Goal: Communication & Community: Answer question/provide support

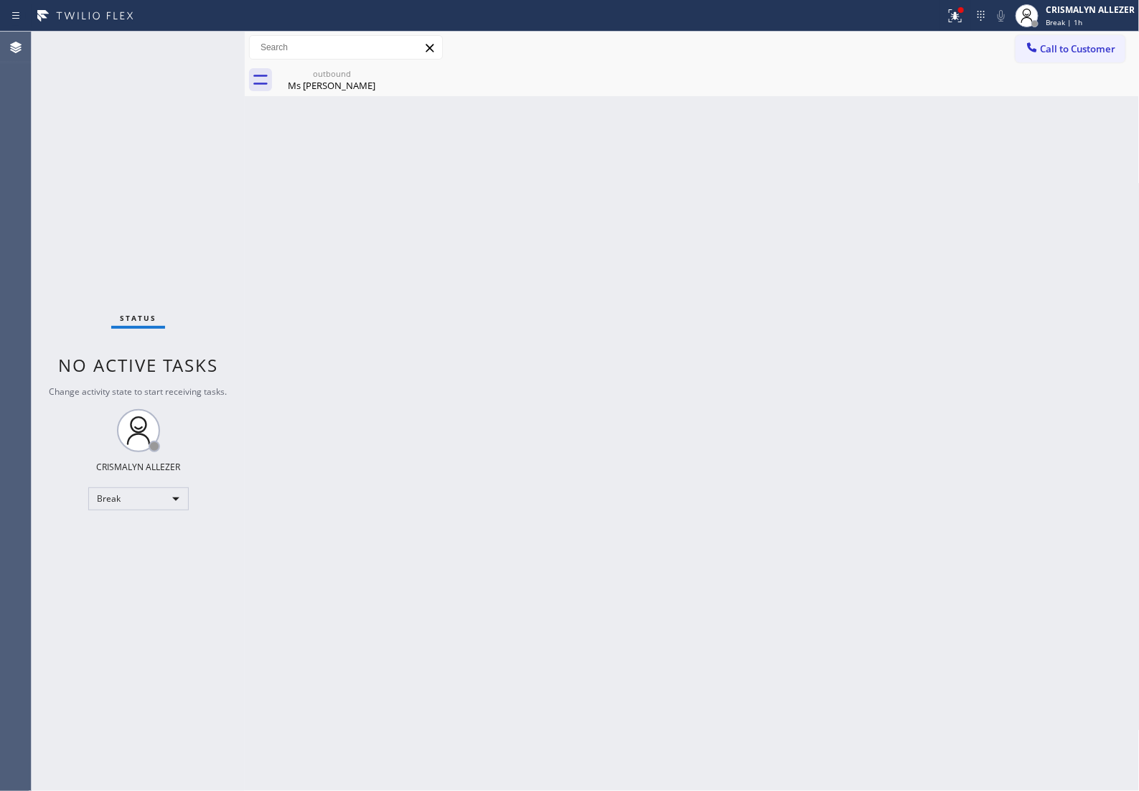
click at [173, 501] on div "Break" at bounding box center [138, 498] width 100 height 23
click at [152, 560] on li "Unavailable" at bounding box center [137, 555] width 98 height 17
drag, startPoint x: 349, startPoint y: 86, endPoint x: 367, endPoint y: 80, distance: 19.1
click at [349, 86] on div "Ms Kia" at bounding box center [332, 85] width 108 height 13
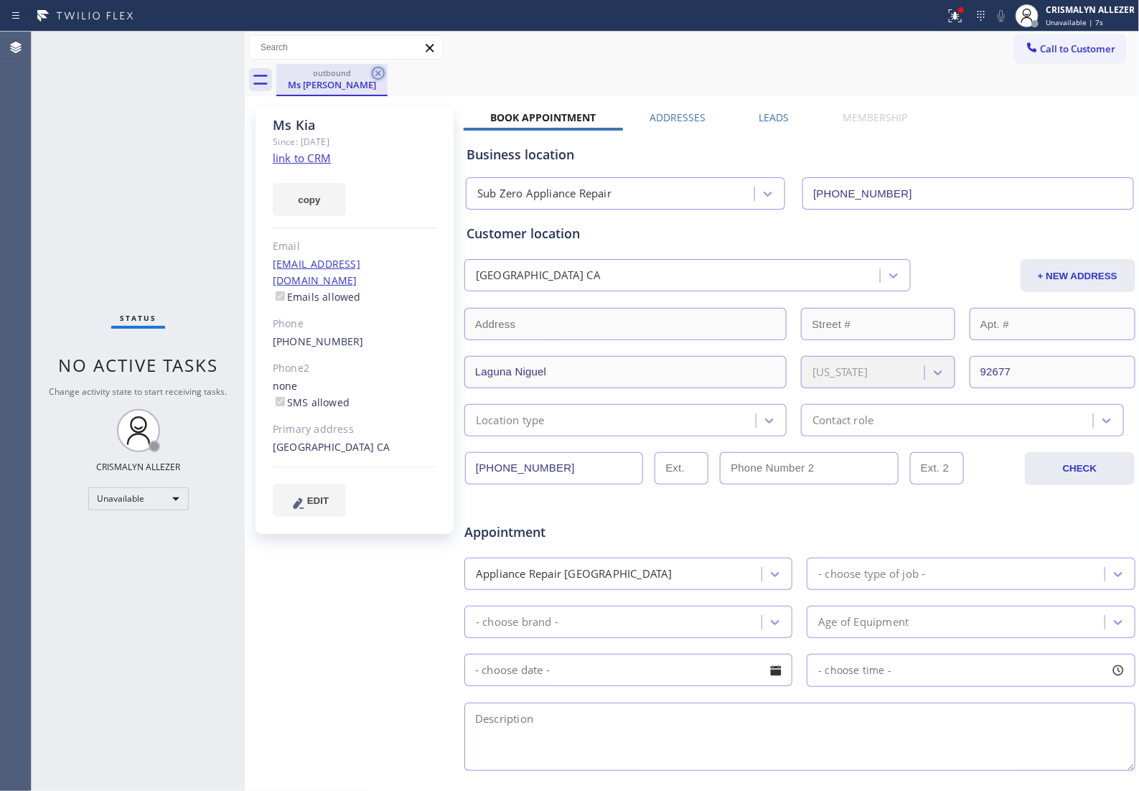
click at [374, 73] on icon at bounding box center [378, 73] width 17 height 17
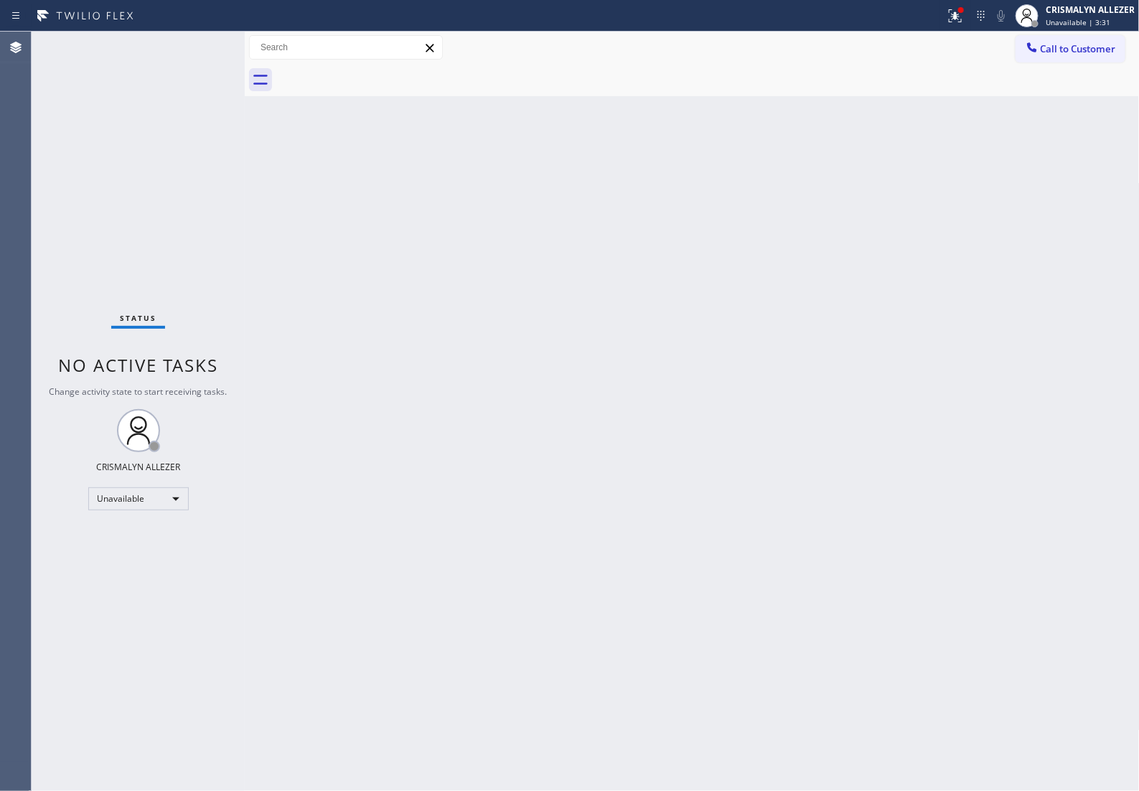
drag, startPoint x: 709, startPoint y: 325, endPoint x: 845, endPoint y: 228, distance: 167.1
click at [726, 314] on div "Back to Dashboard Change Sender ID Customers Technicians Select a contact Outbo…" at bounding box center [692, 411] width 895 height 759
click at [1089, 45] on span "Call to Customer" at bounding box center [1078, 48] width 75 height 13
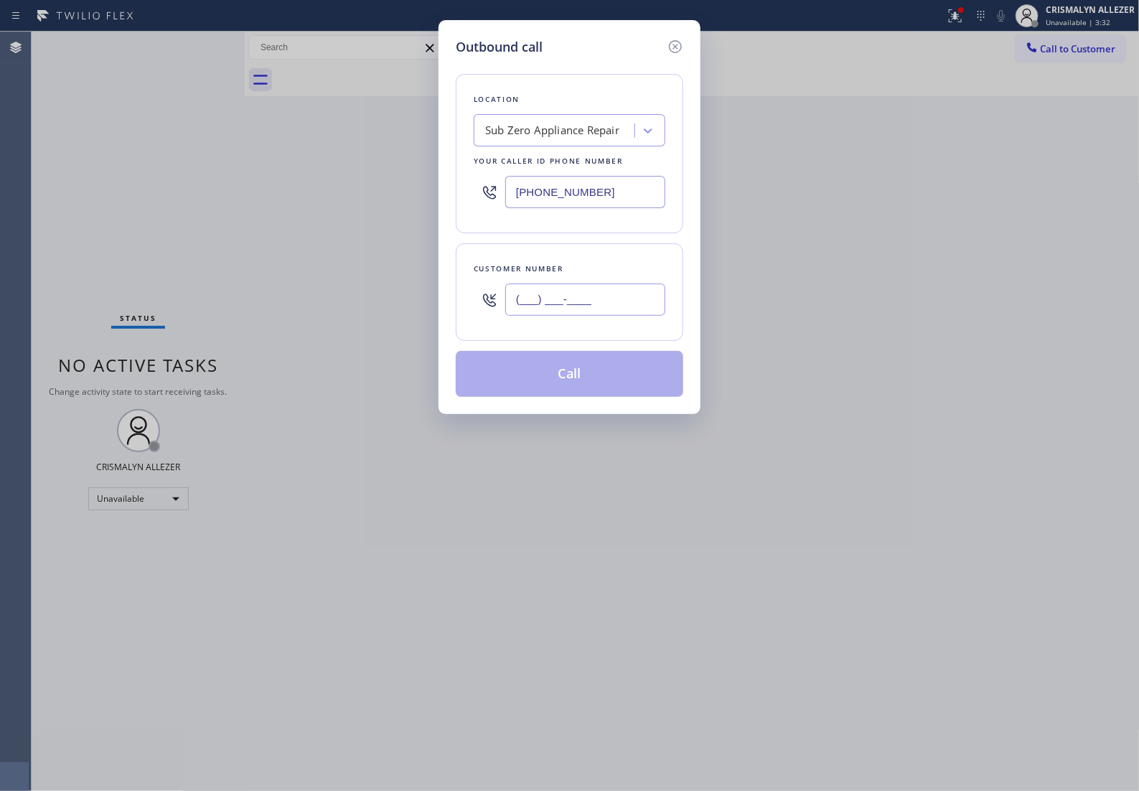
click at [626, 303] on input "(___) ___-____" at bounding box center [585, 299] width 160 height 32
paste input "315) 636-4446"
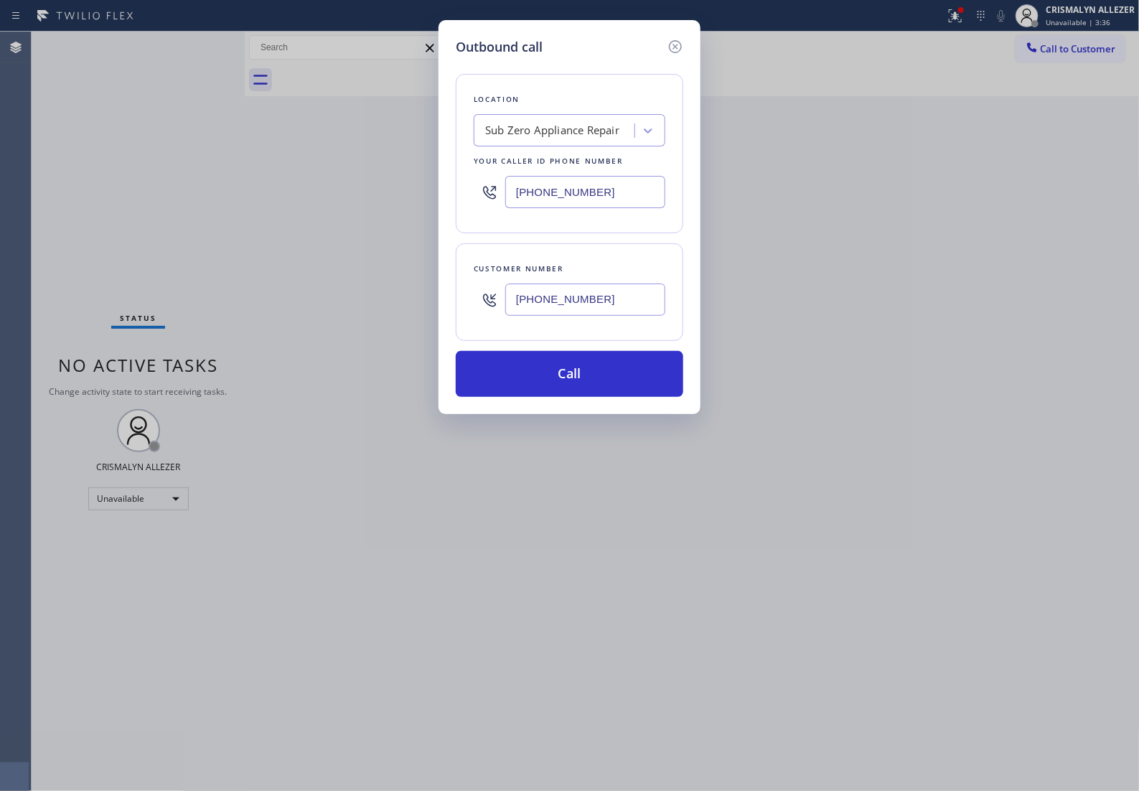
type input "(315) 636-4446"
click at [555, 133] on div "Sub Zero Appliance Repair" at bounding box center [552, 131] width 134 height 17
paste input "AC Repair US"
type input "AC Repair US"
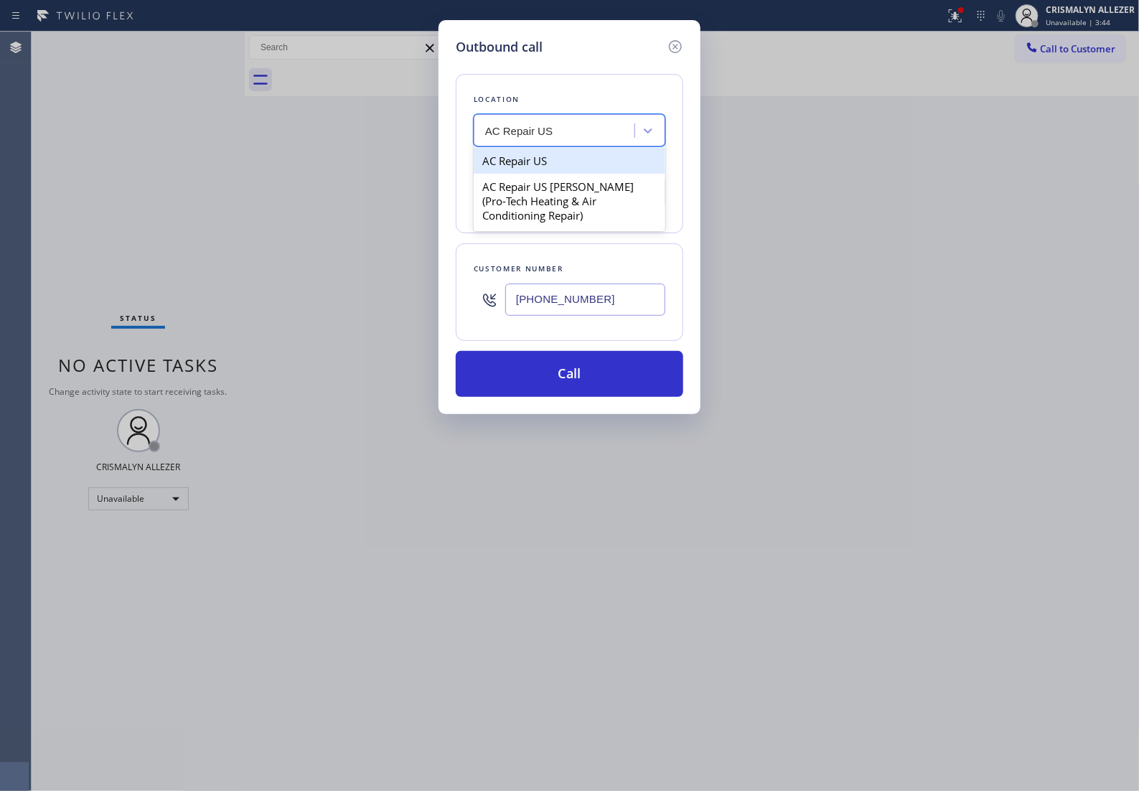
click at [535, 174] on div "AC Repair US" at bounding box center [570, 161] width 192 height 26
type input "(877) 398-4158"
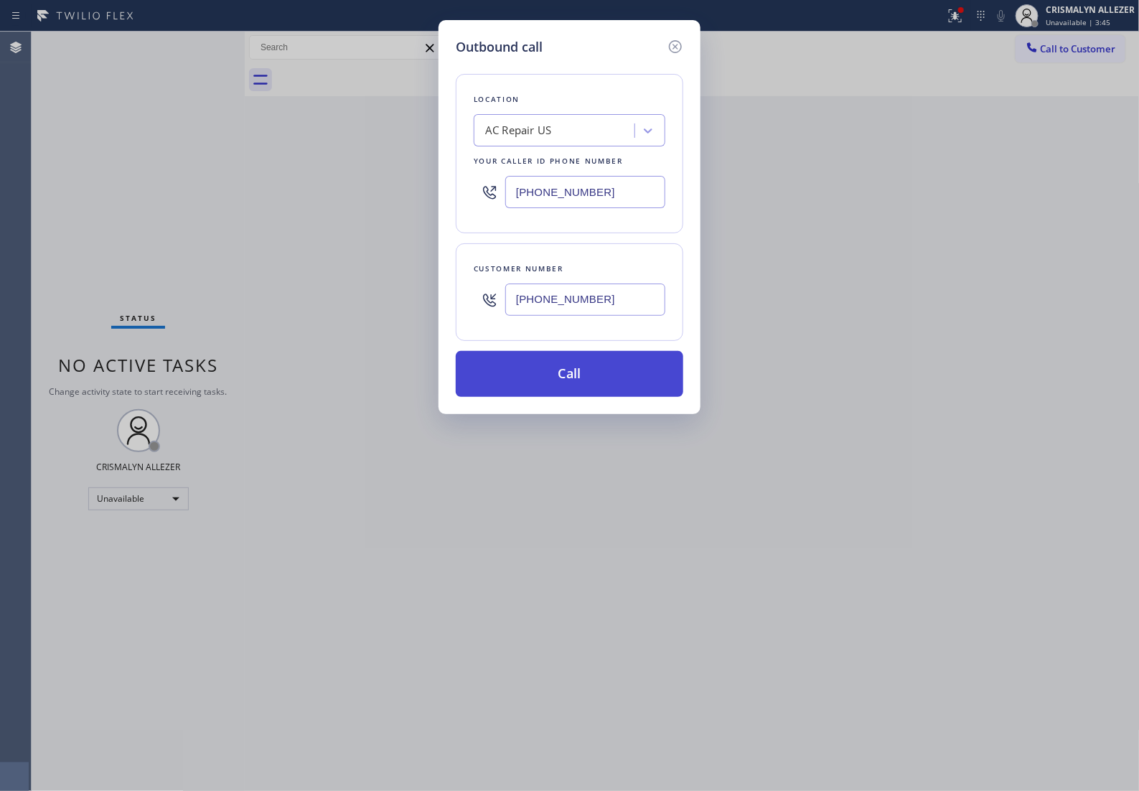
click at [567, 383] on button "Call" at bounding box center [570, 374] width 228 height 46
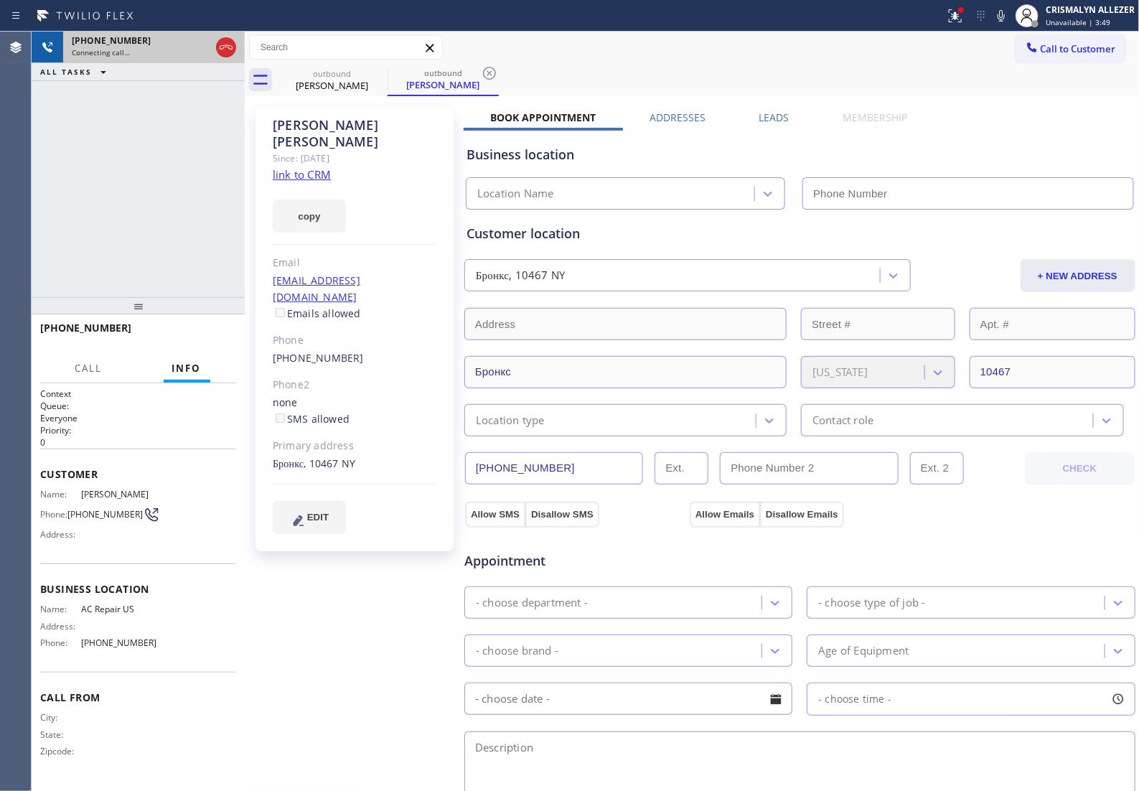
type input "(877) 398-4158"
click at [230, 49] on icon at bounding box center [225, 47] width 17 height 17
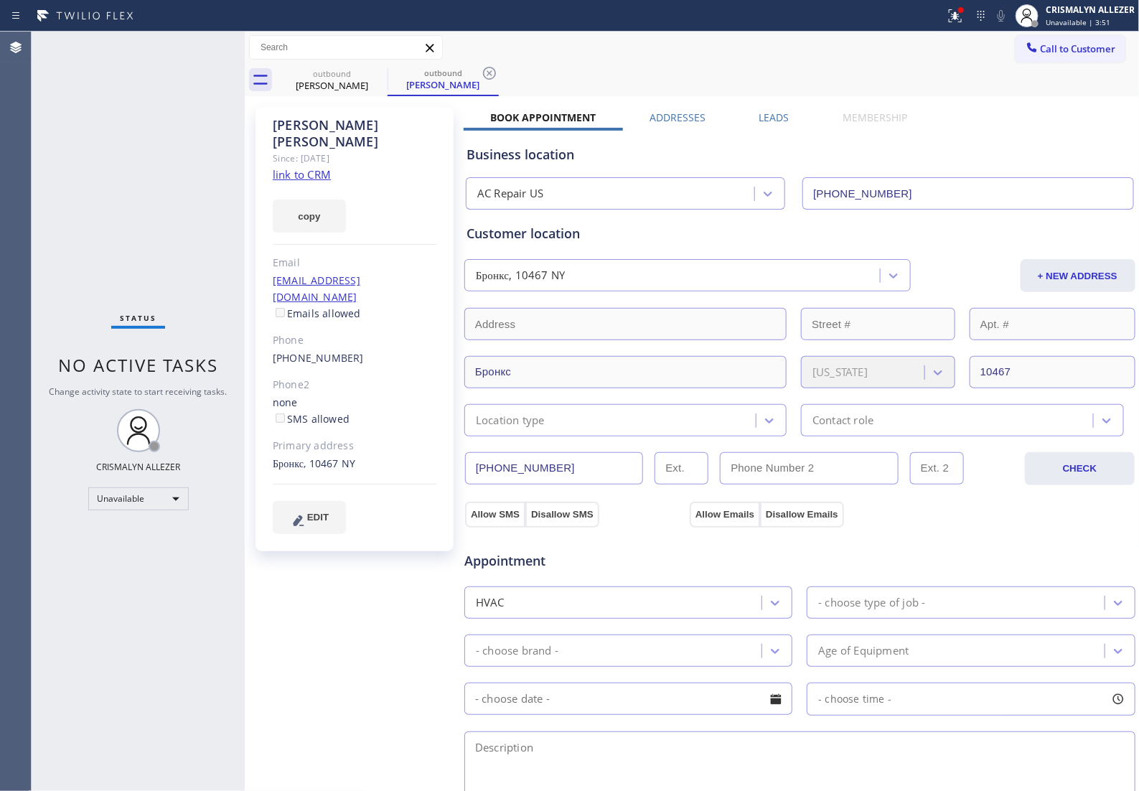
click at [312, 167] on link "link to CRM" at bounding box center [302, 174] width 58 height 14
click at [484, 76] on icon at bounding box center [489, 73] width 13 height 13
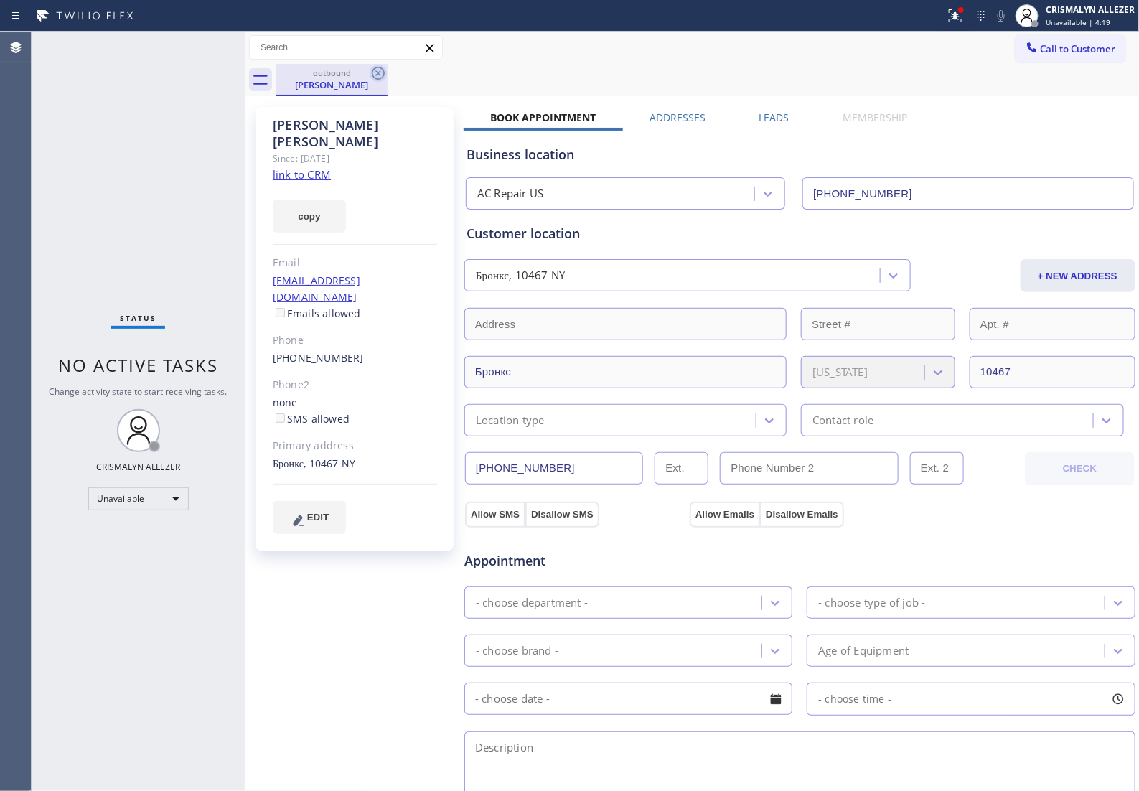
click at [377, 75] on icon at bounding box center [378, 73] width 13 height 13
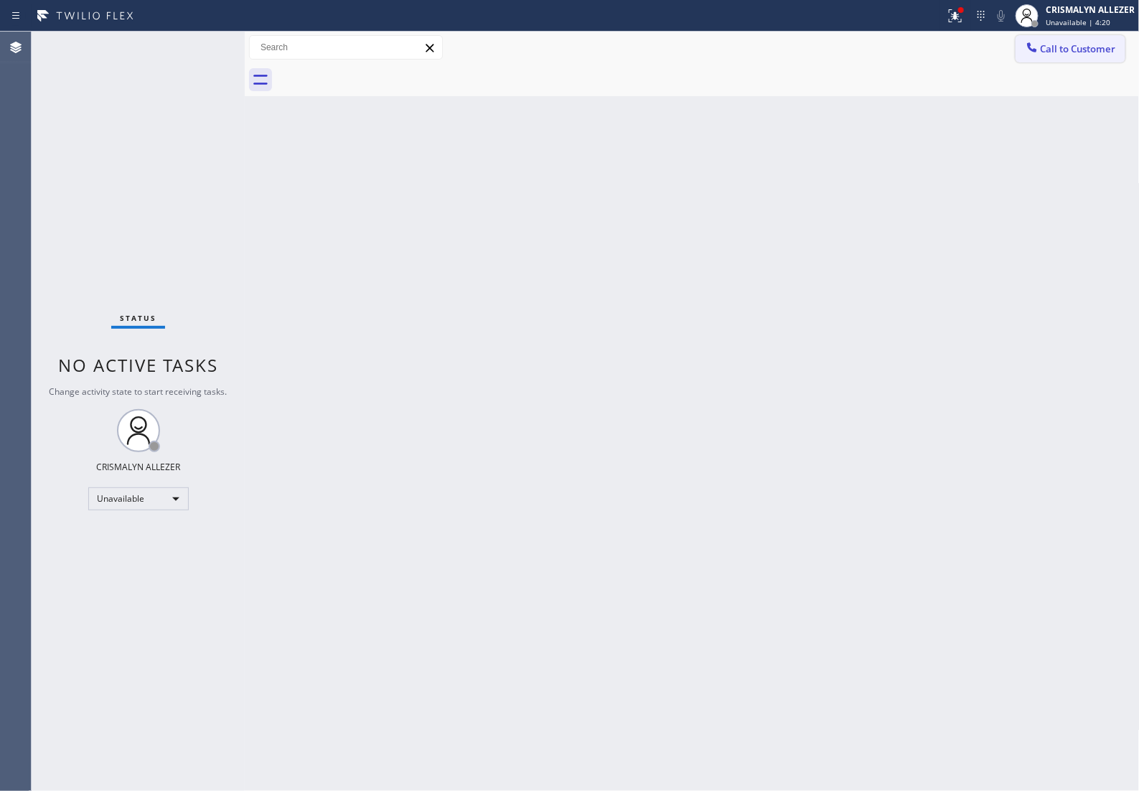
click at [1074, 57] on button "Call to Customer" at bounding box center [1071, 48] width 110 height 27
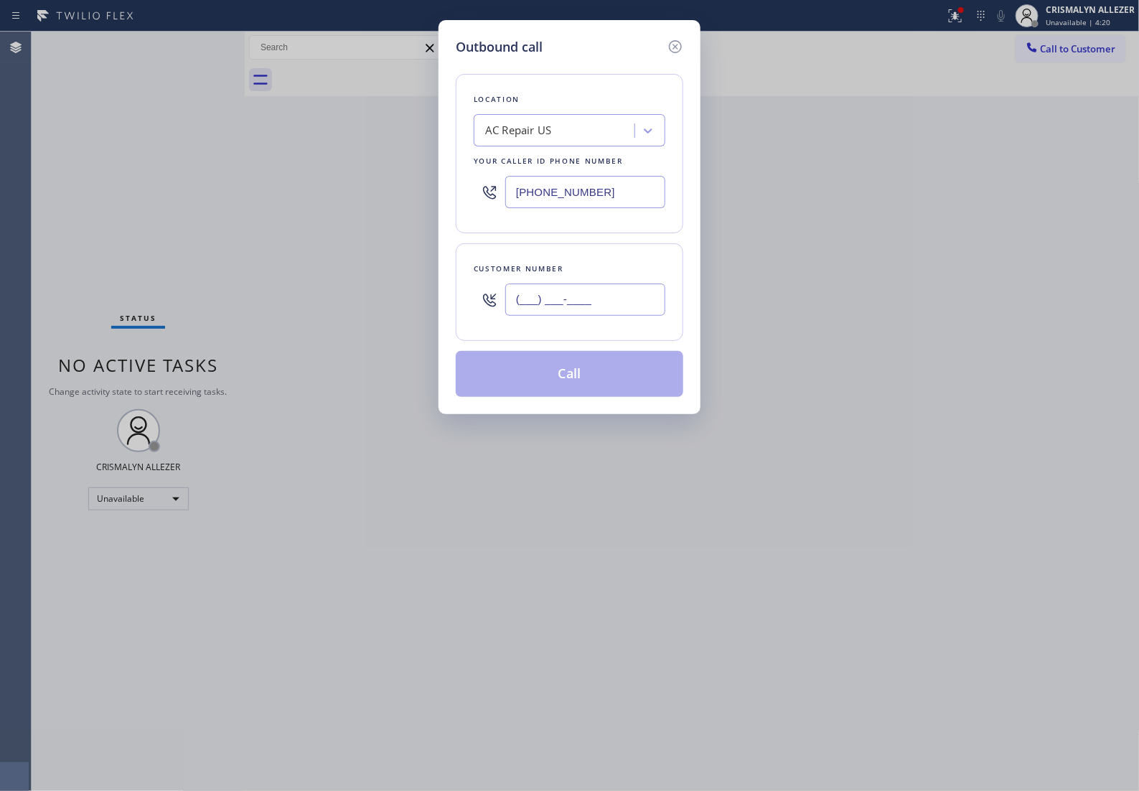
click at [624, 314] on input "(___) ___-____" at bounding box center [585, 299] width 160 height 32
paste input "text"
type input "(___) ___-____"
click at [583, 316] on input "(___) ___-____" at bounding box center [585, 299] width 160 height 32
paste input "315) 636-4446"
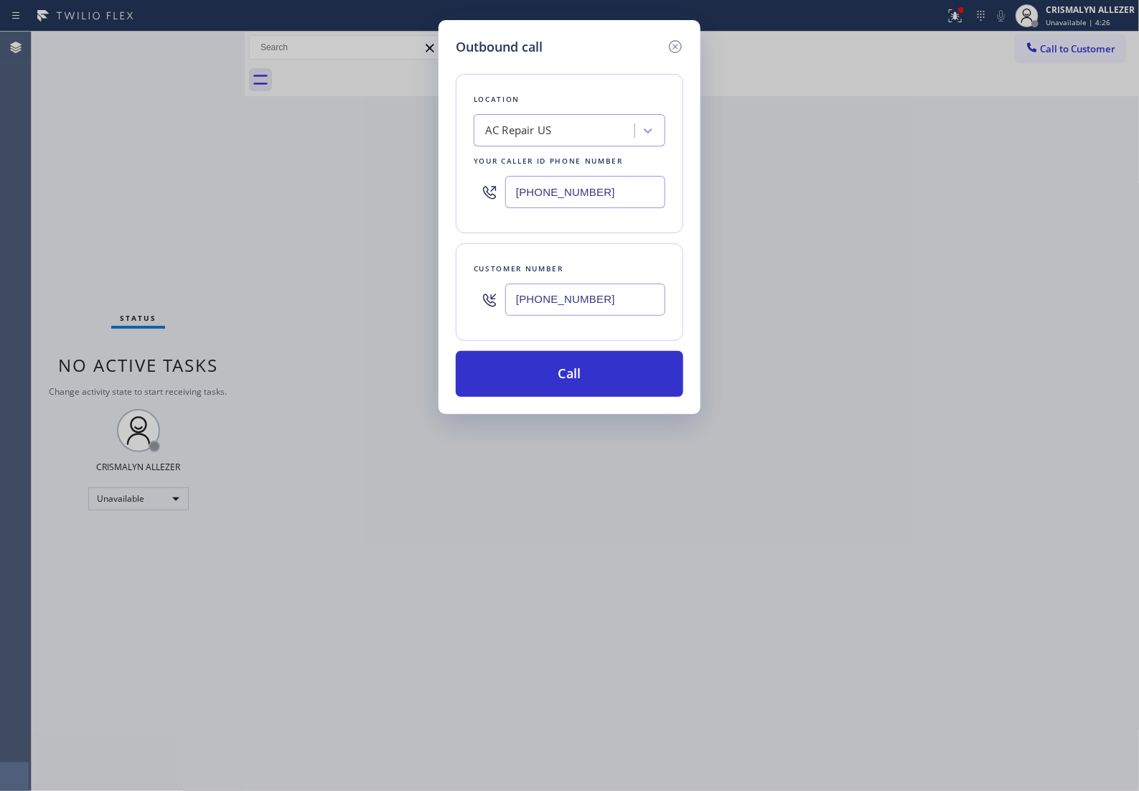
type input "(315) 636-4446"
click at [1093, 403] on div "Outbound call Location AC Repair US Your caller id phone number (877) 398-4158 …" at bounding box center [569, 395] width 1139 height 791
click at [672, 53] on icon at bounding box center [675, 46] width 13 height 13
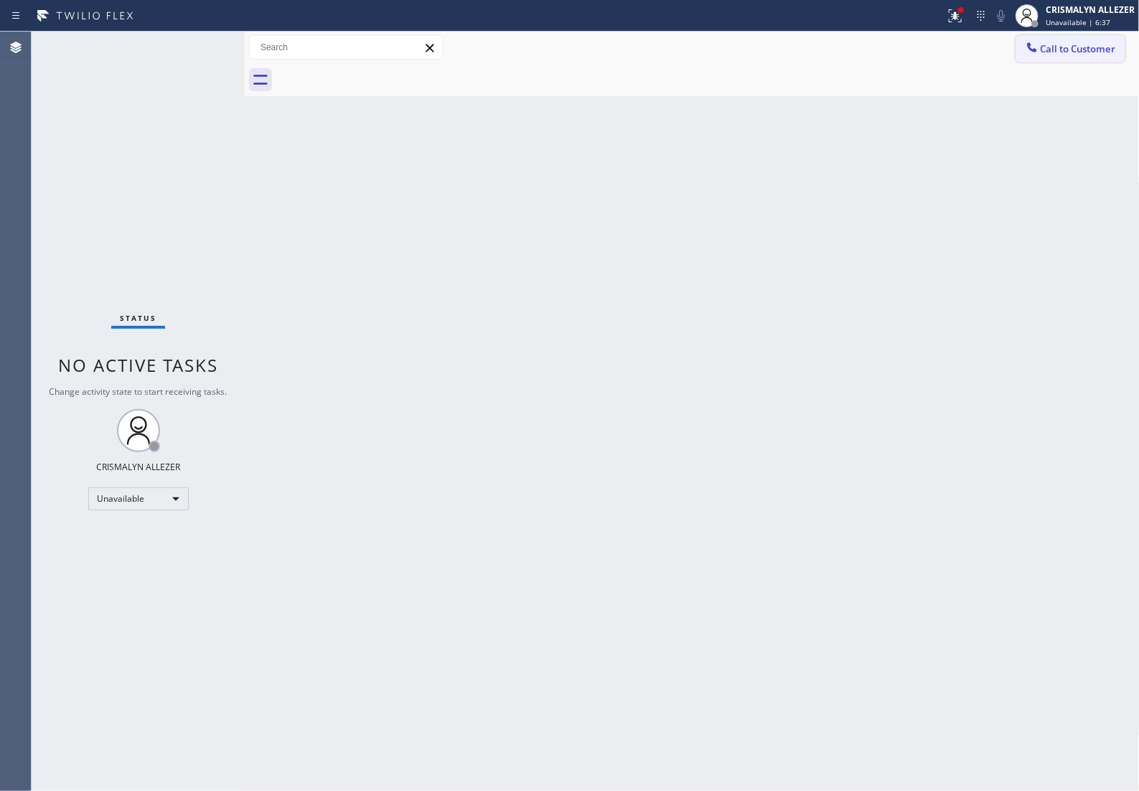
click at [1078, 52] on span "Call to Customer" at bounding box center [1078, 48] width 75 height 13
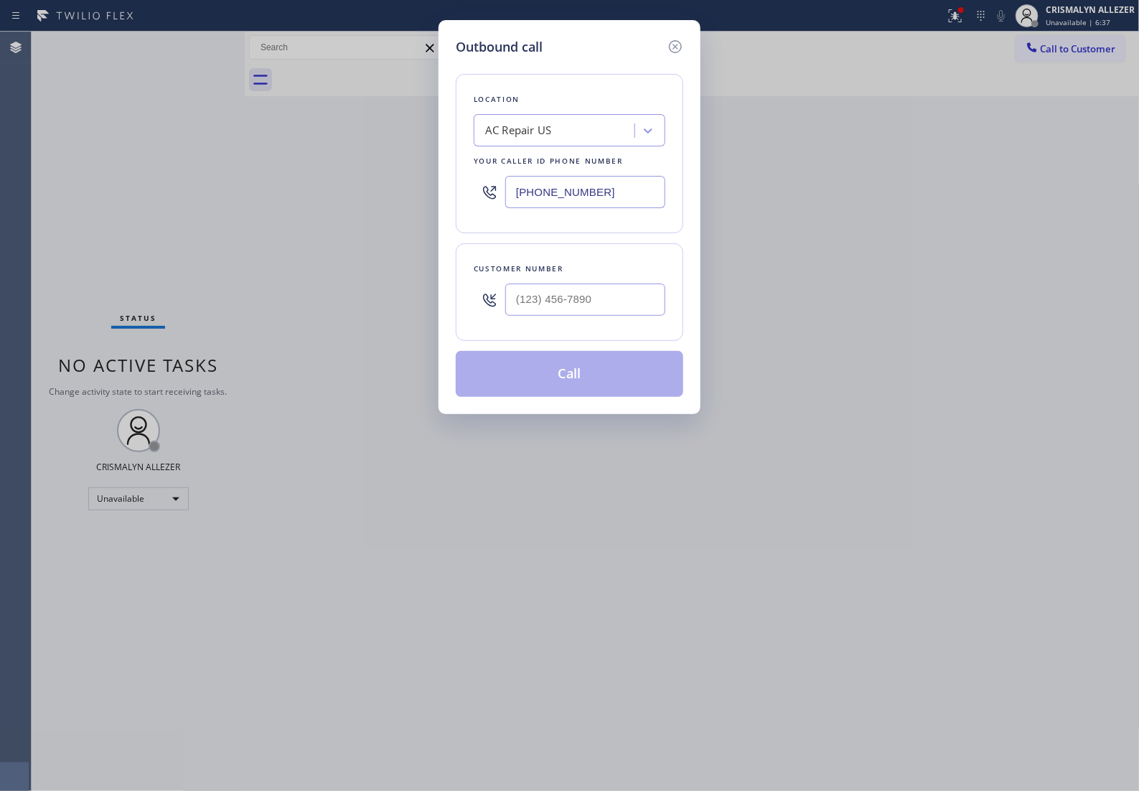
drag, startPoint x: 623, startPoint y: 210, endPoint x: 294, endPoint y: 206, distance: 328.7
click at [294, 206] on div "Outbound call Location AC Repair US Your caller id phone number (877) 398-4158 …" at bounding box center [569, 395] width 1139 height 791
paste input "55) 340-1313"
type input "[PHONE_NUMBER]"
click at [630, 316] on input "(___) ___-____" at bounding box center [585, 299] width 160 height 32
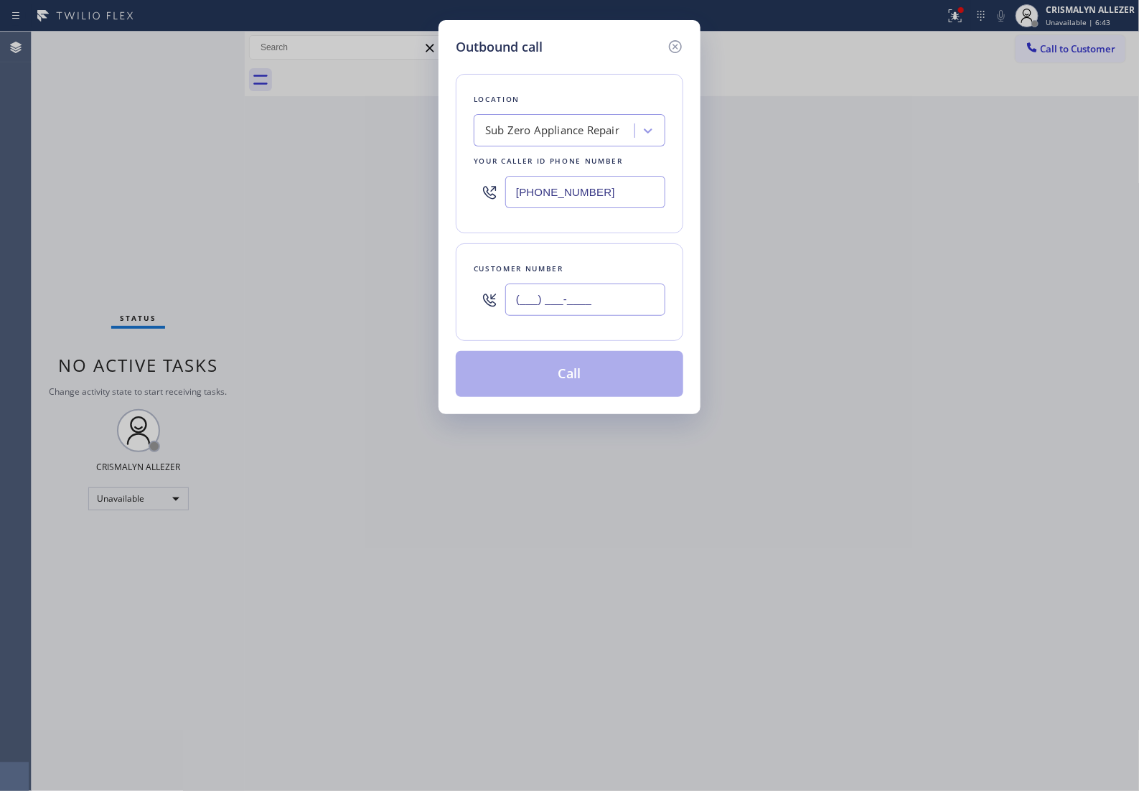
paste input "949) 350-6350"
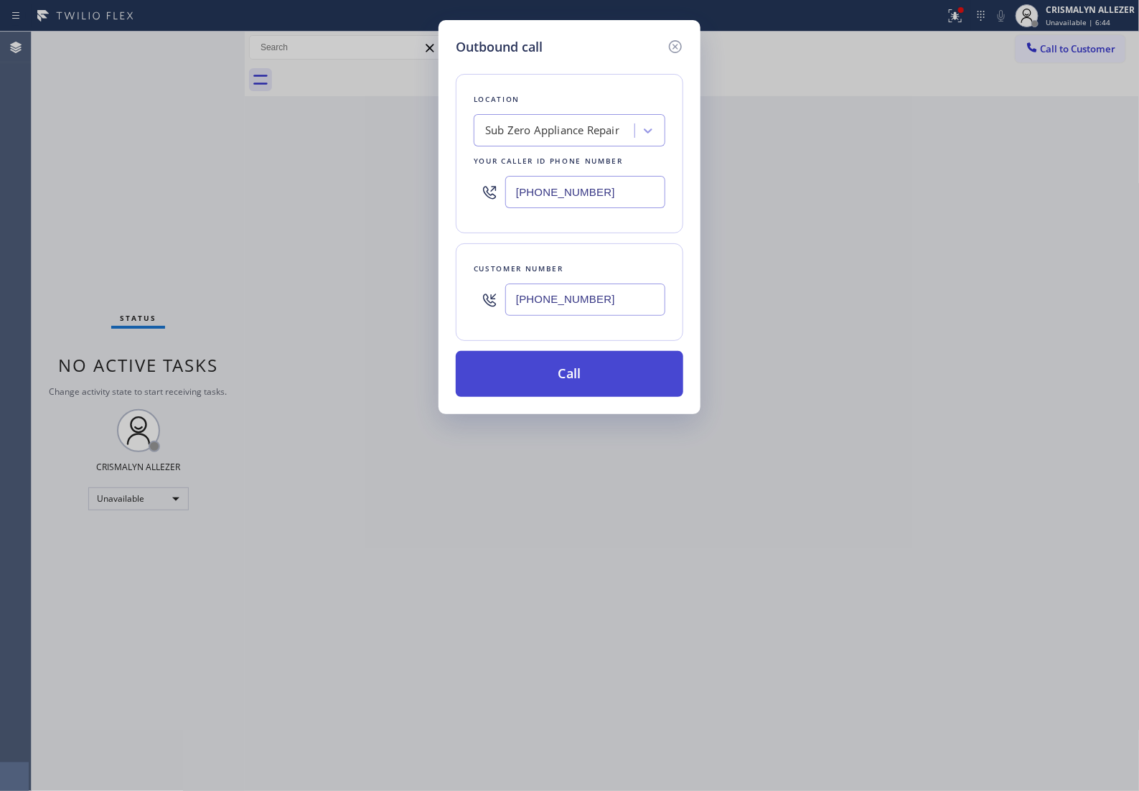
type input "[PHONE_NUMBER]"
click at [579, 396] on button "Call" at bounding box center [570, 374] width 228 height 46
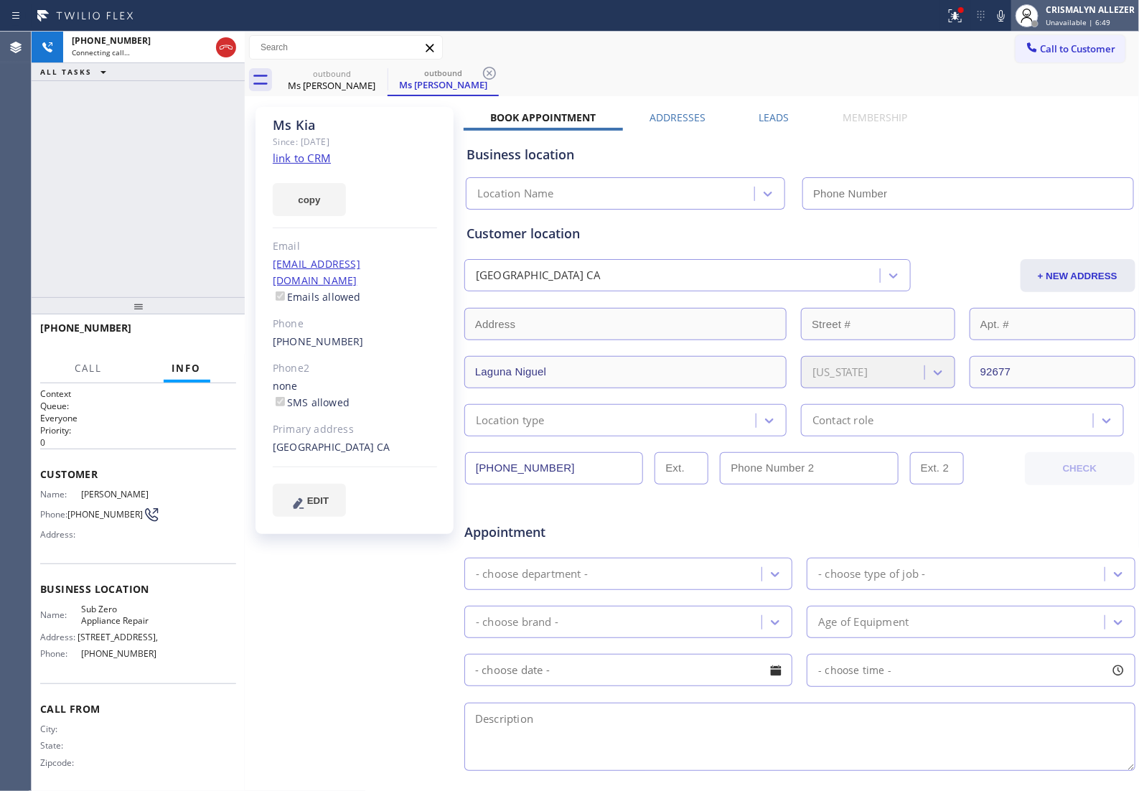
type input "[PHONE_NUMBER]"
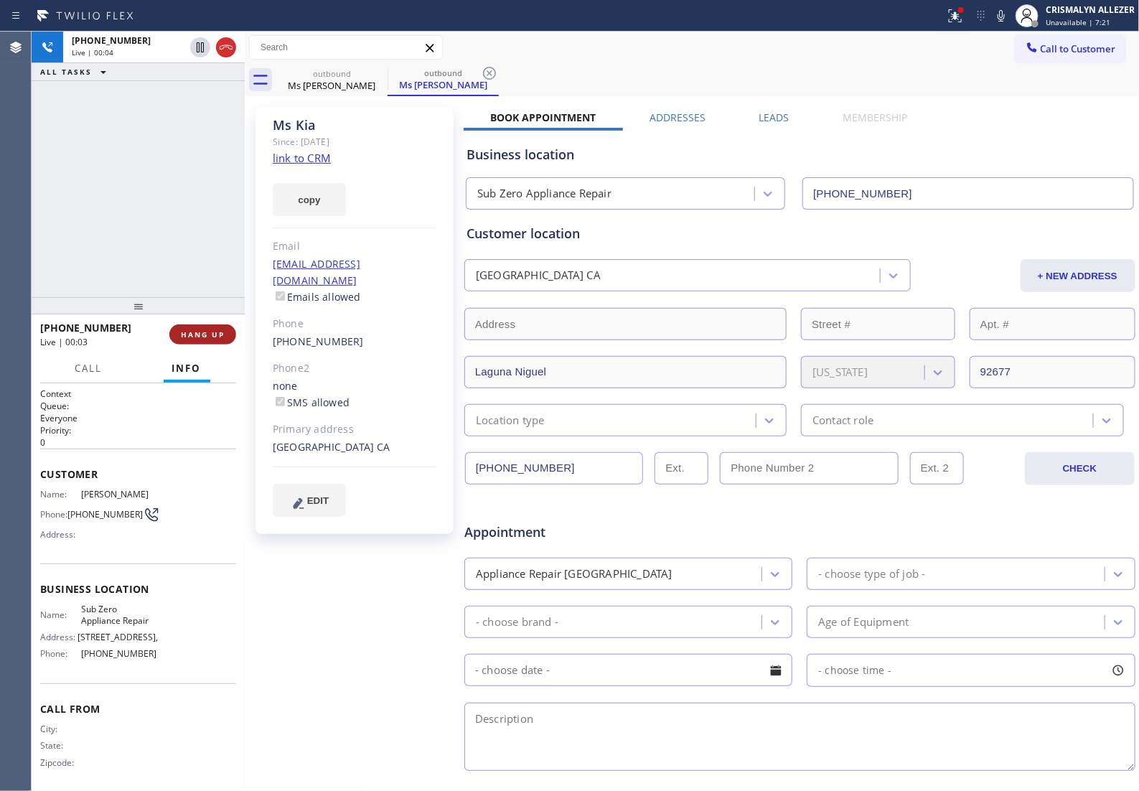
click at [191, 334] on span "HANG UP" at bounding box center [203, 334] width 44 height 10
click at [177, 332] on span "COMPLETE" at bounding box center [200, 334] width 50 height 10
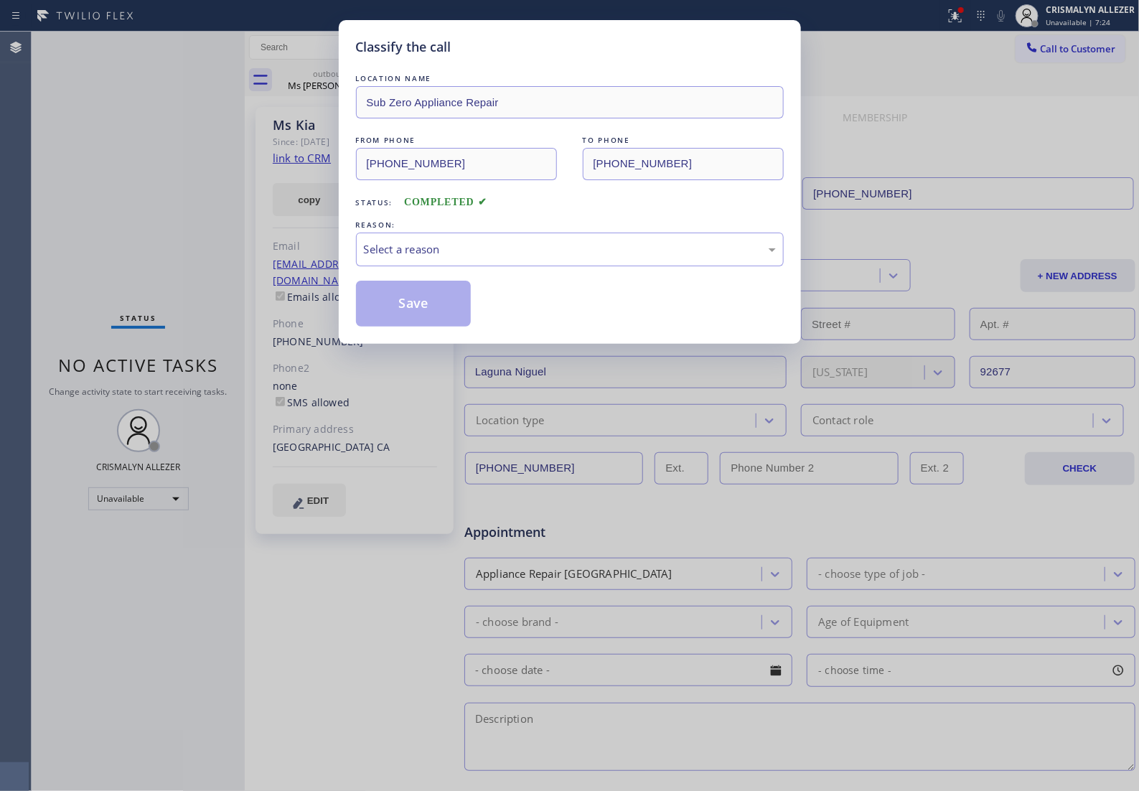
click at [585, 233] on div "REASON:" at bounding box center [570, 224] width 428 height 15
click at [540, 258] on div "Select a reason" at bounding box center [570, 249] width 412 height 17
click at [414, 317] on button "Save" at bounding box center [414, 304] width 116 height 46
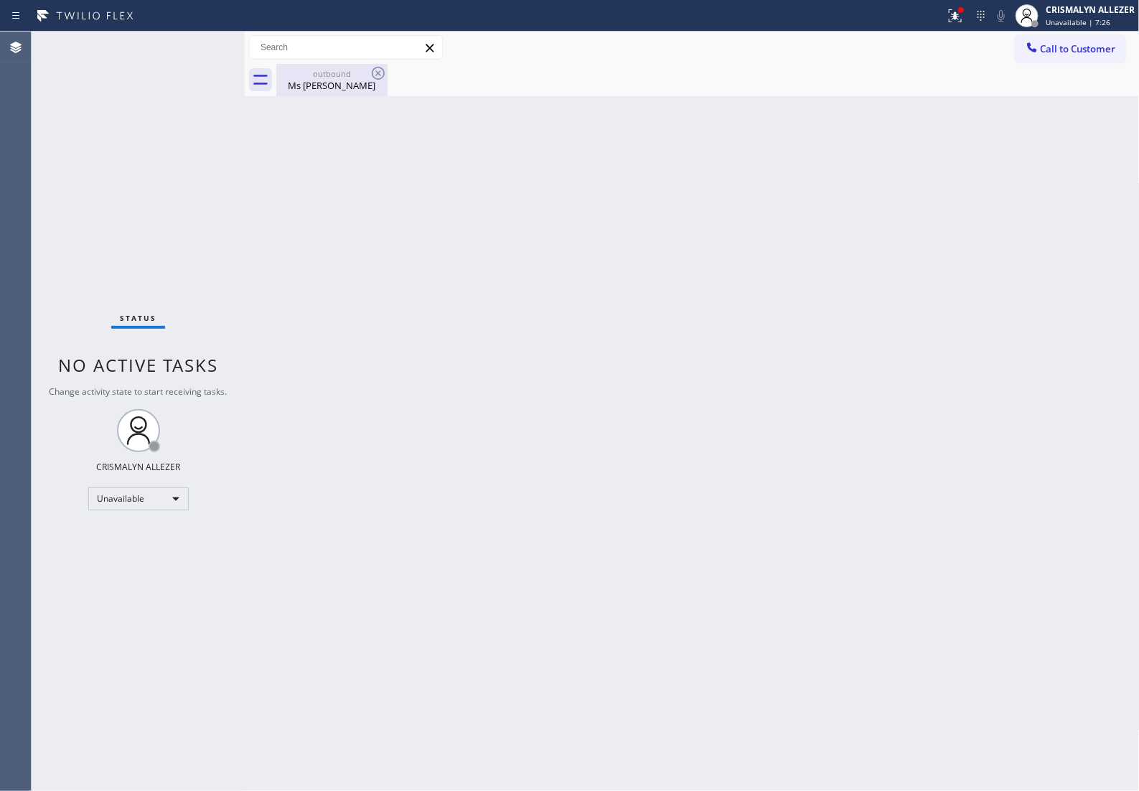
click at [332, 76] on div "outbound" at bounding box center [332, 73] width 108 height 11
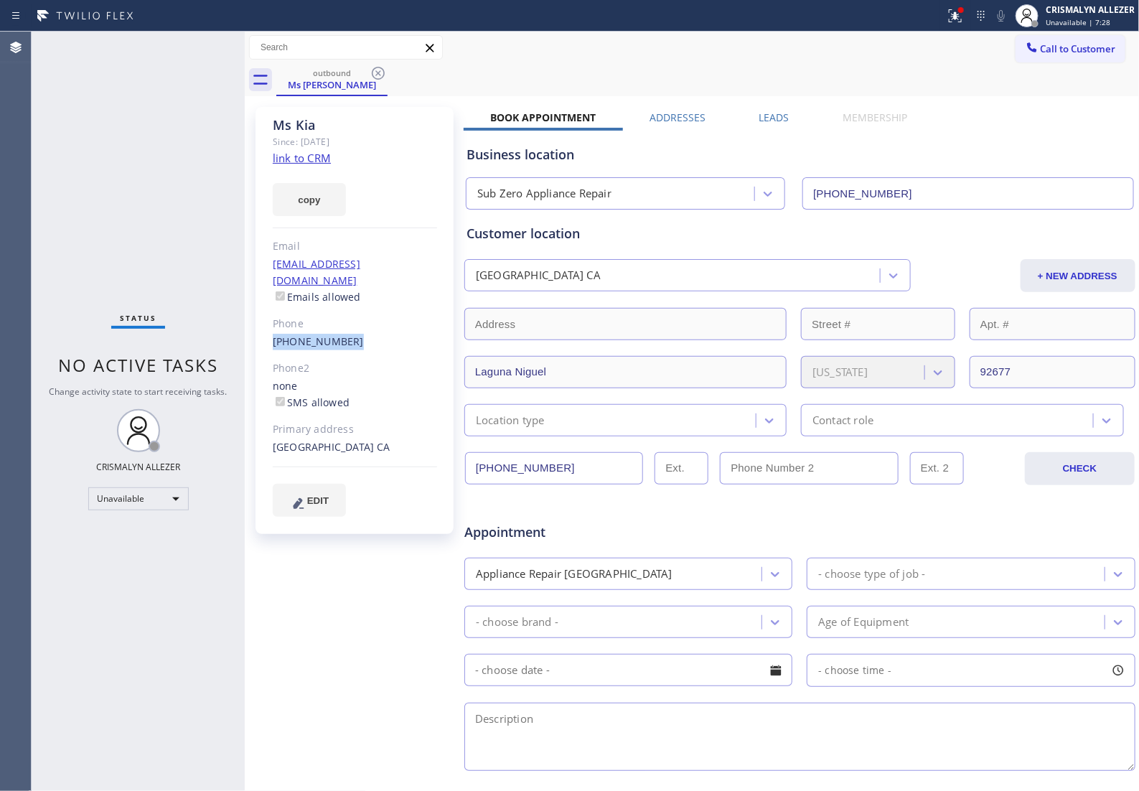
drag, startPoint x: 270, startPoint y: 324, endPoint x: 353, endPoint y: 327, distance: 83.3
click at [353, 327] on div "Ms Kia Since: 20 may 2020 link to CRM copy Email no@gmail.com Emails allowed Ph…" at bounding box center [354, 320] width 198 height 427
copy link "[PHONE_NUMBER]"
click at [374, 73] on icon at bounding box center [378, 73] width 17 height 17
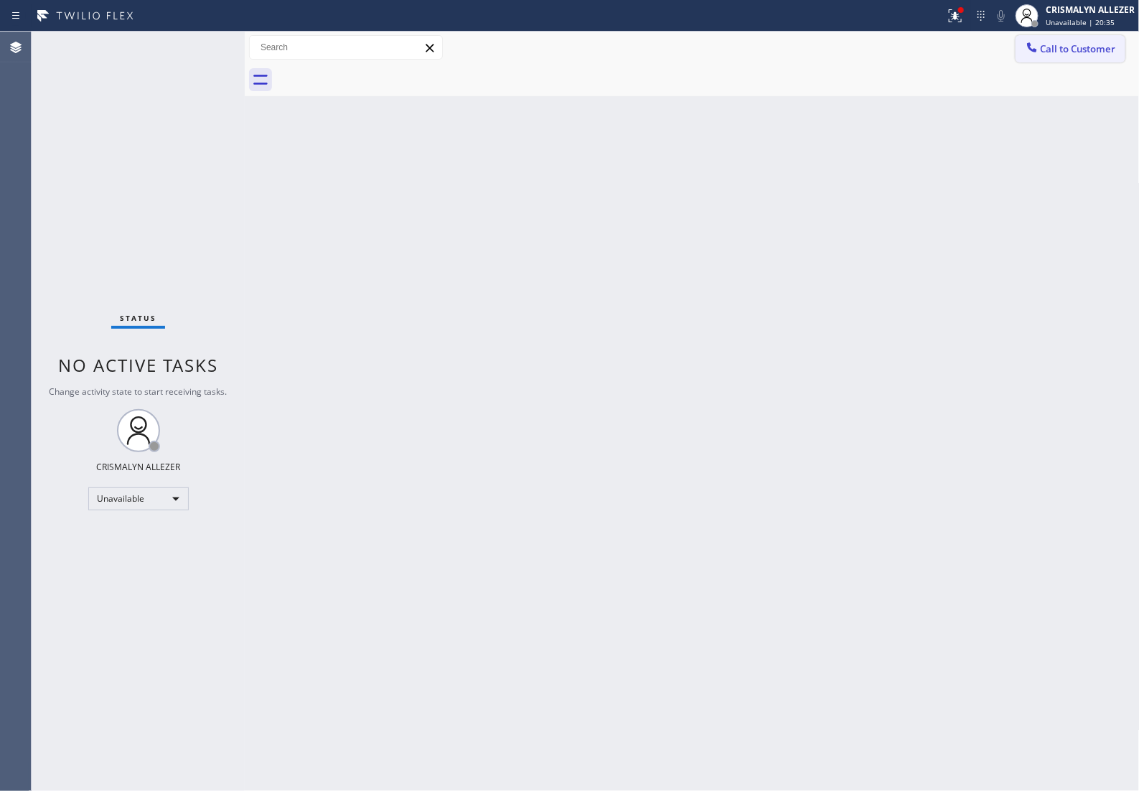
click at [1082, 49] on span "Call to Customer" at bounding box center [1078, 48] width 75 height 13
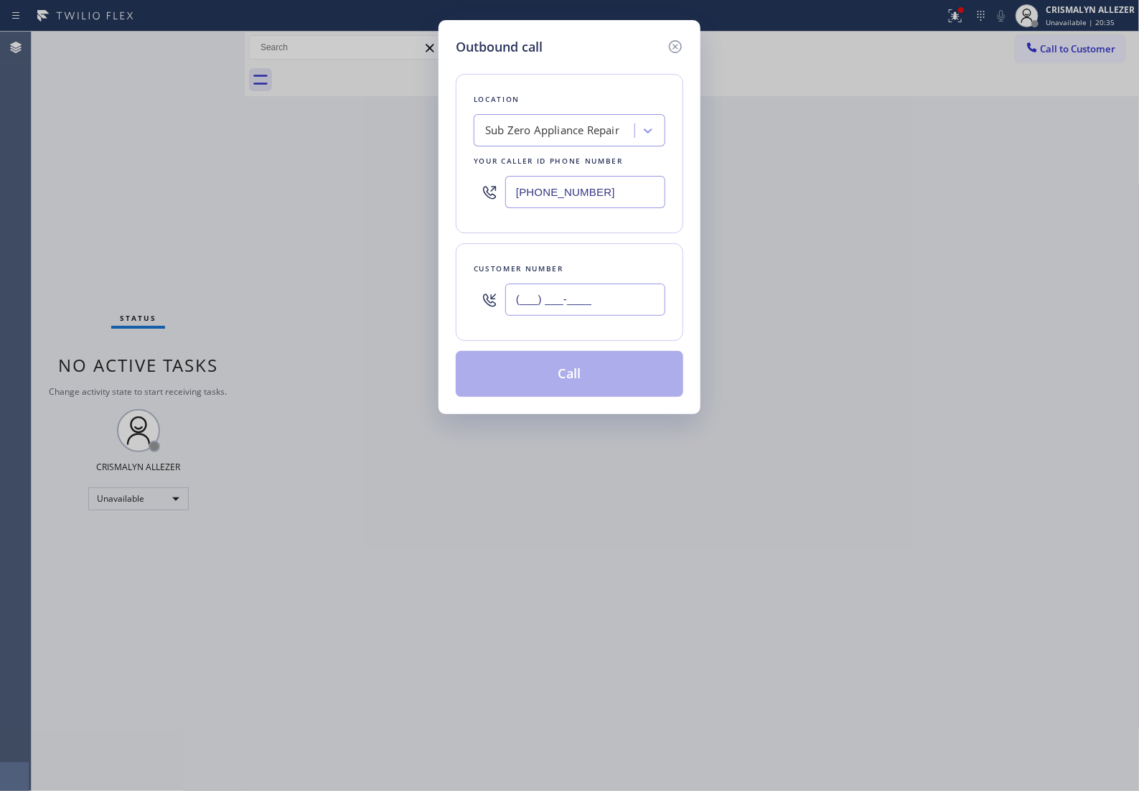
click at [641, 298] on input "(___) ___-____" at bounding box center [585, 299] width 160 height 32
paste input "315) 636-4446"
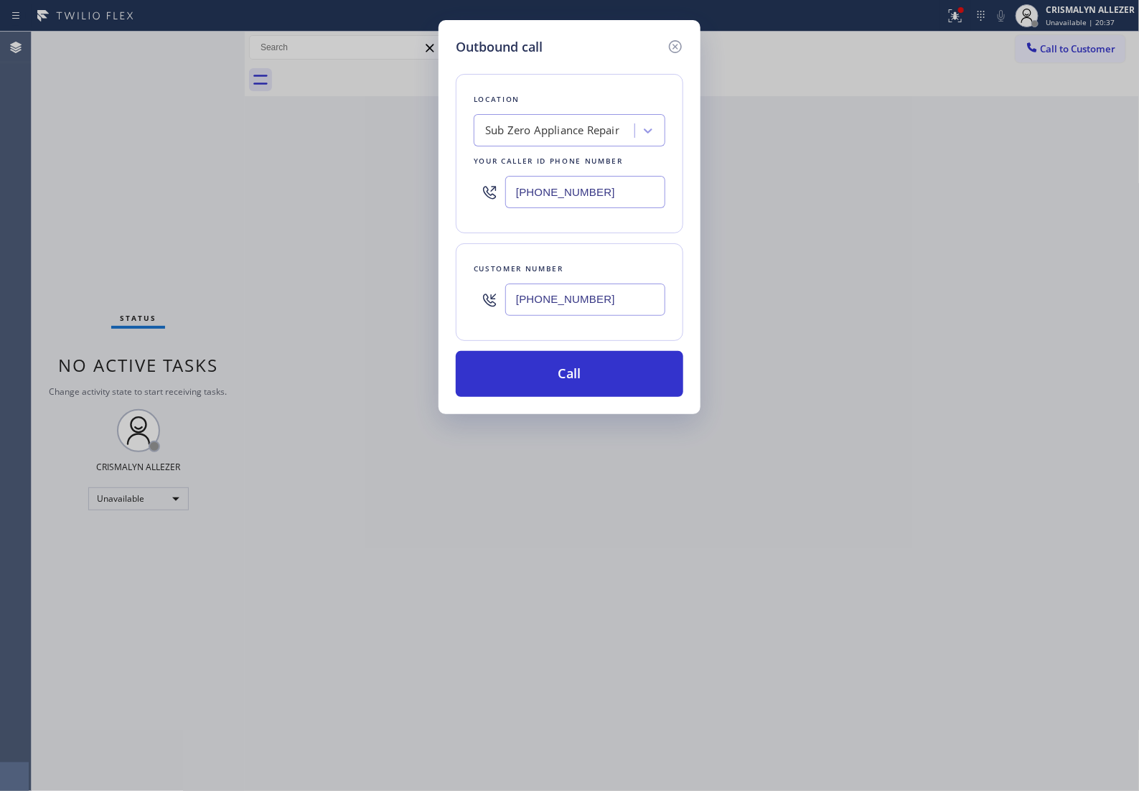
type input "(315) 636-4446"
click at [560, 146] on div "Sub Zero Appliance Repair" at bounding box center [570, 130] width 192 height 32
paste input "AC Repair US"
type input "AC Repair US"
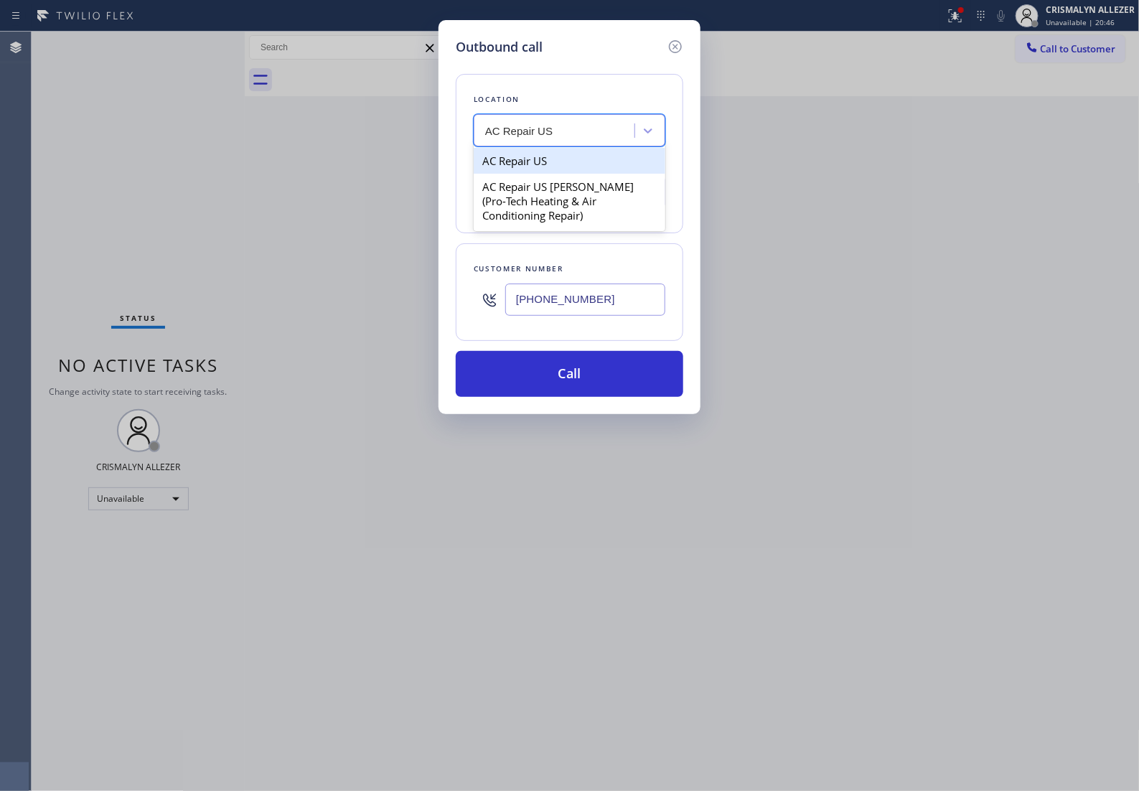
click at [538, 169] on div "AC Repair US" at bounding box center [570, 161] width 192 height 26
type input "(877) 398-4158"
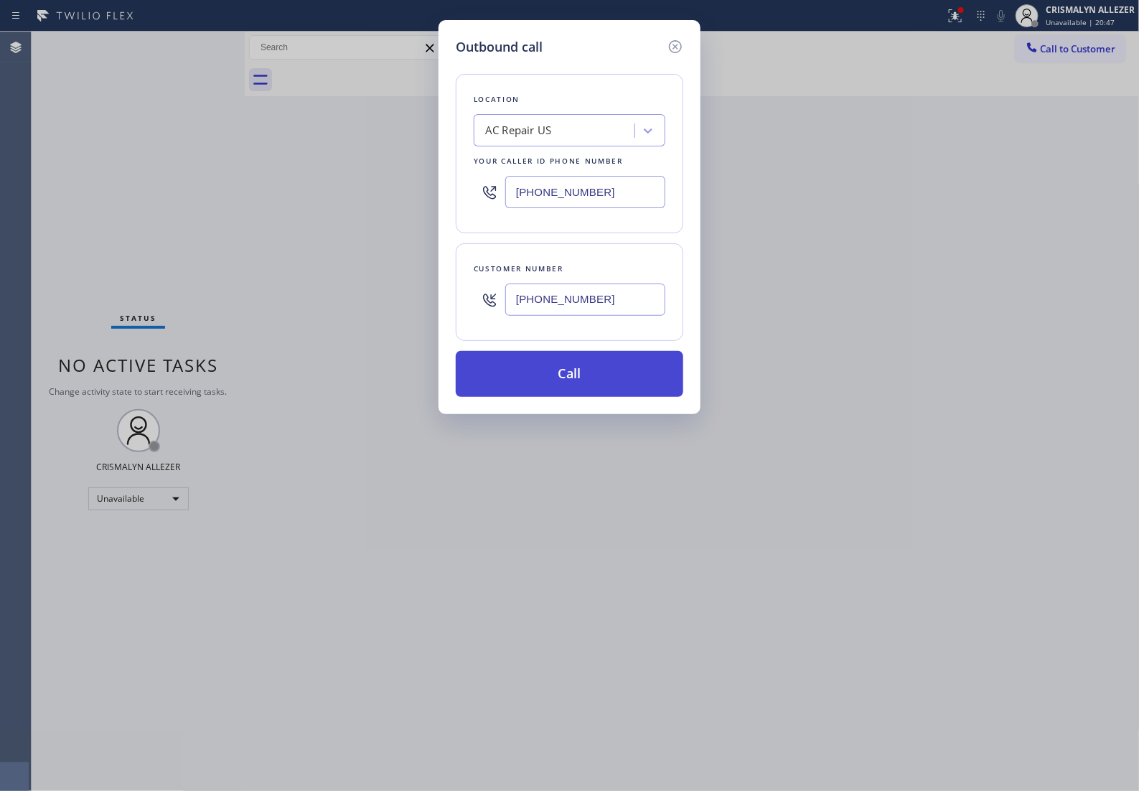
click at [582, 388] on button "Call" at bounding box center [570, 374] width 228 height 46
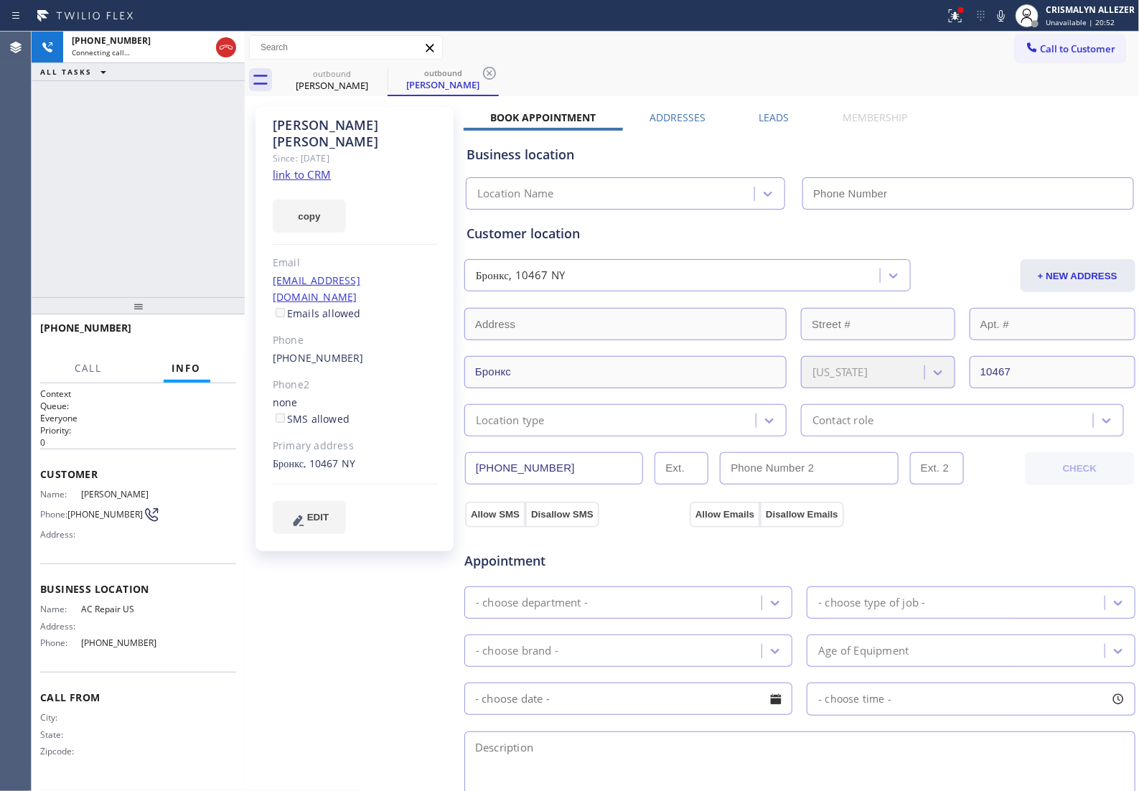
type input "(877) 398-4158"
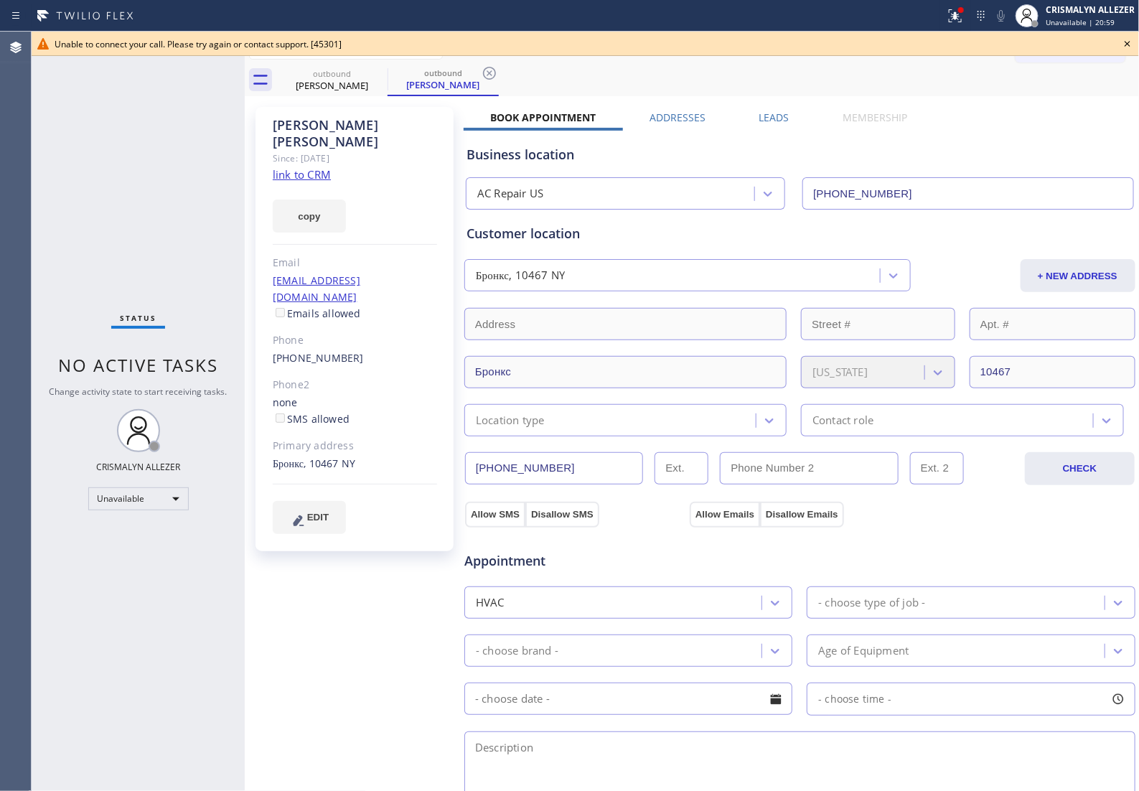
click at [1130, 44] on icon at bounding box center [1127, 43] width 17 height 17
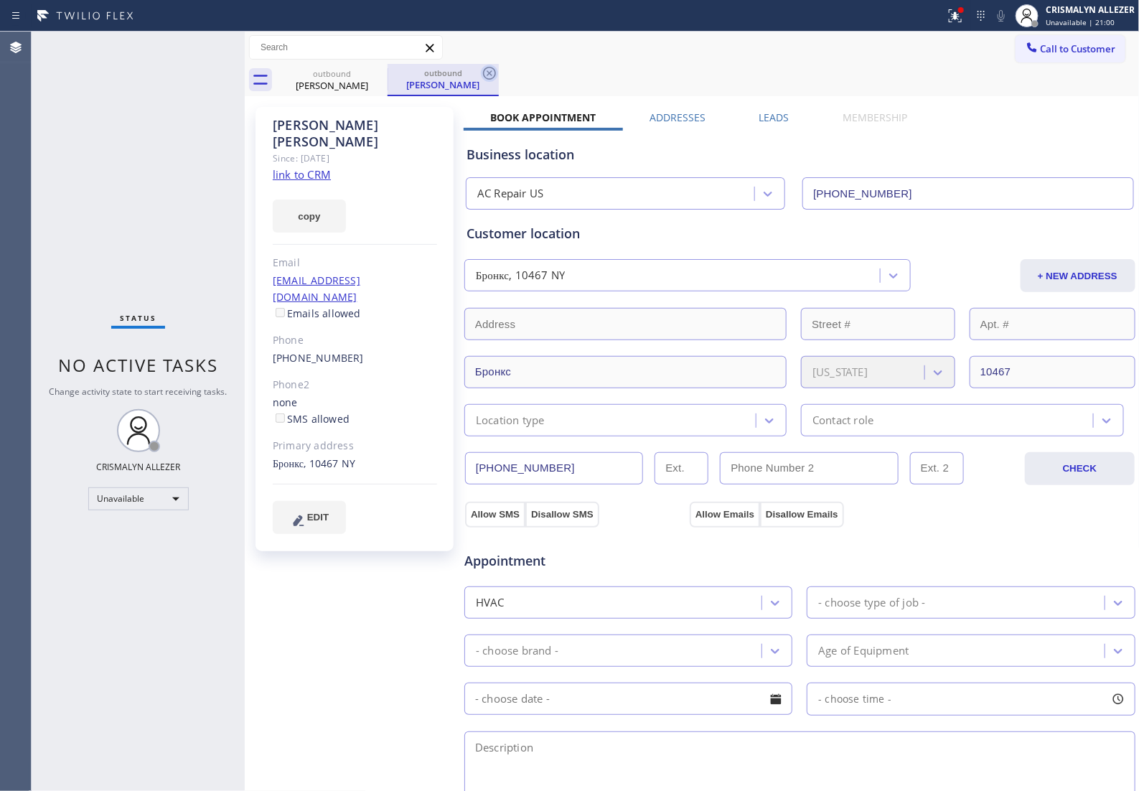
click at [489, 74] on icon at bounding box center [489, 73] width 13 height 13
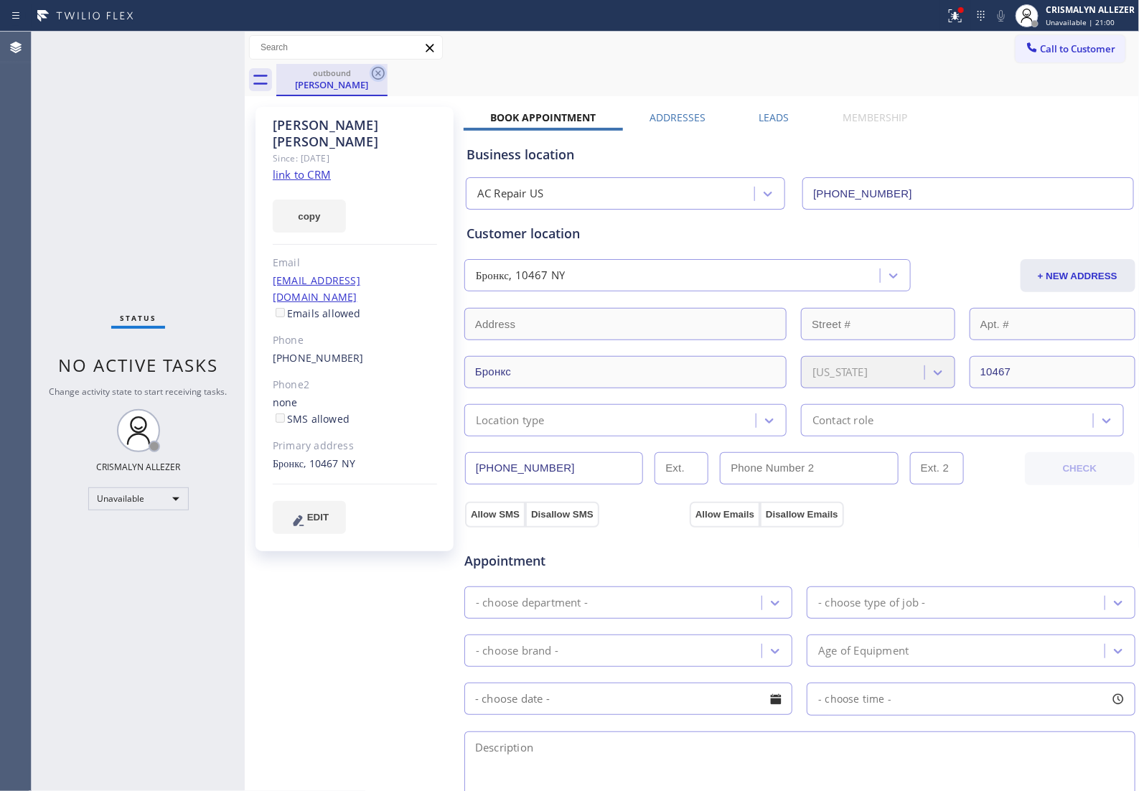
click at [378, 76] on icon at bounding box center [378, 73] width 17 height 17
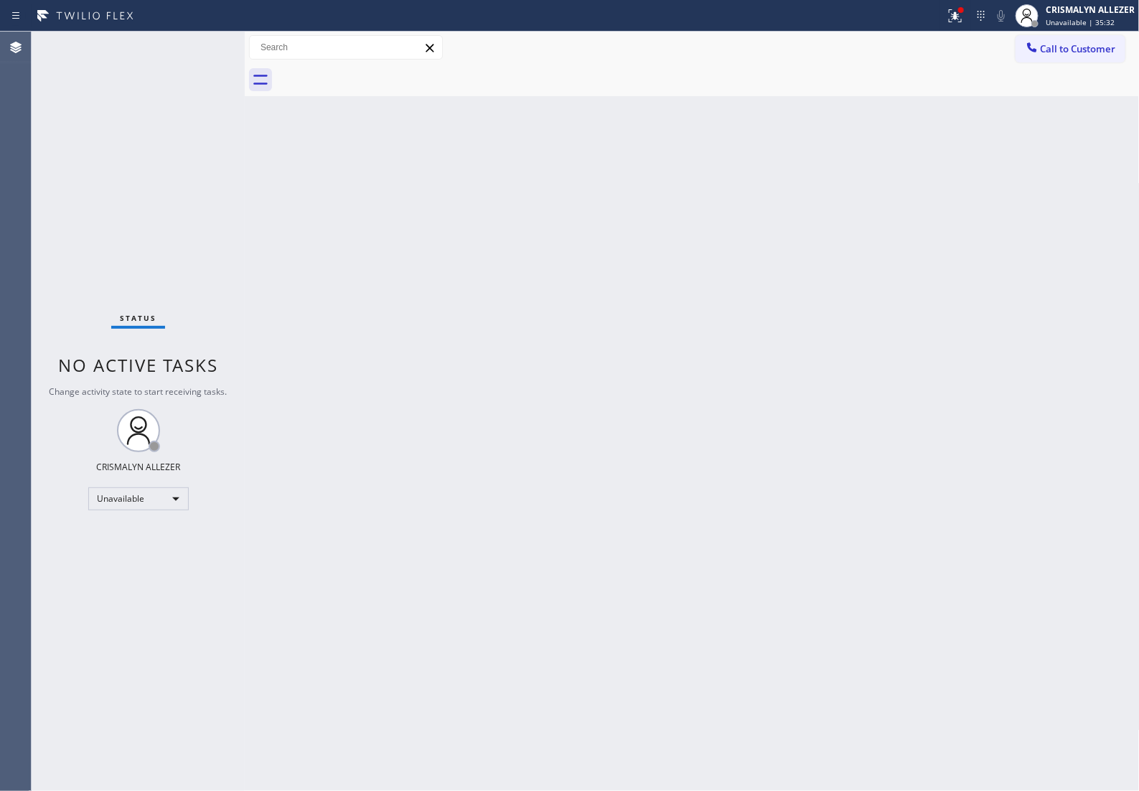
drag, startPoint x: 1080, startPoint y: 51, endPoint x: 874, endPoint y: 156, distance: 231.4
click at [1080, 52] on span "Call to Customer" at bounding box center [1078, 48] width 75 height 13
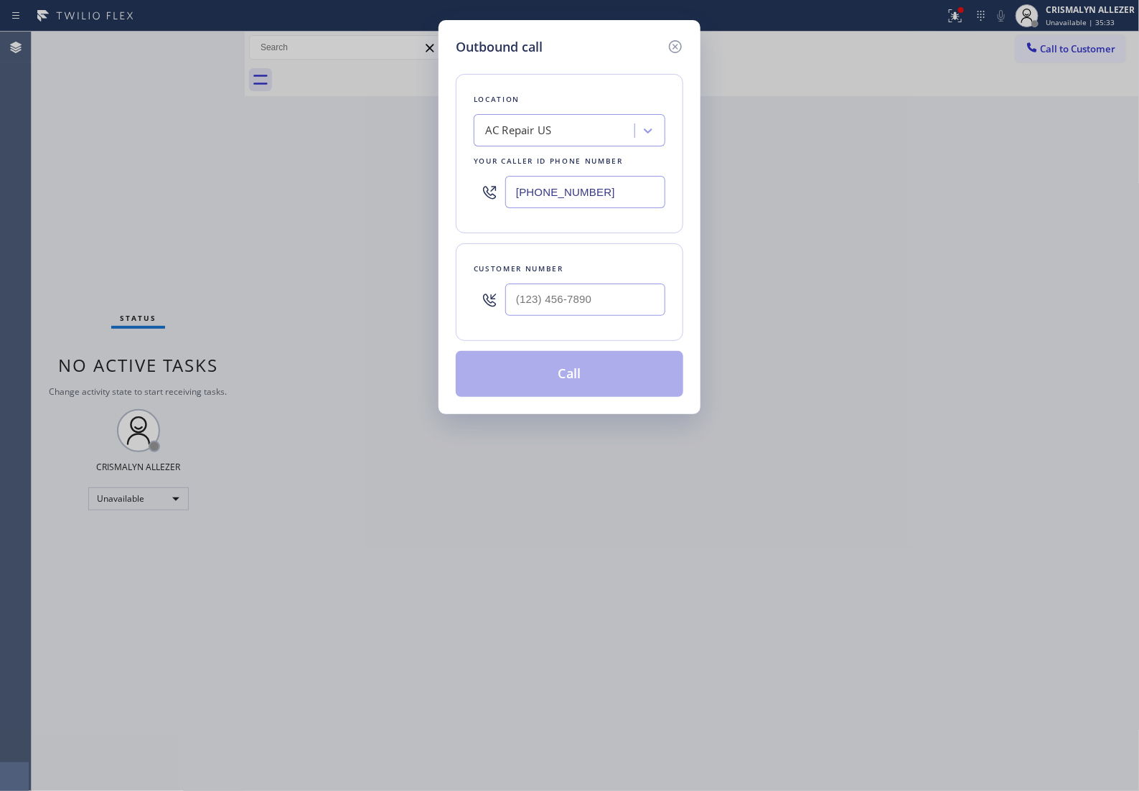
drag, startPoint x: 637, startPoint y: 205, endPoint x: 101, endPoint y: 202, distance: 536.1
click at [174, 210] on div "Outbound call Location AC Repair US Your caller id phone number (877) 398-4158 …" at bounding box center [569, 395] width 1139 height 791
paste input "626) 921-4230"
type input "(626) 921-4230"
click at [646, 316] on input "(___) ___-____" at bounding box center [585, 299] width 160 height 32
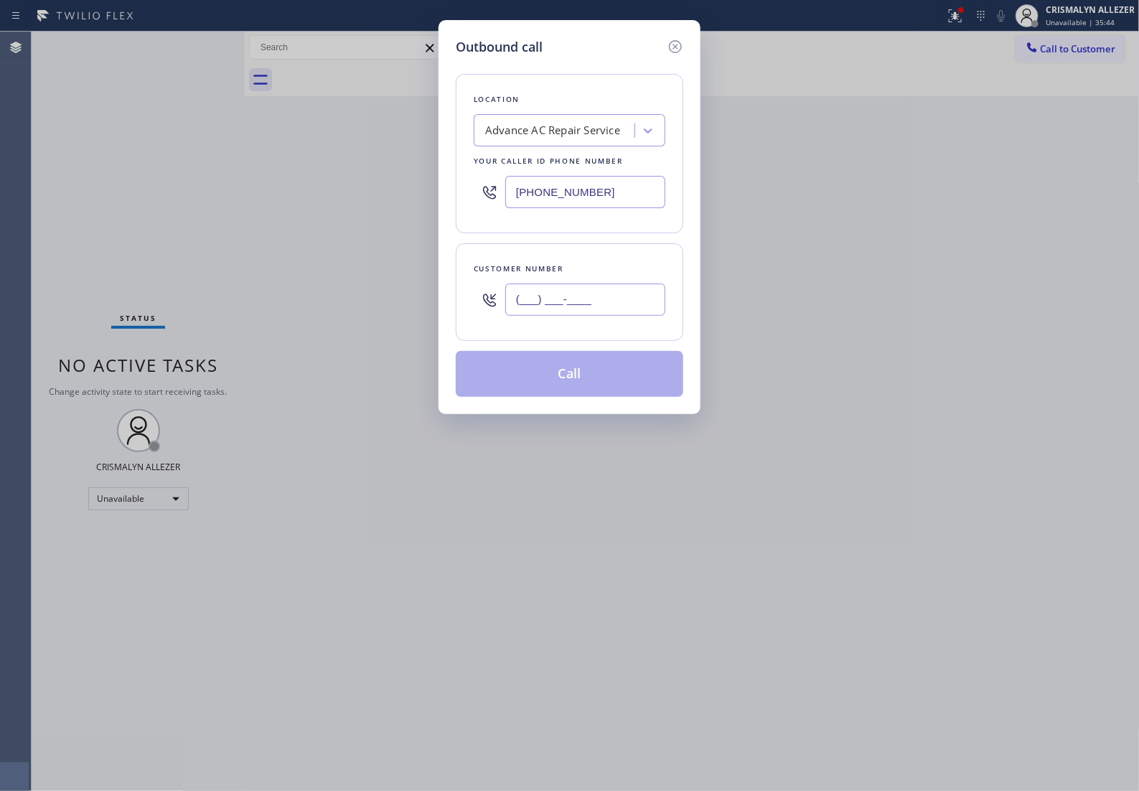
paste input "707) 712-7188"
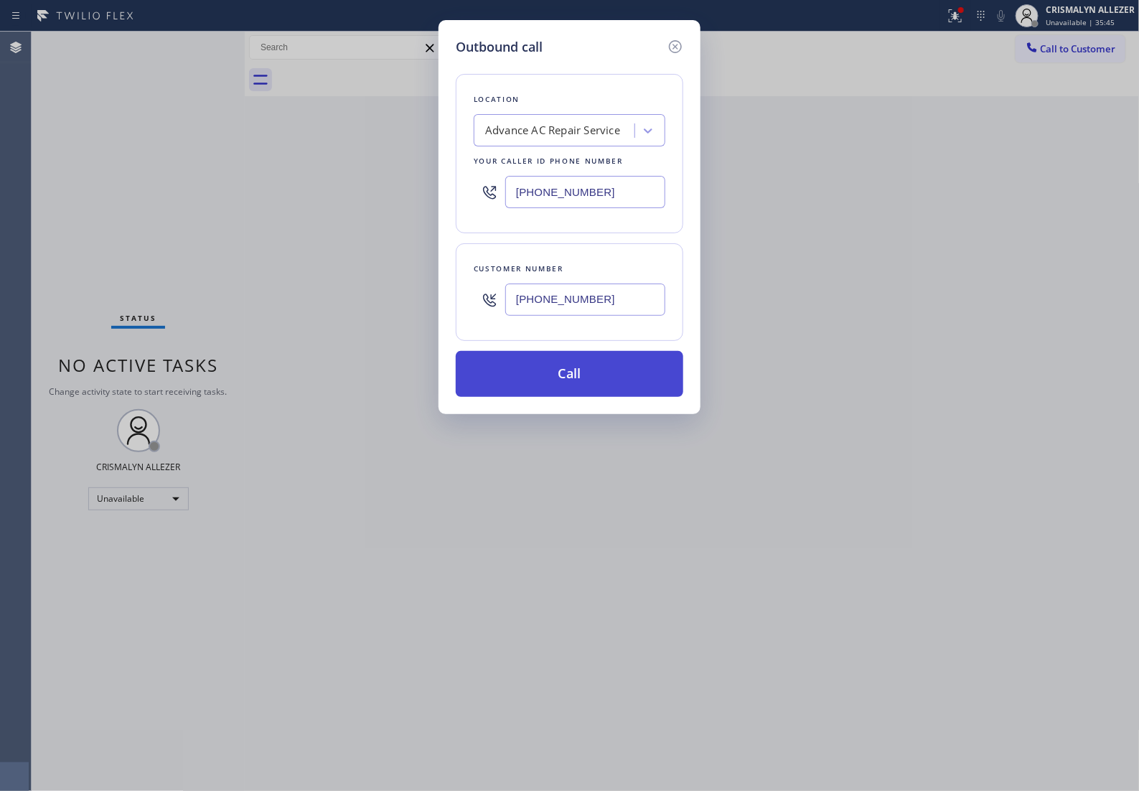
type input "(707) 712-7188"
click at [581, 388] on button "Call" at bounding box center [570, 374] width 228 height 46
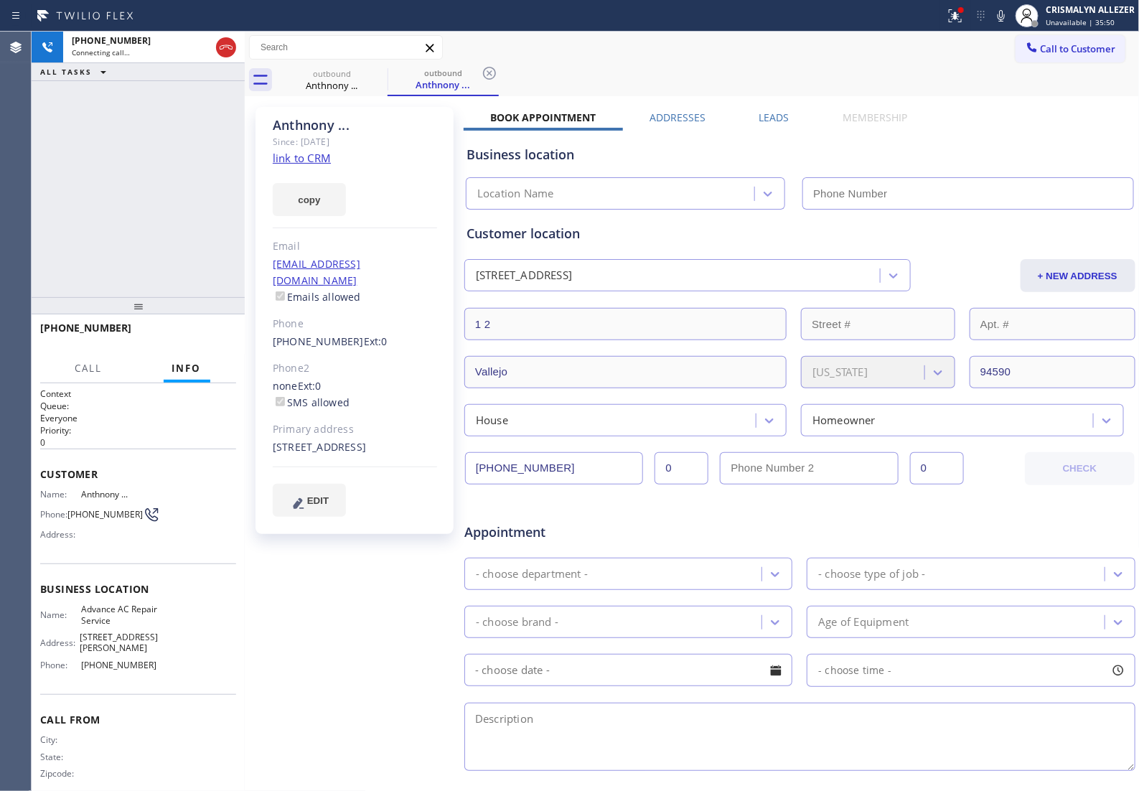
type input "(626) 921-4230"
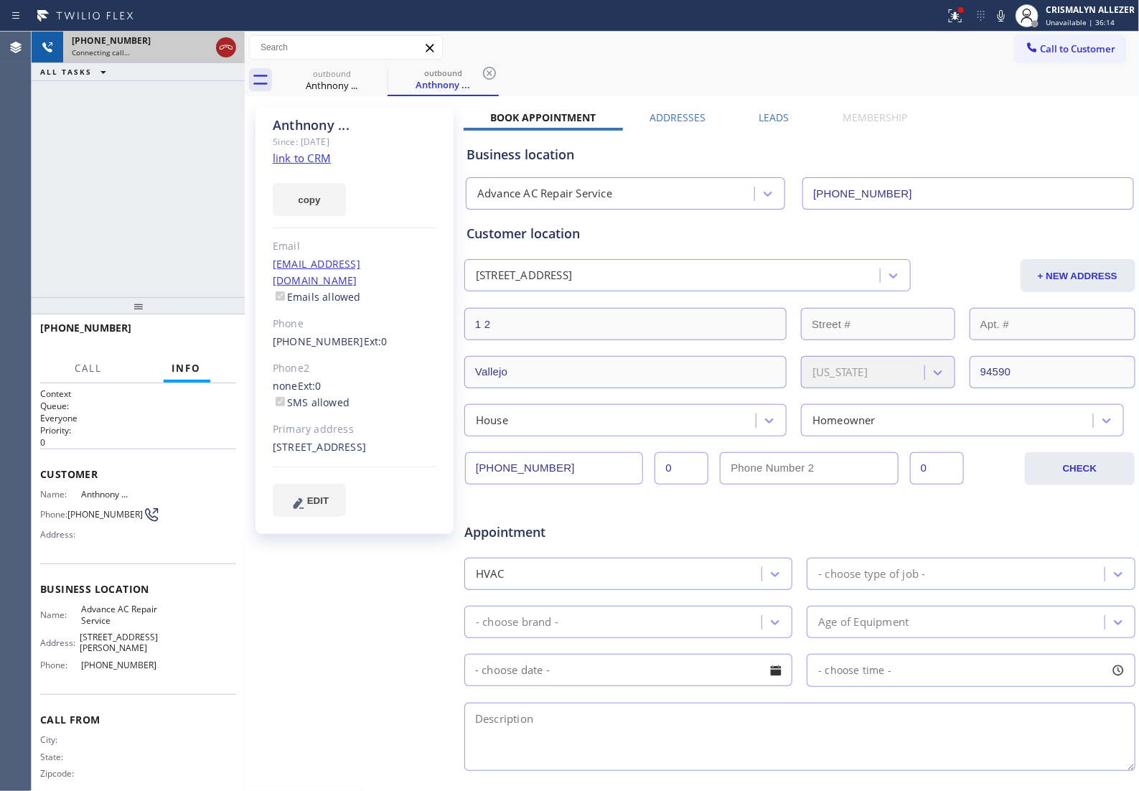
click at [219, 52] on icon at bounding box center [225, 47] width 17 height 17
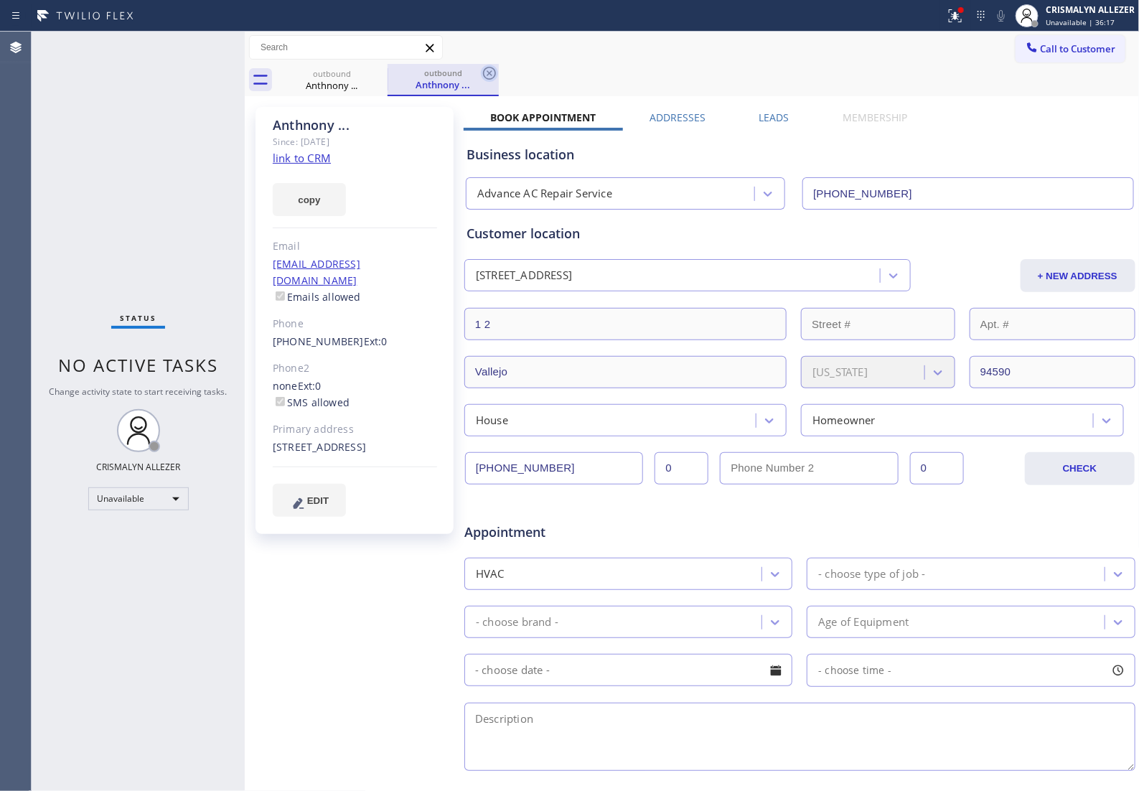
click at [486, 75] on icon at bounding box center [489, 73] width 17 height 17
click at [762, 119] on label "Leads" at bounding box center [774, 118] width 30 height 14
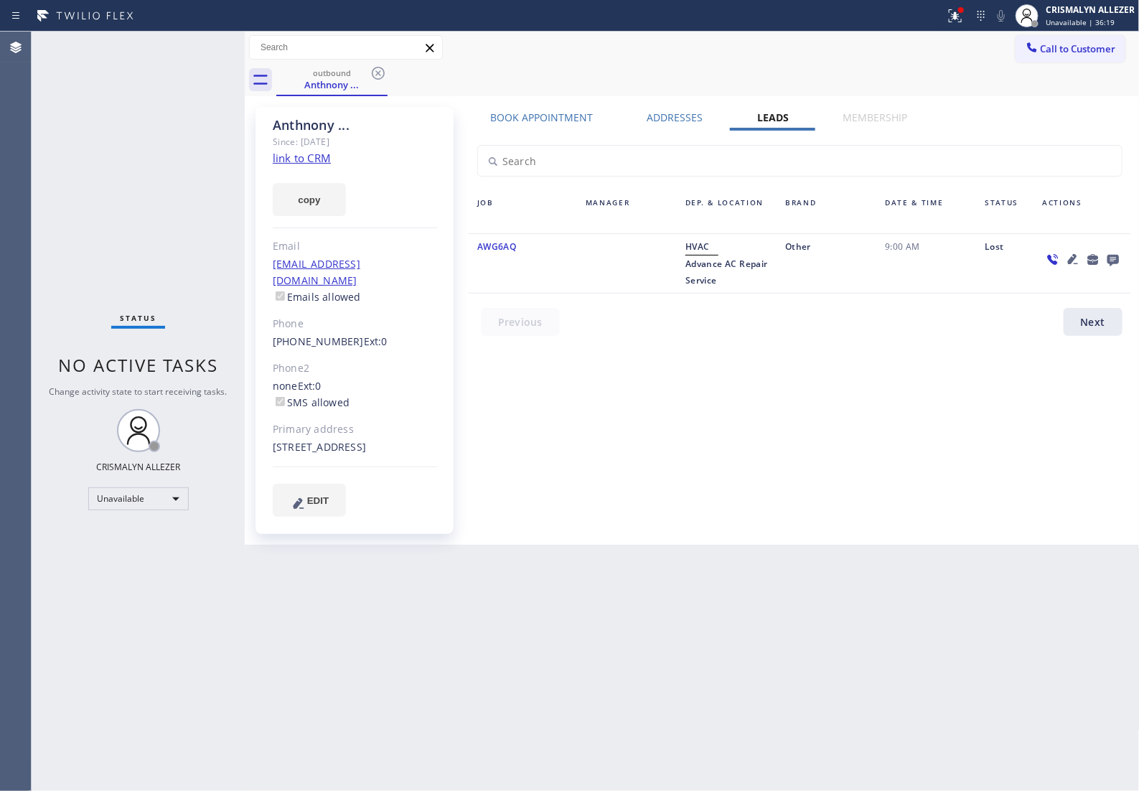
click at [1114, 262] on icon at bounding box center [1112, 260] width 11 height 11
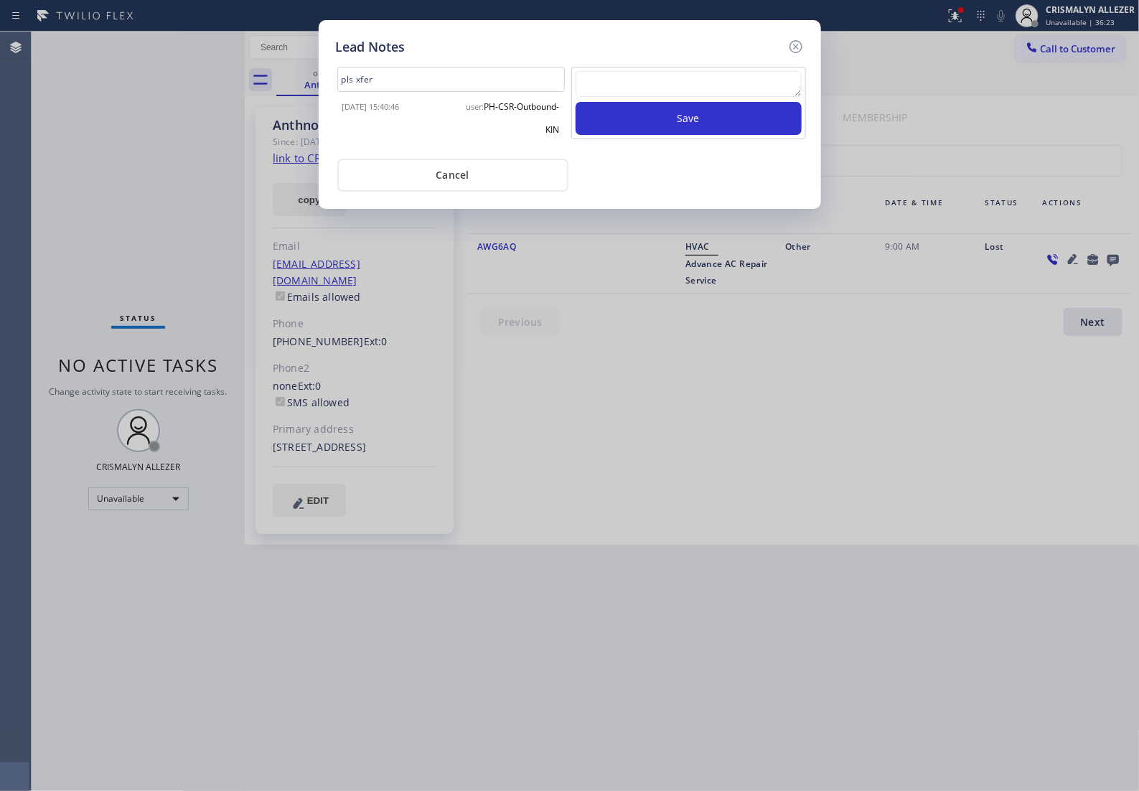
click at [678, 88] on textarea at bounding box center [689, 84] width 226 height 26
click at [648, 97] on textarea "To enrich screen reader interactions, please activate Accessibility in Grammarl…" at bounding box center [689, 84] width 226 height 26
paste textarea "no answer | pls xfer if cx calls back"
type textarea "no answer | pls xfer if cx calls back"
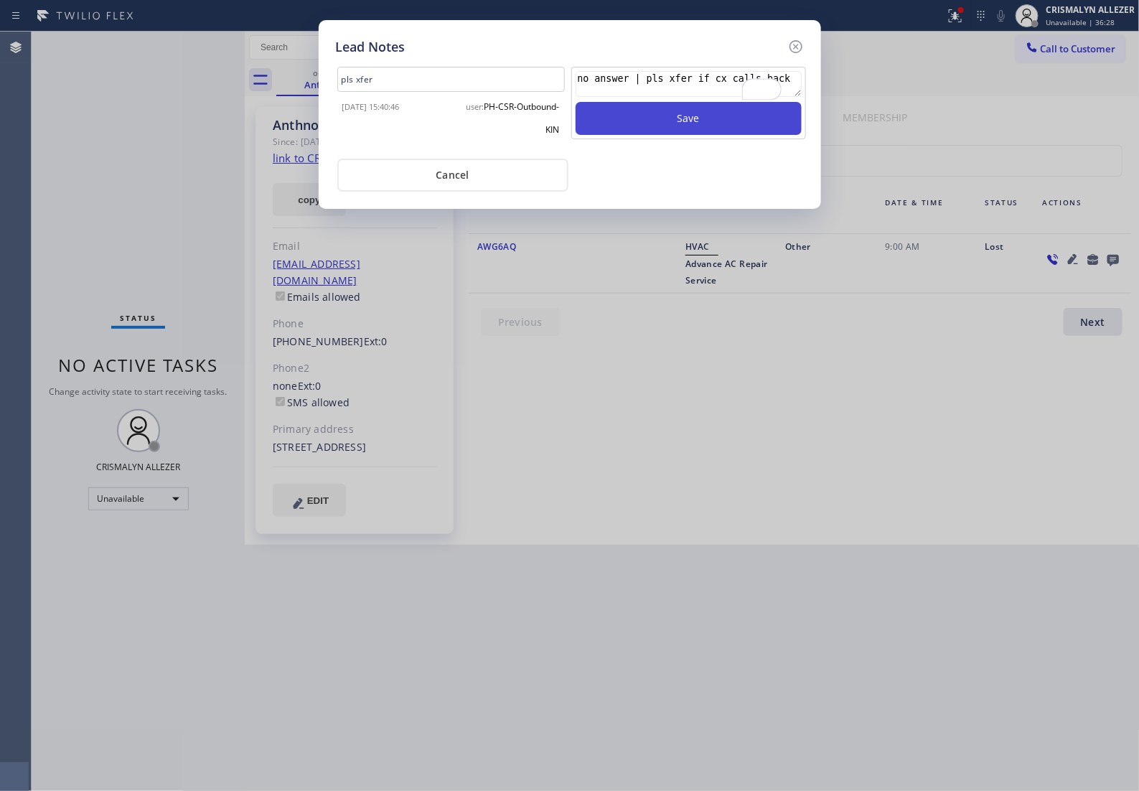
click at [684, 128] on button "Save" at bounding box center [689, 118] width 226 height 33
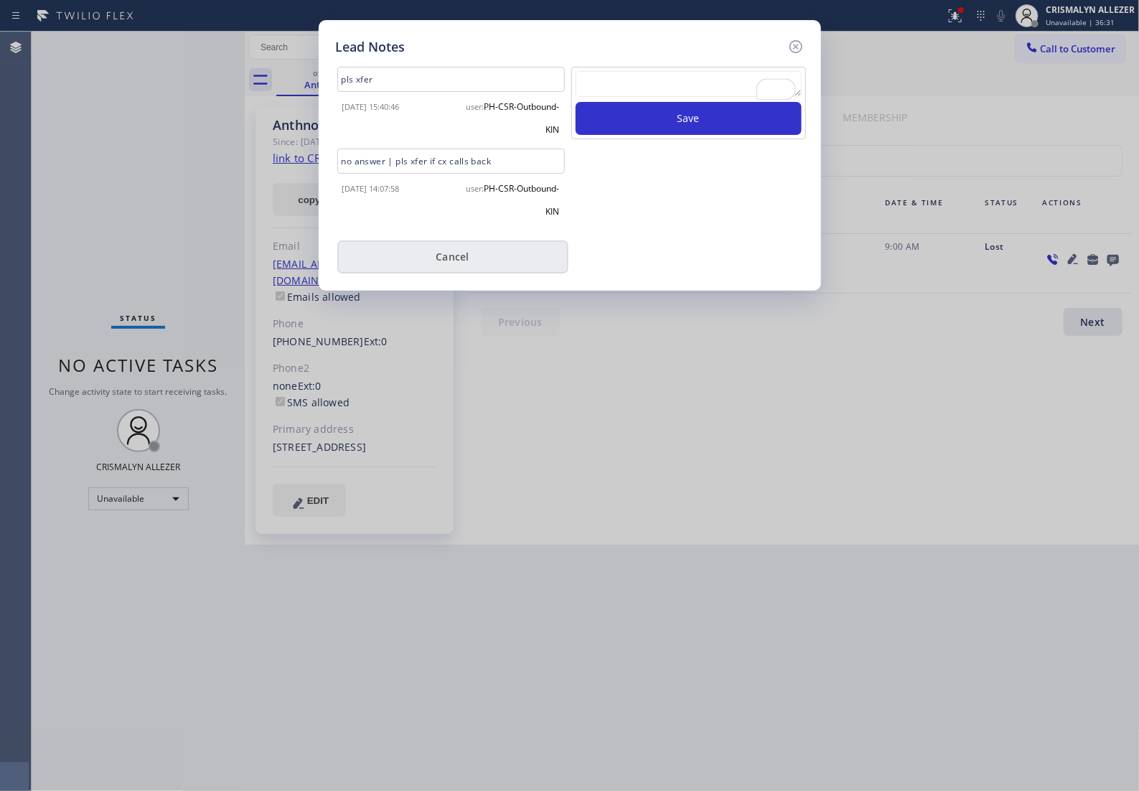
click at [452, 271] on button "Cancel" at bounding box center [452, 256] width 231 height 33
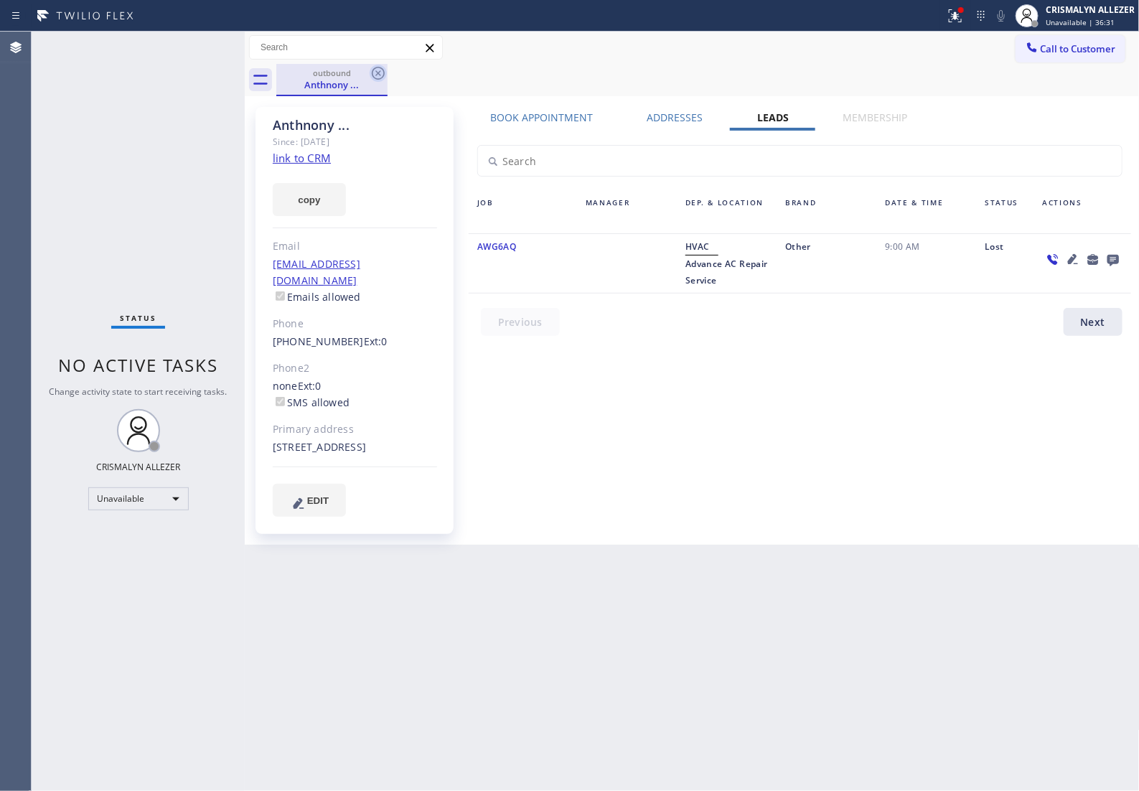
click at [379, 75] on icon at bounding box center [378, 73] width 17 height 17
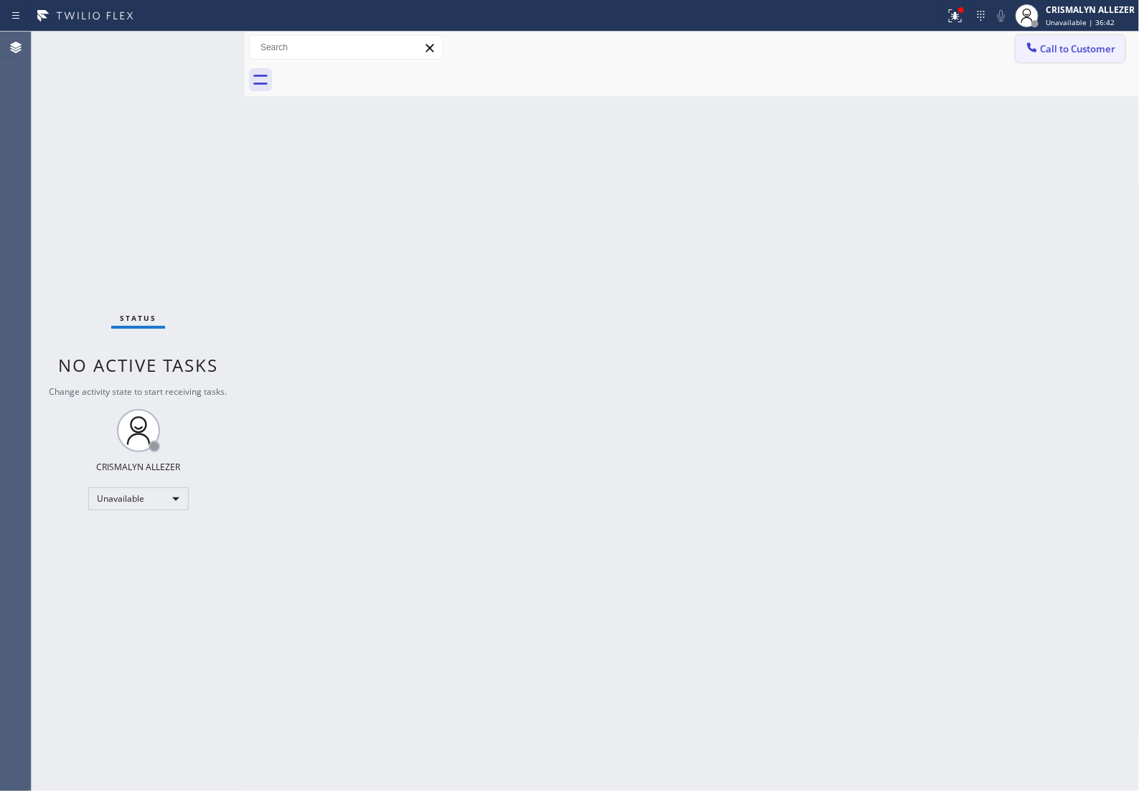
click at [1099, 52] on span "Call to Customer" at bounding box center [1078, 48] width 75 height 13
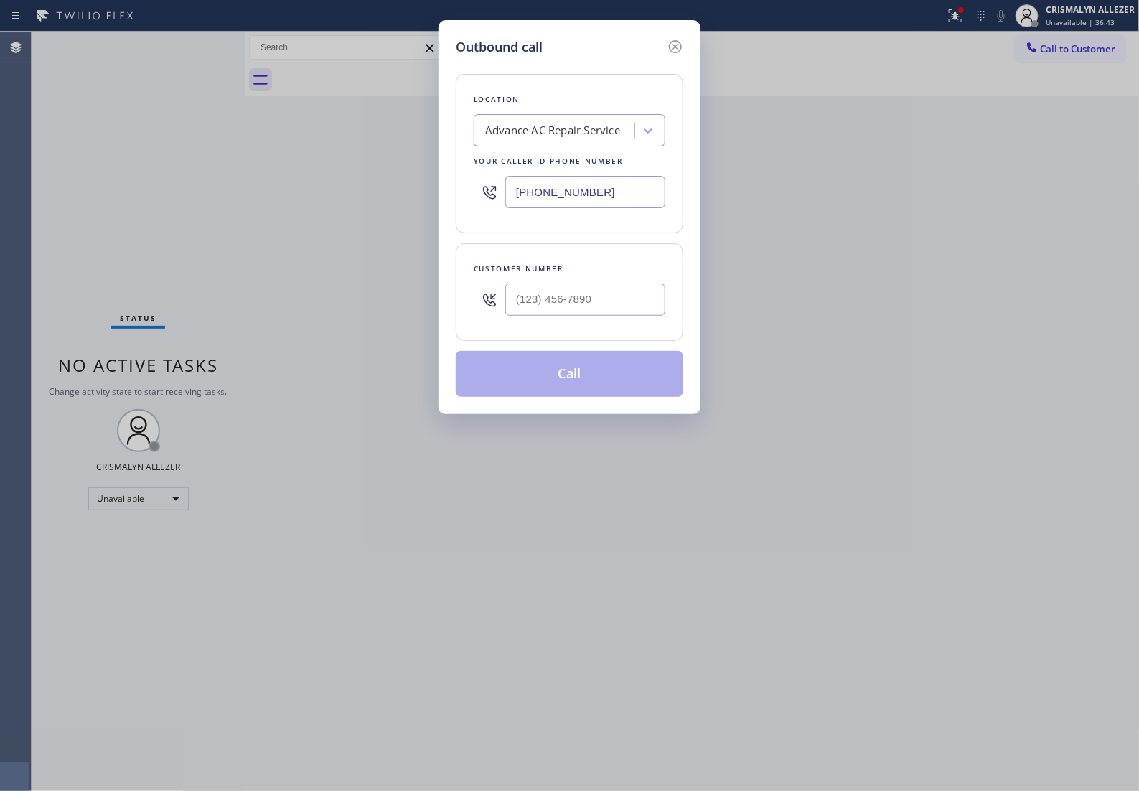
paste input "949) 239-0307"
drag, startPoint x: 610, startPoint y: 202, endPoint x: 99, endPoint y: 196, distance: 511.0
click at [174, 202] on div "Outbound call Location Advance AC Repair Service Your caller id phone number (9…" at bounding box center [569, 395] width 1139 height 791
type input "(949) 239-0307"
click at [612, 316] on input "(___) ___-____" at bounding box center [585, 299] width 160 height 32
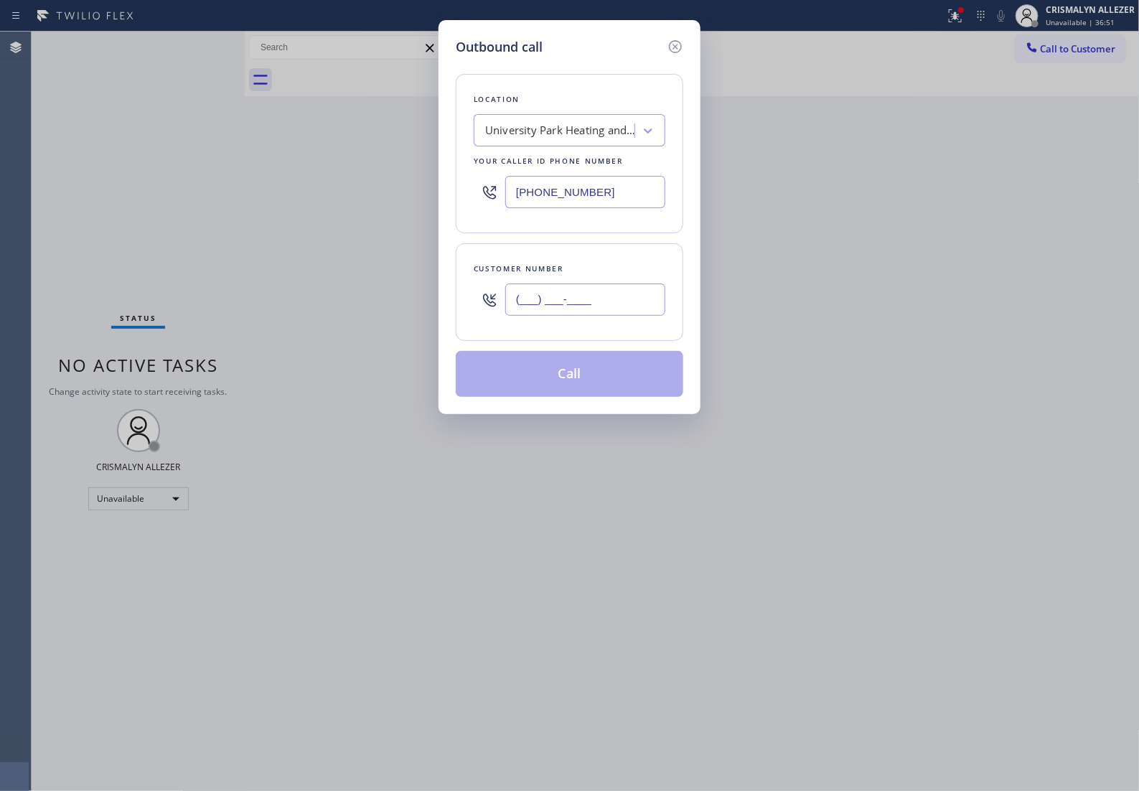
paste input "323) 629-7327"
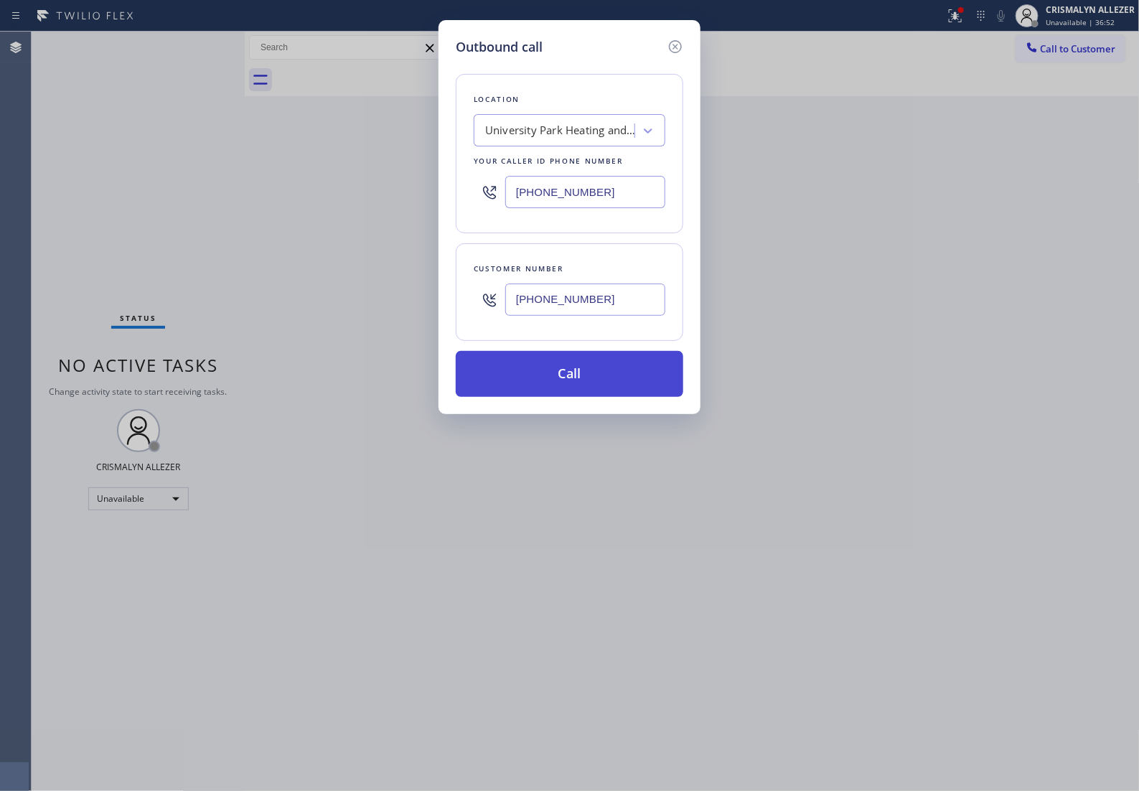
type input "(323) 629-7327"
click at [581, 397] on button "Call" at bounding box center [570, 374] width 228 height 46
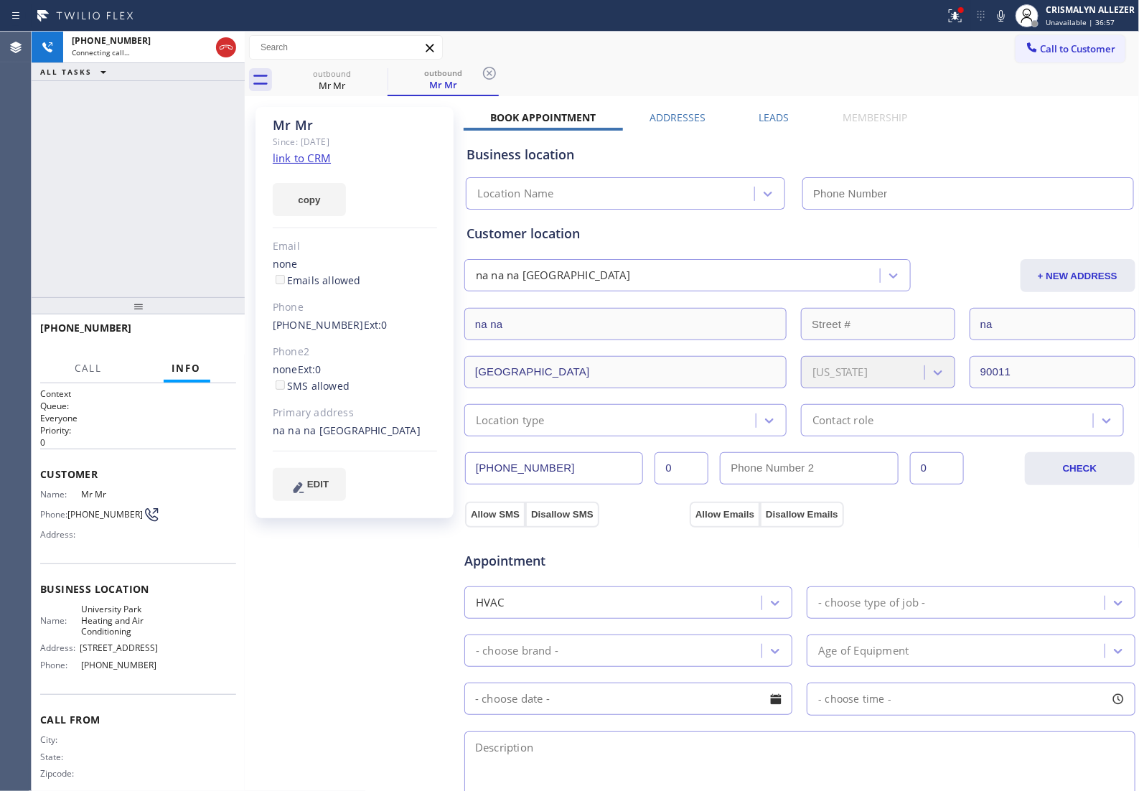
type input "(949) 239-0307"
drag, startPoint x: 160, startPoint y: 183, endPoint x: 176, endPoint y: 167, distance: 22.8
click at [160, 182] on div "+13236297327 Connecting call… ALL TASKS ALL TASKS ACTIVE TASKS TASKS IN WRAP UP" at bounding box center [138, 165] width 213 height 266
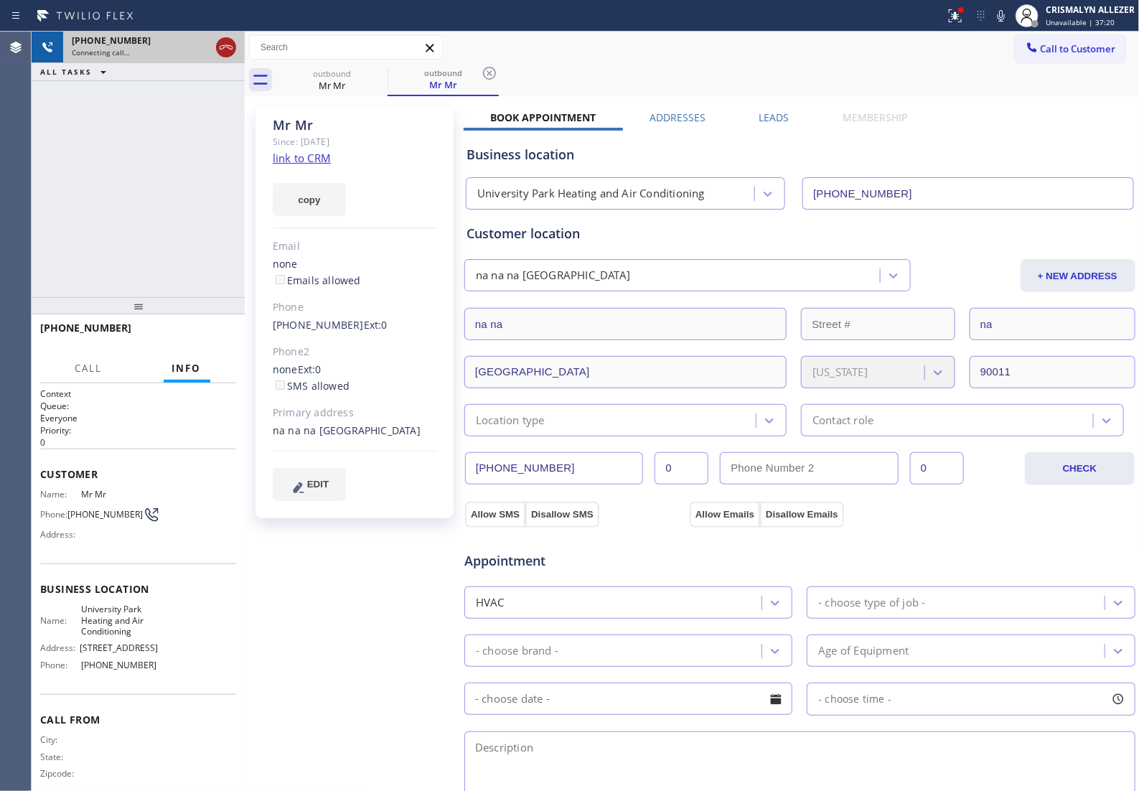
click at [230, 48] on icon at bounding box center [225, 47] width 17 height 17
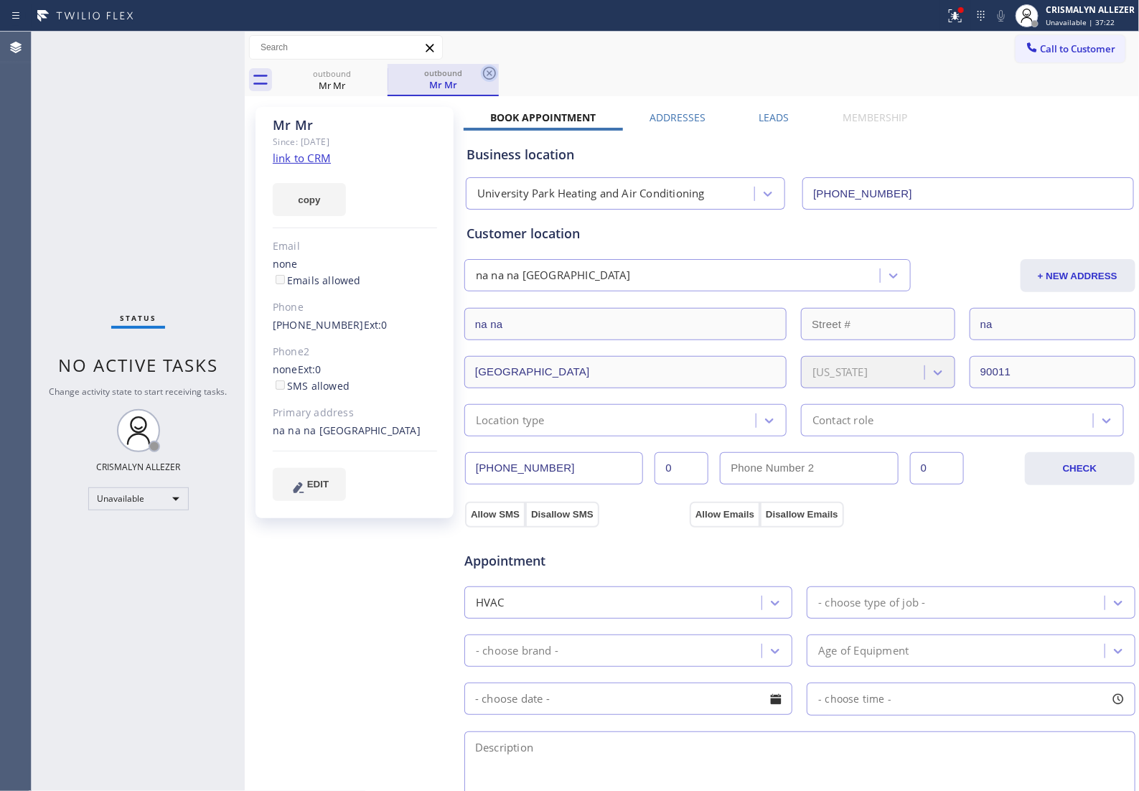
click at [482, 72] on icon at bounding box center [489, 73] width 17 height 17
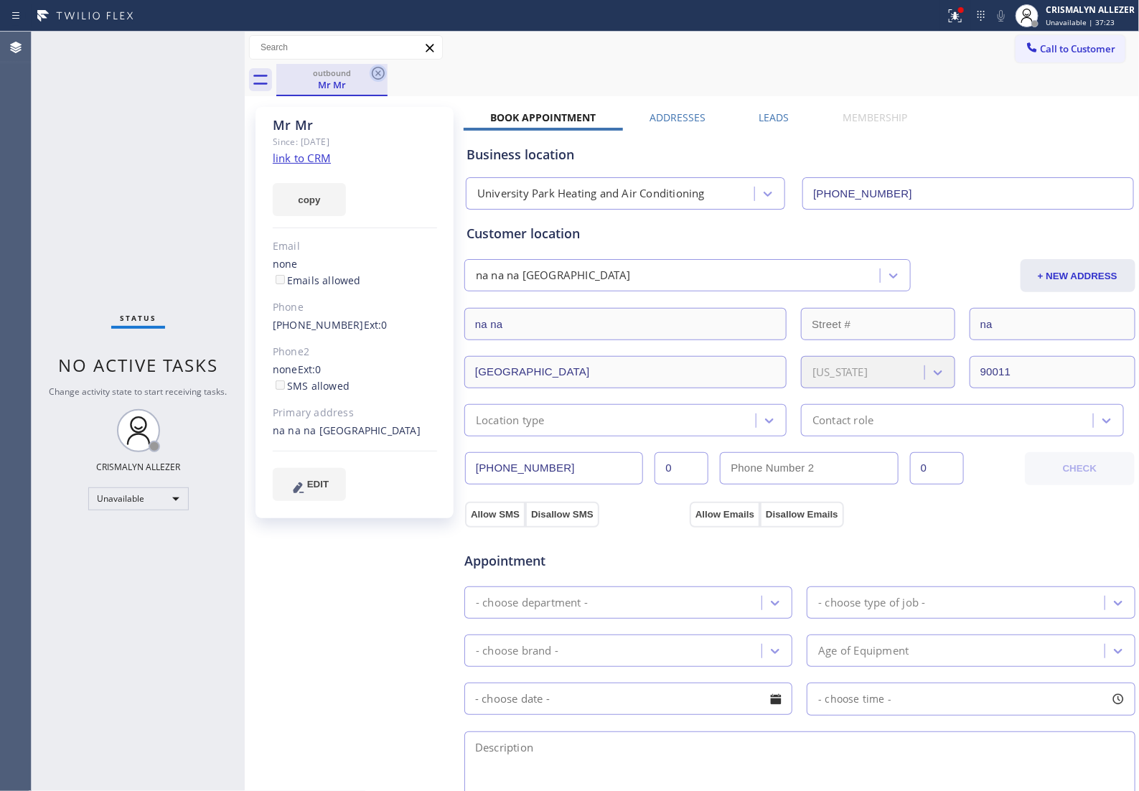
click at [379, 72] on icon at bounding box center [378, 73] width 13 height 13
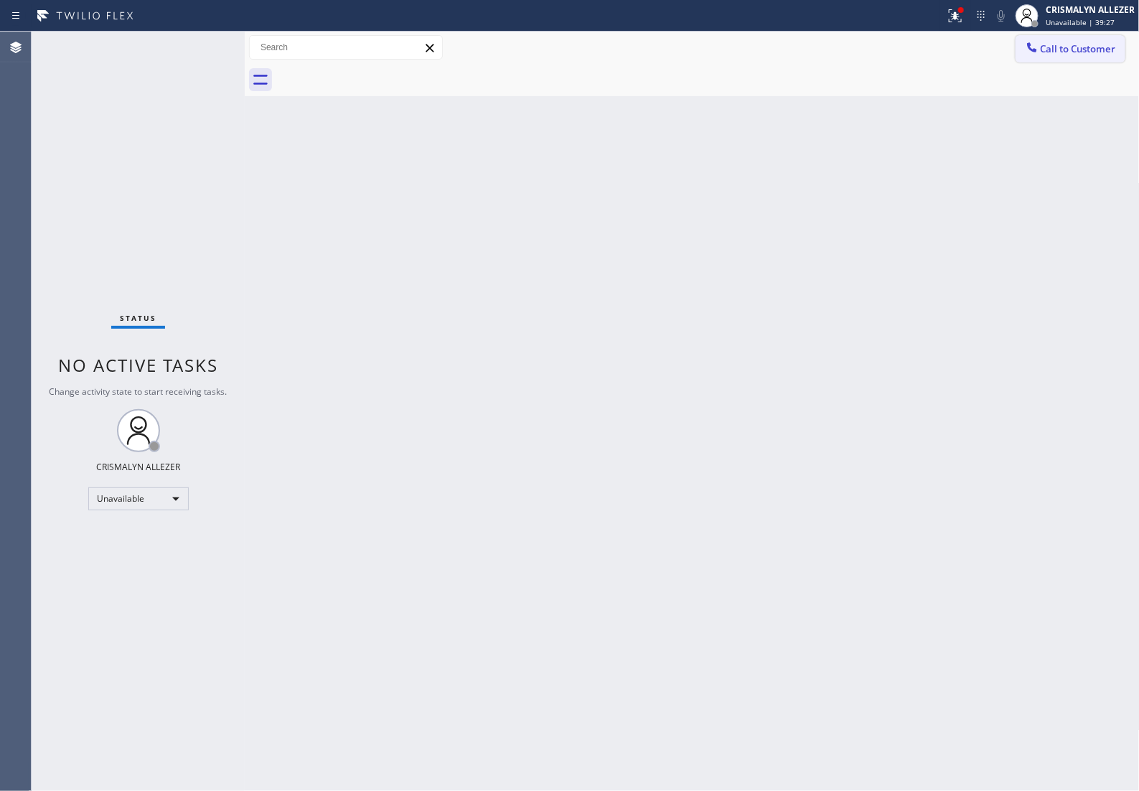
click at [1061, 54] on span "Call to Customer" at bounding box center [1078, 48] width 75 height 13
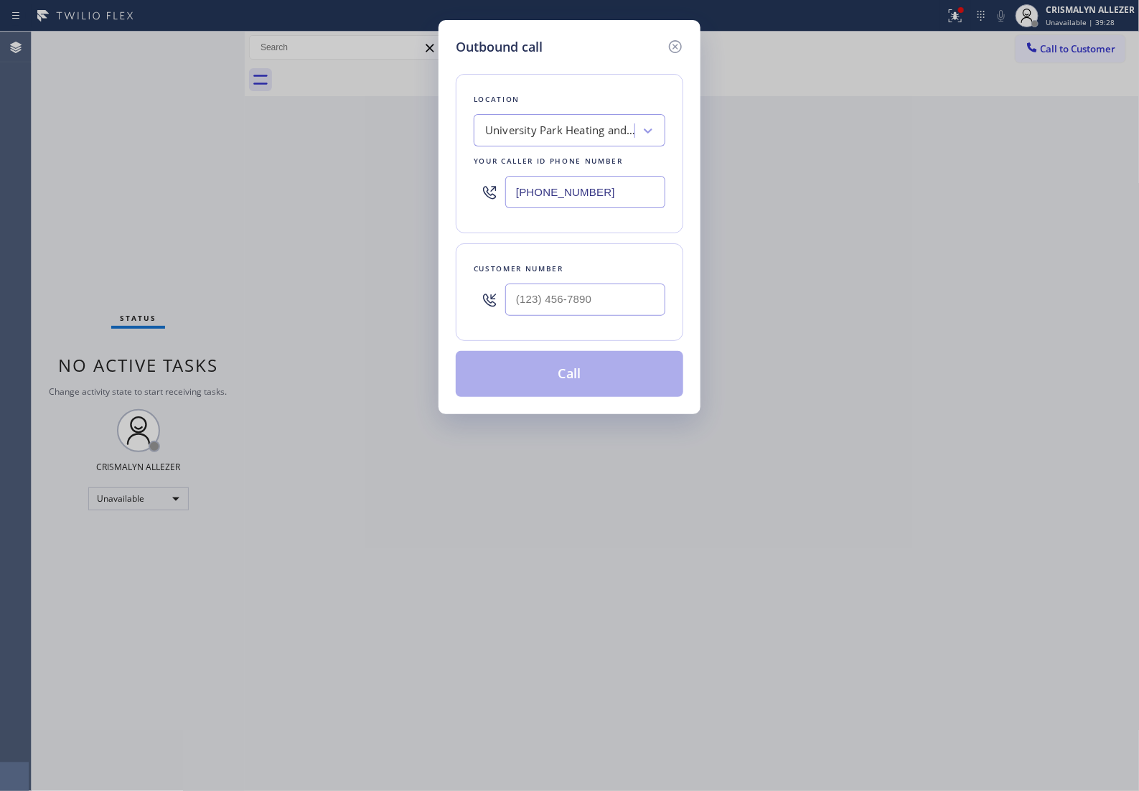
drag, startPoint x: 647, startPoint y: 196, endPoint x: 194, endPoint y: 195, distance: 452.9
click at [208, 195] on div "Outbound call Location University Park Heating and Air Conditioning Your caller…" at bounding box center [569, 395] width 1139 height 791
paste input "02-5983"
type input "[PHONE_NUMBER]"
click at [618, 316] on input "(___) ___-____" at bounding box center [585, 299] width 160 height 32
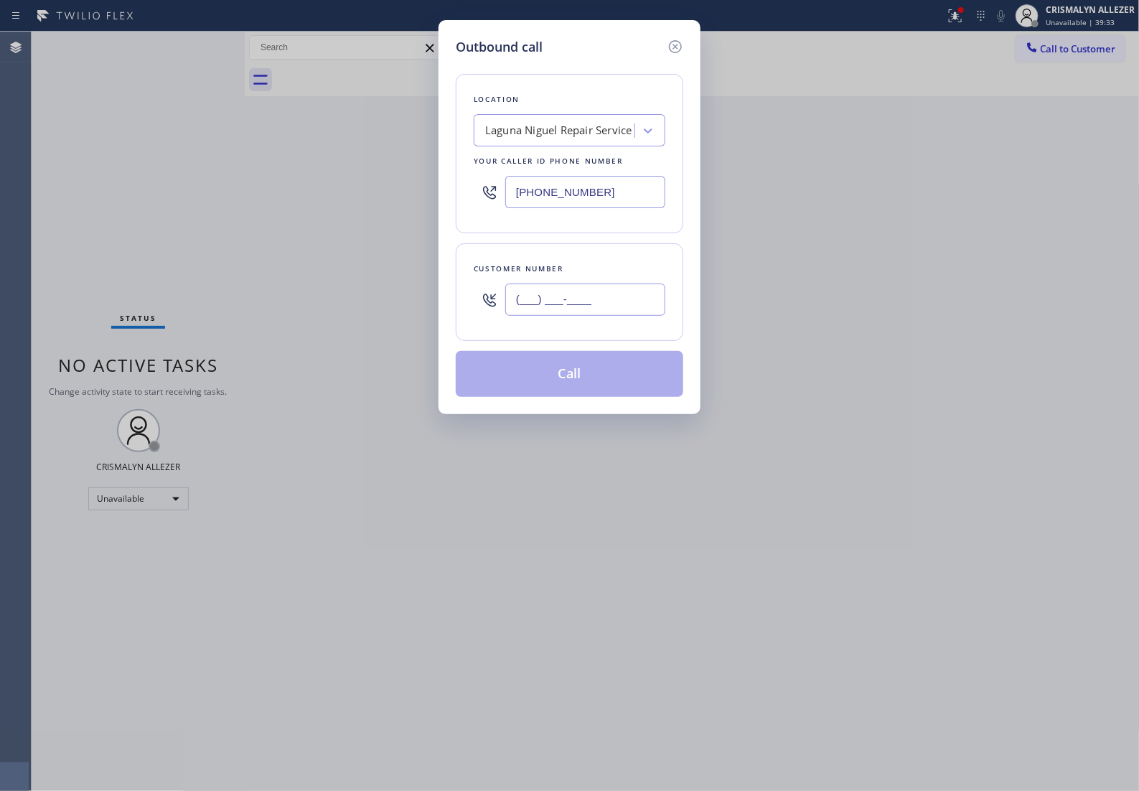
paste input "714) 470-1113"
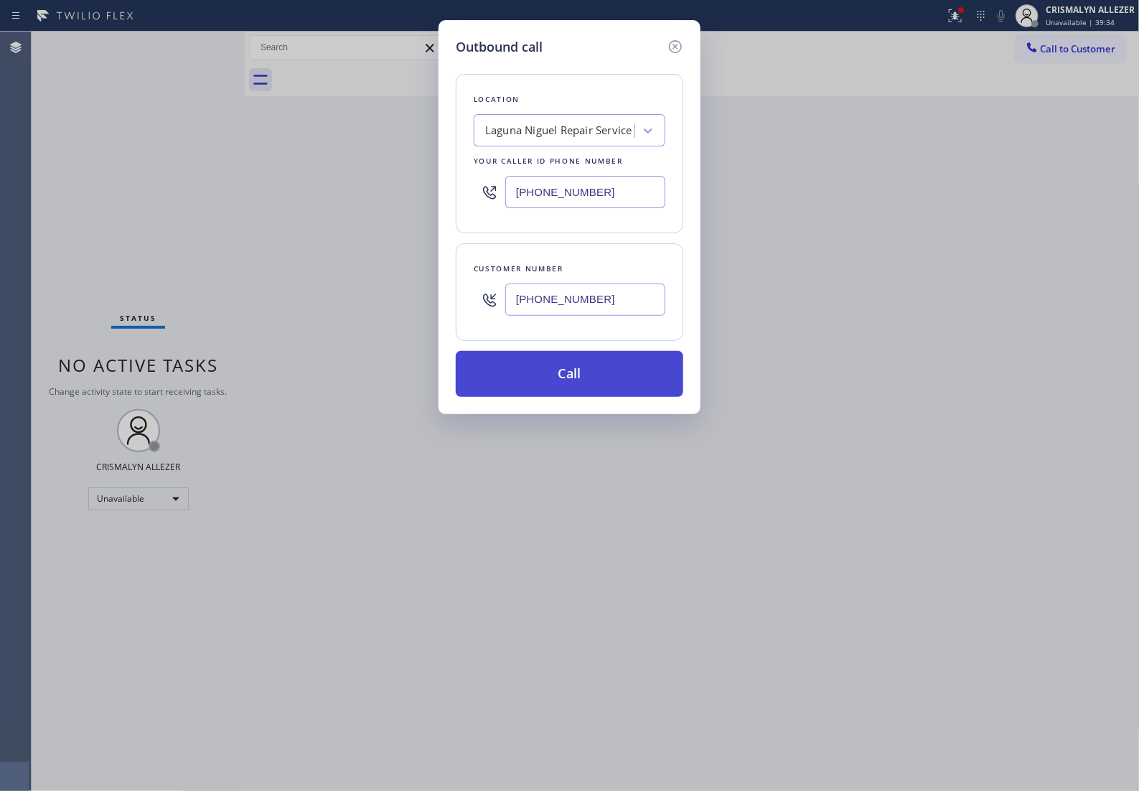
type input "[PHONE_NUMBER]"
click at [568, 385] on button "Call" at bounding box center [570, 374] width 228 height 46
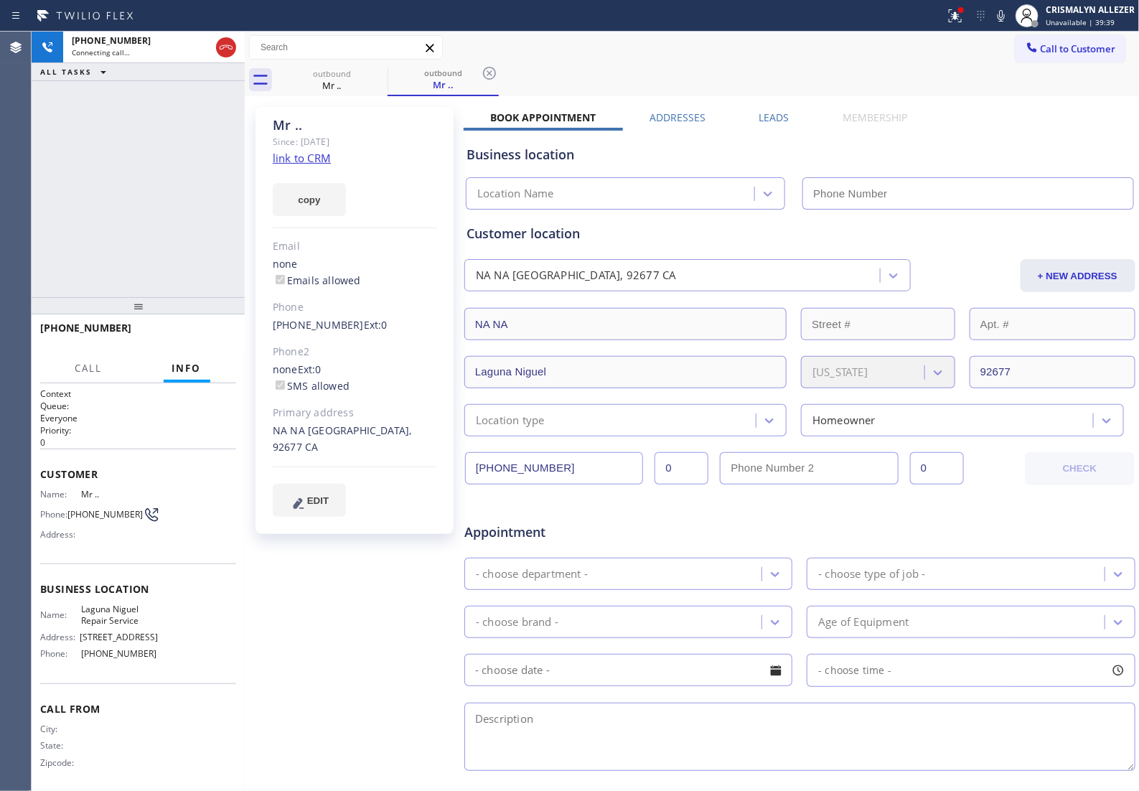
type input "[PHONE_NUMBER]"
click at [202, 338] on span "HANG UP" at bounding box center [203, 334] width 44 height 10
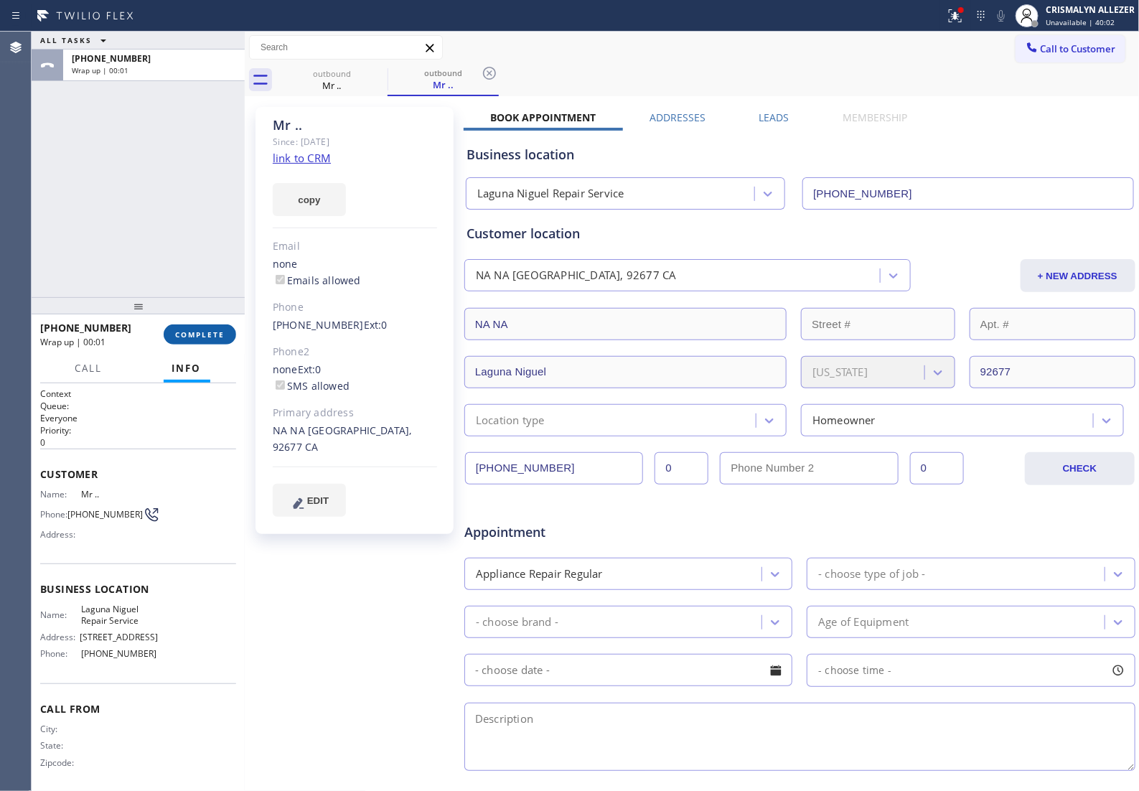
click at [189, 334] on span "COMPLETE" at bounding box center [200, 334] width 50 height 10
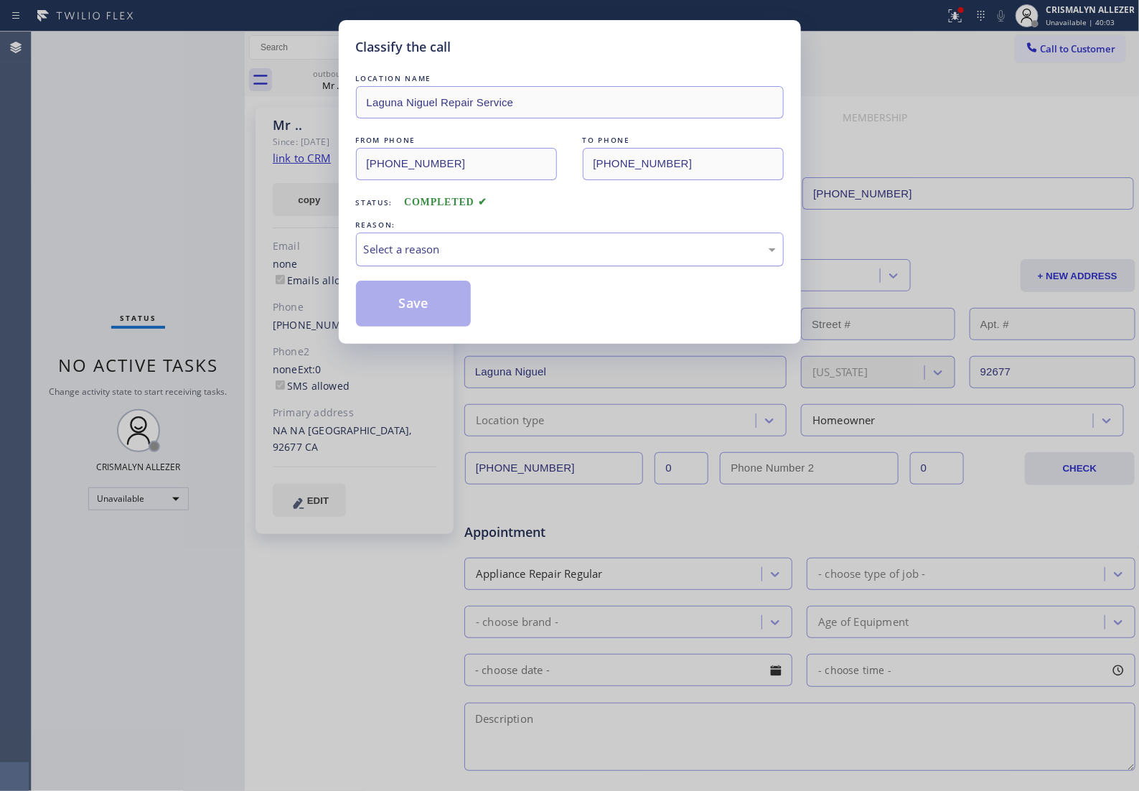
click at [575, 258] on div "Select a reason" at bounding box center [570, 249] width 412 height 17
click at [407, 317] on button "Save" at bounding box center [414, 304] width 116 height 46
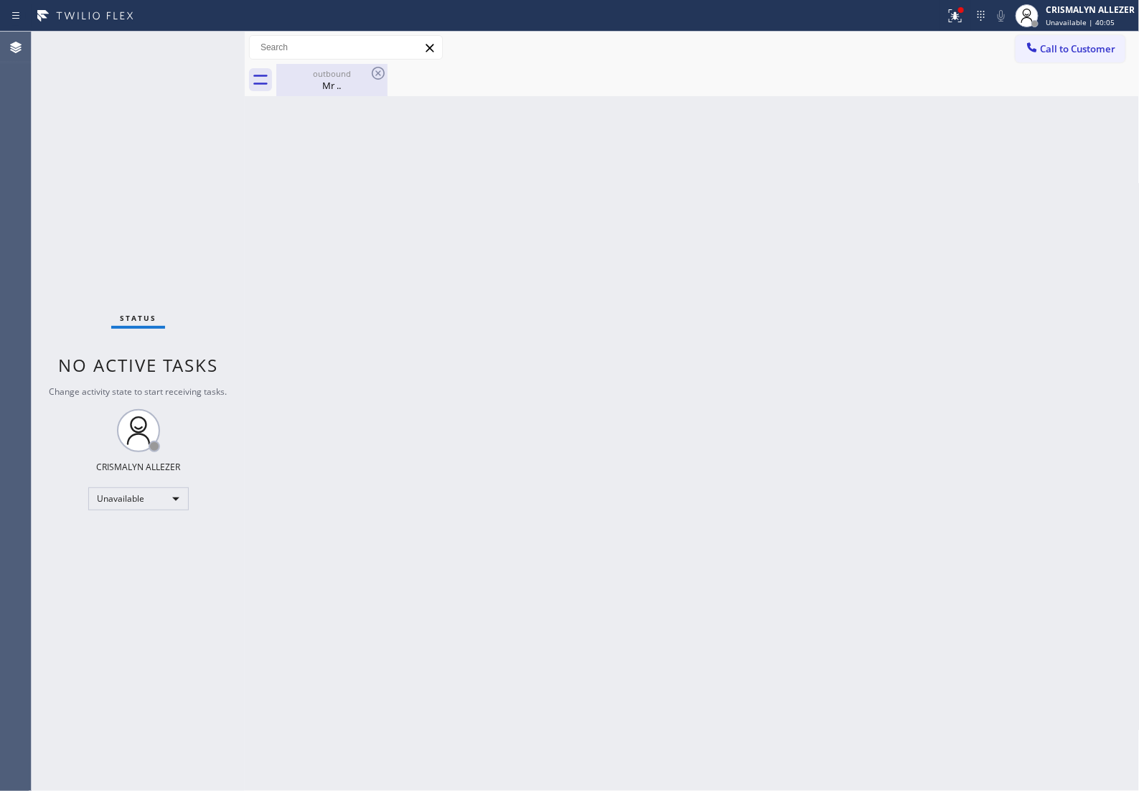
click at [341, 83] on div "Mr .." at bounding box center [332, 85] width 108 height 13
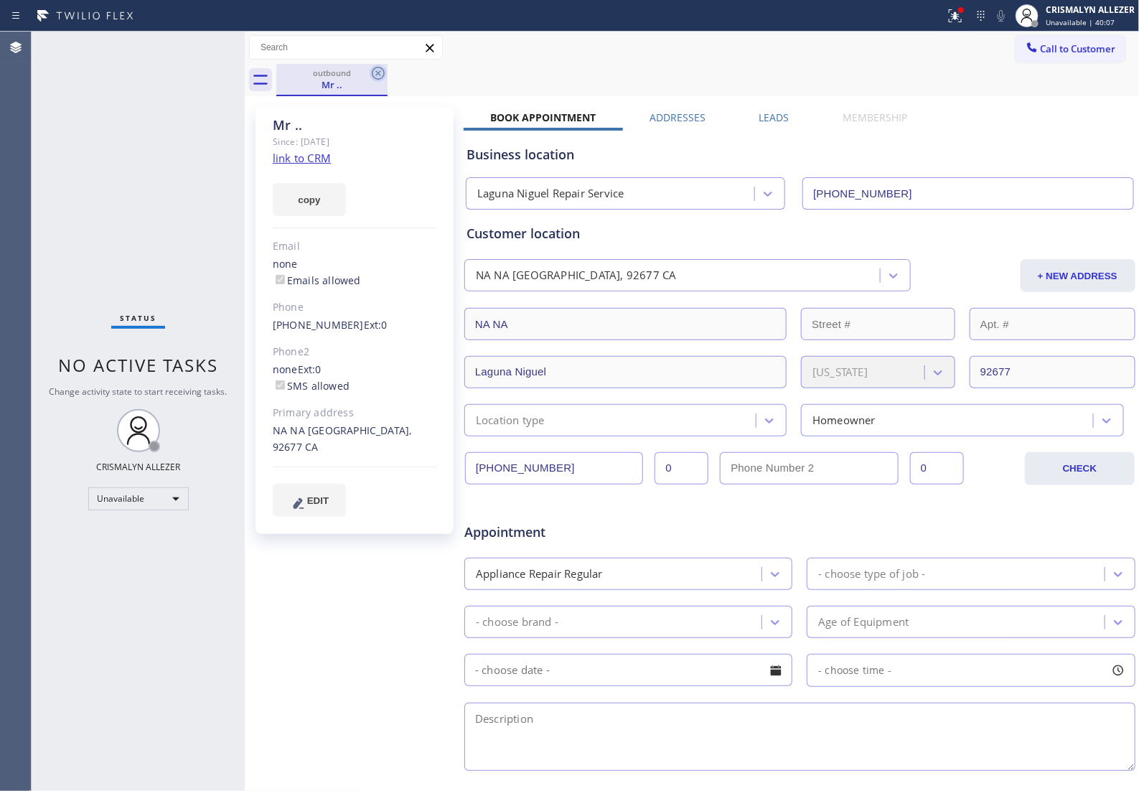
click at [375, 72] on icon at bounding box center [378, 73] width 17 height 17
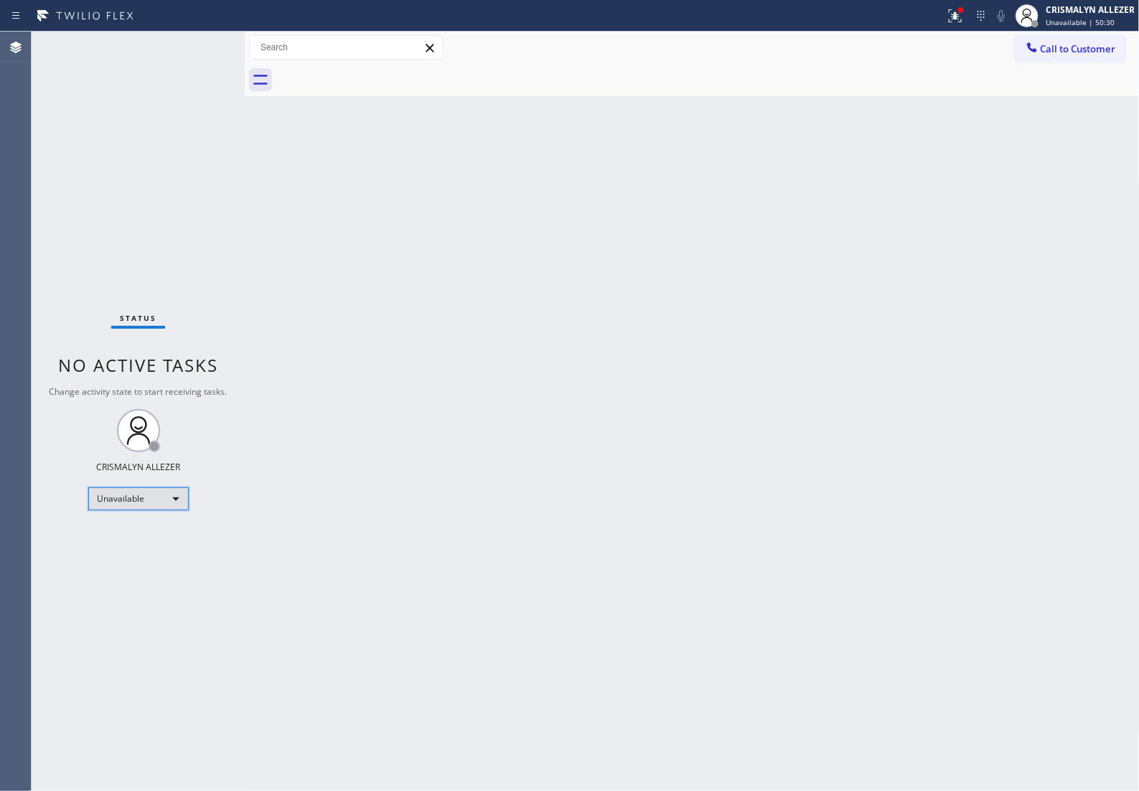
click at [173, 494] on div "Unavailable" at bounding box center [138, 498] width 100 height 23
click at [146, 575] on li "Break" at bounding box center [137, 573] width 98 height 17
click at [177, 492] on div "Break" at bounding box center [138, 498] width 100 height 23
click at [156, 557] on li "Unavailable" at bounding box center [137, 555] width 98 height 17
click at [1069, 48] on span "Call to Customer" at bounding box center [1078, 48] width 75 height 13
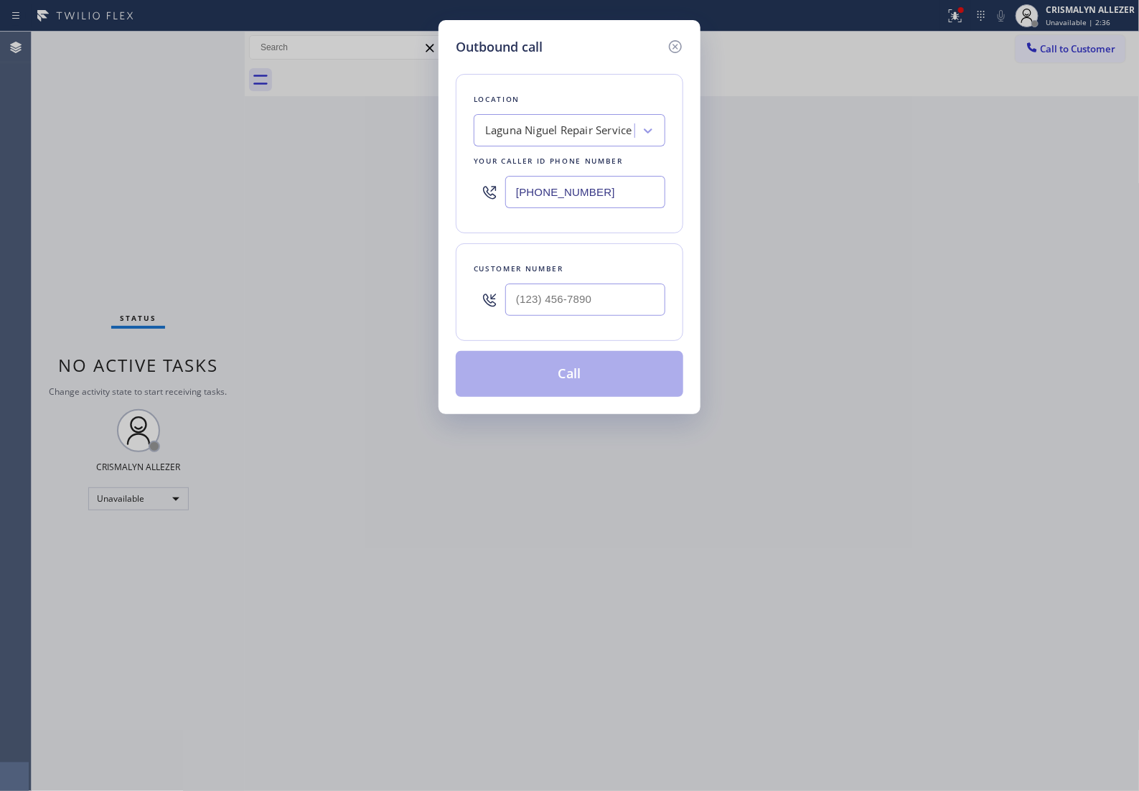
drag, startPoint x: 632, startPoint y: 198, endPoint x: 66, endPoint y: 223, distance: 566.1
click at [83, 224] on div "Outbound call Location Laguna Niguel Repair Service Your caller id phone number…" at bounding box center [569, 395] width 1139 height 791
paste input "714) 681-1582"
type input "[PHONE_NUMBER]"
click at [611, 304] on input "(___) ___-____" at bounding box center [585, 299] width 160 height 32
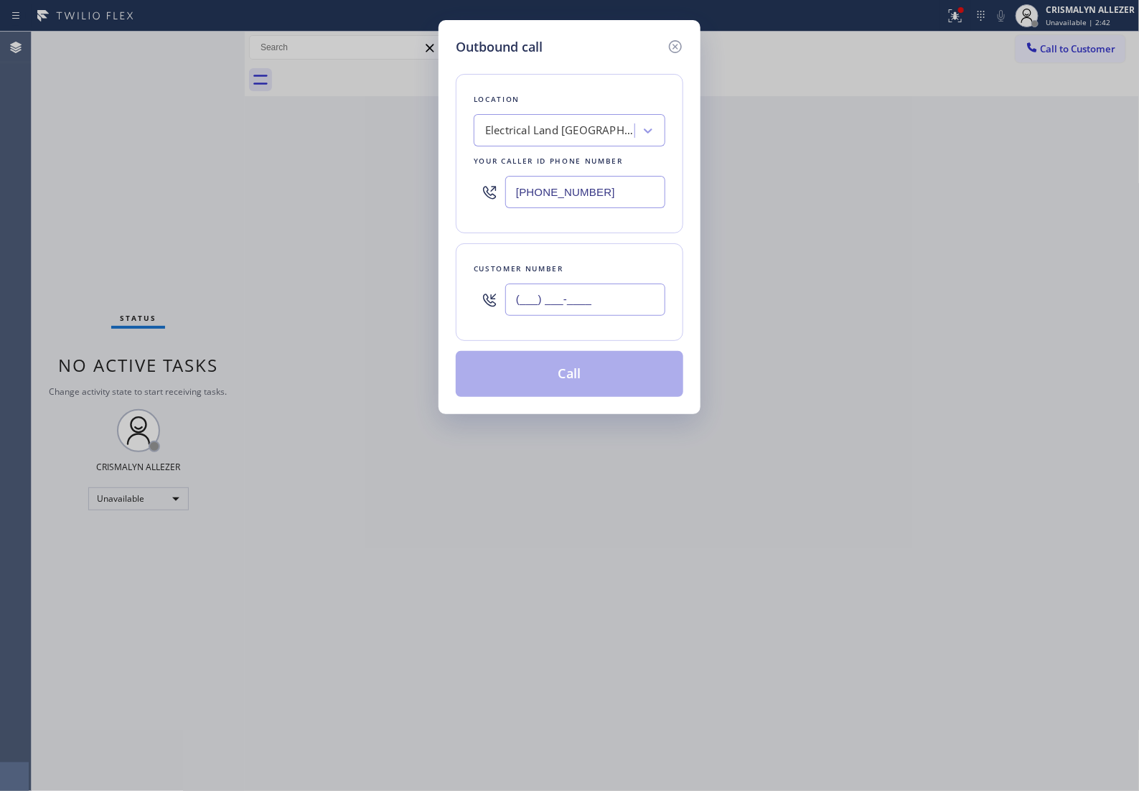
paste input "714) 273-4708"
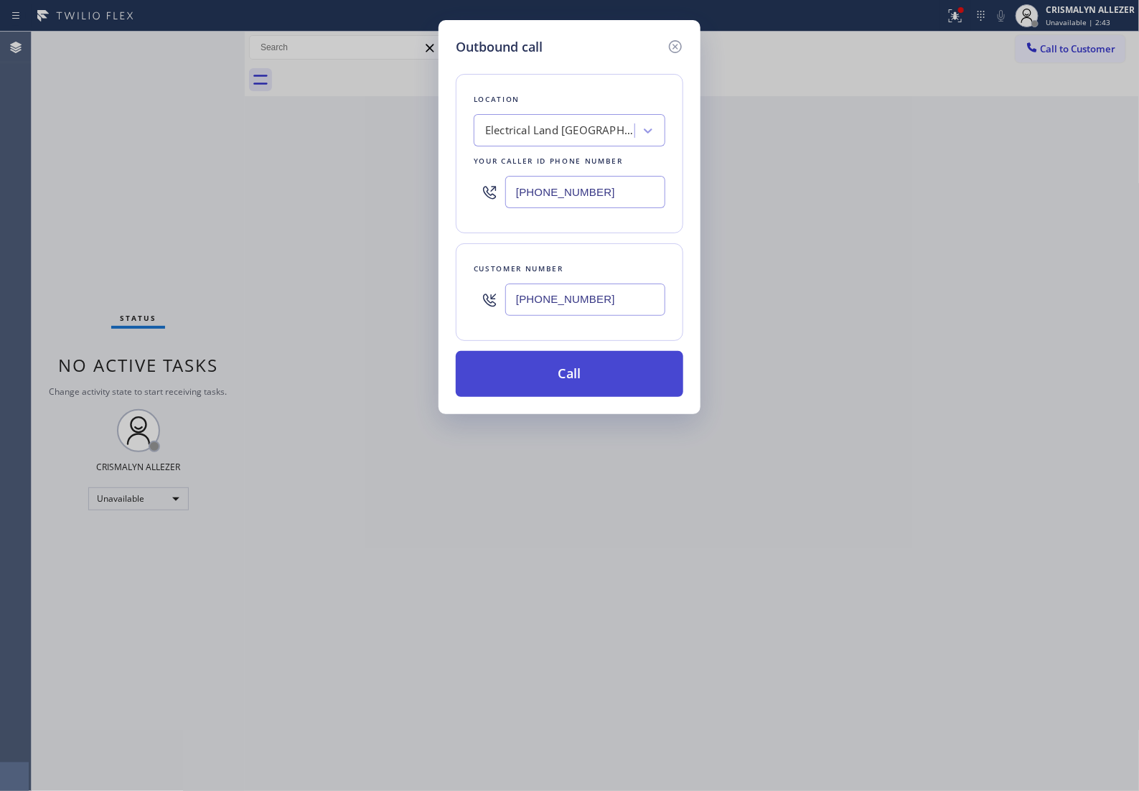
type input "[PHONE_NUMBER]"
click at [586, 389] on button "Call" at bounding box center [570, 374] width 228 height 46
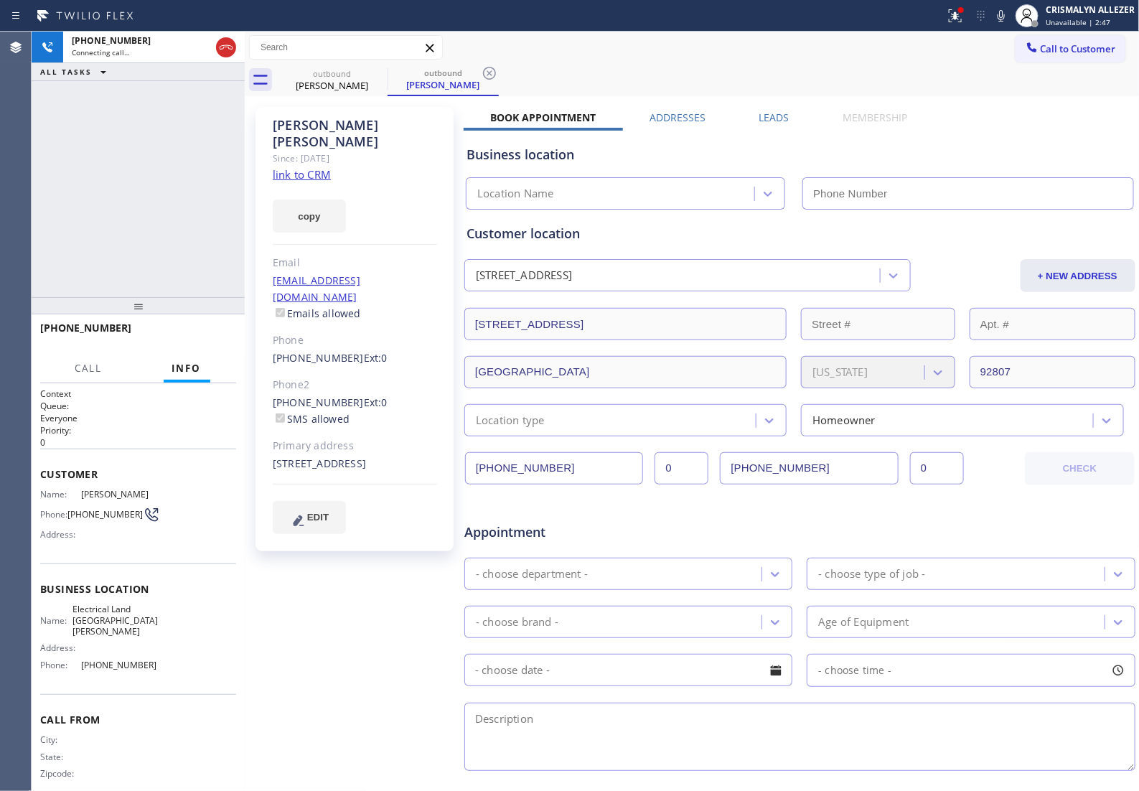
type input "[PHONE_NUMBER]"
click at [189, 334] on span "HANG UP" at bounding box center [203, 334] width 44 height 10
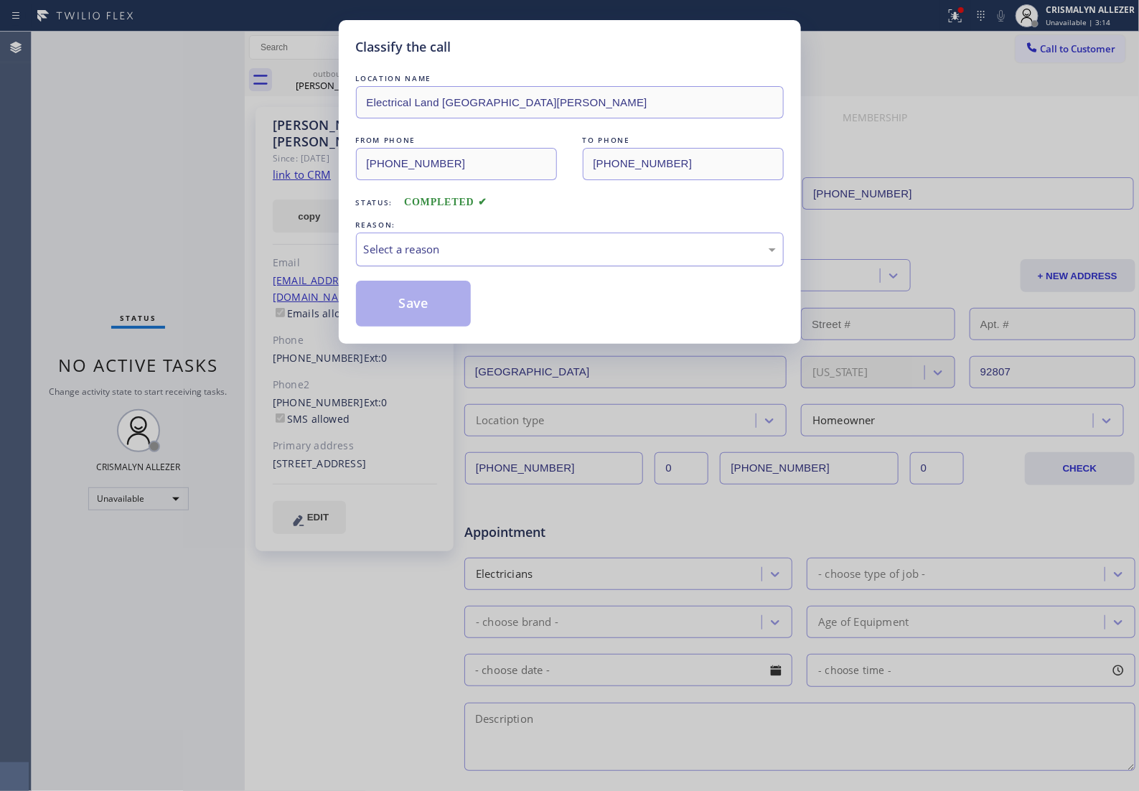
click at [530, 258] on div "Select a reason" at bounding box center [570, 249] width 412 height 17
click at [428, 325] on button "Save" at bounding box center [414, 304] width 116 height 46
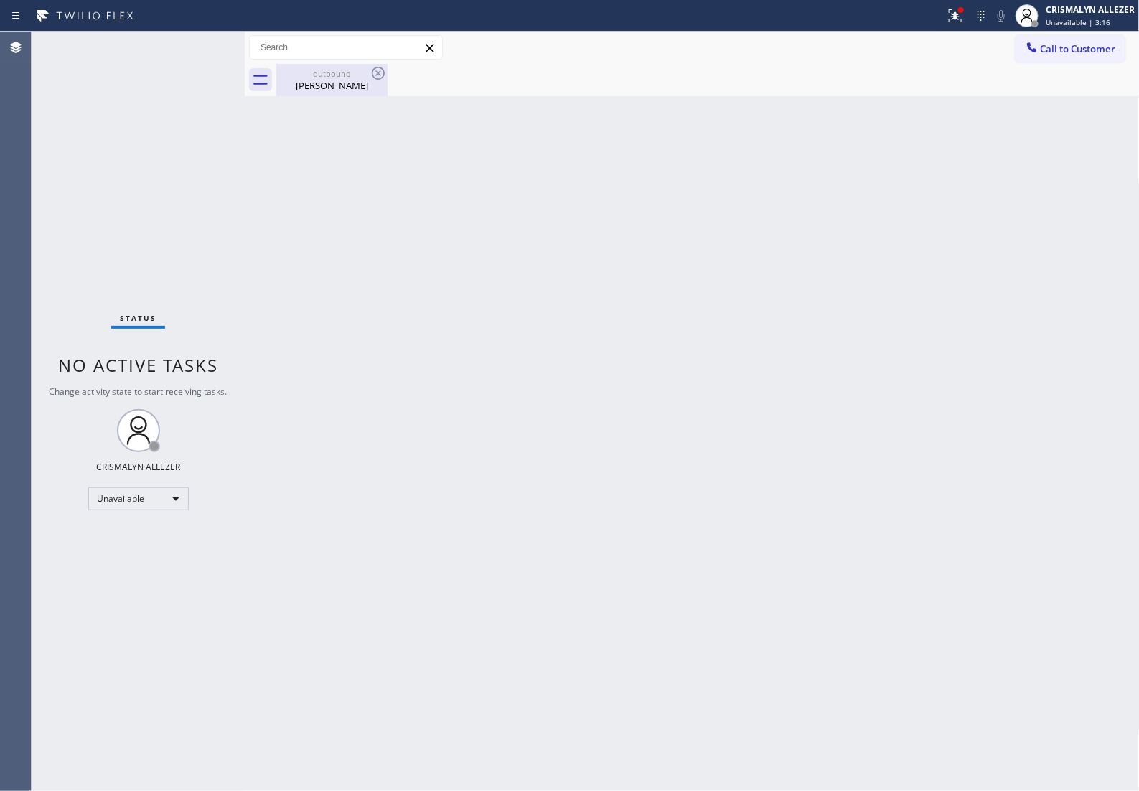
click at [331, 91] on div "Marcos Ballestero" at bounding box center [332, 85] width 108 height 13
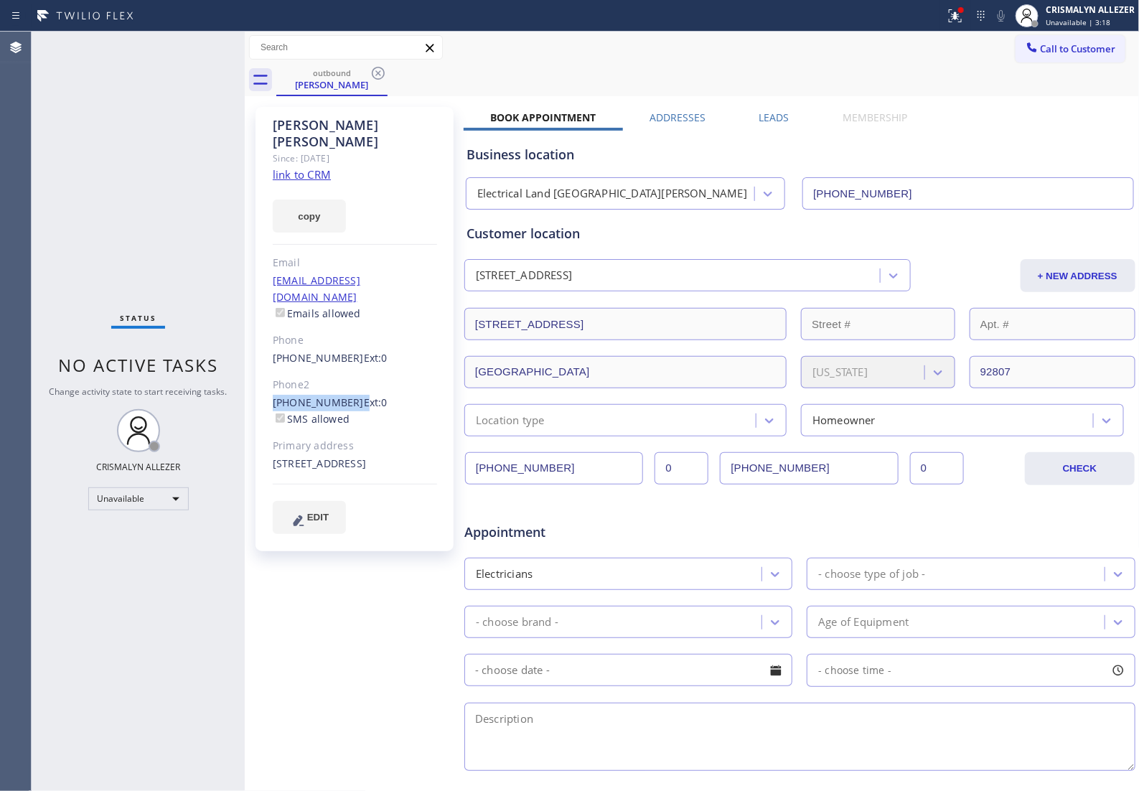
drag, startPoint x: 267, startPoint y: 367, endPoint x: 345, endPoint y: 366, distance: 78.2
click at [345, 366] on div "Marcos Ballestero Since: 20 may 2020 link to CRM copy Email tonijb8@aol.com Ema…" at bounding box center [354, 329] width 198 height 444
copy div "[PHONE_NUMBER]"
click at [377, 76] on icon at bounding box center [378, 73] width 17 height 17
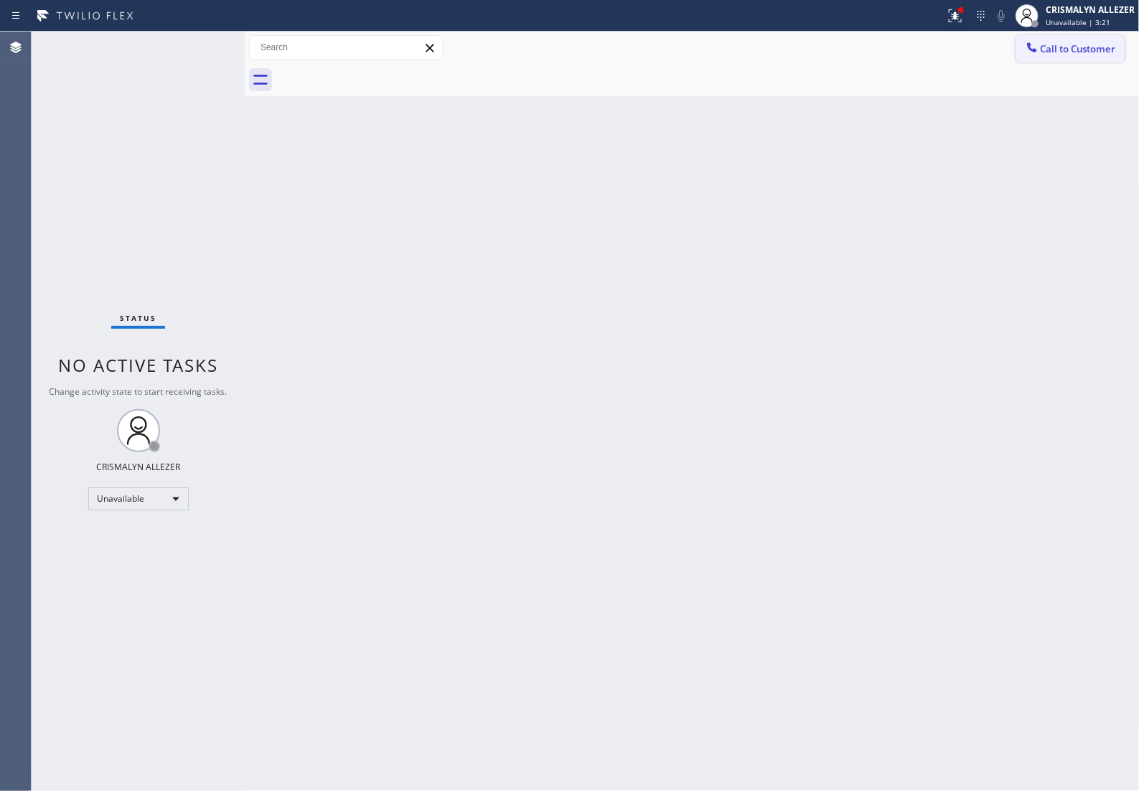
click at [1104, 57] on button "Call to Customer" at bounding box center [1071, 48] width 110 height 27
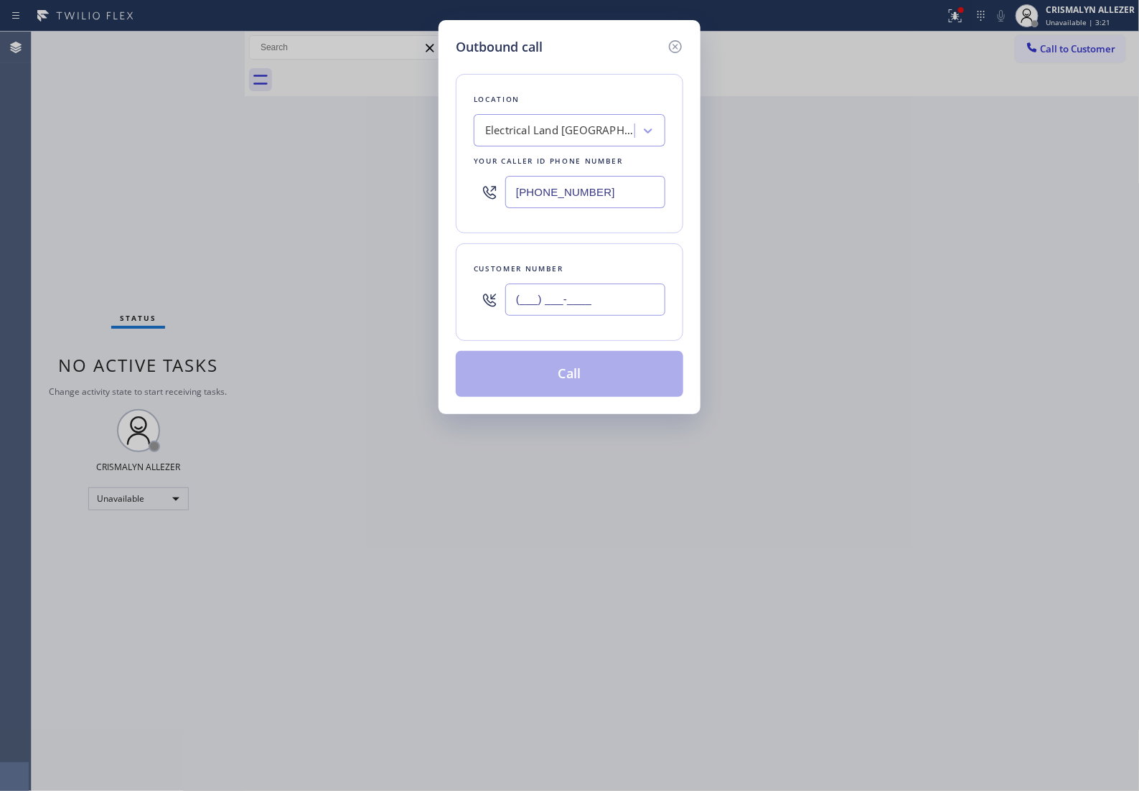
click at [610, 316] on input "(___) ___-____" at bounding box center [585, 299] width 160 height 32
paste input "714) 803-2907"
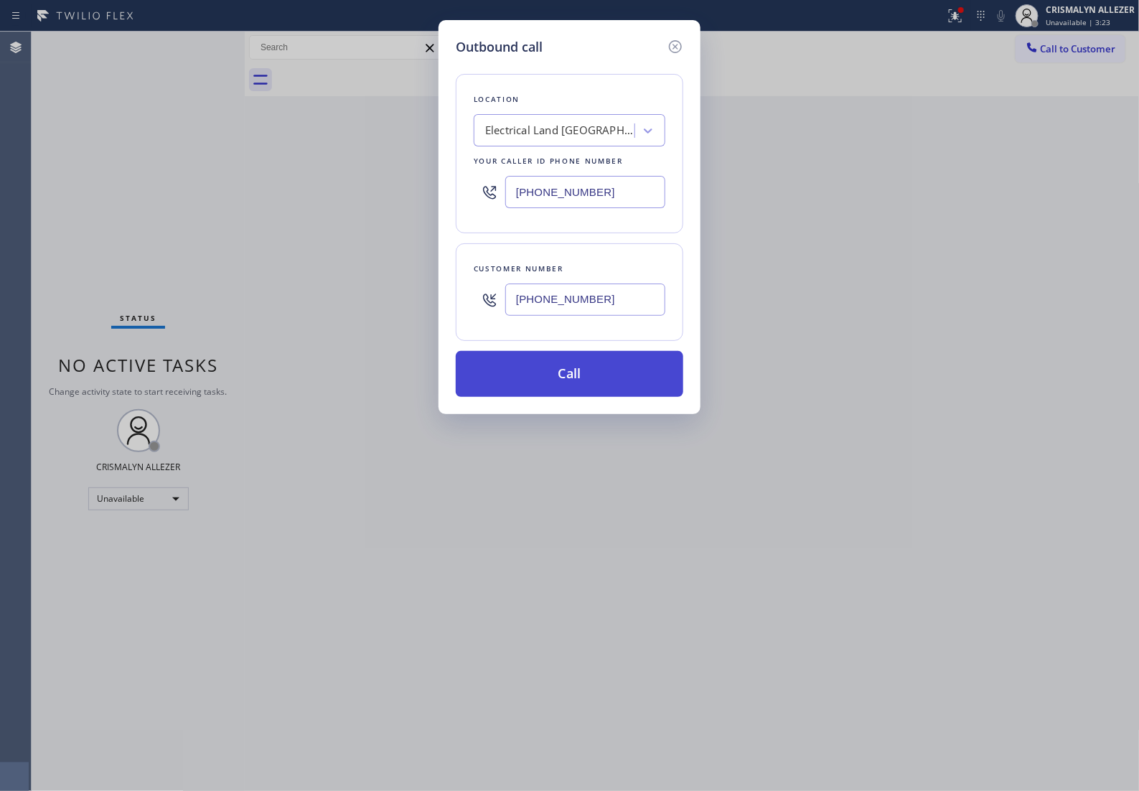
type input "[PHONE_NUMBER]"
click at [578, 396] on button "Call" at bounding box center [570, 374] width 228 height 46
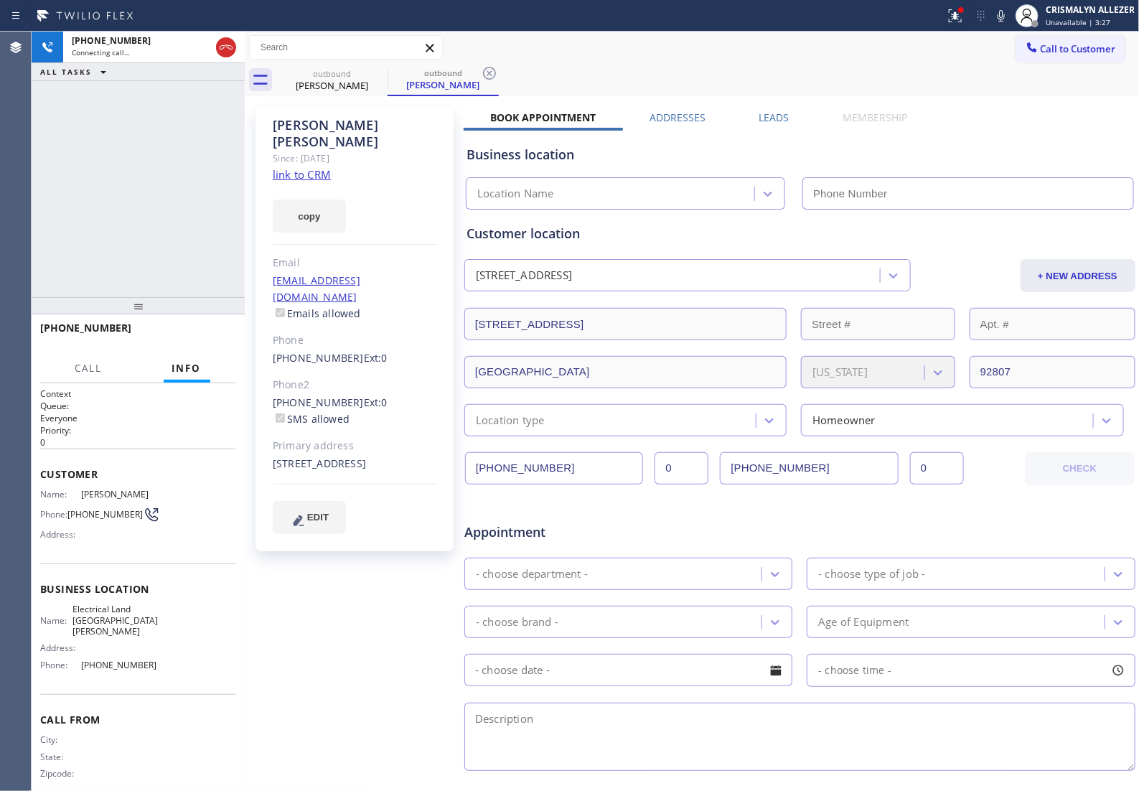
type input "[PHONE_NUMBER]"
click at [190, 334] on span "HANG UP" at bounding box center [203, 334] width 44 height 10
click at [189, 334] on span "HANG UP" at bounding box center [203, 334] width 44 height 10
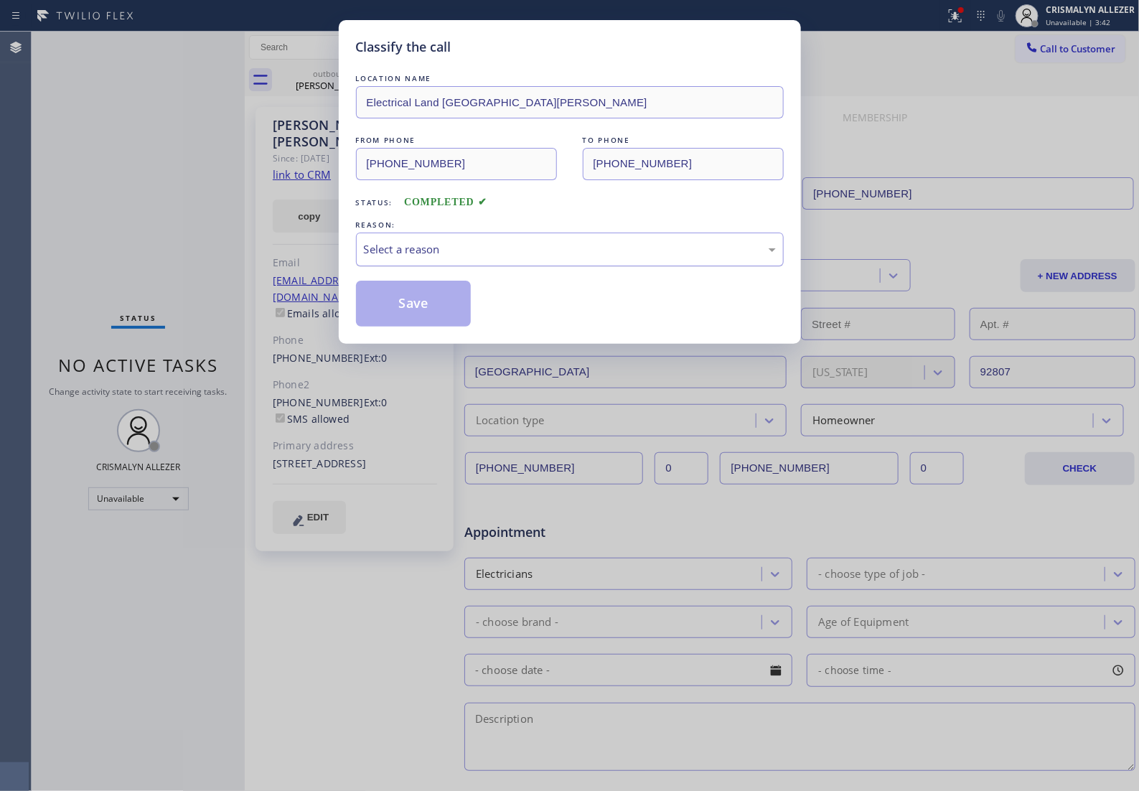
click at [535, 253] on div "Select a reason" at bounding box center [570, 250] width 428 height 34
click at [406, 319] on button "Save" at bounding box center [414, 304] width 116 height 46
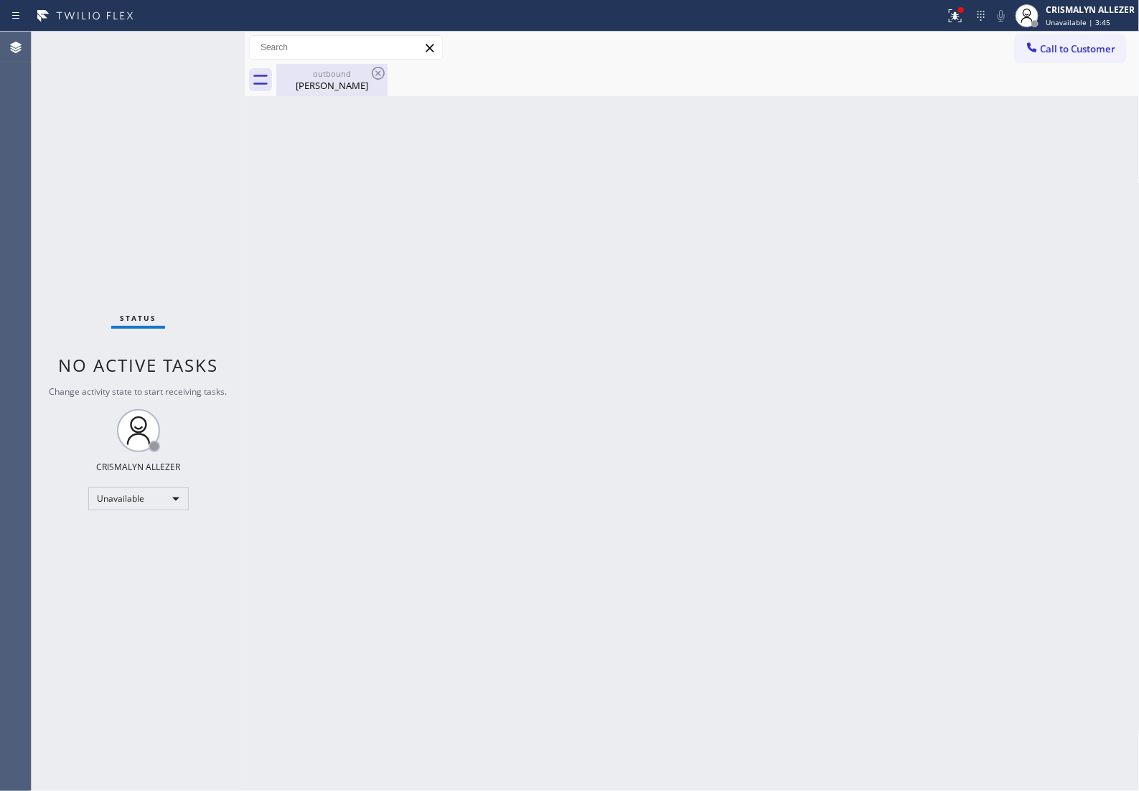
click at [345, 74] on div "outbound" at bounding box center [332, 73] width 108 height 11
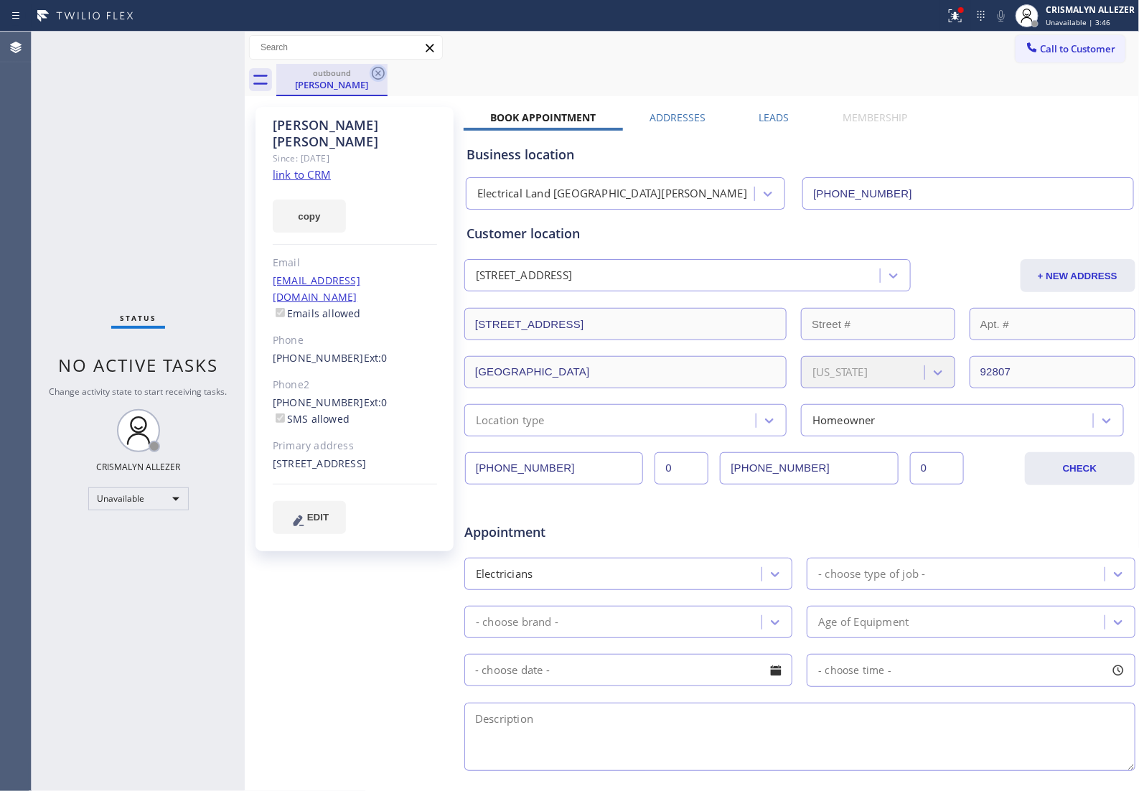
click at [374, 80] on icon at bounding box center [378, 73] width 17 height 17
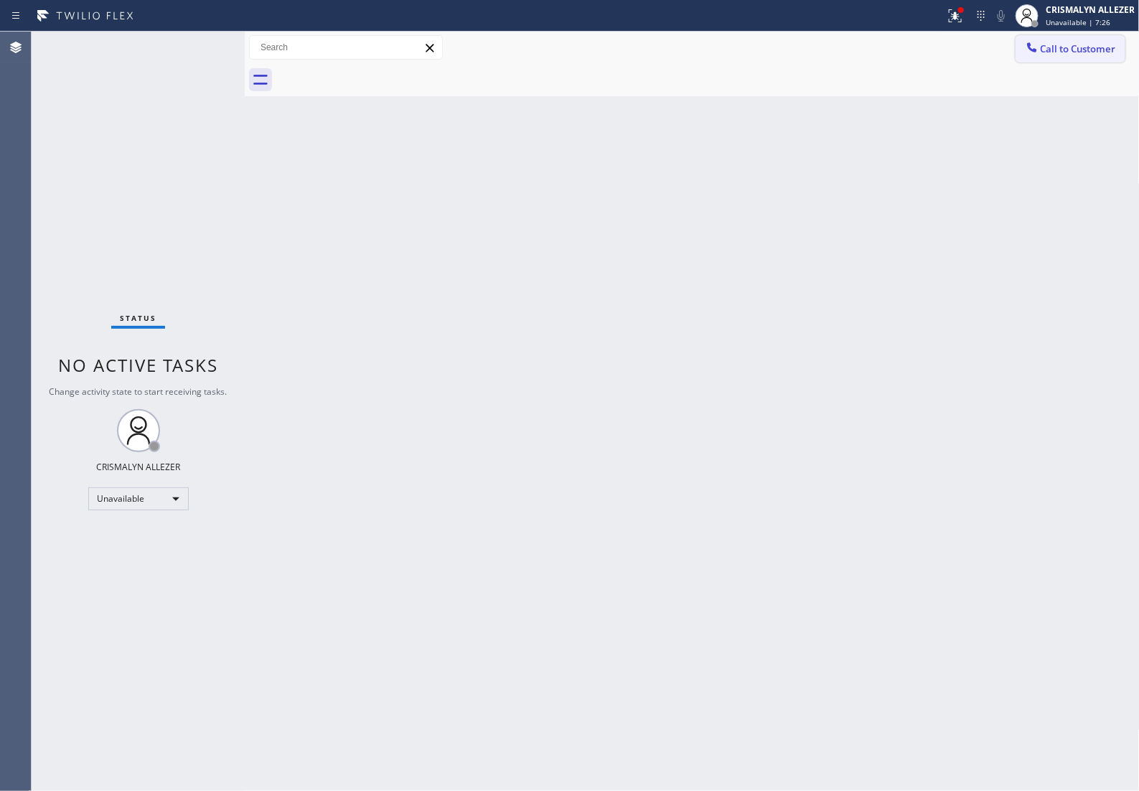
click at [1041, 44] on span "Call to Customer" at bounding box center [1078, 48] width 75 height 13
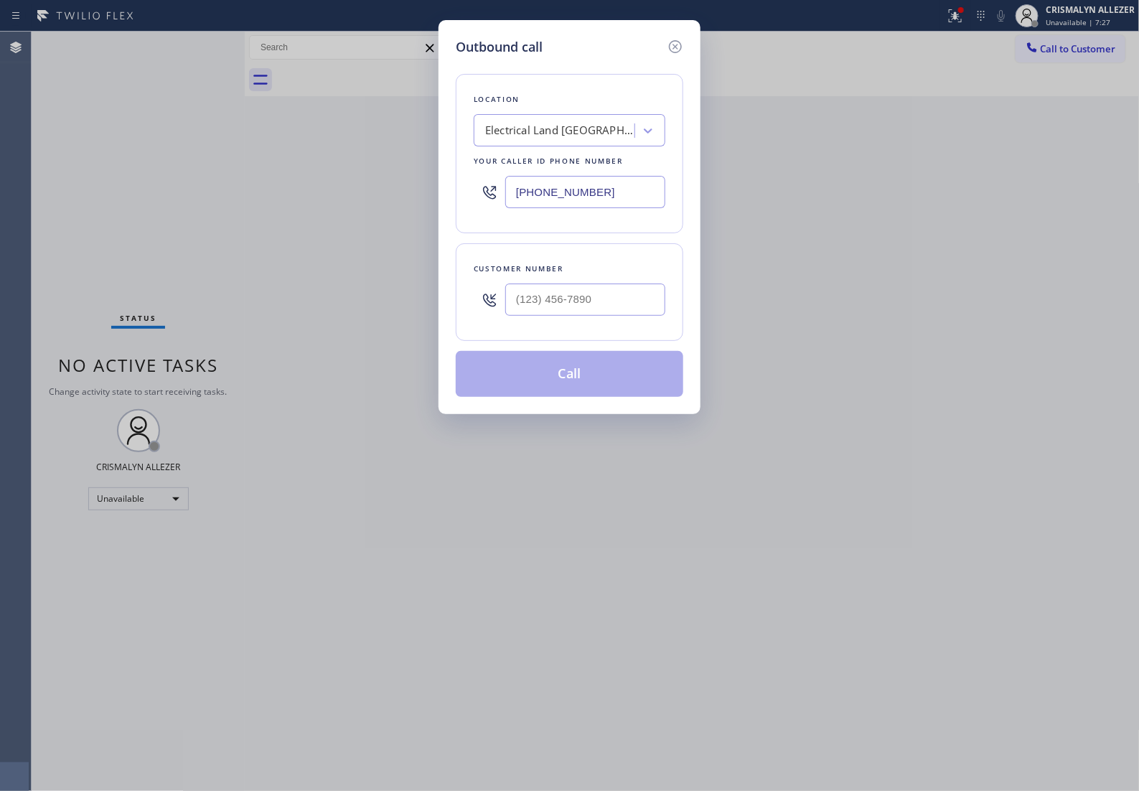
drag, startPoint x: 637, startPoint y: 198, endPoint x: 167, endPoint y: 183, distance: 470.3
click at [202, 183] on div "Outbound call Location Electrical Land Santa Ana Your caller id phone number (7…" at bounding box center [569, 395] width 1139 height 791
paste input "424) 341-6673"
type input "[PHONE_NUMBER]"
click at [628, 313] on input "text" at bounding box center [585, 299] width 160 height 32
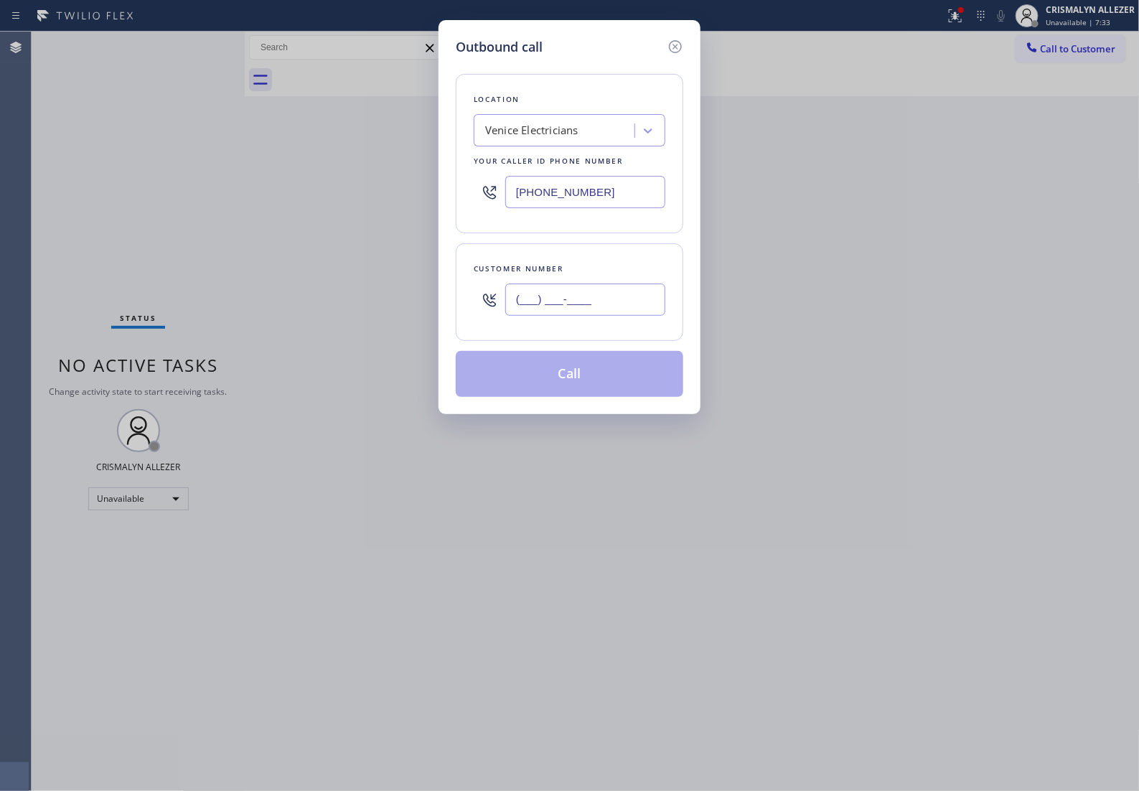
paste input "310) 678-6333"
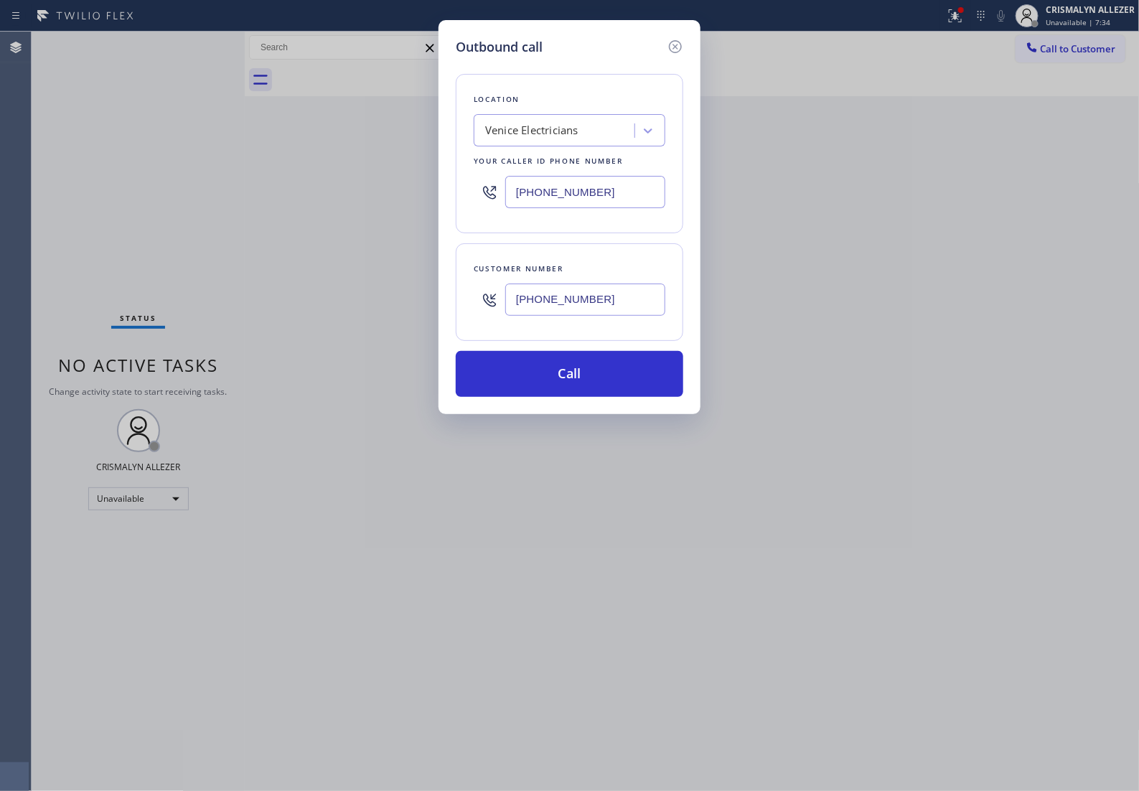
type input "[PHONE_NUMBER]"
click at [580, 414] on div "Outbound call Location Venice Electricians Your caller id phone number (424) 34…" at bounding box center [569, 217] width 262 height 394
click at [588, 393] on button "Call" at bounding box center [570, 374] width 228 height 46
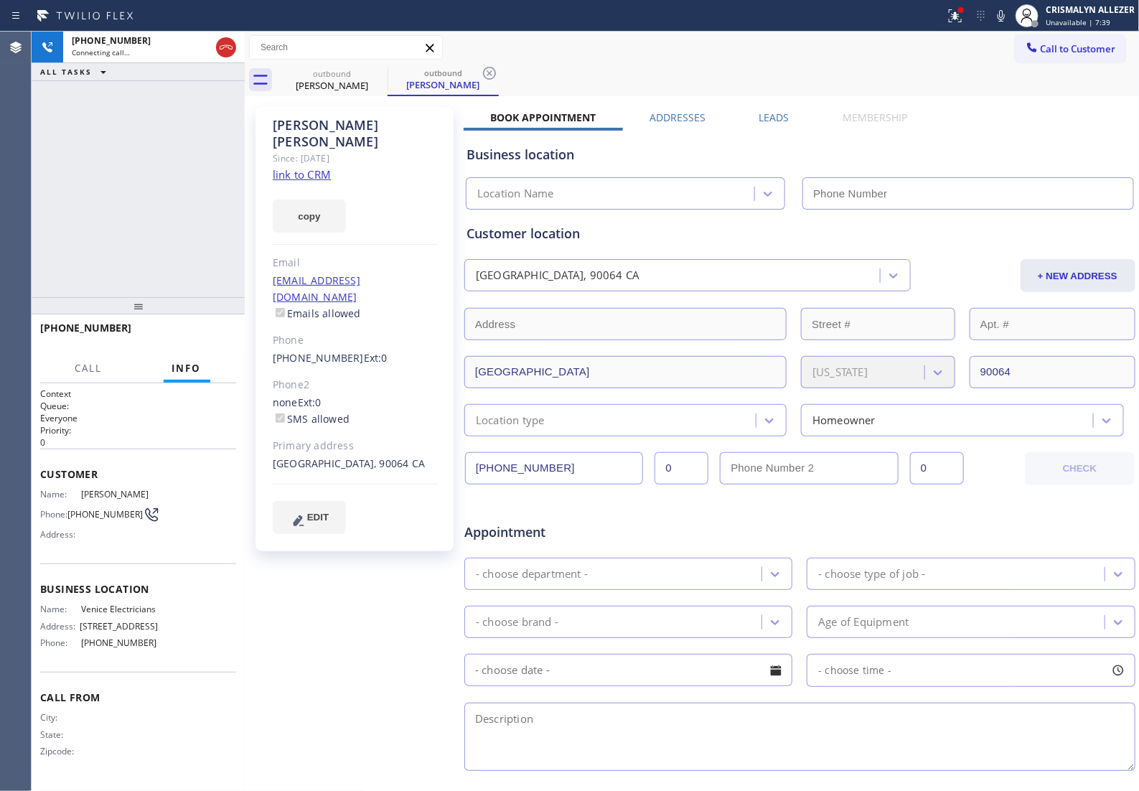
type input "[PHONE_NUMBER]"
click at [202, 332] on span "HANG UP" at bounding box center [203, 334] width 44 height 10
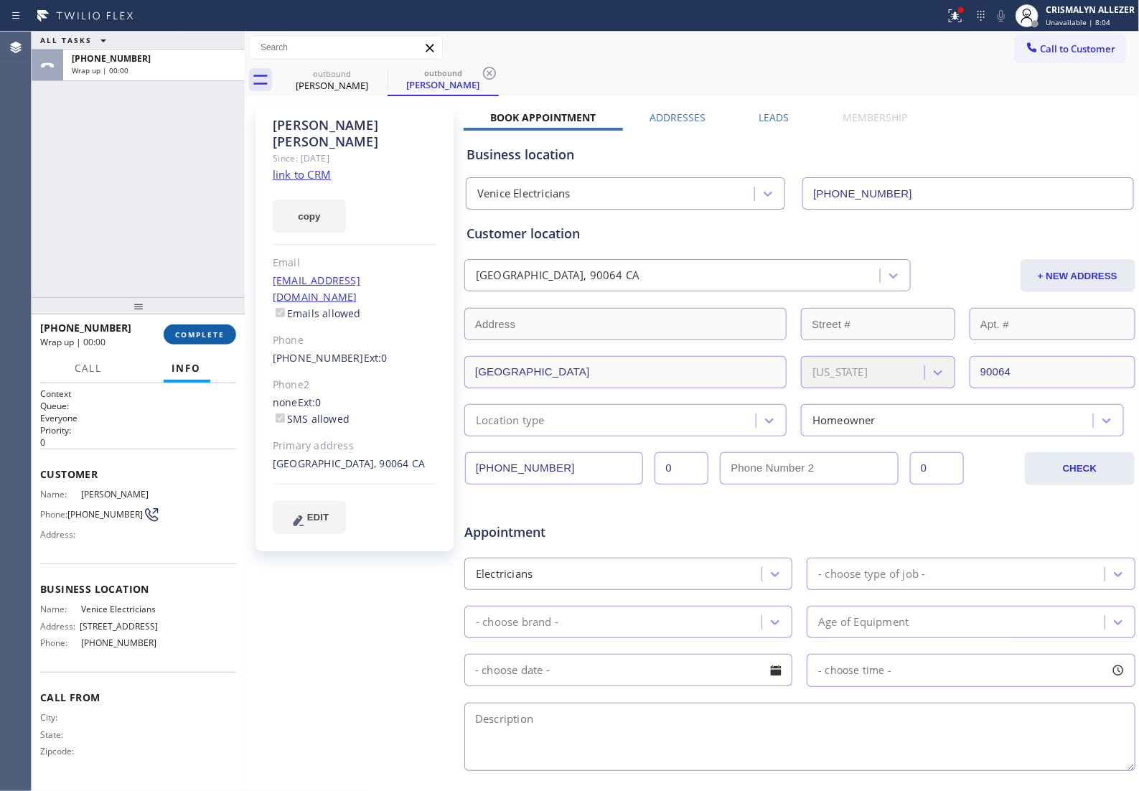
click at [202, 332] on span "COMPLETE" at bounding box center [200, 334] width 50 height 10
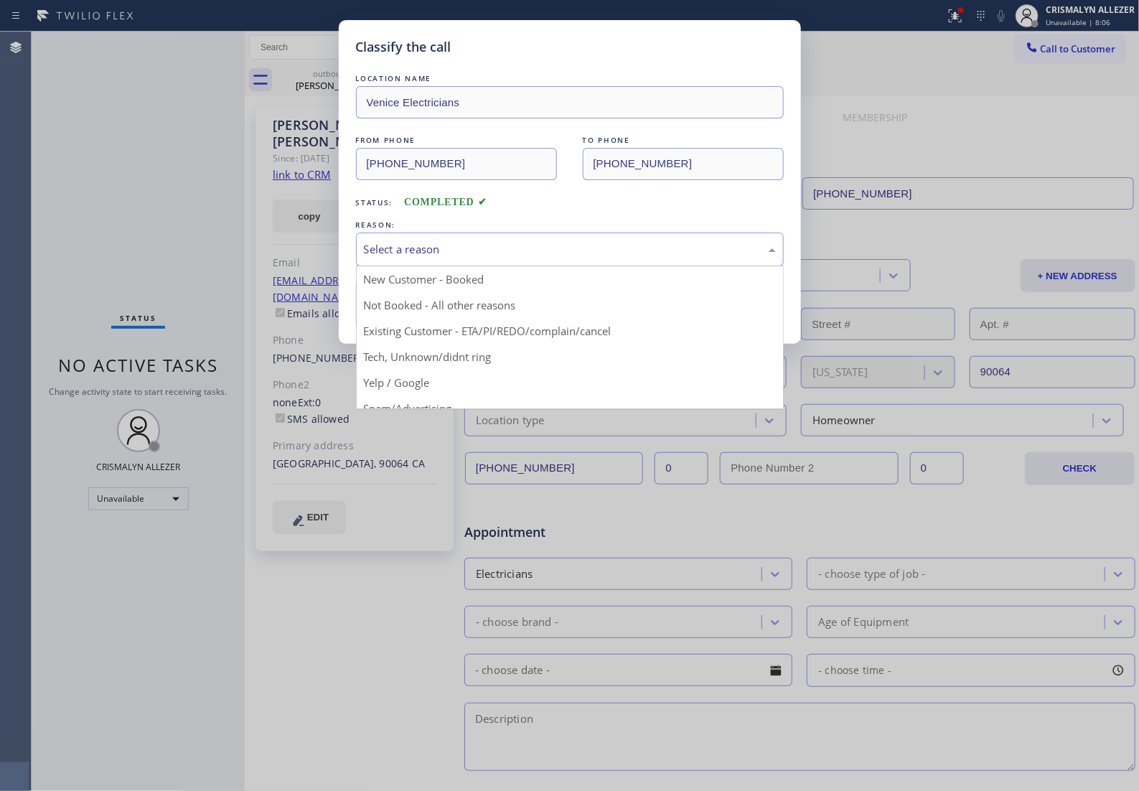
click at [596, 258] on div "Select a reason" at bounding box center [570, 249] width 412 height 17
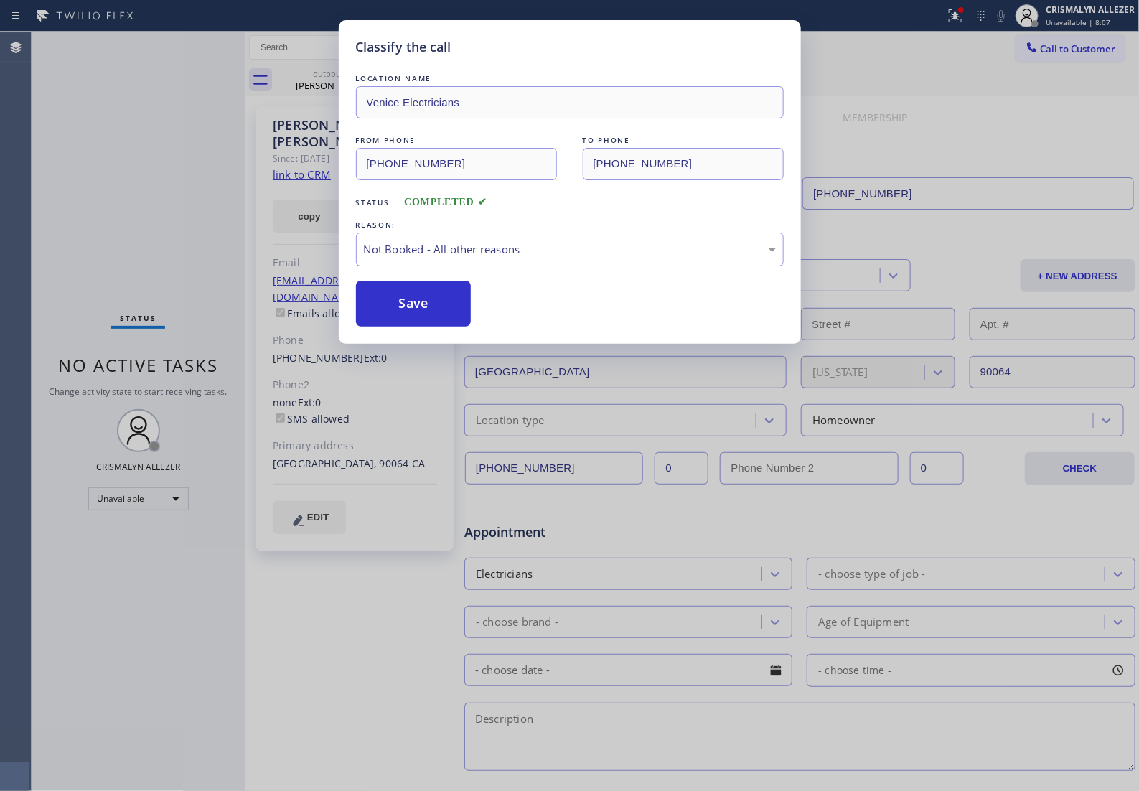
click at [420, 324] on button "Save" at bounding box center [414, 304] width 116 height 46
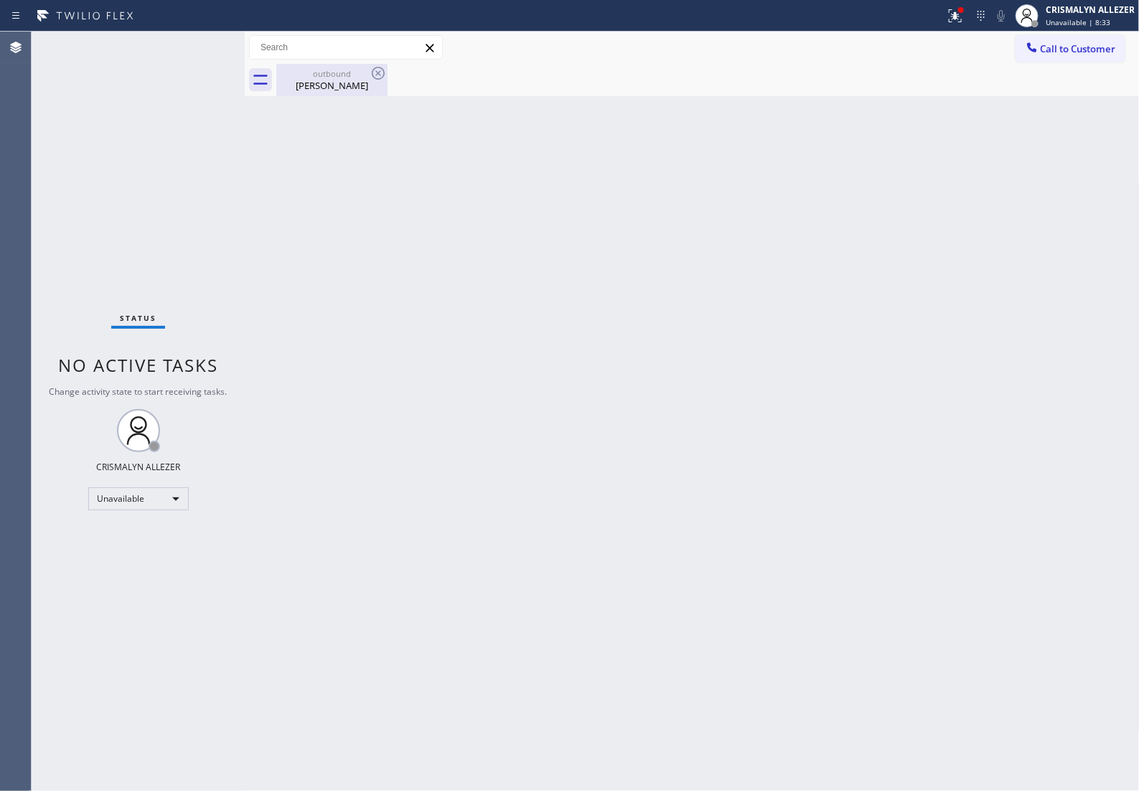
click at [332, 84] on div "Tyler Fletcher" at bounding box center [332, 85] width 108 height 13
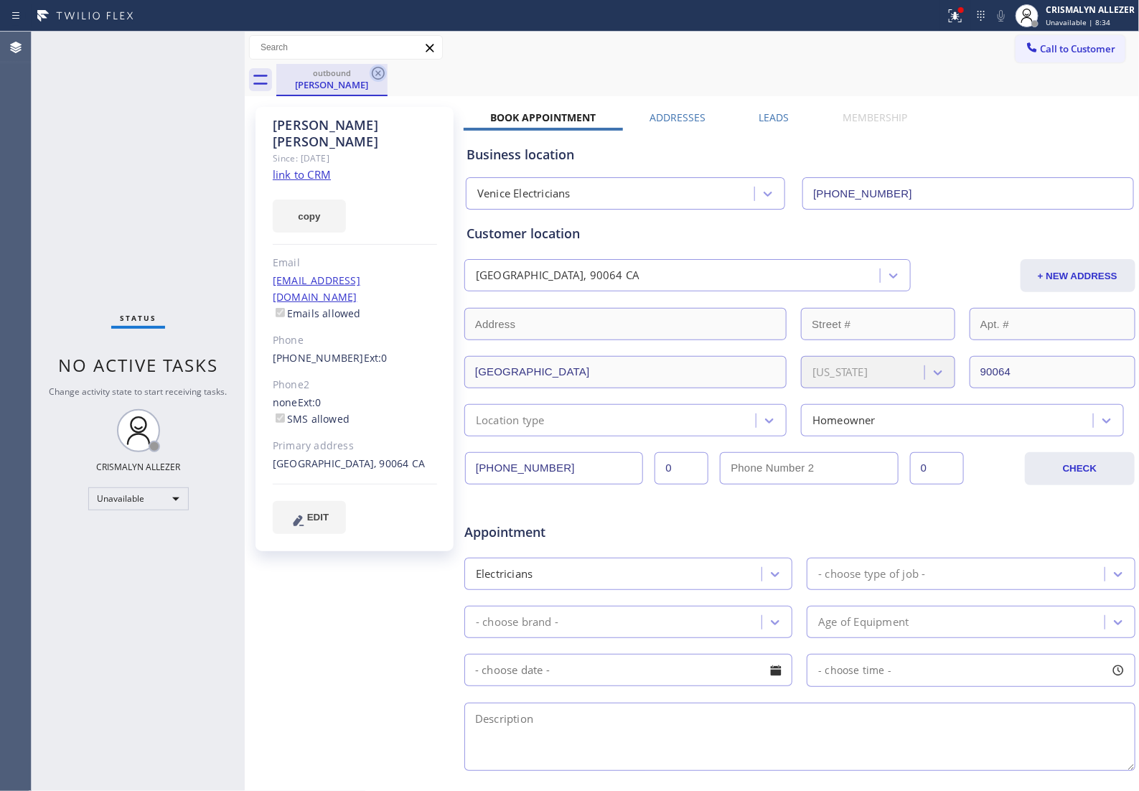
click at [386, 77] on icon at bounding box center [378, 73] width 17 height 17
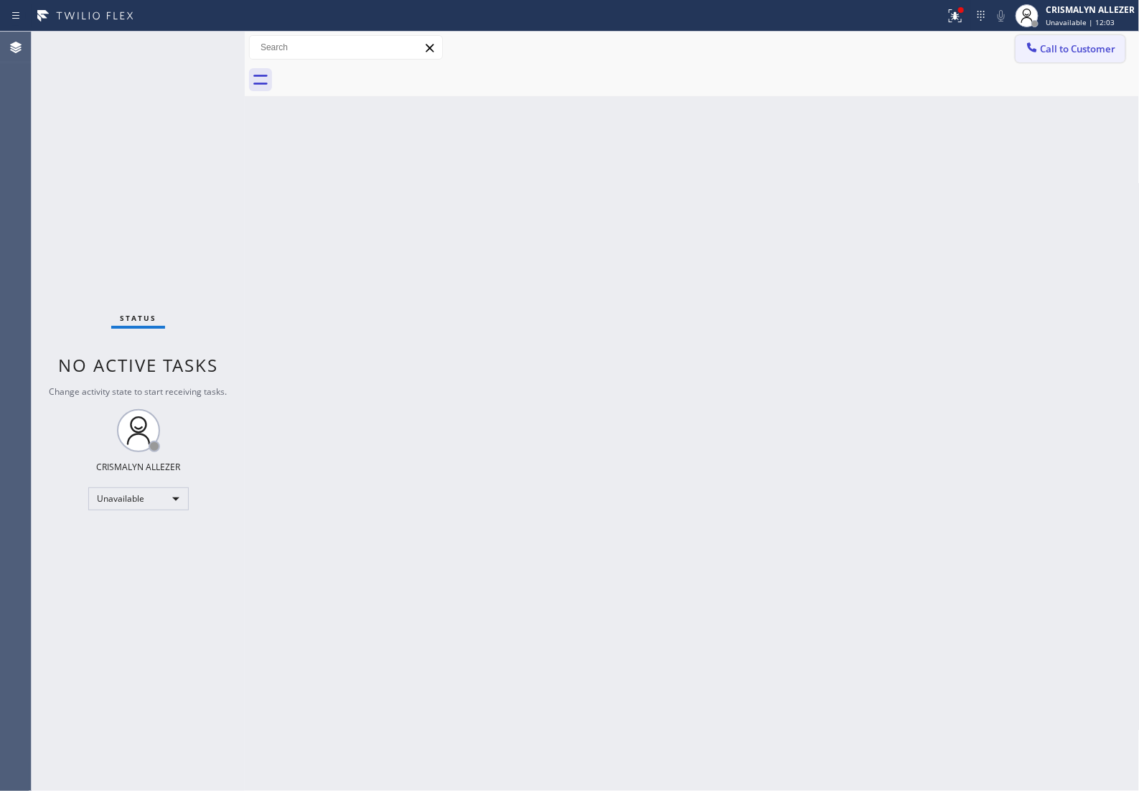
click at [1082, 52] on span "Call to Customer" at bounding box center [1078, 48] width 75 height 13
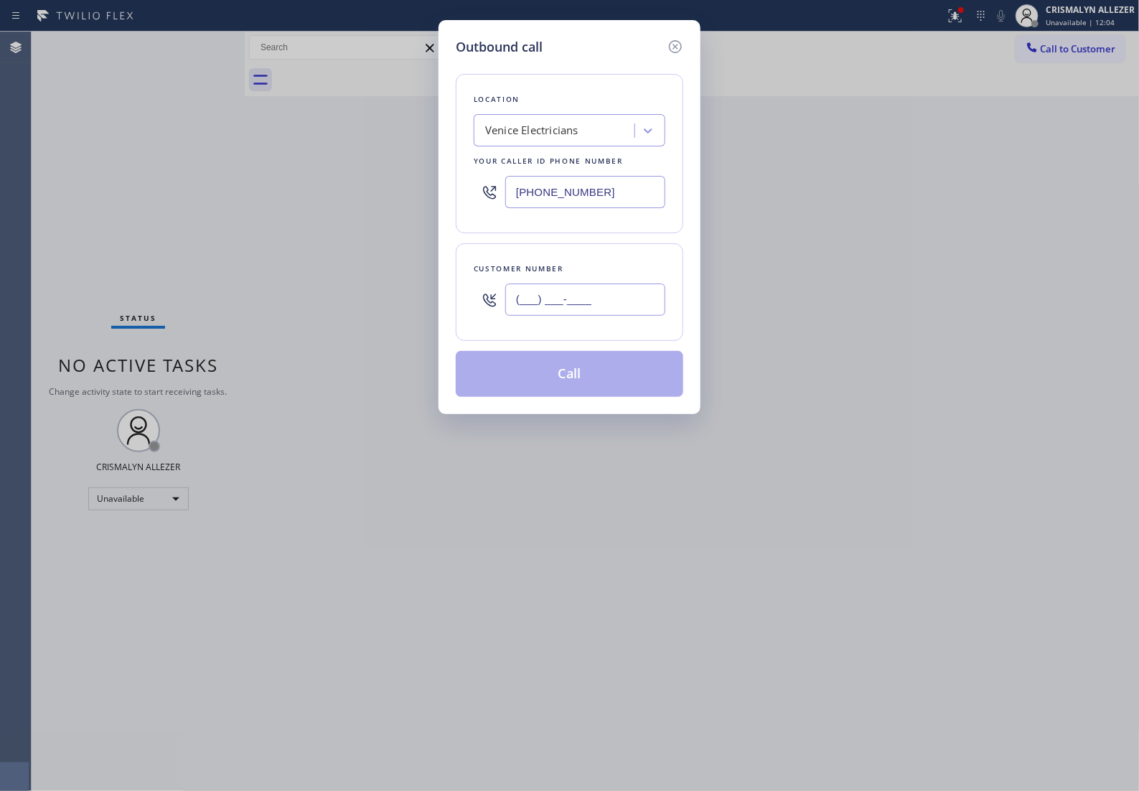
click at [640, 313] on input "(___) ___-____" at bounding box center [585, 299] width 160 height 32
paste input "310) 678-6333"
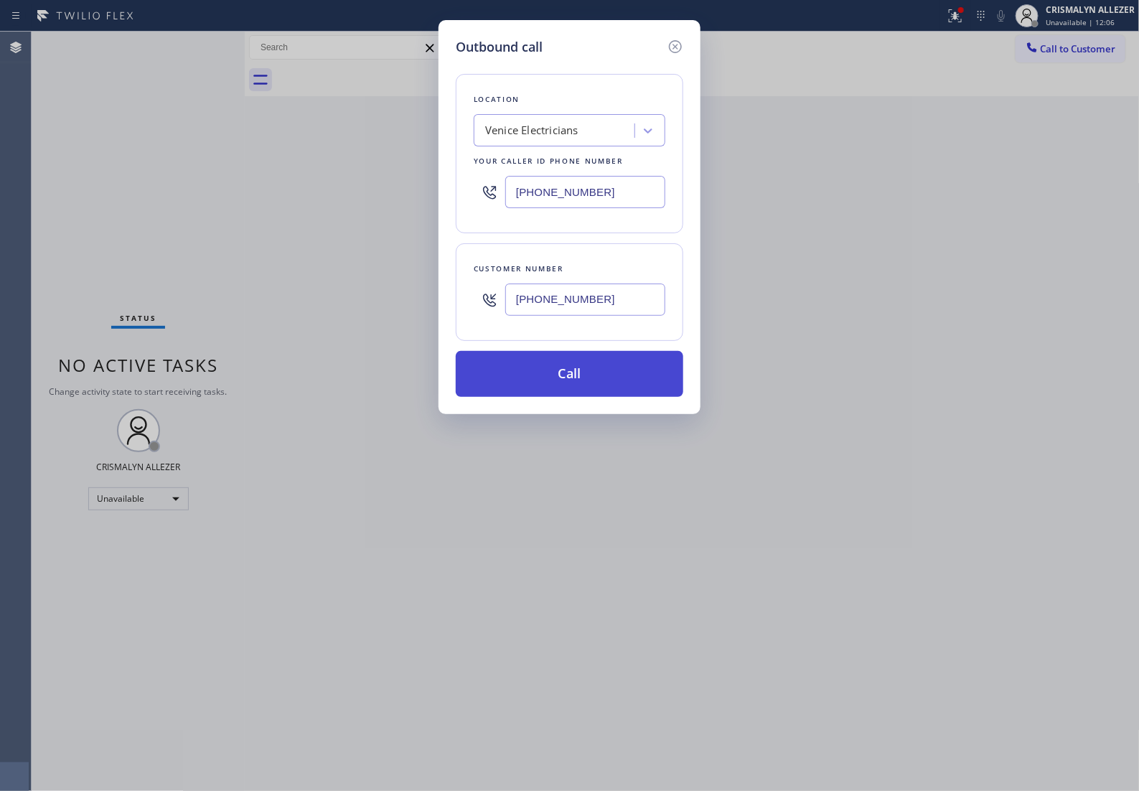
type input "[PHONE_NUMBER]"
click at [580, 392] on button "Call" at bounding box center [570, 374] width 228 height 46
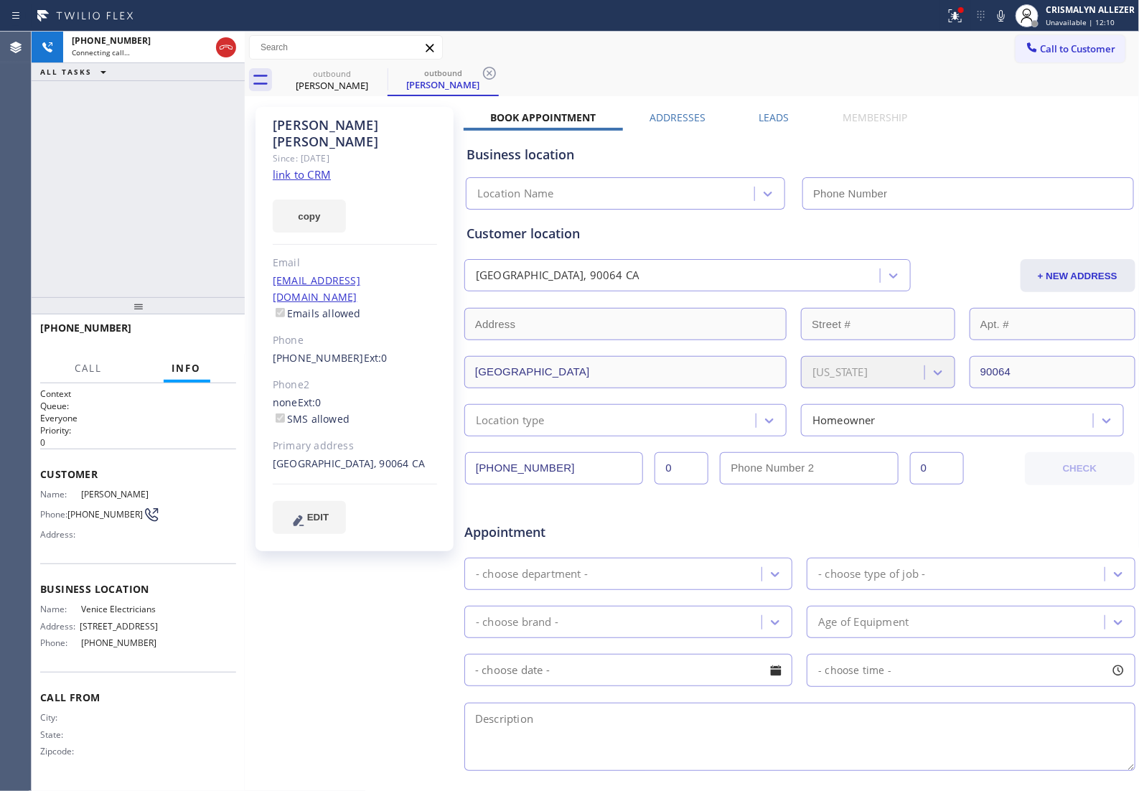
type input "[PHONE_NUMBER]"
click at [199, 336] on span "HANG UP" at bounding box center [203, 334] width 44 height 10
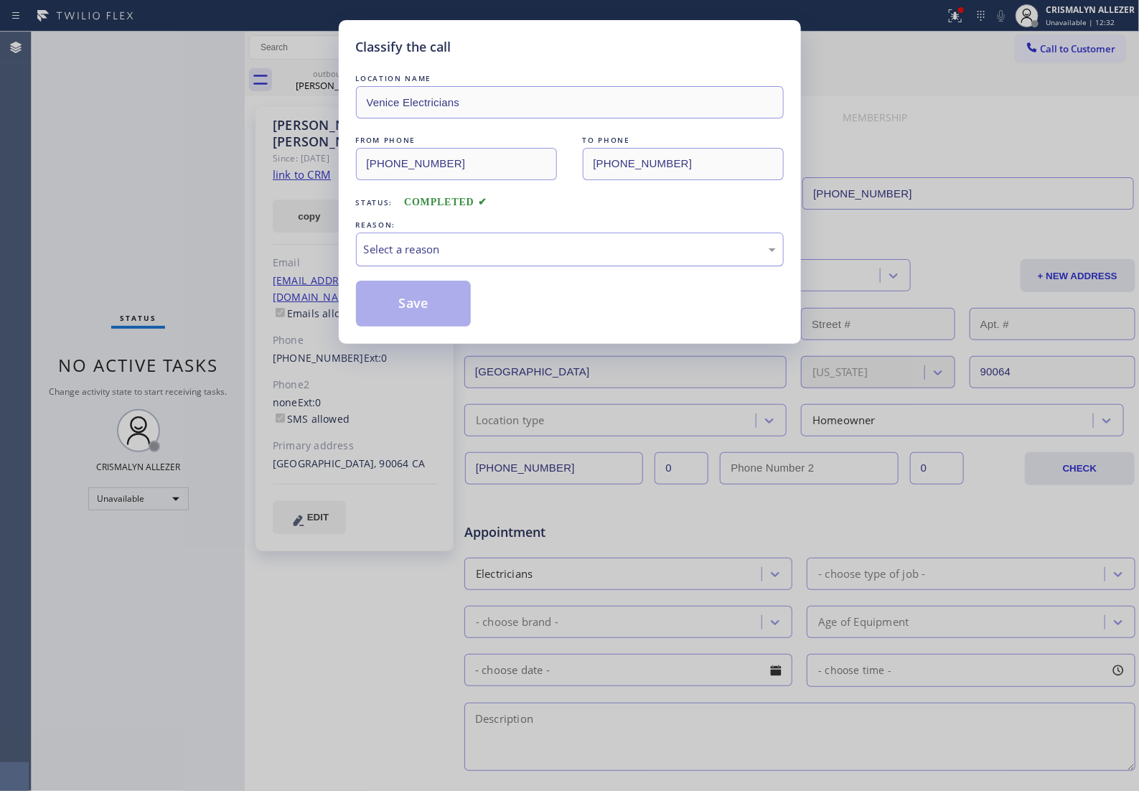
drag, startPoint x: 547, startPoint y: 257, endPoint x: 526, endPoint y: 274, distance: 27.0
click at [547, 258] on div "Select a reason" at bounding box center [570, 249] width 412 height 17
click at [456, 314] on button "Save" at bounding box center [414, 304] width 116 height 46
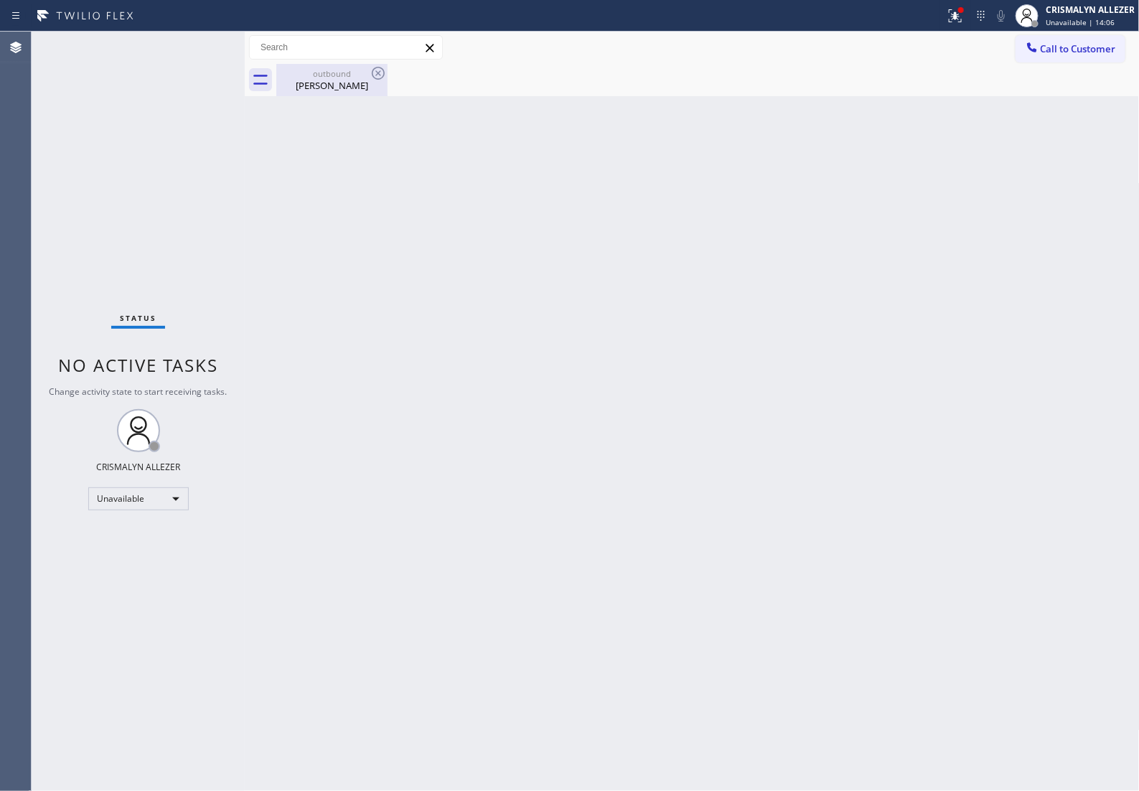
click at [356, 74] on div "outbound" at bounding box center [332, 73] width 108 height 11
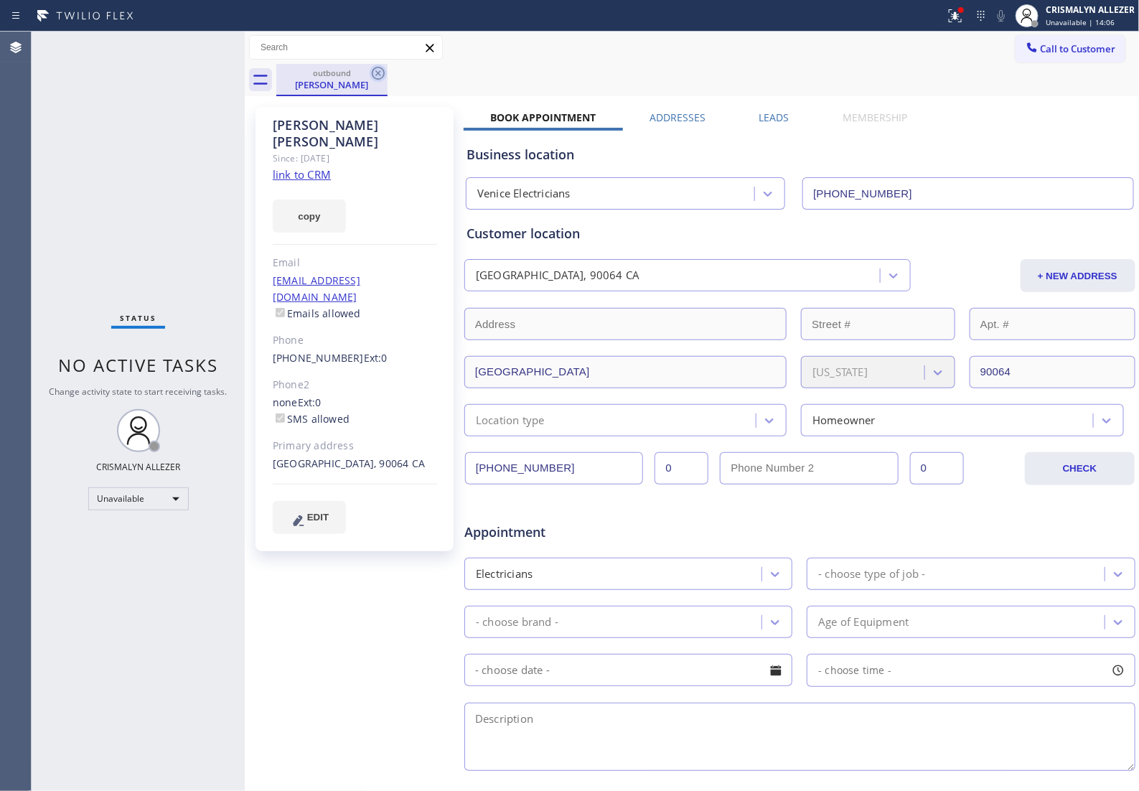
click at [381, 72] on icon at bounding box center [378, 73] width 17 height 17
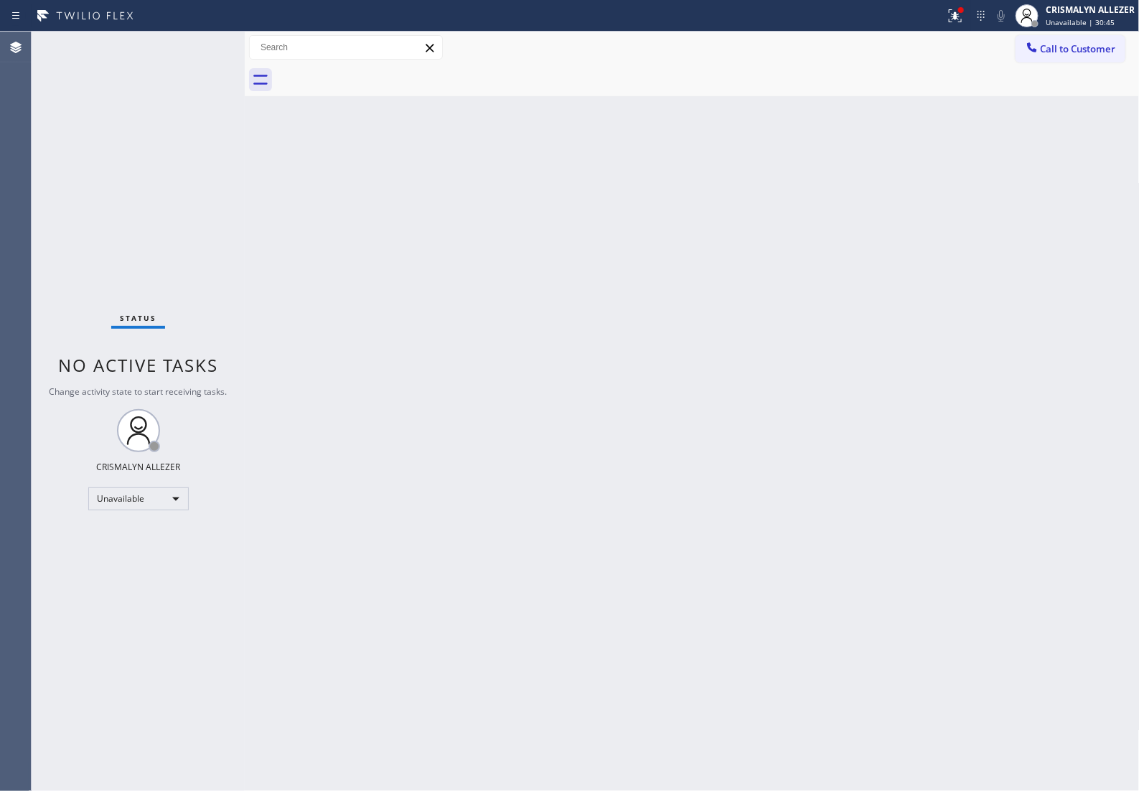
click at [1073, 55] on span "Call to Customer" at bounding box center [1078, 48] width 75 height 13
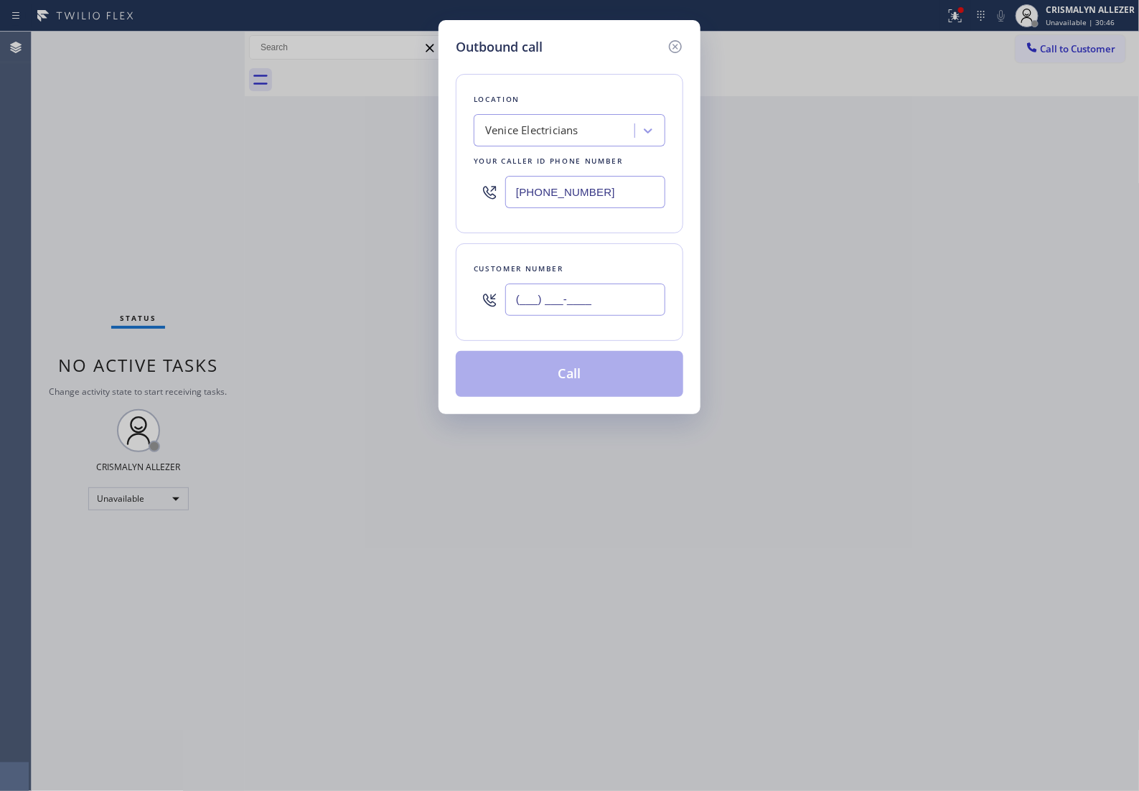
click at [622, 316] on input "(___) ___-____" at bounding box center [585, 299] width 160 height 32
paste input "323) 664-0711"
type input "(323) 664-0711"
click at [596, 126] on div "Venice Electricians" at bounding box center [556, 130] width 156 height 25
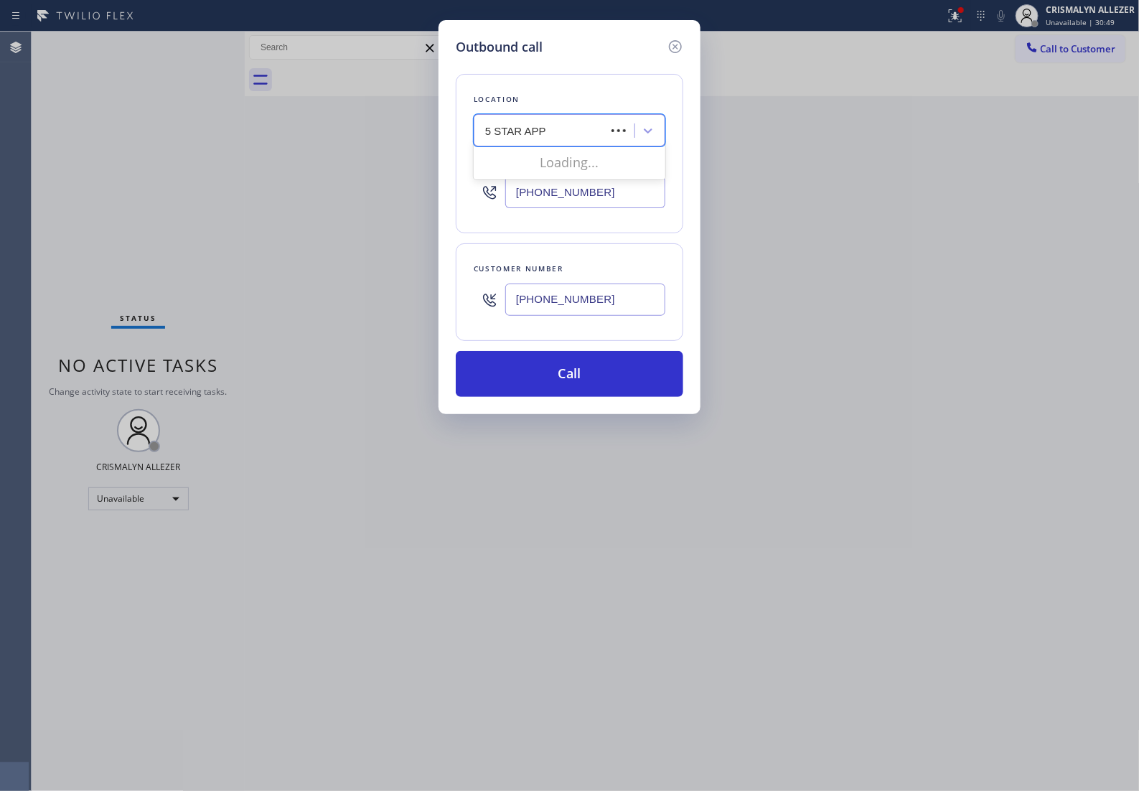
type input "5 STAR APPL"
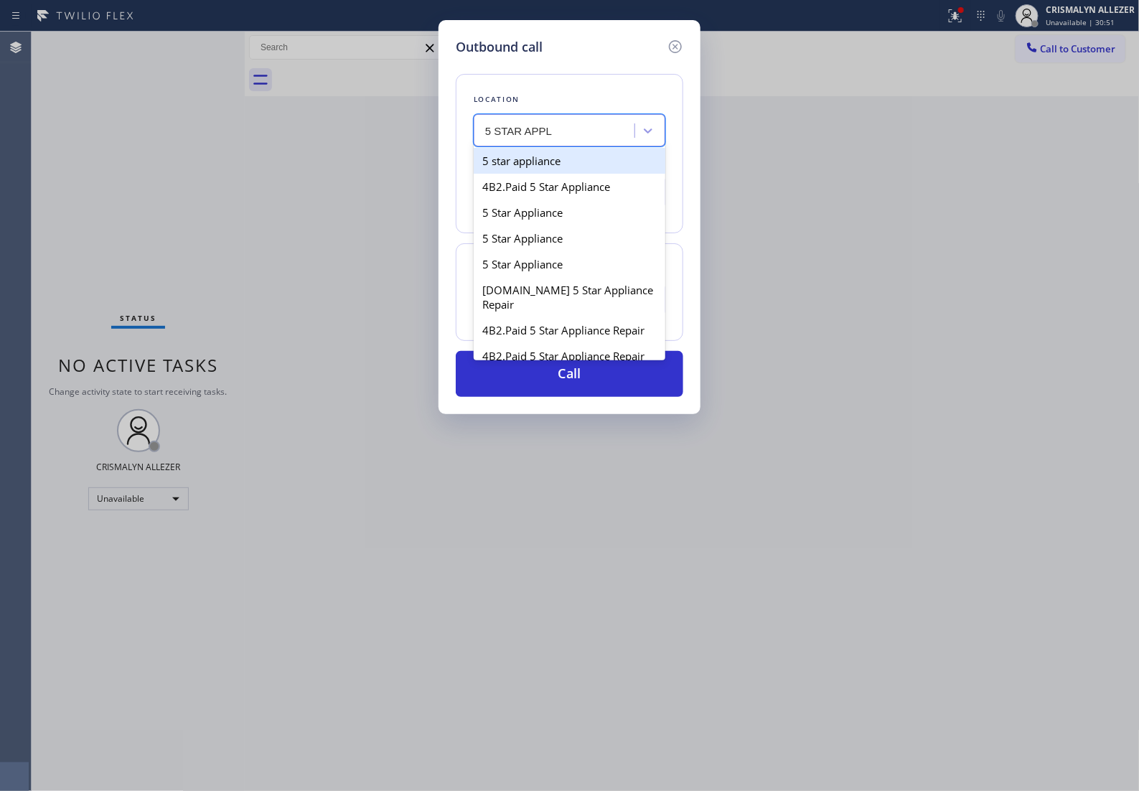
click at [603, 173] on div "5 star appliance" at bounding box center [570, 161] width 192 height 26
type input "(213) 687-2604"
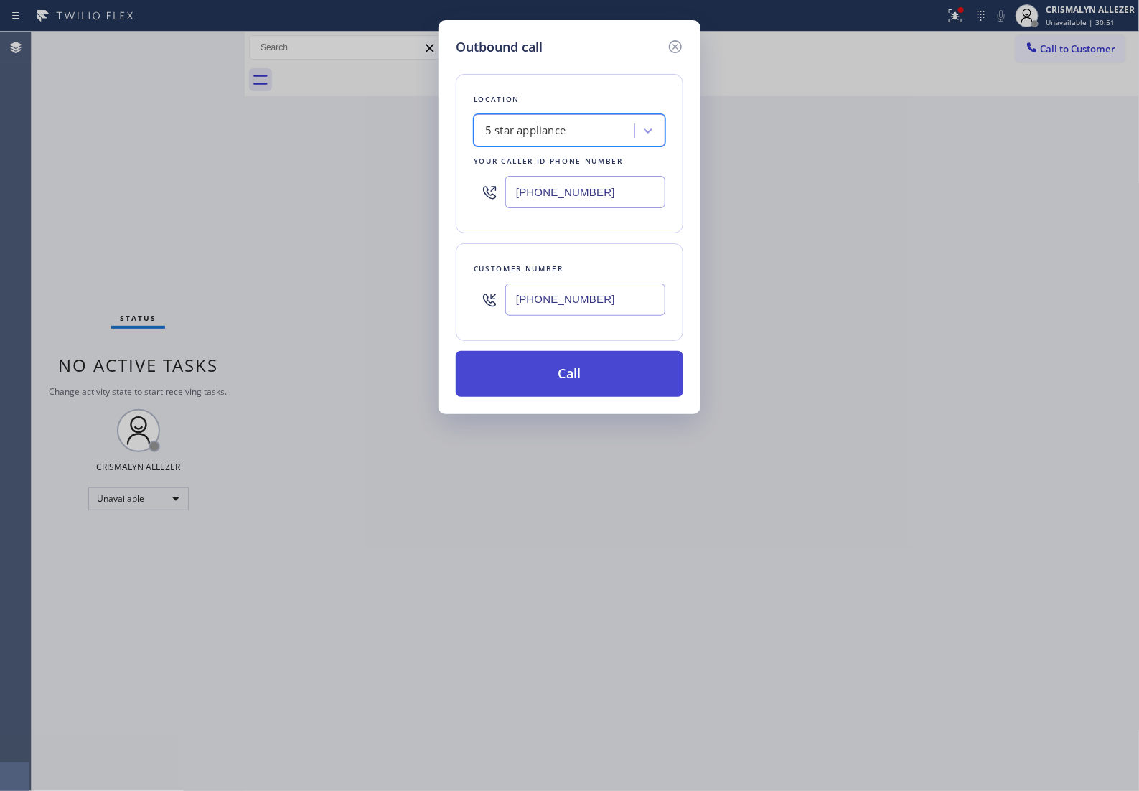
click at [586, 385] on button "Call" at bounding box center [570, 374] width 228 height 46
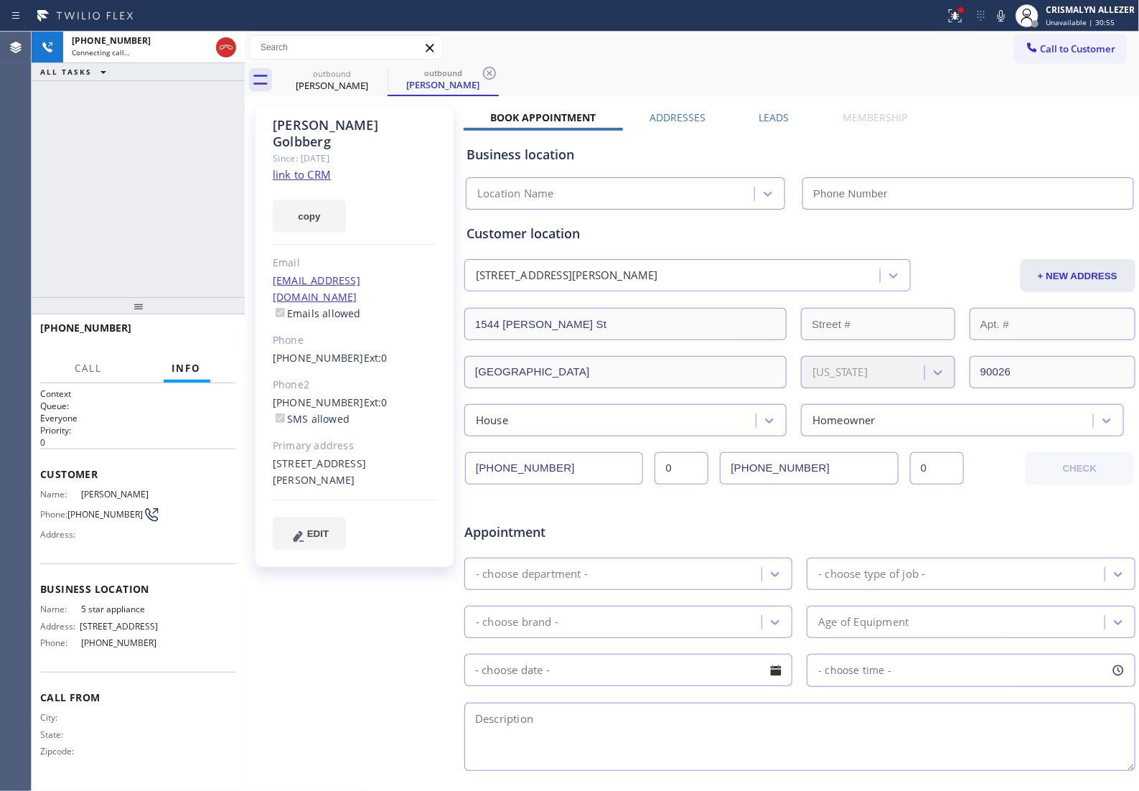
click at [293, 167] on link "link to CRM" at bounding box center [302, 174] width 58 height 14
type input "(213) 687-2604"
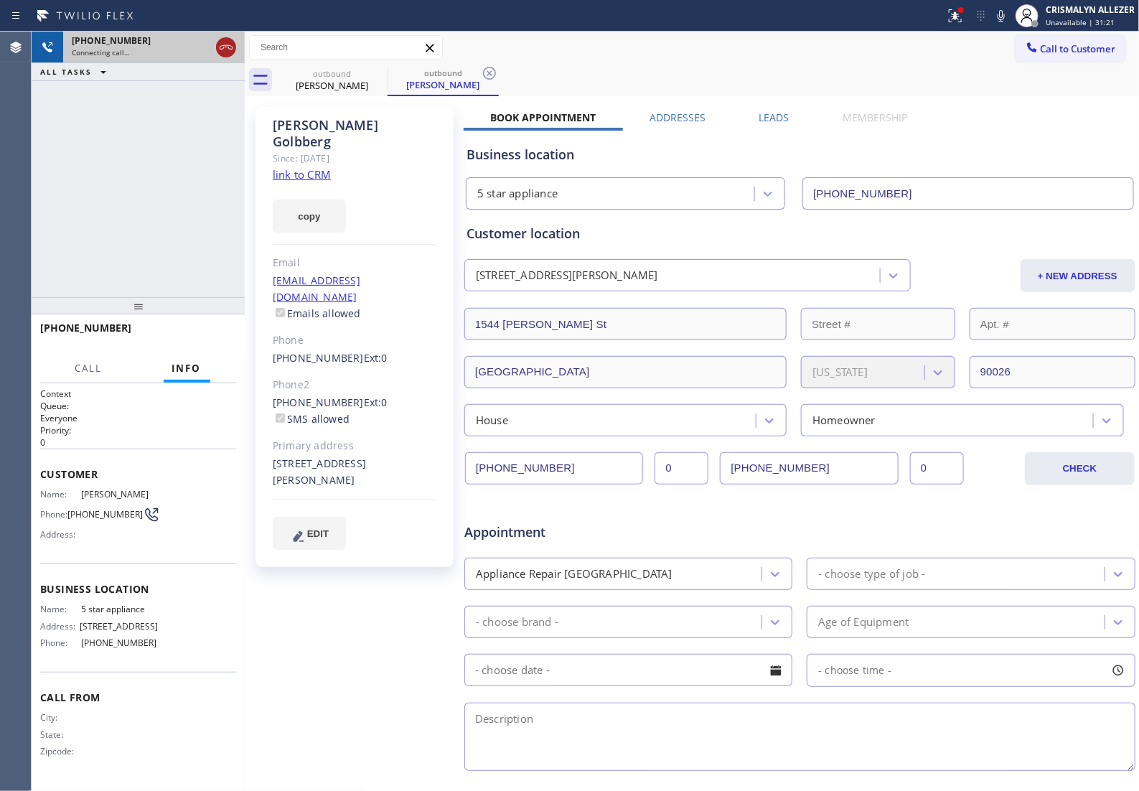
click at [220, 44] on icon at bounding box center [225, 47] width 17 height 17
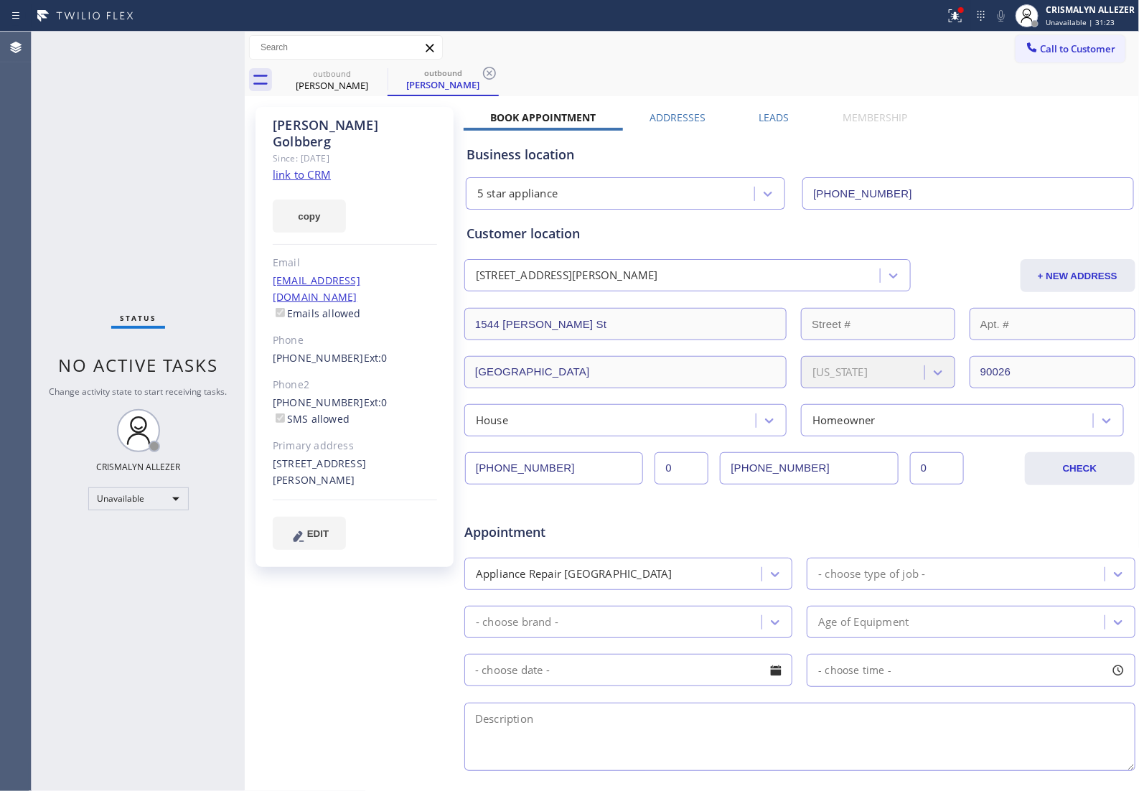
drag, startPoint x: 485, startPoint y: 73, endPoint x: 636, endPoint y: 101, distance: 153.3
click at [519, 84] on div "outbound Jackie Golbberg outbound Jackie Golbberg" at bounding box center [707, 80] width 863 height 32
click at [766, 115] on label "Leads" at bounding box center [774, 118] width 30 height 14
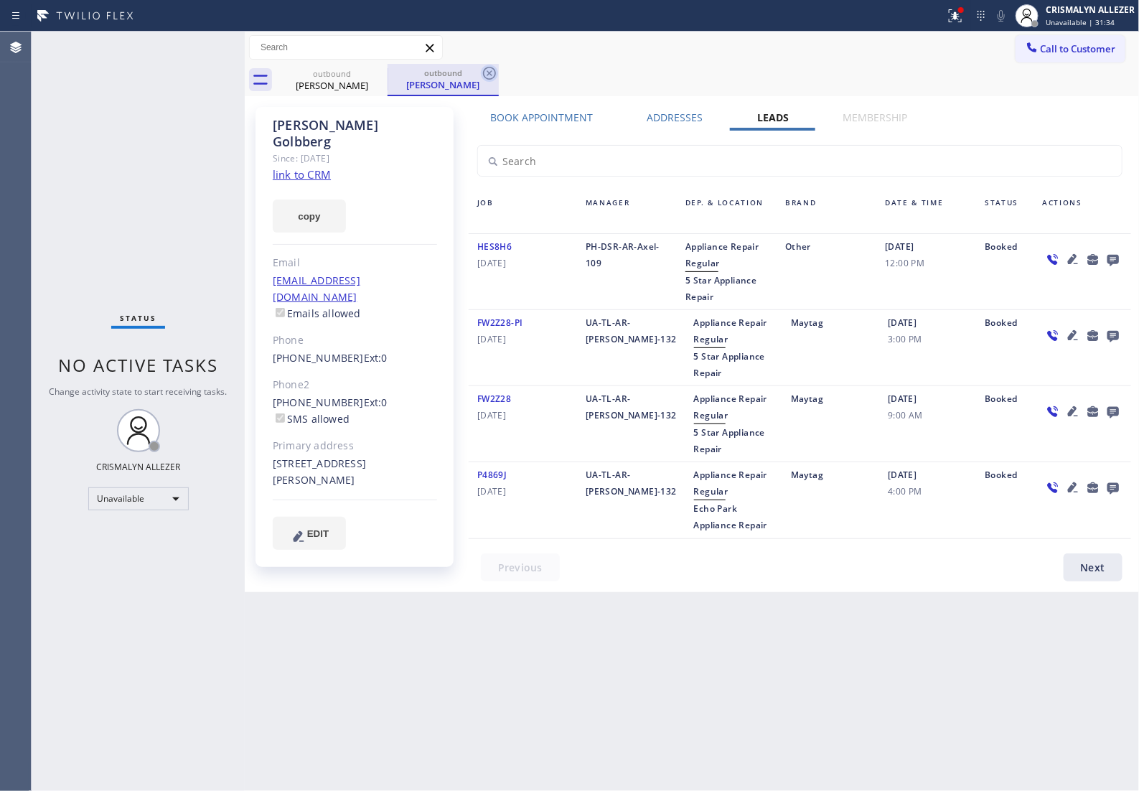
click at [484, 77] on icon at bounding box center [489, 73] width 13 height 13
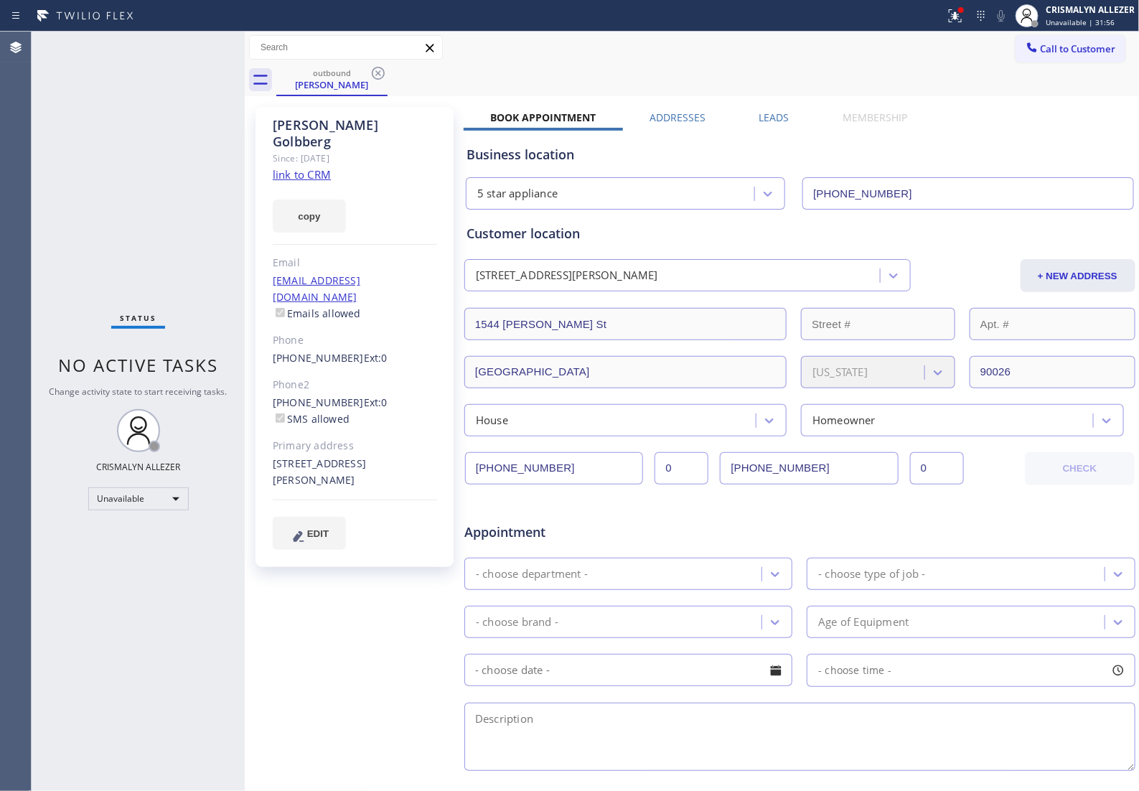
click at [777, 117] on label "Leads" at bounding box center [774, 118] width 30 height 14
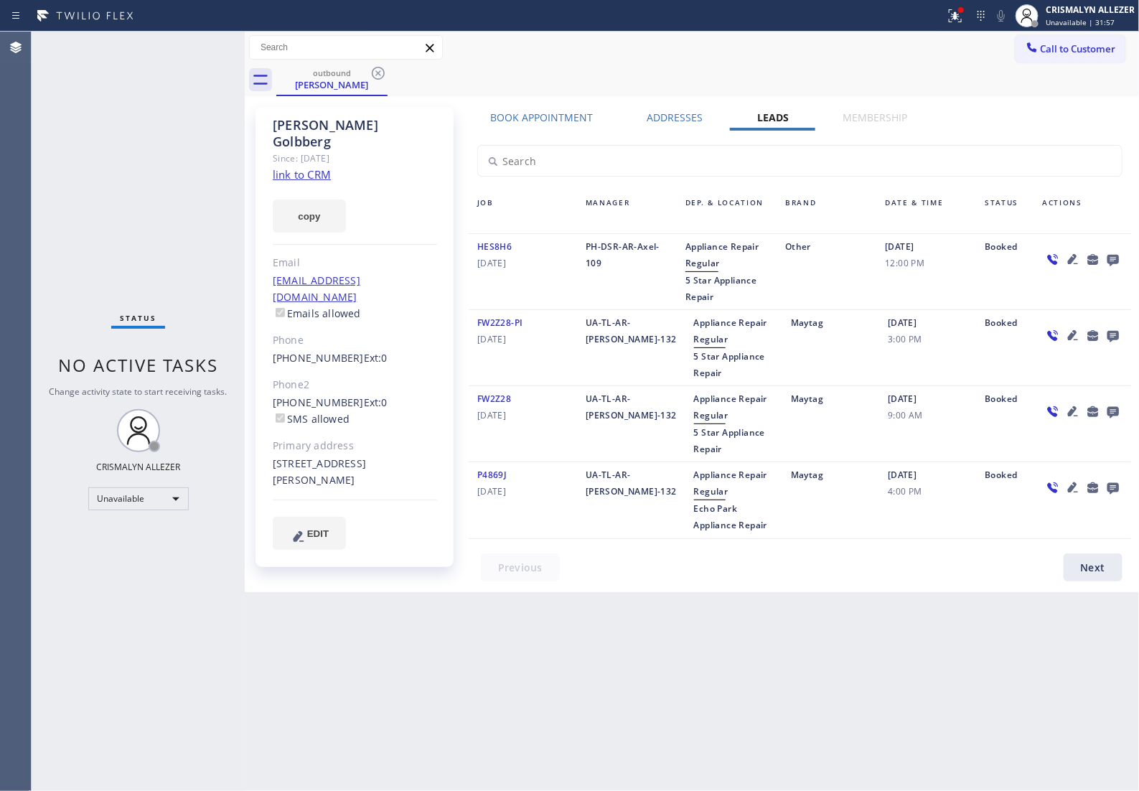
click at [1112, 263] on icon at bounding box center [1112, 259] width 17 height 18
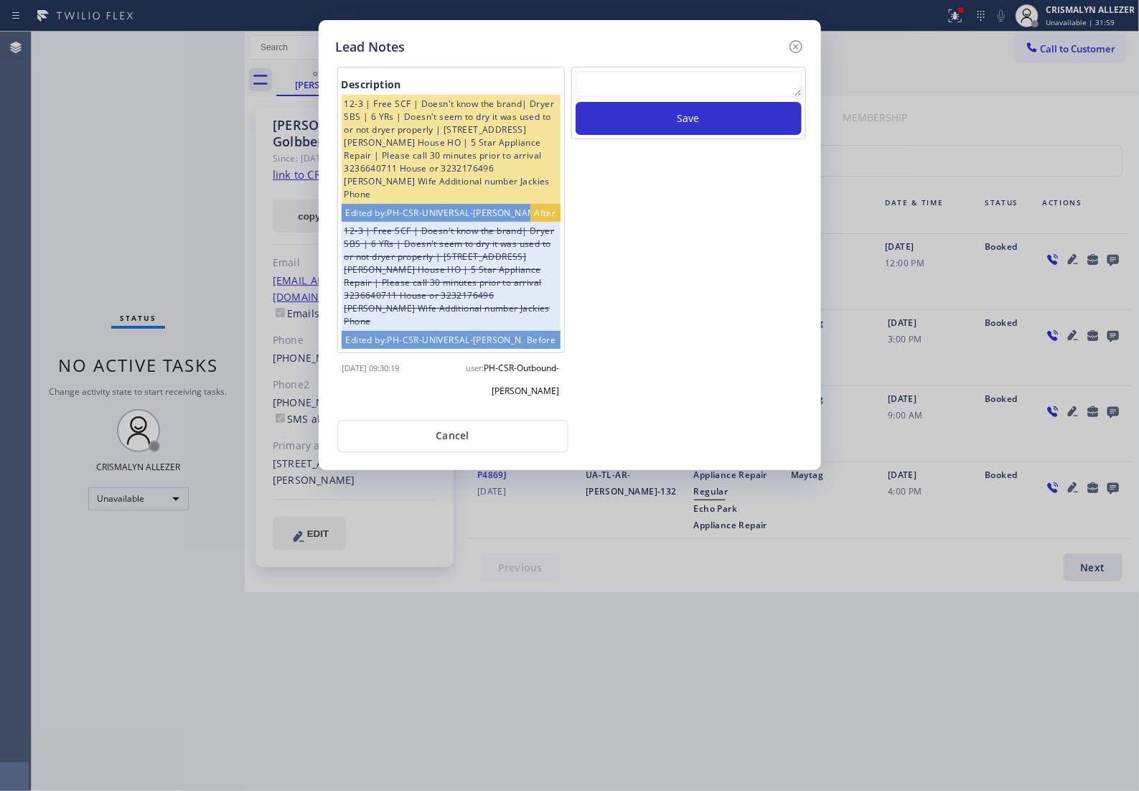
click at [644, 97] on textarea at bounding box center [689, 84] width 226 height 26
paste textarea "no answer | pls xfer if cx calls back"
type textarea "no answer | pls xfer if cx calls back"
click at [716, 135] on button "Save" at bounding box center [689, 118] width 226 height 33
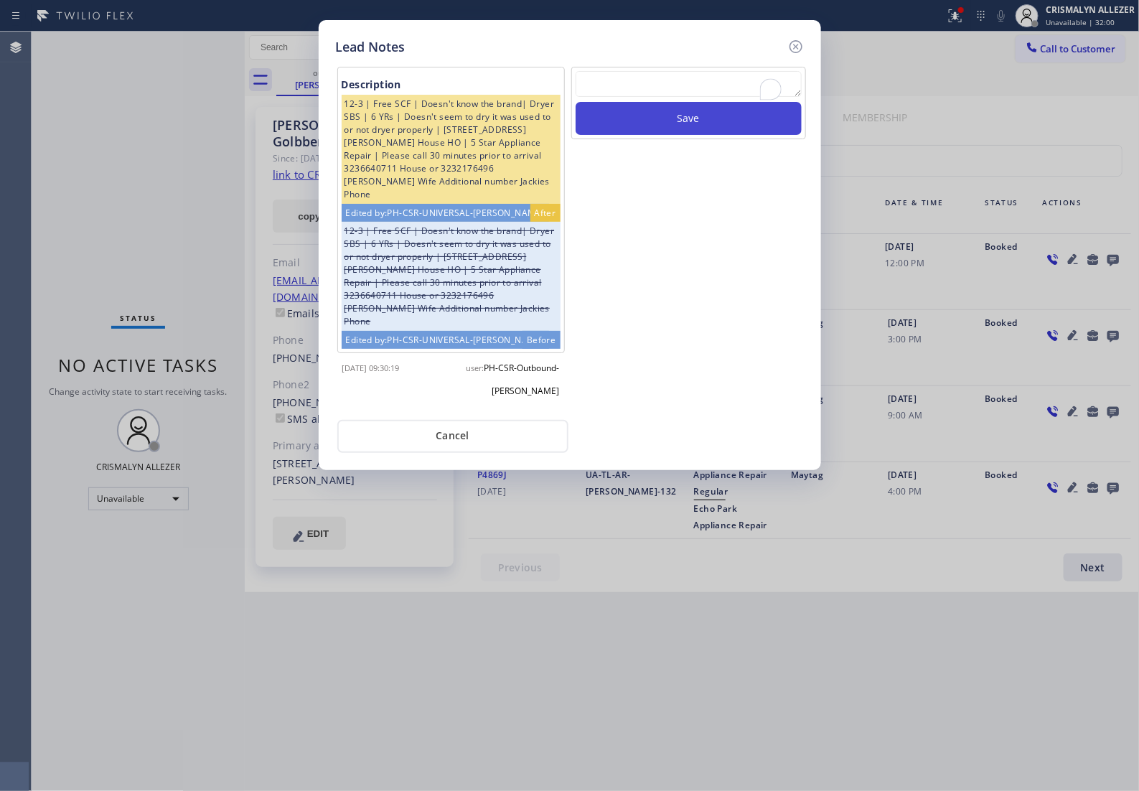
scroll to position [0, 0]
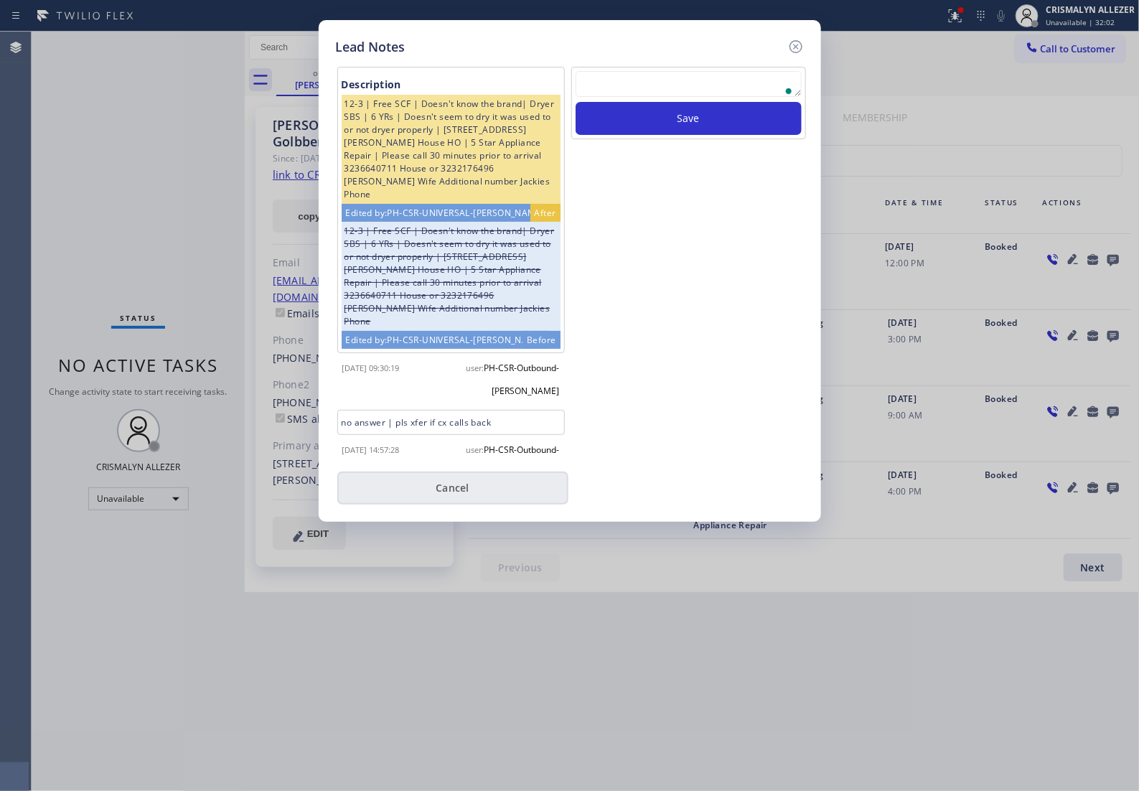
click at [476, 445] on div "user: PH-CSR-Outbound-KIN" at bounding box center [510, 458] width 118 height 46
click at [461, 505] on button "Cancel" at bounding box center [452, 488] width 231 height 33
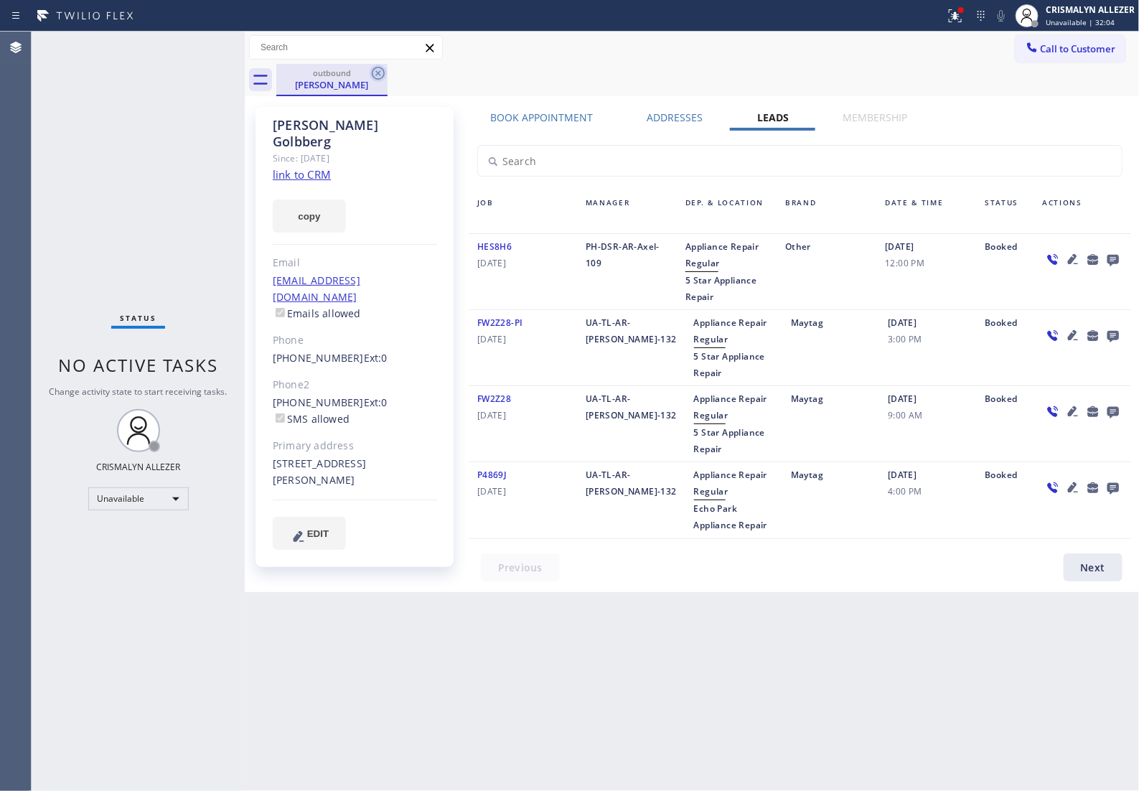
click at [378, 70] on icon at bounding box center [378, 73] width 17 height 17
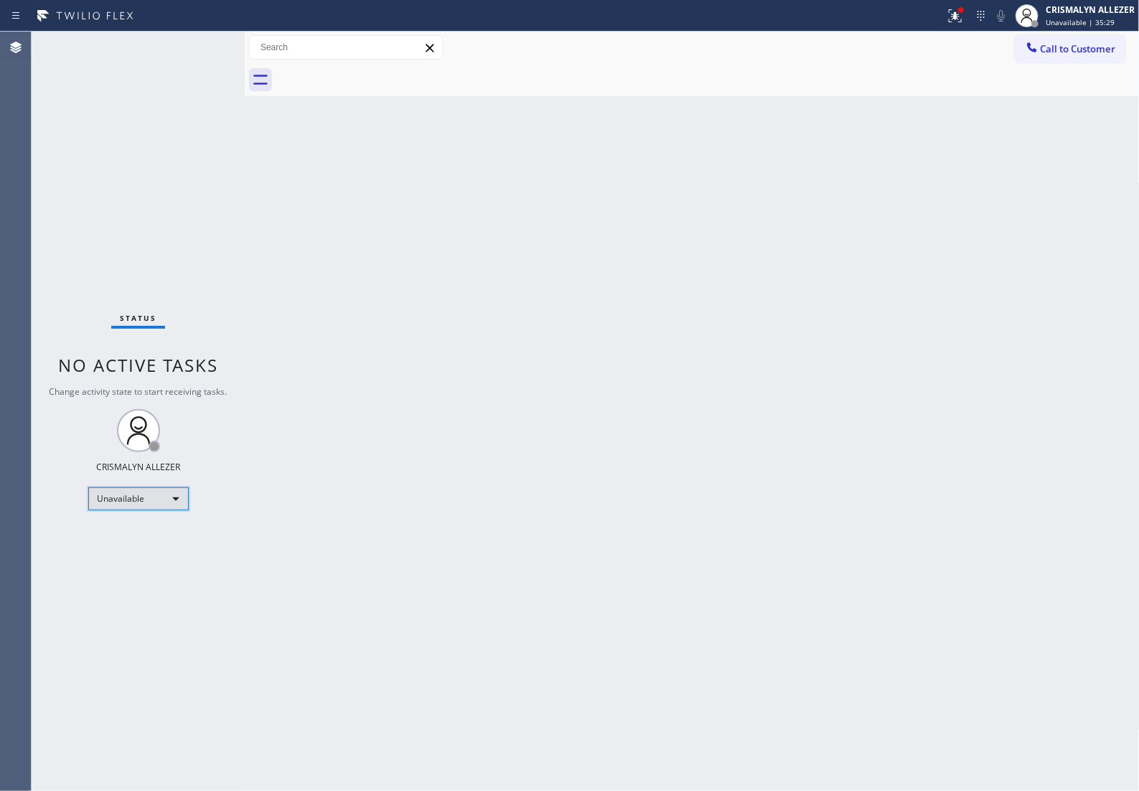
click at [179, 495] on div "Unavailable" at bounding box center [138, 498] width 100 height 23
click at [155, 575] on li "Break" at bounding box center [137, 573] width 98 height 17
click at [447, 289] on div "Back to Dashboard Change Sender ID Customers Technicians Select a contact Outbo…" at bounding box center [692, 411] width 895 height 759
click at [460, 228] on div "Back to Dashboard Change Sender ID Customers Technicians Select a contact Outbo…" at bounding box center [692, 411] width 895 height 759
click at [336, 353] on div "Back to Dashboard Change Sender ID Customers Technicians Select a contact Outbo…" at bounding box center [692, 411] width 895 height 759
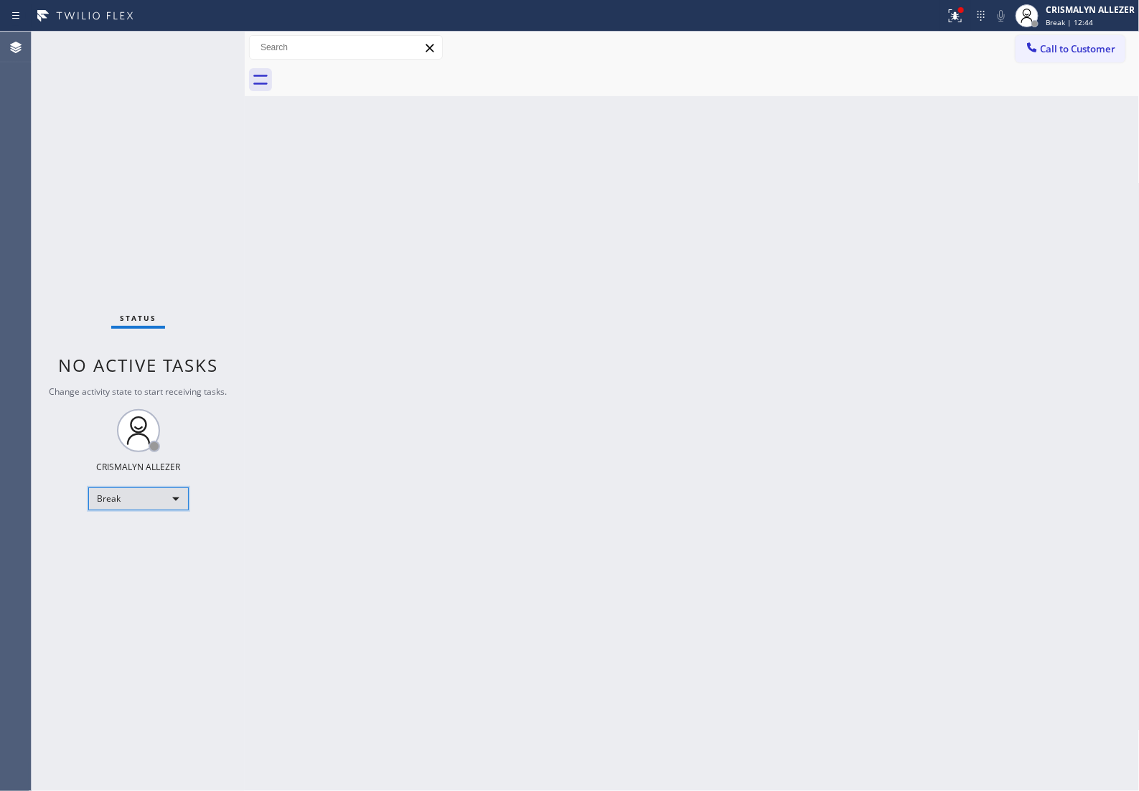
click at [167, 497] on div "Break" at bounding box center [138, 498] width 100 height 23
click at [154, 553] on li "Unavailable" at bounding box center [137, 555] width 98 height 17
drag, startPoint x: 494, startPoint y: 287, endPoint x: 560, endPoint y: 264, distance: 69.9
click at [520, 276] on div "Back to Dashboard Change Sender ID Customers Technicians Select a contact Outbo…" at bounding box center [692, 411] width 895 height 759
click at [1069, 55] on span "Call to Customer" at bounding box center [1078, 48] width 75 height 13
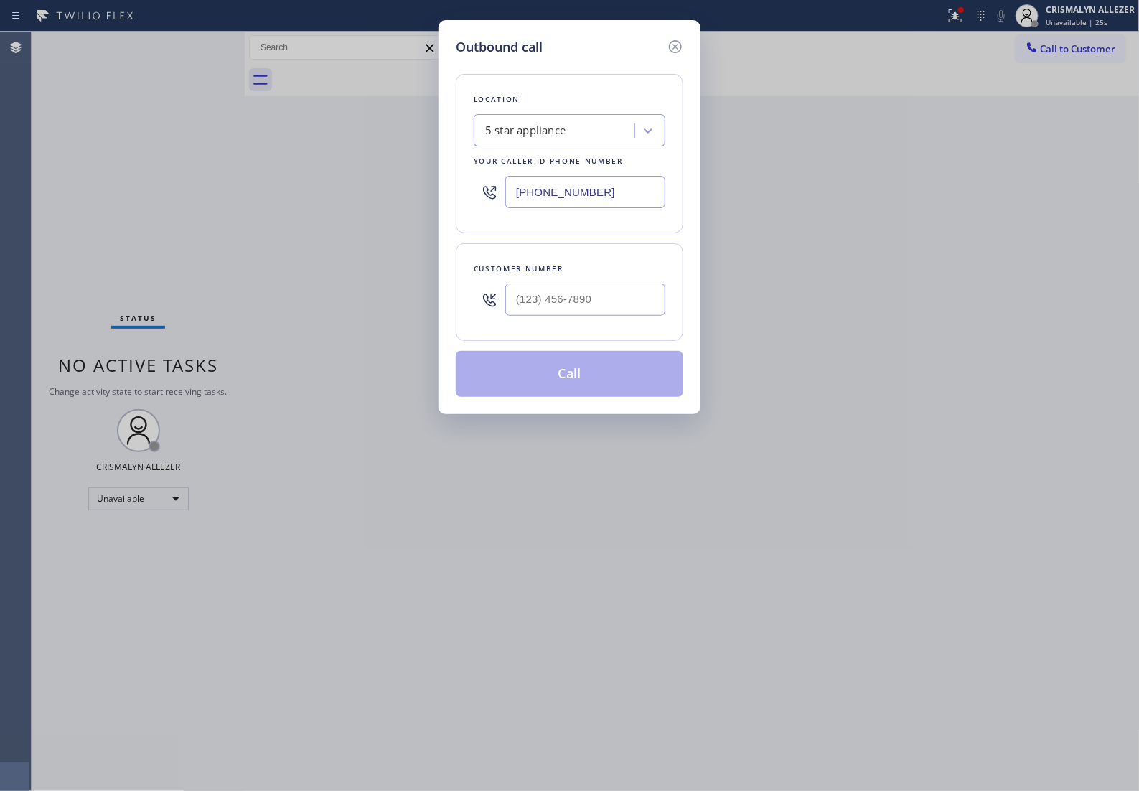
drag, startPoint x: 542, startPoint y: 215, endPoint x: 133, endPoint y: 210, distance: 408.4
click at [135, 210] on div "Outbound call Location 5 star appliance Your caller id phone number (213) 687-2…" at bounding box center [569, 395] width 1139 height 791
paste input "855) 999-4417"
type input "[PHONE_NUMBER]"
click at [596, 316] on input "(___) ___-____" at bounding box center [585, 299] width 160 height 32
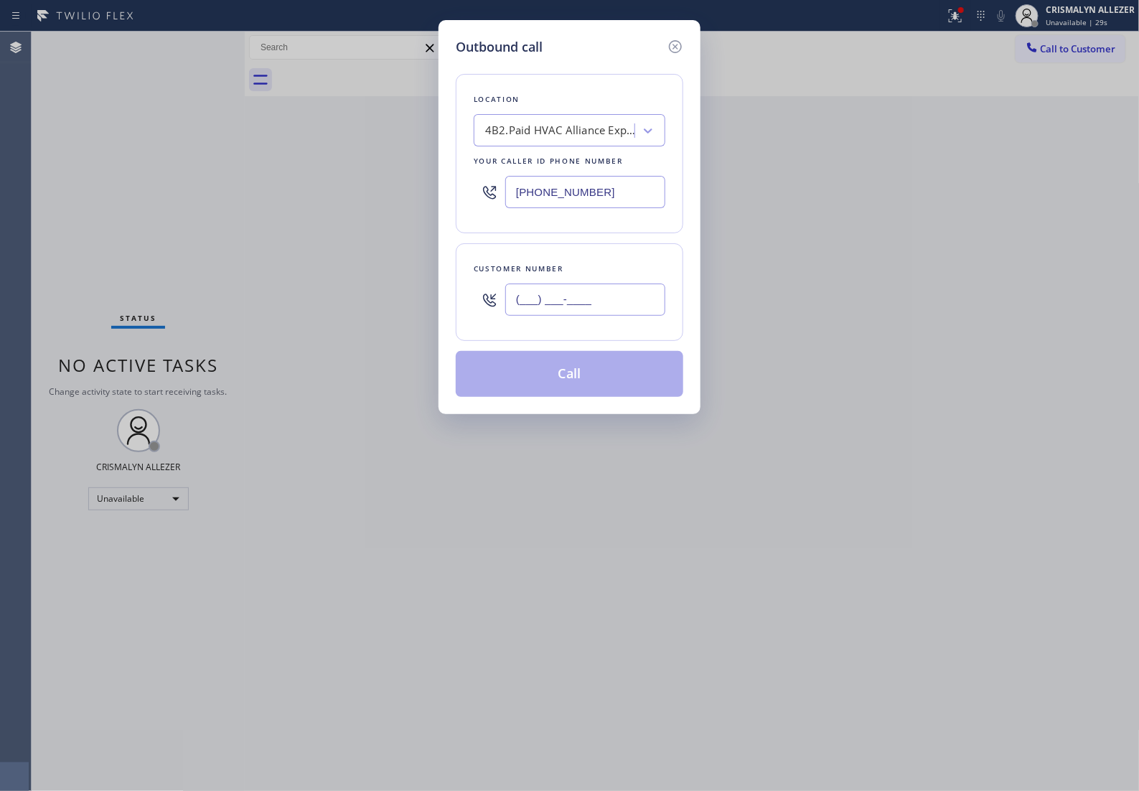
paste input "213) 284-9988"
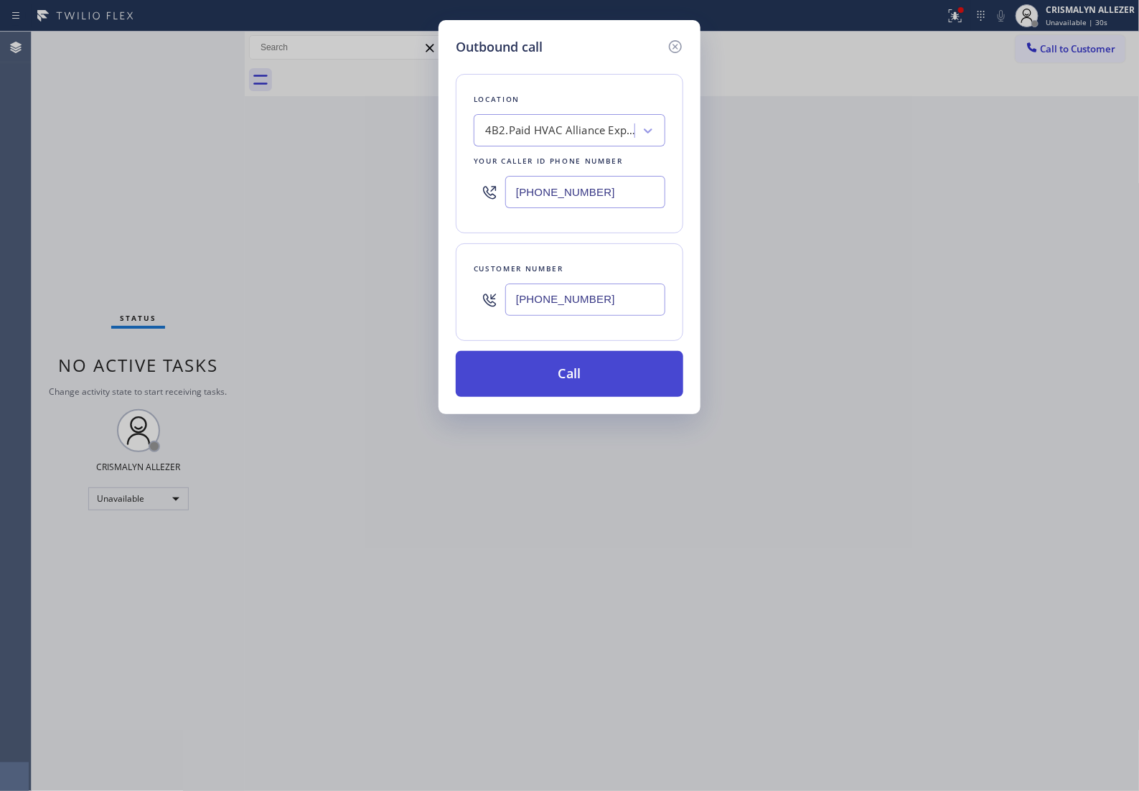
type input "[PHONE_NUMBER]"
click at [572, 397] on button "Call" at bounding box center [570, 374] width 228 height 46
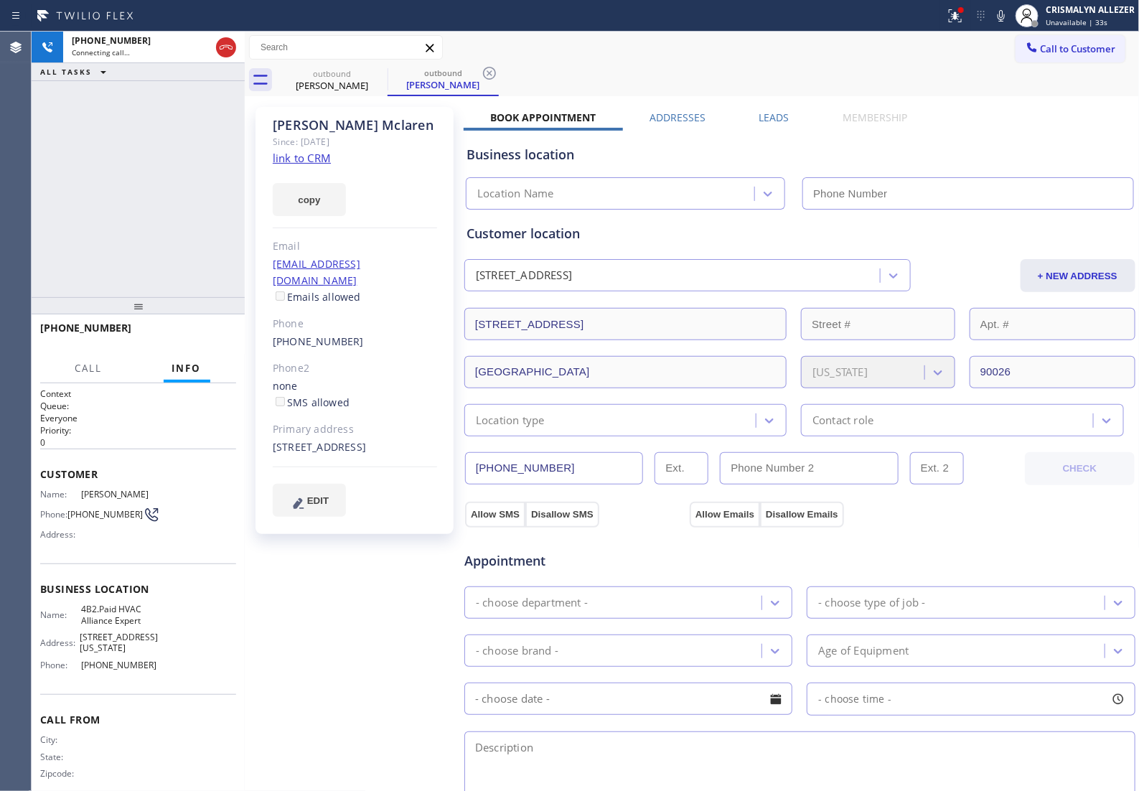
click at [296, 158] on link "link to CRM" at bounding box center [302, 158] width 58 height 14
type input "[PHONE_NUMBER]"
click at [198, 329] on span "HANG UP" at bounding box center [203, 334] width 44 height 10
click at [198, 336] on span "HANG UP" at bounding box center [203, 334] width 44 height 10
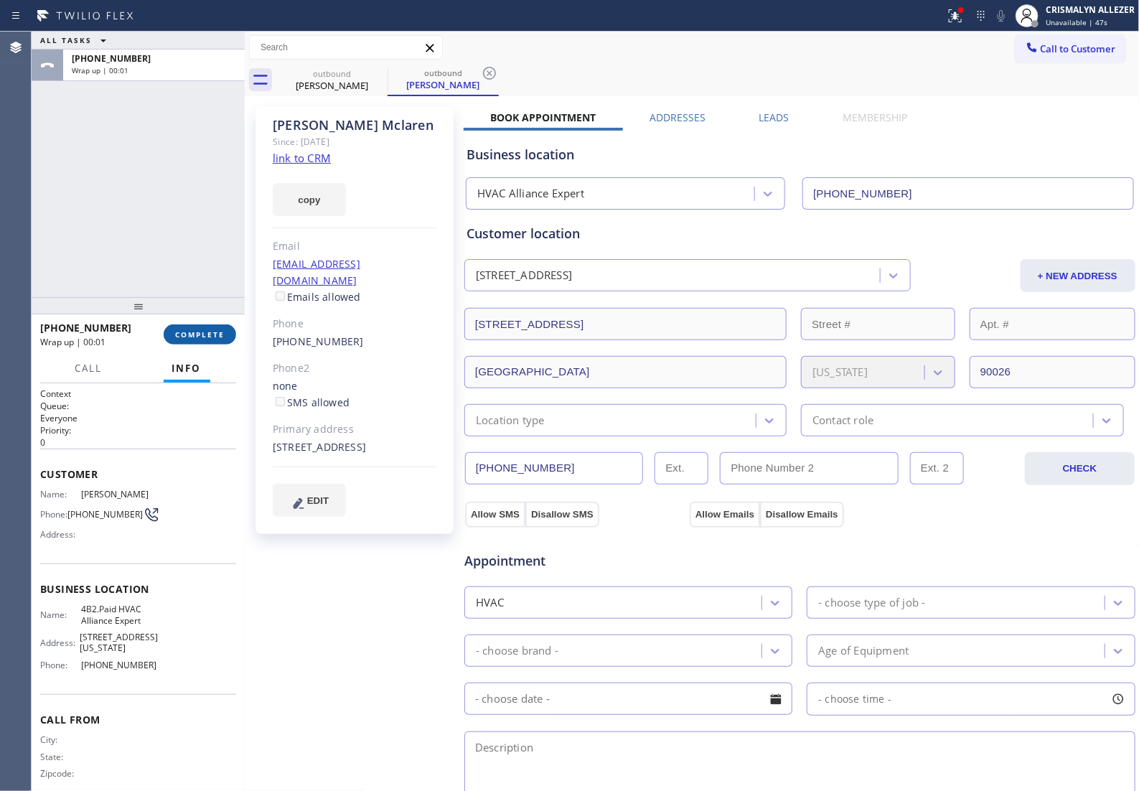
click at [167, 341] on button "COMPLETE" at bounding box center [200, 334] width 72 height 20
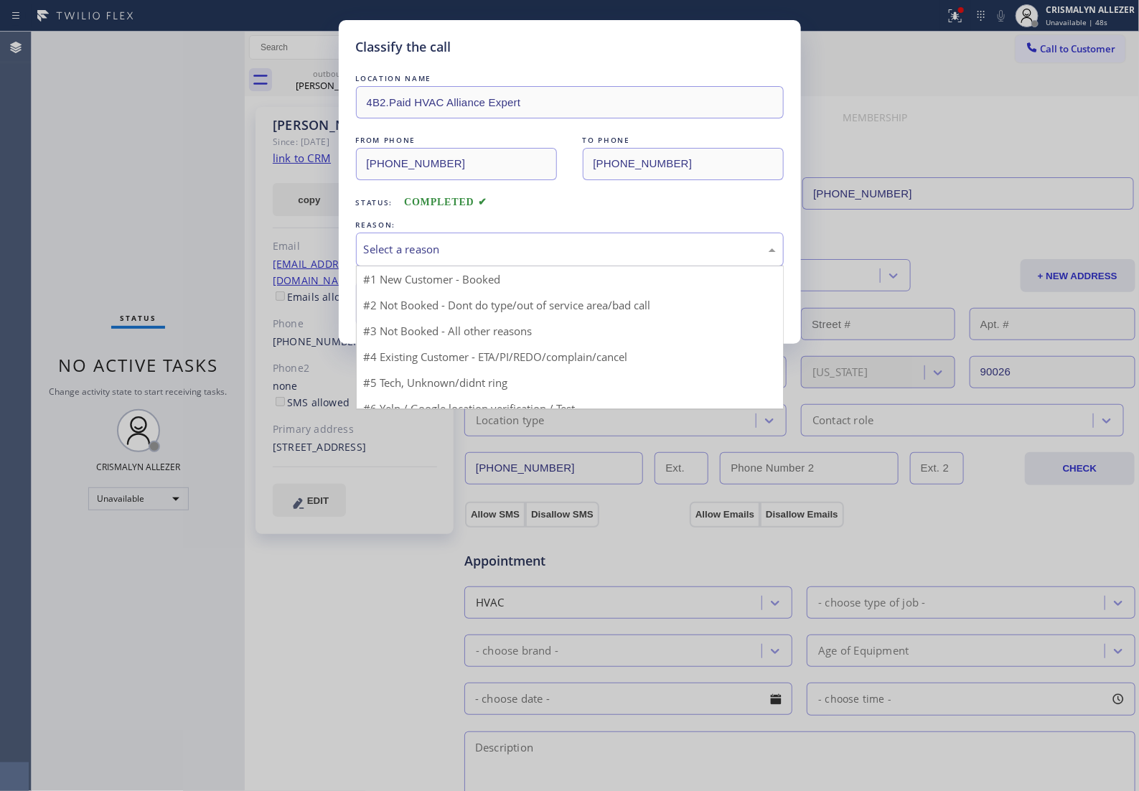
click at [667, 258] on div "Select a reason" at bounding box center [570, 249] width 412 height 17
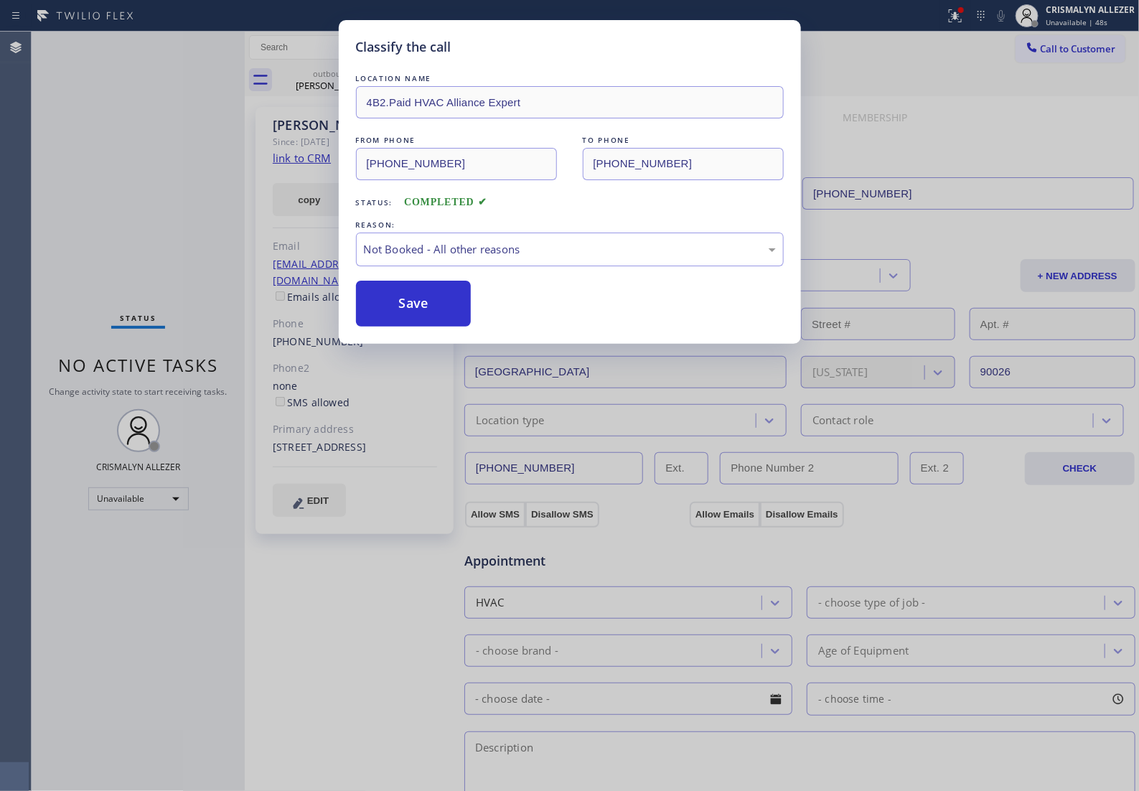
click at [420, 319] on button "Save" at bounding box center [414, 304] width 116 height 46
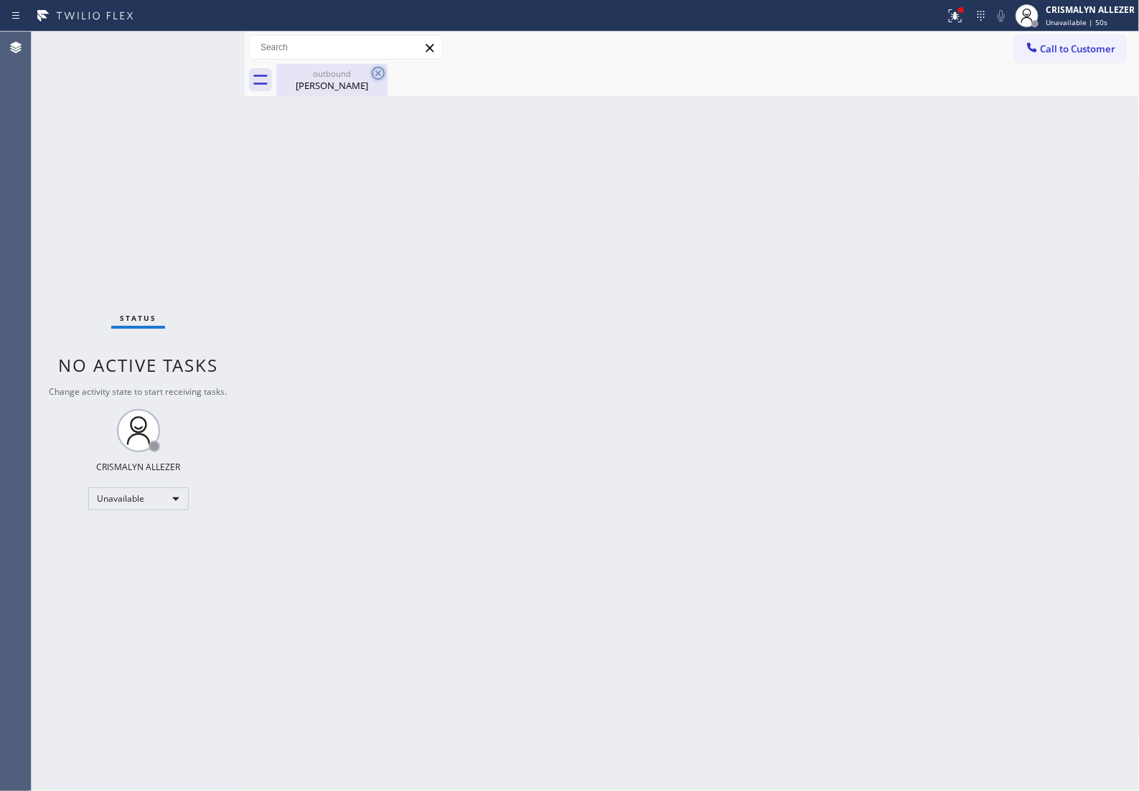
drag, startPoint x: 299, startPoint y: 77, endPoint x: 377, endPoint y: 74, distance: 78.3
click at [305, 77] on div "outbound" at bounding box center [332, 73] width 108 height 11
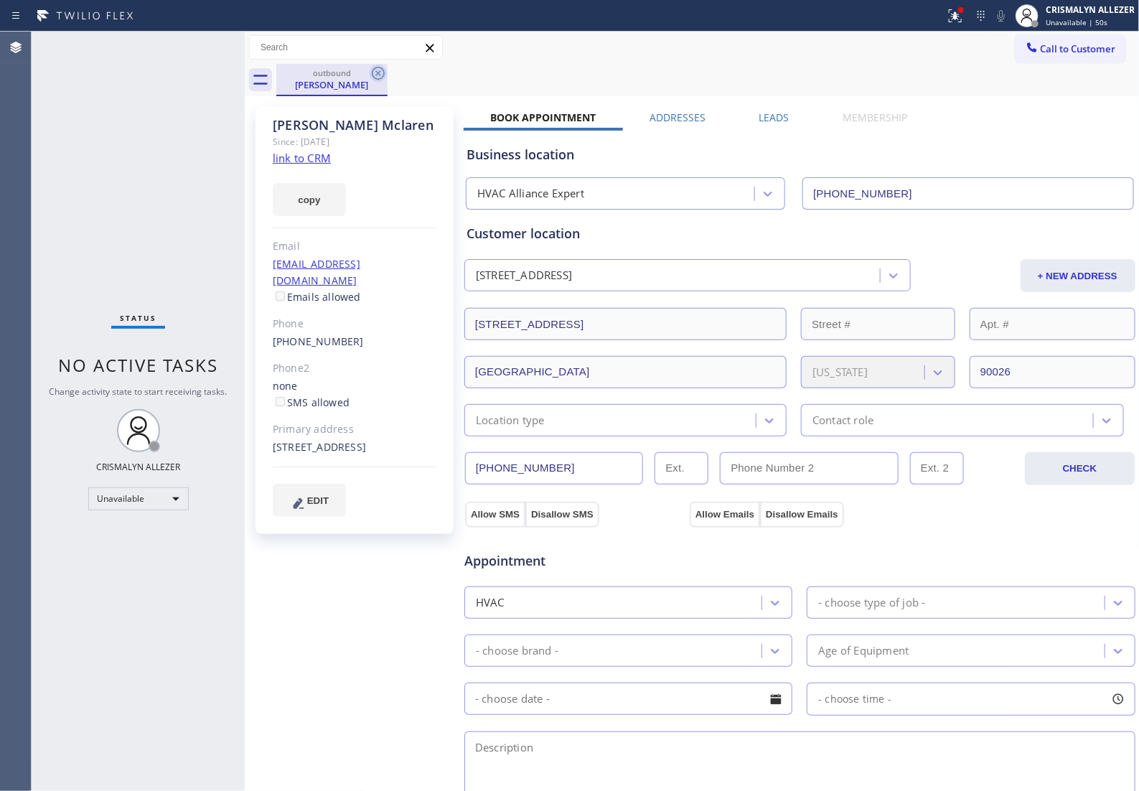
click at [379, 74] on icon at bounding box center [378, 73] width 13 height 13
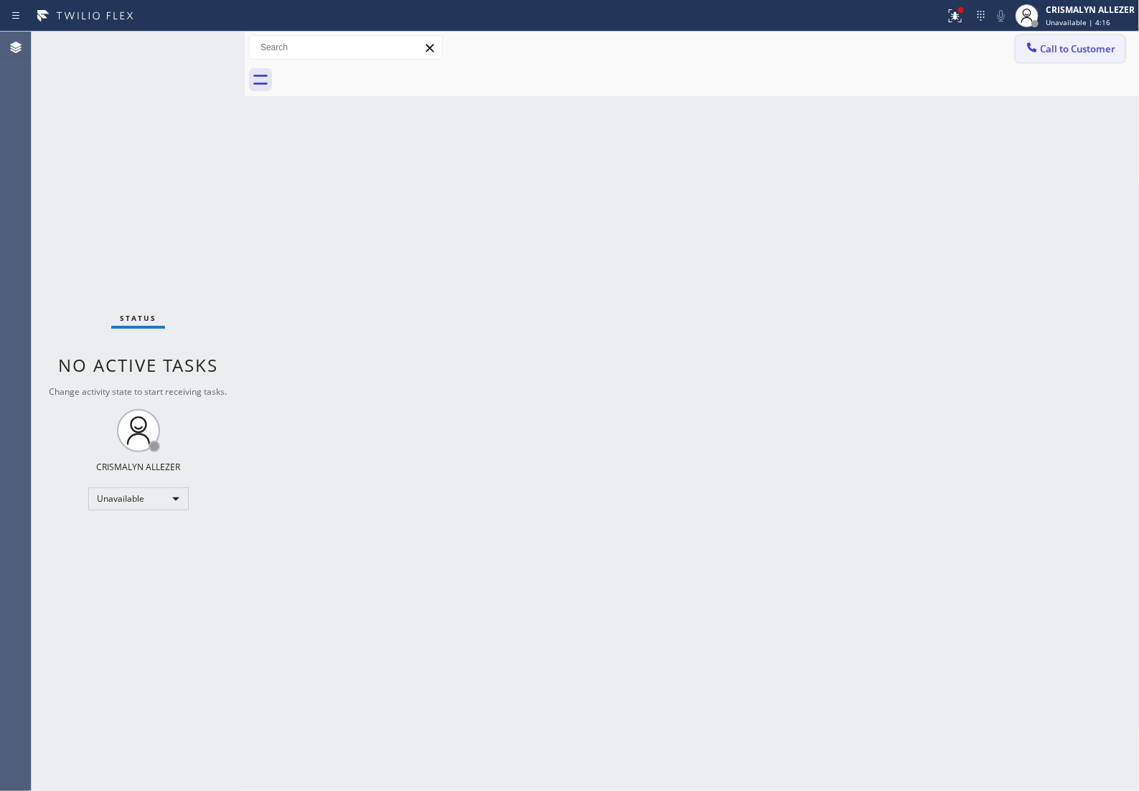
click at [1070, 52] on span "Call to Customer" at bounding box center [1078, 48] width 75 height 13
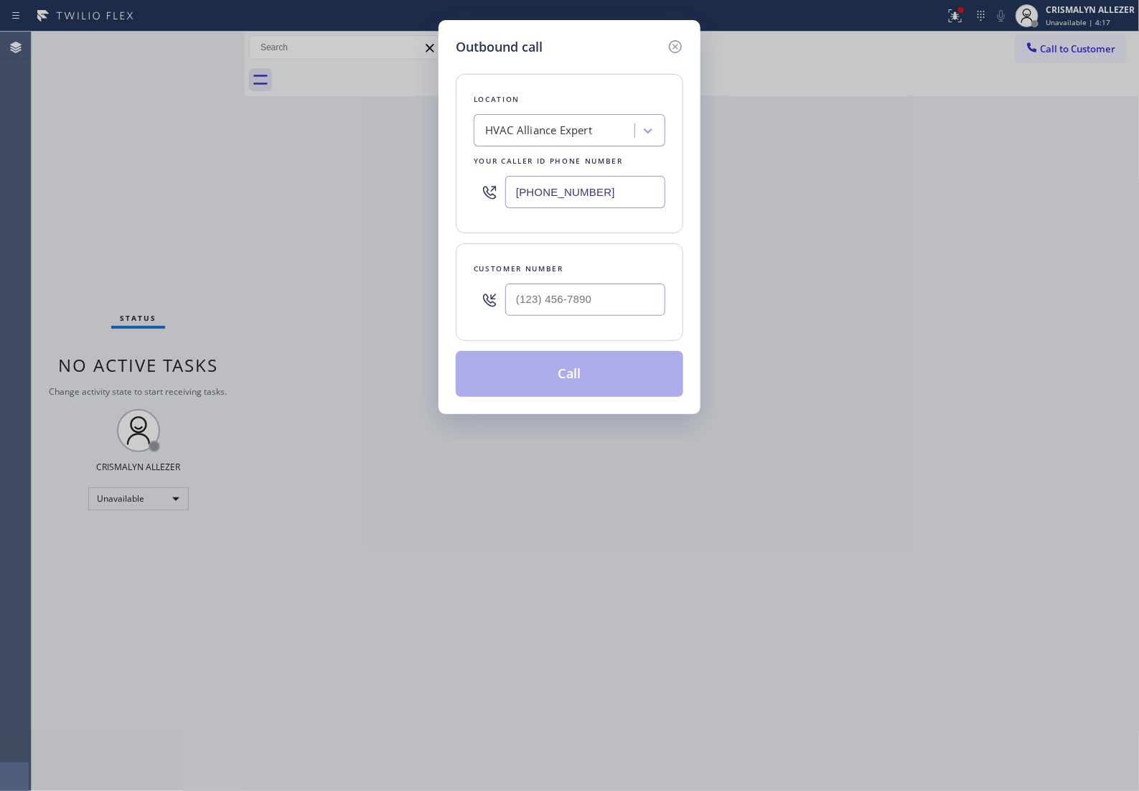
drag, startPoint x: 624, startPoint y: 196, endPoint x: 192, endPoint y: 217, distance: 433.3
click at [192, 216] on div "Outbound call Location HVAC Alliance Expert Your caller id phone number (855) 9…" at bounding box center [569, 395] width 1139 height 791
paste input "626) 689-2165"
type input "[PHONE_NUMBER]"
click at [599, 316] on input "(___) ___-____" at bounding box center [585, 299] width 160 height 32
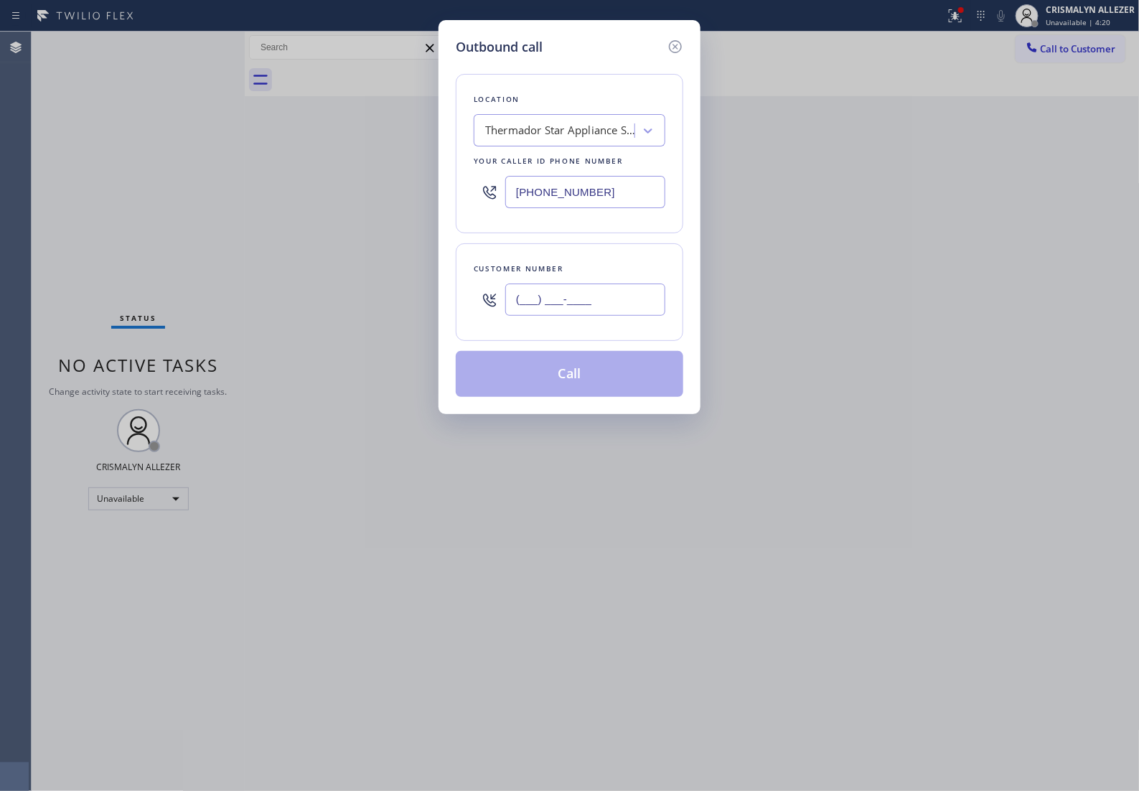
paste input "626) 200-4793"
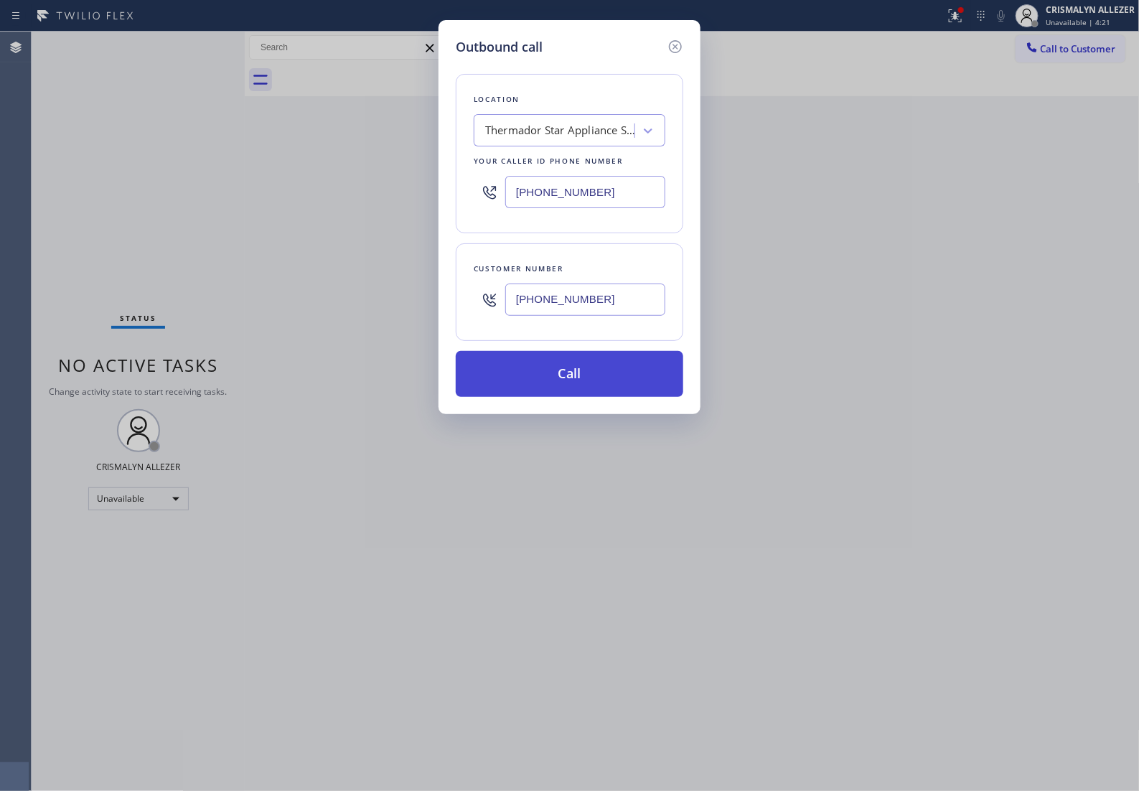
type input "[PHONE_NUMBER]"
click at [580, 396] on button "Call" at bounding box center [570, 374] width 228 height 46
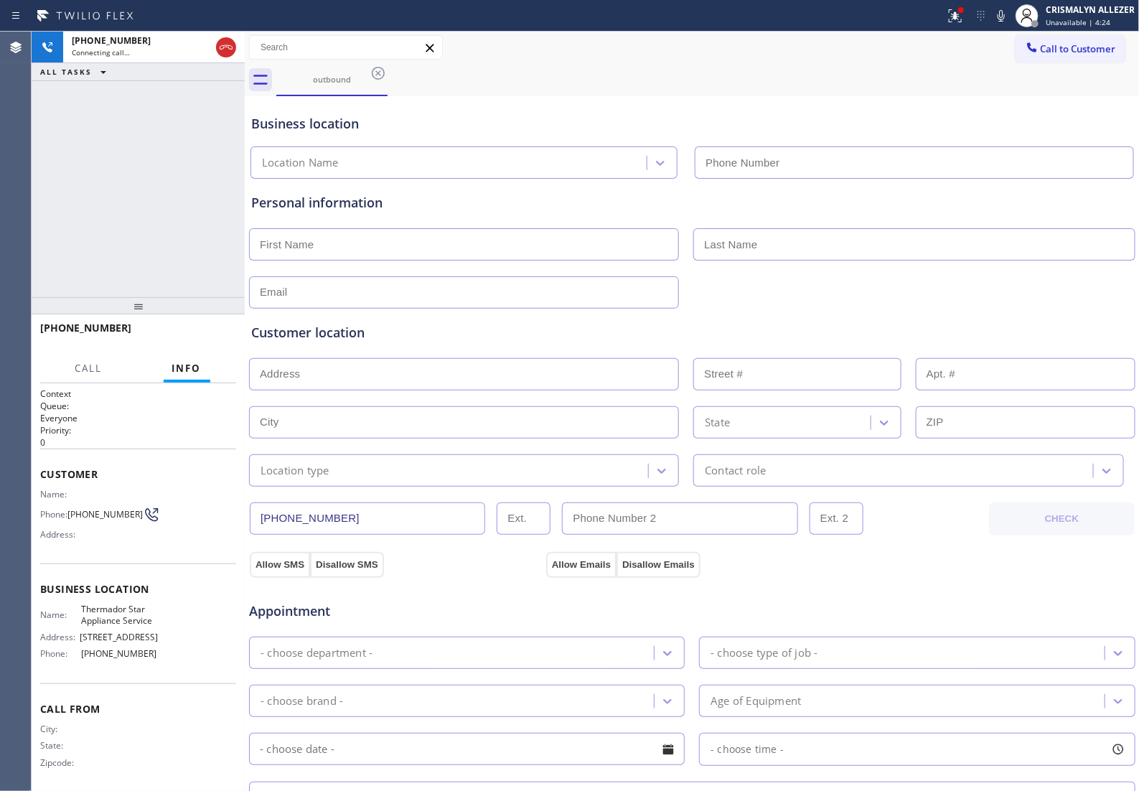
type input "[PHONE_NUMBER]"
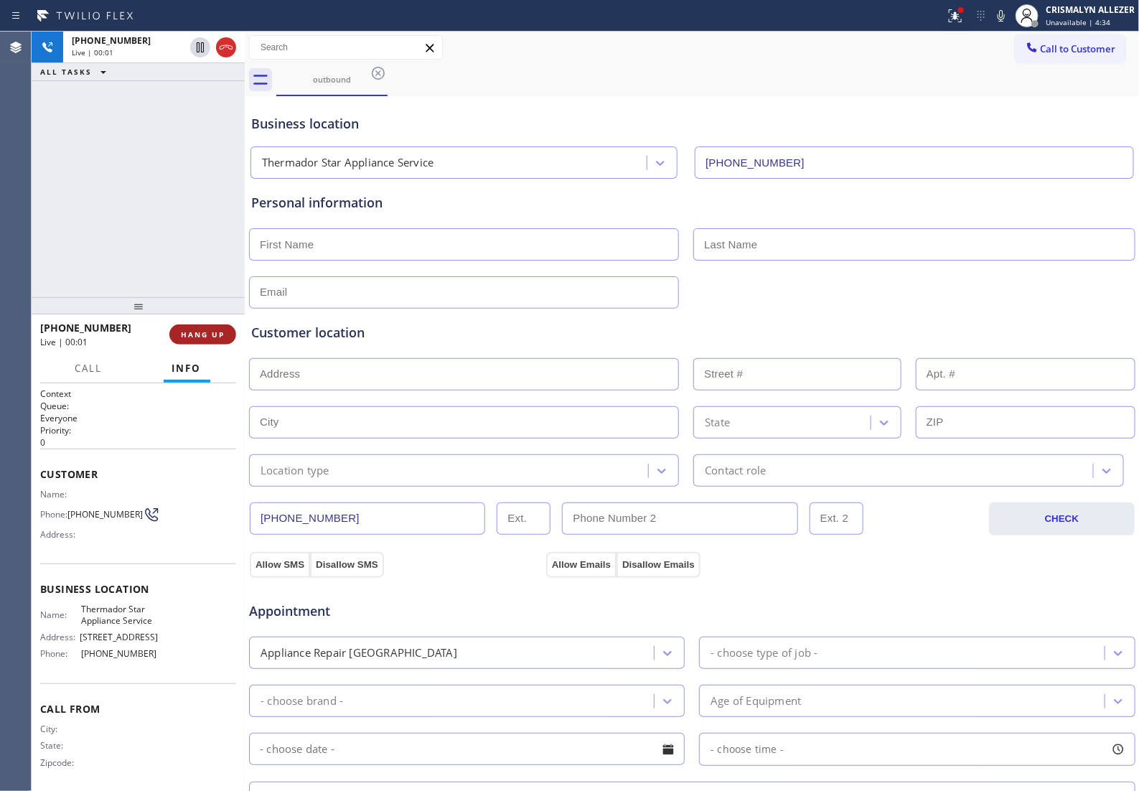
click at [200, 342] on button "HANG UP" at bounding box center [202, 334] width 67 height 20
click at [199, 342] on button "HANG UP" at bounding box center [202, 334] width 67 height 20
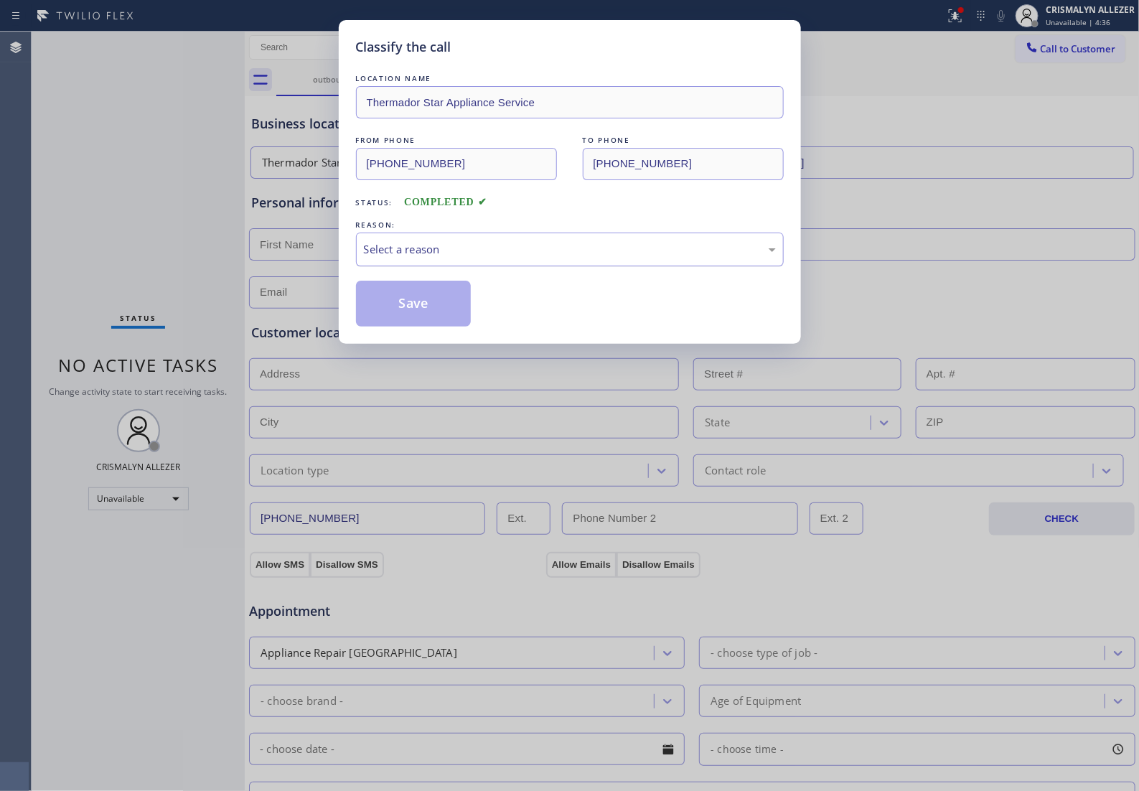
click at [549, 258] on div "Select a reason" at bounding box center [570, 249] width 412 height 17
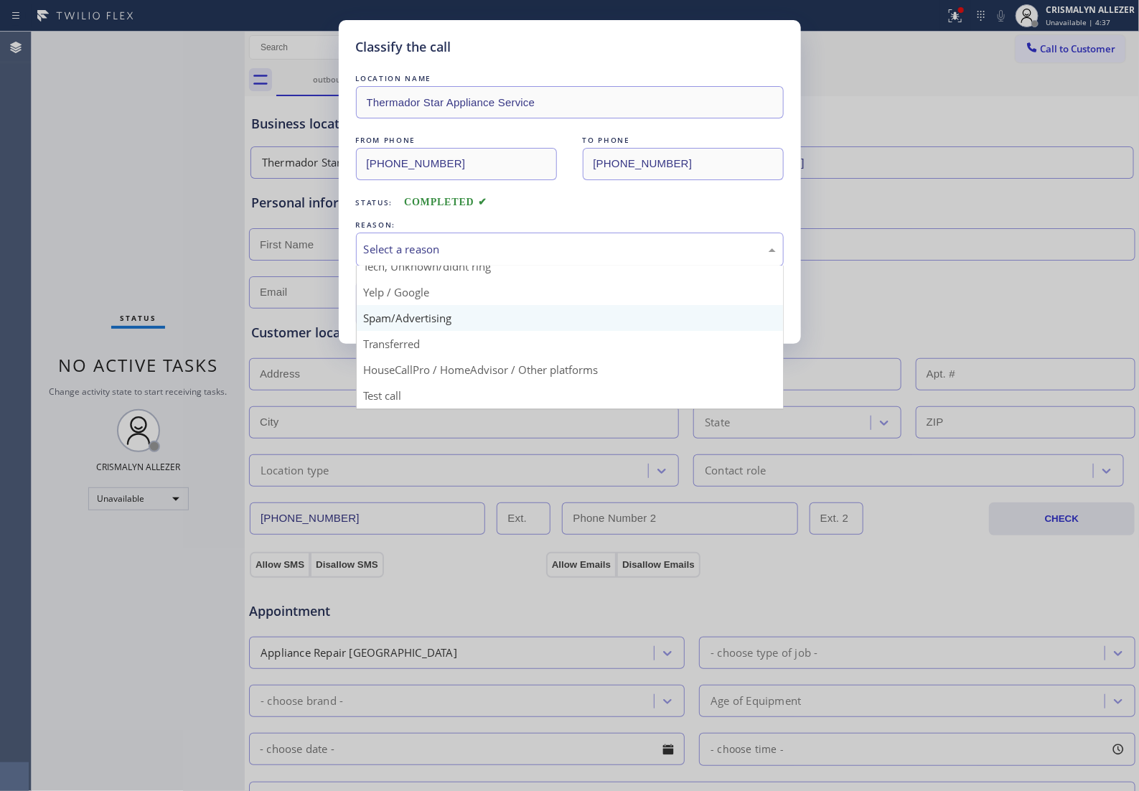
scroll to position [98, 0]
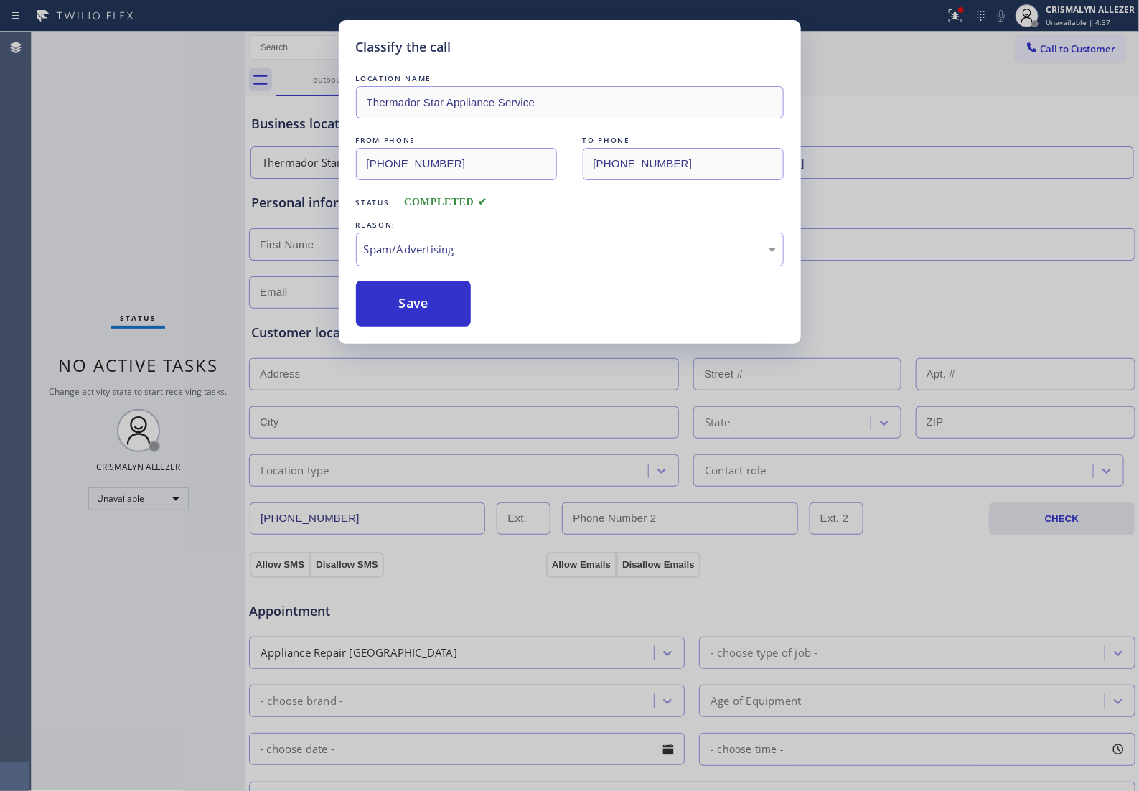
click at [420, 324] on button "Save" at bounding box center [414, 304] width 116 height 46
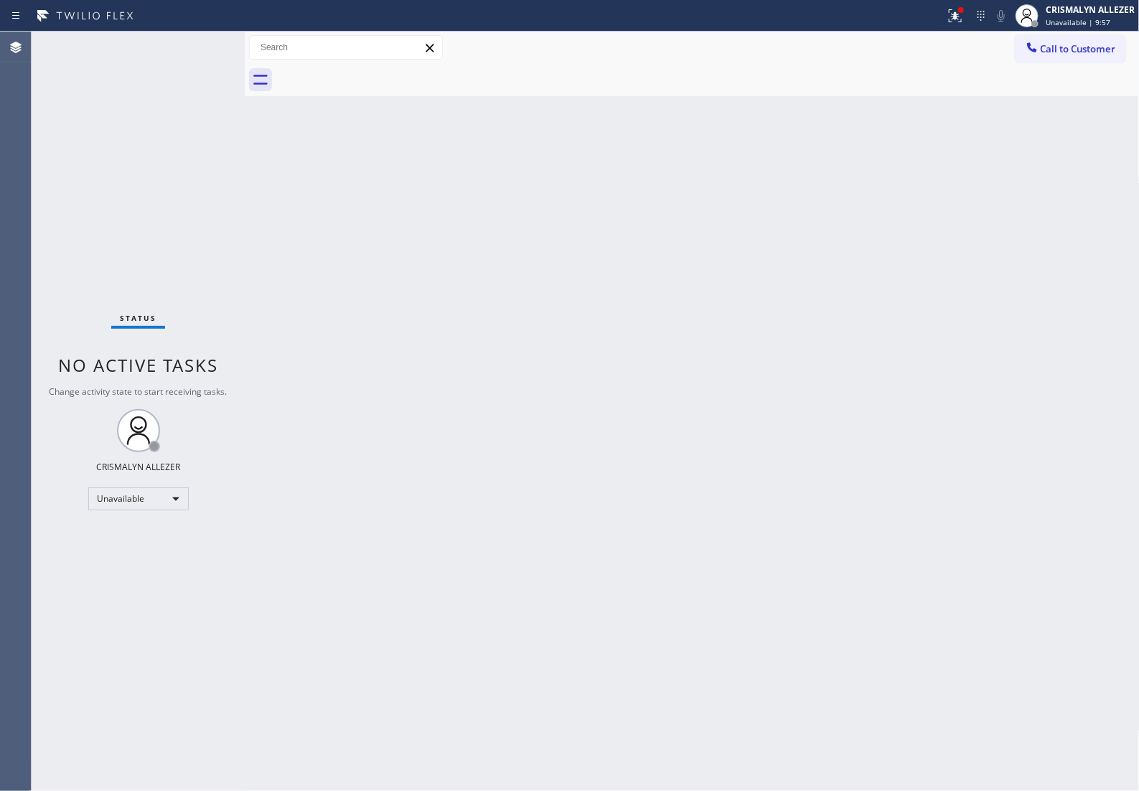
click at [1074, 55] on span "Call to Customer" at bounding box center [1078, 48] width 75 height 13
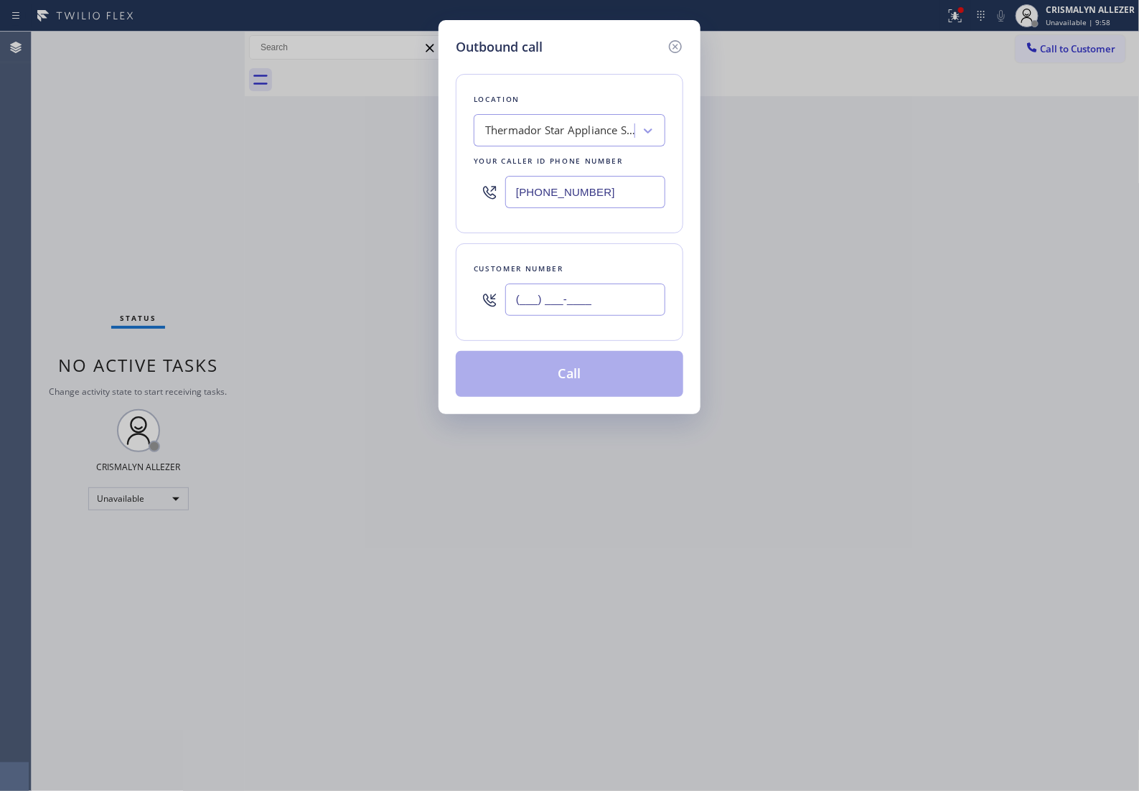
click at [587, 314] on input "(___) ___-____" at bounding box center [585, 299] width 160 height 32
paste input "805) 905-1172"
type input "[PHONE_NUMBER]"
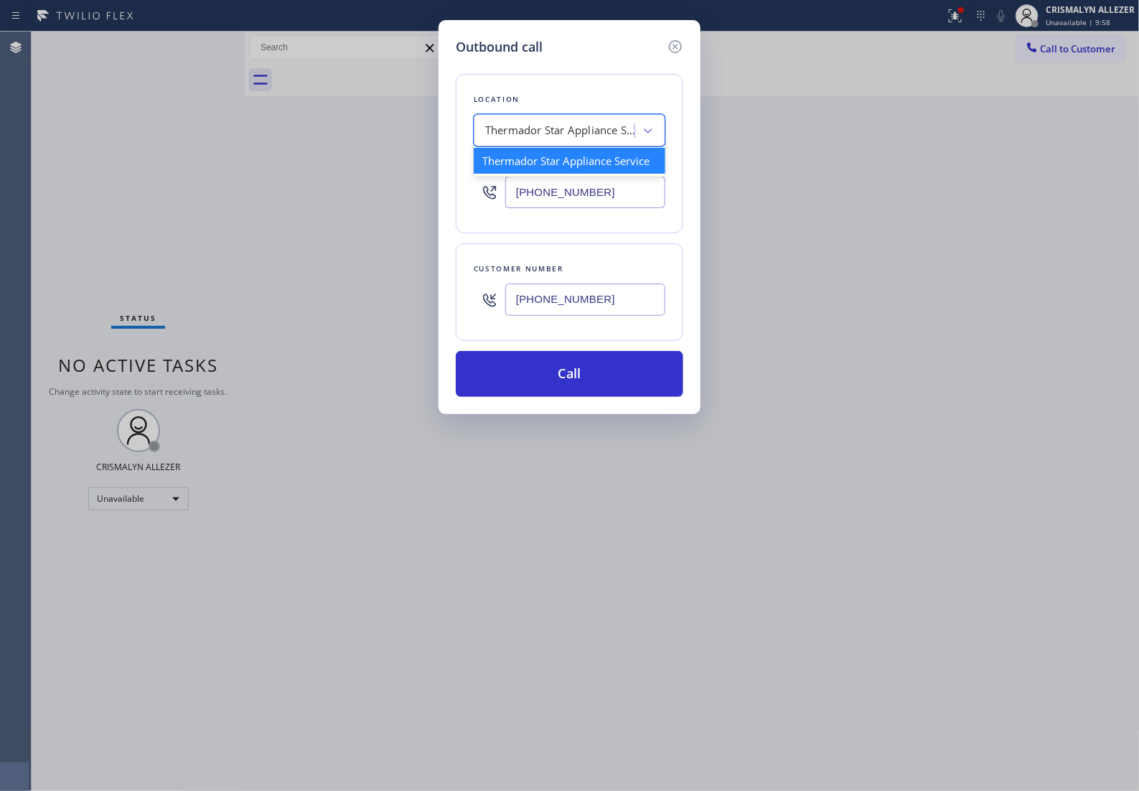
click at [600, 131] on div "Thermador Star Appliance Service" at bounding box center [560, 131] width 151 height 17
type input "5 star appliance re"
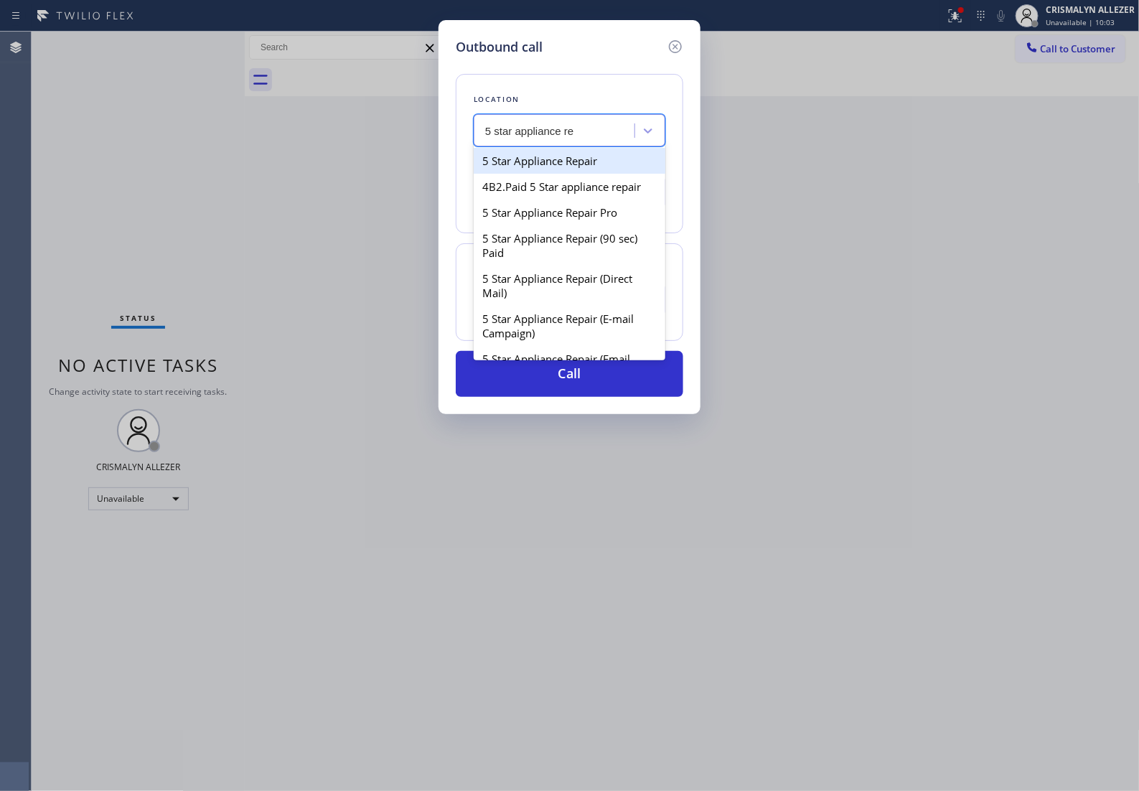
click at [587, 174] on div "5 Star Appliance Repair" at bounding box center [570, 161] width 192 height 26
type input "[PHONE_NUMBER]"
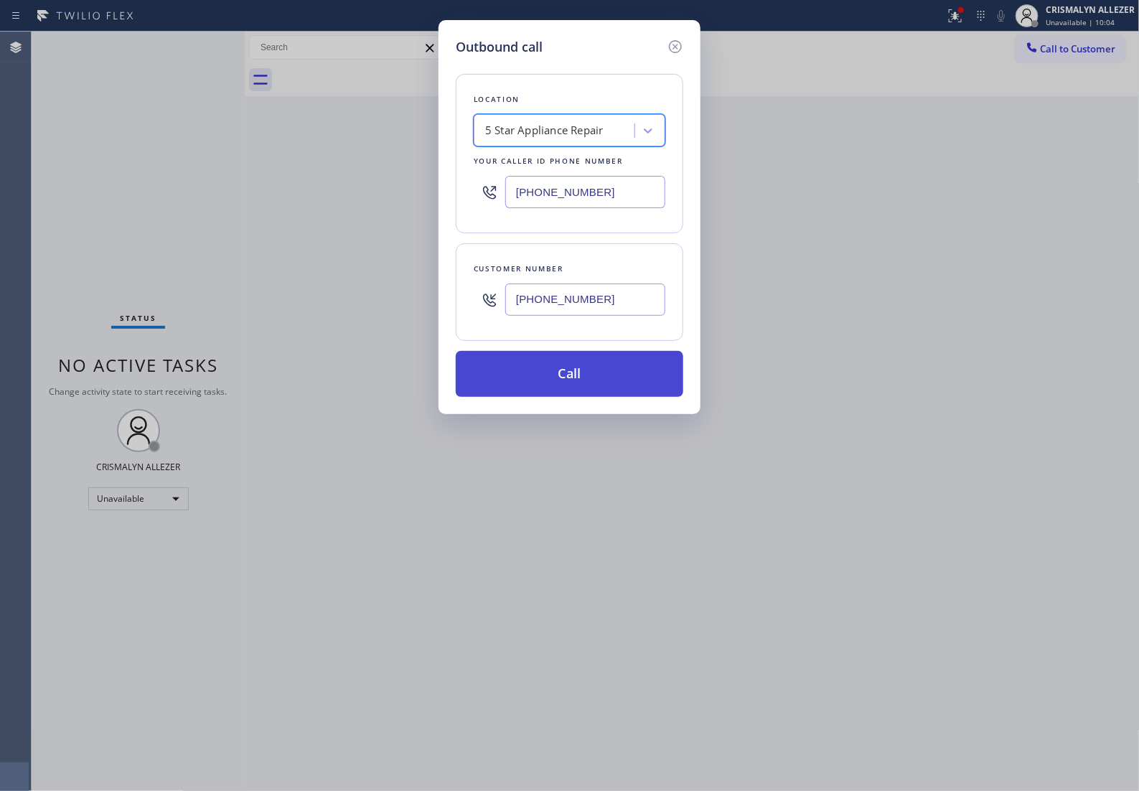
click at [581, 393] on button "Call" at bounding box center [570, 374] width 228 height 46
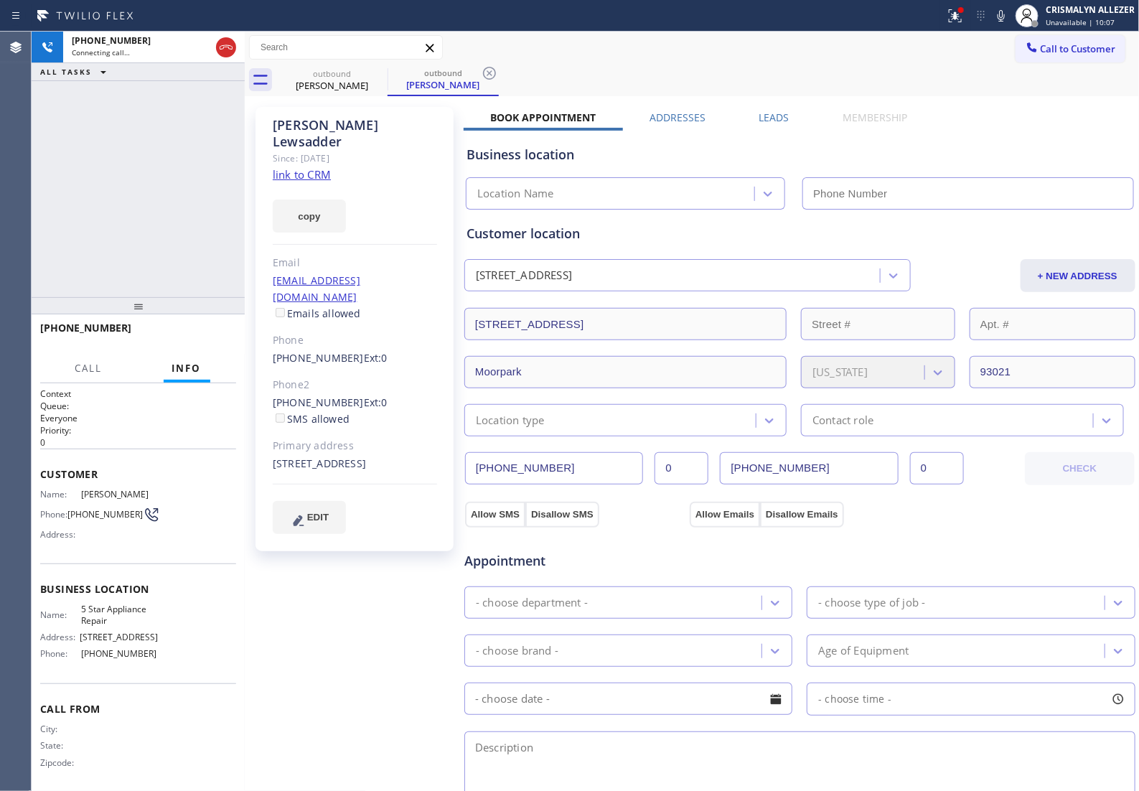
click at [309, 167] on link "link to CRM" at bounding box center [302, 174] width 58 height 14
type input "[PHONE_NUMBER]"
click at [194, 336] on span "HANG UP" at bounding box center [203, 334] width 44 height 10
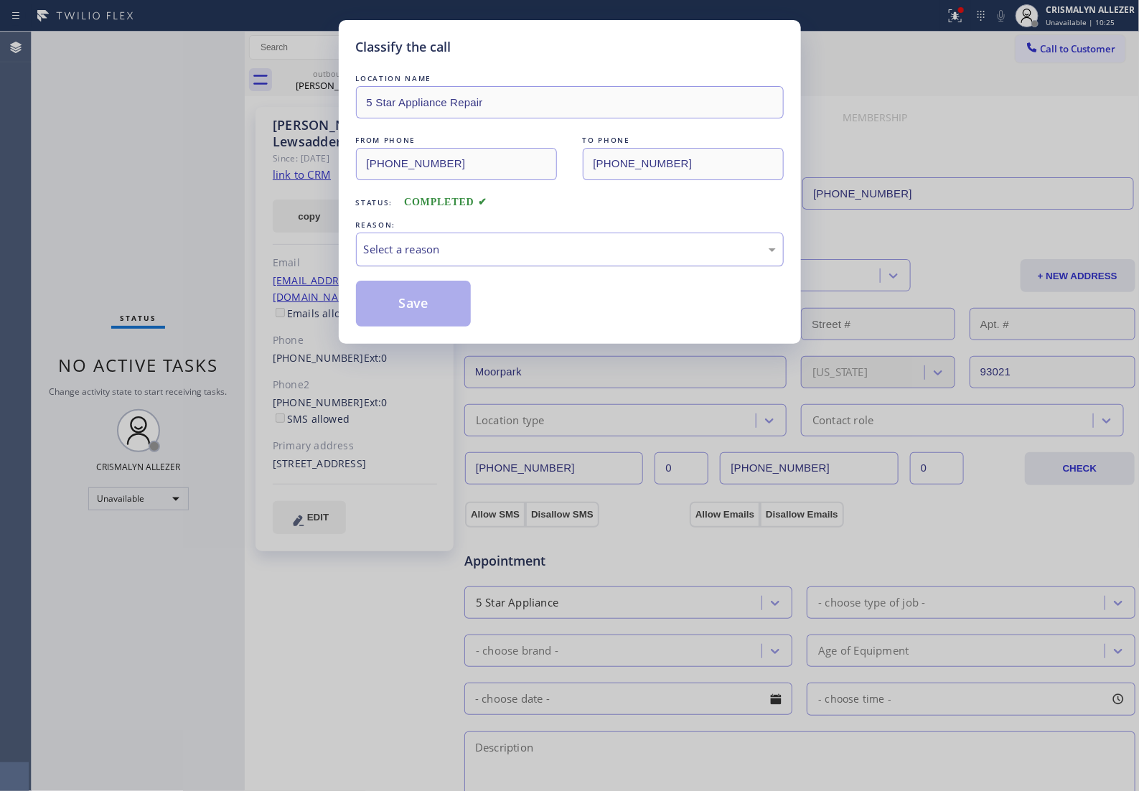
click at [535, 266] on div "Select a reason" at bounding box center [570, 250] width 428 height 34
click at [415, 322] on button "Save" at bounding box center [414, 304] width 116 height 46
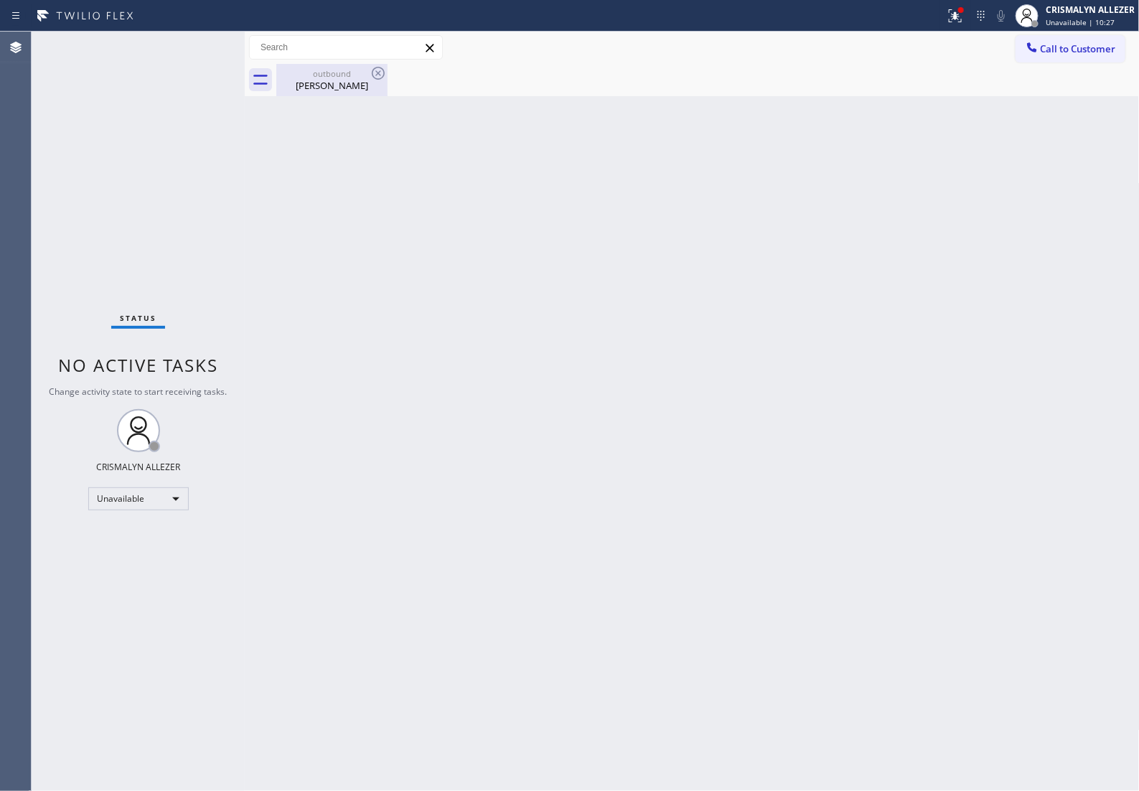
click at [341, 90] on div "Greg Lewsadder" at bounding box center [332, 85] width 108 height 13
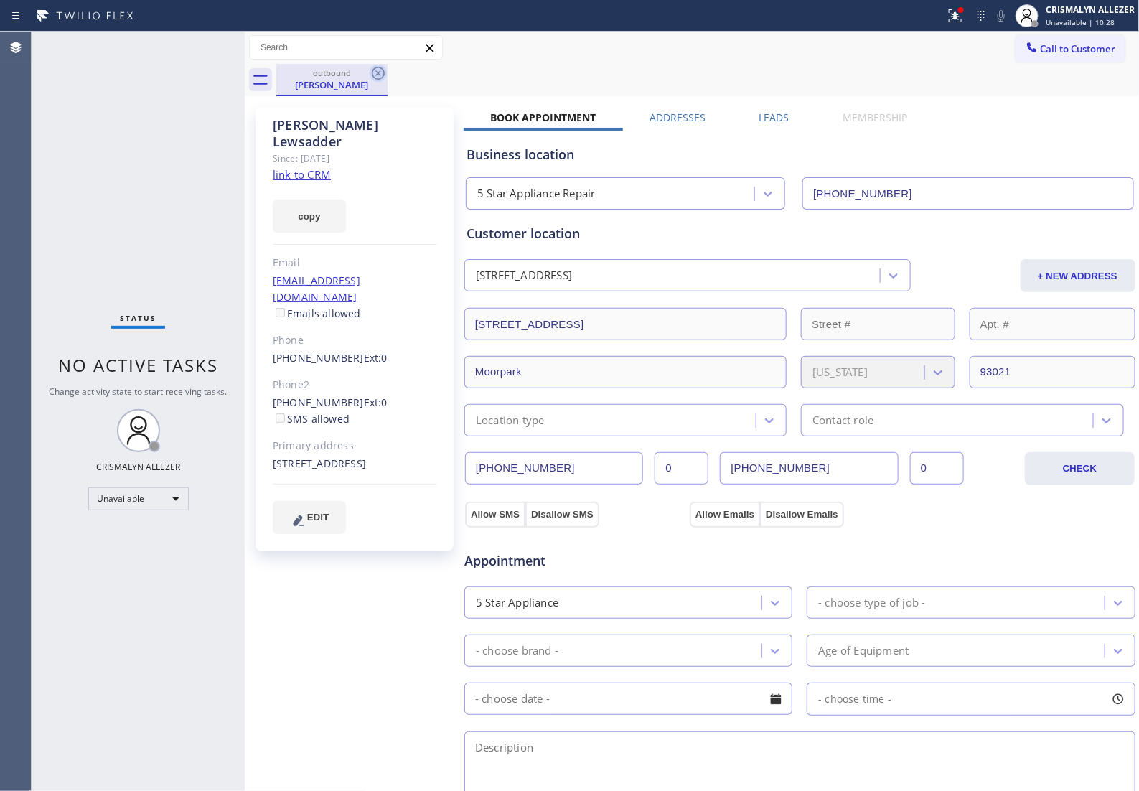
click at [370, 72] on icon at bounding box center [378, 73] width 17 height 17
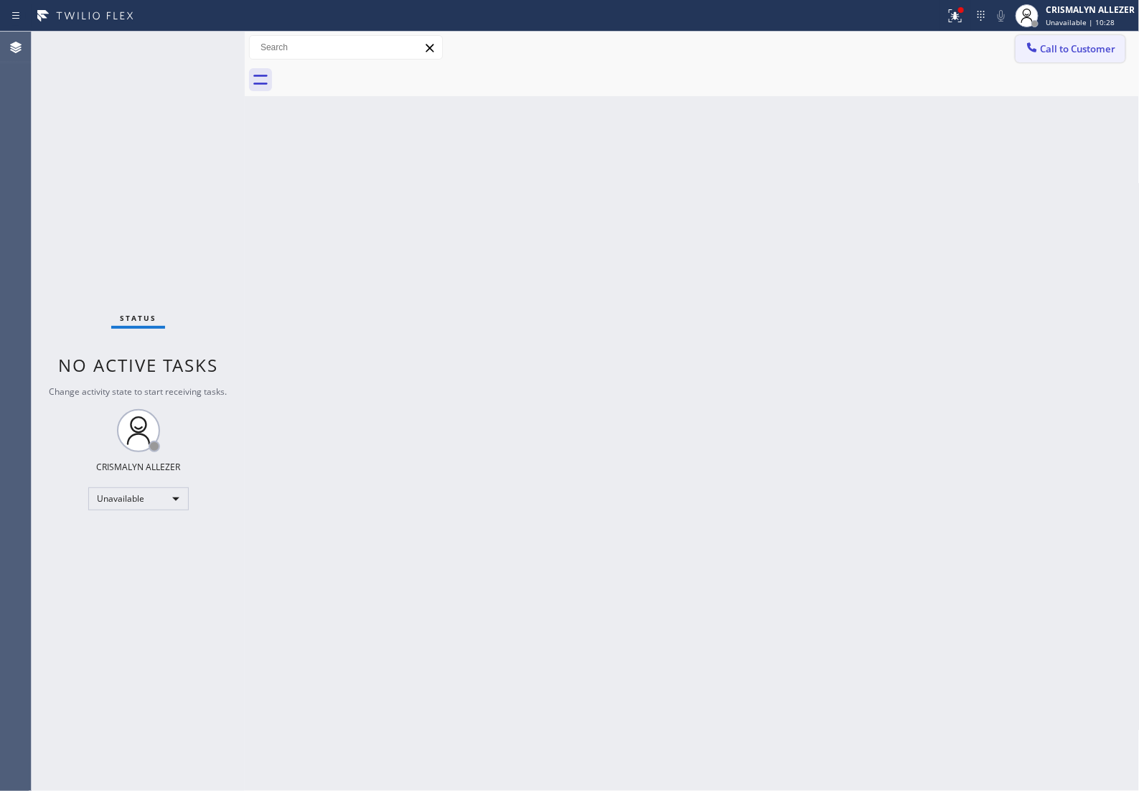
click at [1105, 55] on span "Call to Customer" at bounding box center [1078, 48] width 75 height 13
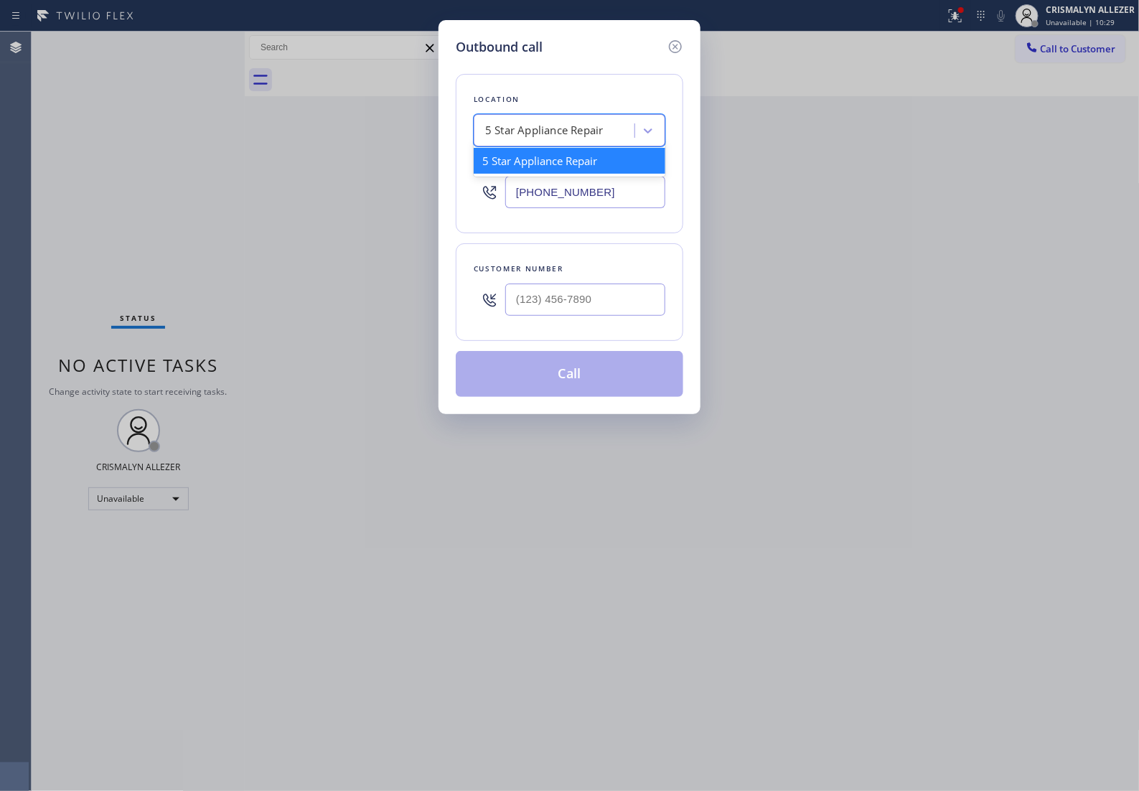
click at [604, 139] on div "5 Star Appliance Repair" at bounding box center [544, 131] width 118 height 17
paste input "[PHONE_NUMBER]"
type input "[PHONE_NUMBER]"
drag, startPoint x: 630, startPoint y: 201, endPoint x: 237, endPoint y: 194, distance: 393.4
click at [237, 194] on div "Outbound call Location 5 Star Appliance Repair Your caller id phone number [PHO…" at bounding box center [569, 395] width 1139 height 791
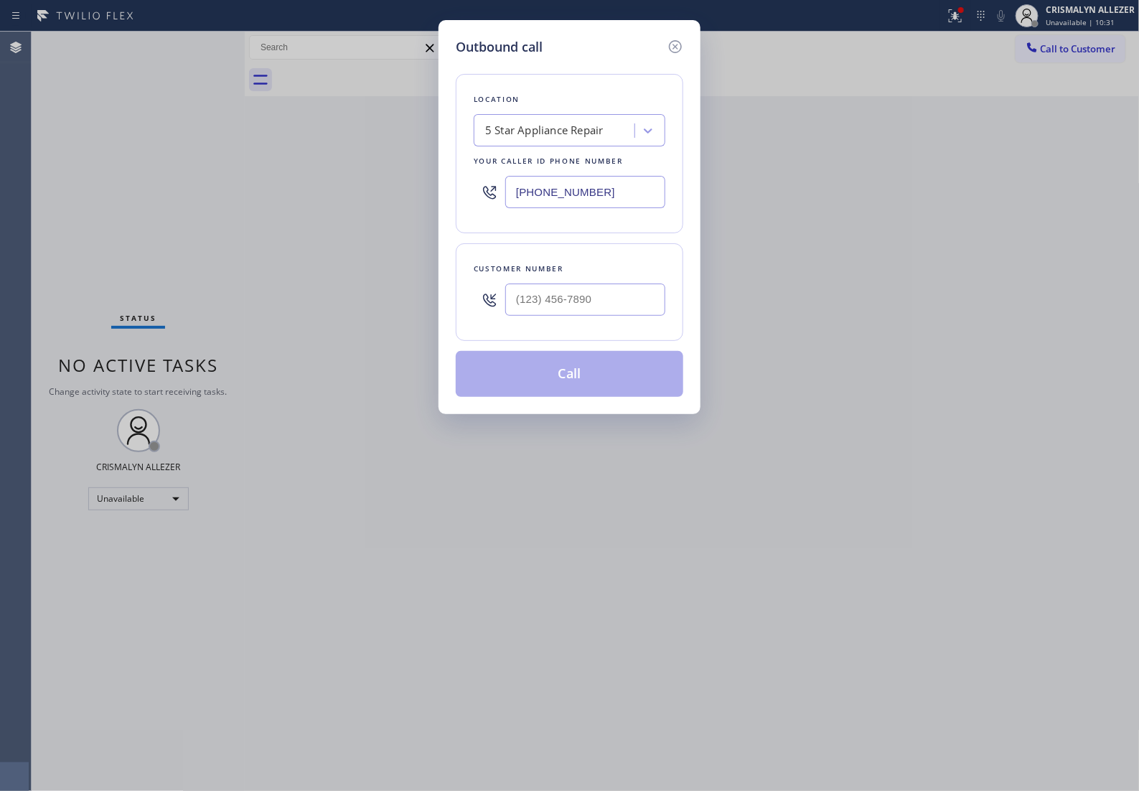
paste input "05) 468-4671"
type input "[PHONE_NUMBER]"
click at [608, 316] on input "(___) ___-____" at bounding box center [585, 299] width 160 height 32
paste input "805) 905-1172"
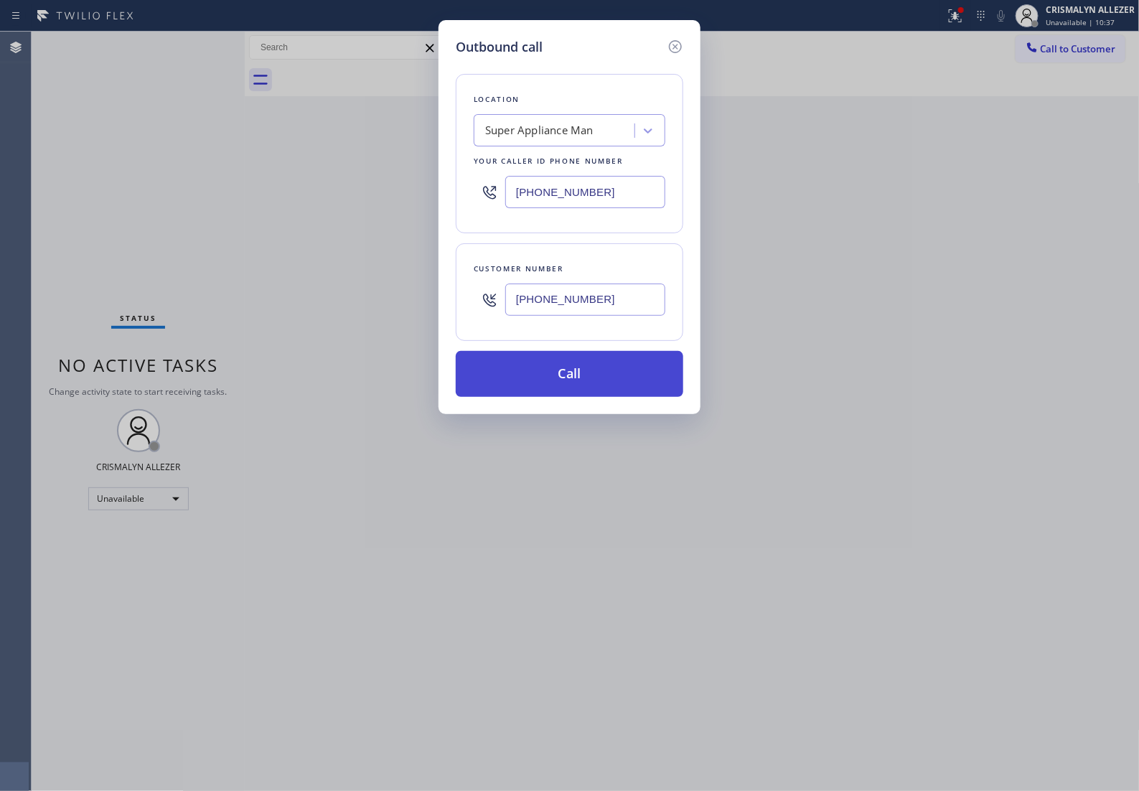
type input "[PHONE_NUMBER]"
click at [568, 397] on button "Call" at bounding box center [570, 374] width 228 height 46
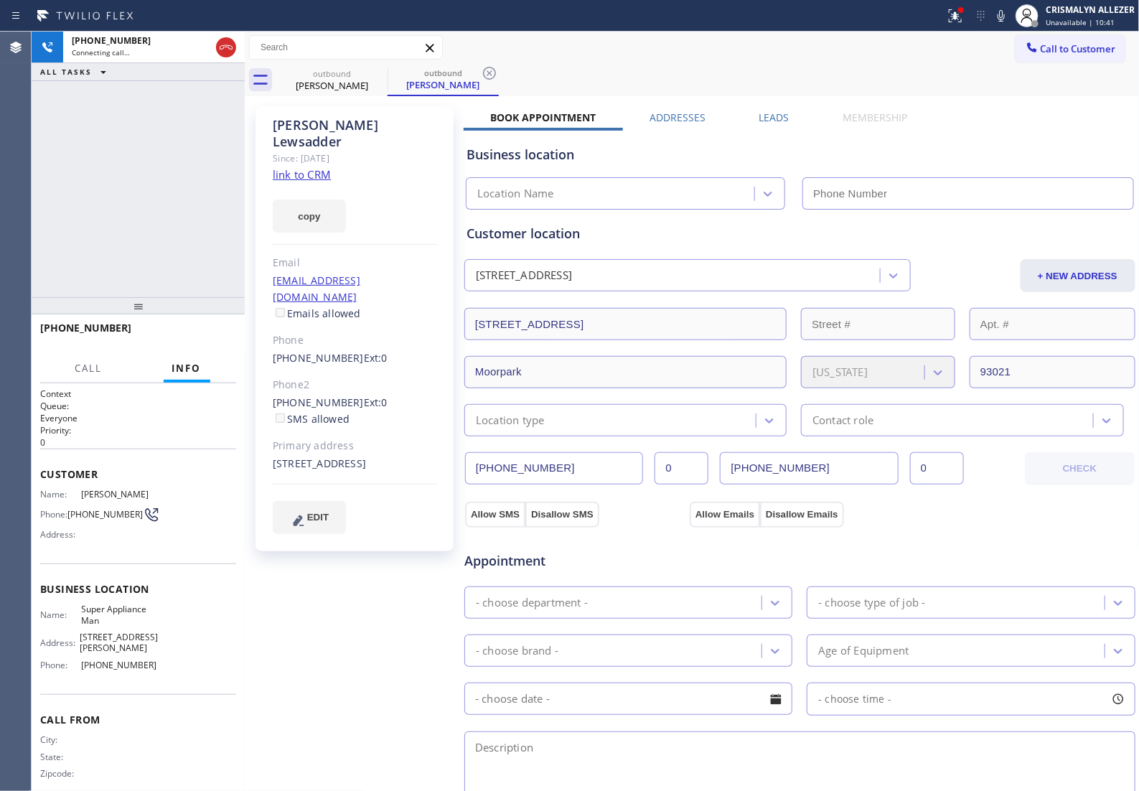
type input "[PHONE_NUMBER]"
click at [207, 335] on span "HANG UP" at bounding box center [203, 334] width 44 height 10
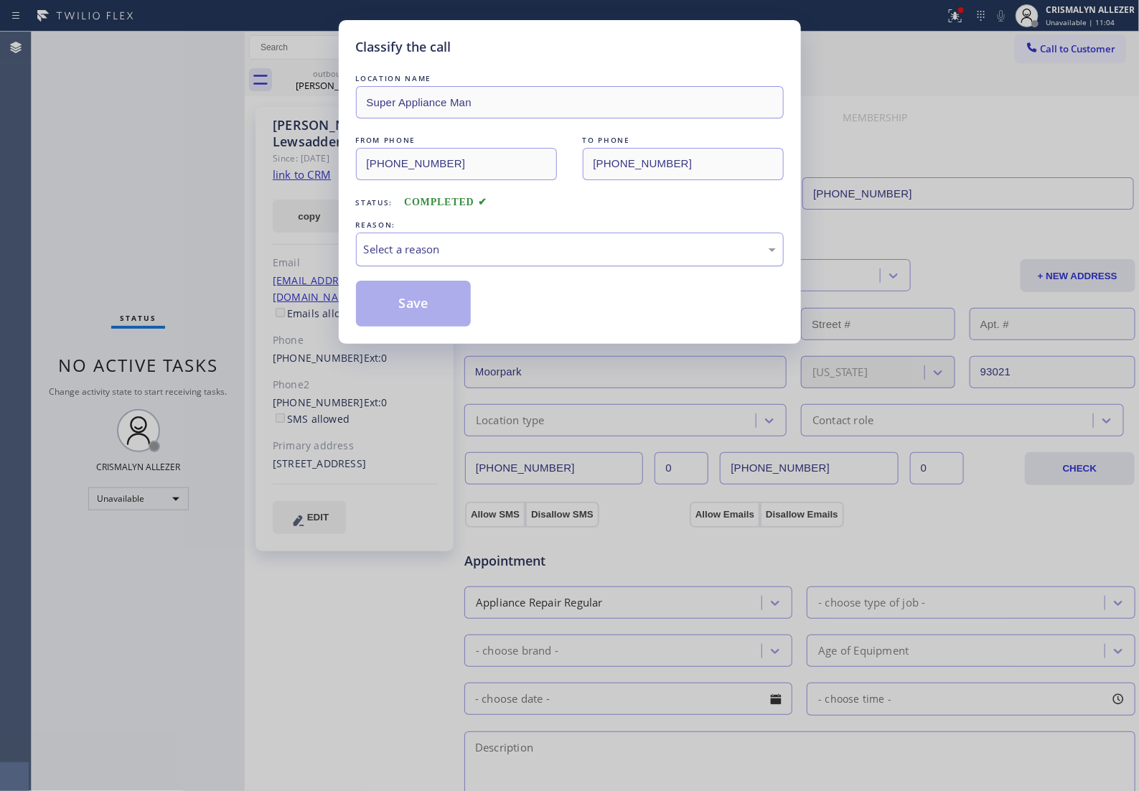
click at [520, 266] on div "Select a reason" at bounding box center [570, 250] width 428 height 34
click at [422, 316] on button "Save" at bounding box center [414, 304] width 116 height 46
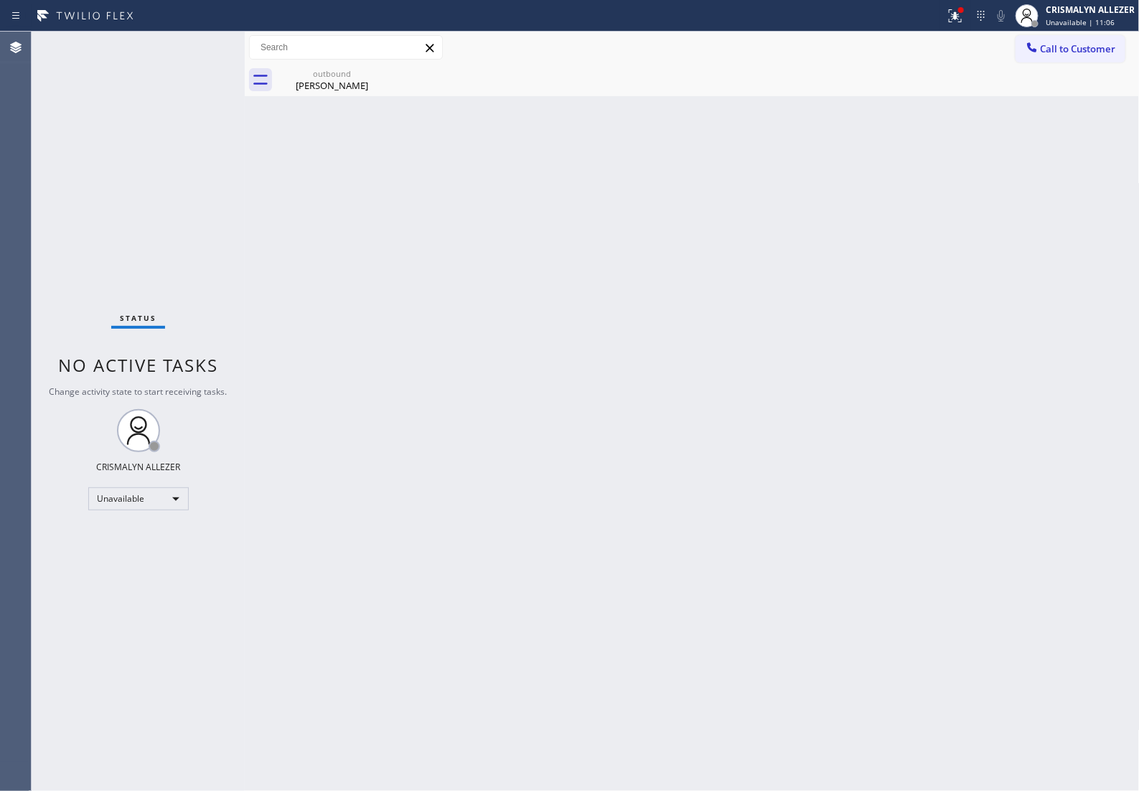
drag, startPoint x: 332, startPoint y: 77, endPoint x: 497, endPoint y: 115, distance: 168.7
click at [334, 81] on div "outbound Greg Lewsadder" at bounding box center [332, 80] width 108 height 32
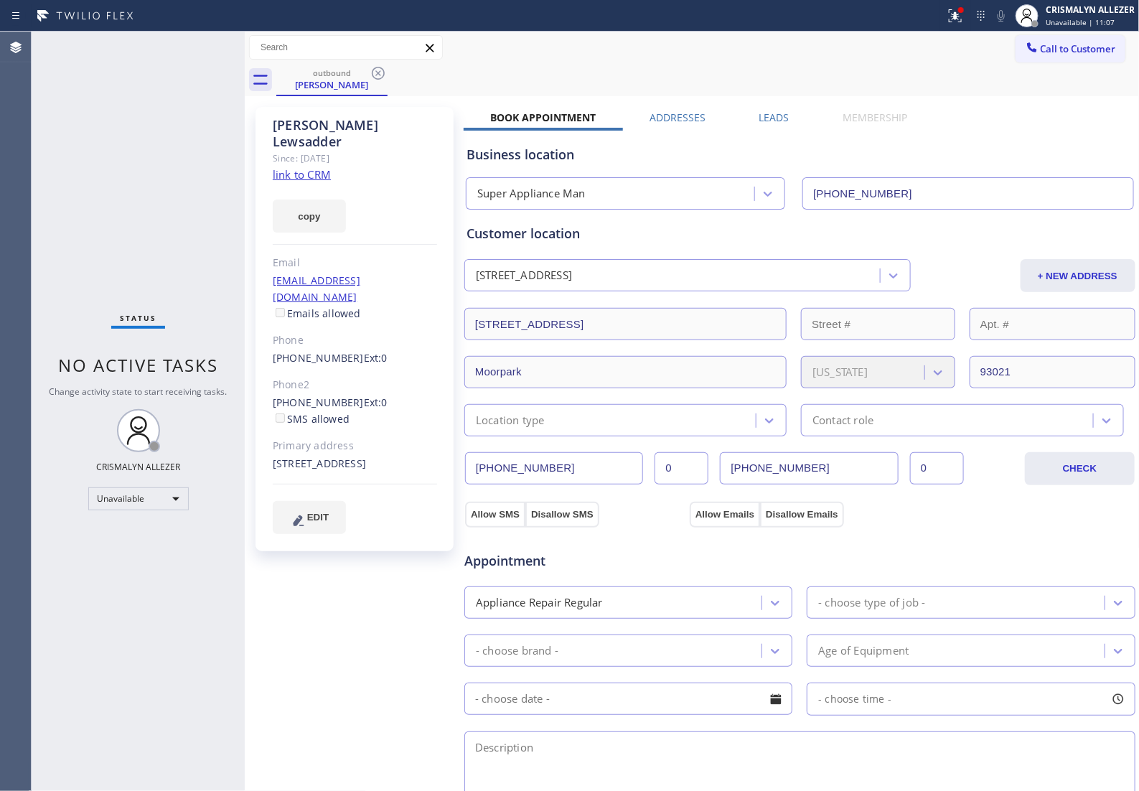
click at [759, 118] on label "Leads" at bounding box center [774, 118] width 30 height 14
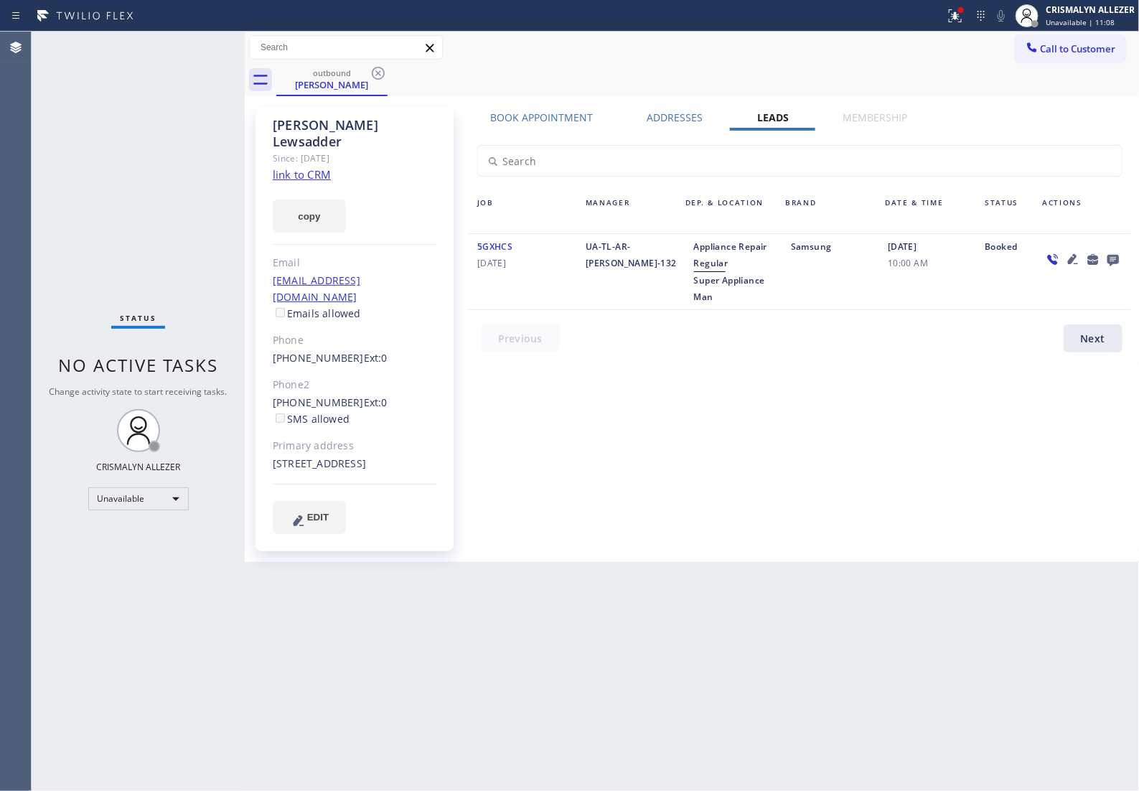
click at [1112, 263] on icon at bounding box center [1112, 259] width 17 height 18
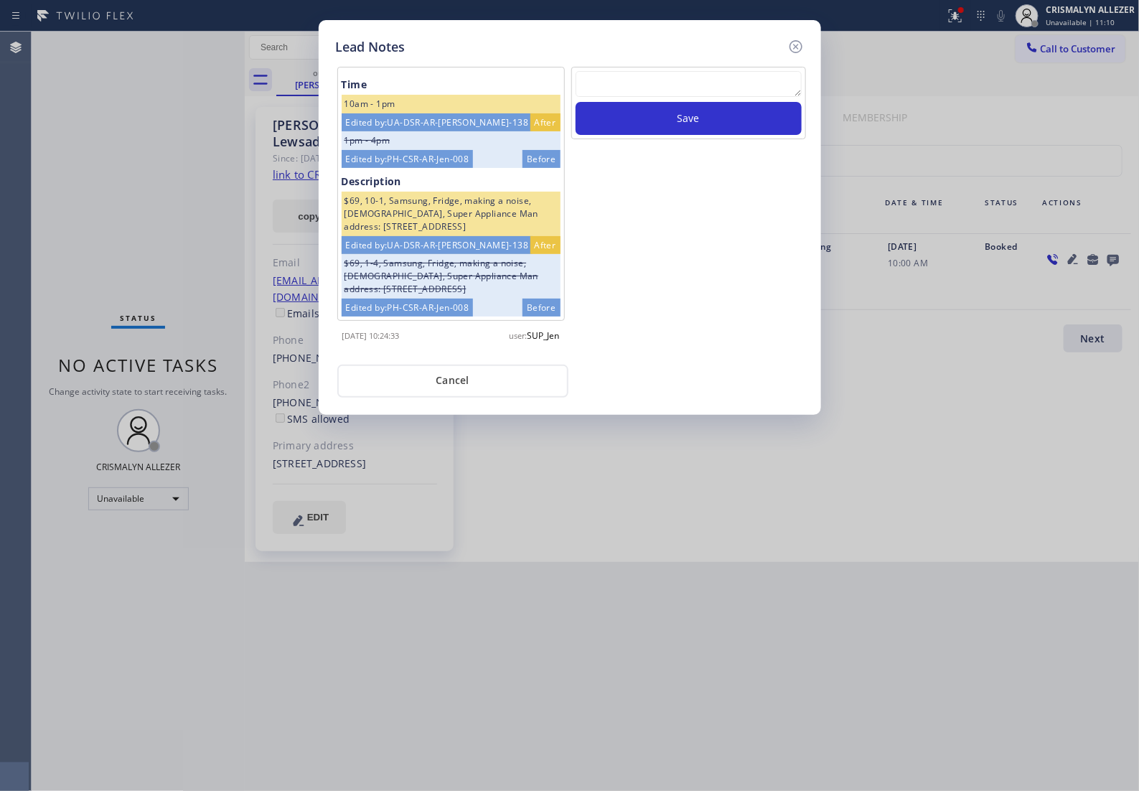
click at [671, 93] on textarea at bounding box center [689, 84] width 226 height 26
paste textarea "no answer | pls xfer if cx calls back"
type textarea "no answer | pls xfer if cx calls back"
click at [680, 135] on button "Save" at bounding box center [689, 118] width 226 height 33
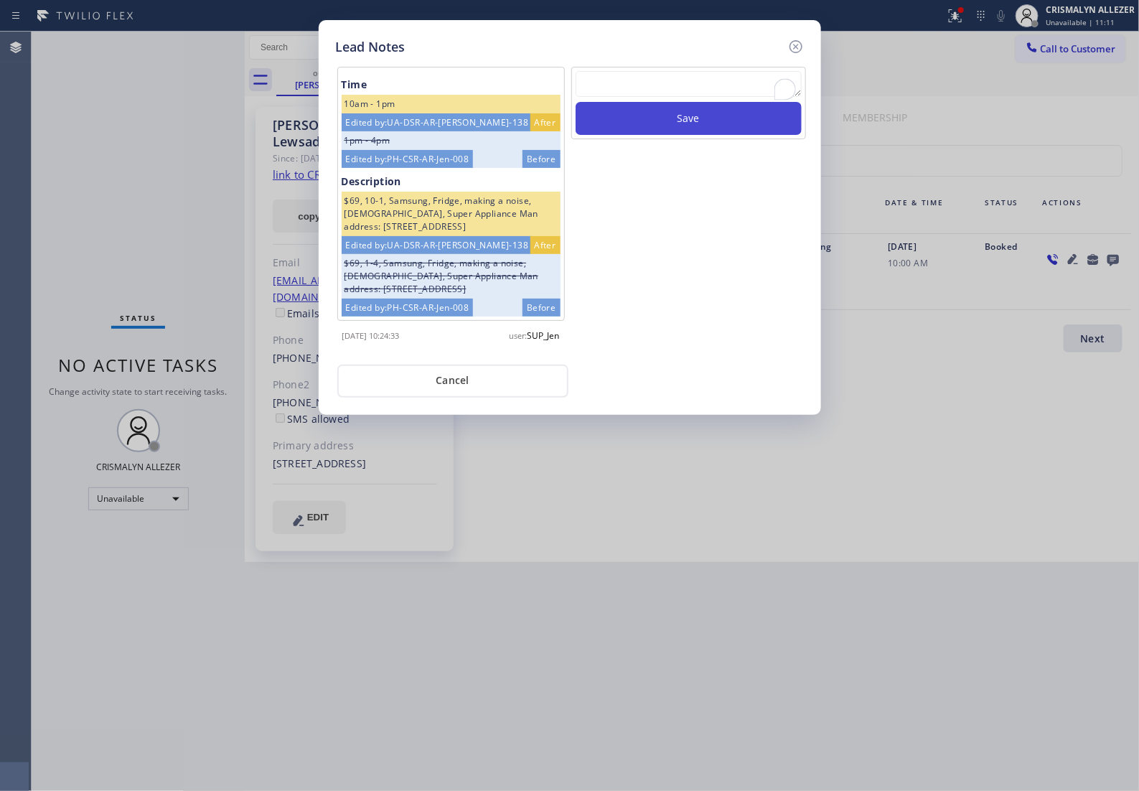
scroll to position [0, 0]
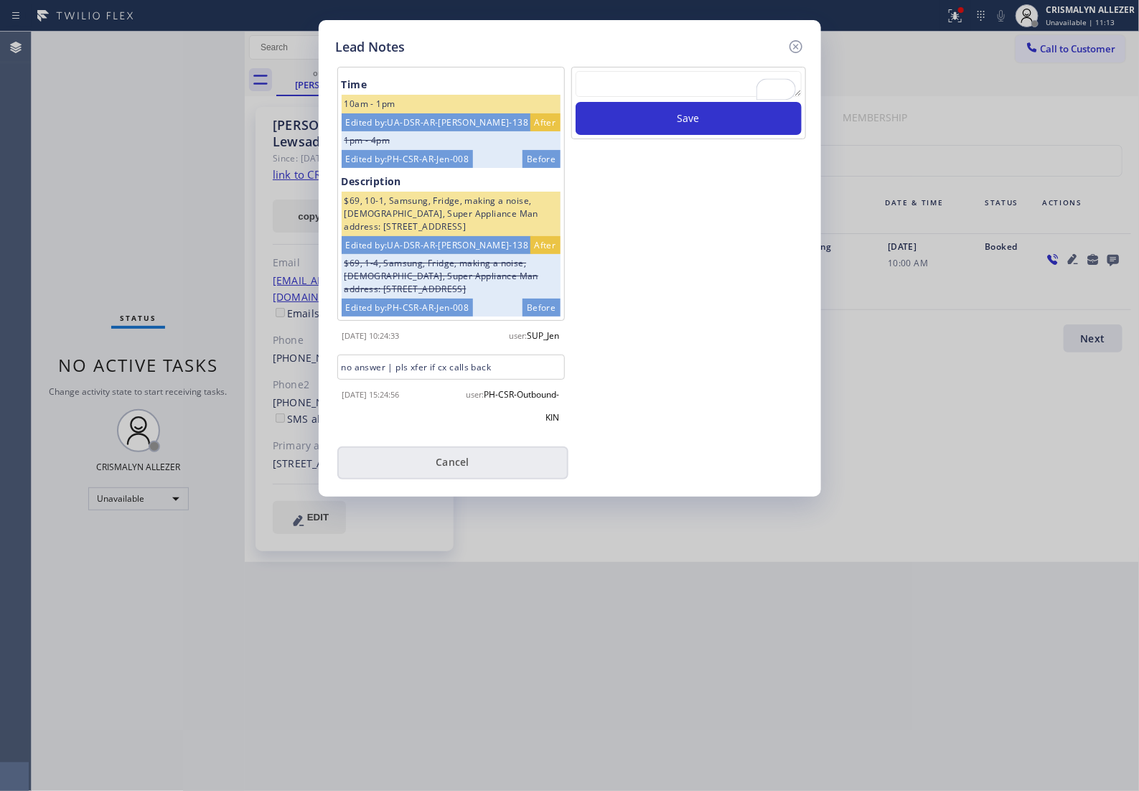
click at [454, 463] on button "Cancel" at bounding box center [452, 462] width 231 height 33
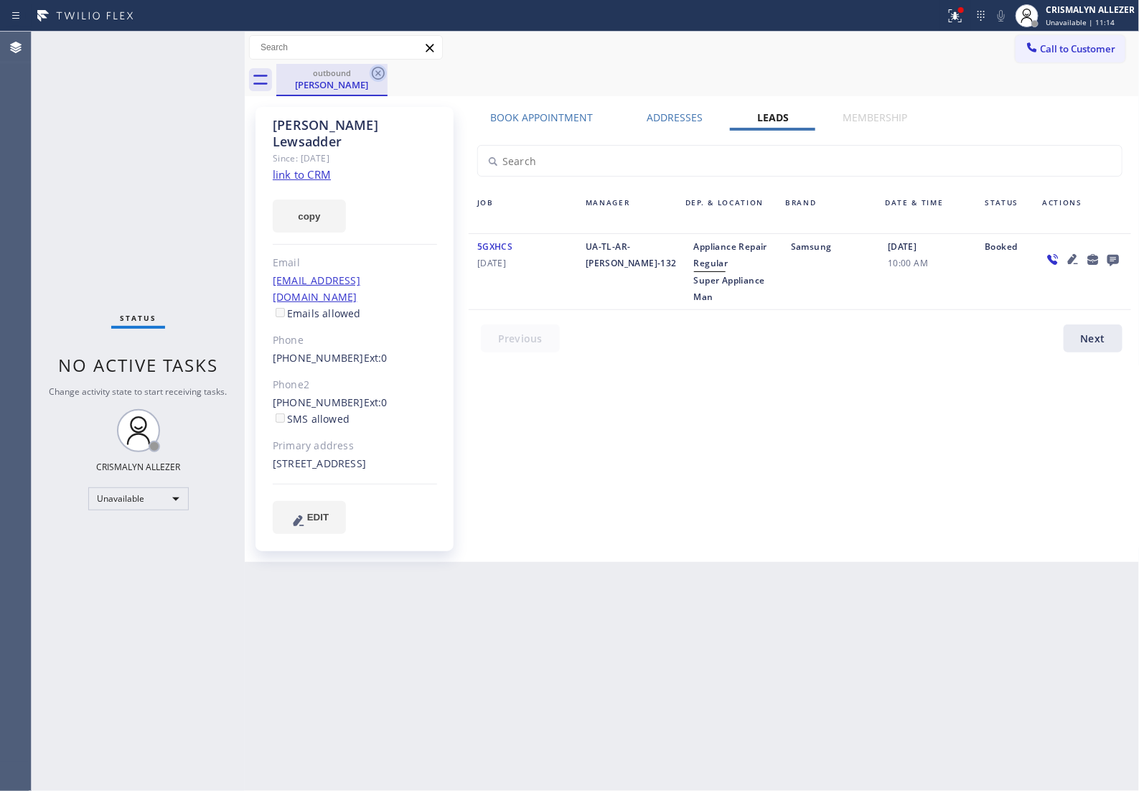
click at [372, 77] on icon at bounding box center [378, 73] width 17 height 17
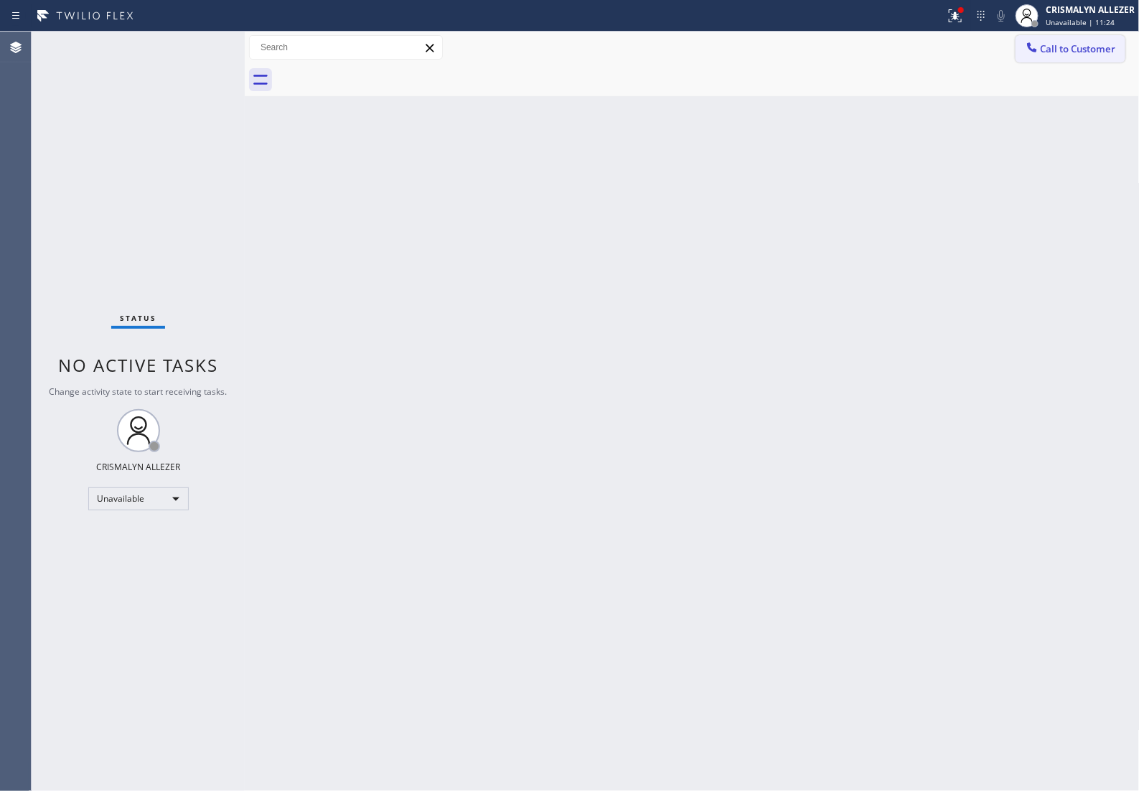
click at [1089, 45] on span "Call to Customer" at bounding box center [1078, 48] width 75 height 13
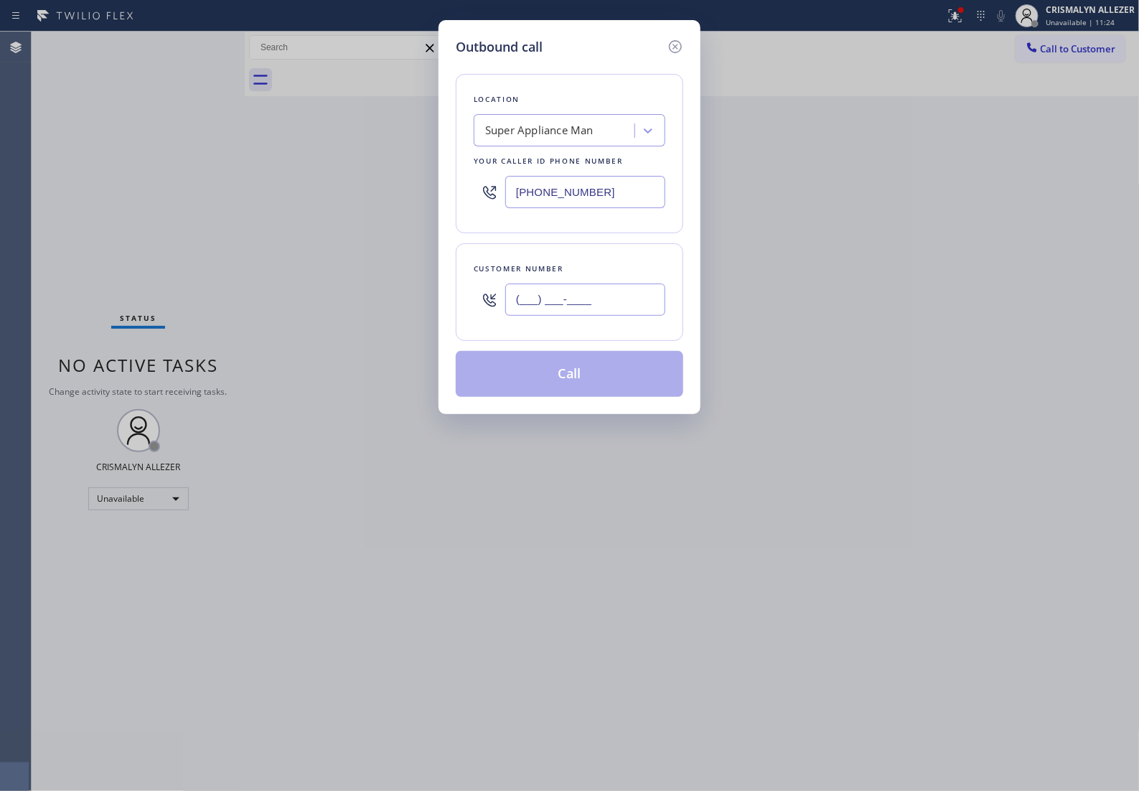
click at [633, 316] on input "(___) ___-____" at bounding box center [585, 299] width 160 height 32
paste input "310) 927-8836"
type input "[PHONE_NUMBER]"
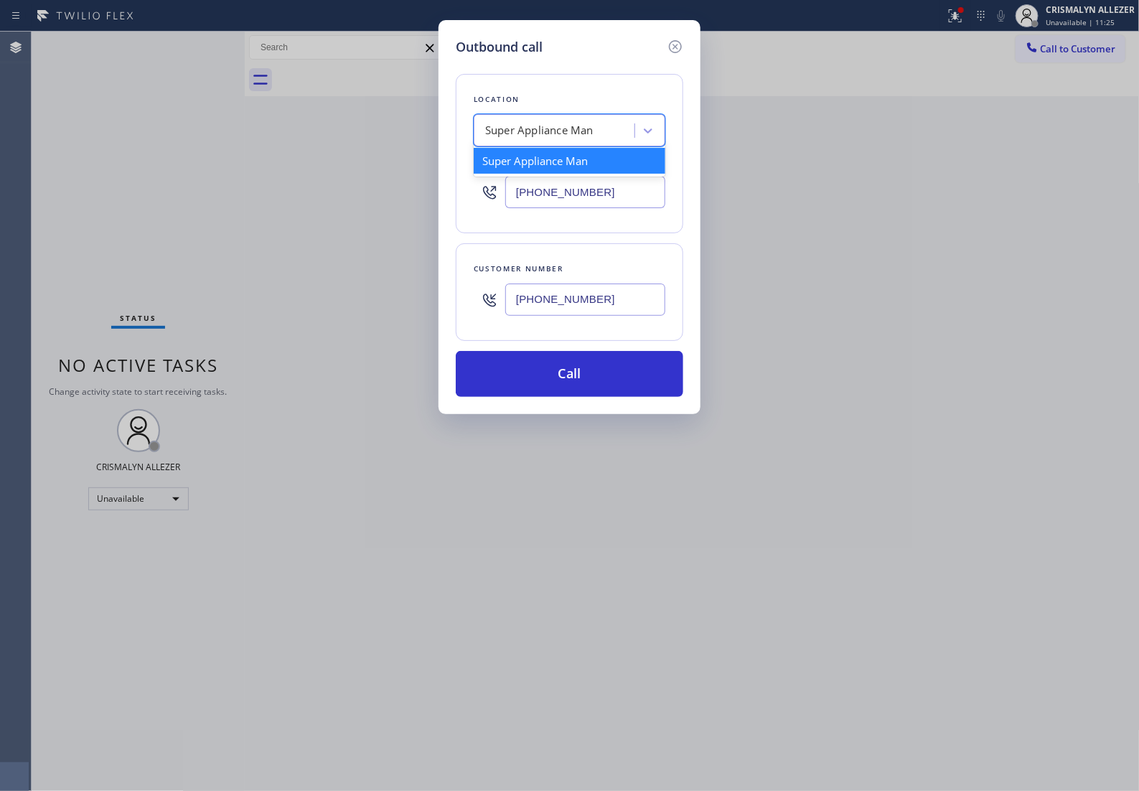
click at [586, 139] on div "Super Appliance Man" at bounding box center [539, 131] width 108 height 17
type input "5 star appliance re"
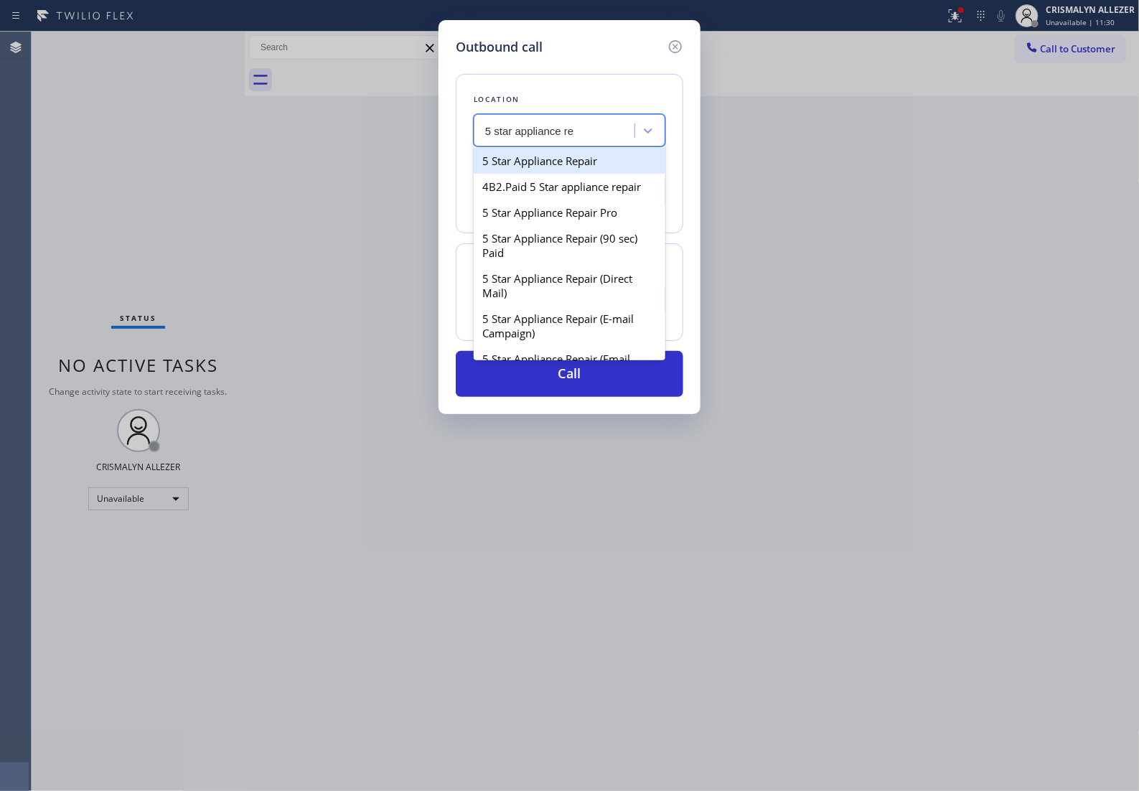
click at [605, 173] on div "5 Star Appliance Repair" at bounding box center [570, 161] width 192 height 26
type input "[PHONE_NUMBER]"
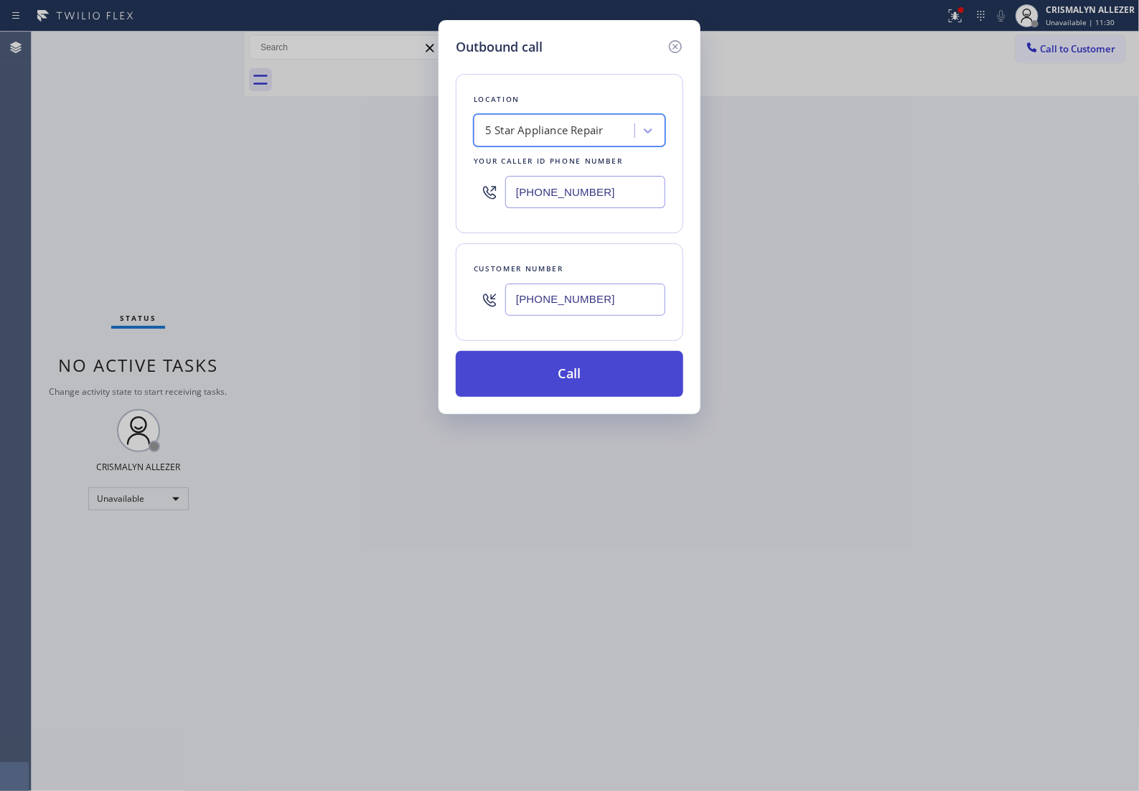
click at [582, 397] on button "Call" at bounding box center [570, 374] width 228 height 46
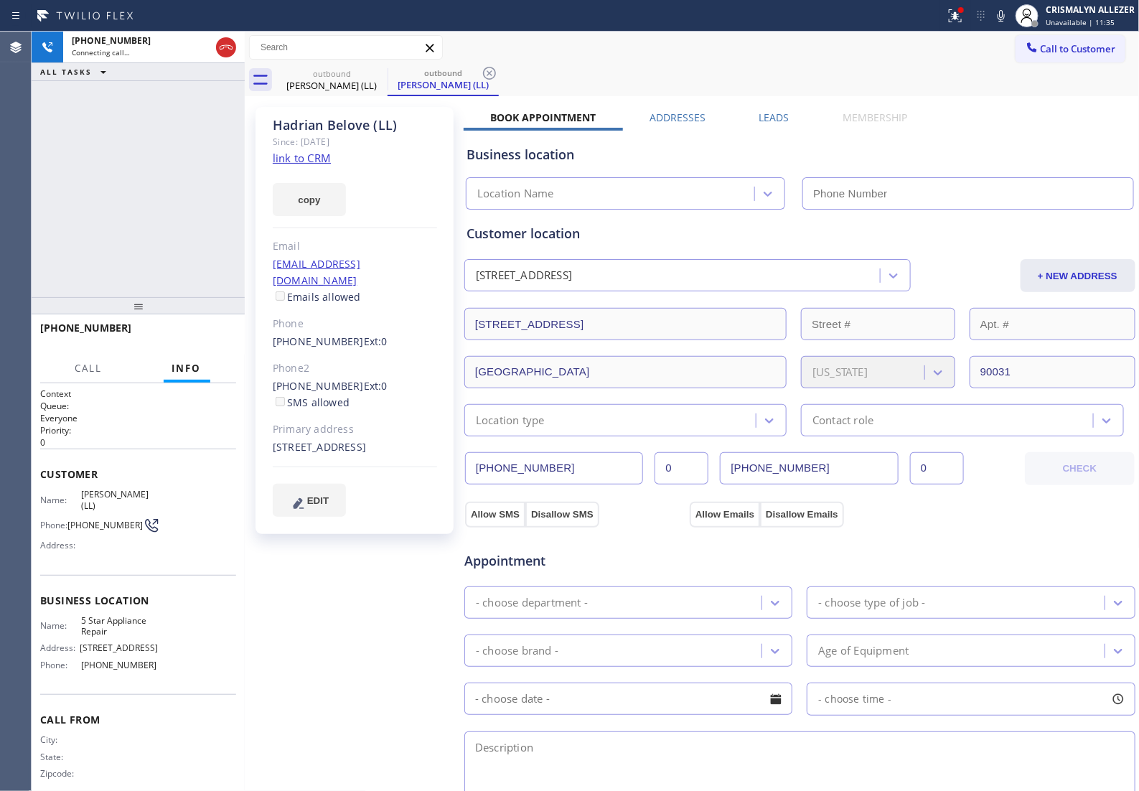
type input "[PHONE_NUMBER]"
click at [309, 153] on link "link to CRM" at bounding box center [302, 158] width 58 height 14
drag, startPoint x: 270, startPoint y: 370, endPoint x: 344, endPoint y: 373, distance: 74.7
click at [344, 373] on div "[PERSON_NAME] (LL) Since: [DATE] link to CRM copy Email [EMAIL_ADDRESS][DOMAIN_…" at bounding box center [354, 320] width 198 height 427
copy link "[PHONE_NUMBER]"
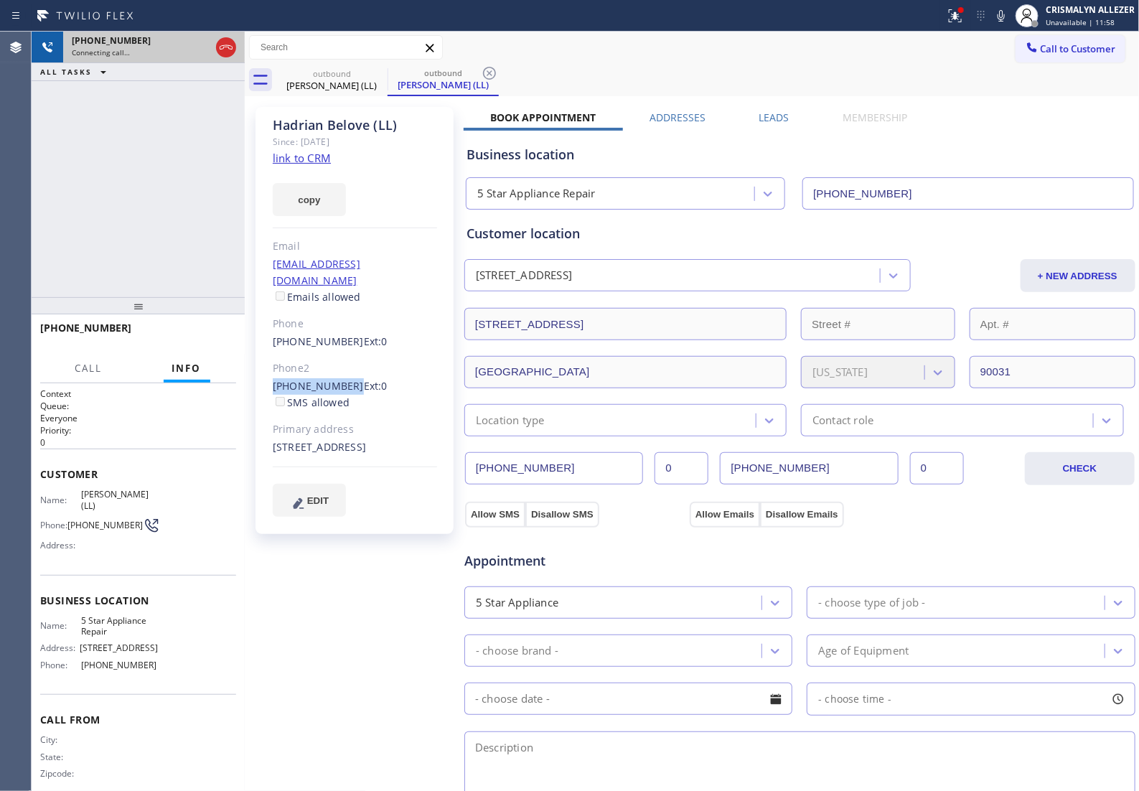
click at [228, 57] on div at bounding box center [226, 48] width 26 height 32
click at [225, 42] on icon at bounding box center [225, 47] width 17 height 17
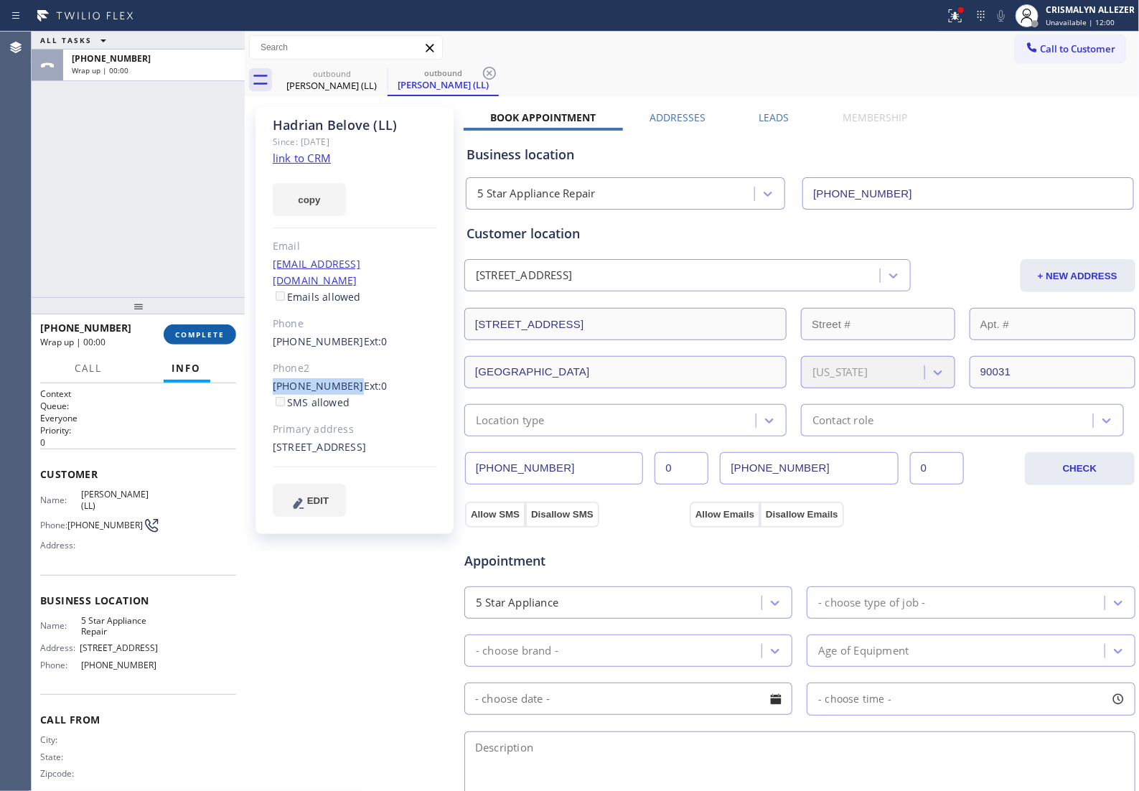
click at [178, 330] on span "COMPLETE" at bounding box center [200, 334] width 50 height 10
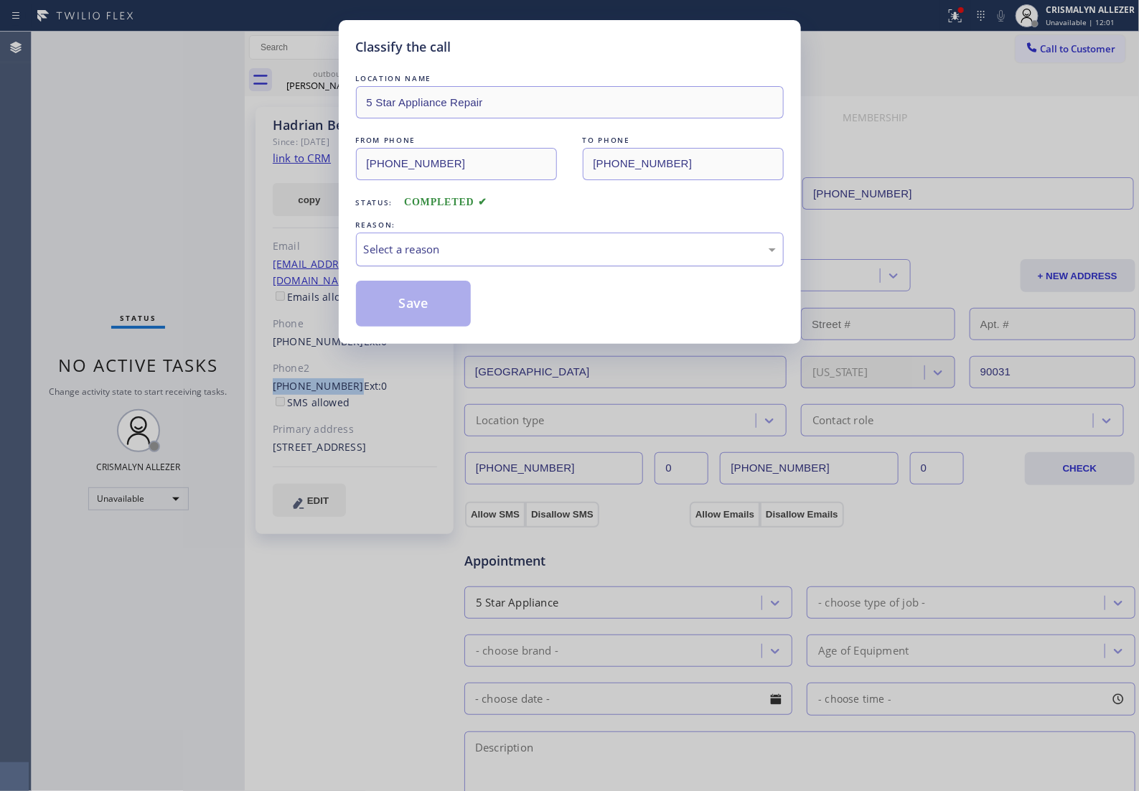
click at [551, 266] on div "Select a reason" at bounding box center [570, 250] width 428 height 34
click at [410, 323] on button "Save" at bounding box center [414, 304] width 116 height 46
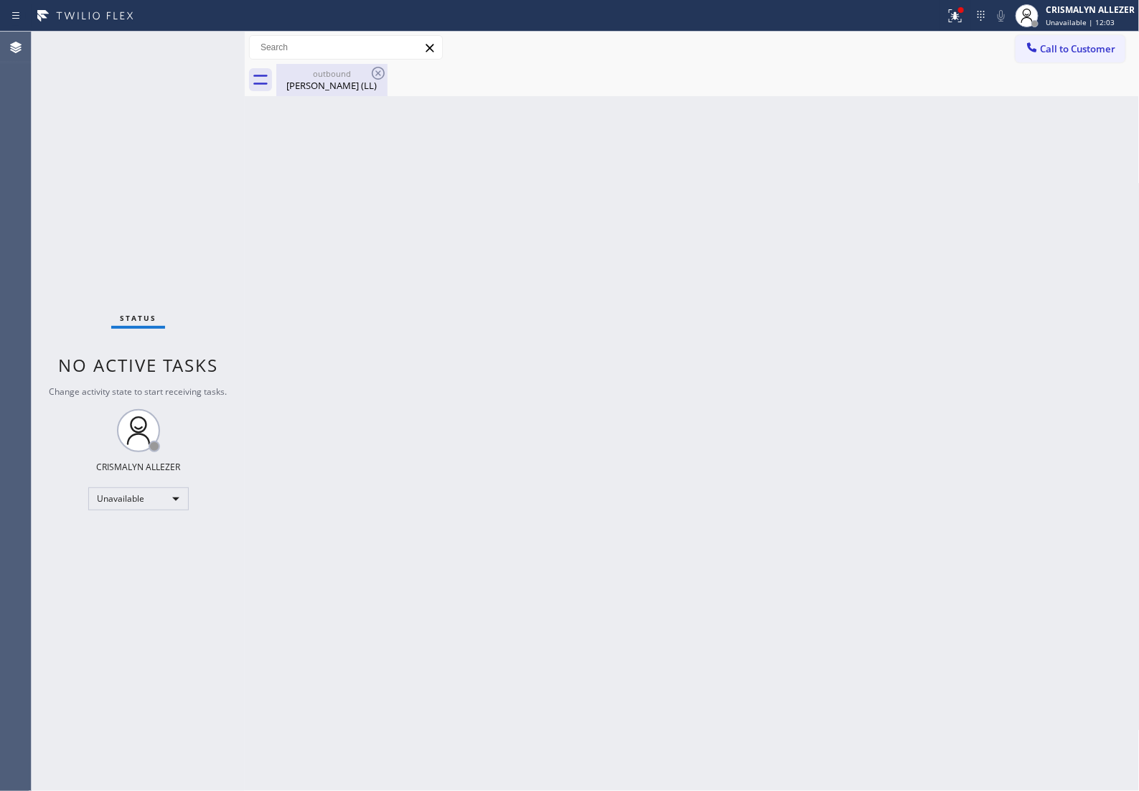
click at [336, 88] on div "[PERSON_NAME] (LL)" at bounding box center [332, 85] width 108 height 13
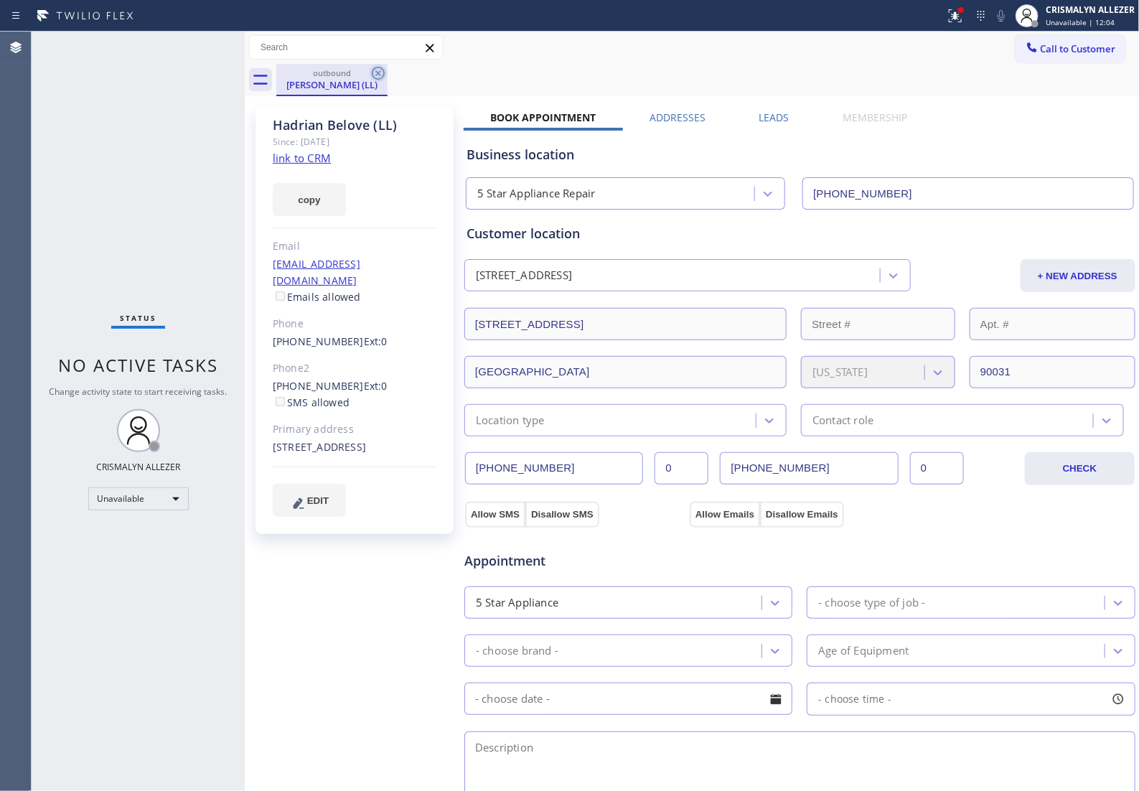
click at [385, 68] on icon at bounding box center [378, 73] width 17 height 17
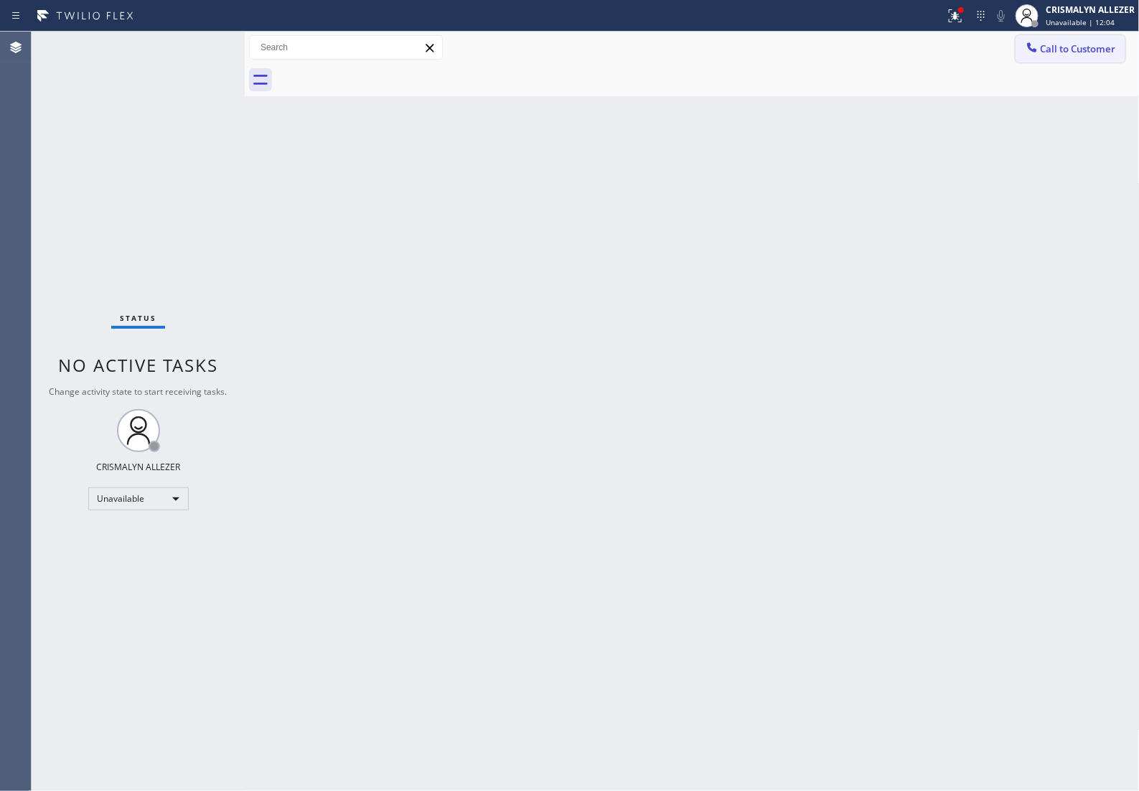
click at [1092, 52] on span "Call to Customer" at bounding box center [1078, 48] width 75 height 13
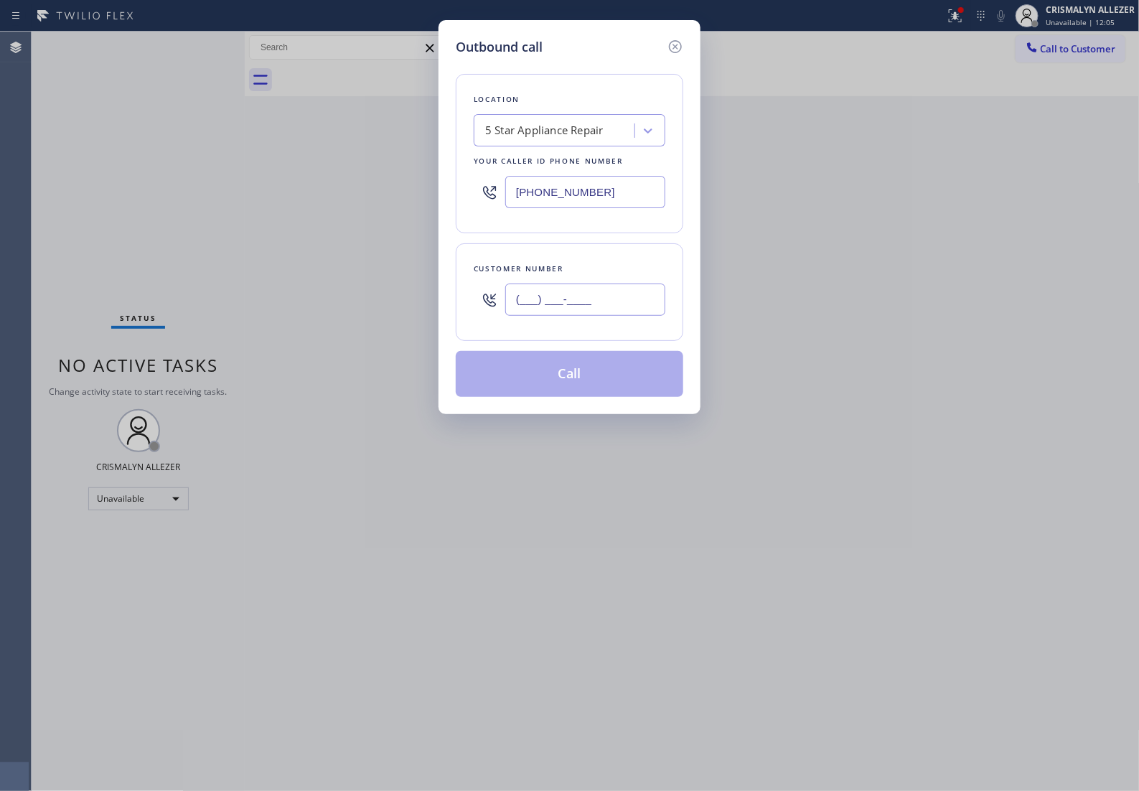
click at [636, 316] on input "(___) ___-____" at bounding box center [585, 299] width 160 height 32
paste input "213) 265-6644"
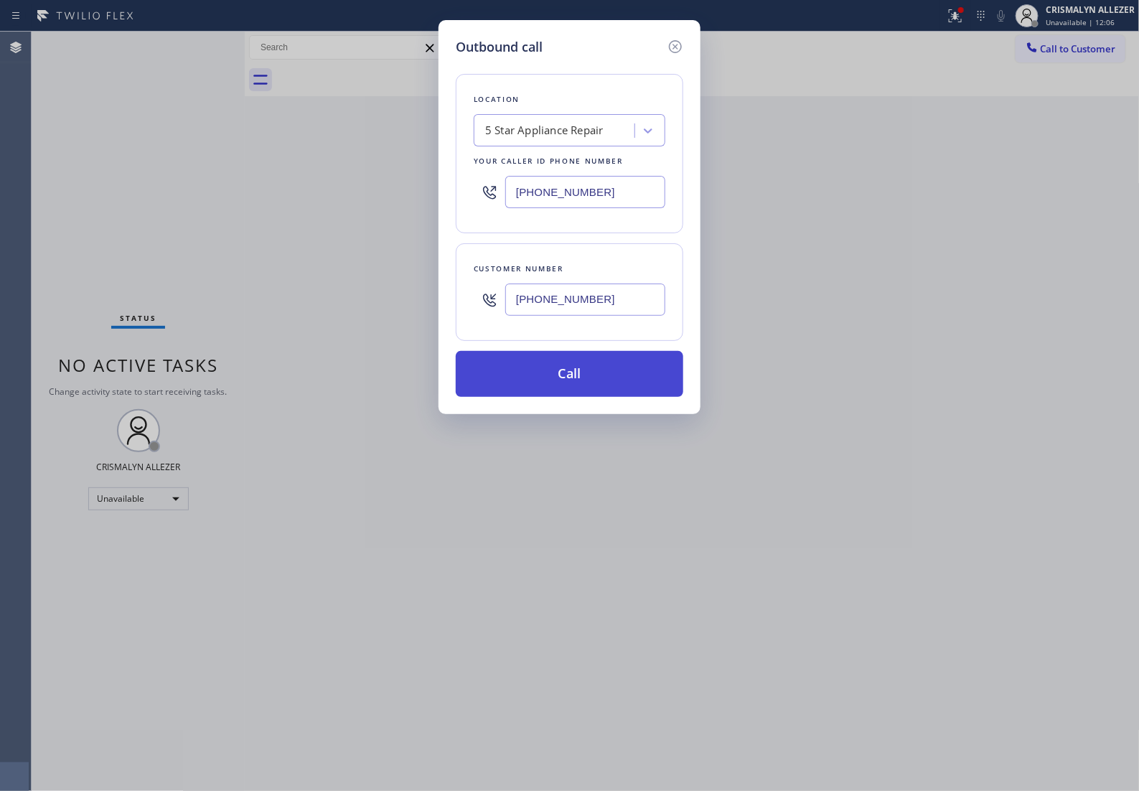
type input "[PHONE_NUMBER]"
click at [578, 393] on button "Call" at bounding box center [570, 374] width 228 height 46
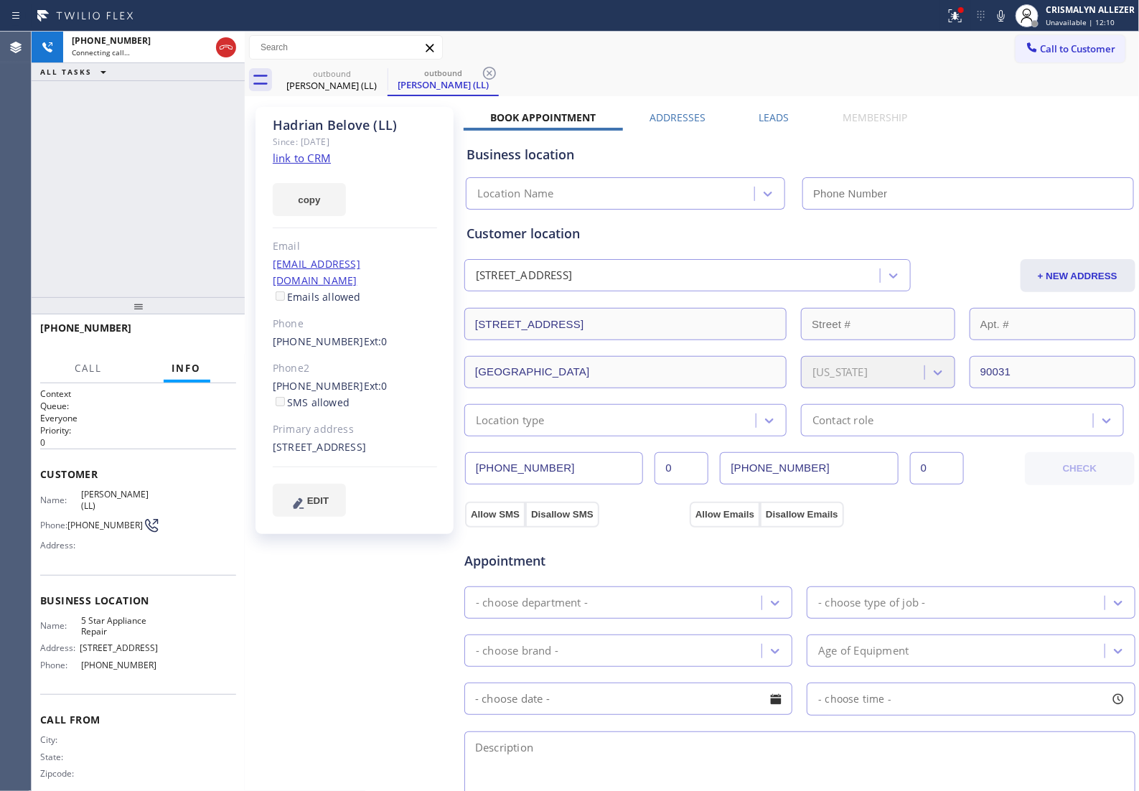
type input "[PHONE_NUMBER]"
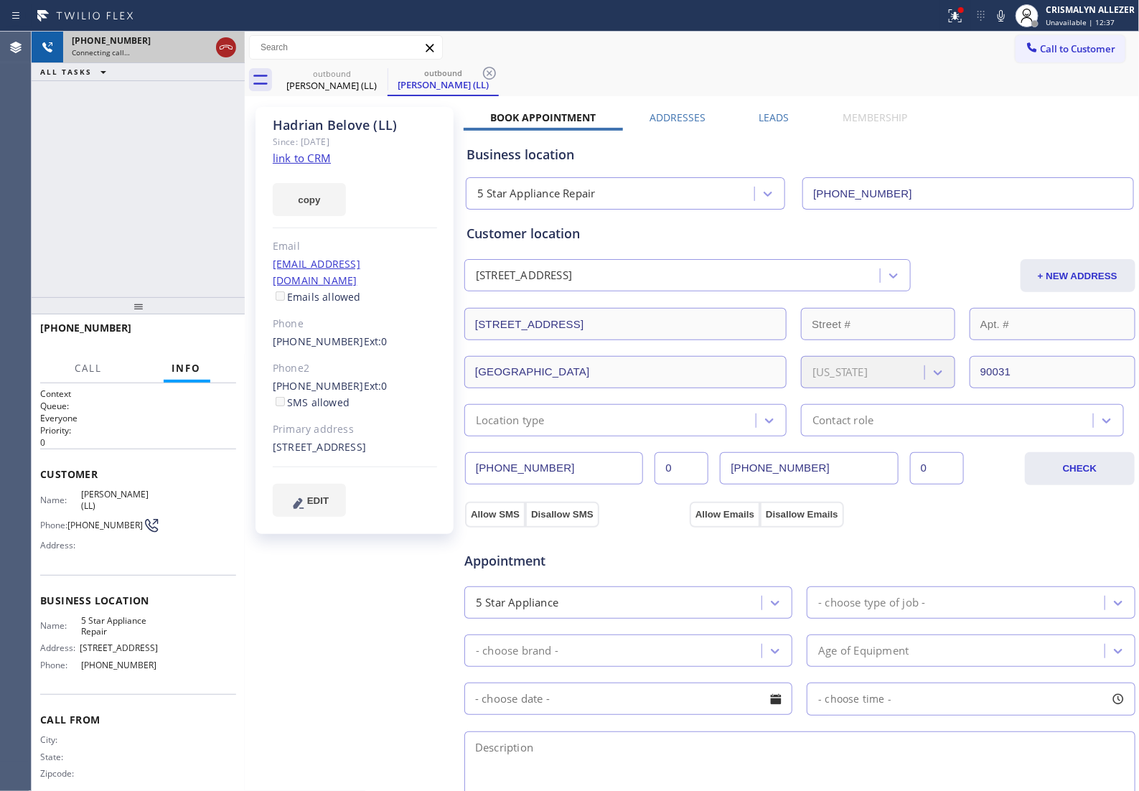
click at [228, 47] on icon at bounding box center [226, 47] width 13 height 4
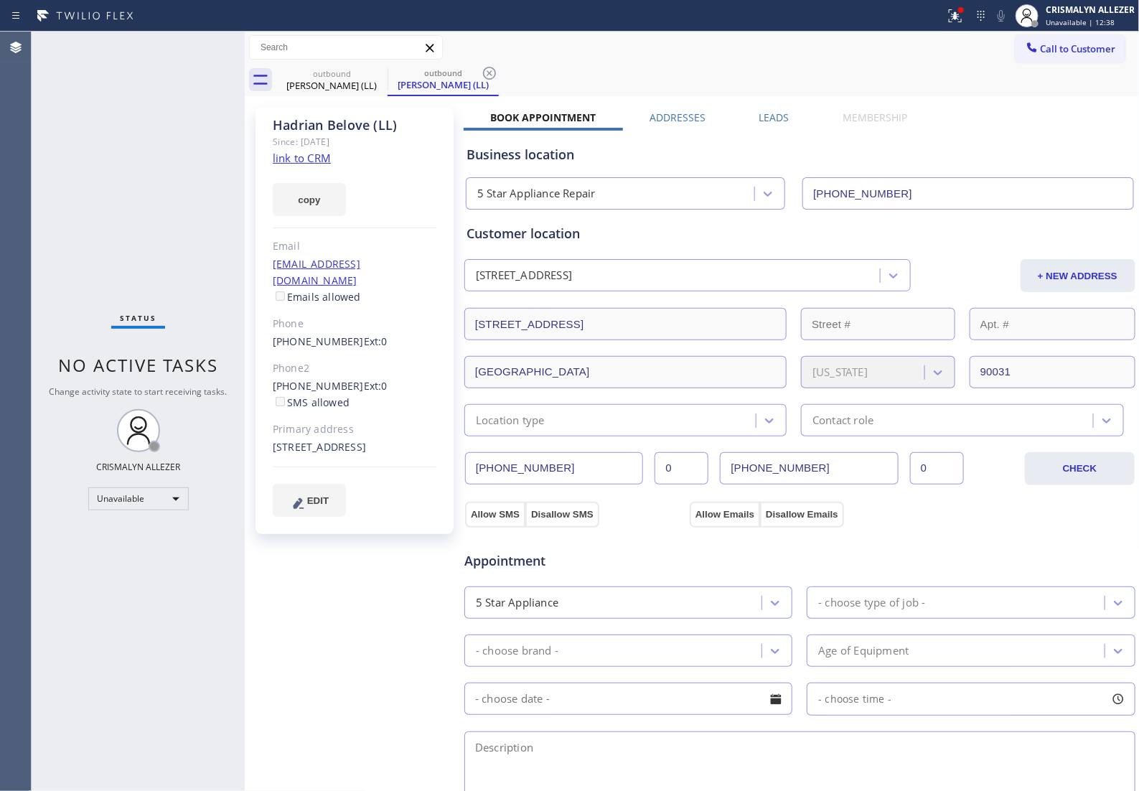
click at [503, 72] on div "outbound Hadrian Belove (LL) outbound Hadrian Belove (LL)" at bounding box center [707, 80] width 863 height 32
click at [495, 74] on icon at bounding box center [489, 73] width 13 height 13
click at [352, 75] on div "outbound" at bounding box center [332, 72] width 108 height 11
click at [377, 72] on icon at bounding box center [378, 73] width 13 height 13
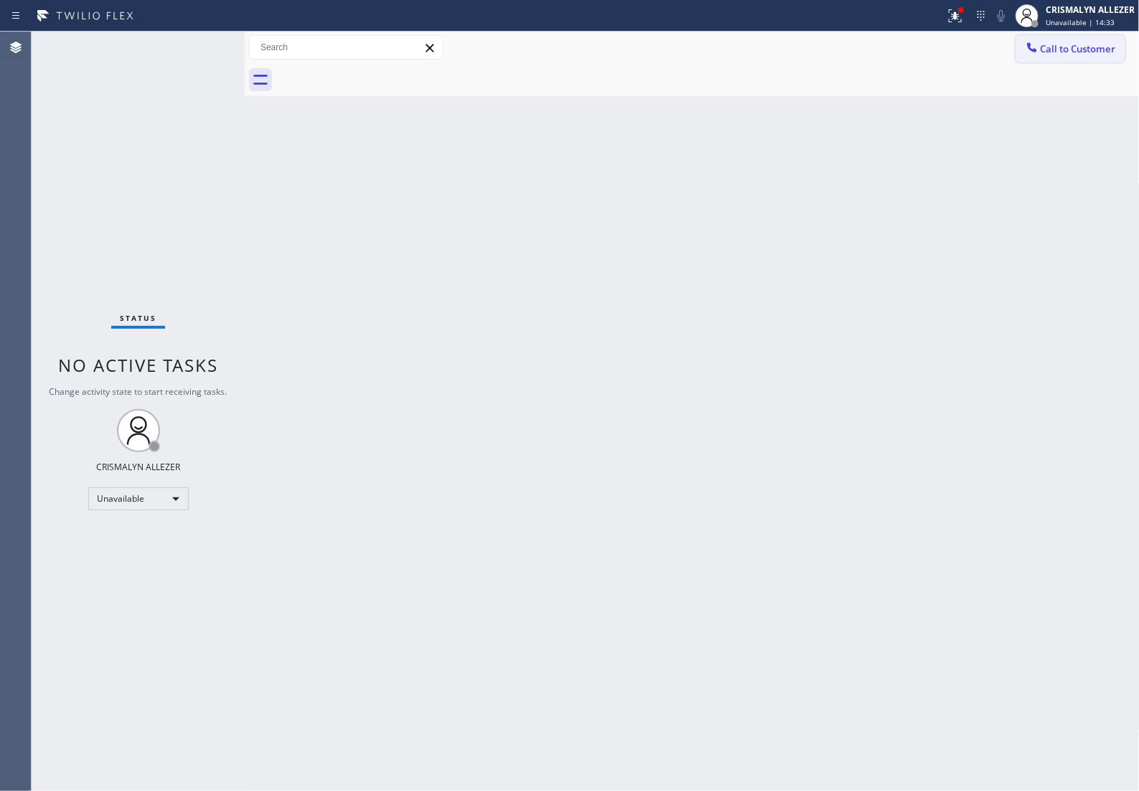
click at [1049, 55] on span "Call to Customer" at bounding box center [1078, 48] width 75 height 13
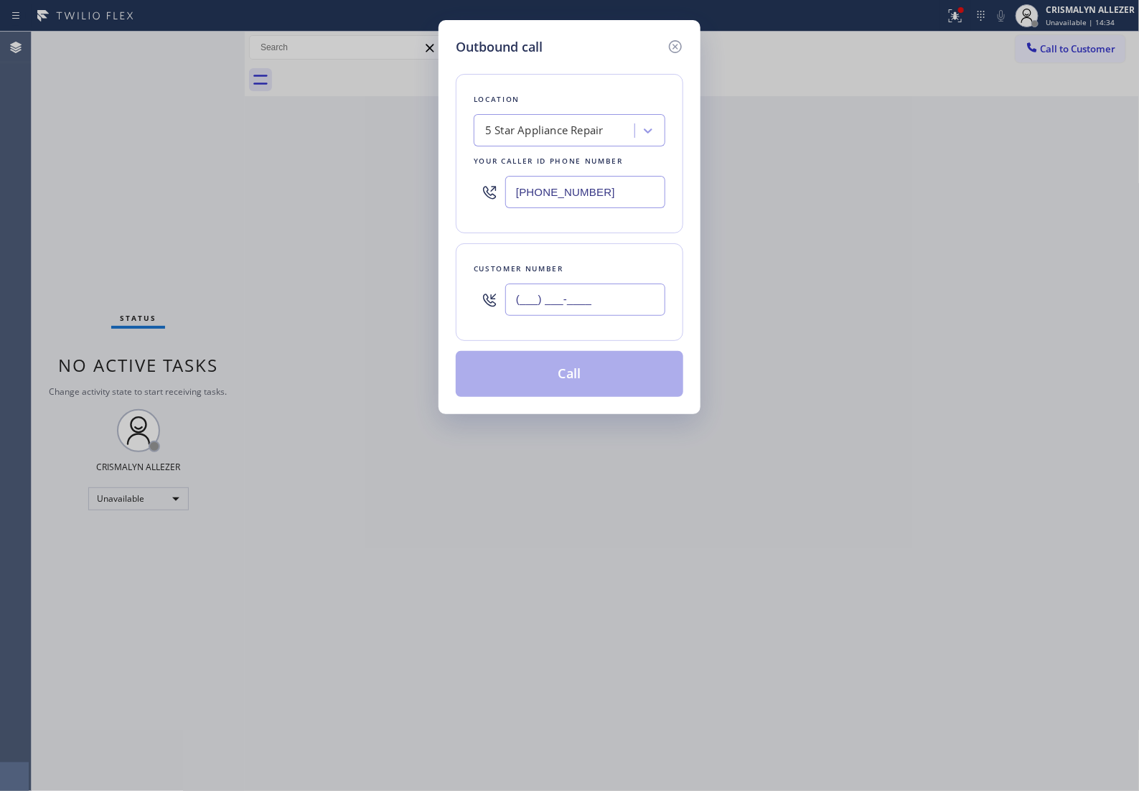
click at [625, 316] on input "(___) ___-____" at bounding box center [585, 299] width 160 height 32
paste input "323) 573-9434"
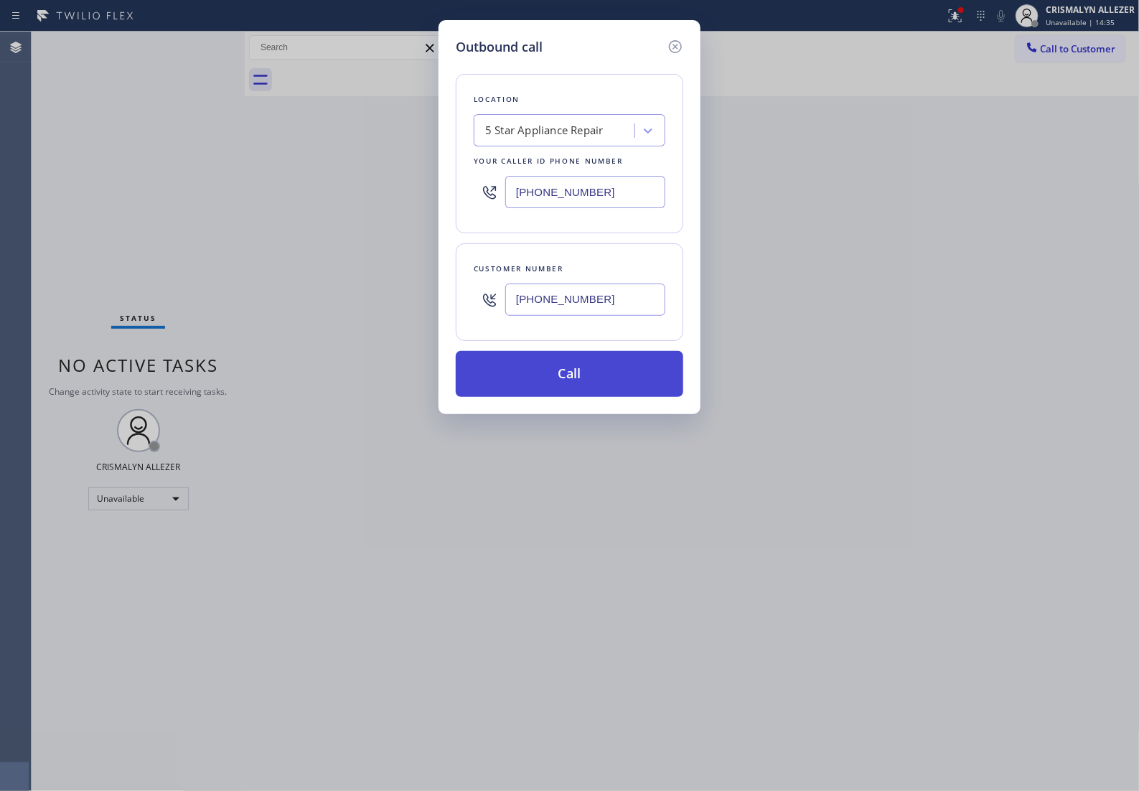
type input "[PHONE_NUMBER]"
click at [571, 389] on button "Call" at bounding box center [570, 374] width 228 height 46
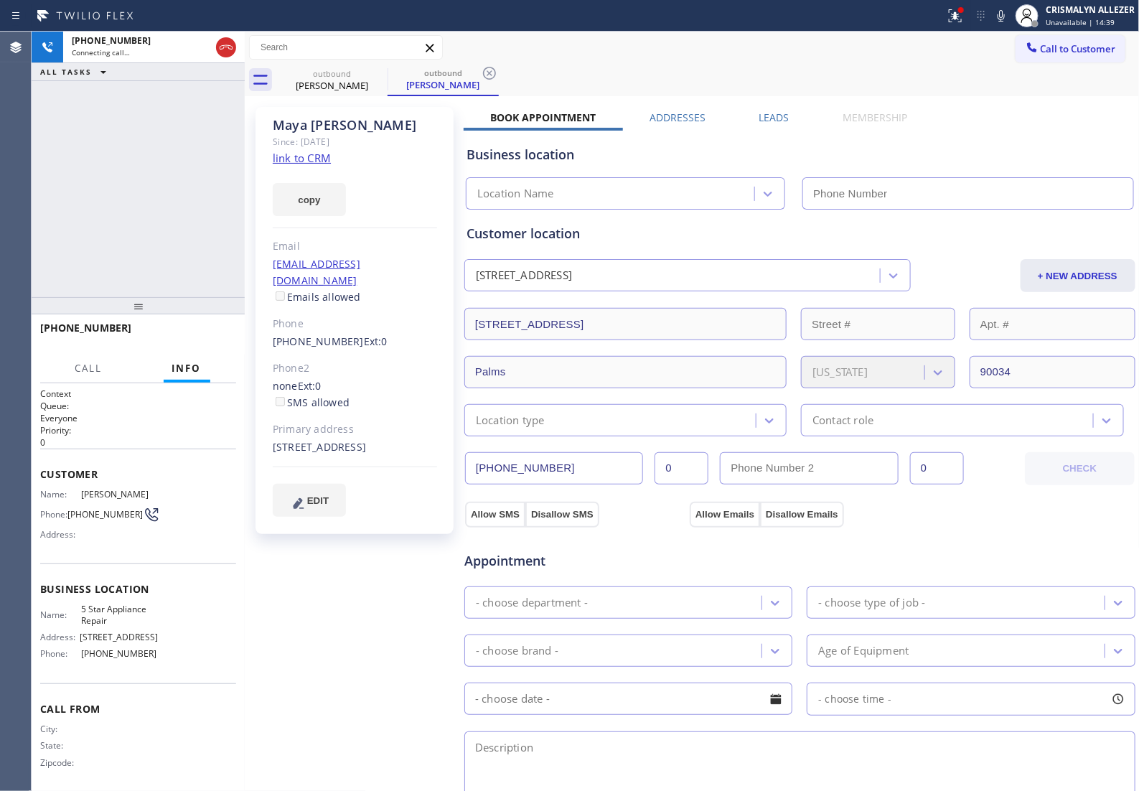
click at [304, 152] on link "link to CRM" at bounding box center [302, 158] width 58 height 14
type input "[PHONE_NUMBER]"
click at [201, 336] on span "HANG UP" at bounding box center [203, 334] width 44 height 10
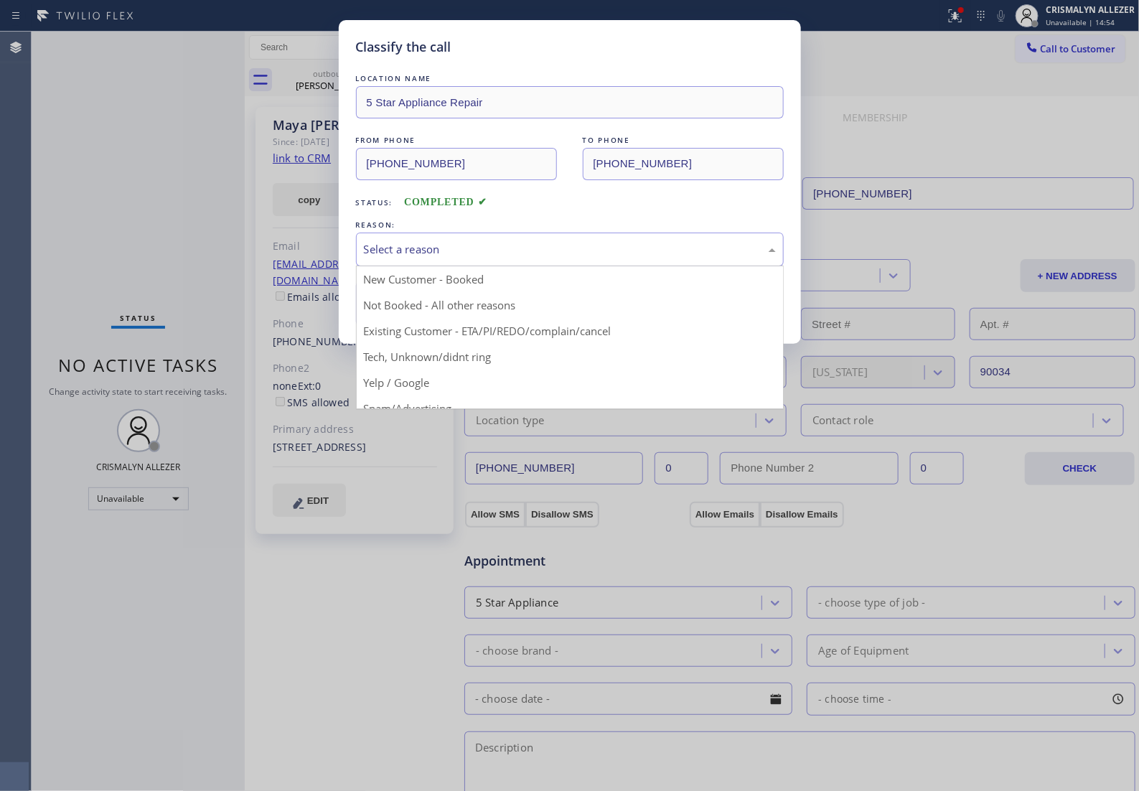
click at [611, 266] on div "Select a reason" at bounding box center [570, 250] width 428 height 34
drag, startPoint x: 416, startPoint y: 341, endPoint x: 418, endPoint y: 329, distance: 12.4
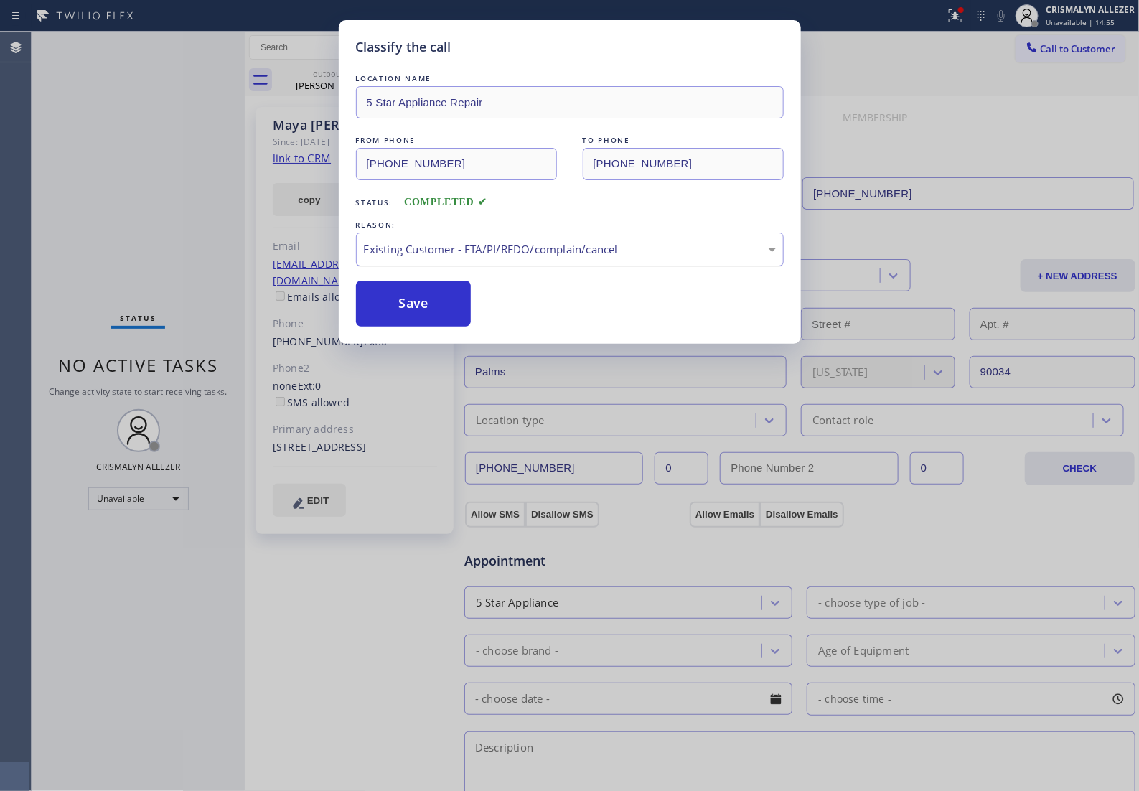
click at [507, 258] on div "Existing Customer - ETA/PI/REDO/complain/cancel" at bounding box center [570, 249] width 412 height 17
click at [405, 327] on button "Save" at bounding box center [414, 304] width 116 height 46
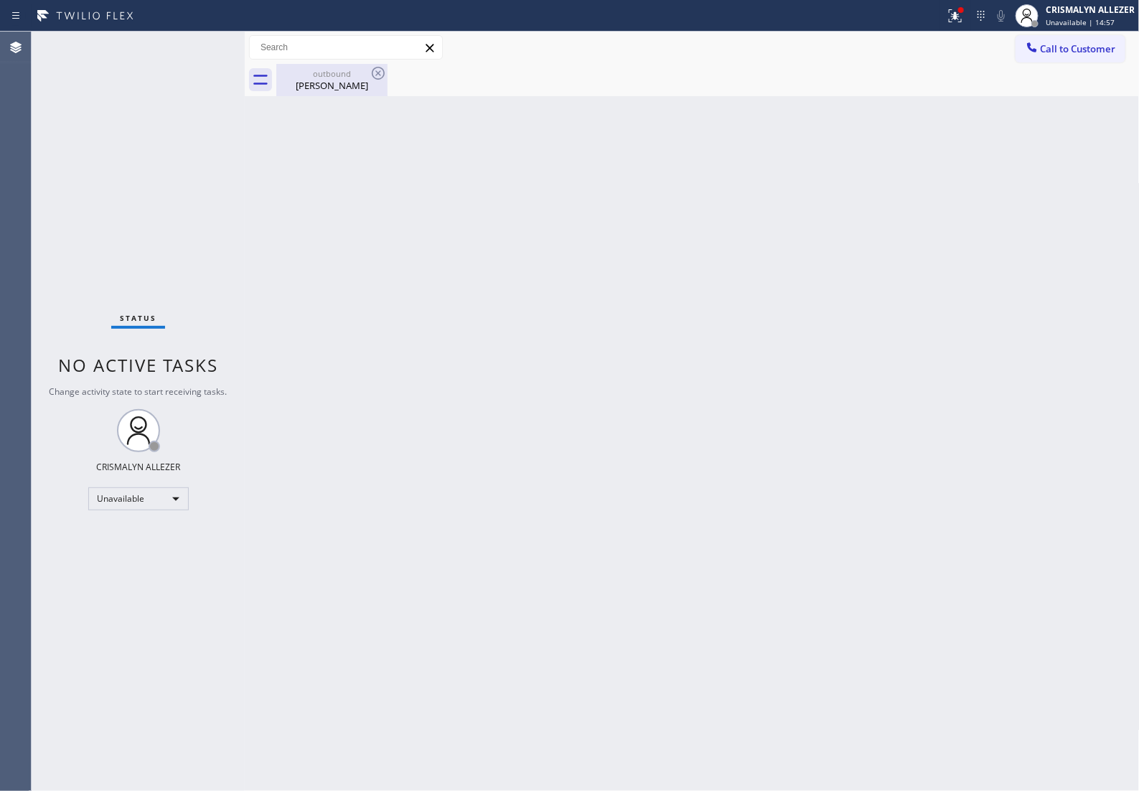
click at [323, 92] on div "outbound [PERSON_NAME]" at bounding box center [332, 80] width 108 height 32
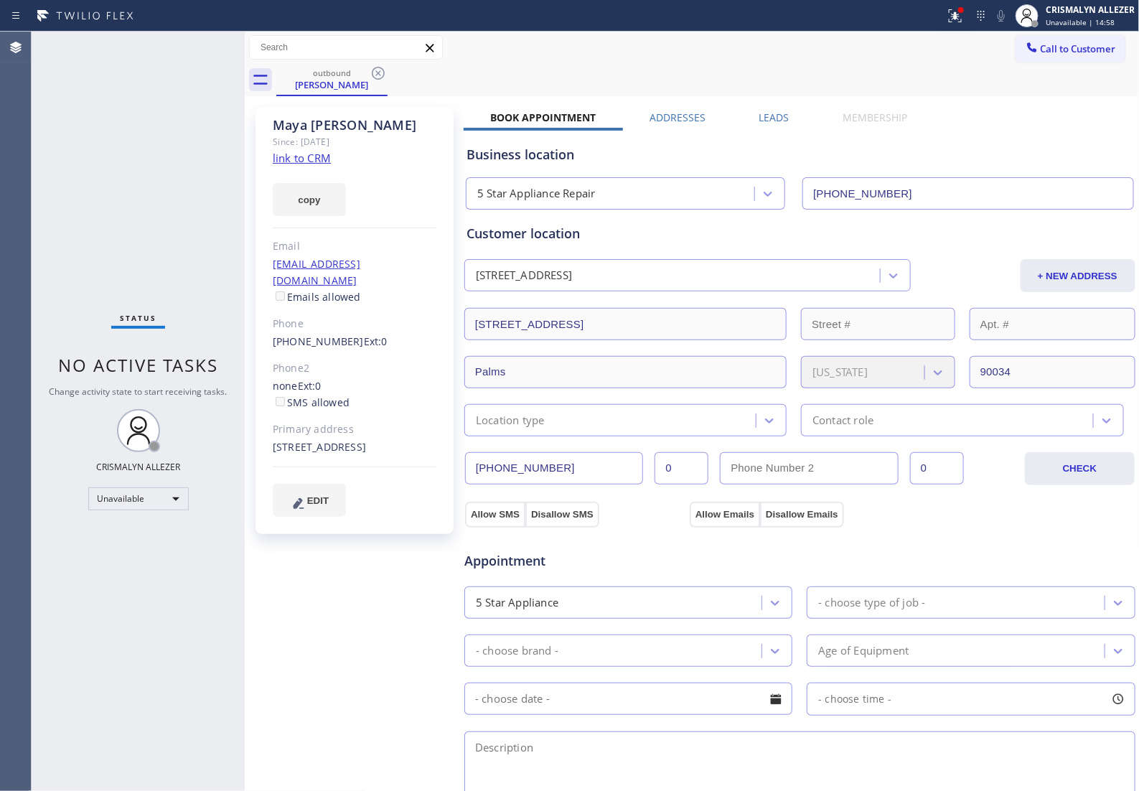
click at [772, 116] on label "Leads" at bounding box center [774, 118] width 30 height 14
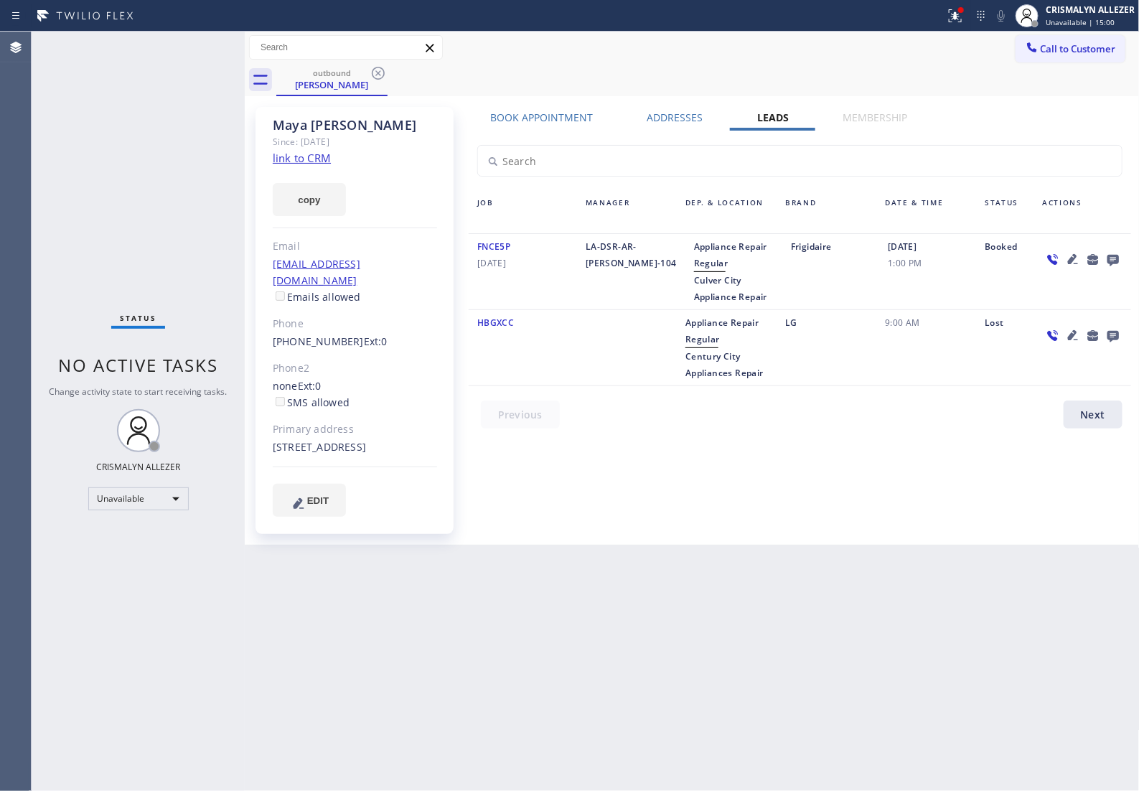
click at [1115, 258] on icon at bounding box center [1112, 260] width 11 height 11
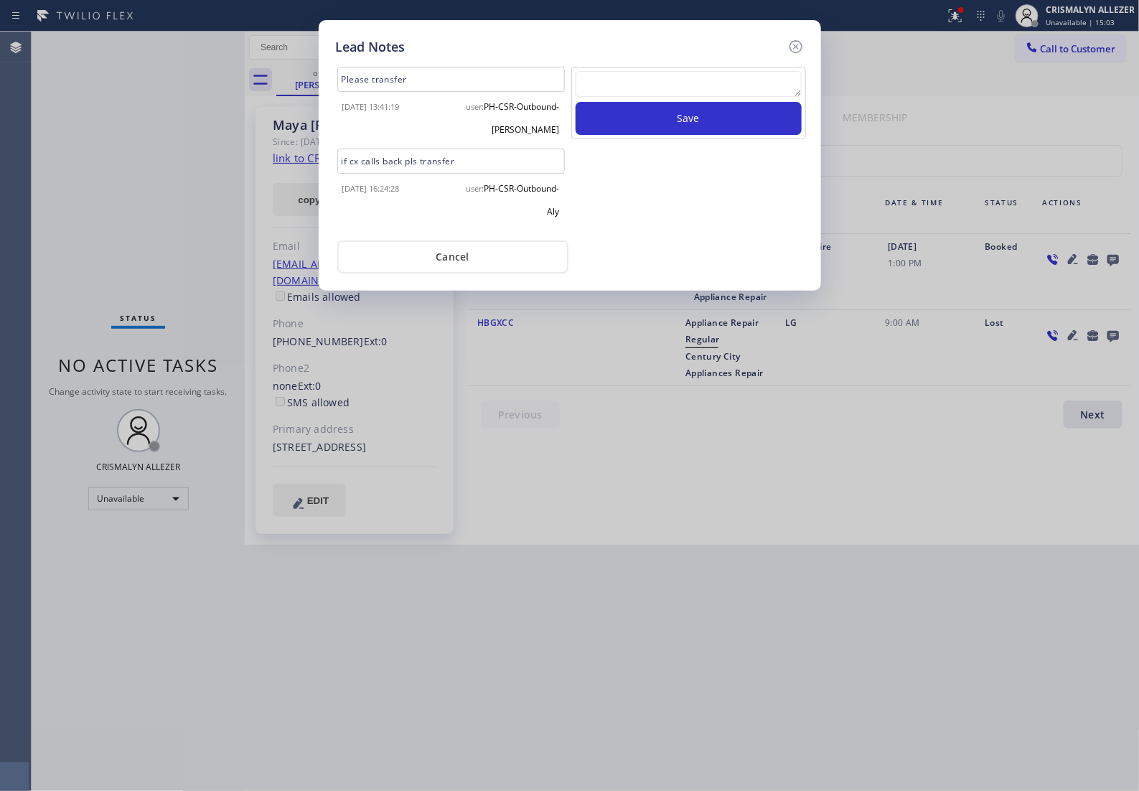
click at [657, 97] on textarea at bounding box center [689, 84] width 226 height 26
paste textarea "no answer | pls xfer if cx calls back"
type textarea "no answer | pls xfer if cx calls back"
click at [668, 129] on button "Save" at bounding box center [689, 118] width 226 height 33
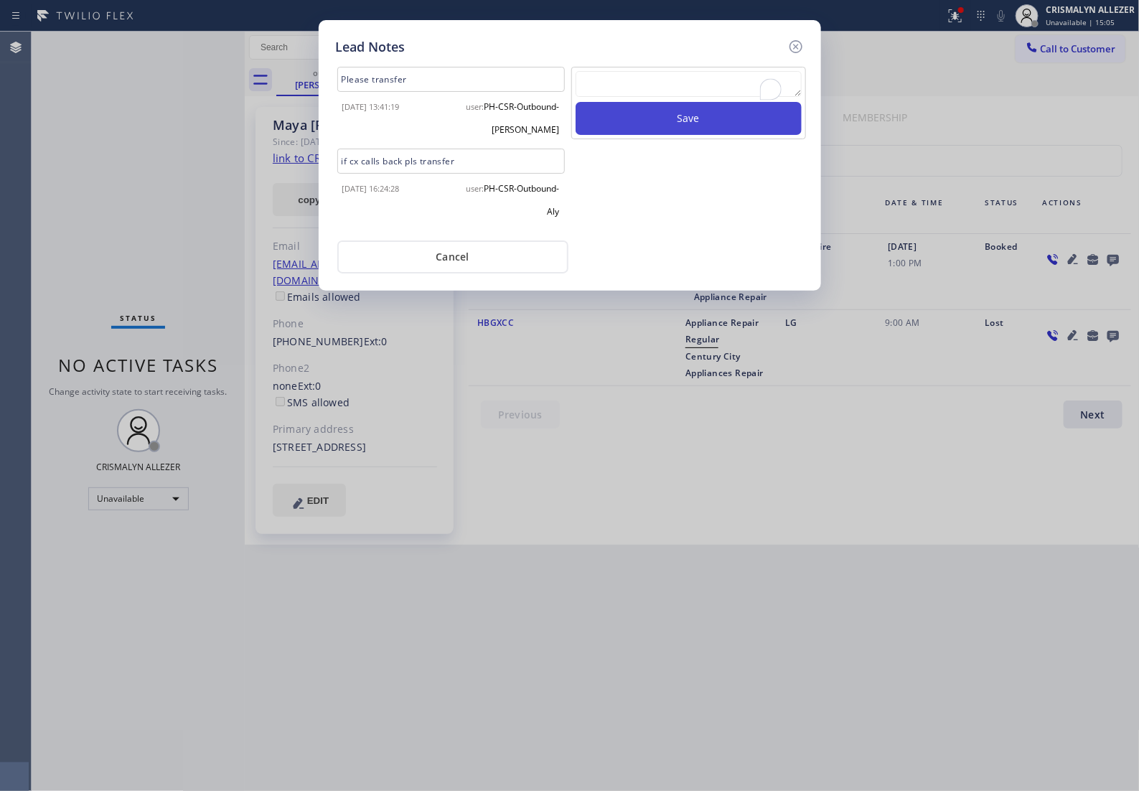
scroll to position [0, 0]
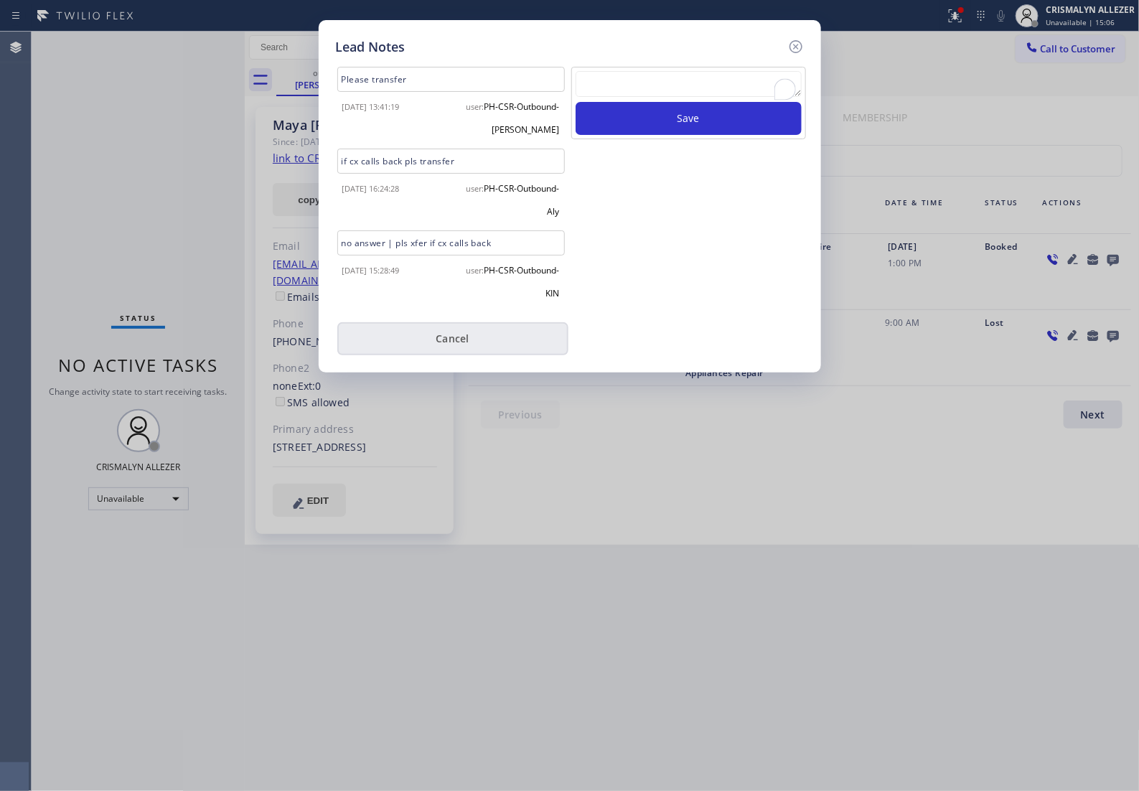
click at [469, 345] on button "Cancel" at bounding box center [452, 338] width 231 height 33
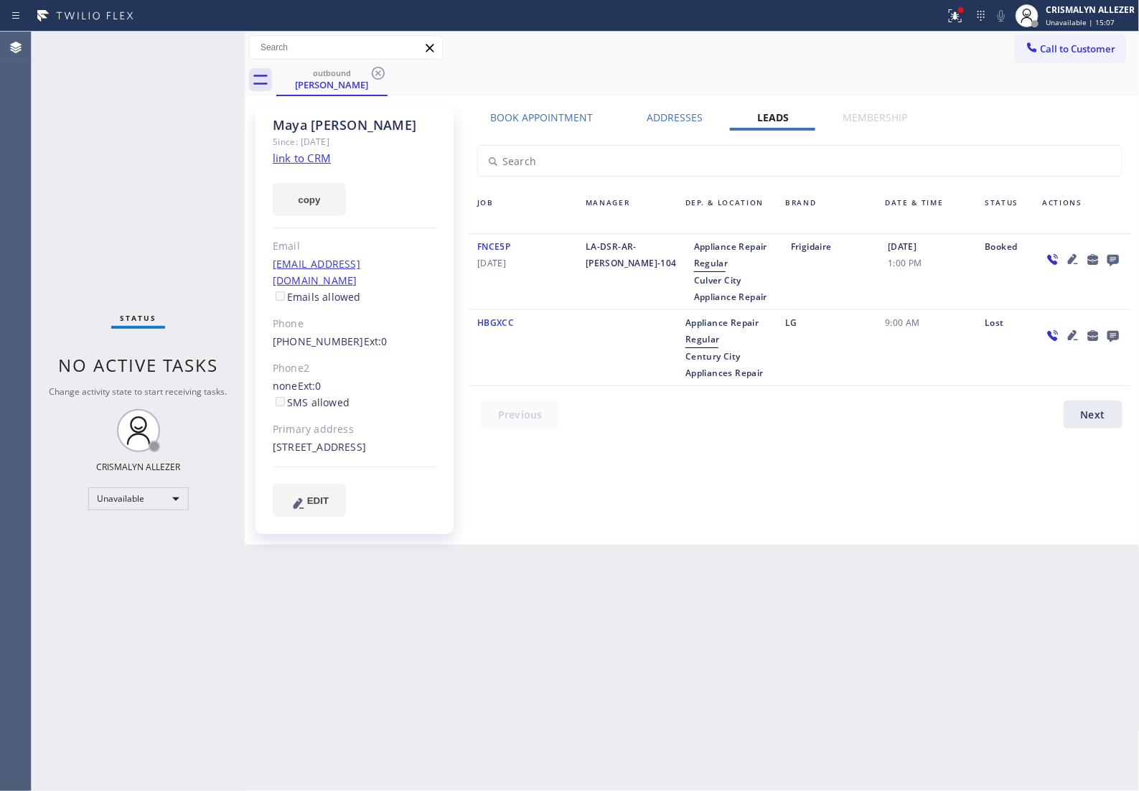
click at [375, 72] on icon at bounding box center [378, 73] width 17 height 17
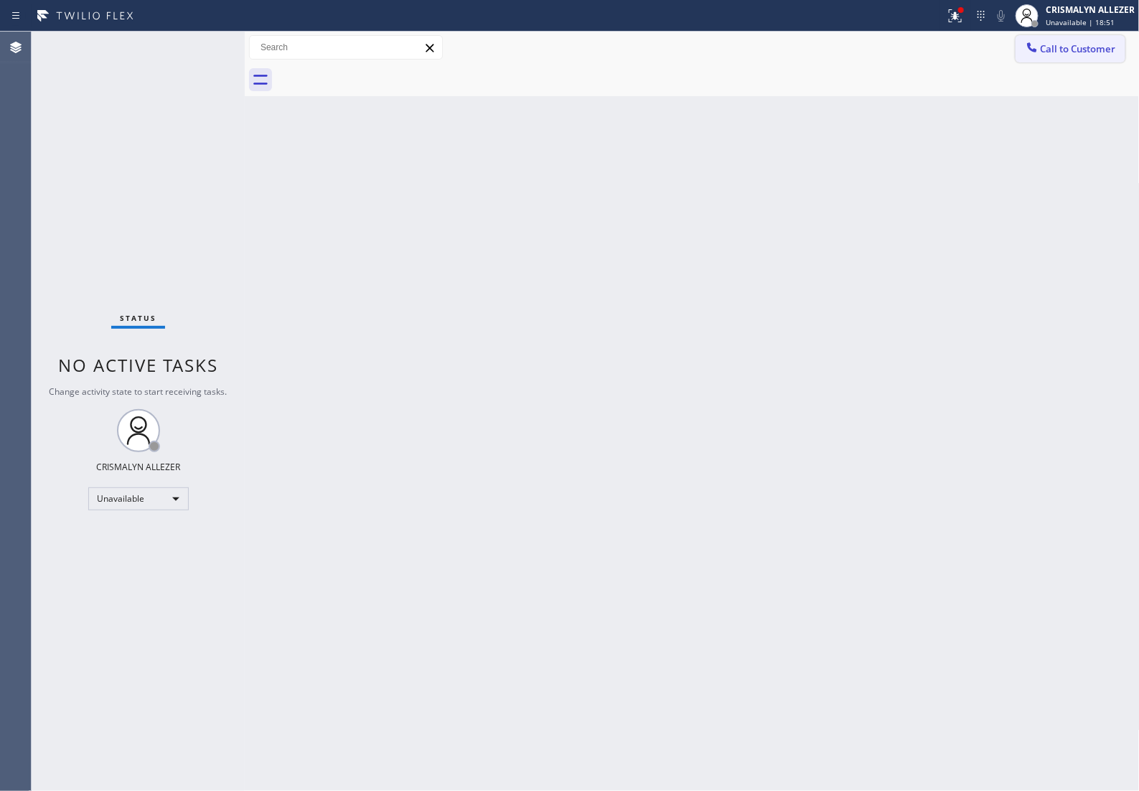
click at [1092, 51] on span "Call to Customer" at bounding box center [1078, 48] width 75 height 13
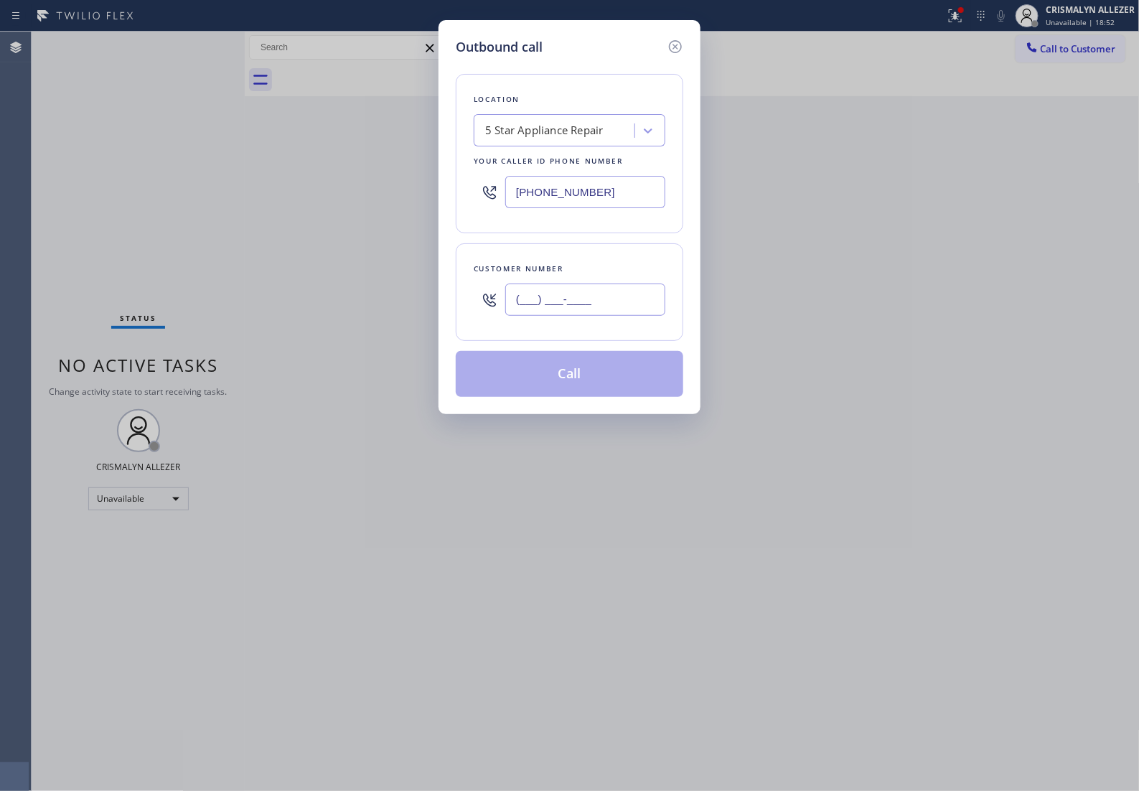
click at [626, 304] on input "(___) ___-____" at bounding box center [585, 299] width 160 height 32
paste input "text"
click at [622, 316] on input "(___) ___-____" at bounding box center [585, 299] width 160 height 32
paste input "text"
drag, startPoint x: 622, startPoint y: 316, endPoint x: 433, endPoint y: 319, distance: 189.5
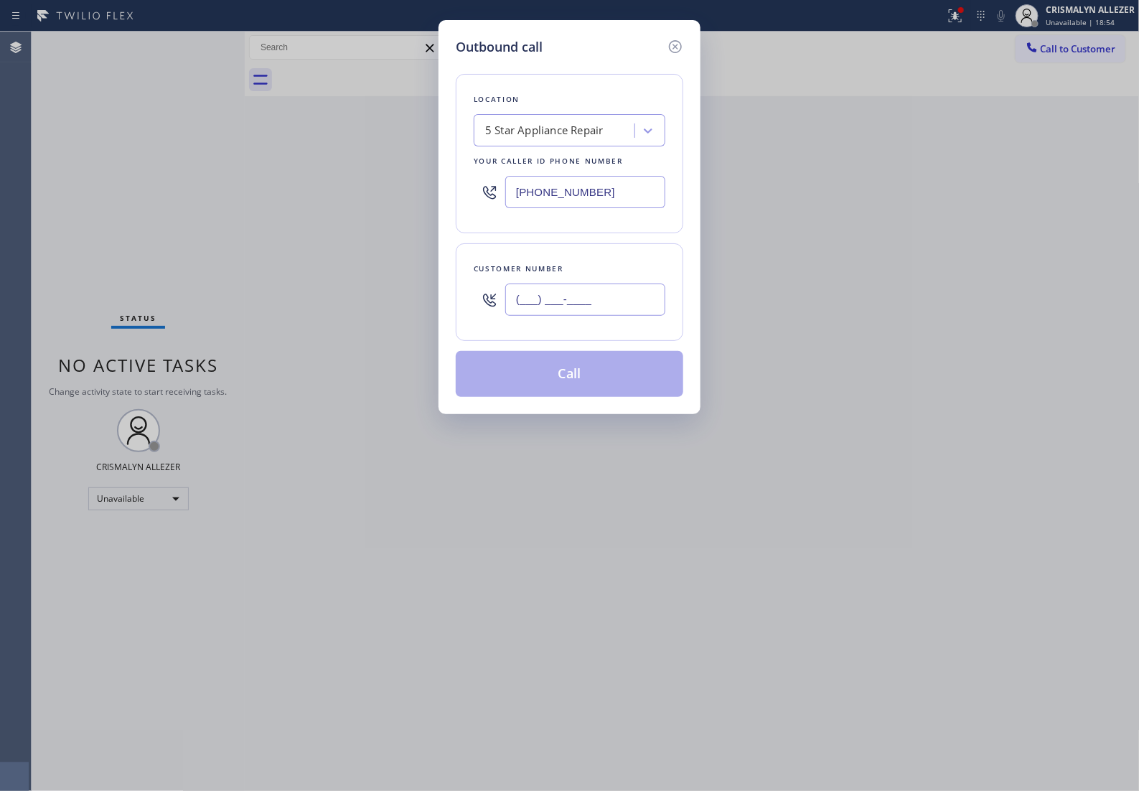
click at [433, 319] on div "Outbound call Location 5 Star Appliance Repair Your caller id phone number [PHO…" at bounding box center [569, 395] width 1139 height 791
paste input "661) 600-6191"
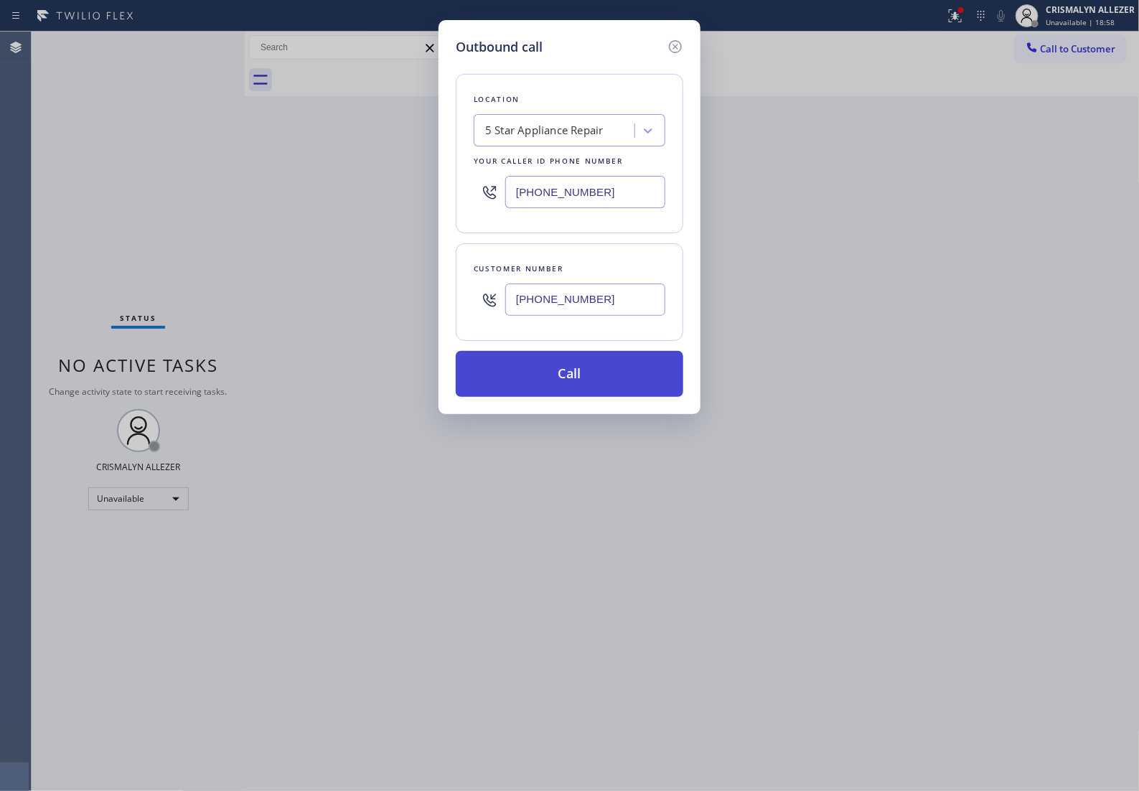
type input "[PHONE_NUMBER]"
click at [593, 396] on button "Call" at bounding box center [570, 374] width 228 height 46
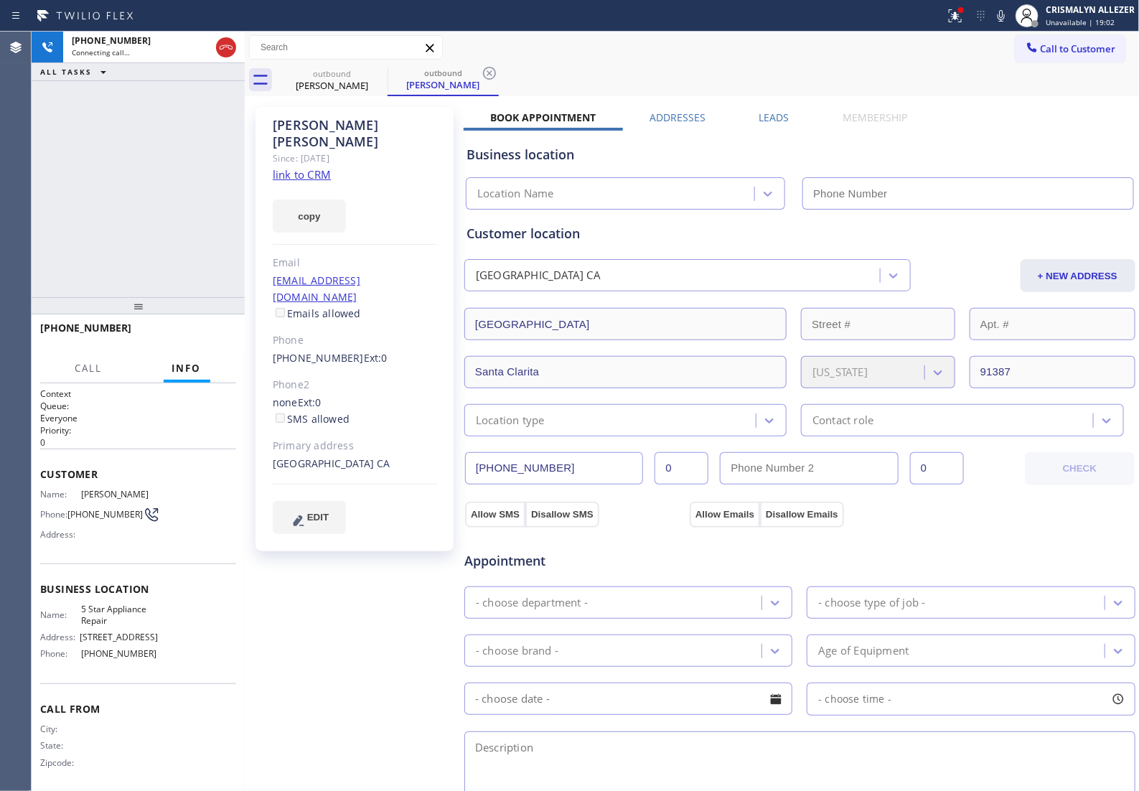
click at [299, 167] on link "link to CRM" at bounding box center [302, 174] width 58 height 14
type input "[PHONE_NUMBER]"
click at [189, 334] on span "HANG UP" at bounding box center [203, 334] width 44 height 10
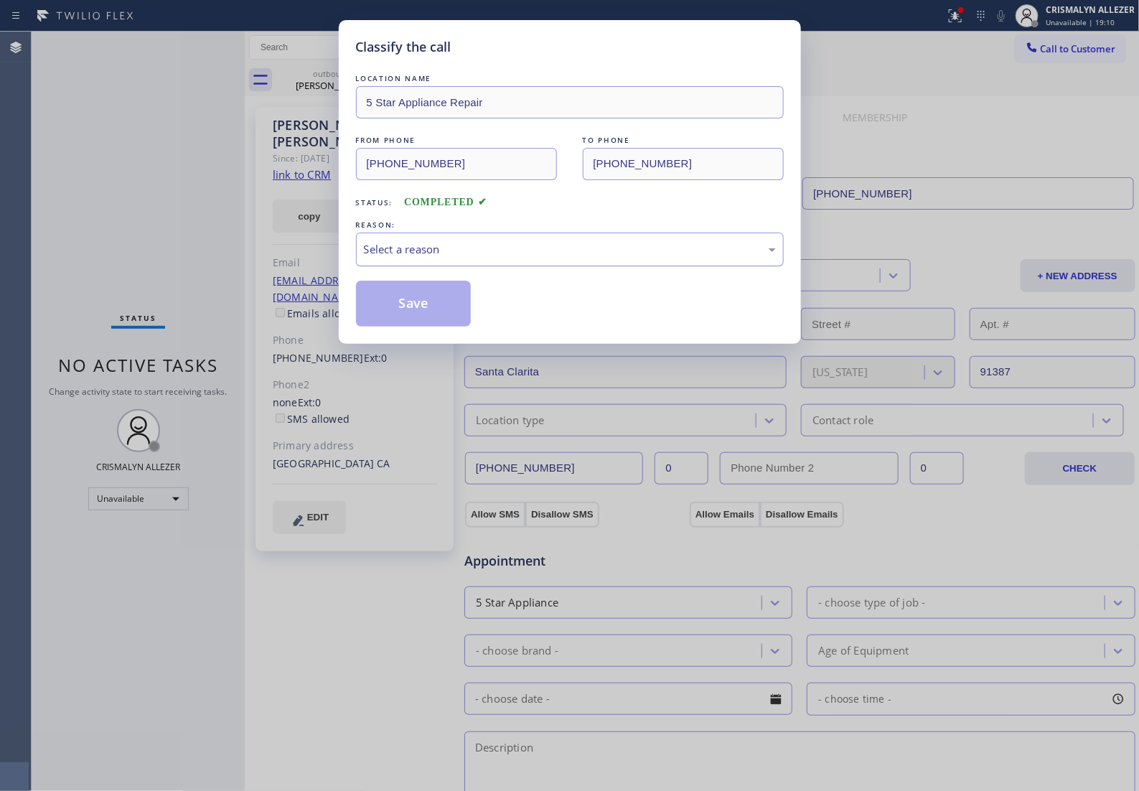
click at [536, 266] on div "Select a reason" at bounding box center [570, 250] width 428 height 34
click at [433, 316] on button "Save" at bounding box center [414, 304] width 116 height 46
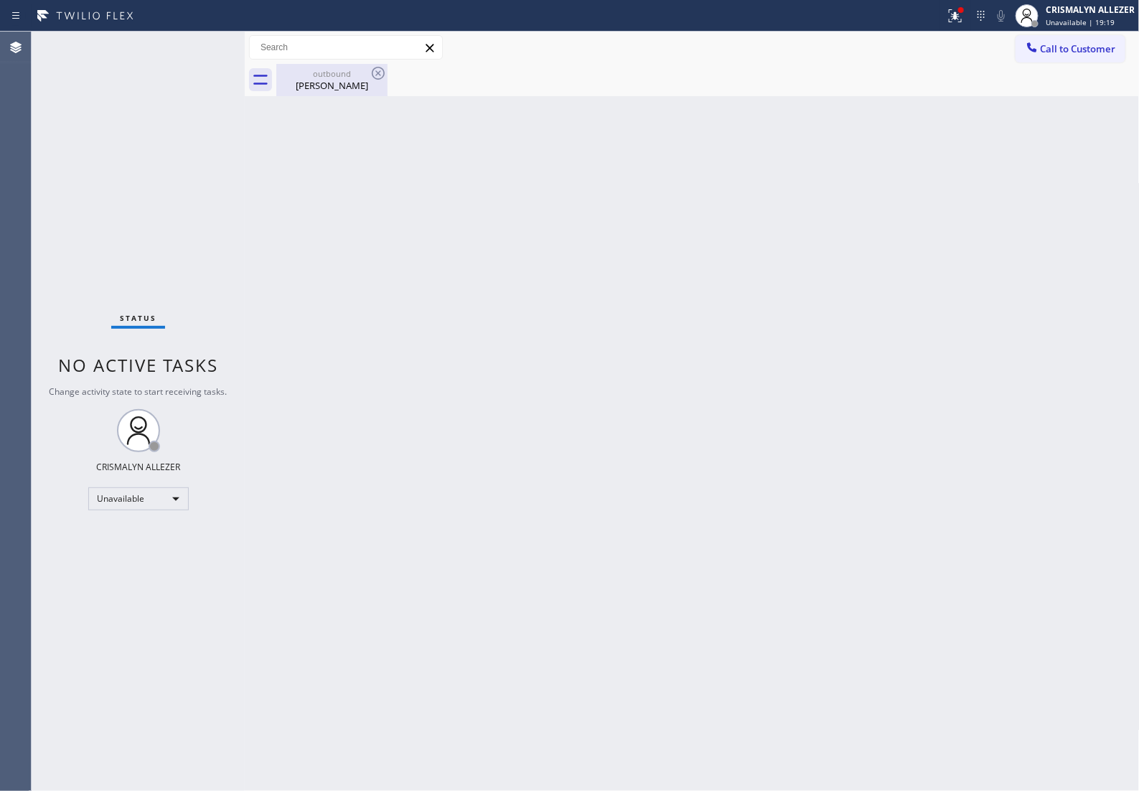
click at [324, 83] on div "Tom Cadman" at bounding box center [332, 85] width 108 height 13
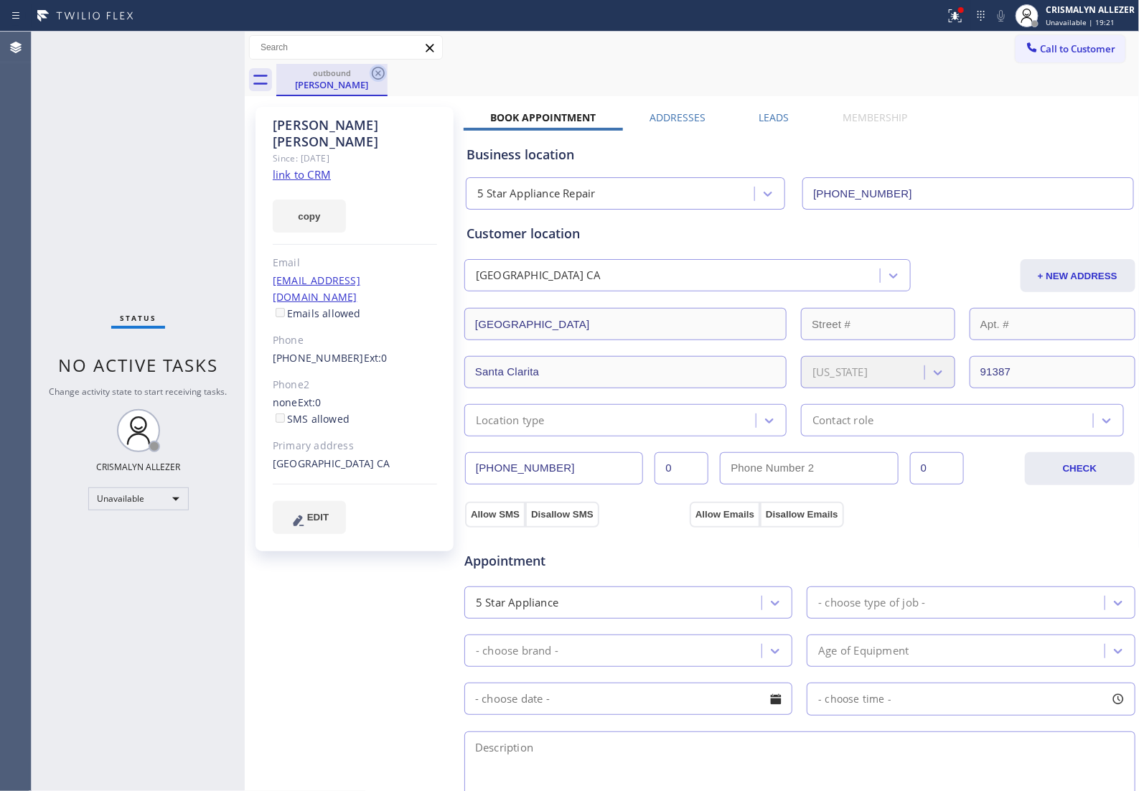
click at [378, 72] on icon at bounding box center [378, 73] width 13 height 13
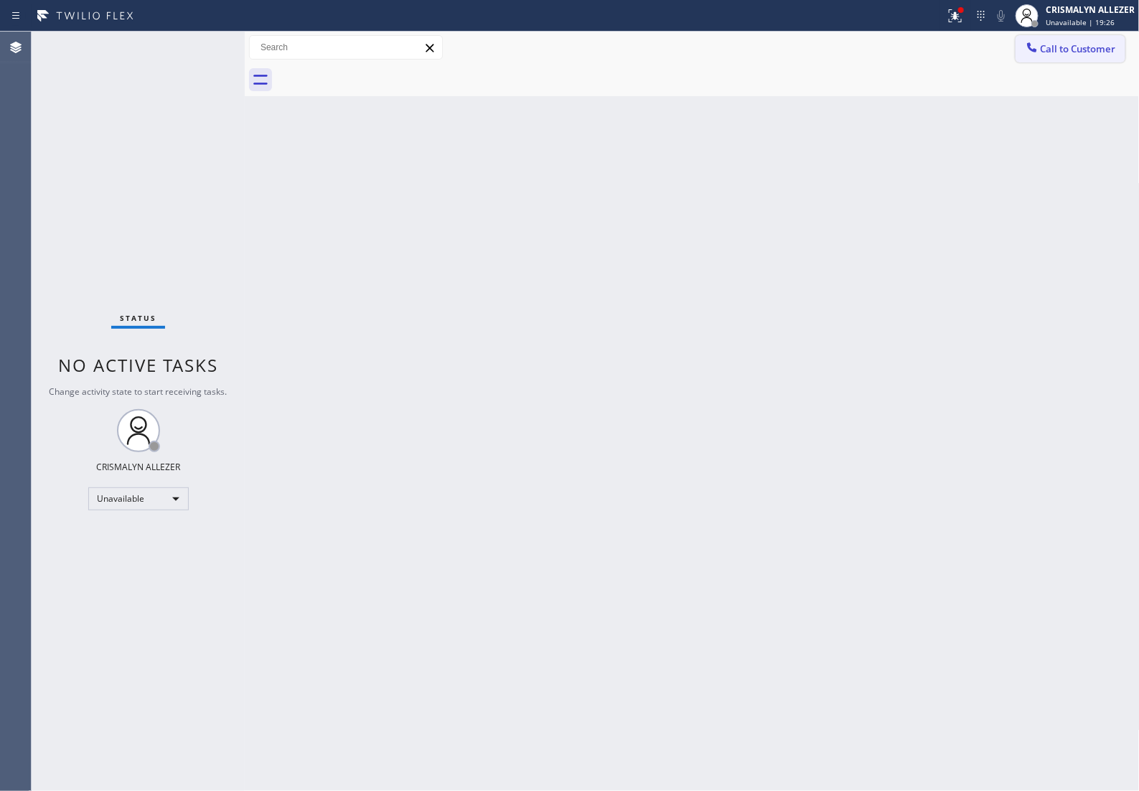
click at [1064, 55] on span "Call to Customer" at bounding box center [1078, 48] width 75 height 13
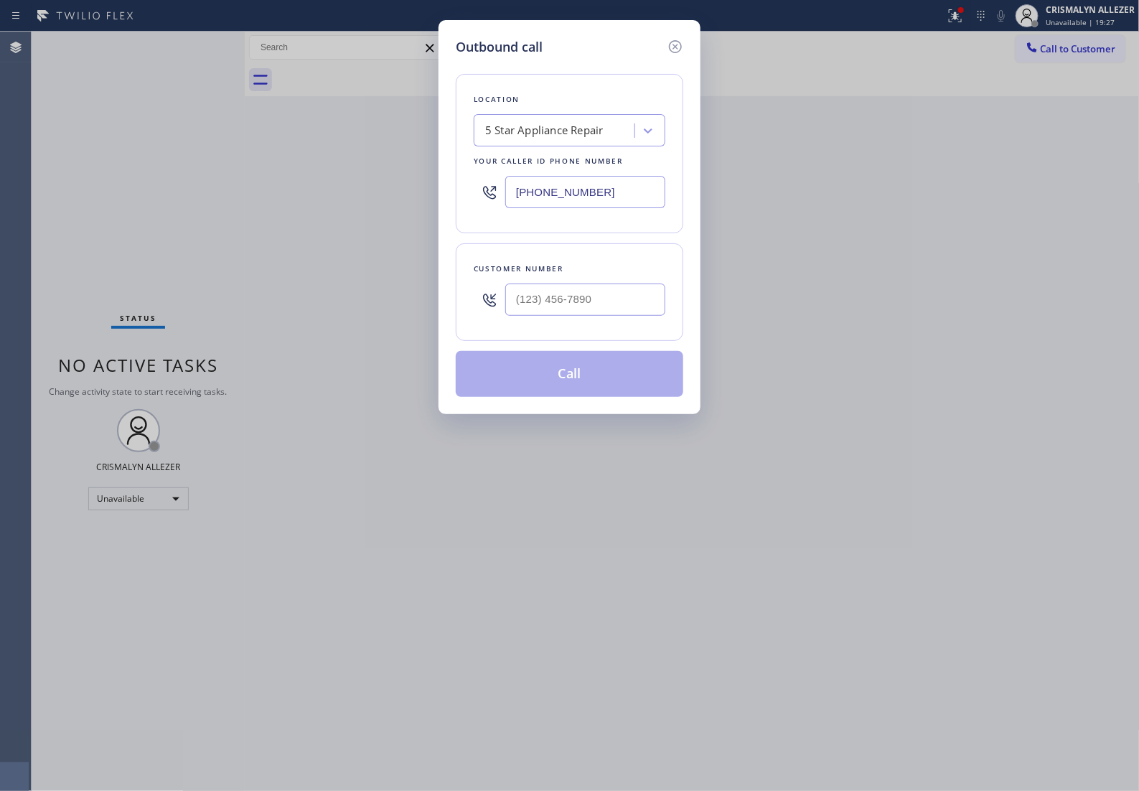
paste input "661) 368-9097"
drag, startPoint x: 632, startPoint y: 210, endPoint x: 133, endPoint y: 179, distance: 499.0
click at [120, 192] on div "Outbound call Location 5 Star Appliance Repair Your caller id phone number (661…" at bounding box center [569, 395] width 1139 height 791
type input "[PHONE_NUMBER]"
click at [614, 316] on input "(___) ___-____" at bounding box center [585, 299] width 160 height 32
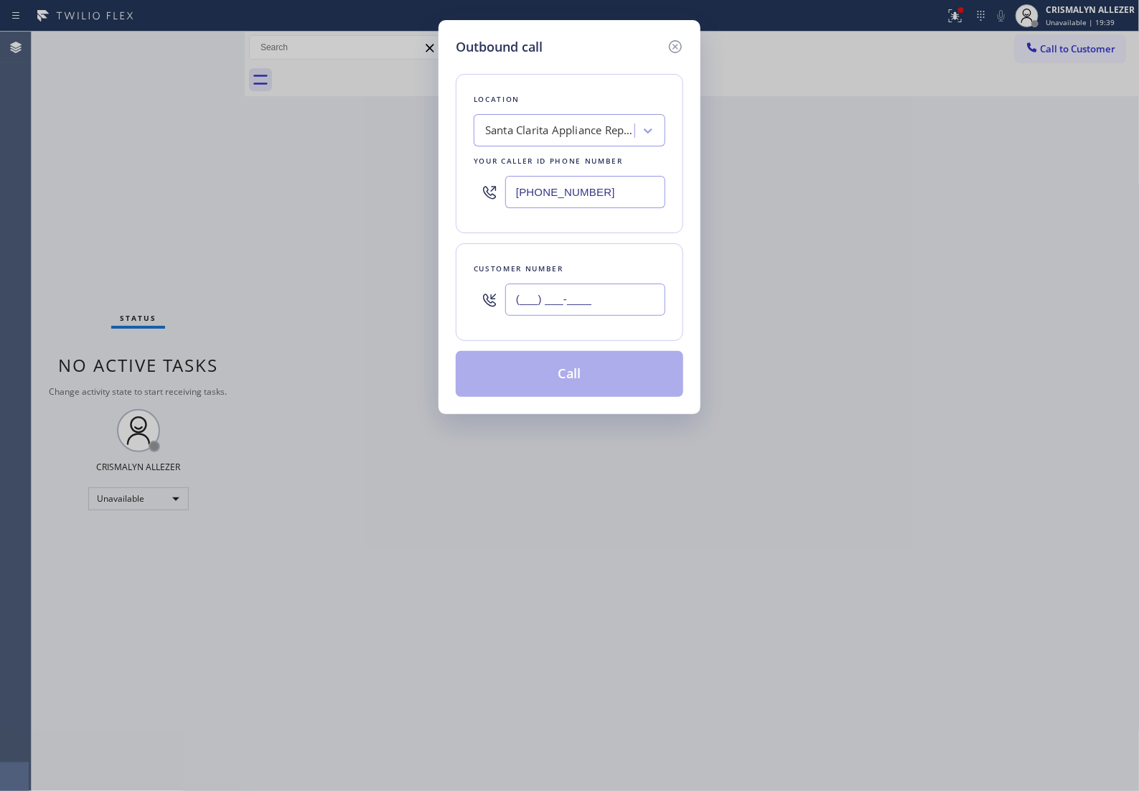
paste input "661) 600-6191"
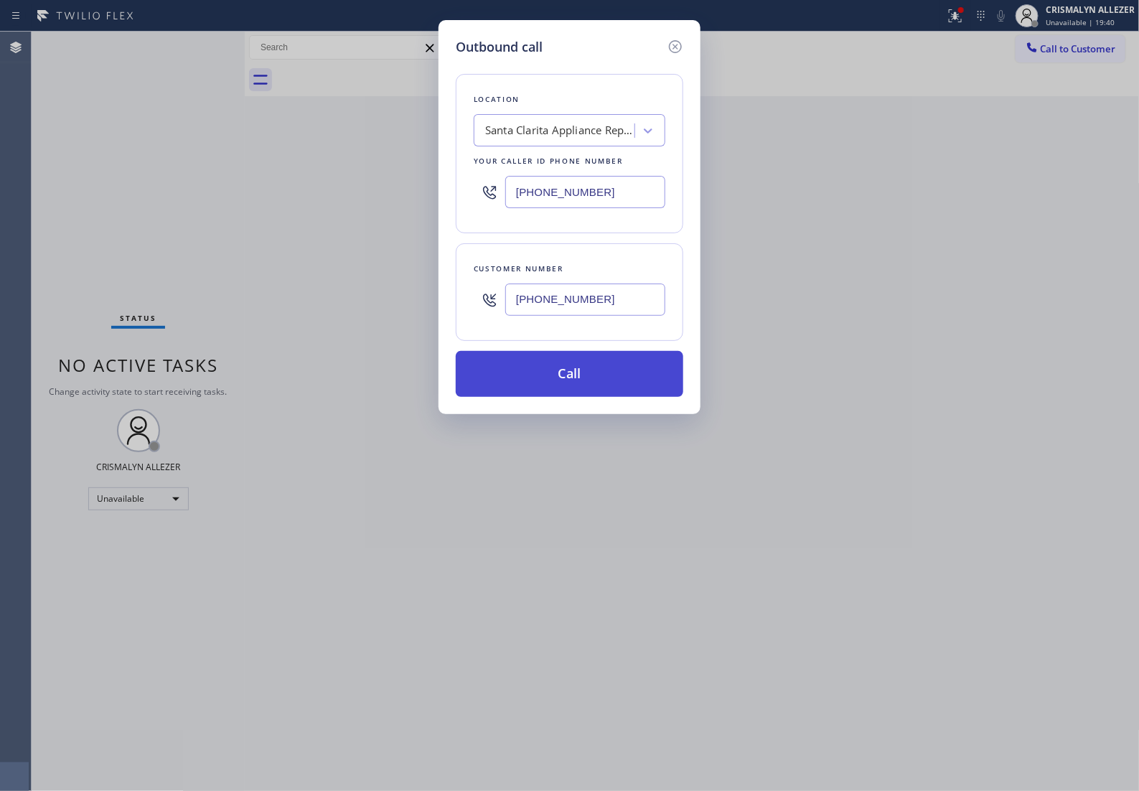
type input "[PHONE_NUMBER]"
click at [564, 397] on button "Call" at bounding box center [570, 374] width 228 height 46
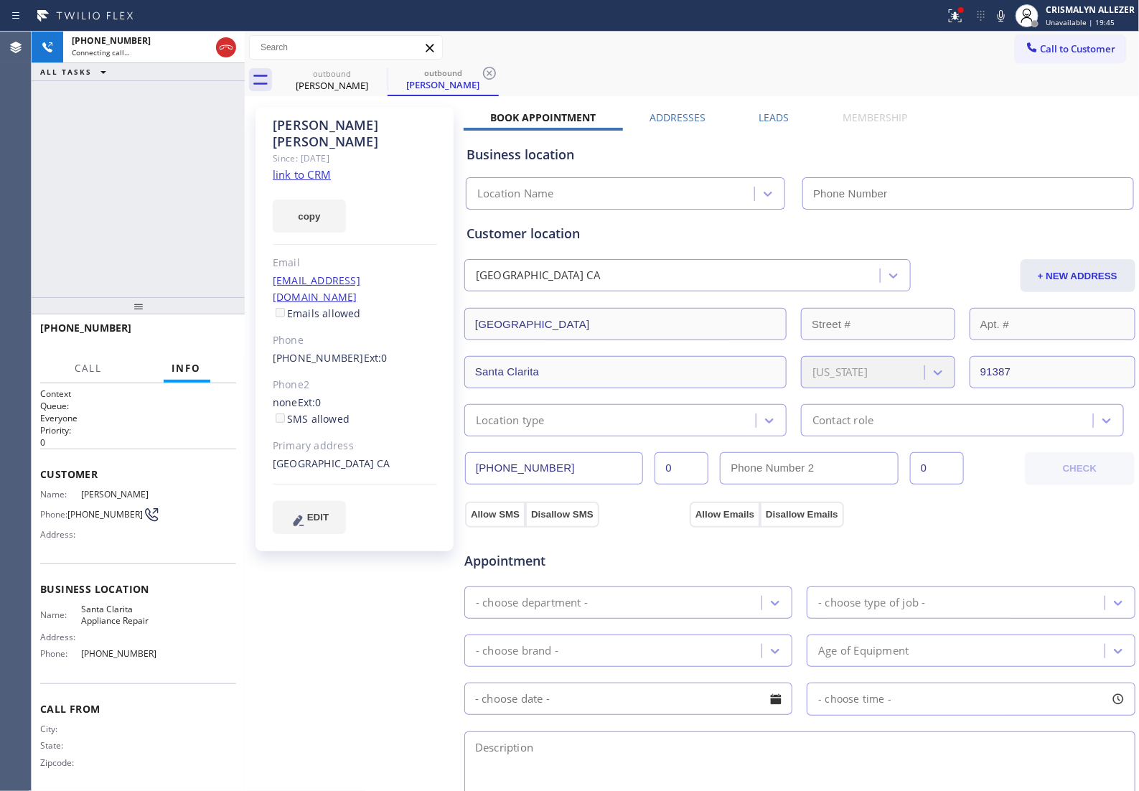
type input "[PHONE_NUMBER]"
drag, startPoint x: 79, startPoint y: 650, endPoint x: 158, endPoint y: 657, distance: 79.2
click at [158, 657] on div "Name: Santa Clarita Appliance Repair Address: Phone: (661) 368-9097" at bounding box center [138, 635] width 196 height 62
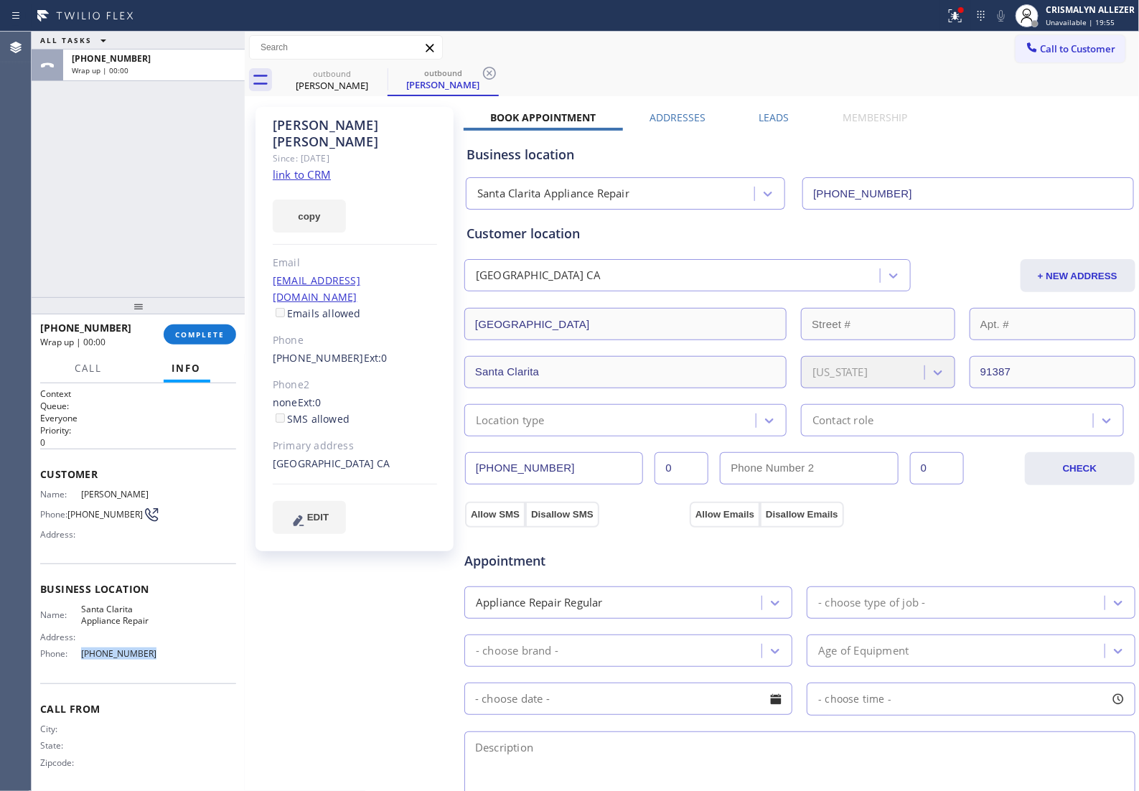
copy span "[PHONE_NUMBER]"
click at [195, 334] on span "COMPLETE" at bounding box center [200, 334] width 50 height 10
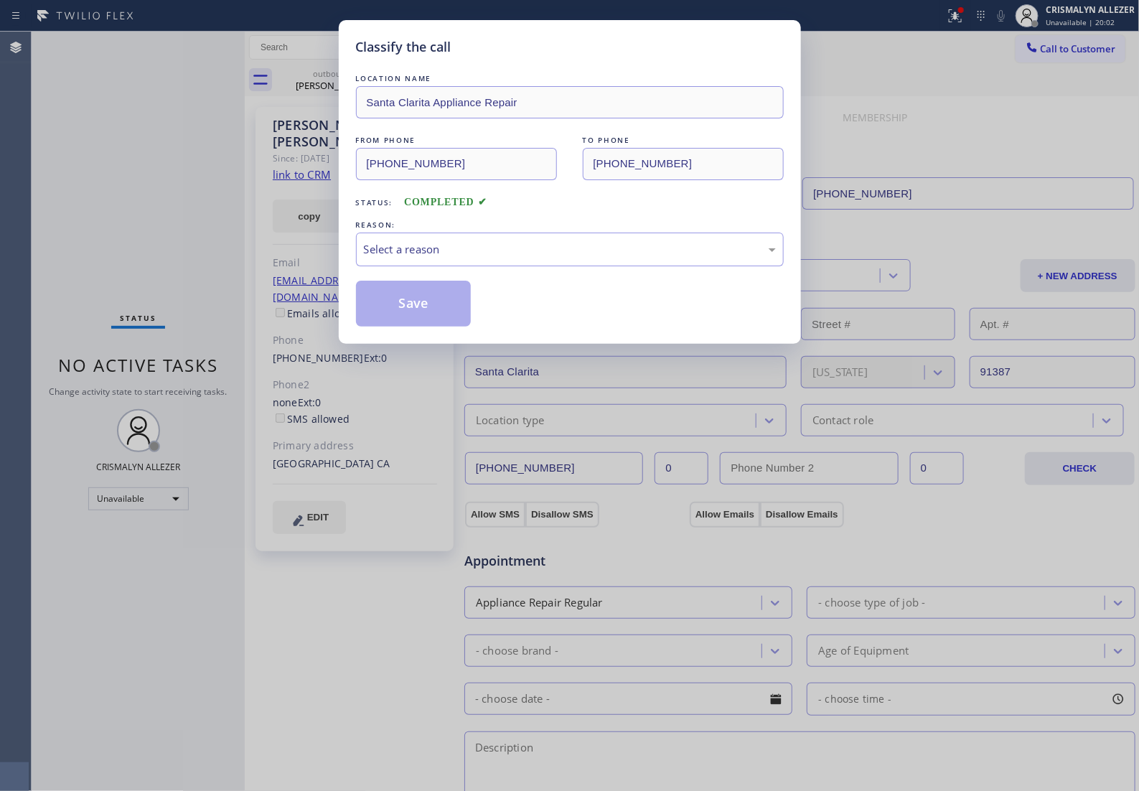
click at [195, 334] on div "Classify the call LOCATION NAME Santa Clarita Appliance Repair FROM PHONE (661)…" at bounding box center [569, 395] width 1139 height 791
click at [567, 258] on div "Select a reason" at bounding box center [570, 249] width 412 height 17
click at [442, 320] on button "Save" at bounding box center [414, 304] width 116 height 46
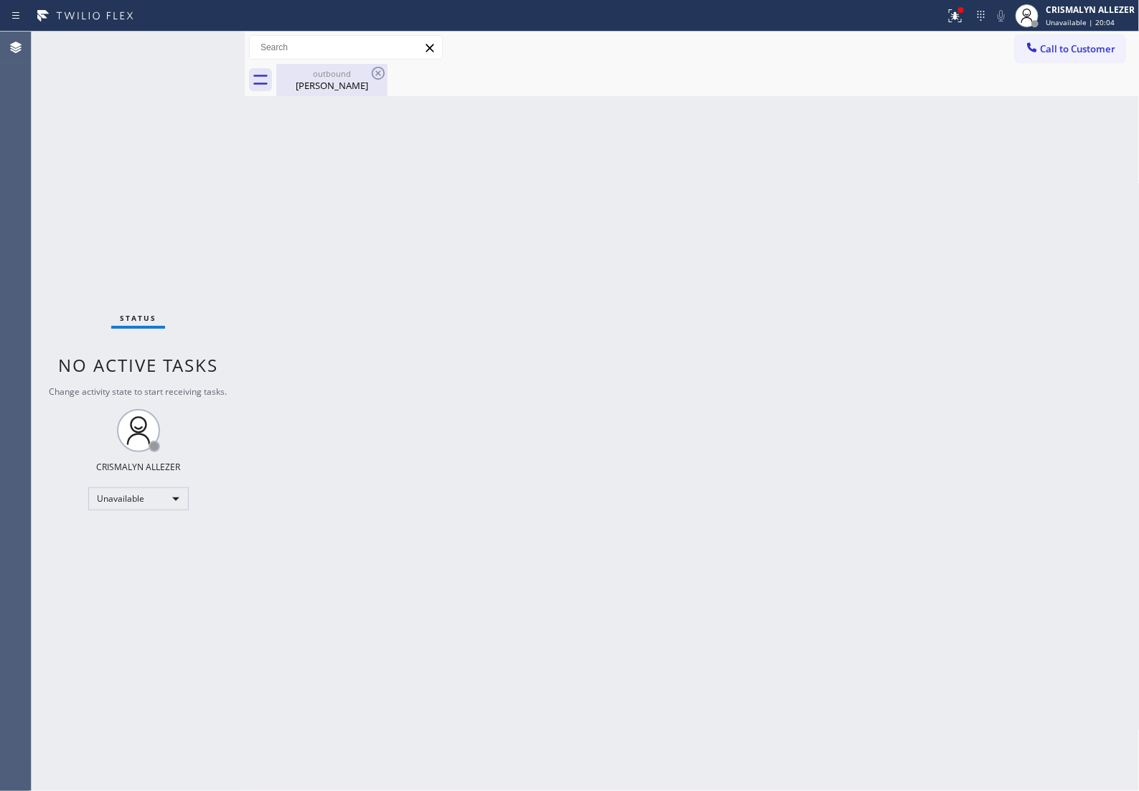
click at [342, 84] on div "Tom Cadman" at bounding box center [332, 85] width 108 height 13
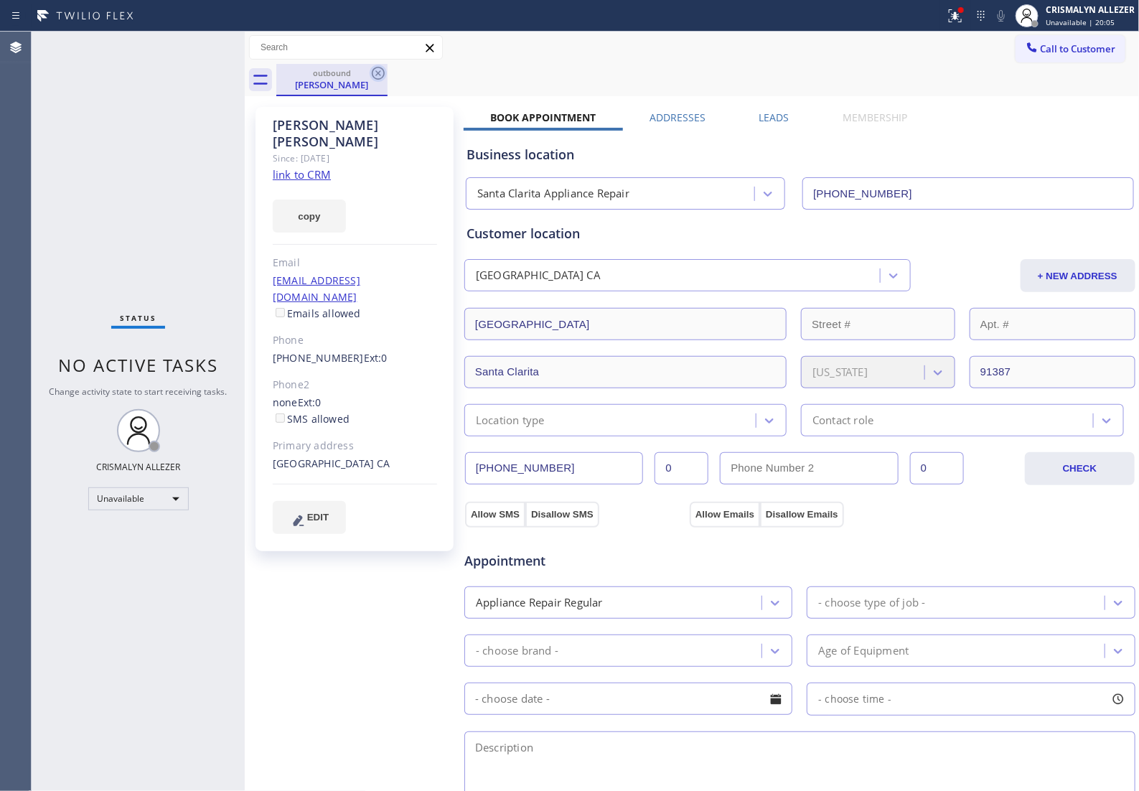
click at [372, 77] on icon at bounding box center [378, 73] width 17 height 17
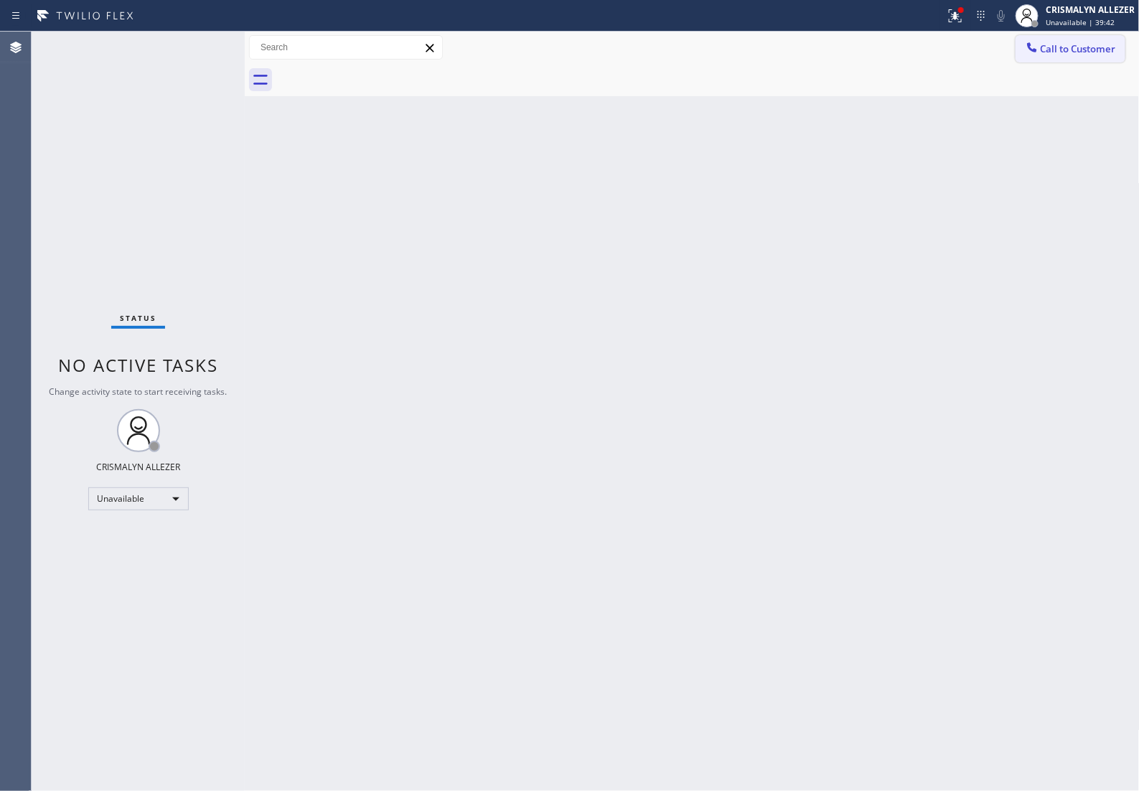
click at [1054, 47] on span "Call to Customer" at bounding box center [1078, 48] width 75 height 13
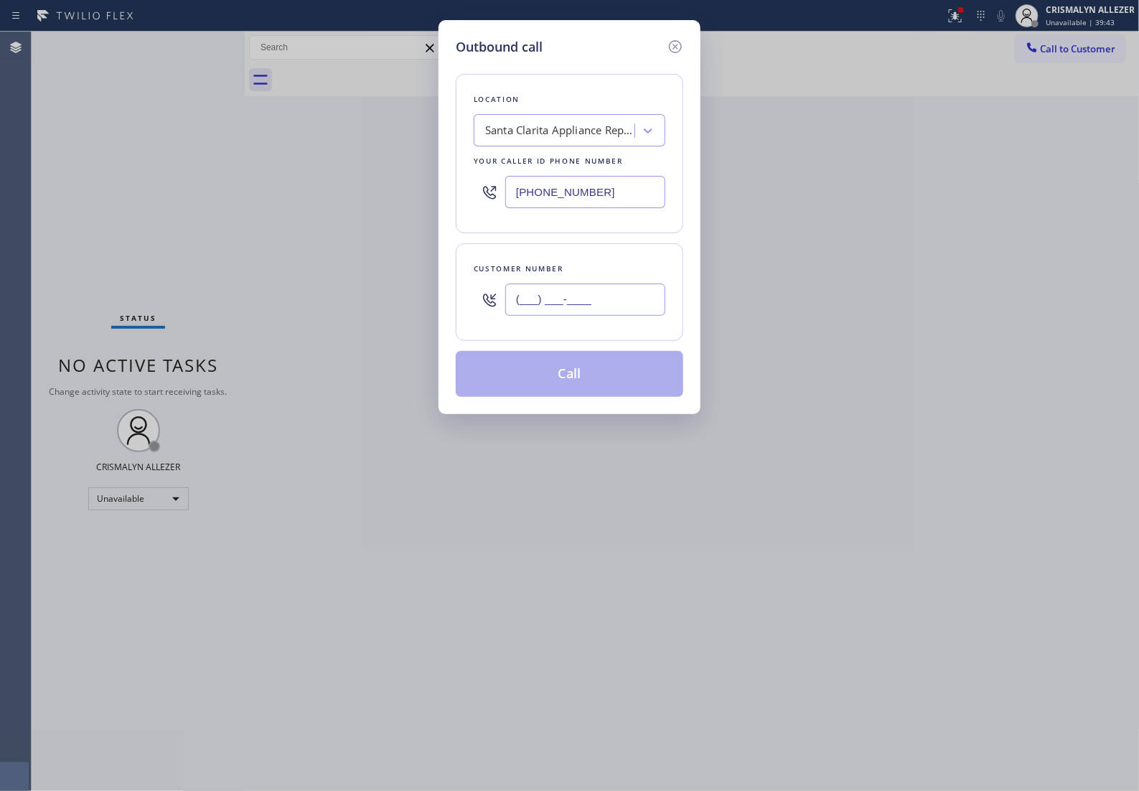
click at [635, 316] on input "(___) ___-____" at bounding box center [585, 299] width 160 height 32
paste input "661) 803-2159"
type input "[PHONE_NUMBER]"
click at [597, 146] on div "Santa Clarita Appliance Repair" at bounding box center [570, 130] width 192 height 32
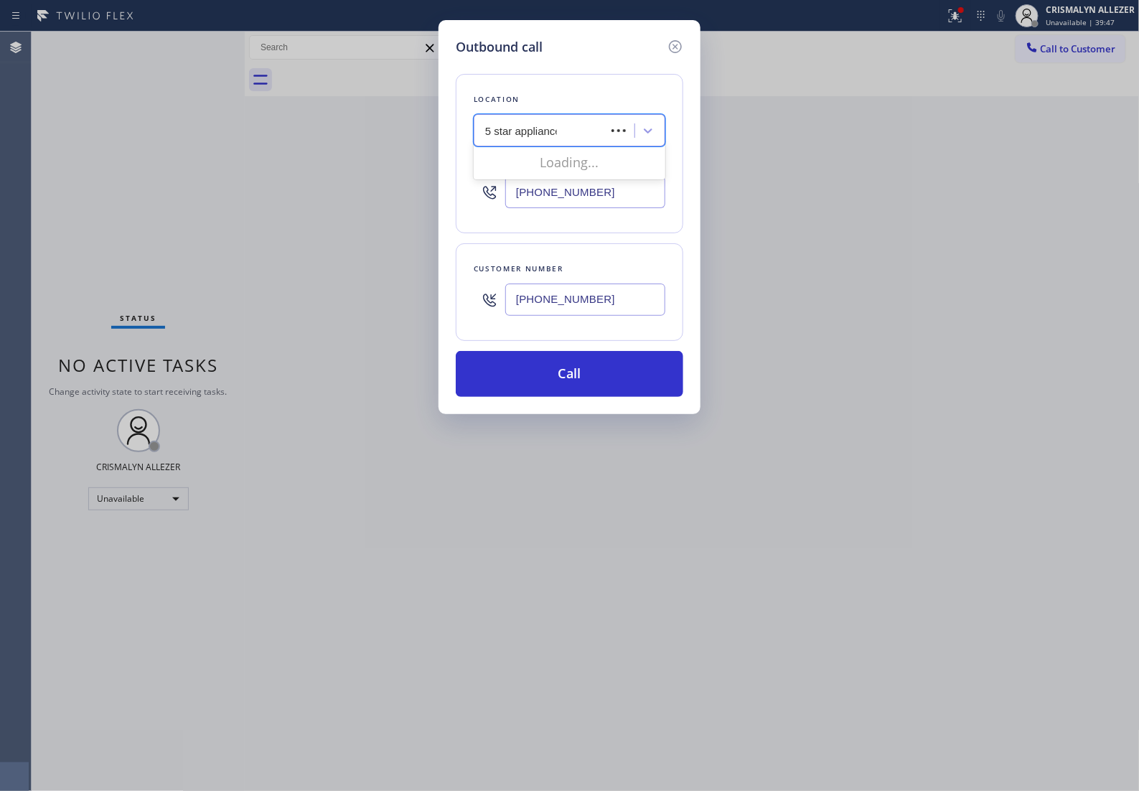
type input "5 star appliance re"
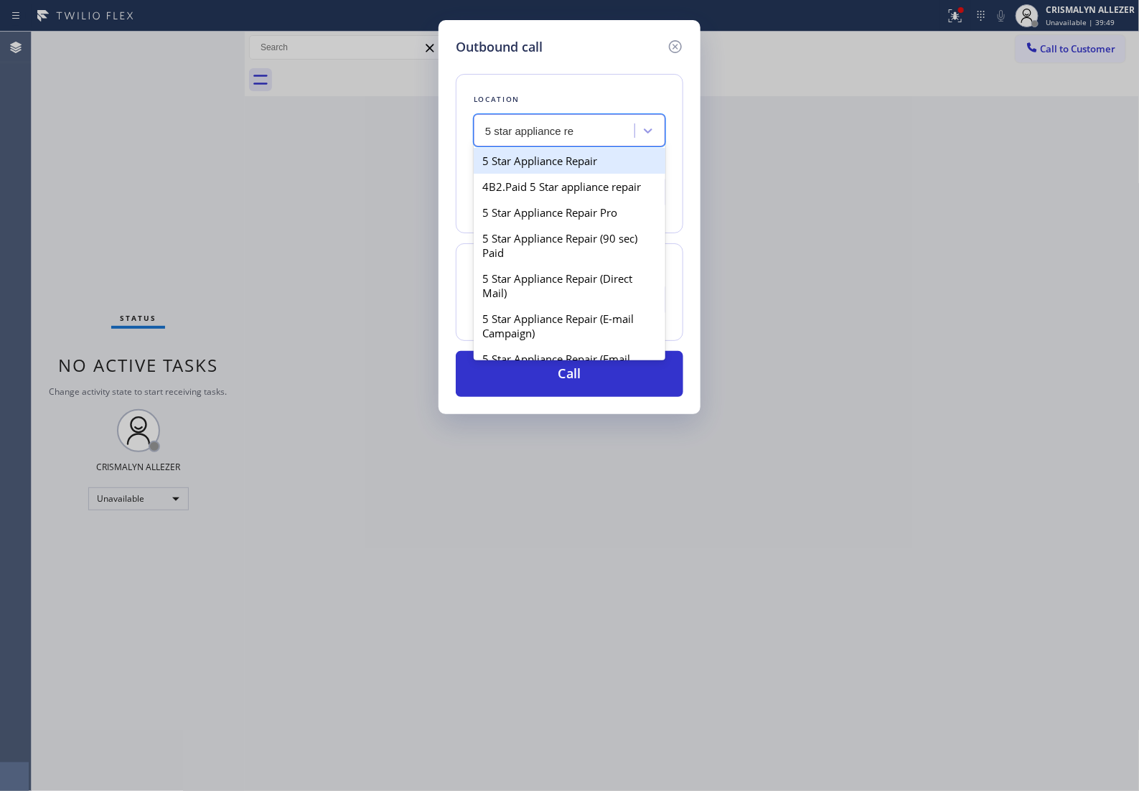
click at [576, 171] on div "5 Star Appliance Repair" at bounding box center [570, 161] width 192 height 26
type input "[PHONE_NUMBER]"
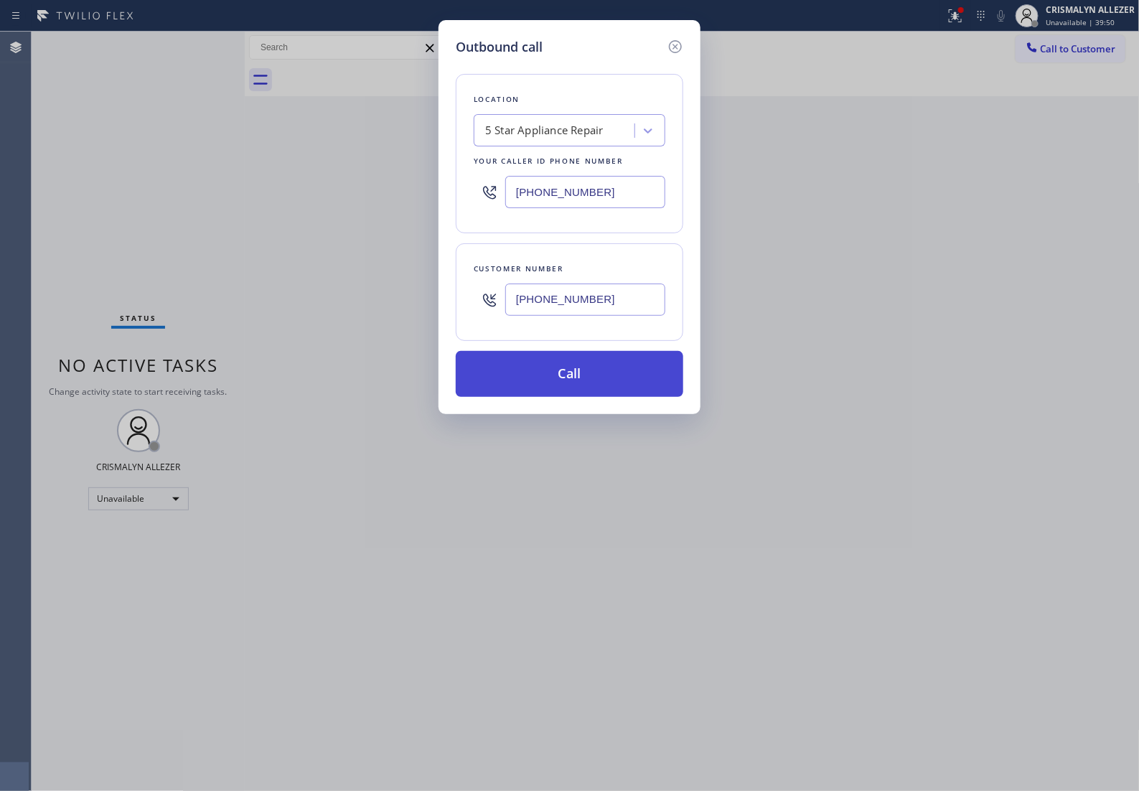
click at [580, 397] on button "Call" at bounding box center [570, 374] width 228 height 46
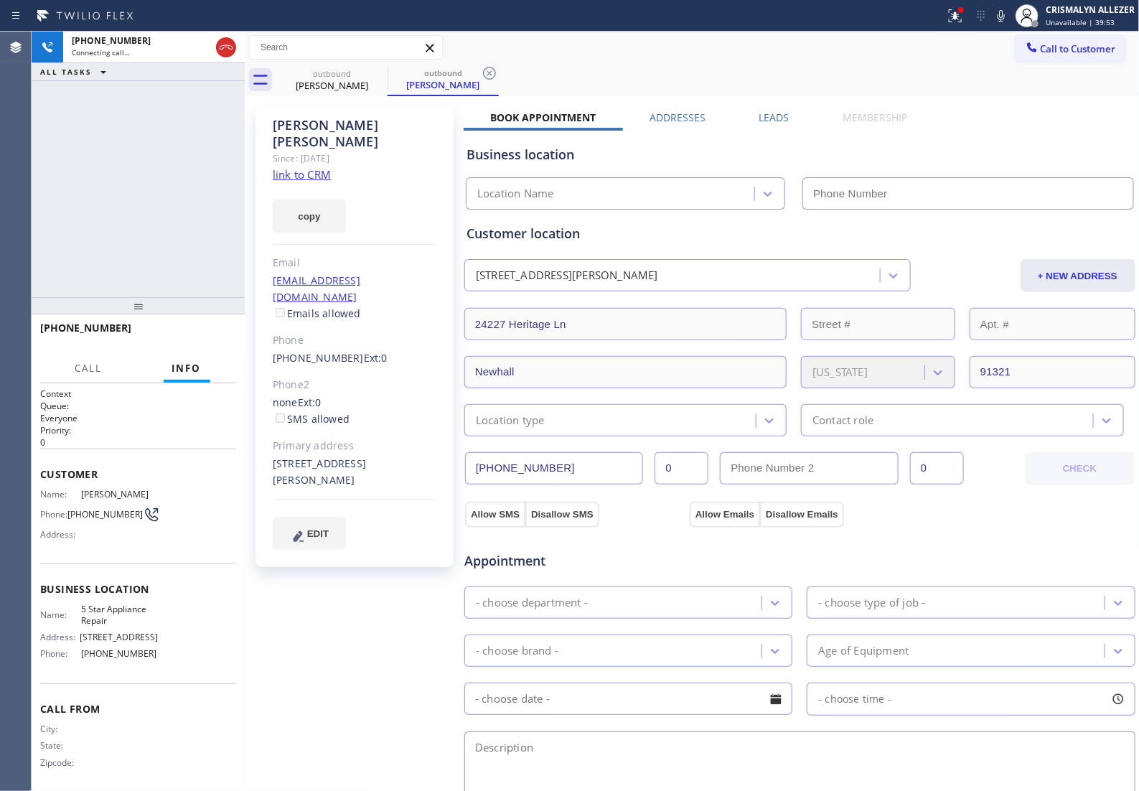
click at [304, 167] on link "link to CRM" at bounding box center [302, 174] width 58 height 14
type input "[PHONE_NUMBER]"
click at [194, 334] on span "HANG UP" at bounding box center [203, 334] width 44 height 10
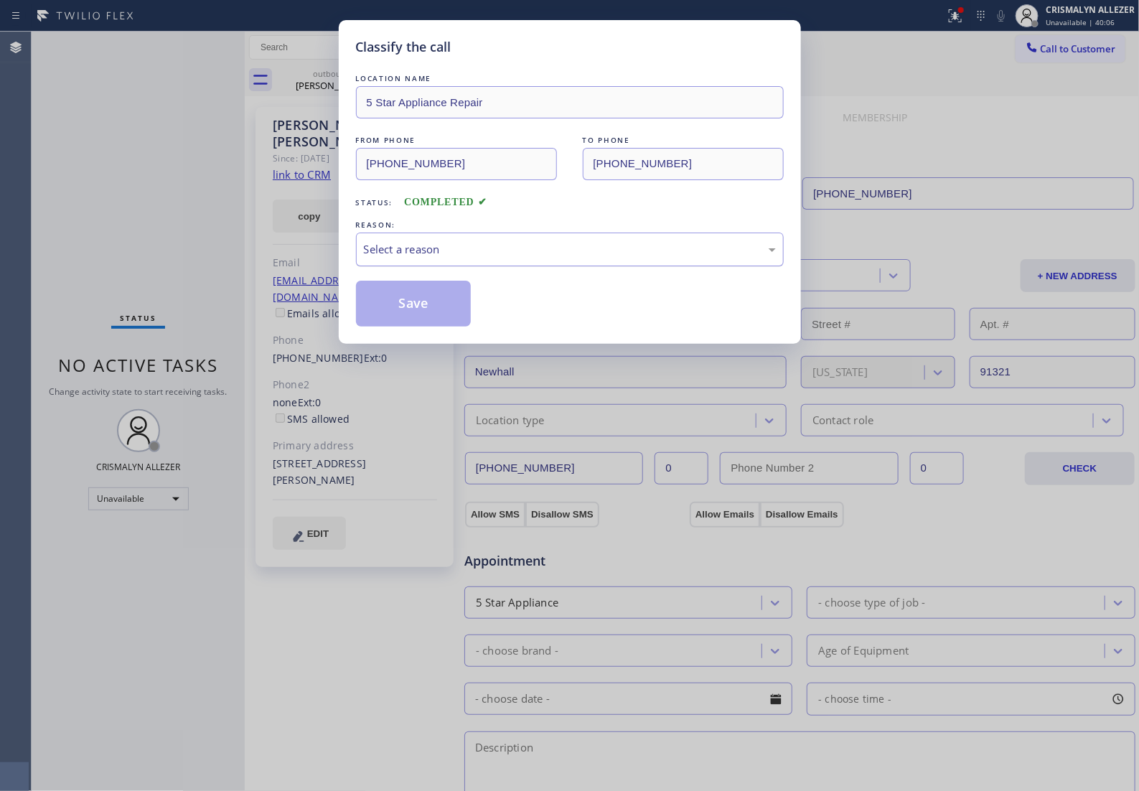
click at [561, 258] on div "Select a reason" at bounding box center [570, 249] width 412 height 17
click at [411, 324] on button "Save" at bounding box center [414, 304] width 116 height 46
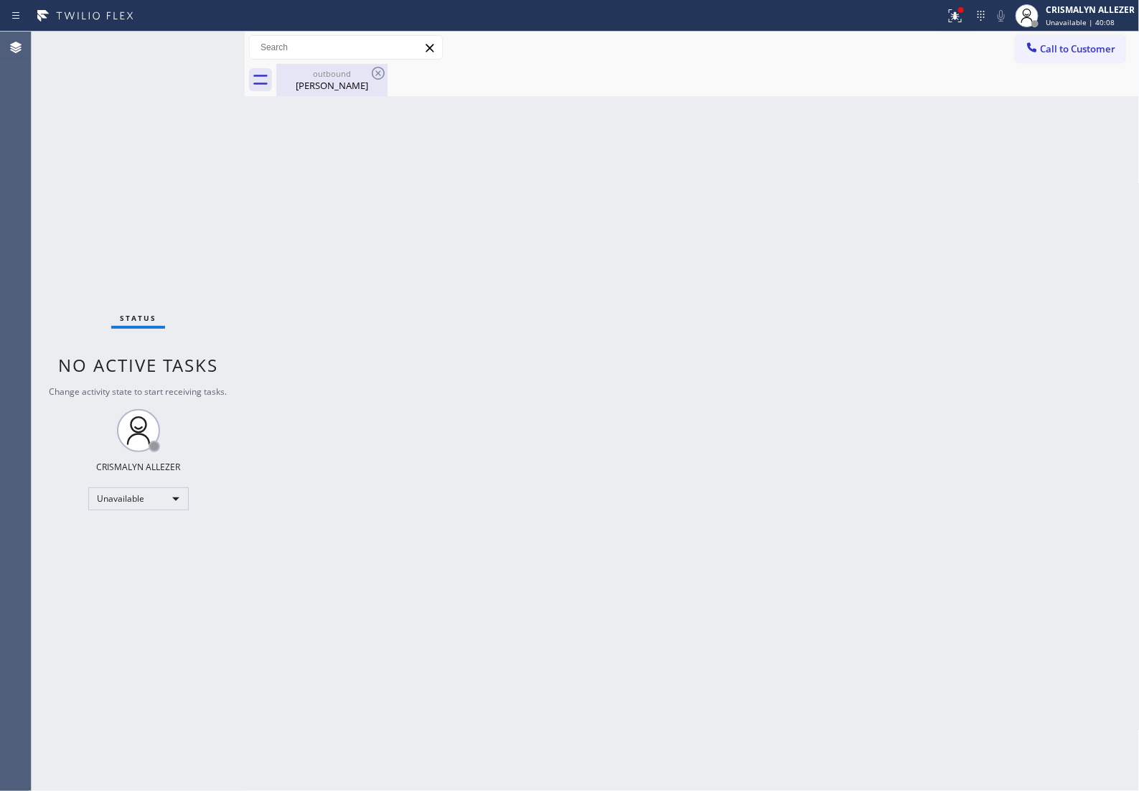
click at [353, 79] on div "Leonard Miller" at bounding box center [332, 85] width 108 height 13
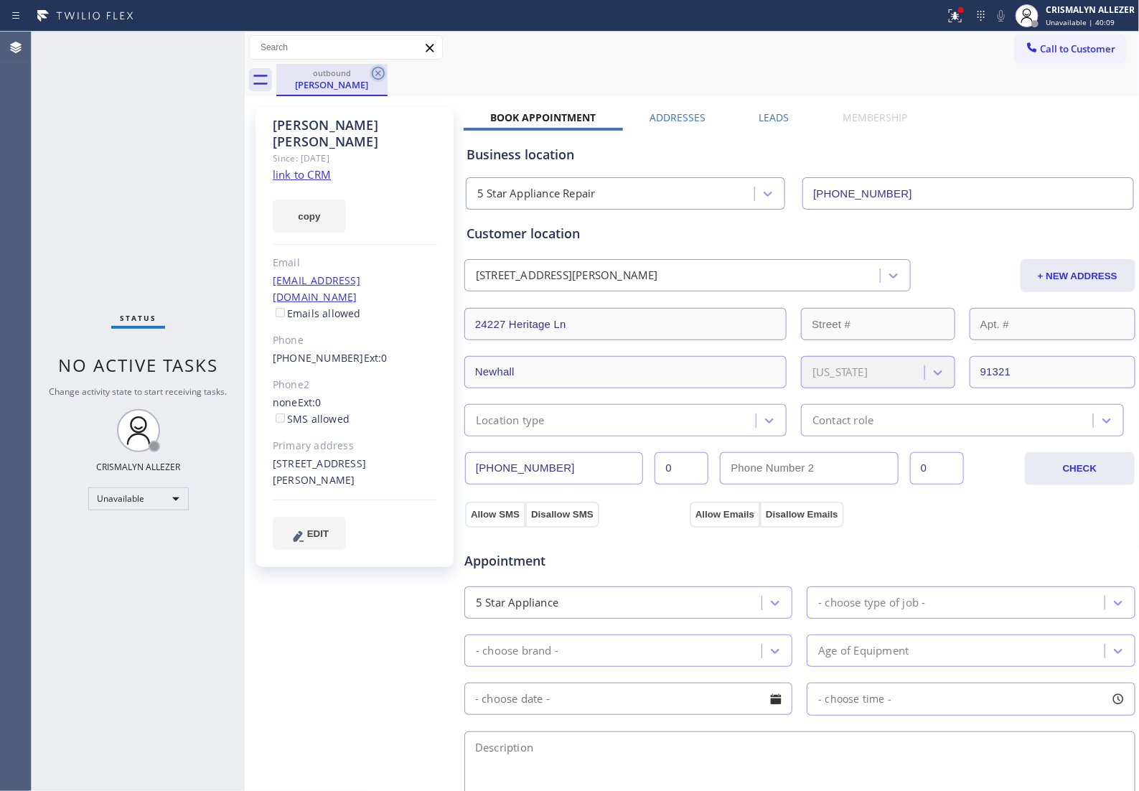
click at [380, 74] on icon at bounding box center [378, 73] width 17 height 17
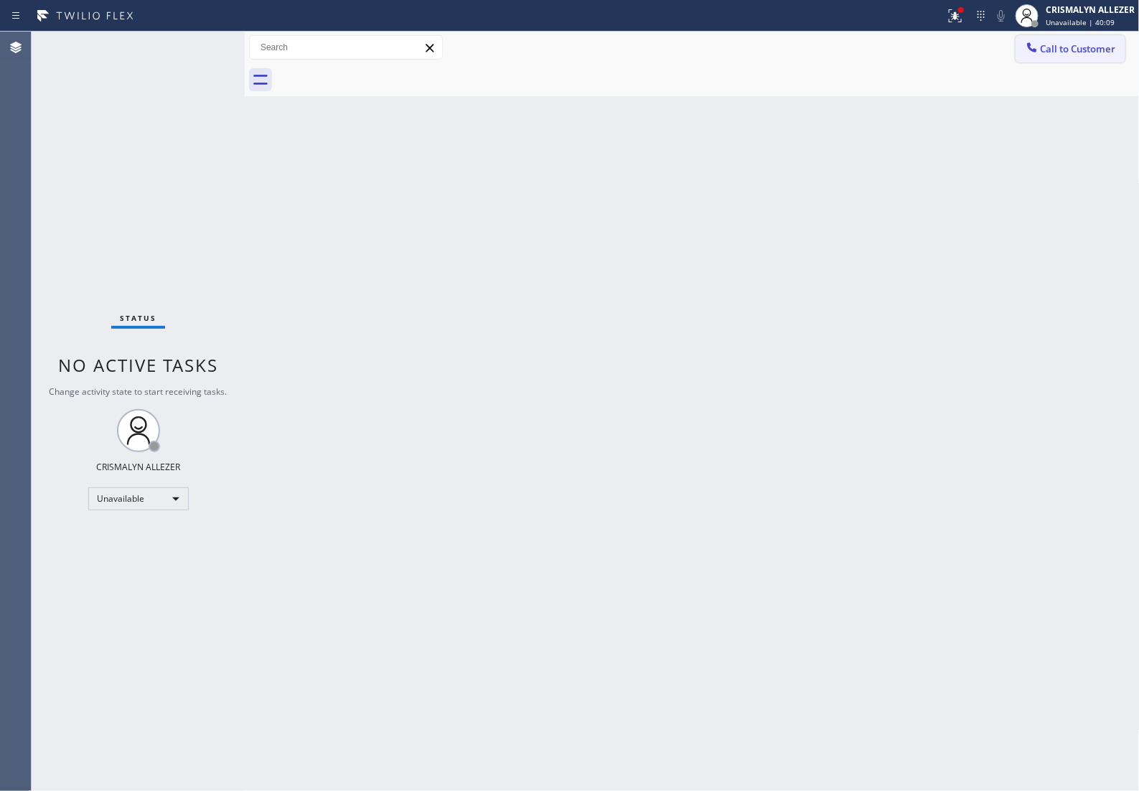
click at [1052, 58] on button "Call to Customer" at bounding box center [1071, 48] width 110 height 27
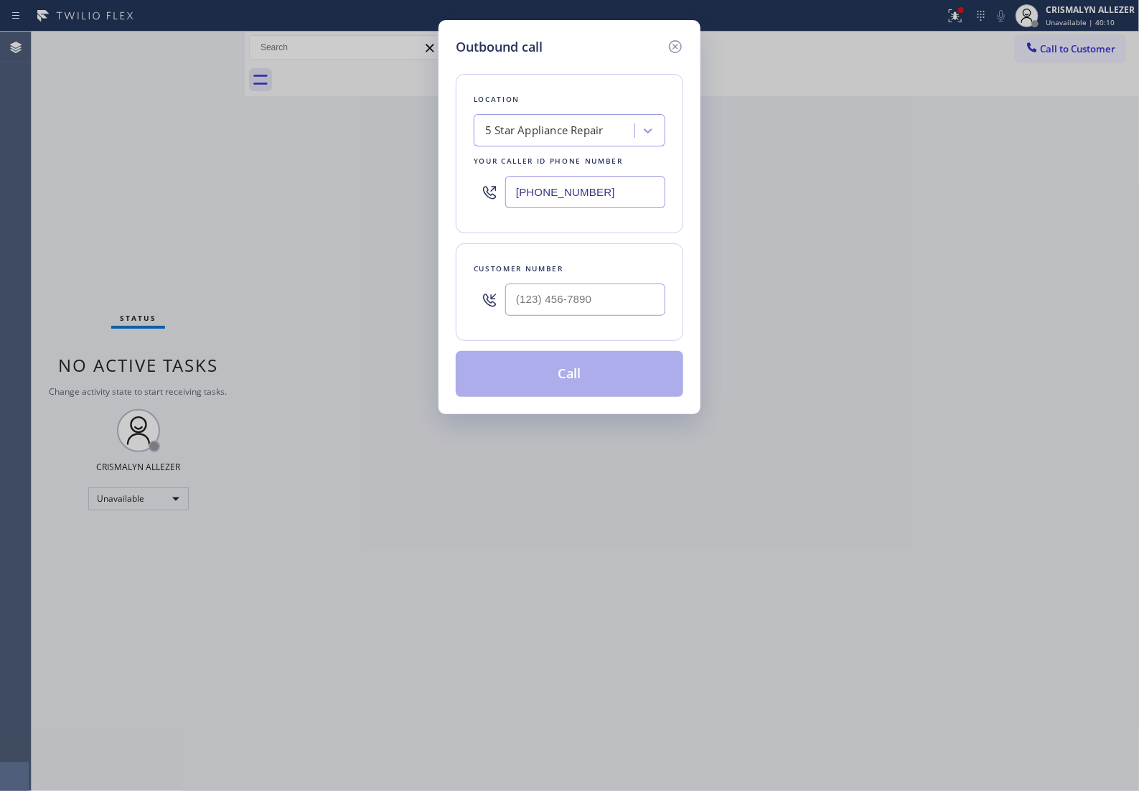
drag, startPoint x: 641, startPoint y: 206, endPoint x: 141, endPoint y: 192, distance: 500.4
click at [158, 192] on div "Outbound call Location 5 Star Appliance Repair Your caller id phone number (855…" at bounding box center [569, 395] width 1139 height 791
paste input "661) 262-454"
type input "(661) 262-4542"
click at [611, 316] on input "(___) ___-____" at bounding box center [585, 299] width 160 height 32
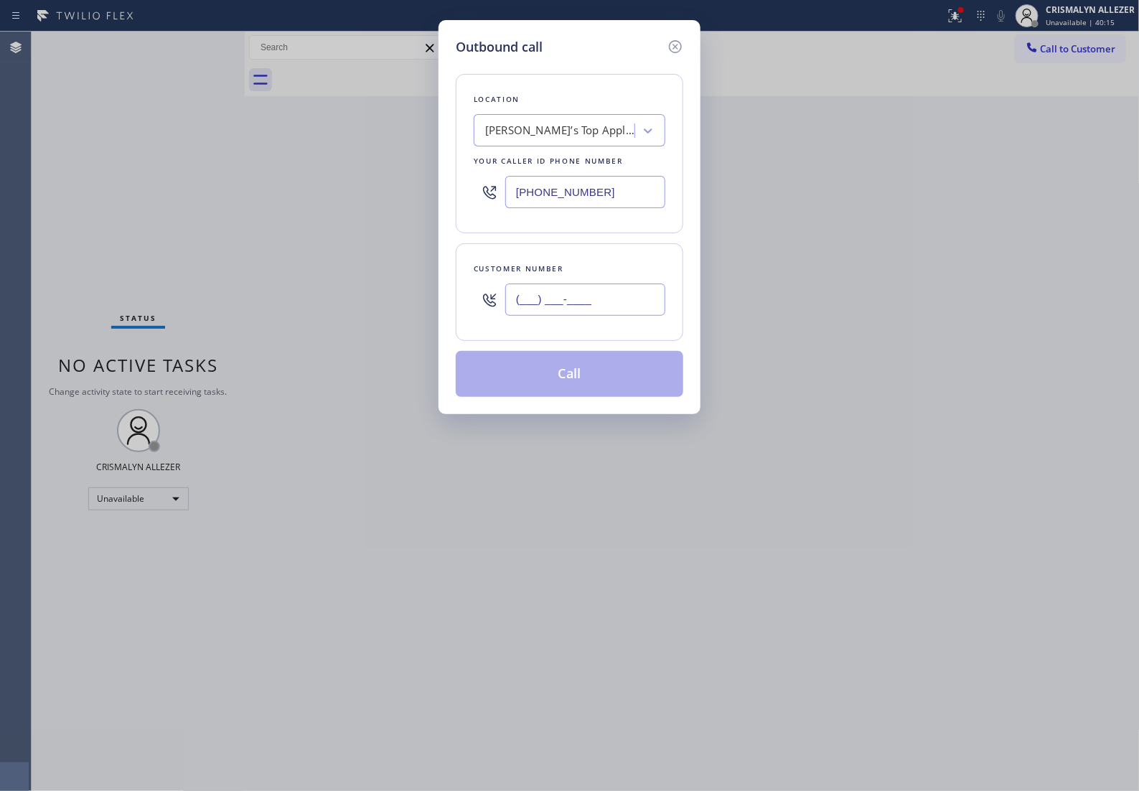
paste input "661) 803-2159"
paste input "text"
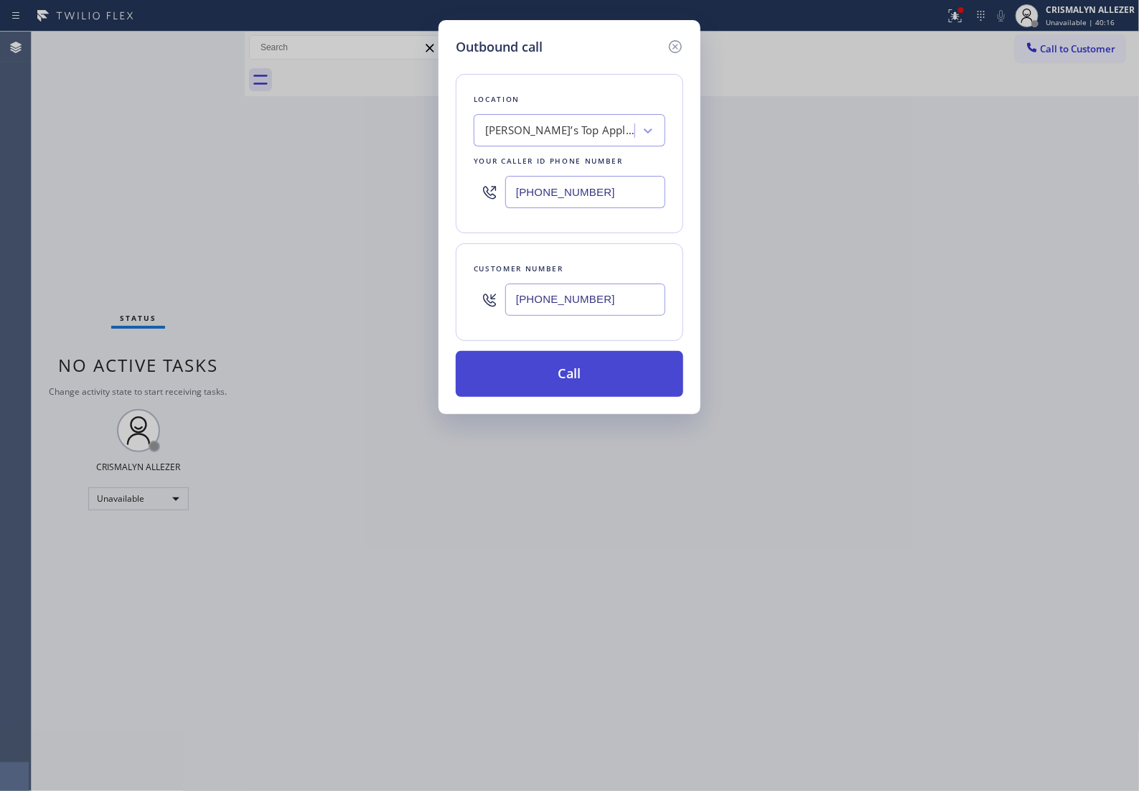
type input "[PHONE_NUMBER]"
click at [585, 386] on button "Call" at bounding box center [570, 374] width 228 height 46
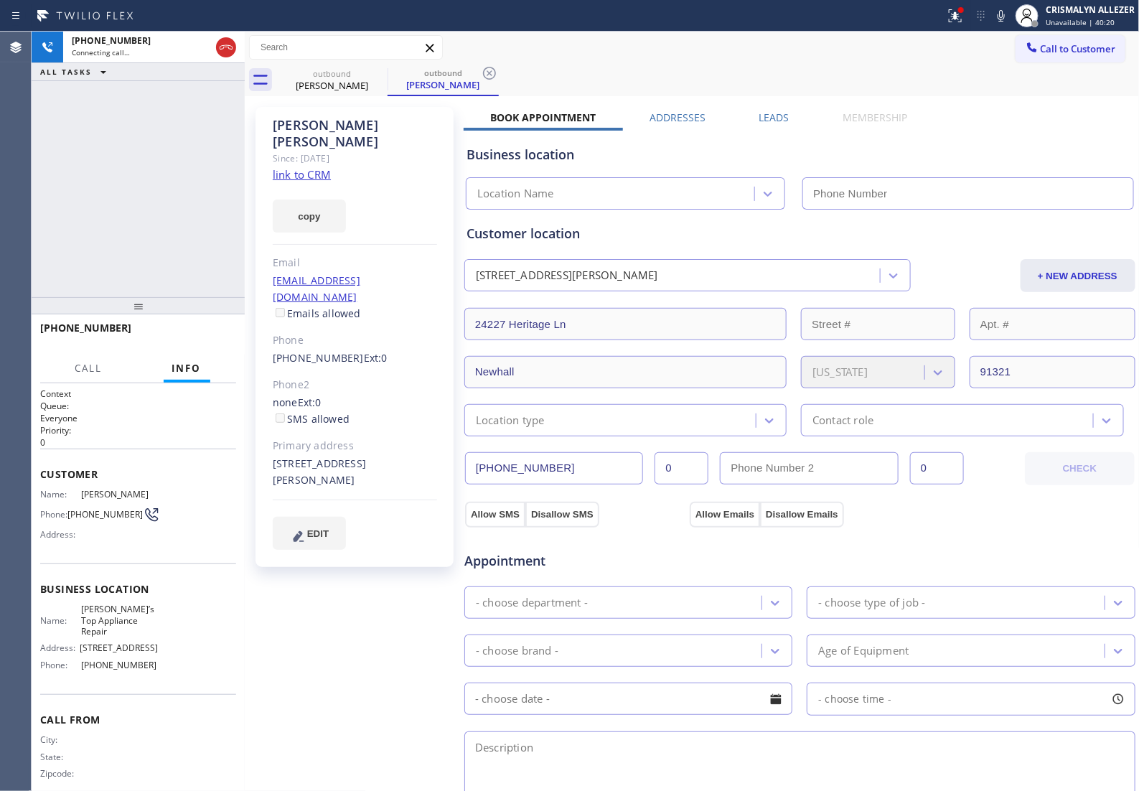
type input "(661) 262-4542"
click at [779, 115] on label "Leads" at bounding box center [774, 118] width 30 height 14
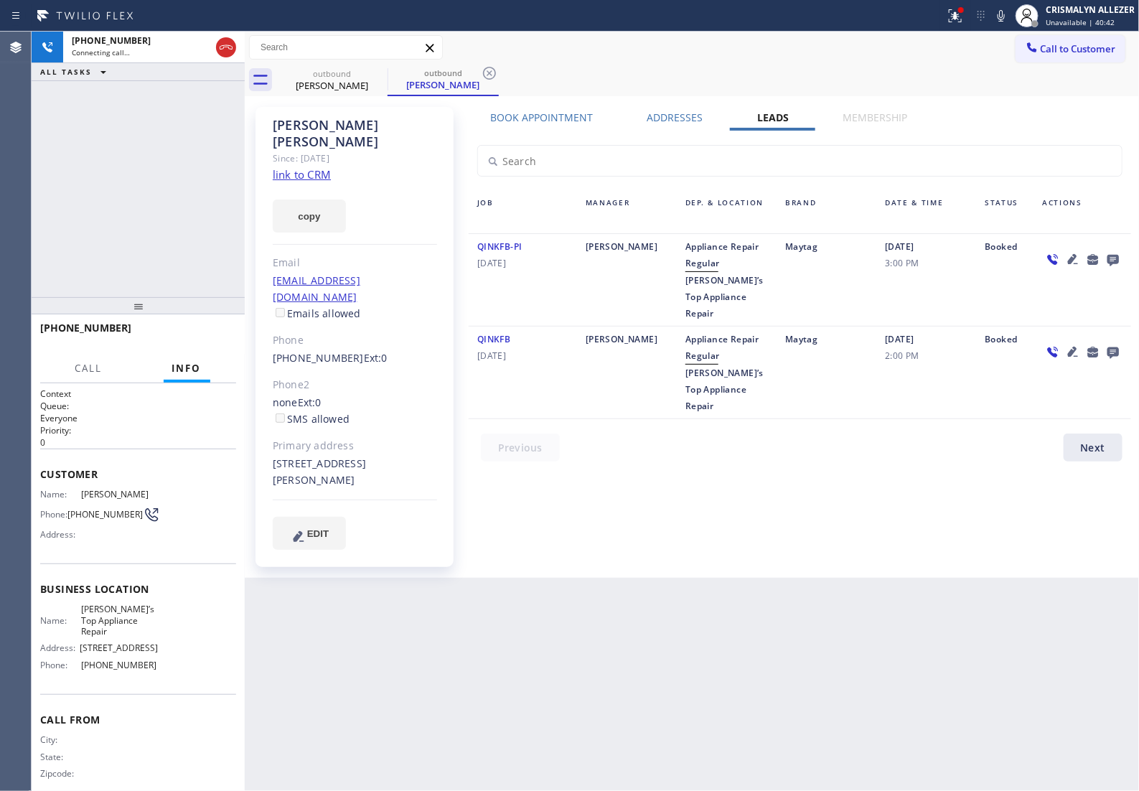
click at [1110, 261] on icon at bounding box center [1112, 260] width 11 height 11
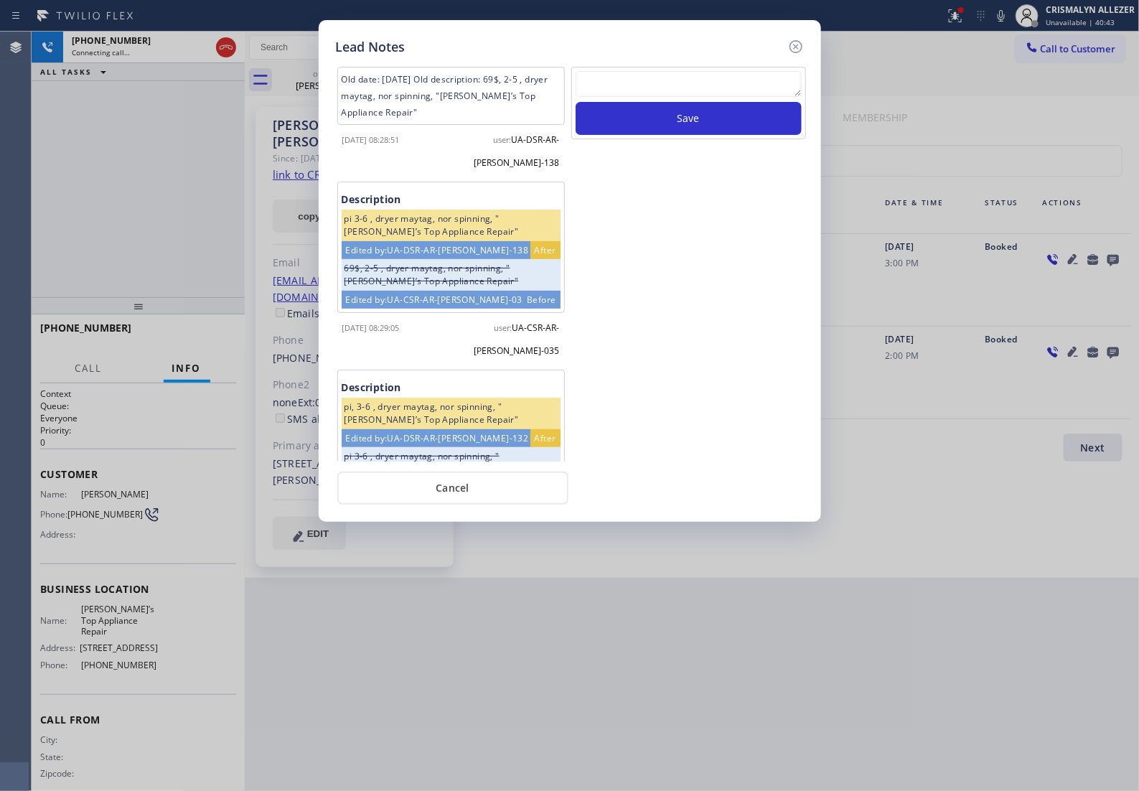
click at [647, 97] on textarea at bounding box center [689, 84] width 226 height 26
paste textarea "no answer | pls xfer if cx calls back"
type textarea "no answer | pls xfer if cx calls back"
click at [690, 133] on button "Save" at bounding box center [689, 118] width 226 height 33
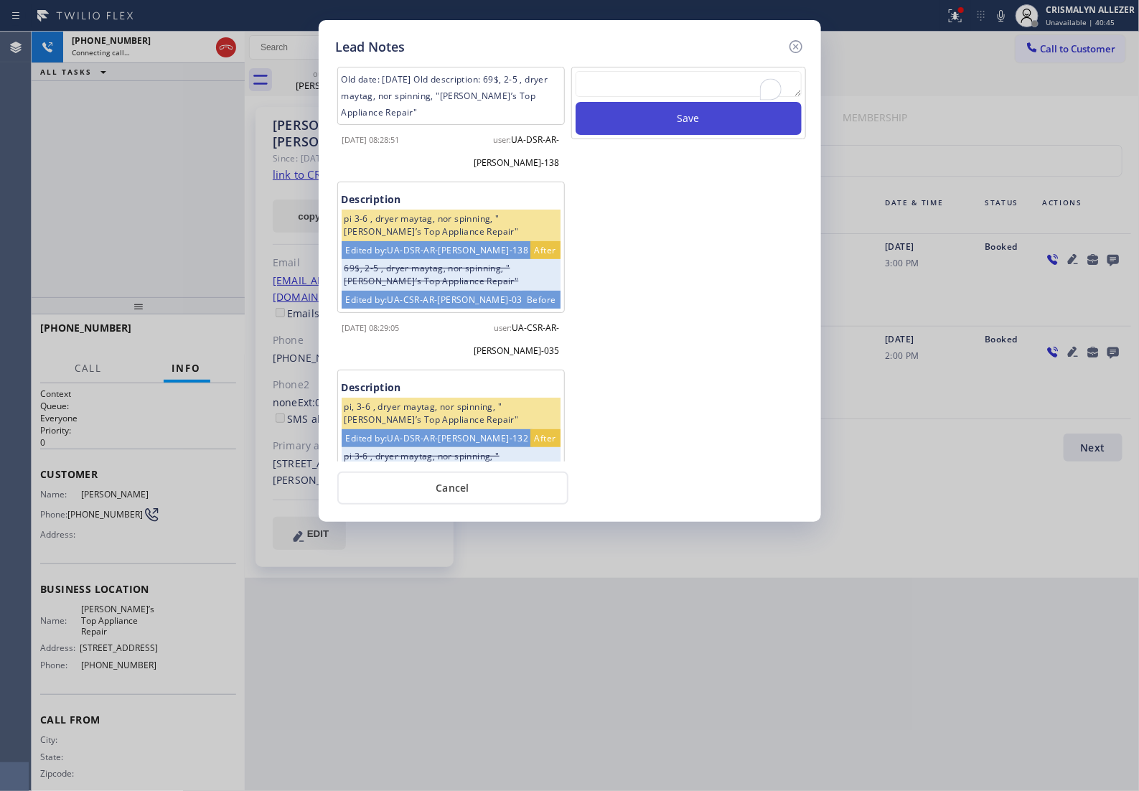
scroll to position [0, 0]
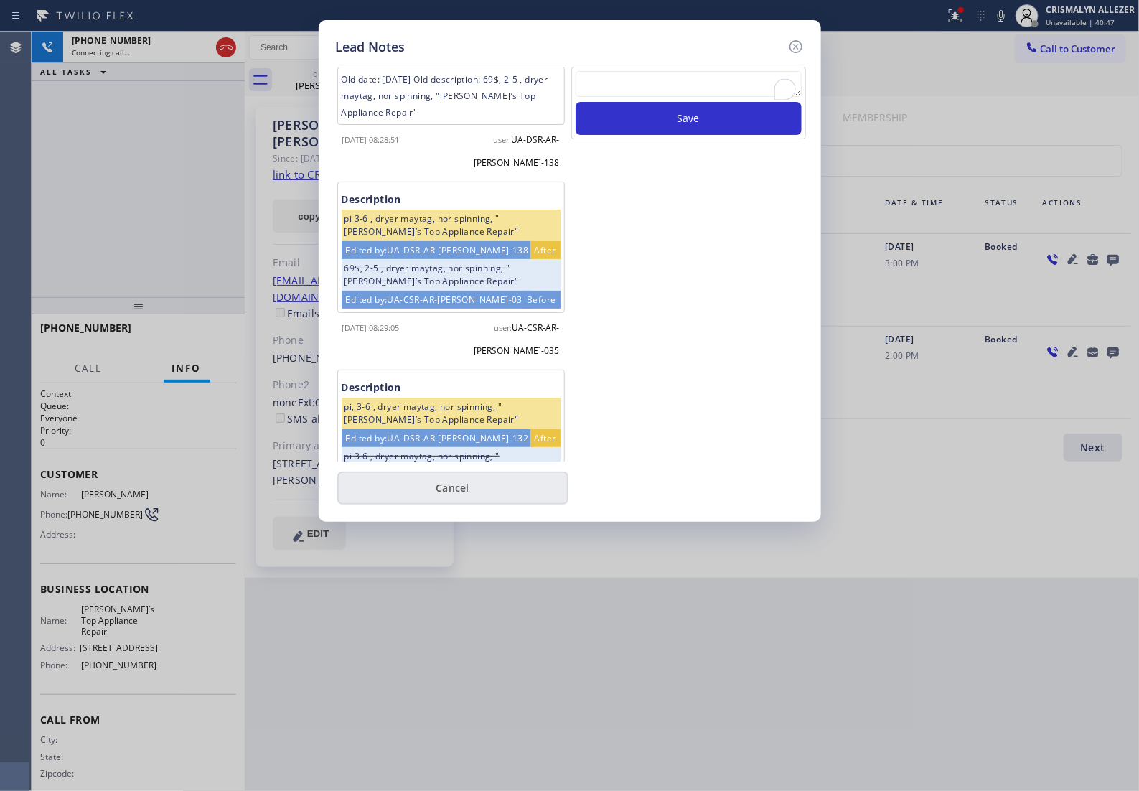
click at [452, 499] on button "Cancel" at bounding box center [452, 488] width 231 height 33
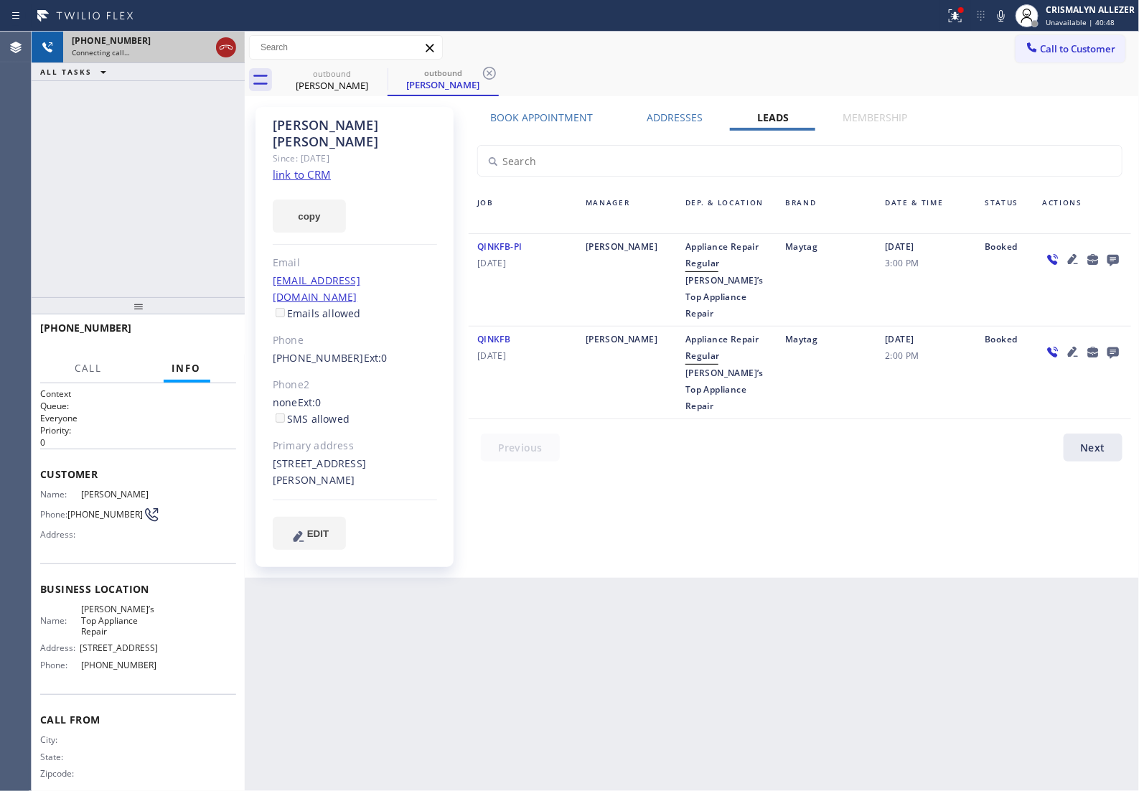
click at [225, 47] on icon at bounding box center [226, 47] width 13 height 4
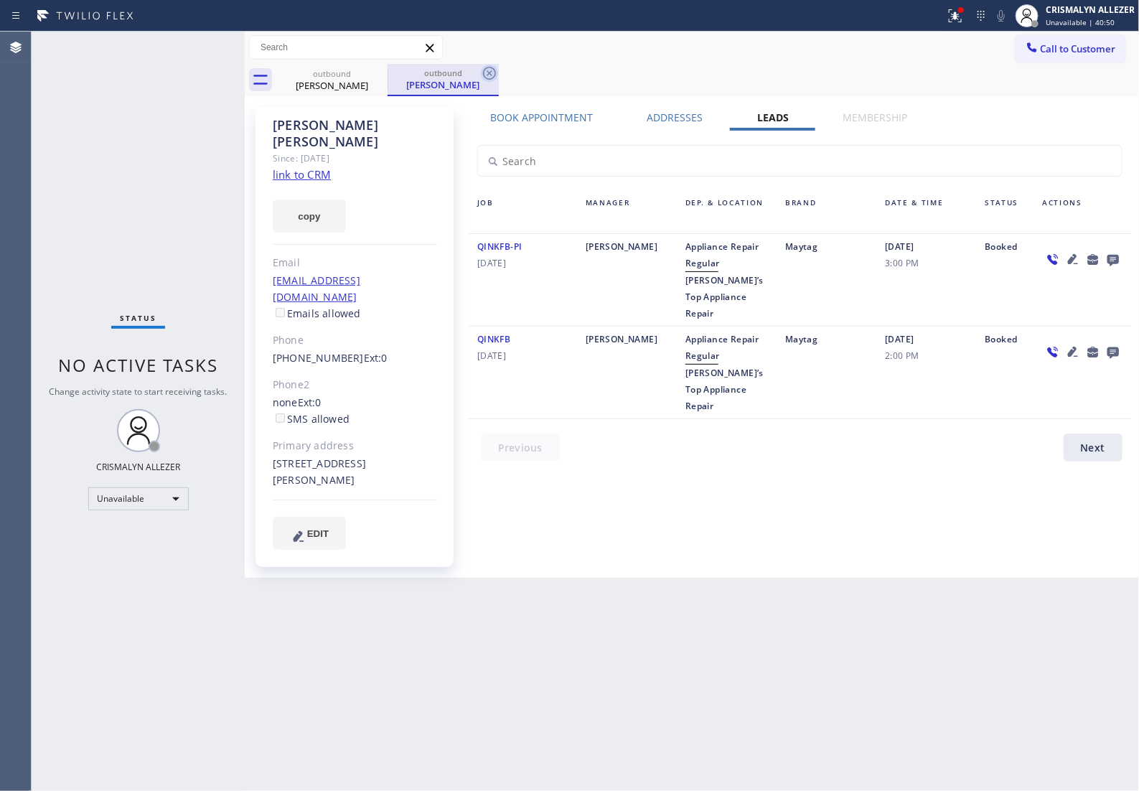
click at [493, 75] on icon at bounding box center [489, 73] width 17 height 17
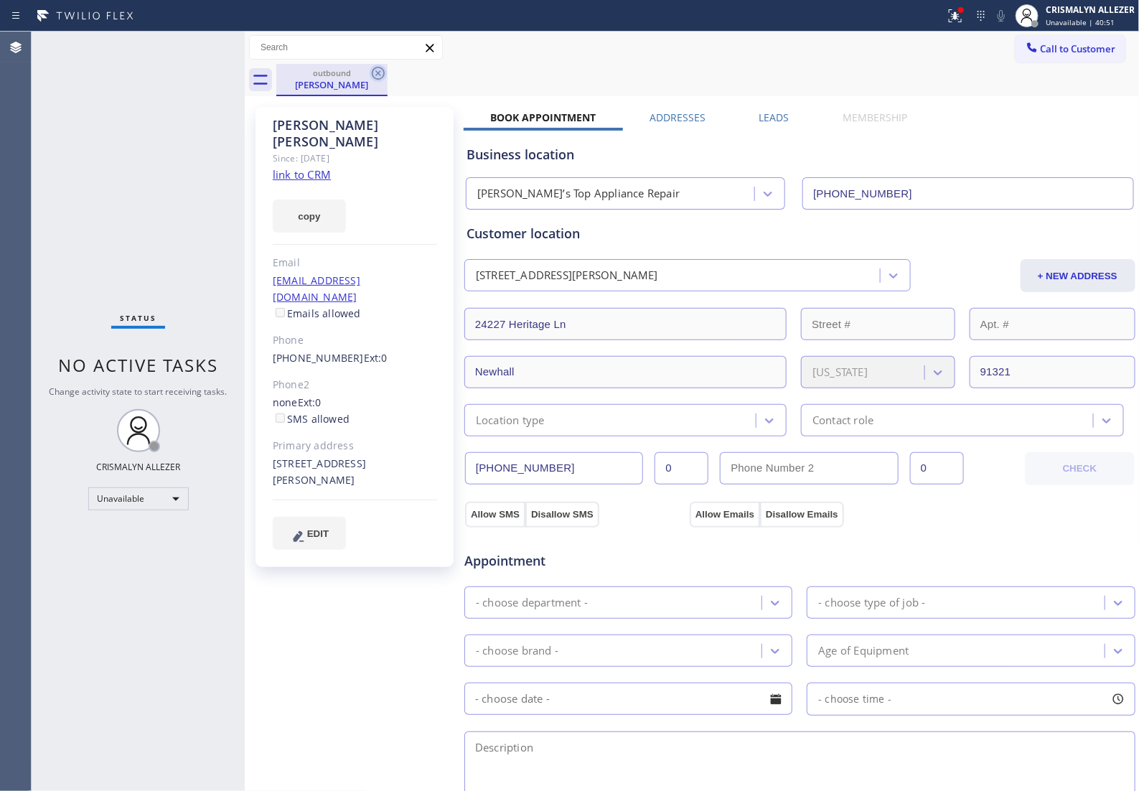
drag, startPoint x: 377, startPoint y: 74, endPoint x: 400, endPoint y: 2, distance: 75.1
click at [378, 70] on icon at bounding box center [378, 73] width 17 height 17
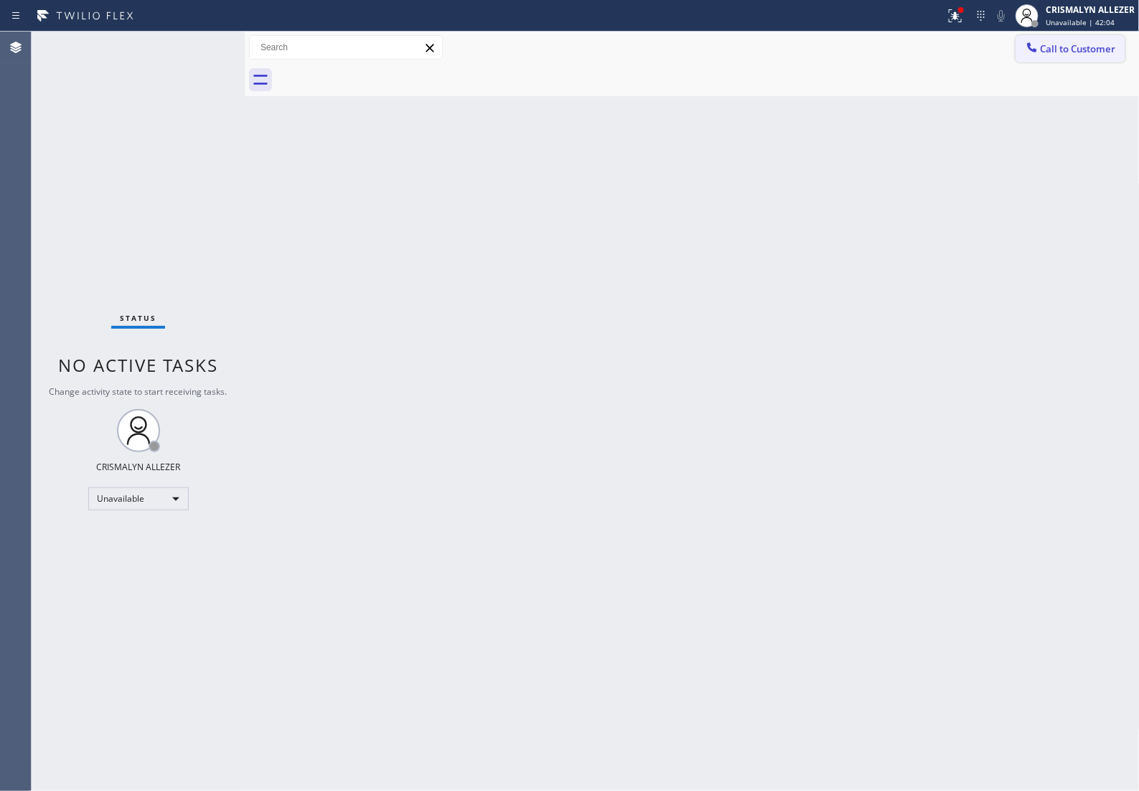
click at [1097, 42] on span "Call to Customer" at bounding box center [1078, 48] width 75 height 13
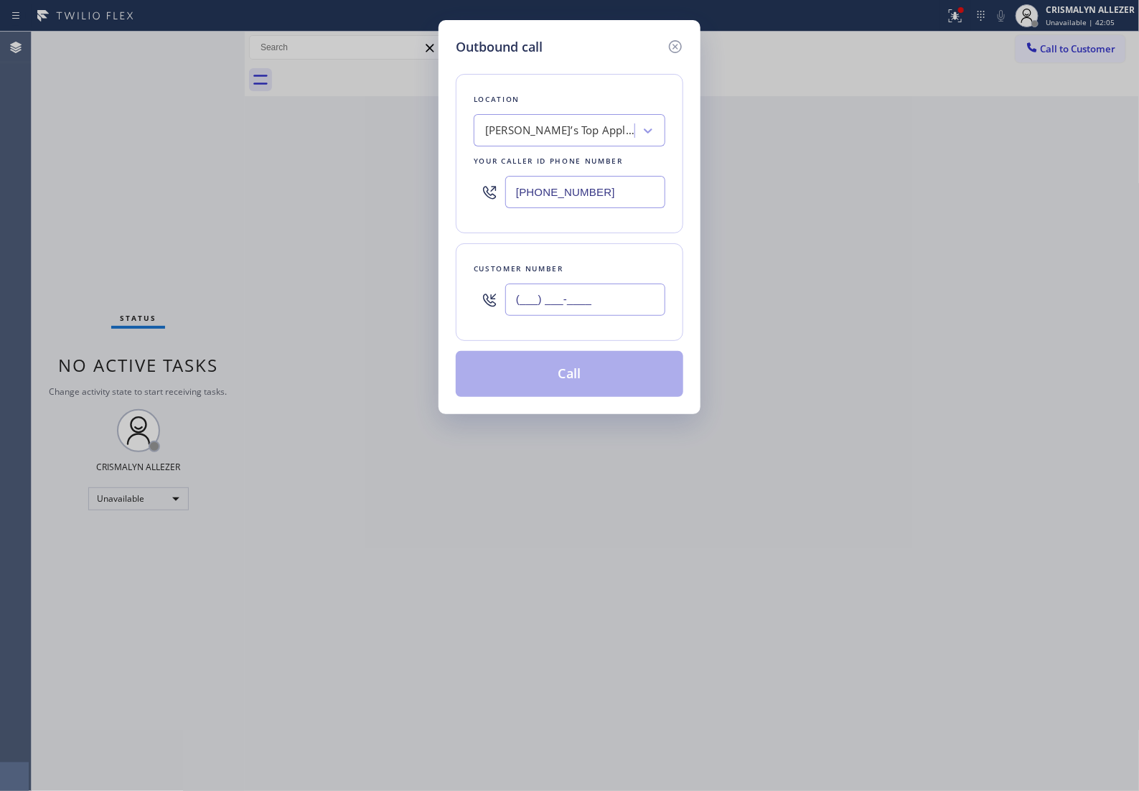
click at [611, 316] on input "(___) ___-____" at bounding box center [585, 299] width 160 height 32
paste input "310) 882-1529"
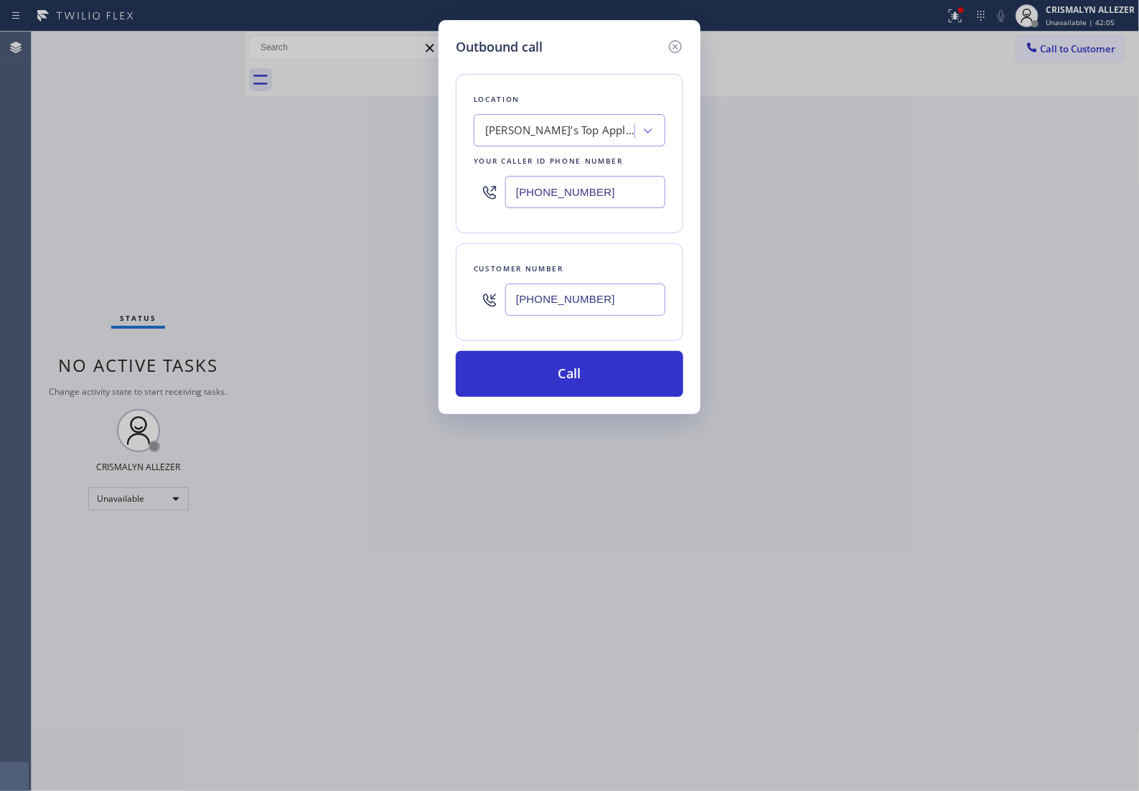
type input "[PHONE_NUMBER]"
click at [568, 138] on div "Andrew’s Top Appliance Repair" at bounding box center [560, 131] width 151 height 17
type input "5 star appliance re"
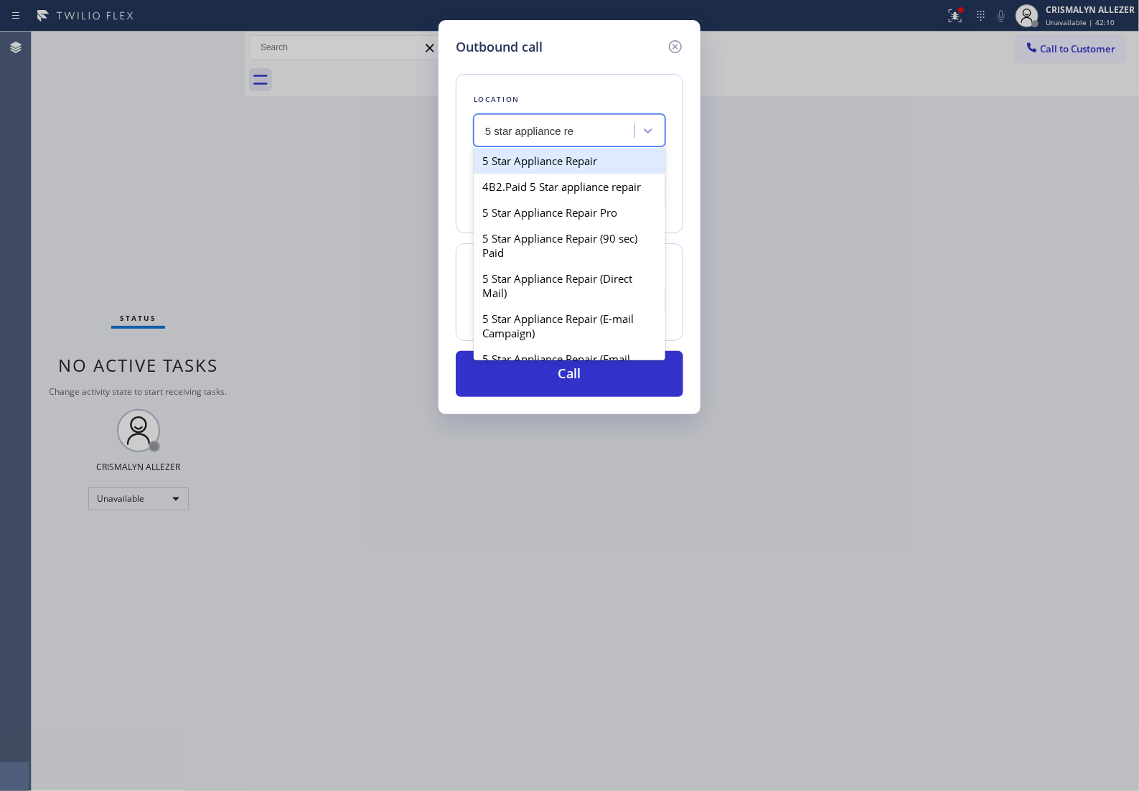
click at [571, 172] on div "5 Star Appliance Repair" at bounding box center [570, 161] width 192 height 26
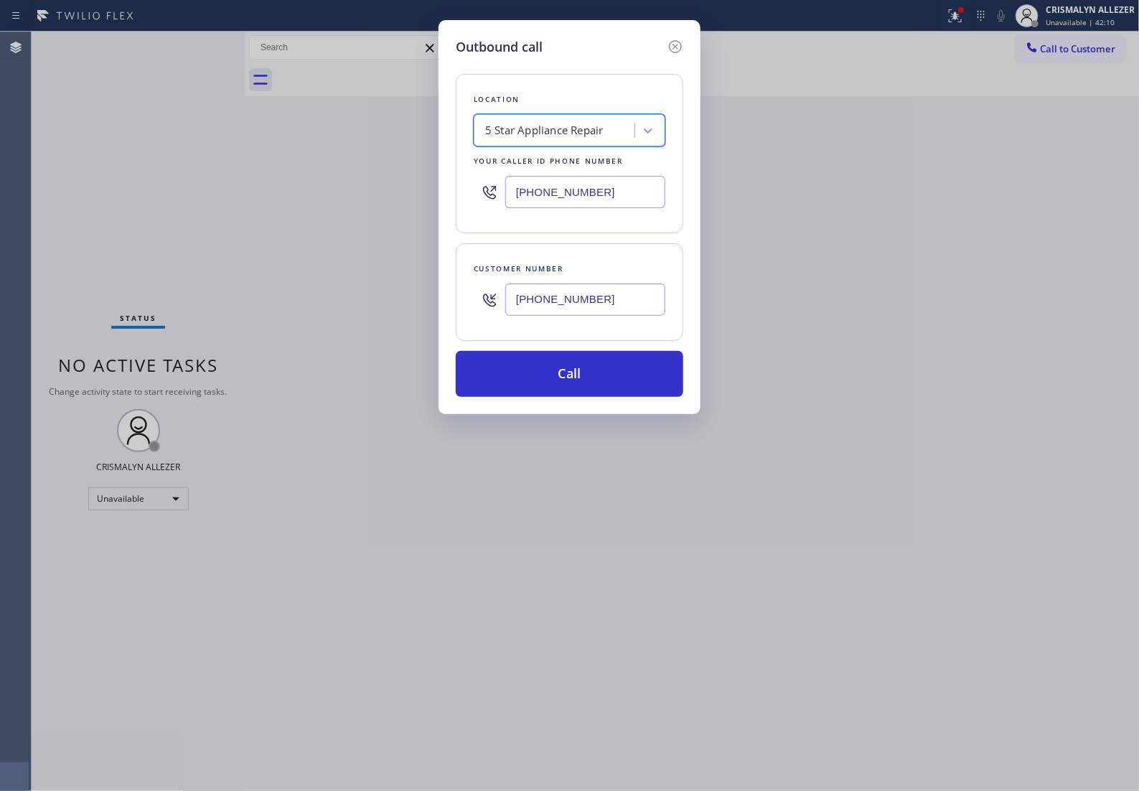
type input "[PHONE_NUMBER]"
click at [578, 397] on button "Call" at bounding box center [570, 374] width 228 height 46
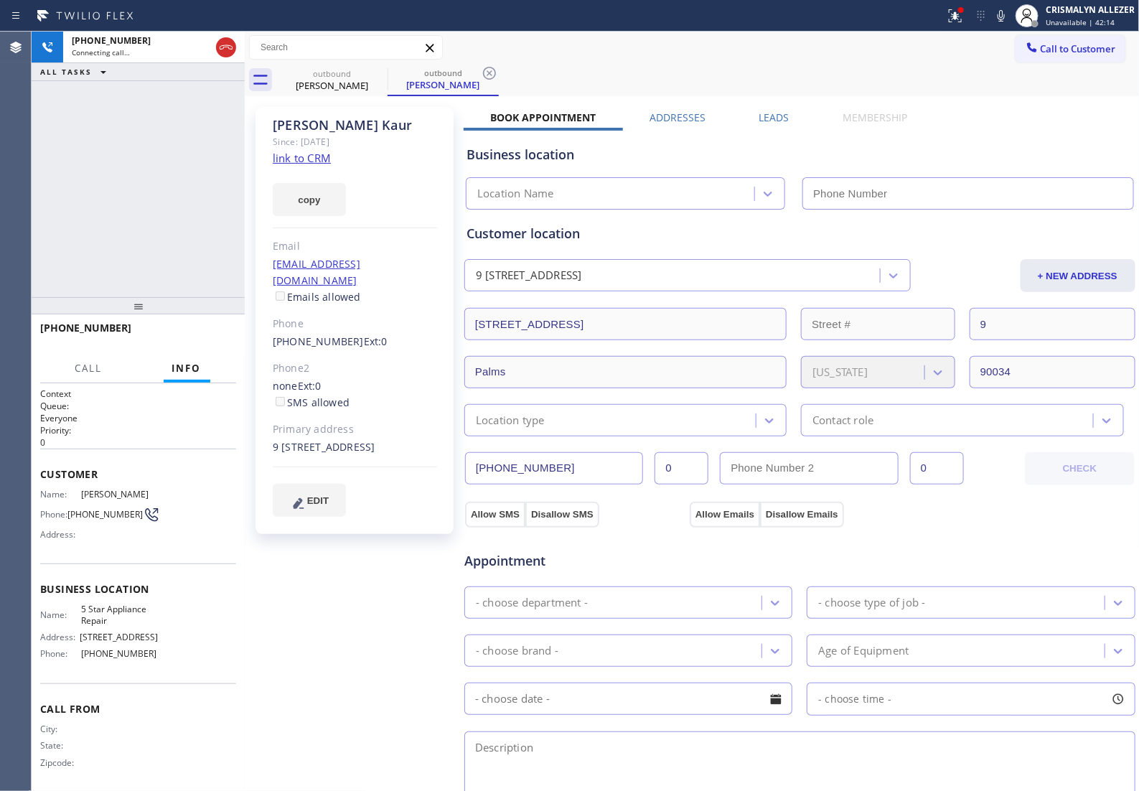
click at [303, 161] on link "link to CRM" at bounding box center [302, 158] width 58 height 14
type input "[PHONE_NUMBER]"
click at [192, 338] on span "HANG UP" at bounding box center [203, 334] width 44 height 10
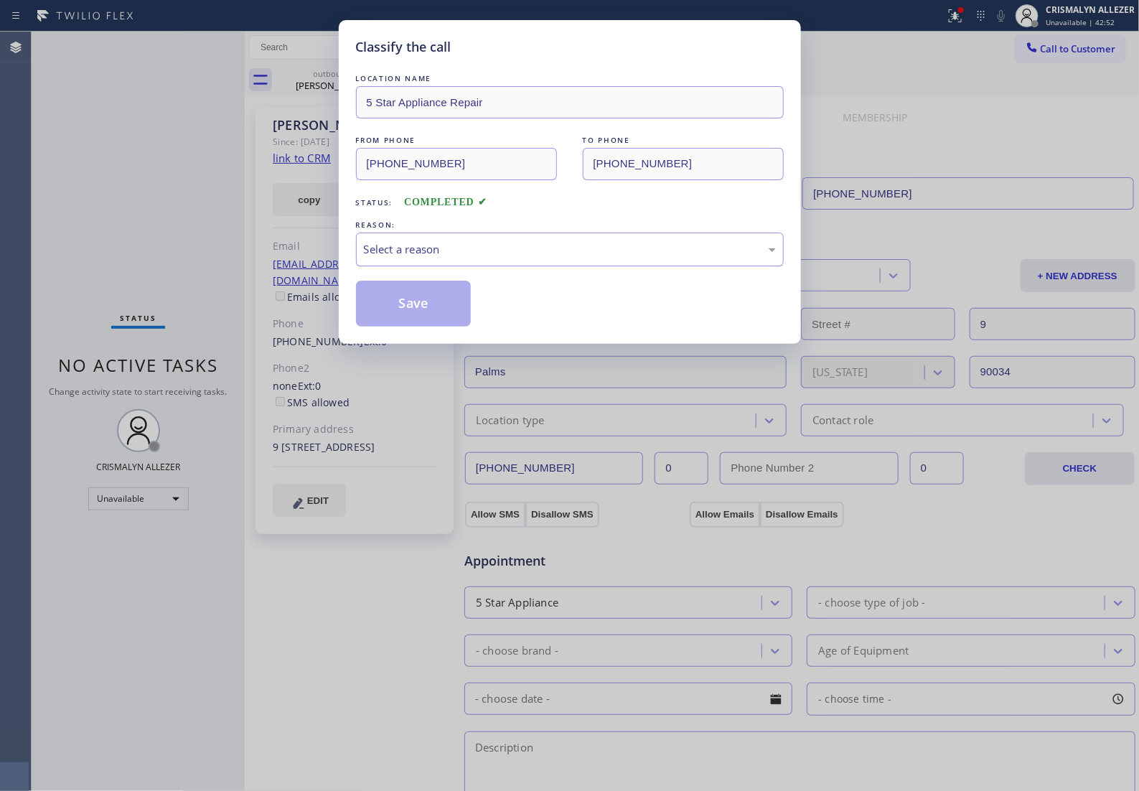
click at [567, 266] on div "Select a reason" at bounding box center [570, 250] width 428 height 34
click at [441, 327] on button "Save" at bounding box center [414, 304] width 116 height 46
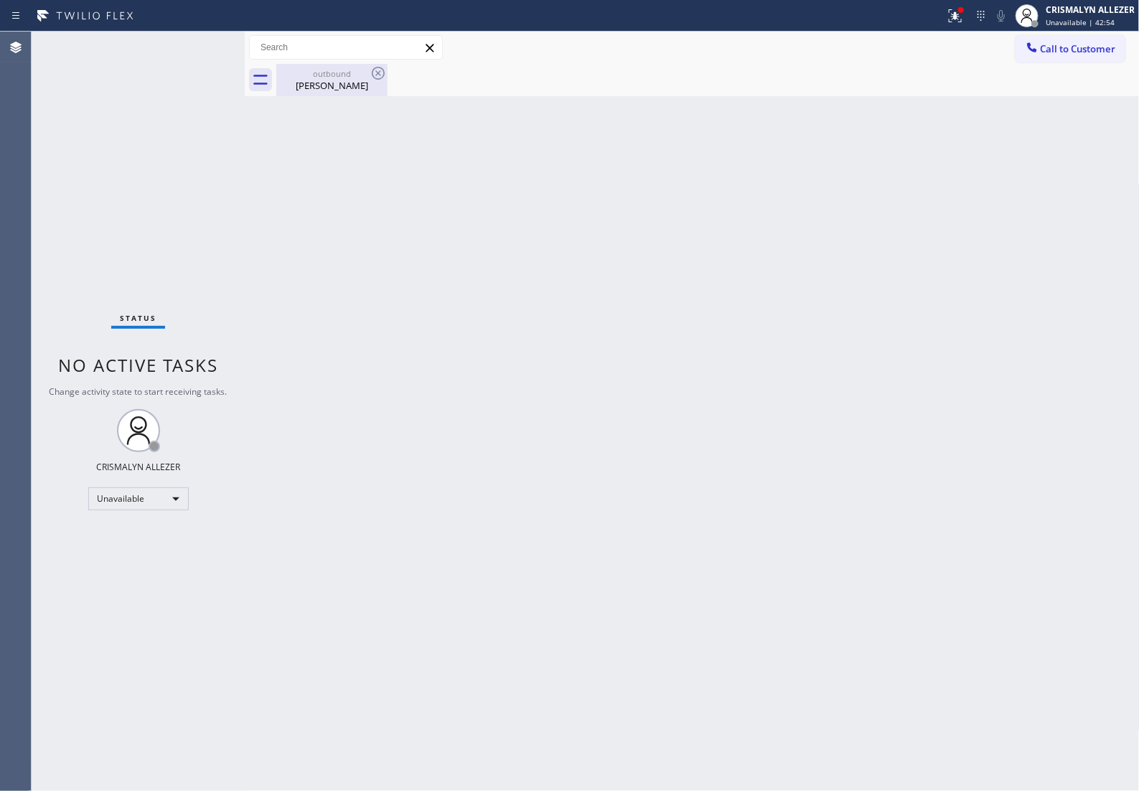
click at [337, 84] on div "Kulwinder Kaur" at bounding box center [332, 85] width 108 height 13
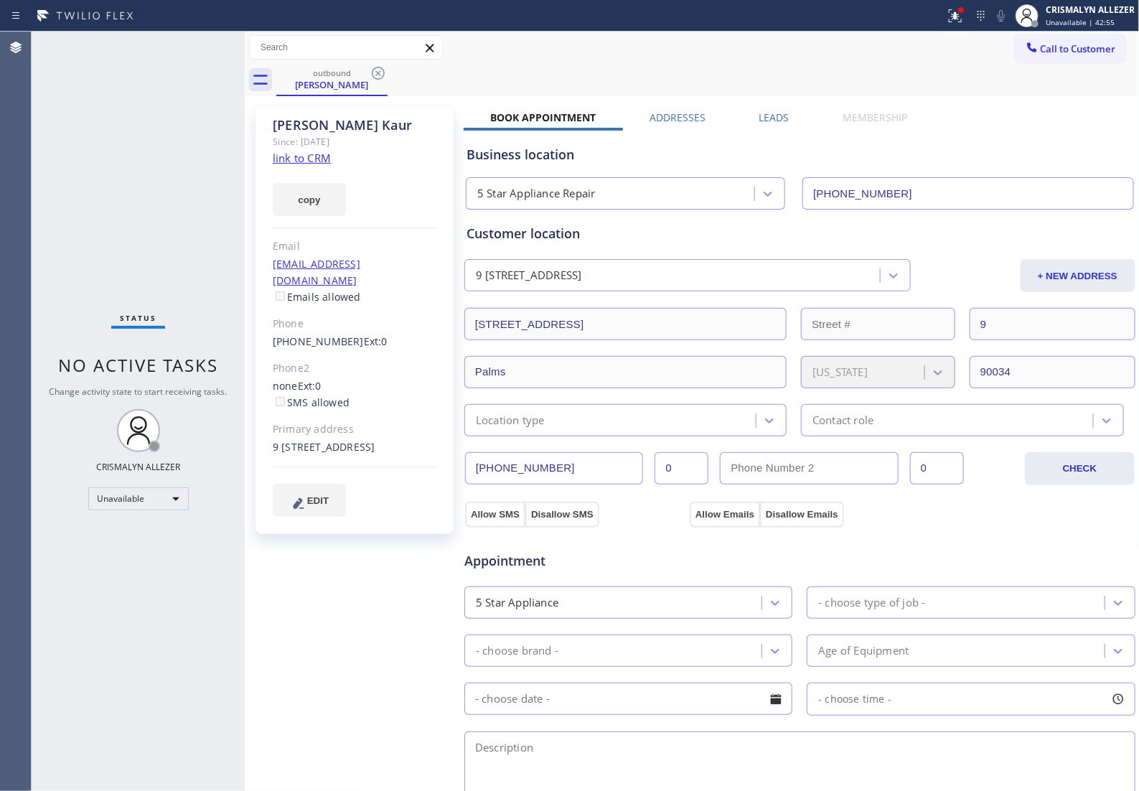
click at [761, 115] on label "Leads" at bounding box center [774, 118] width 30 height 14
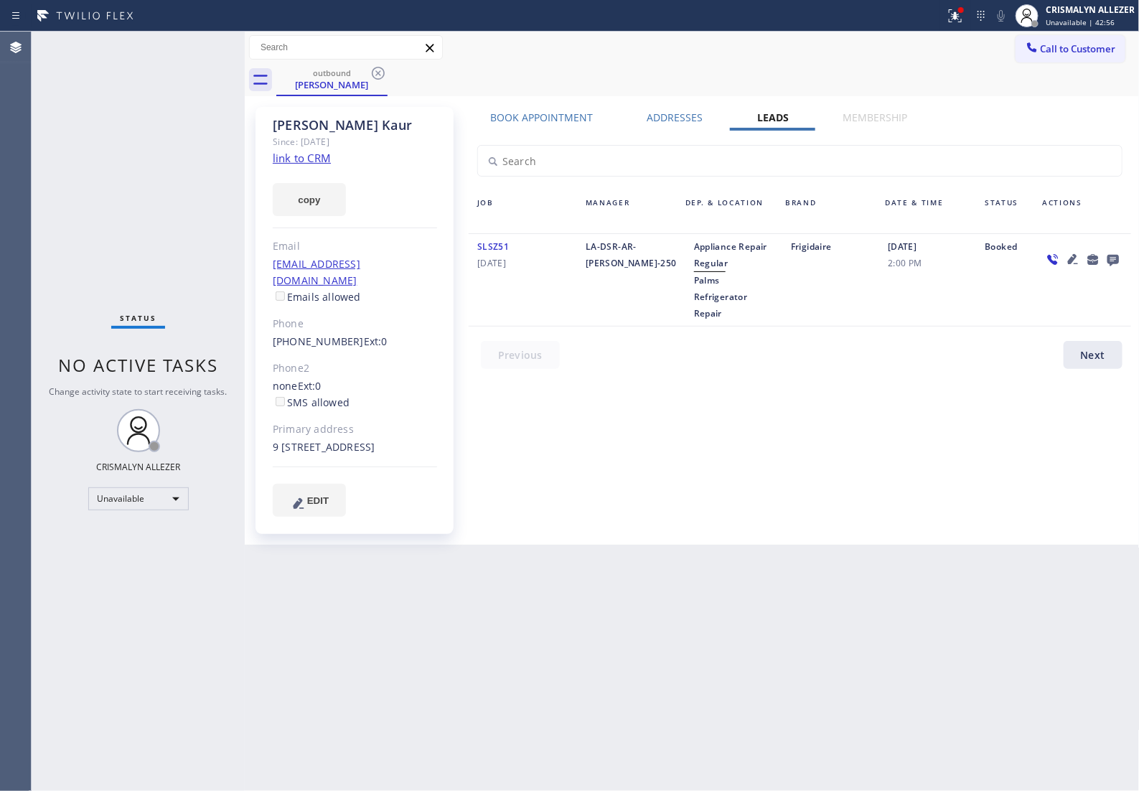
click at [1110, 261] on icon at bounding box center [1112, 260] width 11 height 11
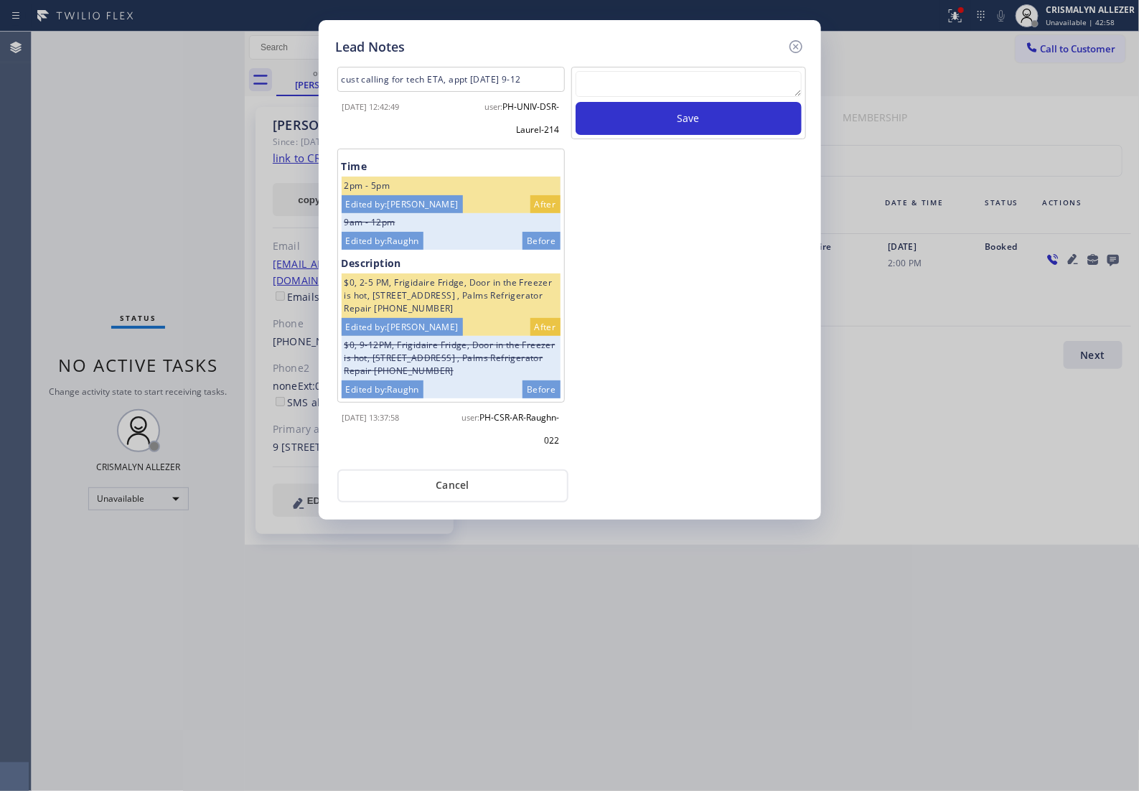
click at [637, 90] on textarea at bounding box center [689, 84] width 226 height 26
paste textarea "no answer | pls xfer if cx calls back"
type textarea "no answer | pls xfer if cx calls back"
click at [677, 135] on button "Save" at bounding box center [689, 118] width 226 height 33
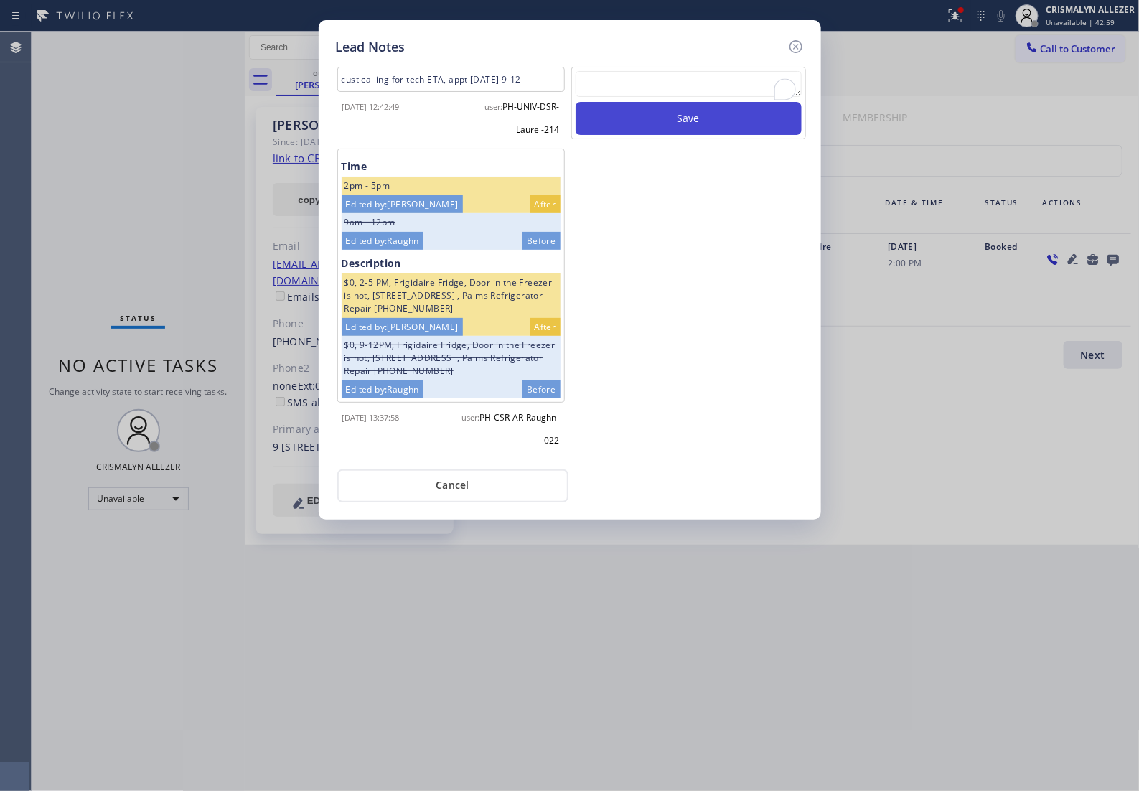
scroll to position [0, 0]
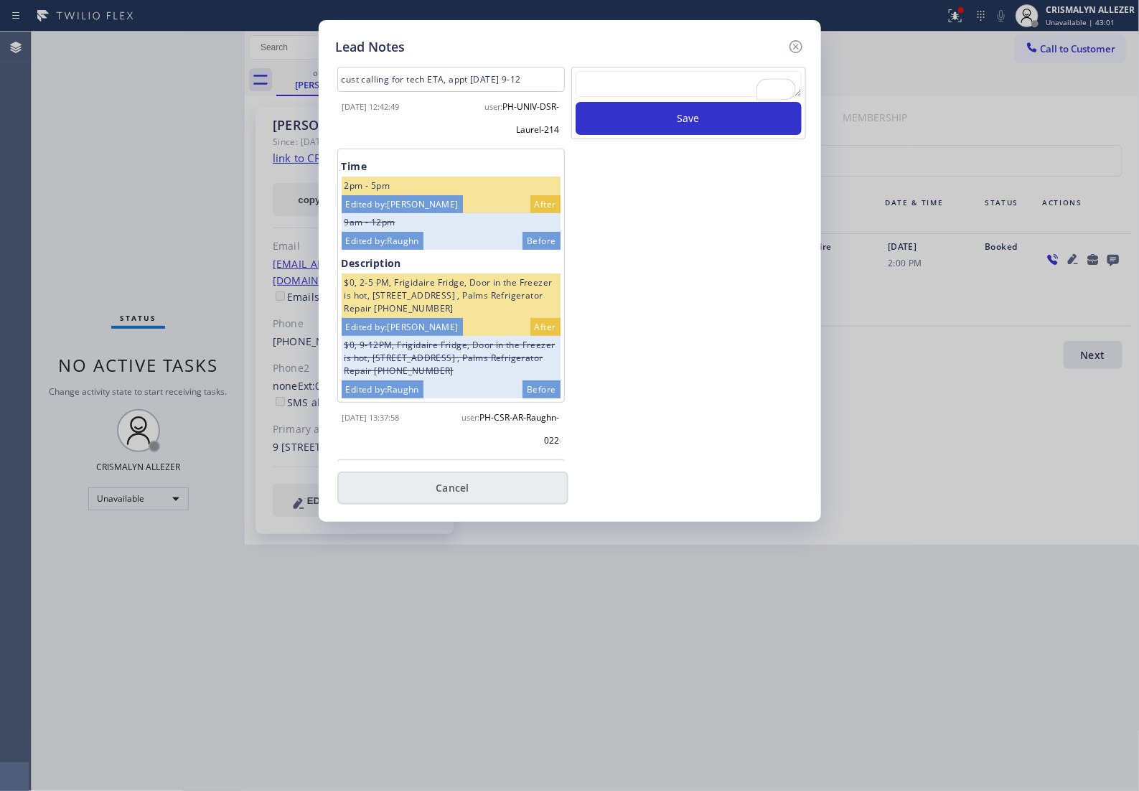
click at [454, 492] on button "Cancel" at bounding box center [452, 488] width 231 height 33
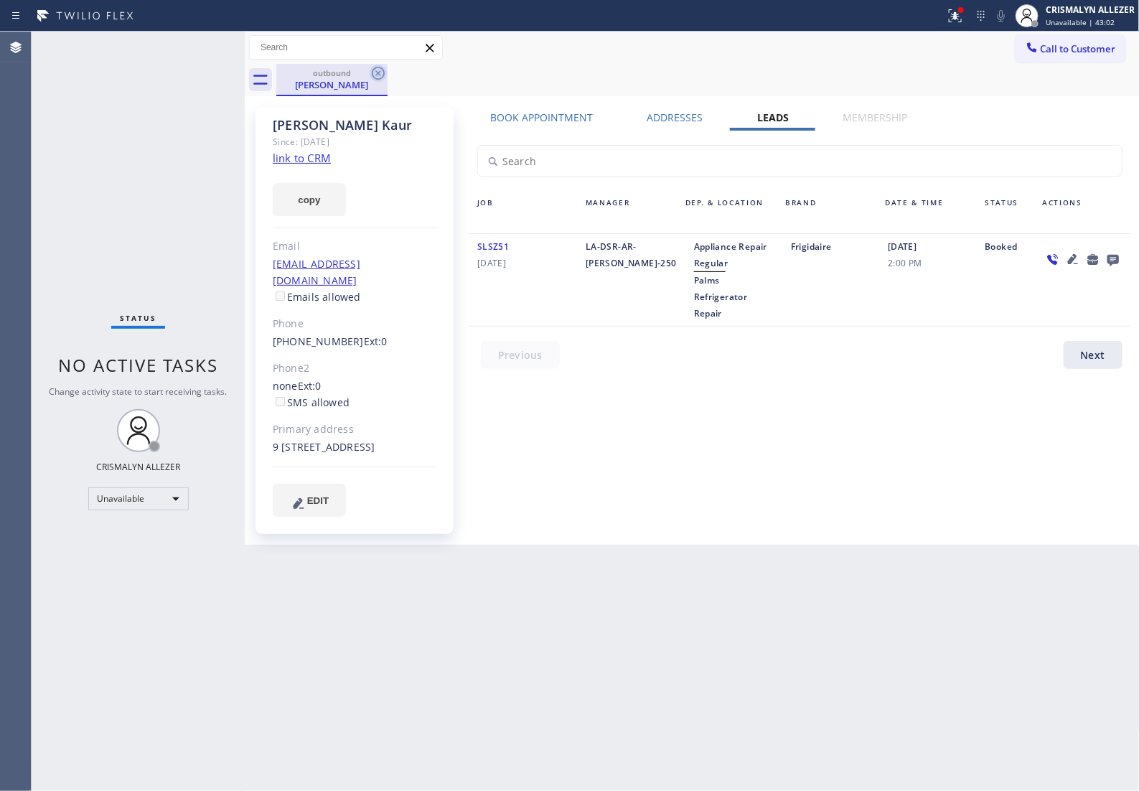
click at [377, 77] on icon at bounding box center [378, 73] width 17 height 17
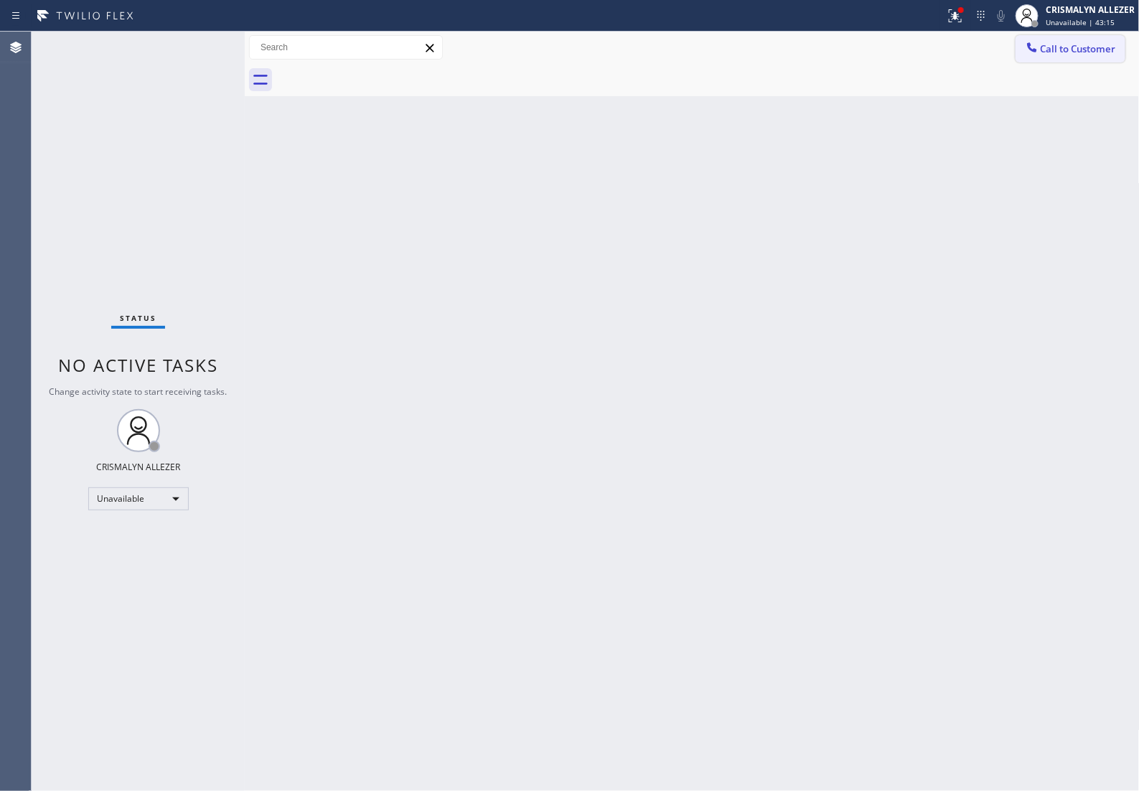
click at [1041, 51] on span "Call to Customer" at bounding box center [1078, 48] width 75 height 13
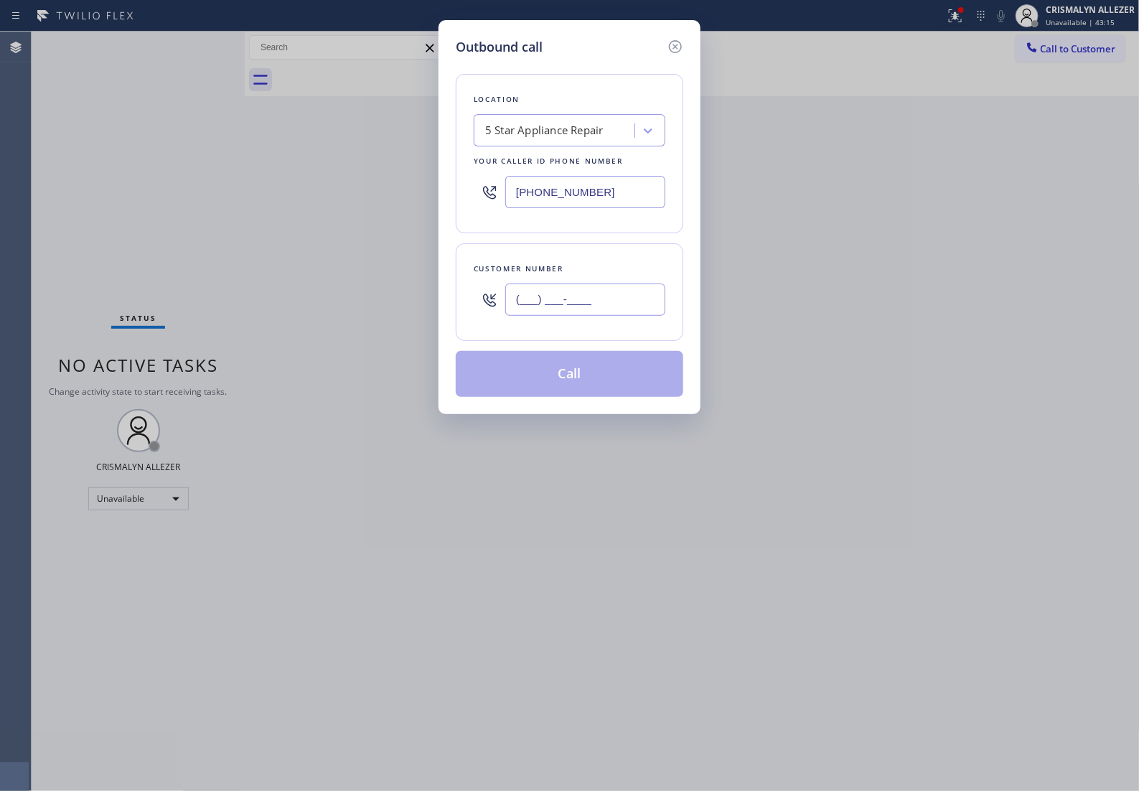
click at [585, 316] on input "(___) ___-____" at bounding box center [585, 299] width 160 height 32
paste input "310) 292-4912"
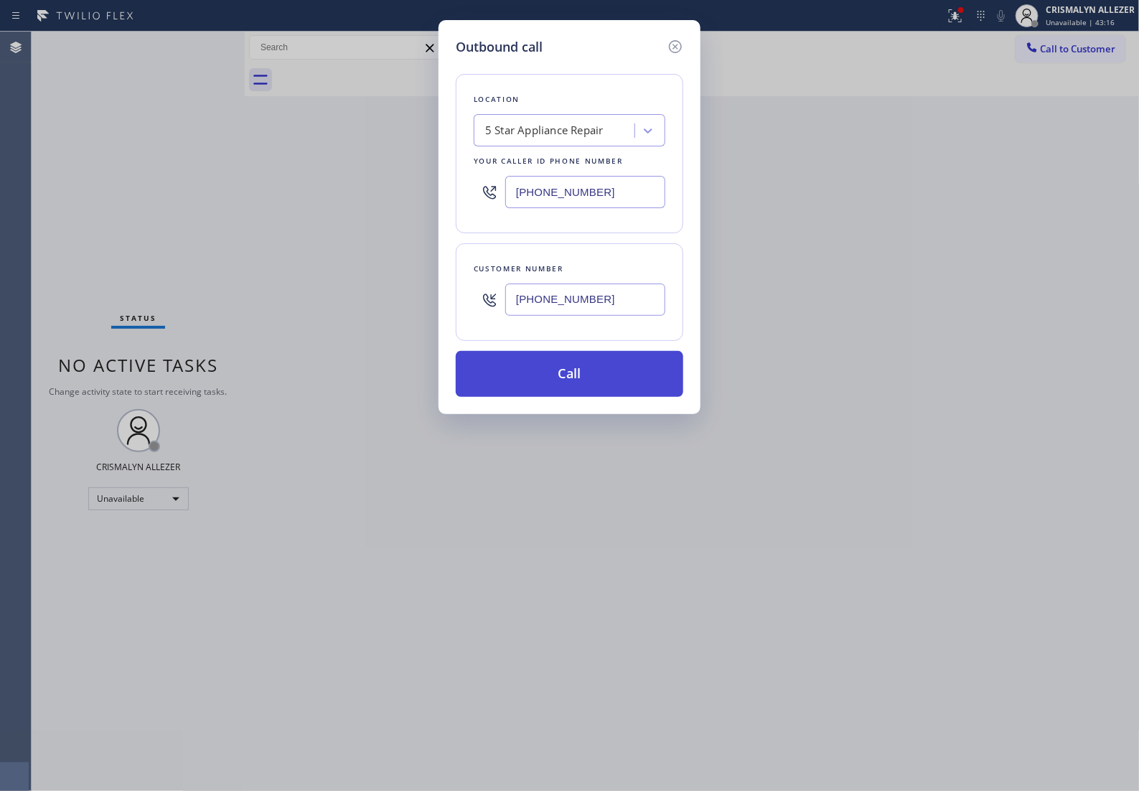
type input "(310) 292-4912"
click at [574, 391] on button "Call" at bounding box center [570, 374] width 228 height 46
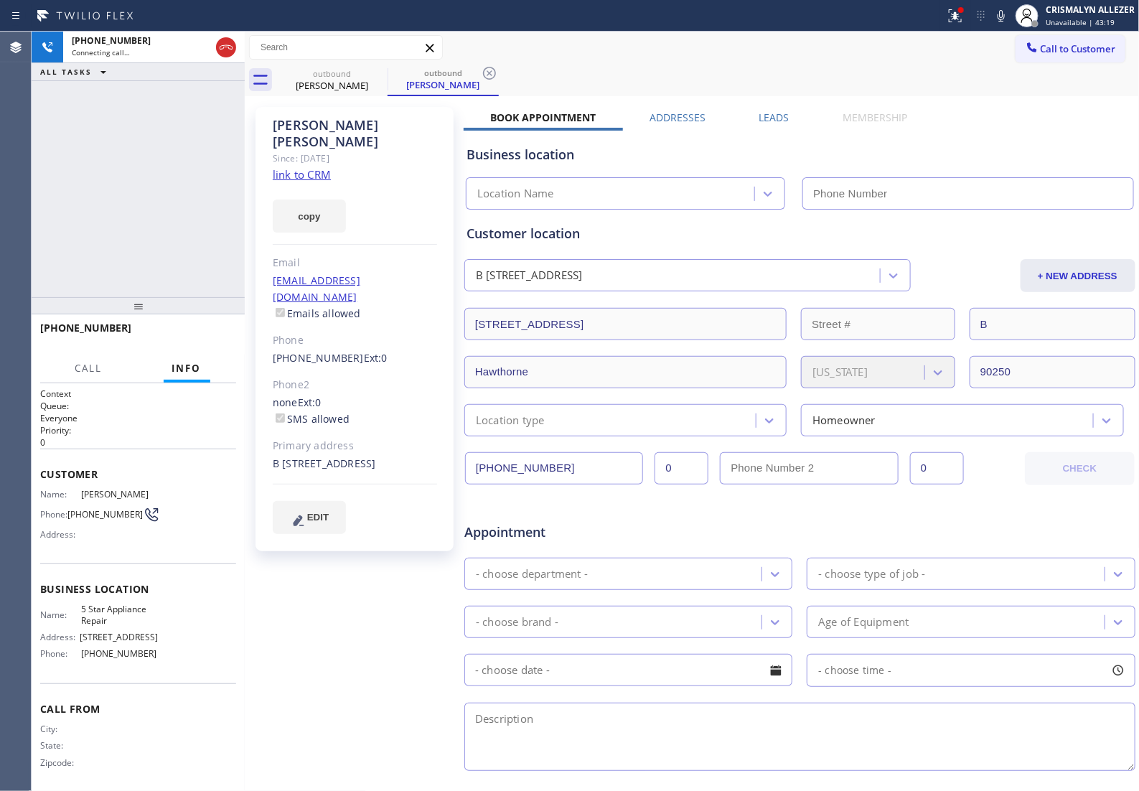
click at [286, 167] on link "link to CRM" at bounding box center [302, 174] width 58 height 14
type input "[PHONE_NUMBER]"
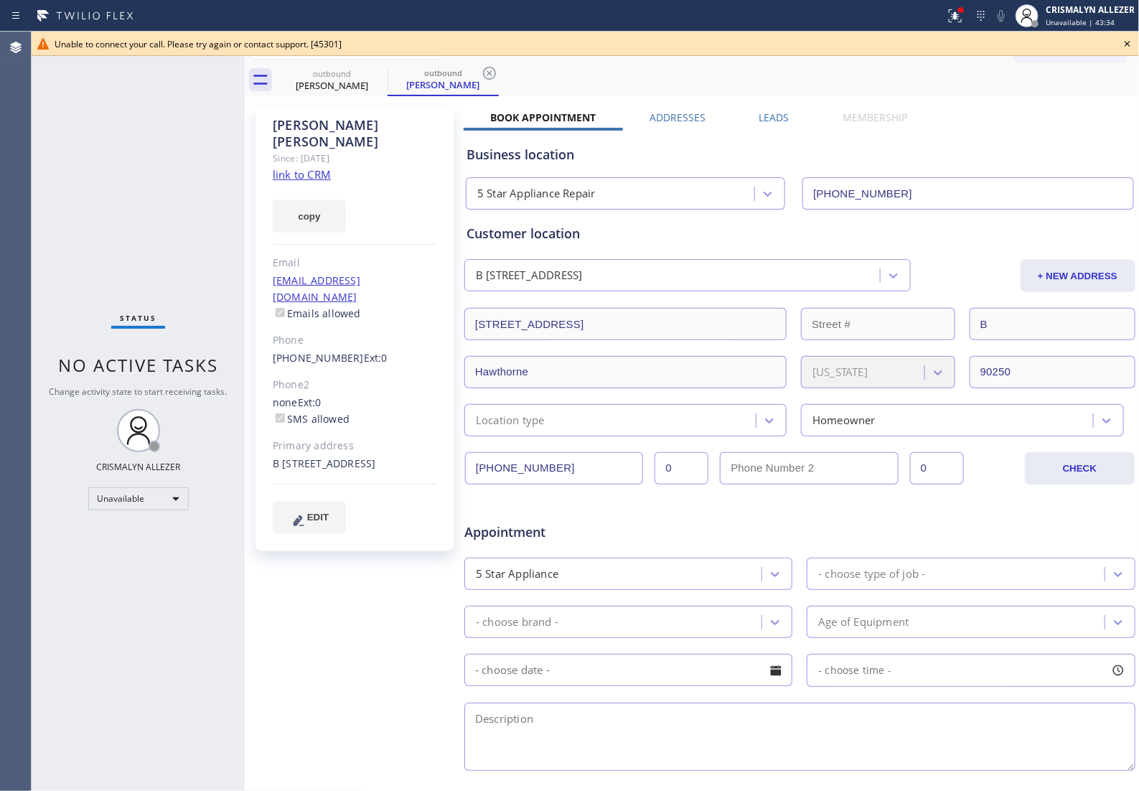
click at [1129, 43] on icon at bounding box center [1127, 43] width 17 height 17
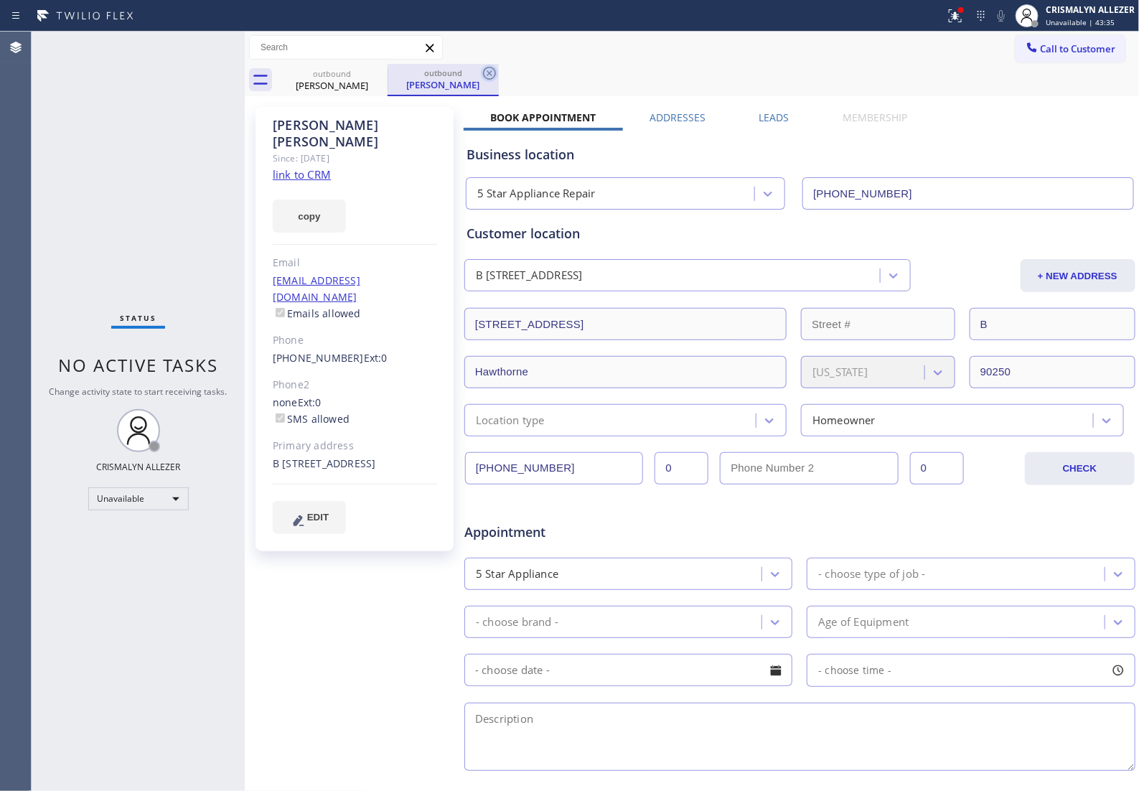
click at [492, 70] on icon at bounding box center [489, 73] width 13 height 13
drag, startPoint x: 375, startPoint y: 76, endPoint x: 385, endPoint y: 4, distance: 73.2
click at [375, 72] on icon at bounding box center [378, 73] width 17 height 17
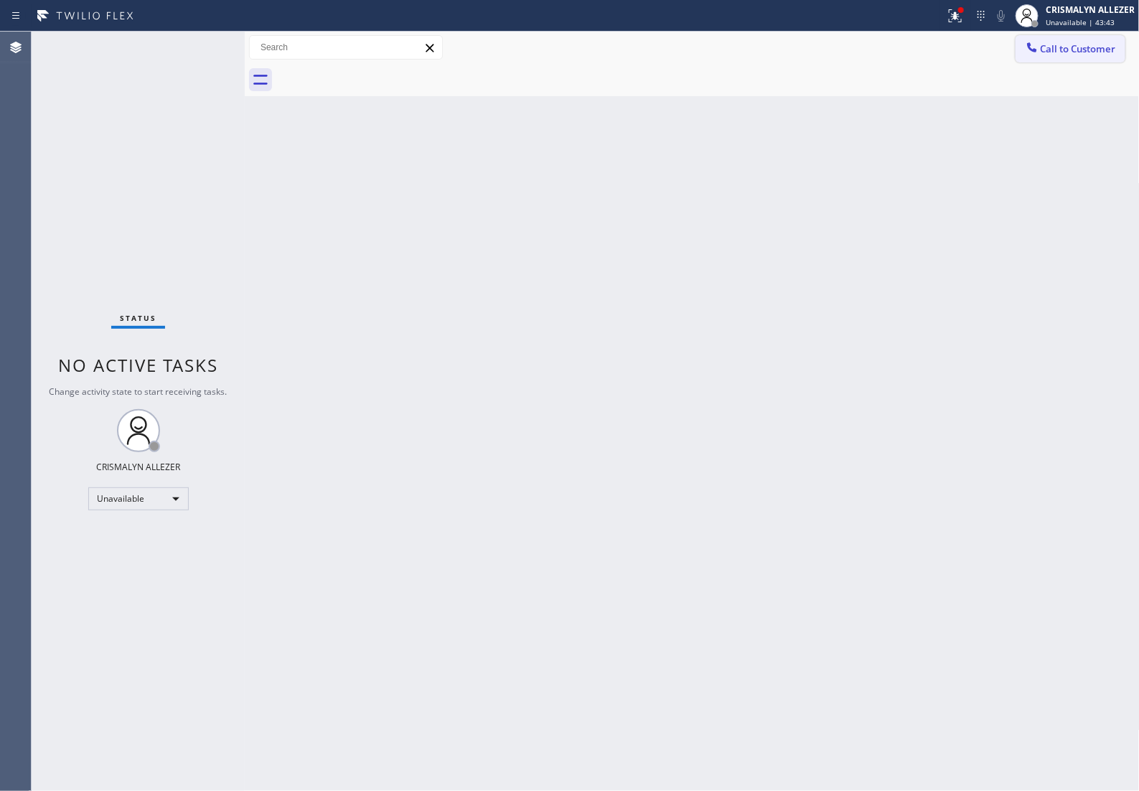
click at [1080, 38] on button "Call to Customer" at bounding box center [1071, 48] width 110 height 27
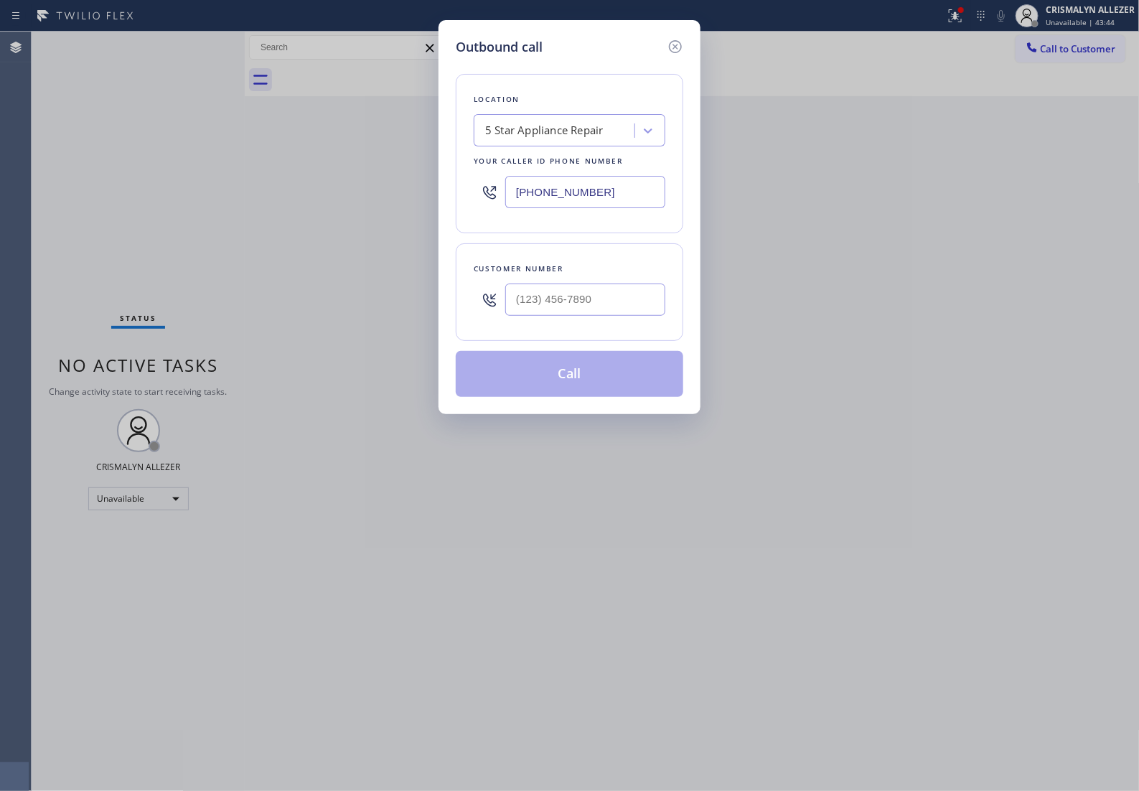
drag, startPoint x: 635, startPoint y: 208, endPoint x: 200, endPoint y: 199, distance: 435.7
click at [255, 203] on div "Outbound call Location 5 Star Appliance Repair Your caller id phone number (855…" at bounding box center [569, 395] width 1139 height 791
paste input "310) 340-2403"
type input "(310) 340-2403"
click at [609, 306] on input "(___) ___-____" at bounding box center [585, 299] width 160 height 32
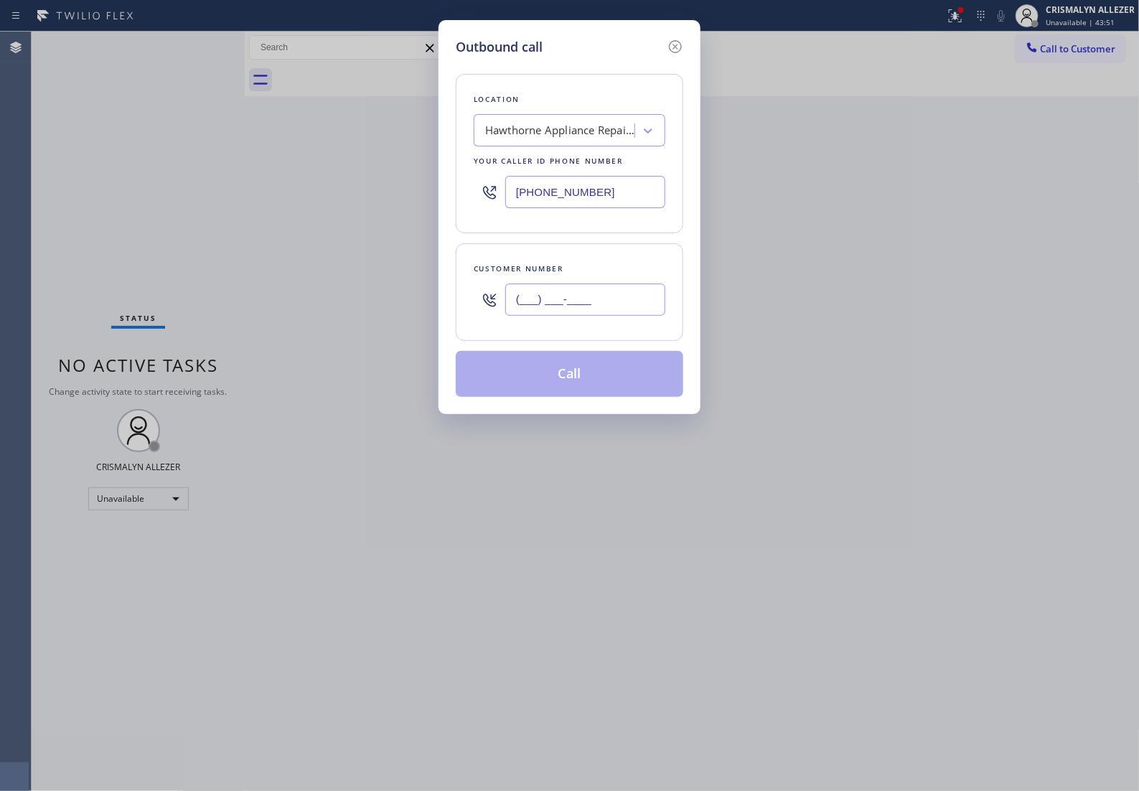
paste input "310) 956-5701"
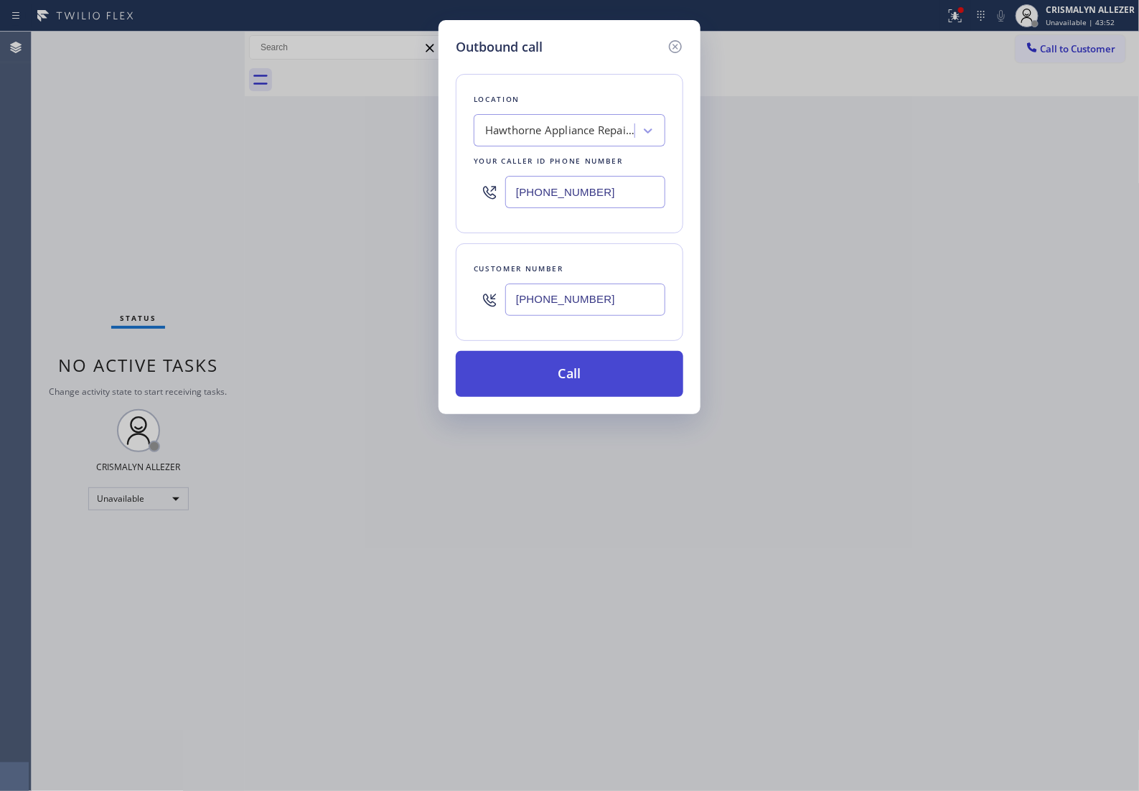
type input "(310) 956-5701"
click at [575, 393] on button "Call" at bounding box center [570, 374] width 228 height 46
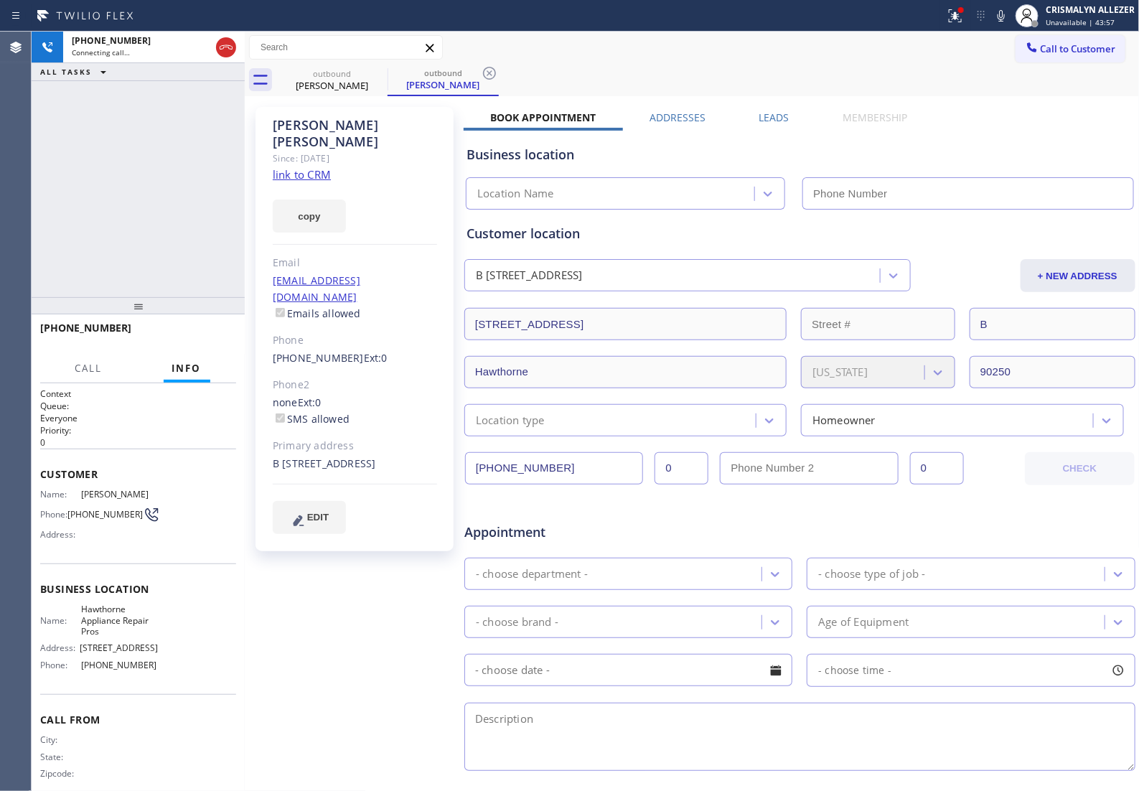
type input "(310) 340-2403"
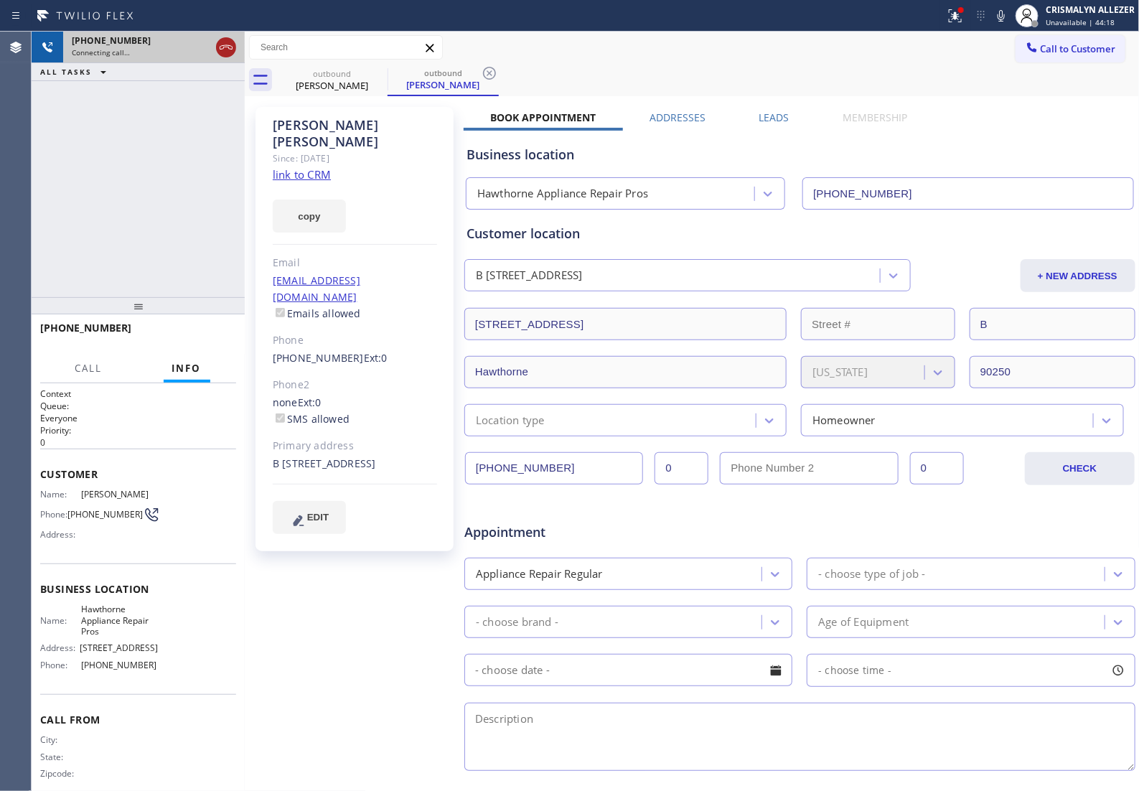
click at [228, 49] on icon at bounding box center [225, 47] width 17 height 17
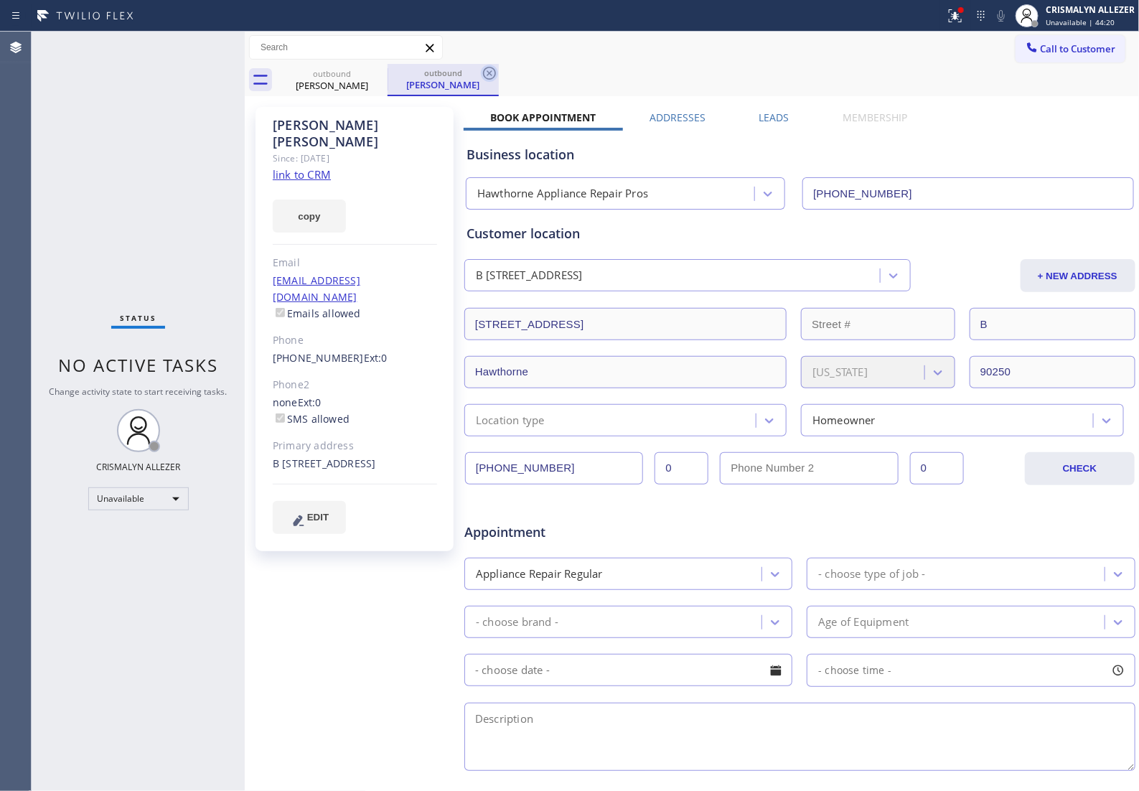
click at [490, 74] on icon at bounding box center [489, 73] width 13 height 13
click at [766, 116] on label "Leads" at bounding box center [774, 118] width 30 height 14
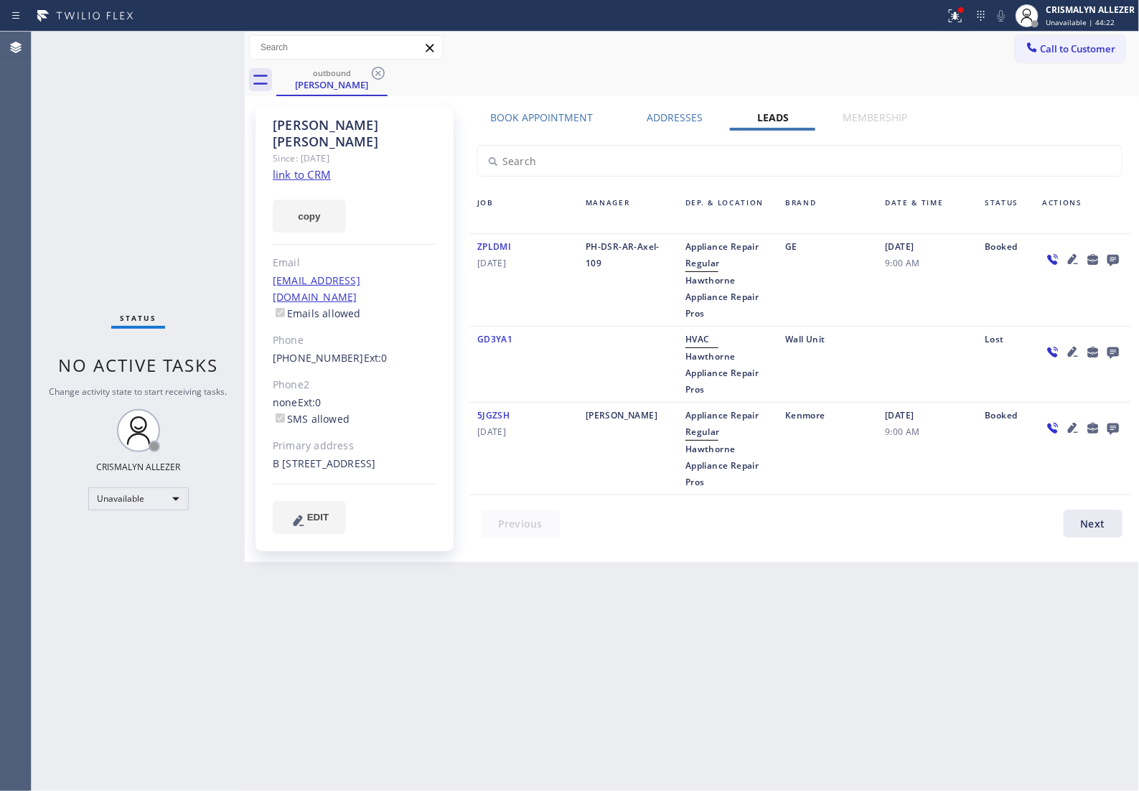
click at [1110, 263] on icon at bounding box center [1112, 260] width 11 height 11
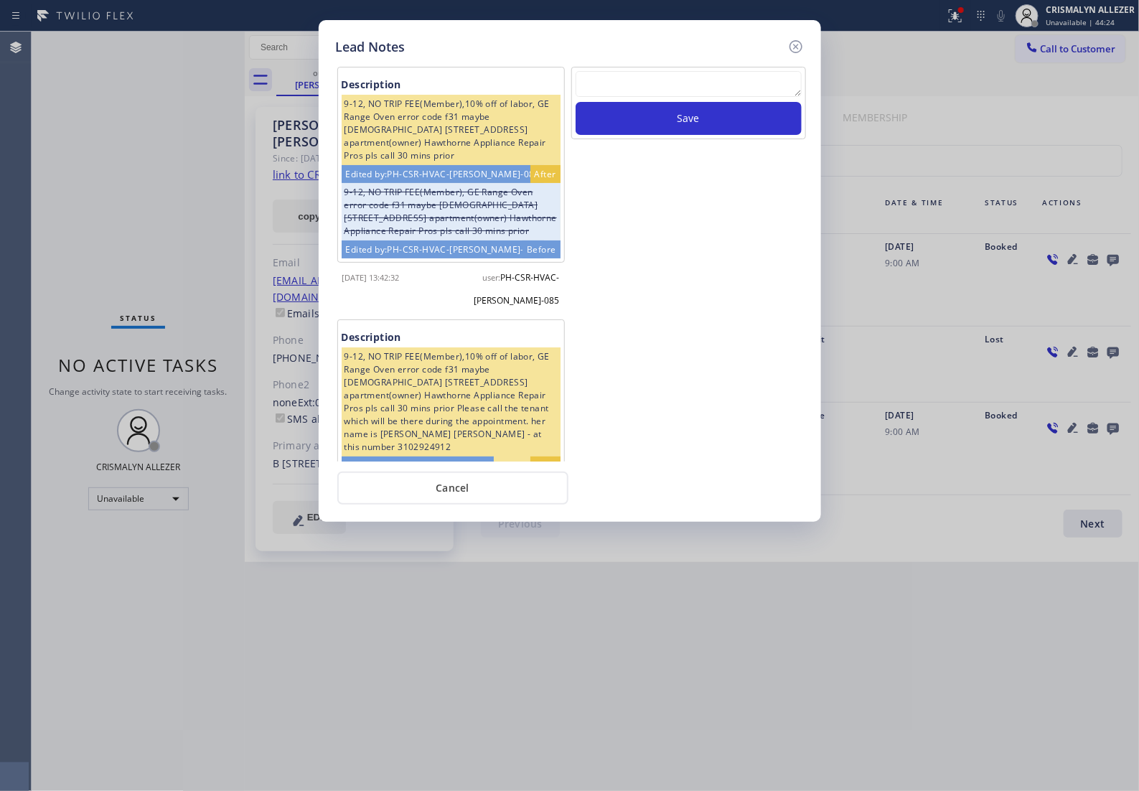
click at [634, 80] on textarea at bounding box center [689, 84] width 226 height 26
paste textarea "no answer | pls xfer if cx calls back"
type textarea "no answer | pls xfer if cx calls back"
click at [680, 126] on button "Save" at bounding box center [689, 118] width 226 height 33
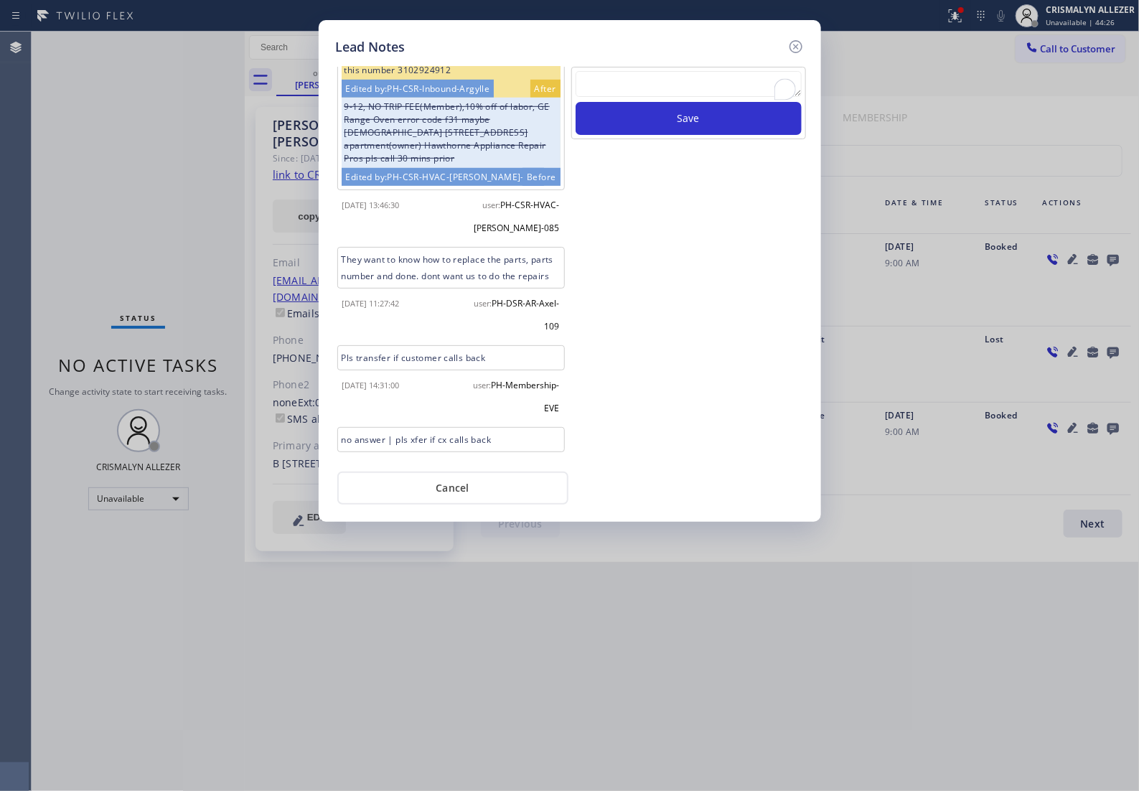
scroll to position [449, 0]
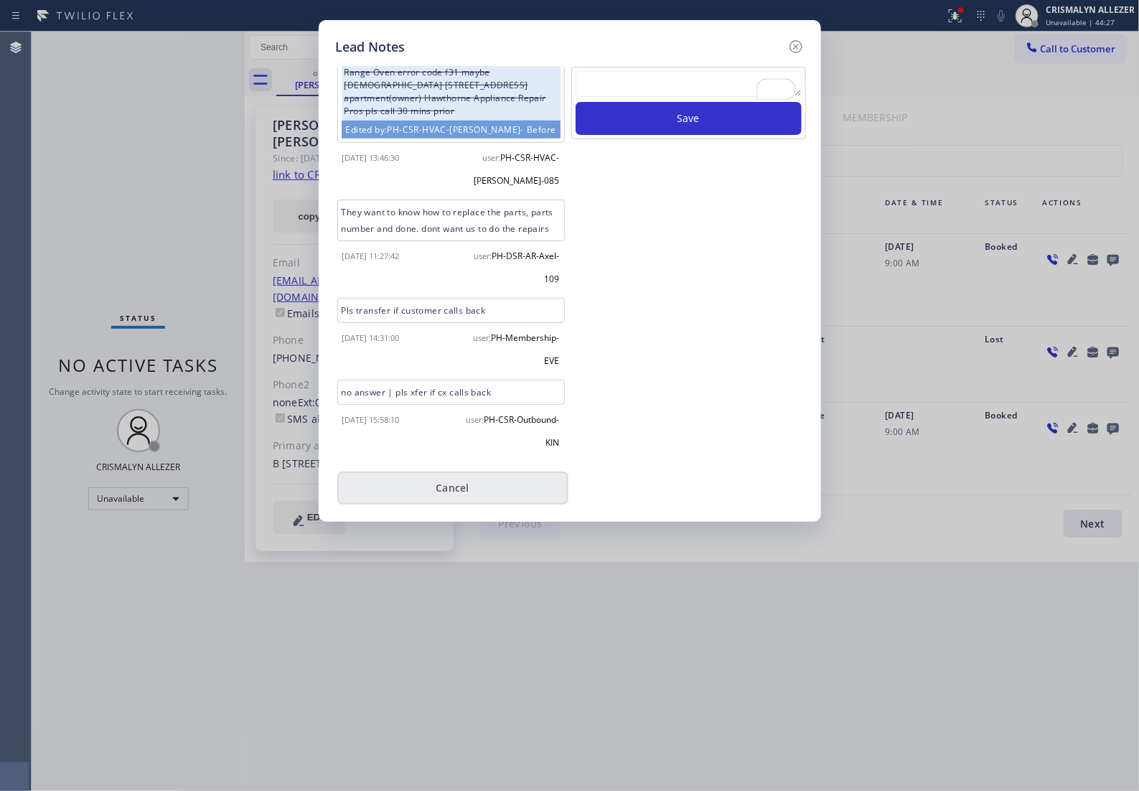
click at [449, 500] on button "Cancel" at bounding box center [452, 488] width 231 height 33
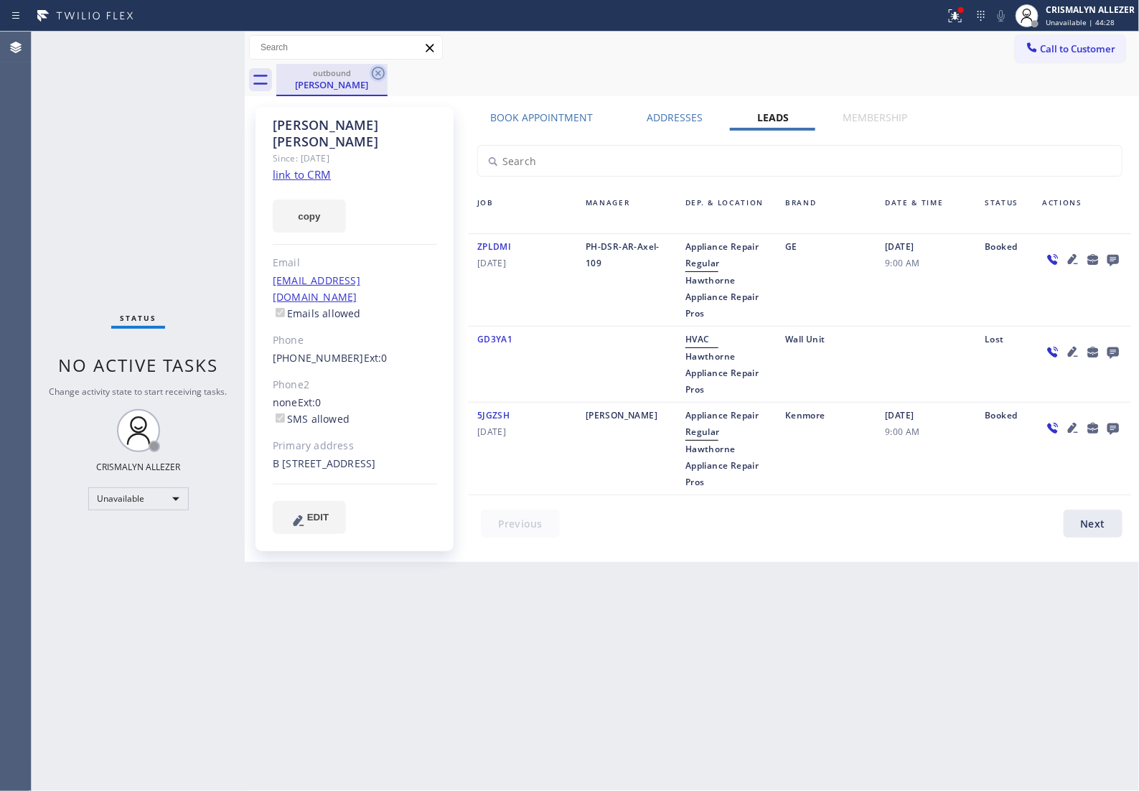
click at [374, 70] on icon at bounding box center [378, 73] width 17 height 17
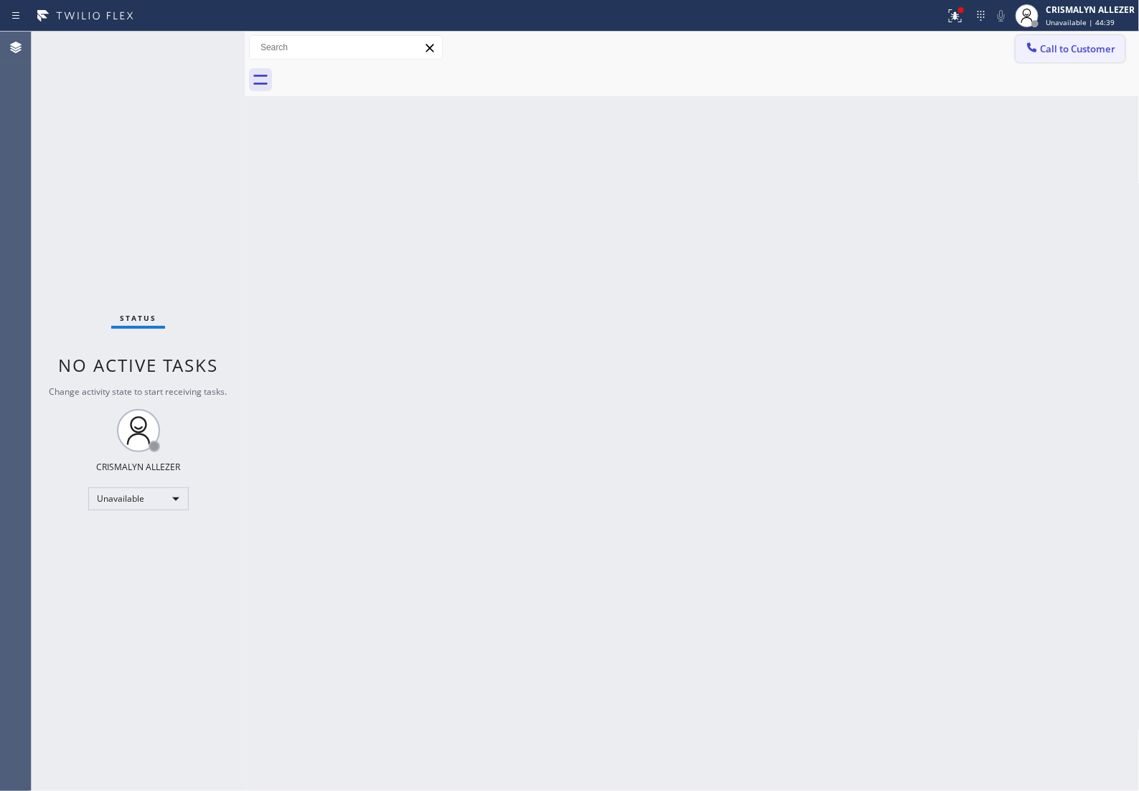
click at [1054, 52] on span "Call to Customer" at bounding box center [1078, 48] width 75 height 13
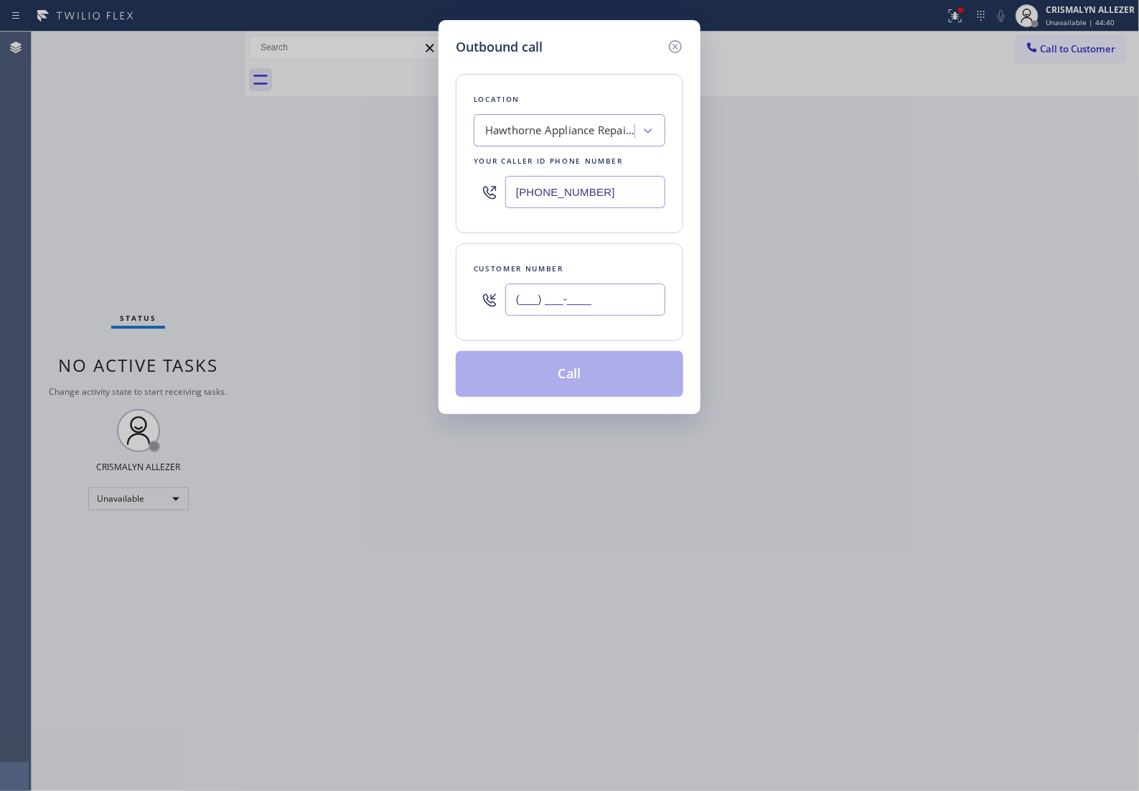
click at [637, 310] on input "(___) ___-____" at bounding box center [585, 299] width 160 height 32
paste input "818) 743-3683"
type input "[PHONE_NUMBER]"
click at [605, 120] on div "Location Hawthorne Appliance Repair Pros Your caller id phone number (310) 340-…" at bounding box center [570, 153] width 228 height 159
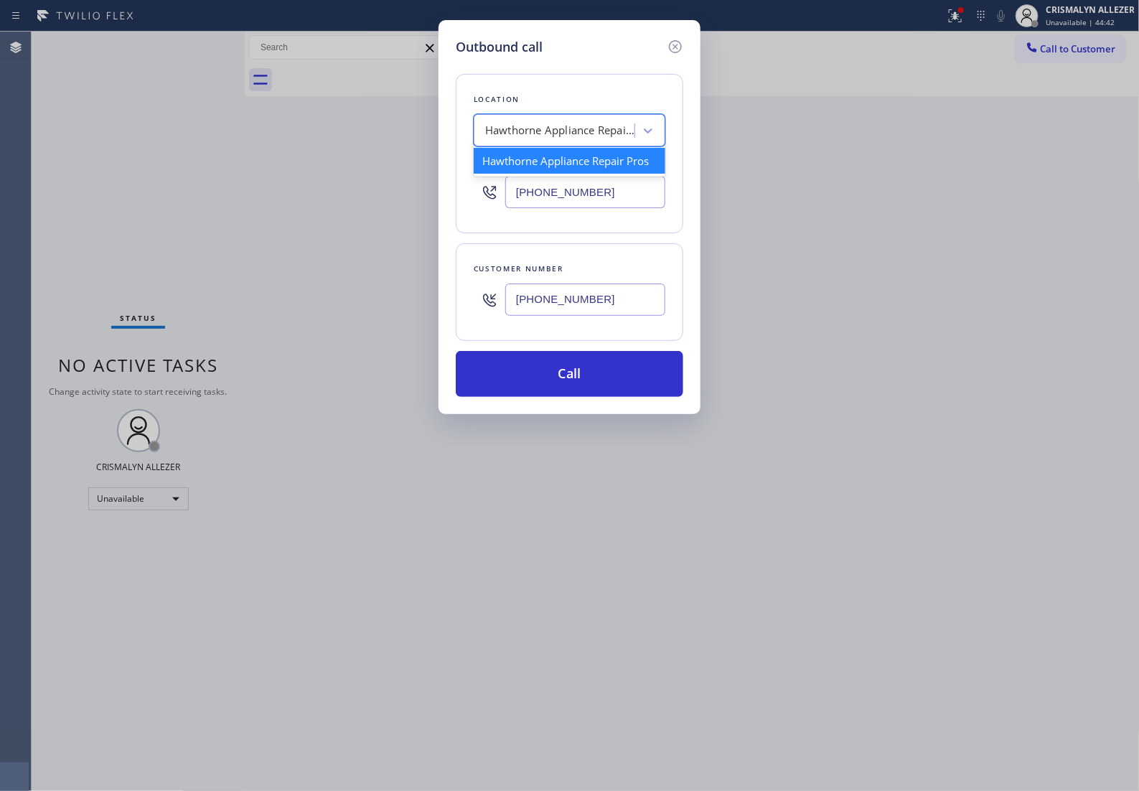
click at [596, 137] on div "Hawthorne Appliance Repair Pros" at bounding box center [560, 131] width 151 height 17
type input "5 star appliance re"
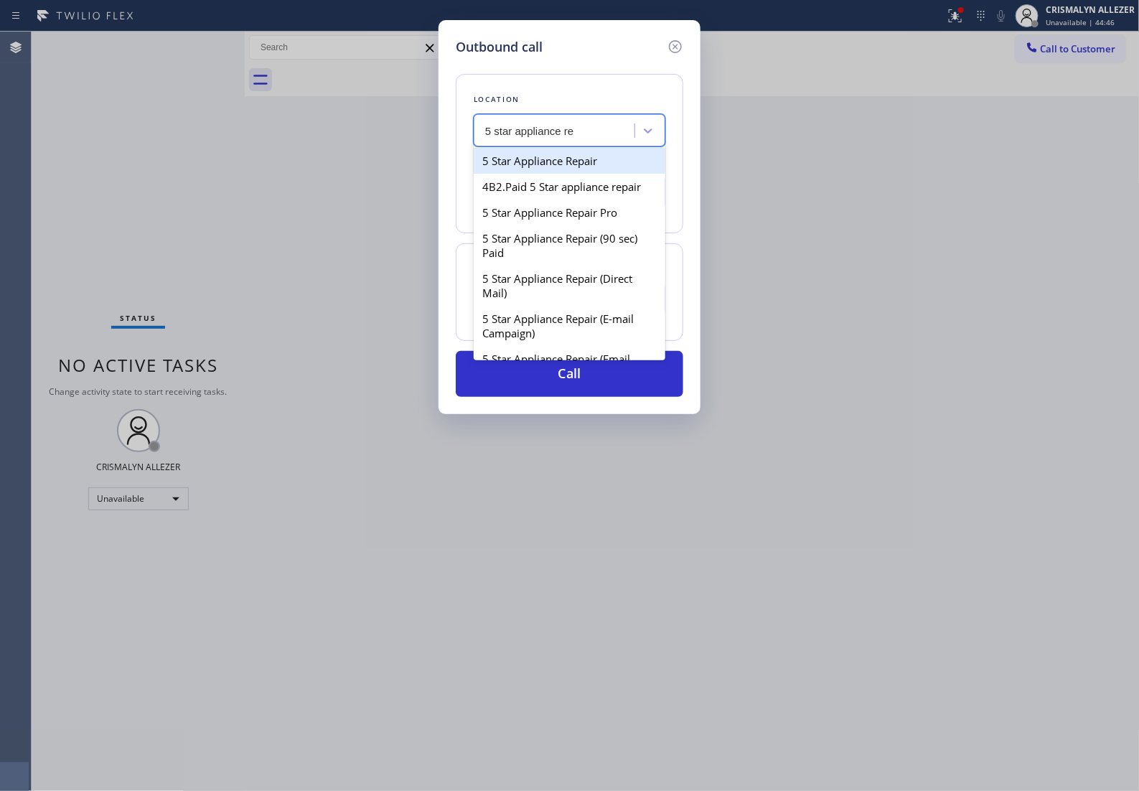
click at [580, 173] on div "5 Star Appliance Repair" at bounding box center [570, 161] width 192 height 26
type input "[PHONE_NUMBER]"
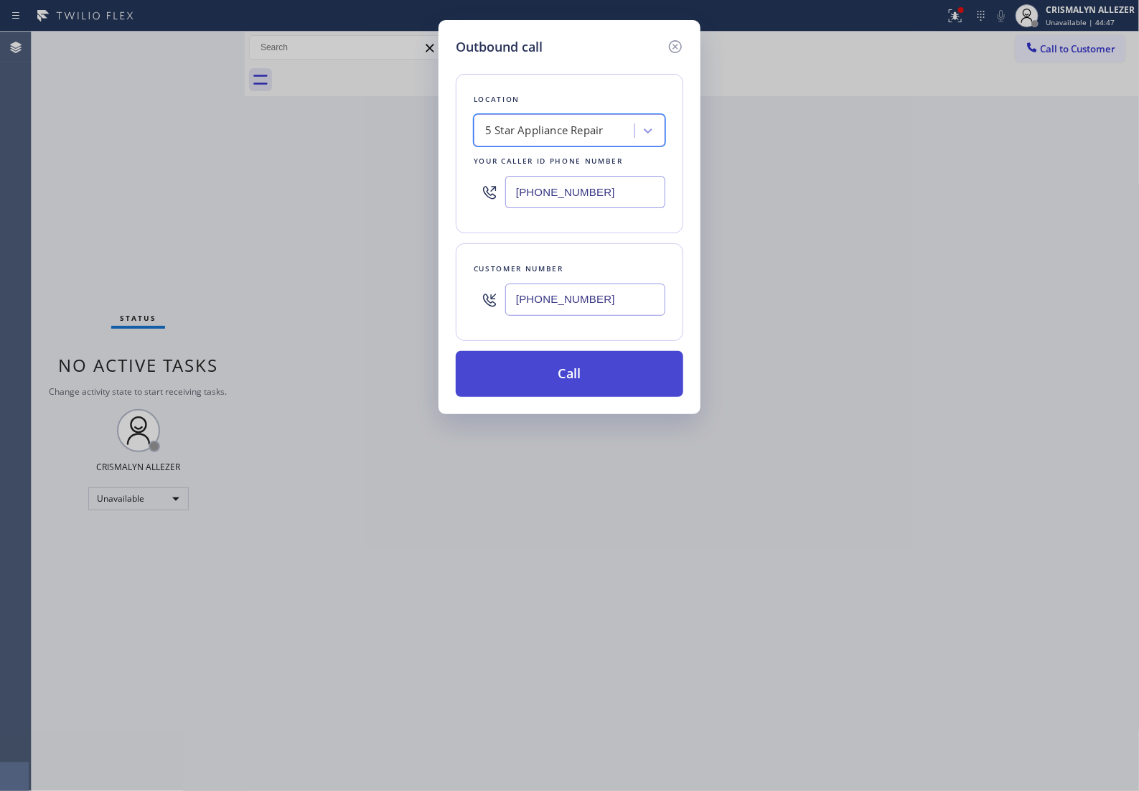
click at [591, 397] on button "Call" at bounding box center [570, 374] width 228 height 46
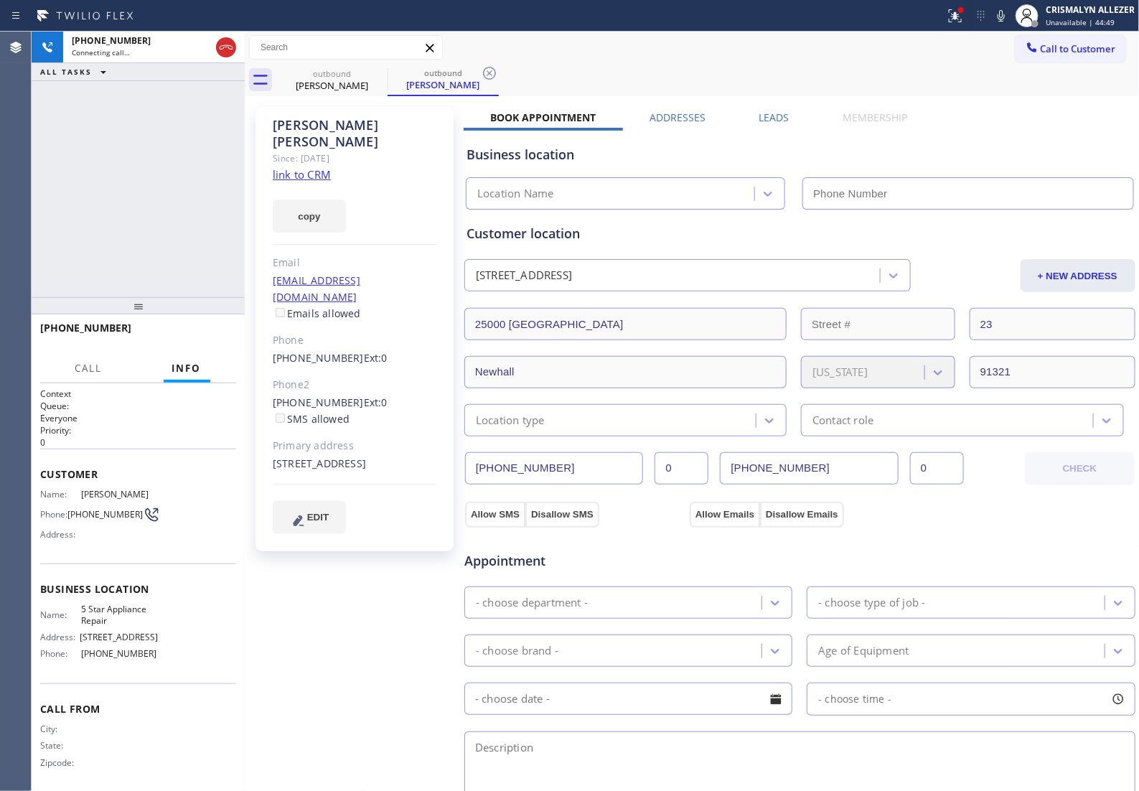
click at [302, 167] on link "link to CRM" at bounding box center [302, 174] width 58 height 14
type input "[PHONE_NUMBER]"
click at [201, 335] on span "HANG UP" at bounding box center [203, 334] width 44 height 10
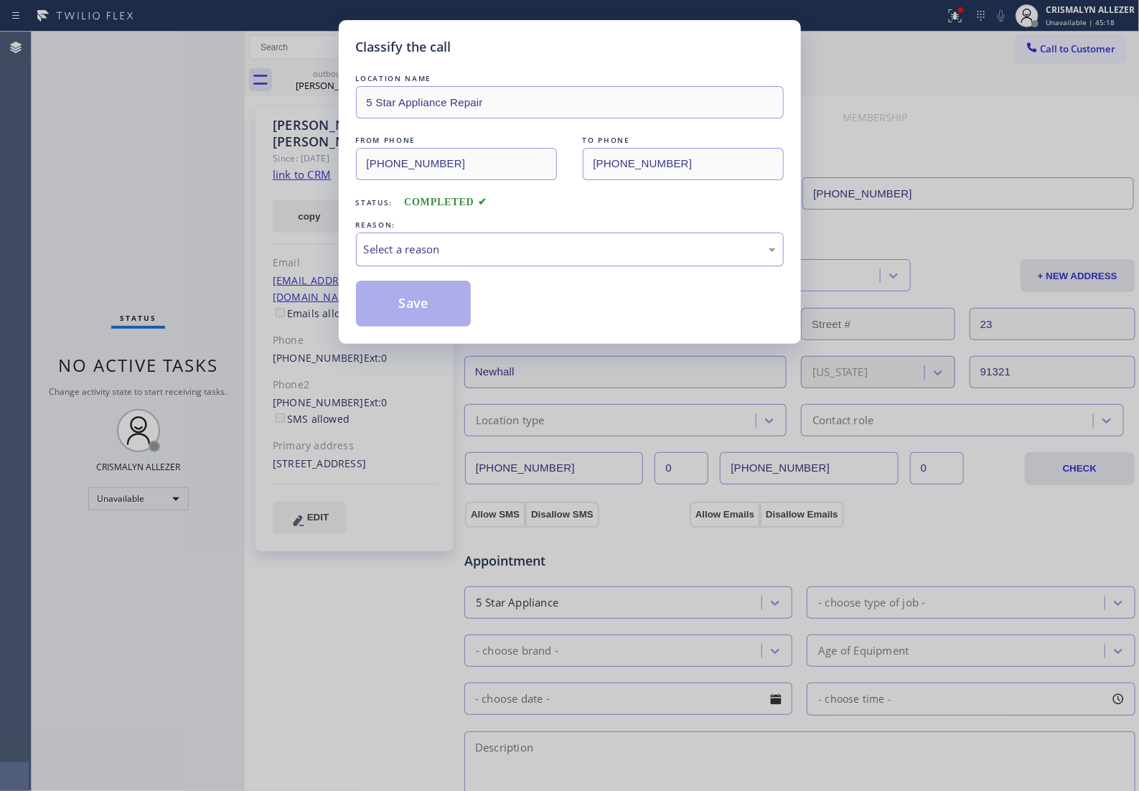
click at [507, 266] on div "Select a reason" at bounding box center [570, 250] width 428 height 34
click at [398, 324] on button "Save" at bounding box center [414, 304] width 116 height 46
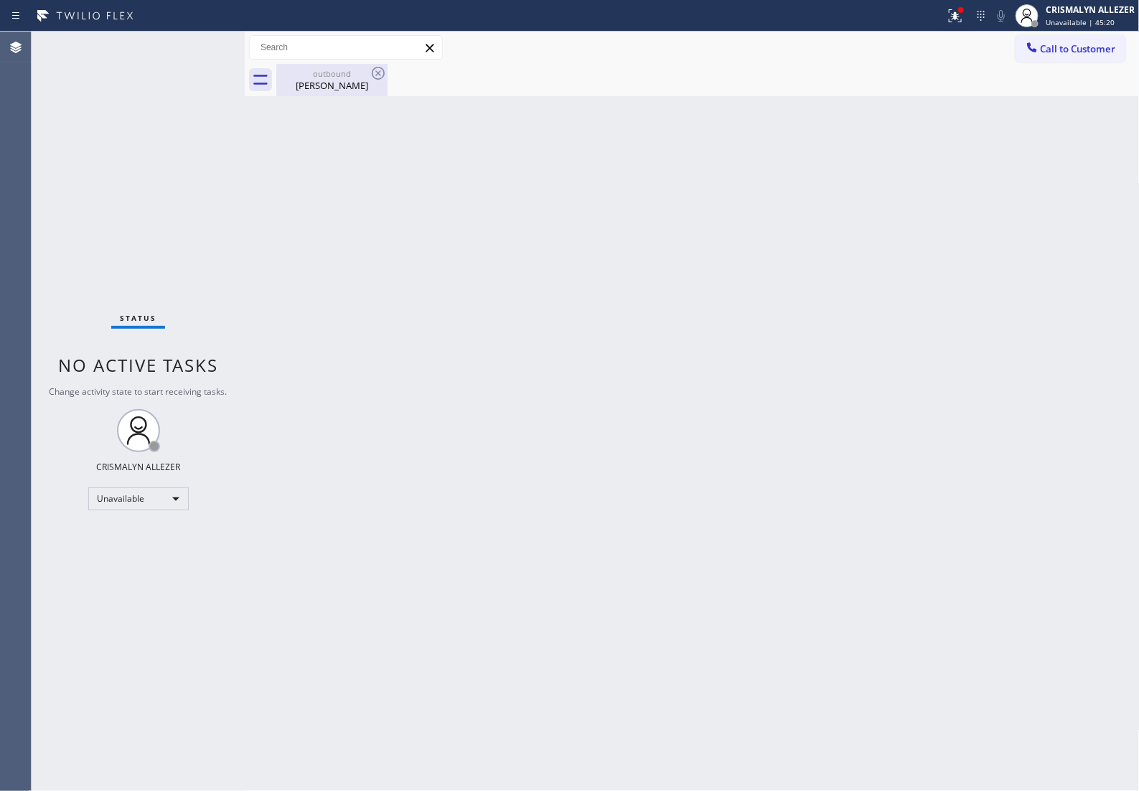
click at [316, 83] on div "Jeff Luby" at bounding box center [332, 85] width 108 height 13
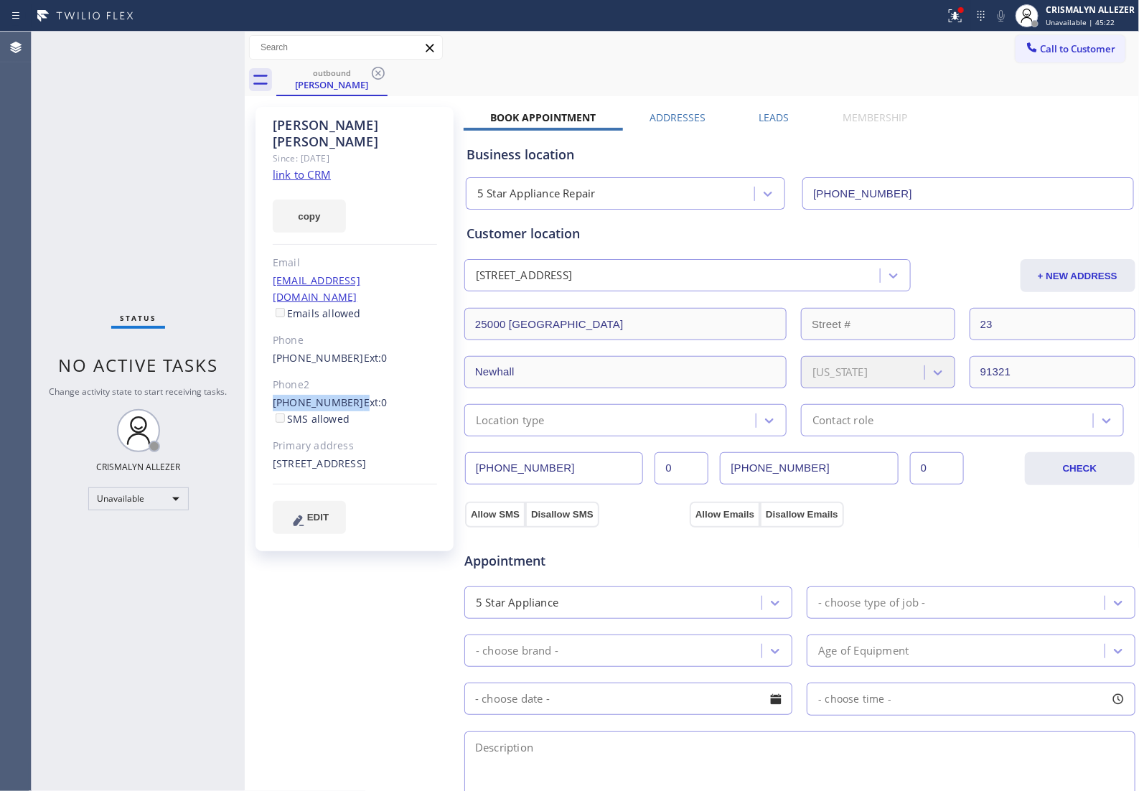
drag, startPoint x: 263, startPoint y: 375, endPoint x: 347, endPoint y: 372, distance: 83.3
click at [347, 372] on div "Jeff Luby Since: 20 may 2020 link to CRM copy Email jeffluby007@gmail.com Email…" at bounding box center [354, 329] width 198 height 444
copy div "(661) 255-3449"
click at [377, 74] on icon at bounding box center [378, 73] width 13 height 13
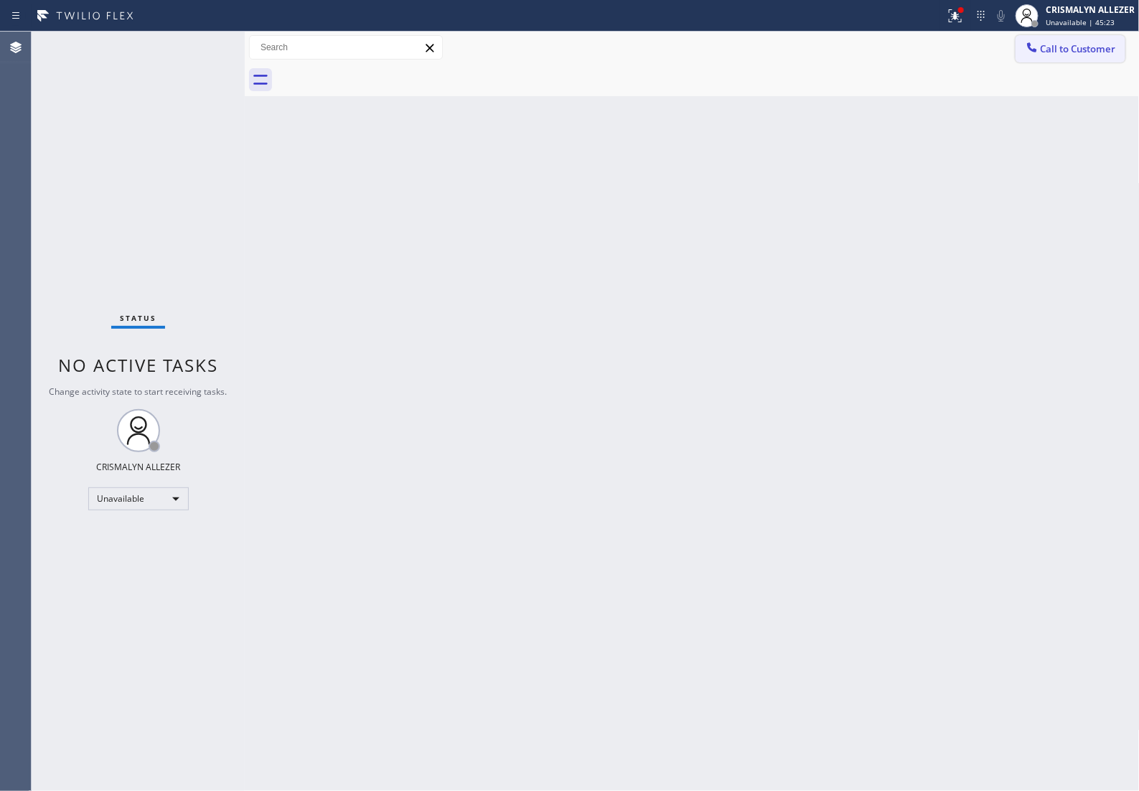
click at [1066, 42] on span "Call to Customer" at bounding box center [1078, 48] width 75 height 13
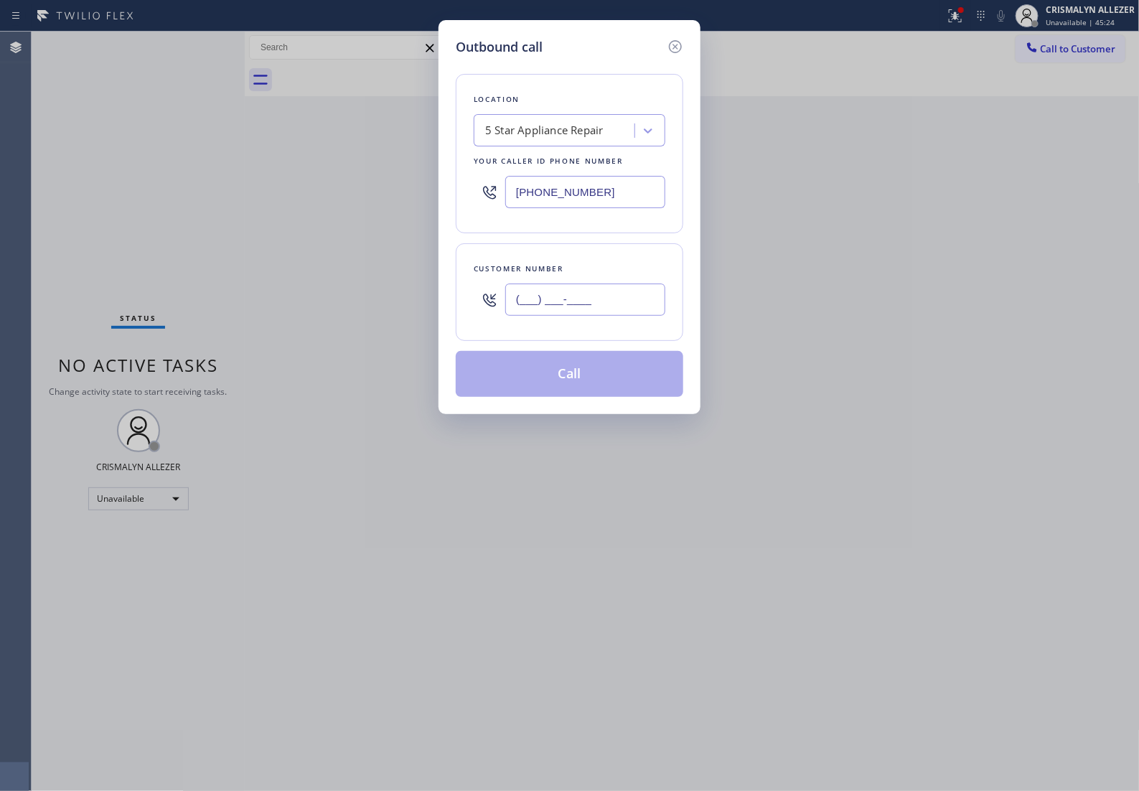
click at [617, 300] on input "(___) ___-____" at bounding box center [585, 299] width 160 height 32
paste input "661) 255-3449"
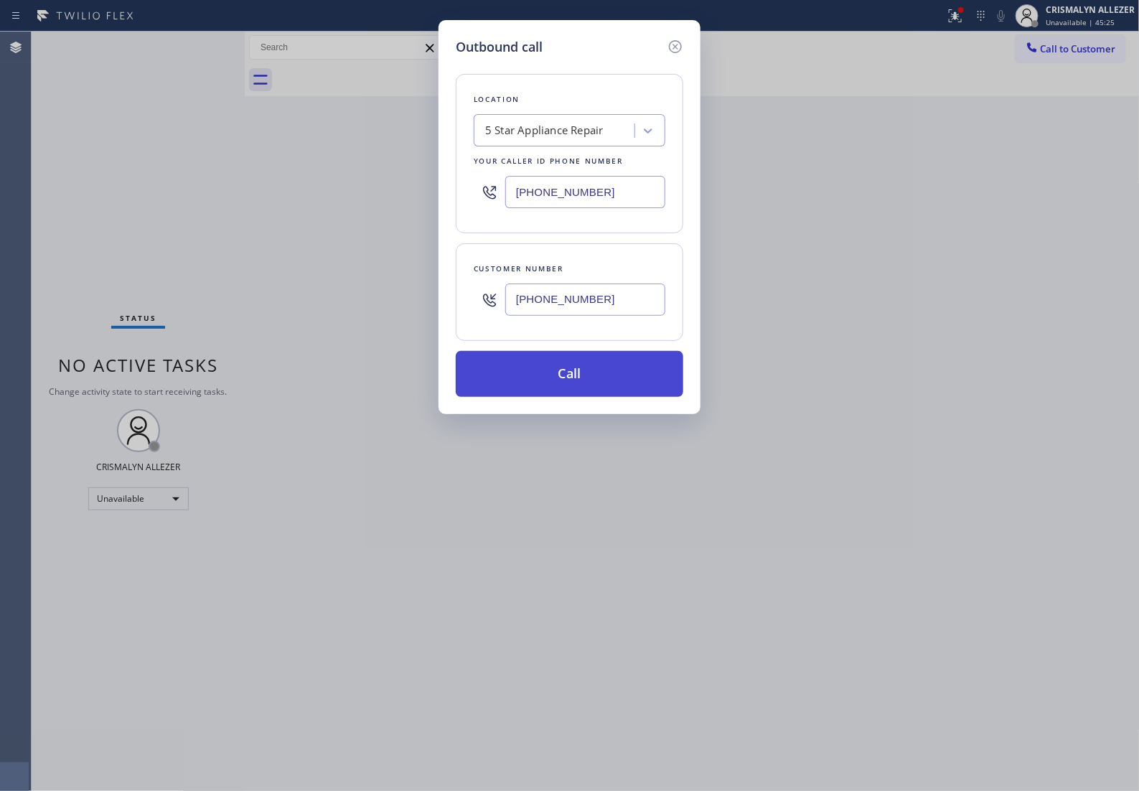
type input "(661) 255-3449"
click at [566, 397] on button "Call" at bounding box center [570, 374] width 228 height 46
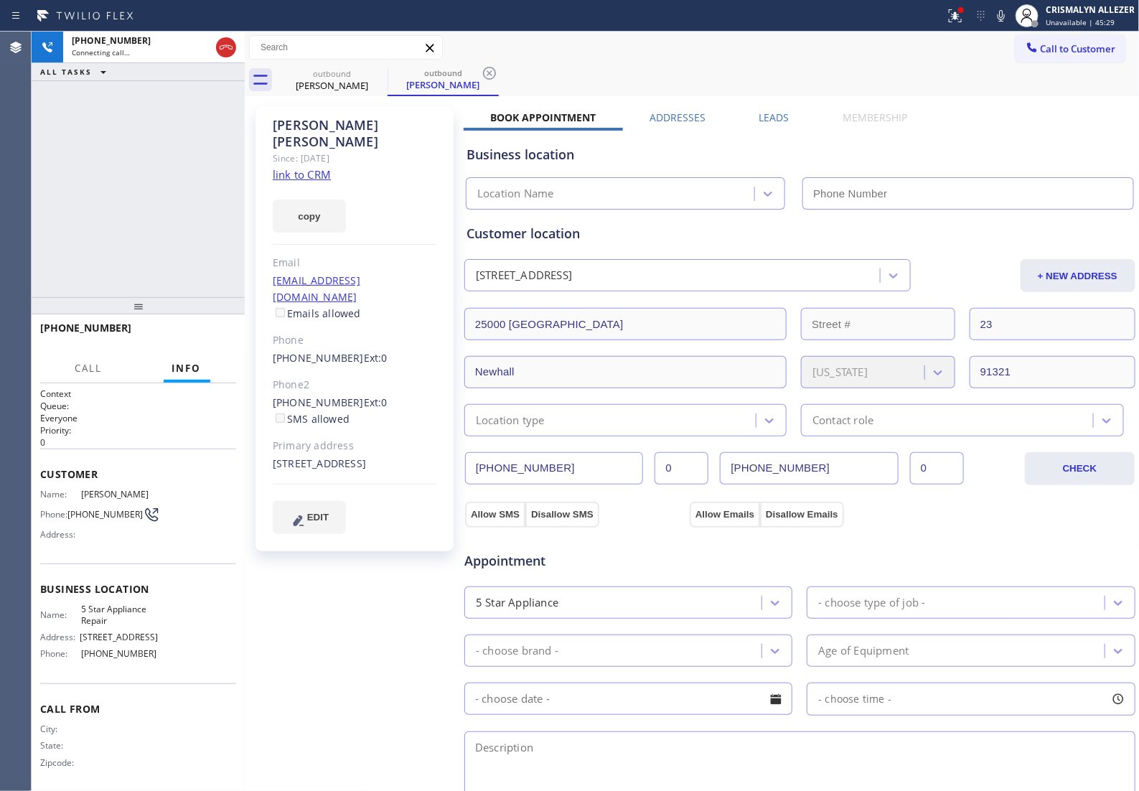
type input "[PHONE_NUMBER]"
click at [766, 113] on label "Leads" at bounding box center [774, 118] width 30 height 14
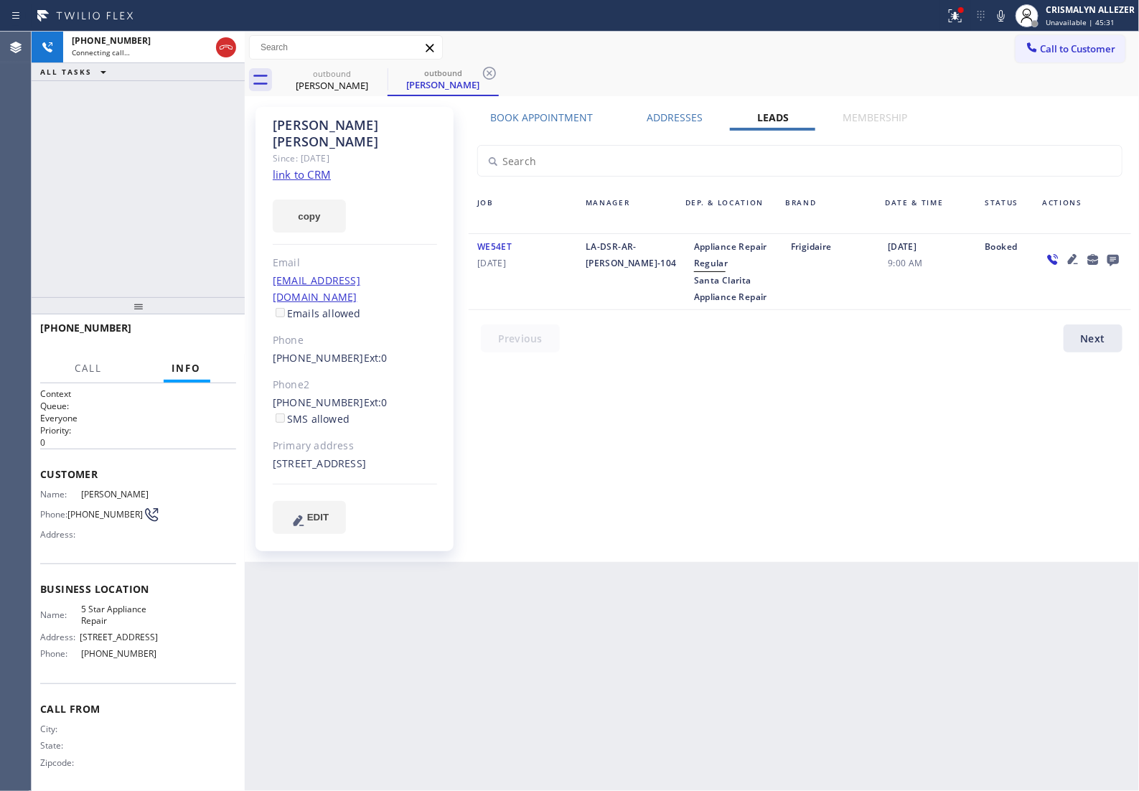
click at [1112, 260] on icon at bounding box center [1112, 260] width 11 height 11
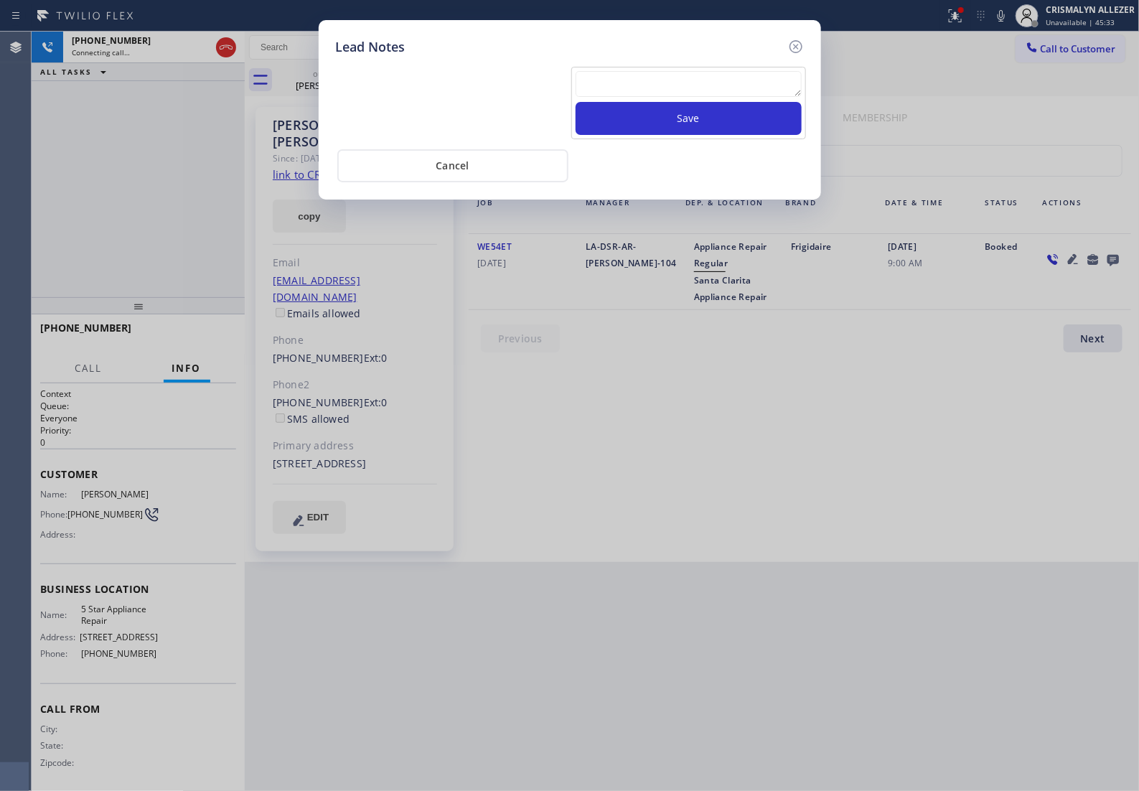
click at [659, 85] on textarea at bounding box center [689, 84] width 226 height 26
paste textarea "no answer | pls xfer if cx calls back"
type textarea "no answer | pls xfer if cx calls back"
click at [678, 126] on button "Save" at bounding box center [689, 118] width 226 height 33
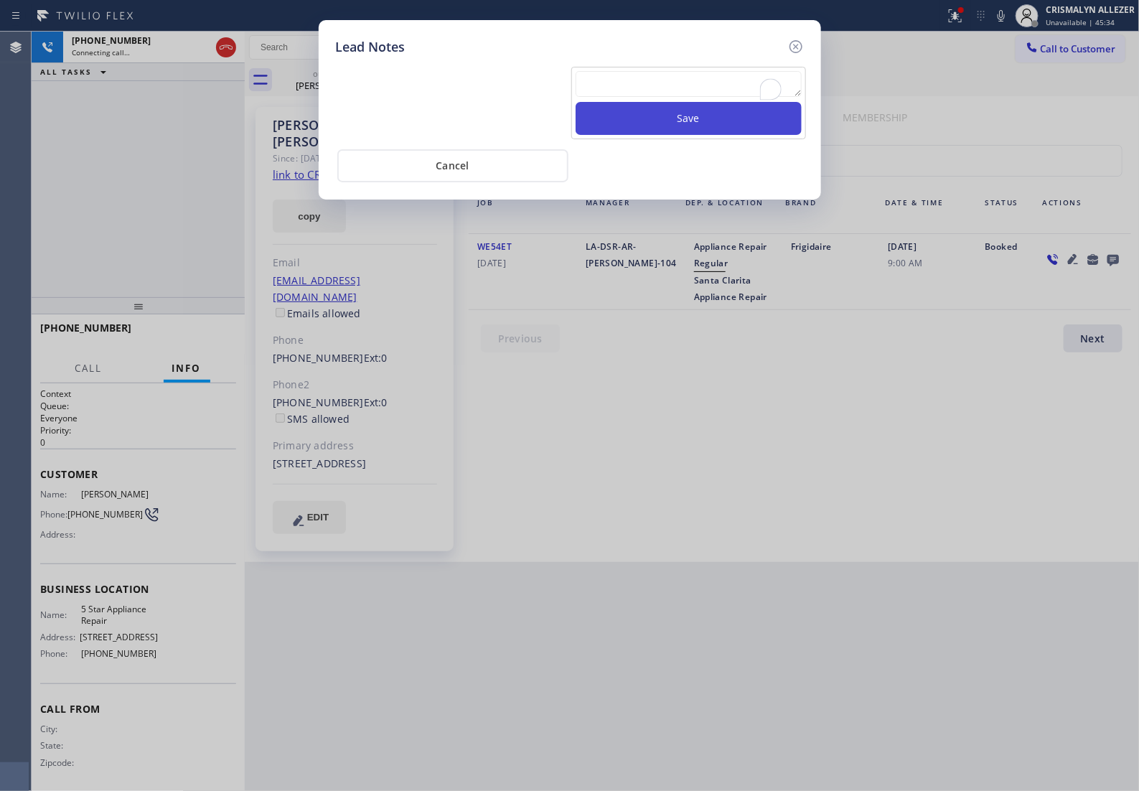
scroll to position [0, 0]
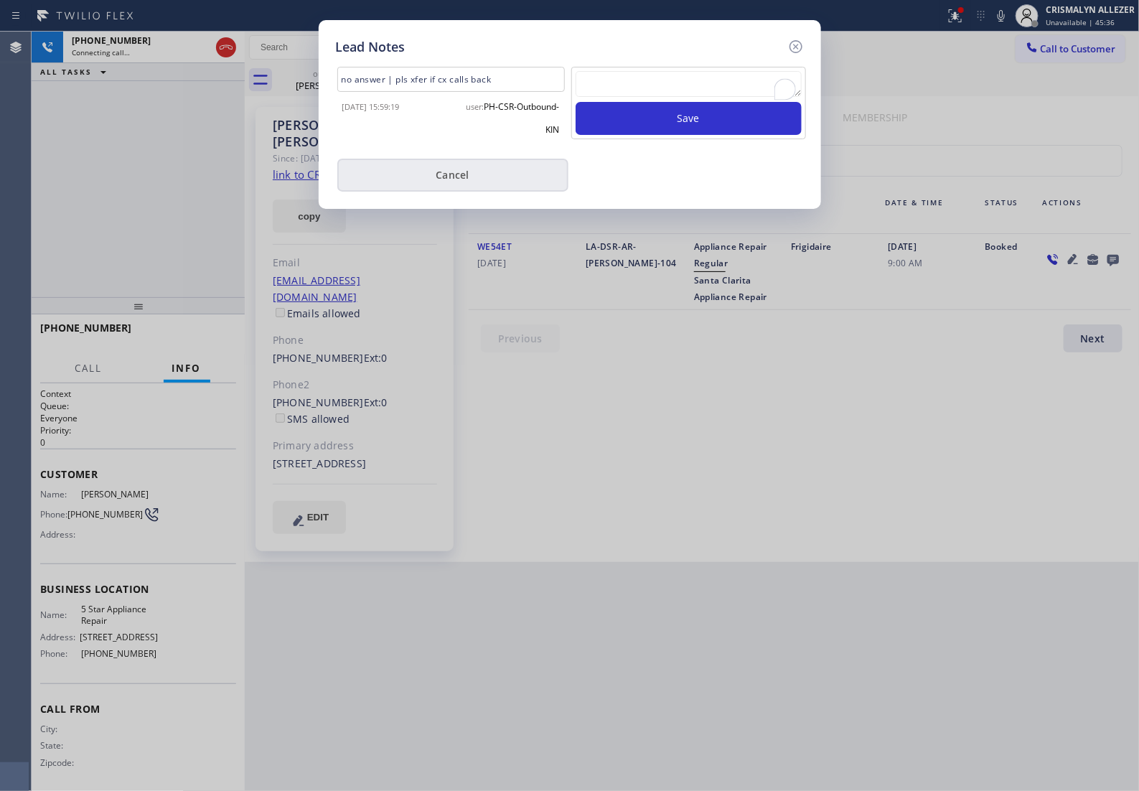
click at [452, 187] on button "Cancel" at bounding box center [452, 175] width 231 height 33
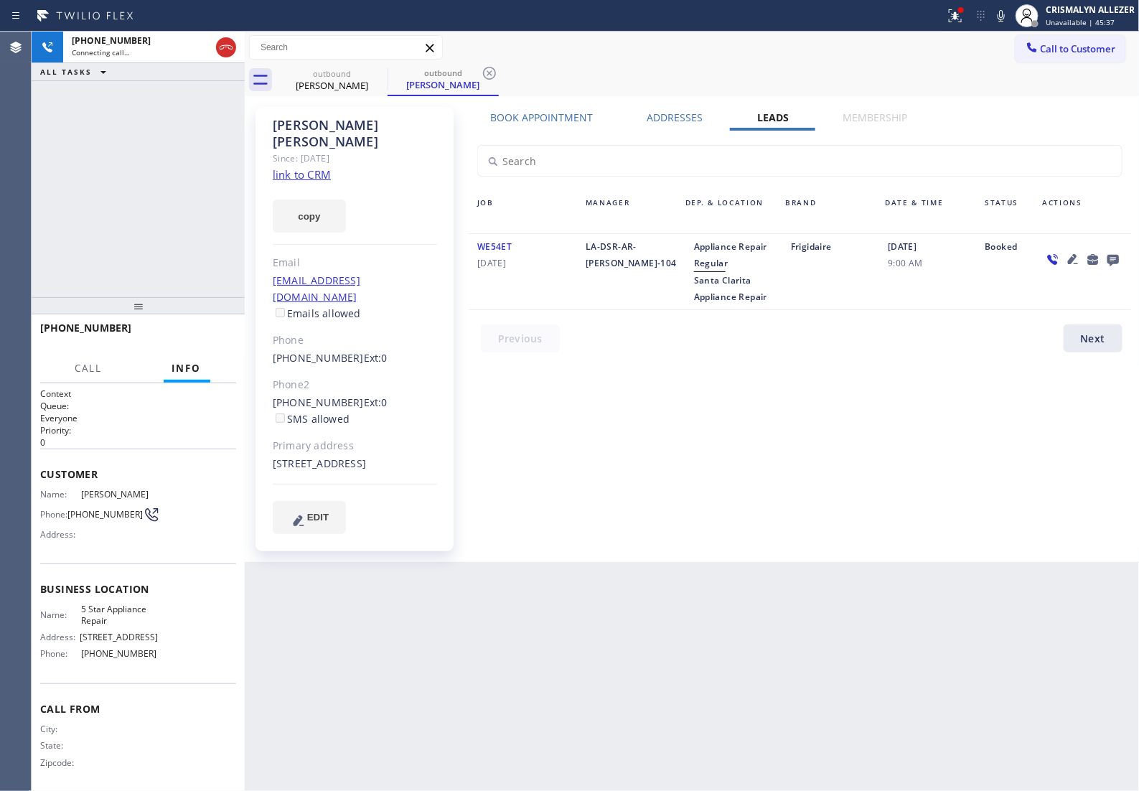
click at [536, 113] on label "Book Appointment" at bounding box center [542, 118] width 103 height 14
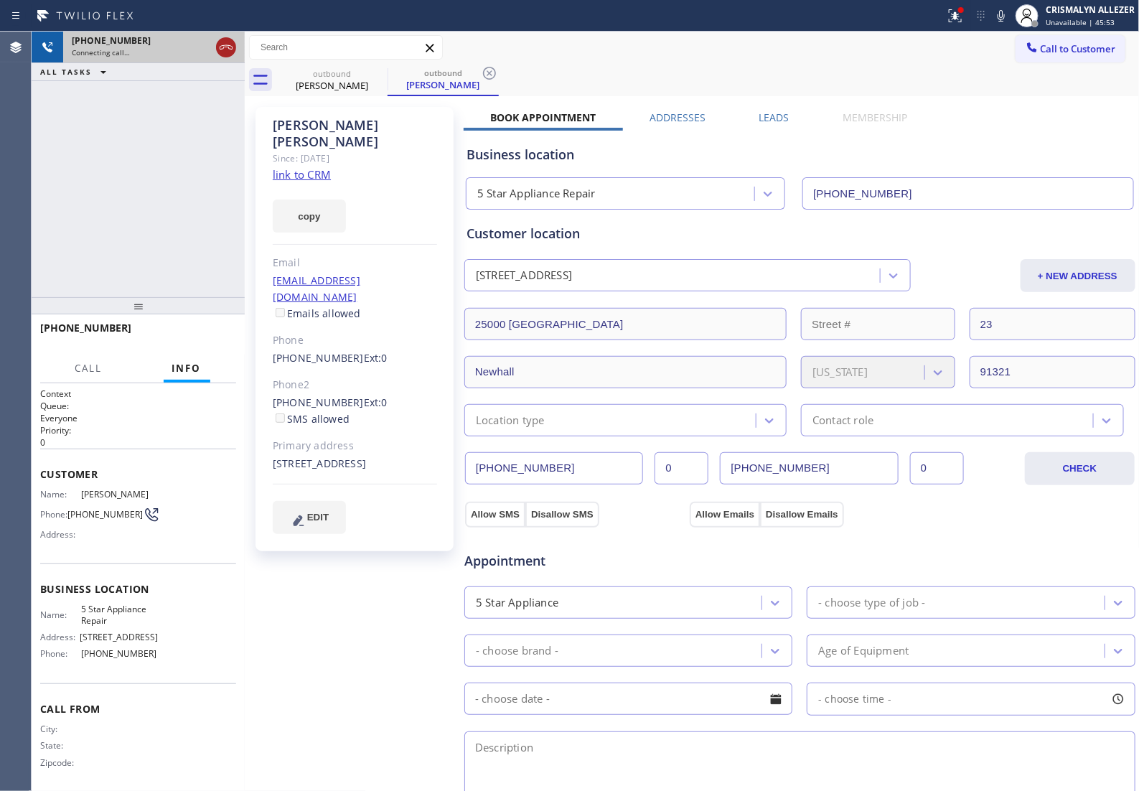
click at [221, 50] on icon at bounding box center [225, 47] width 17 height 17
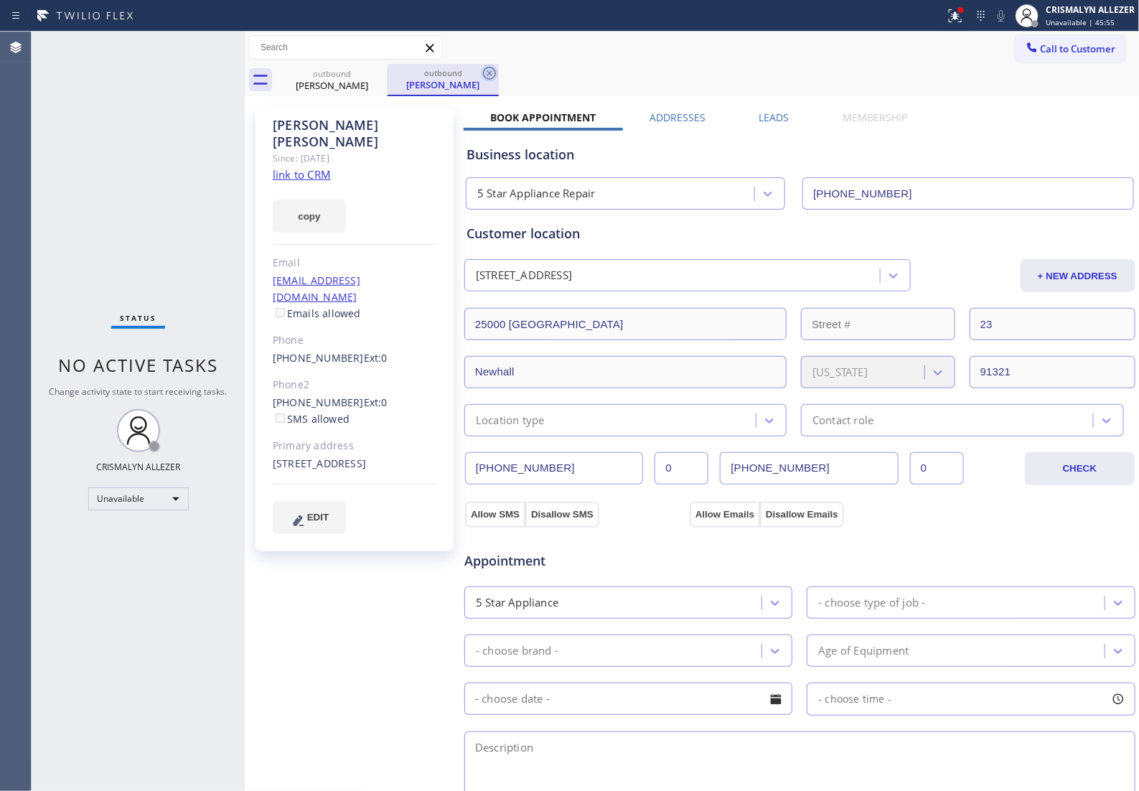
click at [489, 72] on icon at bounding box center [489, 73] width 13 height 13
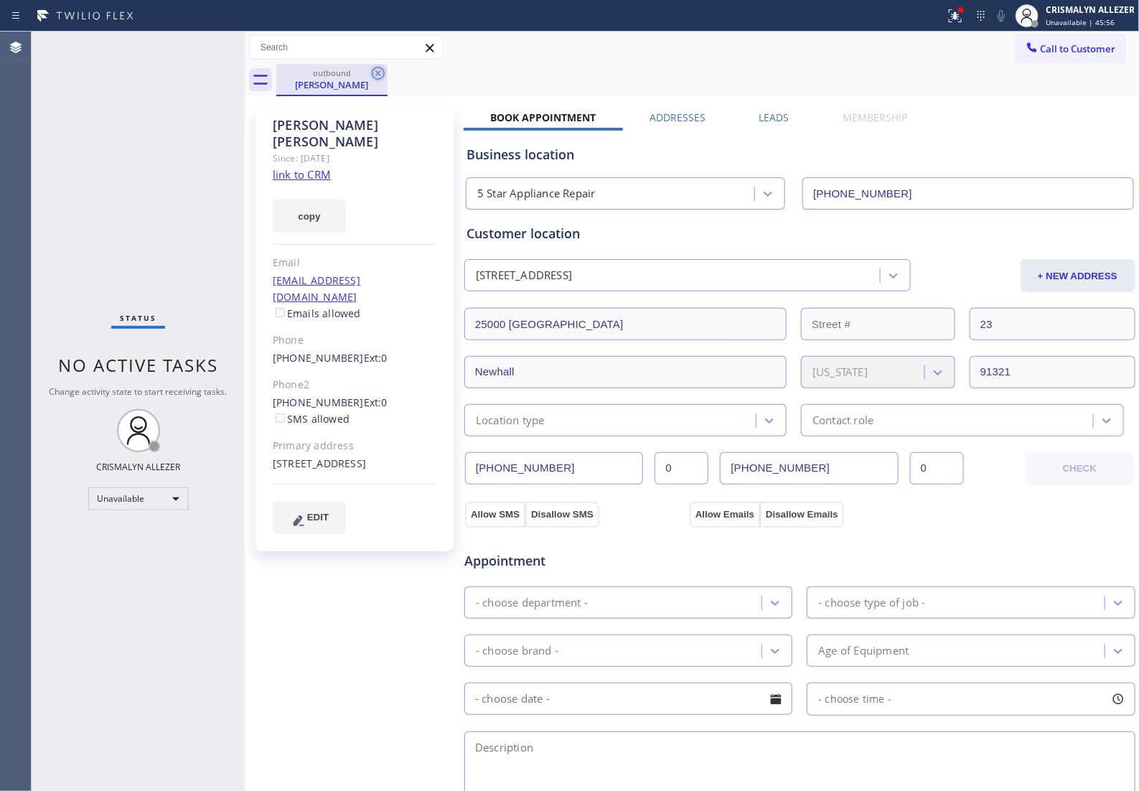
click at [378, 76] on icon at bounding box center [378, 73] width 17 height 17
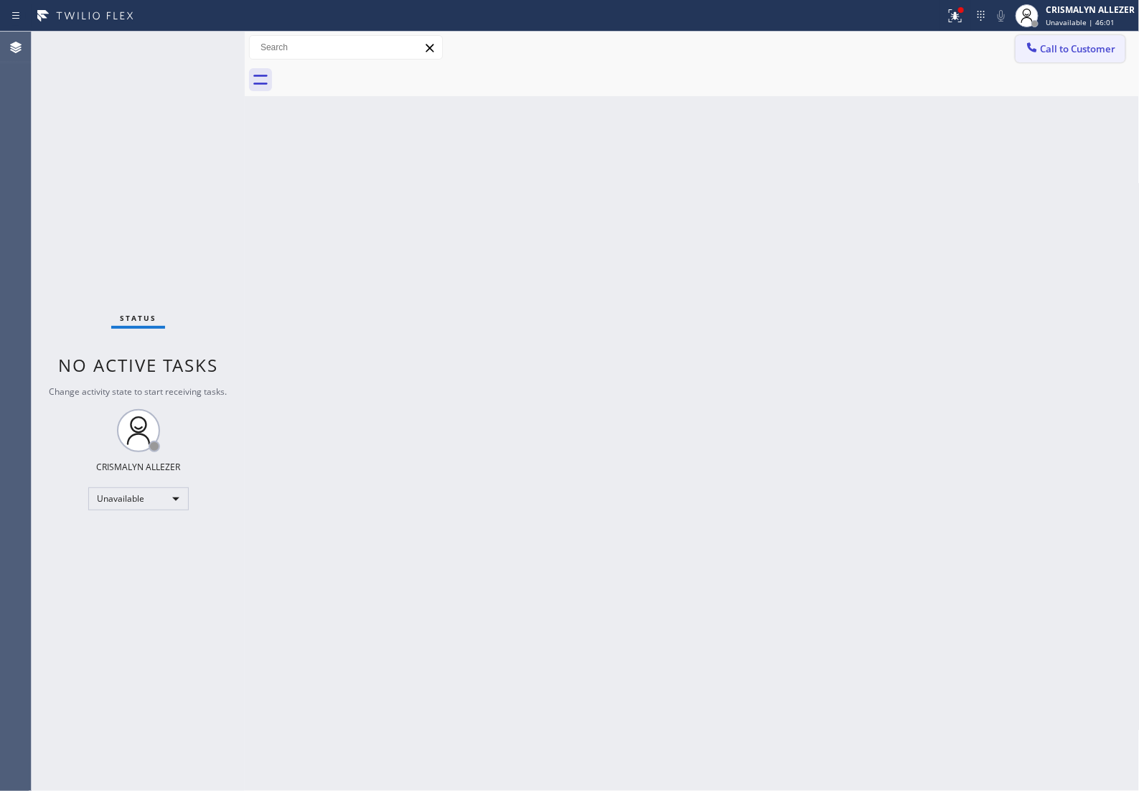
click at [1085, 52] on span "Call to Customer" at bounding box center [1078, 48] width 75 height 13
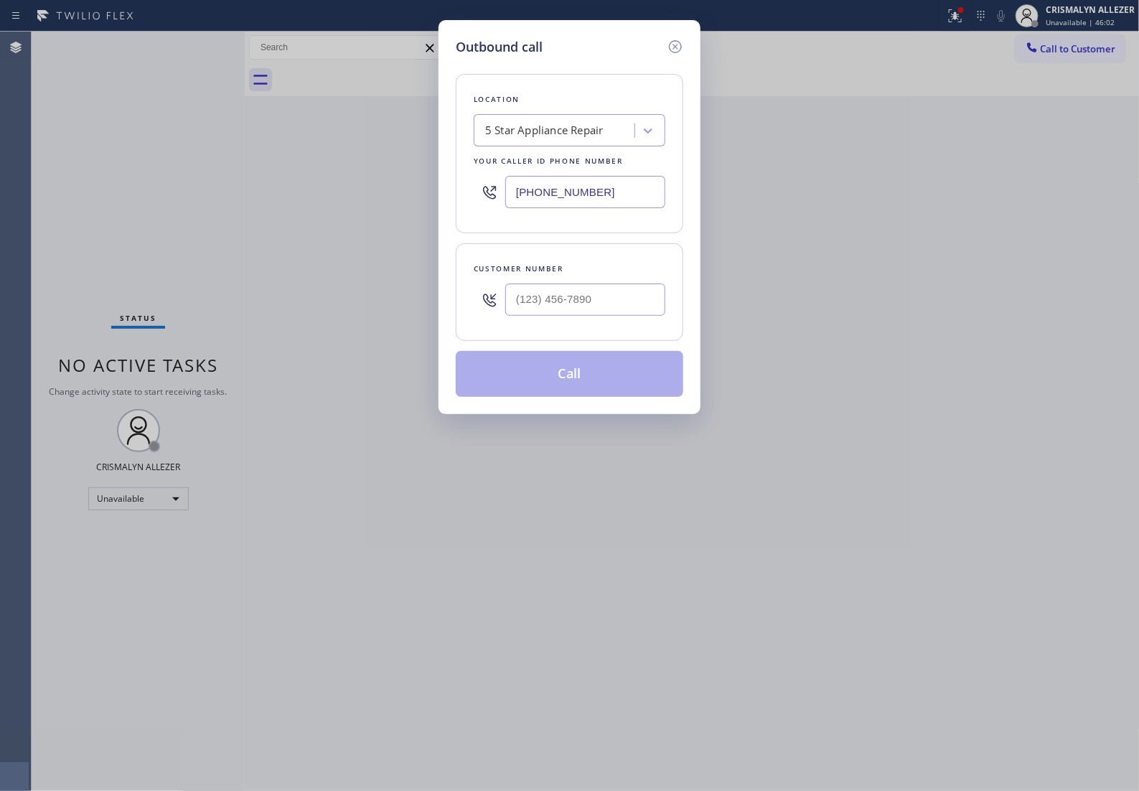
drag, startPoint x: 596, startPoint y: 203, endPoint x: 203, endPoint y: 192, distance: 392.7
click at [205, 194] on div "Outbound call Location 5 Star Appliance Repair Your caller id phone number [PHO…" at bounding box center [569, 395] width 1139 height 791
paste input "661) 368-9097"
type input "[PHONE_NUMBER]"
click at [626, 316] on input "text" at bounding box center [585, 299] width 160 height 32
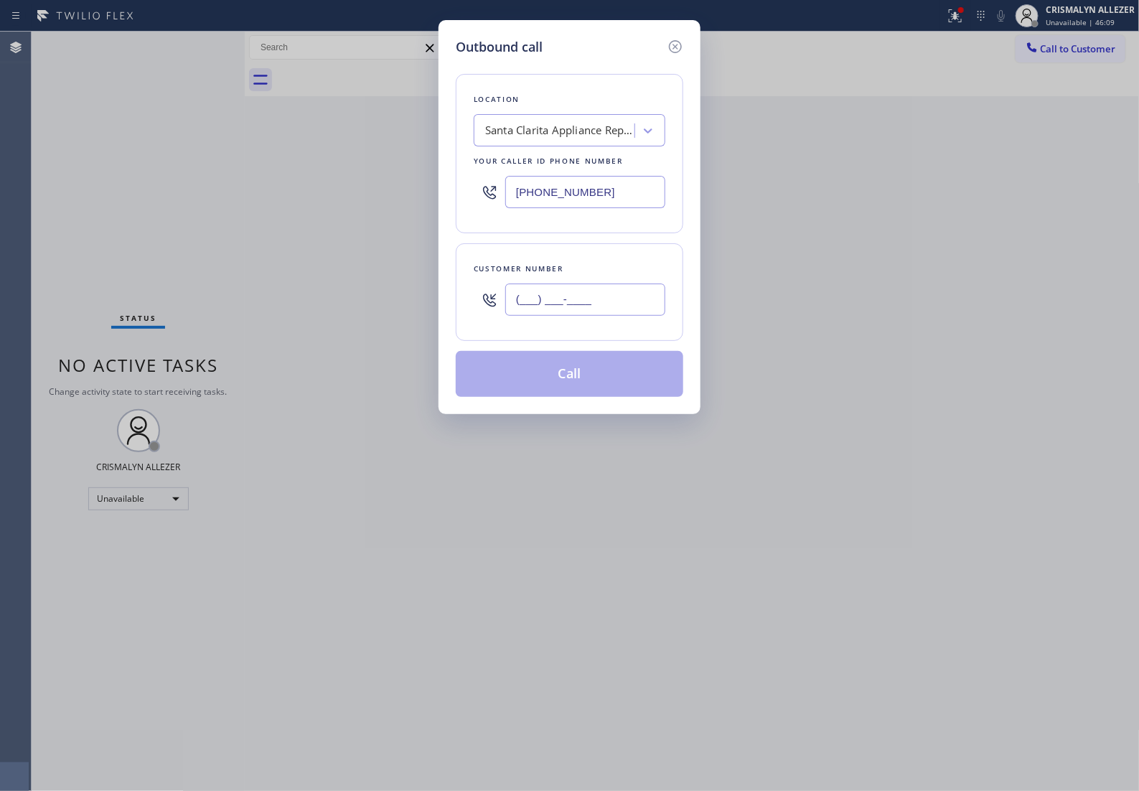
click at [626, 316] on input "(___) ___-____" at bounding box center [585, 299] width 160 height 32
paste input "818) 743-3683"
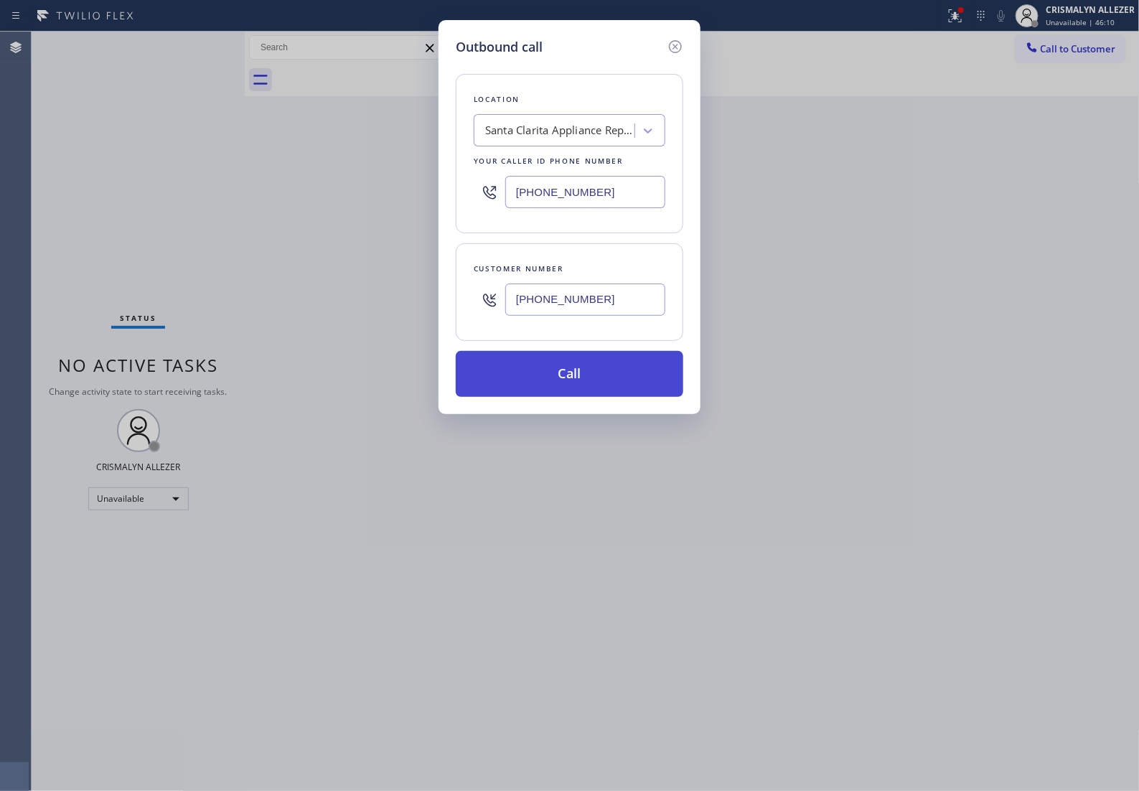
type input "[PHONE_NUMBER]"
click at [569, 384] on button "Call" at bounding box center [570, 374] width 228 height 46
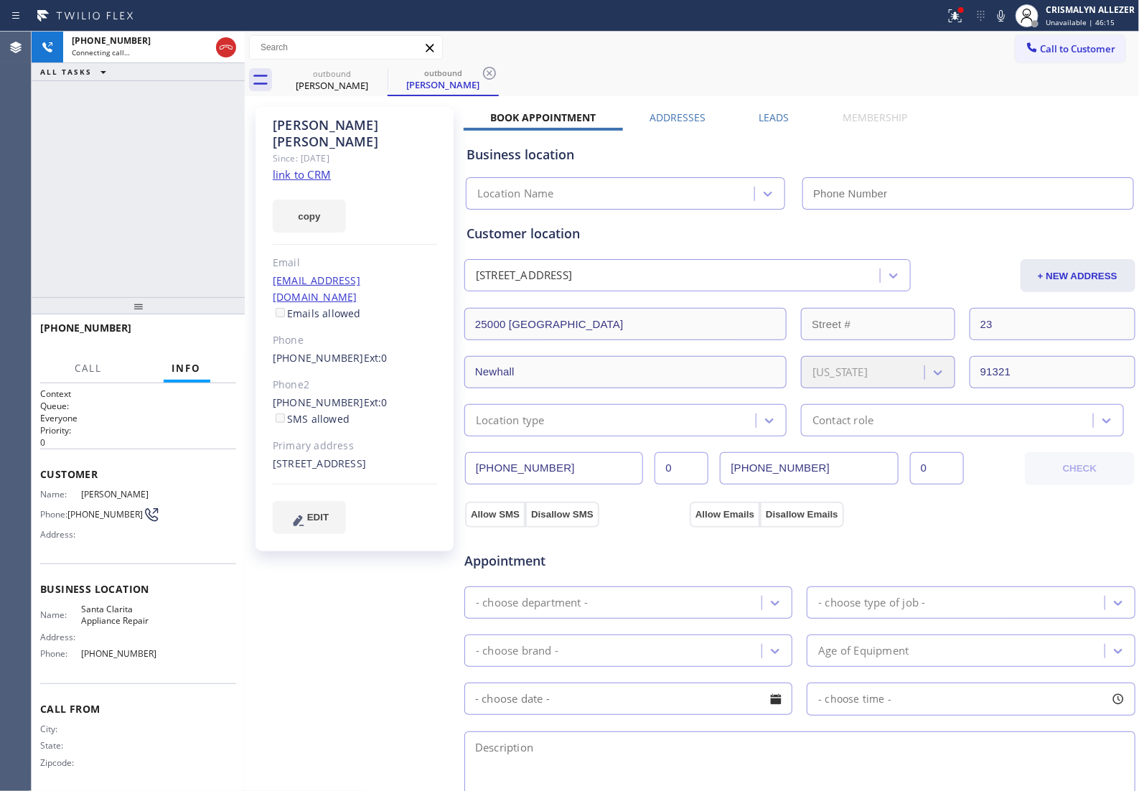
type input "[PHONE_NUMBER]"
click at [140, 220] on div "+18187433683 Connecting call… ALL TASKS ALL TASKS ACTIVE TASKS TASKS IN WRAP UP" at bounding box center [138, 165] width 213 height 266
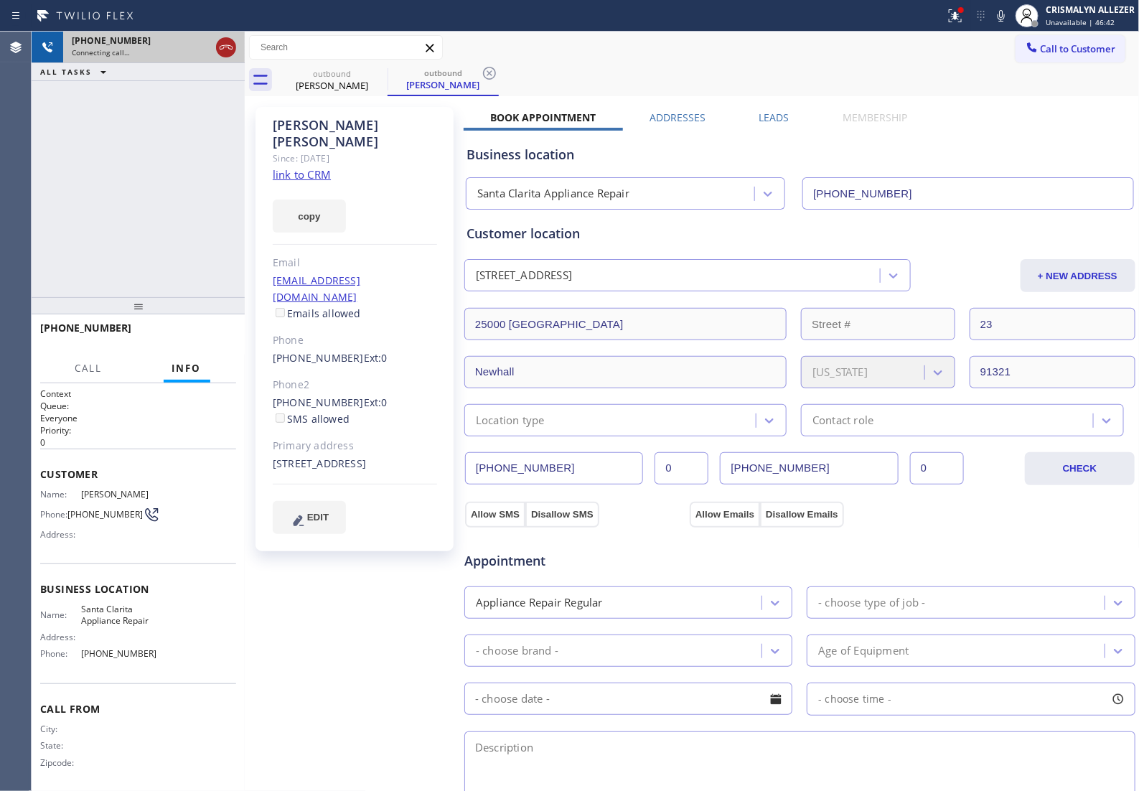
click at [223, 51] on icon at bounding box center [225, 47] width 17 height 17
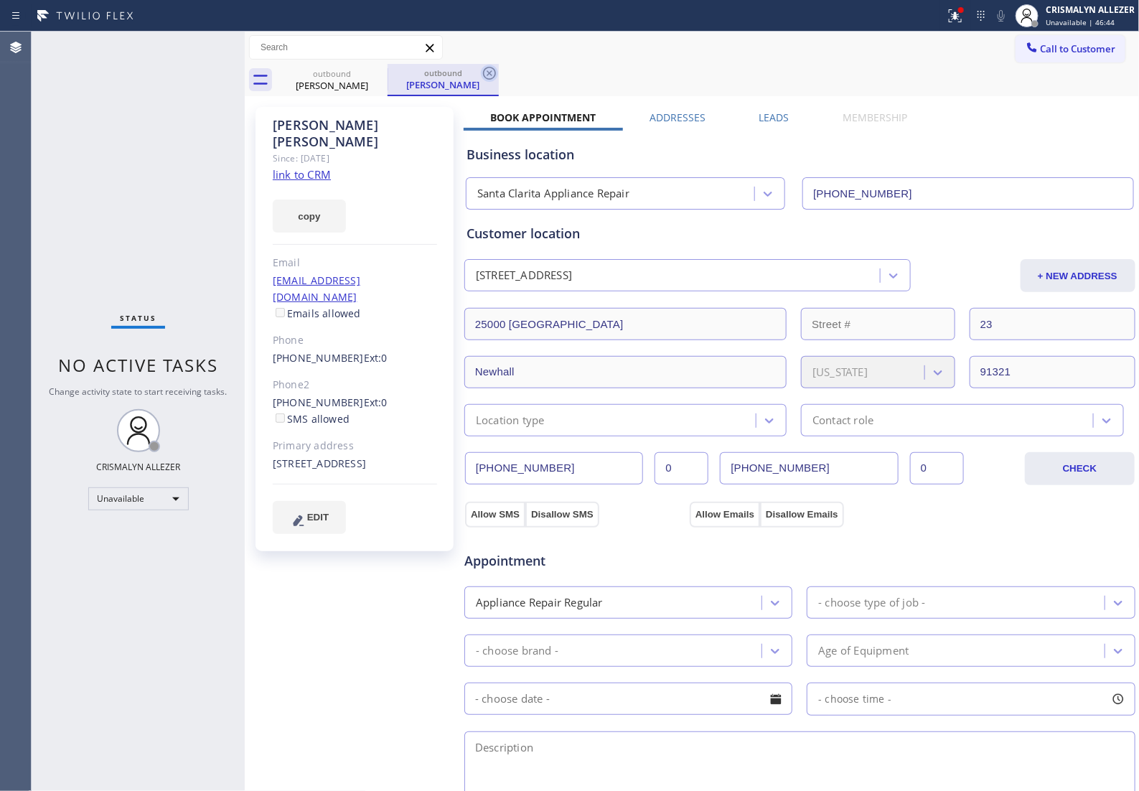
click at [495, 73] on icon at bounding box center [489, 73] width 13 height 13
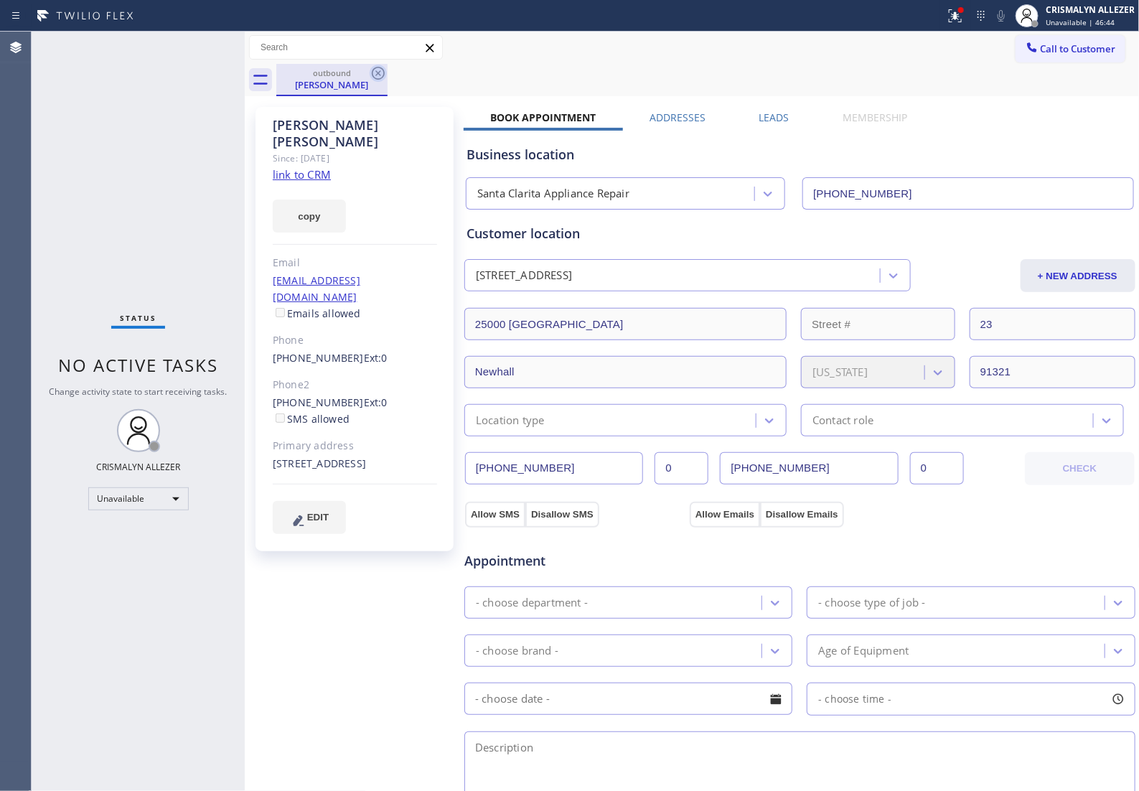
click at [381, 72] on icon at bounding box center [378, 73] width 17 height 17
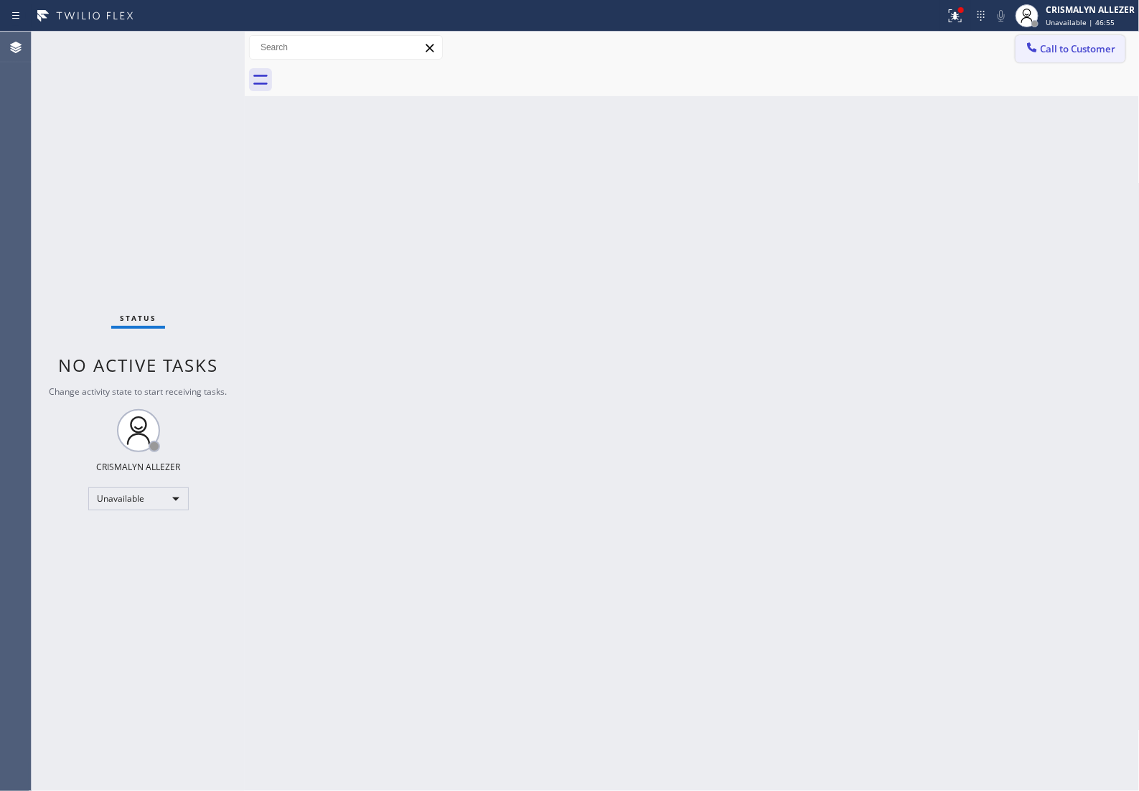
click at [1071, 44] on span "Call to Customer" at bounding box center [1078, 48] width 75 height 13
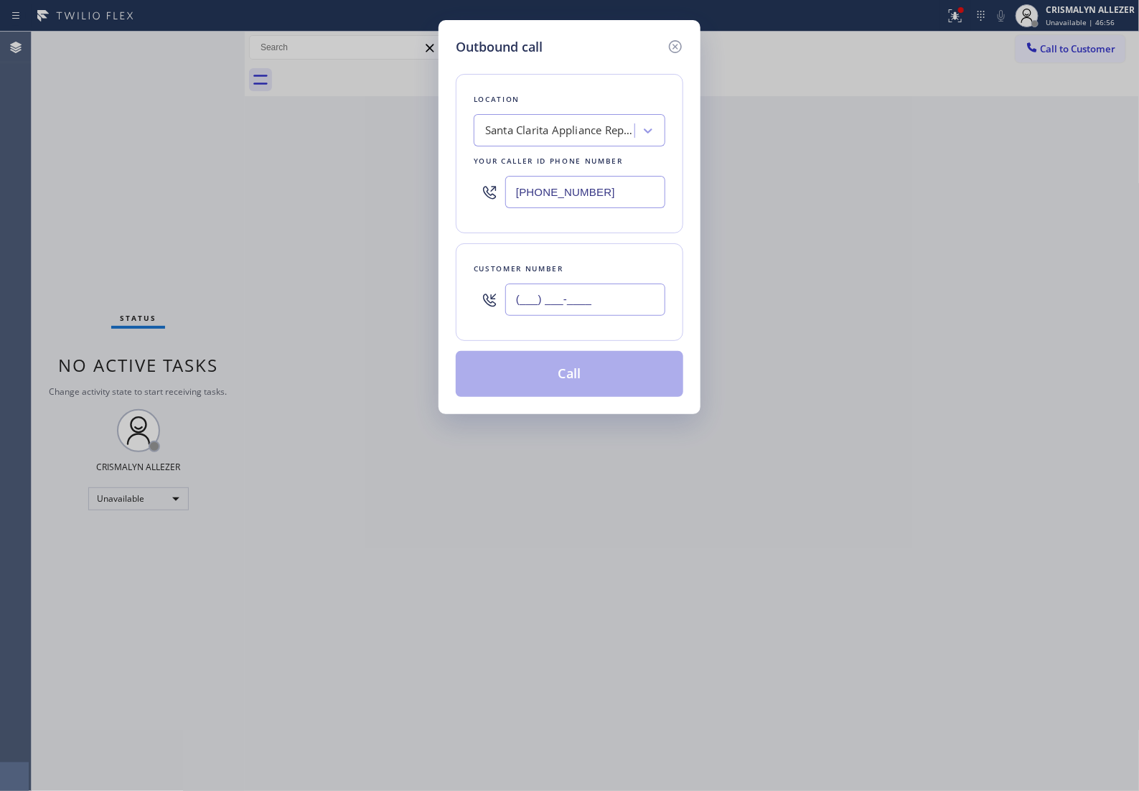
click at [616, 316] on input "(___) ___-____" at bounding box center [585, 299] width 160 height 32
paste input "562) 508-1602"
type input "(562) 508-1602"
click at [604, 137] on div "Santa Clarita Appliance Repair" at bounding box center [560, 131] width 151 height 17
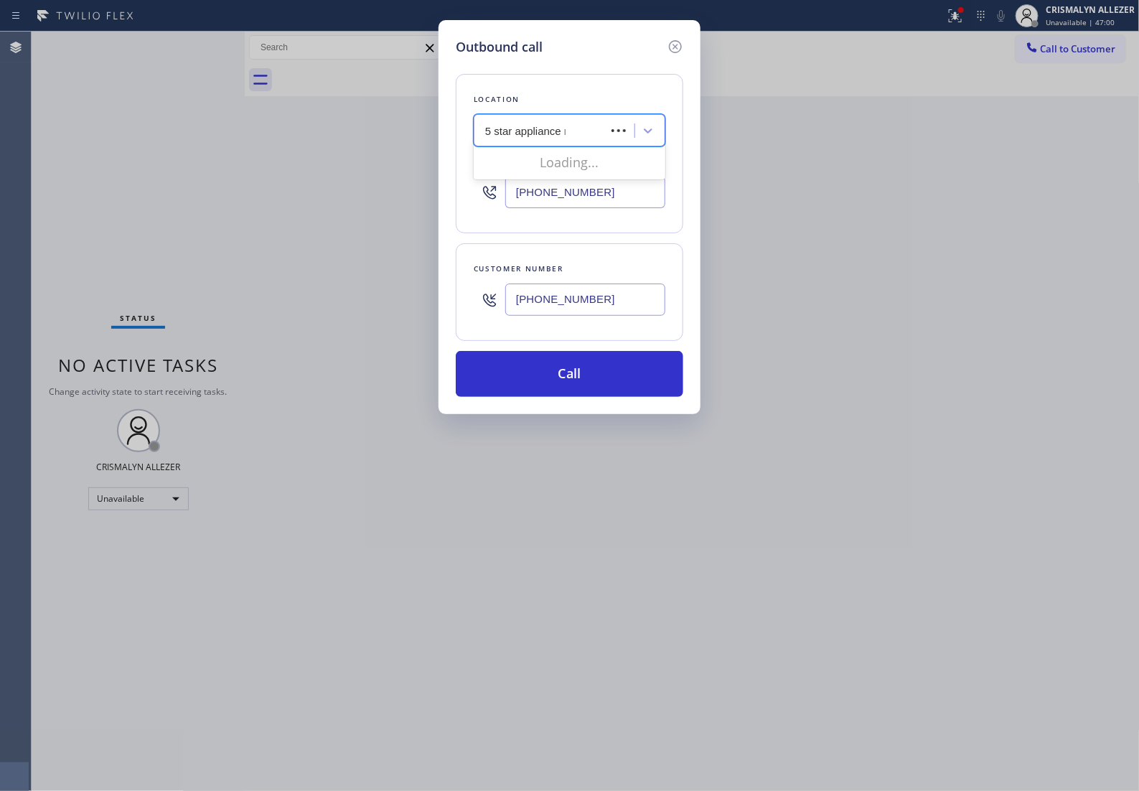
type input "5 star appliance re"
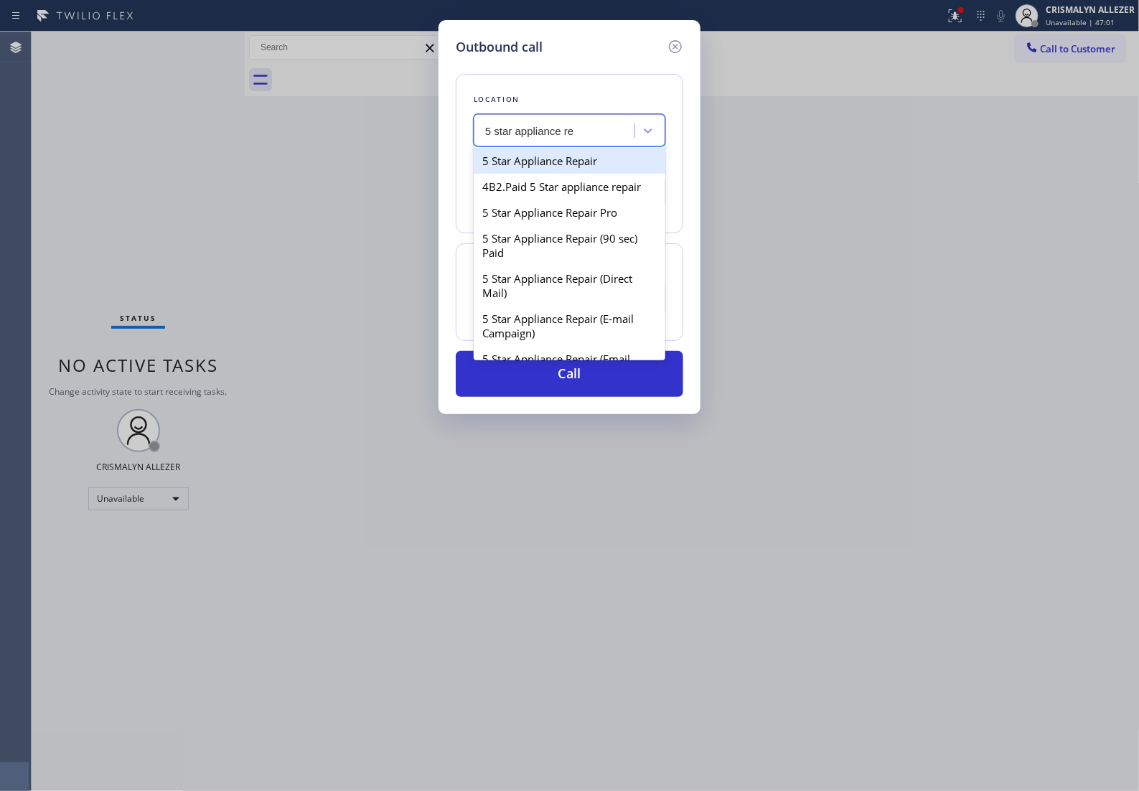
click at [590, 166] on div "5 Star Appliance Repair" at bounding box center [570, 161] width 192 height 26
type input "[PHONE_NUMBER]"
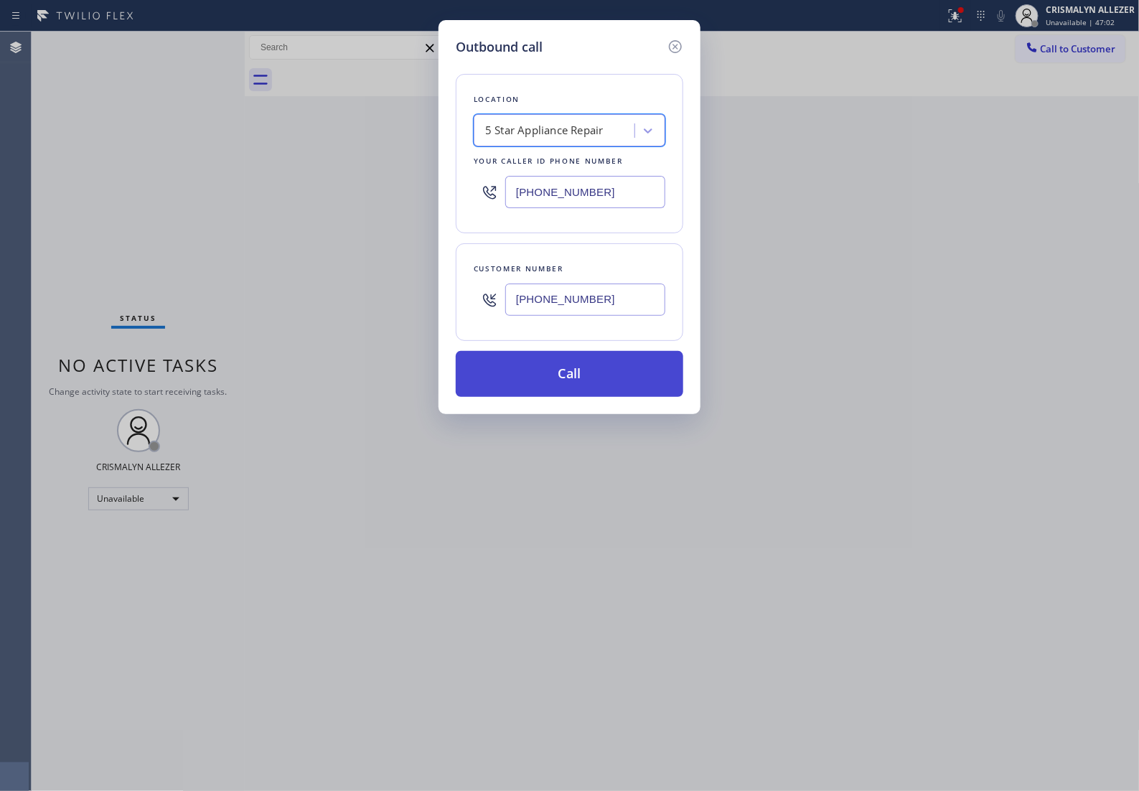
click at [568, 397] on button "Call" at bounding box center [570, 374] width 228 height 46
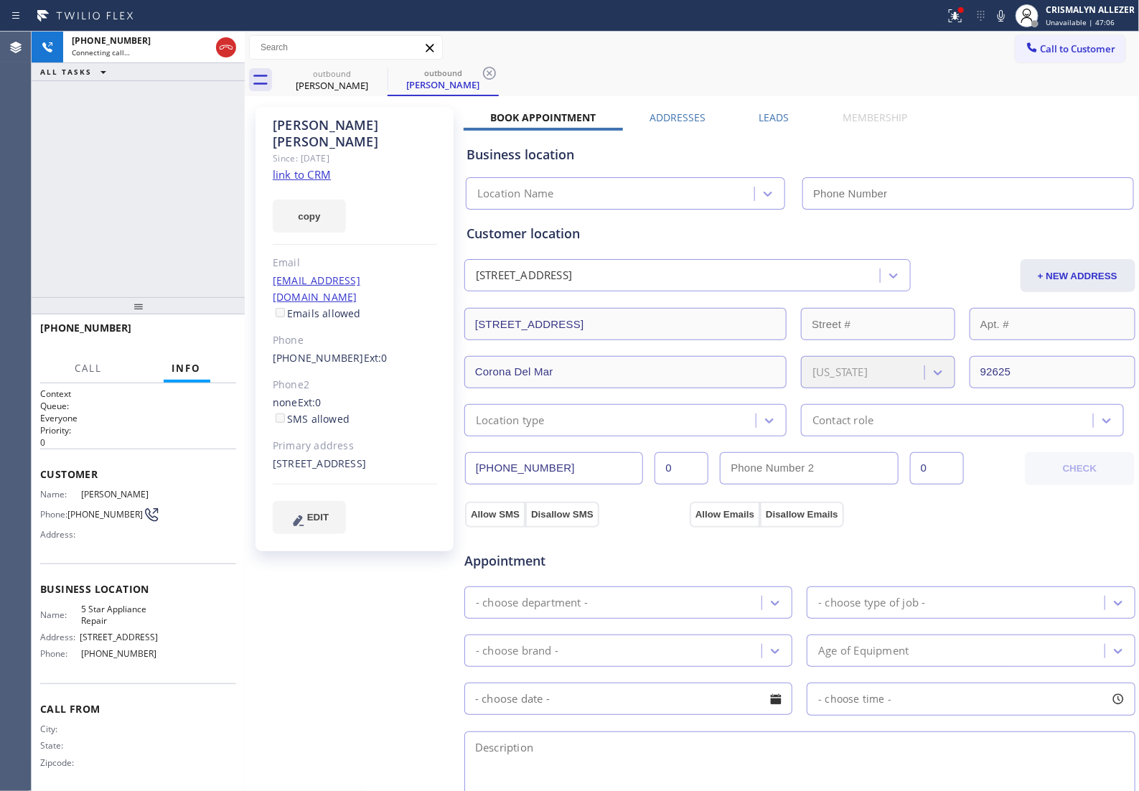
type input "[PHONE_NUMBER]"
click at [181, 331] on span "HANG UP" at bounding box center [203, 334] width 44 height 10
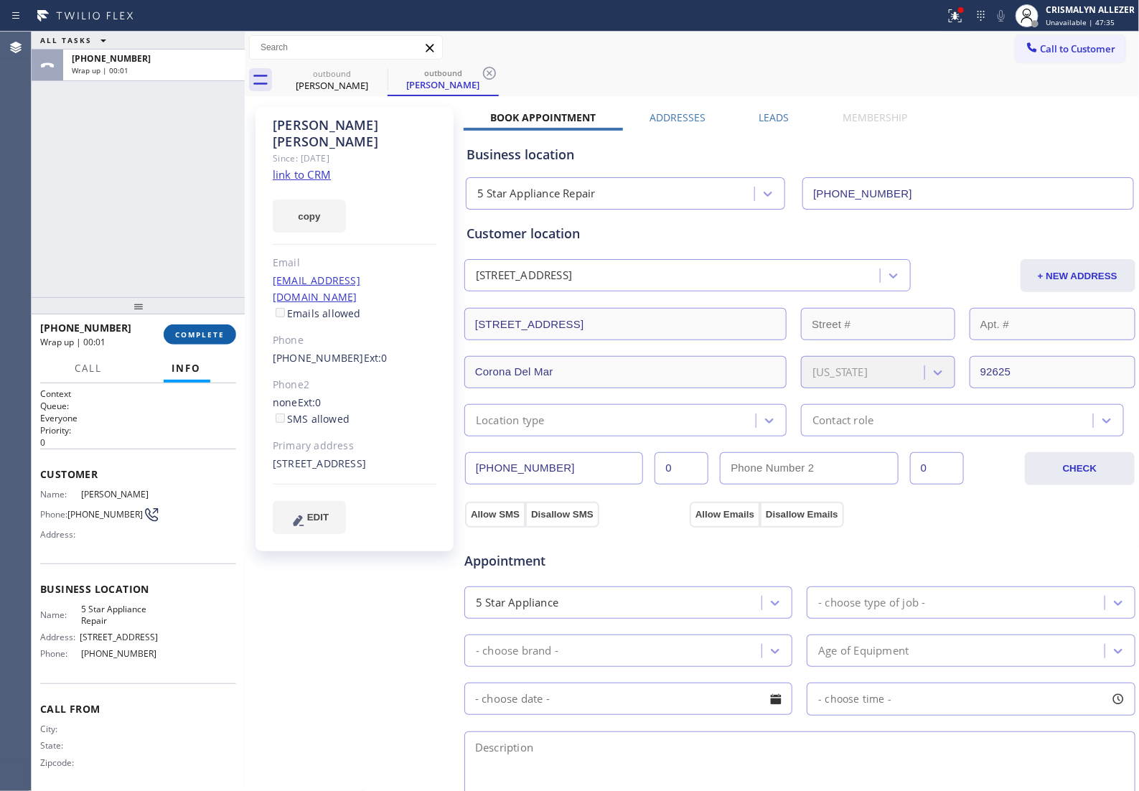
click at [195, 334] on span "COMPLETE" at bounding box center [200, 334] width 50 height 10
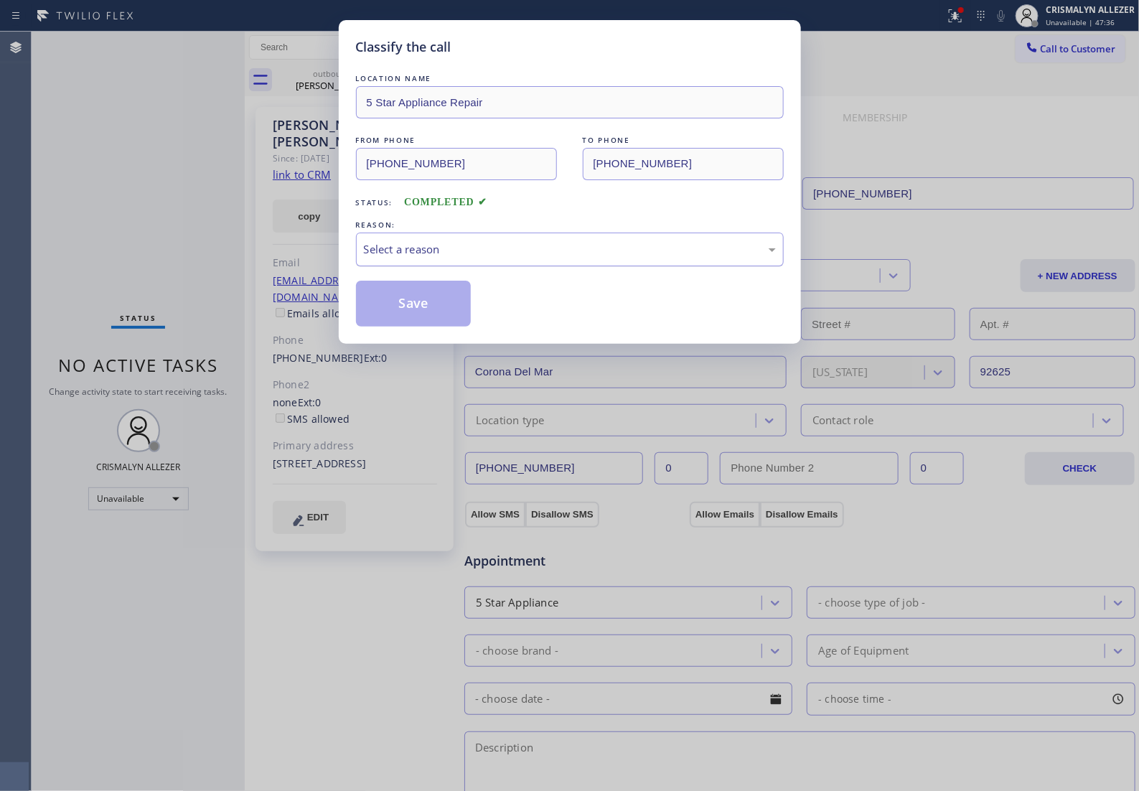
click at [596, 266] on div "Select a reason" at bounding box center [570, 250] width 428 height 34
click at [429, 320] on button "Save" at bounding box center [414, 304] width 116 height 46
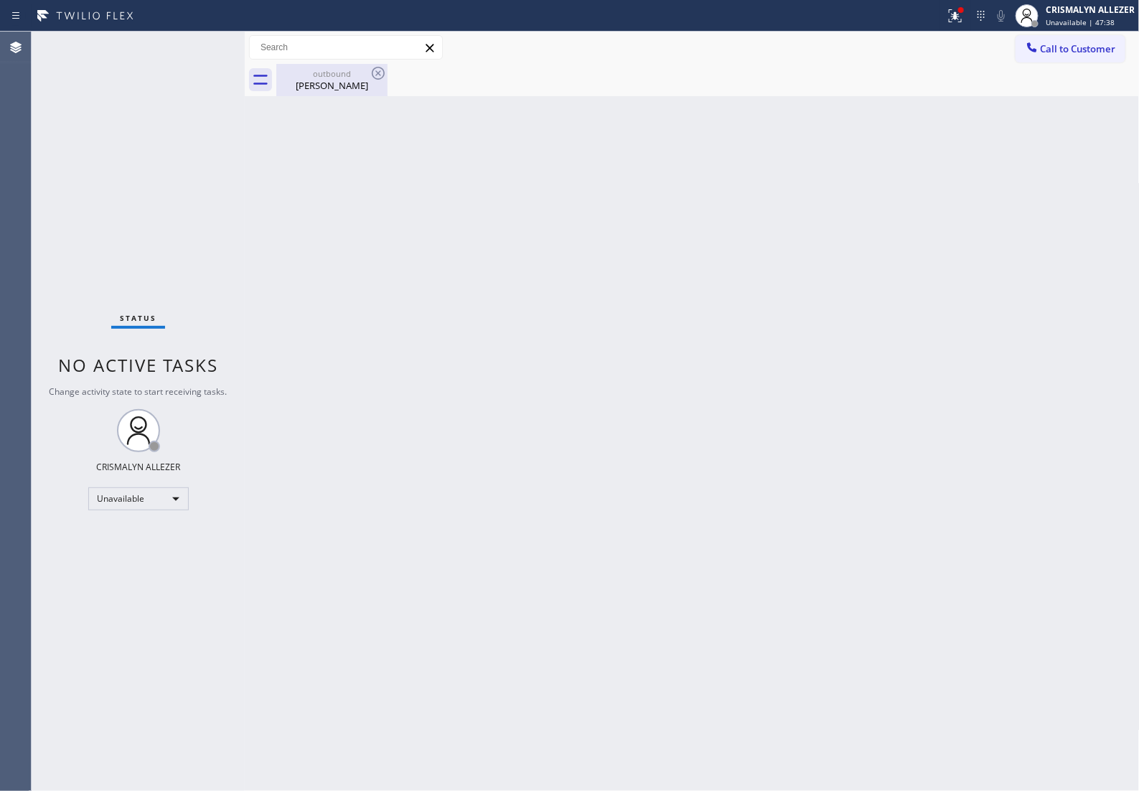
click at [327, 80] on div "Megan Asher" at bounding box center [332, 85] width 108 height 13
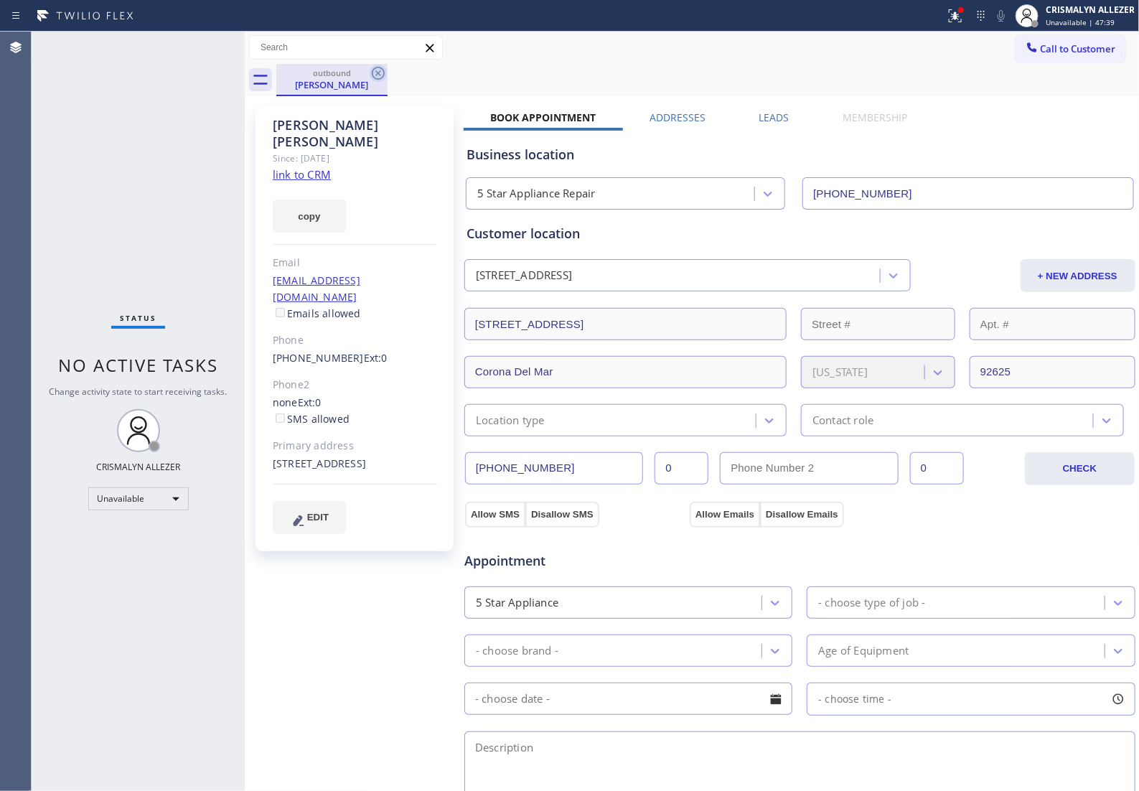
click at [377, 74] on icon at bounding box center [378, 73] width 13 height 13
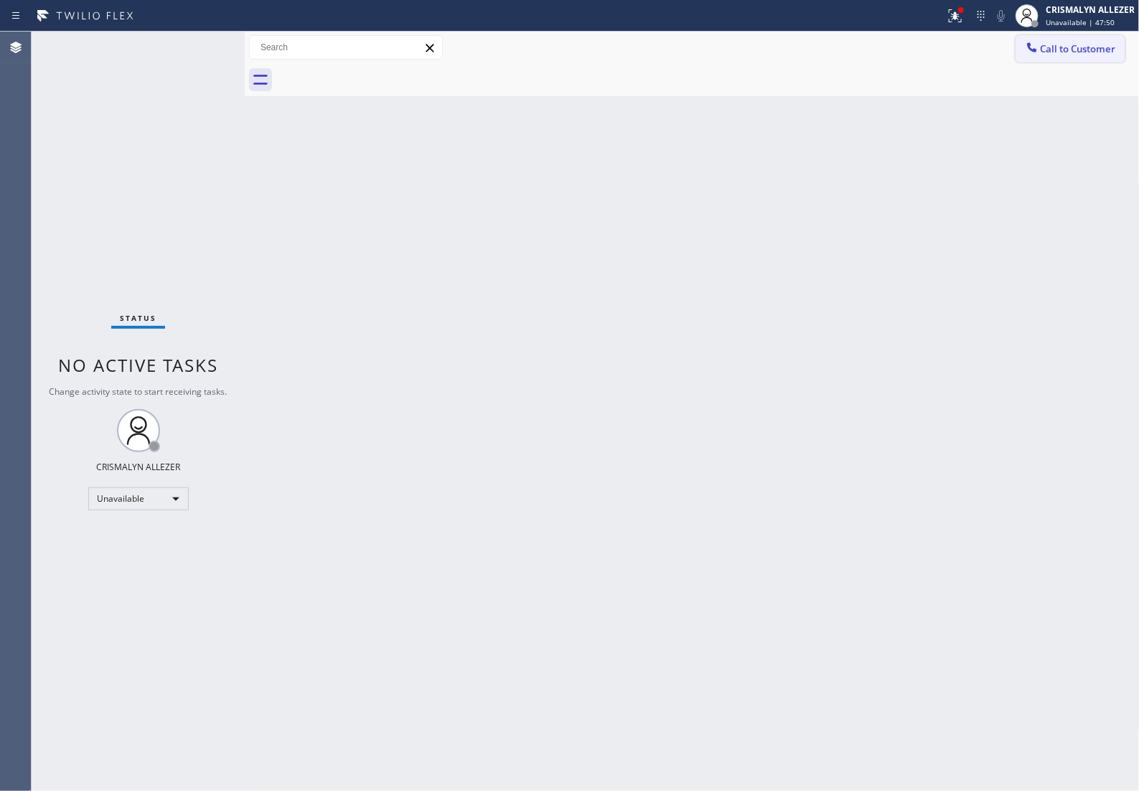
click at [1077, 44] on span "Call to Customer" at bounding box center [1078, 48] width 75 height 13
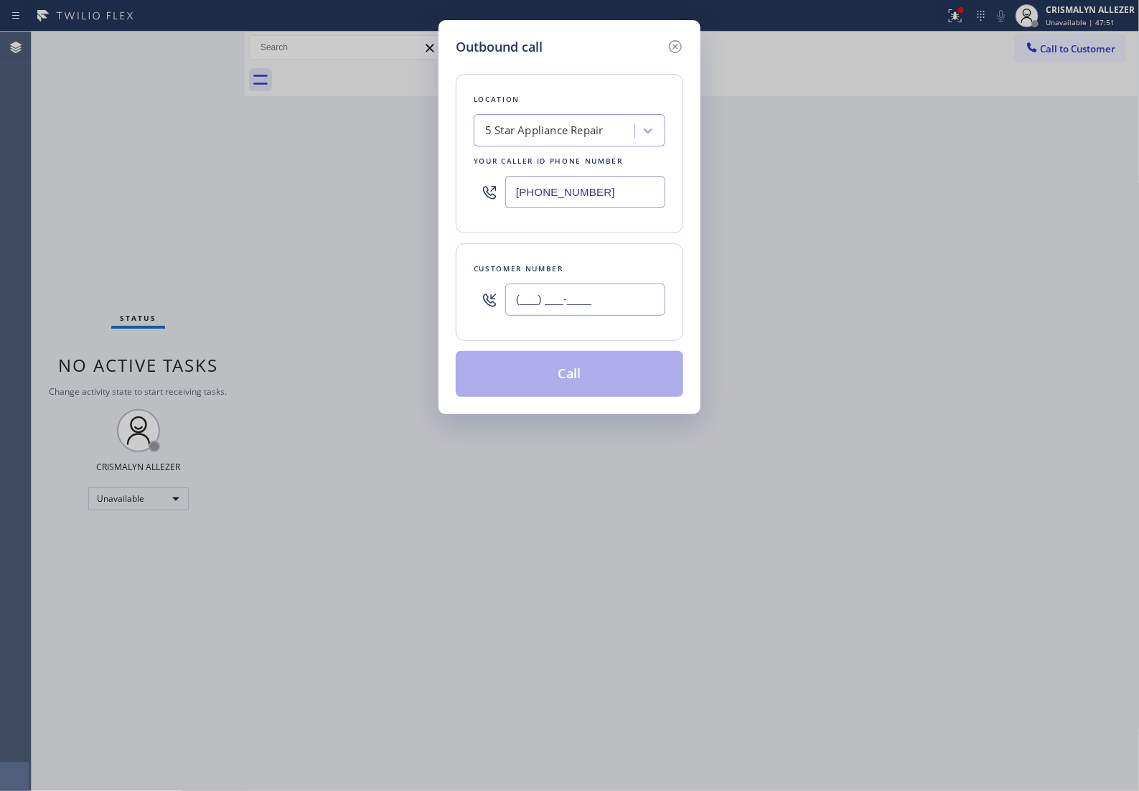
click at [617, 306] on input "(___) ___-____" at bounding box center [585, 299] width 160 height 32
paste input "951) 269-9065"
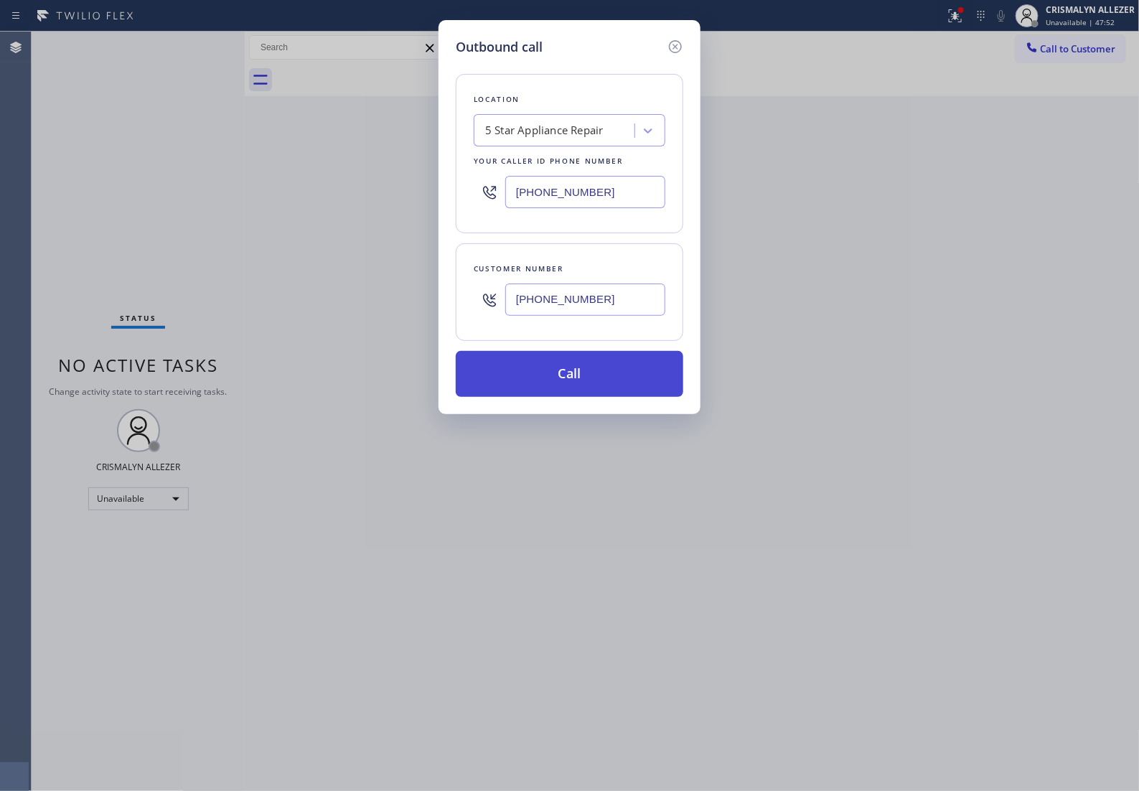
type input "(951) 269-9065"
click at [571, 396] on button "Call" at bounding box center [570, 374] width 228 height 46
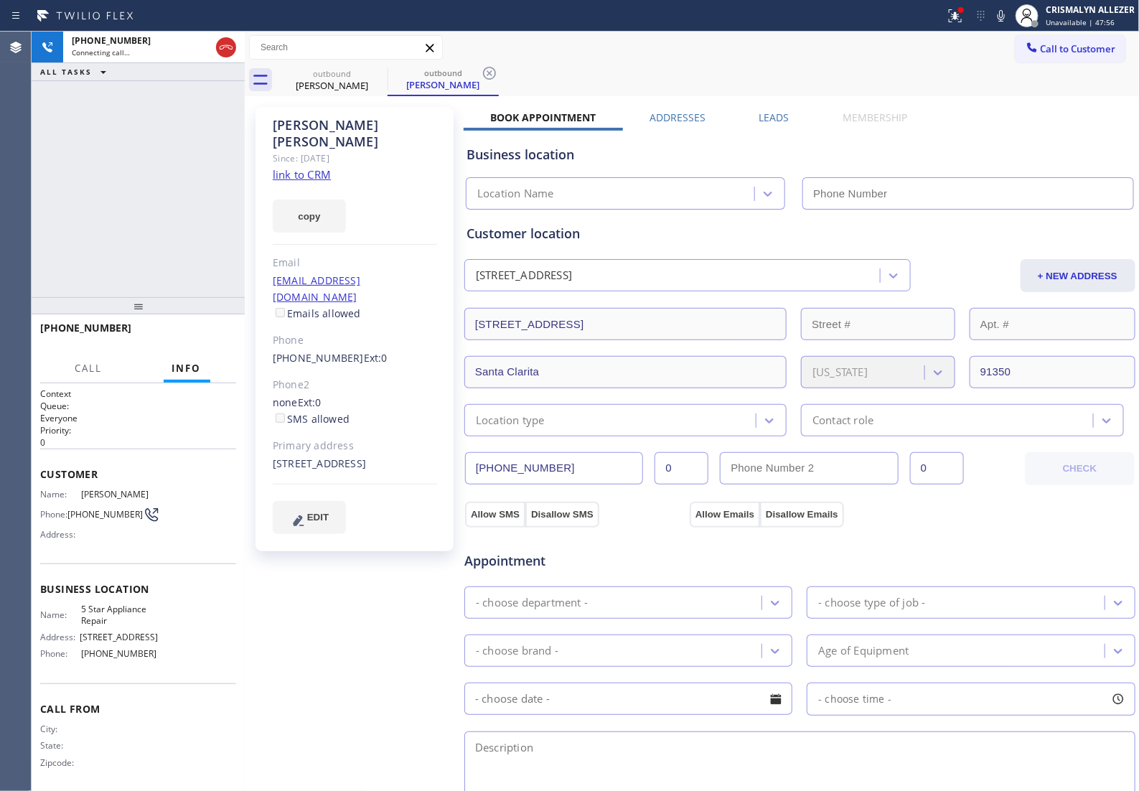
click at [310, 167] on link "link to CRM" at bounding box center [302, 174] width 58 height 14
type input "[PHONE_NUMBER]"
click at [206, 336] on span "HANG UP" at bounding box center [203, 334] width 44 height 10
click at [202, 331] on span "HANG UP" at bounding box center [203, 334] width 44 height 10
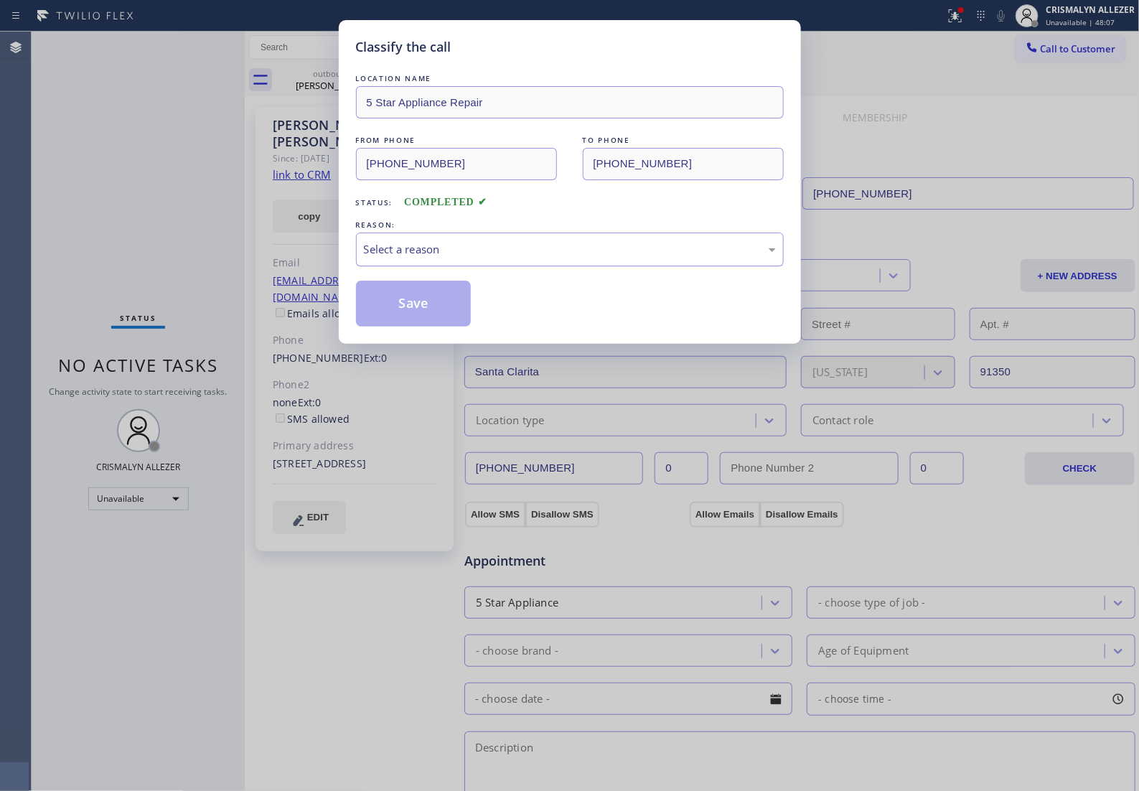
click at [611, 258] on div "Select a reason" at bounding box center [570, 249] width 412 height 17
click at [403, 313] on button "Save" at bounding box center [414, 304] width 116 height 46
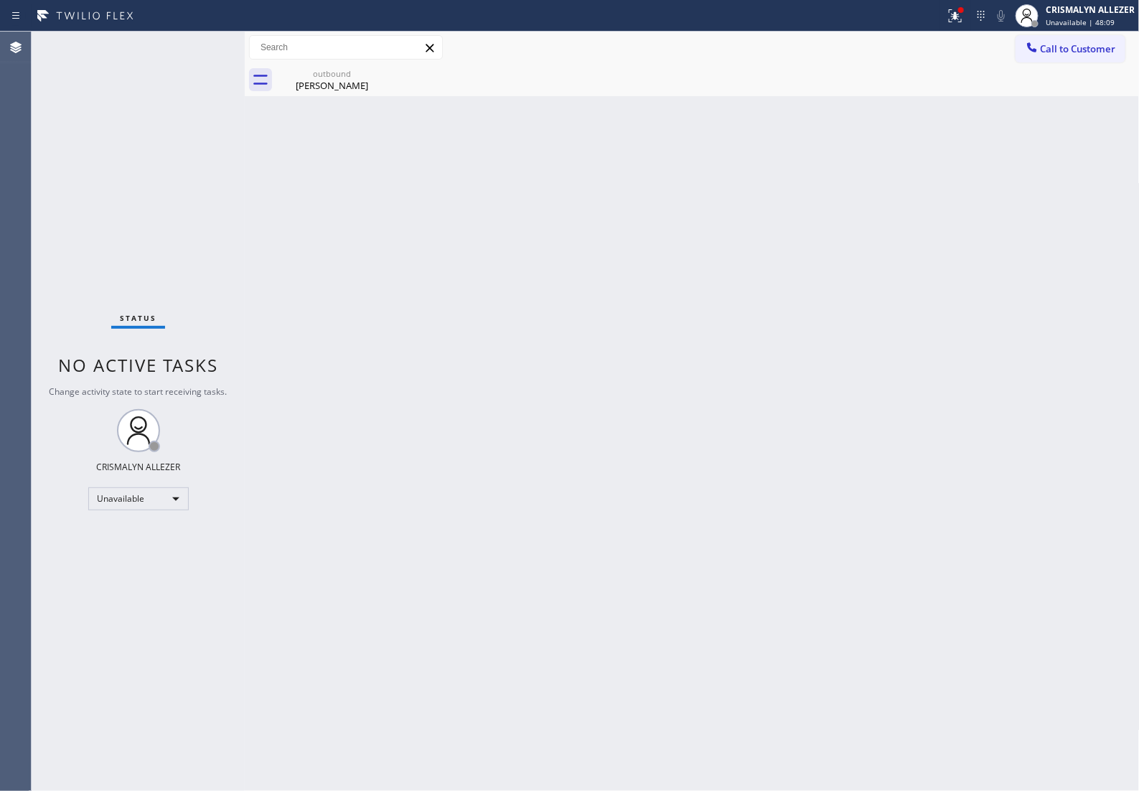
click at [331, 90] on div "Ricky Hayes" at bounding box center [332, 85] width 108 height 13
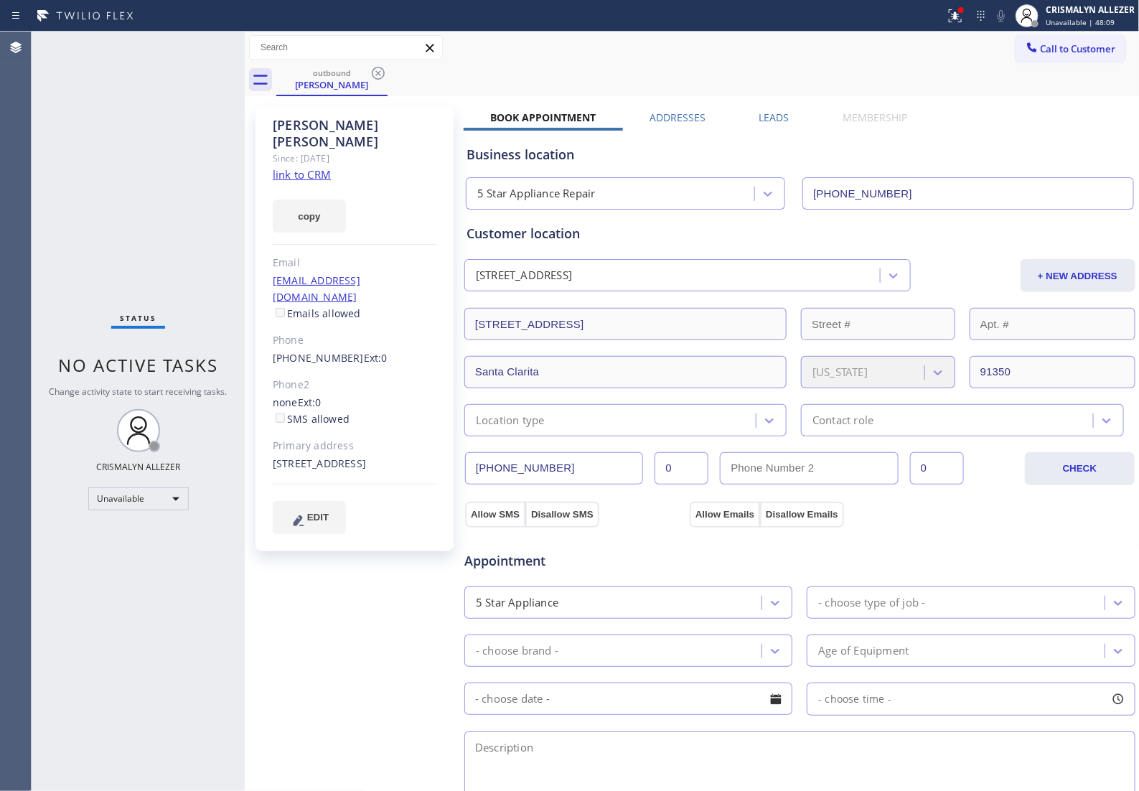
drag, startPoint x: 377, startPoint y: 73, endPoint x: 378, endPoint y: 59, distance: 14.4
click at [377, 72] on icon at bounding box center [378, 73] width 17 height 17
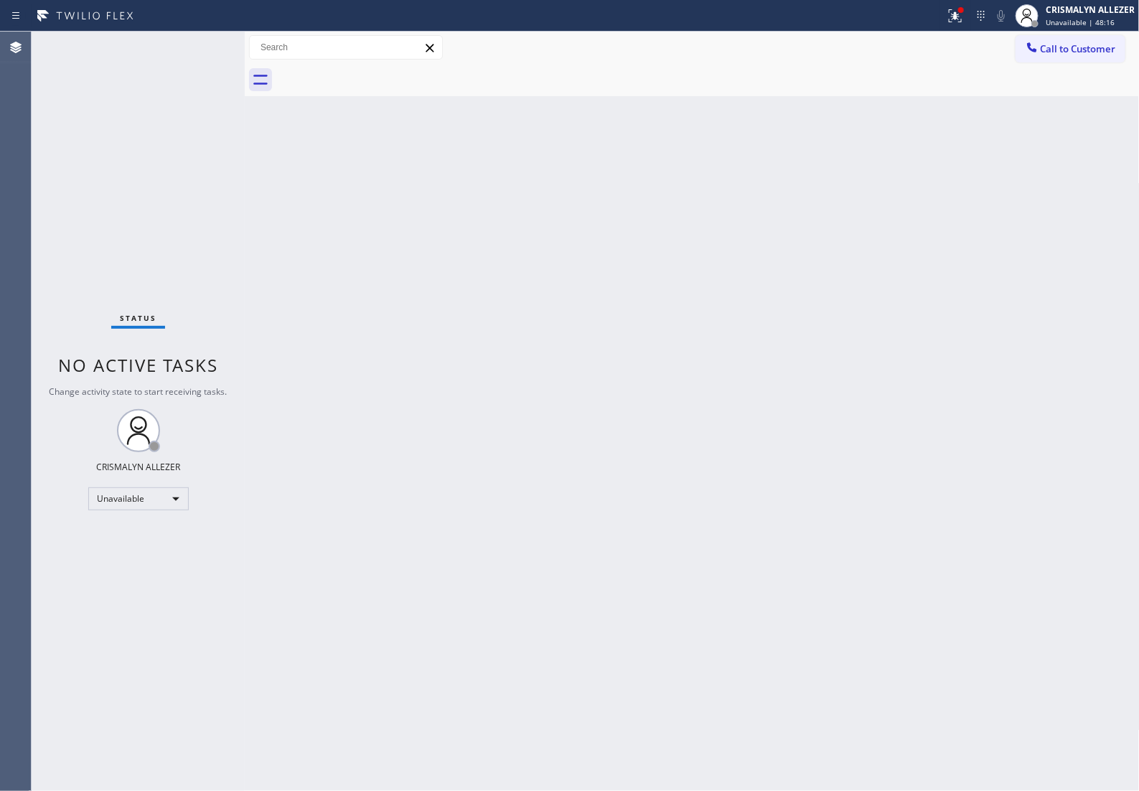
drag, startPoint x: 1078, startPoint y: 42, endPoint x: 1071, endPoint y: 48, distance: 9.1
click at [1075, 45] on span "Call to Customer" at bounding box center [1078, 48] width 75 height 13
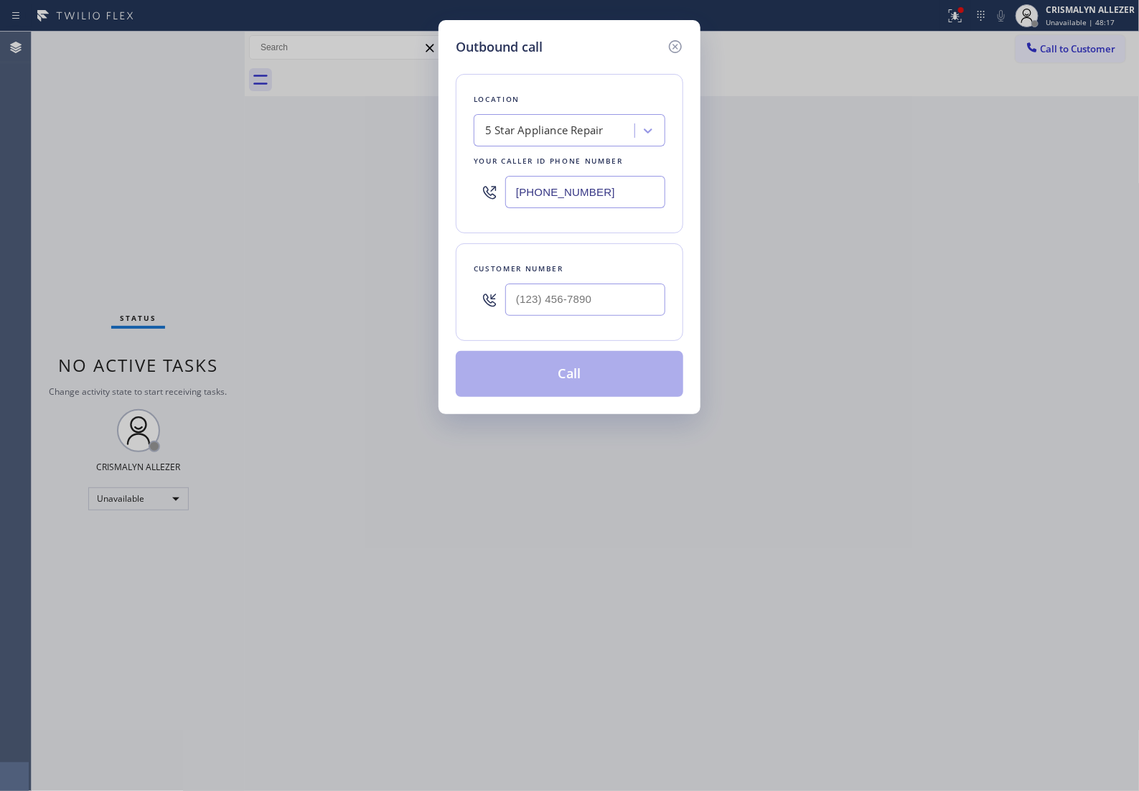
drag, startPoint x: 627, startPoint y: 202, endPoint x: 15, endPoint y: 190, distance: 611.6
click at [15, 190] on div "Outbound call Location 5 Star Appliance Repair Your caller id phone number [PHO…" at bounding box center [569, 395] width 1139 height 791
paste input "661) 310-229"
type input "(661) 310-2292"
click at [601, 316] on input "(___) ___-____" at bounding box center [585, 299] width 160 height 32
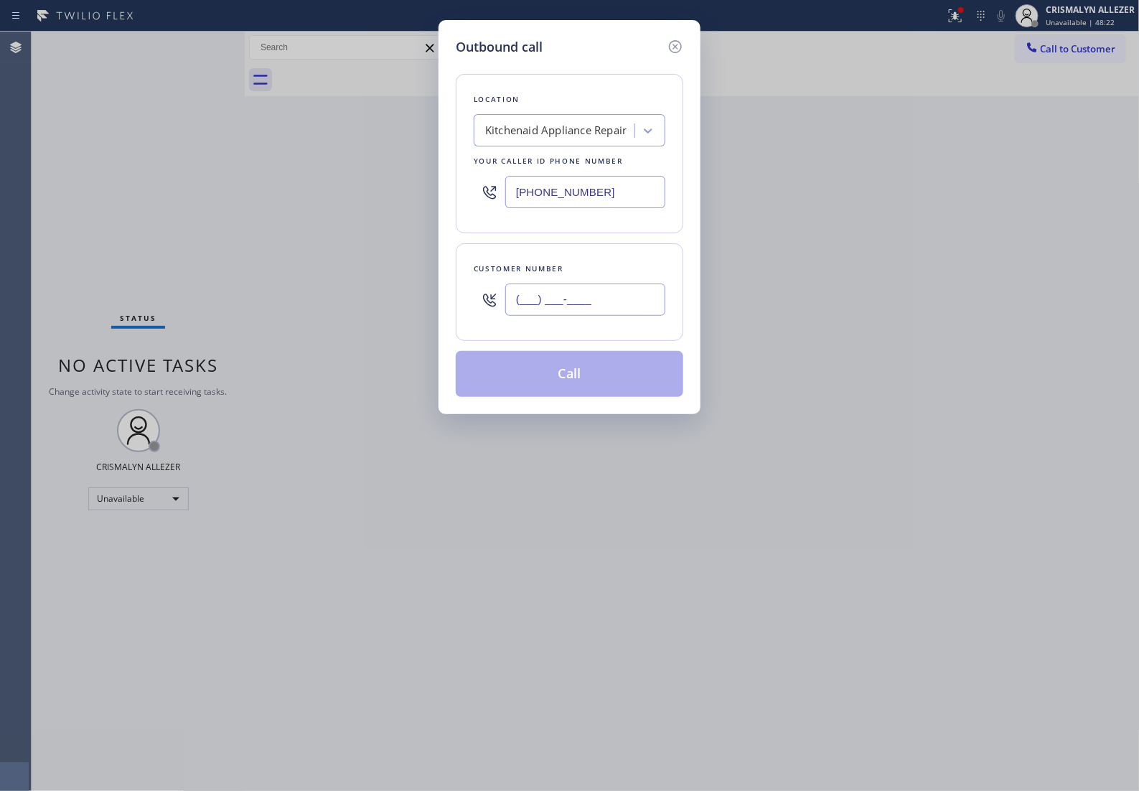
paste input "951) 269-9065"
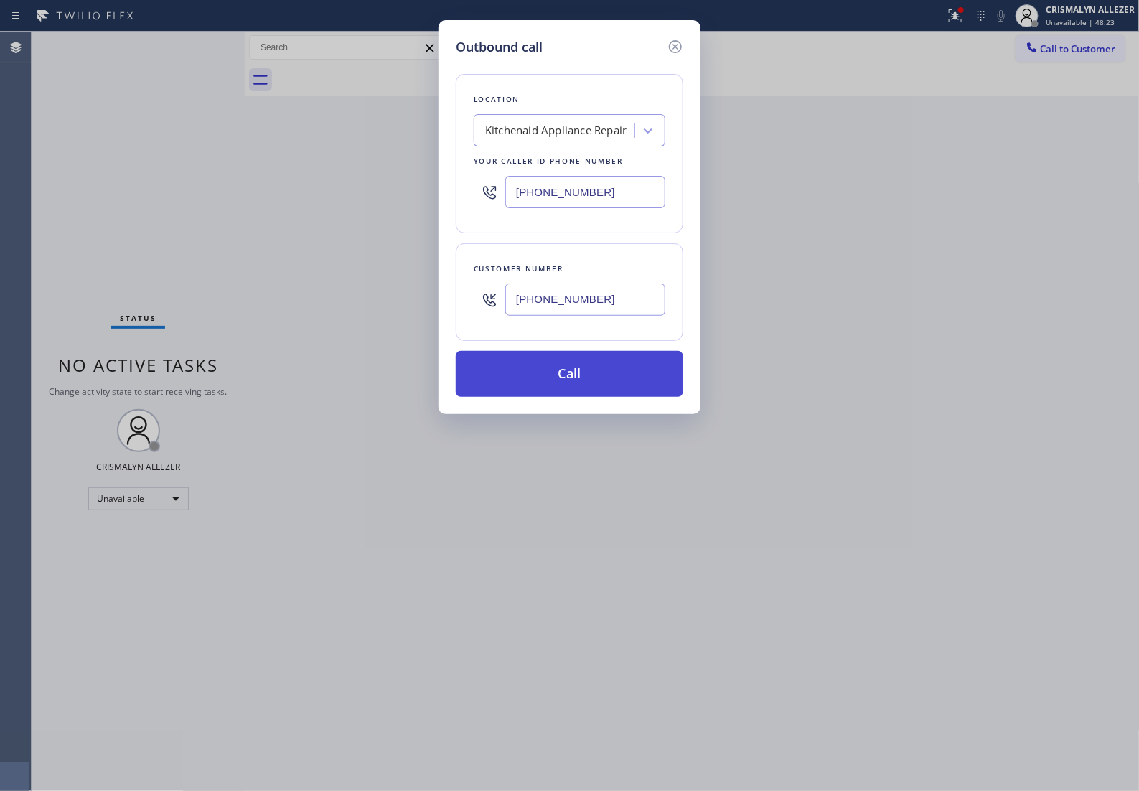
type input "(951) 269-9065"
click at [576, 397] on button "Call" at bounding box center [570, 374] width 228 height 46
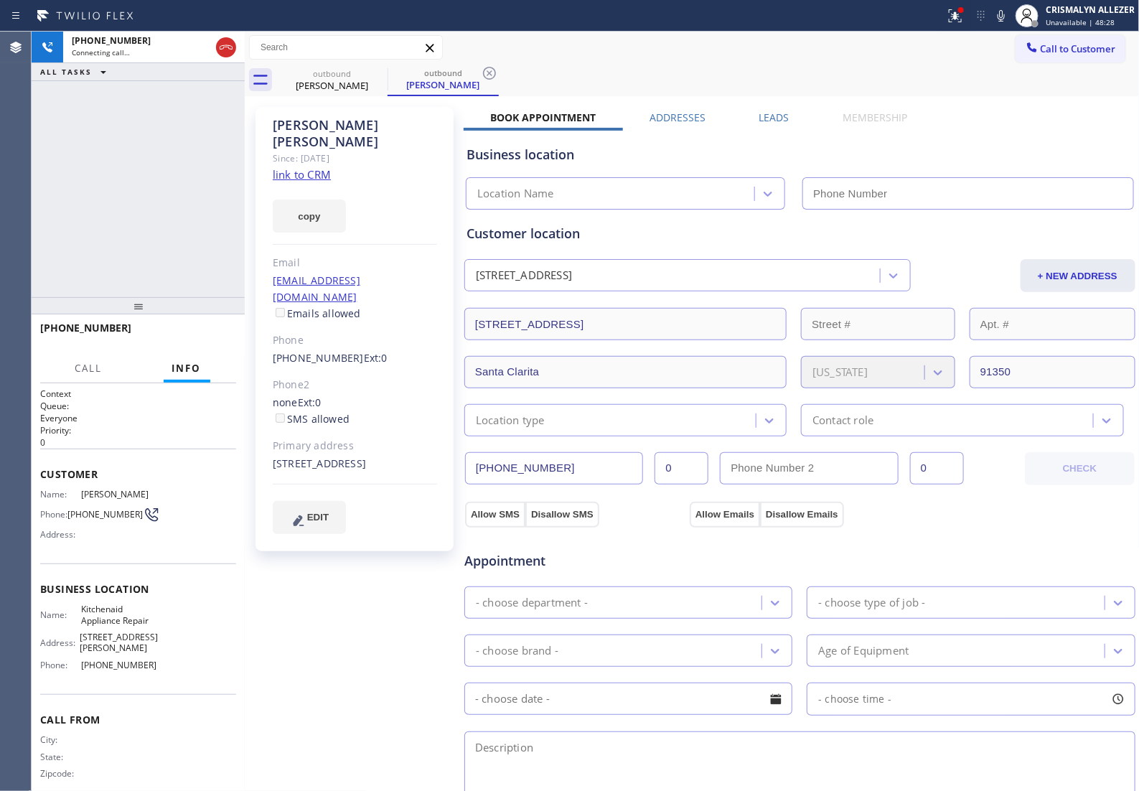
type input "(661) 310-2292"
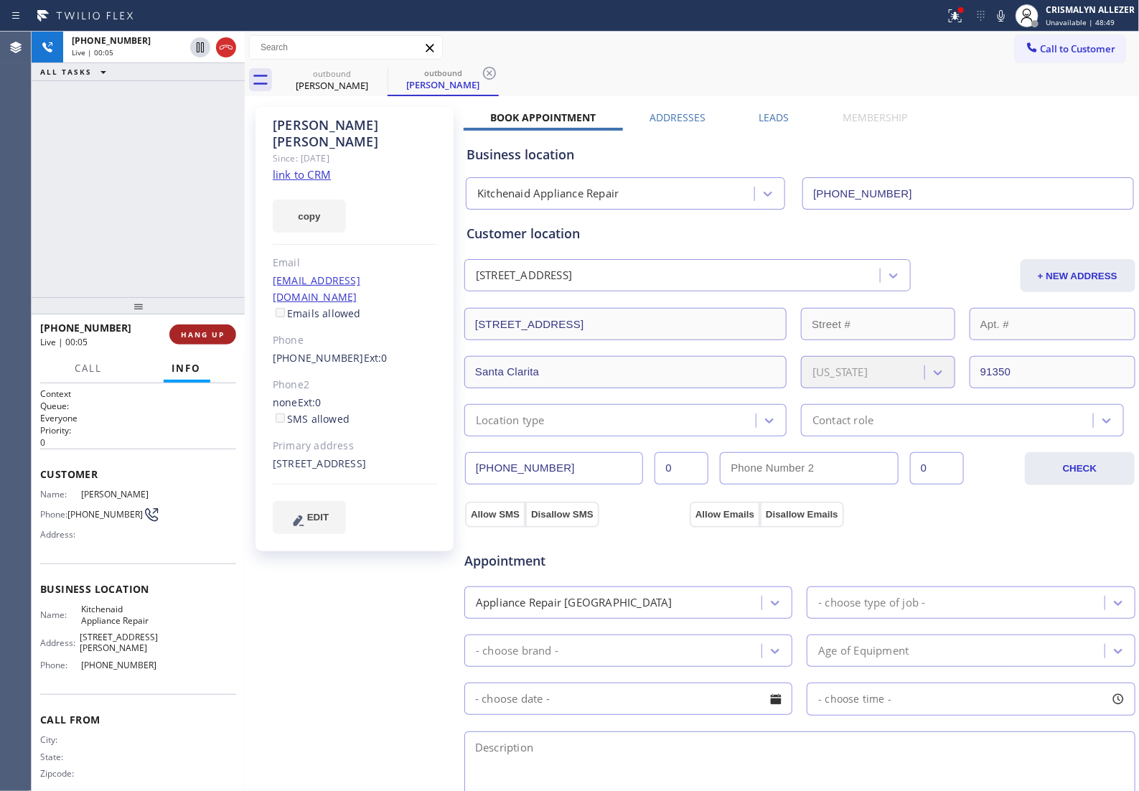
click at [202, 337] on span "HANG UP" at bounding box center [203, 334] width 44 height 10
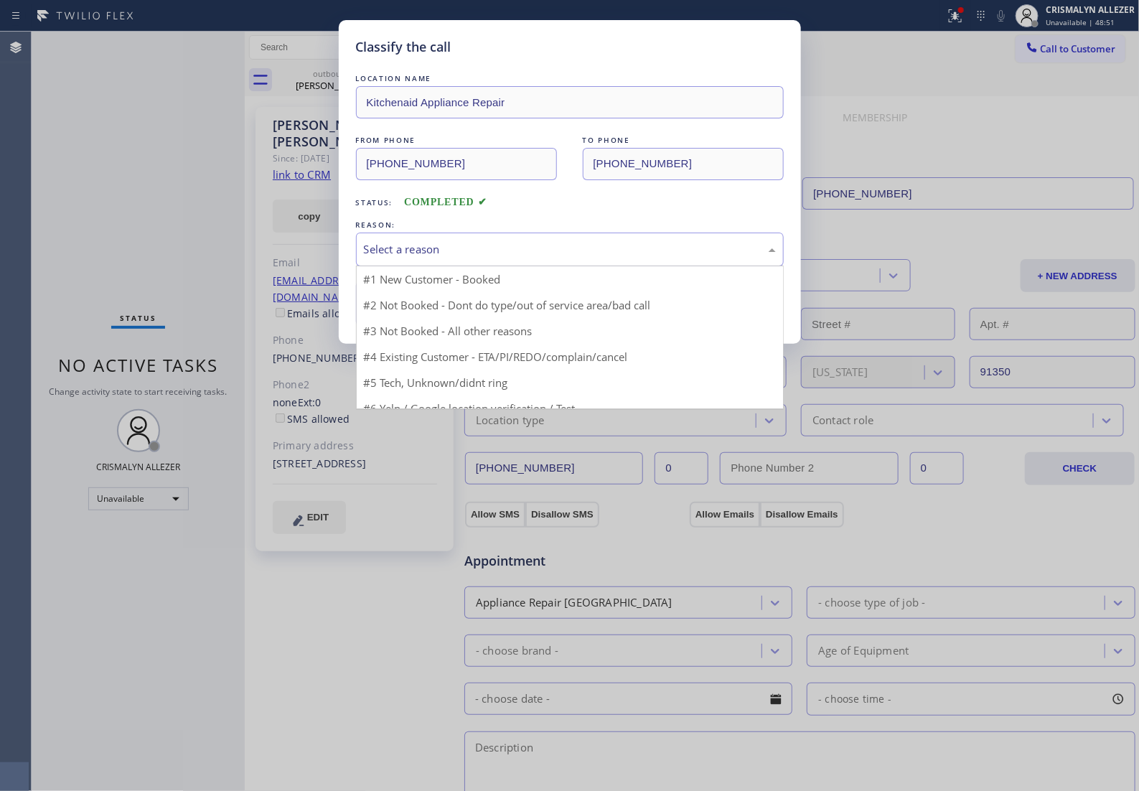
click at [607, 266] on div "Select a reason" at bounding box center [570, 250] width 428 height 34
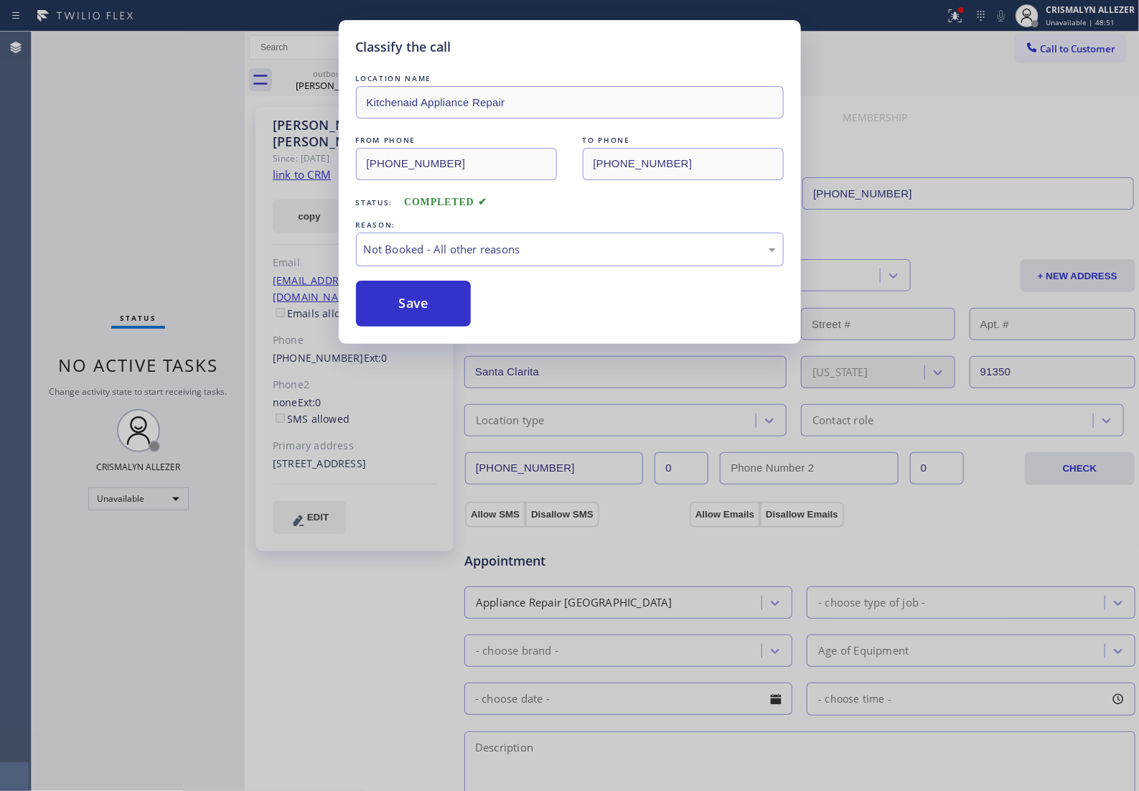
click at [432, 327] on button "Save" at bounding box center [414, 304] width 116 height 46
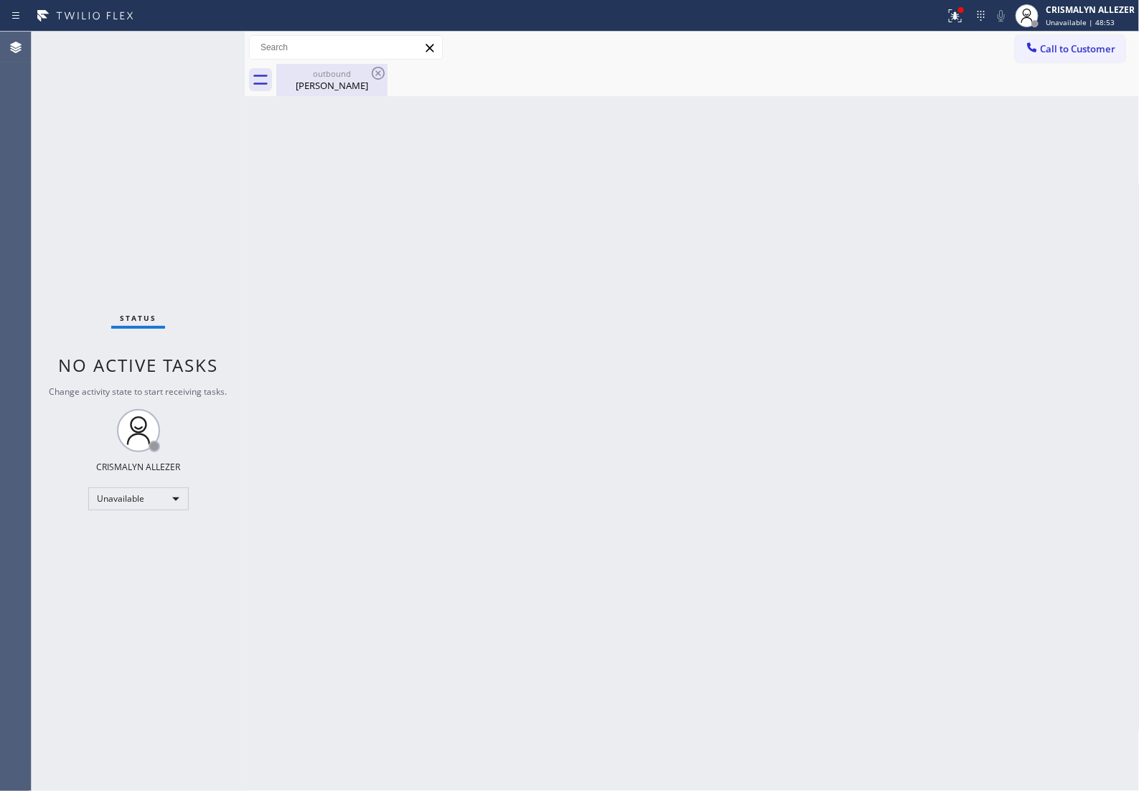
click at [321, 68] on div "outbound" at bounding box center [332, 73] width 108 height 11
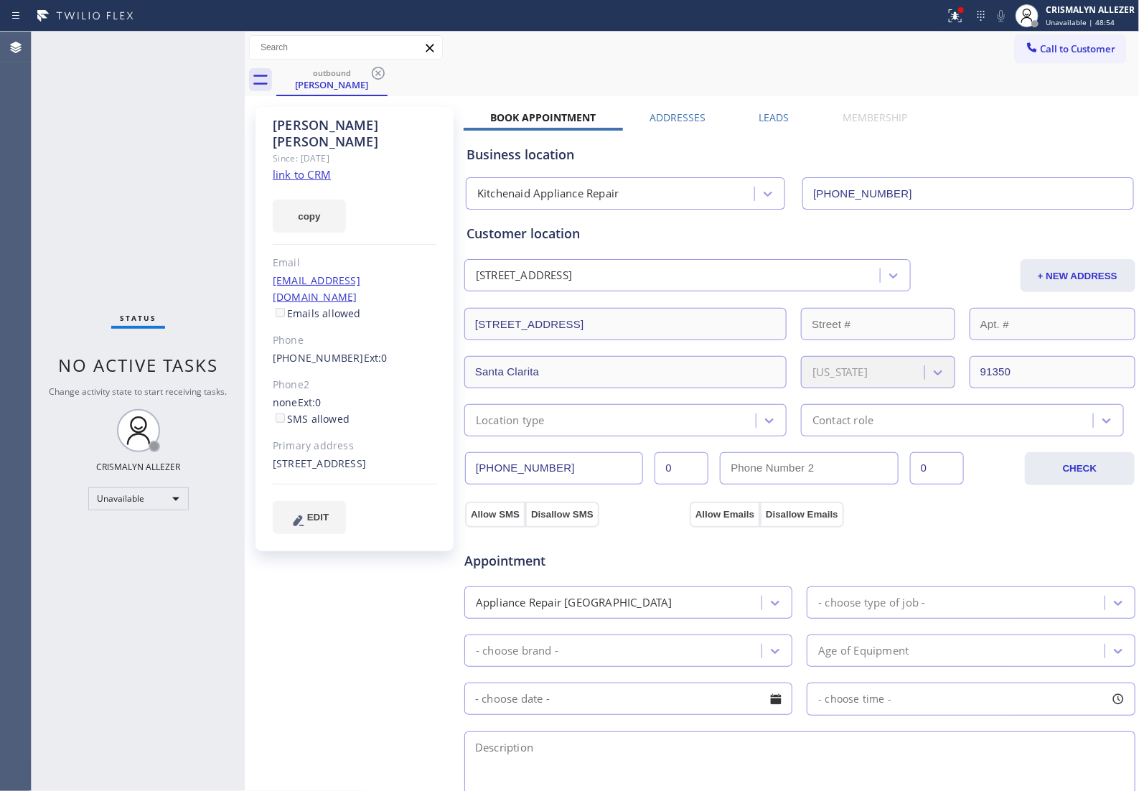
click at [775, 116] on label "Leads" at bounding box center [774, 118] width 30 height 14
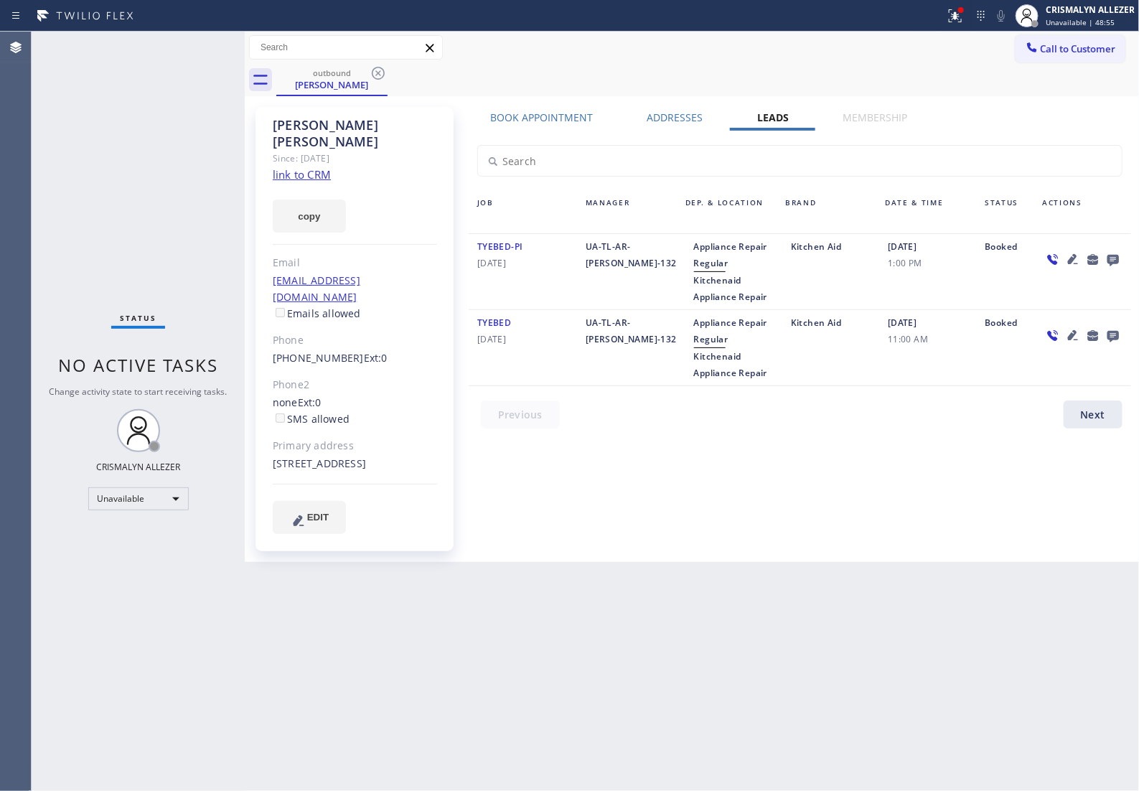
click at [1111, 261] on icon at bounding box center [1112, 260] width 11 height 11
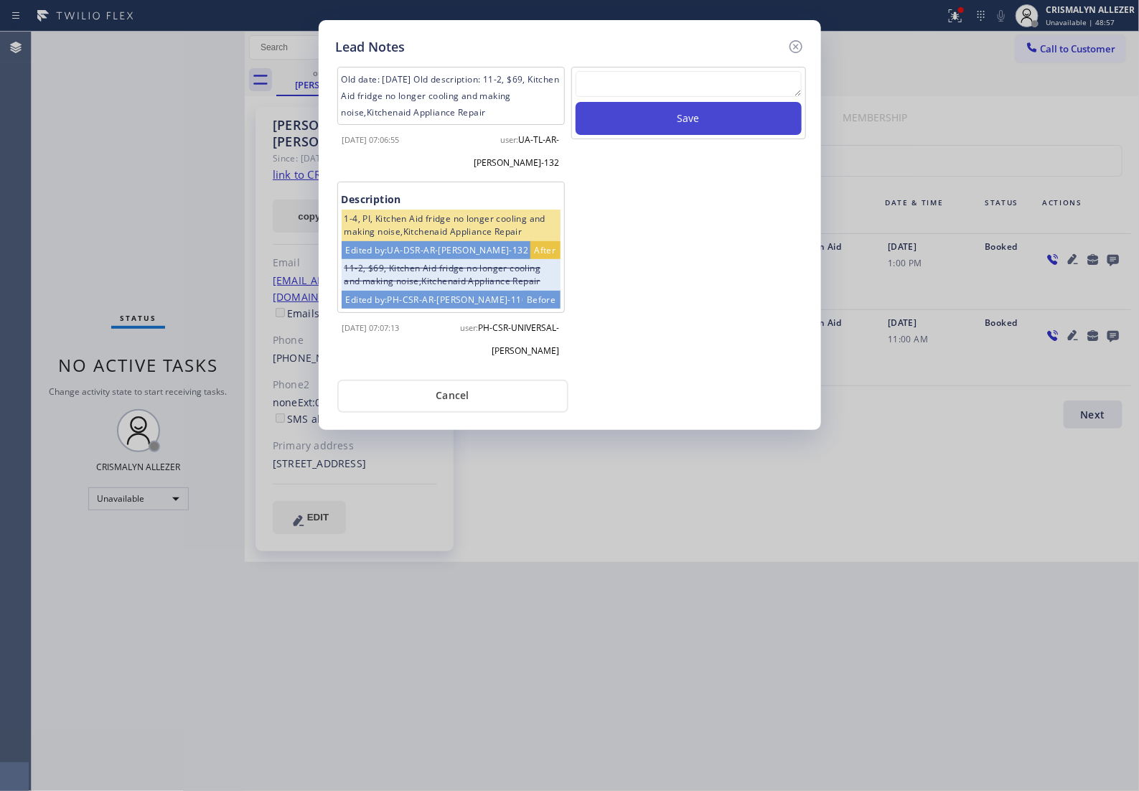
drag, startPoint x: 647, startPoint y: 94, endPoint x: 697, endPoint y: 138, distance: 66.6
click at [647, 94] on textarea at bounding box center [689, 84] width 226 height 26
paste textarea "no answer | pls xfer if cx calls back"
type textarea "no answer | pls xfer if cx calls back"
click at [700, 135] on button "Save" at bounding box center [689, 118] width 226 height 33
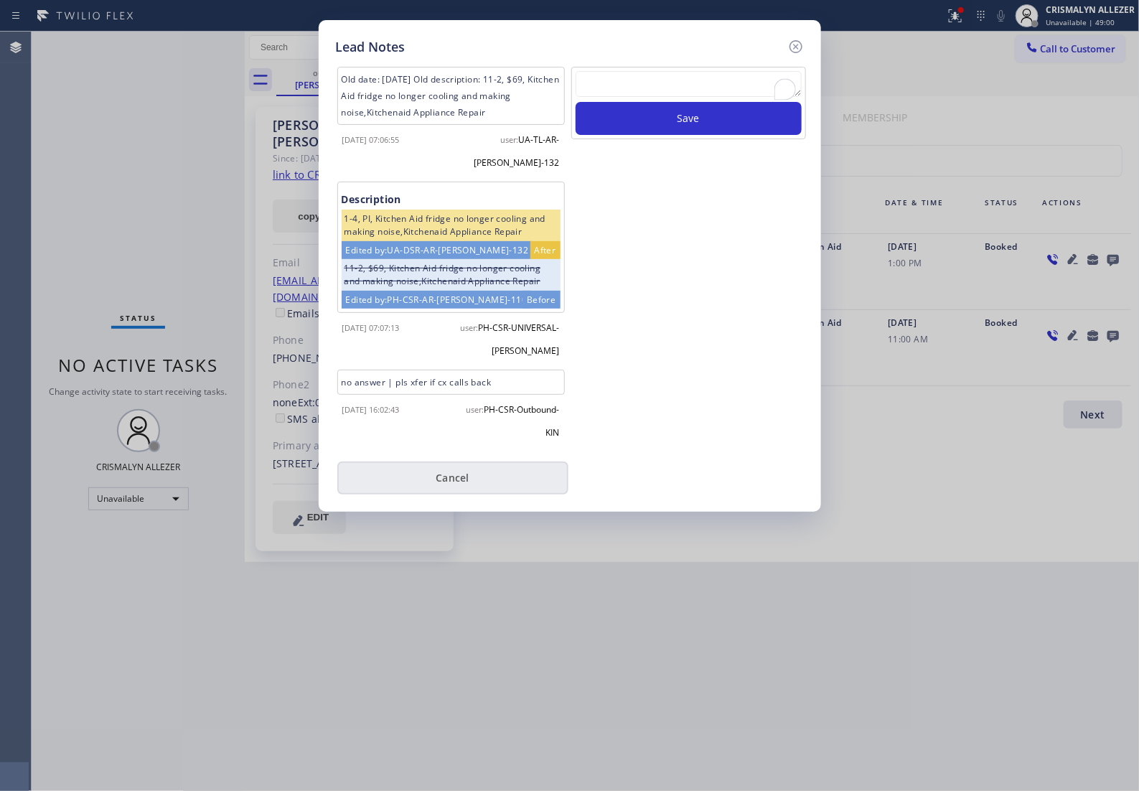
click at [459, 489] on button "Cancel" at bounding box center [452, 477] width 231 height 33
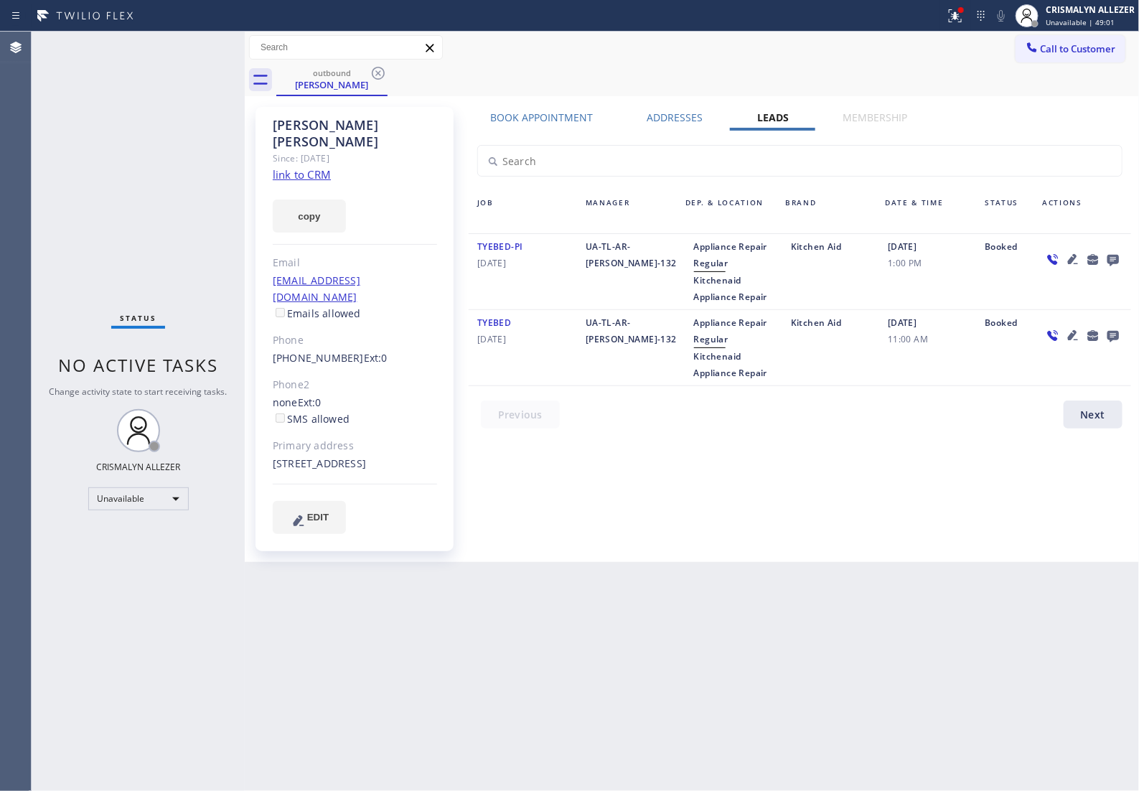
click at [375, 72] on icon at bounding box center [378, 73] width 17 height 17
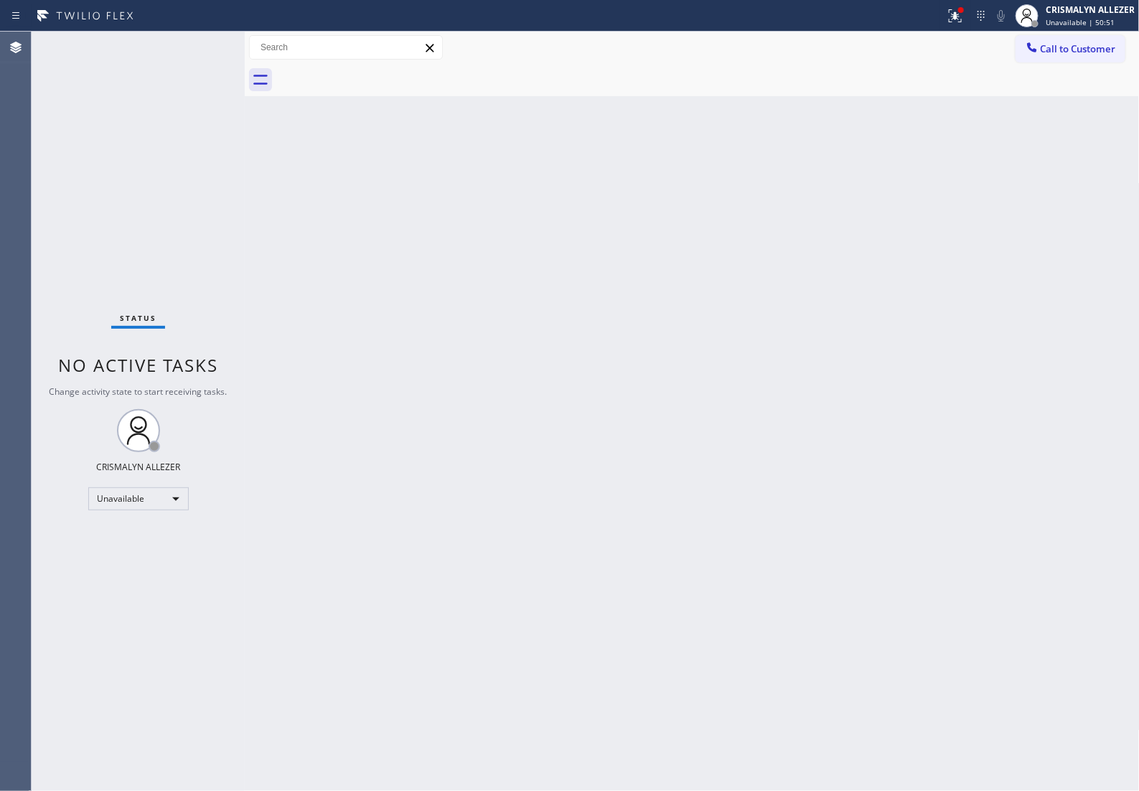
click at [1066, 54] on span "Call to Customer" at bounding box center [1078, 48] width 75 height 13
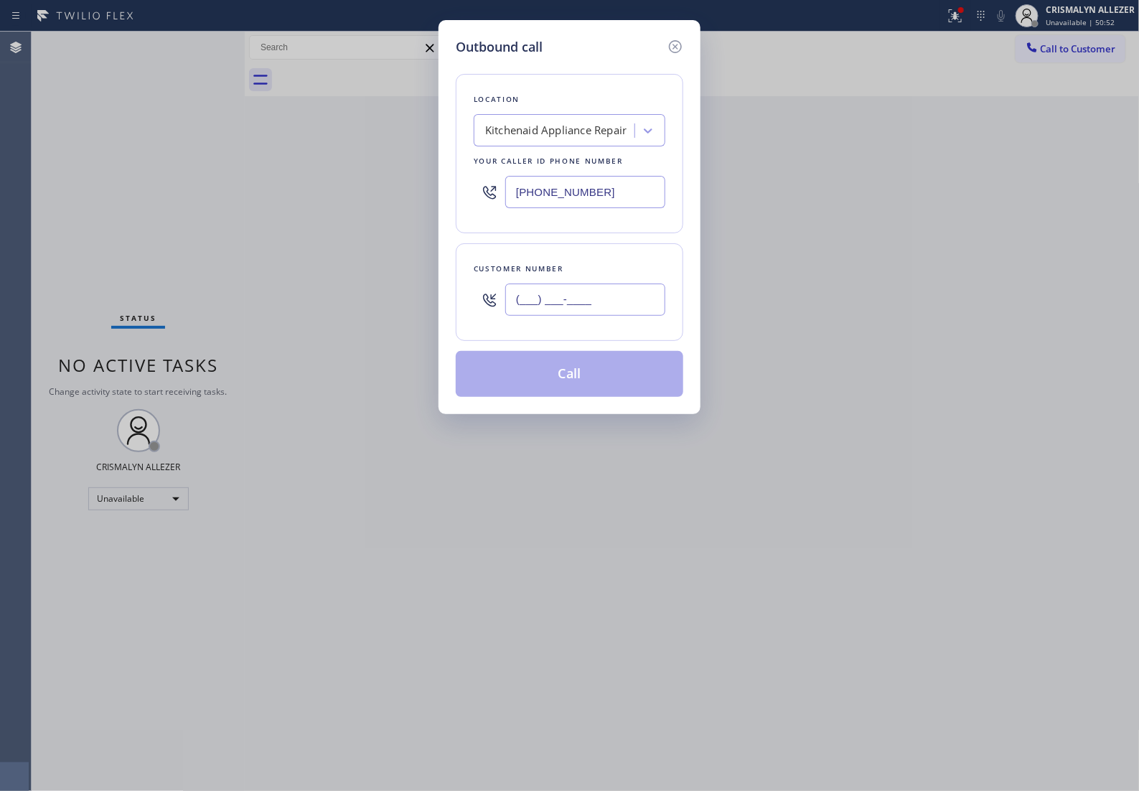
click at [648, 316] on input "(___) ___-____" at bounding box center [585, 299] width 160 height 32
paste input "310) 435-5056"
type input "[PHONE_NUMBER]"
click at [604, 139] on div "Kitchenaid Appliance Repair" at bounding box center [555, 131] width 141 height 17
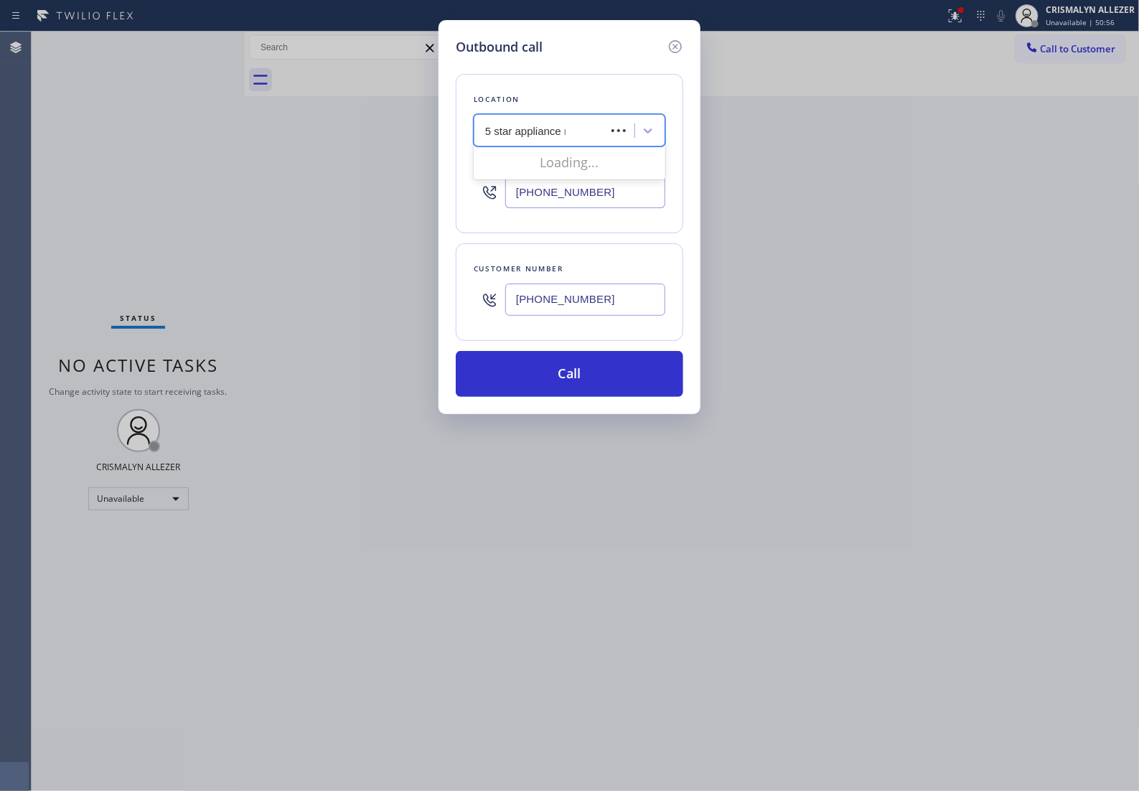
type input "5 star appliance re"
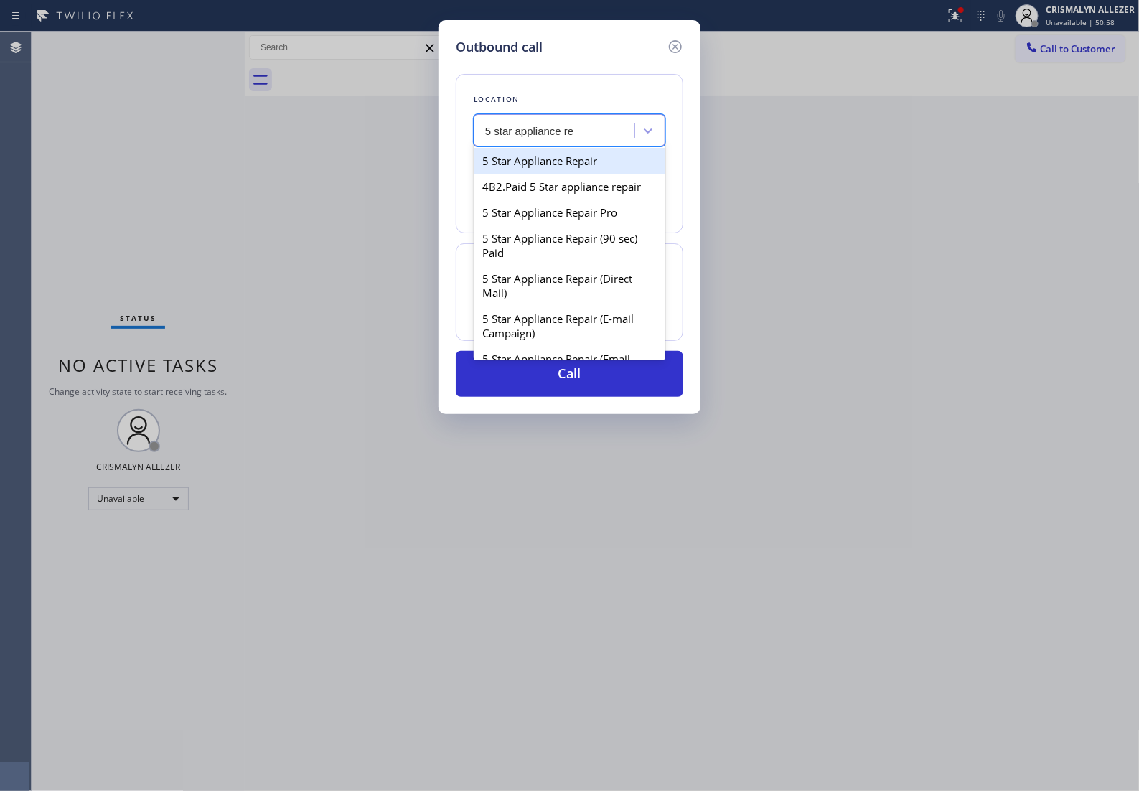
click at [596, 174] on div "5 Star Appliance Repair" at bounding box center [570, 161] width 192 height 26
type input "[PHONE_NUMBER]"
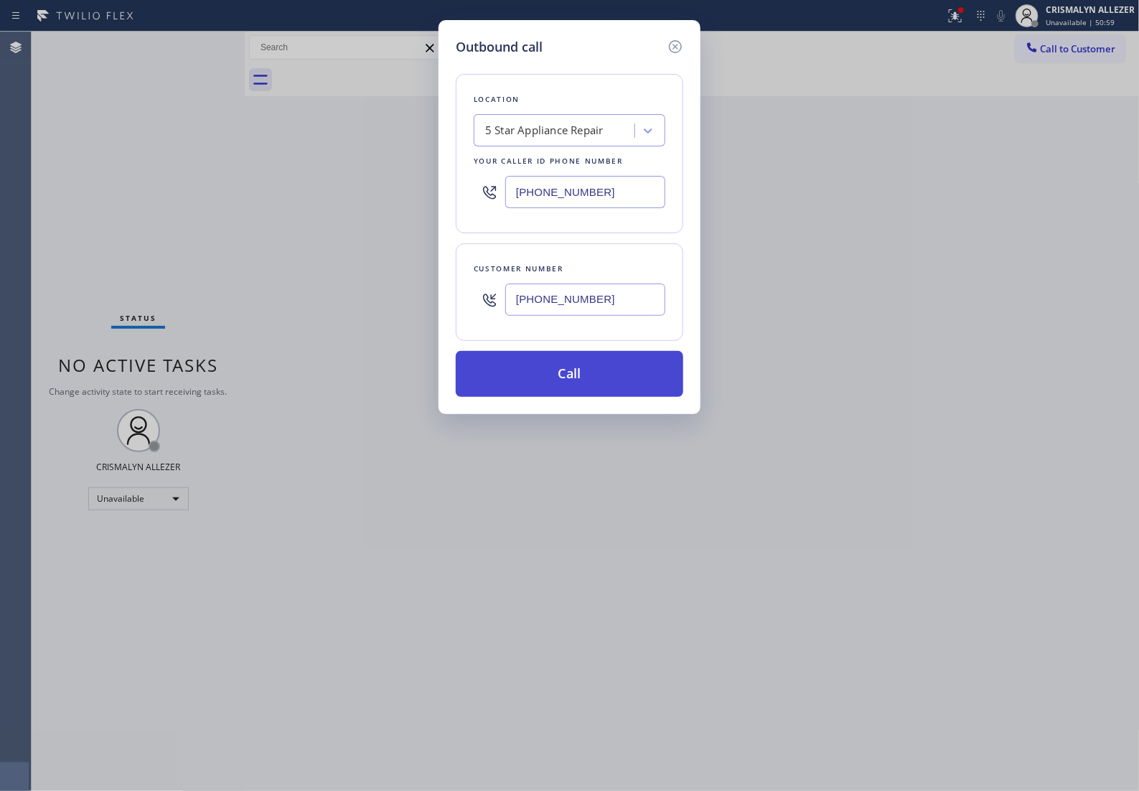
click at [583, 391] on button "Call" at bounding box center [570, 374] width 228 height 46
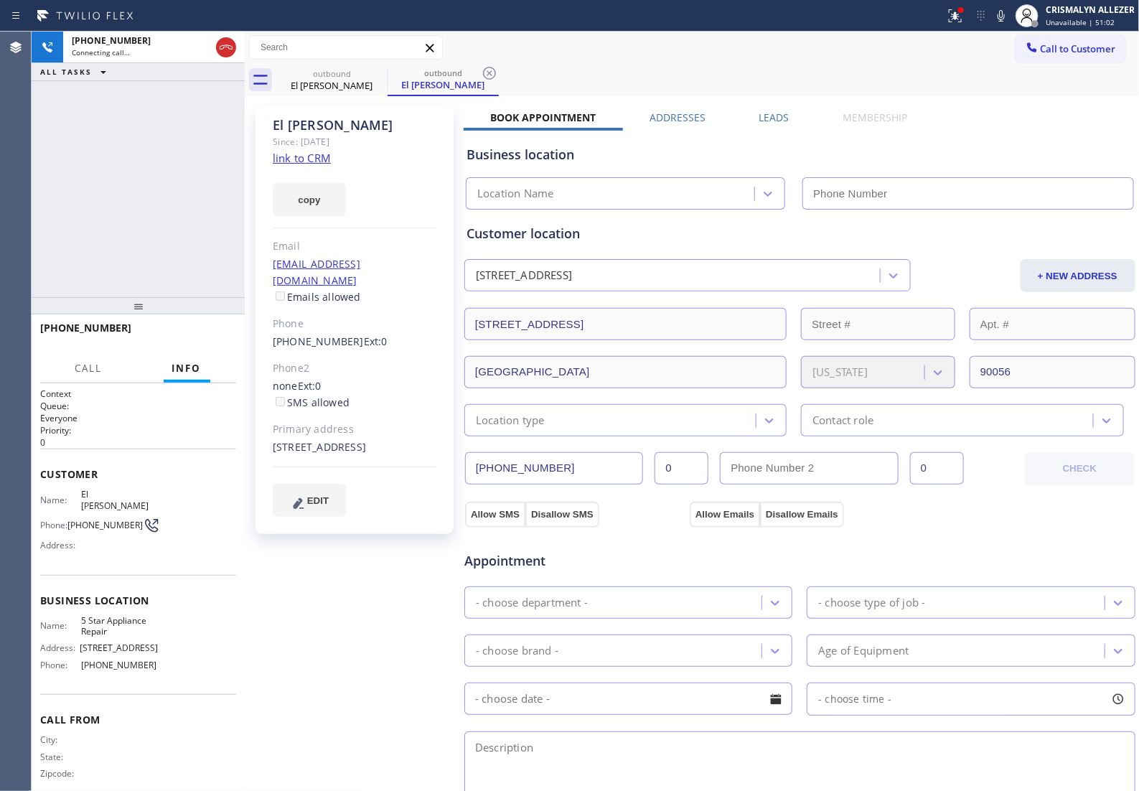
click at [289, 162] on link "link to CRM" at bounding box center [302, 158] width 58 height 14
type input "[PHONE_NUMBER]"
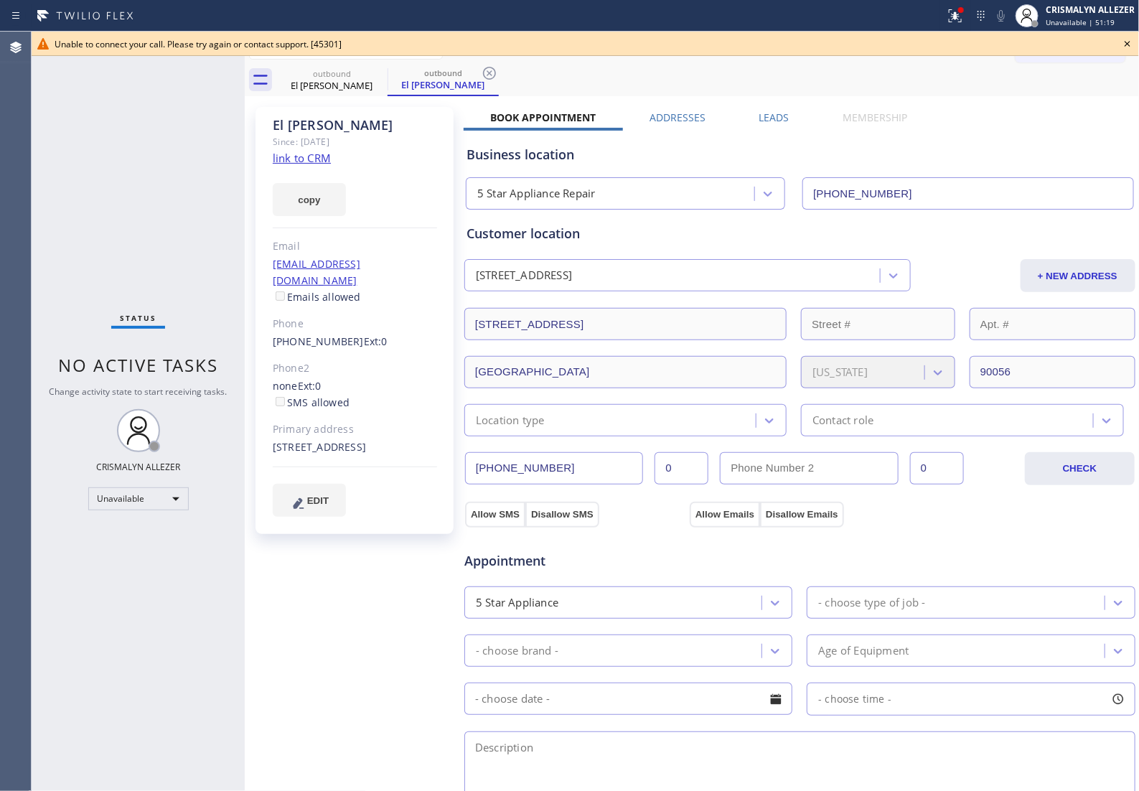
click at [1129, 44] on icon at bounding box center [1128, 44] width 6 height 6
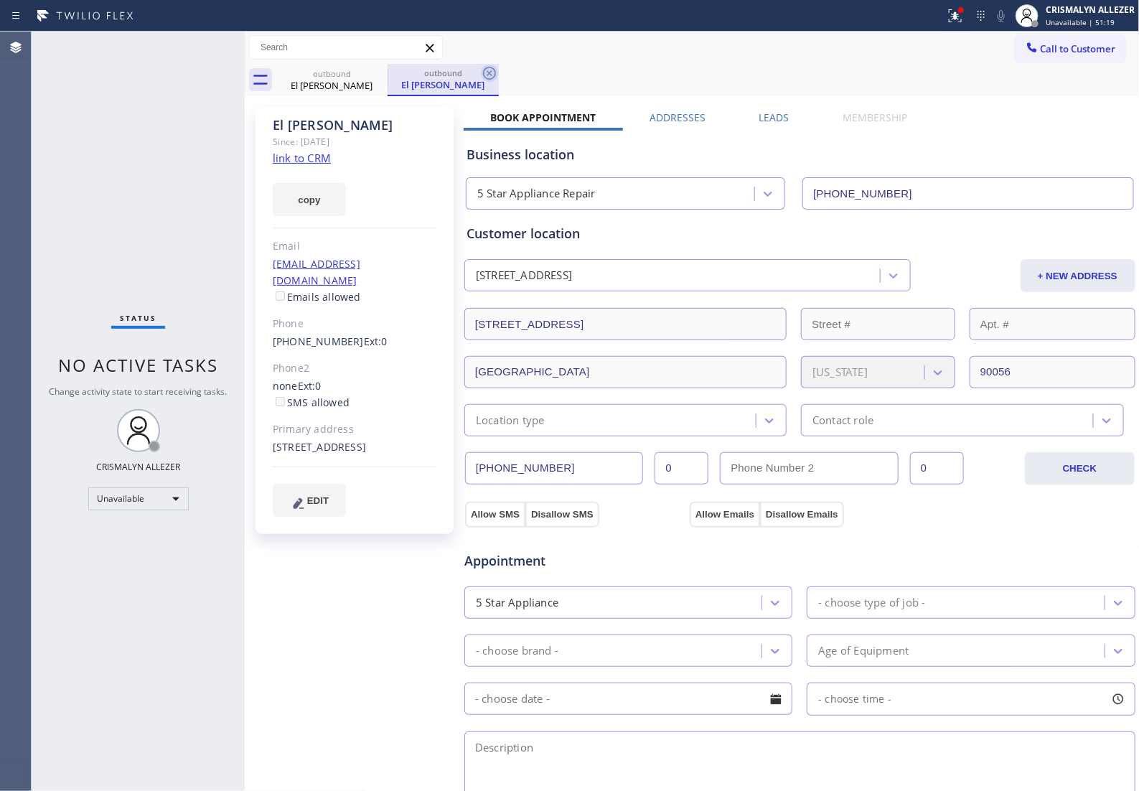
click at [488, 72] on icon at bounding box center [489, 73] width 13 height 13
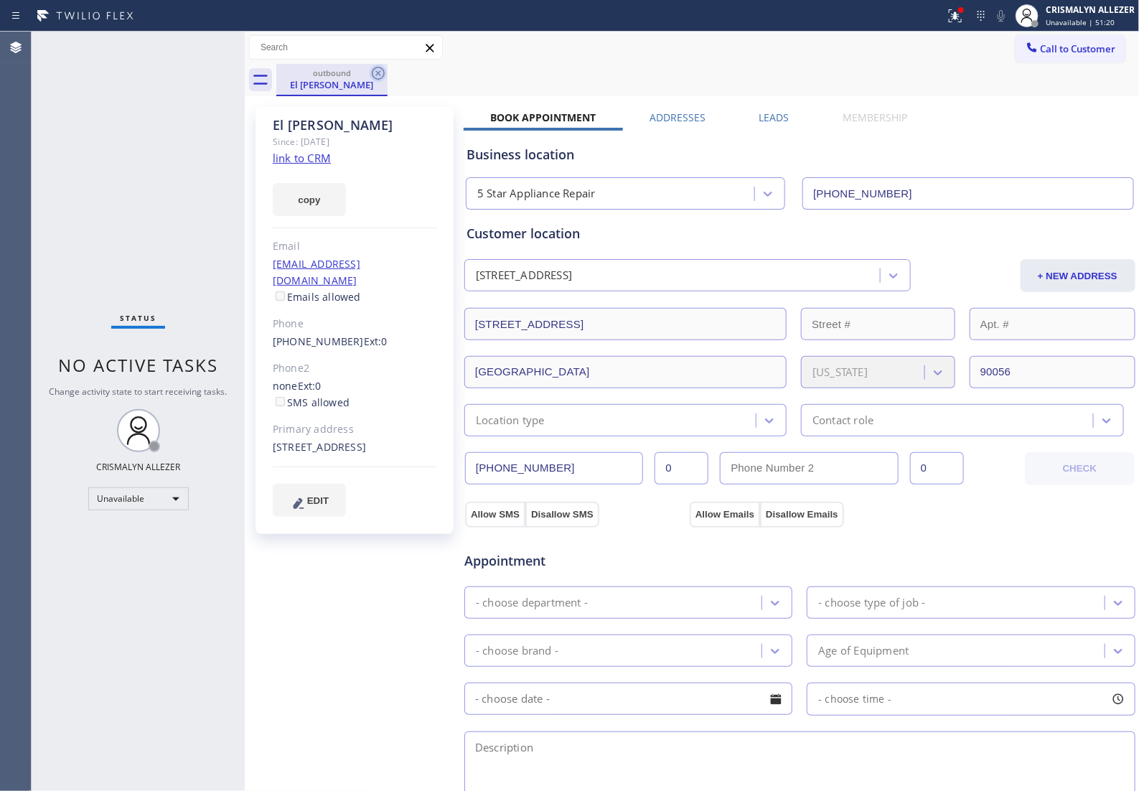
click at [370, 72] on icon at bounding box center [378, 73] width 17 height 17
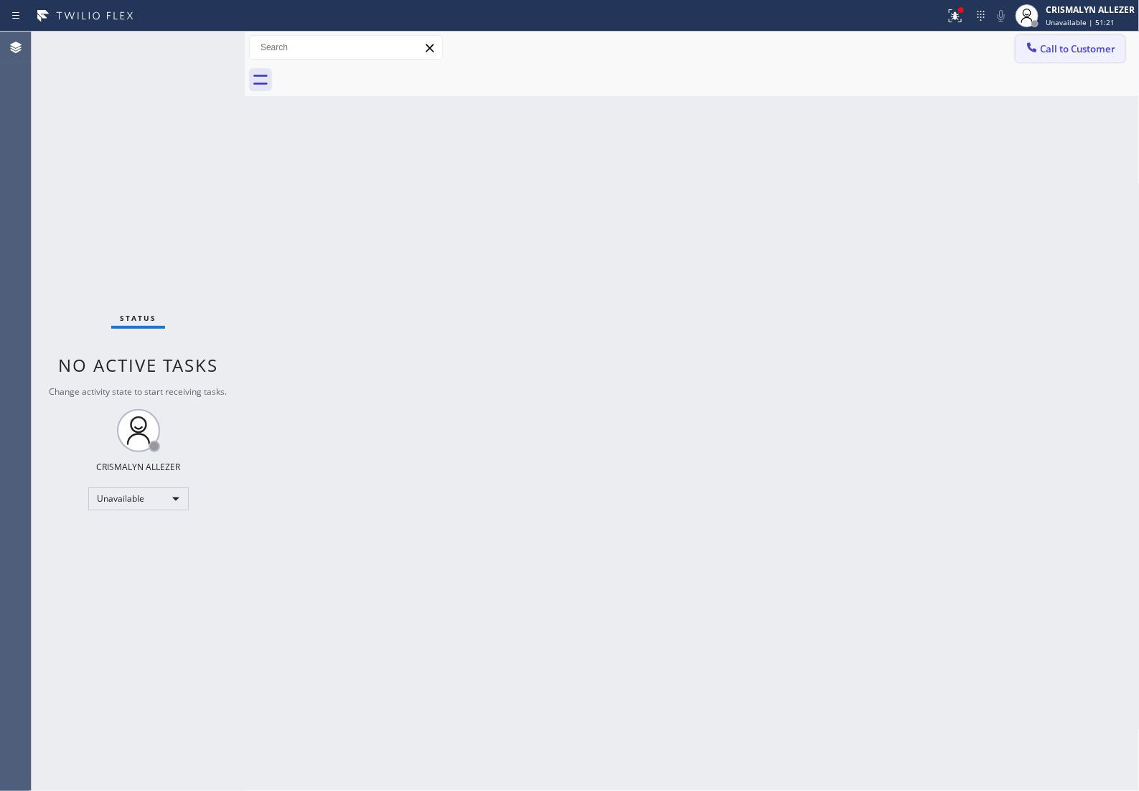
click at [1099, 52] on span "Call to Customer" at bounding box center [1078, 48] width 75 height 13
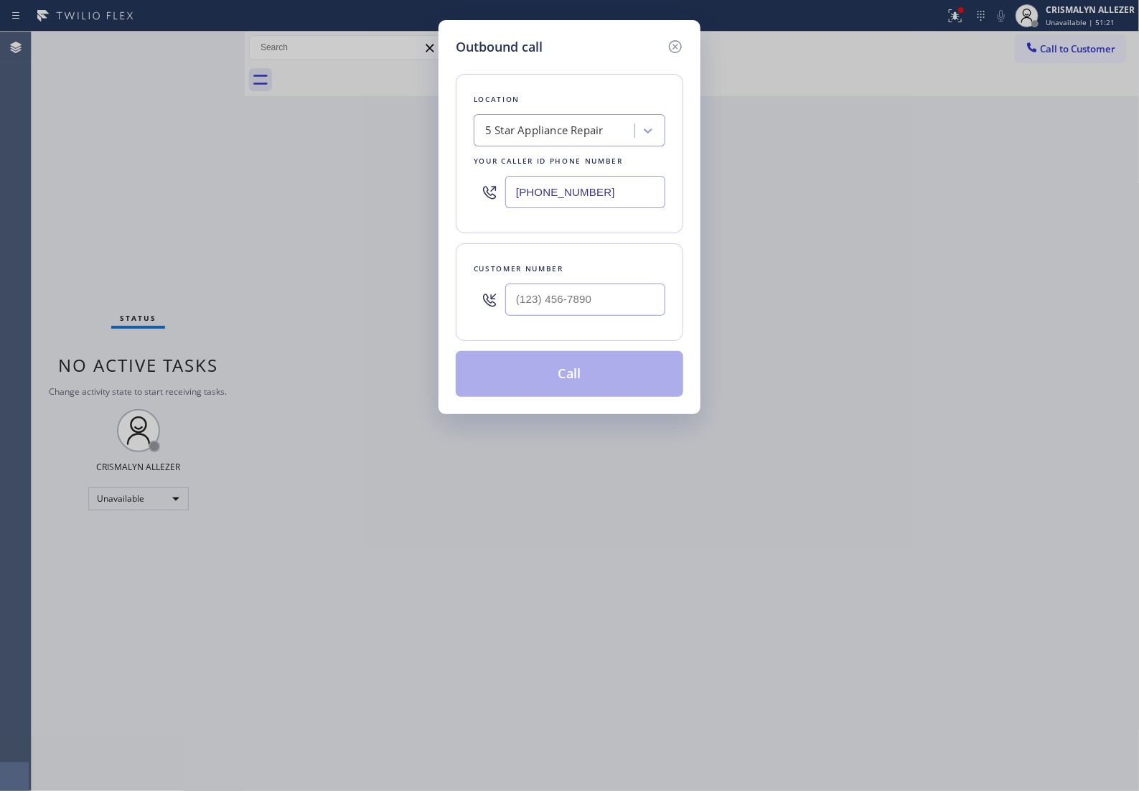
drag, startPoint x: 110, startPoint y: 197, endPoint x: 27, endPoint y: 191, distance: 83.5
click at [38, 194] on div "Outbound call Location 5 Star Appliance Repair Your caller id phone number (855…" at bounding box center [569, 395] width 1139 height 791
paste input "323) 870-7123"
type input "[PHONE_NUMBER]"
click at [654, 316] on input "(___) ___-____" at bounding box center [585, 299] width 160 height 32
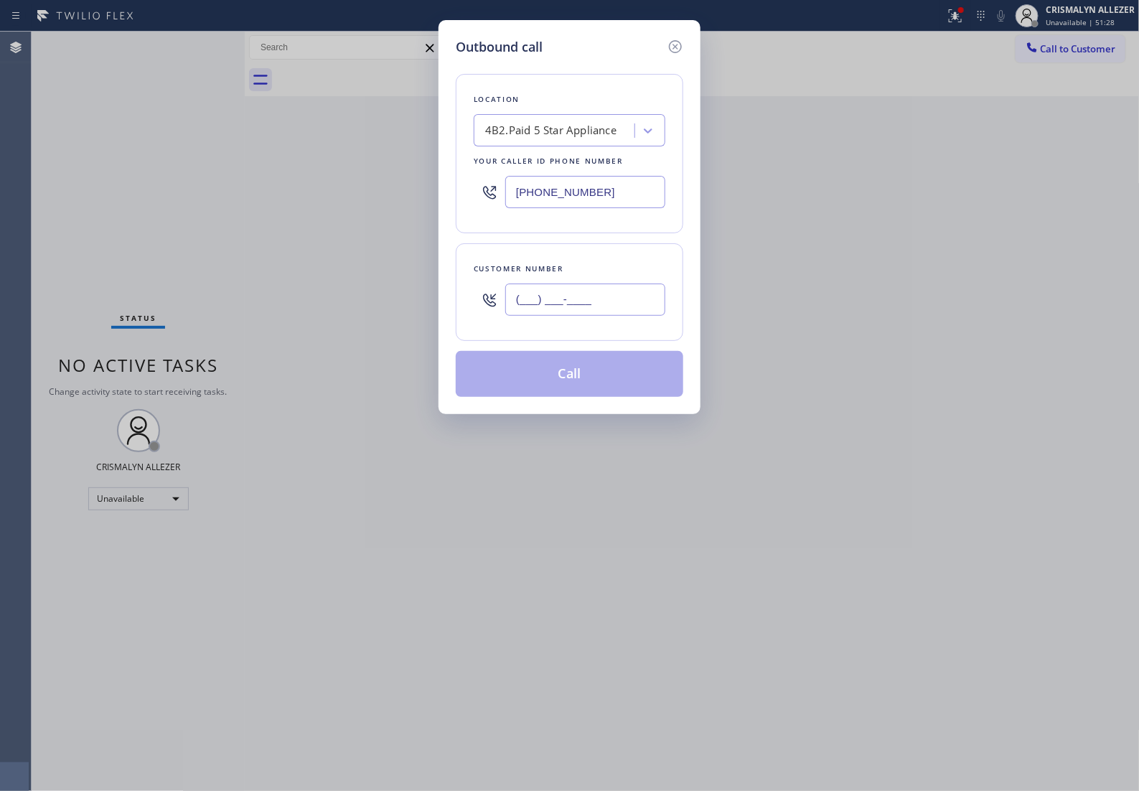
paste input "310) 435-5056"
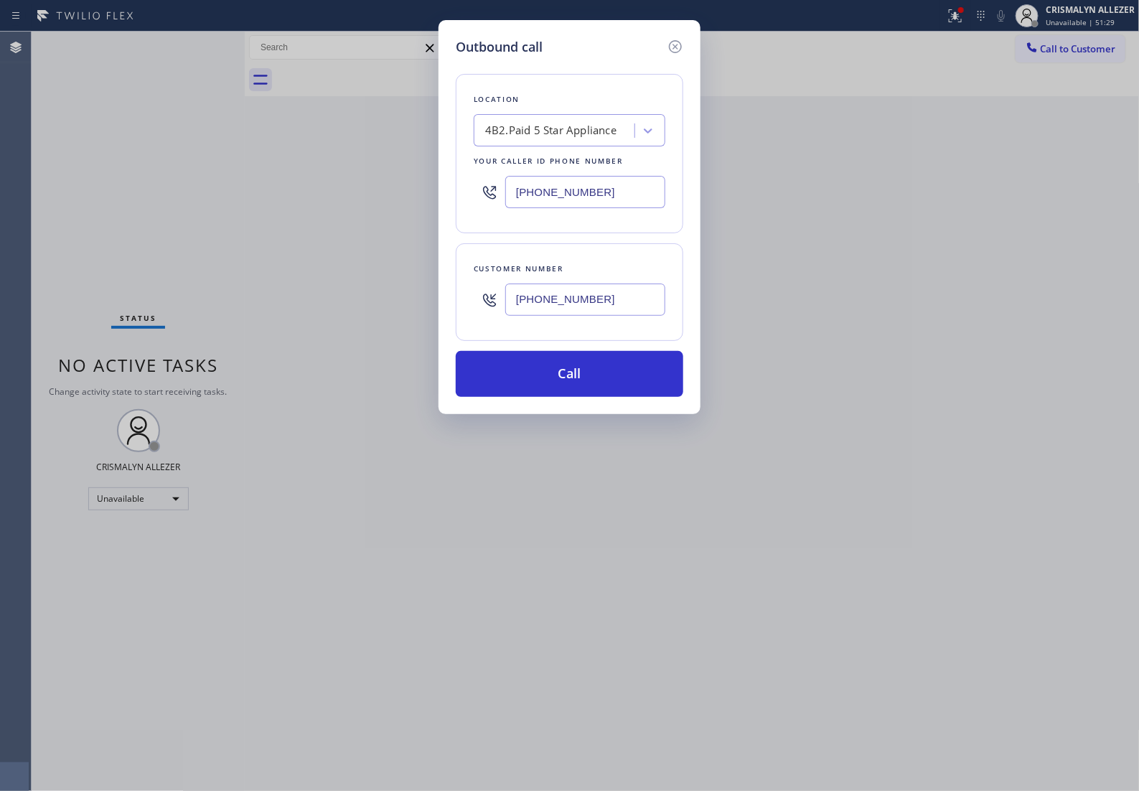
drag, startPoint x: 654, startPoint y: 318, endPoint x: 421, endPoint y: 334, distance: 233.8
click at [421, 334] on div "Outbound call Location 4B2.Paid 5 Star Appliance Your caller id phone number (3…" at bounding box center [569, 395] width 1139 height 791
paste input "text"
type input "[PHONE_NUMBER]"
click at [585, 391] on button "Call" at bounding box center [570, 374] width 228 height 46
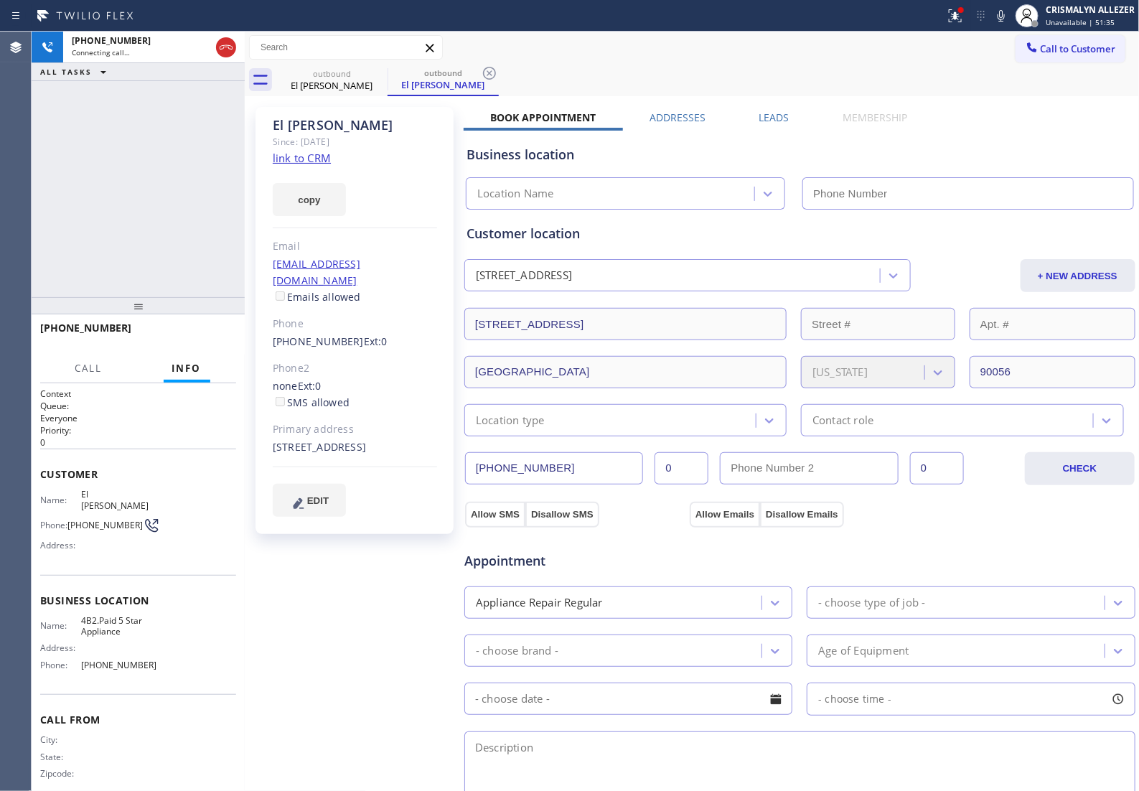
type input "[PHONE_NUMBER]"
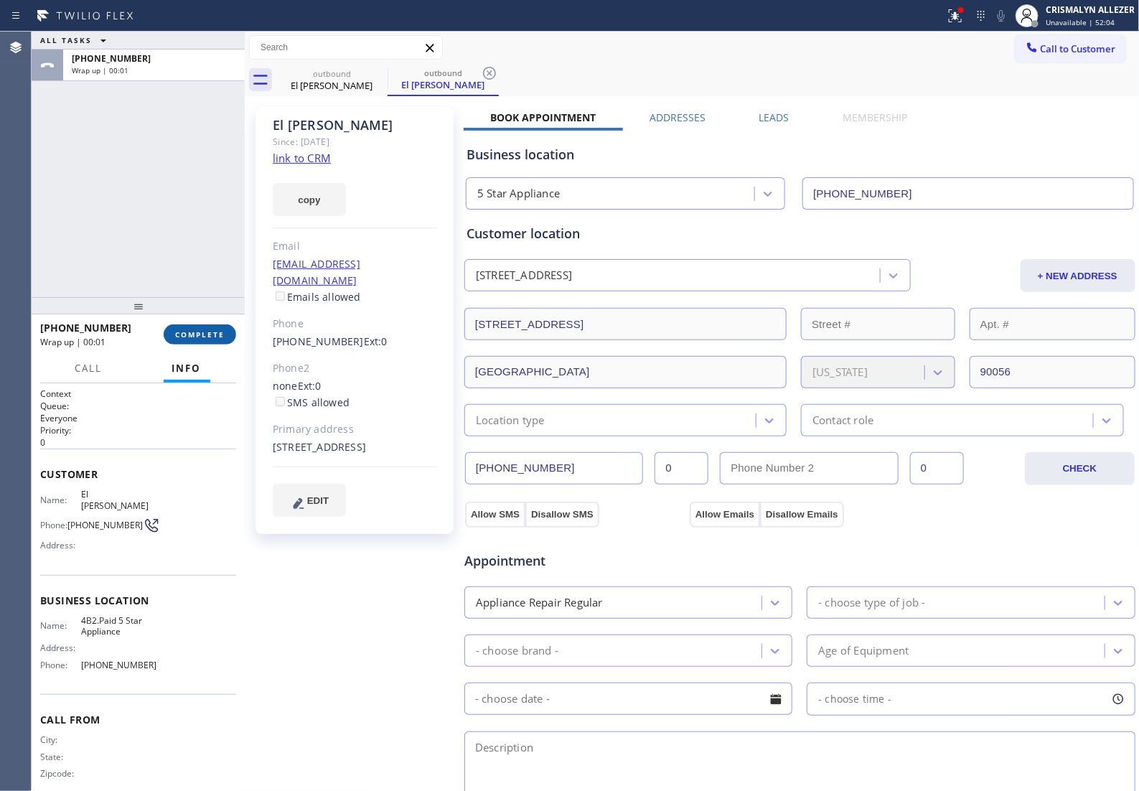
click at [192, 336] on span "COMPLETE" at bounding box center [200, 334] width 50 height 10
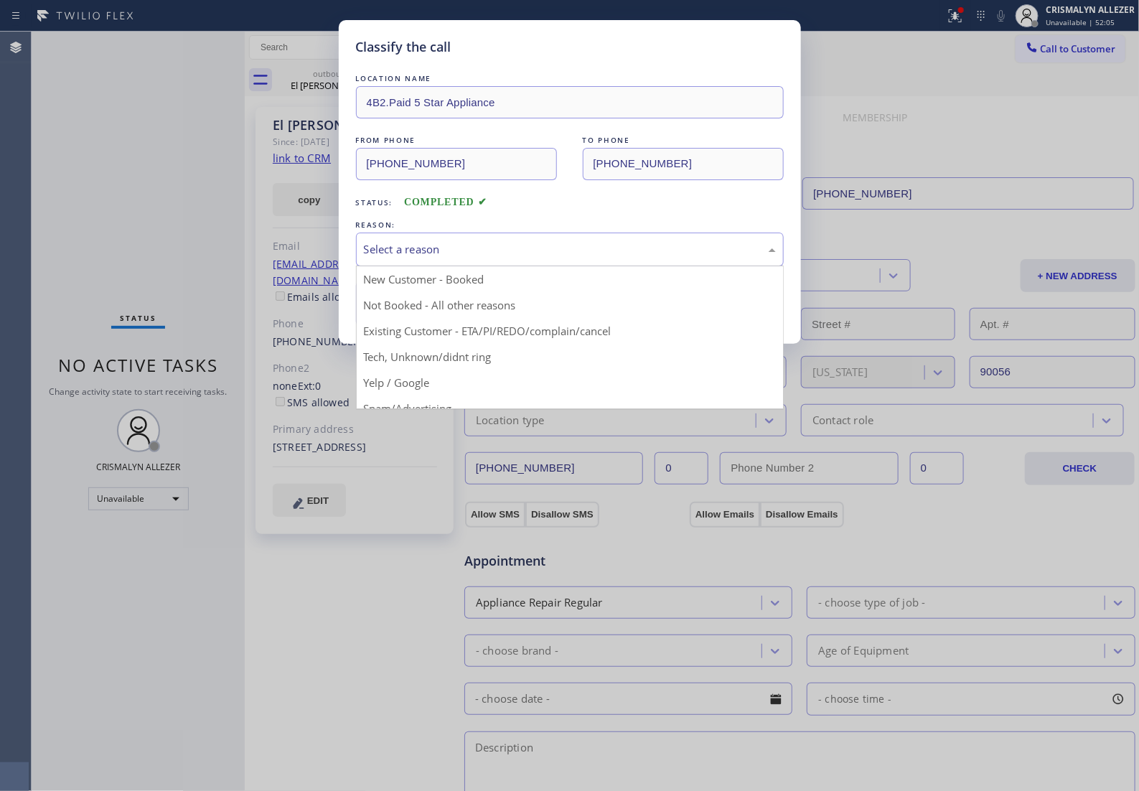
click at [528, 258] on div "Select a reason" at bounding box center [570, 249] width 412 height 17
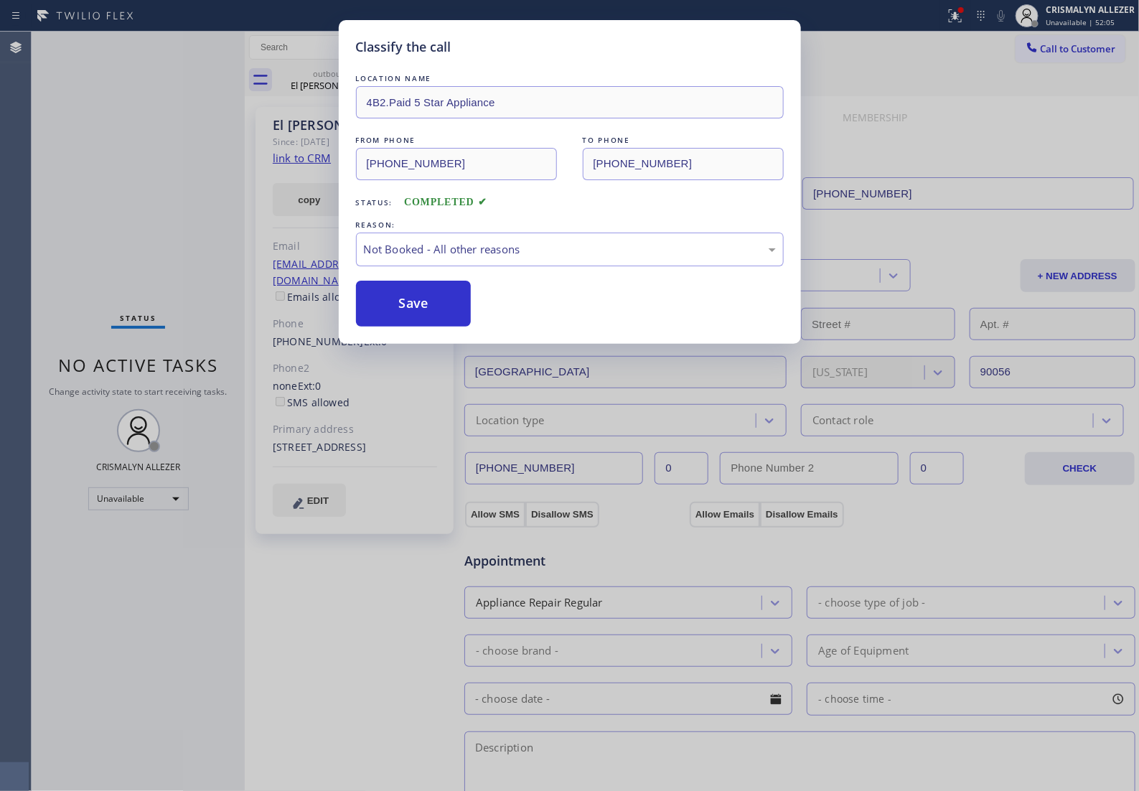
click at [426, 325] on button "Save" at bounding box center [414, 304] width 116 height 46
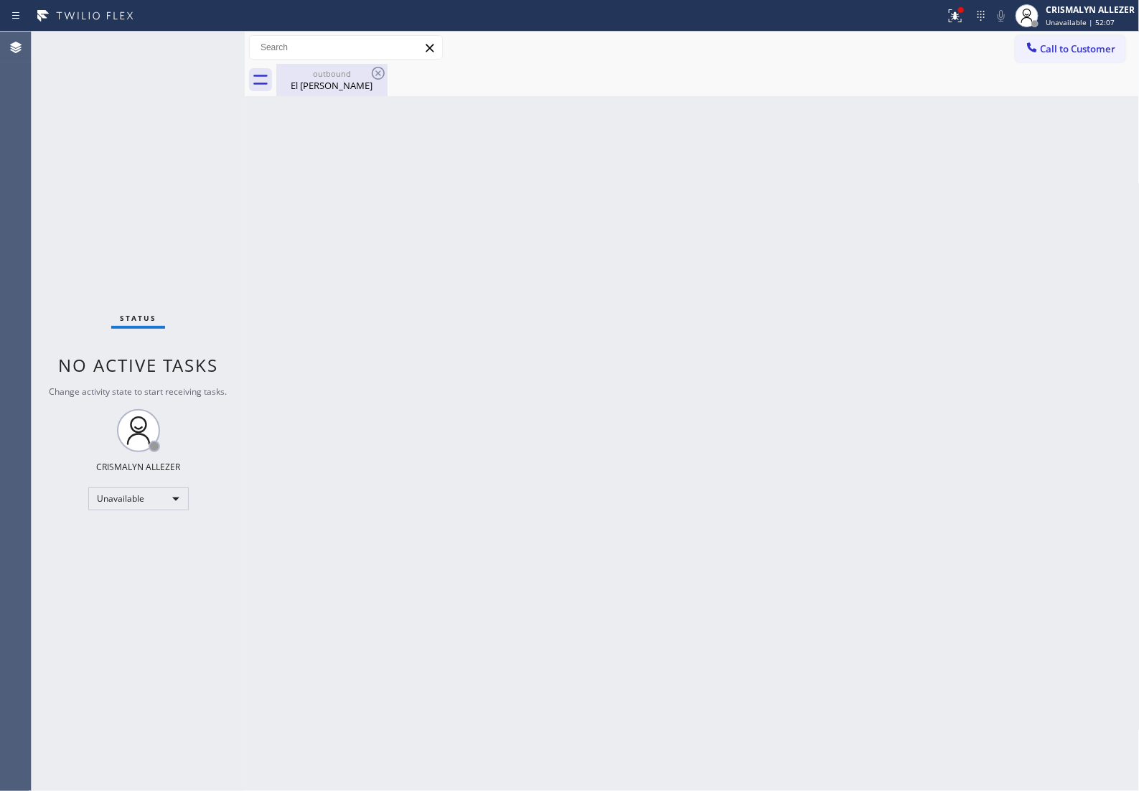
click at [329, 90] on div "El Jones" at bounding box center [332, 85] width 108 height 13
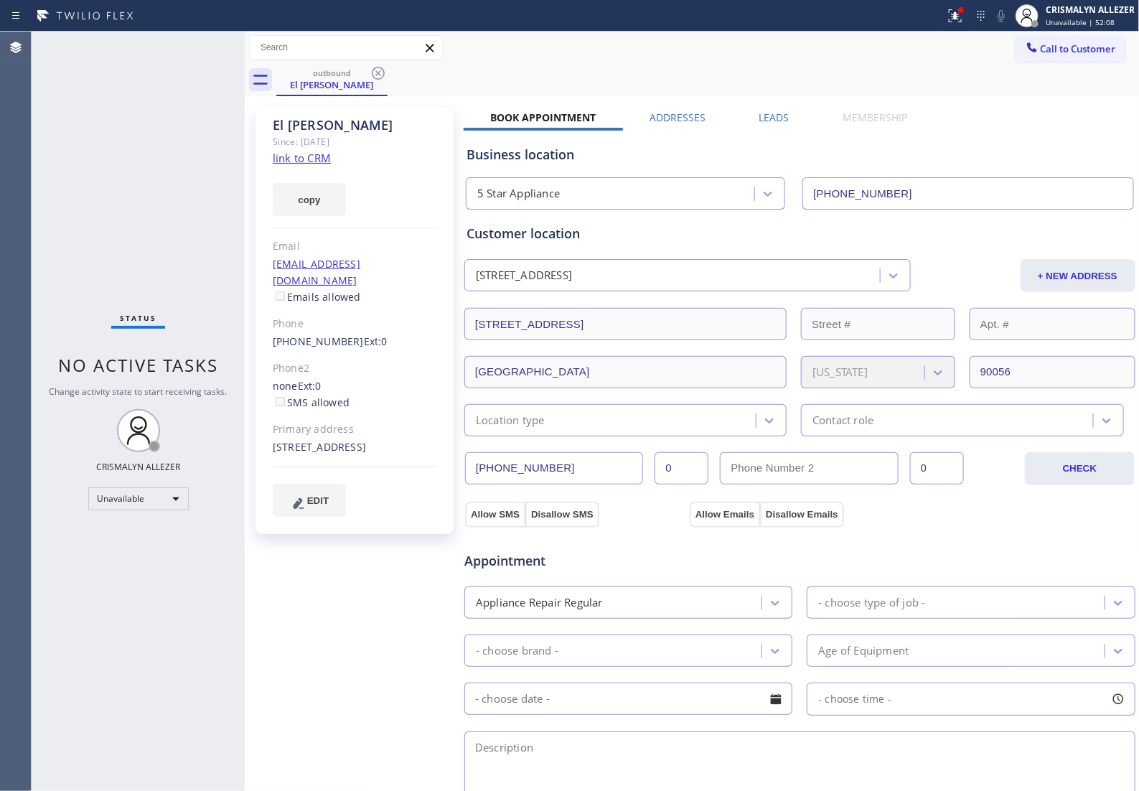
click at [769, 113] on label "Leads" at bounding box center [774, 118] width 30 height 14
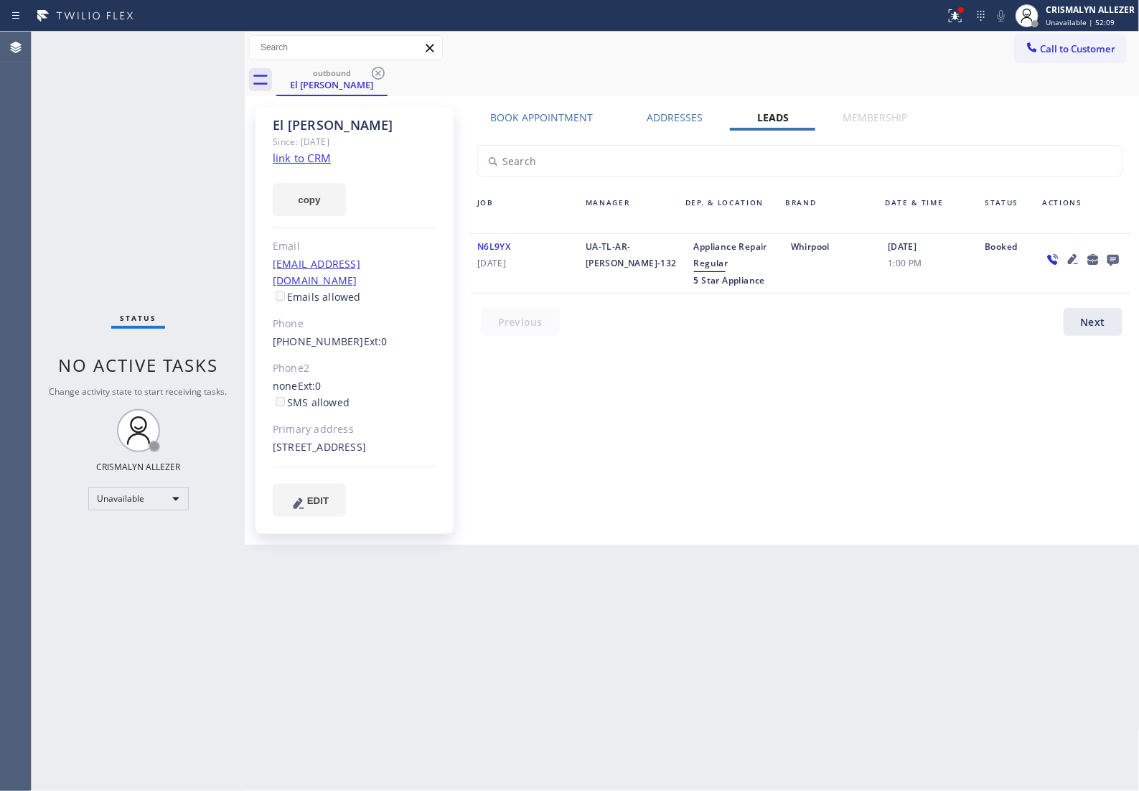
click at [1110, 261] on icon at bounding box center [1112, 260] width 11 height 11
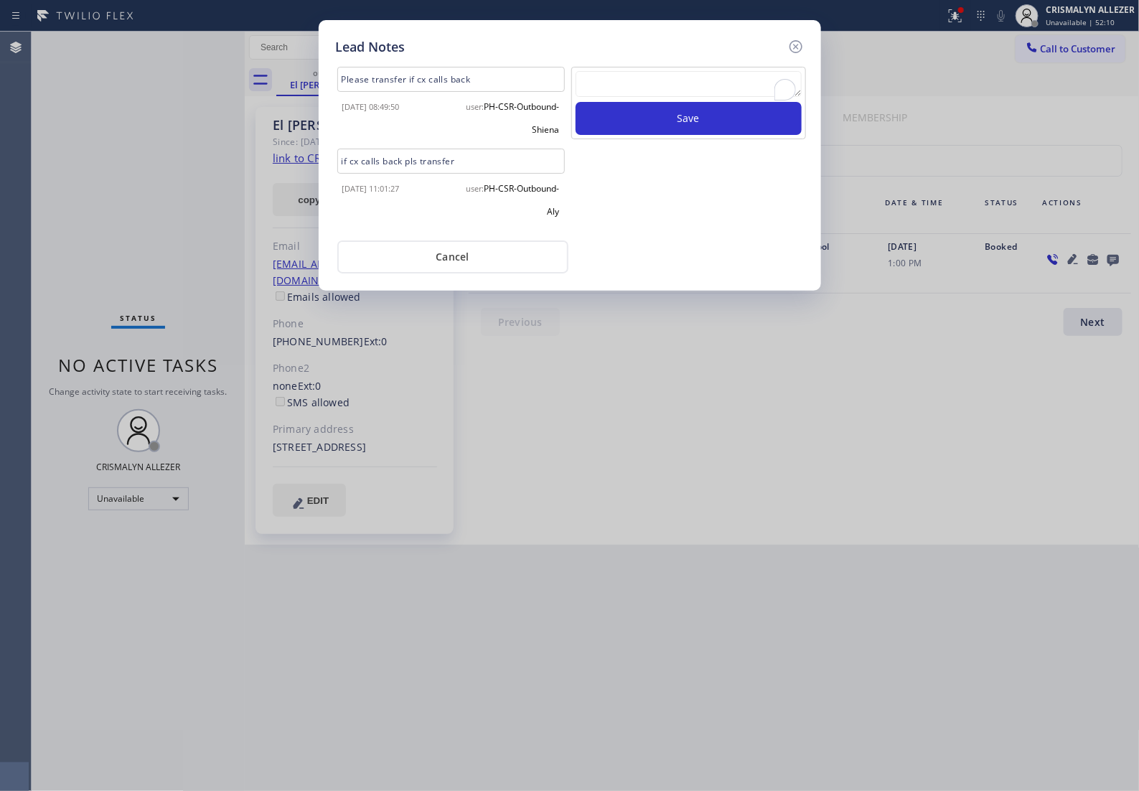
click at [614, 91] on textarea "To enrich screen reader interactions, please activate Accessibility in Grammarl…" at bounding box center [689, 84] width 226 height 26
click at [700, 97] on textarea "To enrich screen reader interactions, please activate Accessibility in Grammarl…" at bounding box center [689, 84] width 226 height 26
paste textarea "DON'T NEED SERVICE"
type textarea "DON'T NEED SERVICE"
click at [697, 126] on button "Save" at bounding box center [689, 118] width 226 height 33
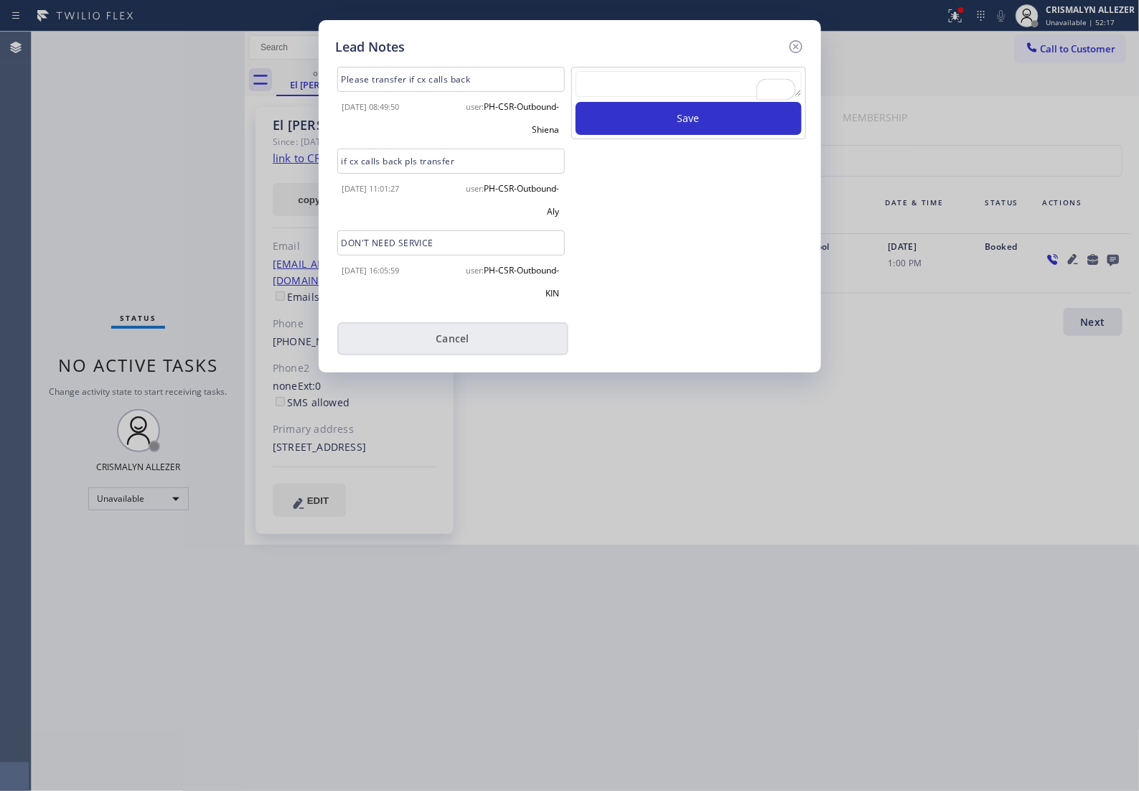
click at [428, 346] on button "Cancel" at bounding box center [452, 338] width 231 height 33
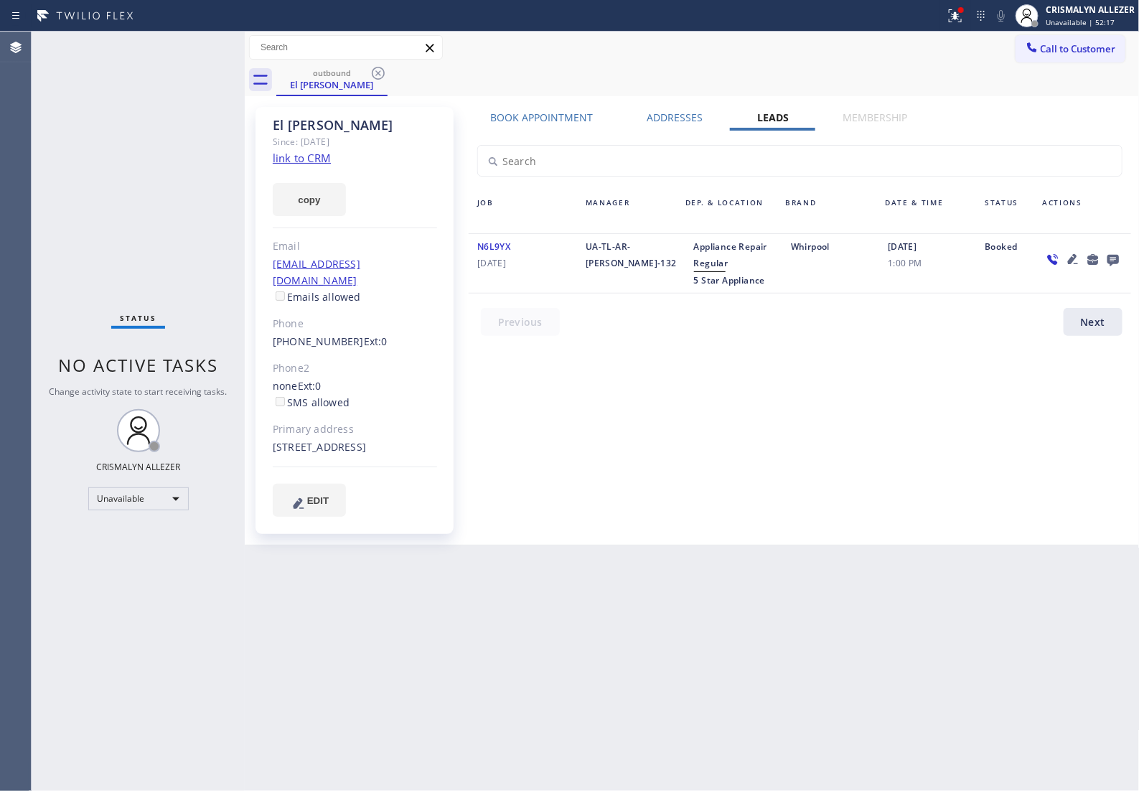
click at [377, 74] on icon at bounding box center [378, 73] width 13 height 13
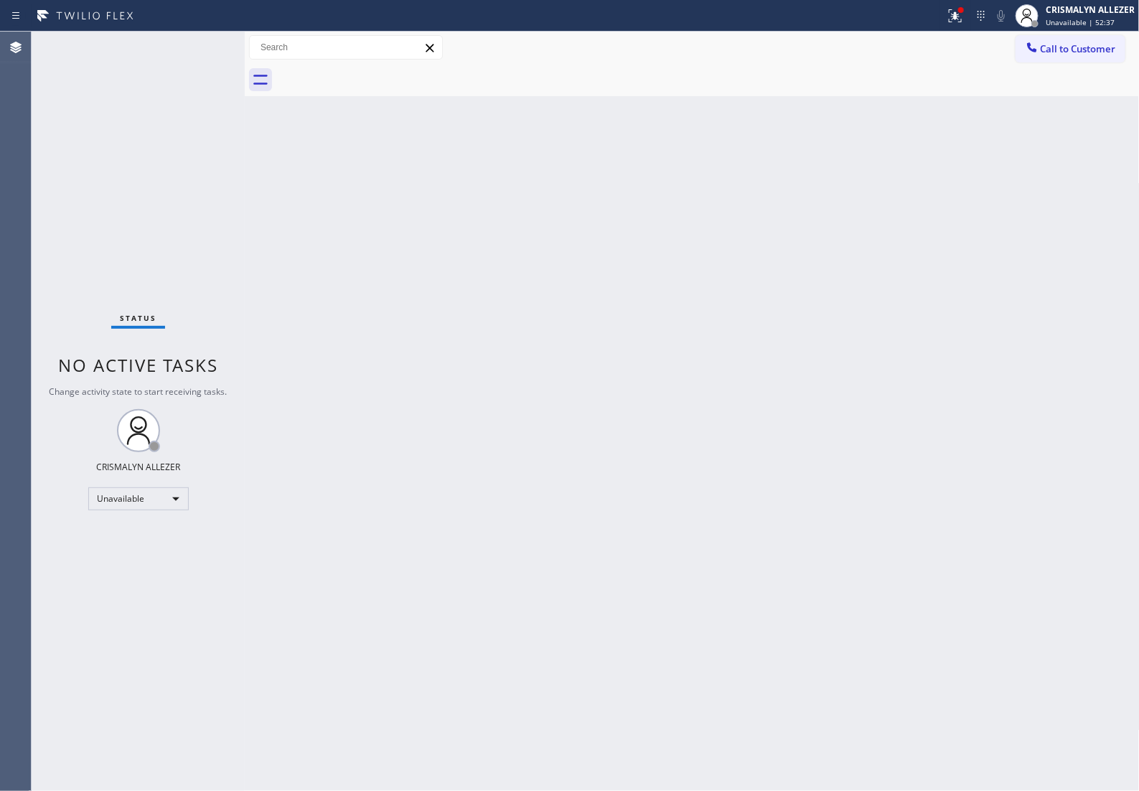
drag, startPoint x: 1092, startPoint y: 32, endPoint x: 841, endPoint y: 210, distance: 307.3
click at [1082, 42] on div "Call to Customer Outbound call Location 5 Star Appliance Your caller id phone n…" at bounding box center [692, 48] width 895 height 32
click at [1102, 52] on span "Call to Customer" at bounding box center [1078, 48] width 75 height 13
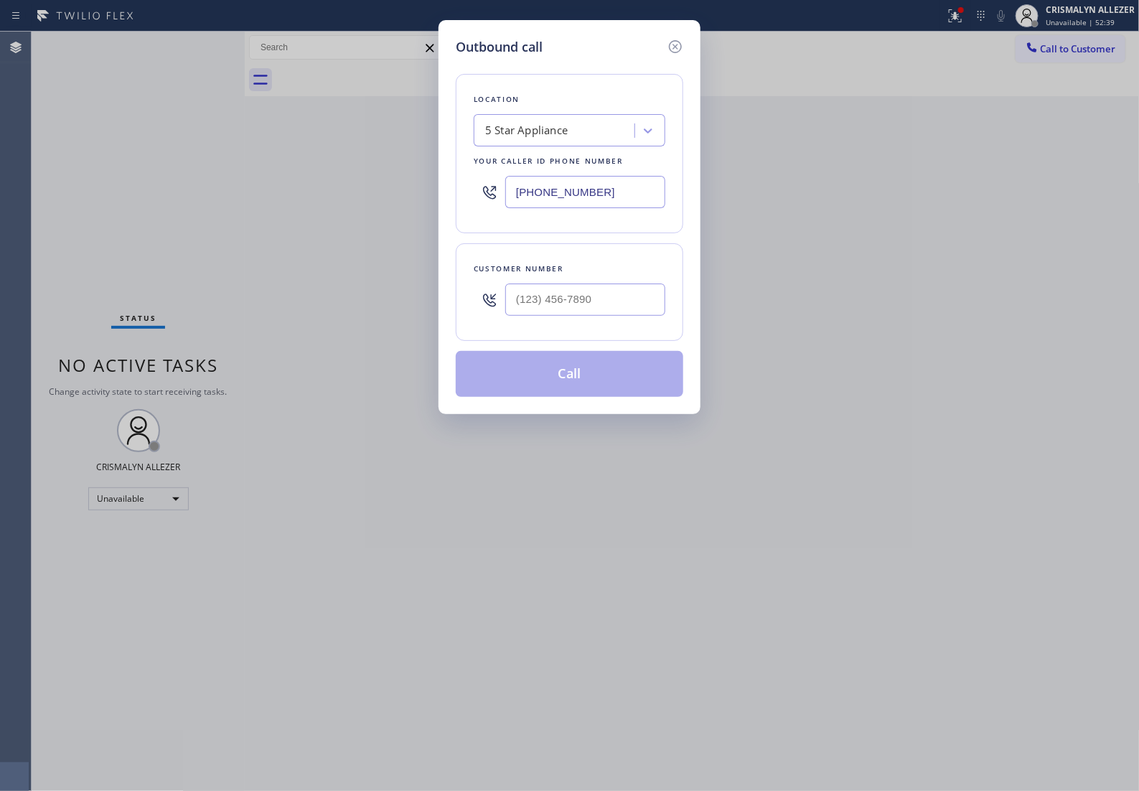
click at [622, 276] on div "Customer number" at bounding box center [570, 268] width 192 height 15
click at [614, 316] on input "(___) ___-____" at bounding box center [585, 299] width 160 height 32
paste input "603) 667-6115"
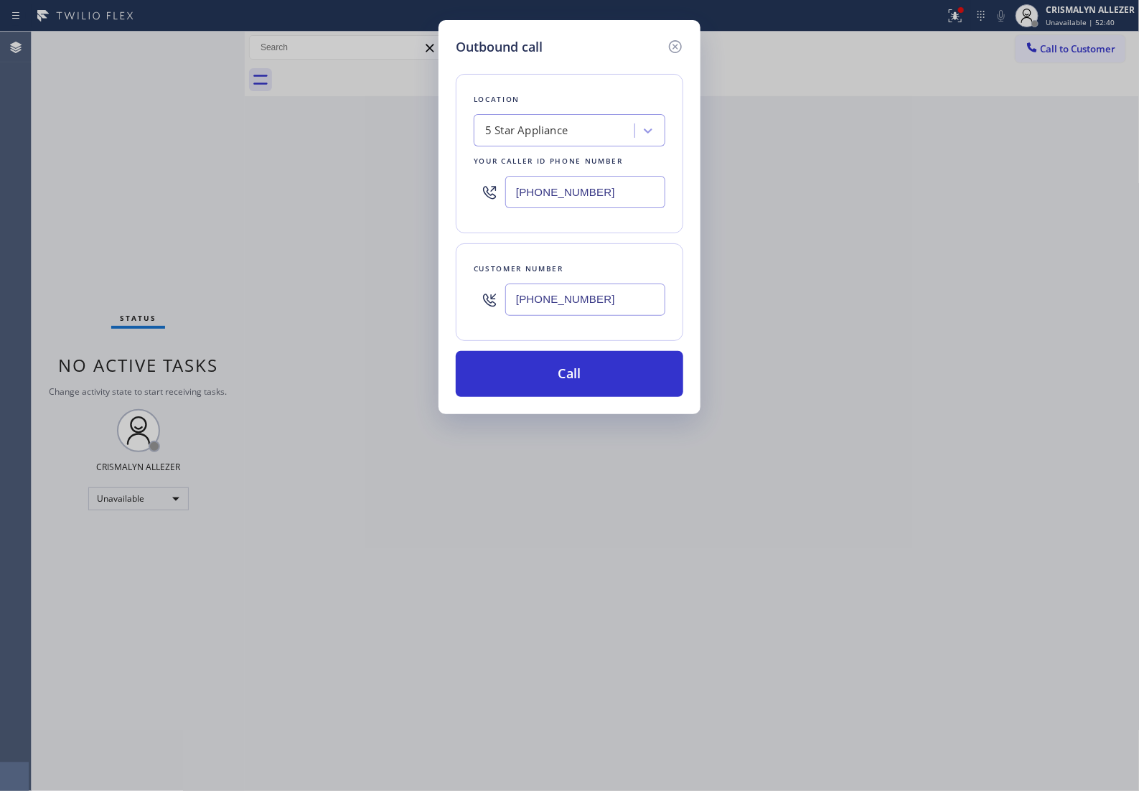
type input "[PHONE_NUMBER]"
click at [590, 134] on div "5 Star Appliance" at bounding box center [556, 130] width 156 height 25
type input "5 star appliance re"
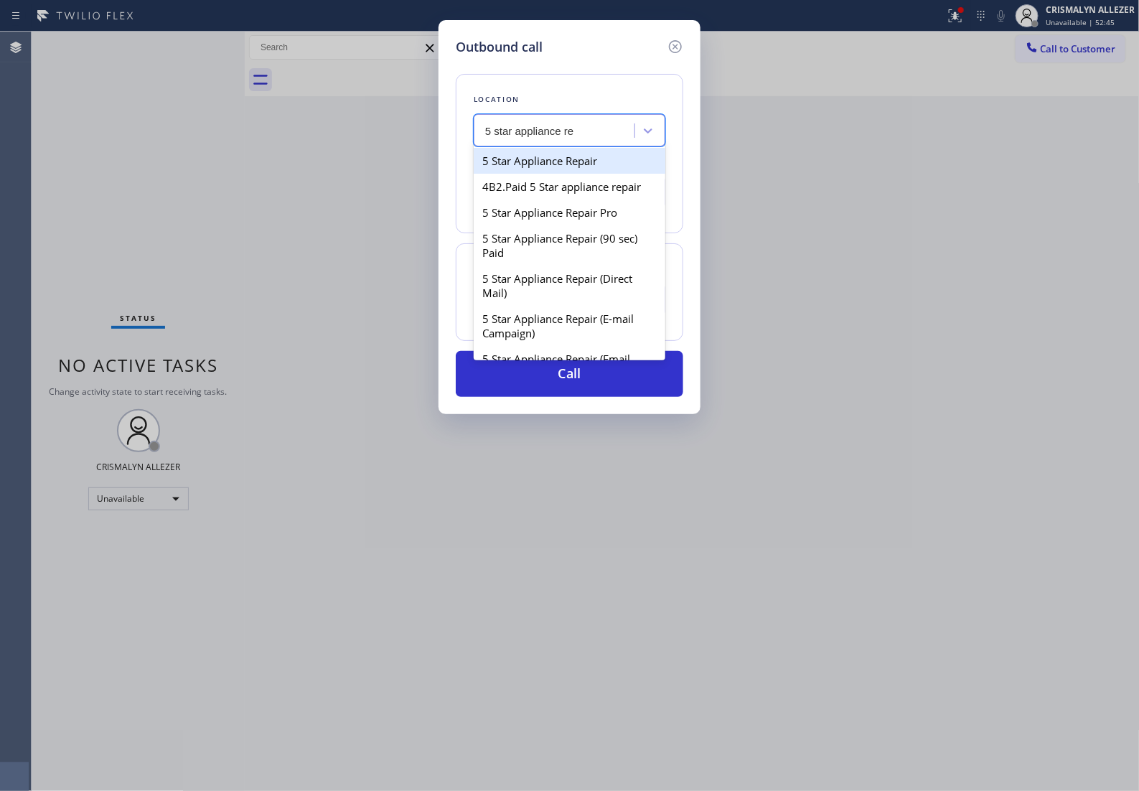
click at [568, 174] on div "5 Star Appliance Repair" at bounding box center [570, 161] width 192 height 26
type input "[PHONE_NUMBER]"
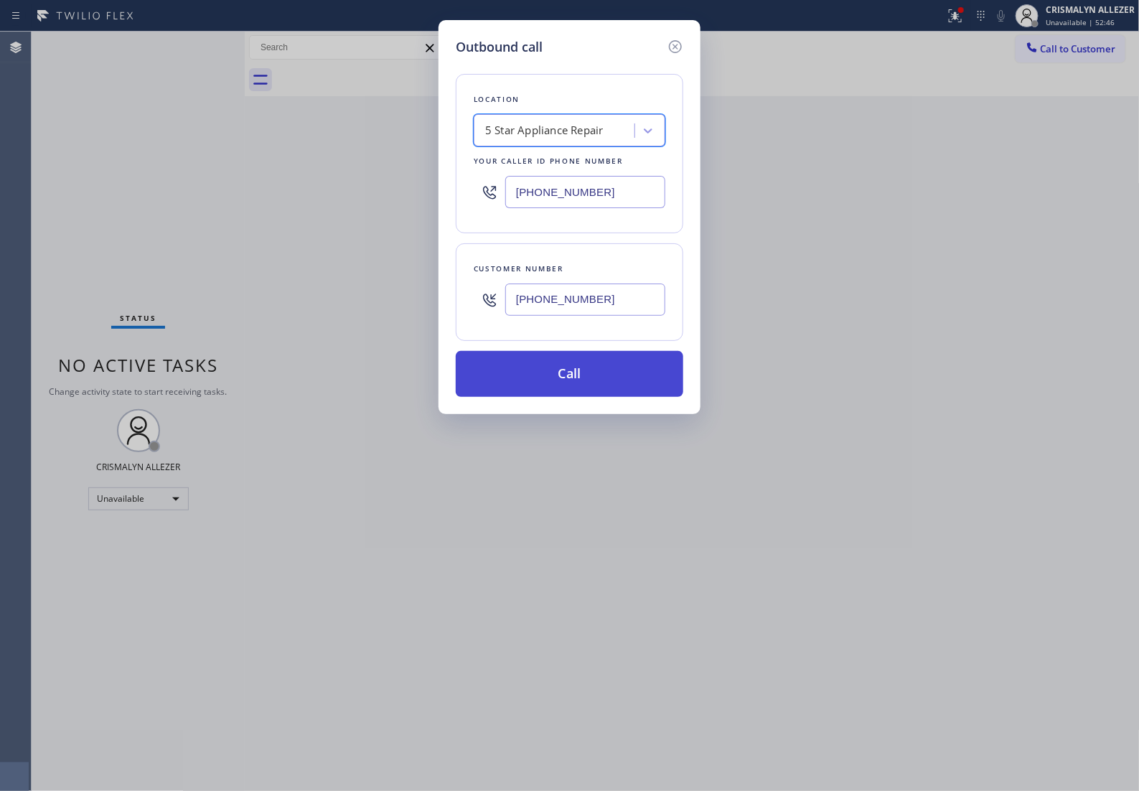
click at [573, 397] on button "Call" at bounding box center [570, 374] width 228 height 46
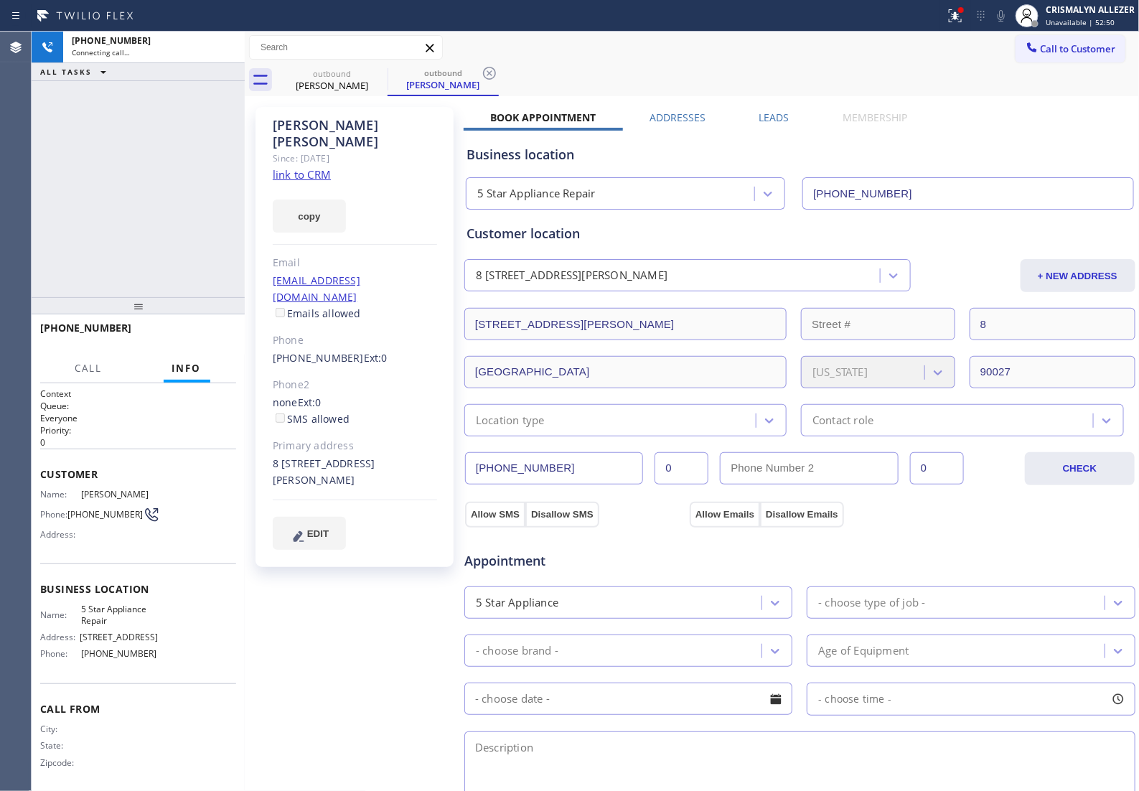
type input "[PHONE_NUMBER]"
click at [316, 167] on link "link to CRM" at bounding box center [302, 174] width 58 height 14
click at [187, 344] on button "HANG UP" at bounding box center [202, 334] width 67 height 20
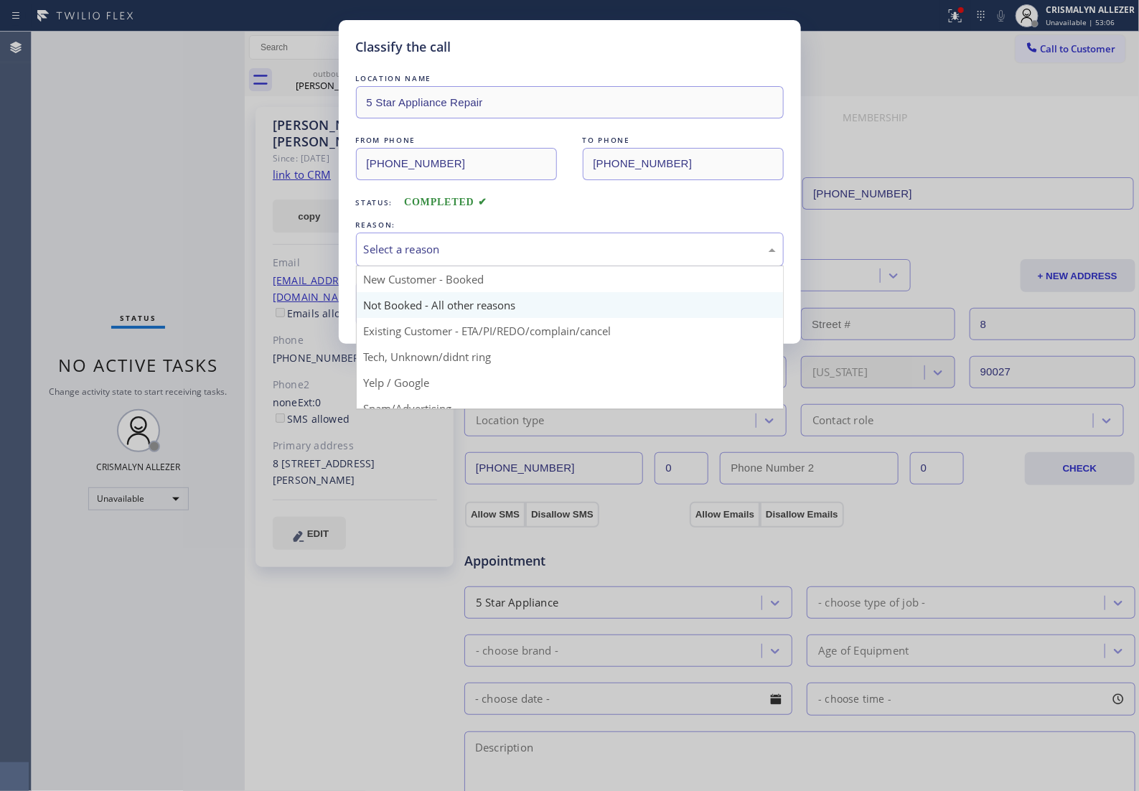
drag, startPoint x: 569, startPoint y: 266, endPoint x: 467, endPoint y: 328, distance: 119.1
click at [551, 266] on div "Select a reason" at bounding box center [570, 250] width 428 height 34
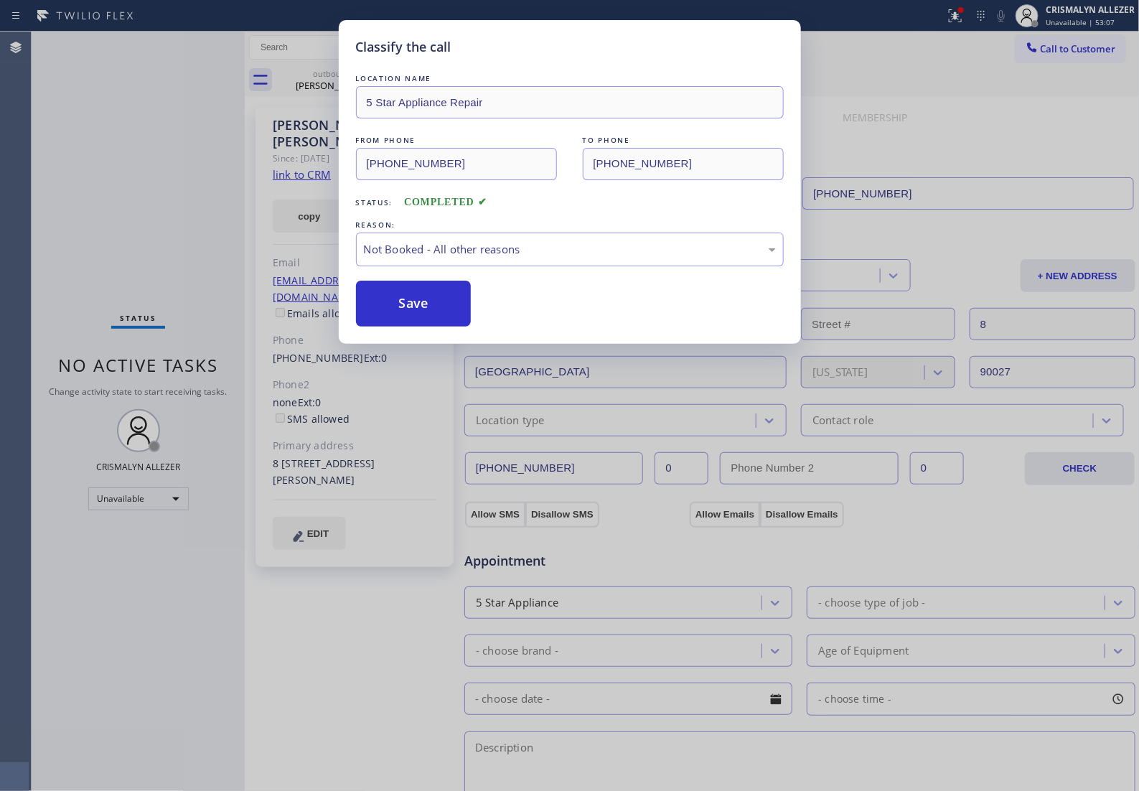
click at [452, 327] on button "Save" at bounding box center [414, 304] width 116 height 46
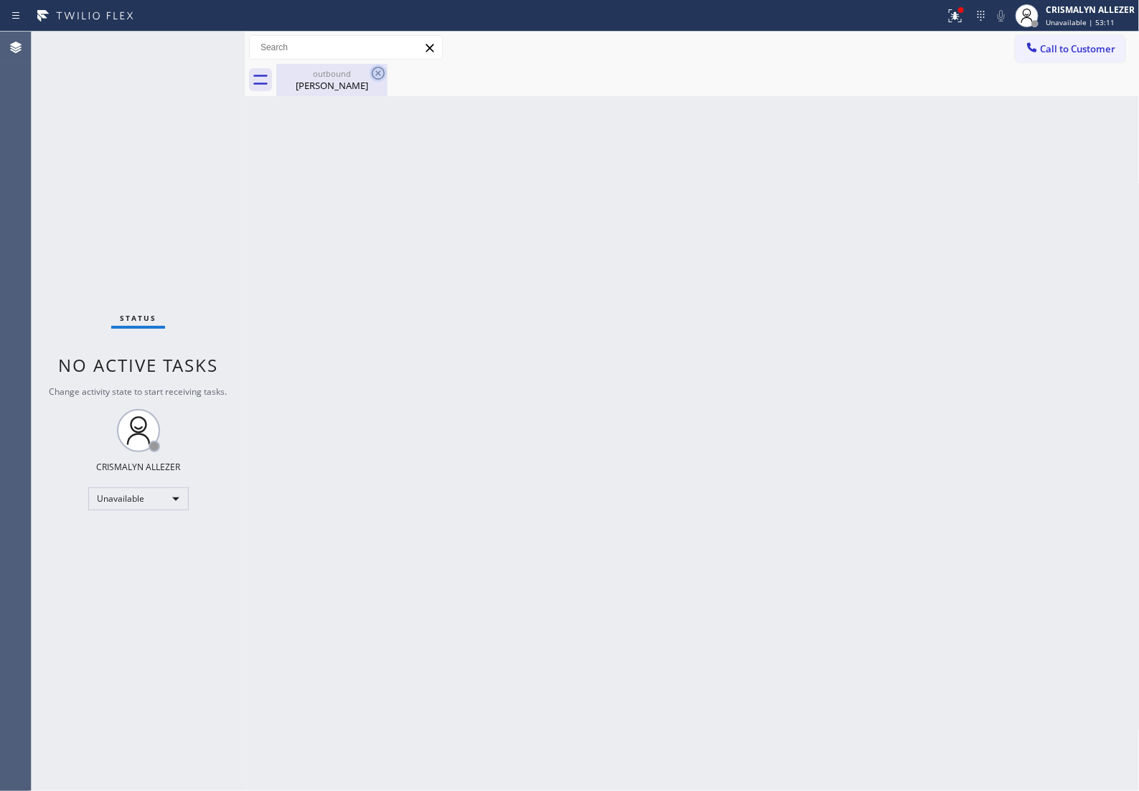
drag, startPoint x: 329, startPoint y: 83, endPoint x: 378, endPoint y: 72, distance: 50.7
click at [330, 83] on div "Jeremy Daly" at bounding box center [332, 85] width 108 height 13
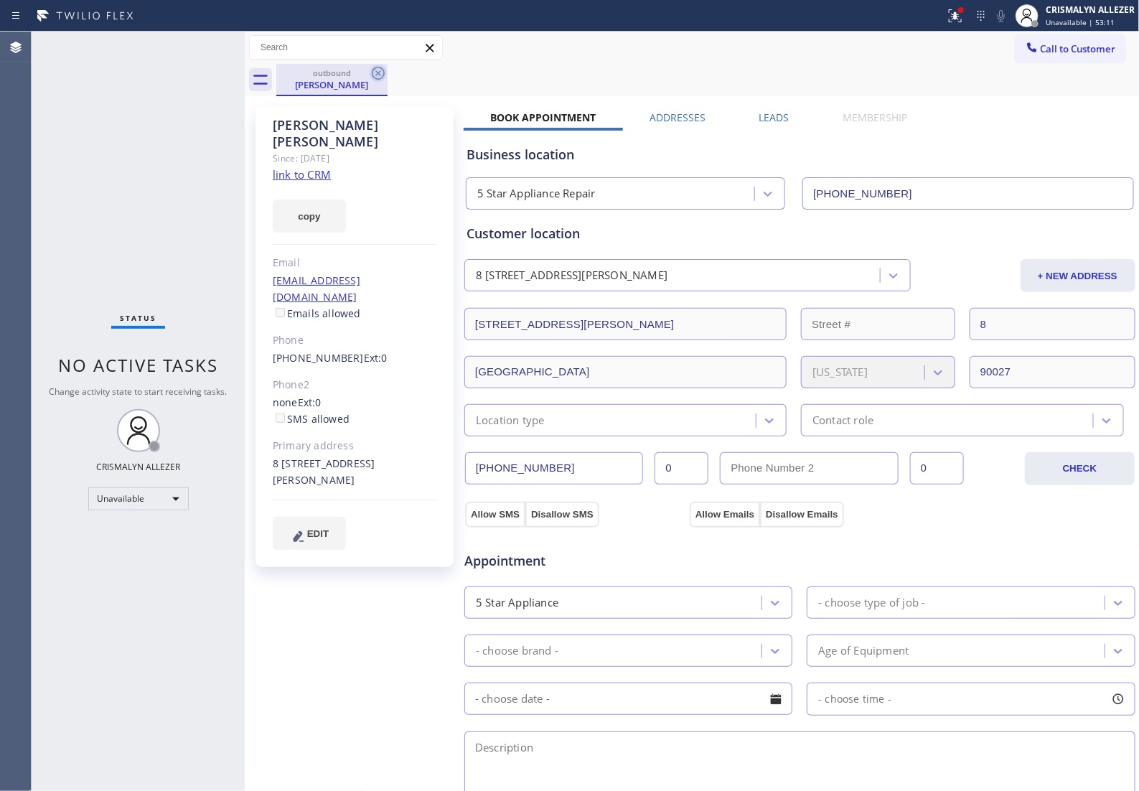
click at [378, 72] on icon at bounding box center [378, 73] width 13 height 13
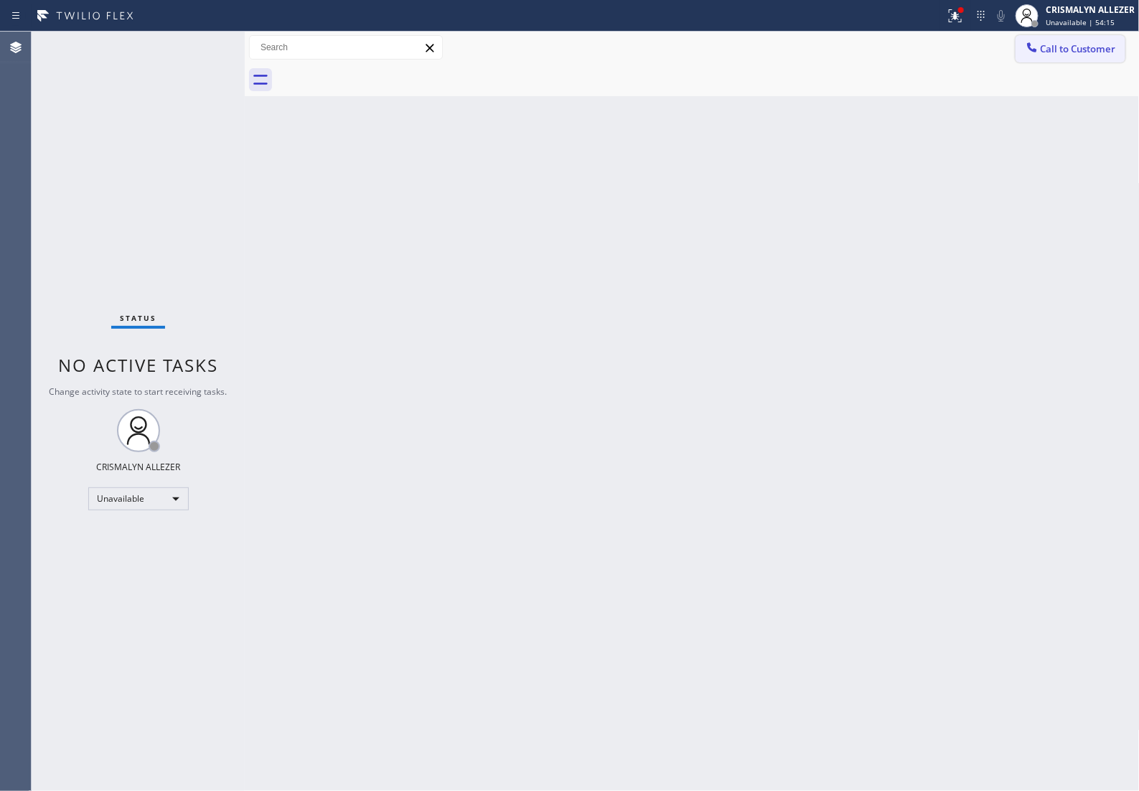
click at [1088, 55] on span "Call to Customer" at bounding box center [1078, 48] width 75 height 13
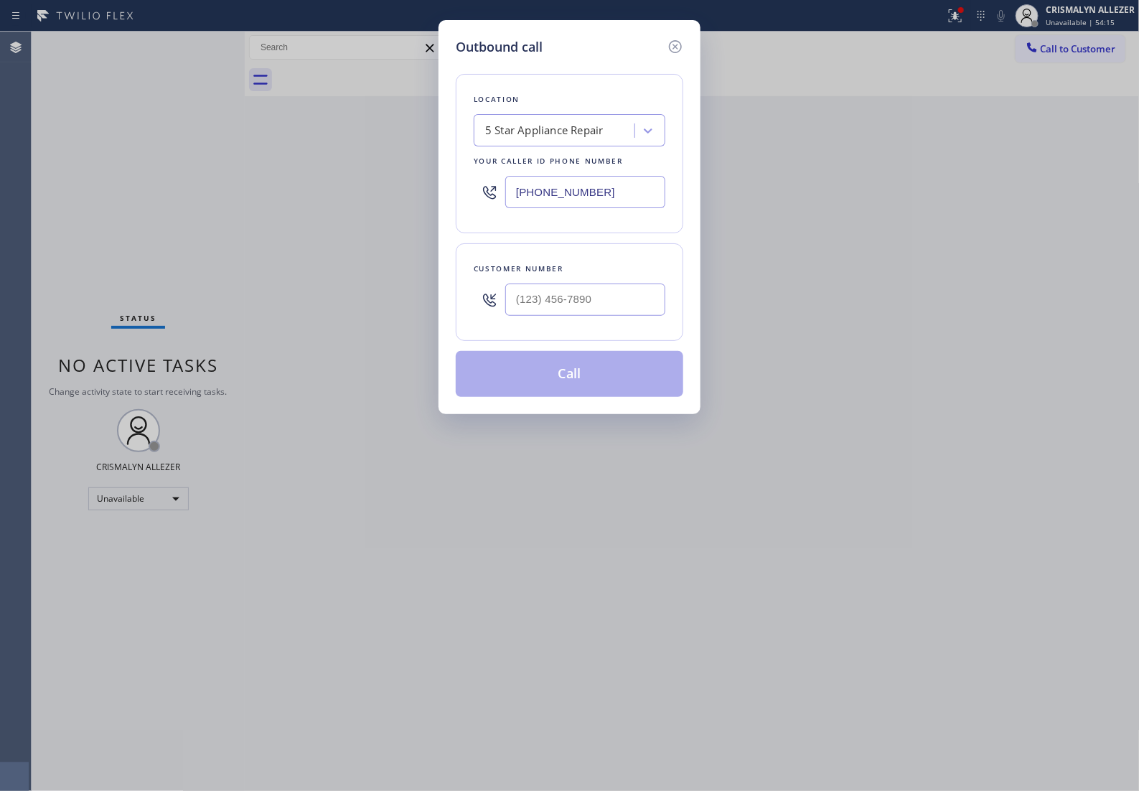
drag, startPoint x: 623, startPoint y: 203, endPoint x: 183, endPoint y: 198, distance: 440.0
click at [222, 200] on div "Outbound call Location 5 Star Appliance Repair Your caller id phone number (855…" at bounding box center [569, 395] width 1139 height 791
paste input "714) 855-4254"
type input "[PHONE_NUMBER]"
click at [603, 316] on input "text" at bounding box center [585, 299] width 160 height 32
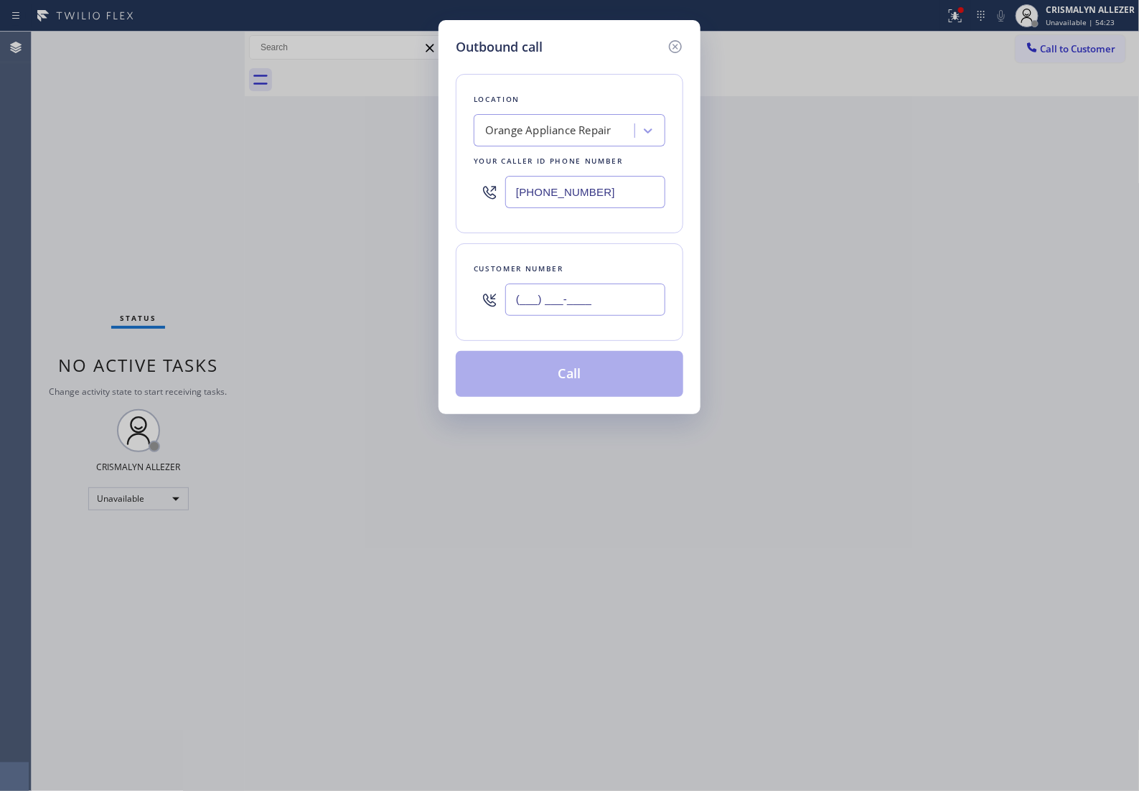
paste input "714) 904-3218"
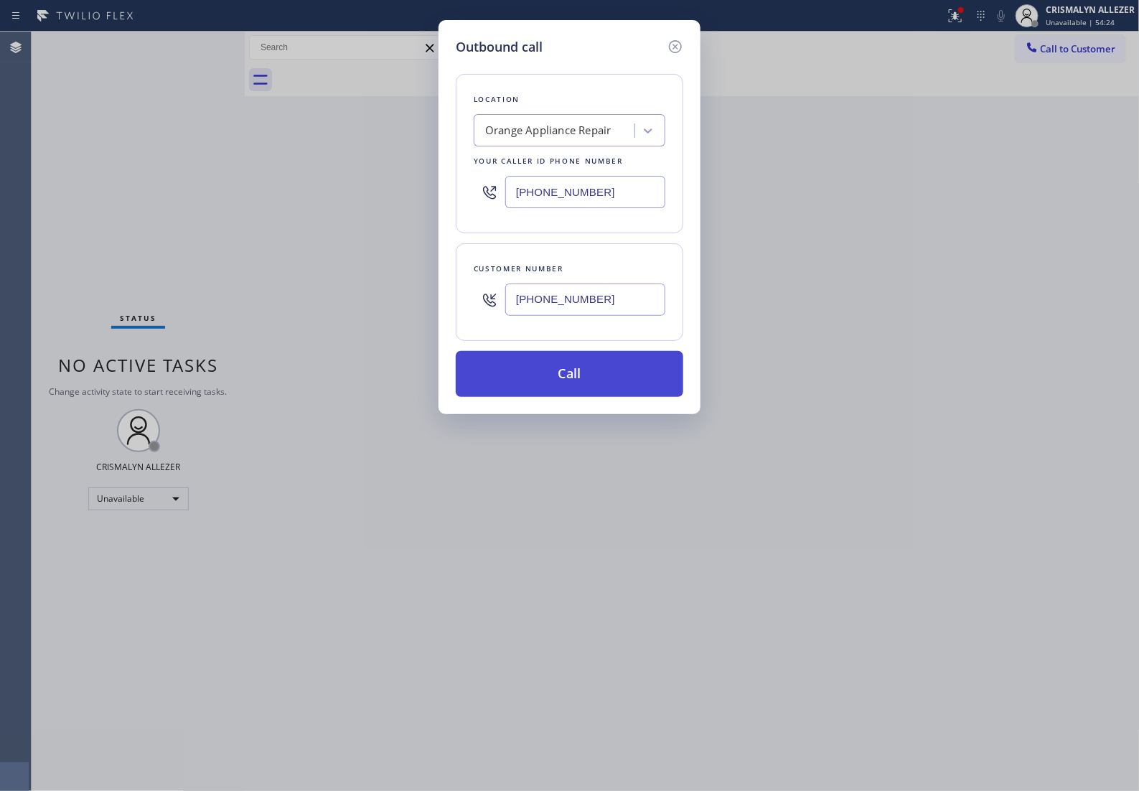
type input "[PHONE_NUMBER]"
click at [586, 388] on button "Call" at bounding box center [570, 374] width 228 height 46
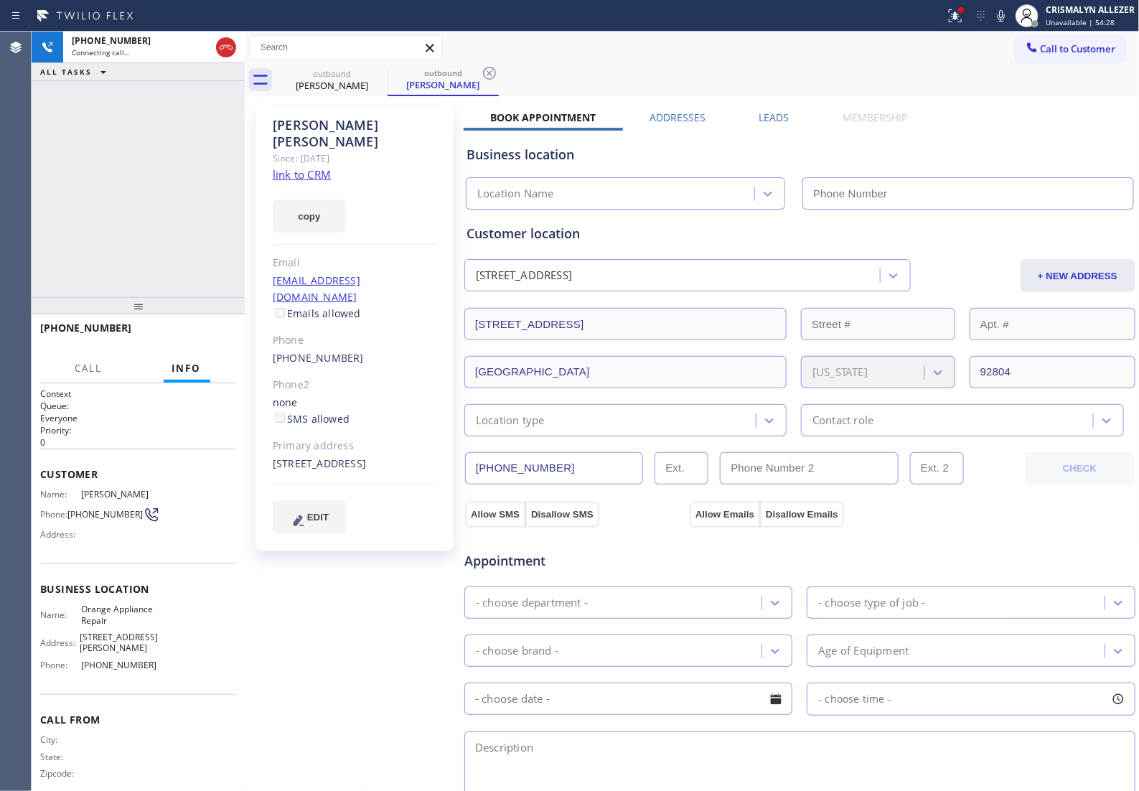
type input "[PHONE_NUMBER]"
click at [199, 342] on button "HANG UP" at bounding box center [202, 334] width 67 height 20
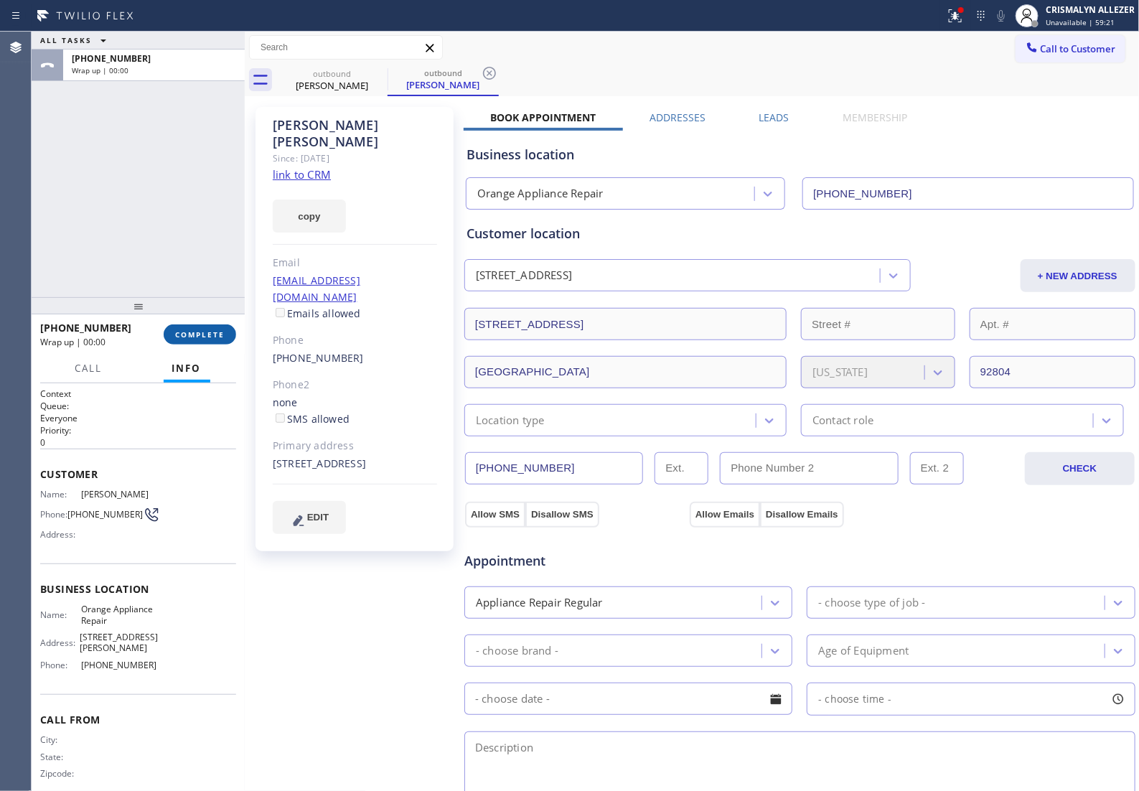
click at [205, 338] on span "COMPLETE" at bounding box center [200, 334] width 50 height 10
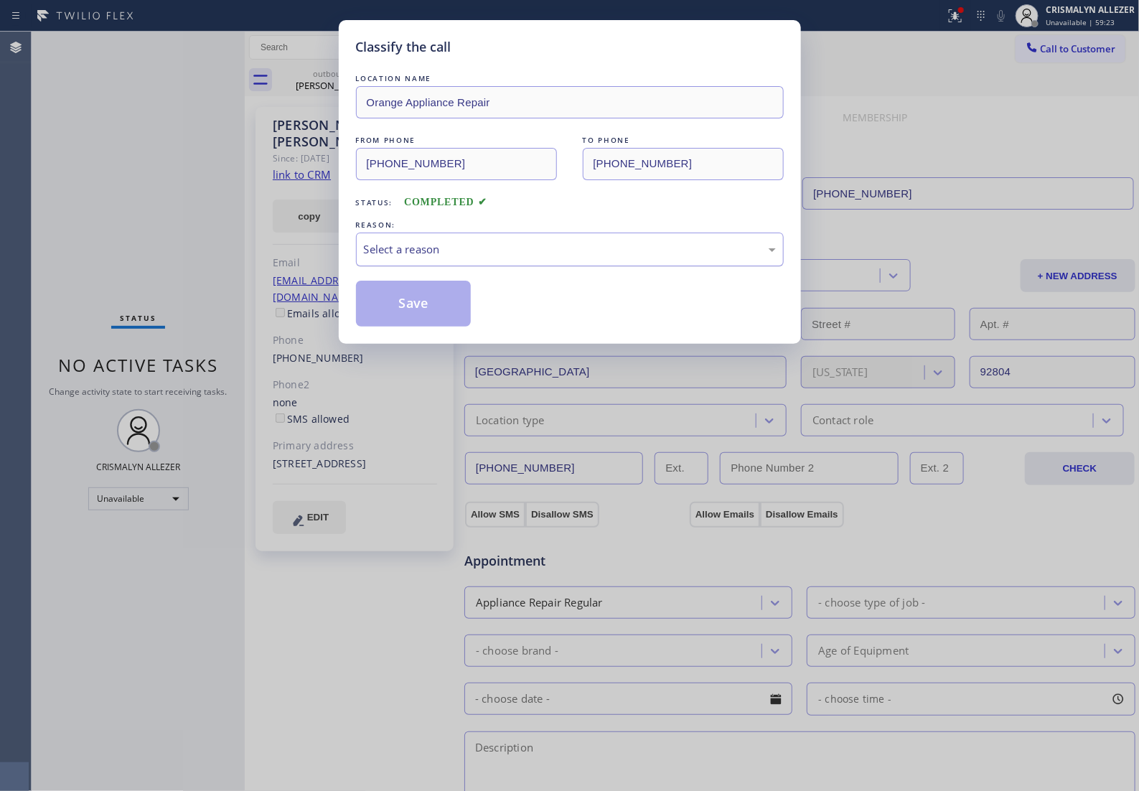
click at [565, 266] on div "Select a reason" at bounding box center [570, 250] width 428 height 34
click at [425, 327] on button "Save" at bounding box center [414, 304] width 116 height 46
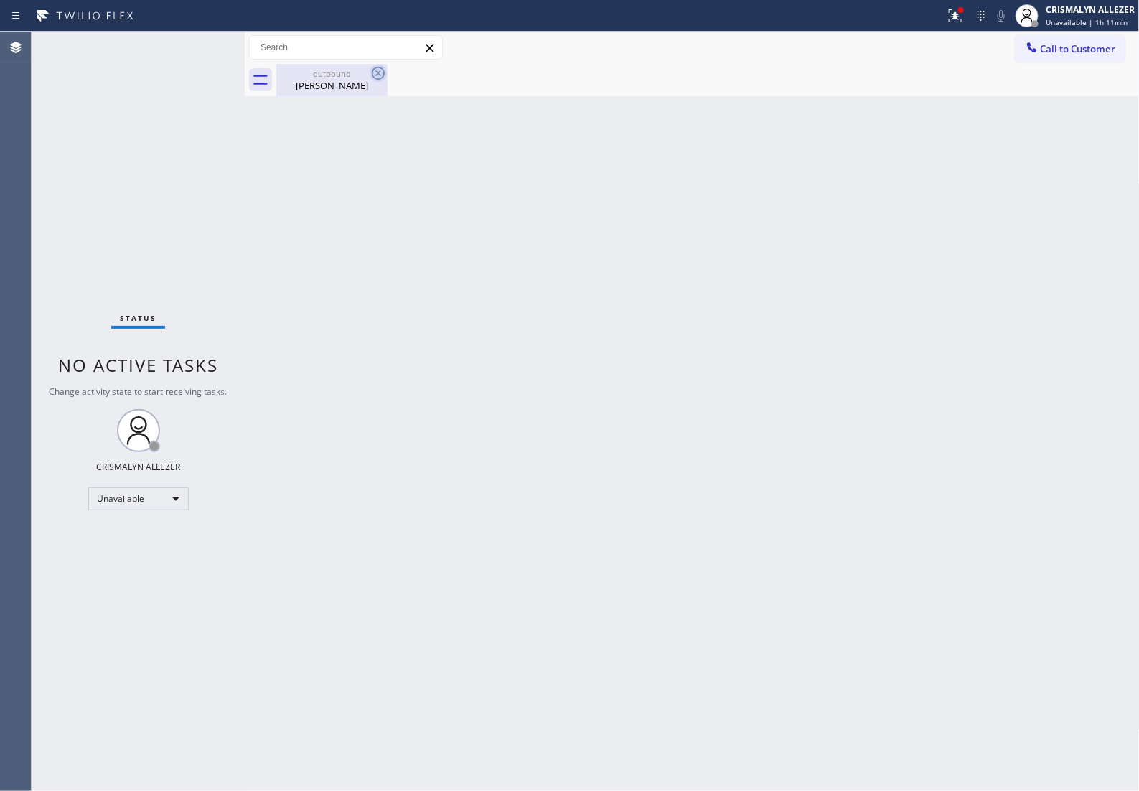
drag, startPoint x: 334, startPoint y: 76, endPoint x: 375, endPoint y: 77, distance: 41.6
click at [338, 77] on div "outbound" at bounding box center [332, 73] width 108 height 11
click at [375, 77] on icon at bounding box center [378, 73] width 17 height 17
click at [1073, 52] on span "Call to Customer" at bounding box center [1078, 48] width 75 height 13
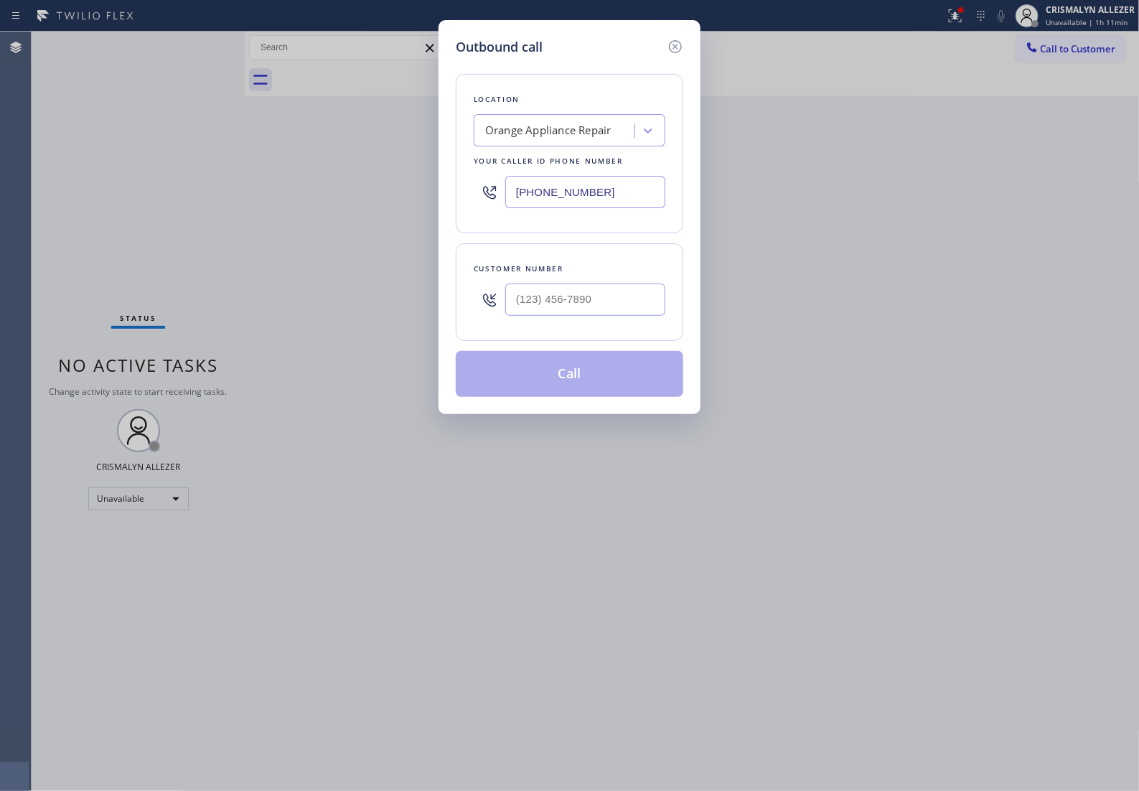
drag, startPoint x: 630, startPoint y: 208, endPoint x: 446, endPoint y: 208, distance: 183.7
click at [446, 208] on div "Outbound call Location Orange Appliance Repair Your caller id phone number (714…" at bounding box center [569, 217] width 262 height 394
paste input "909) 938-6528"
type input "[PHONE_NUMBER]"
click at [641, 314] on input "(___) ___-____" at bounding box center [585, 299] width 160 height 32
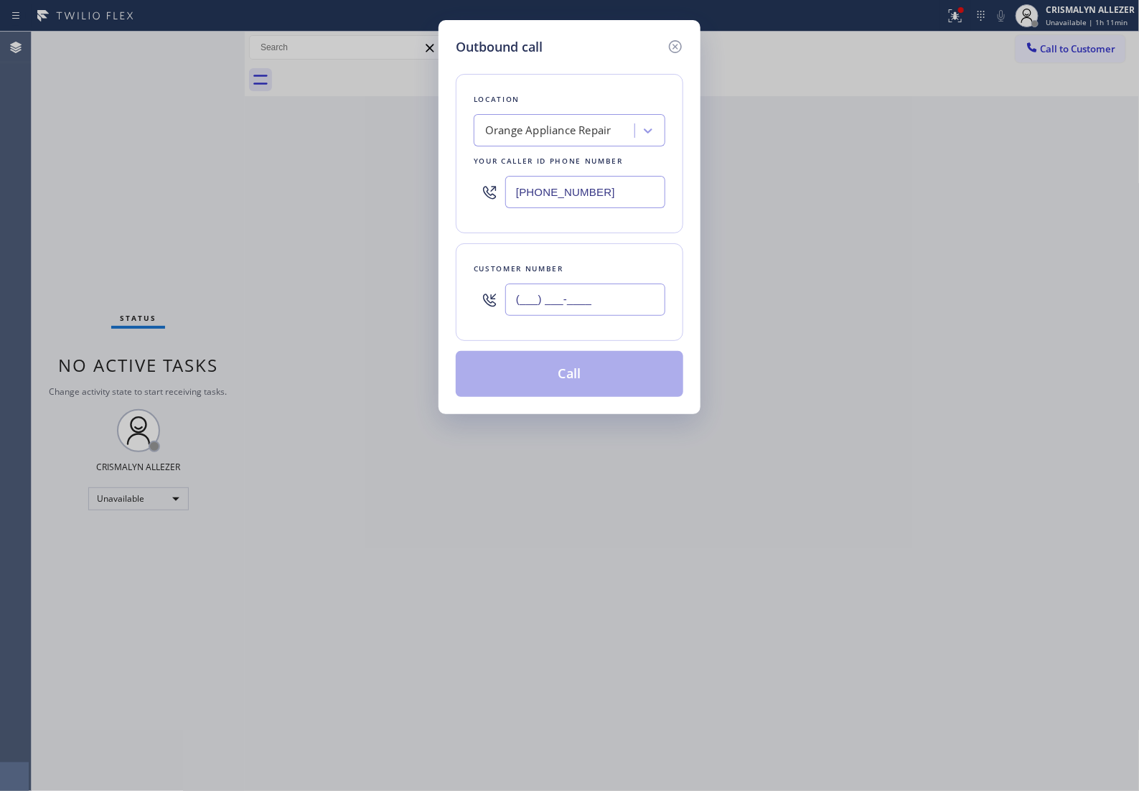
paste input "909) 938-6528"
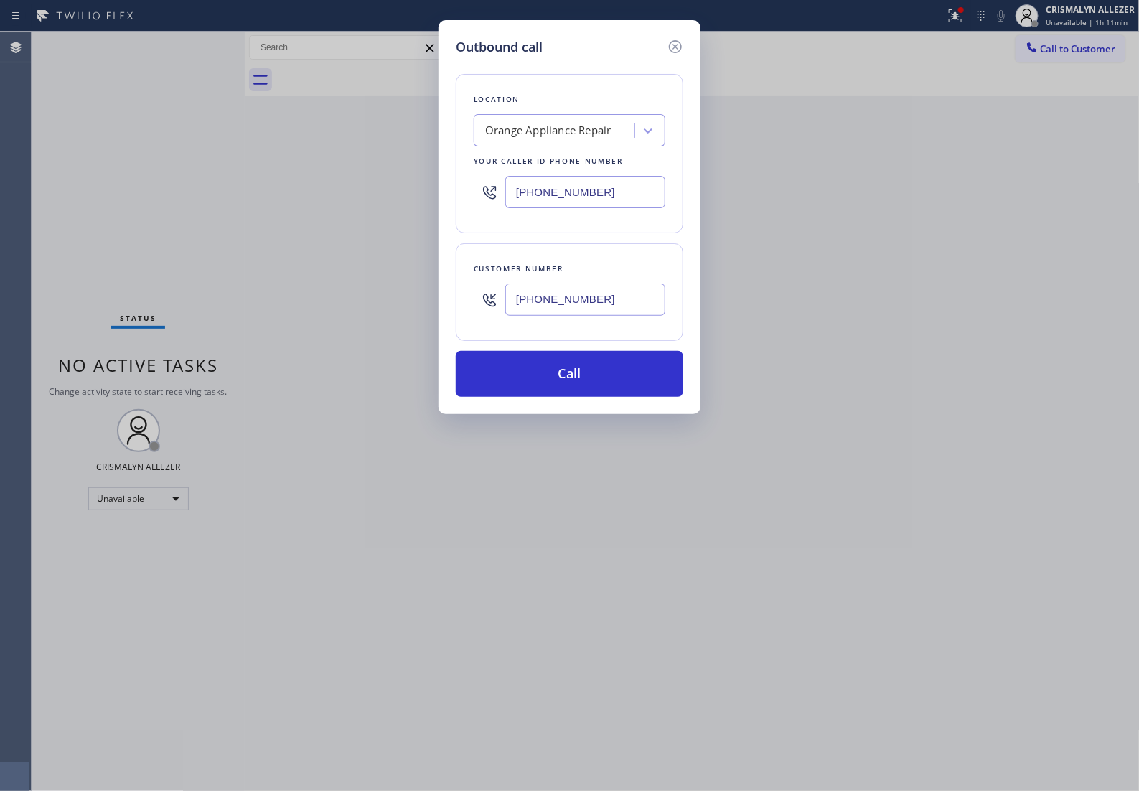
type input "[PHONE_NUMBER]"
click at [605, 139] on div "Orange Appliance Repair" at bounding box center [548, 131] width 126 height 17
type input "5 STAR APPLIANCE RE"
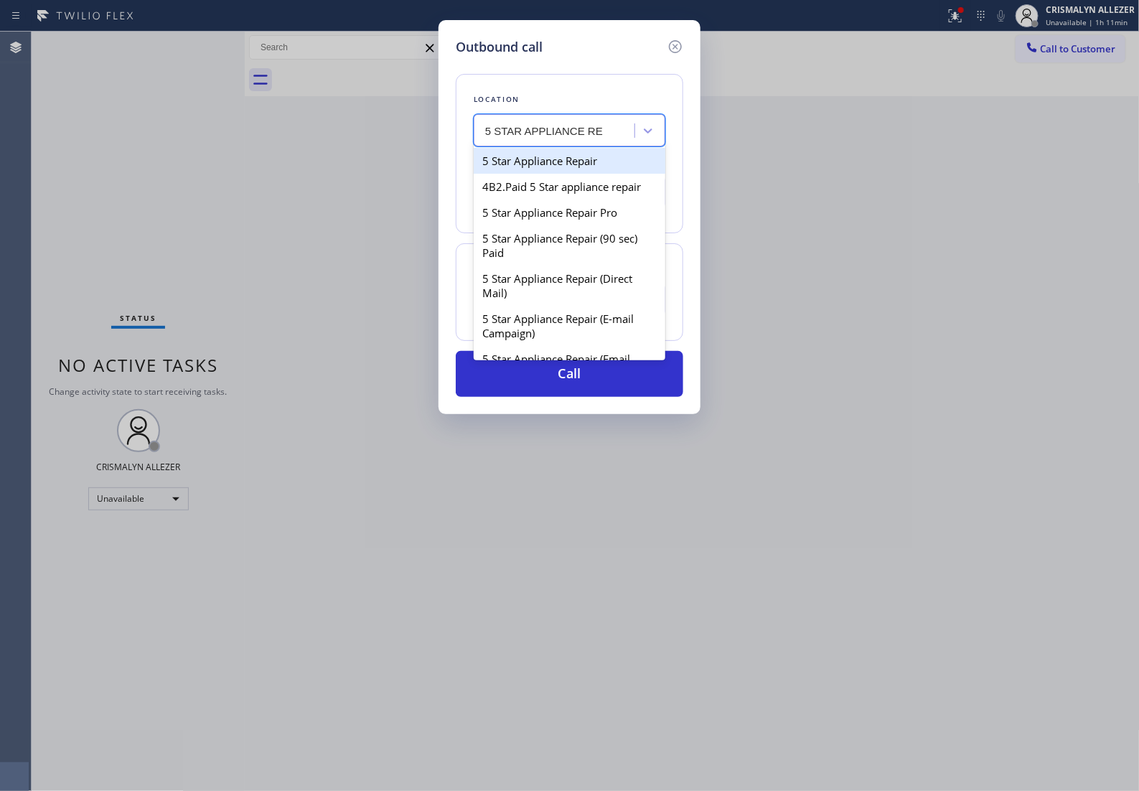
click at [588, 169] on div "5 Star Appliance Repair" at bounding box center [570, 161] width 192 height 26
type input "[PHONE_NUMBER]"
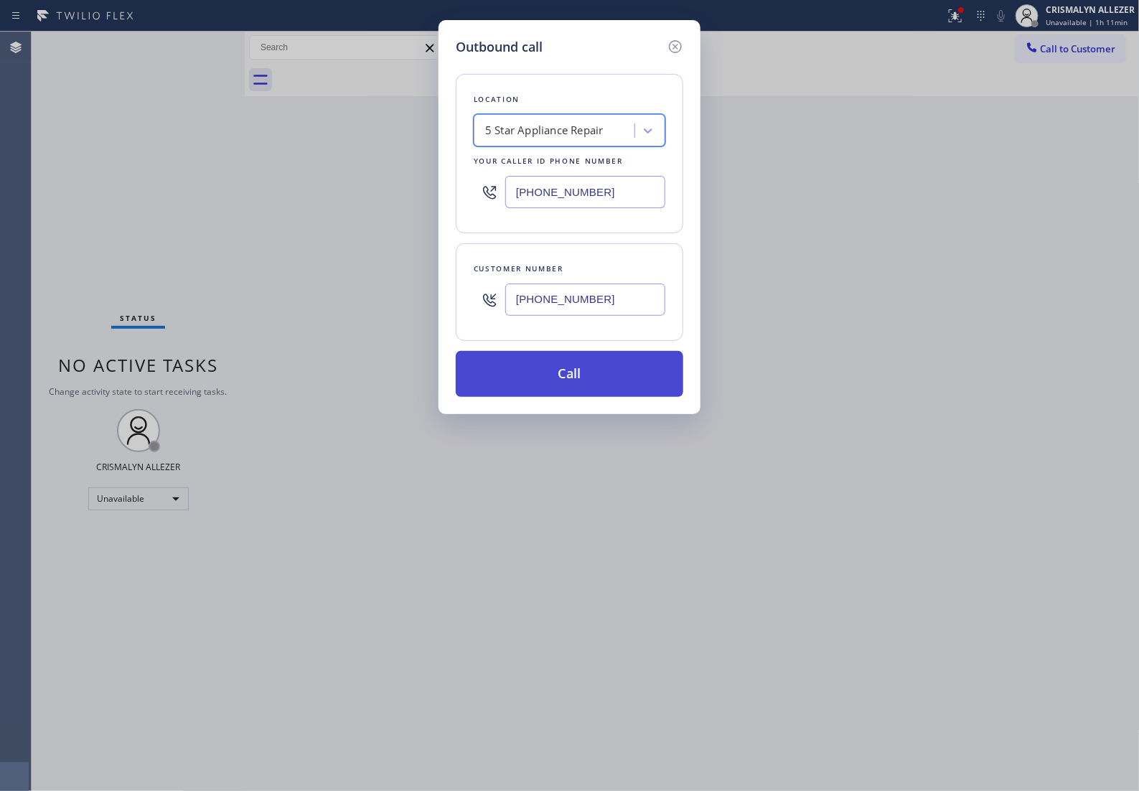
click at [573, 388] on button "Call" at bounding box center [570, 374] width 228 height 46
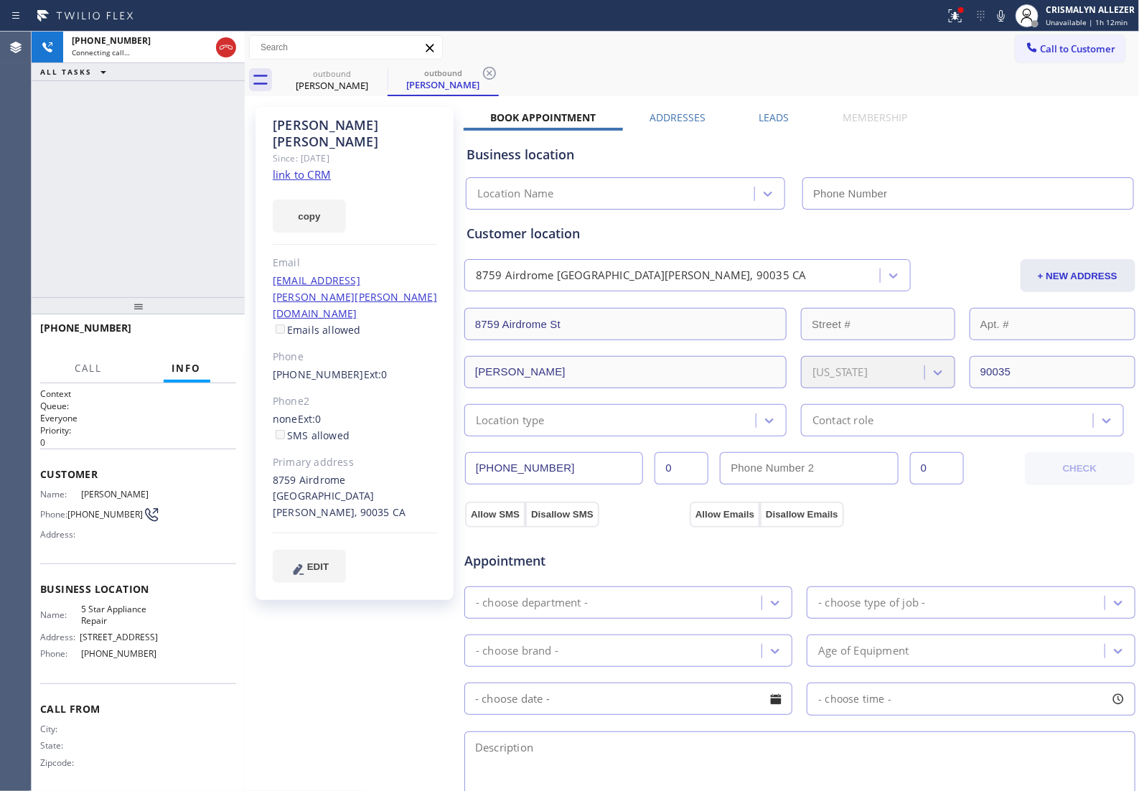
type input "[PHONE_NUMBER]"
click at [314, 167] on link "link to CRM" at bounding box center [302, 174] width 58 height 14
click at [191, 339] on span "HANG UP" at bounding box center [203, 334] width 44 height 10
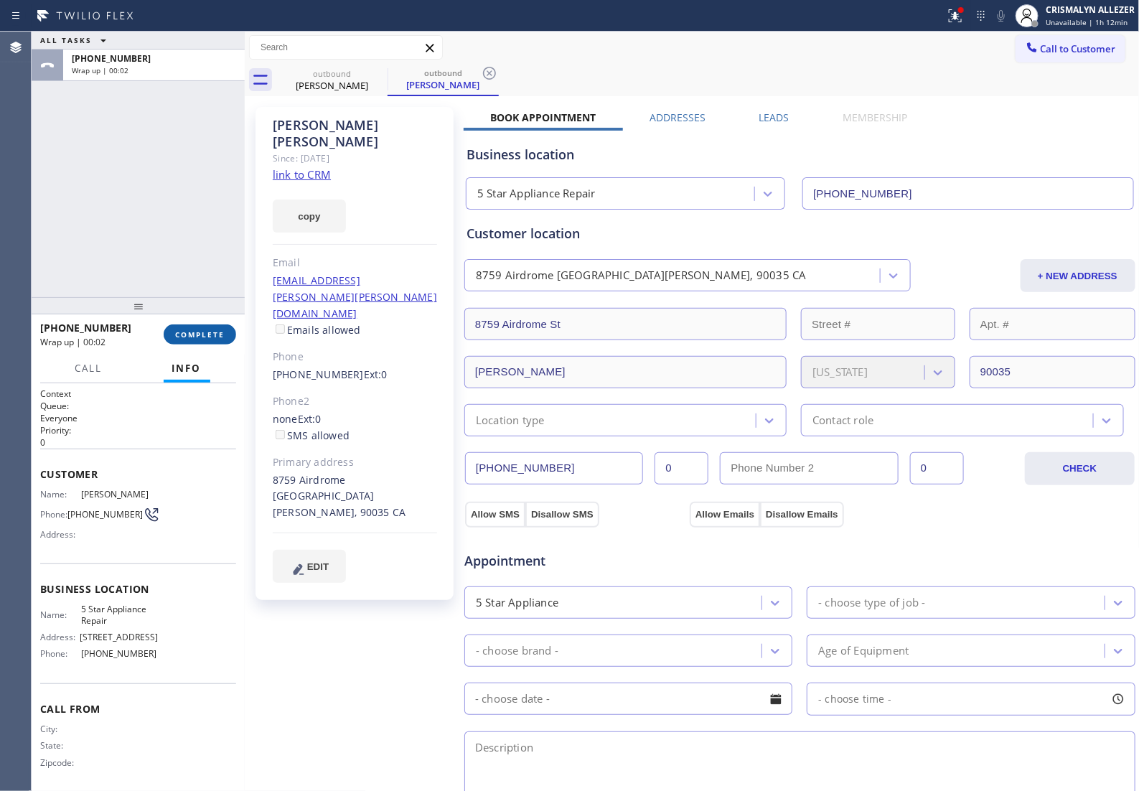
click at [182, 341] on button "COMPLETE" at bounding box center [200, 334] width 72 height 20
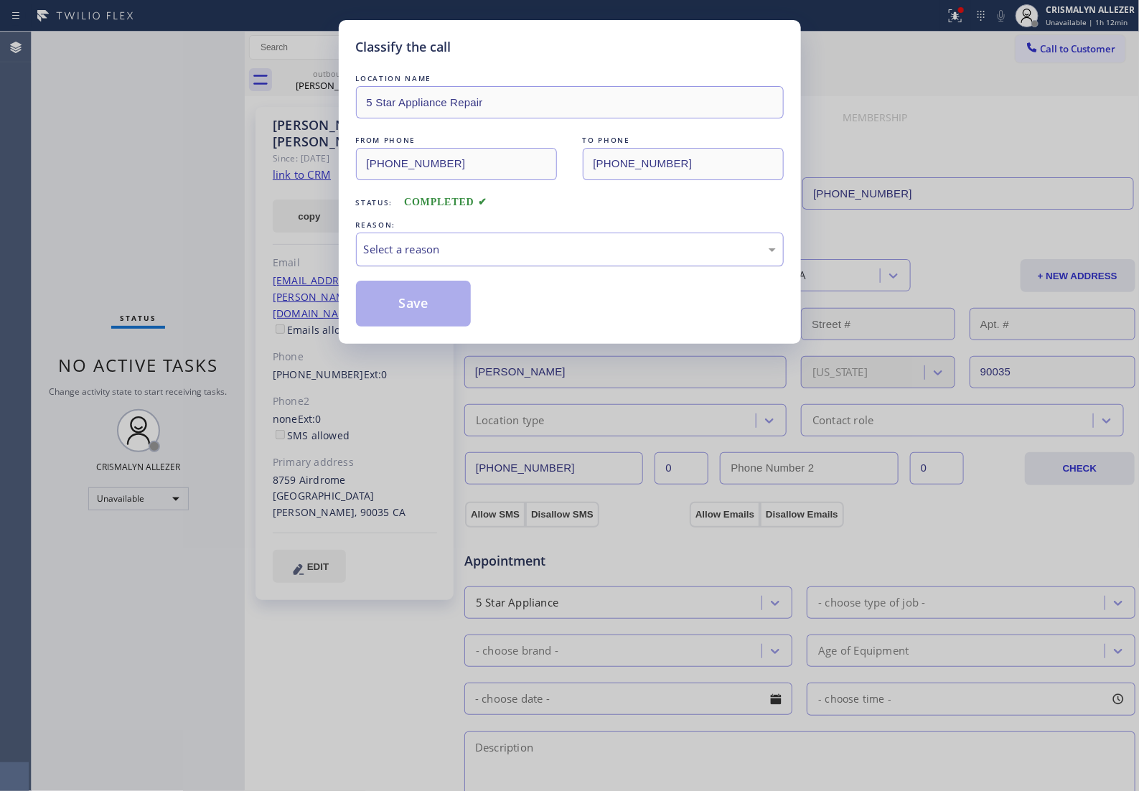
click at [548, 249] on div "Select a reason" at bounding box center [570, 250] width 428 height 34
click at [385, 316] on button "Save" at bounding box center [414, 304] width 116 height 46
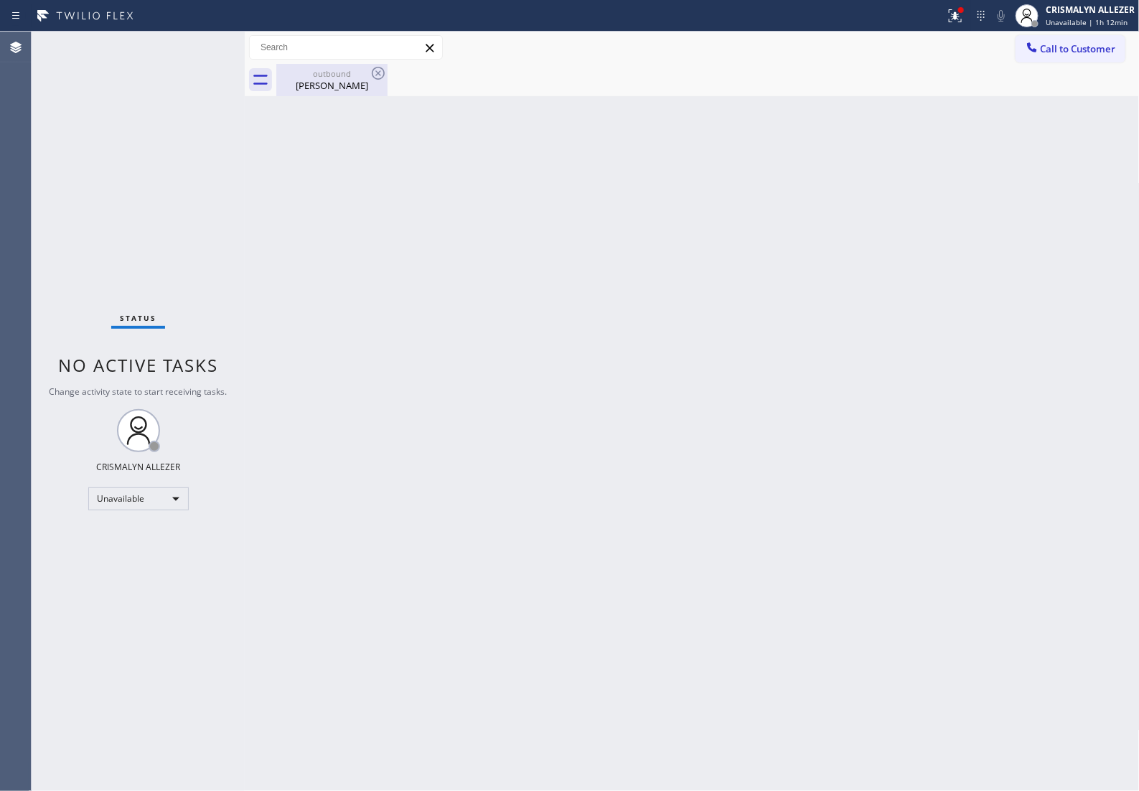
click at [342, 78] on div "outbound" at bounding box center [332, 73] width 108 height 11
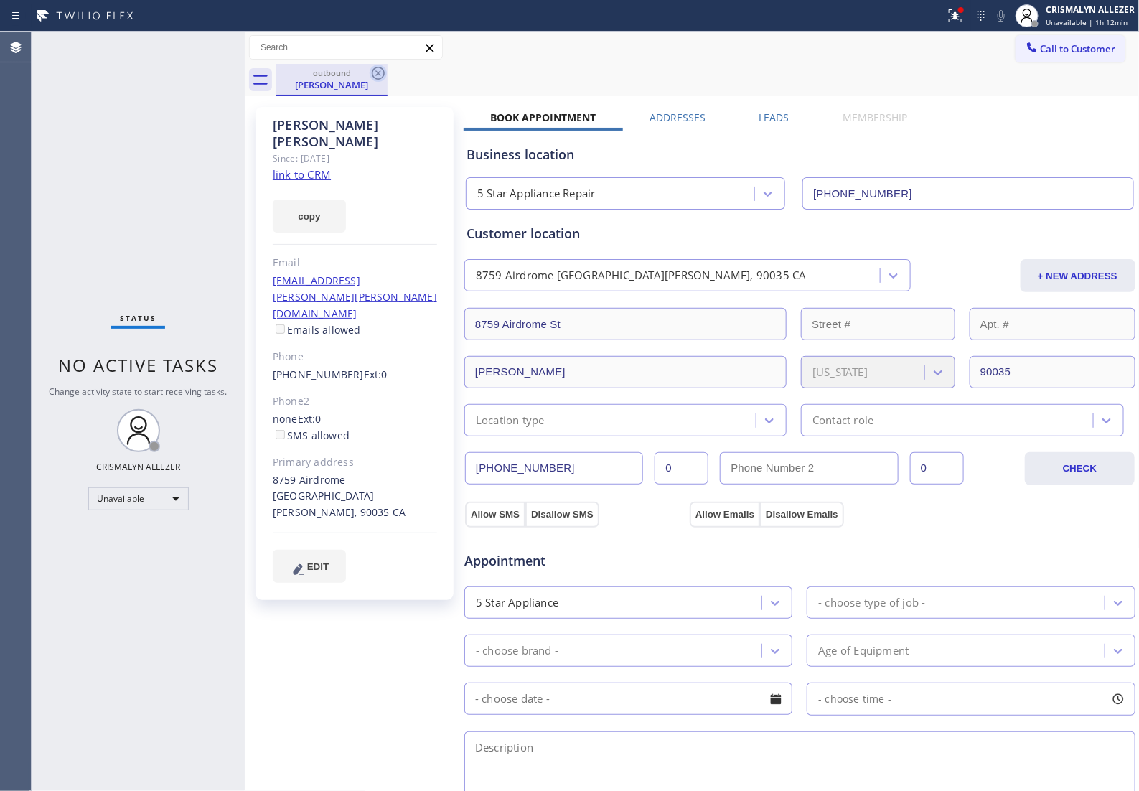
click at [380, 74] on icon at bounding box center [378, 73] width 17 height 17
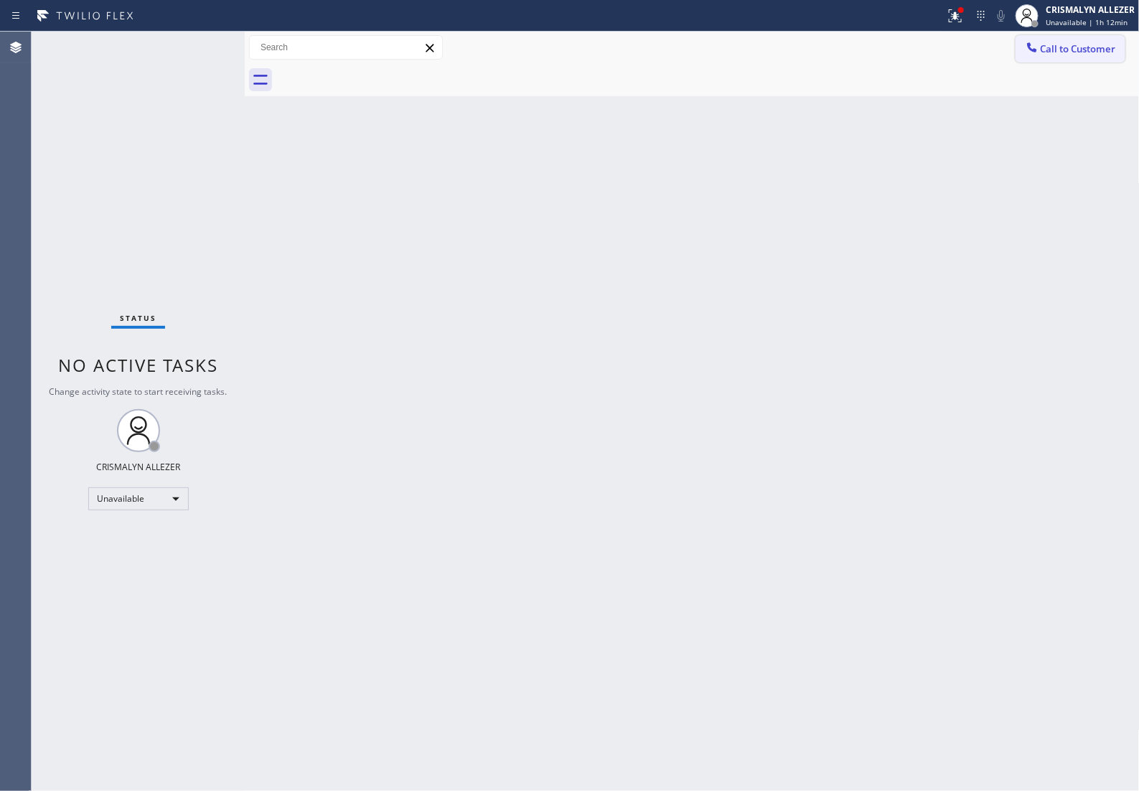
click at [1052, 62] on button "Call to Customer" at bounding box center [1071, 48] width 110 height 27
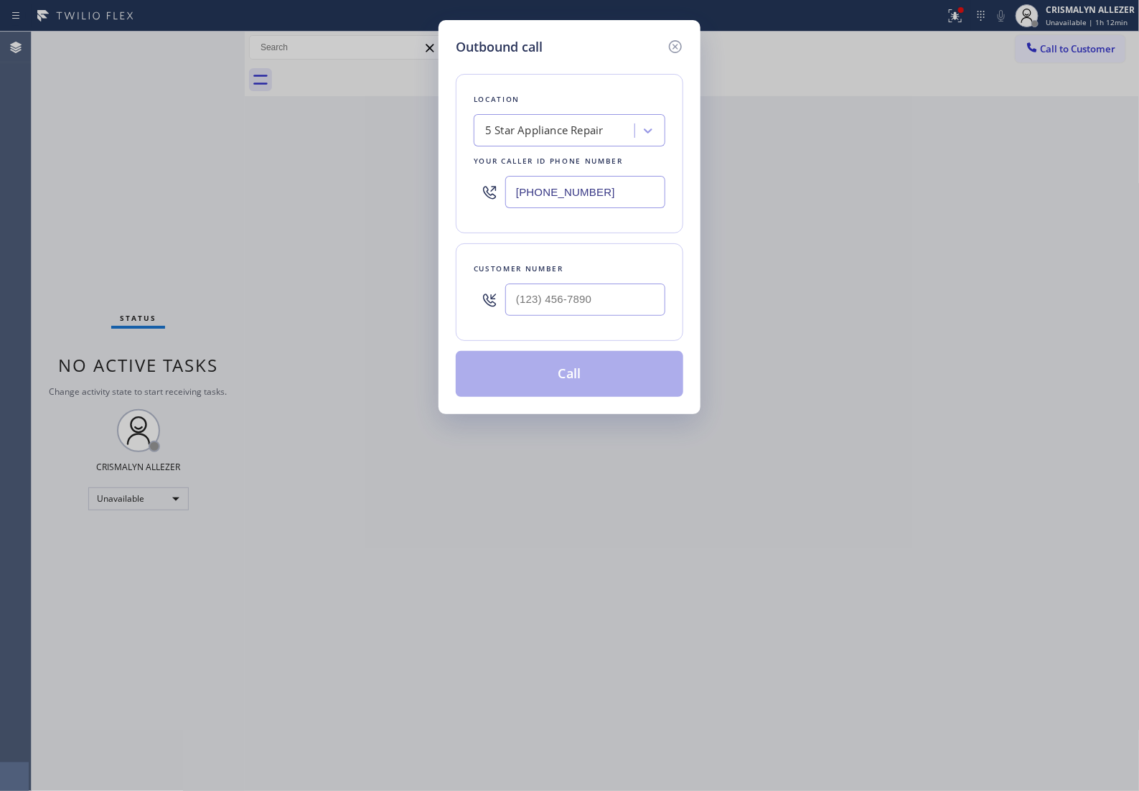
drag, startPoint x: 632, startPoint y: 207, endPoint x: 74, endPoint y: 209, distance: 557.6
click at [95, 209] on div "Outbound call Location 5 Star Appliance Repair Your caller id phone number (855…" at bounding box center [569, 395] width 1139 height 791
paste input "424) 526-5471"
type input "[PHONE_NUMBER]"
click at [600, 303] on input "(___) ___-____" at bounding box center [585, 299] width 160 height 32
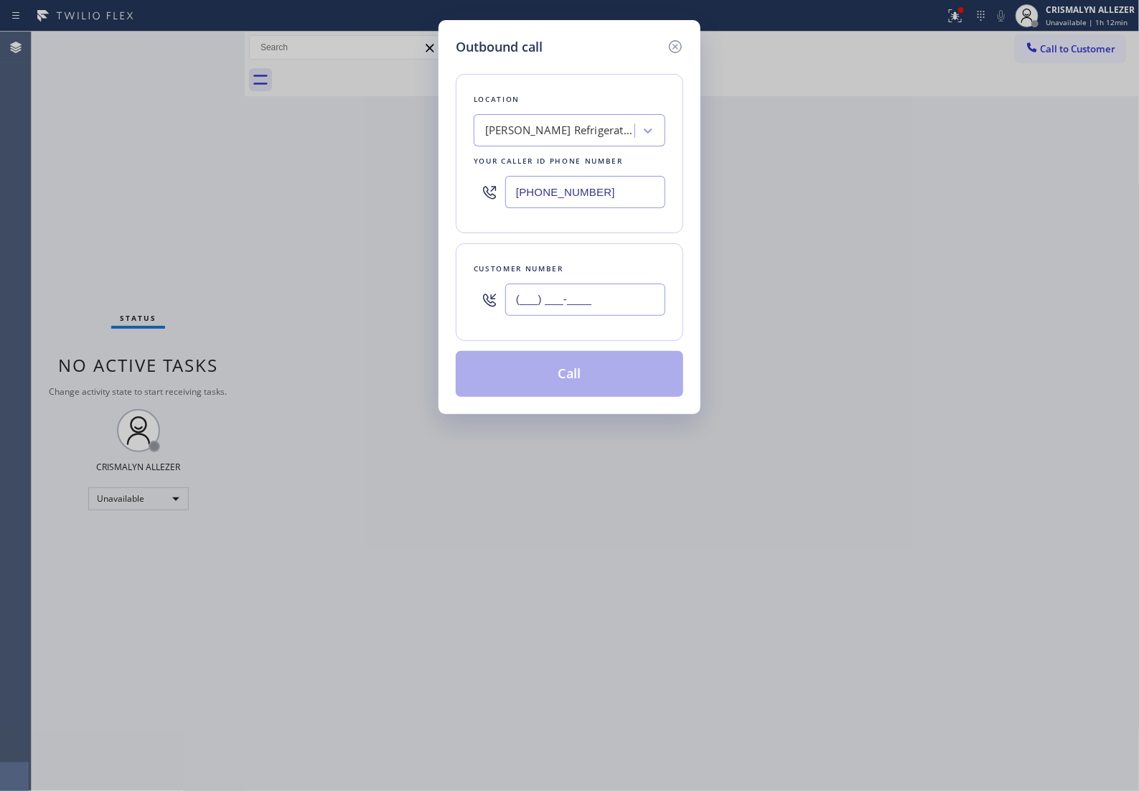
paste input "909) 938-6528"
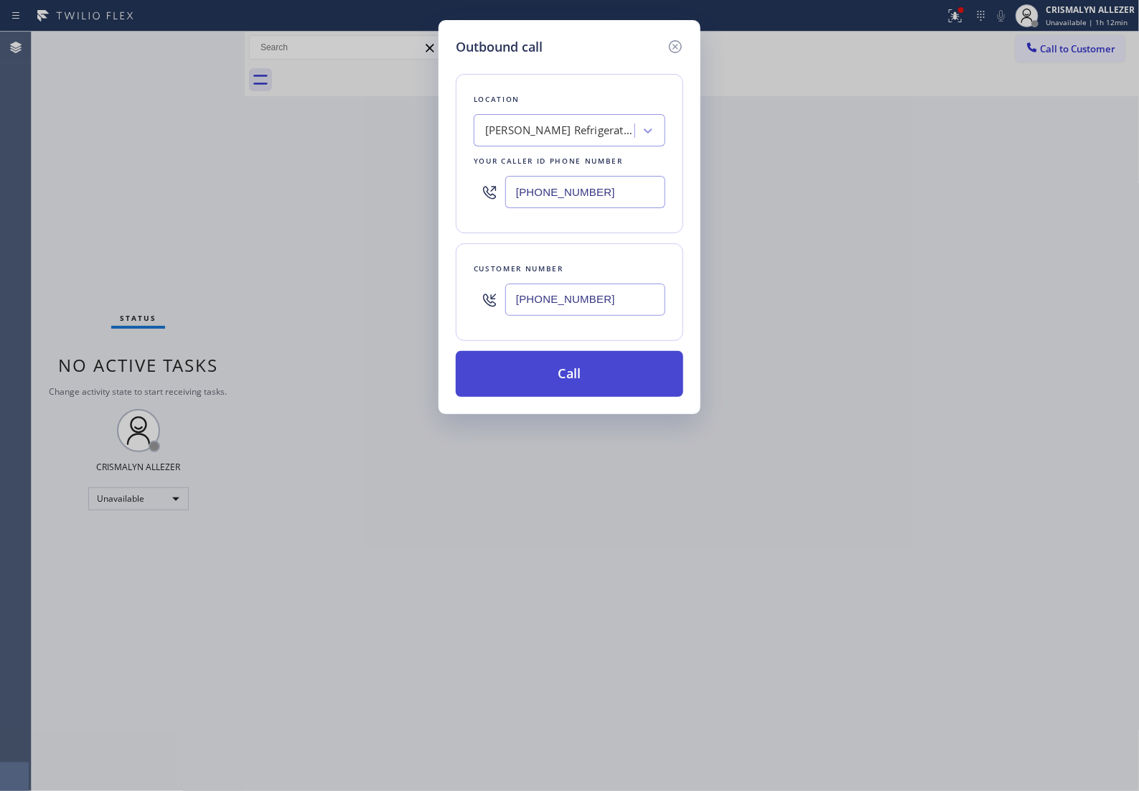
type input "[PHONE_NUMBER]"
click at [588, 388] on button "Call" at bounding box center [570, 374] width 228 height 46
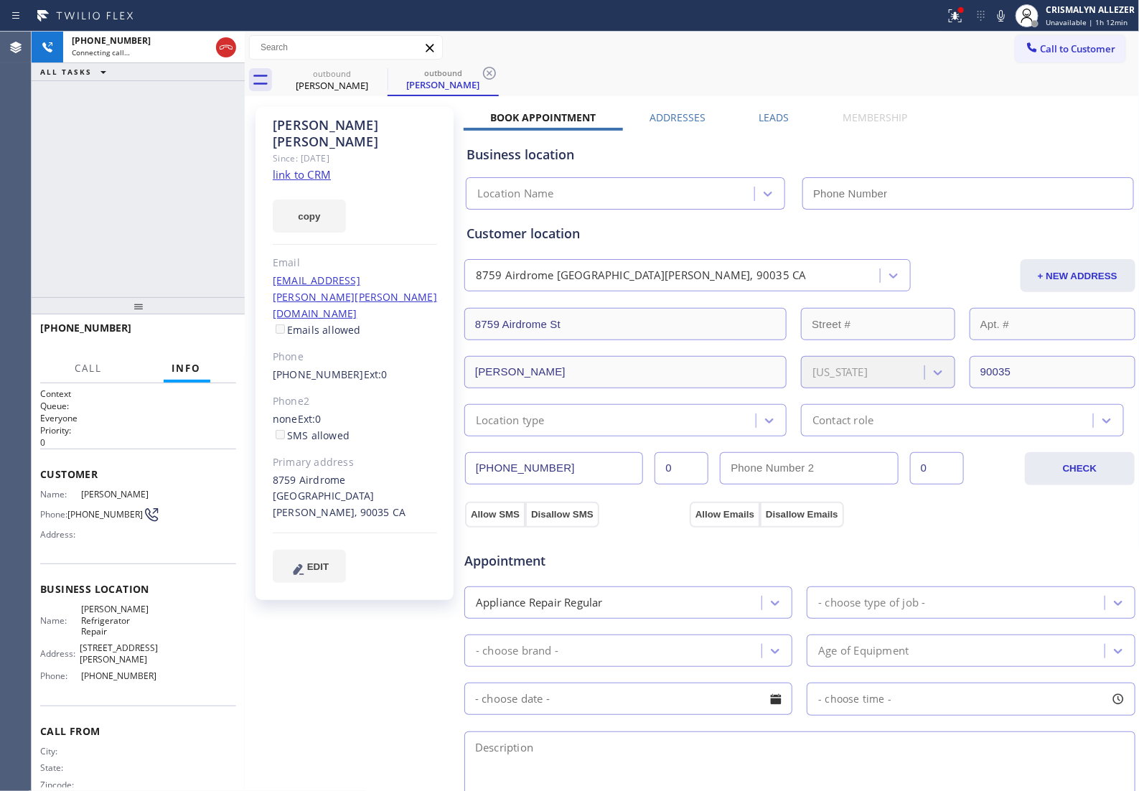
type input "[PHONE_NUMBER]"
click at [309, 183] on div "copy" at bounding box center [355, 208] width 164 height 50
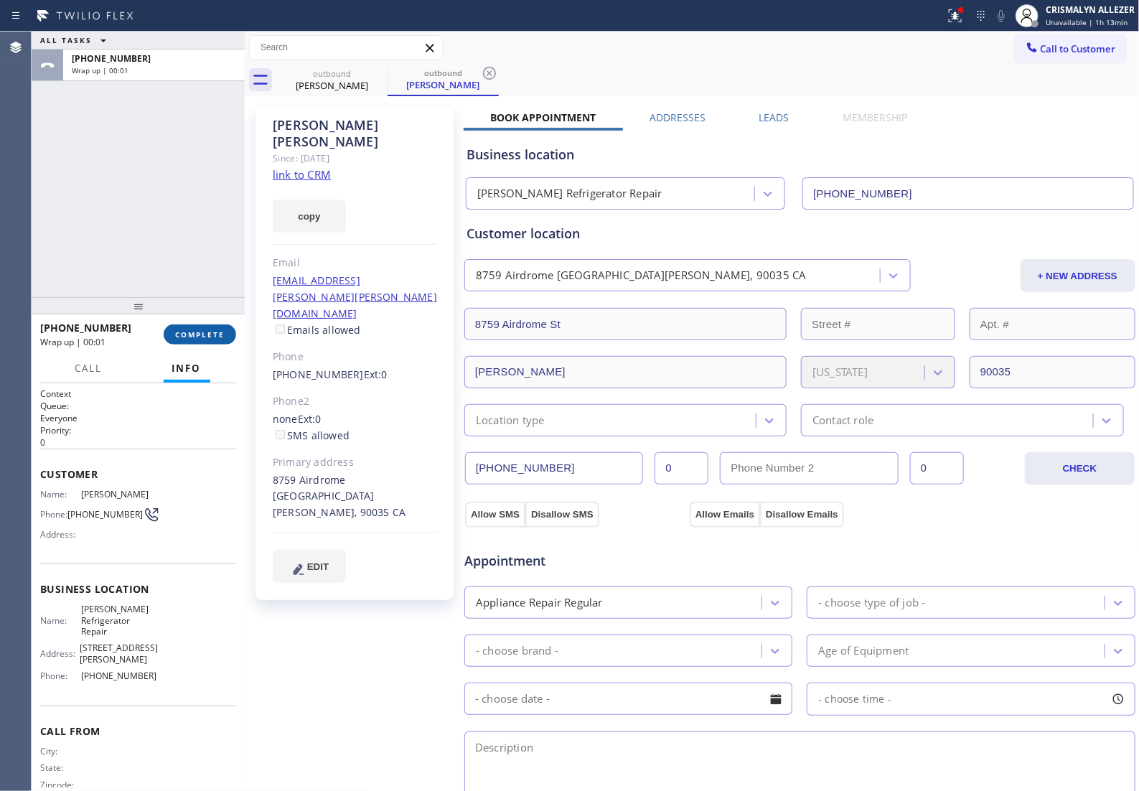
click at [199, 339] on span "COMPLETE" at bounding box center [200, 334] width 50 height 10
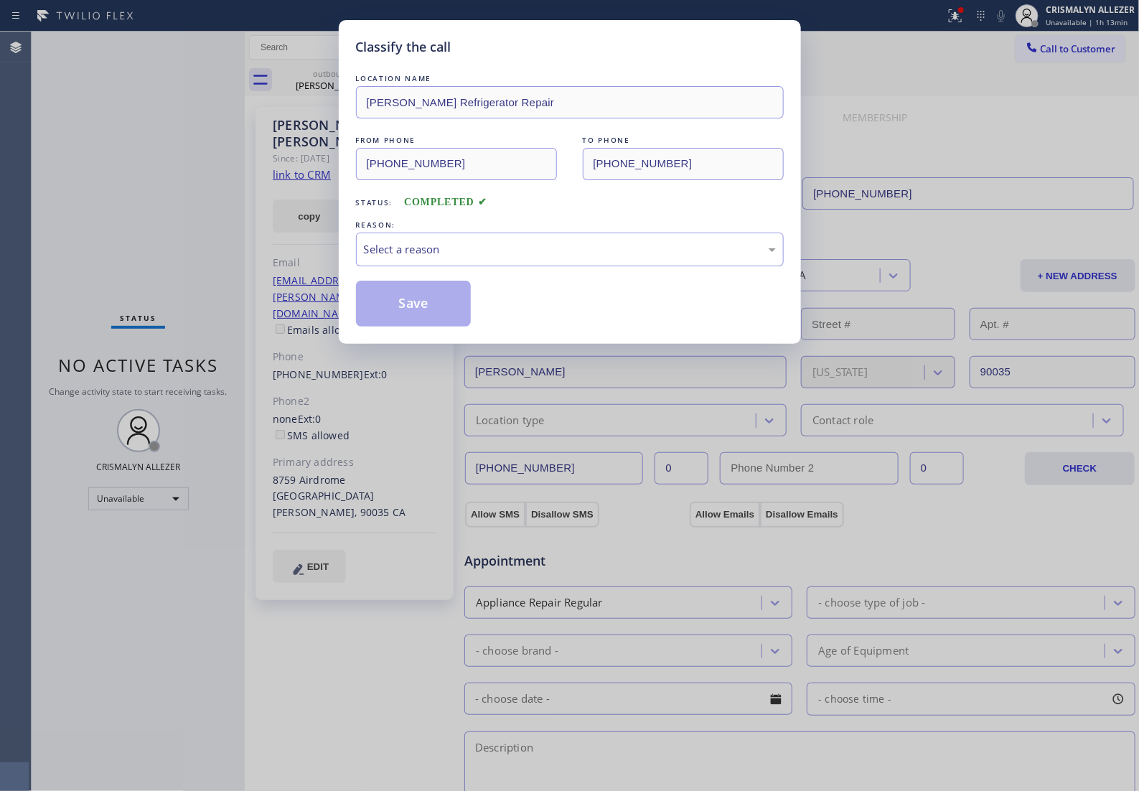
click at [199, 339] on div "Classify the call LOCATION NAME Pico Robertson Refrigerator Repair FROM PHONE (…" at bounding box center [569, 395] width 1139 height 791
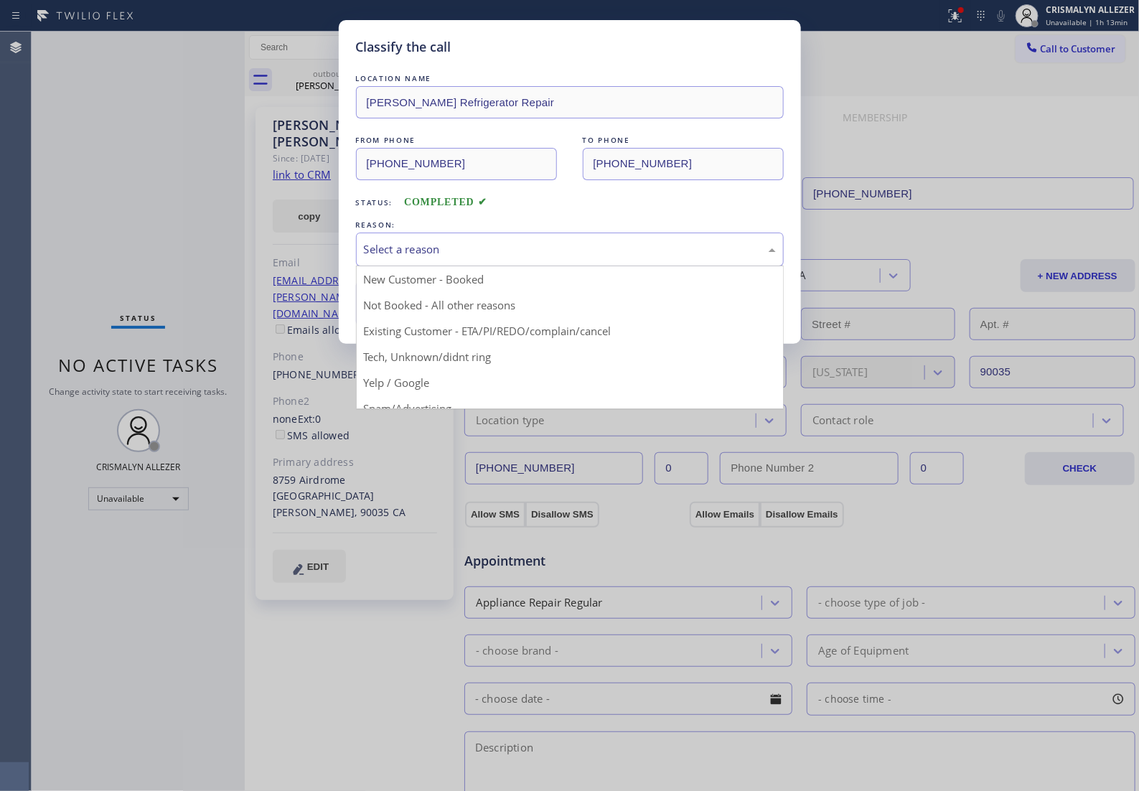
click at [540, 258] on div "Select a reason" at bounding box center [570, 249] width 412 height 17
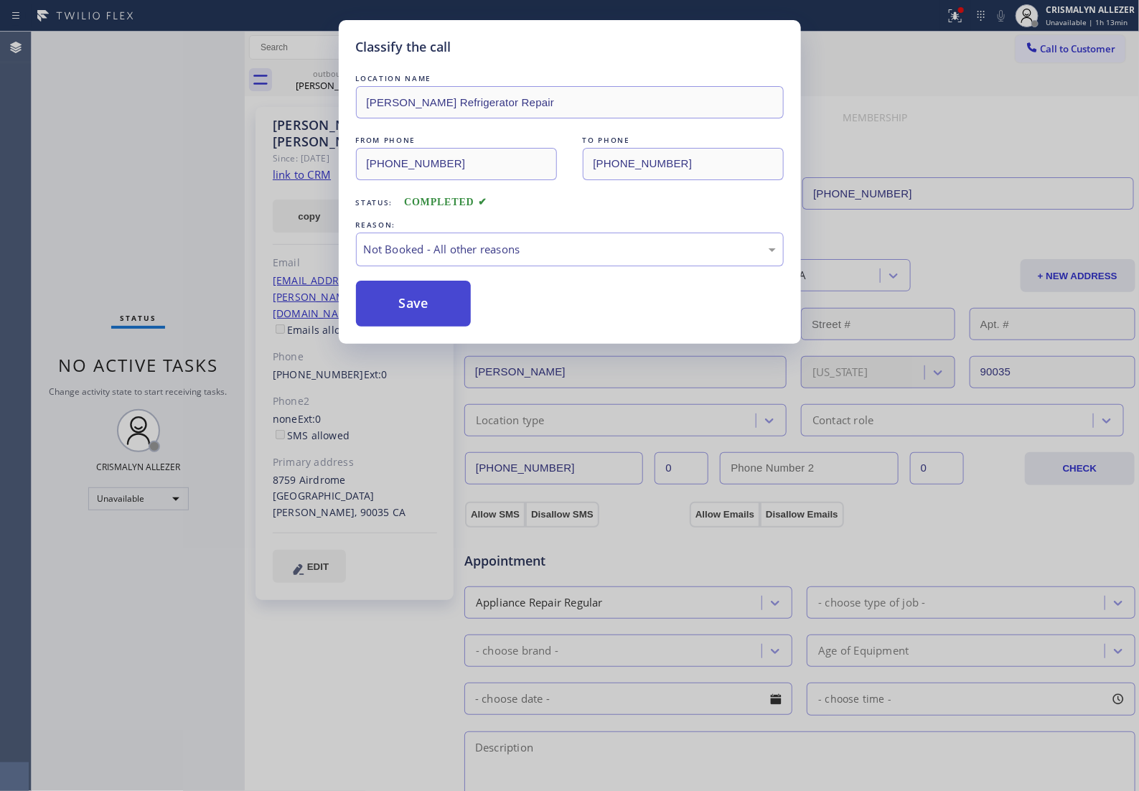
click at [443, 314] on button "Save" at bounding box center [414, 304] width 116 height 46
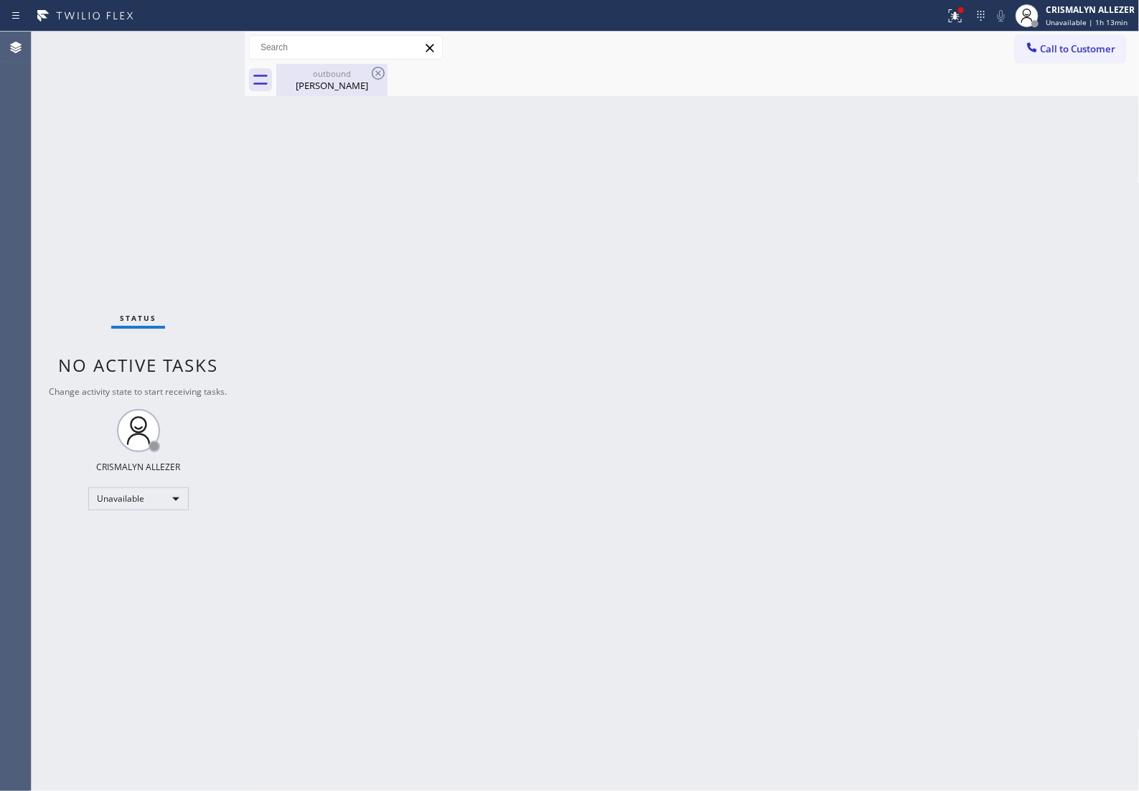
click at [321, 76] on div "outbound" at bounding box center [332, 73] width 108 height 11
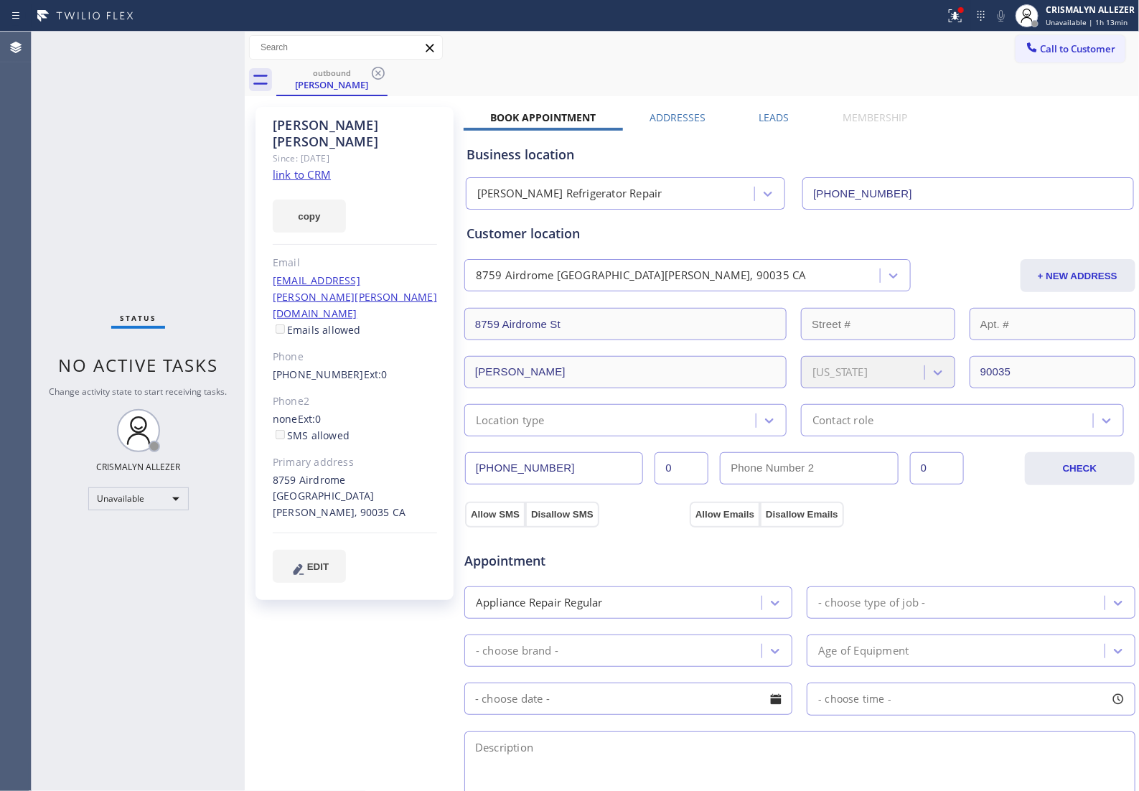
click at [751, 118] on div "Leads" at bounding box center [774, 121] width 84 height 20
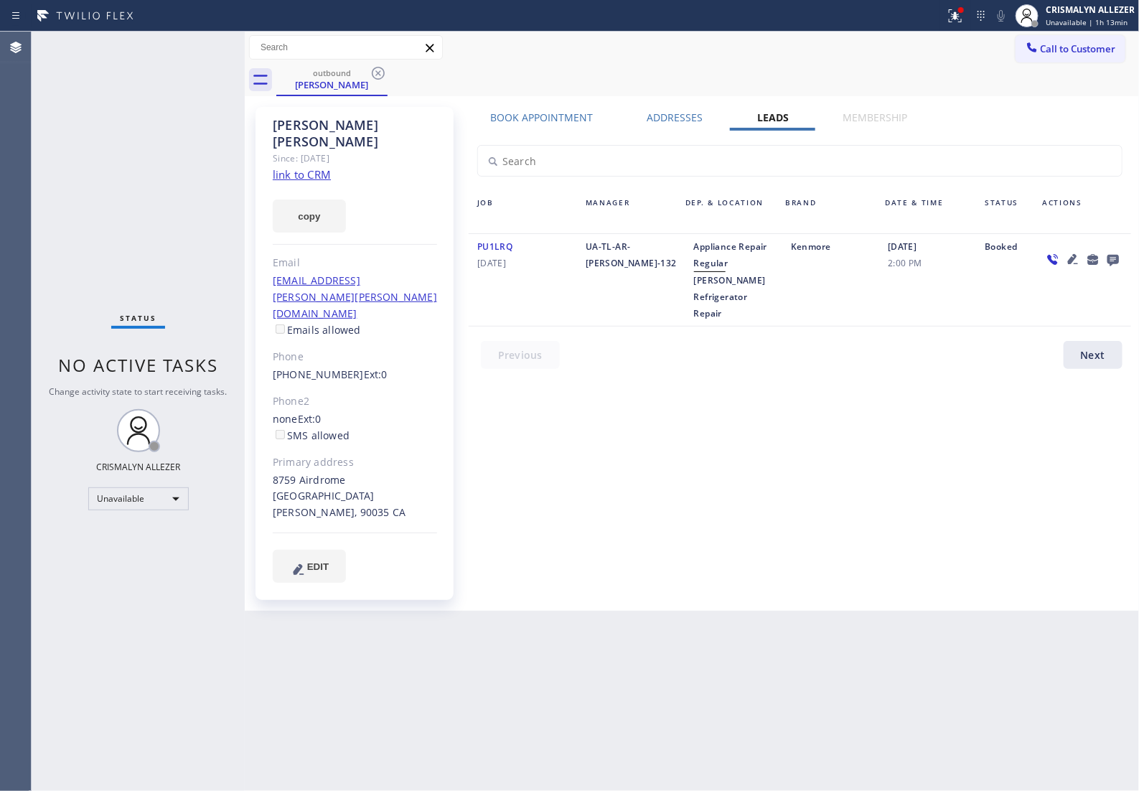
click at [1111, 263] on icon at bounding box center [1112, 259] width 17 height 18
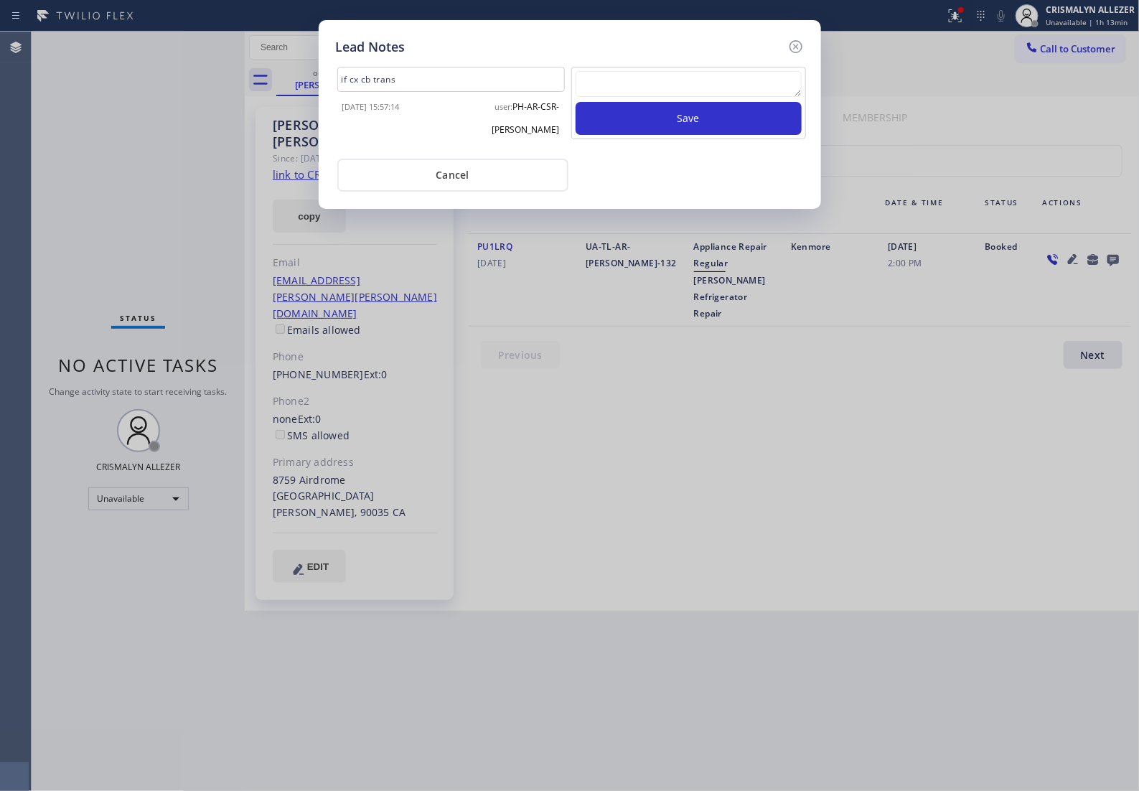
click at [673, 88] on textarea at bounding box center [689, 84] width 226 height 26
paste textarea "DON'T NEED SERVICE"
type textarea "DON'T NEED SERVICE"
click at [683, 135] on button "Save" at bounding box center [689, 118] width 226 height 33
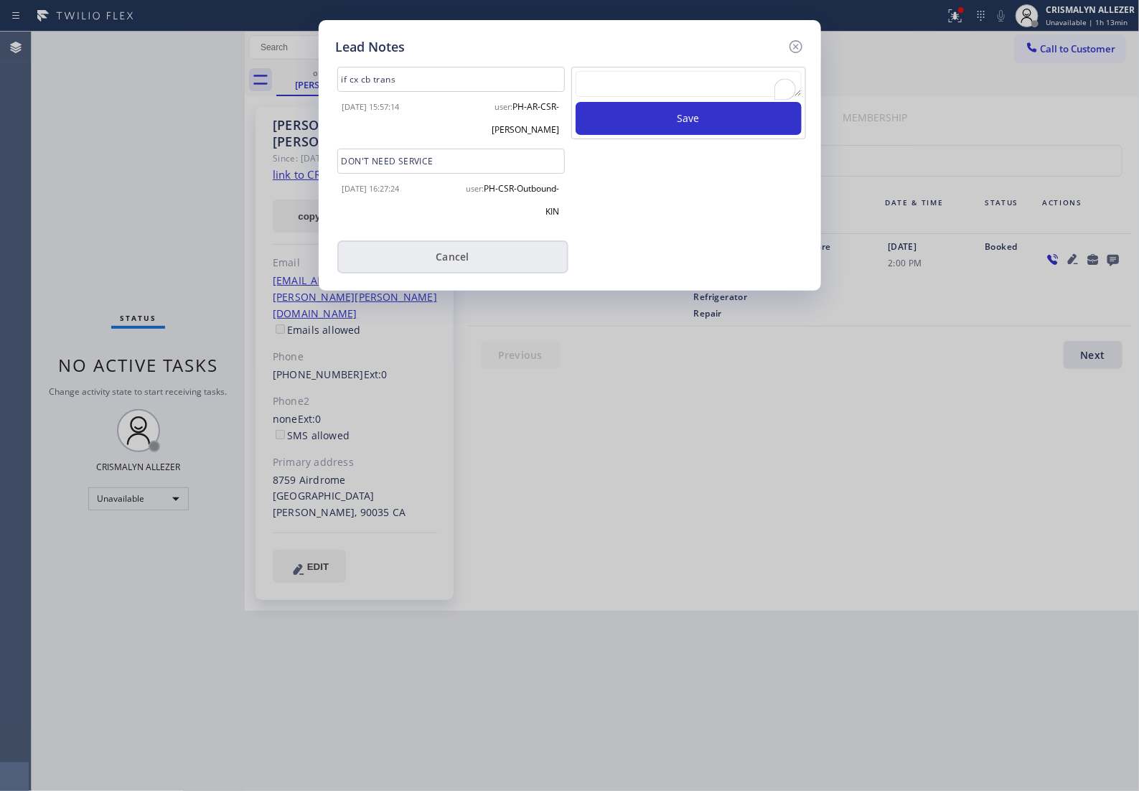
click at [451, 266] on button "Cancel" at bounding box center [452, 256] width 231 height 33
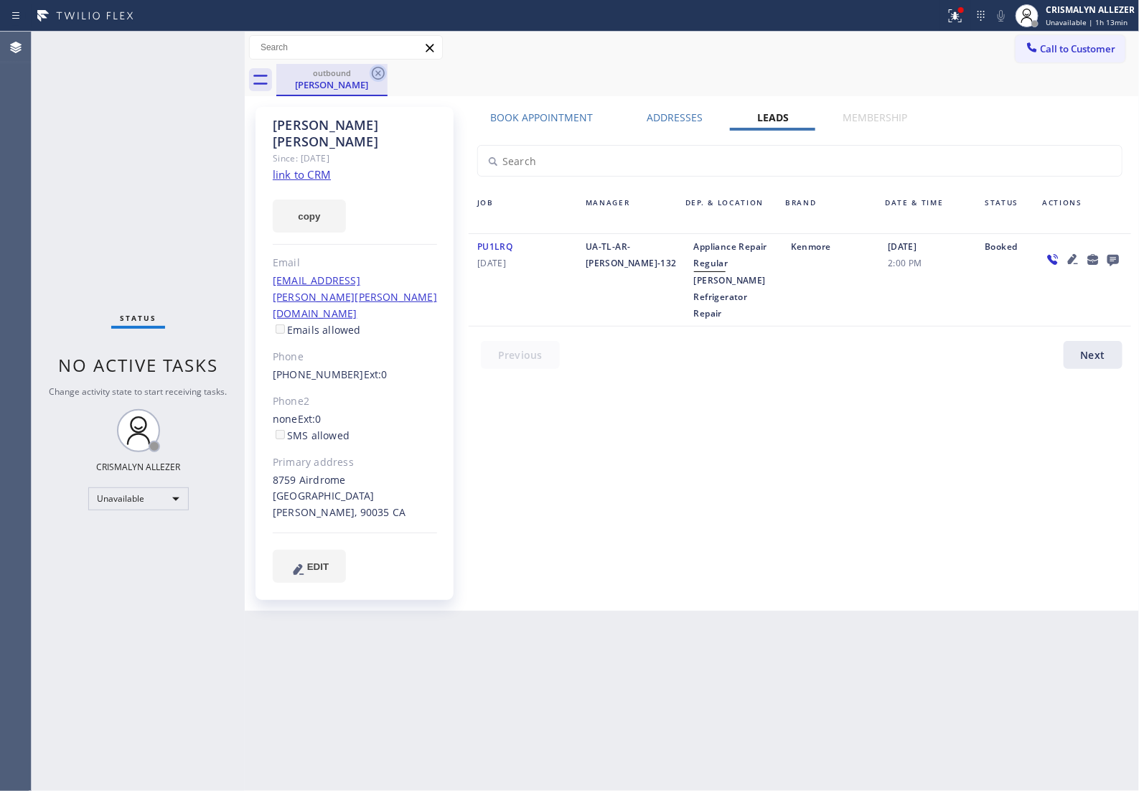
click at [375, 73] on icon at bounding box center [378, 73] width 17 height 17
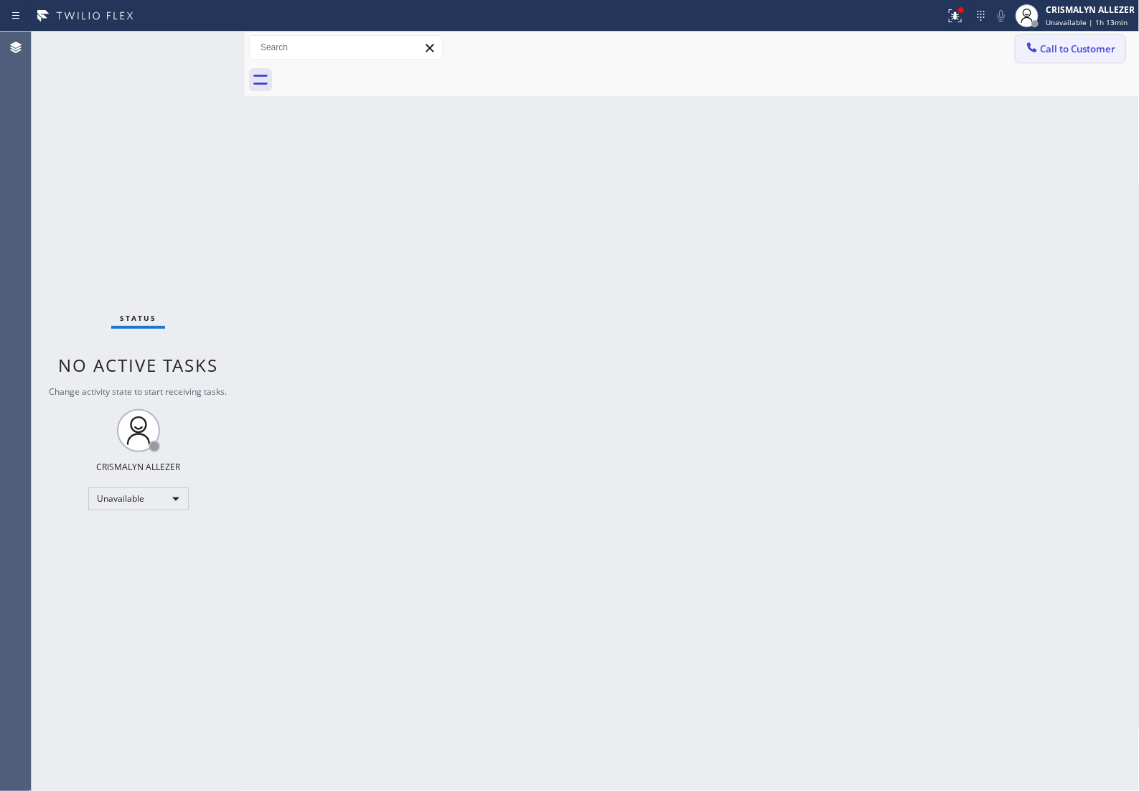
click at [1049, 48] on span "Call to Customer" at bounding box center [1078, 48] width 75 height 13
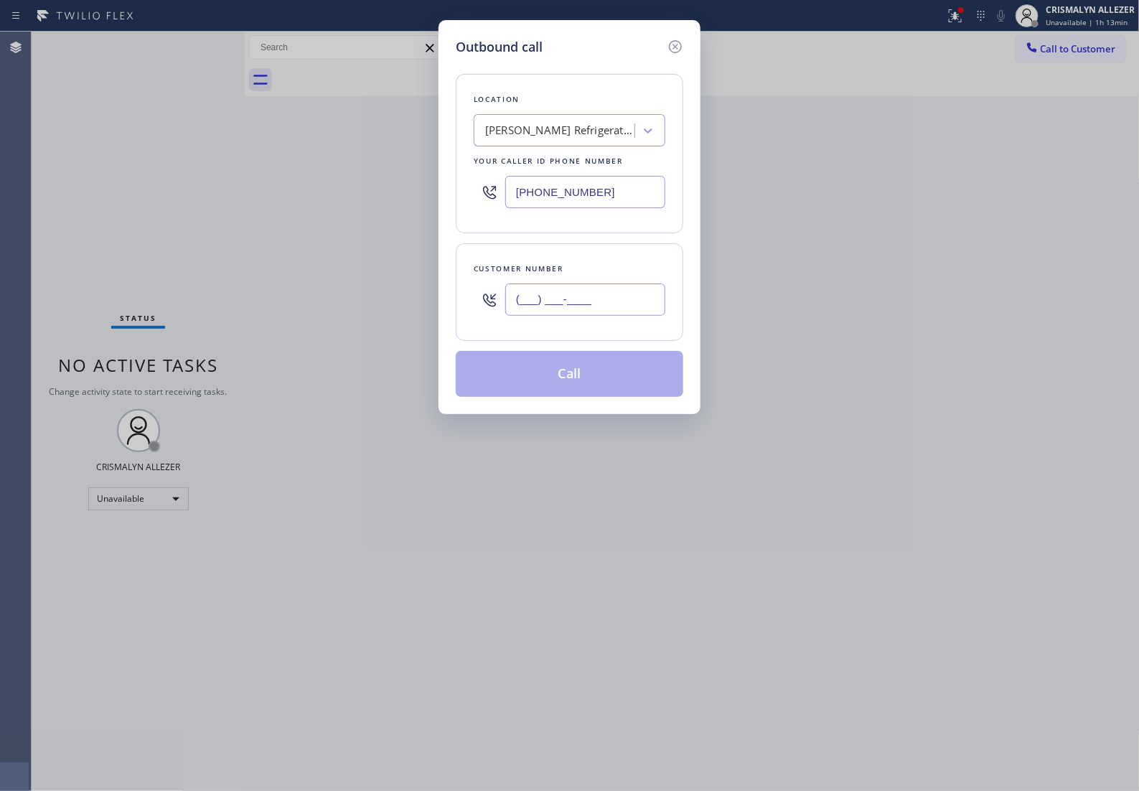
click at [637, 316] on input "(___) ___-____" at bounding box center [585, 299] width 160 height 32
paste input "818) 439-4719"
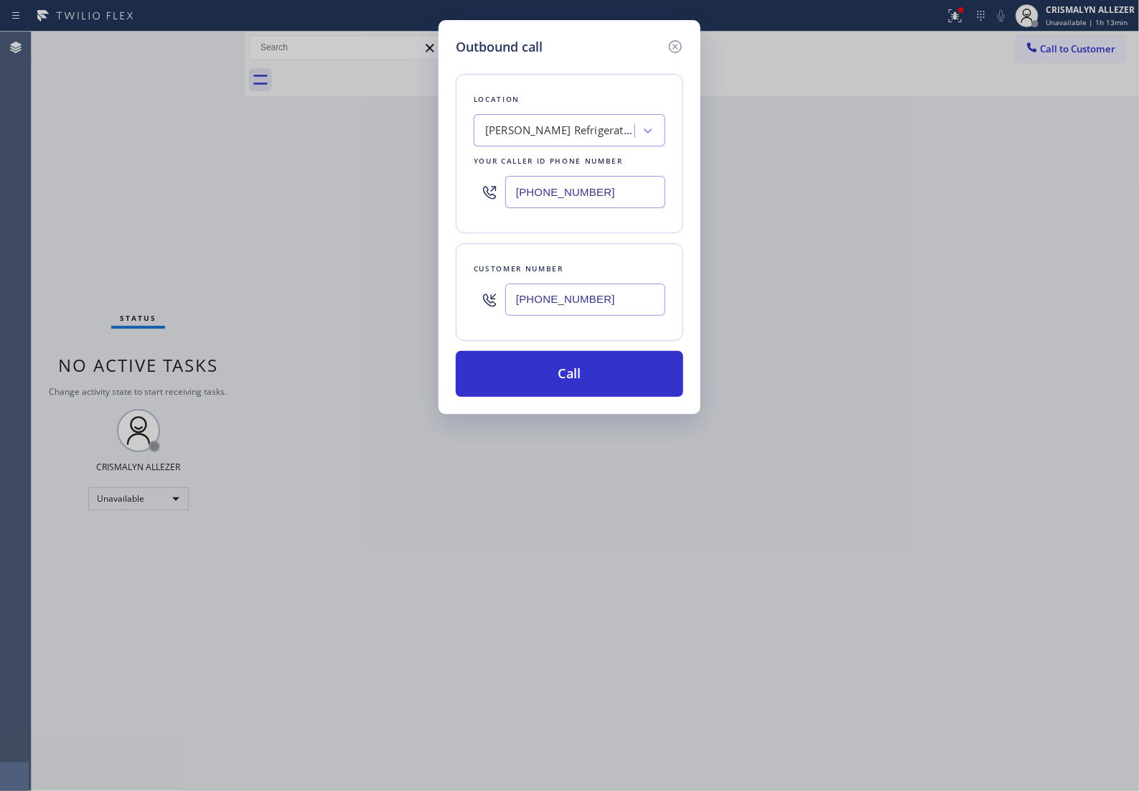
type input "[PHONE_NUMBER]"
click at [603, 144] on div "[PERSON_NAME] Refrigerator Repair" at bounding box center [556, 130] width 156 height 25
type input "5 STAR APPLIANCE RE"
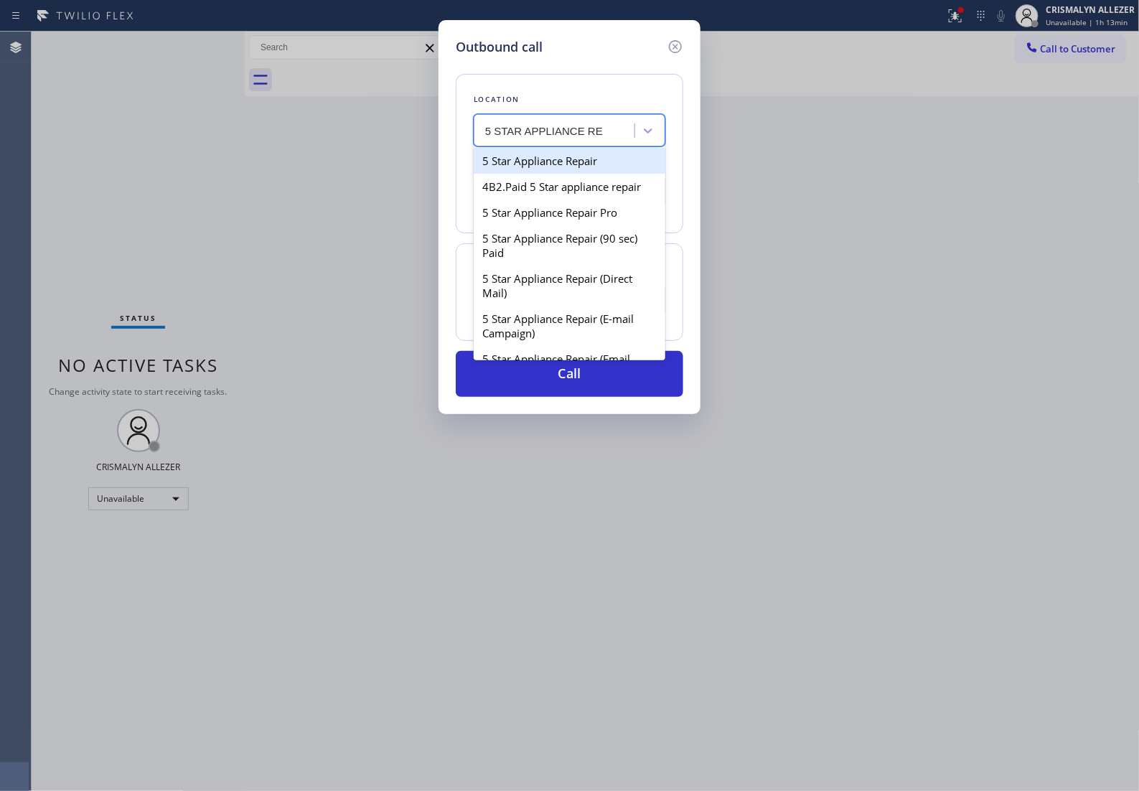
click at [589, 169] on div "5 Star Appliance Repair" at bounding box center [570, 161] width 192 height 26
type input "[PHONE_NUMBER]"
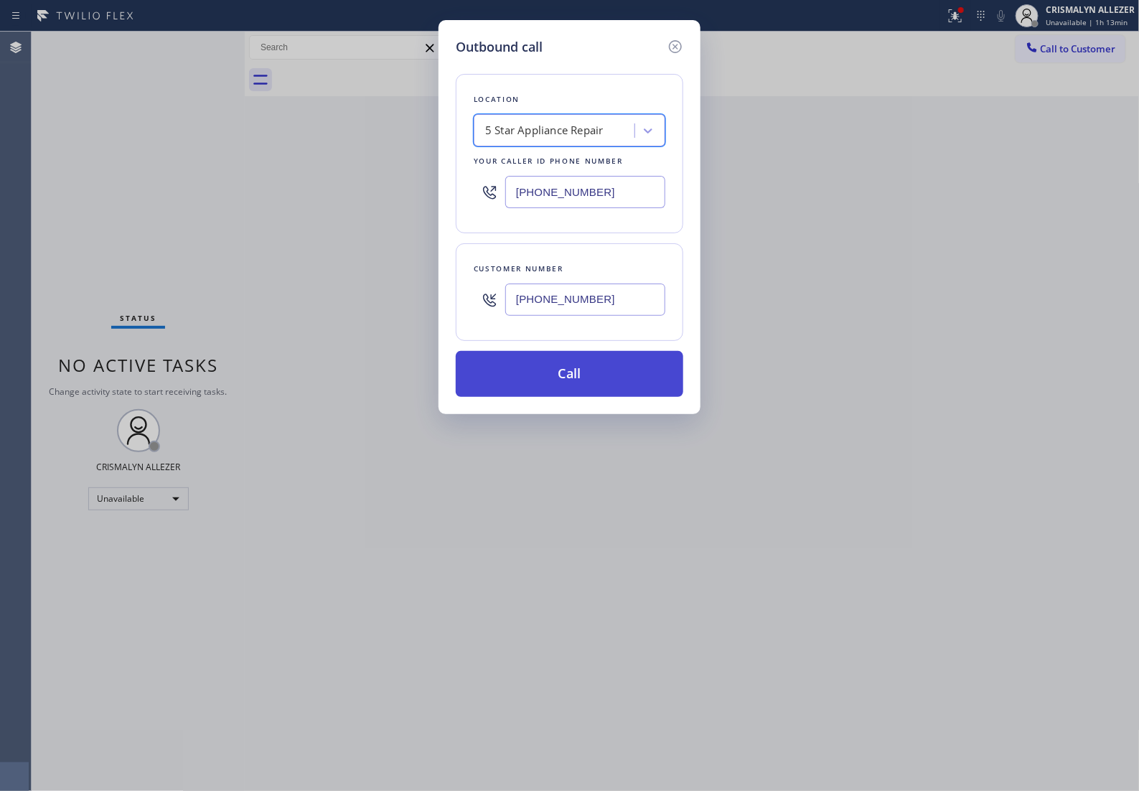
click at [585, 397] on button "Call" at bounding box center [570, 374] width 228 height 46
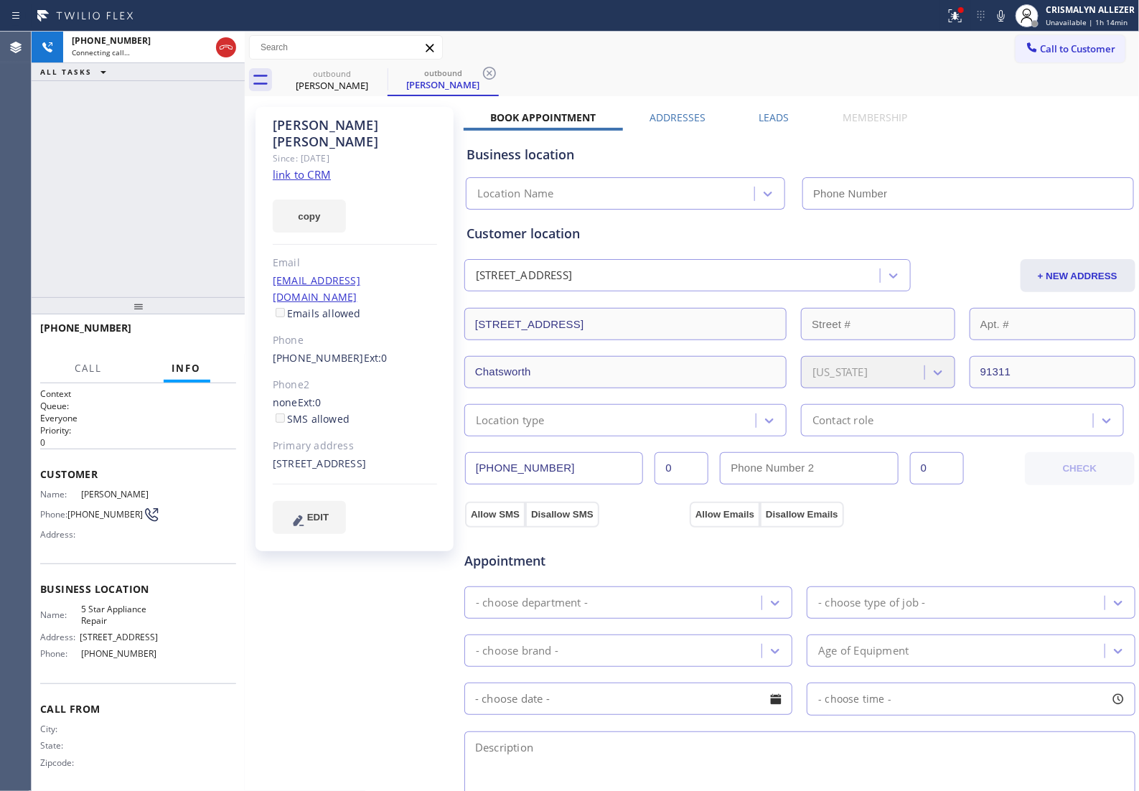
type input "[PHONE_NUMBER]"
click at [306, 167] on link "link to CRM" at bounding box center [302, 174] width 58 height 14
click at [197, 338] on span "HANG UP" at bounding box center [203, 334] width 44 height 10
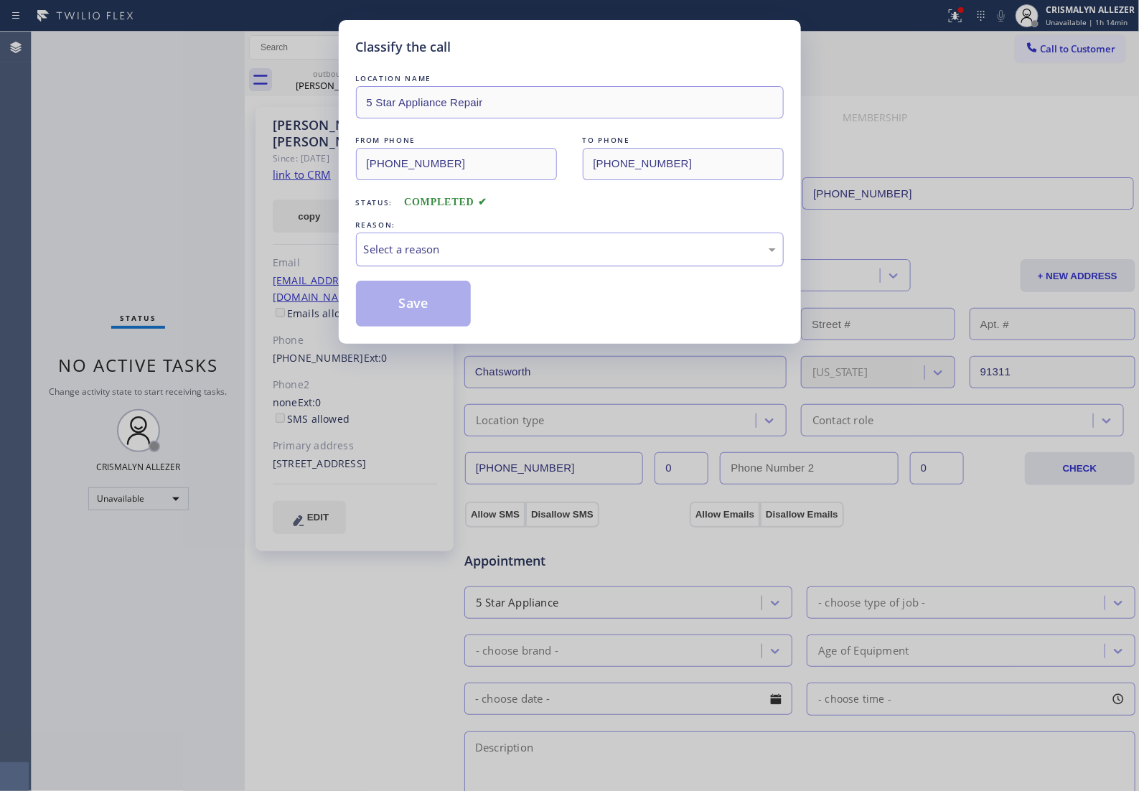
click at [563, 258] on div "Select a reason" at bounding box center [570, 249] width 412 height 17
click at [418, 321] on button "Save" at bounding box center [414, 304] width 116 height 46
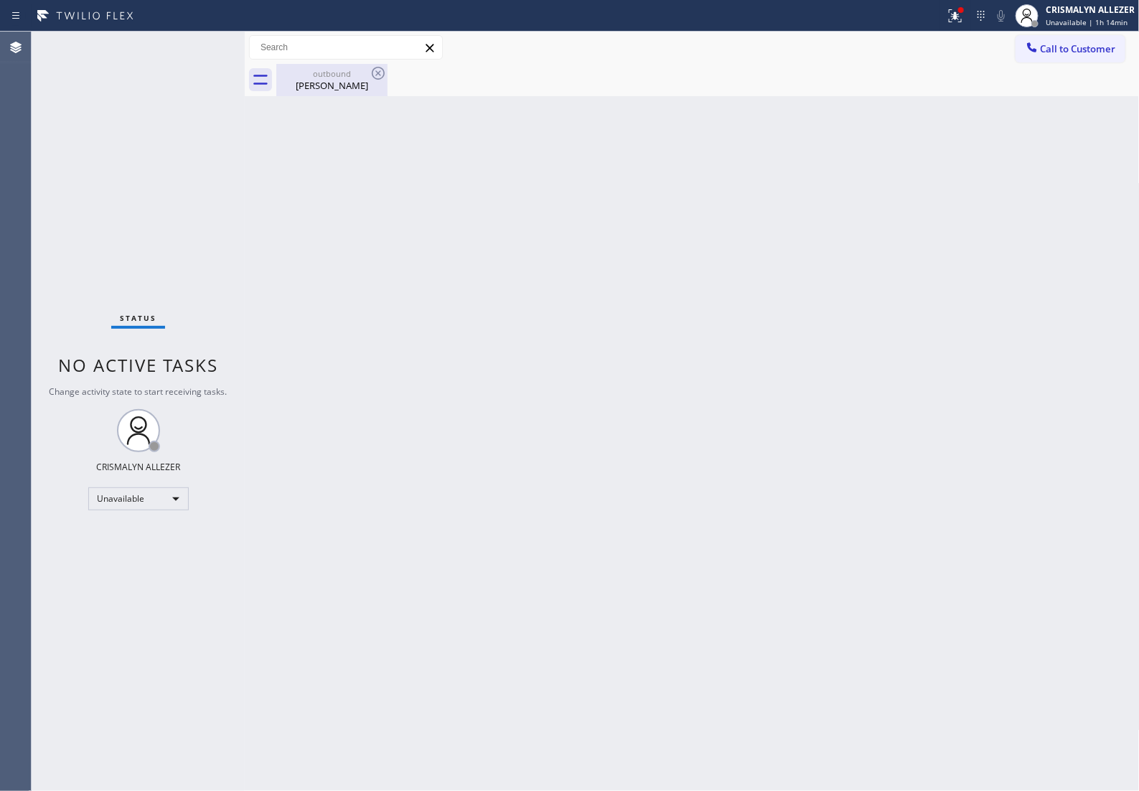
click at [336, 85] on div "Alan Thompson" at bounding box center [332, 85] width 108 height 13
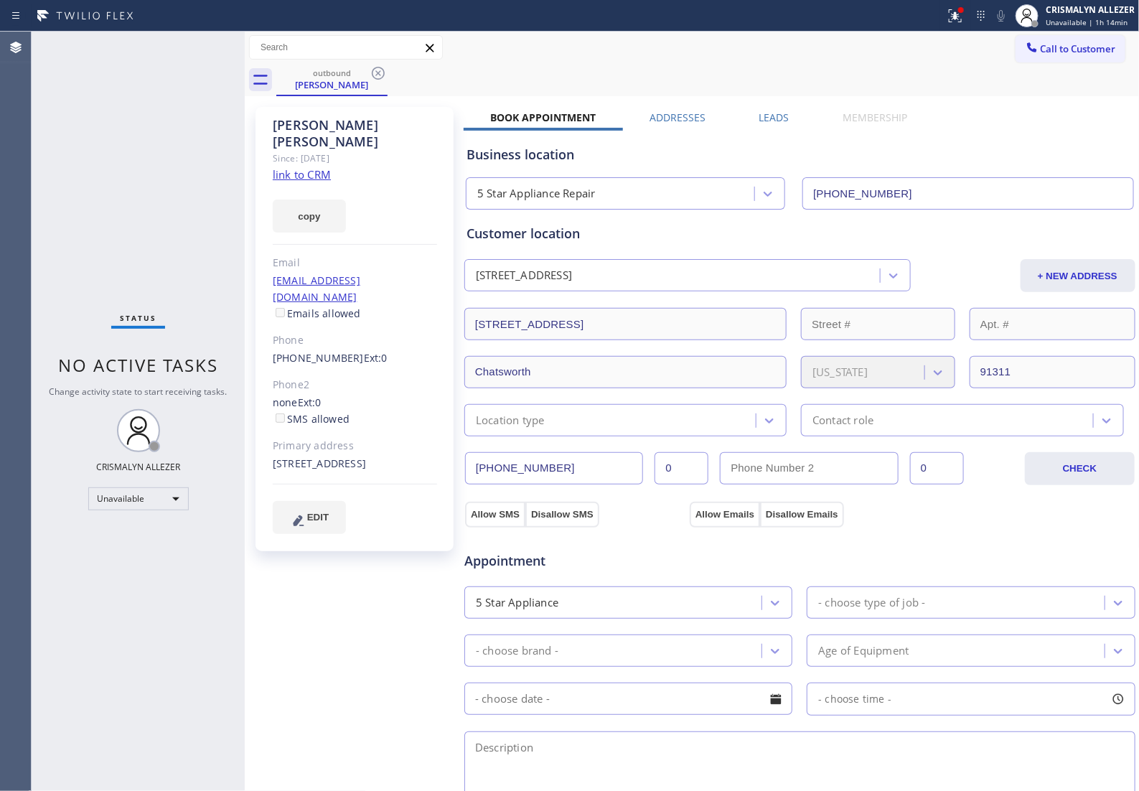
click at [774, 116] on label "Leads" at bounding box center [774, 118] width 30 height 14
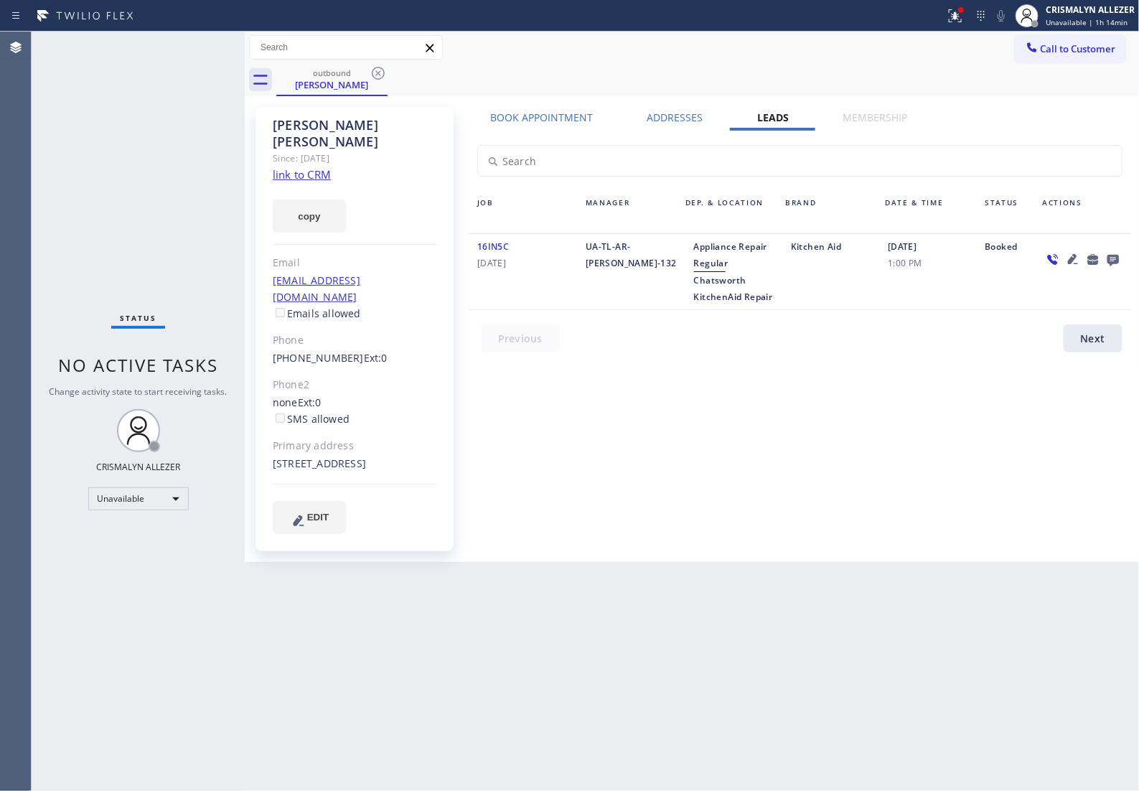
click at [1115, 261] on icon at bounding box center [1112, 260] width 11 height 11
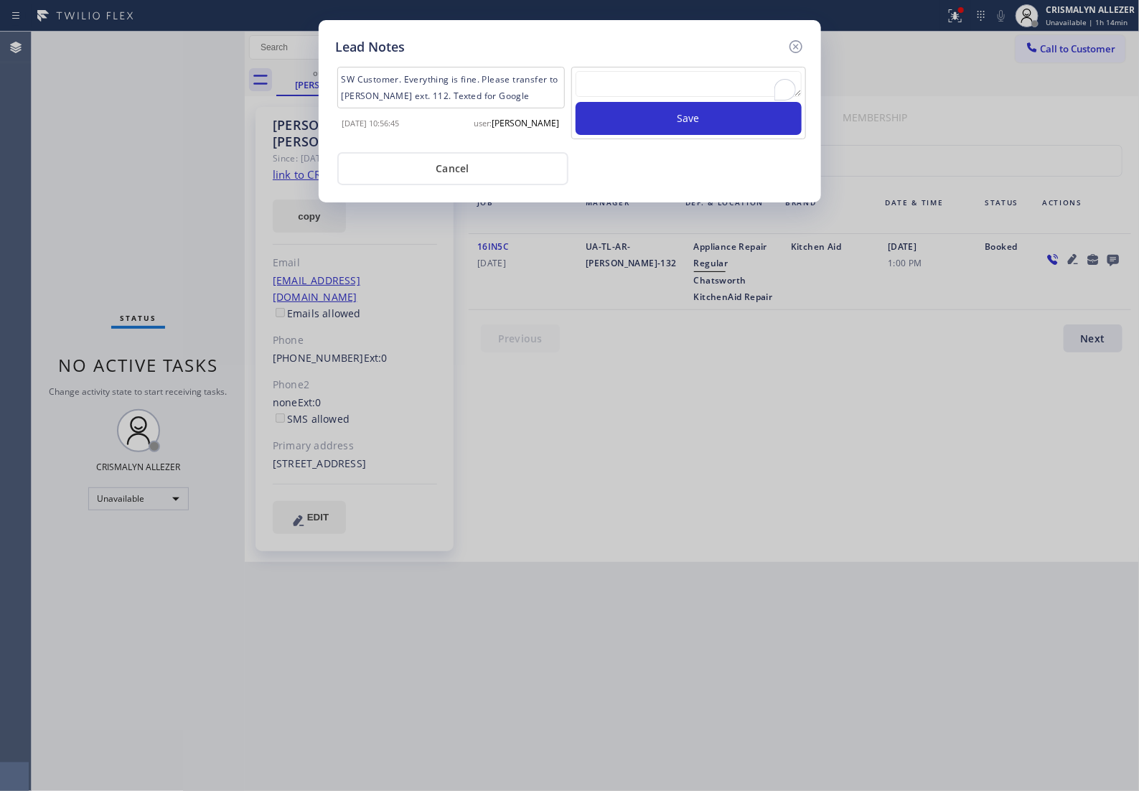
click at [657, 85] on textarea "To enrich screen reader interactions, please activate Accessibility in Grammarl…" at bounding box center [689, 84] width 226 height 26
paste textarea "no answer | pls xfer if cx calls back"
type textarea "no answer | pls xfer if cx calls back"
click at [675, 135] on button "Save" at bounding box center [689, 118] width 226 height 33
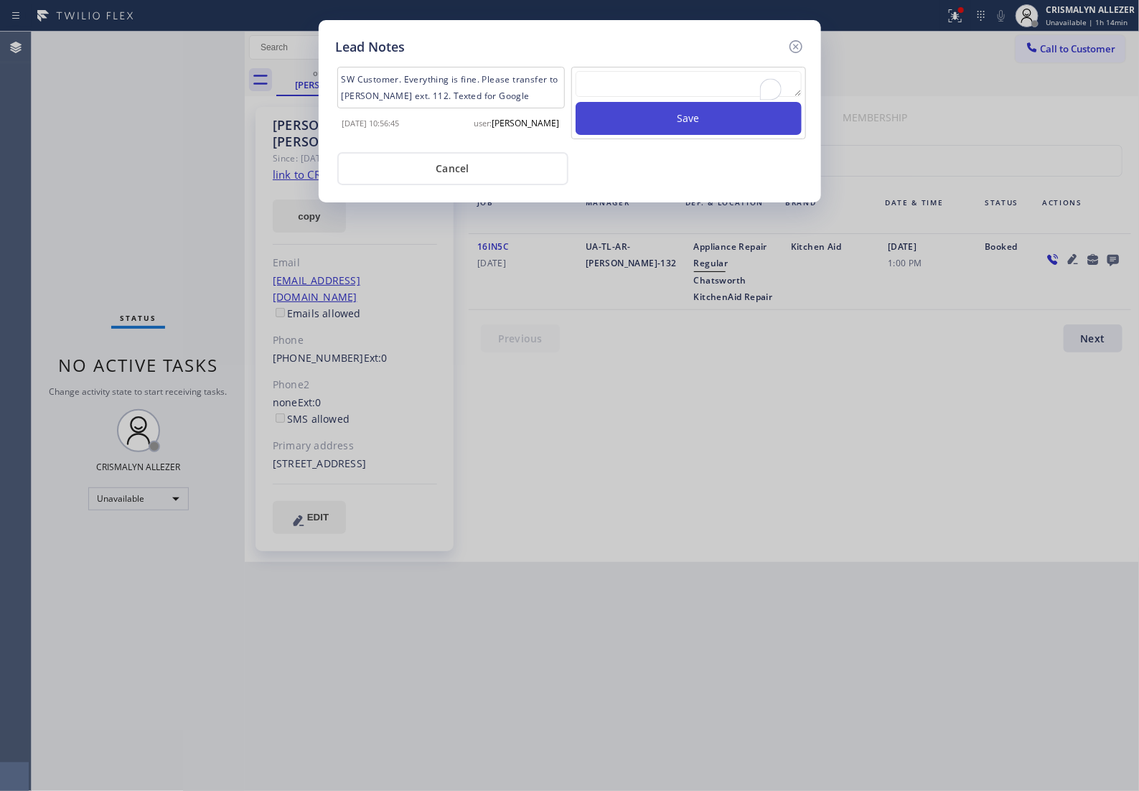
scroll to position [0, 0]
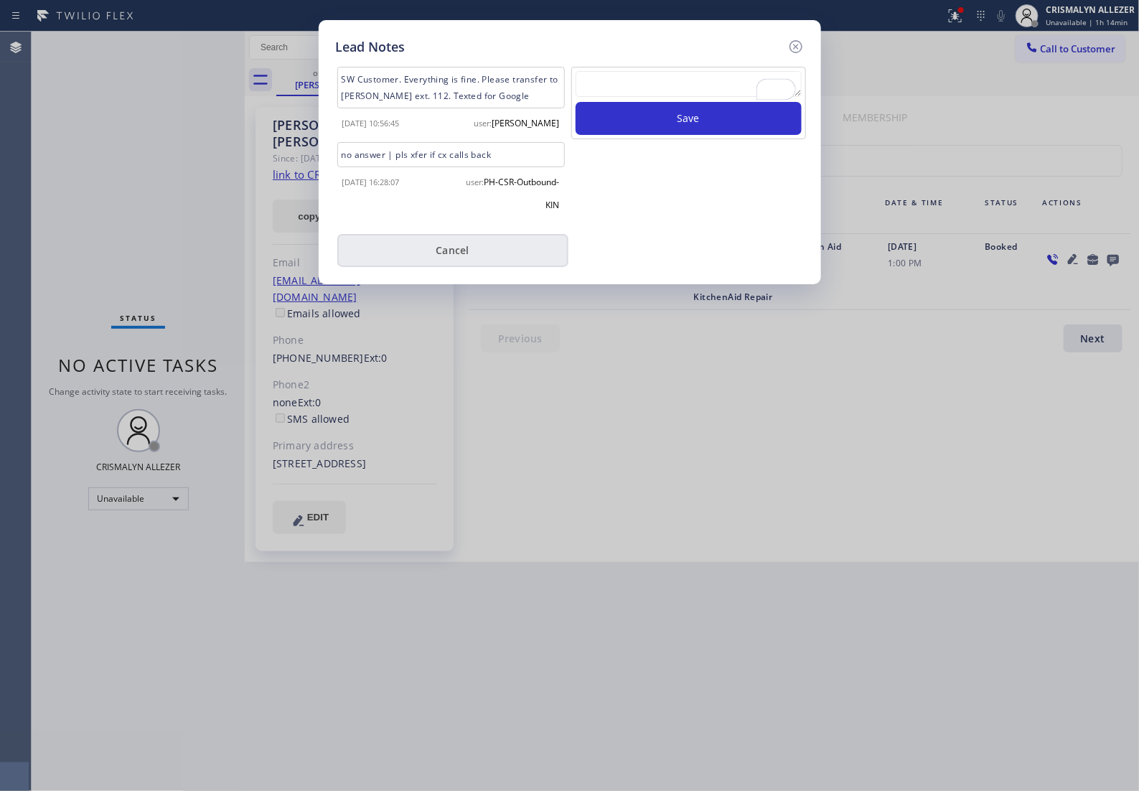
click at [467, 253] on button "Cancel" at bounding box center [452, 250] width 231 height 33
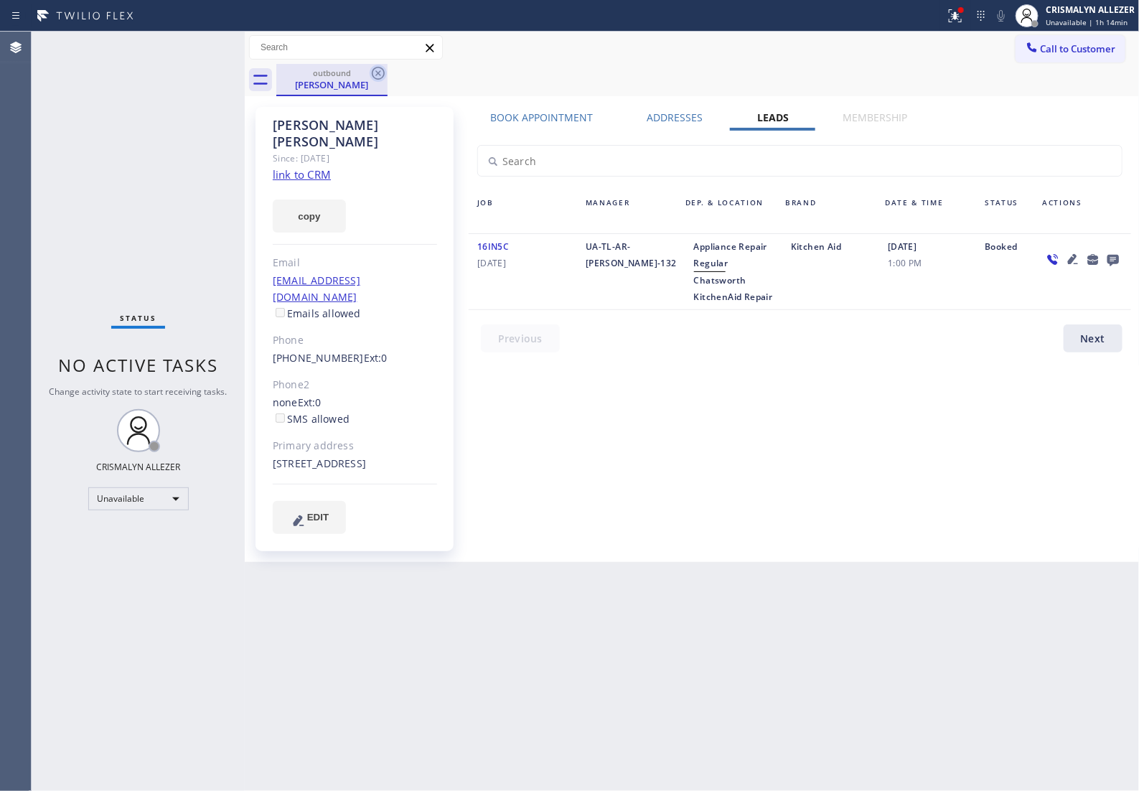
click at [380, 72] on icon at bounding box center [378, 73] width 17 height 17
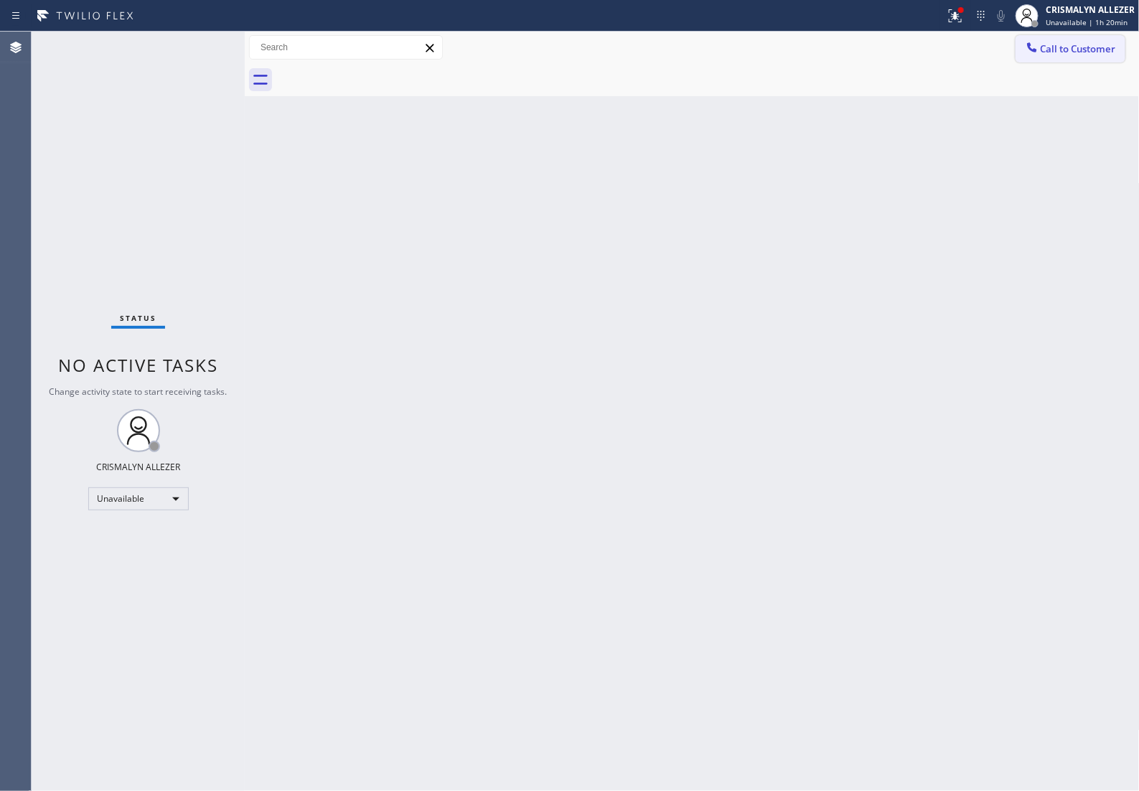
click at [1075, 49] on span "Call to Customer" at bounding box center [1078, 48] width 75 height 13
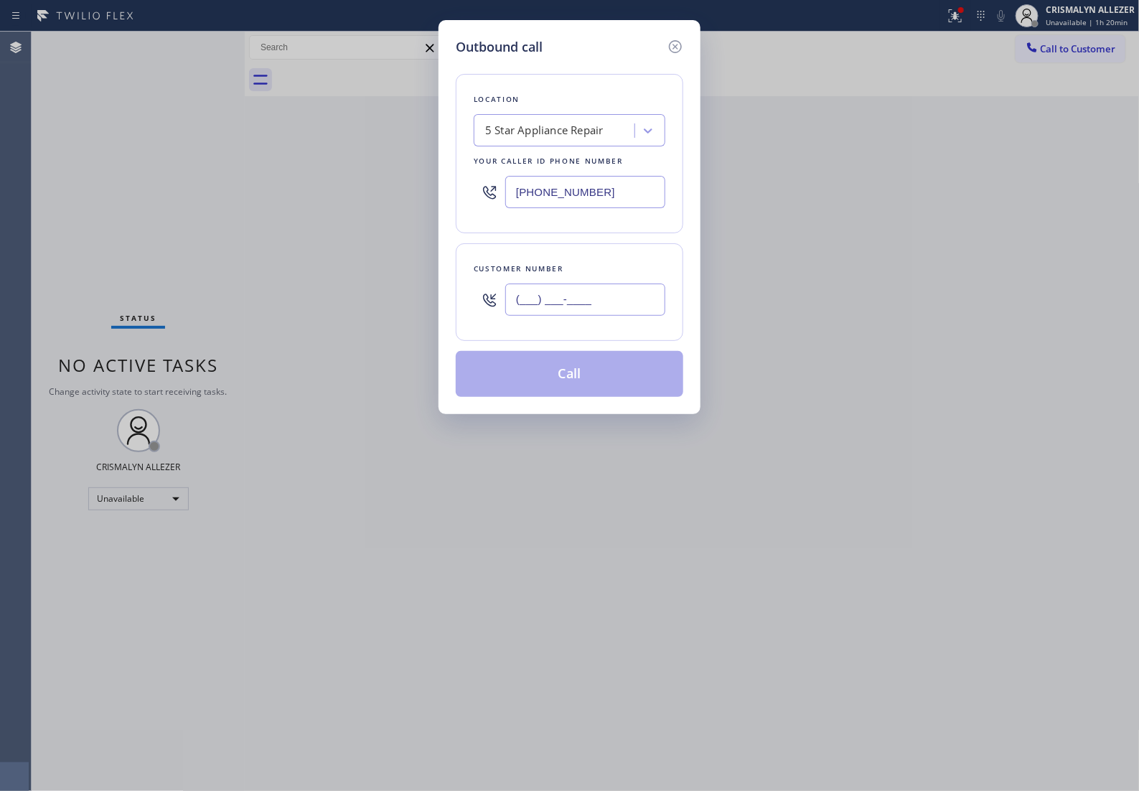
click at [637, 316] on input "(___) ___-____" at bounding box center [585, 299] width 160 height 32
paste input "213) 840-1121"
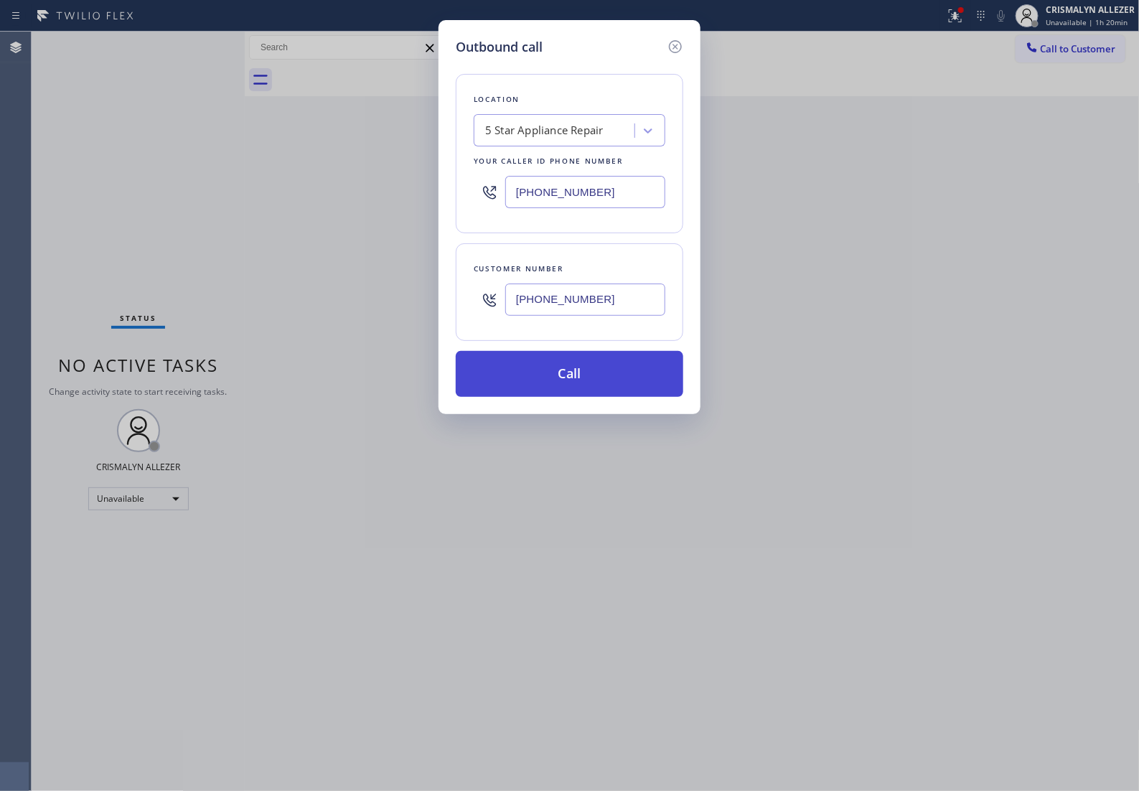
type input "(213) 840-1121"
click at [582, 397] on button "Call" at bounding box center [570, 374] width 228 height 46
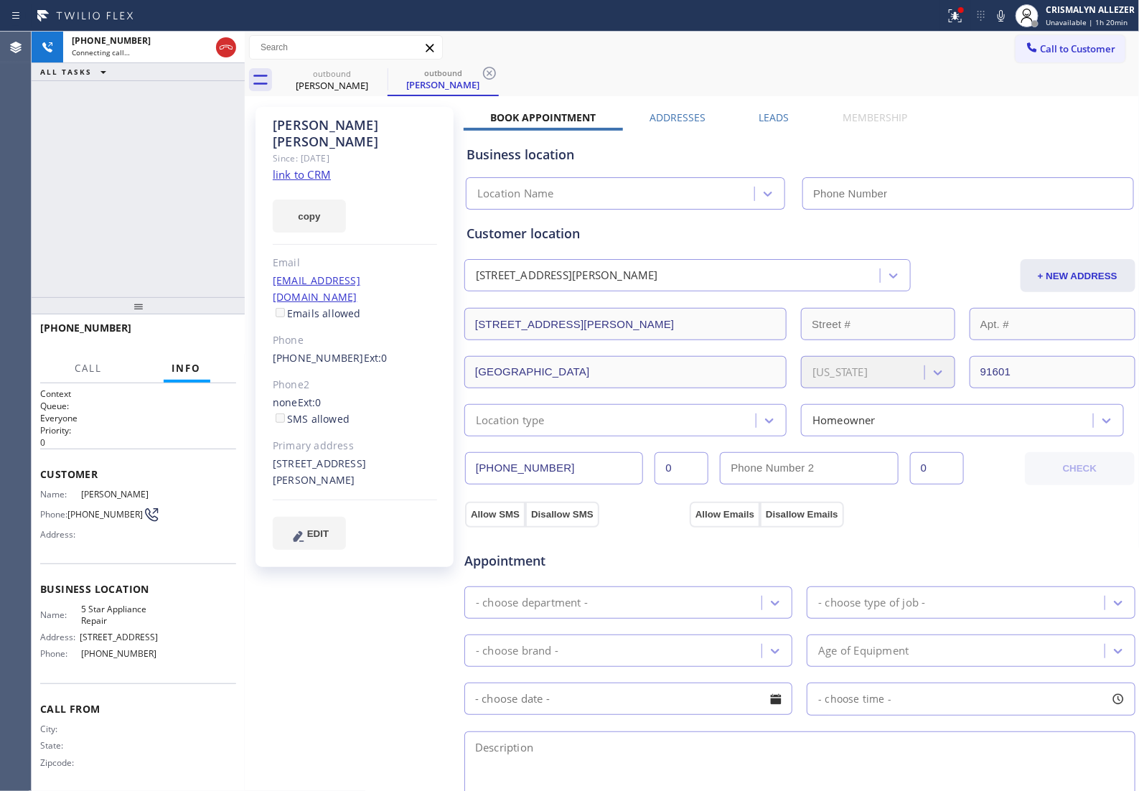
click at [321, 167] on link "link to CRM" at bounding box center [302, 174] width 58 height 14
type input "[PHONE_NUMBER]"
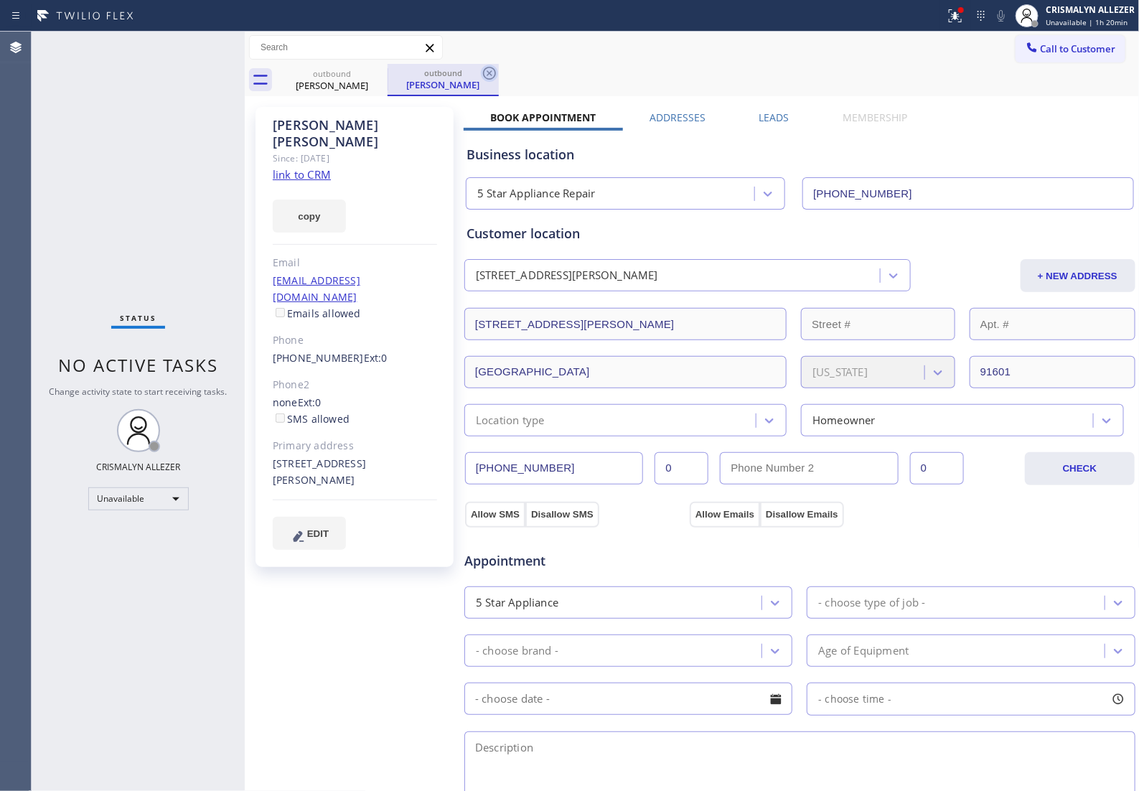
click at [493, 72] on icon at bounding box center [489, 73] width 17 height 17
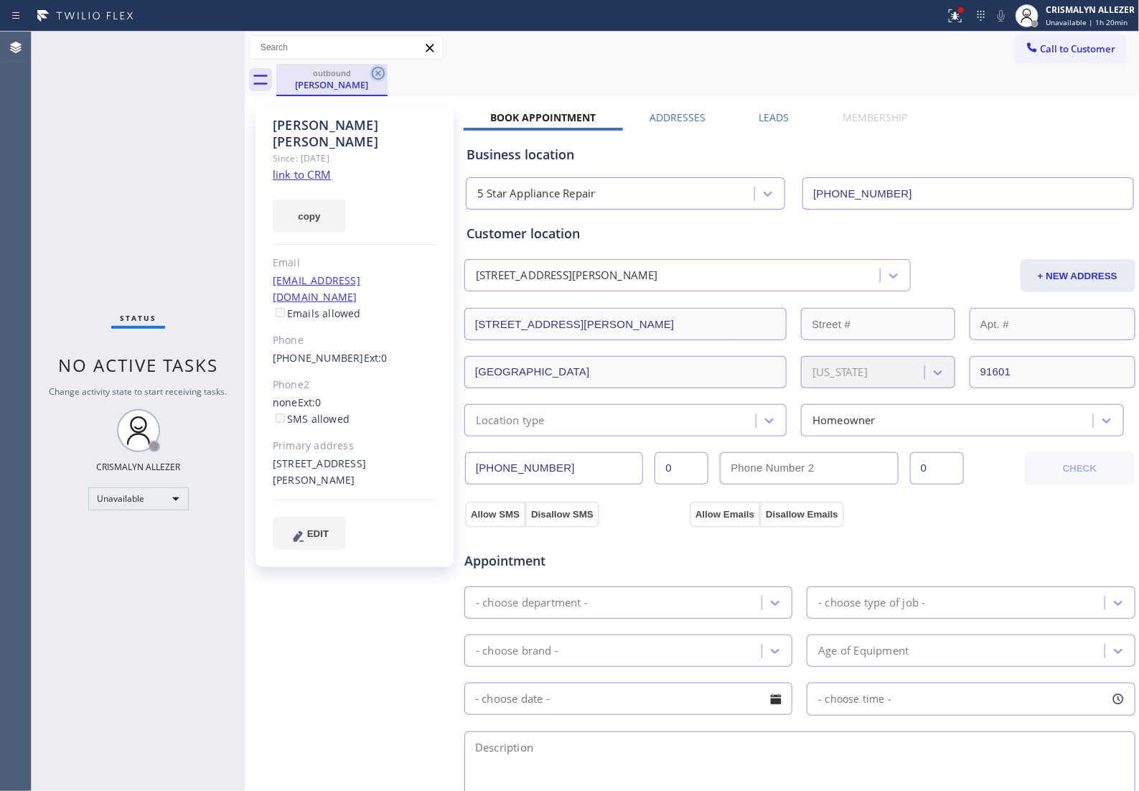
click at [379, 73] on icon at bounding box center [378, 73] width 17 height 17
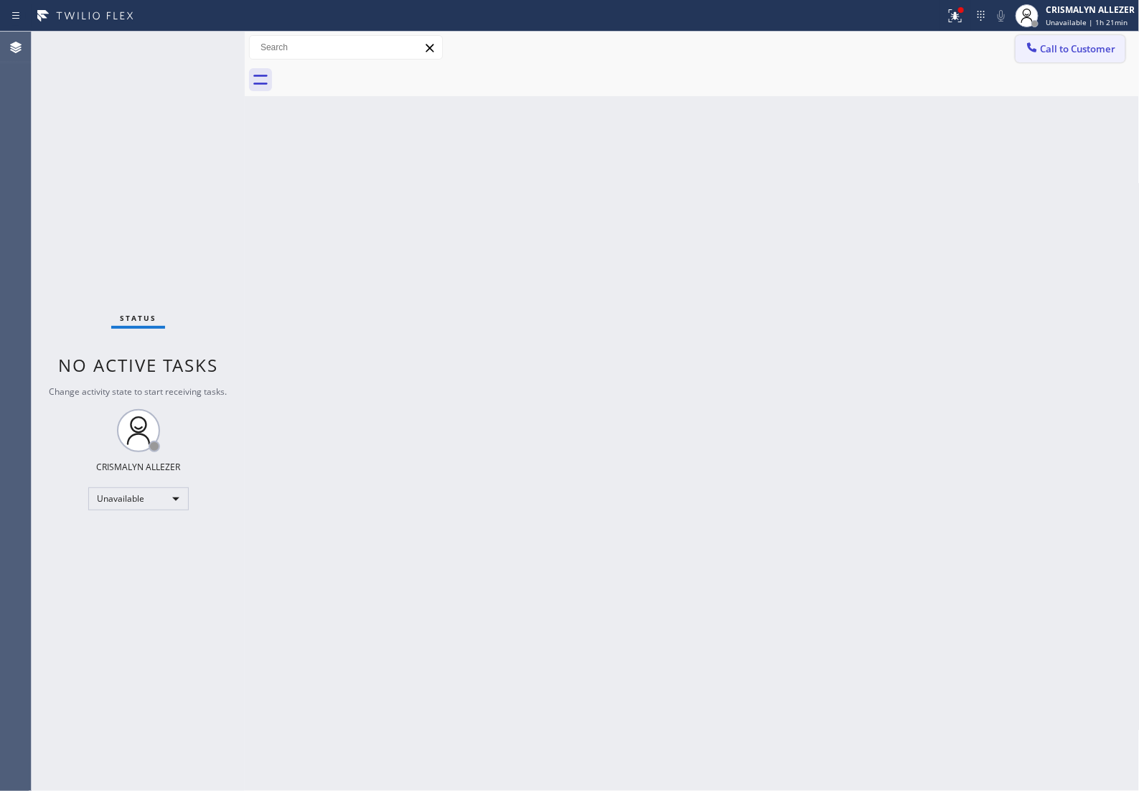
click at [1077, 50] on span "Call to Customer" at bounding box center [1078, 48] width 75 height 13
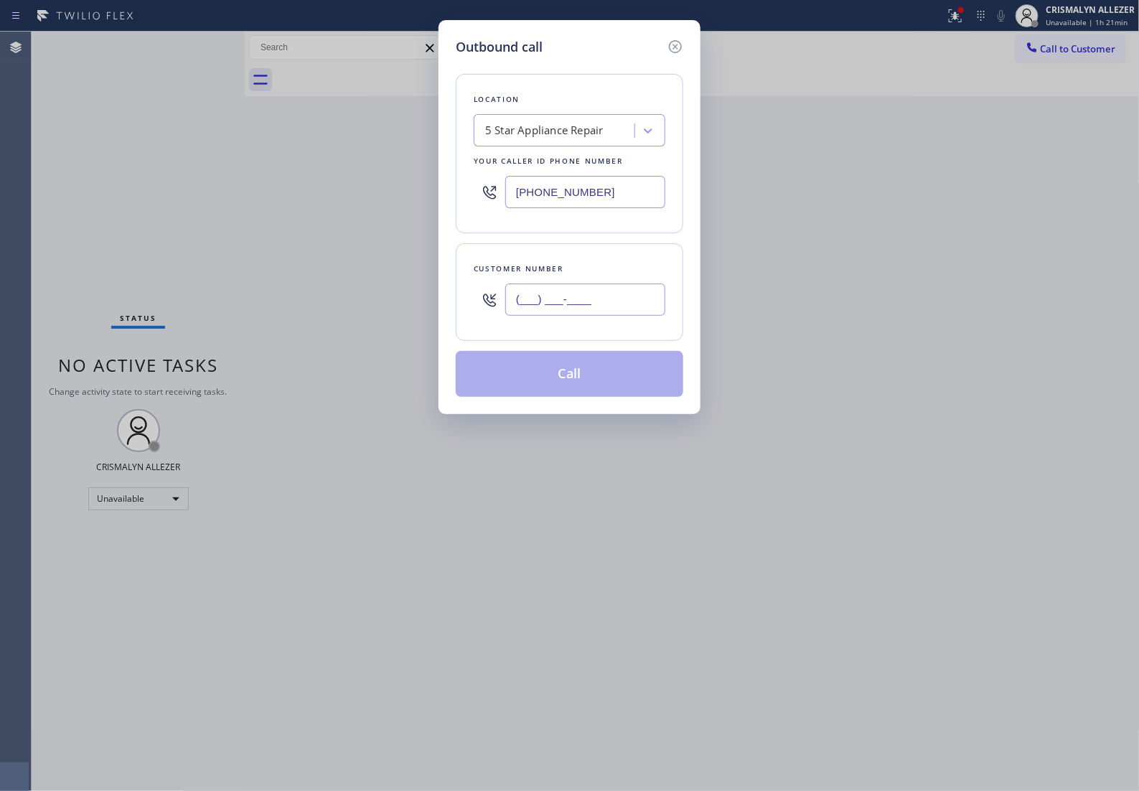
click at [619, 312] on input "(___) ___-____" at bounding box center [585, 299] width 160 height 32
paste input "925) 595-3360"
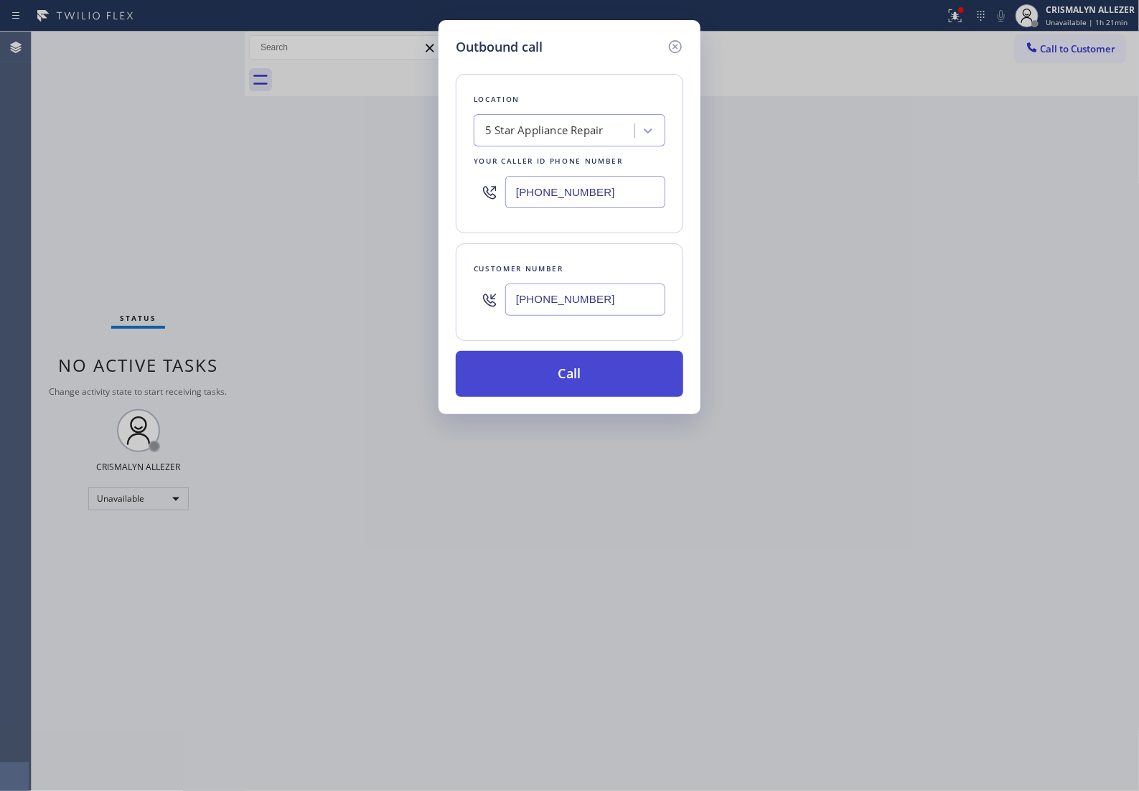
type input "(925) 595-3360"
click at [598, 388] on button "Call" at bounding box center [570, 374] width 228 height 46
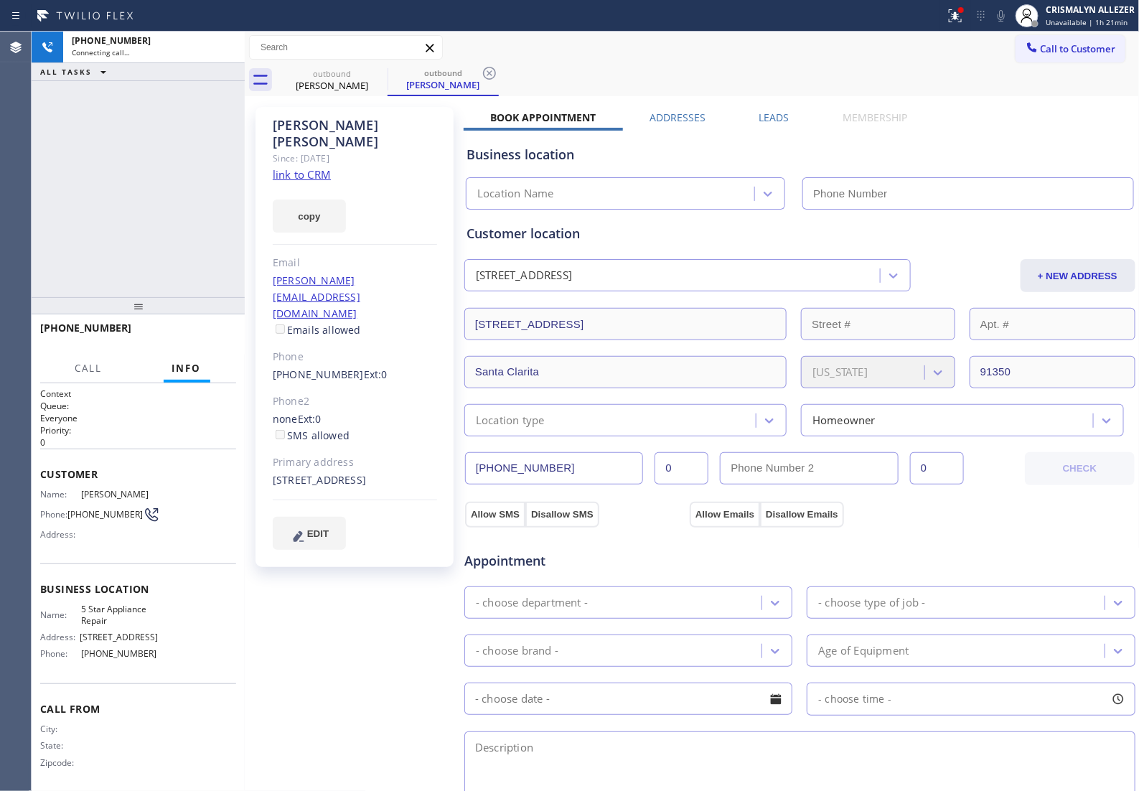
type input "[PHONE_NUMBER]"
click at [304, 167] on link "link to CRM" at bounding box center [302, 174] width 58 height 14
drag, startPoint x: 761, startPoint y: 116, endPoint x: 777, endPoint y: 126, distance: 19.7
click at [761, 116] on label "Leads" at bounding box center [774, 118] width 30 height 14
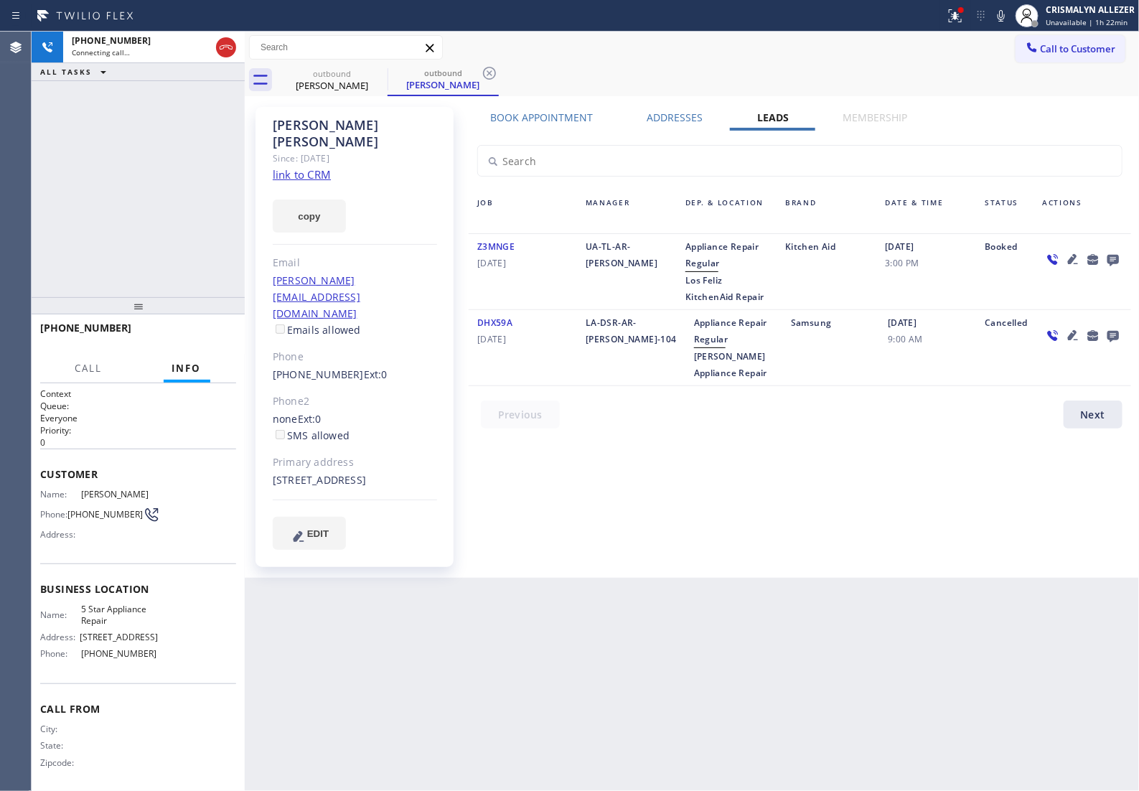
click at [1110, 263] on icon at bounding box center [1112, 259] width 17 height 18
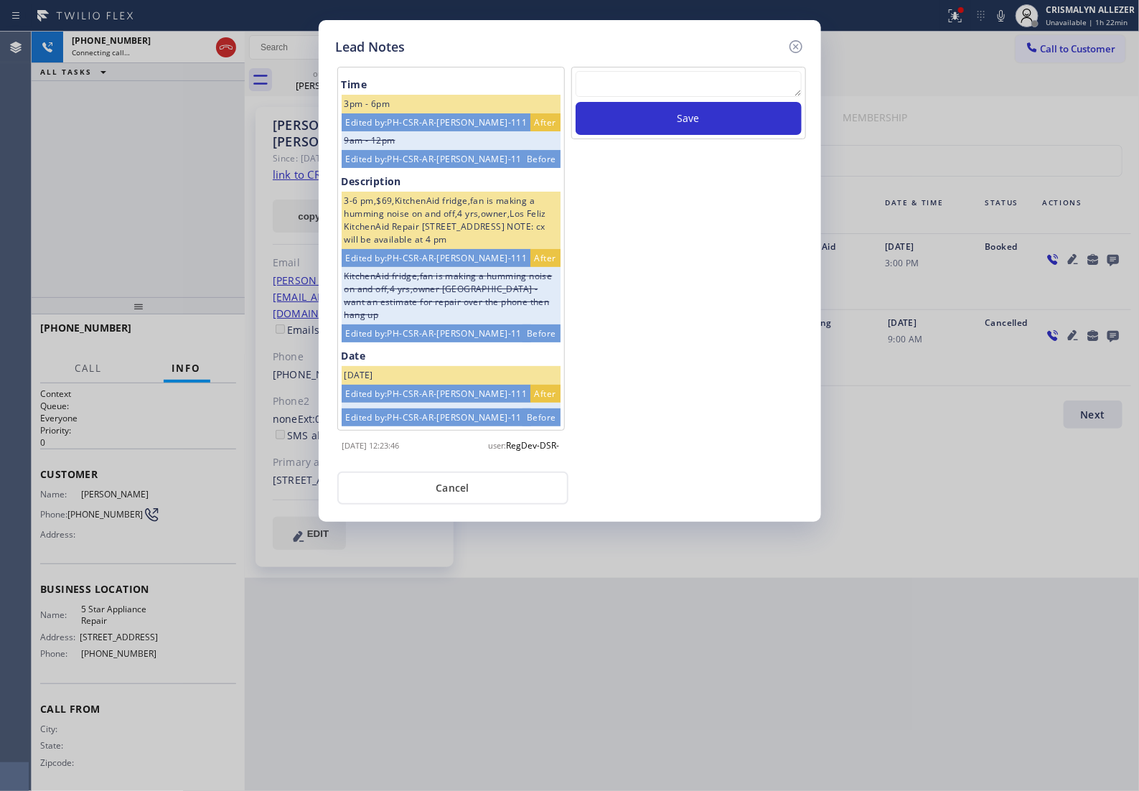
click at [639, 93] on textarea at bounding box center [689, 84] width 226 height 26
paste textarea "no answer | pls xfer if cx calls back"
type textarea "no answer | pls xfer if cx calls back"
click at [680, 134] on button "Save" at bounding box center [689, 118] width 226 height 33
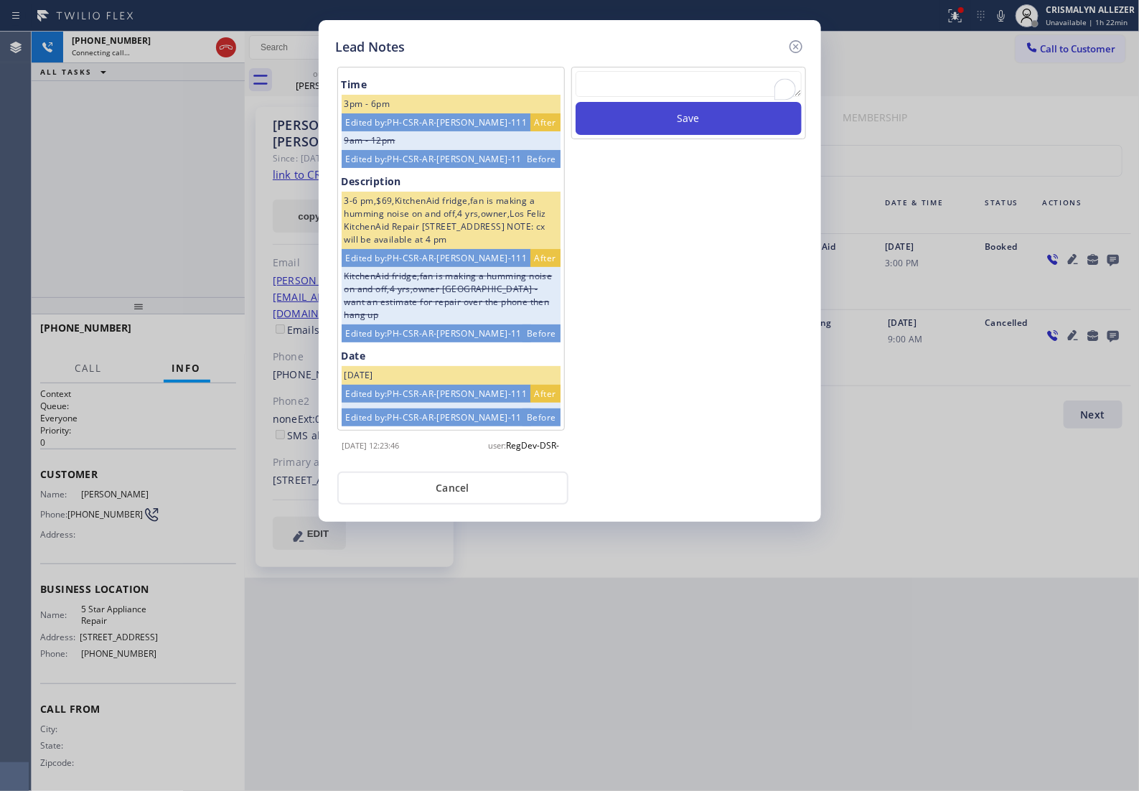
scroll to position [0, 0]
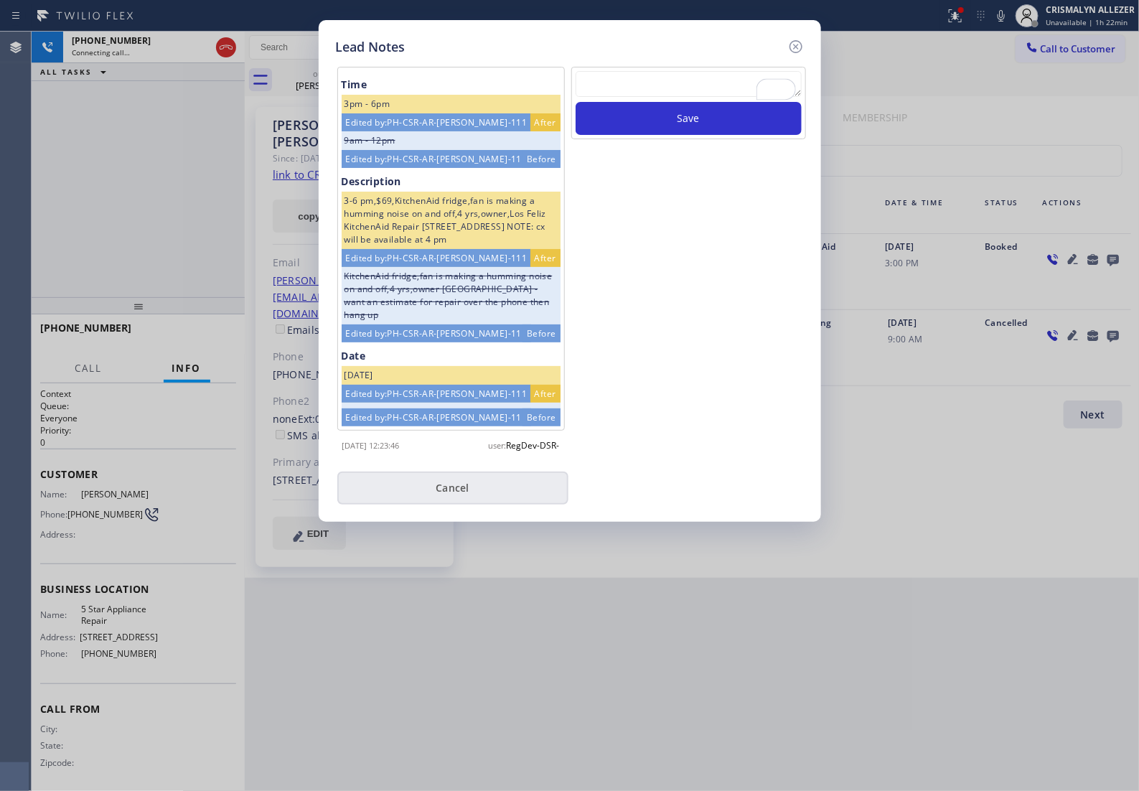
click at [461, 495] on button "Cancel" at bounding box center [452, 488] width 231 height 33
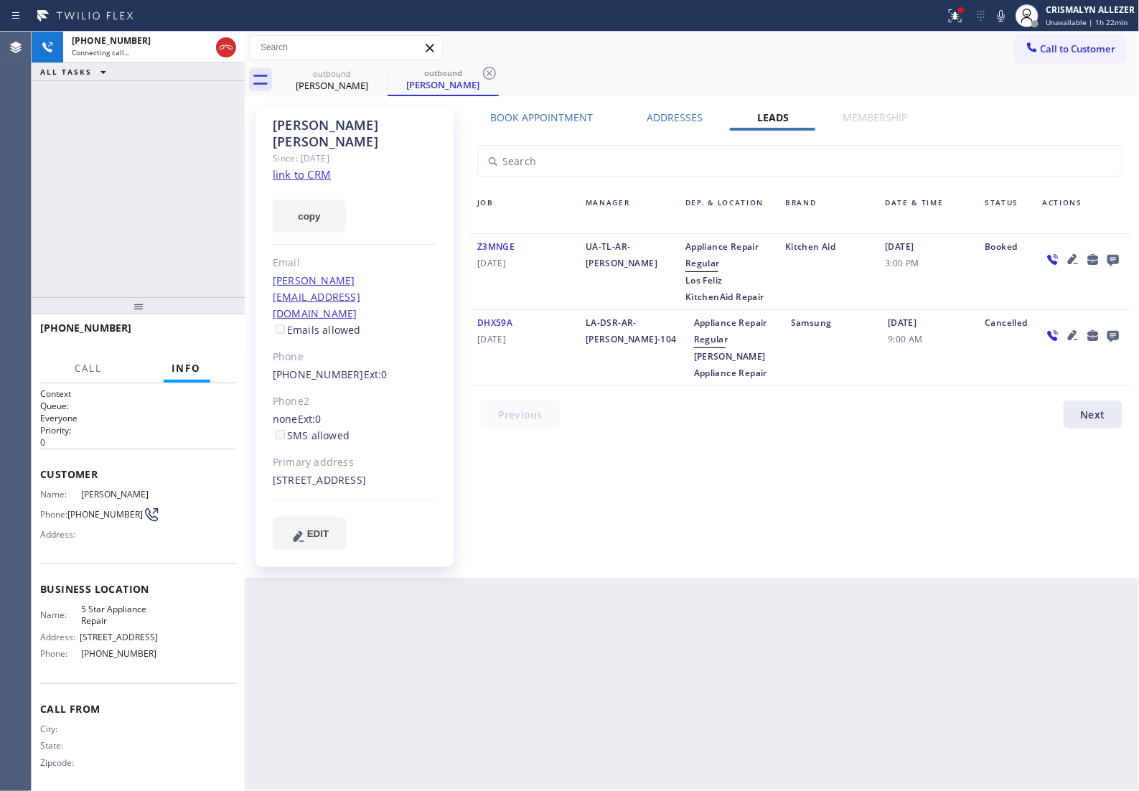
click at [554, 116] on label "Book Appointment" at bounding box center [542, 118] width 103 height 14
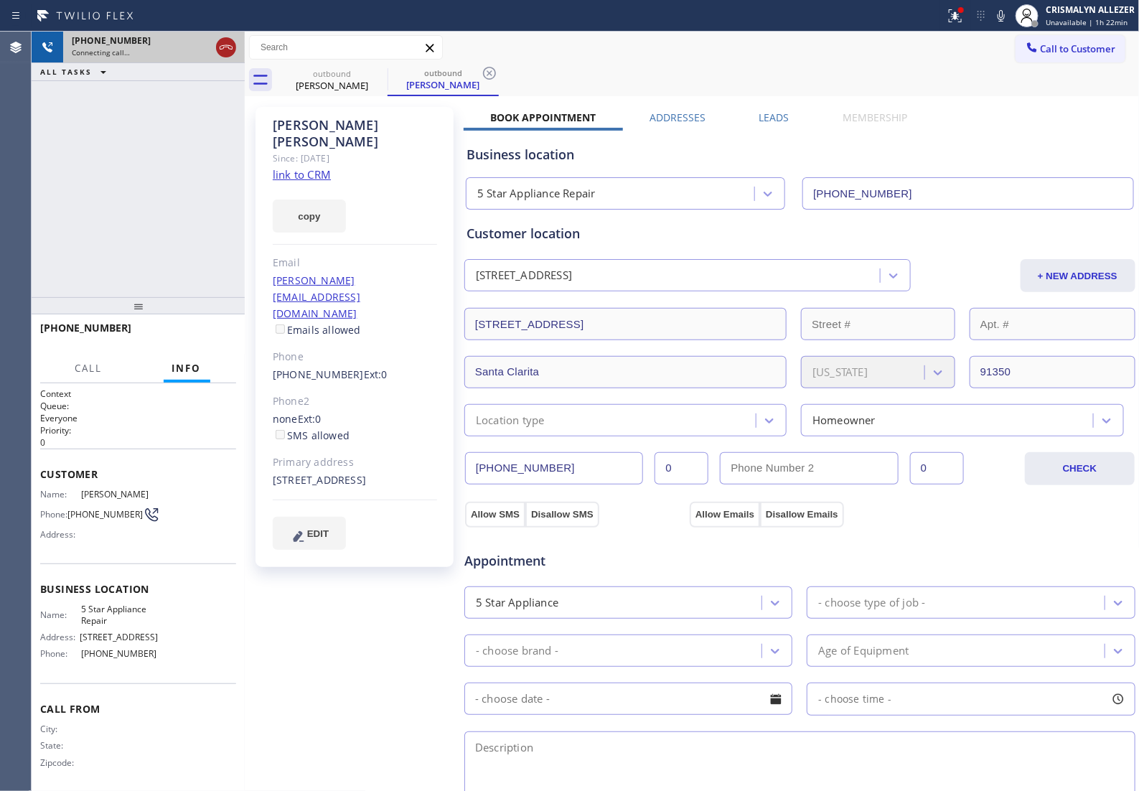
click at [228, 47] on icon at bounding box center [226, 47] width 13 height 4
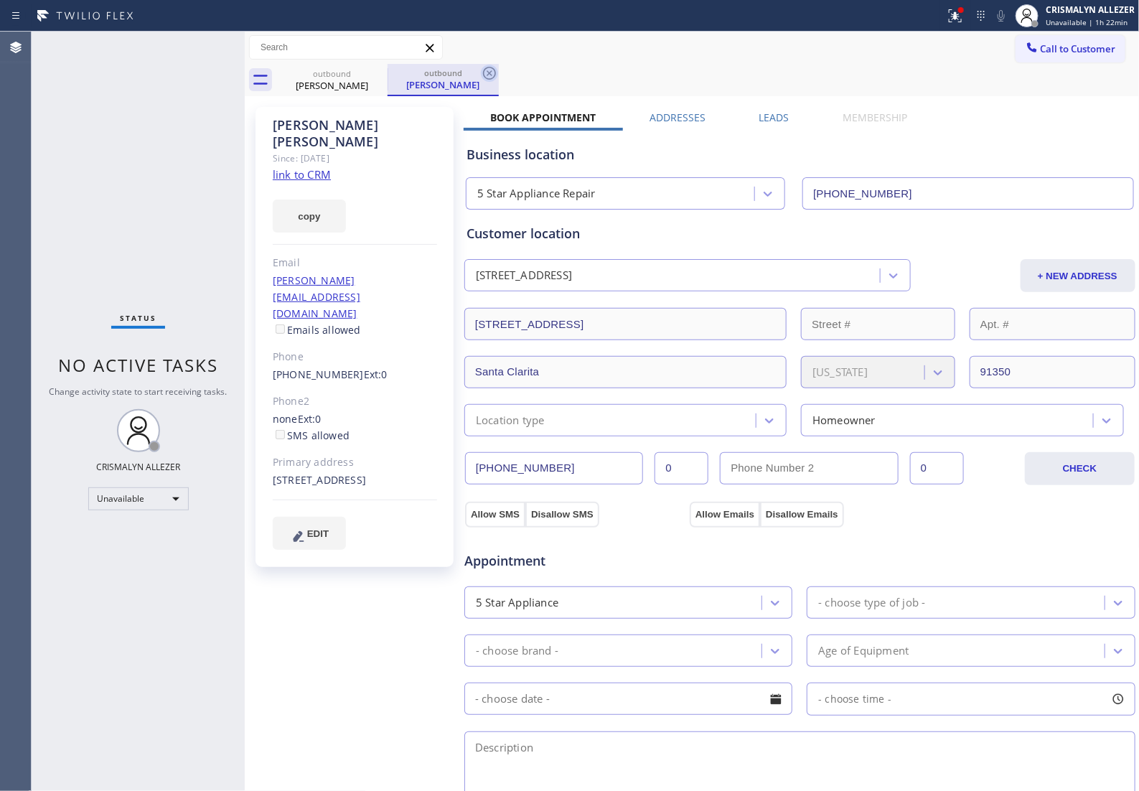
click at [487, 77] on icon at bounding box center [489, 73] width 17 height 17
drag, startPoint x: 381, startPoint y: 72, endPoint x: 416, endPoint y: 9, distance: 72.9
click at [381, 72] on icon at bounding box center [378, 73] width 17 height 17
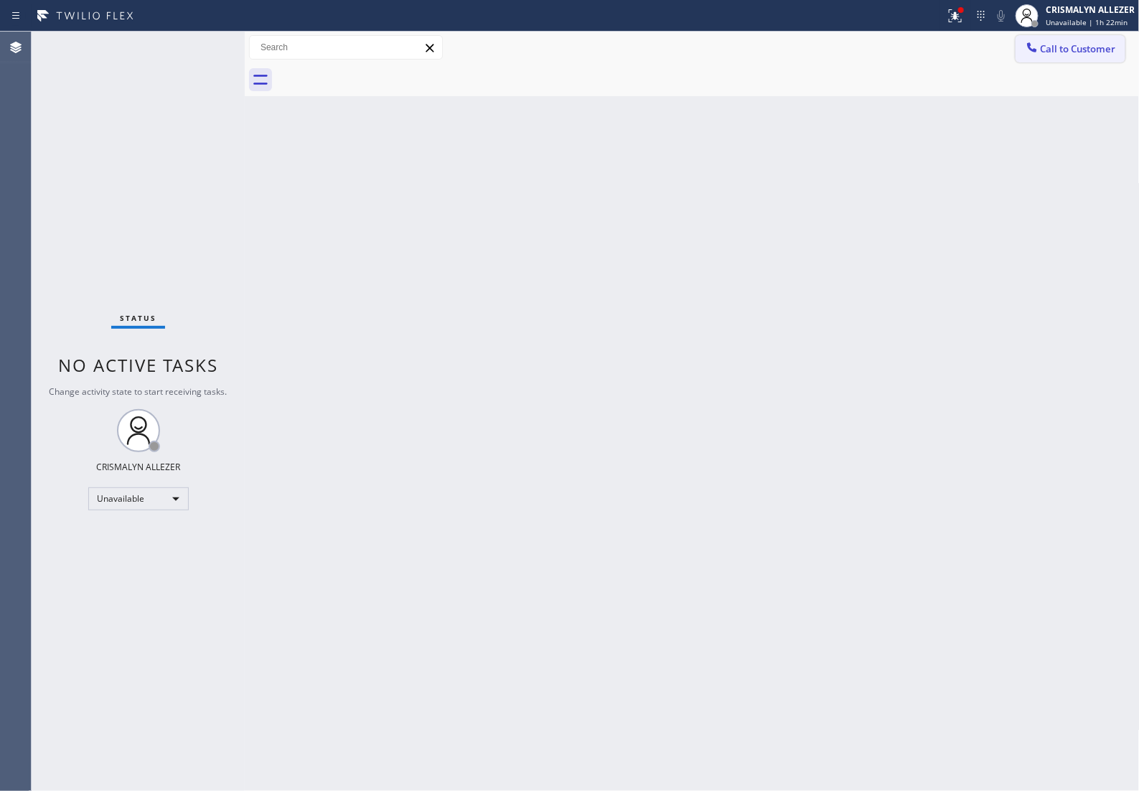
click at [1084, 50] on span "Call to Customer" at bounding box center [1078, 48] width 75 height 13
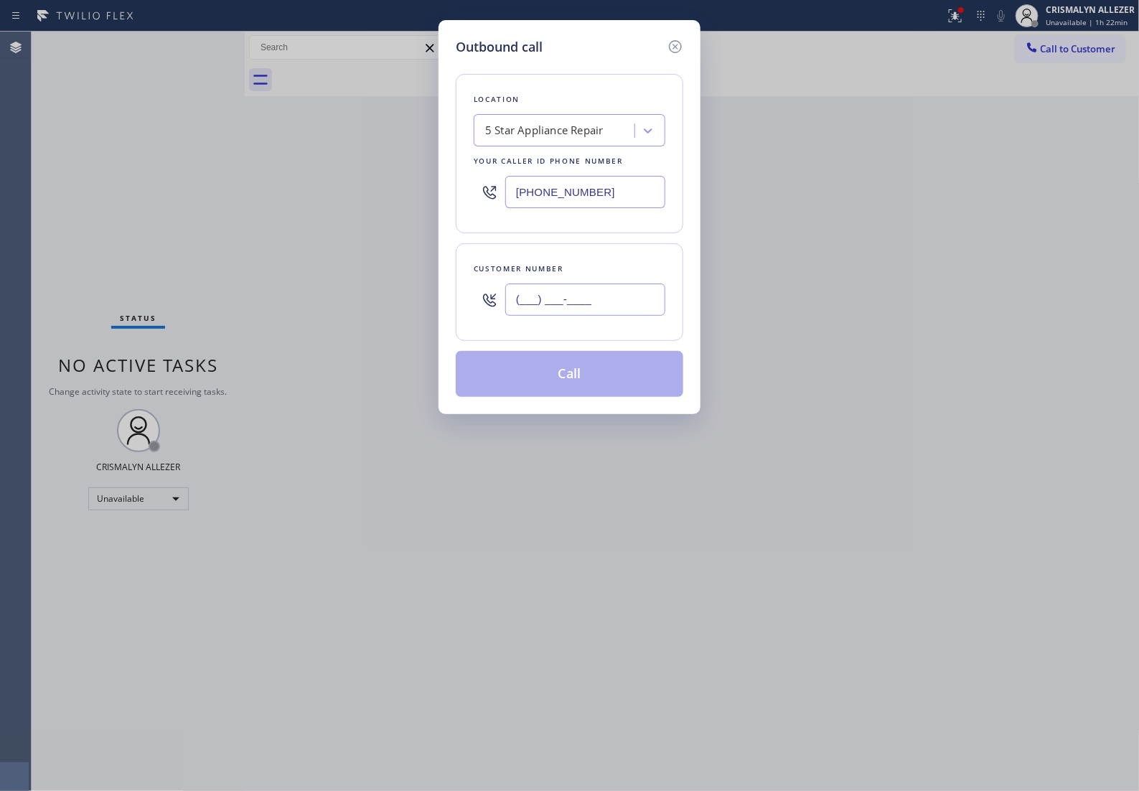
click at [625, 316] on input "(___) ___-____" at bounding box center [585, 299] width 160 height 32
paste input "949) 293-1456"
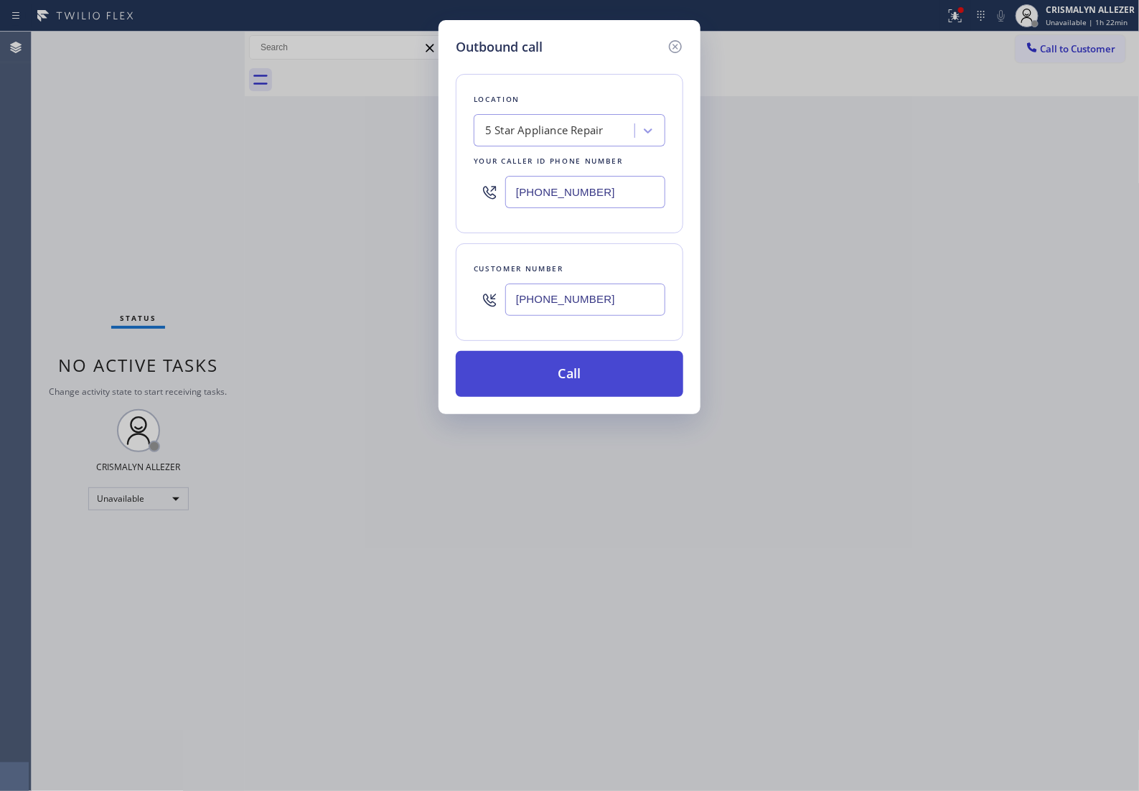
type input "(949) 293-1456"
click at [590, 386] on button "Call" at bounding box center [570, 374] width 228 height 46
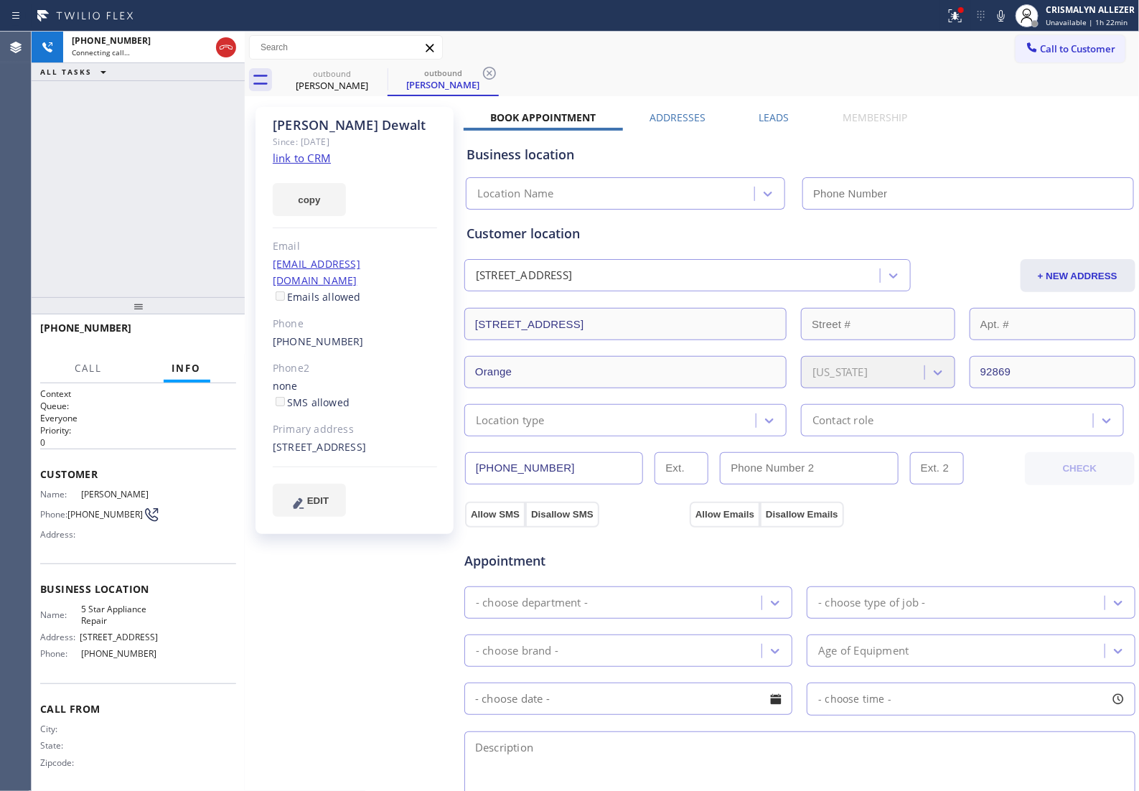
click at [303, 155] on link "link to CRM" at bounding box center [302, 158] width 58 height 14
type input "[PHONE_NUMBER]"
click at [195, 329] on span "HANG UP" at bounding box center [203, 334] width 44 height 10
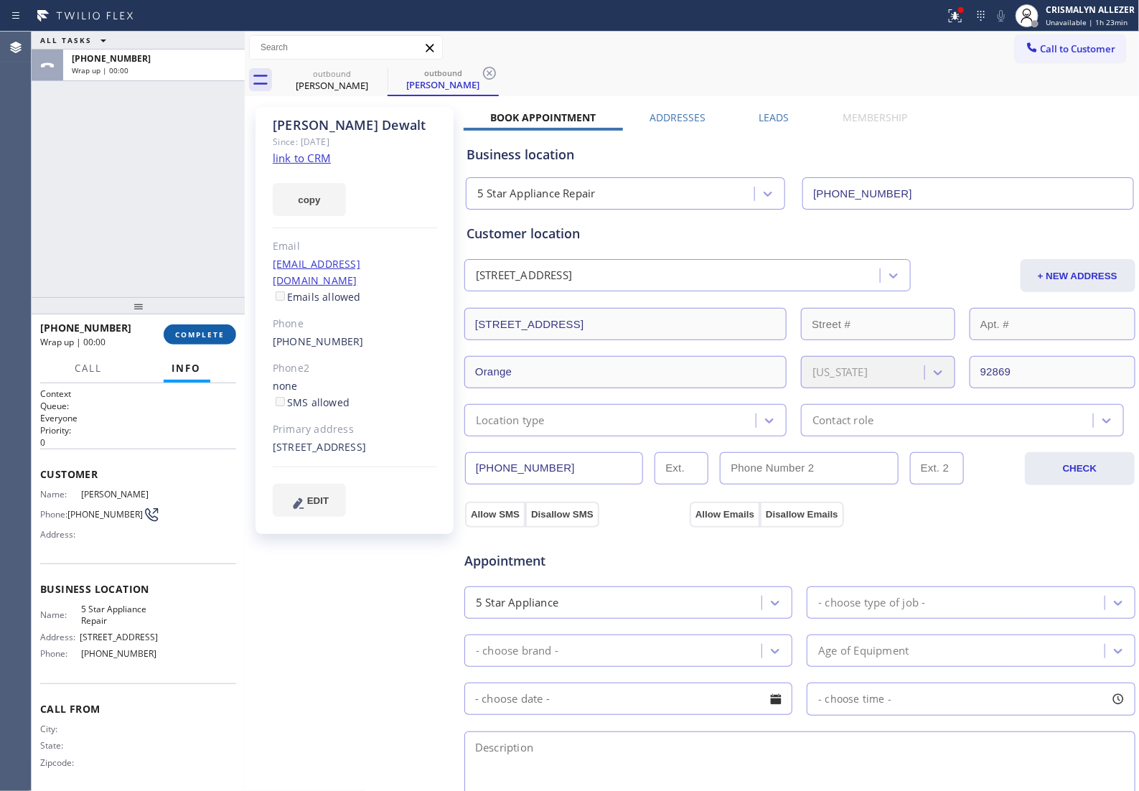
click at [195, 334] on span "COMPLETE" at bounding box center [200, 334] width 50 height 10
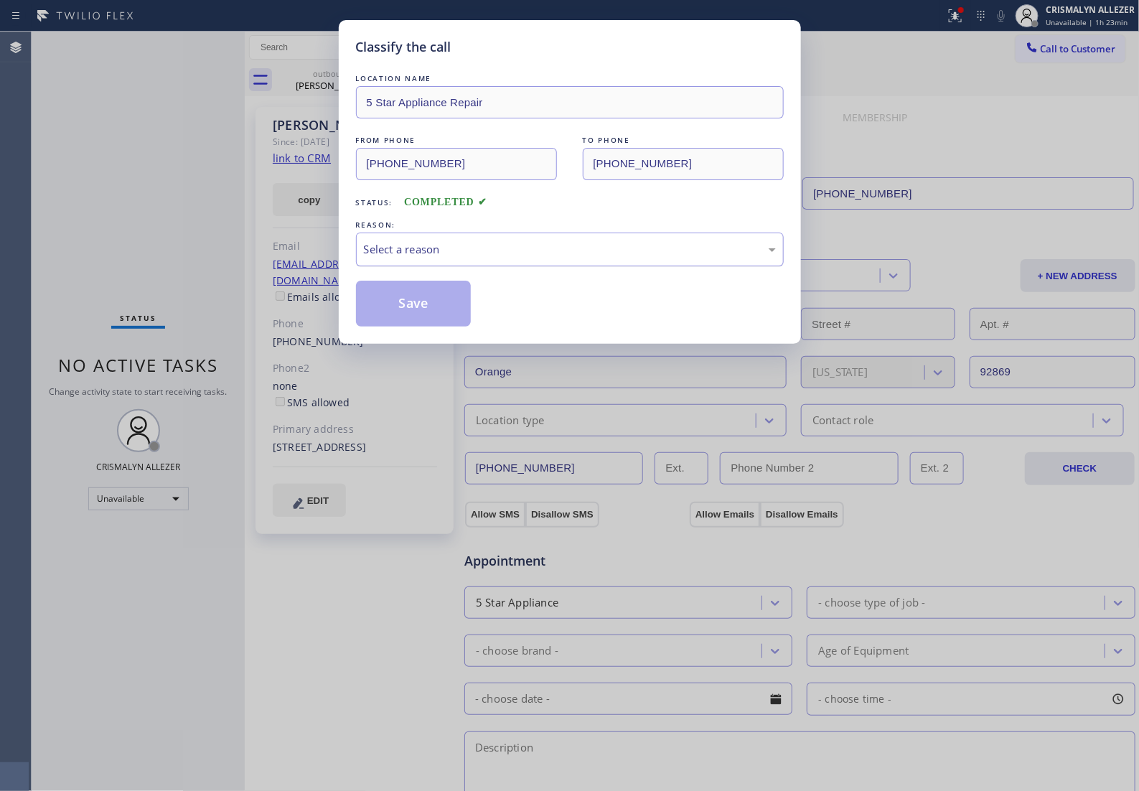
click at [545, 258] on div "Select a reason" at bounding box center [570, 249] width 412 height 17
click at [432, 324] on button "Save" at bounding box center [414, 304] width 116 height 46
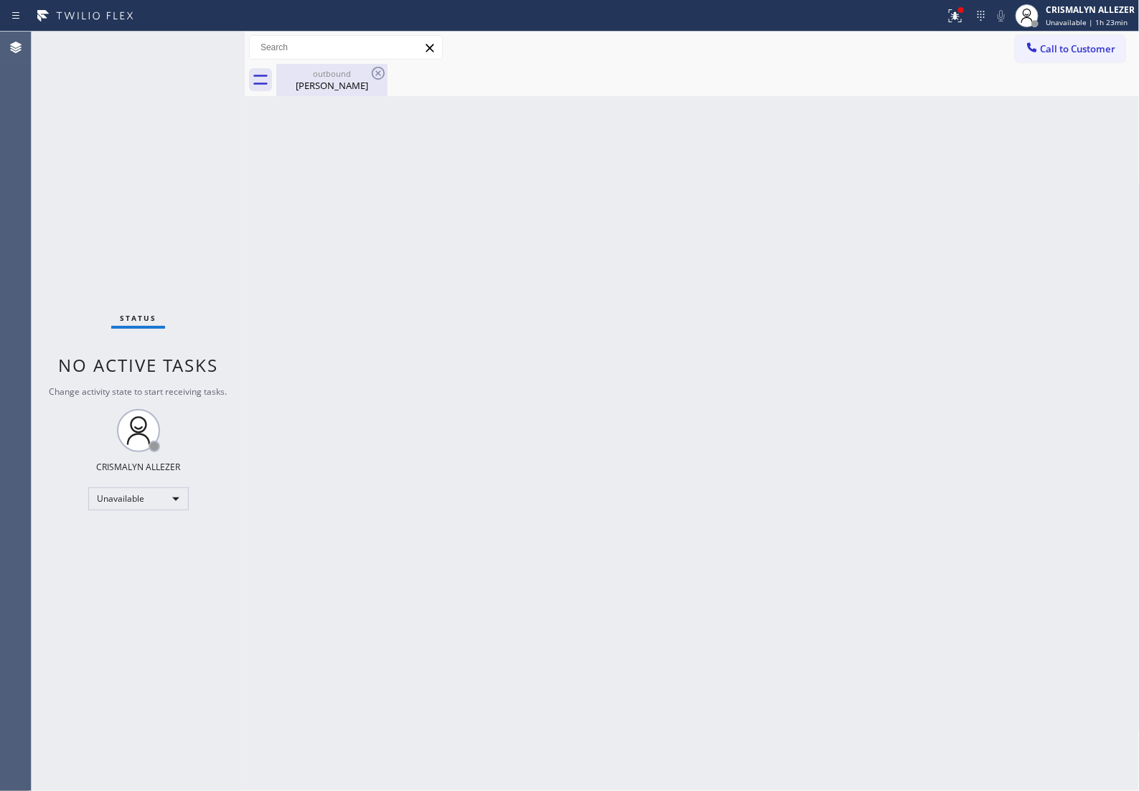
drag, startPoint x: 339, startPoint y: 80, endPoint x: 357, endPoint y: 76, distance: 19.0
click at [341, 80] on div "Loren Dewalt" at bounding box center [332, 85] width 108 height 13
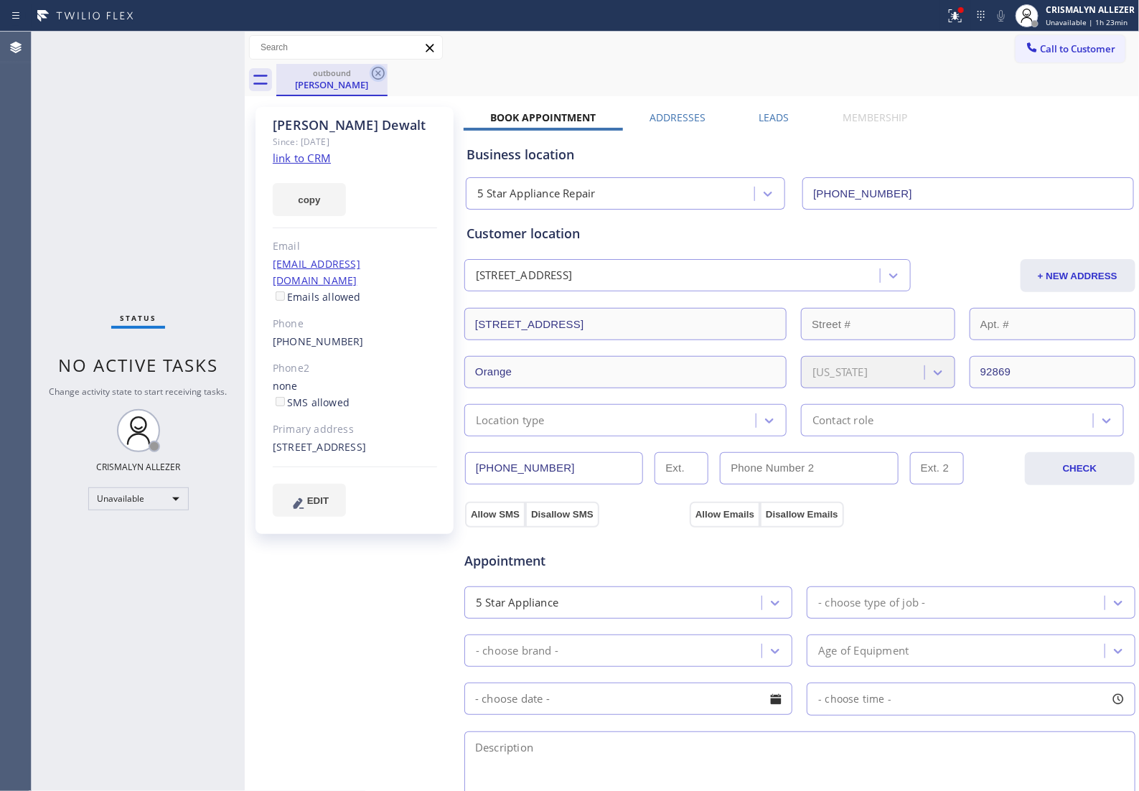
click at [377, 74] on icon at bounding box center [378, 73] width 13 height 13
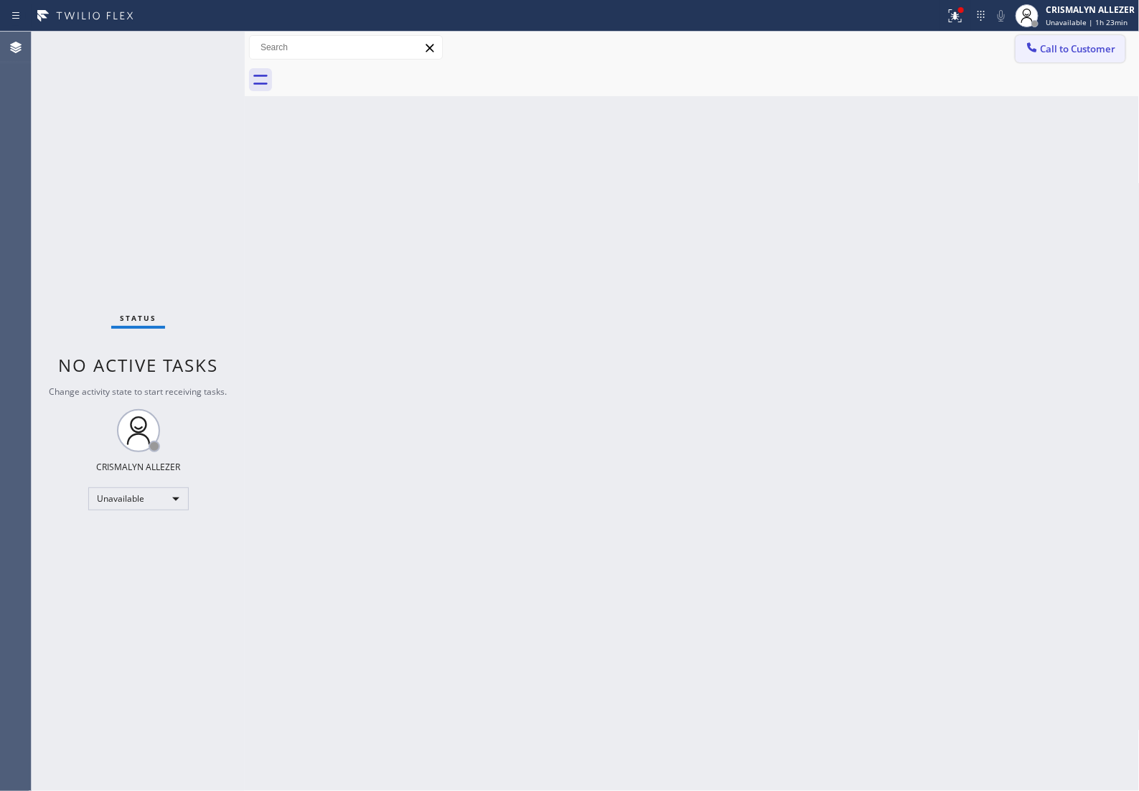
click at [1071, 47] on span "Call to Customer" at bounding box center [1078, 48] width 75 height 13
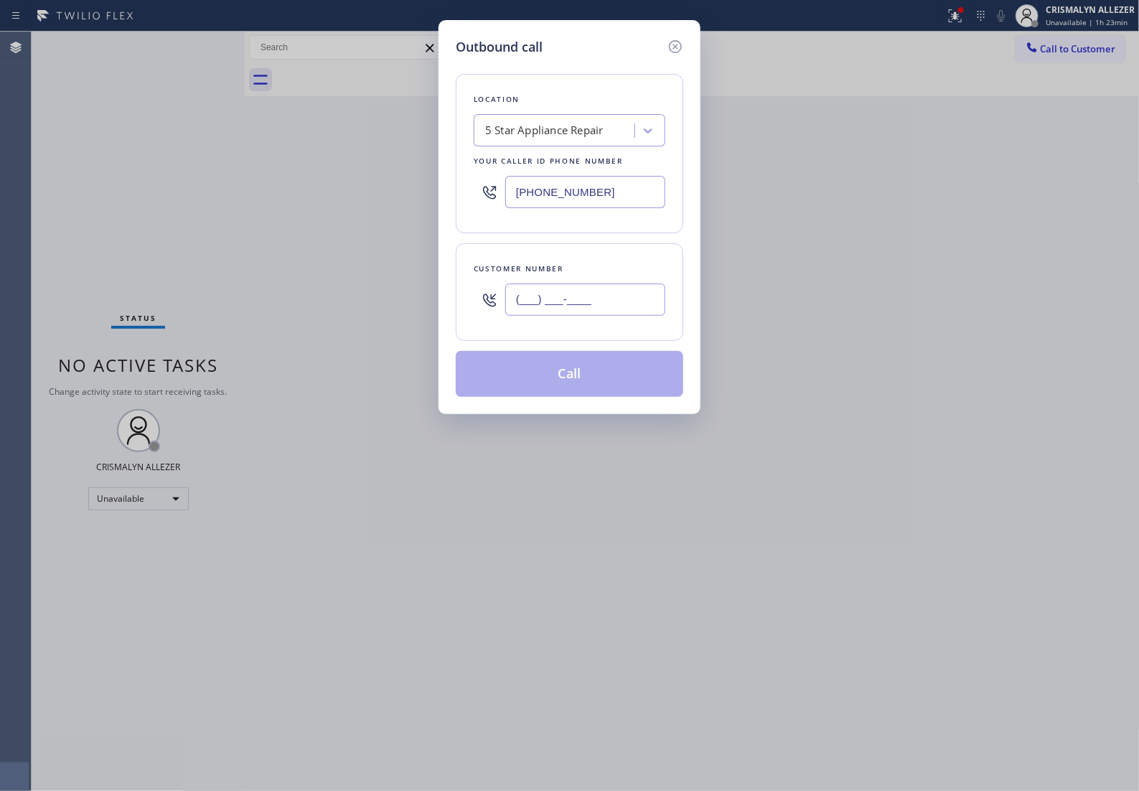
click at [639, 316] on input "(___) ___-____" at bounding box center [585, 299] width 160 height 32
paste input "323) 702-0583"
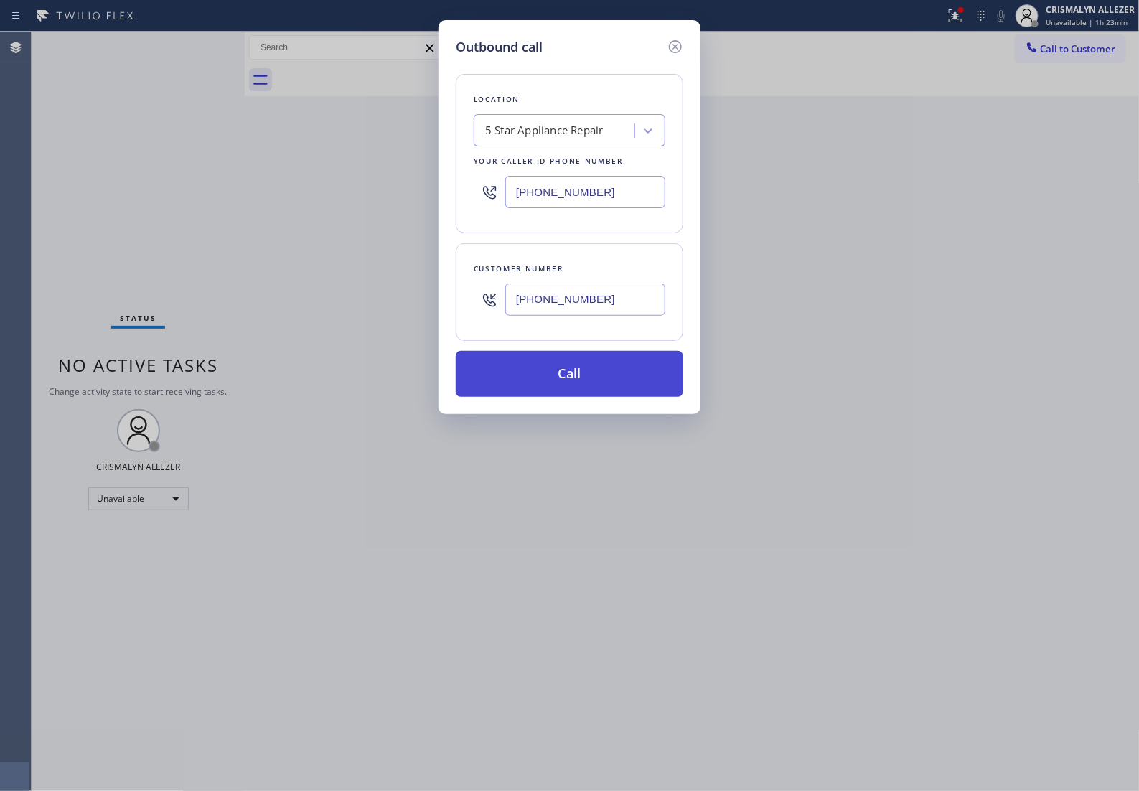
type input "(323) 702-0583"
click at [578, 395] on button "Call" at bounding box center [570, 374] width 228 height 46
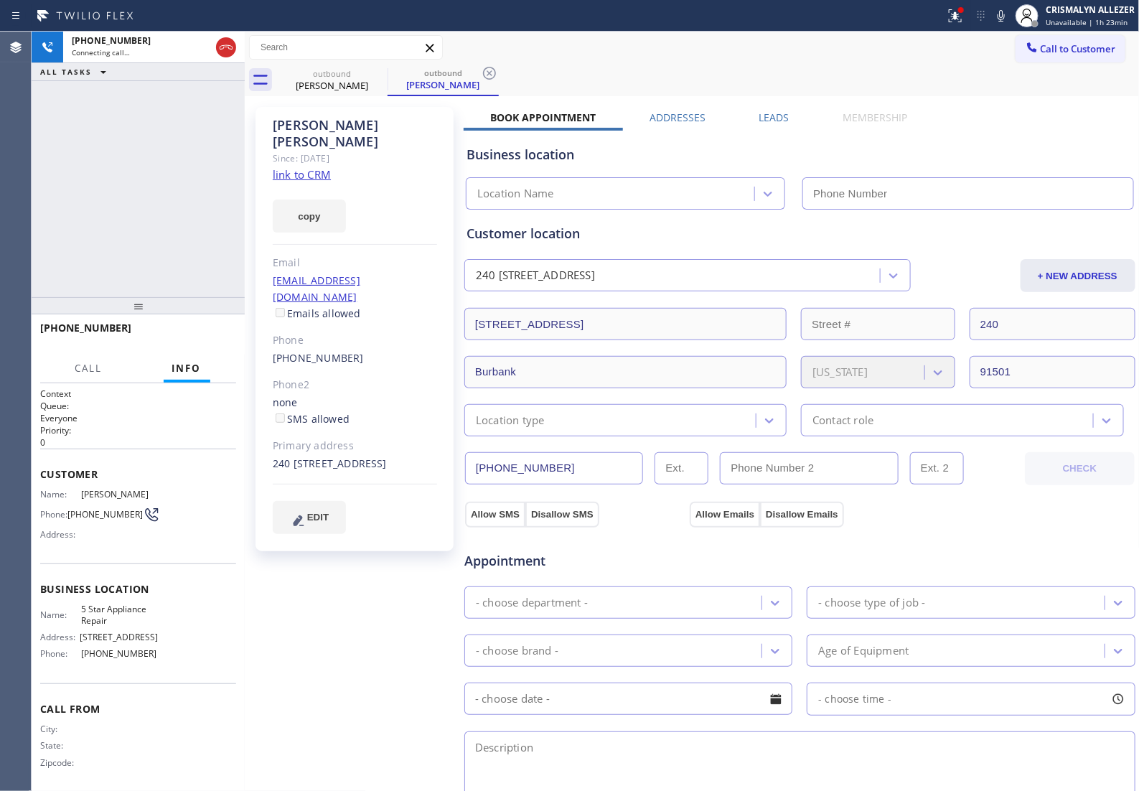
click at [306, 167] on link "link to CRM" at bounding box center [302, 174] width 58 height 14
type input "[PHONE_NUMBER]"
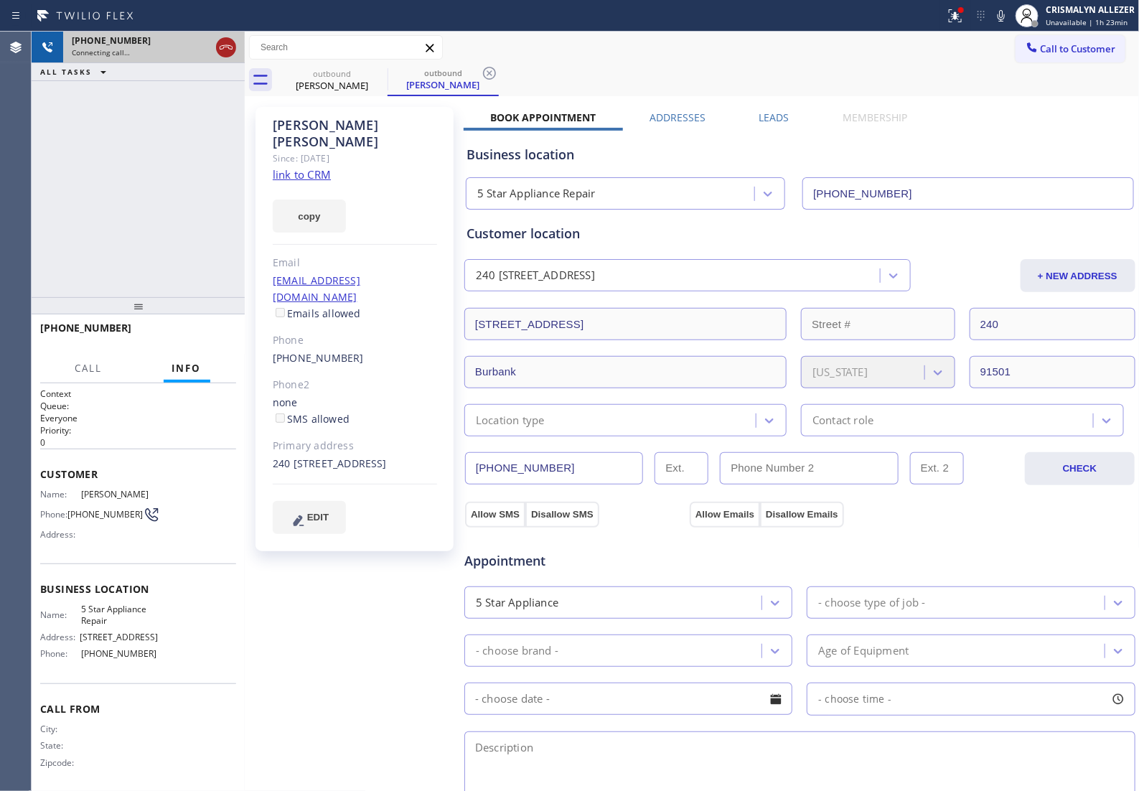
click at [227, 51] on icon at bounding box center [225, 47] width 17 height 17
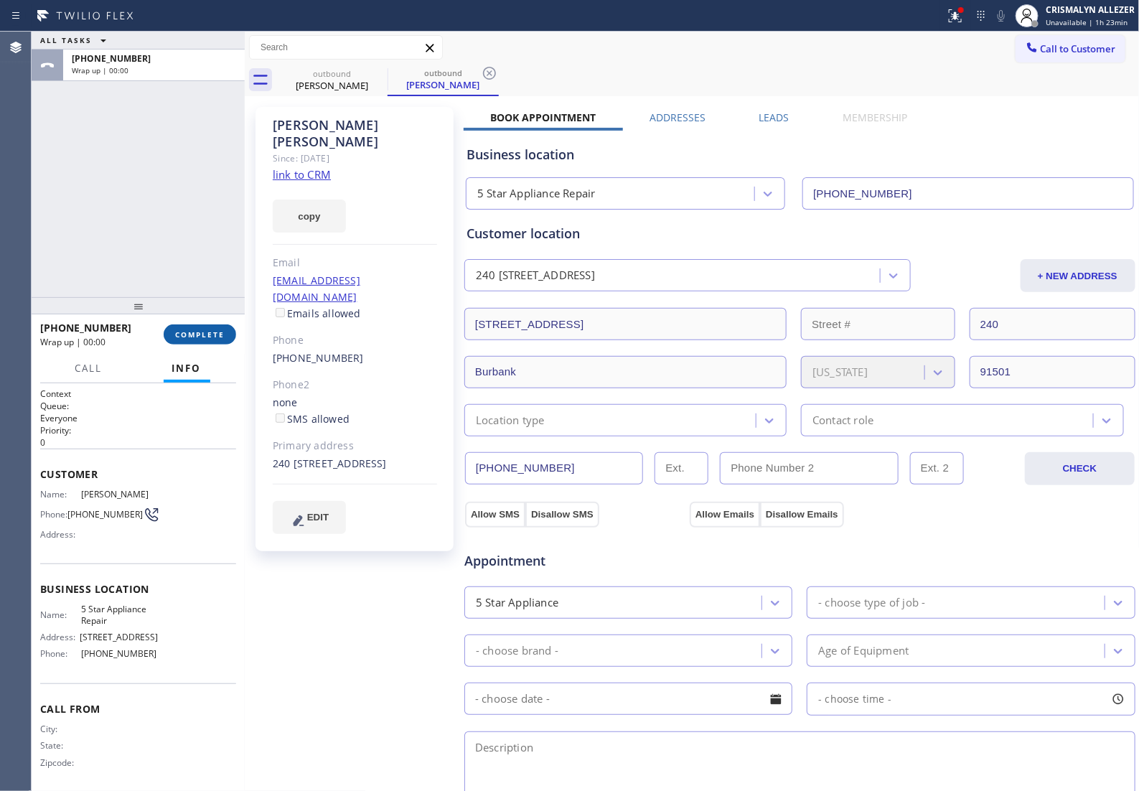
click at [177, 332] on span "COMPLETE" at bounding box center [200, 334] width 50 height 10
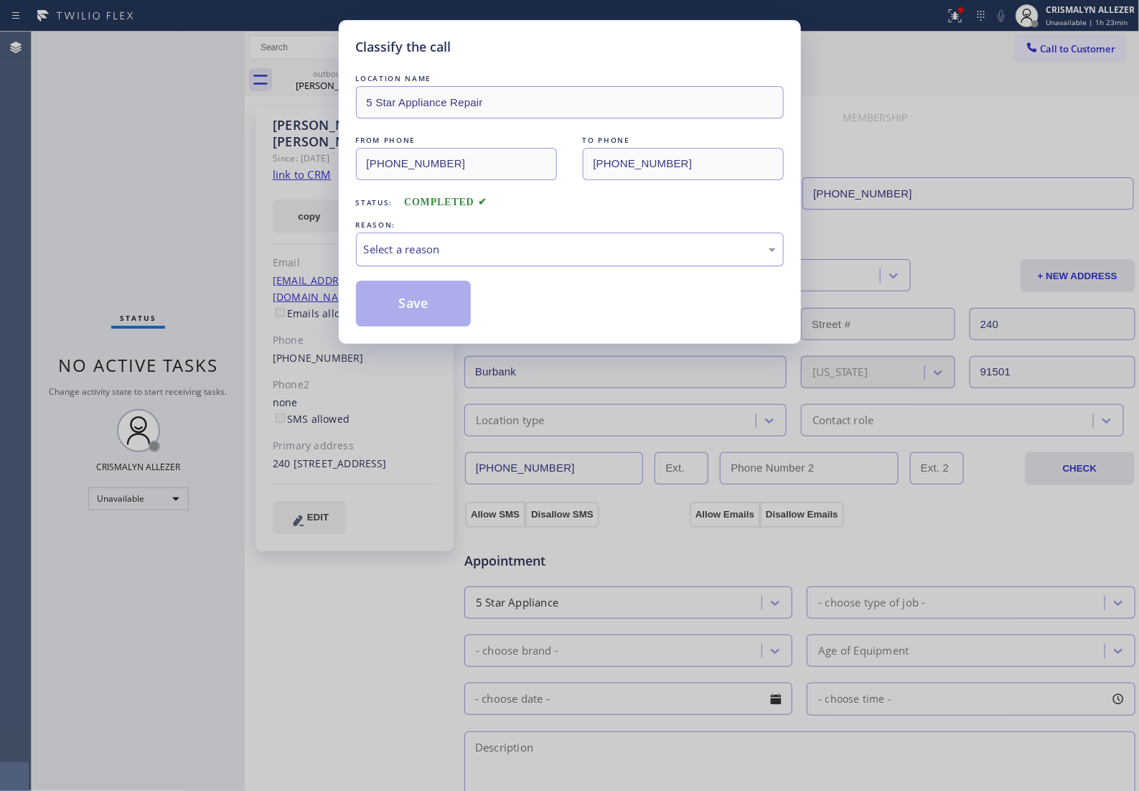
drag, startPoint x: 607, startPoint y: 271, endPoint x: 598, endPoint y: 277, distance: 11.0
click at [598, 266] on div "Select a reason" at bounding box center [570, 250] width 428 height 34
click at [420, 327] on button "Save" at bounding box center [414, 304] width 116 height 46
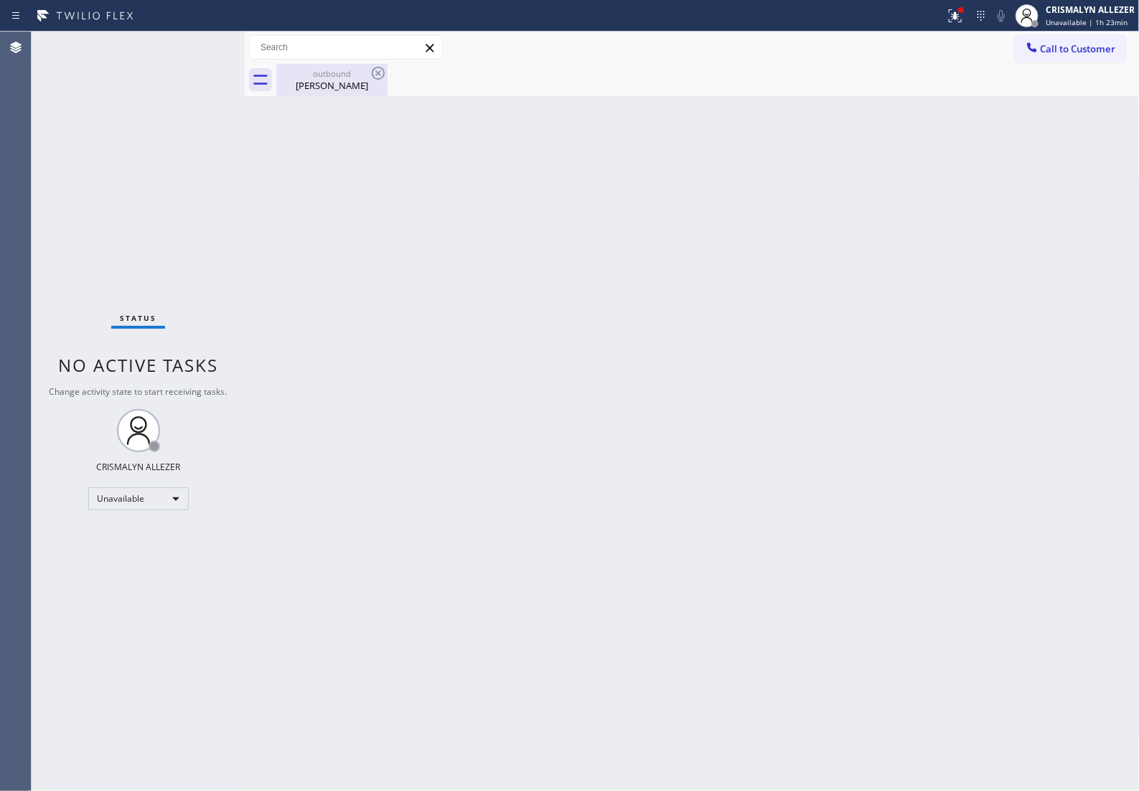
click at [331, 88] on div "Edward Ross" at bounding box center [332, 85] width 108 height 13
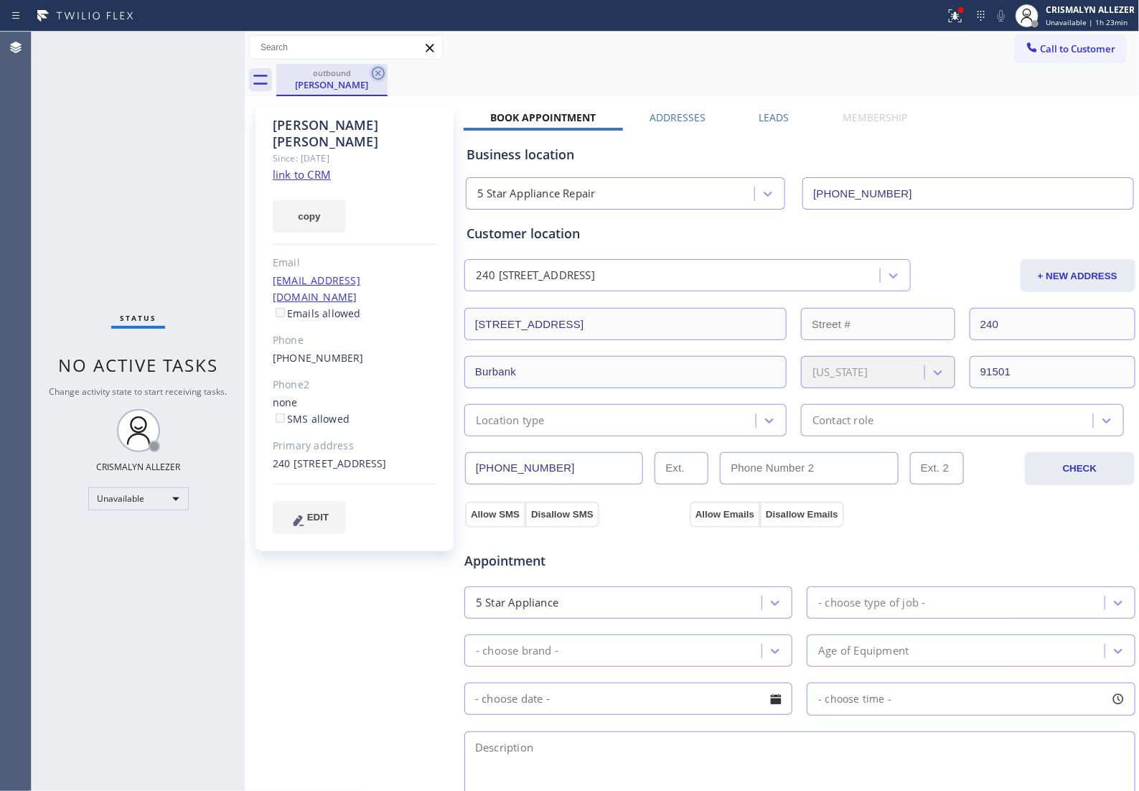
click at [377, 75] on icon at bounding box center [378, 73] width 13 height 13
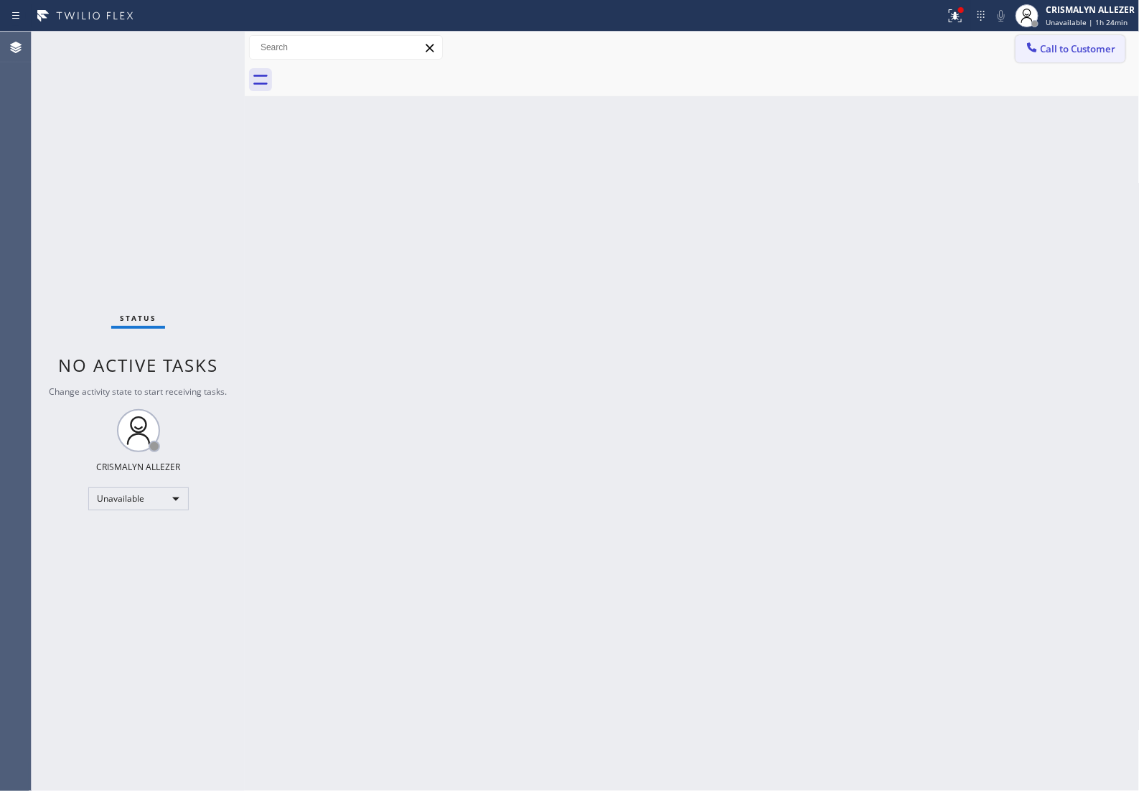
click at [1070, 49] on span "Call to Customer" at bounding box center [1078, 48] width 75 height 13
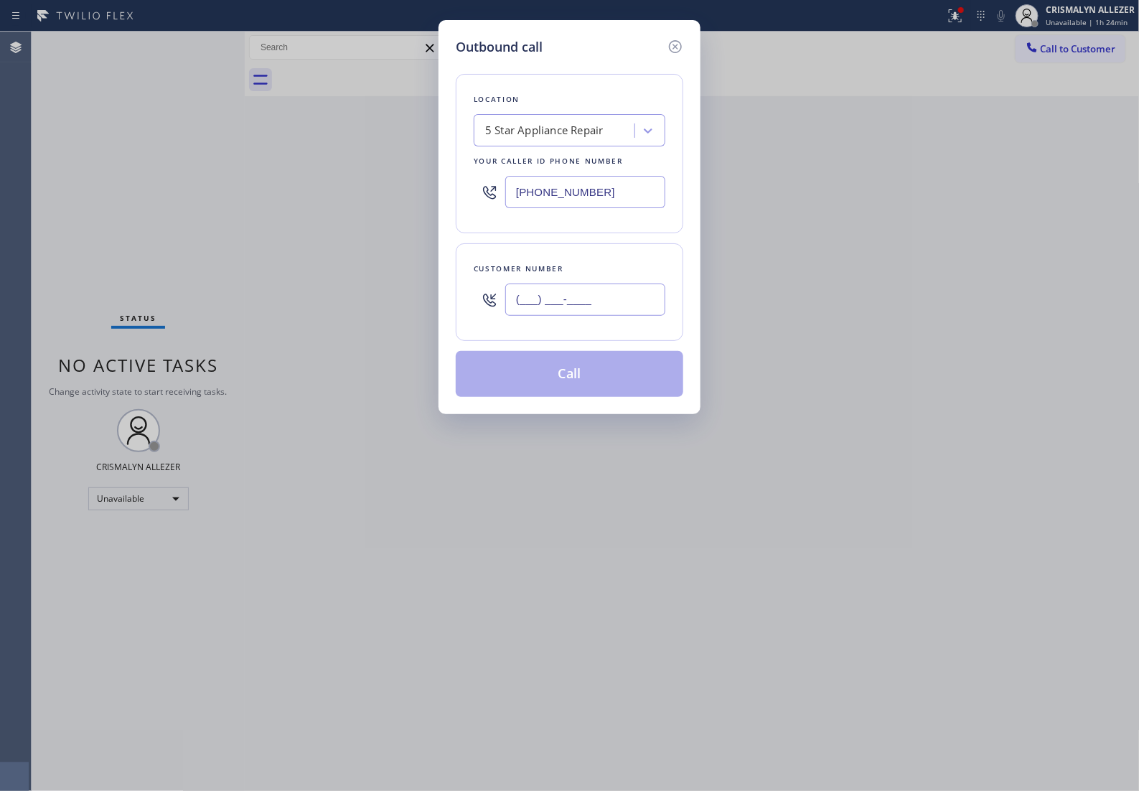
click at [604, 303] on input "(___) ___-____" at bounding box center [585, 299] width 160 height 32
paste input "323) 500-6125"
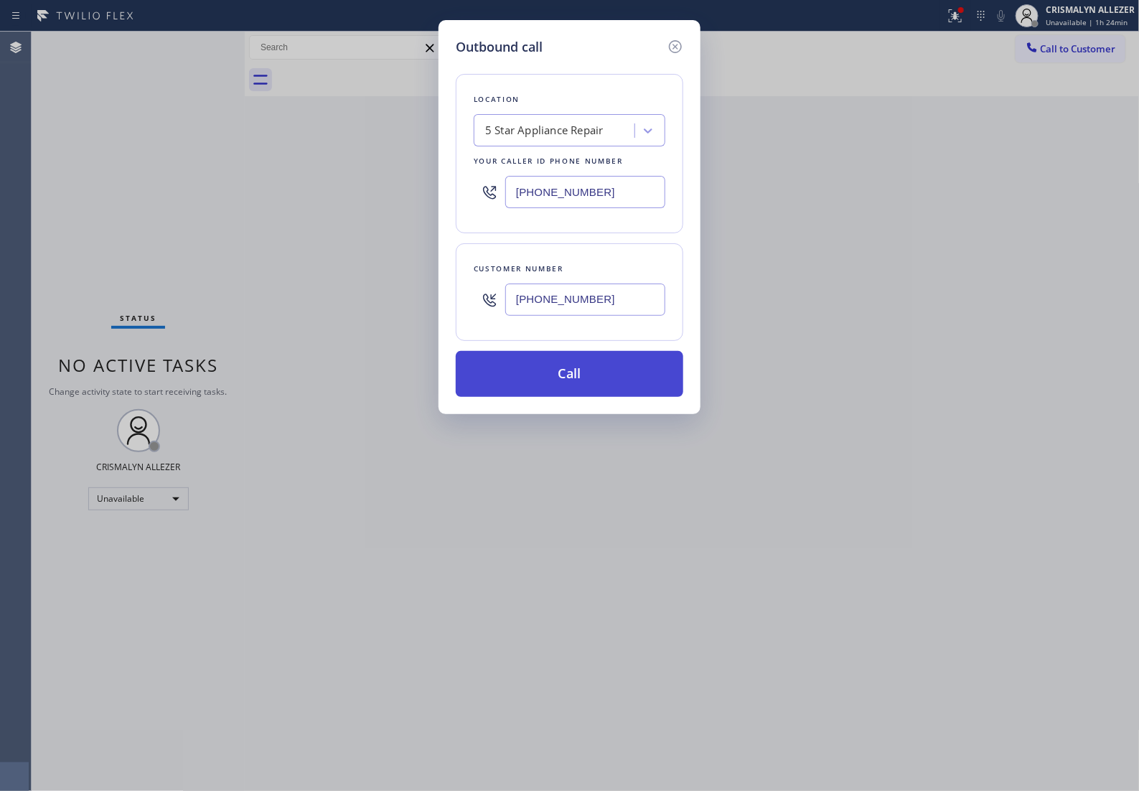
type input "(323) 500-6125"
click at [561, 392] on button "Call" at bounding box center [570, 374] width 228 height 46
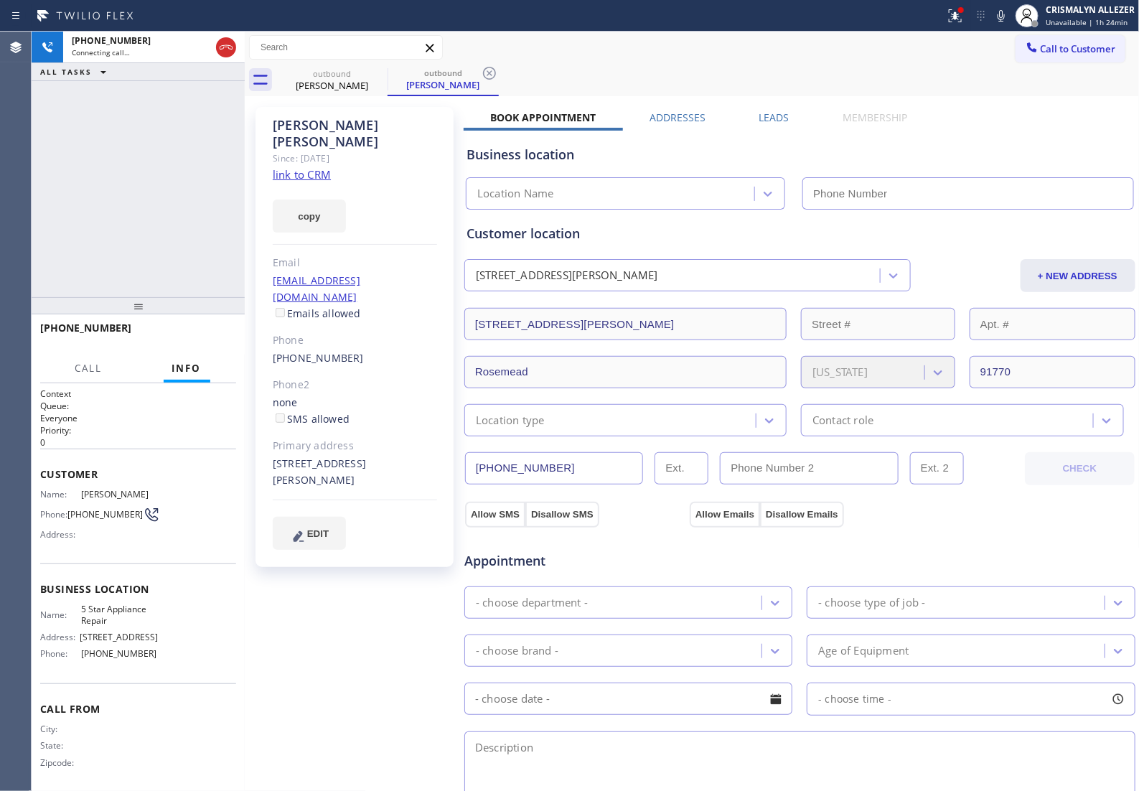
click at [316, 167] on link "link to CRM" at bounding box center [302, 174] width 58 height 14
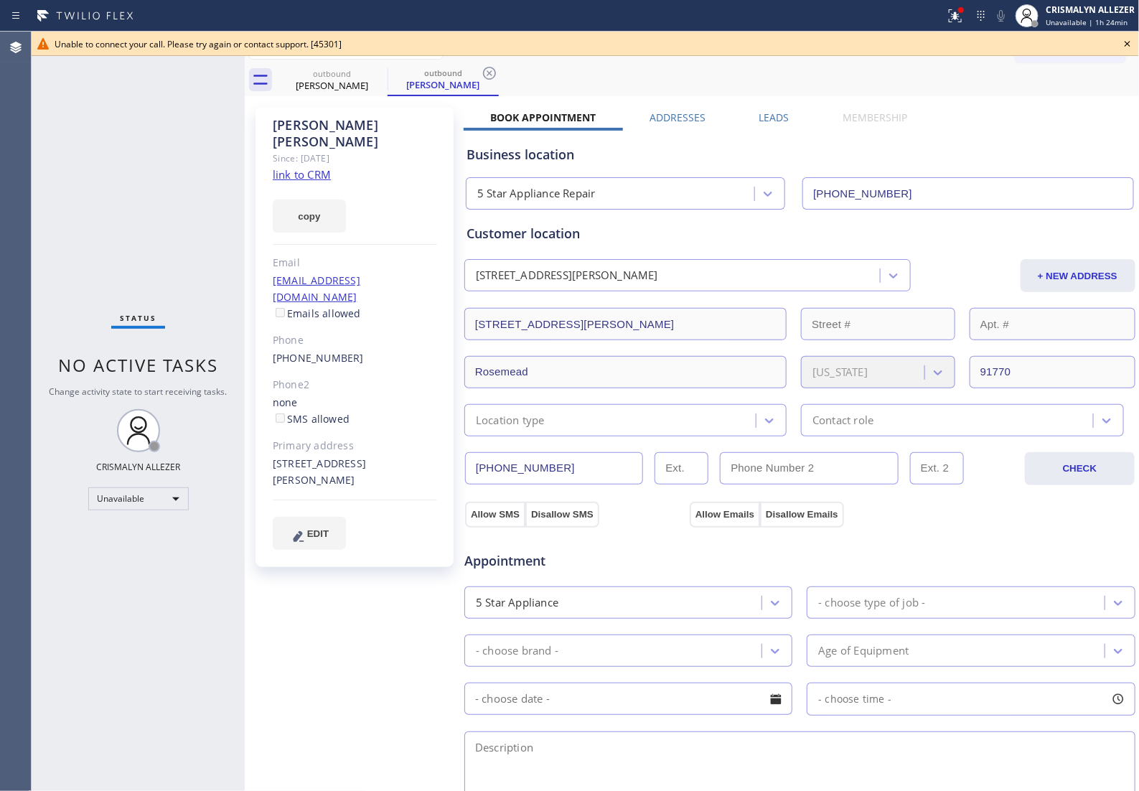
type input "[PHONE_NUMBER]"
click at [1132, 43] on icon at bounding box center [1127, 43] width 17 height 17
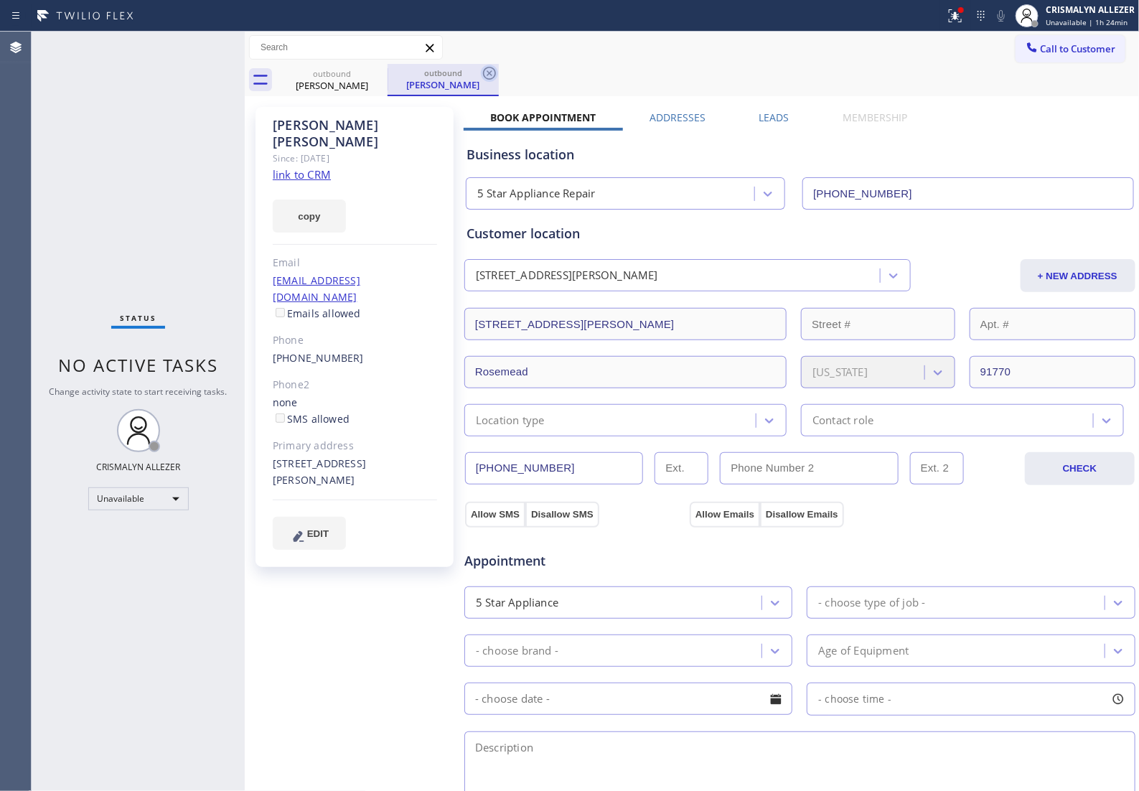
click at [496, 80] on icon at bounding box center [489, 73] width 17 height 17
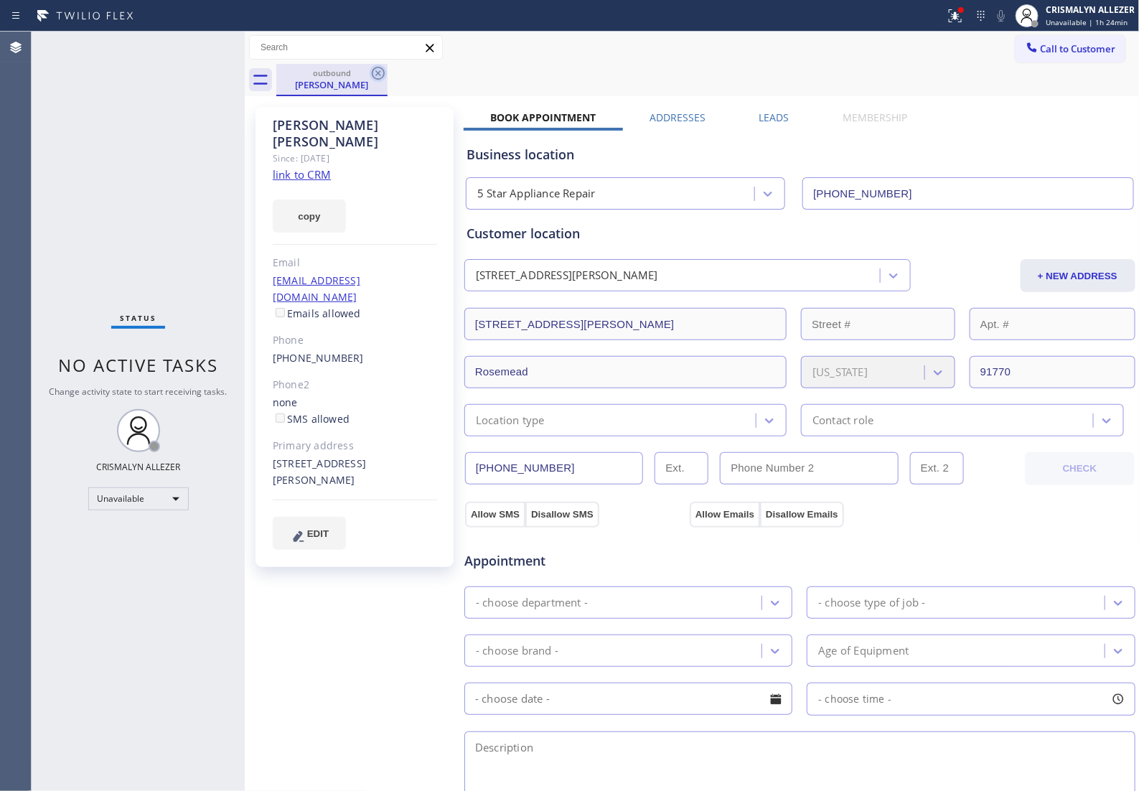
click at [378, 76] on icon at bounding box center [378, 73] width 17 height 17
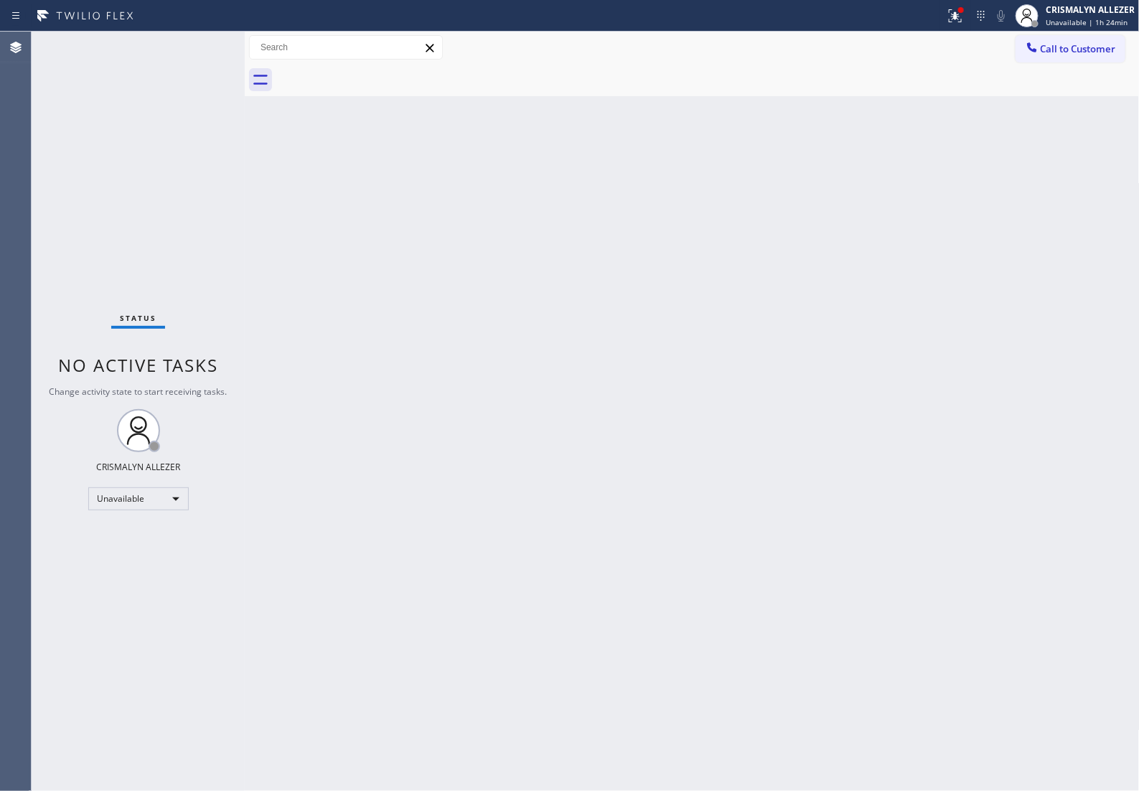
click at [1060, 55] on span "Call to Customer" at bounding box center [1078, 48] width 75 height 13
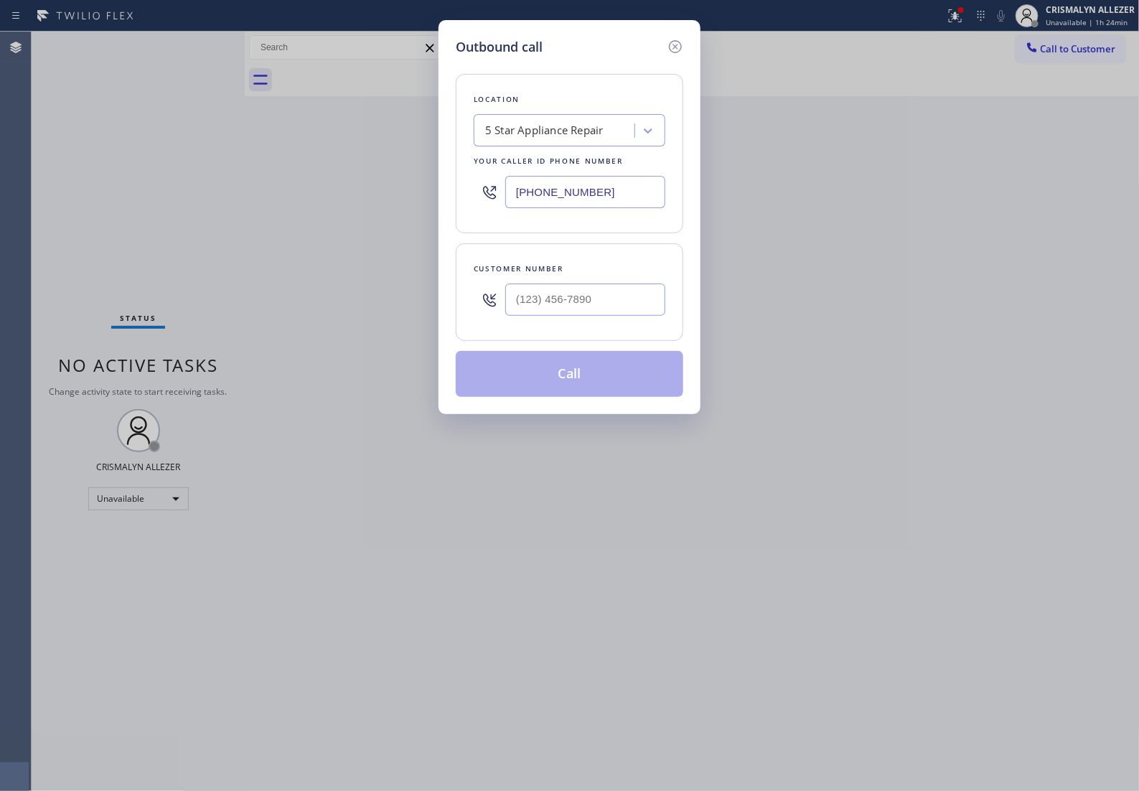
drag, startPoint x: 629, startPoint y: 202, endPoint x: 90, endPoint y: 194, distance: 539.7
click at [90, 194] on div "Outbound call Location 5 Star Appliance Repair Your caller id phone number [PHO…" at bounding box center [569, 395] width 1139 height 791
paste input "626) 314-6629"
type input "(626) 314-6629"
click at [601, 314] on input "(___) ___-____" at bounding box center [585, 299] width 160 height 32
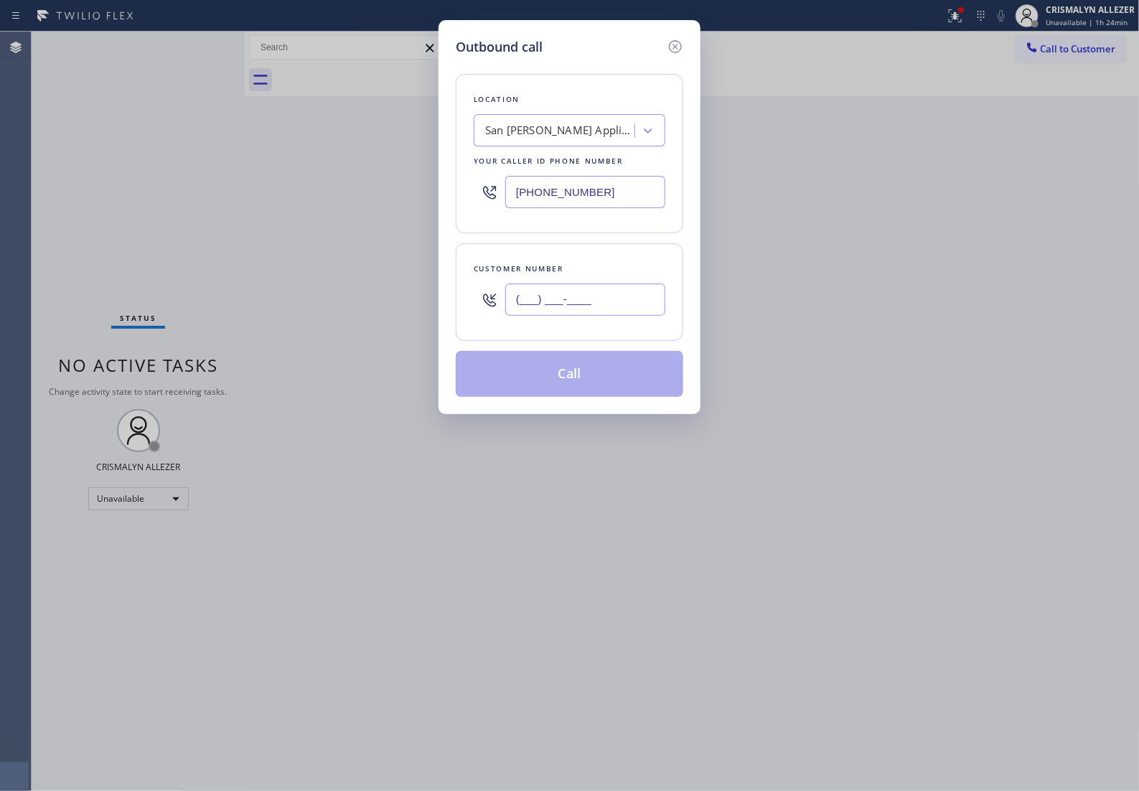
paste input "323) 500-6125"
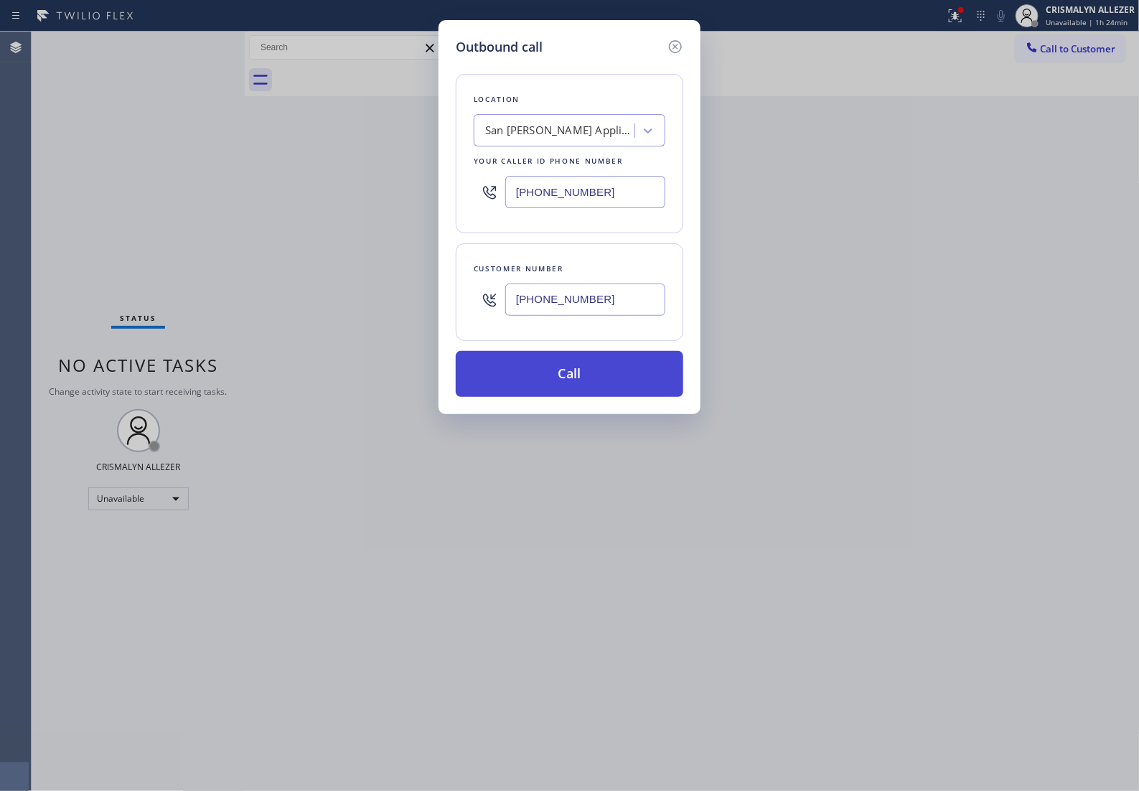
type input "(323) 500-6125"
click at [580, 397] on button "Call" at bounding box center [570, 374] width 228 height 46
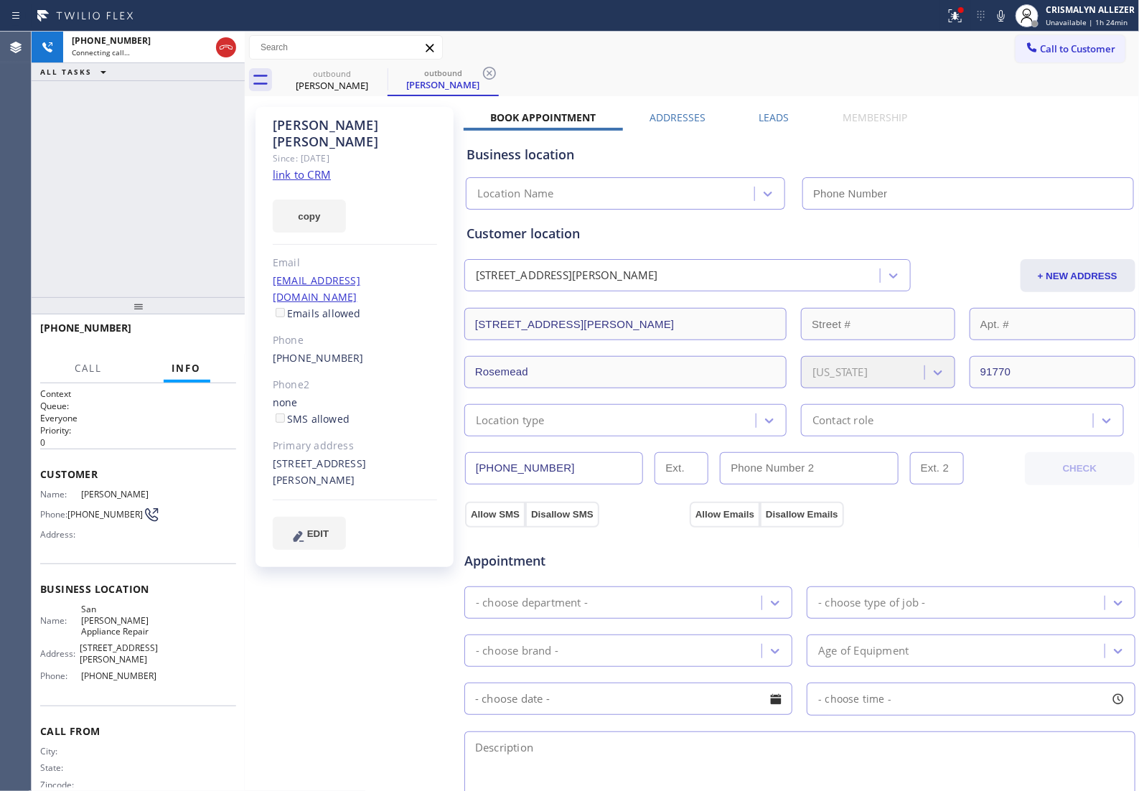
type input "(626) 314-6629"
click at [772, 117] on label "Leads" at bounding box center [774, 118] width 30 height 14
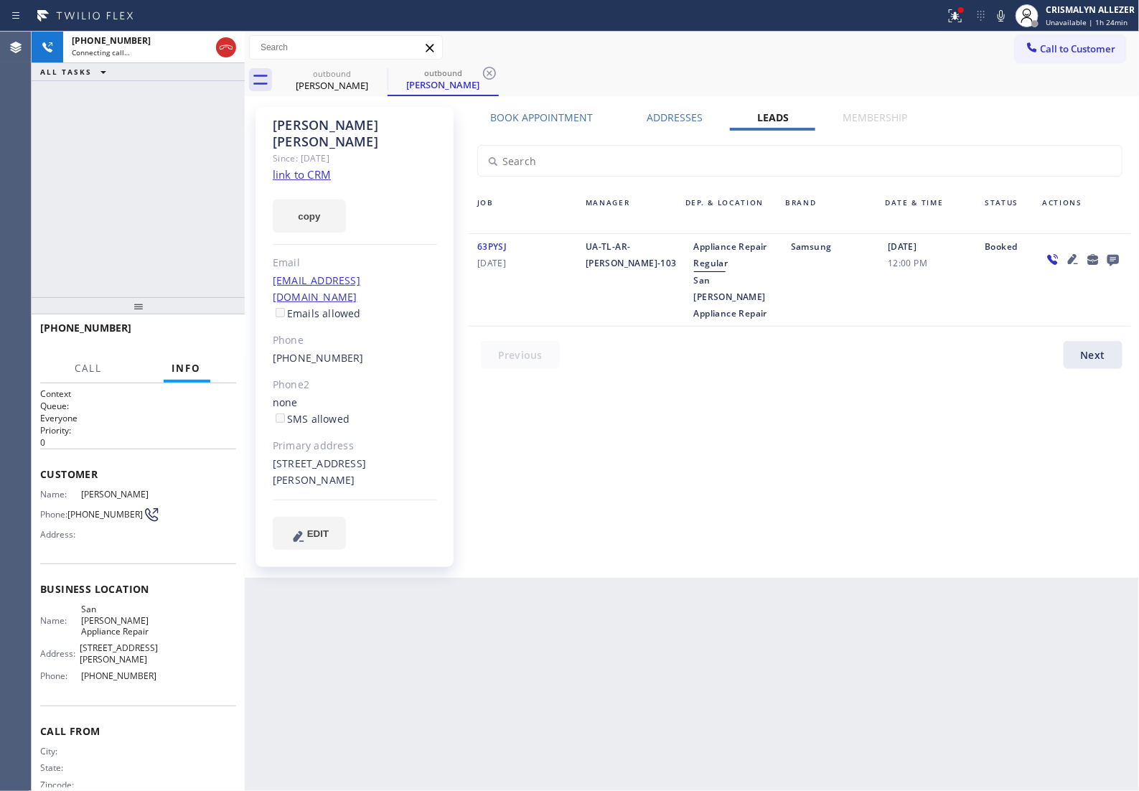
click at [1113, 264] on icon at bounding box center [1112, 260] width 11 height 11
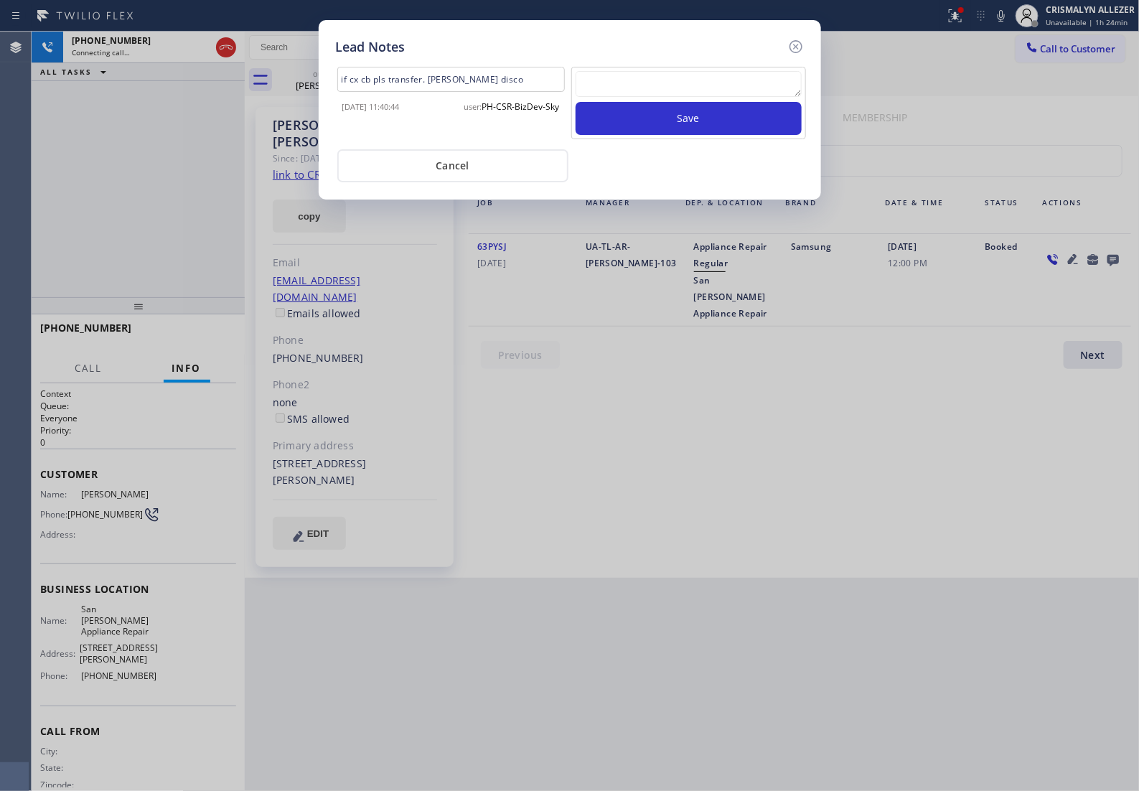
click at [671, 97] on textarea at bounding box center [689, 84] width 226 height 26
paste textarea "no answer | pls xfer if cx calls back"
type textarea "no answer | pls xfer if cx calls back"
click at [690, 134] on button "Save" at bounding box center [689, 118] width 226 height 33
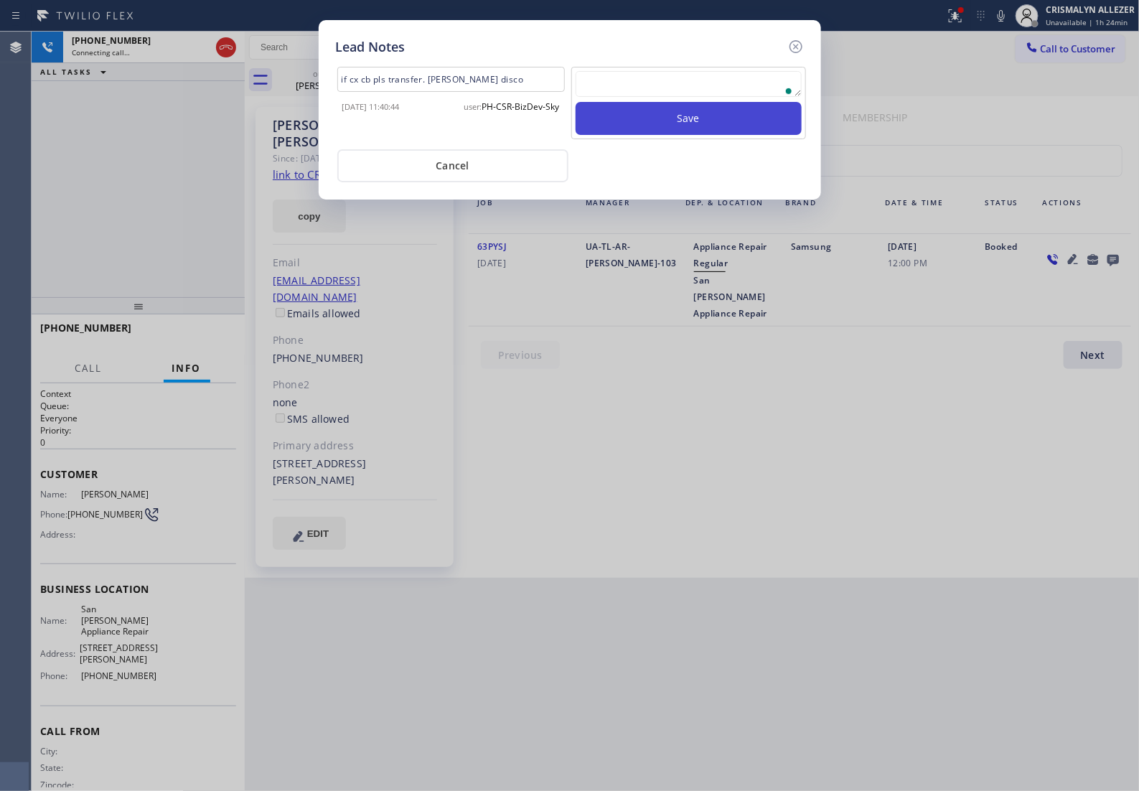
scroll to position [0, 0]
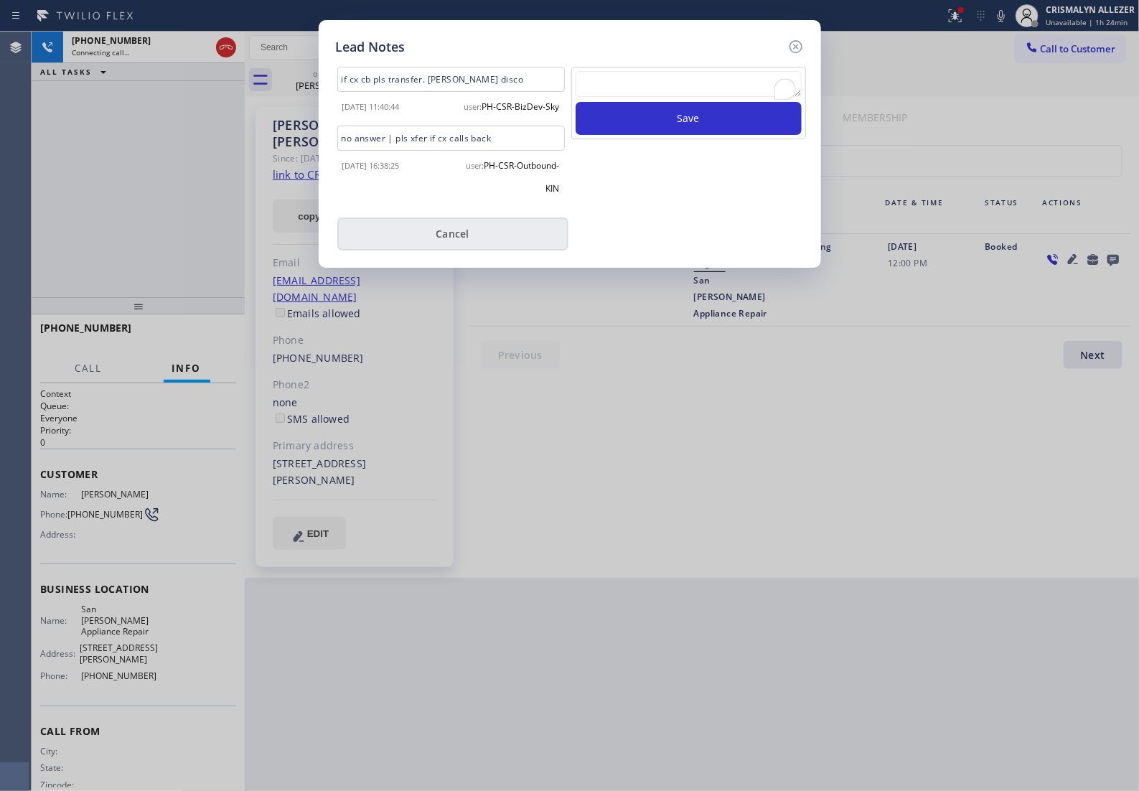
click at [453, 250] on button "Cancel" at bounding box center [452, 233] width 231 height 33
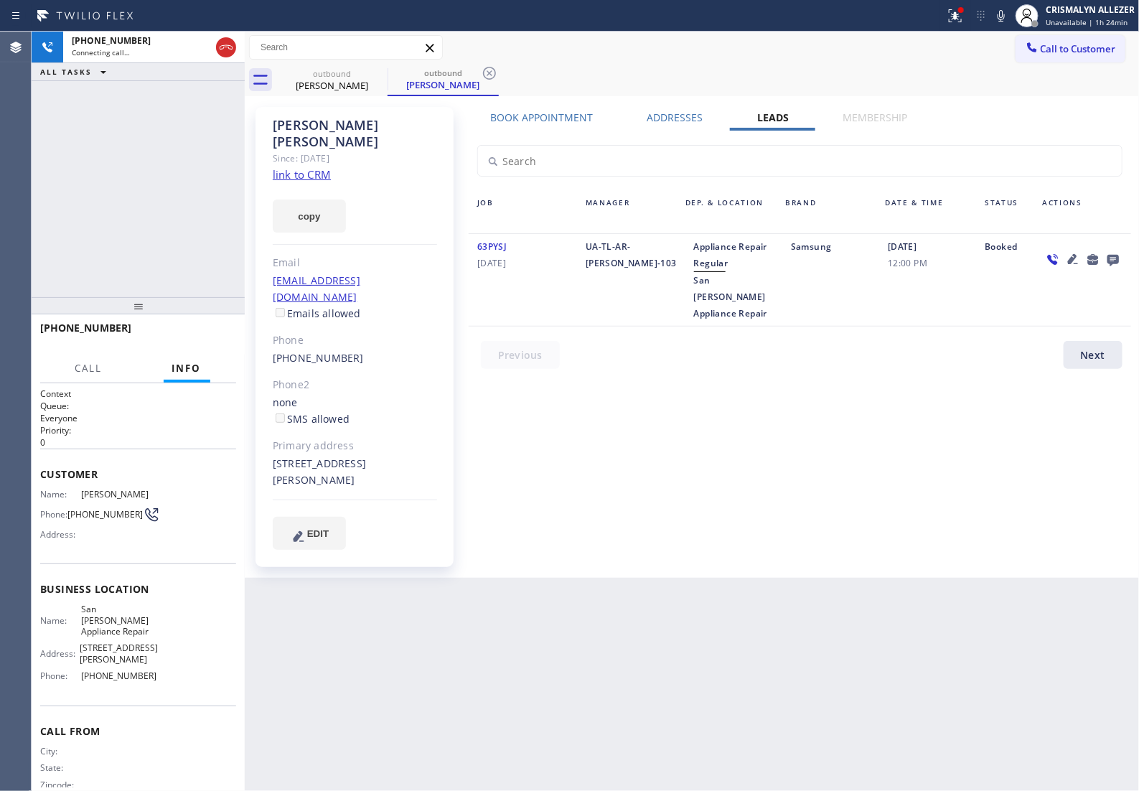
click at [553, 118] on label "Book Appointment" at bounding box center [542, 118] width 103 height 14
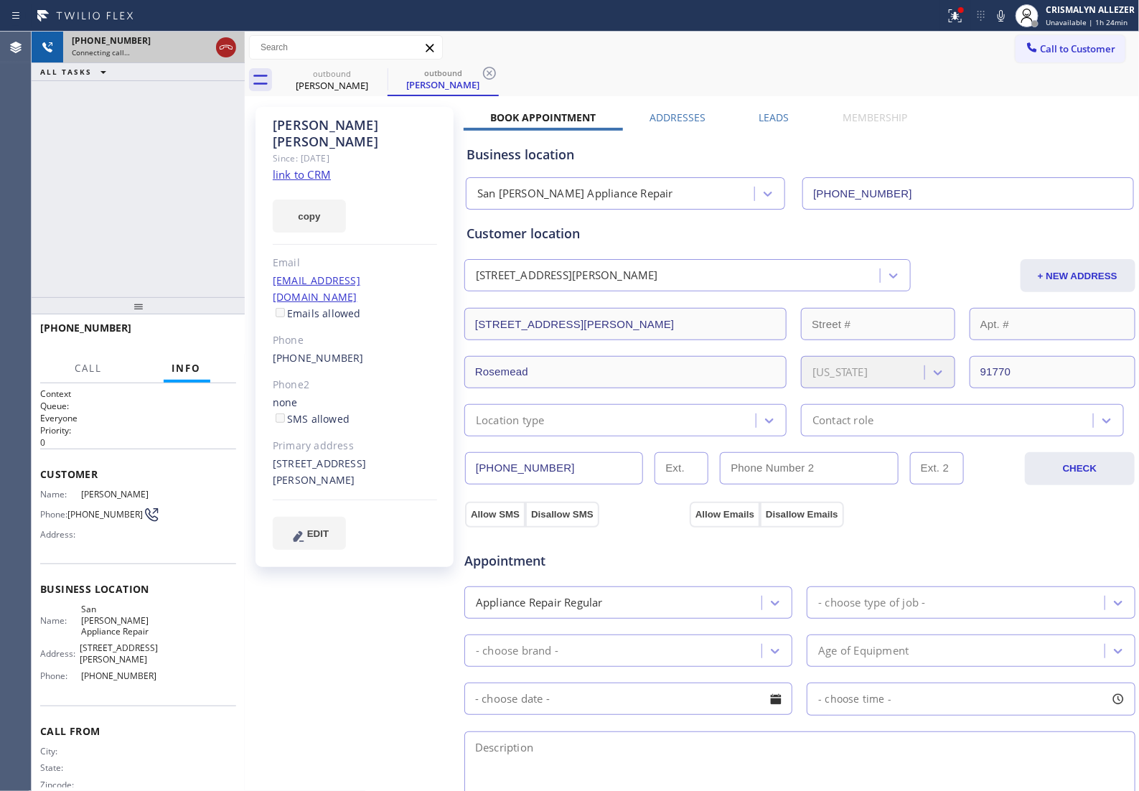
click at [223, 47] on icon at bounding box center [225, 47] width 17 height 17
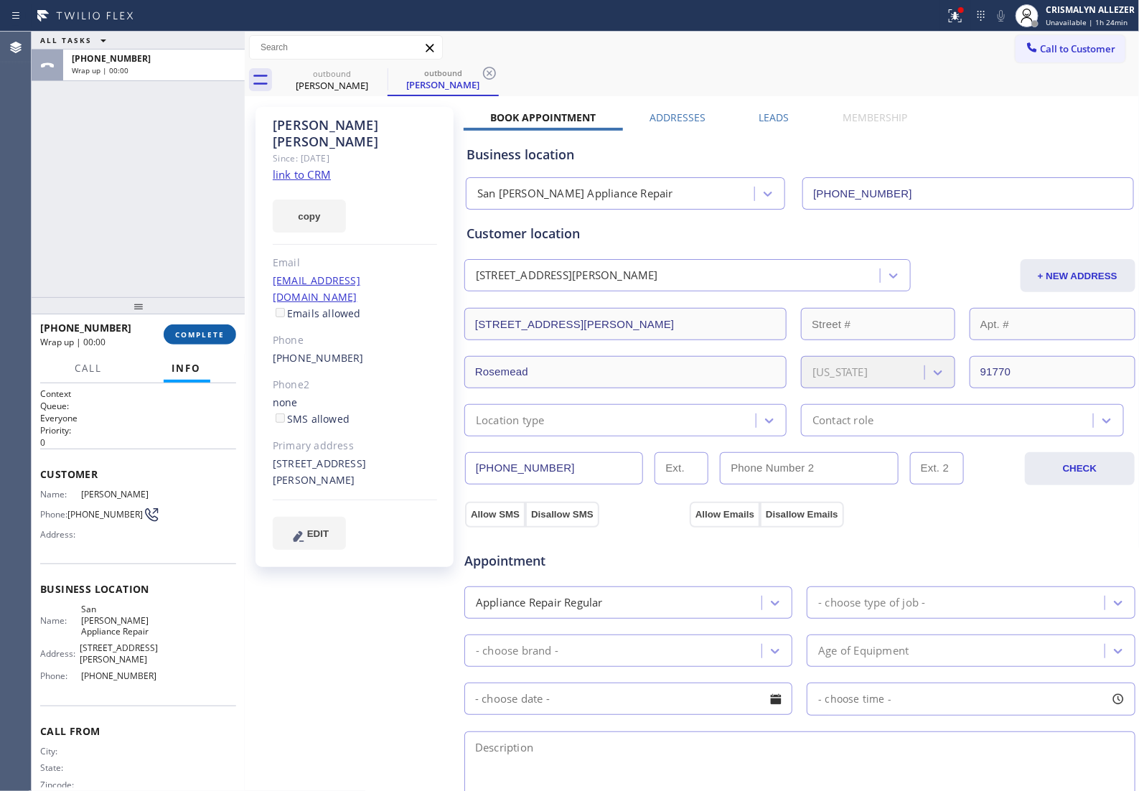
click at [188, 334] on span "COMPLETE" at bounding box center [200, 334] width 50 height 10
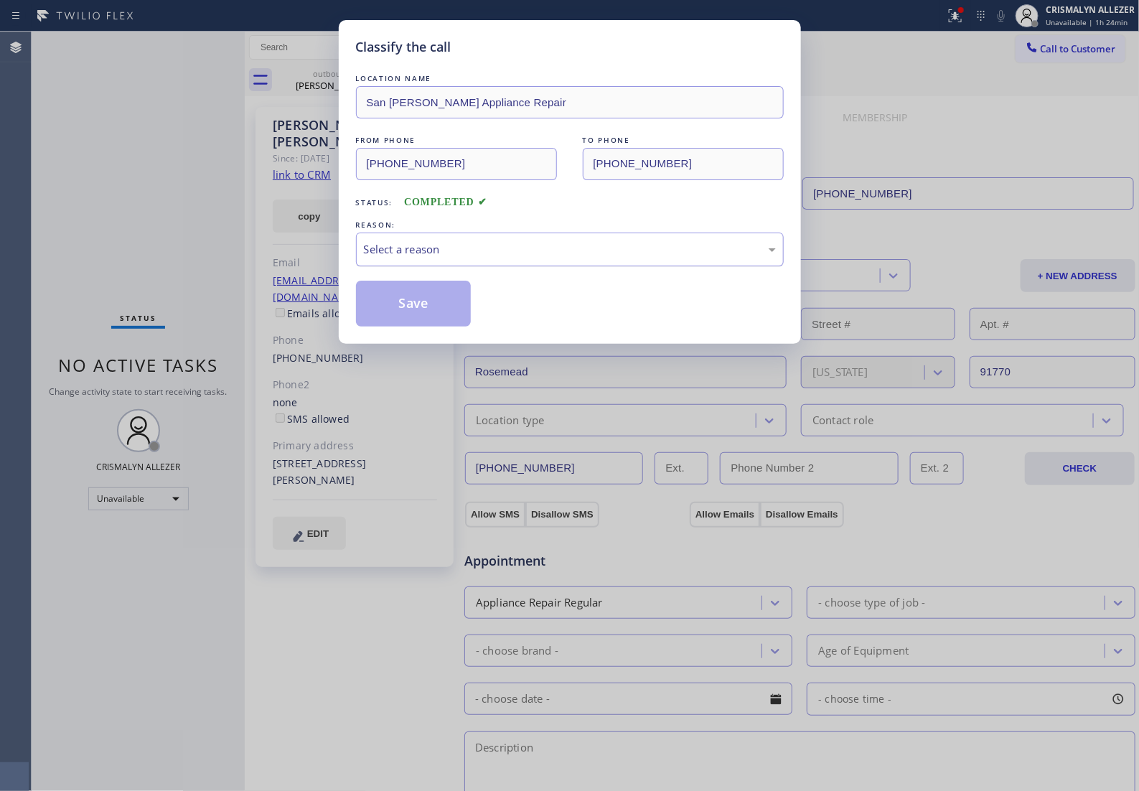
click at [574, 258] on div "Select a reason" at bounding box center [570, 249] width 412 height 17
click at [431, 322] on button "Save" at bounding box center [414, 304] width 116 height 46
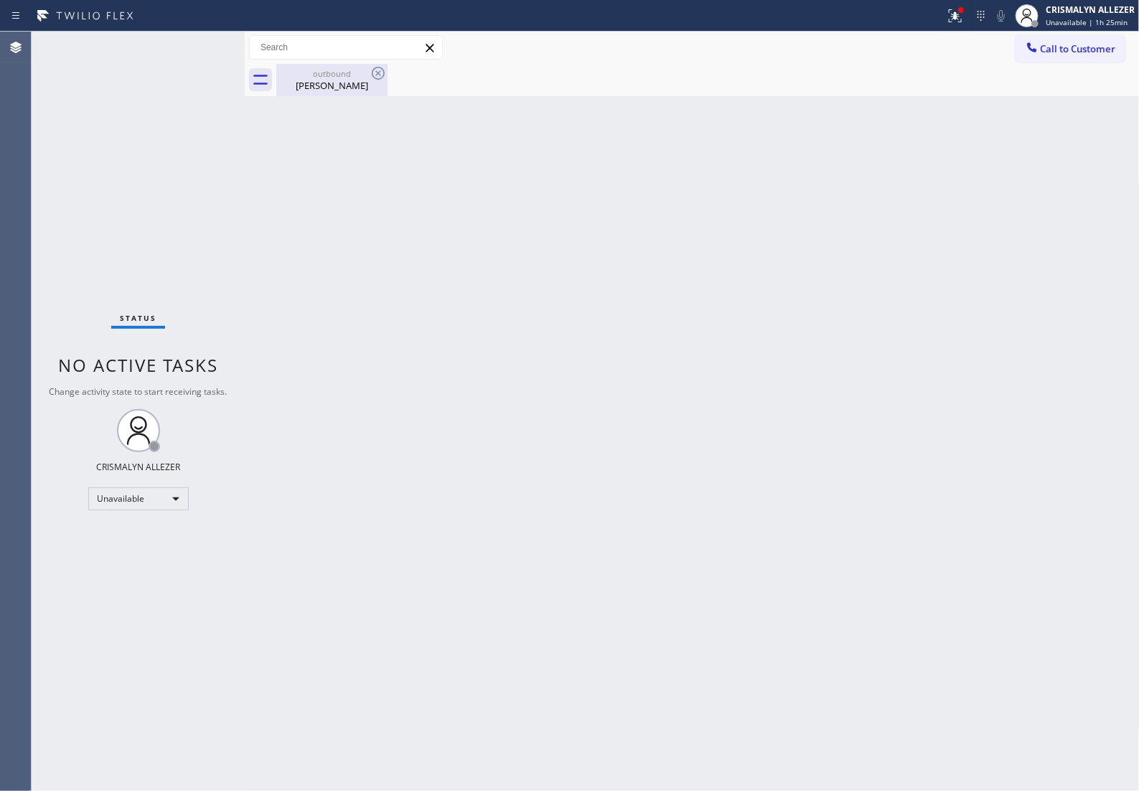
drag, startPoint x: 321, startPoint y: 84, endPoint x: 357, endPoint y: 76, distance: 37.4
click at [322, 83] on div "Karla Cisneros" at bounding box center [332, 85] width 108 height 13
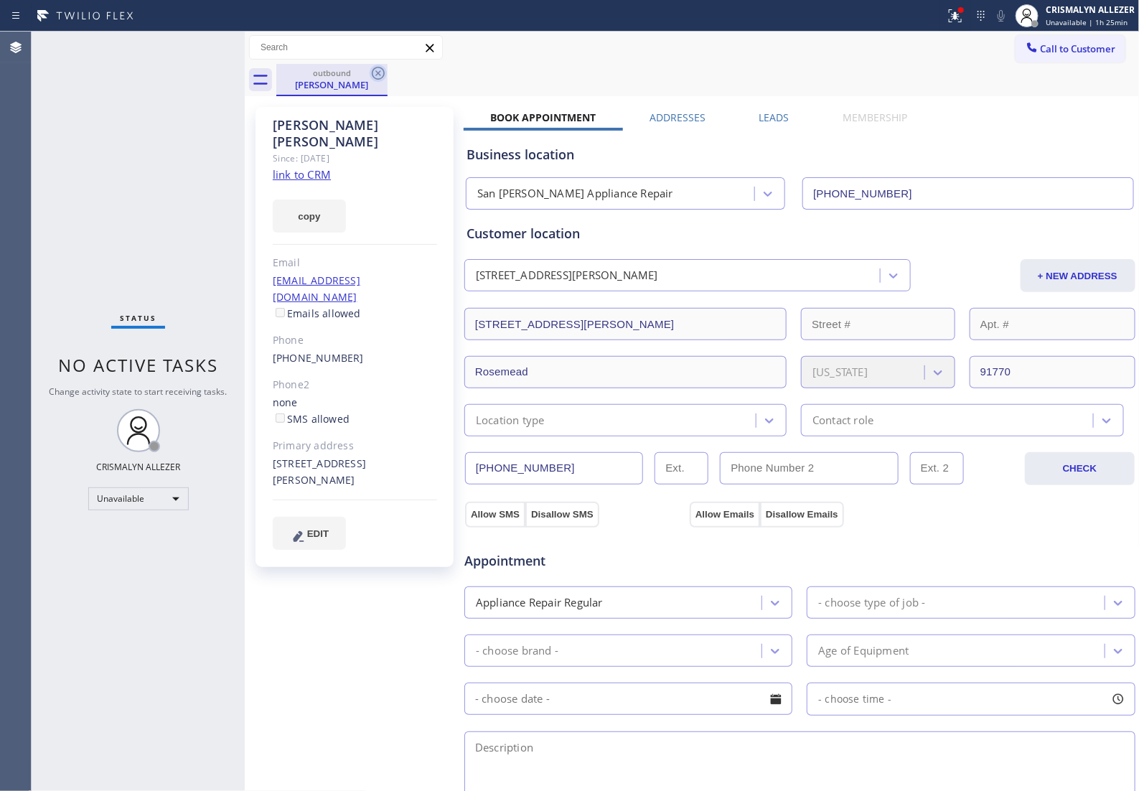
click at [378, 77] on icon at bounding box center [378, 73] width 17 height 17
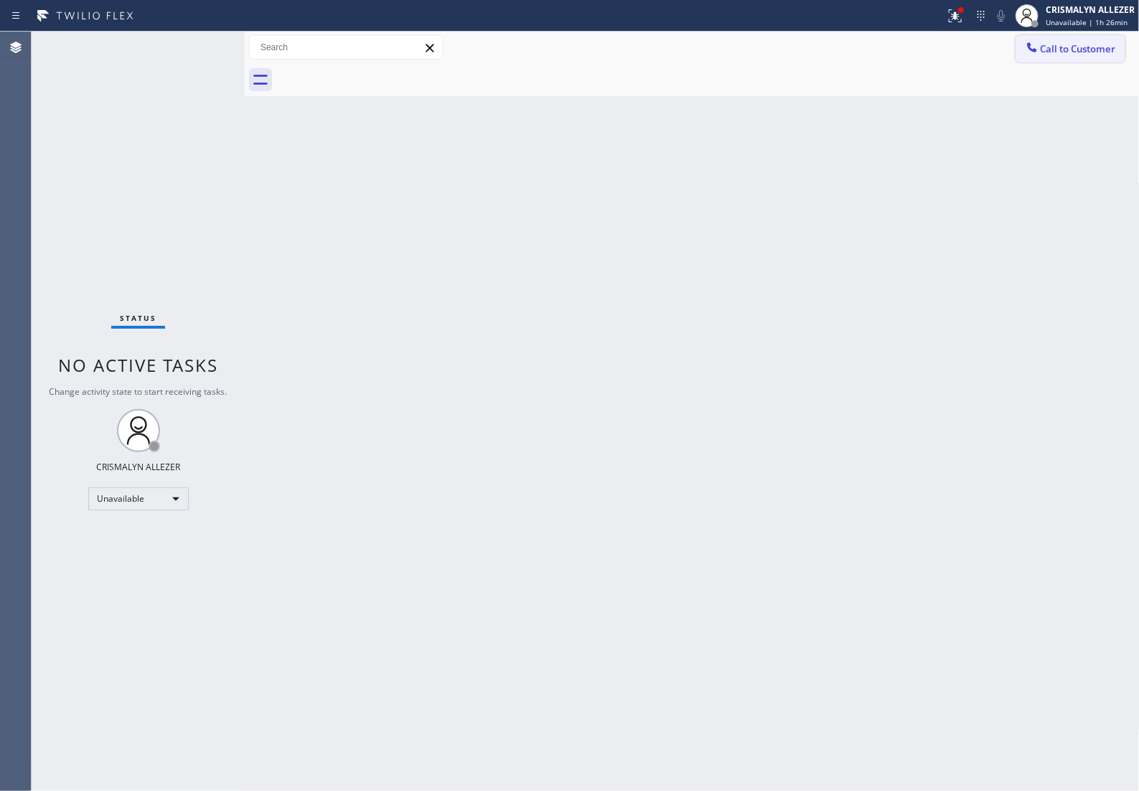
click at [1081, 54] on span "Call to Customer" at bounding box center [1078, 48] width 75 height 13
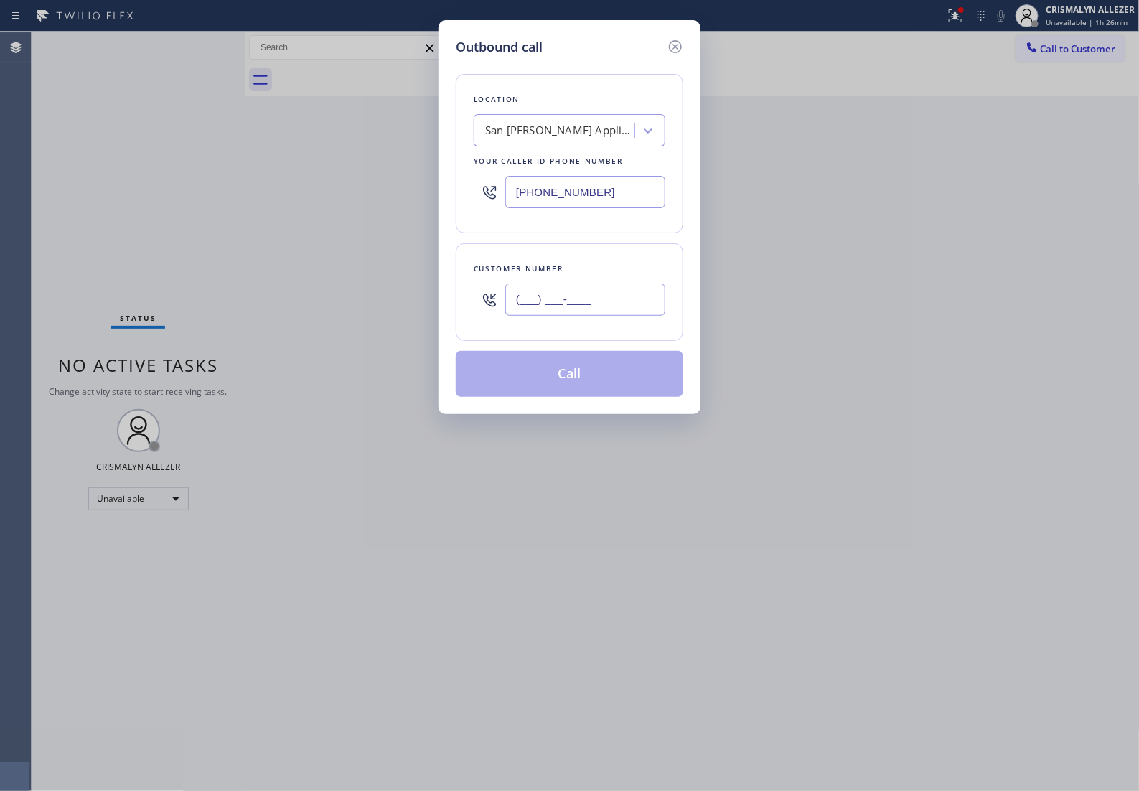
click at [619, 316] on input "(___) ___-____" at bounding box center [585, 299] width 160 height 32
paste input "818) 307-0554"
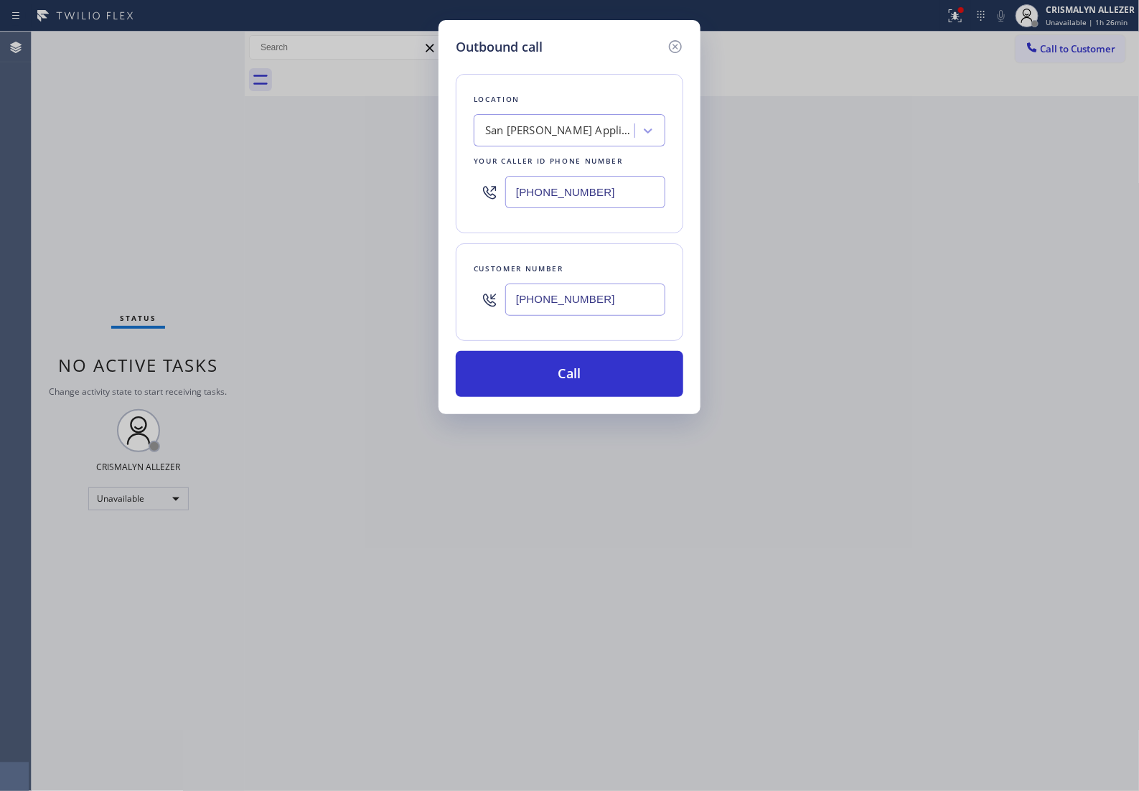
type input "(818) 307-0554"
click at [624, 133] on div "San Gabriel Appliance Repair" at bounding box center [560, 131] width 151 height 17
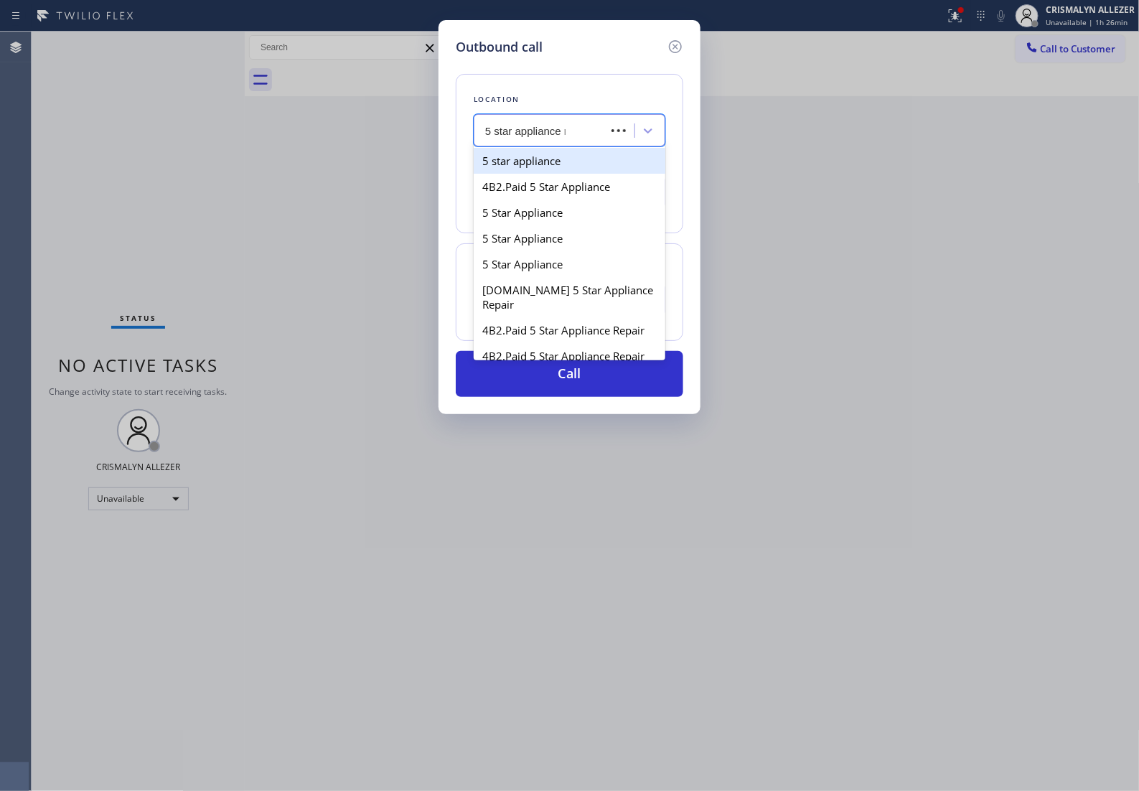
type input "5 star appliance re"
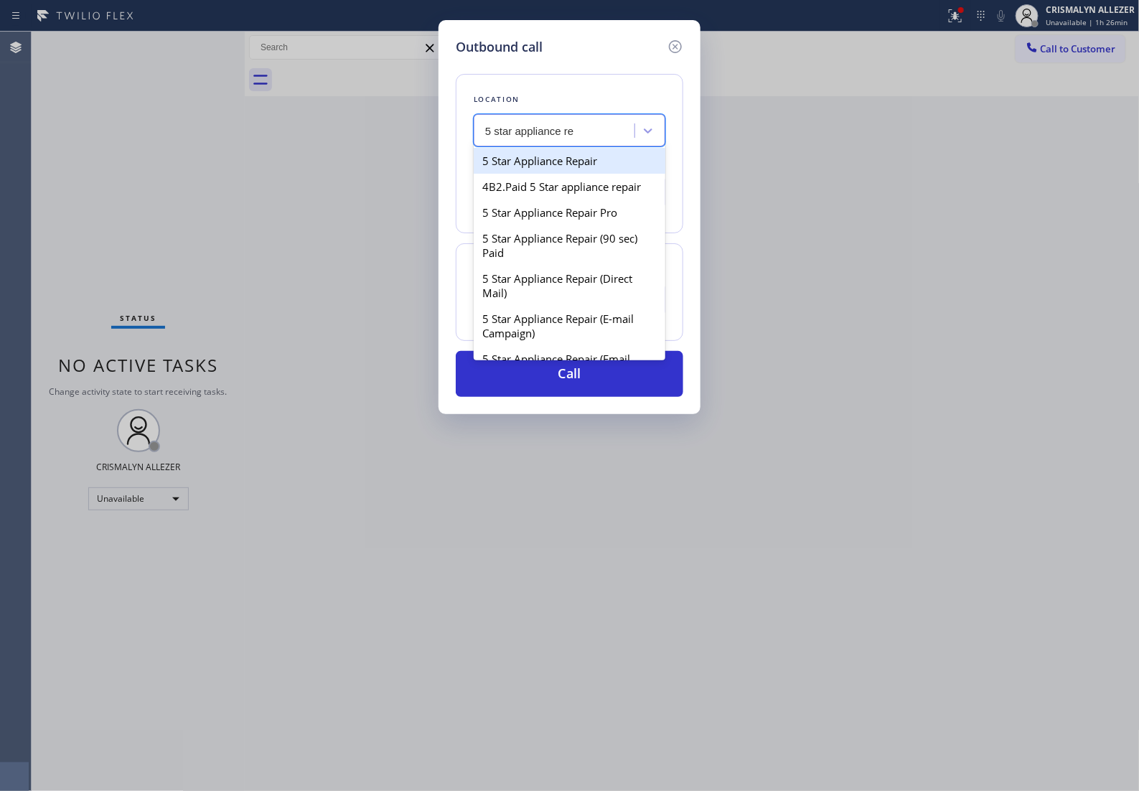
click at [571, 170] on div "5 Star Appliance Repair" at bounding box center [570, 161] width 192 height 26
type input "[PHONE_NUMBER]"
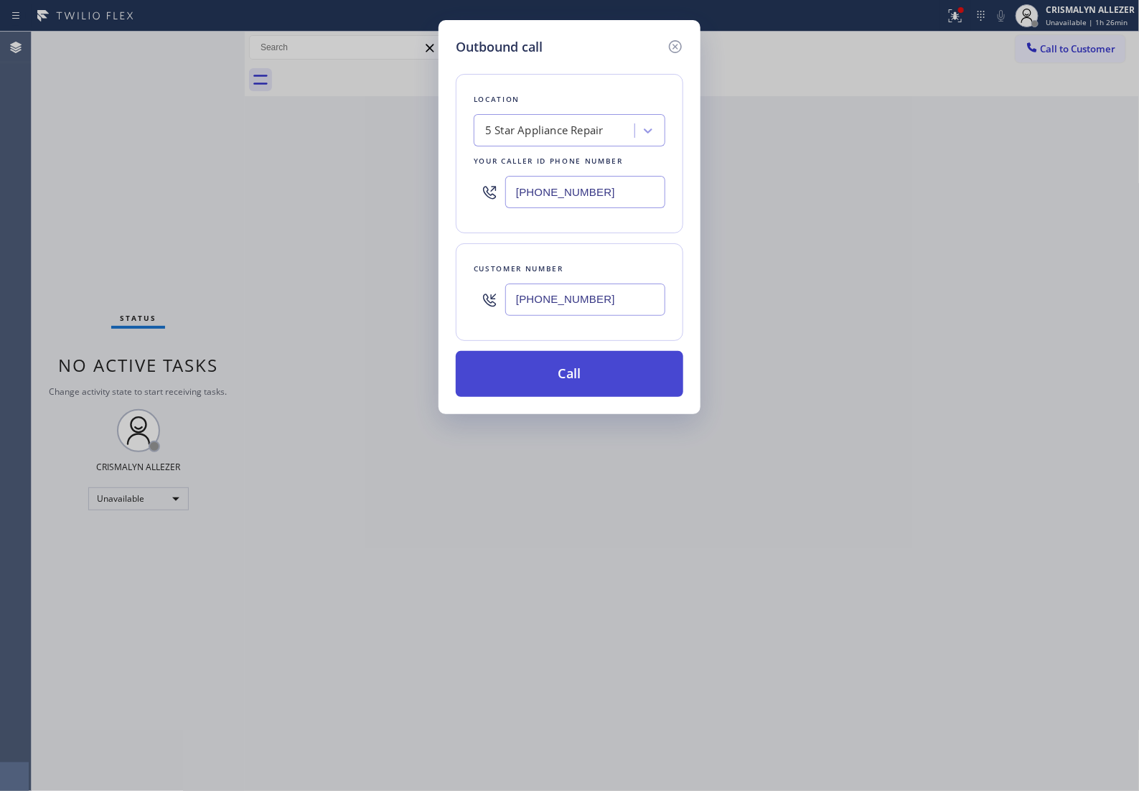
click at [578, 397] on button "Call" at bounding box center [570, 374] width 228 height 46
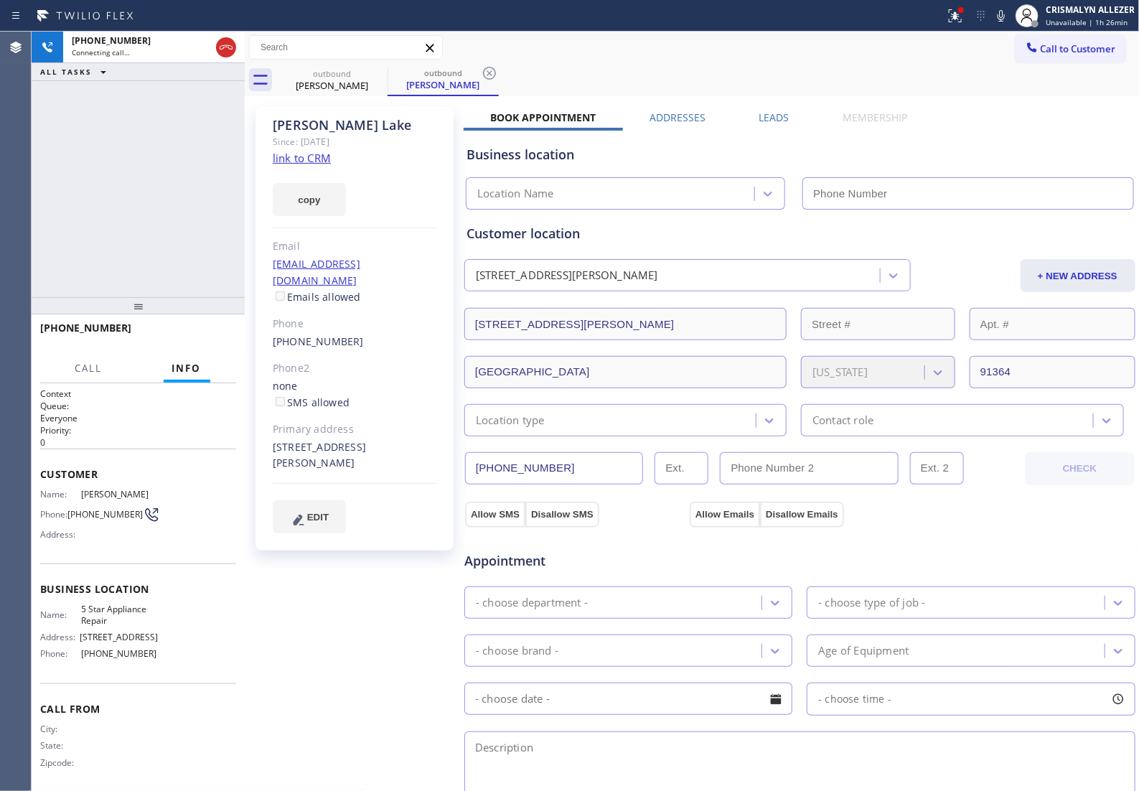
click at [304, 156] on link "link to CRM" at bounding box center [302, 158] width 58 height 14
type input "[PHONE_NUMBER]"
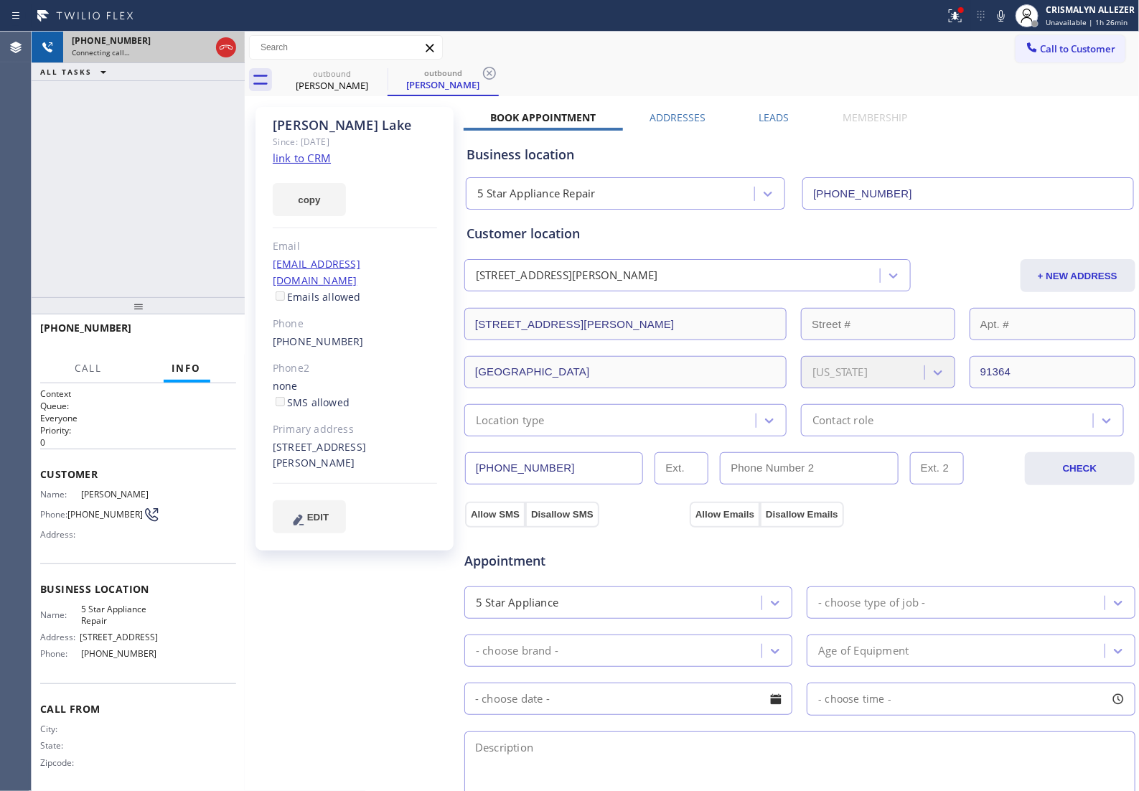
click at [220, 57] on div at bounding box center [226, 48] width 26 height 32
click at [226, 55] on icon at bounding box center [225, 47] width 17 height 17
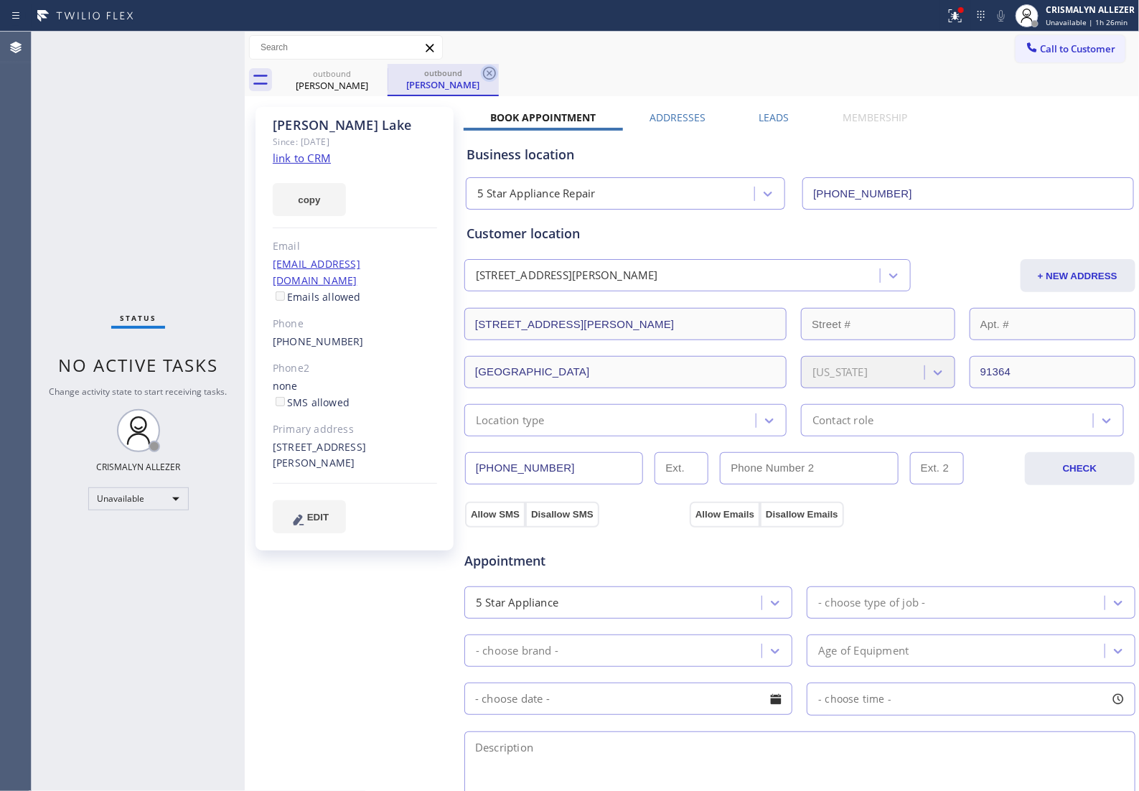
click at [486, 73] on icon at bounding box center [489, 73] width 17 height 17
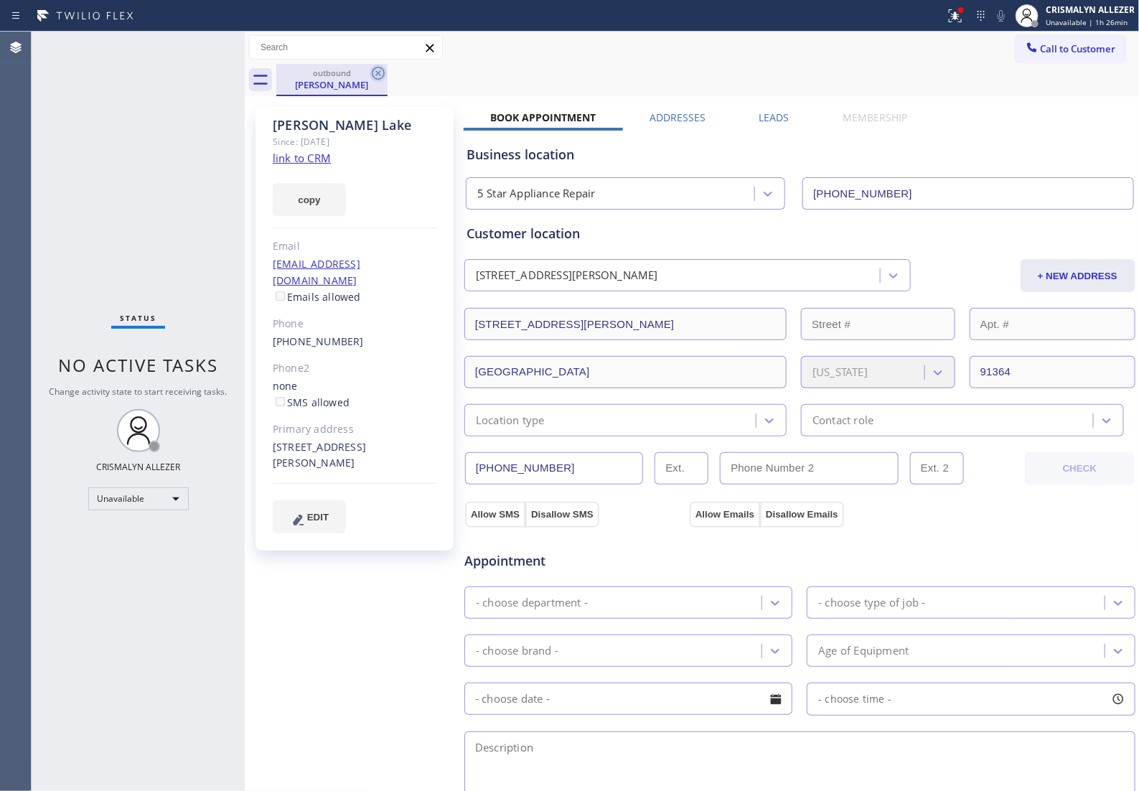
click at [377, 74] on icon at bounding box center [378, 73] width 13 height 13
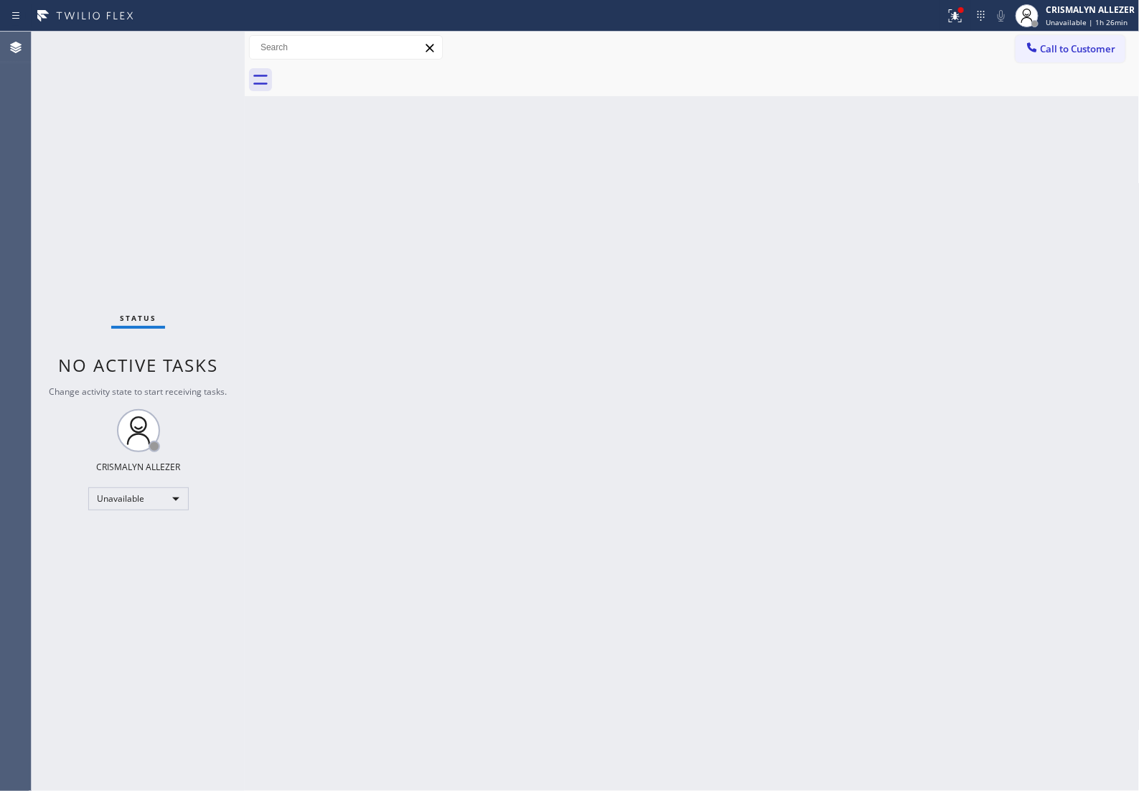
click at [1054, 64] on div at bounding box center [707, 80] width 863 height 32
click at [1082, 47] on span "Call to Customer" at bounding box center [1078, 48] width 75 height 13
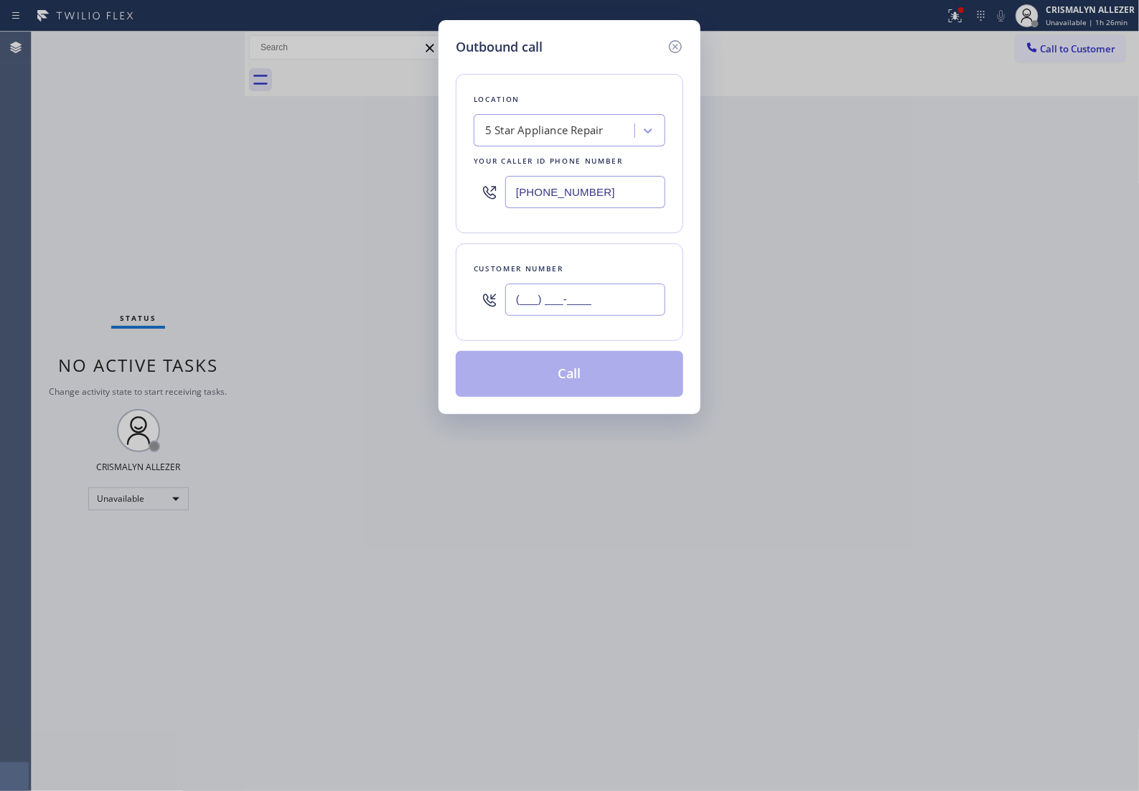
click at [626, 314] on input "(___) ___-____" at bounding box center [585, 299] width 160 height 32
paste input "626) 823-9410"
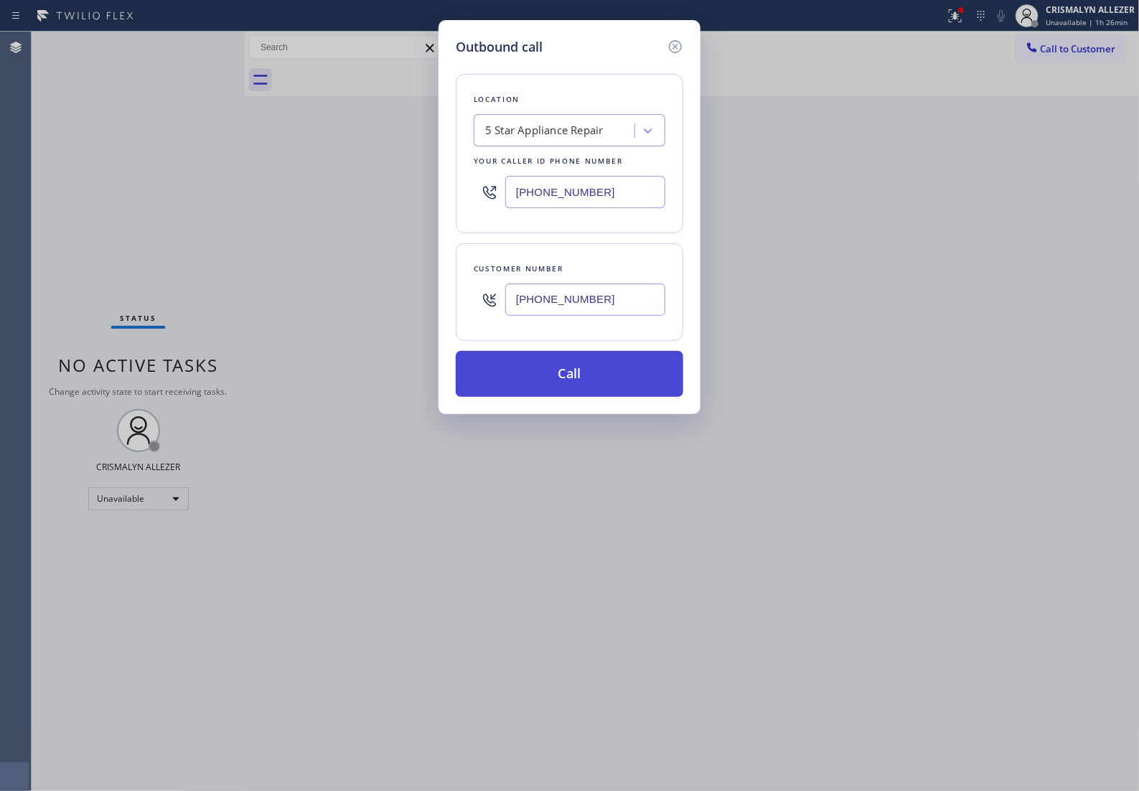
type input "(626) 823-9410"
click at [578, 397] on button "Call" at bounding box center [570, 374] width 228 height 46
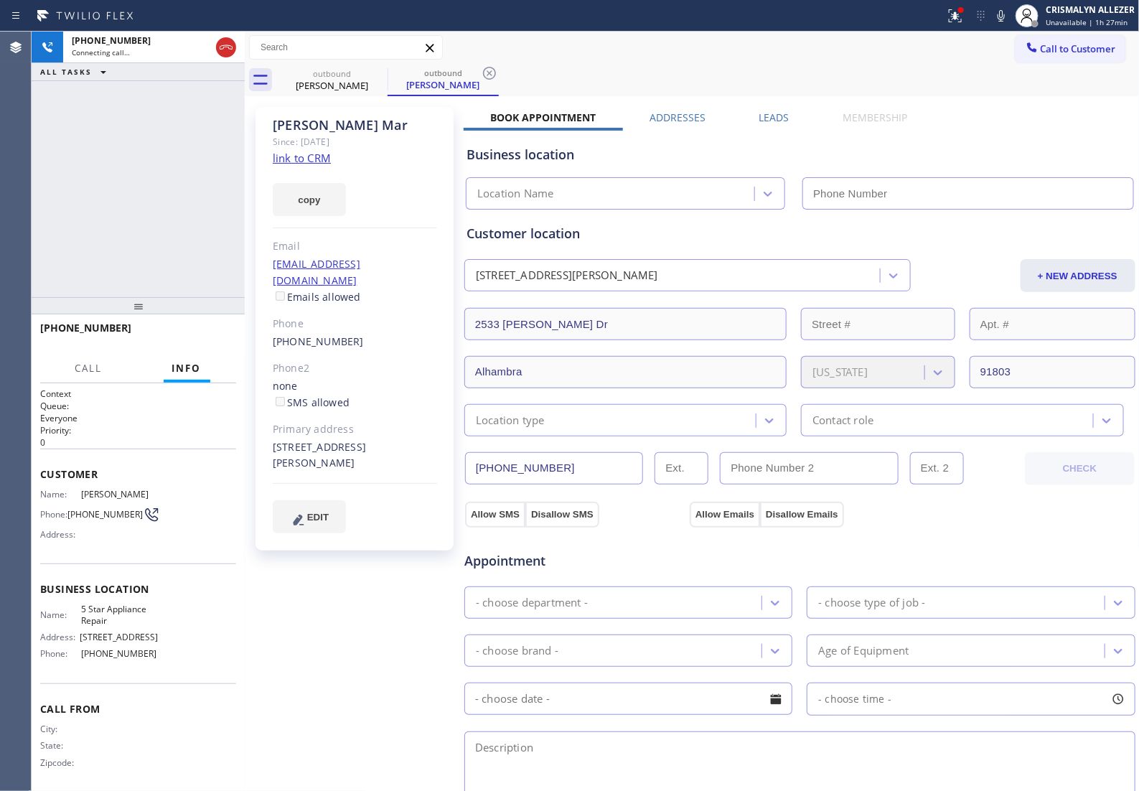
type input "[PHONE_NUMBER]"
click at [583, 757] on textarea at bounding box center [799, 765] width 671 height 68
click at [188, 332] on span "HANG UP" at bounding box center [203, 334] width 44 height 10
click at [187, 332] on span "HANG UP" at bounding box center [203, 334] width 44 height 10
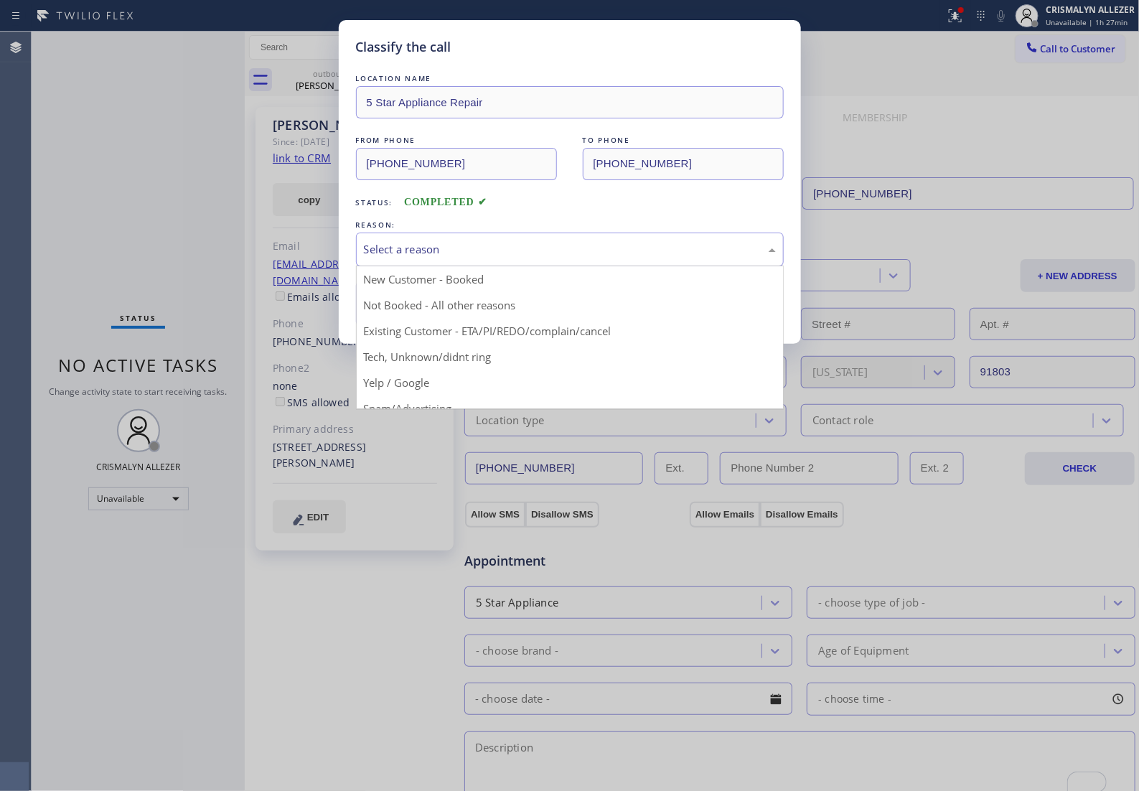
click at [539, 266] on div "Select a reason" at bounding box center [570, 250] width 428 height 34
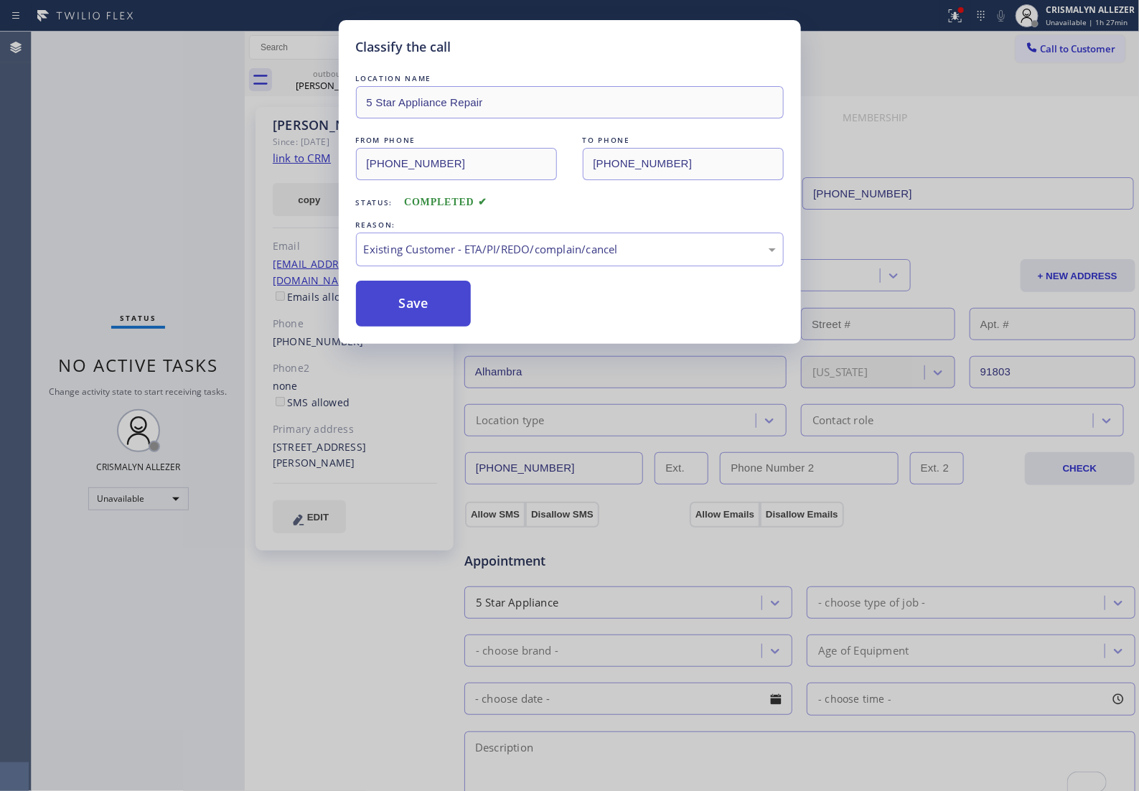
click at [421, 327] on button "Save" at bounding box center [414, 304] width 116 height 46
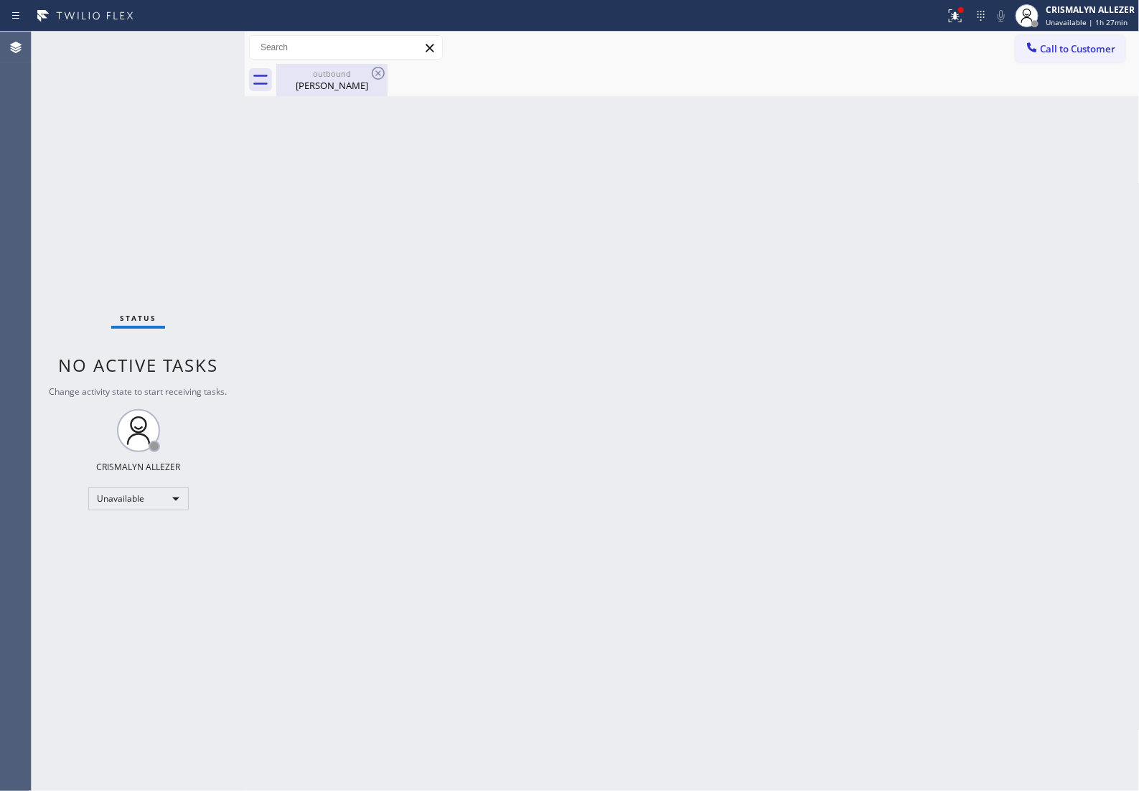
click at [334, 94] on div "outbound Kevin Mar" at bounding box center [332, 80] width 108 height 32
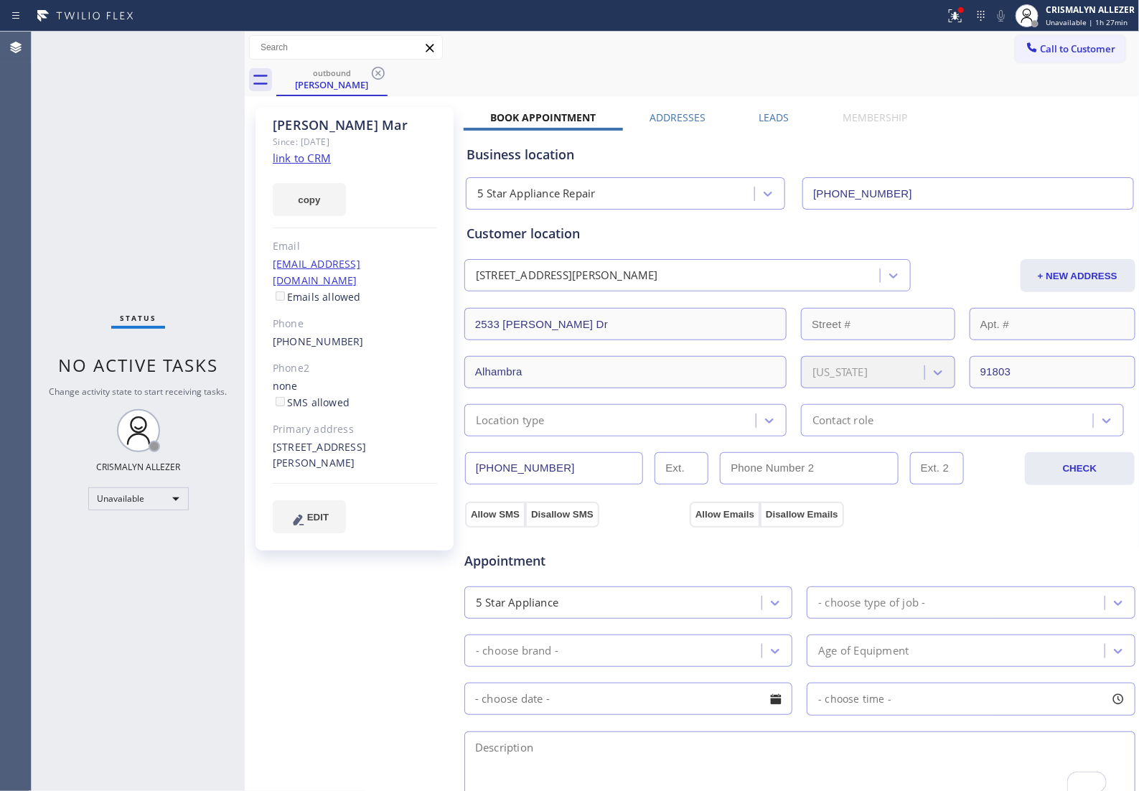
click at [774, 115] on label "Leads" at bounding box center [774, 118] width 30 height 14
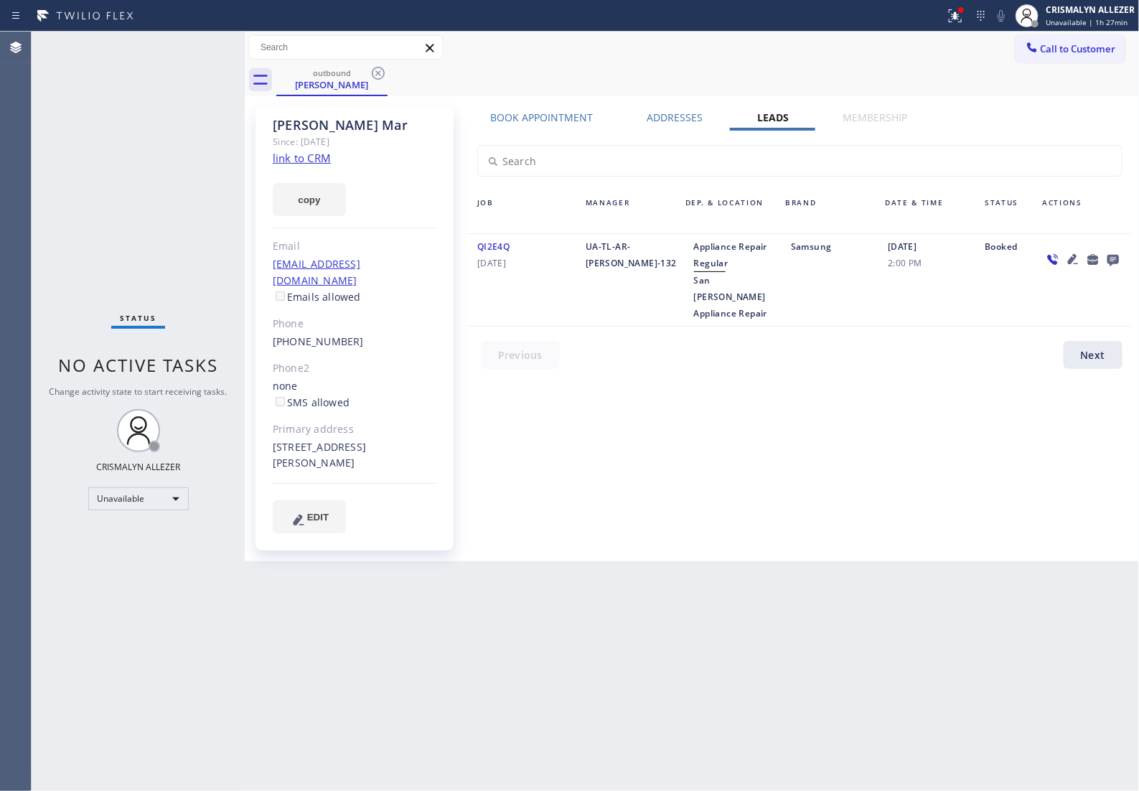
click at [1103, 260] on div at bounding box center [1113, 258] width 20 height 17
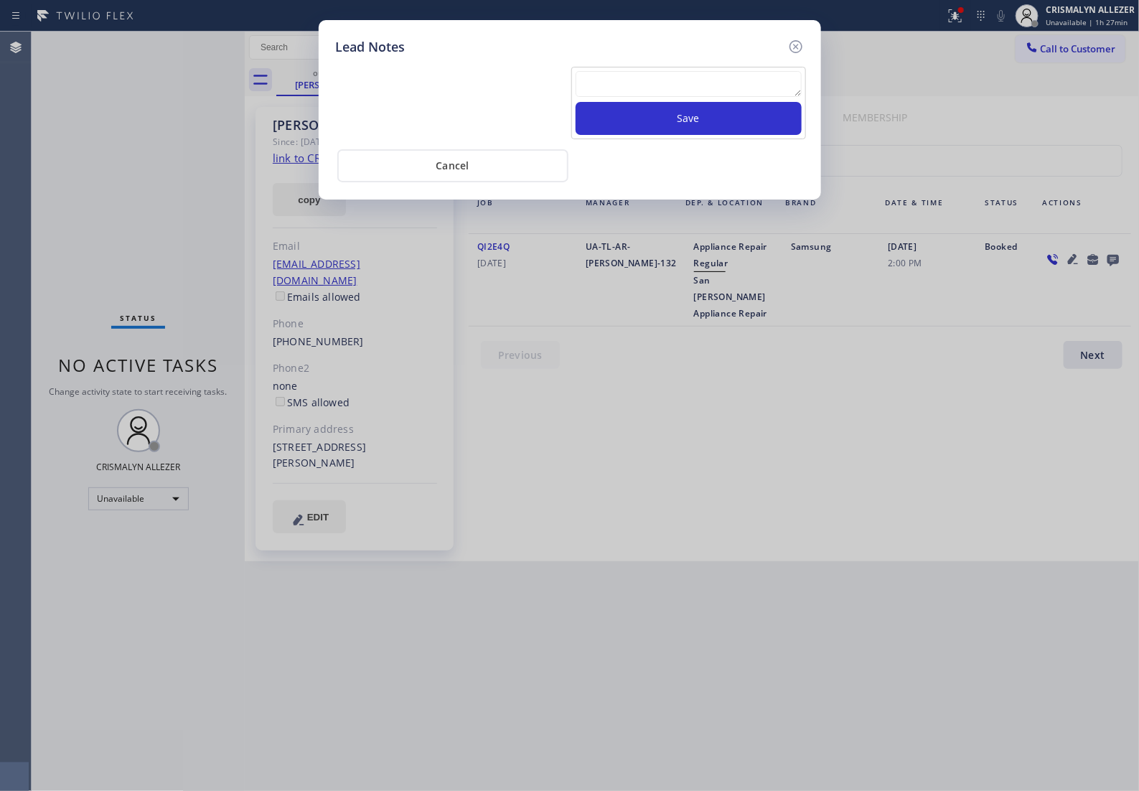
click at [666, 84] on textarea at bounding box center [689, 84] width 226 height 26
paste textarea "no answer | pls xfer if cx calls back"
type textarea "no answer | pls xfer if cx calls back"
click at [708, 124] on button "Save" at bounding box center [689, 118] width 226 height 33
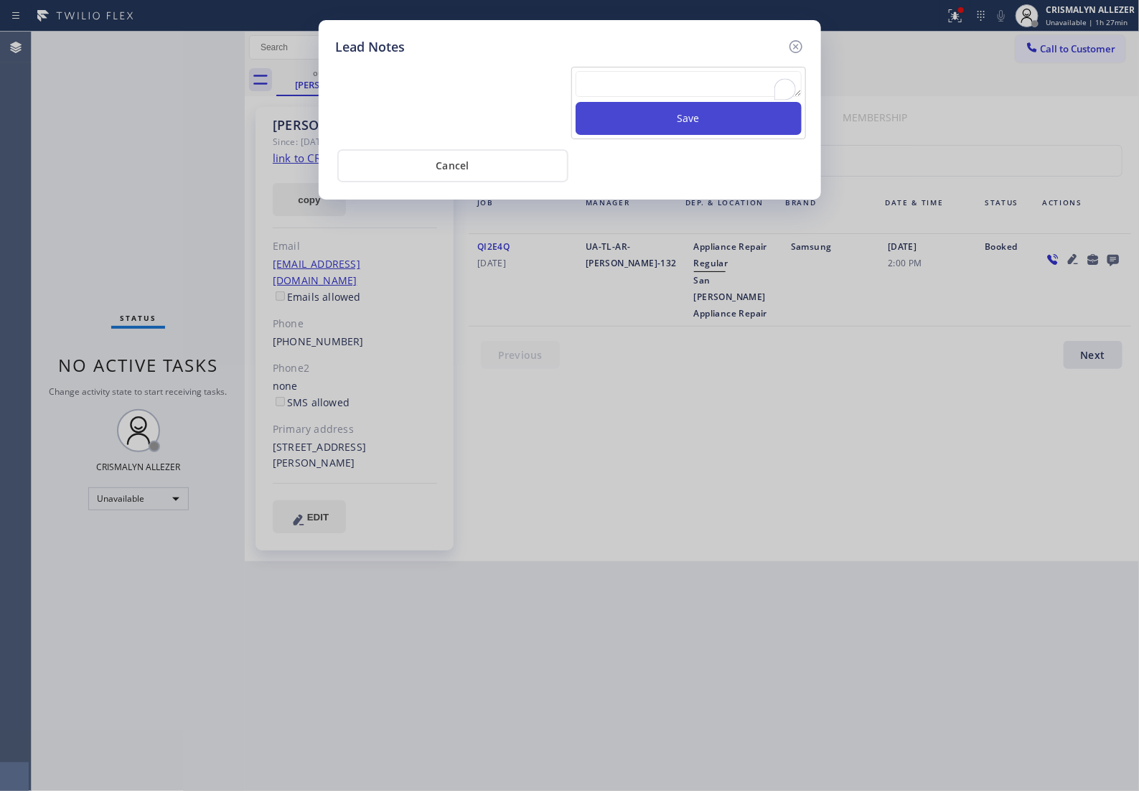
scroll to position [0, 0]
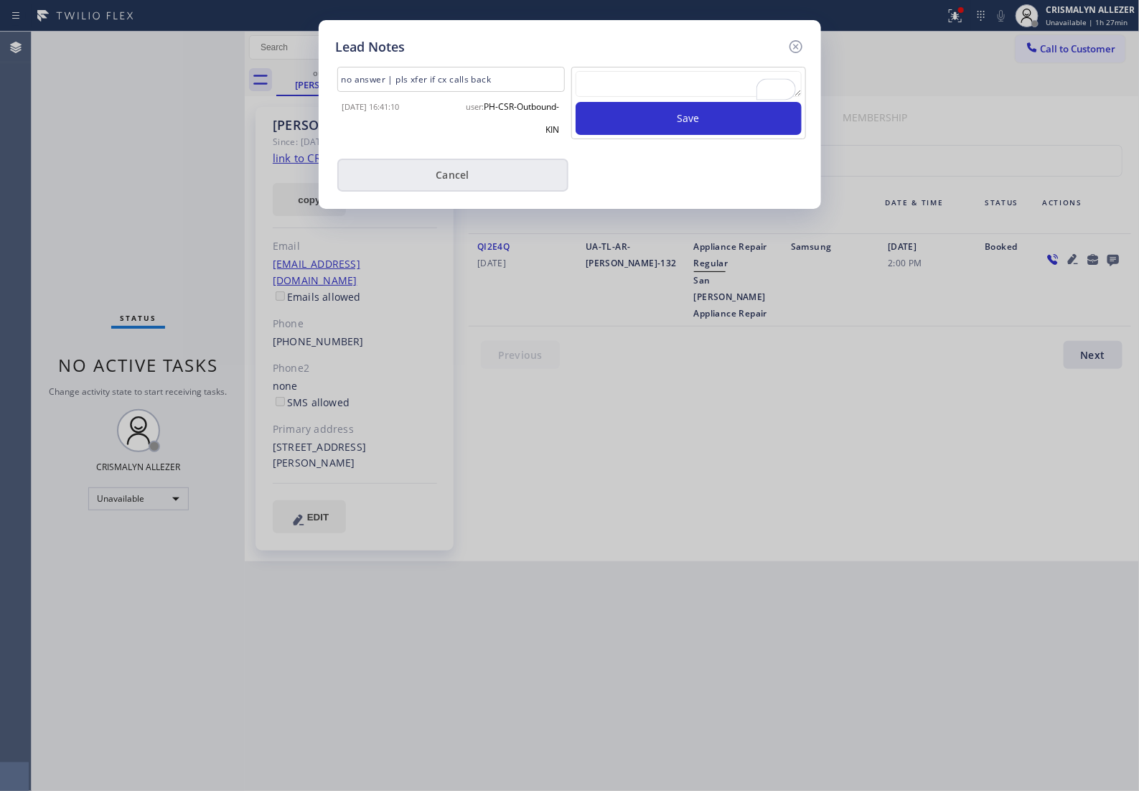
click at [464, 188] on button "Cancel" at bounding box center [452, 175] width 231 height 33
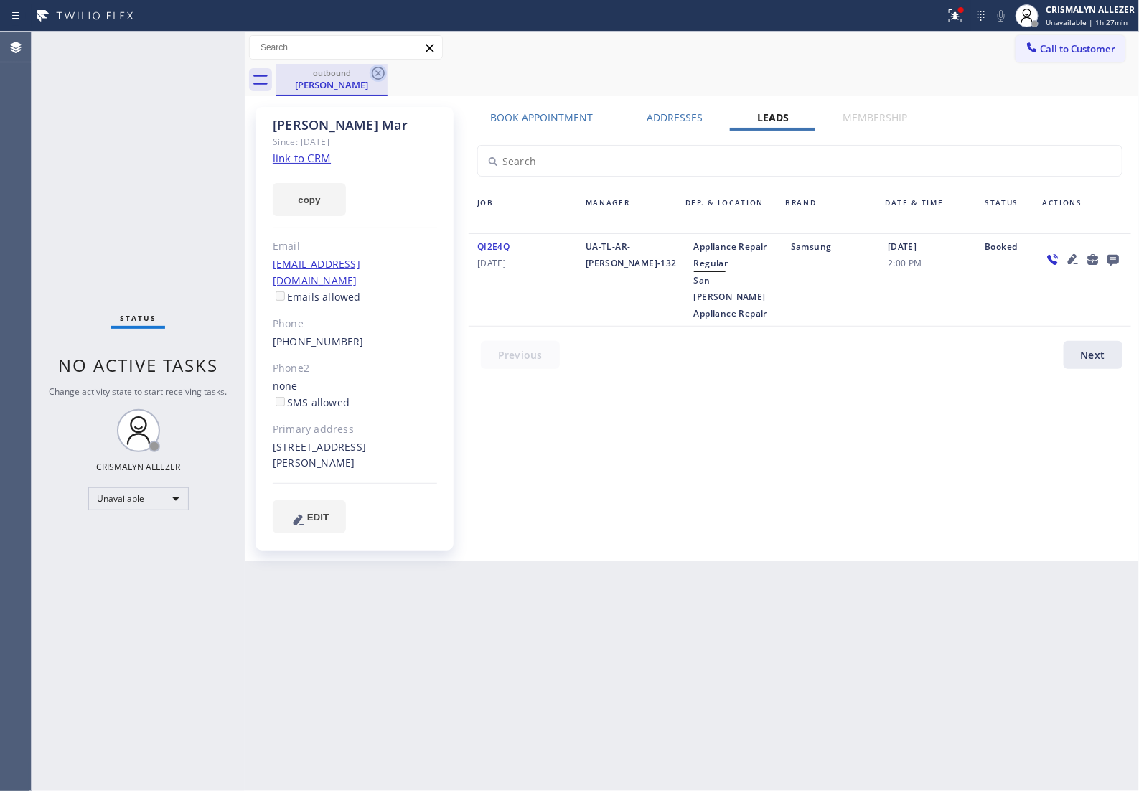
click at [379, 72] on icon at bounding box center [378, 73] width 13 height 13
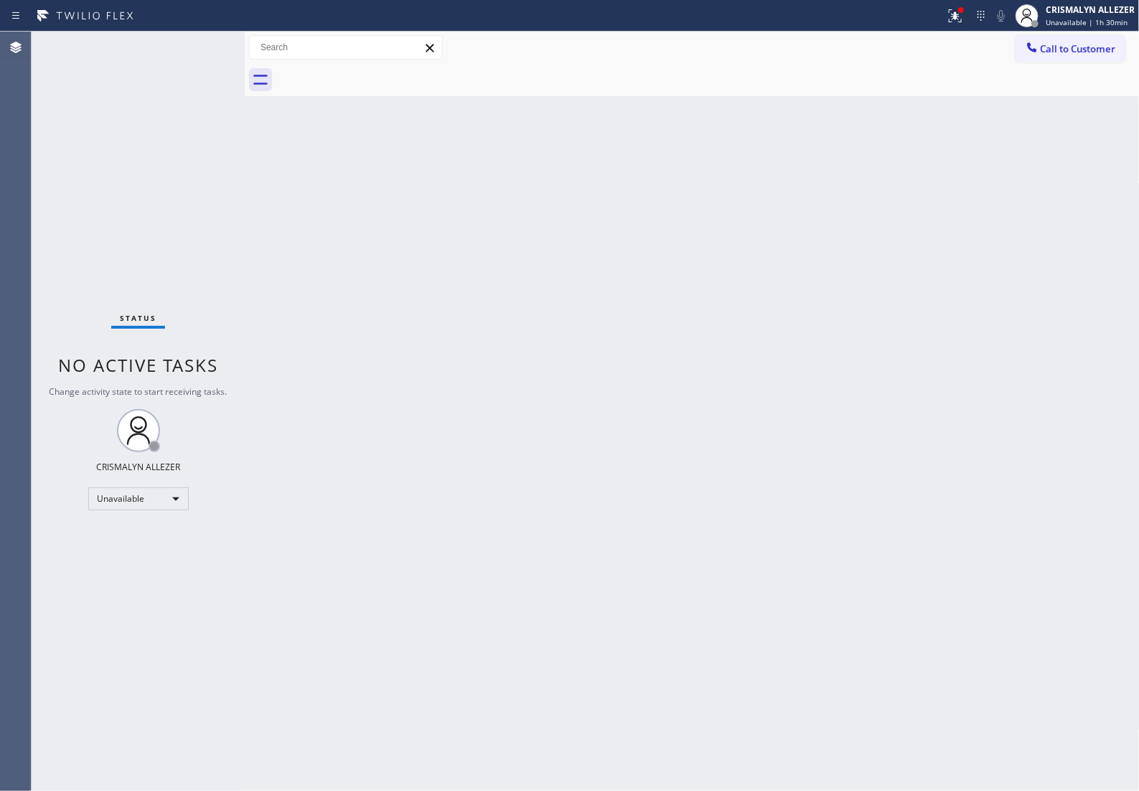
click at [1087, 42] on span "Call to Customer" at bounding box center [1078, 48] width 75 height 13
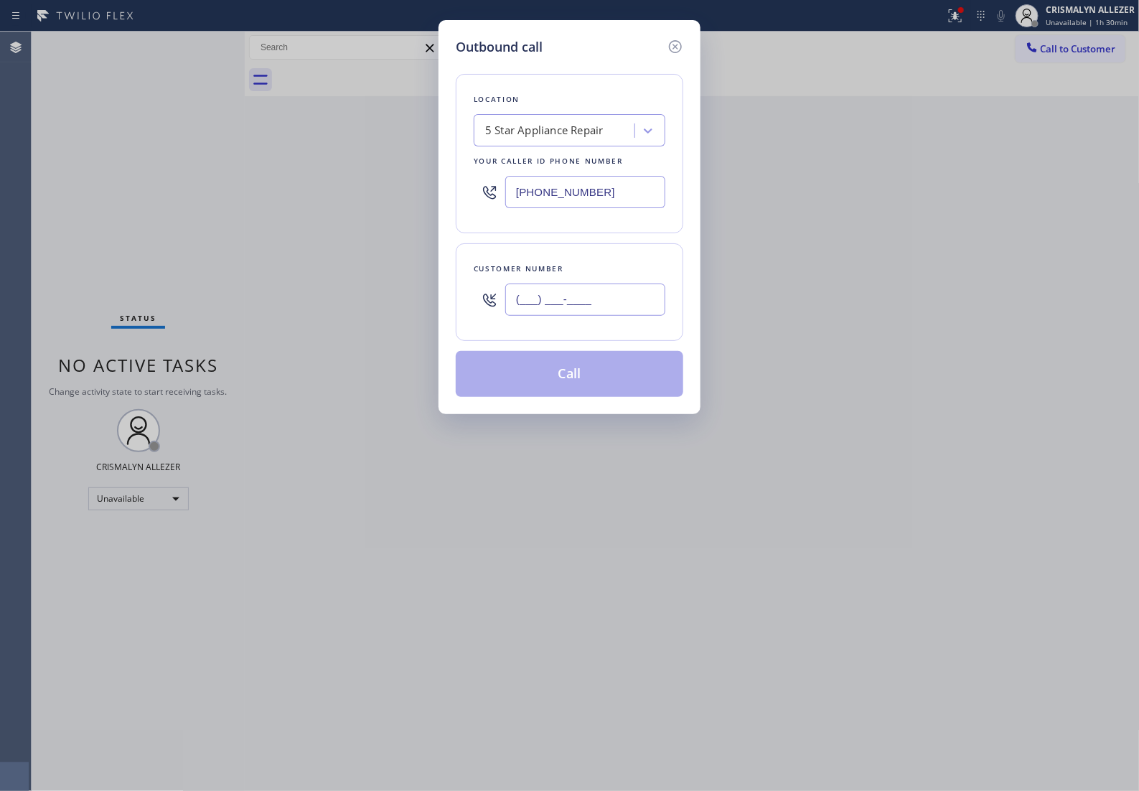
click at [637, 305] on input "(___) ___-____" at bounding box center [585, 299] width 160 height 32
paste input "818) 821-7450"
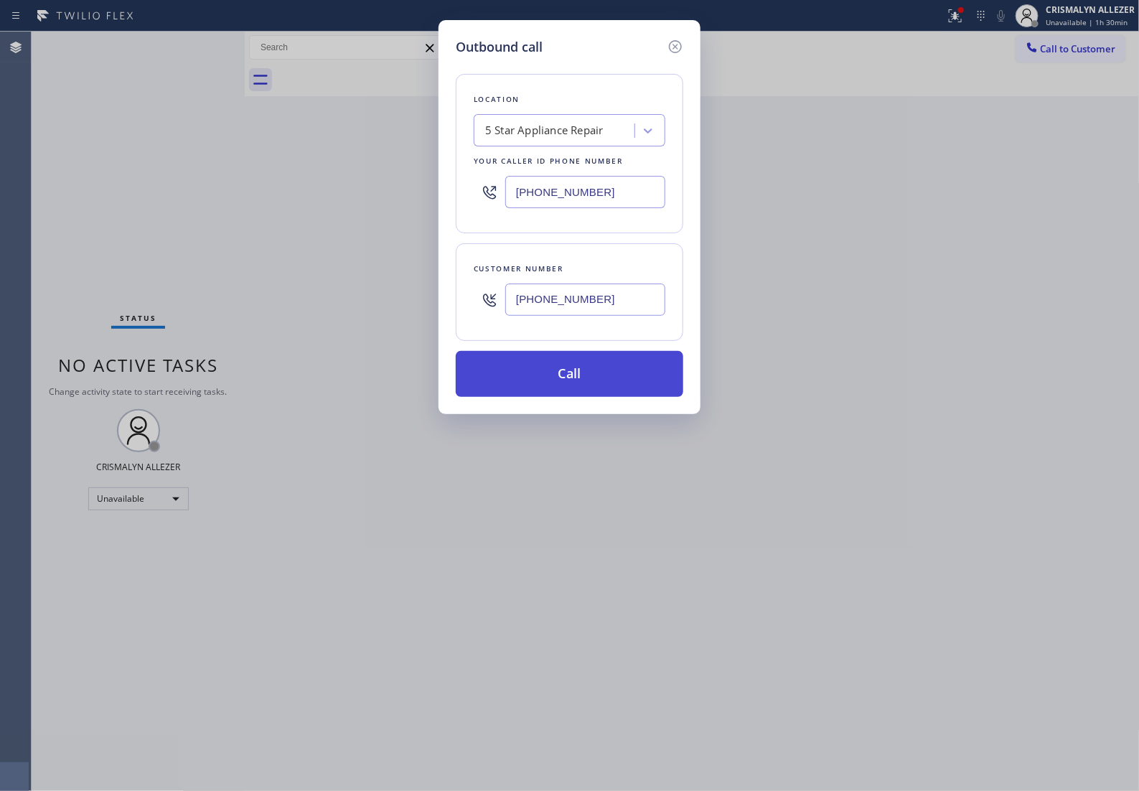
type input "(818) 821-7450"
click at [569, 391] on button "Call" at bounding box center [570, 374] width 228 height 46
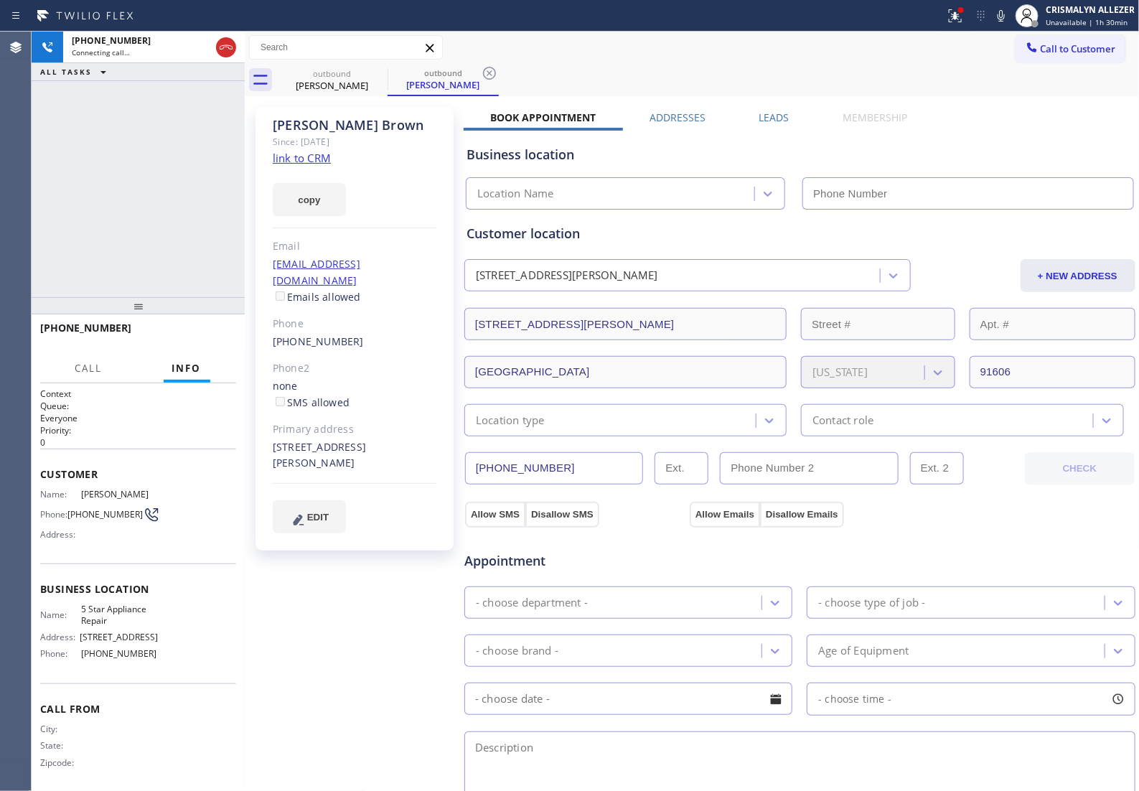
click at [302, 159] on link "link to CRM" at bounding box center [302, 158] width 58 height 14
type input "[PHONE_NUMBER]"
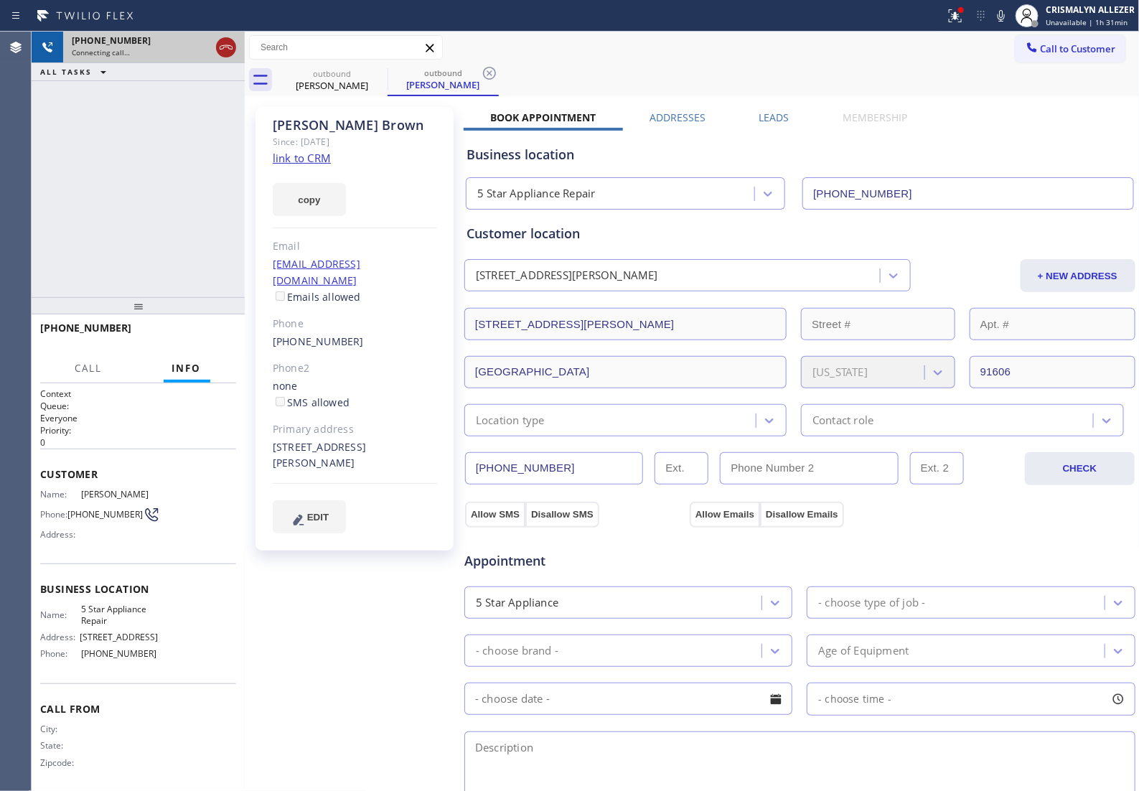
click at [222, 51] on icon at bounding box center [225, 47] width 17 height 17
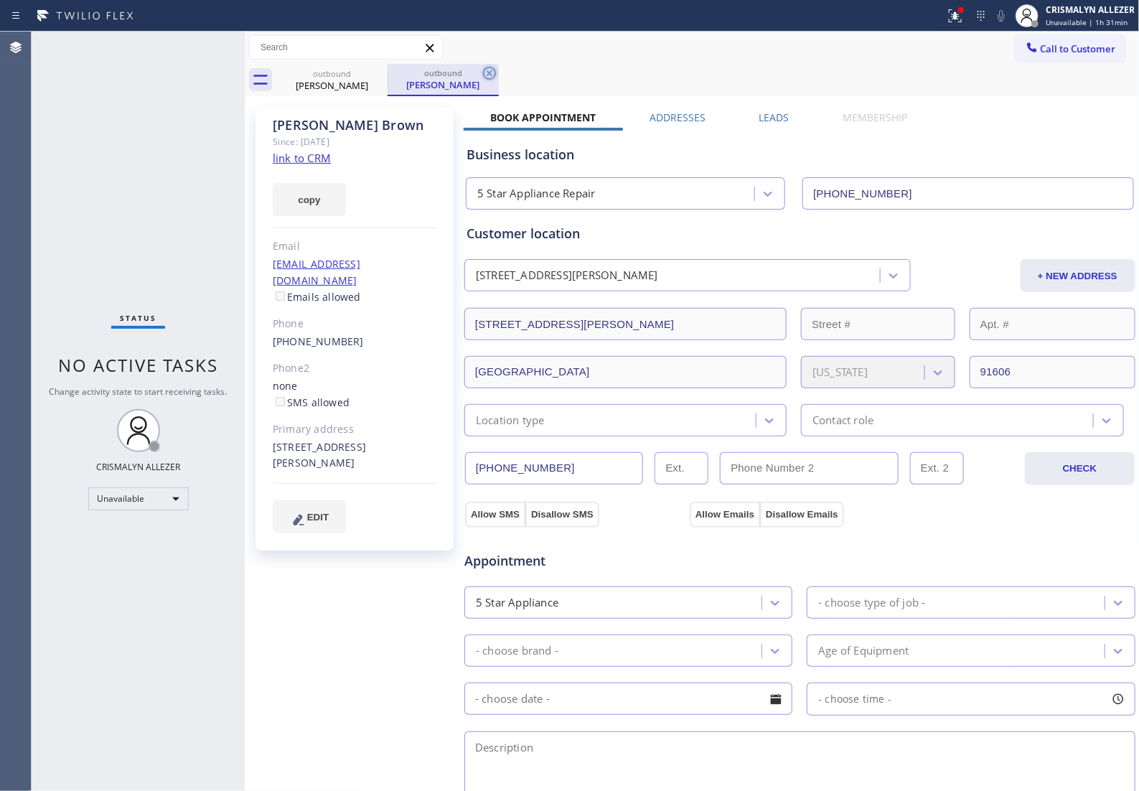
click at [490, 72] on icon at bounding box center [489, 73] width 13 height 13
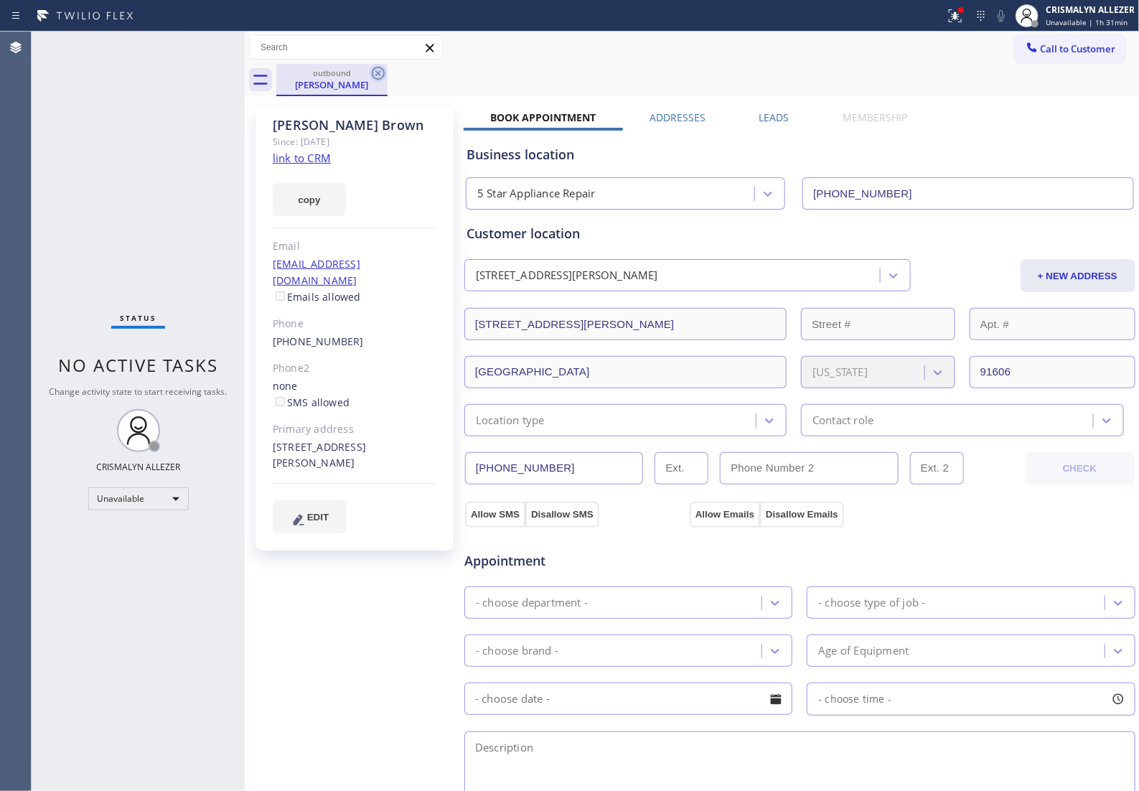
click at [375, 72] on icon at bounding box center [378, 73] width 17 height 17
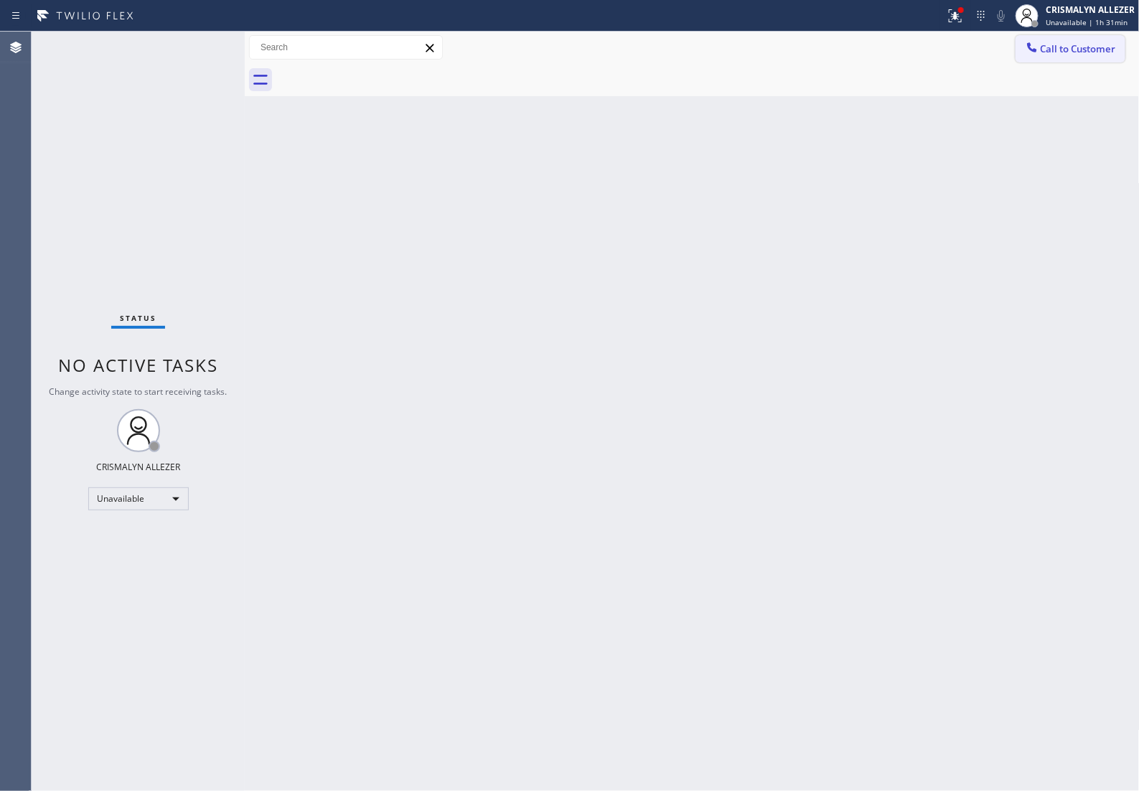
click at [1080, 45] on span "Call to Customer" at bounding box center [1078, 48] width 75 height 13
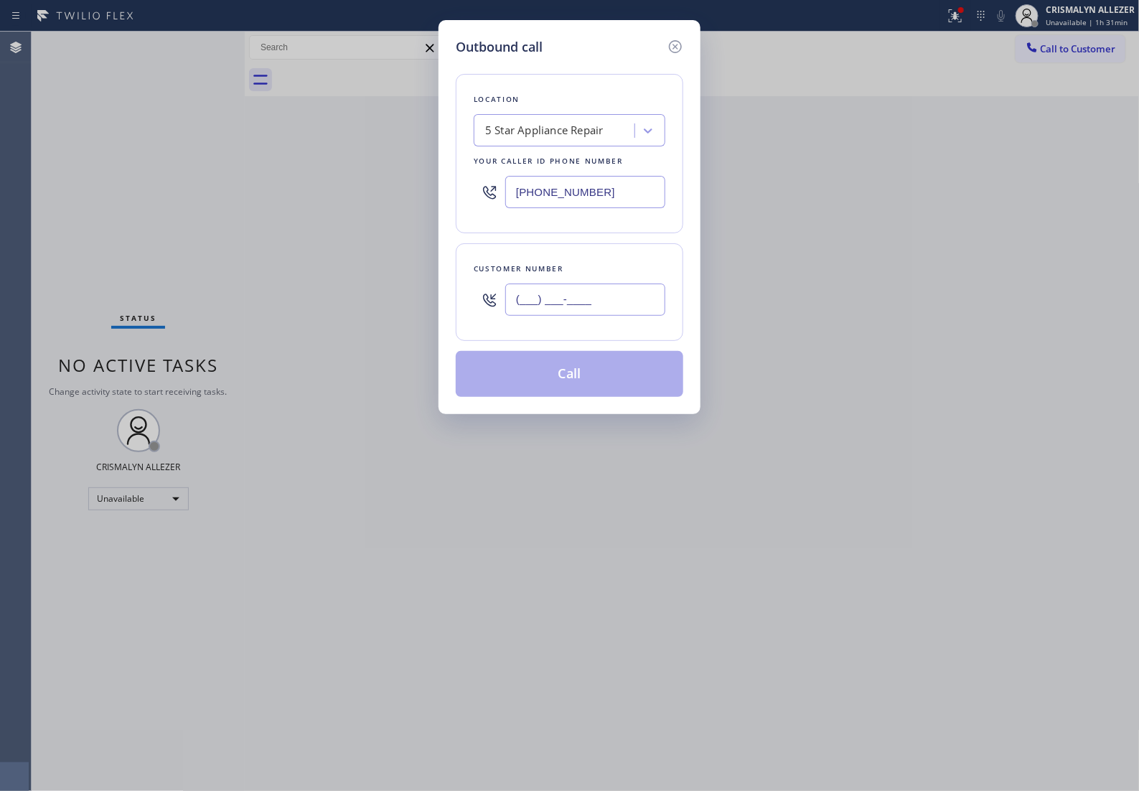
click at [639, 313] on input "(___) ___-____" at bounding box center [585, 299] width 160 height 32
paste input "310) 923-4277"
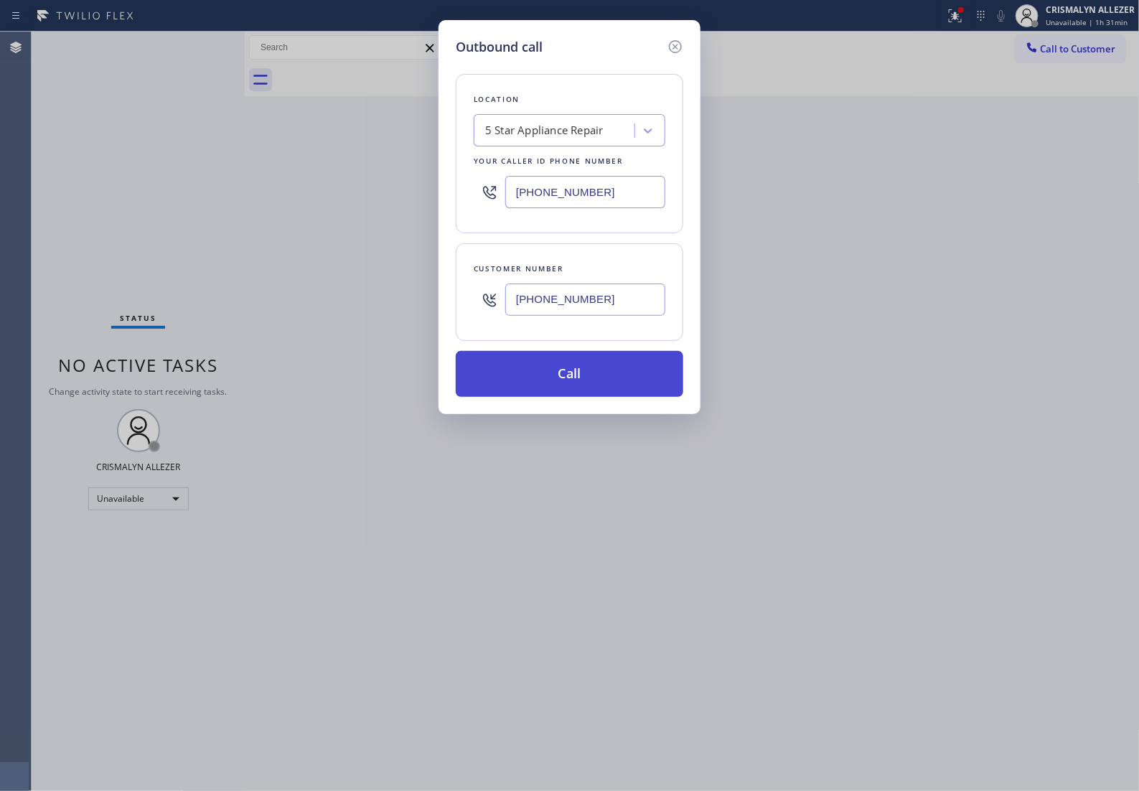
type input "(310) 923-4277"
click at [583, 393] on button "Call" at bounding box center [570, 374] width 228 height 46
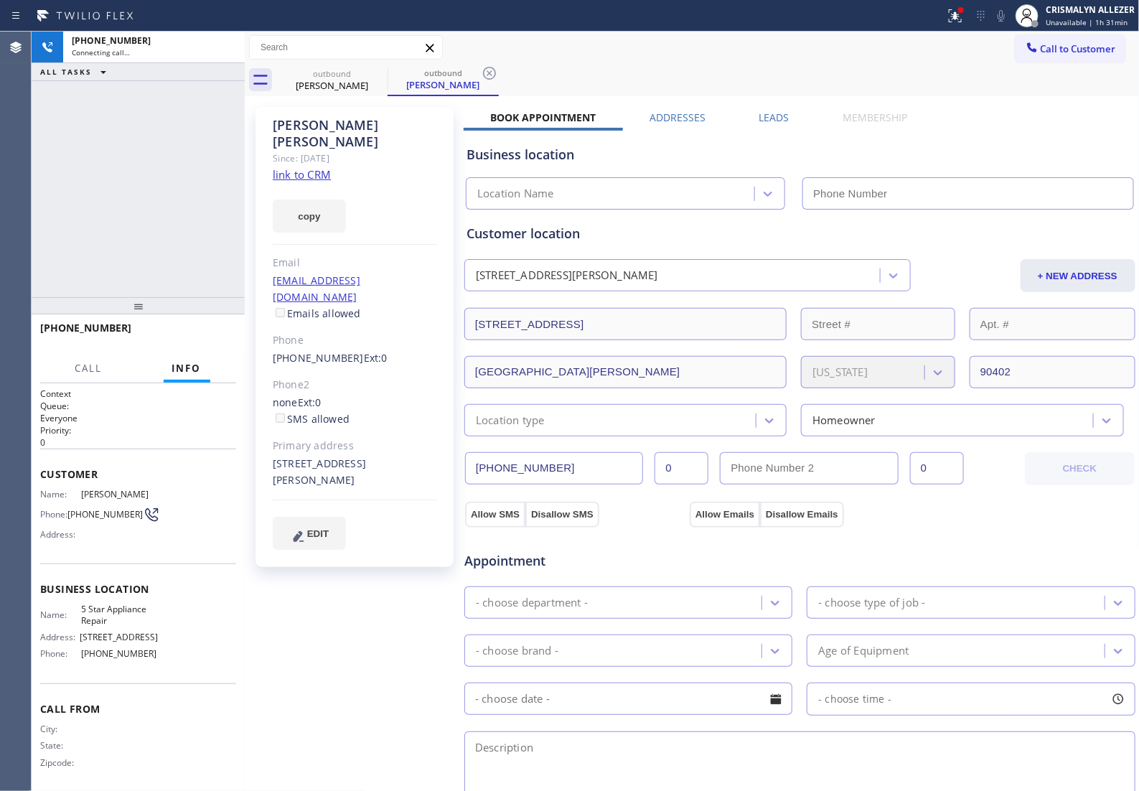
click at [300, 167] on link "link to CRM" at bounding box center [302, 174] width 58 height 14
type input "[PHONE_NUMBER]"
click at [190, 324] on button "HANG UP" at bounding box center [202, 334] width 67 height 20
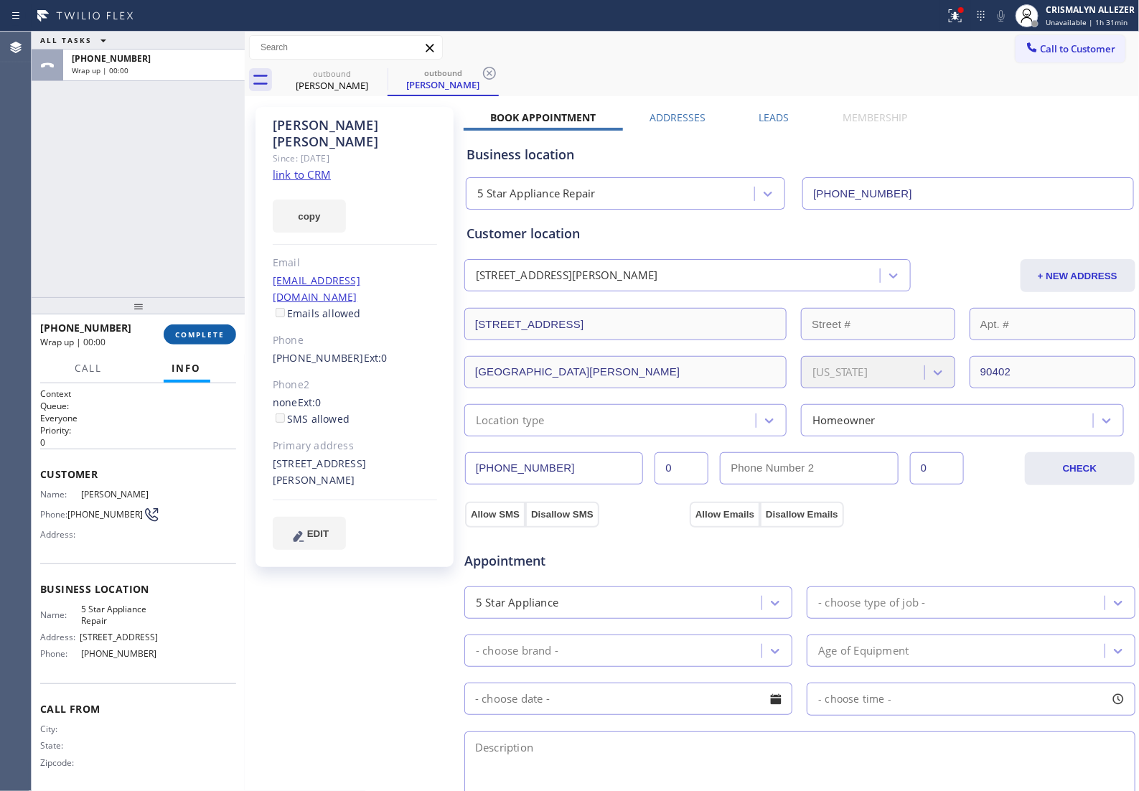
click at [192, 332] on span "COMPLETE" at bounding box center [200, 334] width 50 height 10
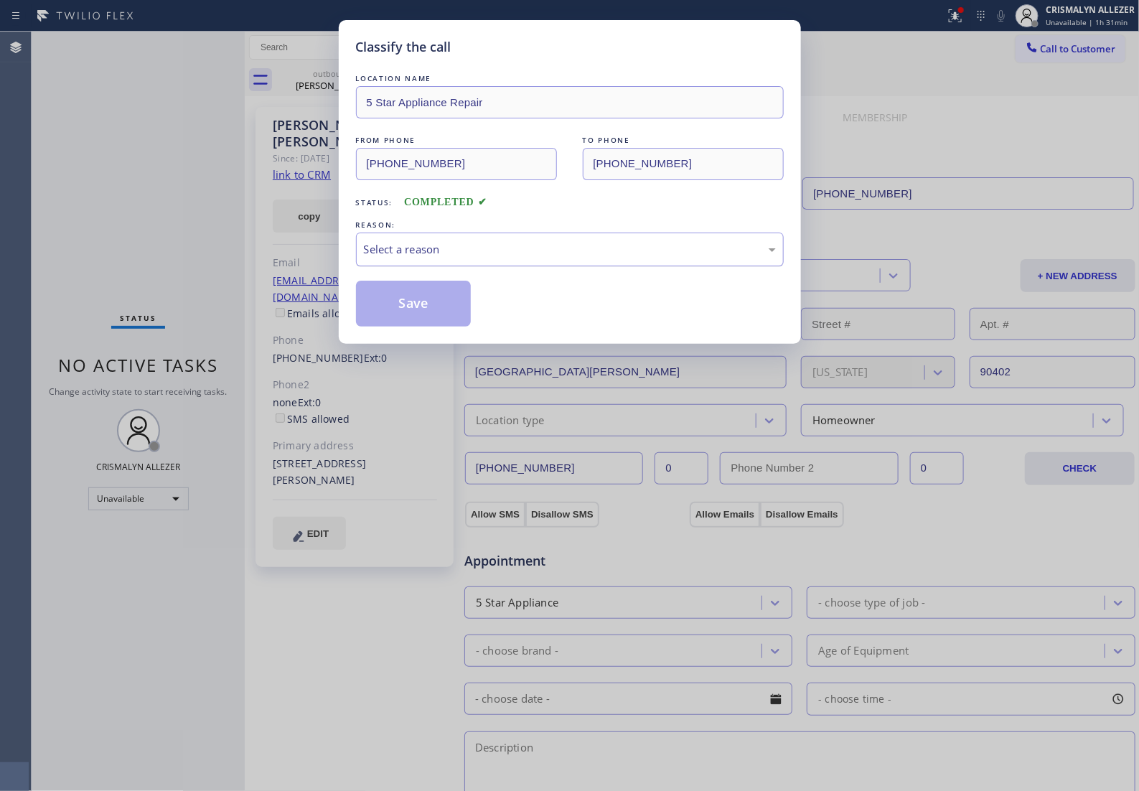
click at [583, 258] on div "Select a reason" at bounding box center [570, 249] width 412 height 17
click at [393, 322] on button "Save" at bounding box center [414, 304] width 116 height 46
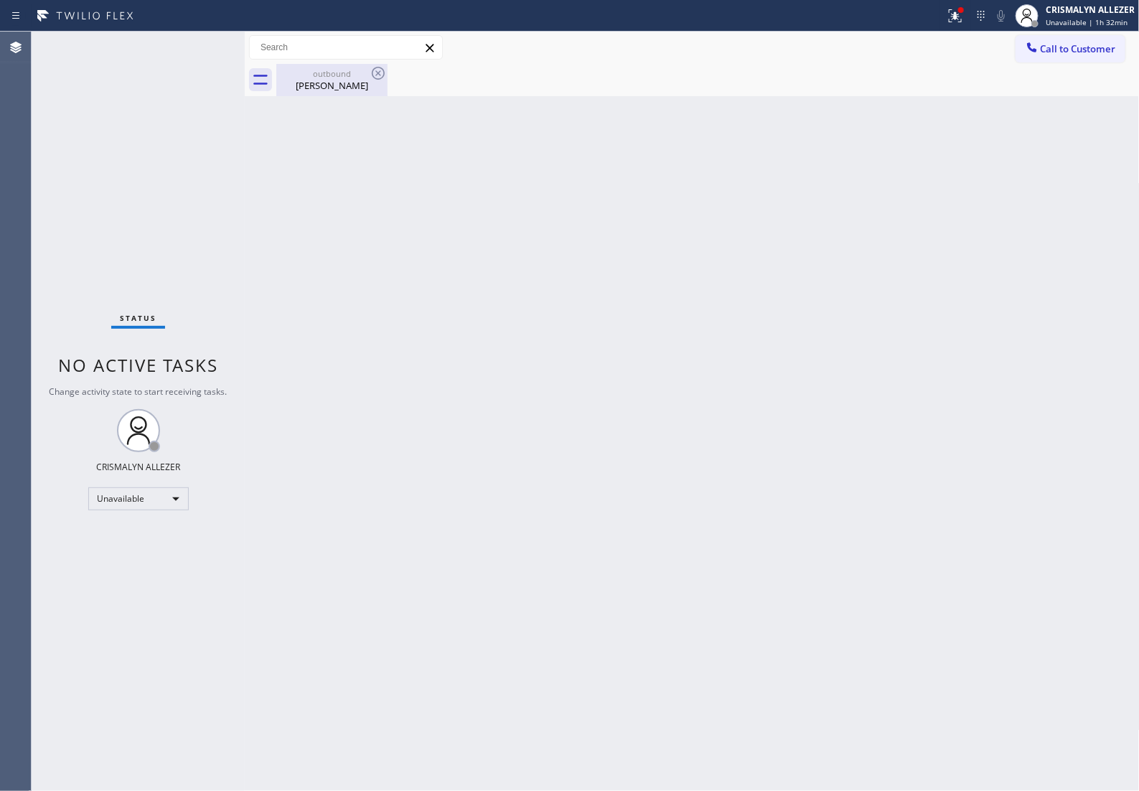
click at [327, 93] on div "outbound David Rosenthal" at bounding box center [332, 80] width 108 height 32
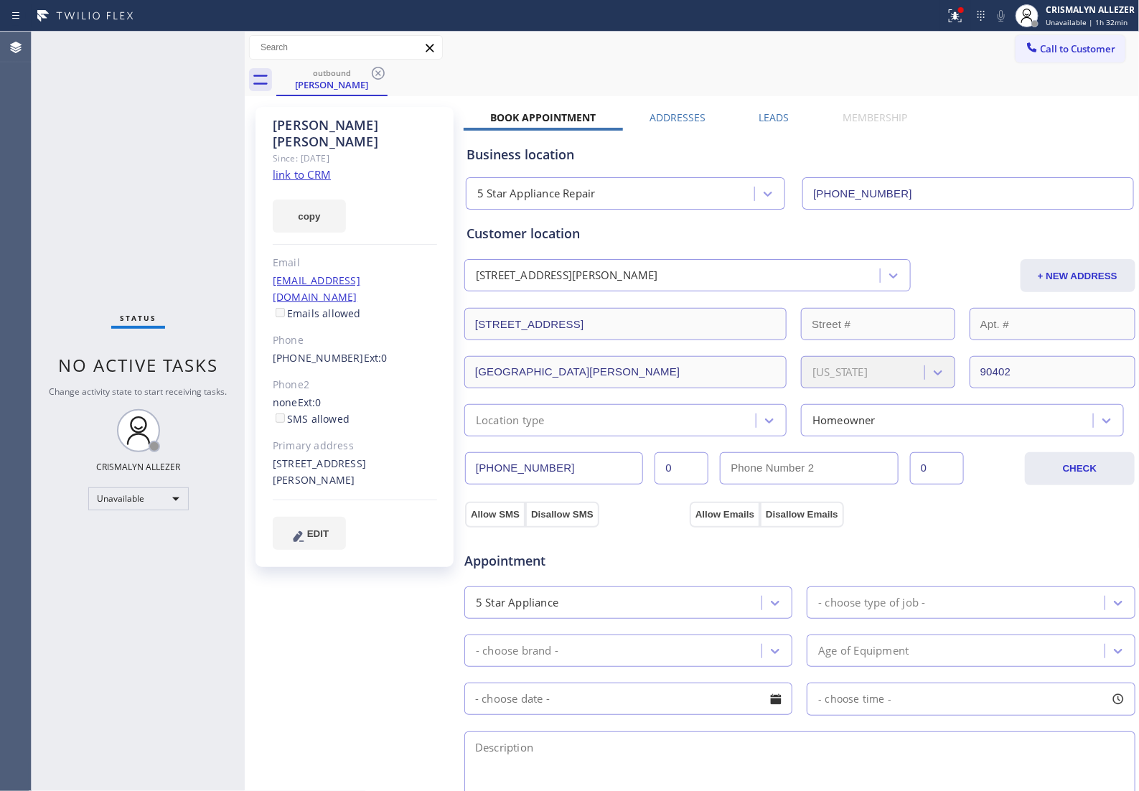
click at [776, 113] on label "Leads" at bounding box center [774, 118] width 30 height 14
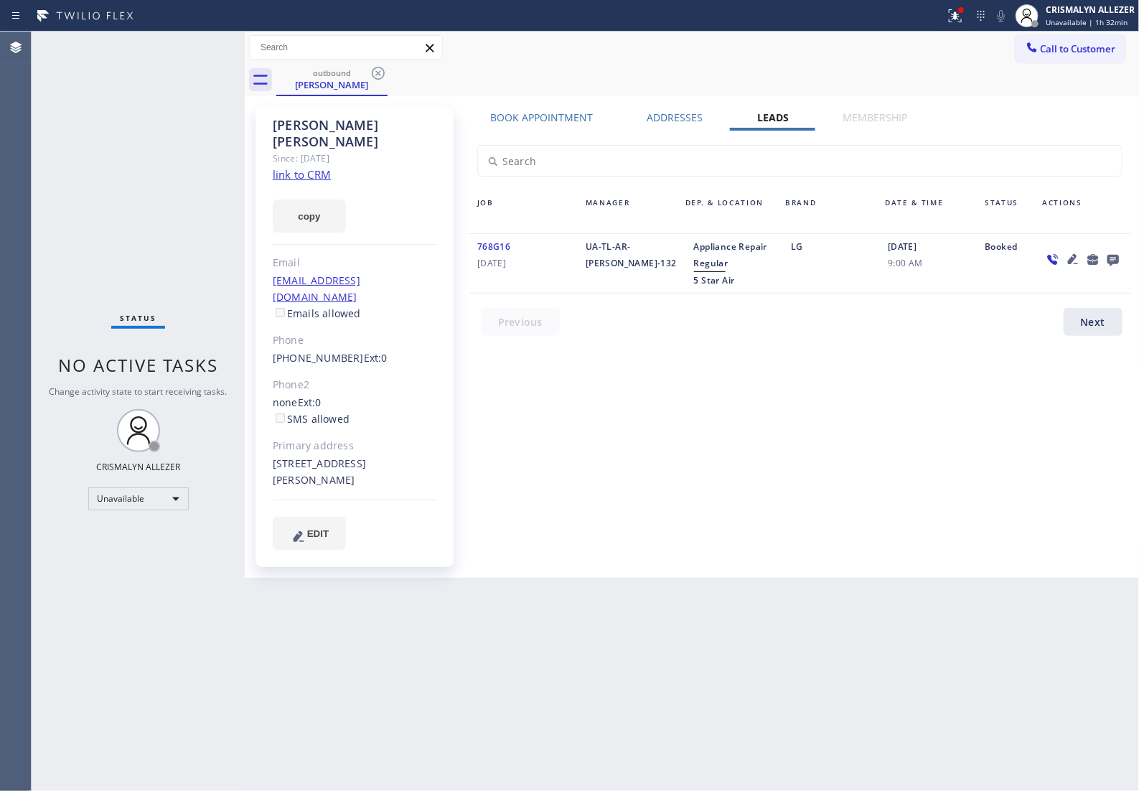
click at [1114, 263] on icon at bounding box center [1112, 260] width 11 height 11
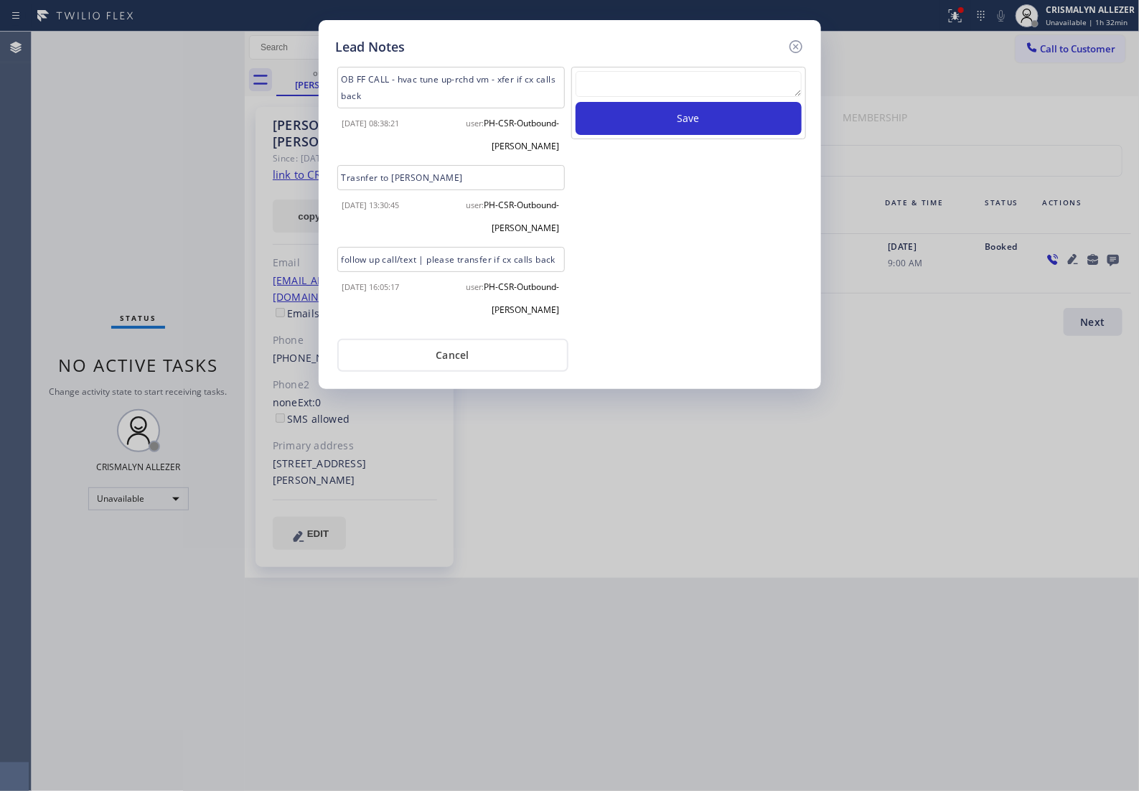
click at [664, 91] on textarea at bounding box center [689, 84] width 226 height 26
paste textarea "no answer | pls xfer if cx calls back"
type textarea "no answer | pls xfer if cx calls back"
click at [701, 139] on div "no answer | pls xfer if cx calls back Save" at bounding box center [688, 103] width 235 height 72
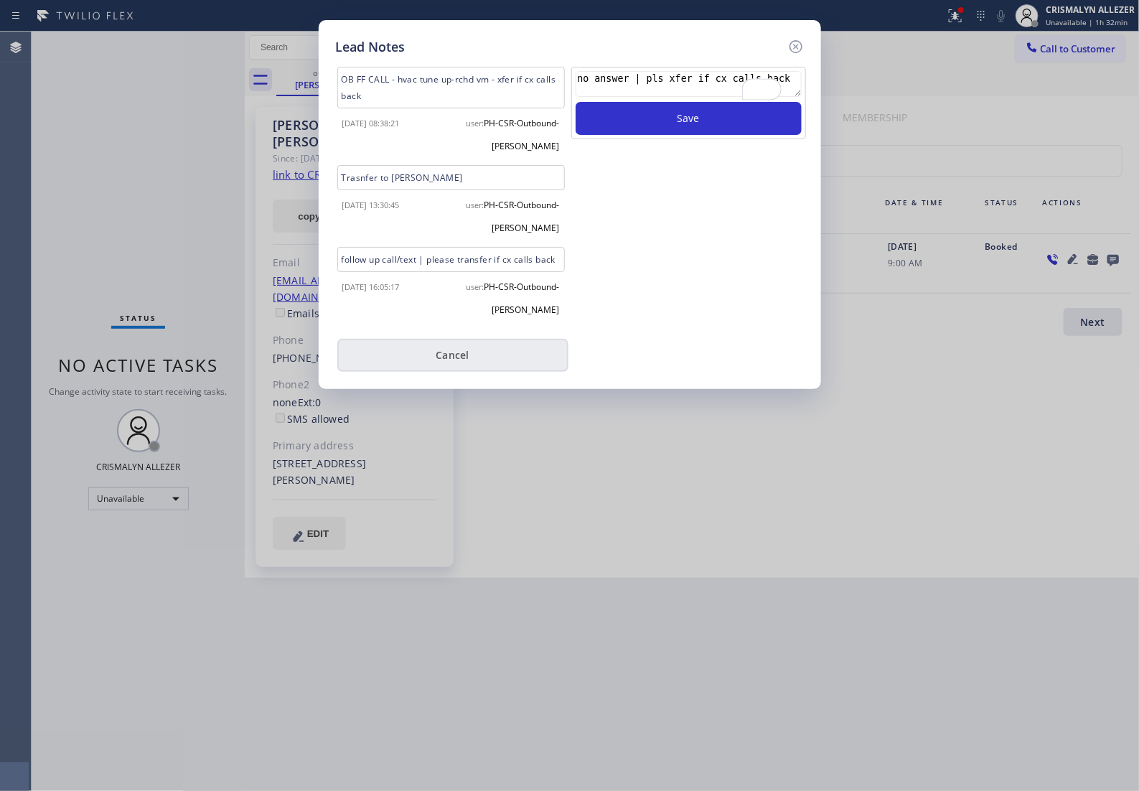
click at [466, 372] on button "Cancel" at bounding box center [452, 355] width 231 height 33
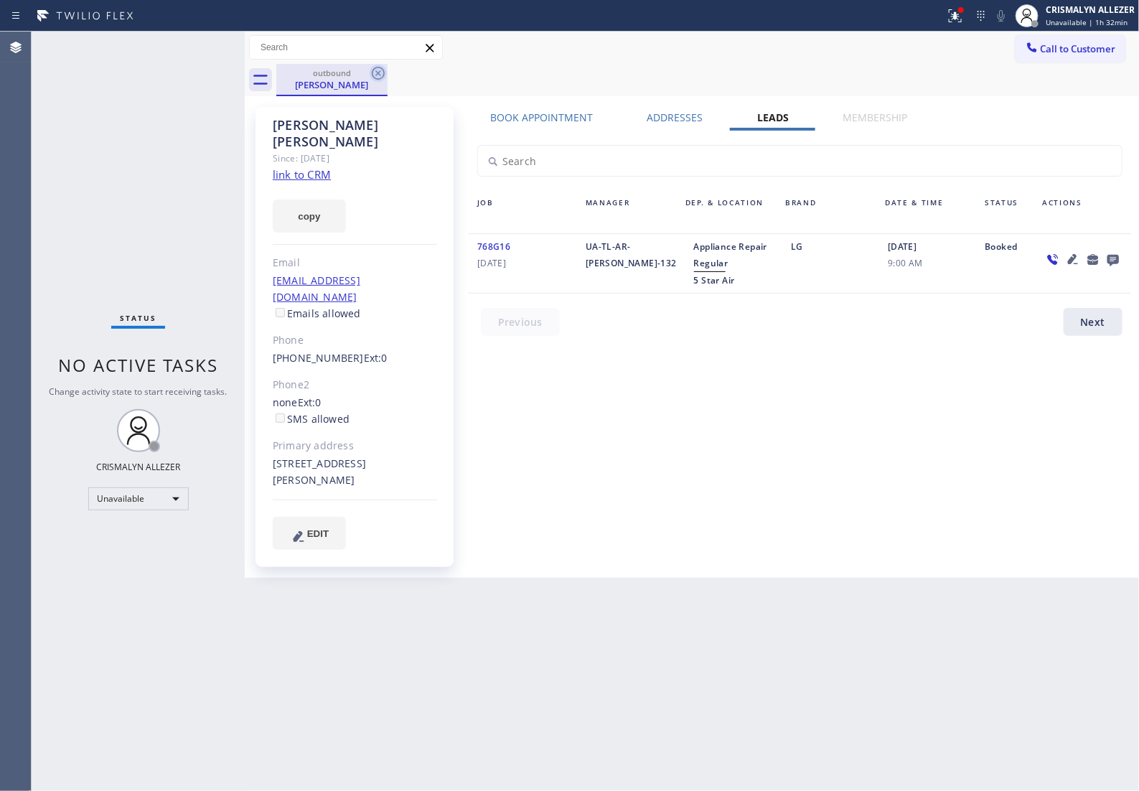
click at [380, 68] on icon at bounding box center [378, 73] width 13 height 13
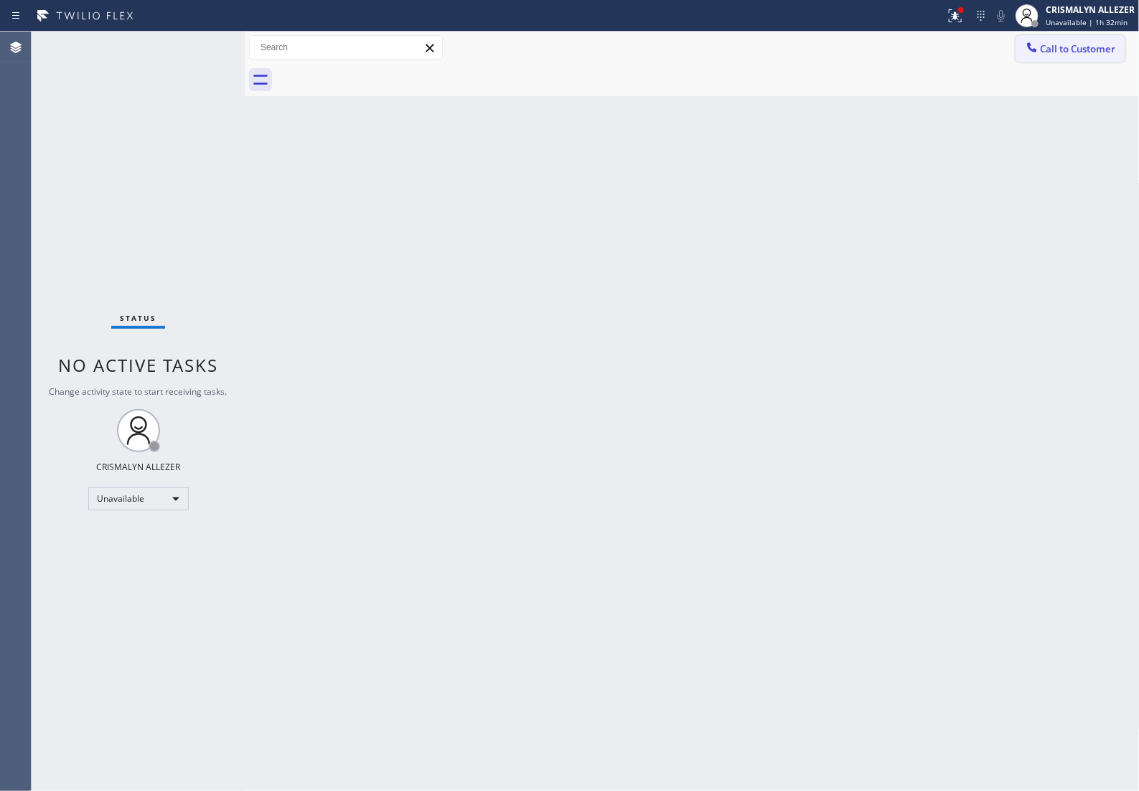
click at [1092, 47] on span "Call to Customer" at bounding box center [1078, 48] width 75 height 13
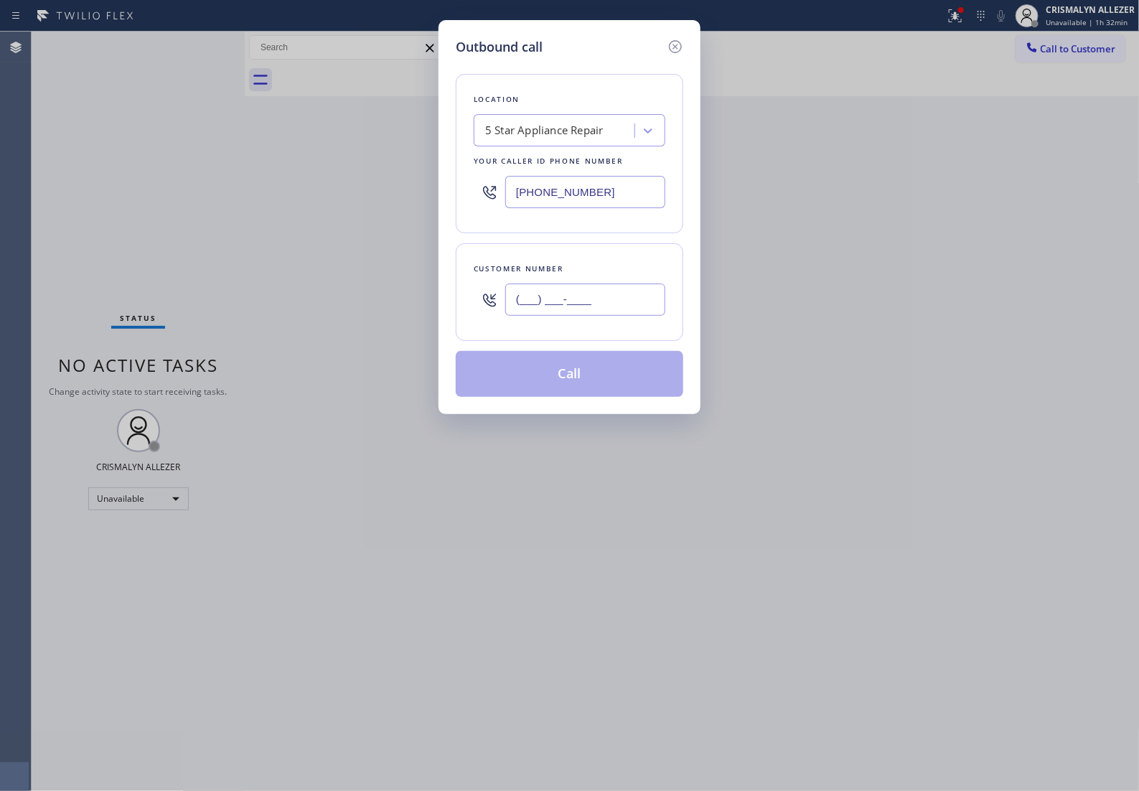
click at [637, 316] on input "(___) ___-____" at bounding box center [585, 299] width 160 height 32
paste input "310) 720-9498"
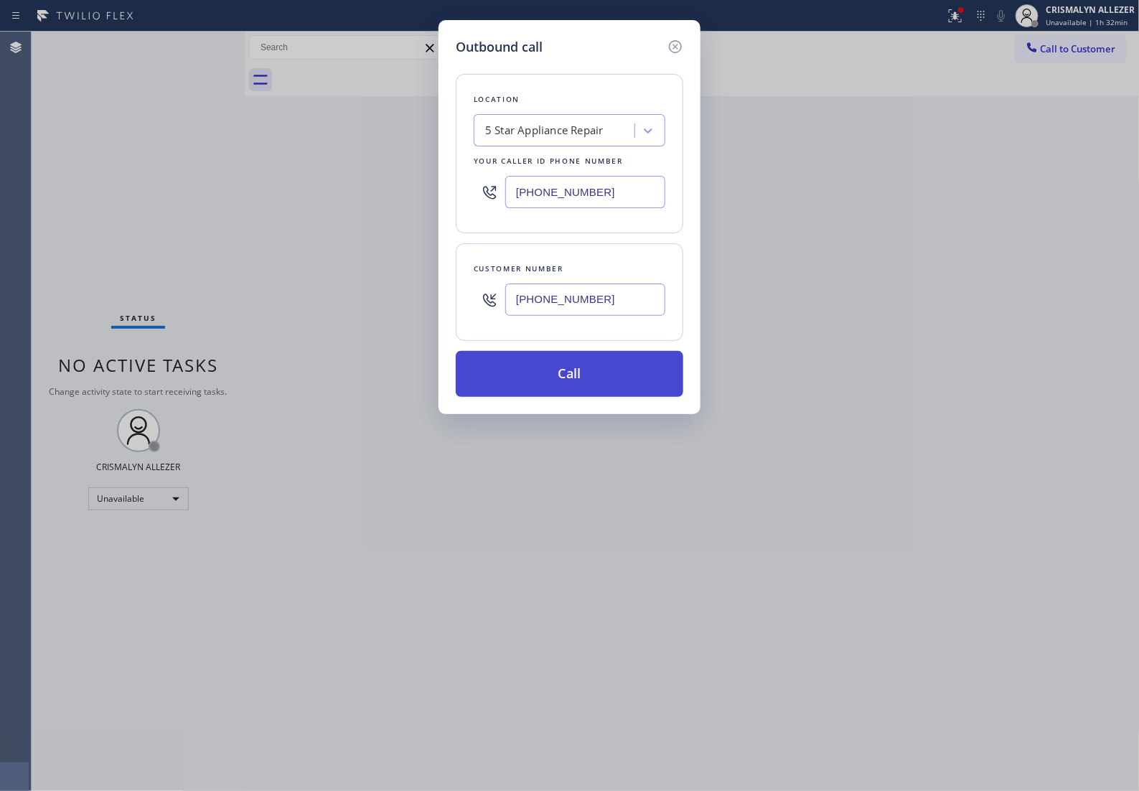
type input "[PHONE_NUMBER]"
click at [573, 397] on button "Call" at bounding box center [570, 374] width 228 height 46
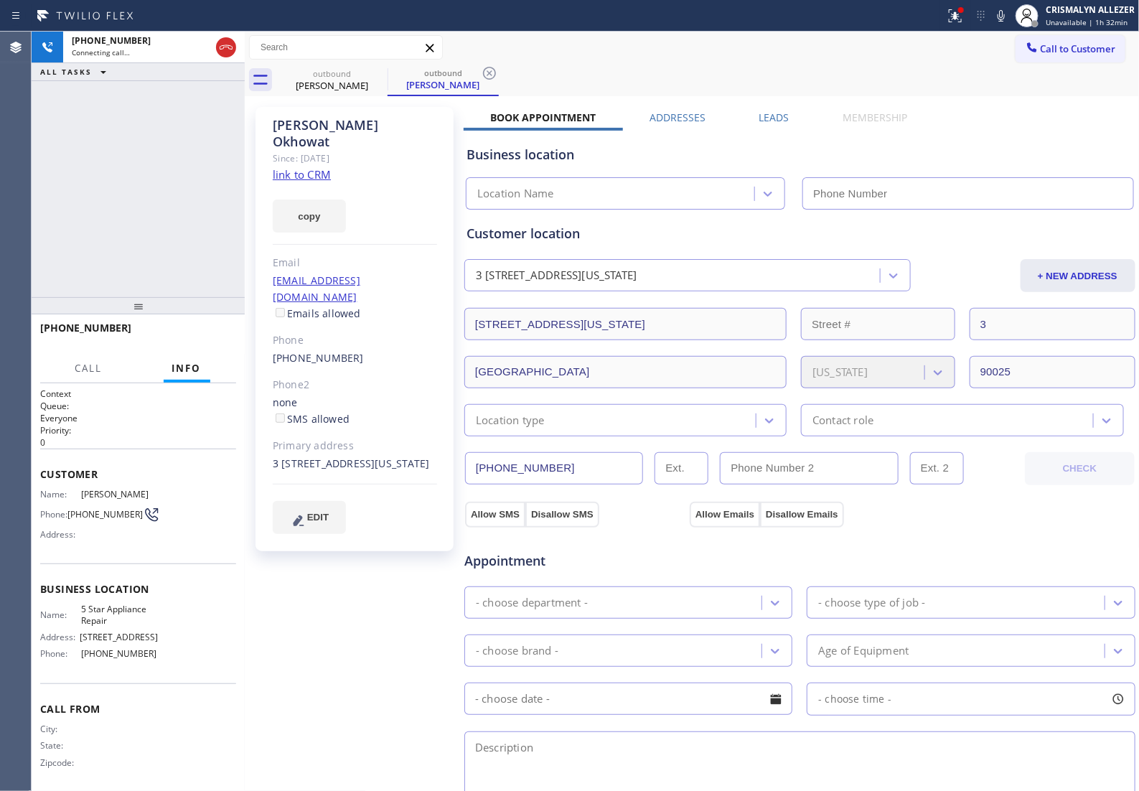
type input "[PHONE_NUMBER]"
click at [289, 167] on link "link to CRM" at bounding box center [302, 174] width 58 height 14
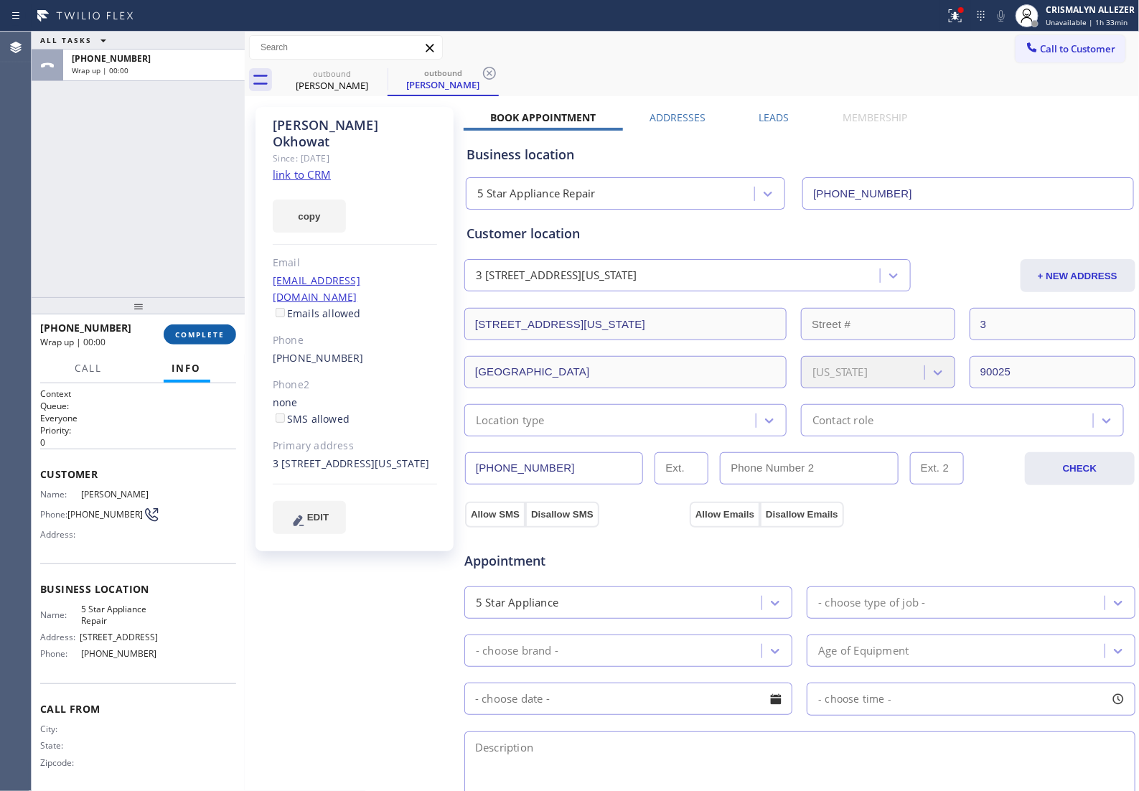
click at [185, 335] on span "COMPLETE" at bounding box center [200, 334] width 50 height 10
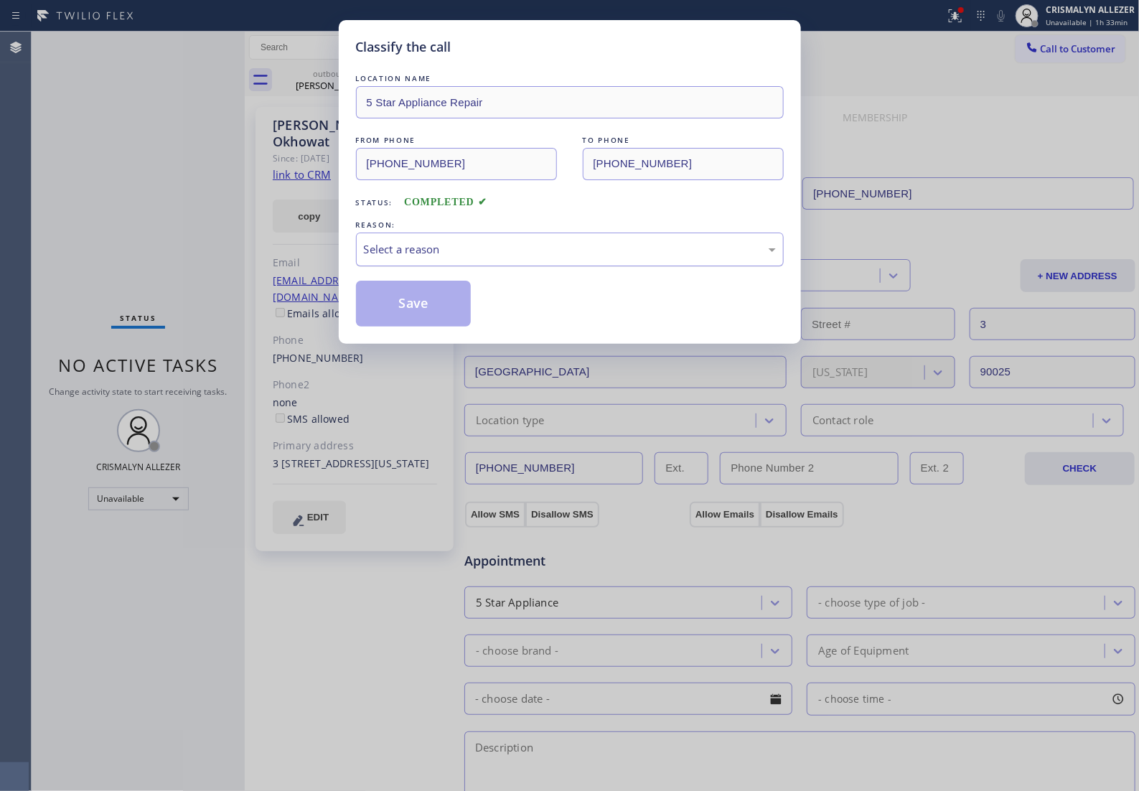
click at [562, 252] on div "Select a reason" at bounding box center [570, 250] width 428 height 34
click at [449, 322] on button "Save" at bounding box center [414, 304] width 116 height 46
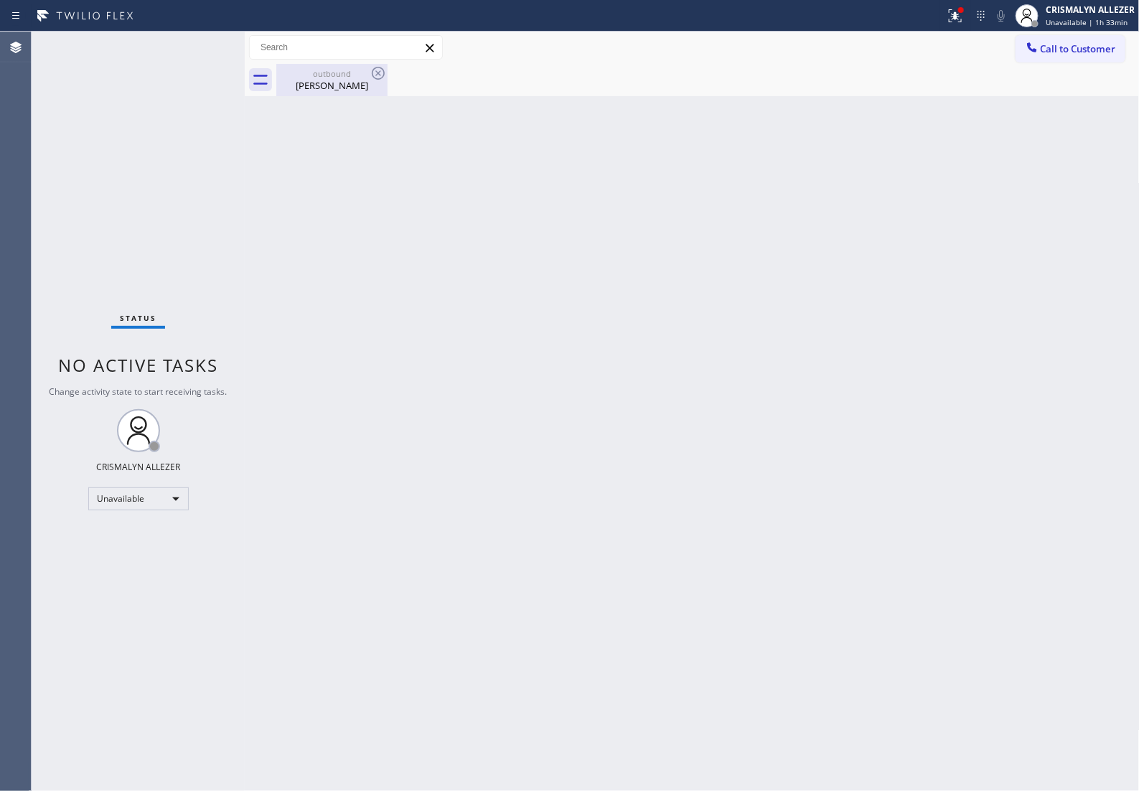
click at [334, 84] on div "Mahnaz Okhowat" at bounding box center [332, 85] width 108 height 13
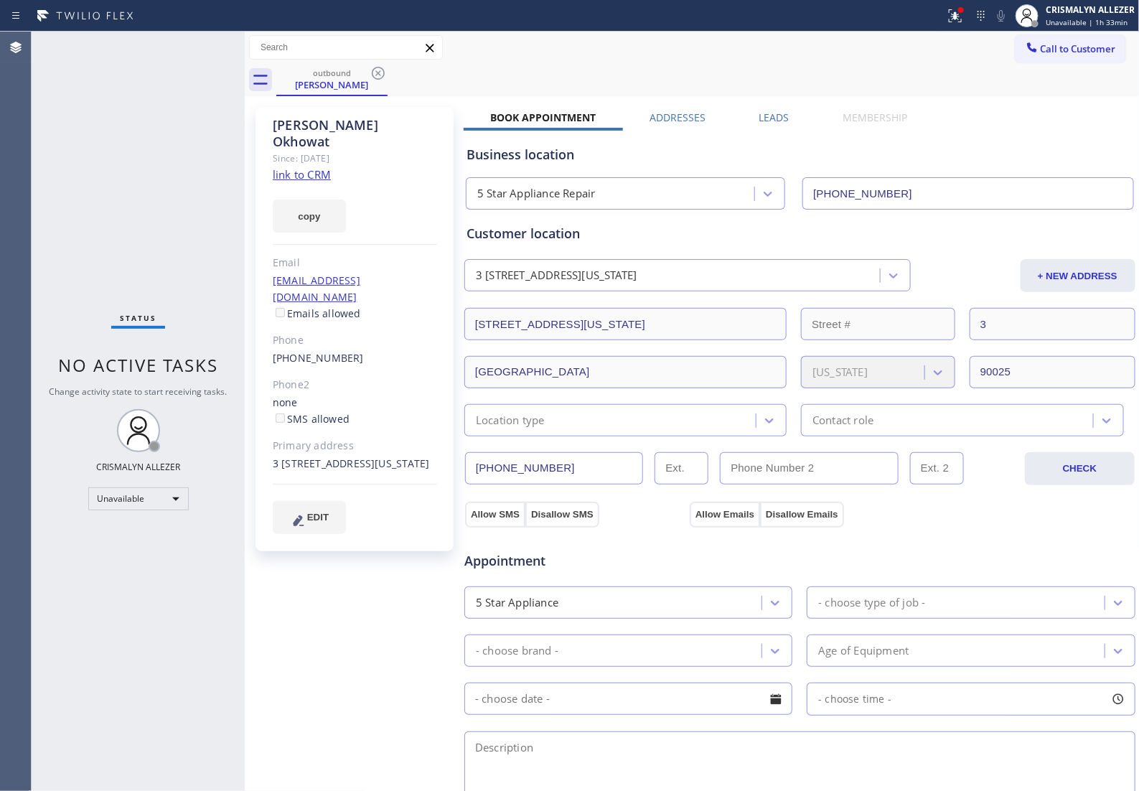
click at [765, 116] on label "Leads" at bounding box center [774, 118] width 30 height 14
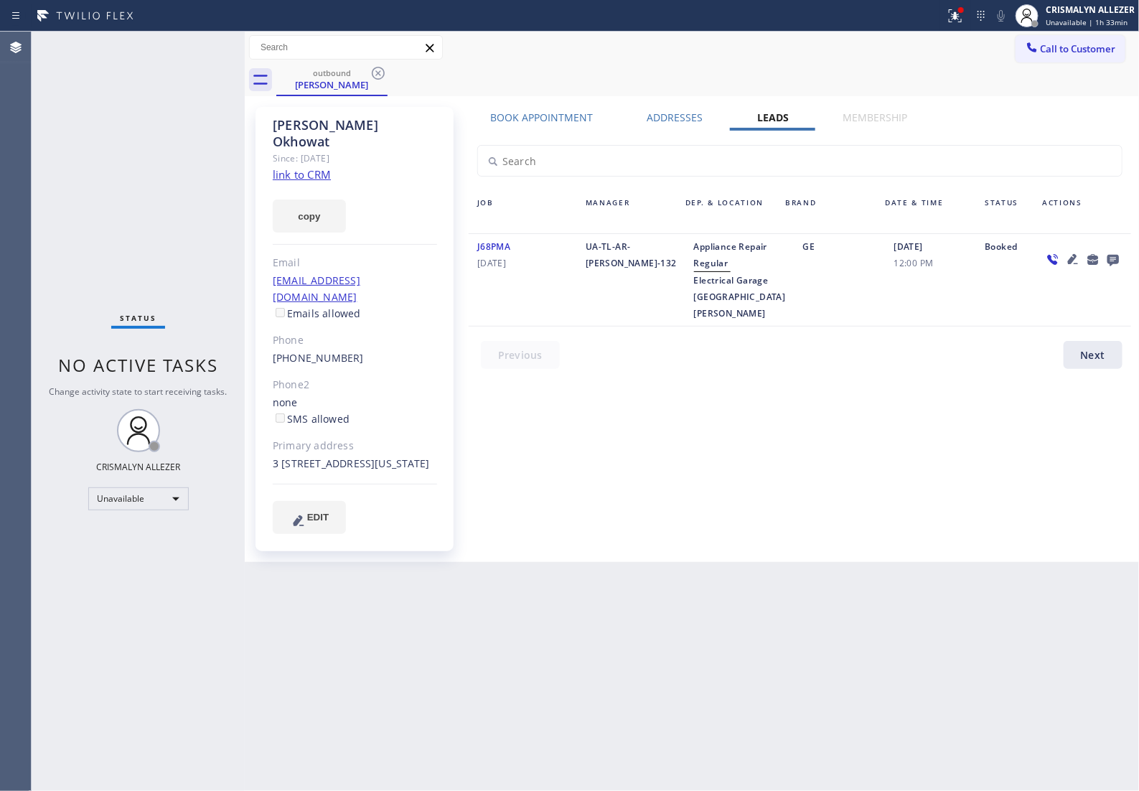
click at [1120, 261] on div at bounding box center [1113, 258] width 20 height 17
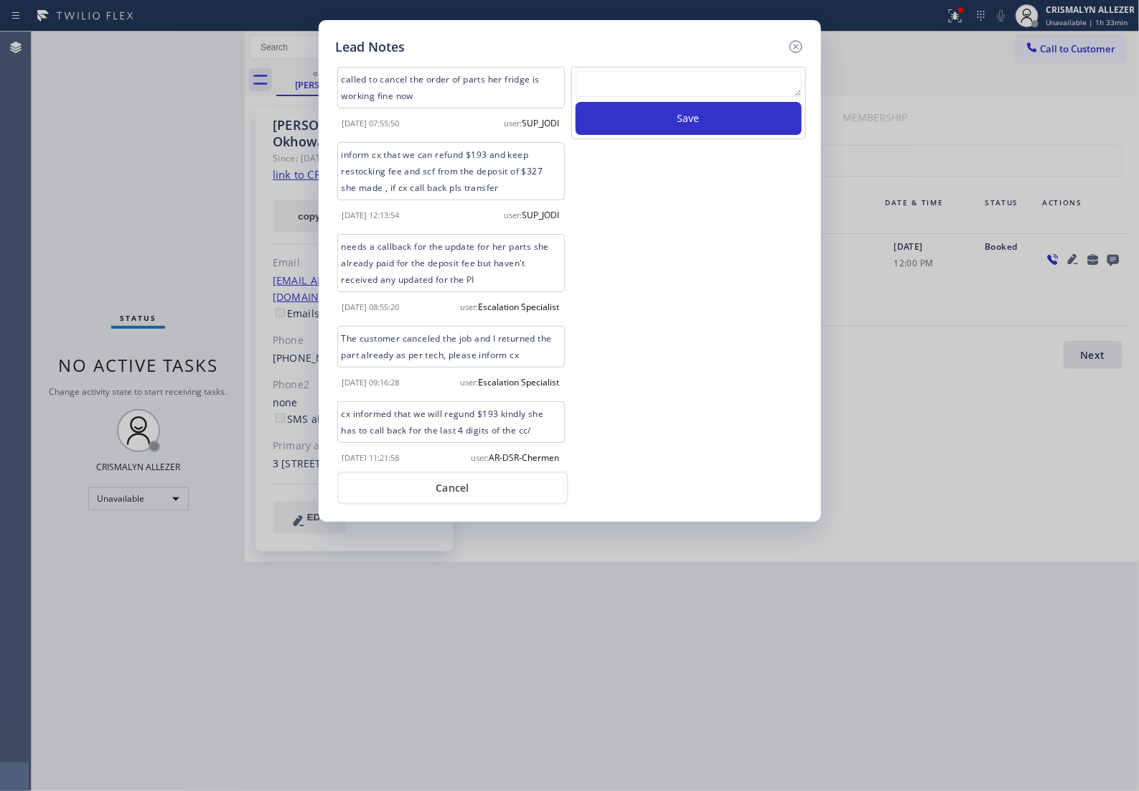
click at [624, 97] on textarea at bounding box center [689, 84] width 226 height 26
paste textarea "ALL ARE GOOD, but xfer cx cb"
type textarea "ALL ARE GOOD, but xfer cx cb"
click at [675, 133] on button "Save" at bounding box center [689, 118] width 226 height 33
click at [456, 505] on button "Cancel" at bounding box center [452, 488] width 231 height 33
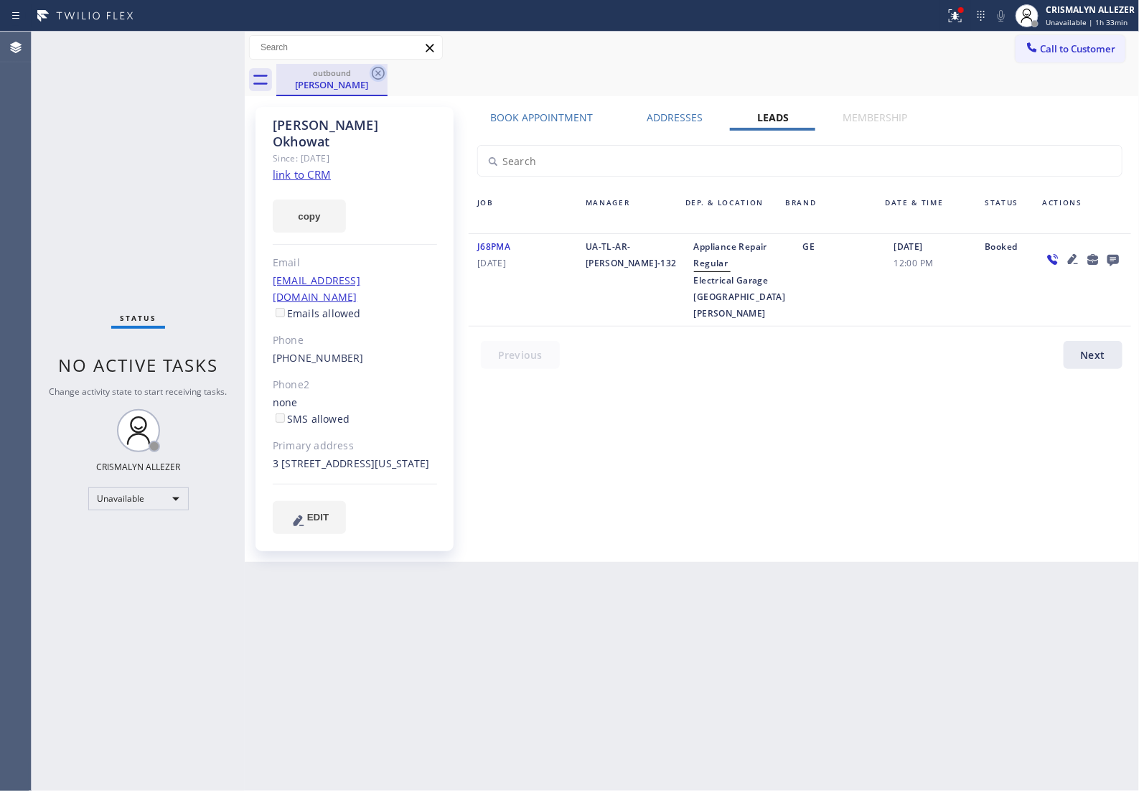
click at [375, 68] on icon at bounding box center [378, 73] width 13 height 13
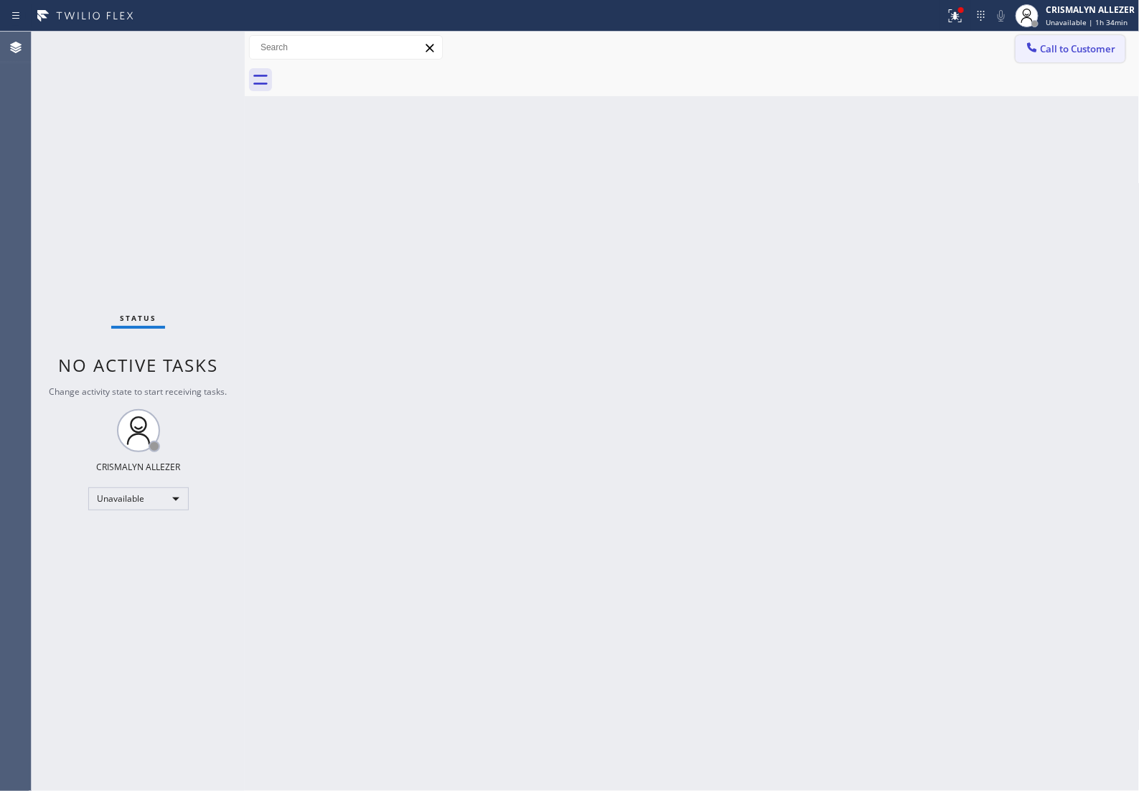
click at [1073, 47] on span "Call to Customer" at bounding box center [1078, 48] width 75 height 13
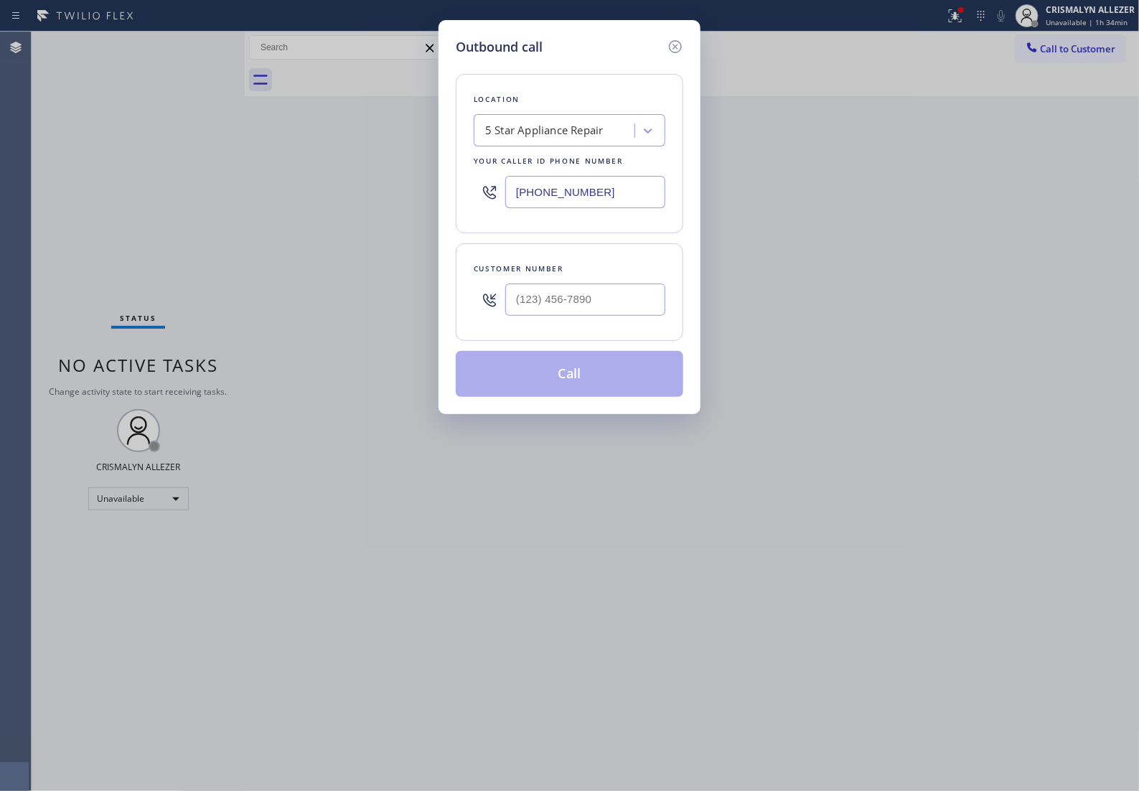
click at [623, 323] on div at bounding box center [585, 299] width 160 height 47
click at [623, 316] on input "(___) ___-____" at bounding box center [585, 299] width 160 height 32
paste input "818) 658-0622"
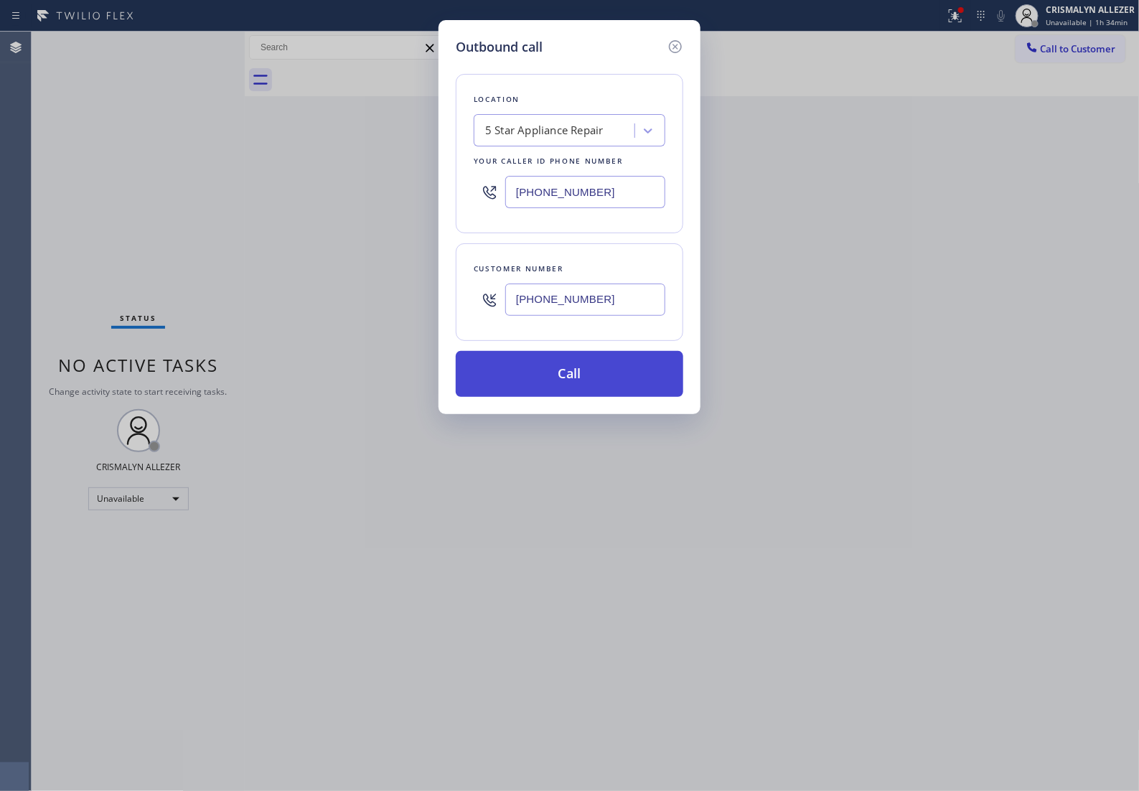
type input "[PHONE_NUMBER]"
click at [561, 395] on button "Call" at bounding box center [570, 374] width 228 height 46
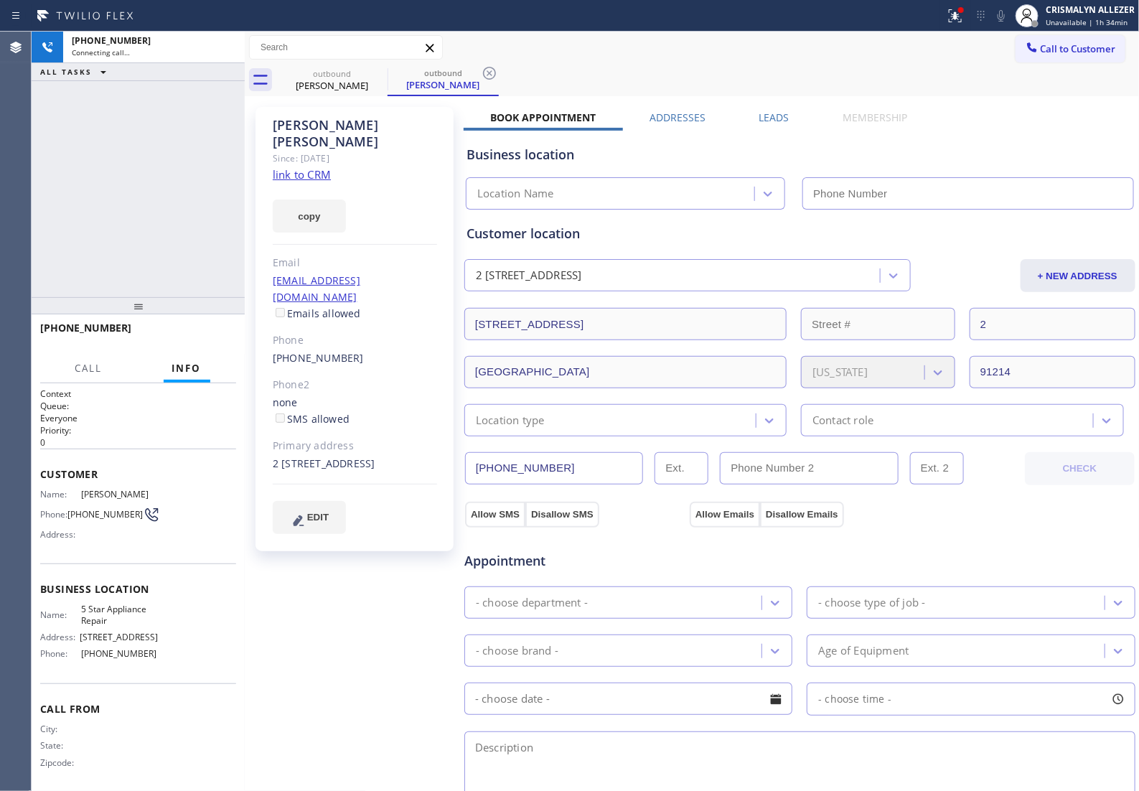
click at [288, 167] on link "link to CRM" at bounding box center [302, 174] width 58 height 14
type input "[PHONE_NUMBER]"
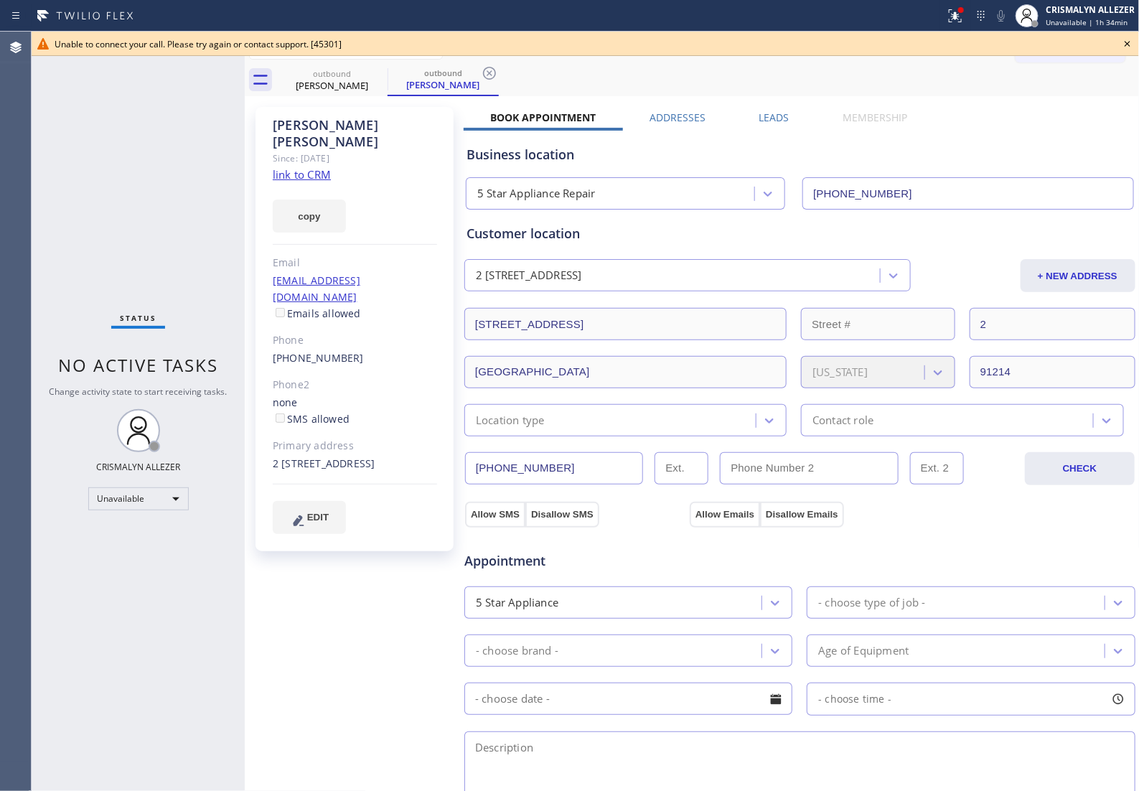
click at [1127, 42] on icon at bounding box center [1127, 43] width 17 height 17
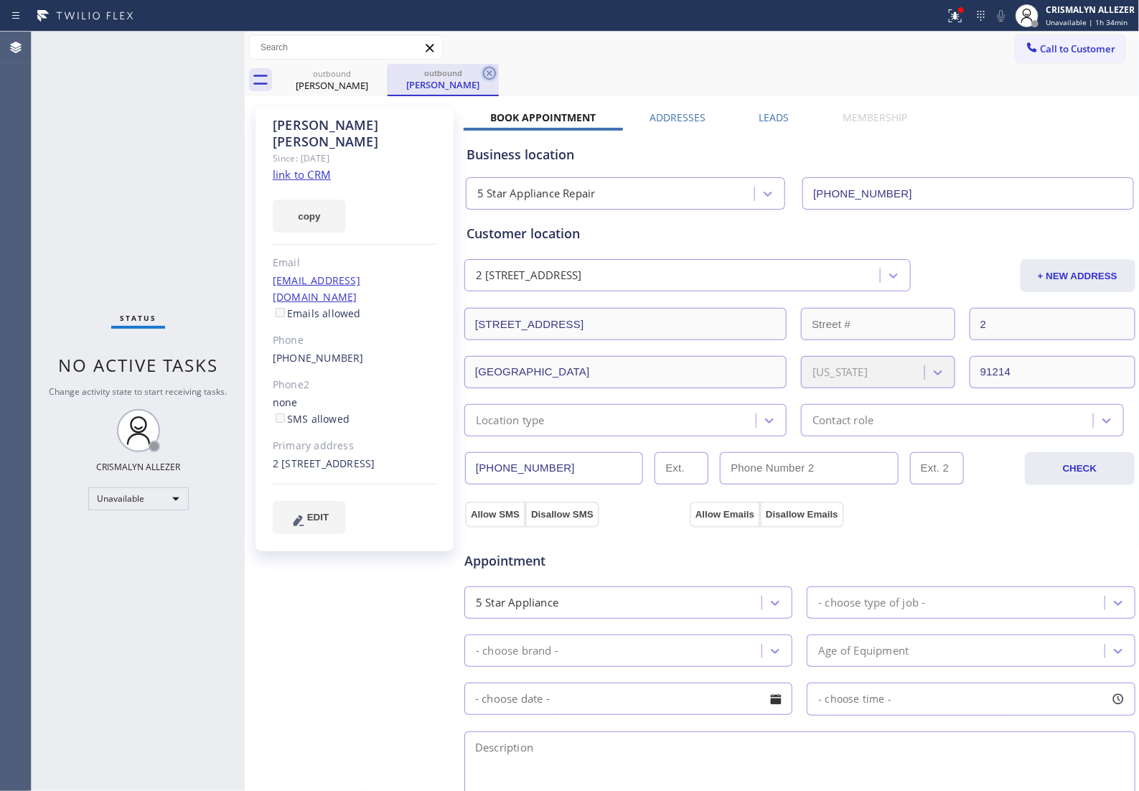
click at [492, 73] on icon at bounding box center [489, 73] width 17 height 17
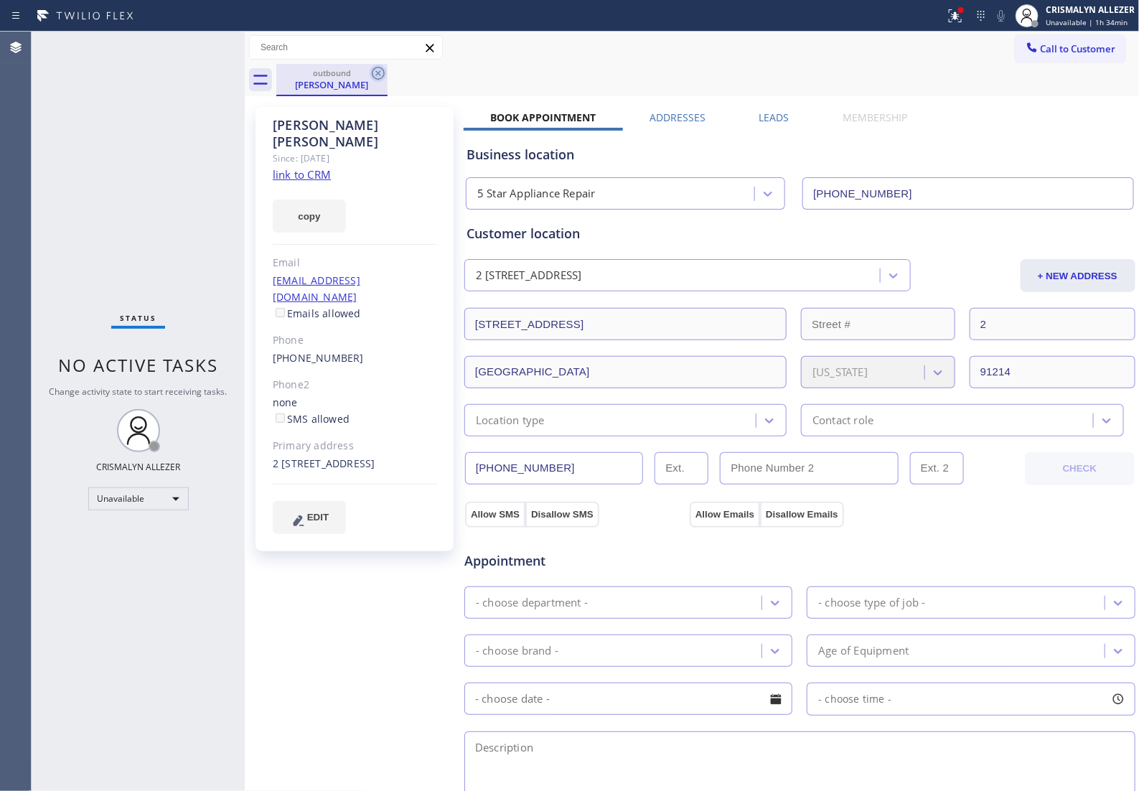
click at [377, 72] on icon at bounding box center [378, 73] width 13 height 13
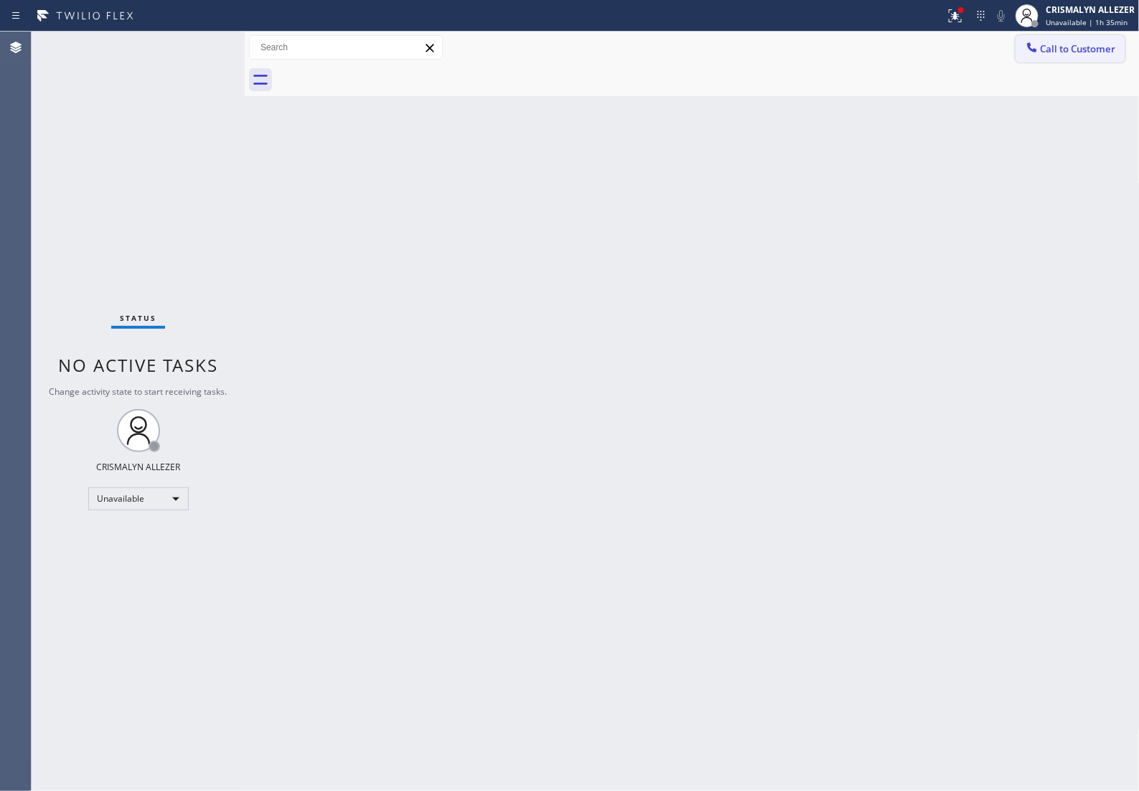
click at [1098, 47] on span "Call to Customer" at bounding box center [1078, 48] width 75 height 13
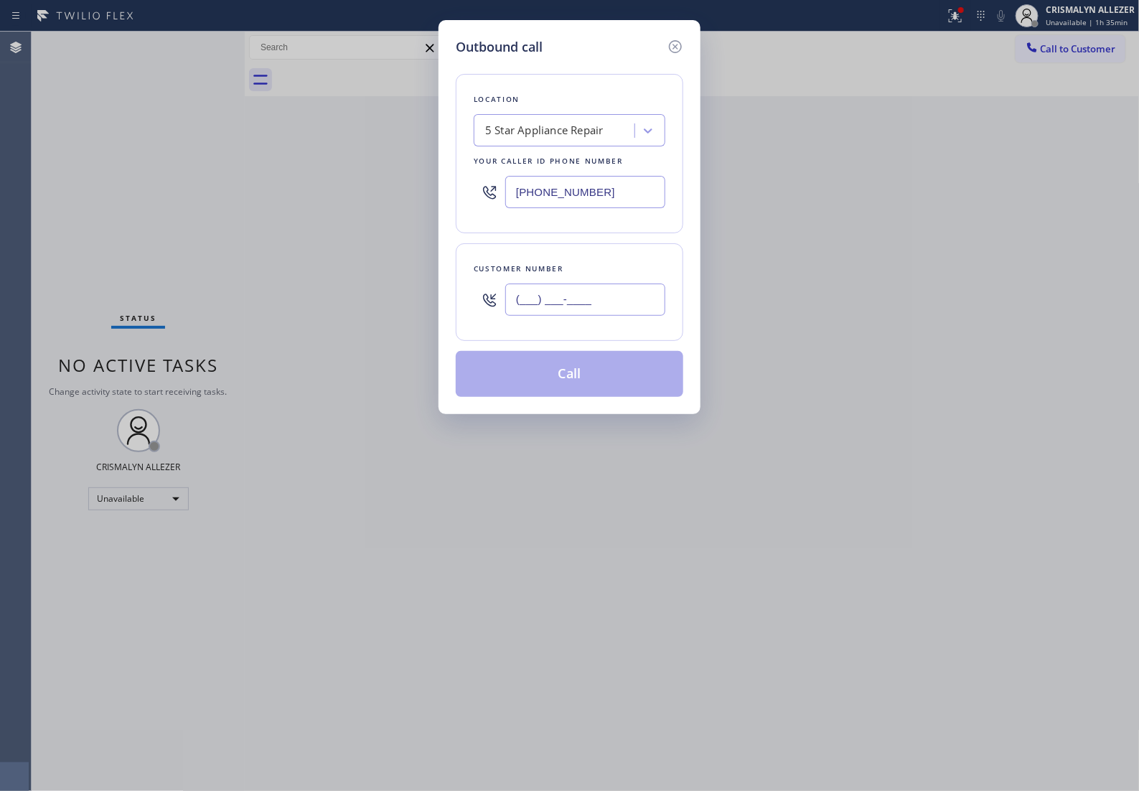
click at [611, 312] on input "(___) ___-____" at bounding box center [585, 299] width 160 height 32
paste input "949) 280-0249"
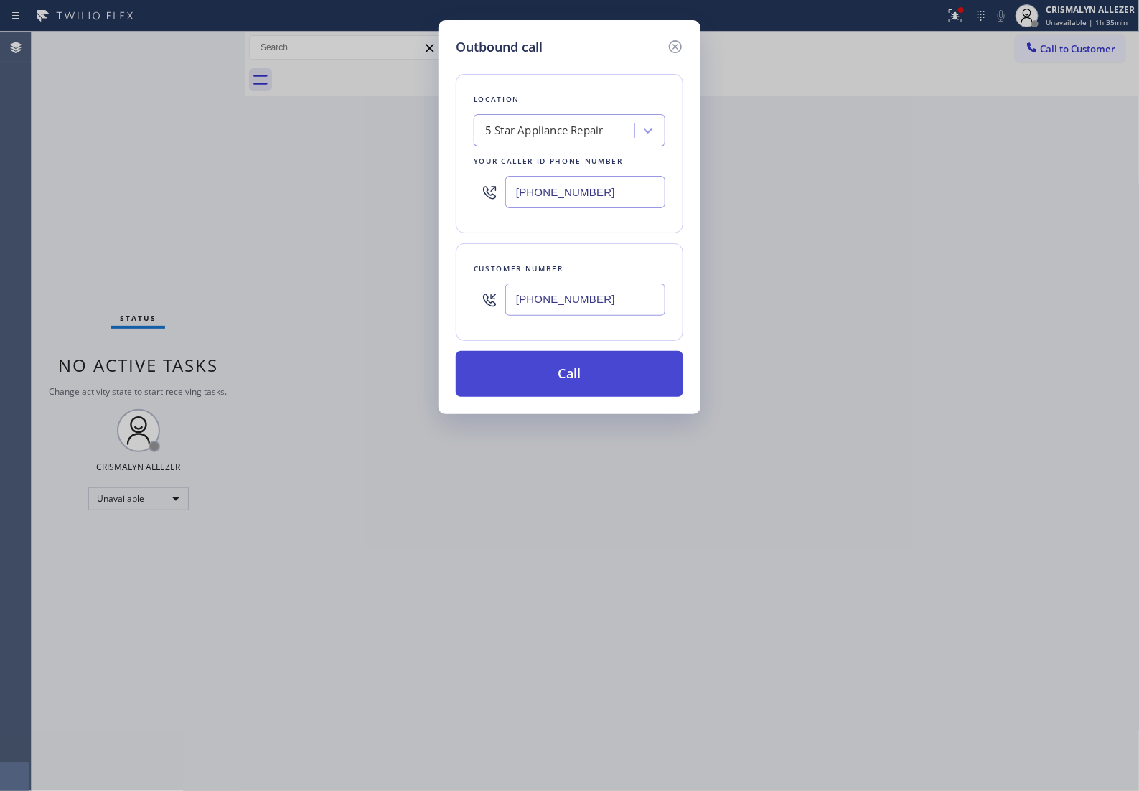
type input "[PHONE_NUMBER]"
click at [576, 395] on button "Call" at bounding box center [570, 374] width 228 height 46
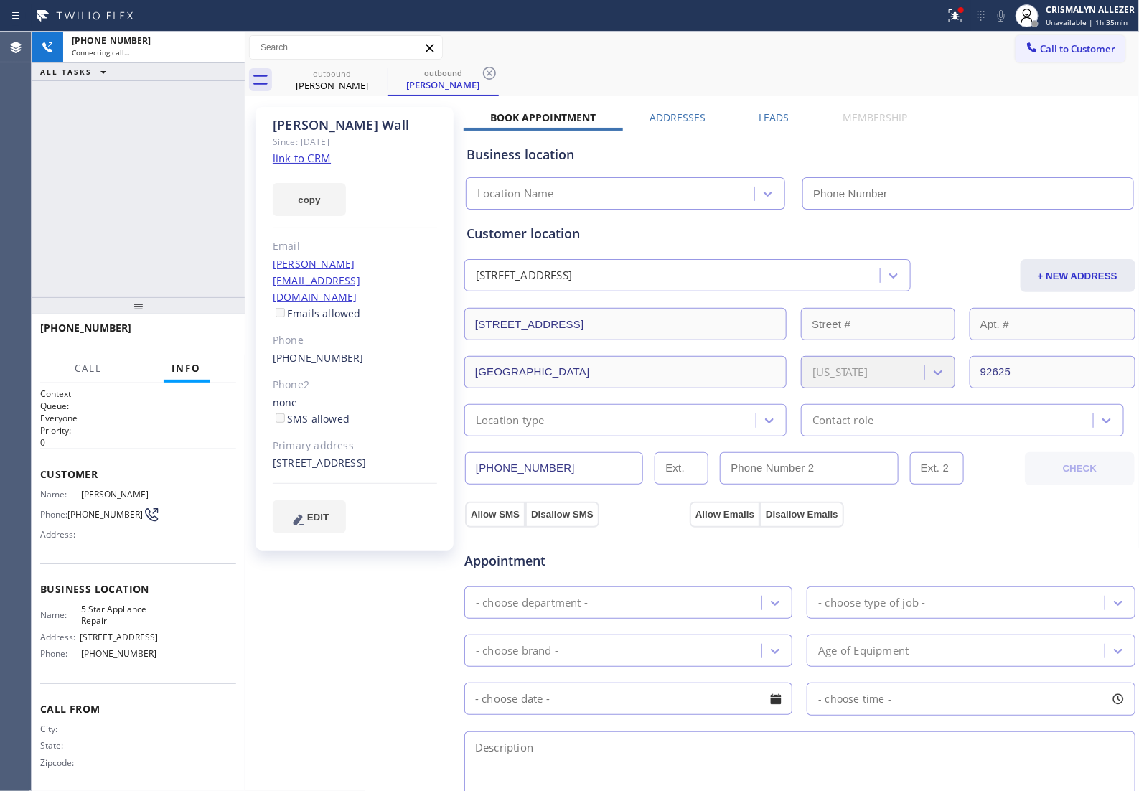
click at [299, 159] on link "link to CRM" at bounding box center [302, 158] width 58 height 14
type input "[PHONE_NUMBER]"
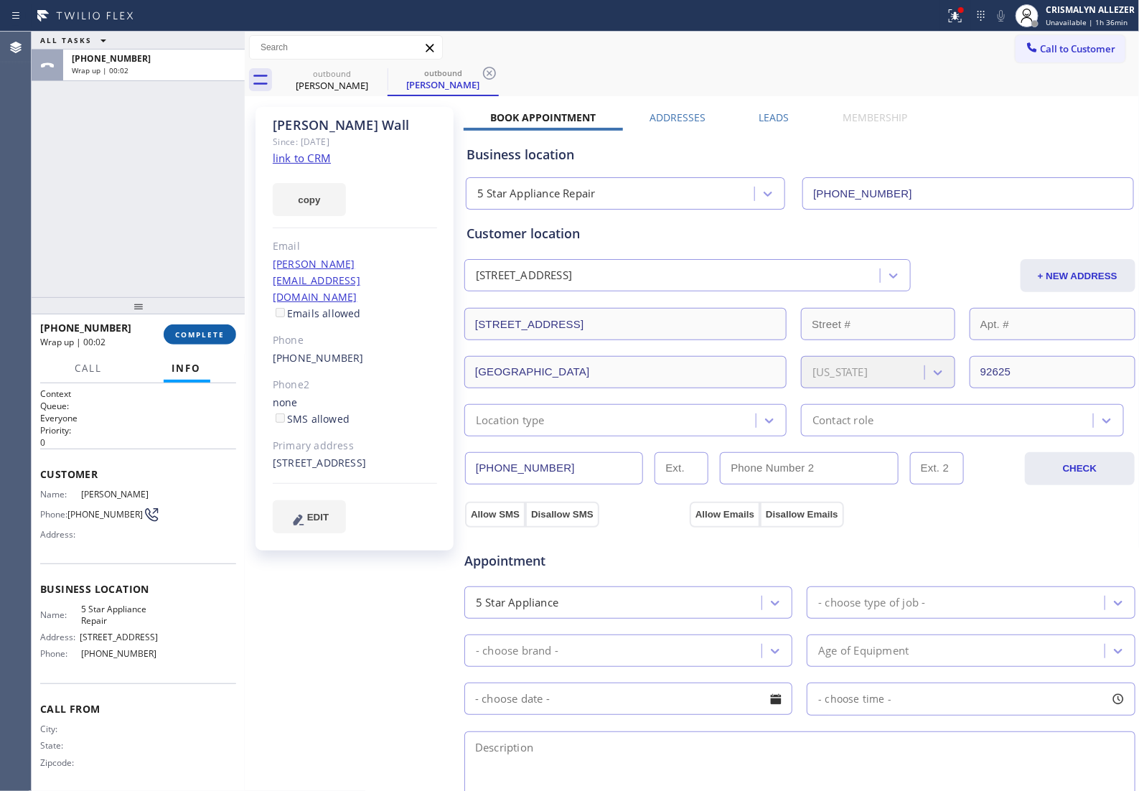
click at [179, 335] on span "COMPLETE" at bounding box center [200, 334] width 50 height 10
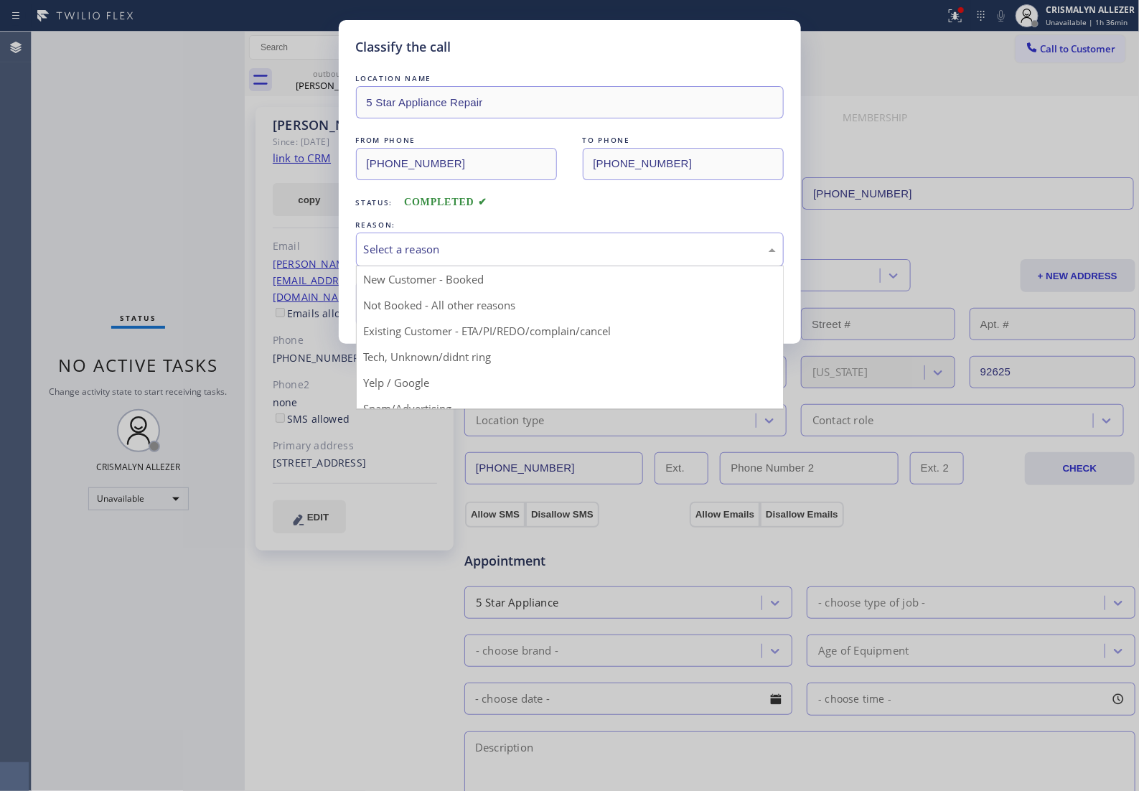
click at [540, 258] on div "Select a reason" at bounding box center [570, 249] width 412 height 17
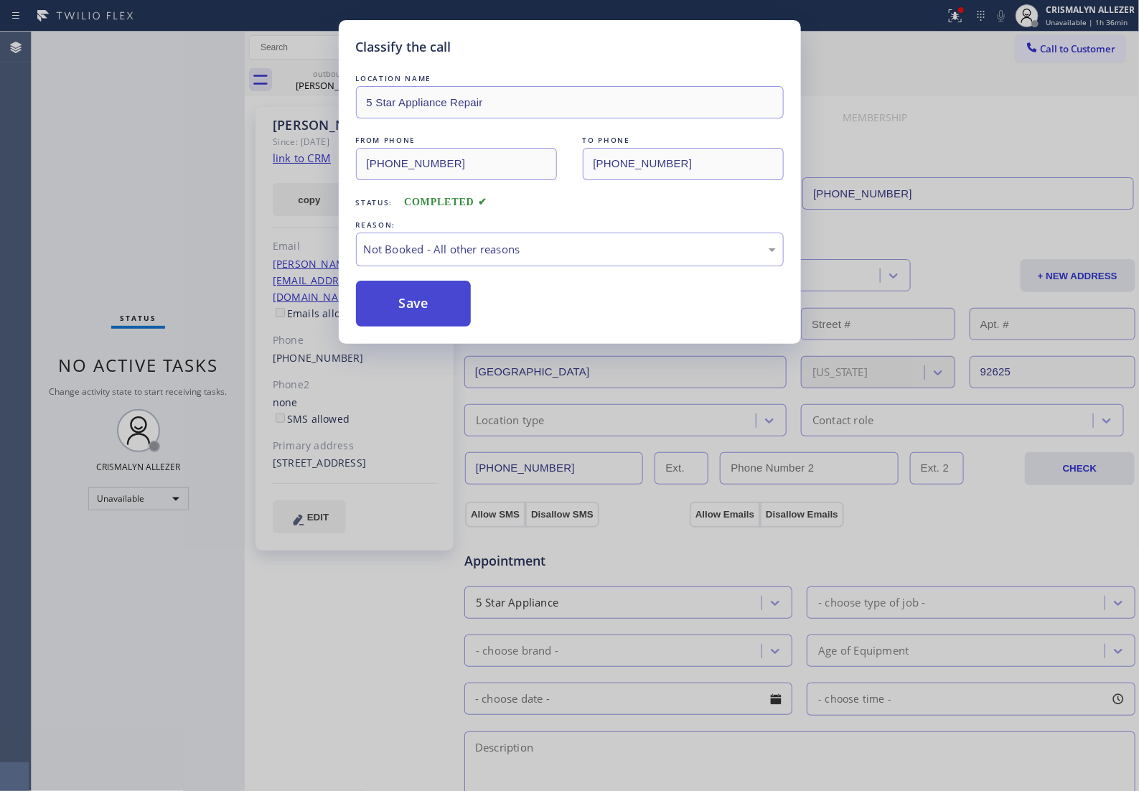
click at [425, 321] on button "Save" at bounding box center [414, 304] width 116 height 46
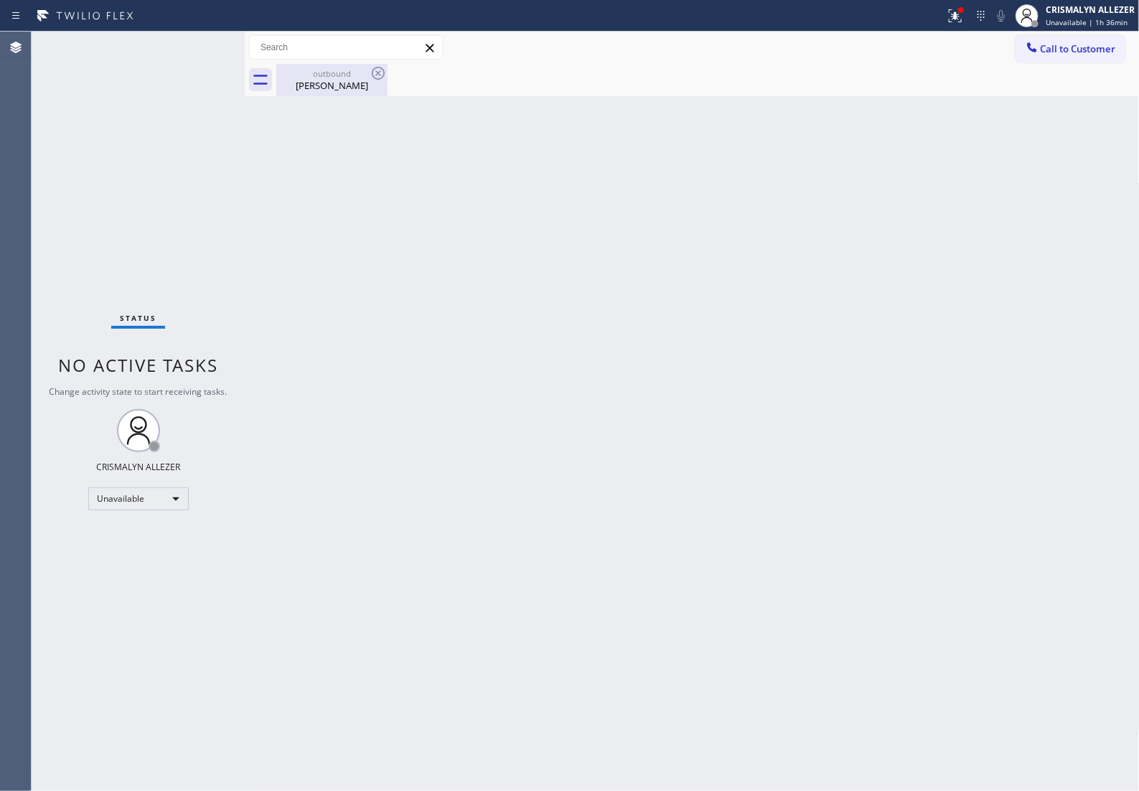
click at [329, 81] on div "[PERSON_NAME]" at bounding box center [332, 85] width 108 height 13
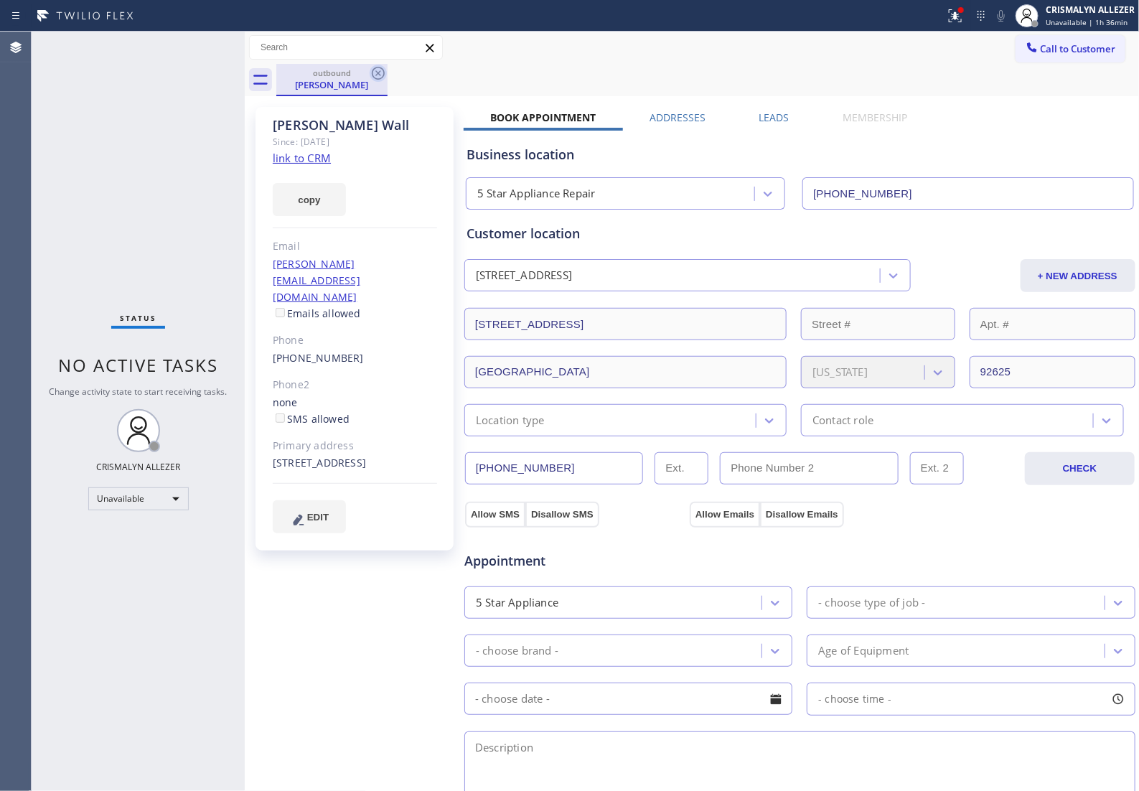
click at [372, 73] on icon at bounding box center [378, 73] width 13 height 13
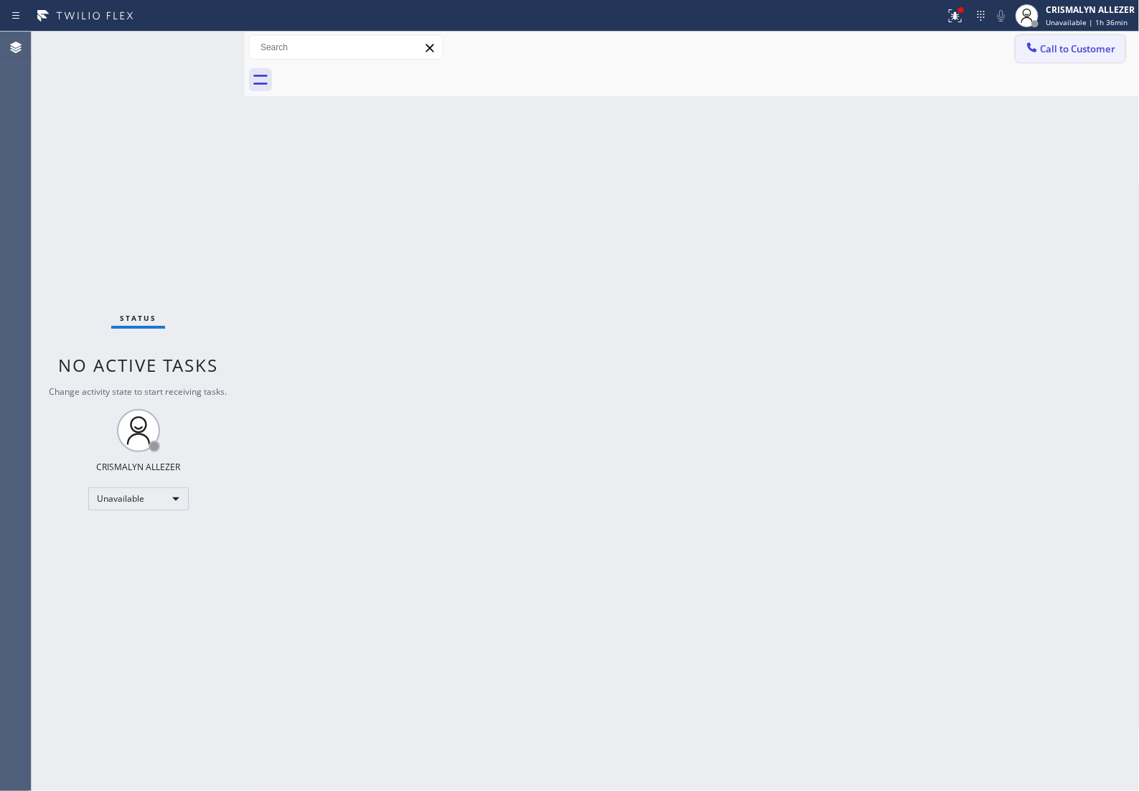
click at [1051, 58] on button "Call to Customer" at bounding box center [1071, 48] width 110 height 27
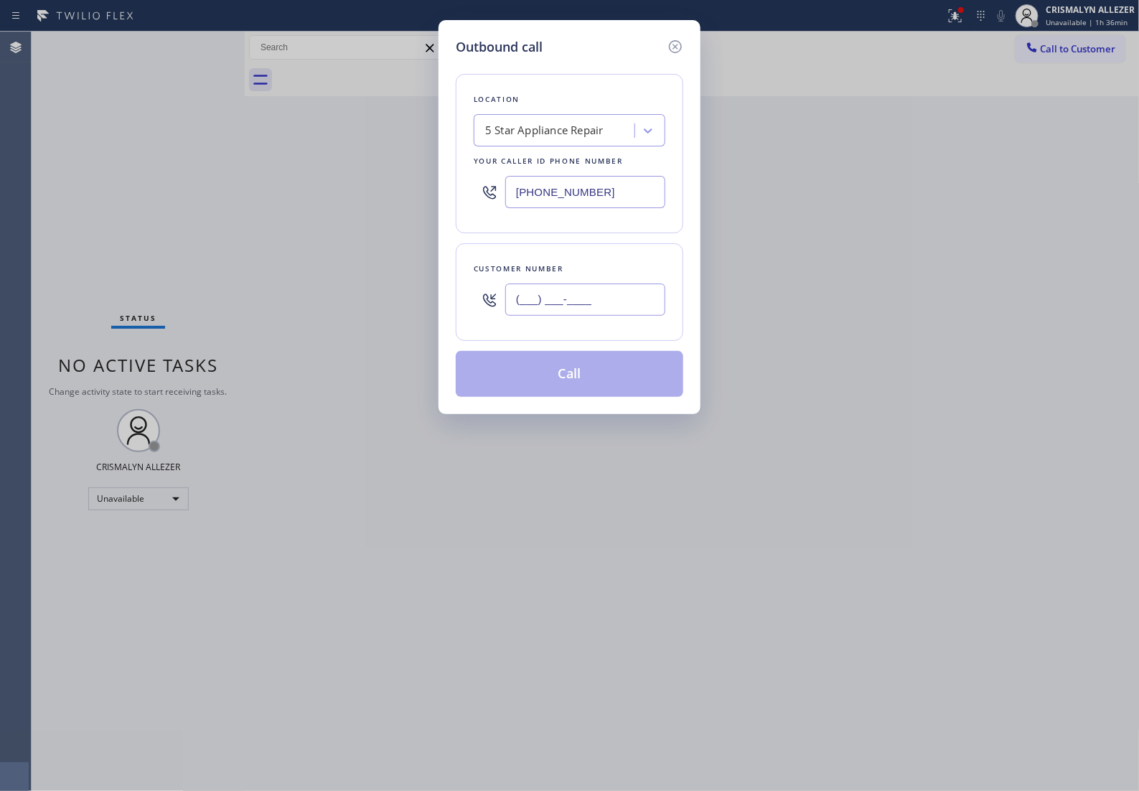
click at [624, 316] on input "(___) ___-____" at bounding box center [585, 299] width 160 height 32
paste input "310) 489-1977"
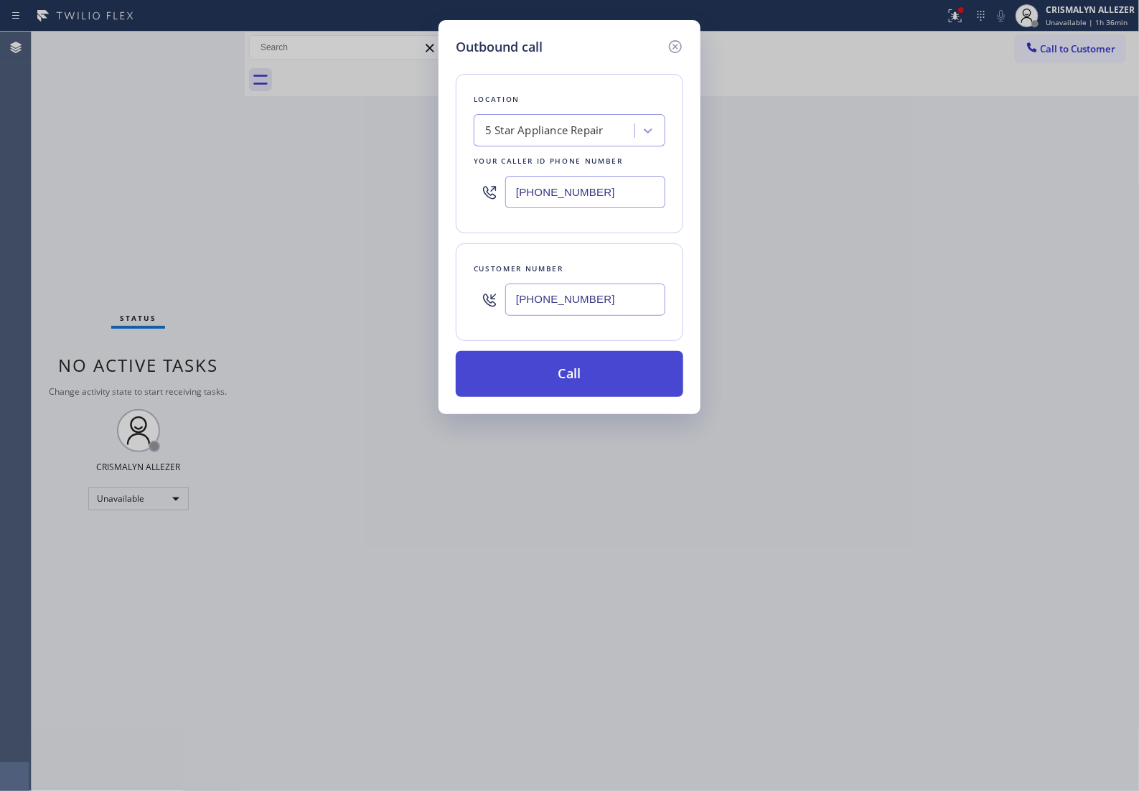
type input "[PHONE_NUMBER]"
click at [583, 379] on button "Call" at bounding box center [570, 374] width 228 height 46
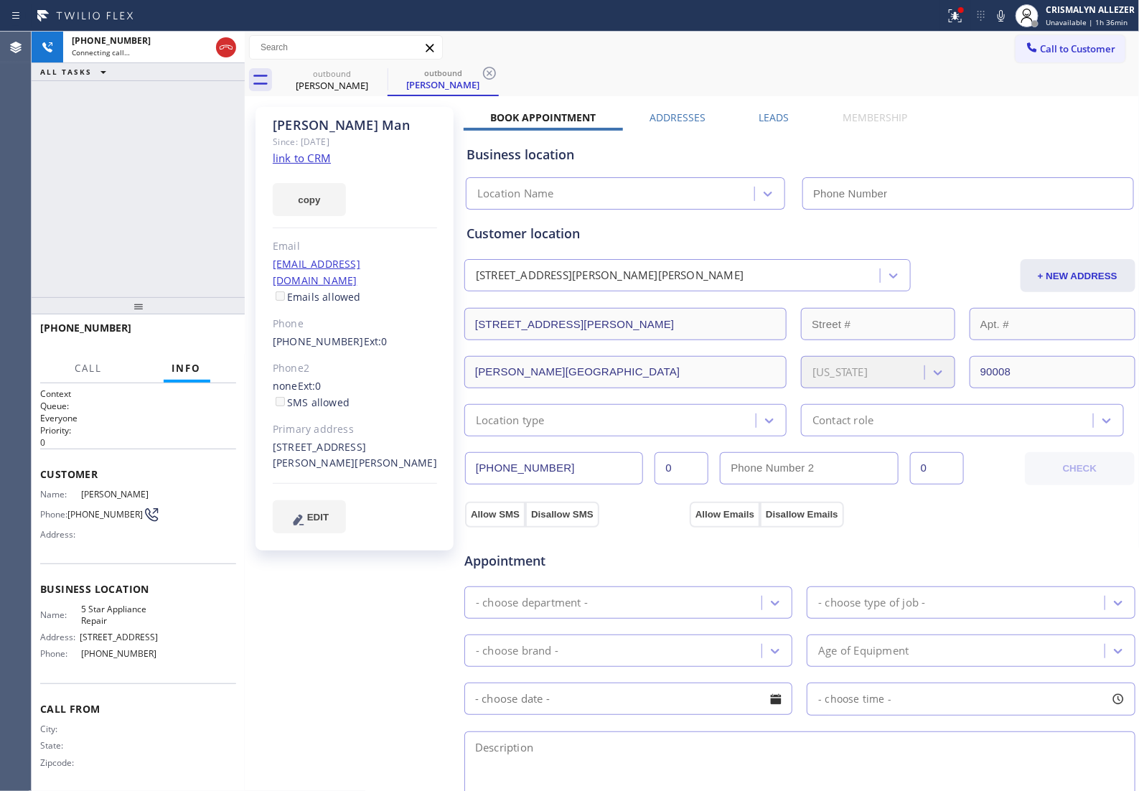
click at [322, 159] on link "link to CRM" at bounding box center [302, 158] width 58 height 14
type input "[PHONE_NUMBER]"
click at [184, 337] on span "HANG UP" at bounding box center [203, 334] width 44 height 10
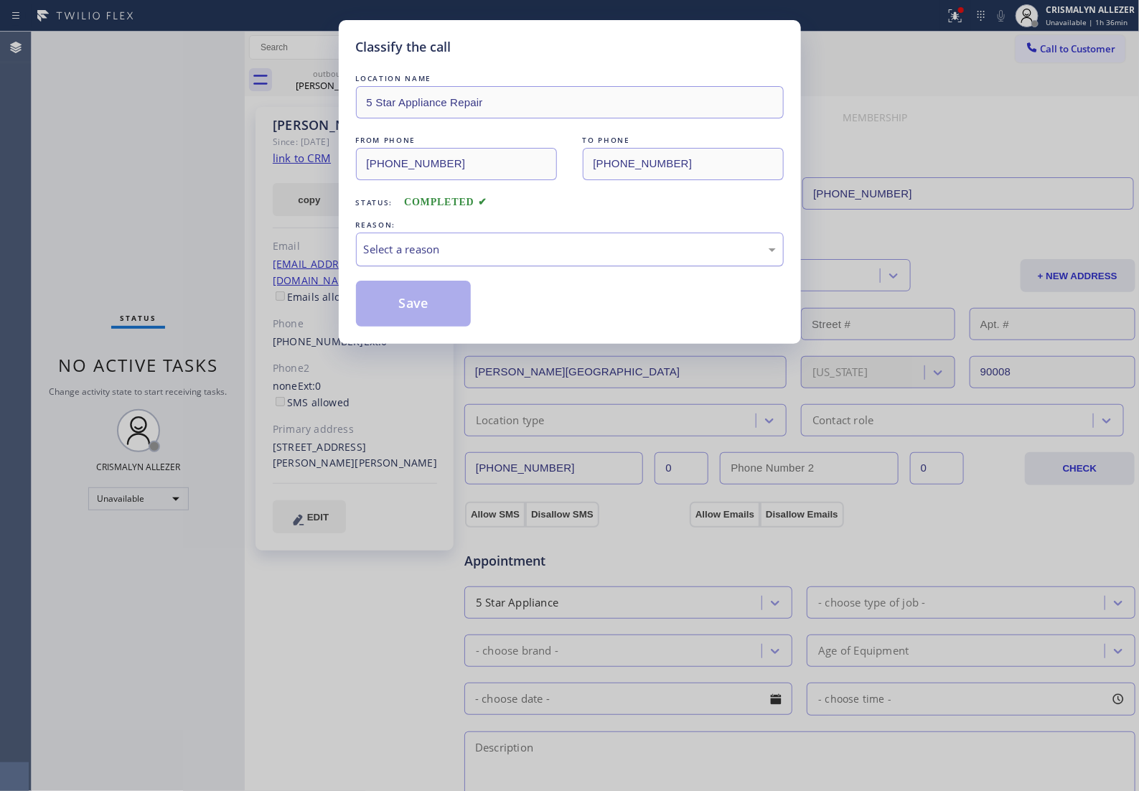
click at [506, 266] on div "Select a reason" at bounding box center [570, 250] width 428 height 34
click at [400, 321] on button "Save" at bounding box center [414, 304] width 116 height 46
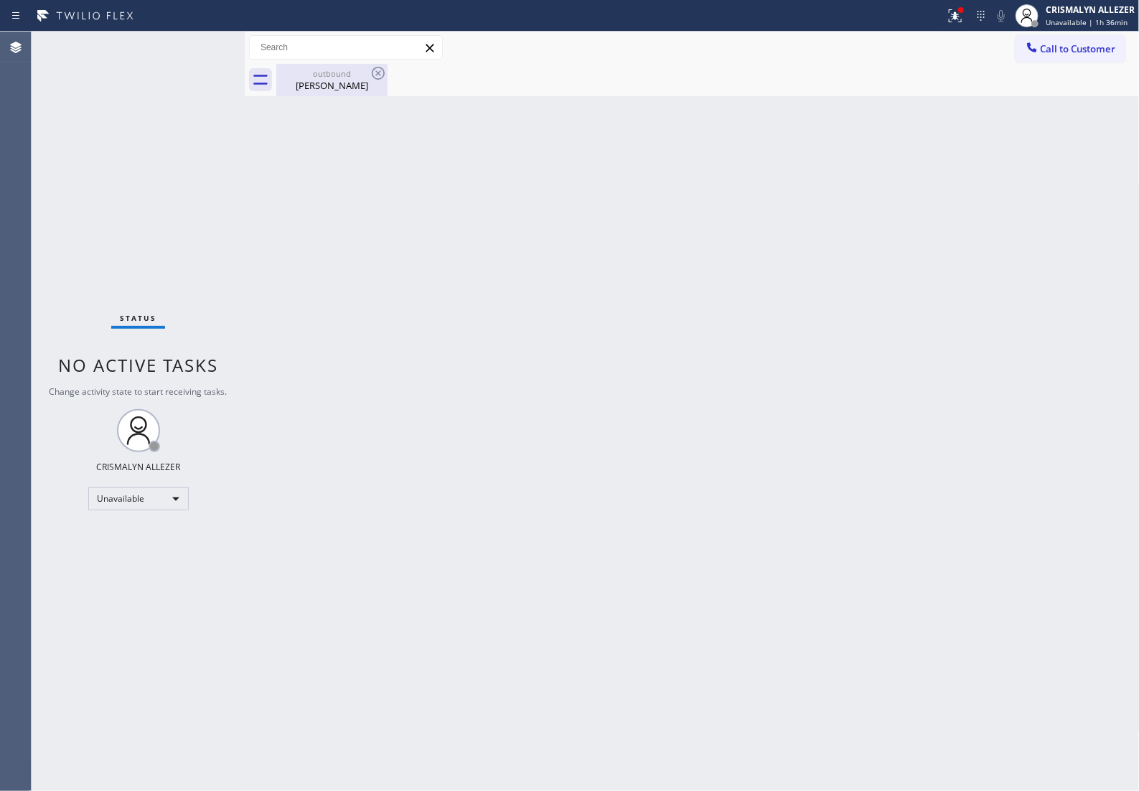
click at [332, 83] on div "Kelly Man" at bounding box center [332, 85] width 108 height 13
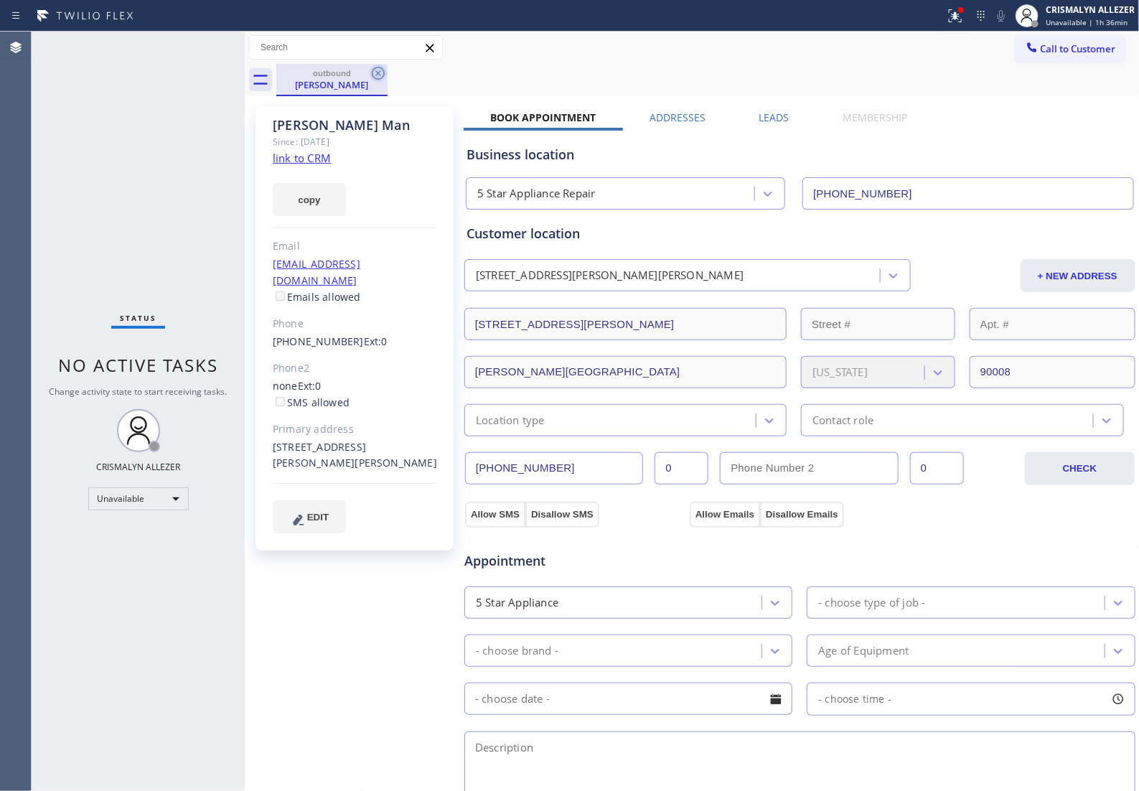
click at [379, 72] on icon at bounding box center [378, 73] width 13 height 13
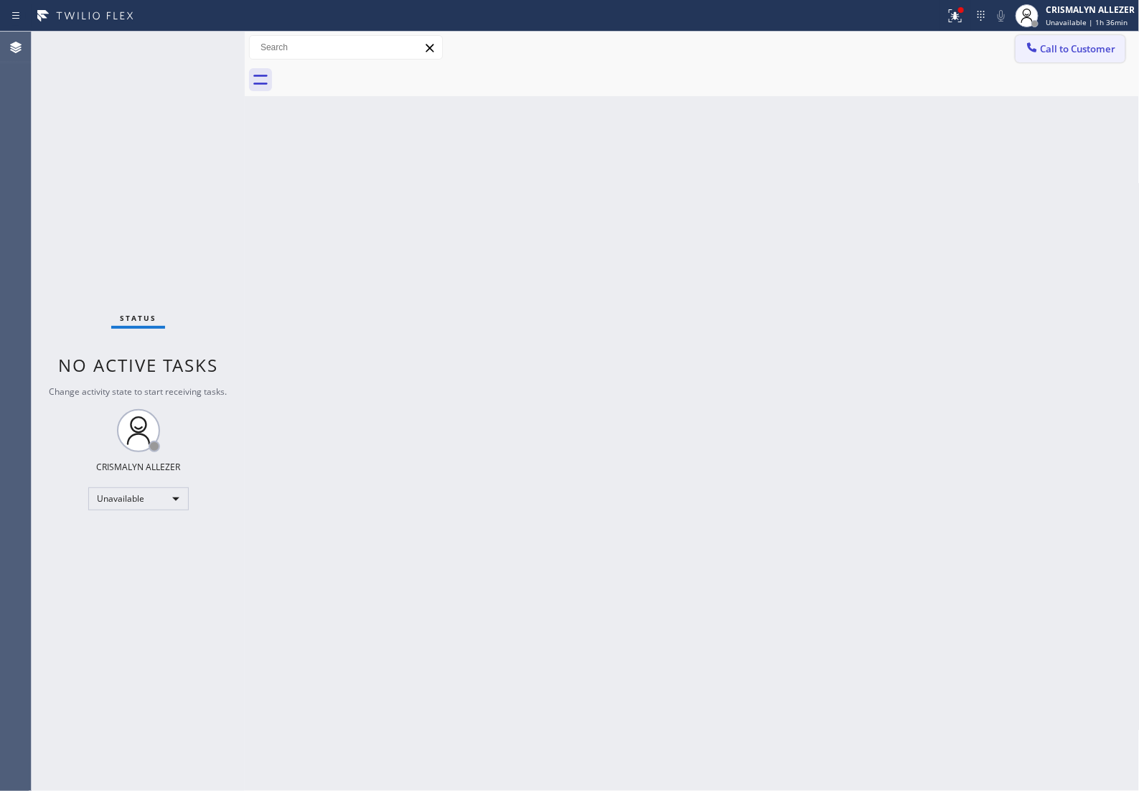
click at [1039, 57] on button "Call to Customer" at bounding box center [1071, 48] width 110 height 27
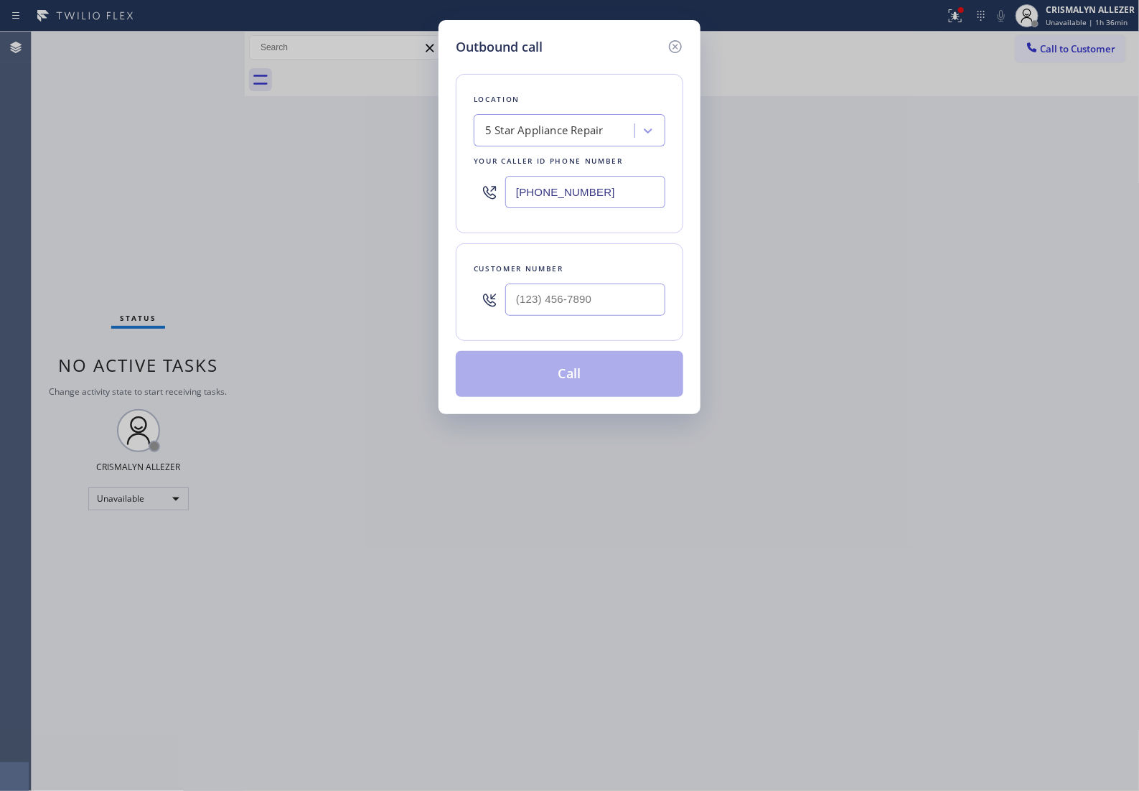
drag, startPoint x: 653, startPoint y: 197, endPoint x: 282, endPoint y: 205, distance: 371.1
click at [282, 205] on div "Outbound call Location 5 Star Appliance Repair Your caller id phone number (855…" at bounding box center [569, 395] width 1139 height 791
paste input "760) 452-3788"
type input "[PHONE_NUMBER]"
click at [600, 316] on input "(___) ___-____" at bounding box center [585, 299] width 160 height 32
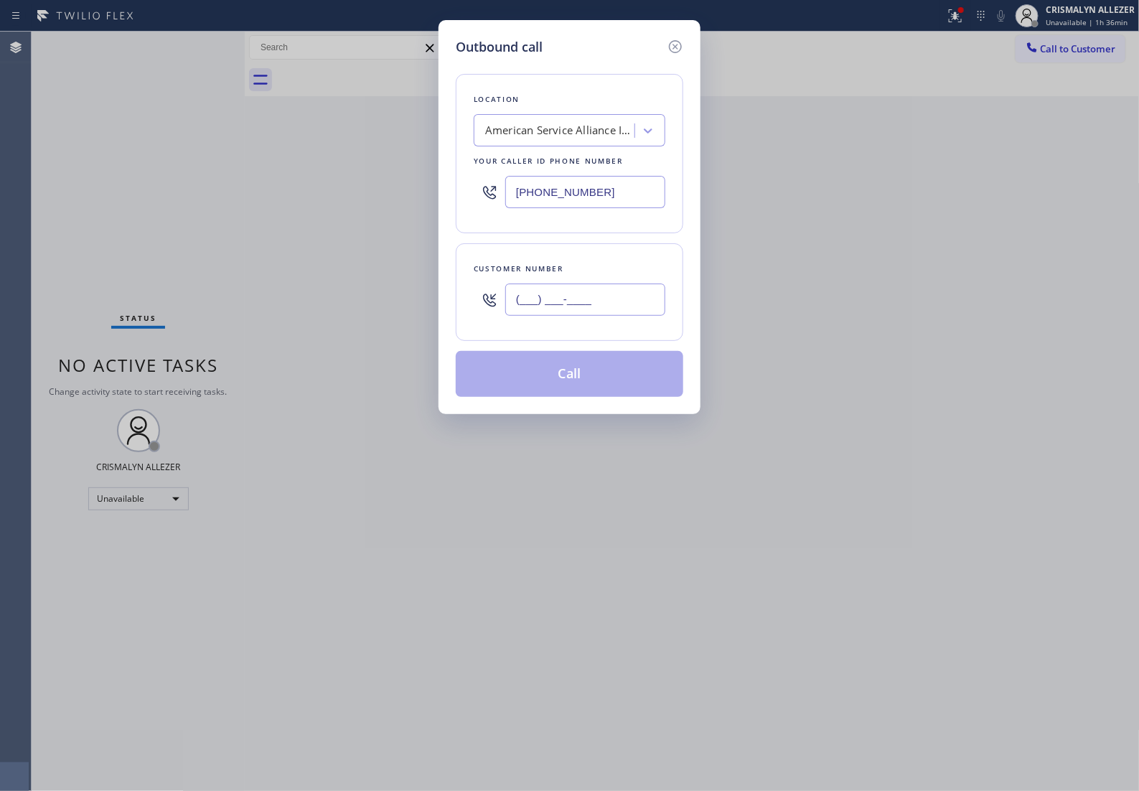
paste input "310) 489-1977"
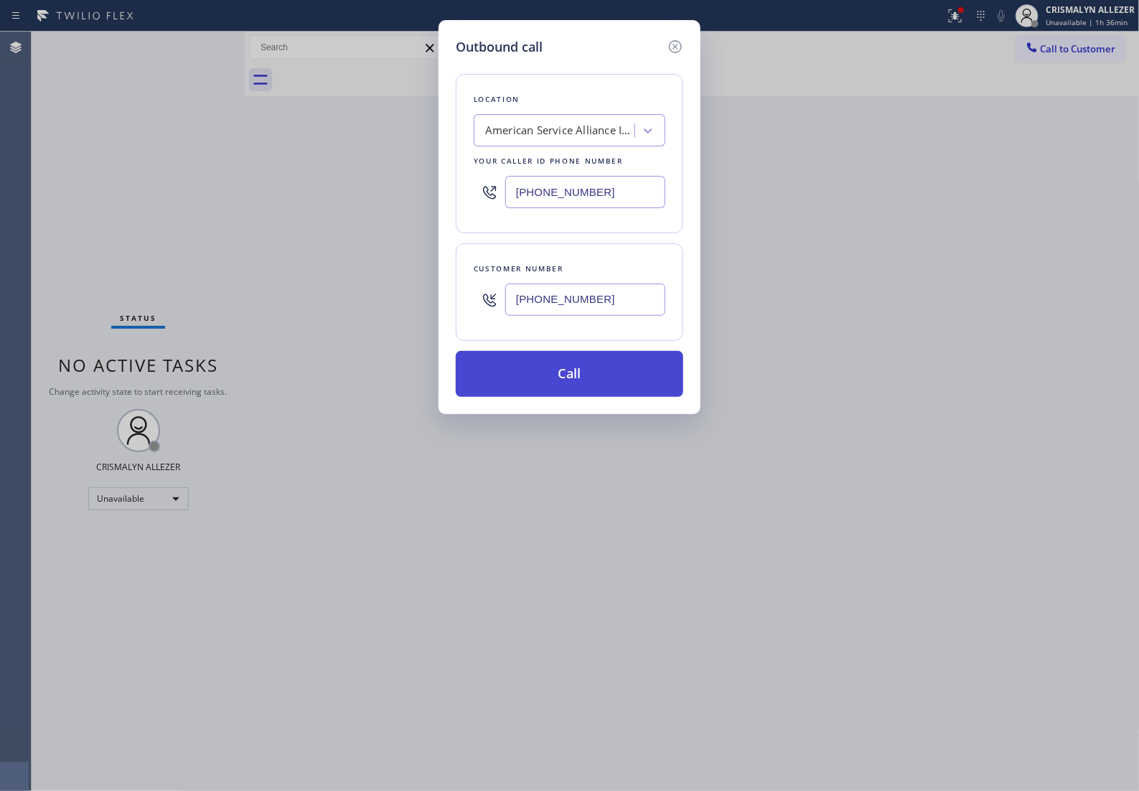
type input "[PHONE_NUMBER]"
click at [574, 392] on button "Call" at bounding box center [570, 374] width 228 height 46
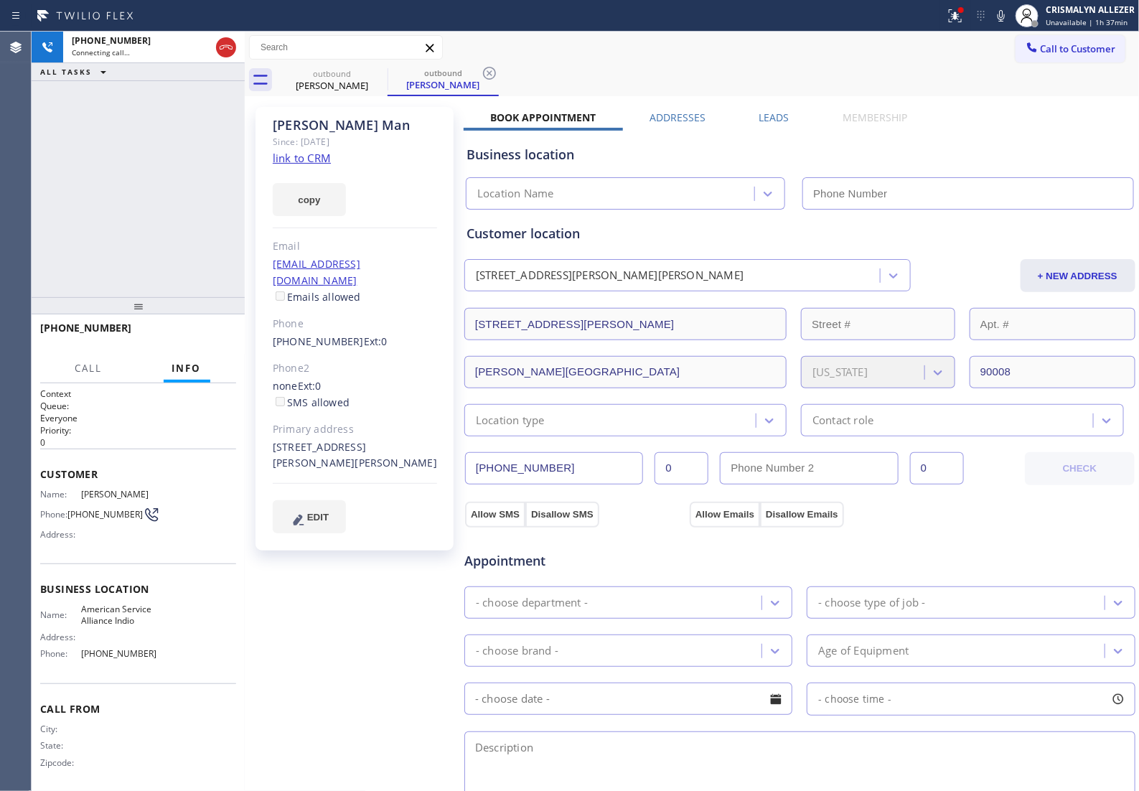
click at [768, 120] on label "Leads" at bounding box center [774, 118] width 30 height 14
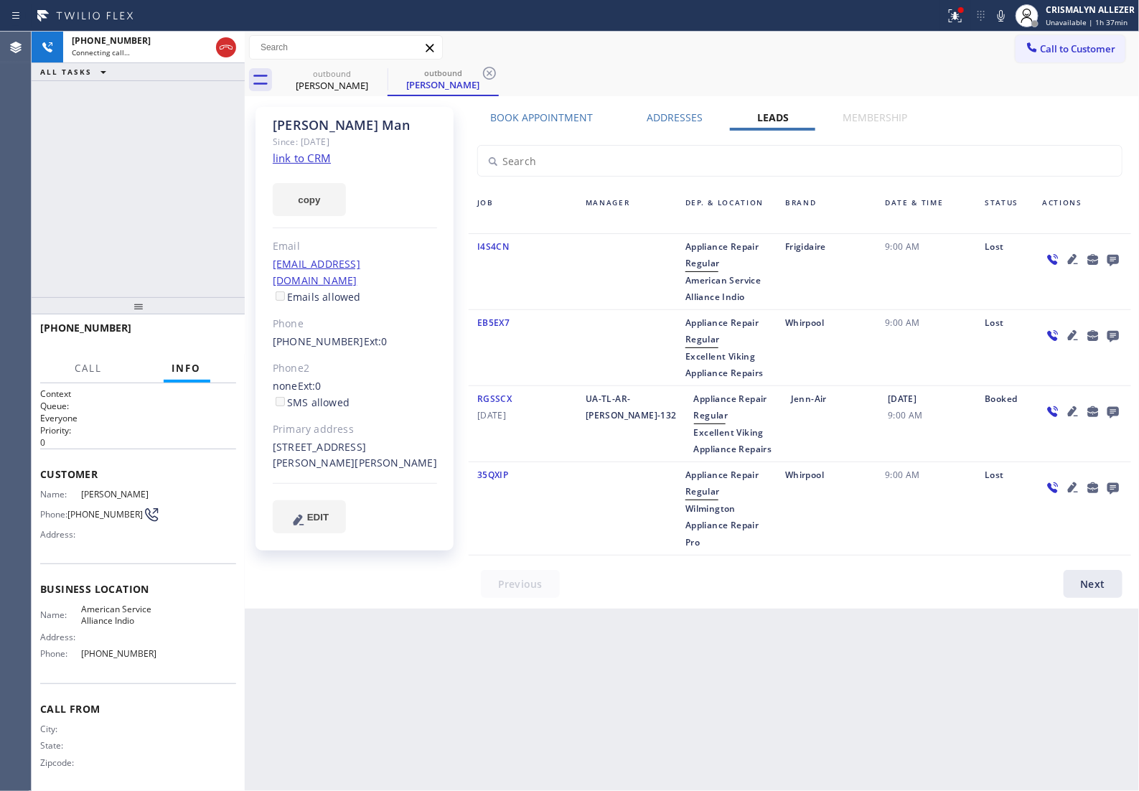
click at [1110, 261] on icon at bounding box center [1112, 260] width 11 height 11
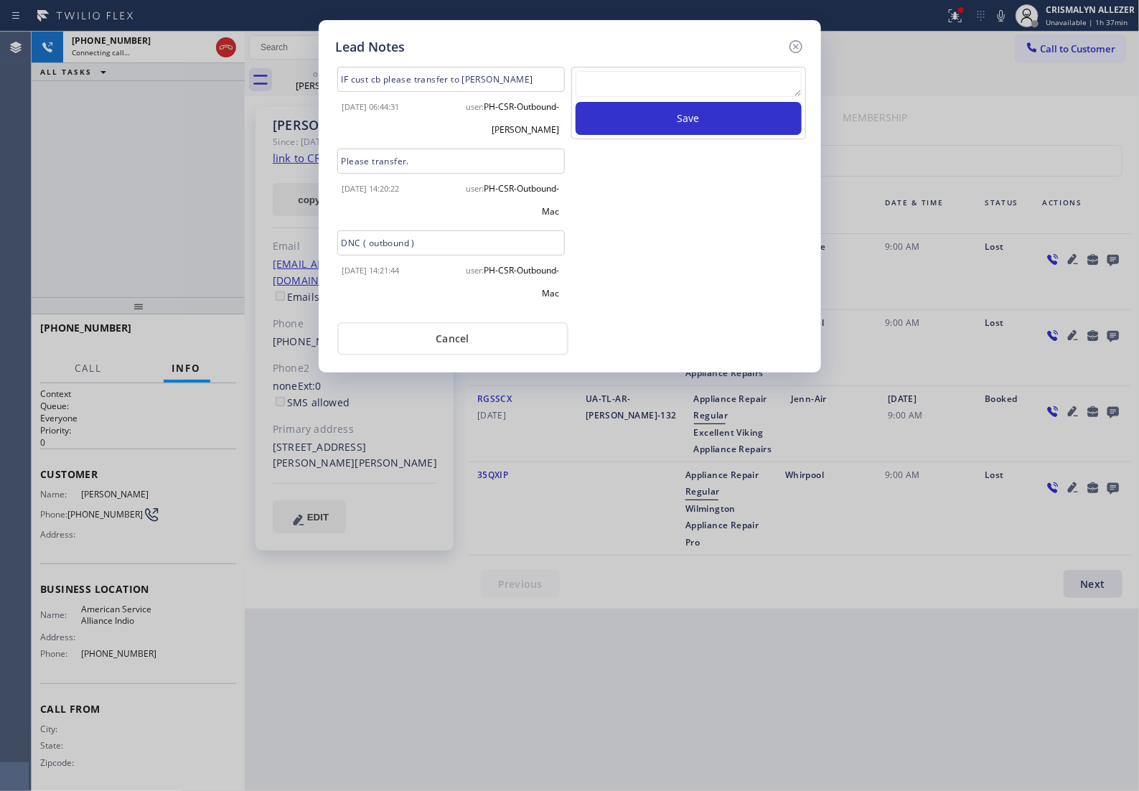
click at [648, 95] on textarea at bounding box center [689, 84] width 226 height 26
paste textarea "no answer | pls xfer if cx calls back"
type textarea "no answer | pls xfer if cx calls back"
click at [672, 126] on button "Save" at bounding box center [689, 118] width 226 height 33
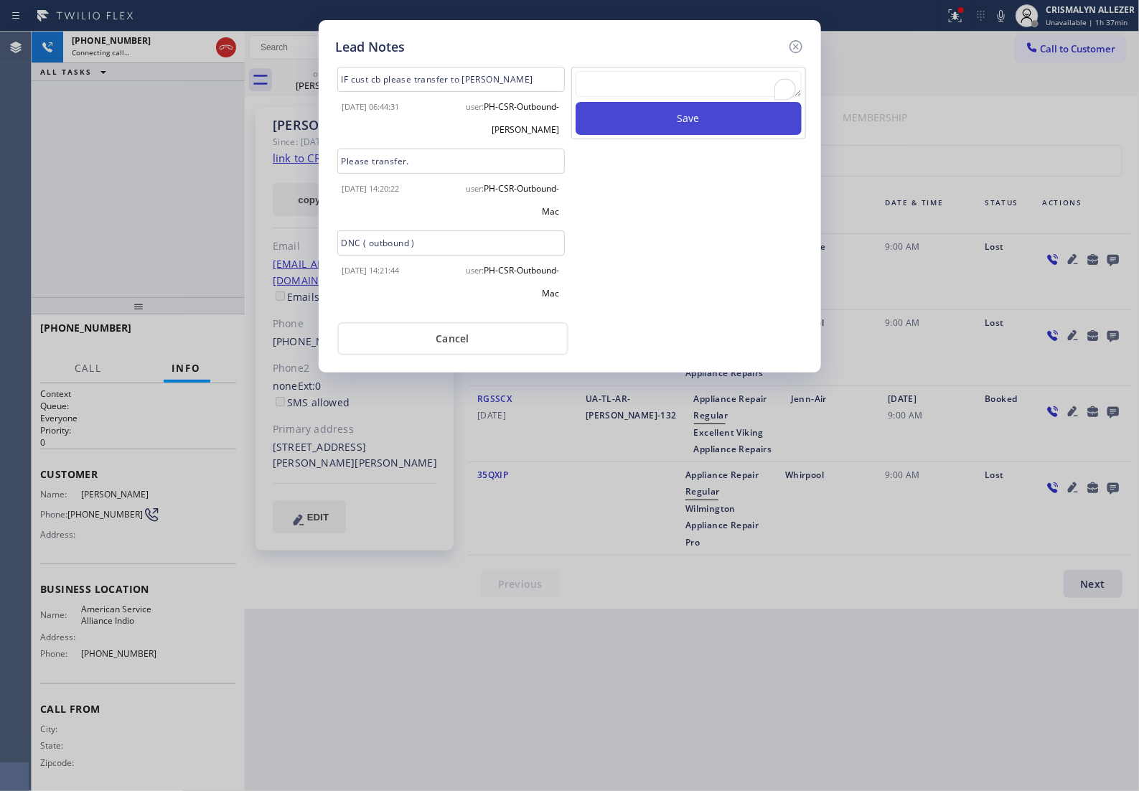
scroll to position [0, 0]
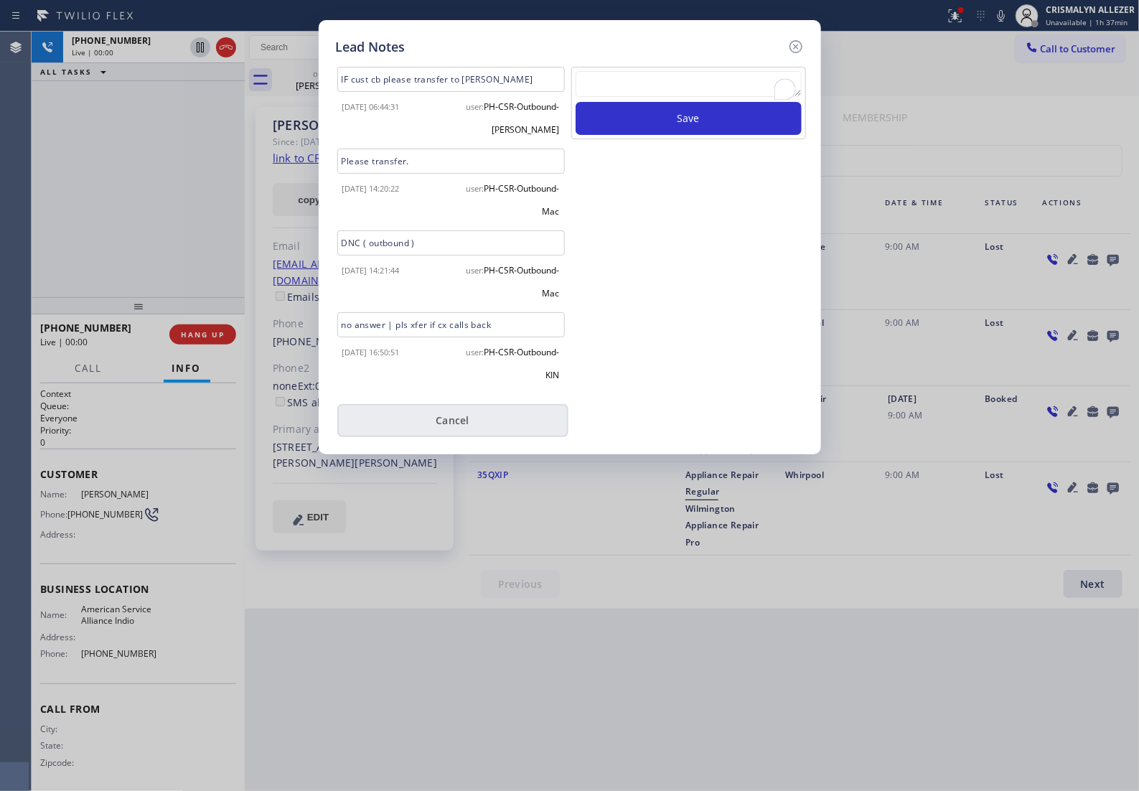
click at [459, 428] on button "Cancel" at bounding box center [452, 420] width 231 height 33
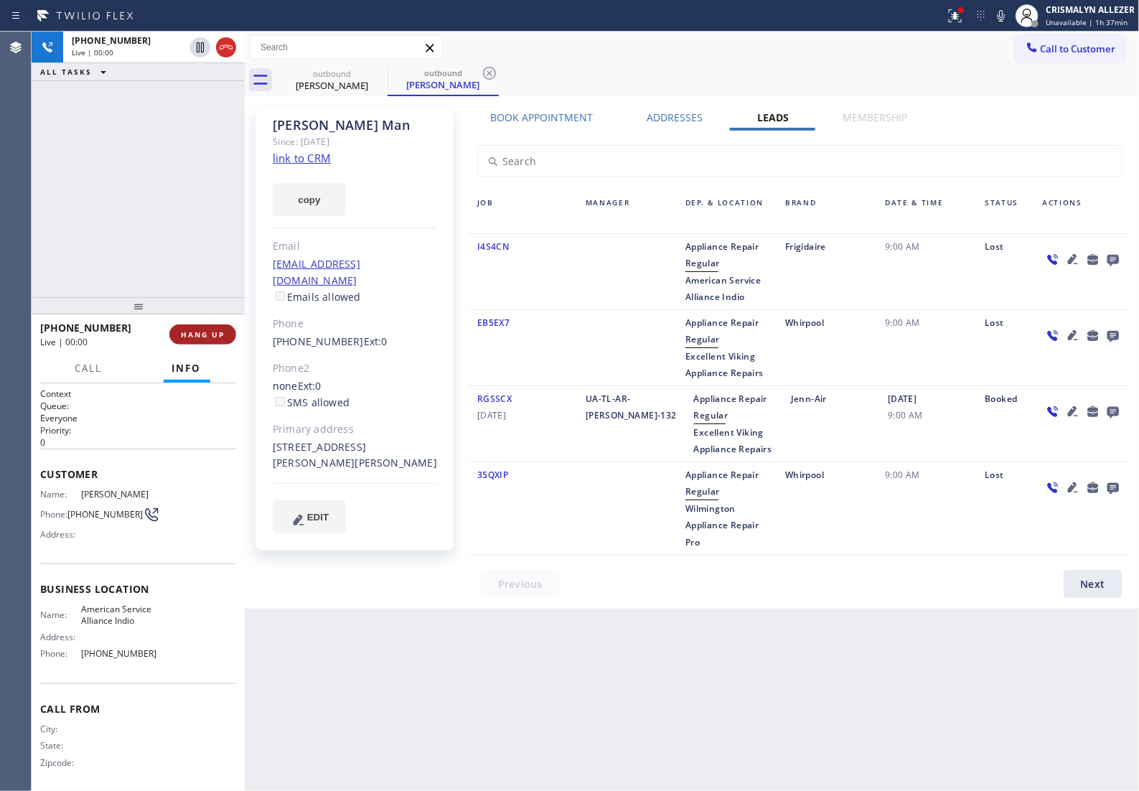
click at [187, 334] on span "HANG UP" at bounding box center [203, 334] width 44 height 10
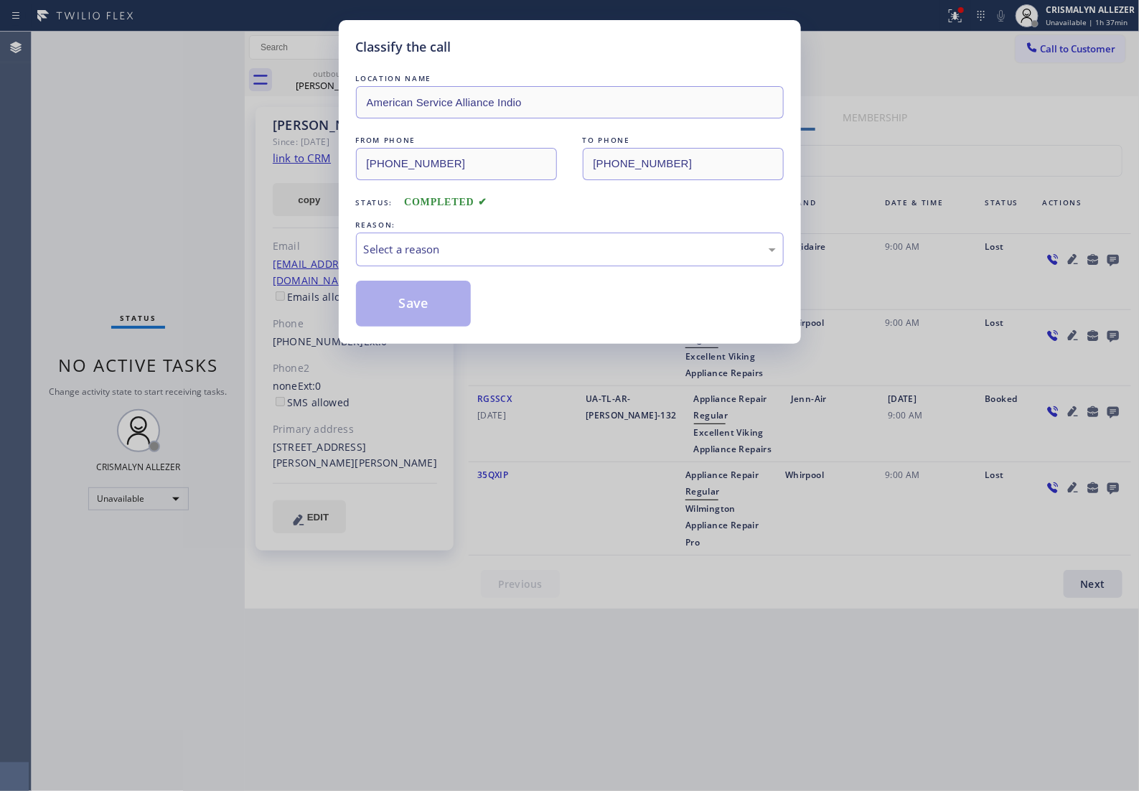
click at [550, 282] on div "LOCATION NAME American Service Alliance Indio FROM PHONE (760) 452-3788 TO PHON…" at bounding box center [570, 198] width 428 height 255
click at [535, 258] on div "Select a reason" at bounding box center [570, 249] width 412 height 17
click at [423, 324] on button "Save" at bounding box center [414, 304] width 116 height 46
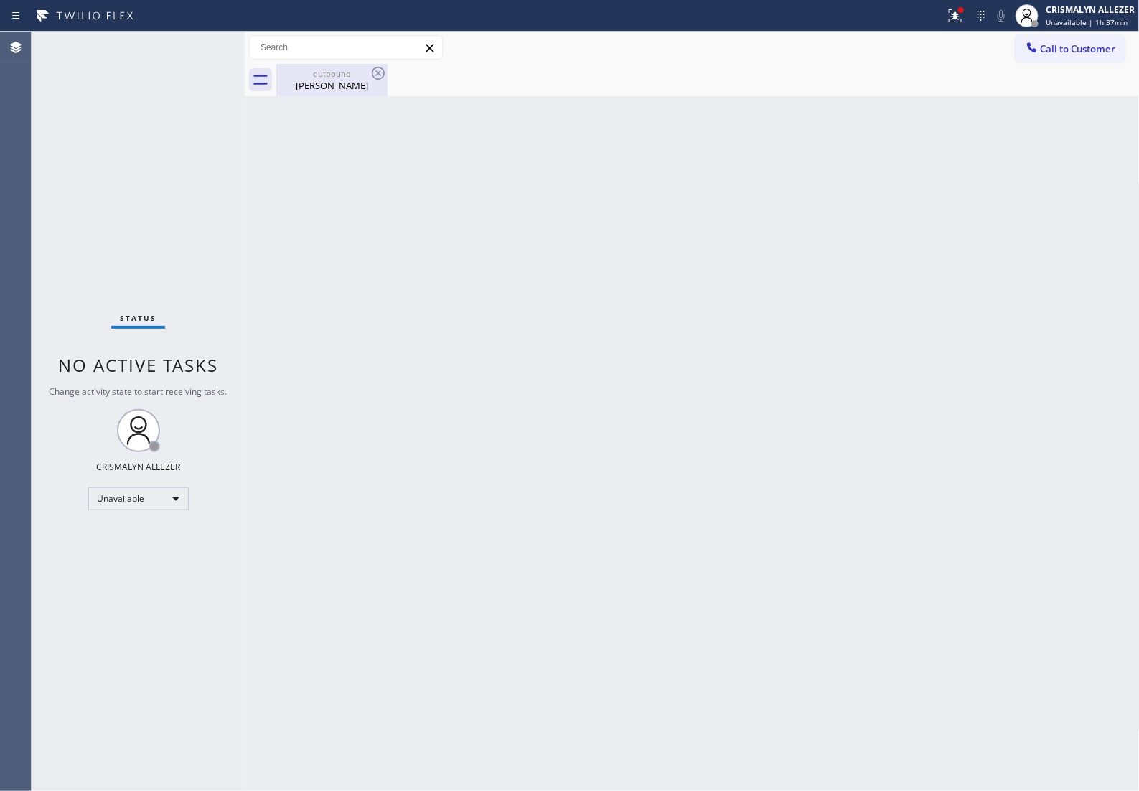
click at [331, 81] on div "Kelly Man" at bounding box center [332, 85] width 108 height 13
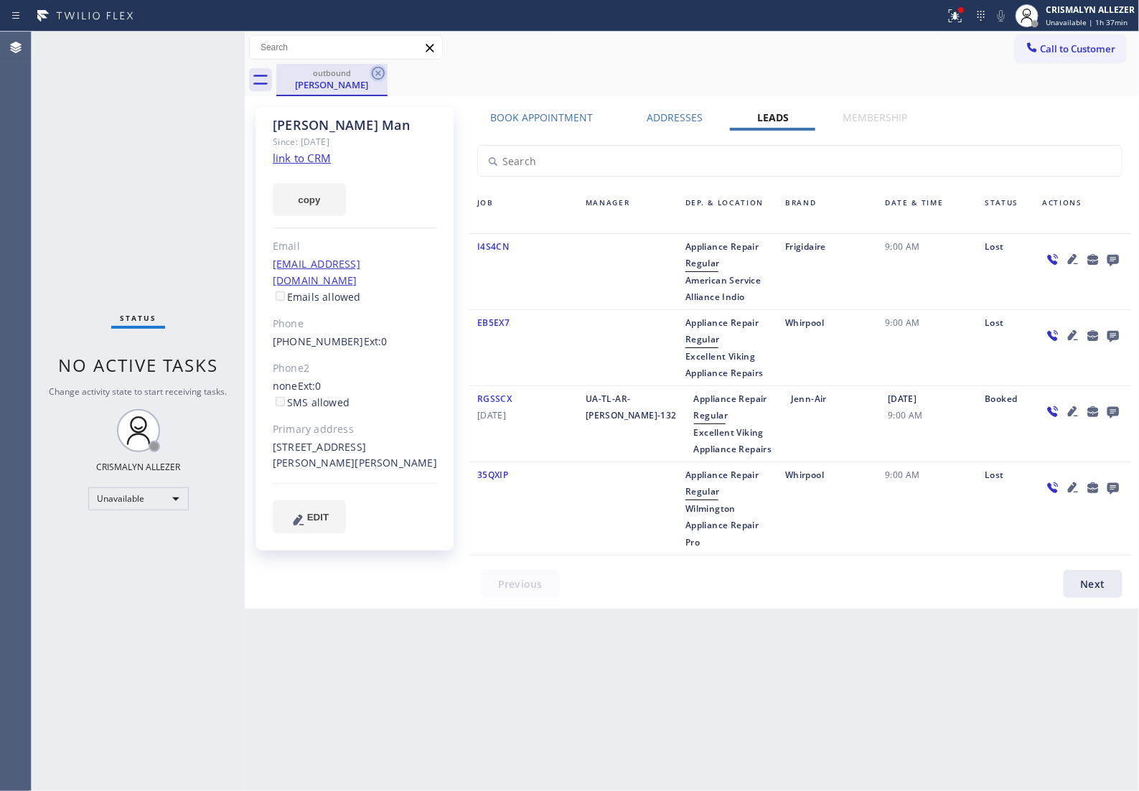
click at [384, 74] on icon at bounding box center [378, 73] width 13 height 13
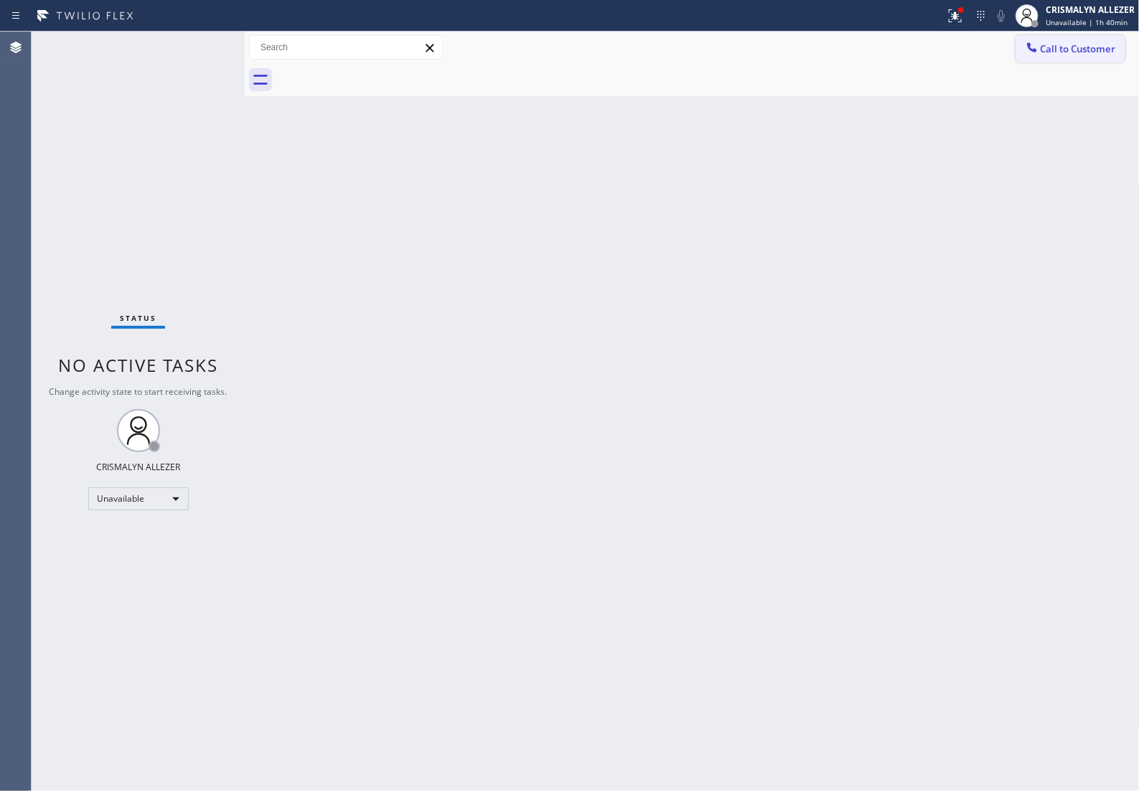
click at [1042, 51] on span "Call to Customer" at bounding box center [1078, 48] width 75 height 13
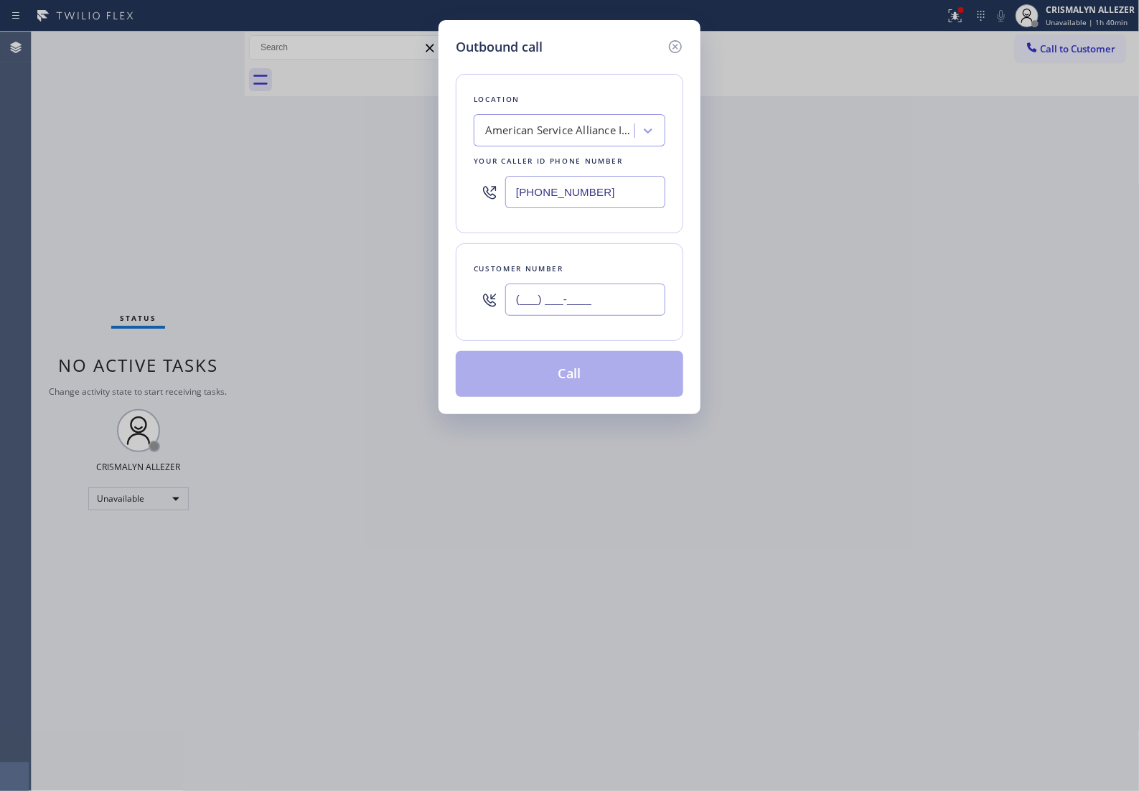
click at [637, 316] on input "(___) ___-____" at bounding box center [585, 299] width 160 height 32
paste input "626) 780-5308"
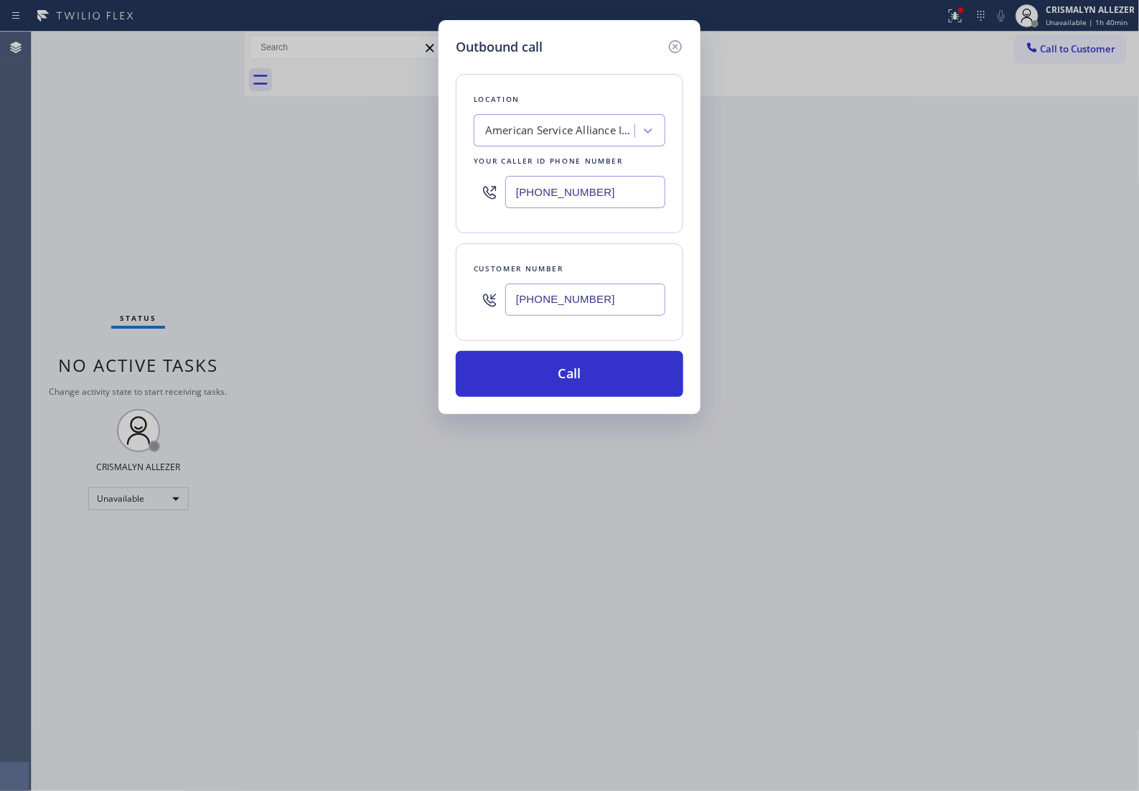
drag, startPoint x: 632, startPoint y: 318, endPoint x: 226, endPoint y: 300, distance: 405.9
click at [226, 300] on div "Outbound call Location American Service Alliance Indio Your caller id phone num…" at bounding box center [569, 395] width 1139 height 791
paste input "310) 489-1977"
click at [589, 393] on button "Call" at bounding box center [570, 374] width 228 height 46
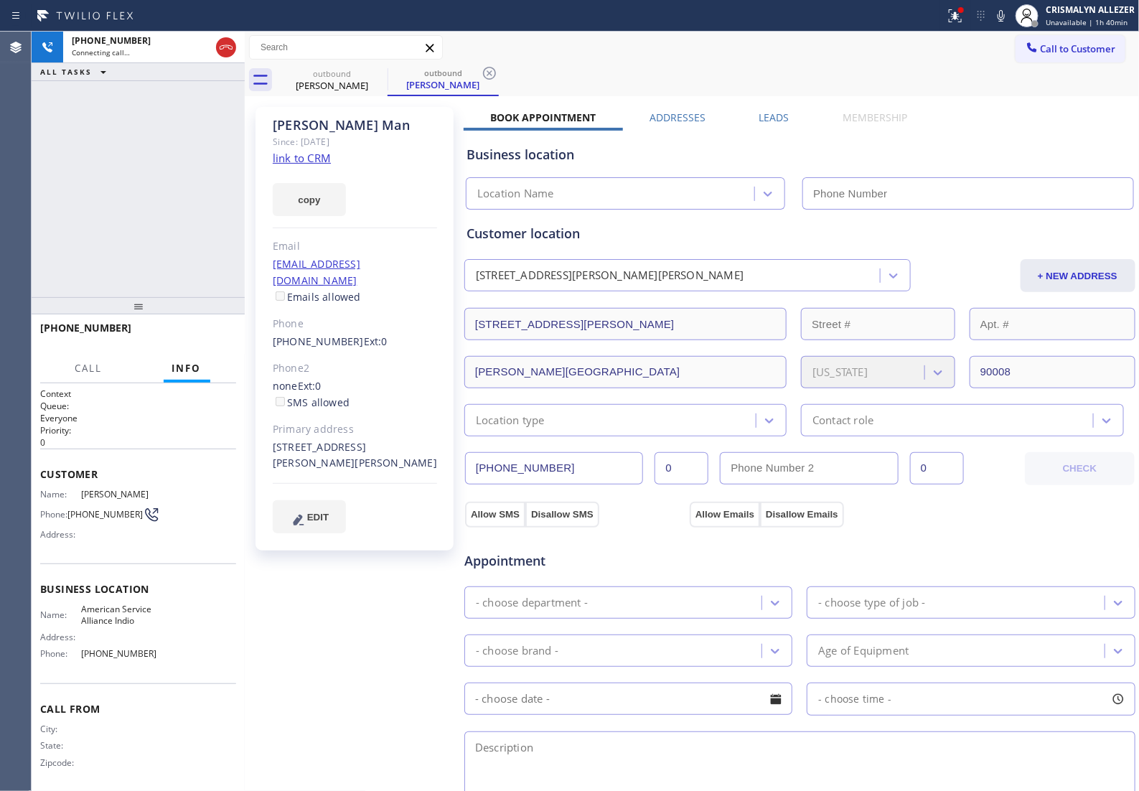
drag, startPoint x: 775, startPoint y: 119, endPoint x: 927, endPoint y: 192, distance: 168.5
click at [775, 119] on label "Leads" at bounding box center [774, 118] width 30 height 14
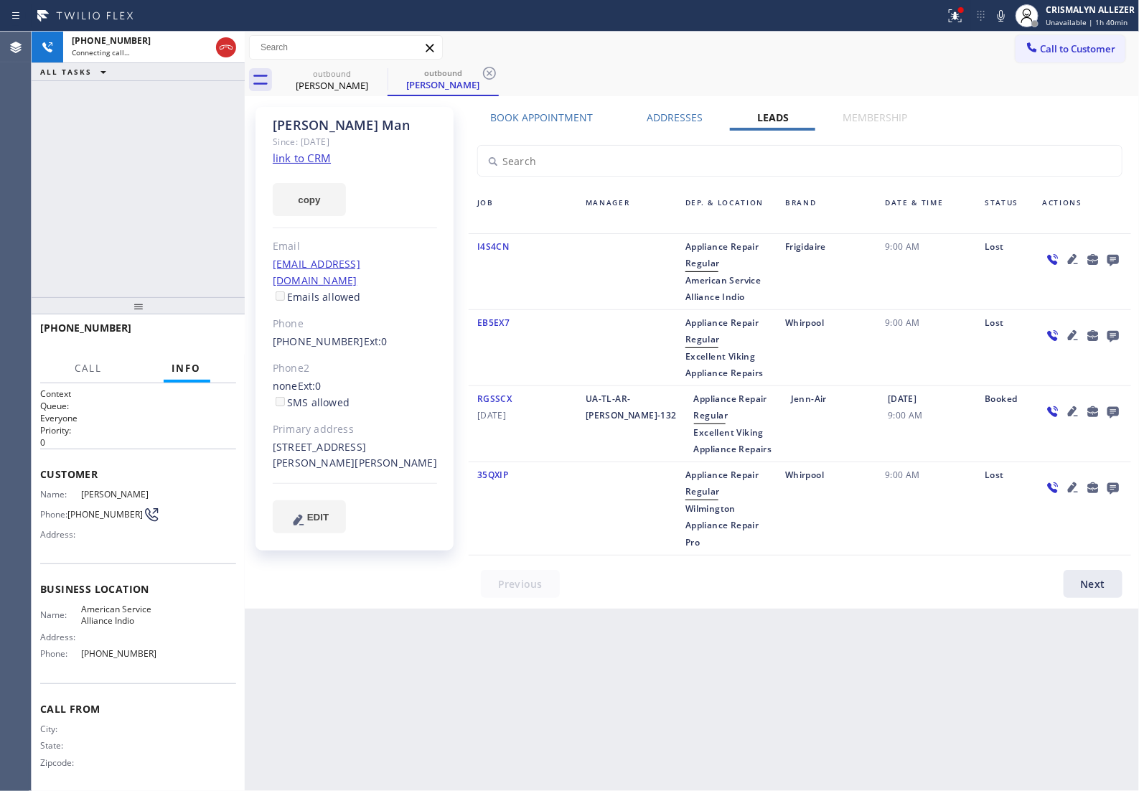
click at [1115, 263] on icon at bounding box center [1112, 260] width 11 height 11
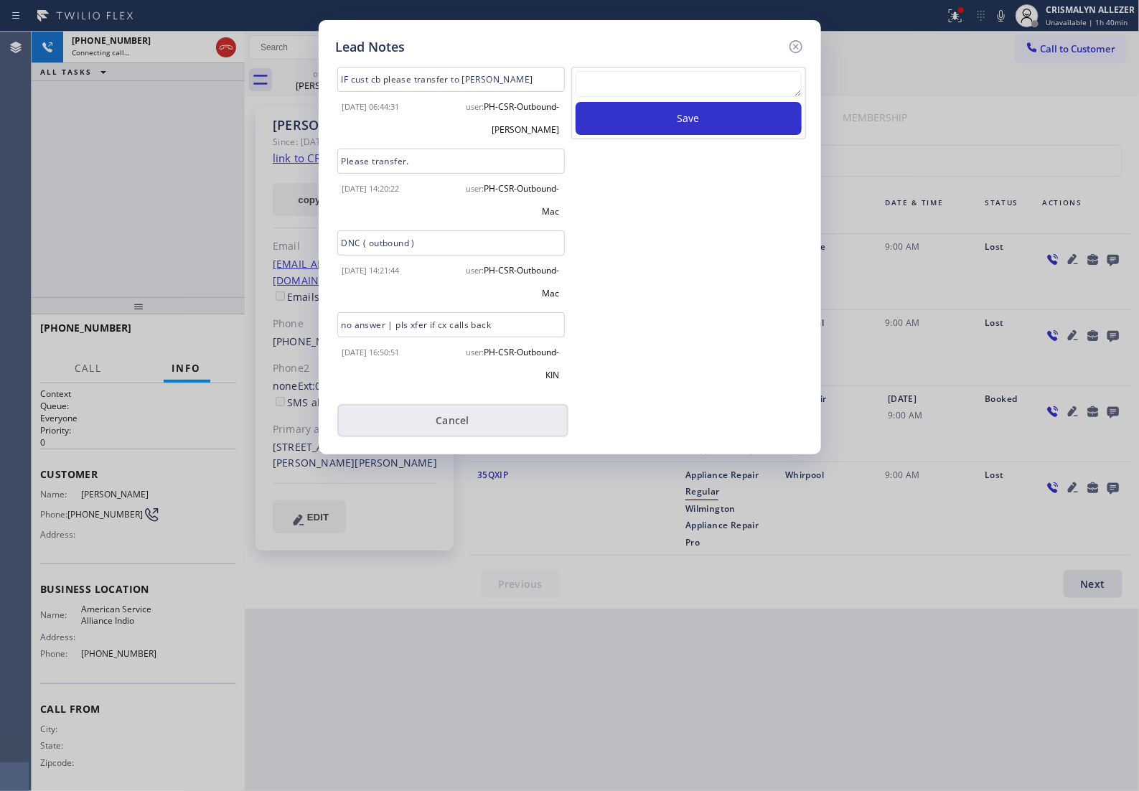
click at [449, 432] on button "Cancel" at bounding box center [452, 420] width 231 height 33
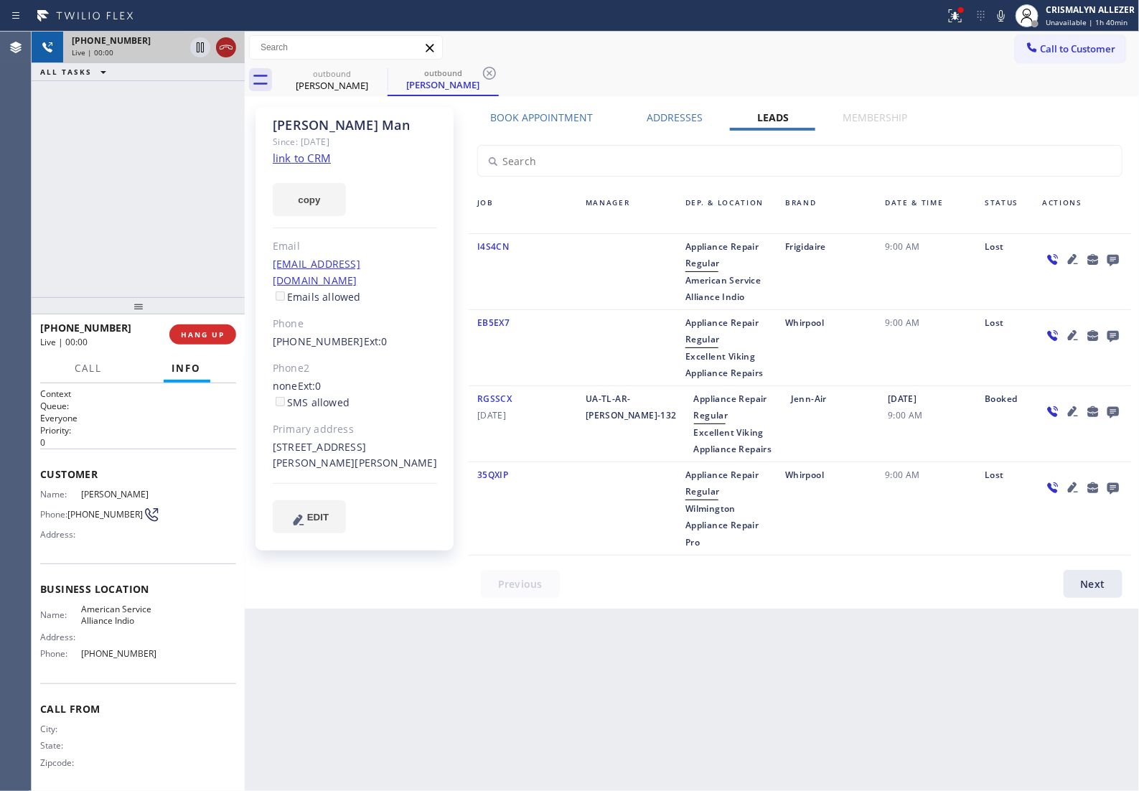
click at [226, 48] on icon at bounding box center [225, 47] width 17 height 17
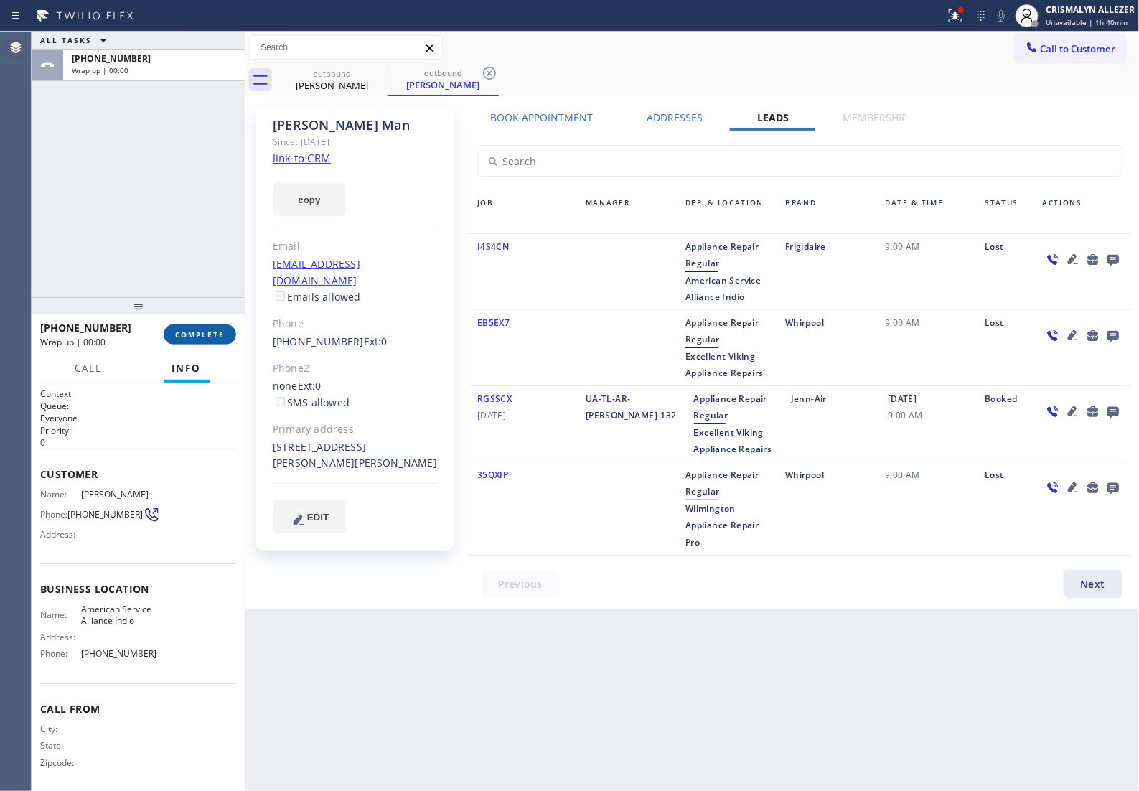
click at [184, 334] on span "COMPLETE" at bounding box center [200, 334] width 50 height 10
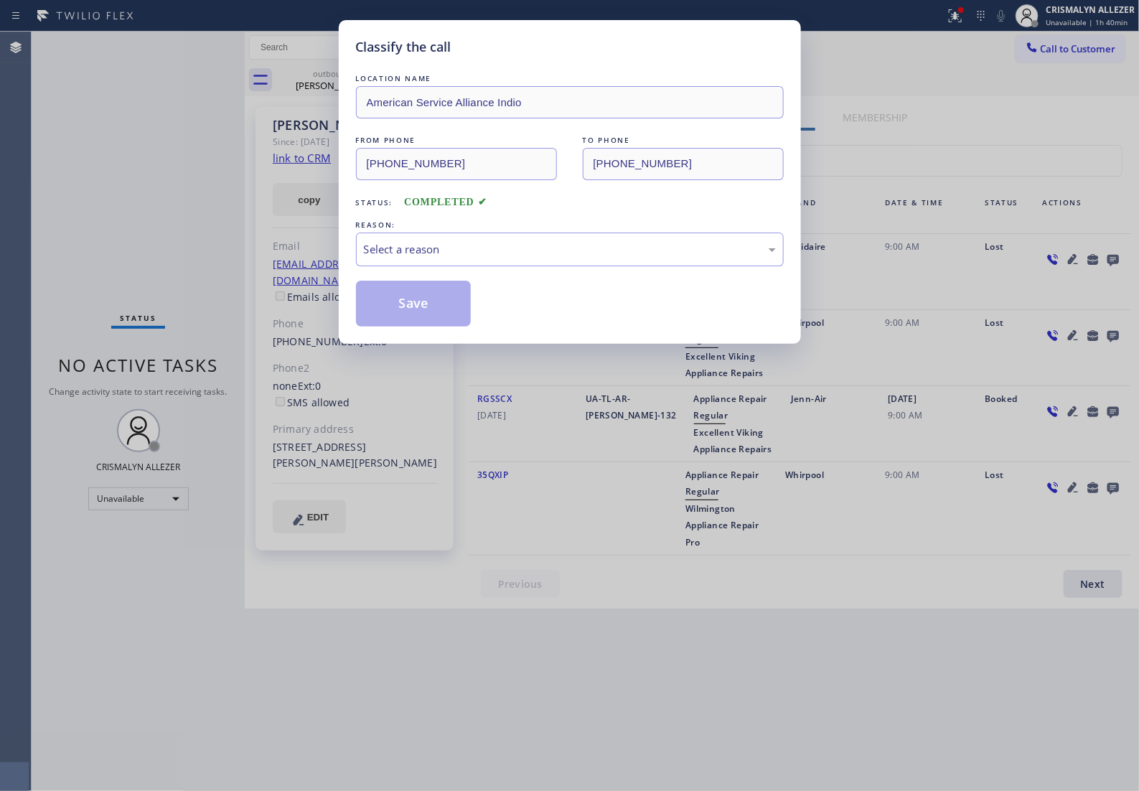
click at [592, 233] on div "REASON:" at bounding box center [570, 224] width 428 height 15
click at [497, 258] on div "Select a reason" at bounding box center [570, 249] width 412 height 17
click at [418, 321] on button "Save" at bounding box center [414, 304] width 116 height 46
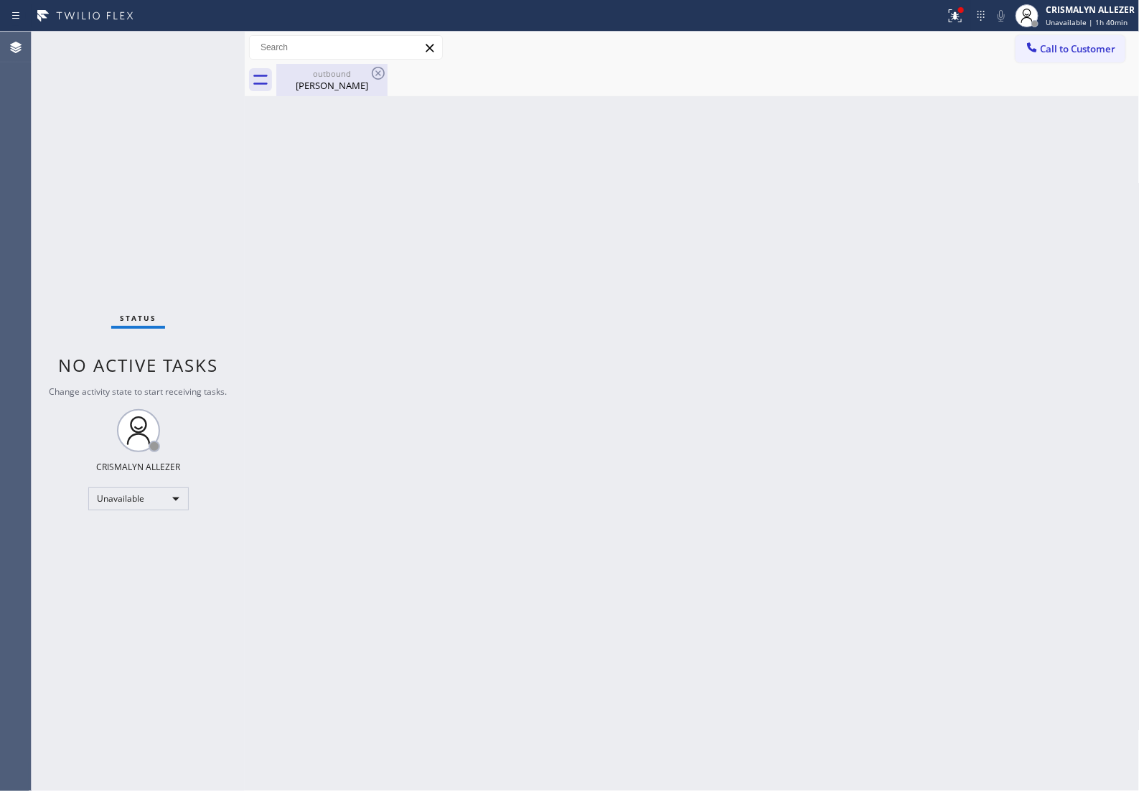
click at [349, 81] on div "Kelly Man" at bounding box center [332, 85] width 108 height 13
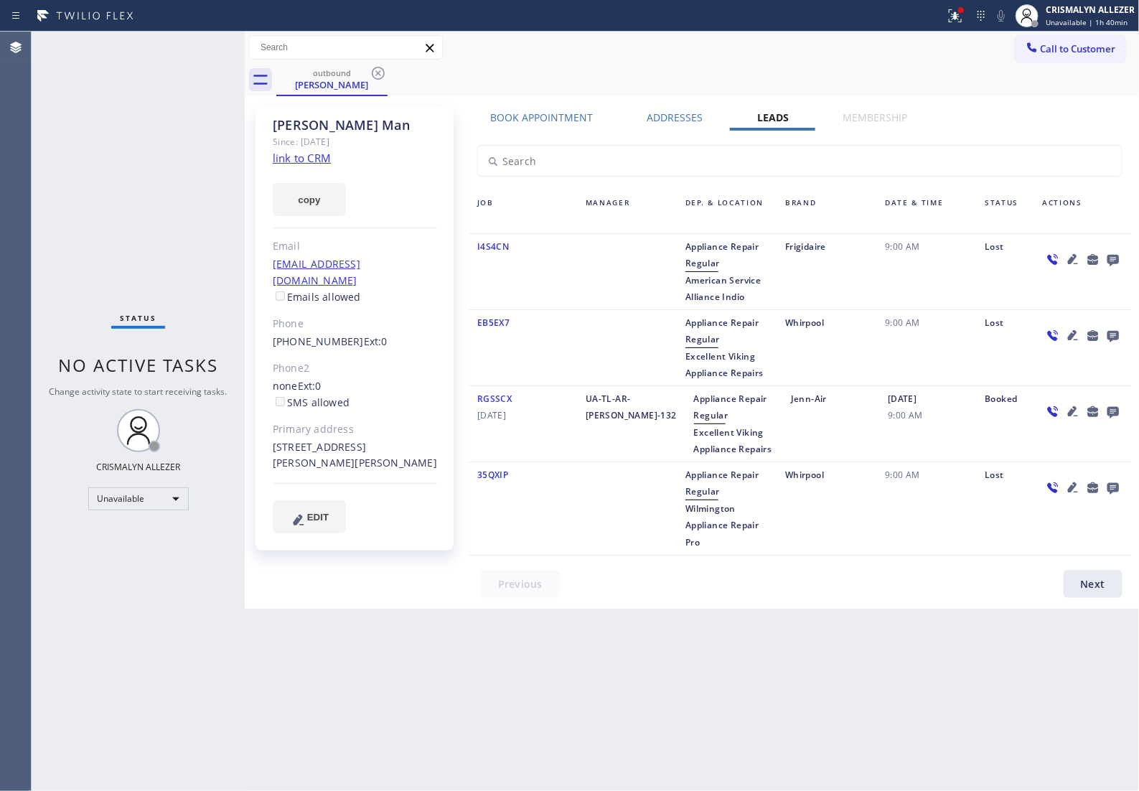
click at [377, 72] on icon at bounding box center [378, 73] width 17 height 17
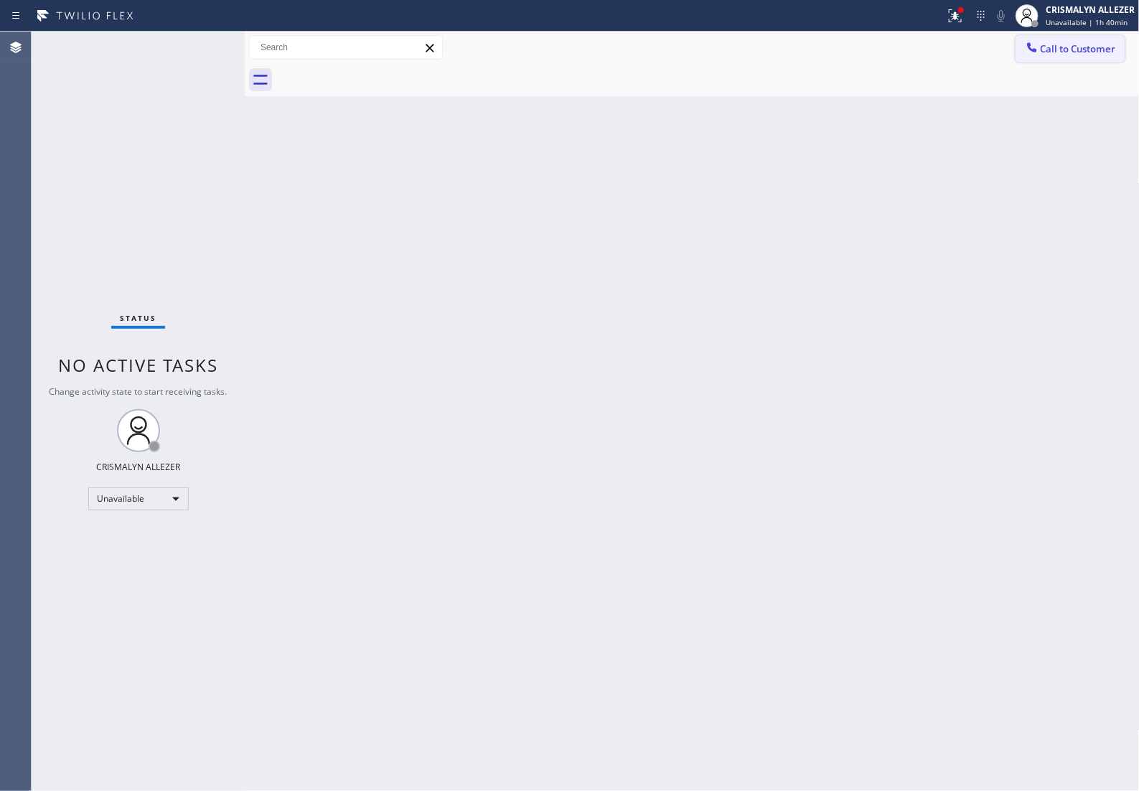
click at [1069, 54] on span "Call to Customer" at bounding box center [1078, 48] width 75 height 13
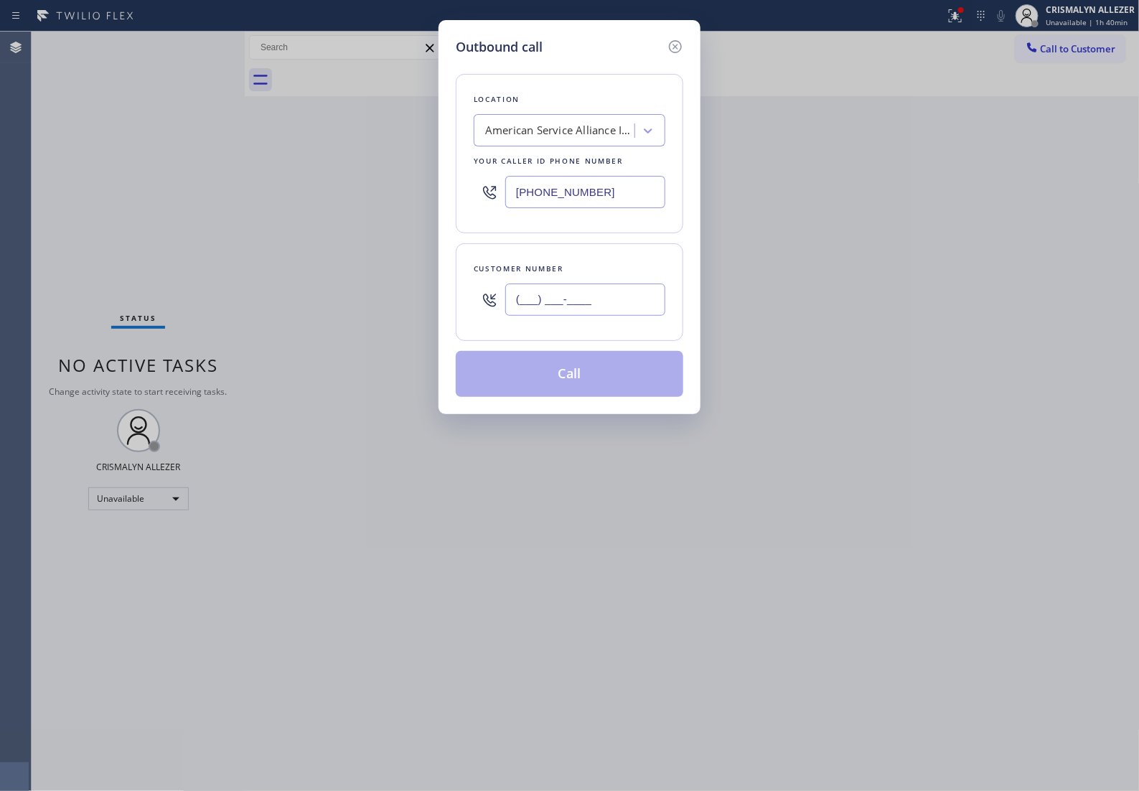
click at [632, 316] on input "(___) ___-____" at bounding box center [585, 299] width 160 height 32
paste input "310) 913-6287"
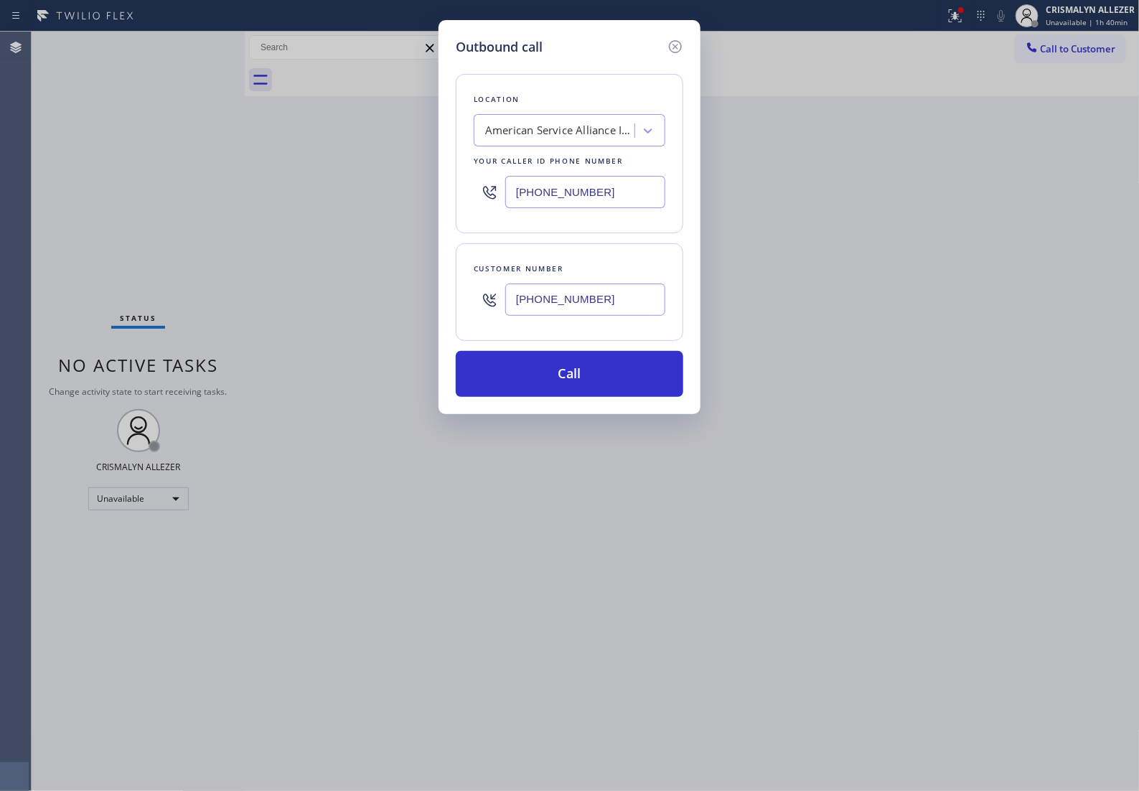
type input "[PHONE_NUMBER]"
click at [601, 138] on div "American Service Alliance Indio" at bounding box center [560, 131] width 151 height 17
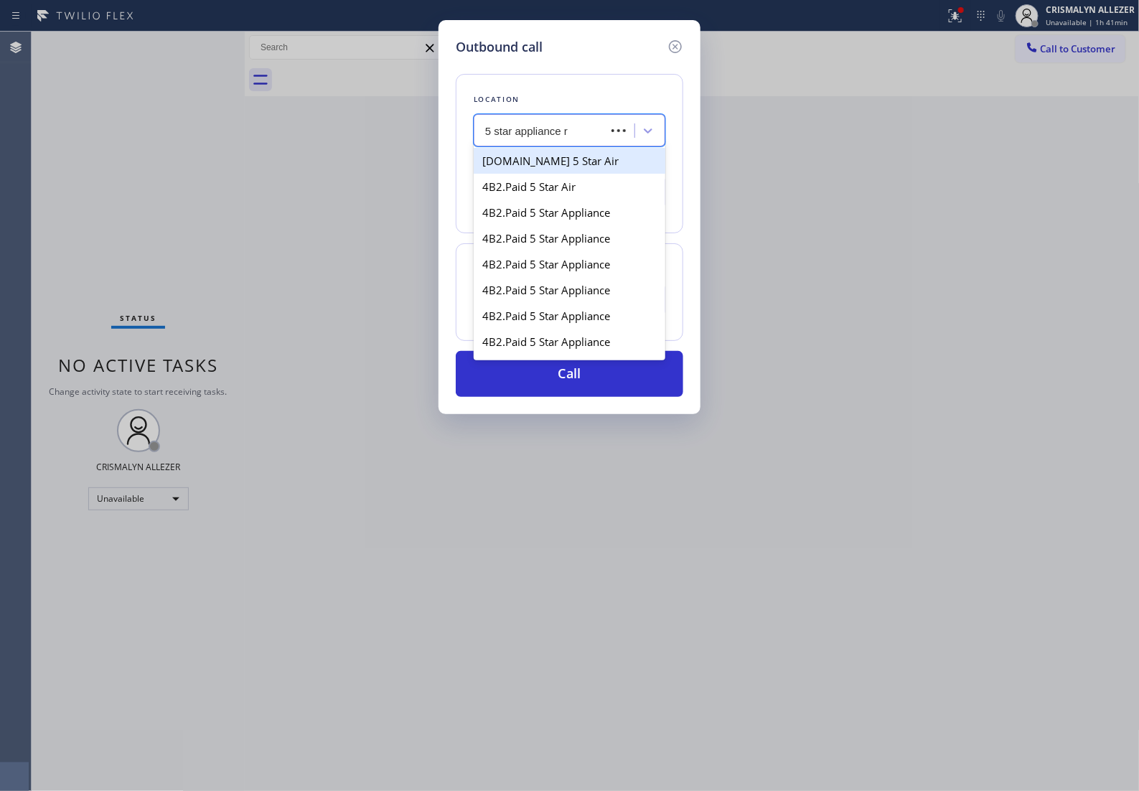
type input "5 star appliance re"
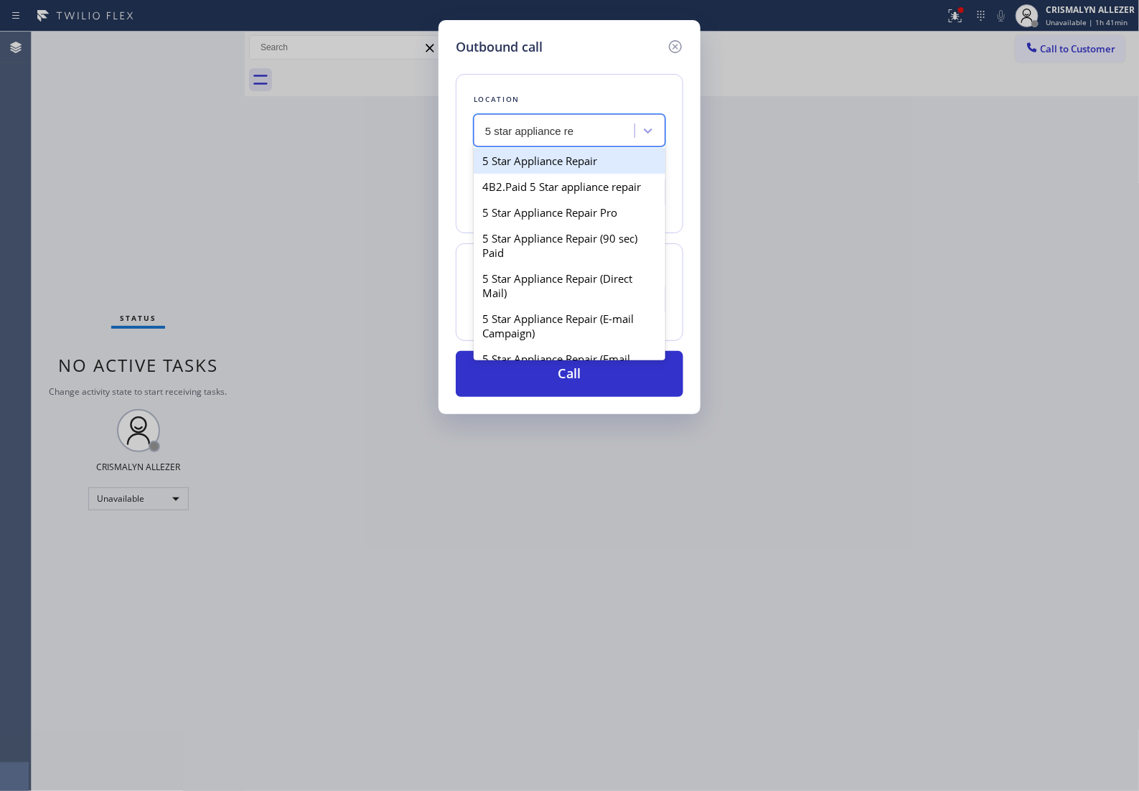
click at [576, 169] on div "5 Star Appliance Repair" at bounding box center [570, 161] width 192 height 26
type input "[PHONE_NUMBER]"
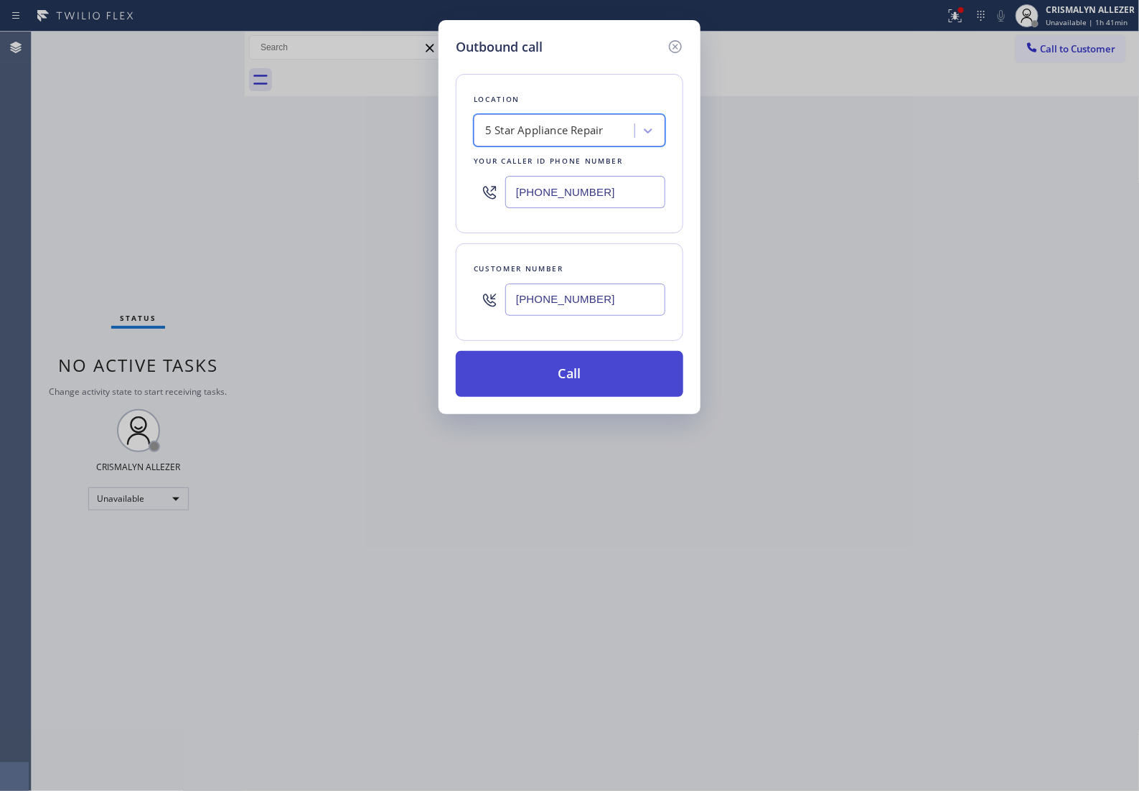
click at [569, 396] on button "Call" at bounding box center [570, 374] width 228 height 46
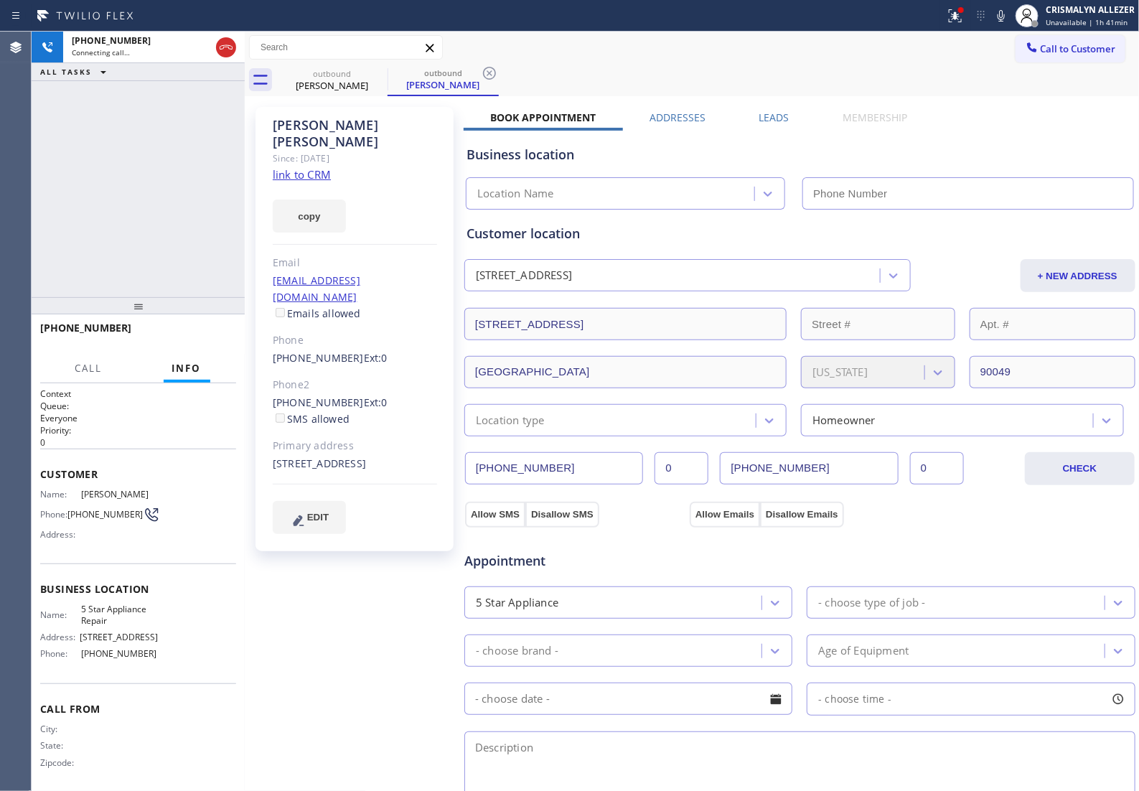
type input "[PHONE_NUMBER]"
click at [316, 167] on link "link to CRM" at bounding box center [302, 174] width 58 height 14
click at [228, 55] on icon at bounding box center [225, 47] width 17 height 17
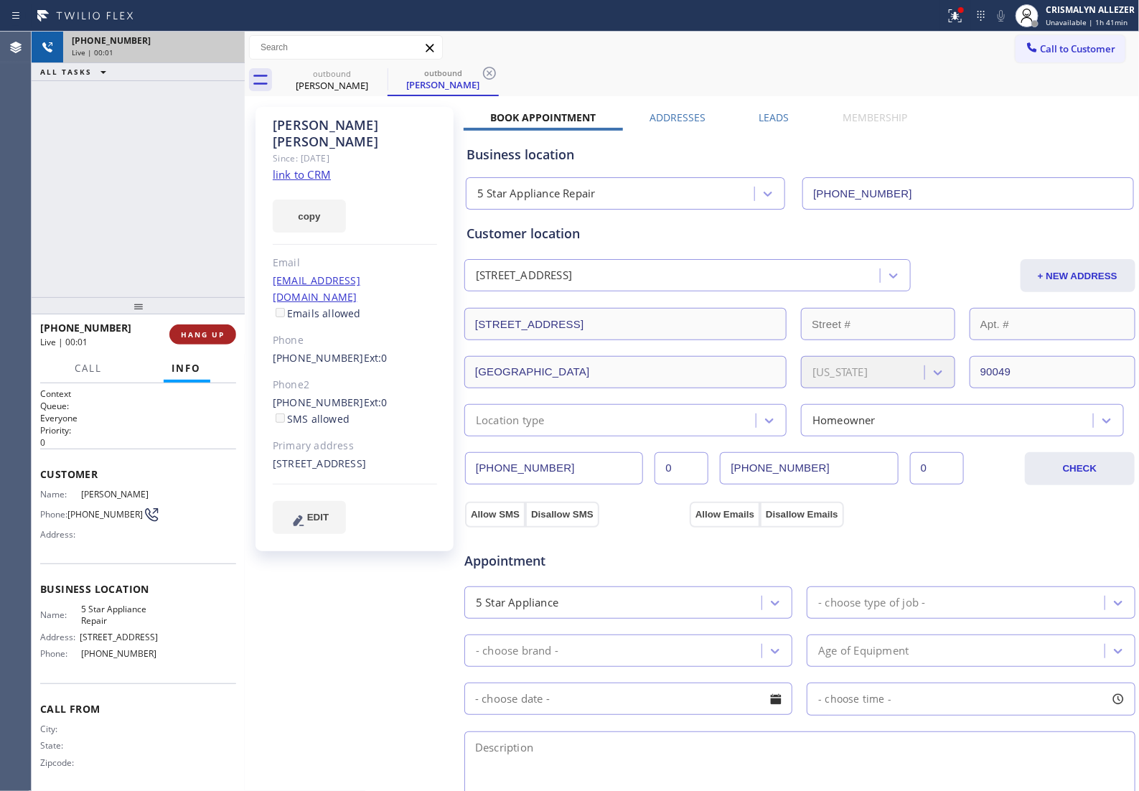
click at [208, 332] on span "HANG UP" at bounding box center [203, 334] width 44 height 10
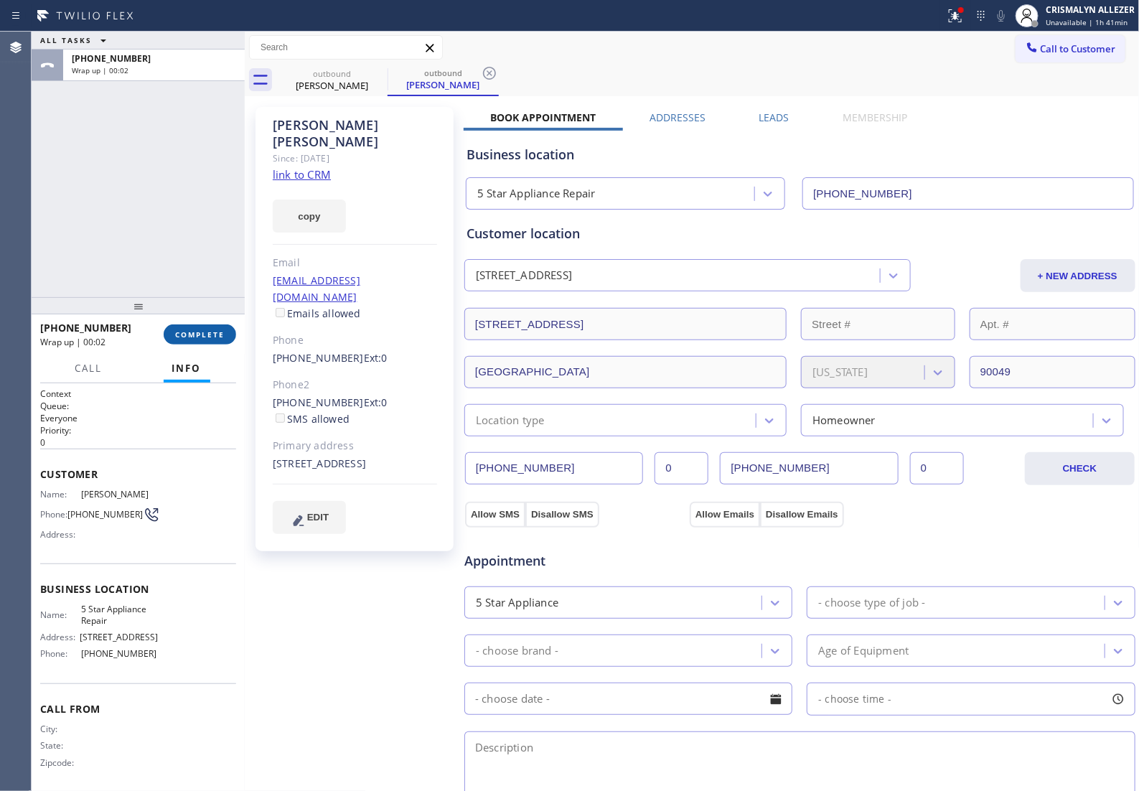
click at [214, 339] on span "COMPLETE" at bounding box center [200, 334] width 50 height 10
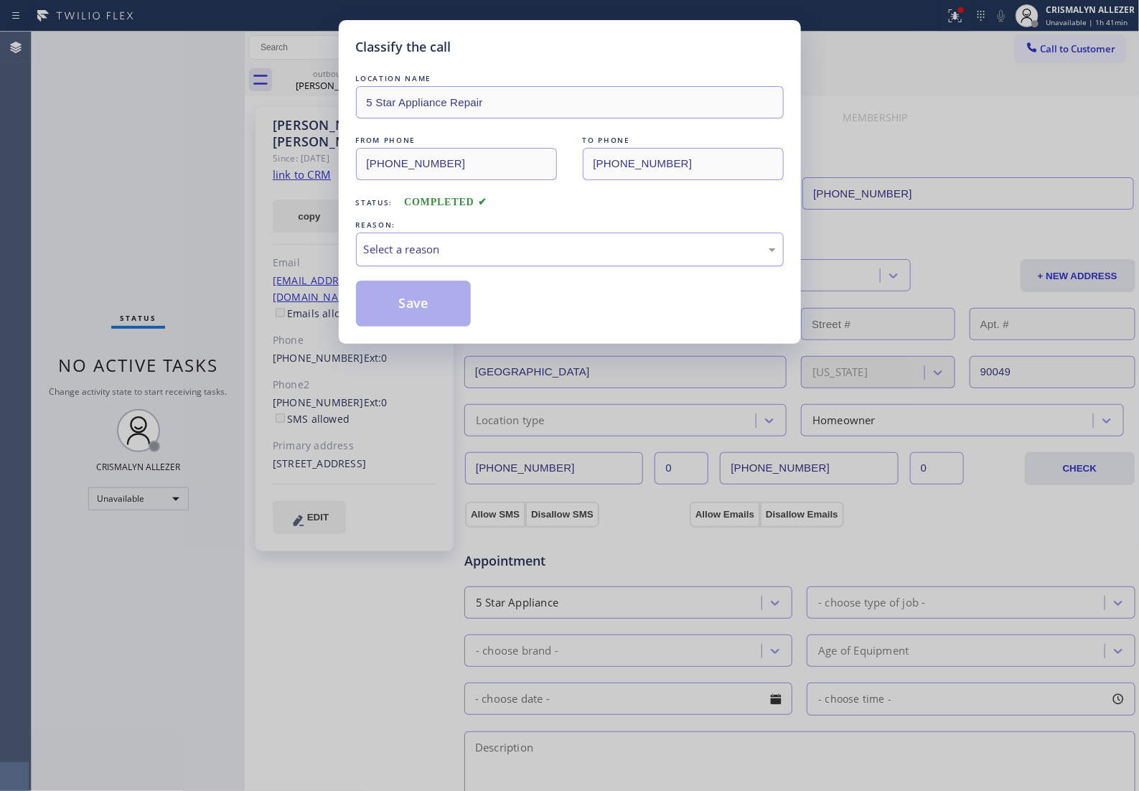
click at [580, 266] on div "Select a reason" at bounding box center [570, 250] width 428 height 34
click at [439, 327] on button "Save" at bounding box center [414, 304] width 116 height 46
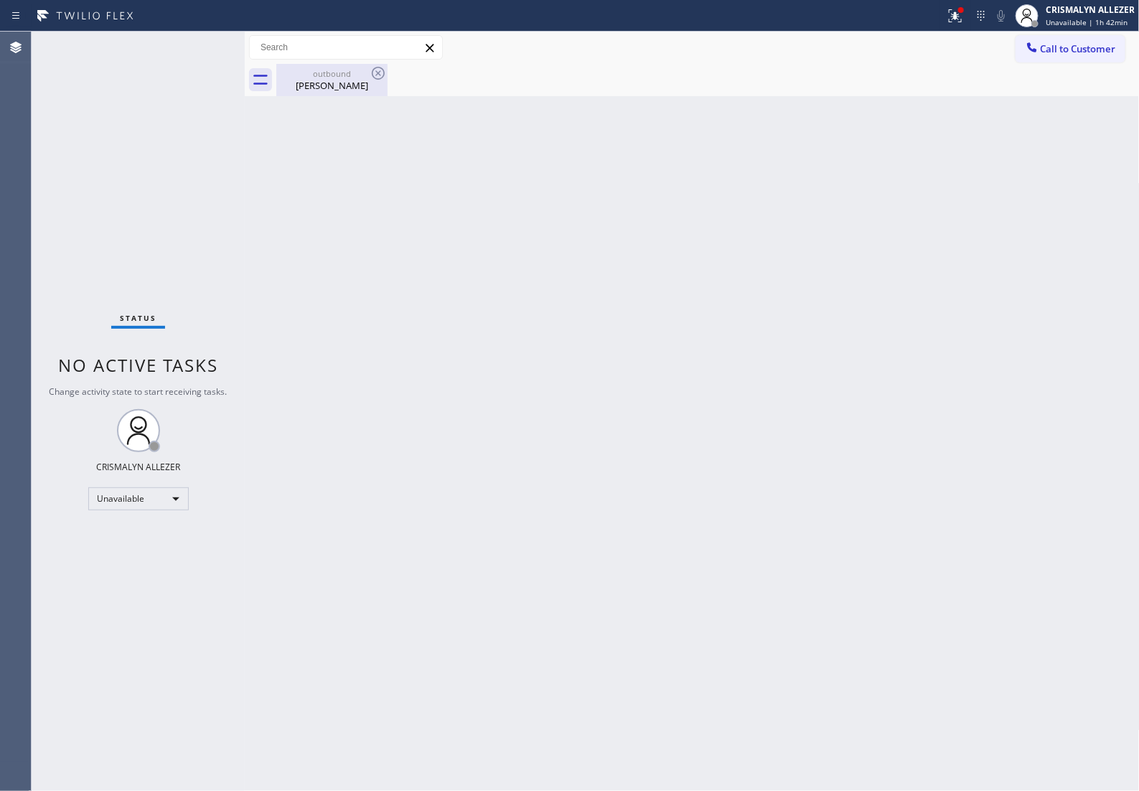
click at [313, 75] on div "outbound" at bounding box center [332, 73] width 108 height 11
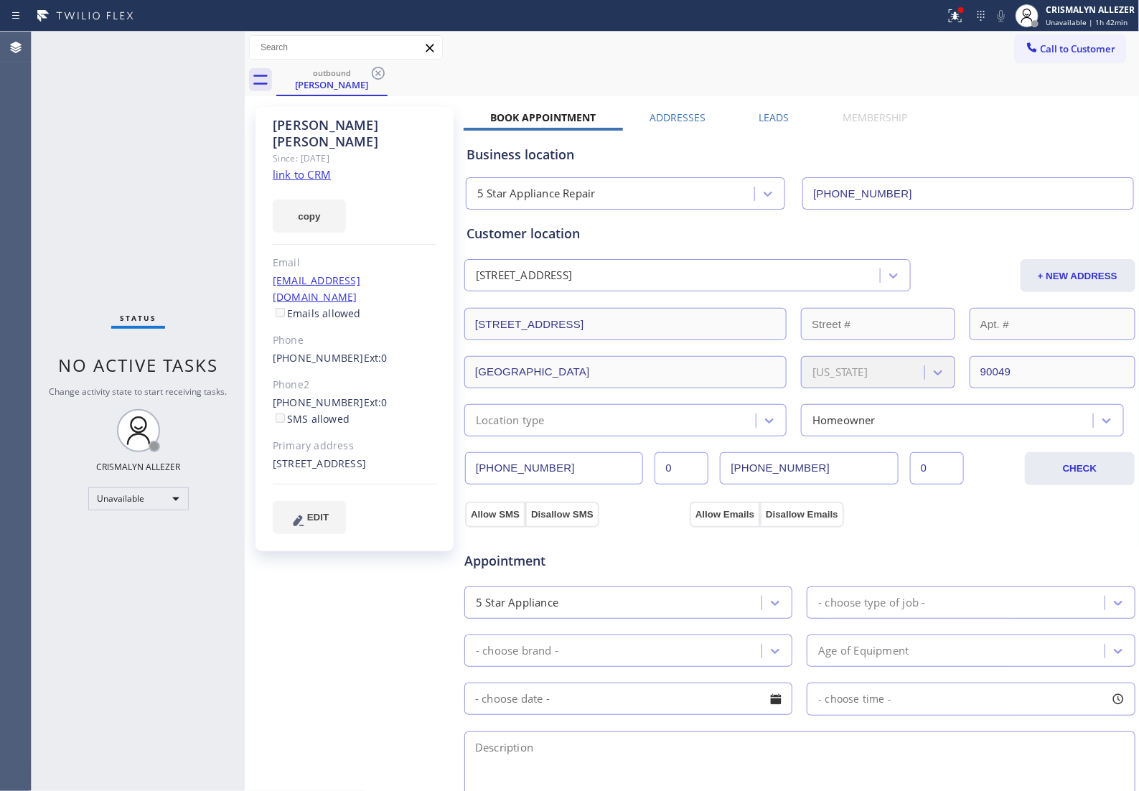
click at [777, 118] on label "Leads" at bounding box center [774, 118] width 30 height 14
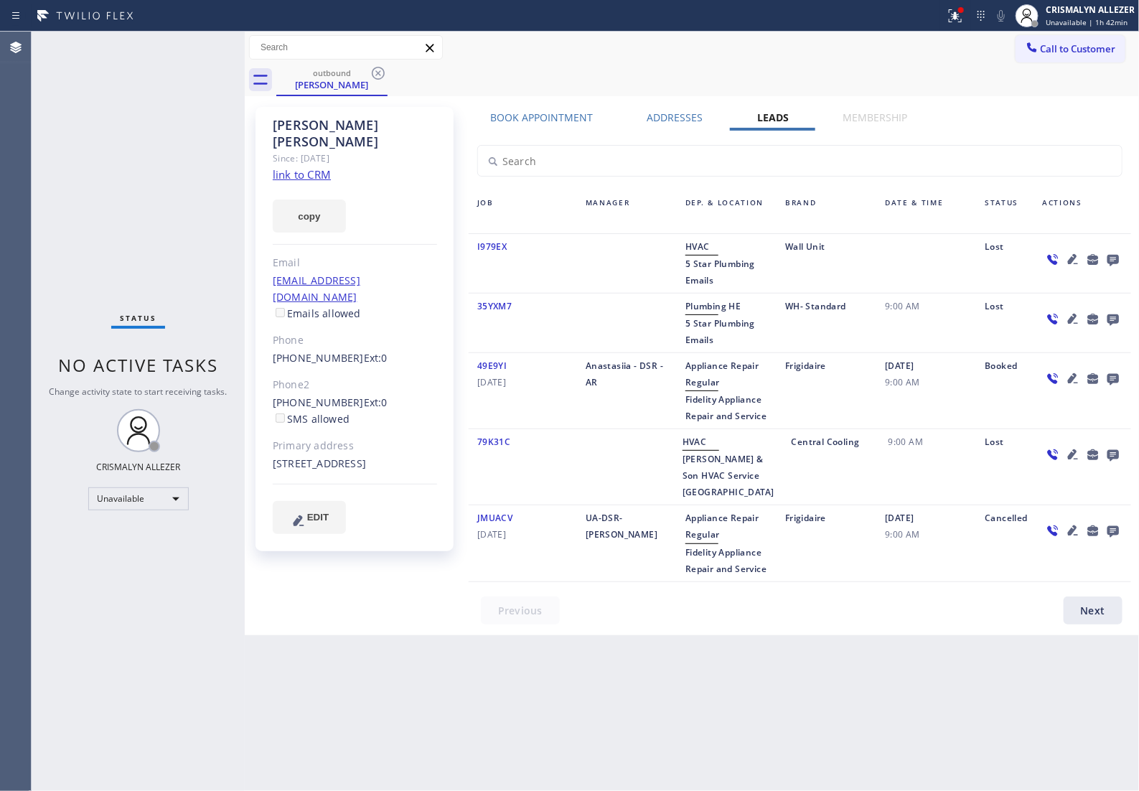
click at [1111, 263] on icon at bounding box center [1112, 260] width 11 height 11
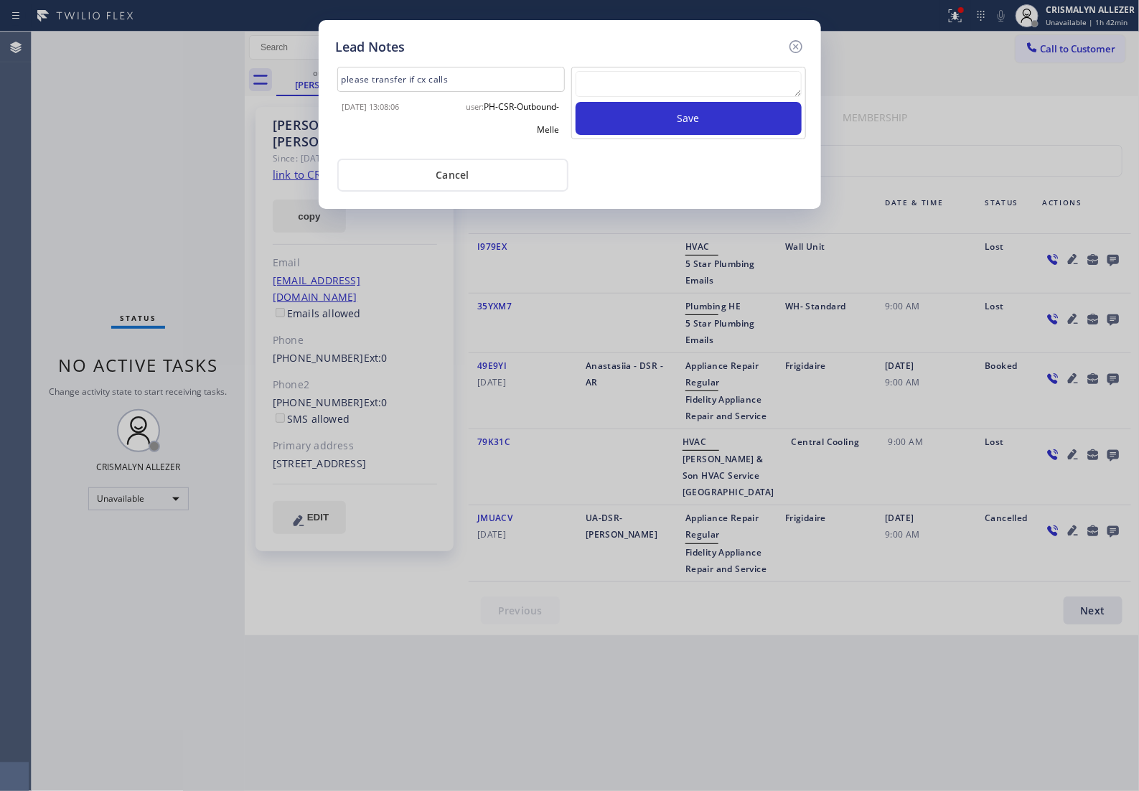
click at [651, 90] on textarea at bounding box center [689, 84] width 226 height 26
paste textarea "no answer | pls xfer if cx calls back"
type textarea "no answer | pls xfer if cx calls back"
click at [702, 135] on button "Save" at bounding box center [689, 118] width 226 height 33
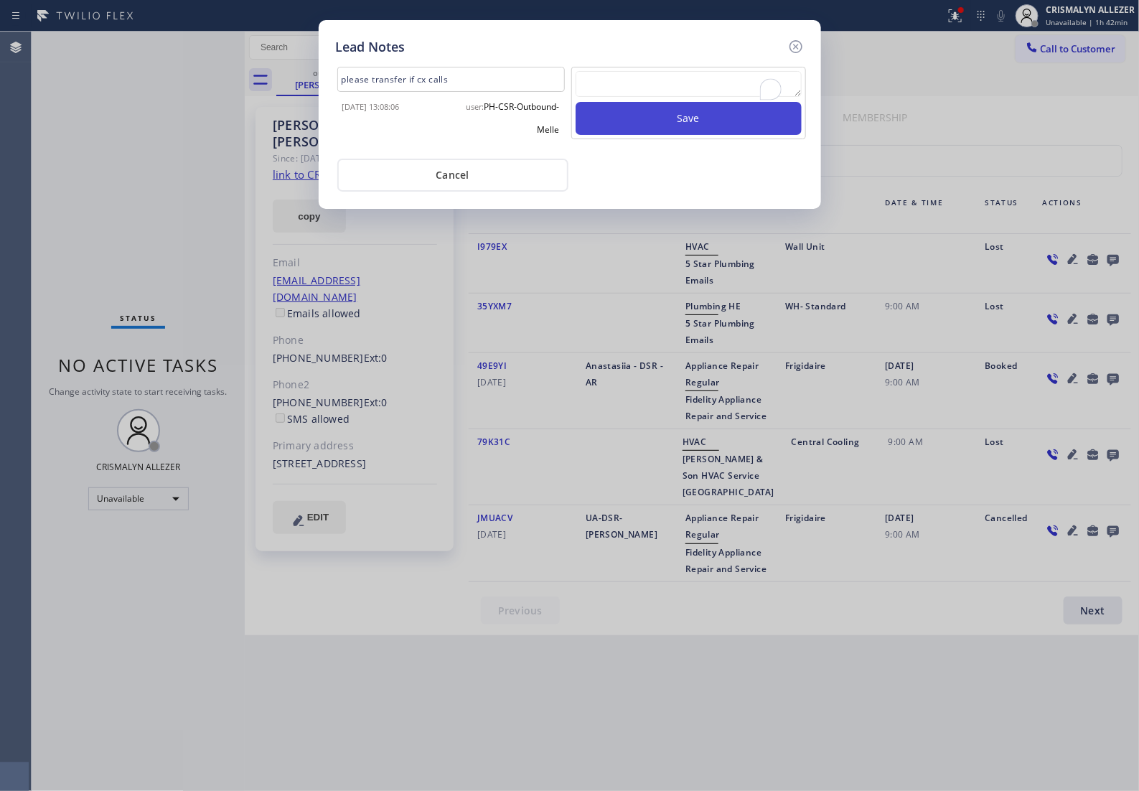
scroll to position [0, 0]
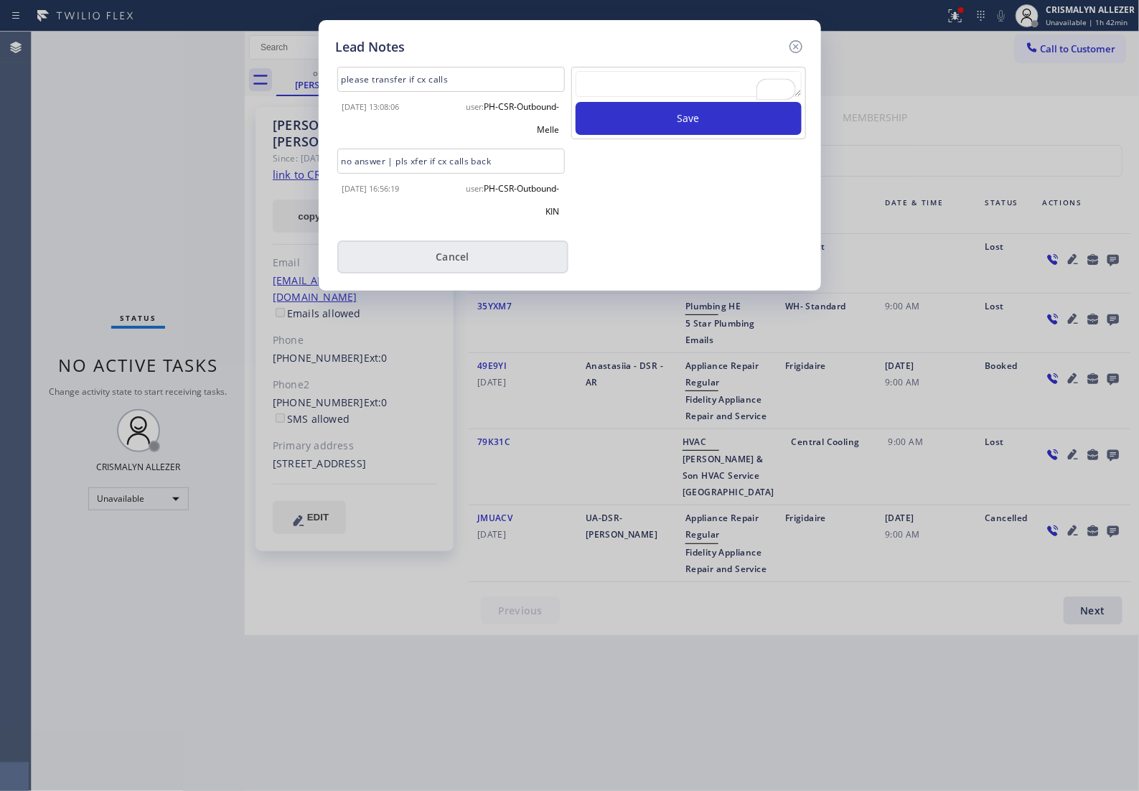
click at [449, 262] on button "Cancel" at bounding box center [452, 256] width 231 height 33
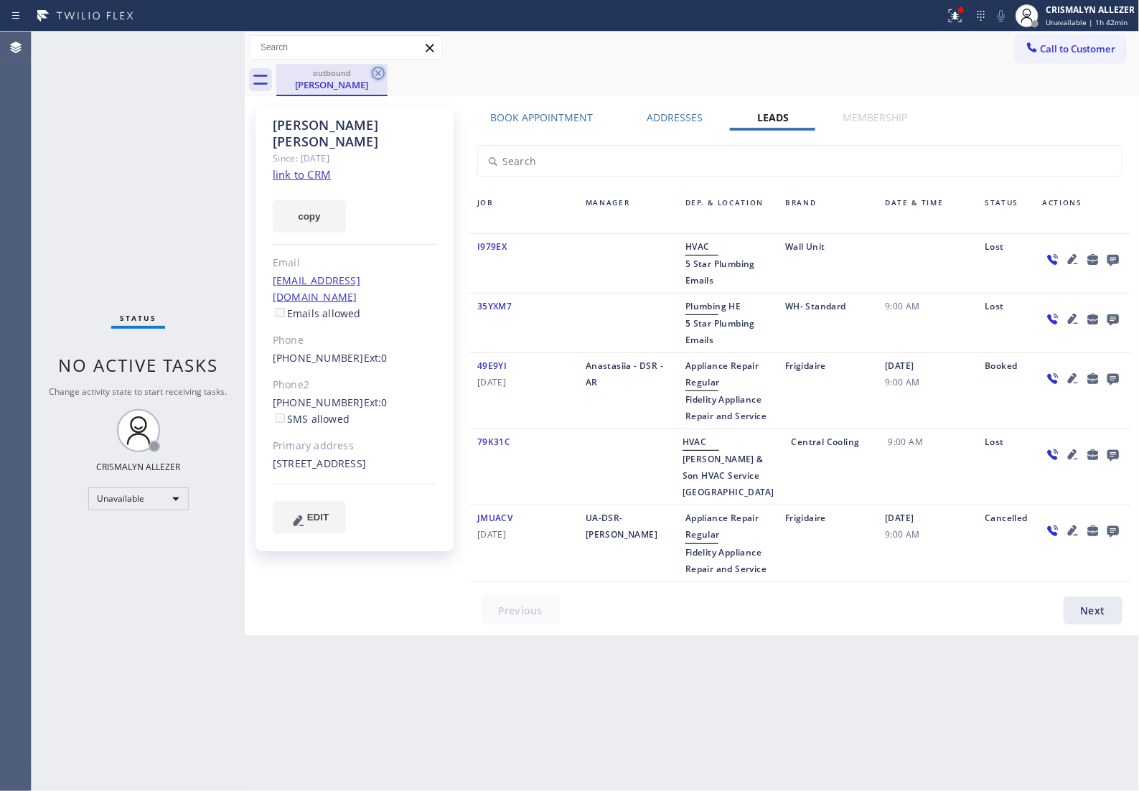
click at [379, 68] on icon at bounding box center [378, 73] width 17 height 17
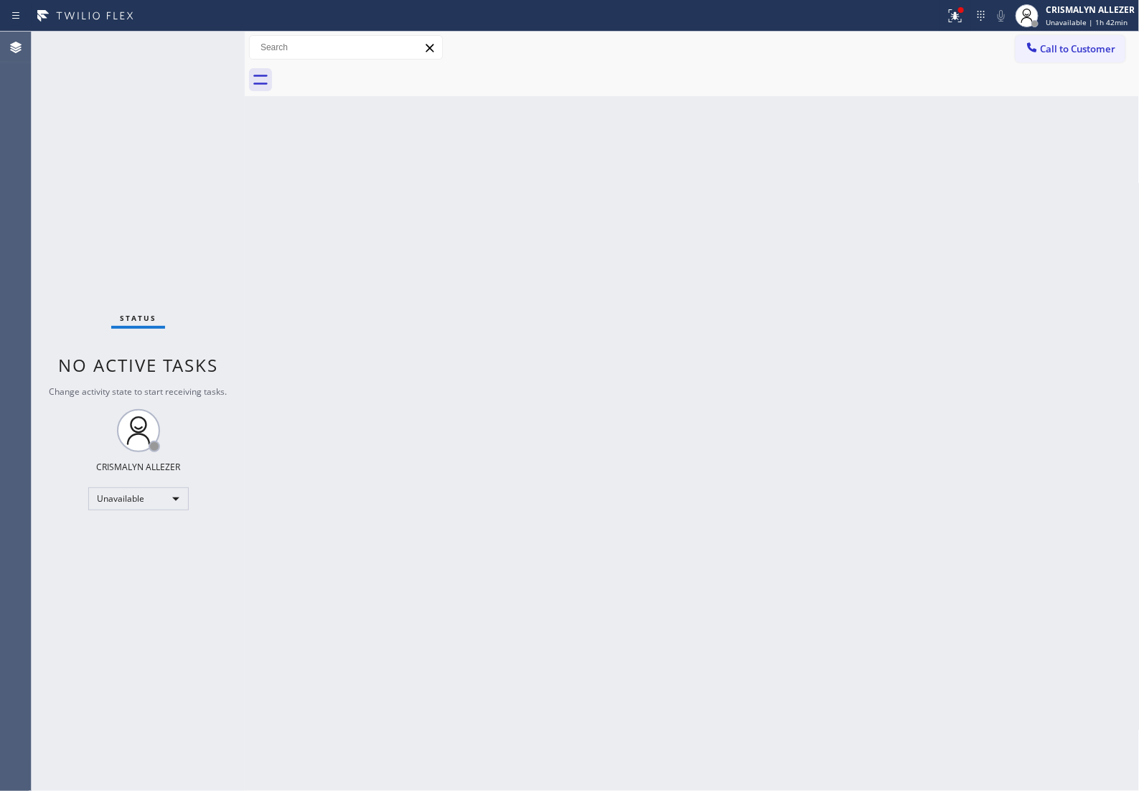
drag, startPoint x: 1089, startPoint y: 58, endPoint x: 1024, endPoint y: 102, distance: 78.0
click at [1088, 59] on button "Call to Customer" at bounding box center [1071, 48] width 110 height 27
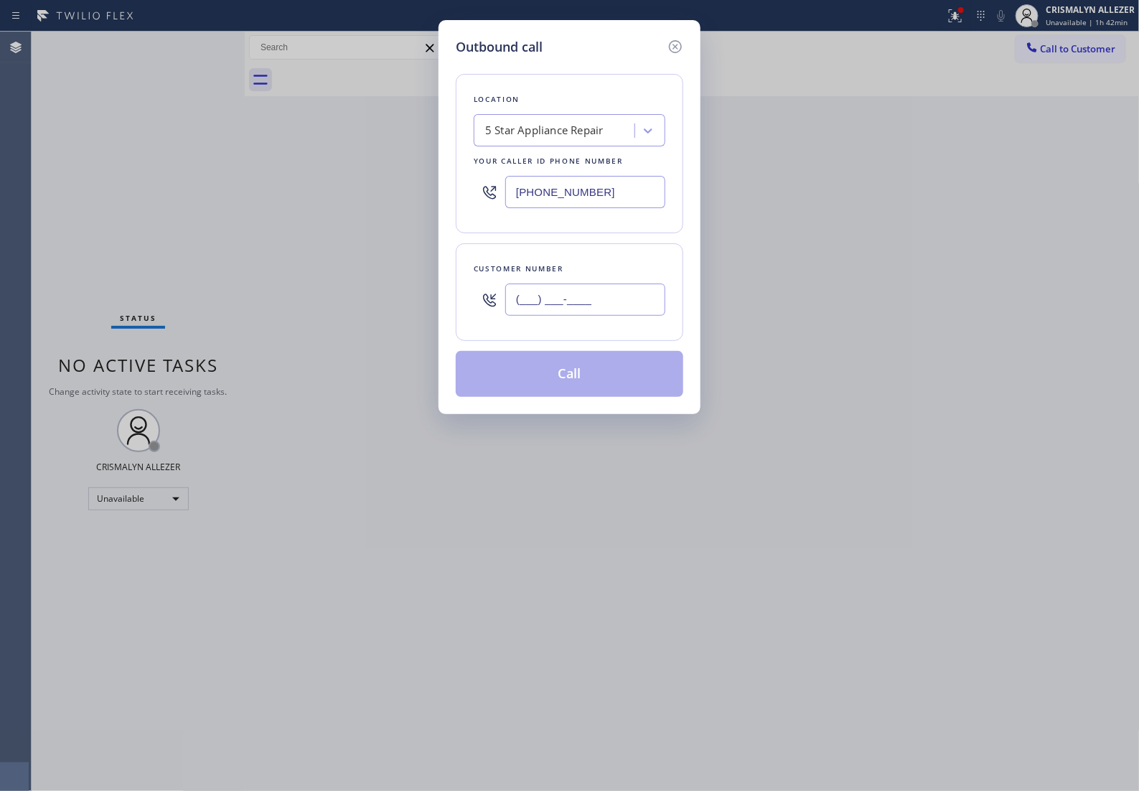
click at [615, 300] on input "(___) ___-____" at bounding box center [585, 299] width 160 height 32
paste input "206) 310-7721"
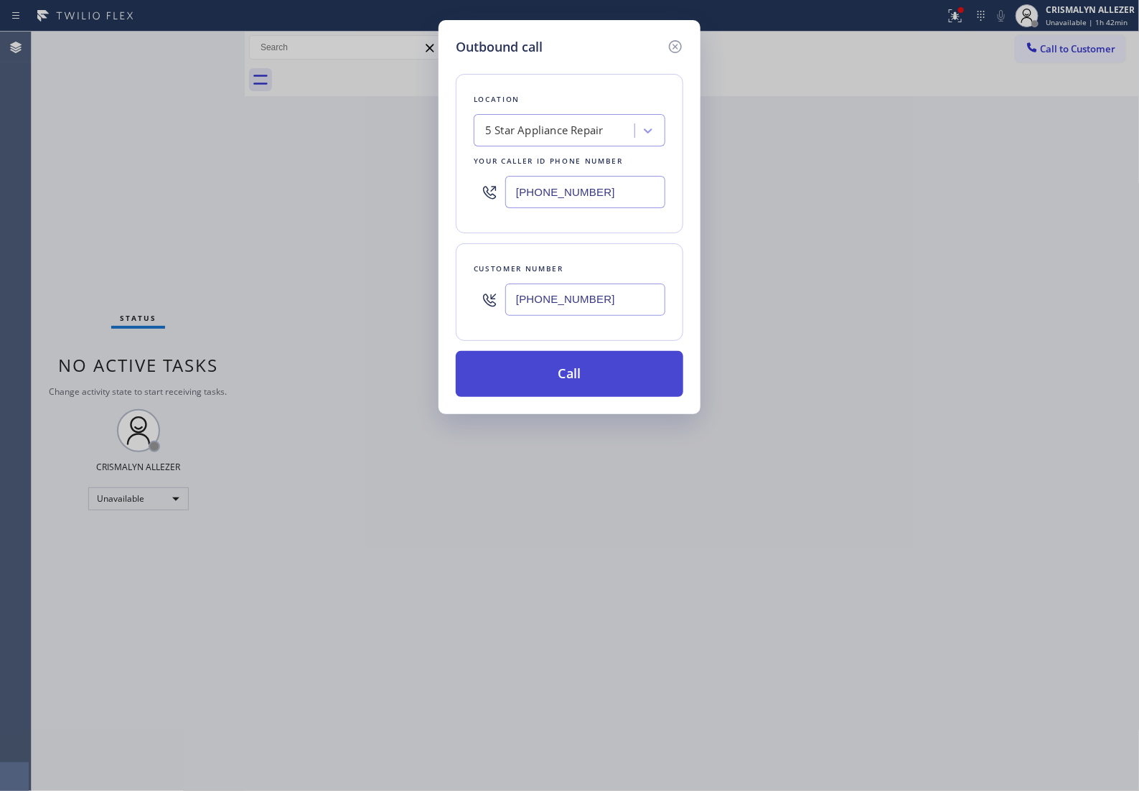
type input "[PHONE_NUMBER]"
click at [582, 389] on button "Call" at bounding box center [570, 374] width 228 height 46
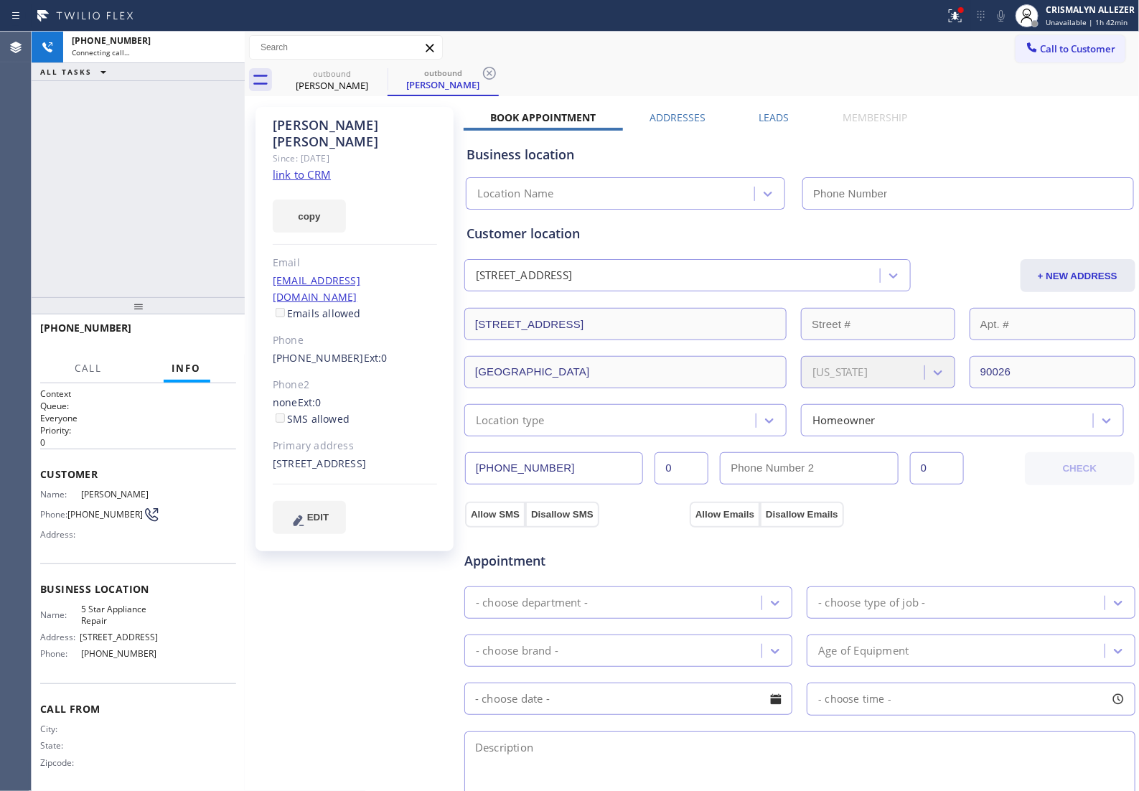
click at [310, 167] on link "link to CRM" at bounding box center [302, 174] width 58 height 14
type input "[PHONE_NUMBER]"
click at [192, 338] on span "HANG UP" at bounding box center [203, 334] width 44 height 10
click at [192, 339] on span "HANG UP" at bounding box center [203, 334] width 44 height 10
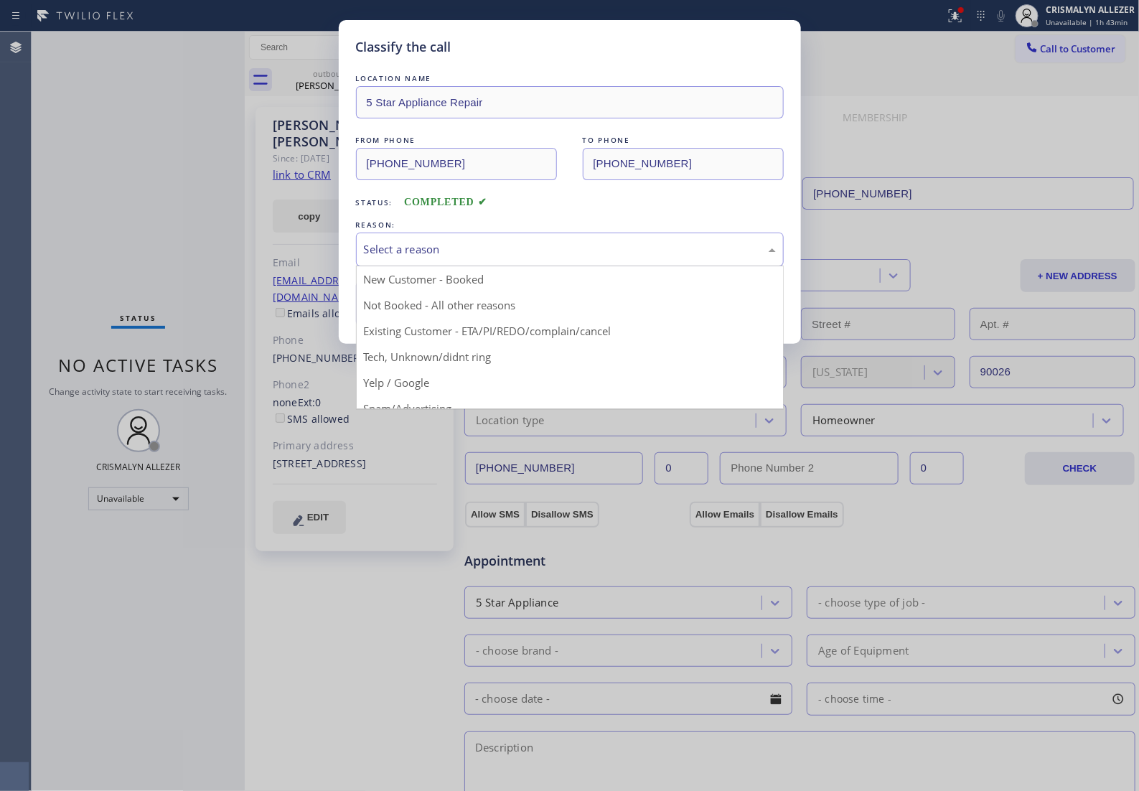
click at [540, 258] on div "Select a reason" at bounding box center [570, 249] width 412 height 17
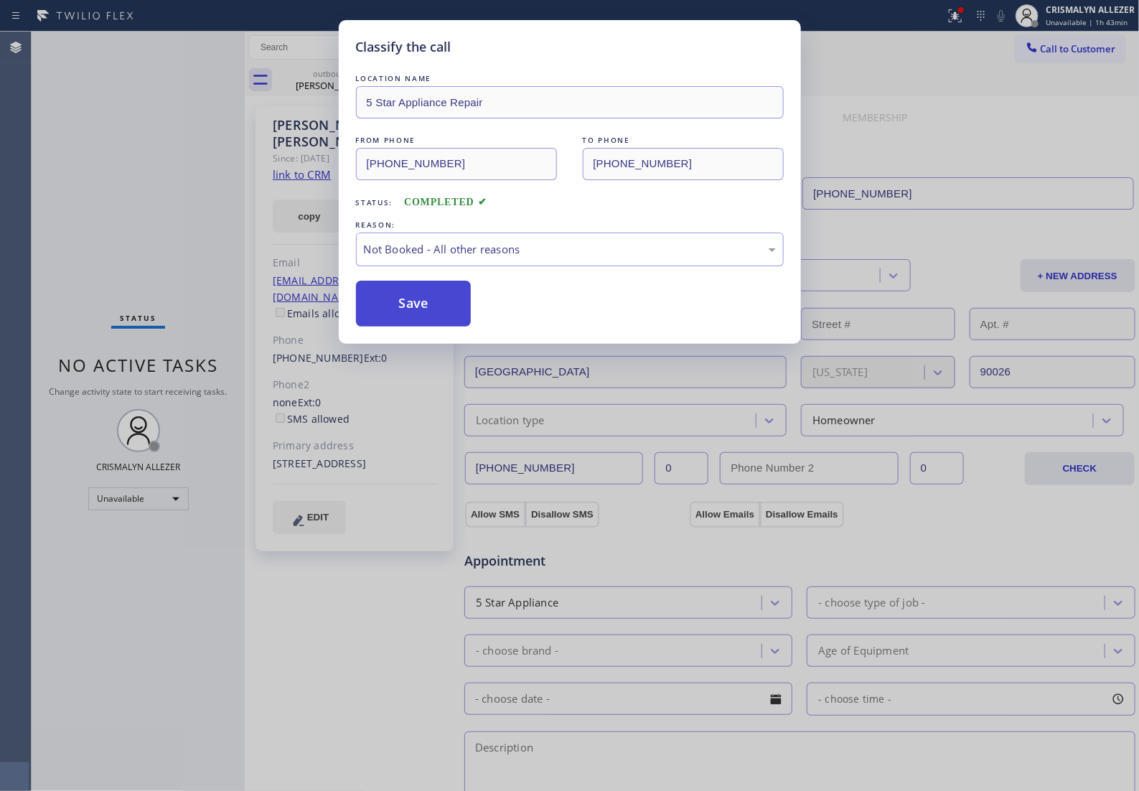
click at [426, 327] on button "Save" at bounding box center [414, 304] width 116 height 46
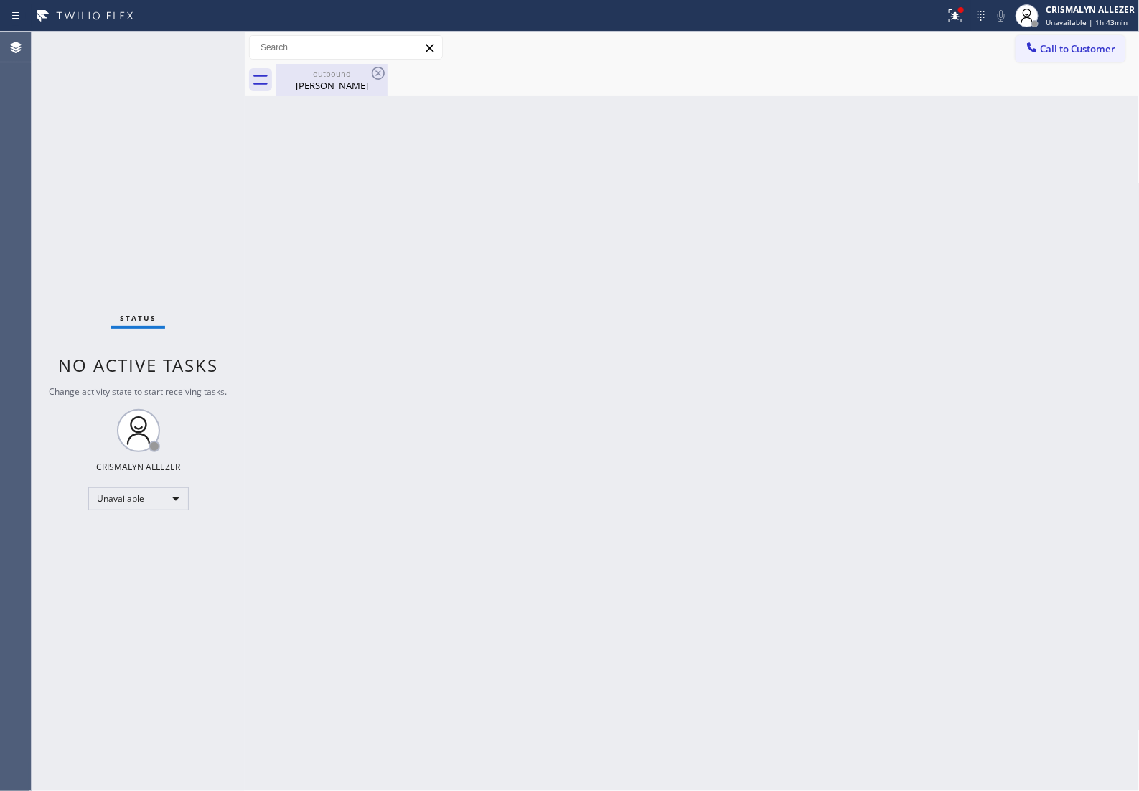
click at [336, 83] on div "Denise Derr" at bounding box center [332, 85] width 108 height 13
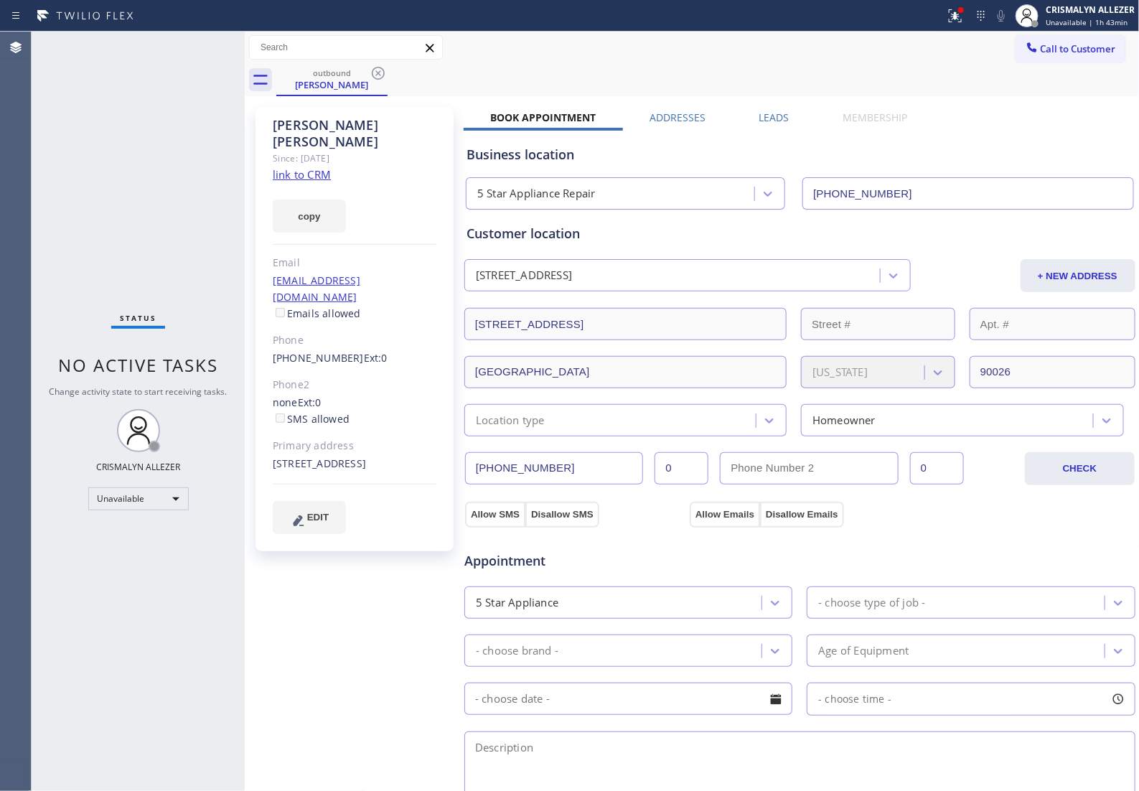
click at [766, 116] on label "Leads" at bounding box center [774, 118] width 30 height 14
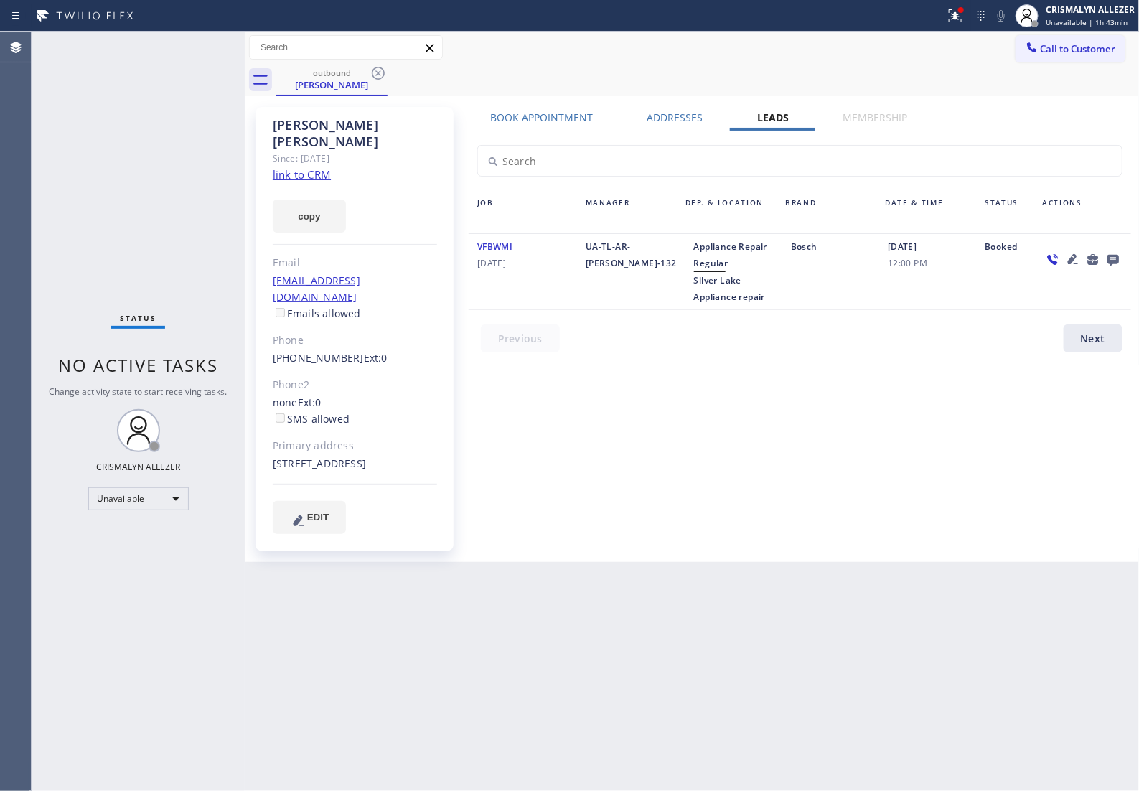
click at [1114, 259] on icon at bounding box center [1112, 260] width 11 height 11
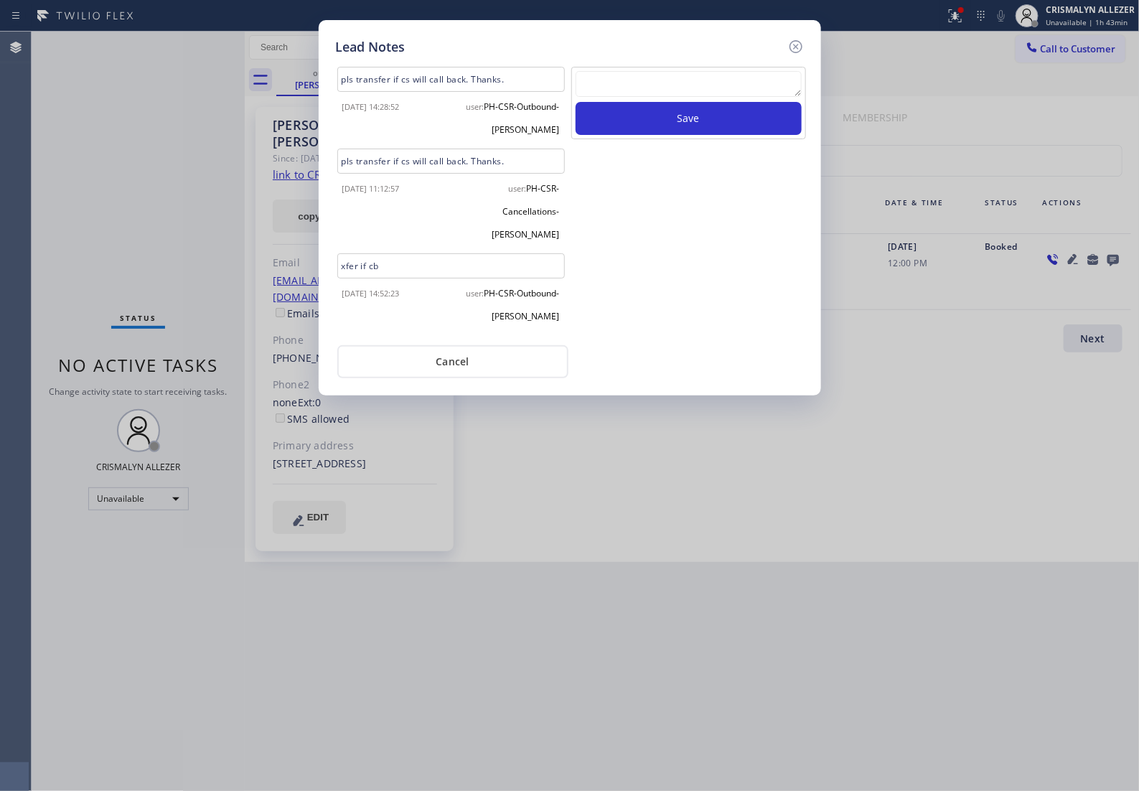
click at [671, 85] on textarea at bounding box center [689, 84] width 226 height 26
paste textarea "no answer | pls xfer if cx calls back"
type textarea "no answer | pls xfer if cx calls back"
click at [684, 128] on button "Save" at bounding box center [689, 118] width 226 height 33
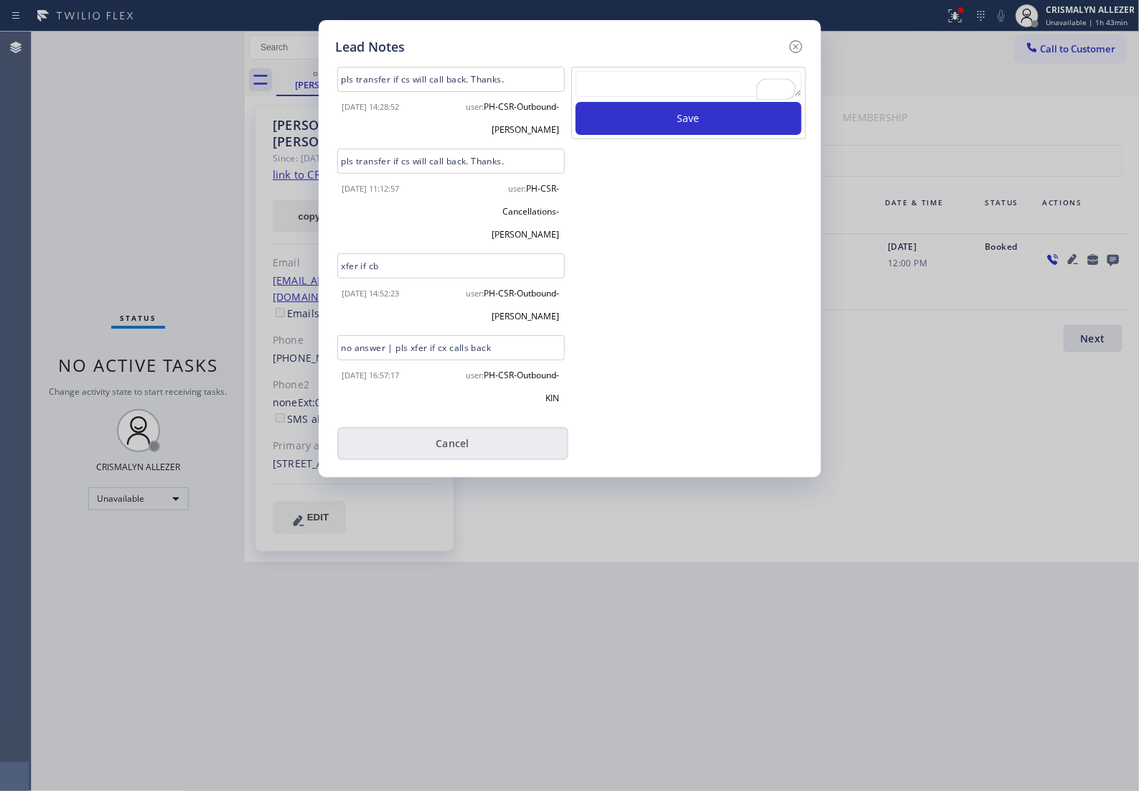
click at [449, 427] on button "Cancel" at bounding box center [452, 443] width 231 height 33
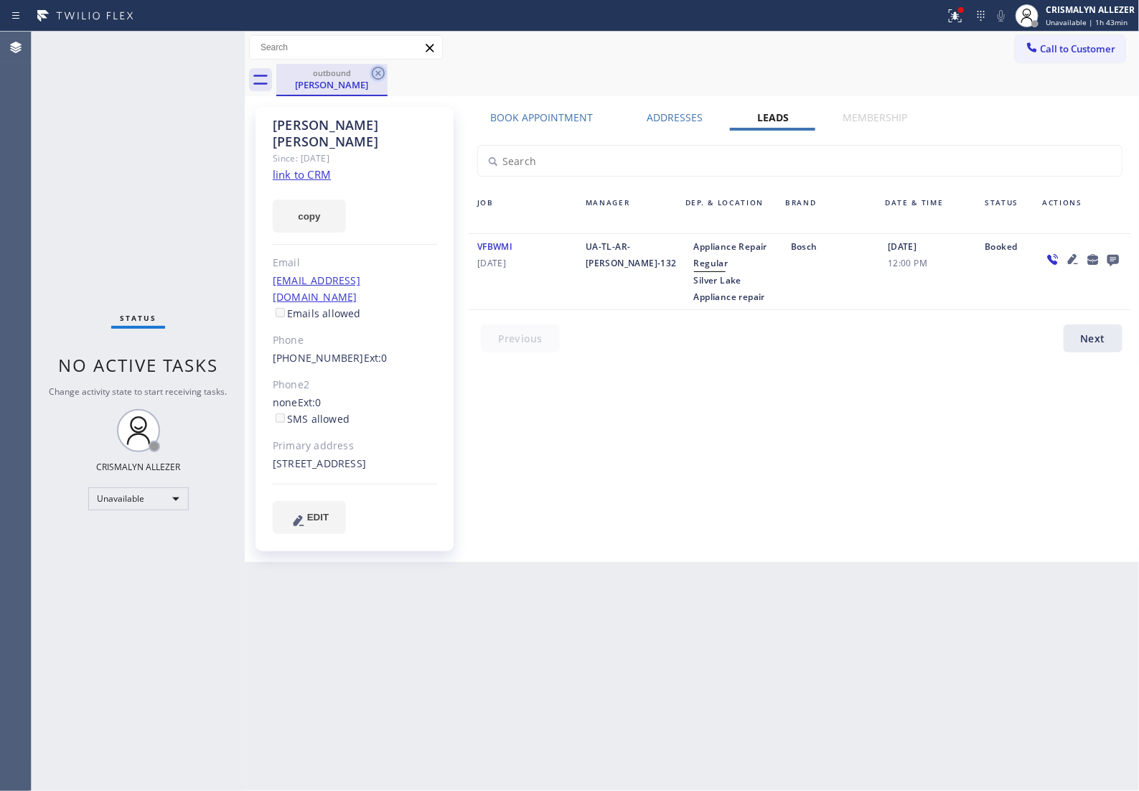
click at [375, 75] on icon at bounding box center [378, 73] width 13 height 13
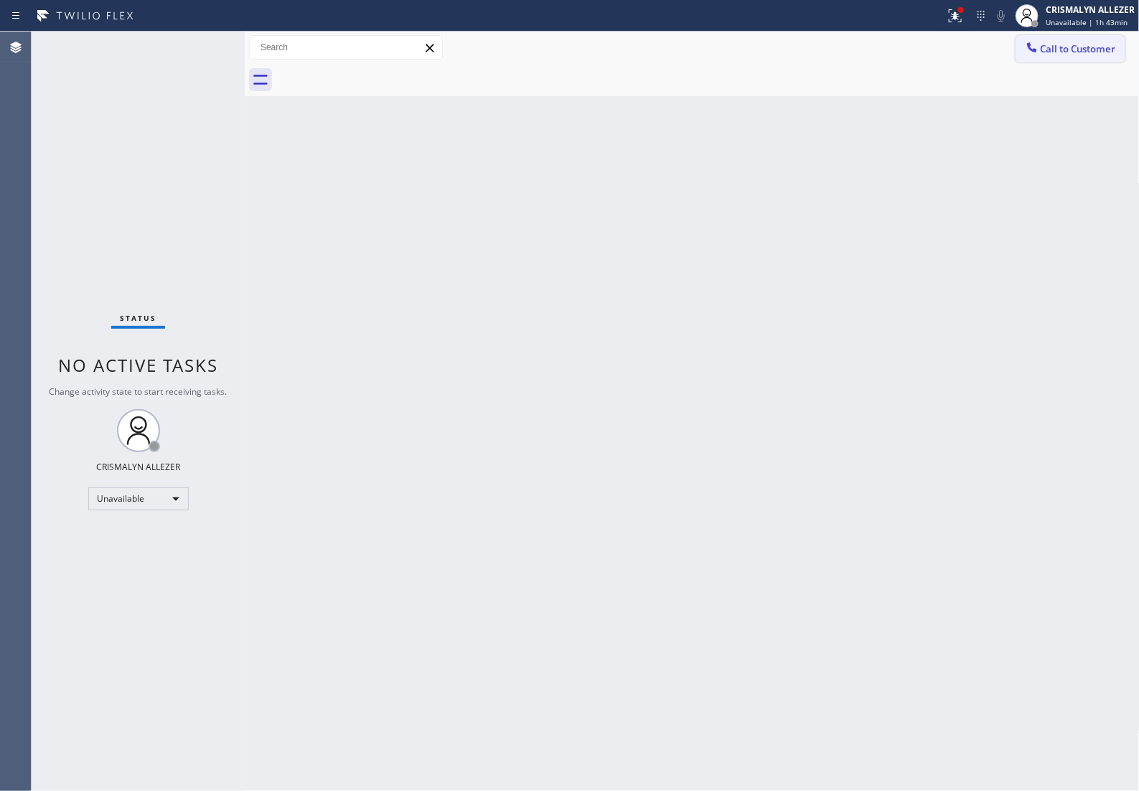
click at [1070, 59] on button "Call to Customer" at bounding box center [1071, 48] width 110 height 27
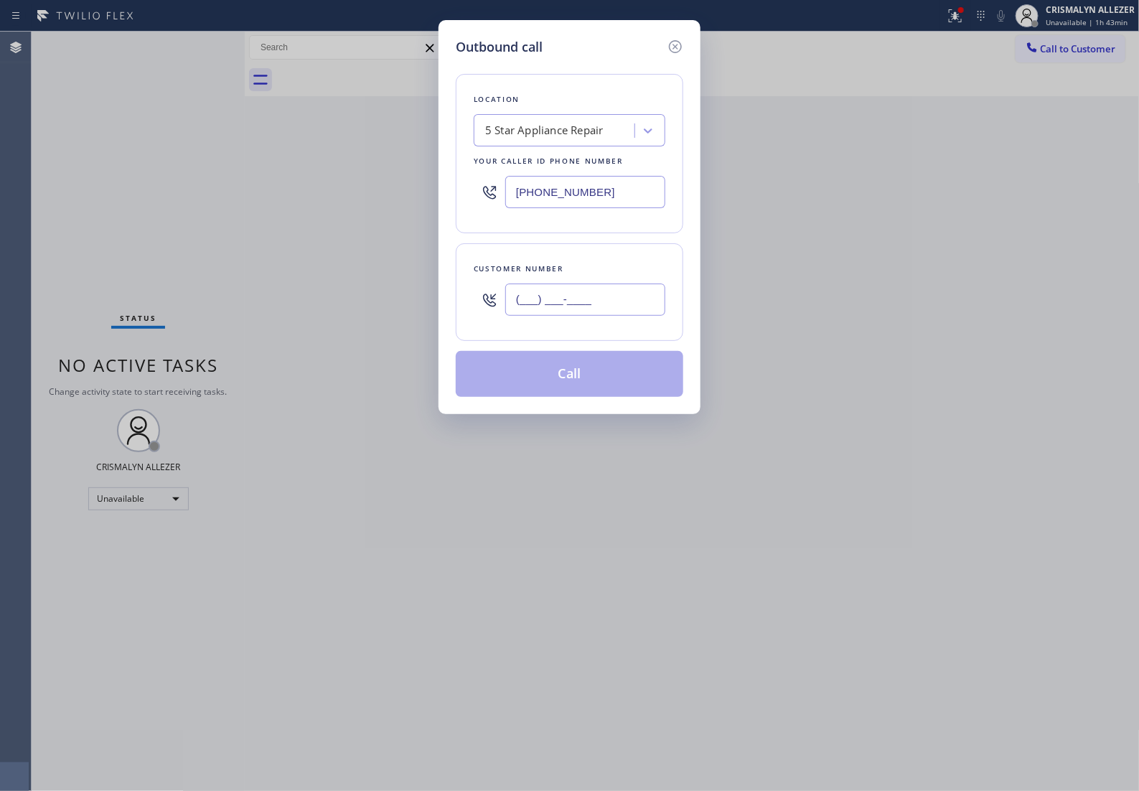
click at [647, 298] on input "(___) ___-____" at bounding box center [585, 299] width 160 height 32
paste input "818) 455-9956"
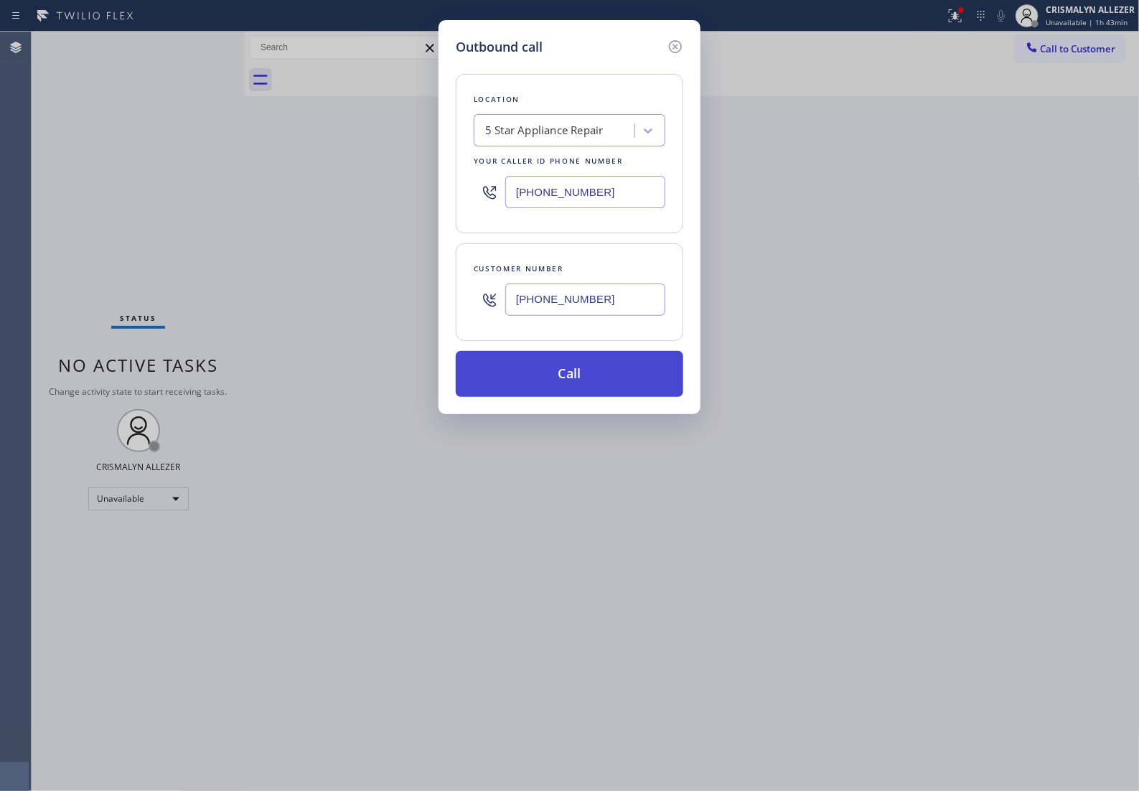
type input "(818) 455-9956"
click at [609, 392] on button "Call" at bounding box center [570, 374] width 228 height 46
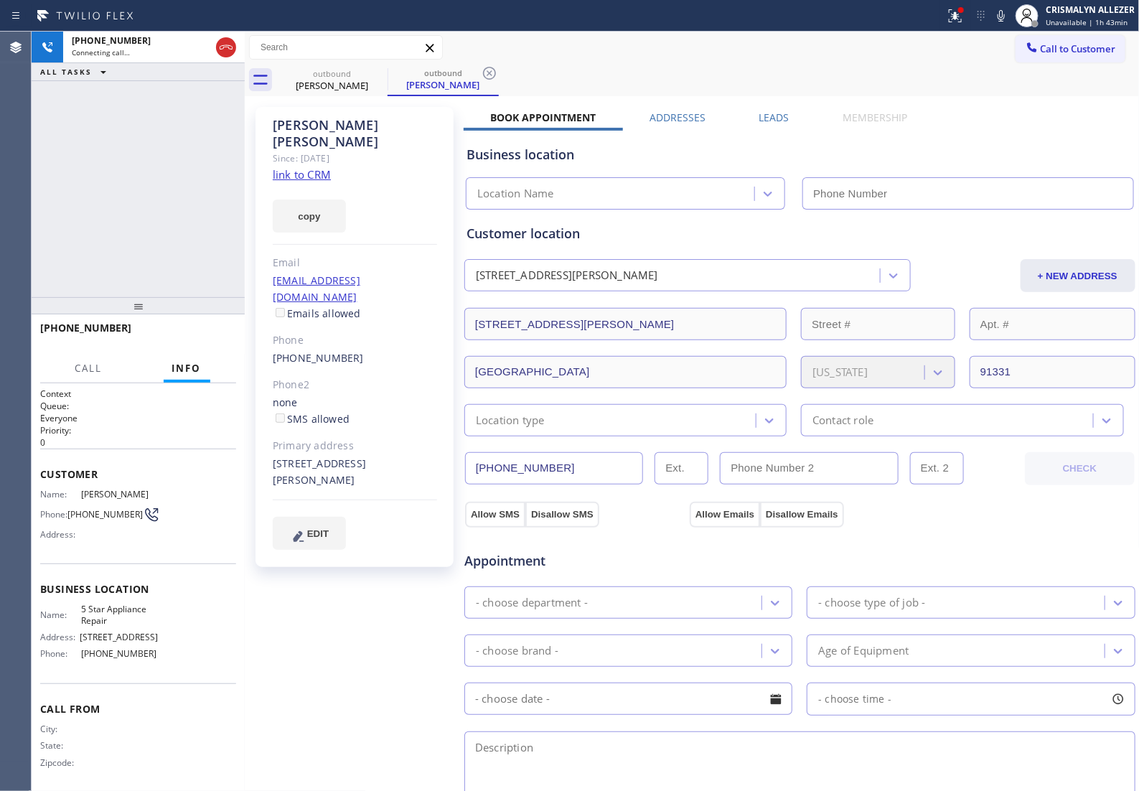
click at [316, 167] on link "link to CRM" at bounding box center [302, 174] width 58 height 14
type input "[PHONE_NUMBER]"
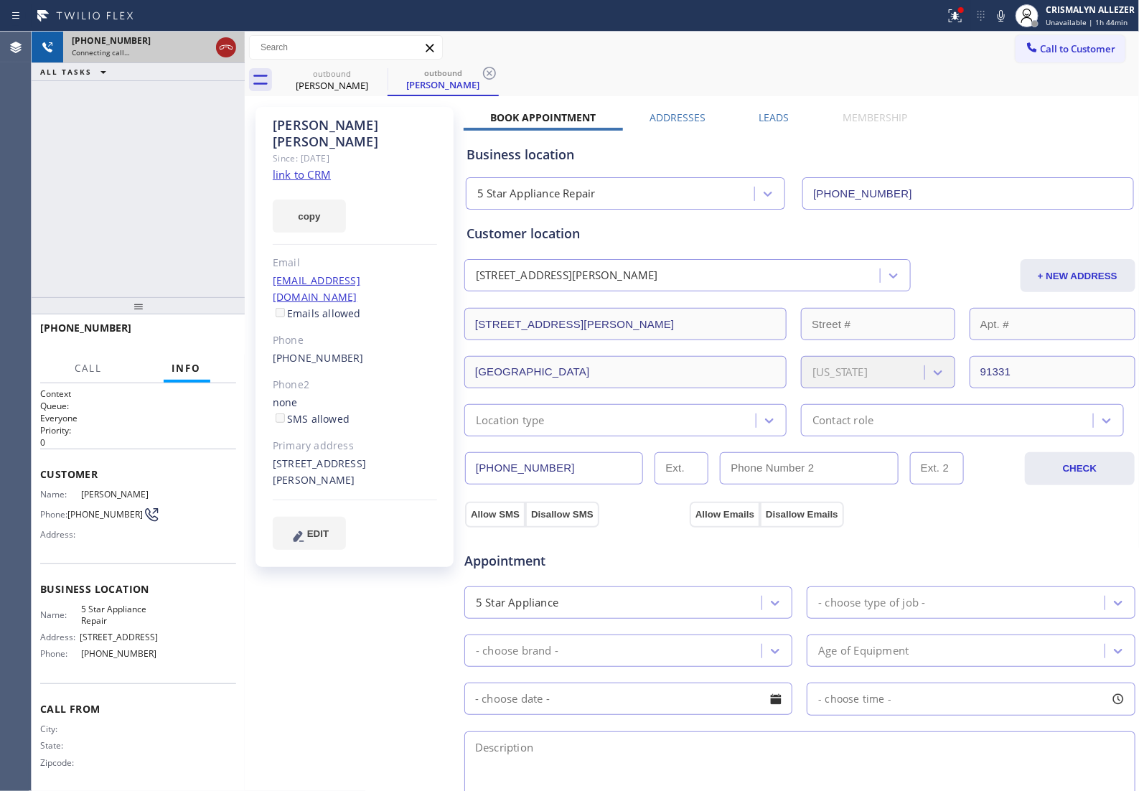
click at [230, 52] on icon at bounding box center [225, 47] width 17 height 17
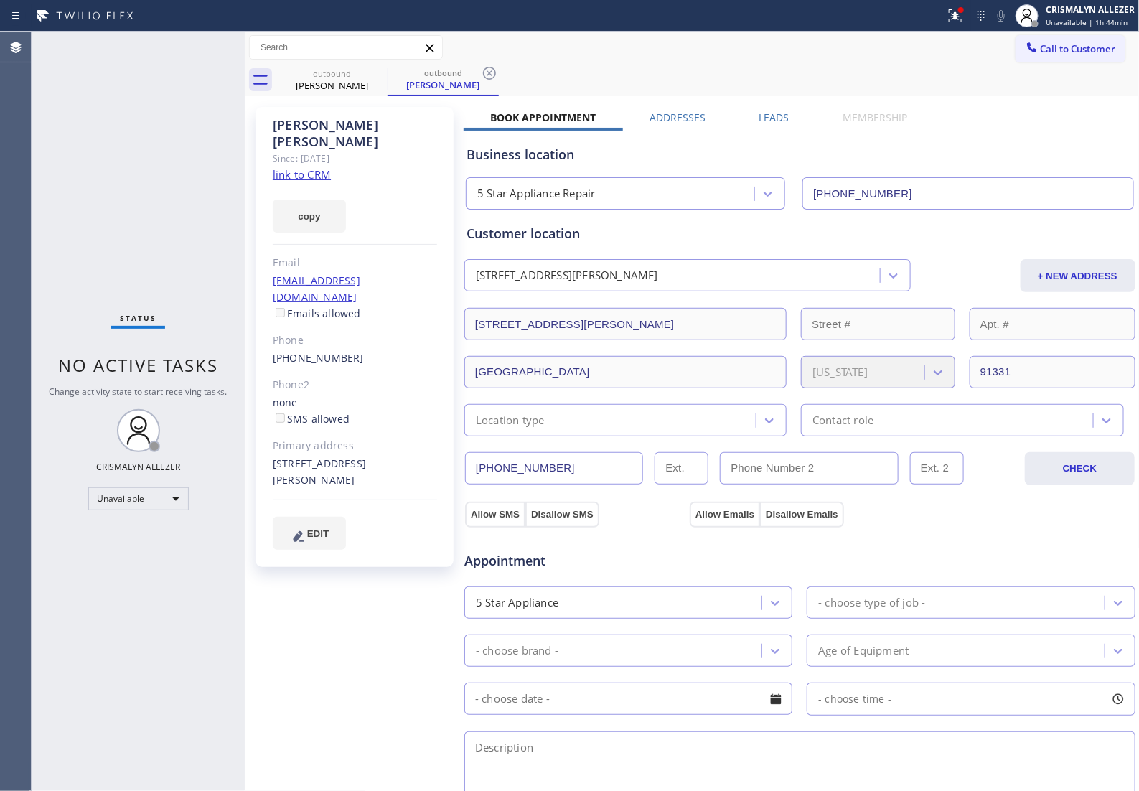
drag, startPoint x: 766, startPoint y: 116, endPoint x: 822, endPoint y: 151, distance: 66.1
click at [766, 117] on label "Leads" at bounding box center [774, 118] width 30 height 14
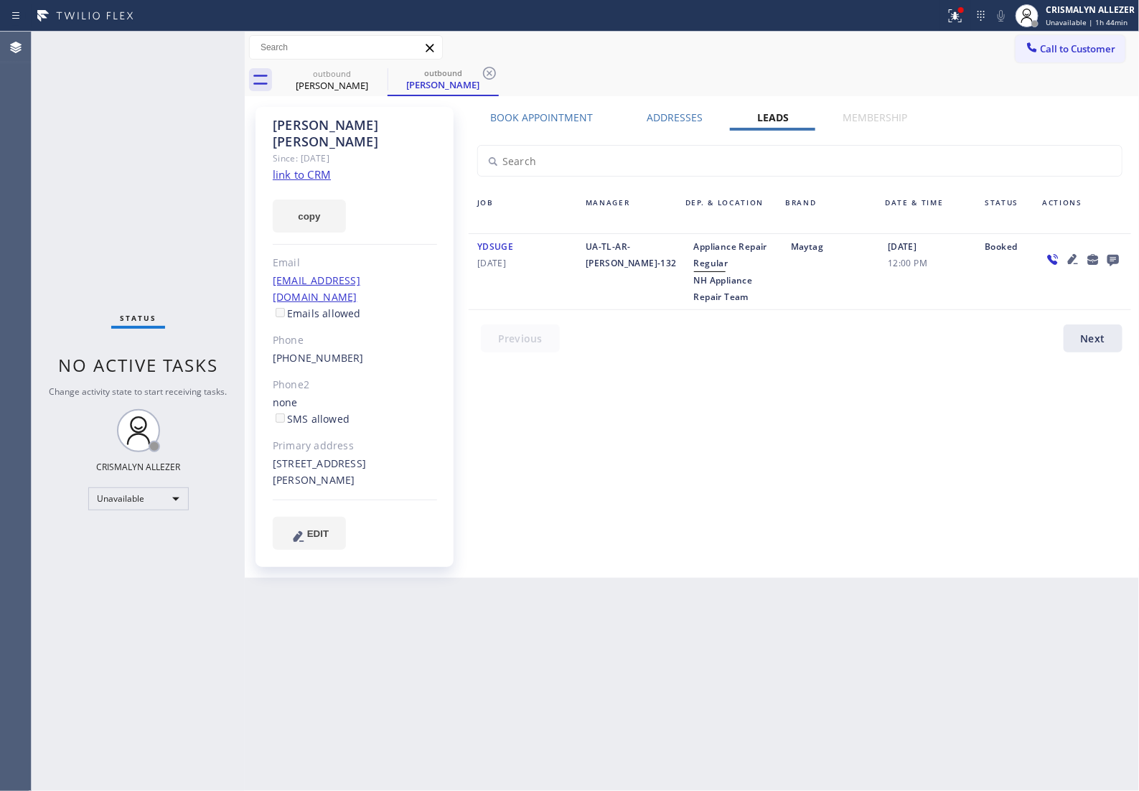
click at [1105, 262] on icon at bounding box center [1112, 259] width 17 height 18
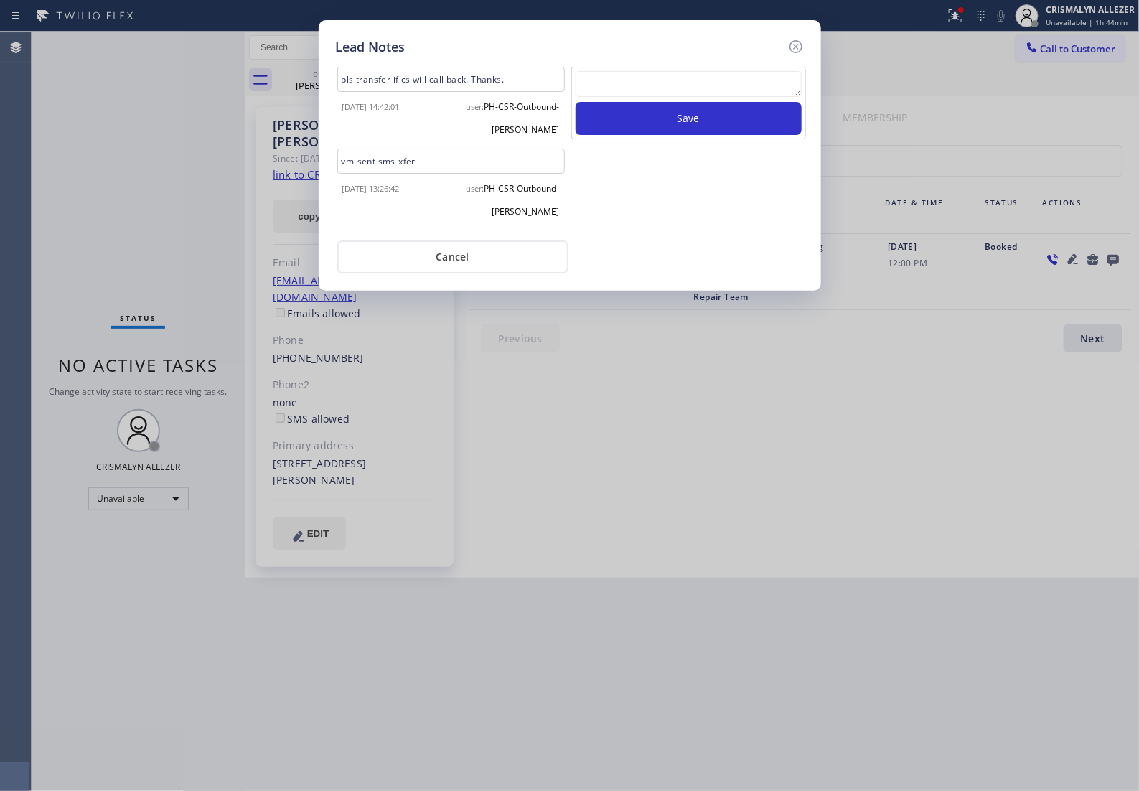
click at [673, 91] on textarea at bounding box center [689, 84] width 226 height 26
paste textarea "no answer | pls xfer if cx calls back"
type textarea "no answer | pls xfer if cx calls back"
click at [686, 135] on button "Save" at bounding box center [689, 118] width 226 height 33
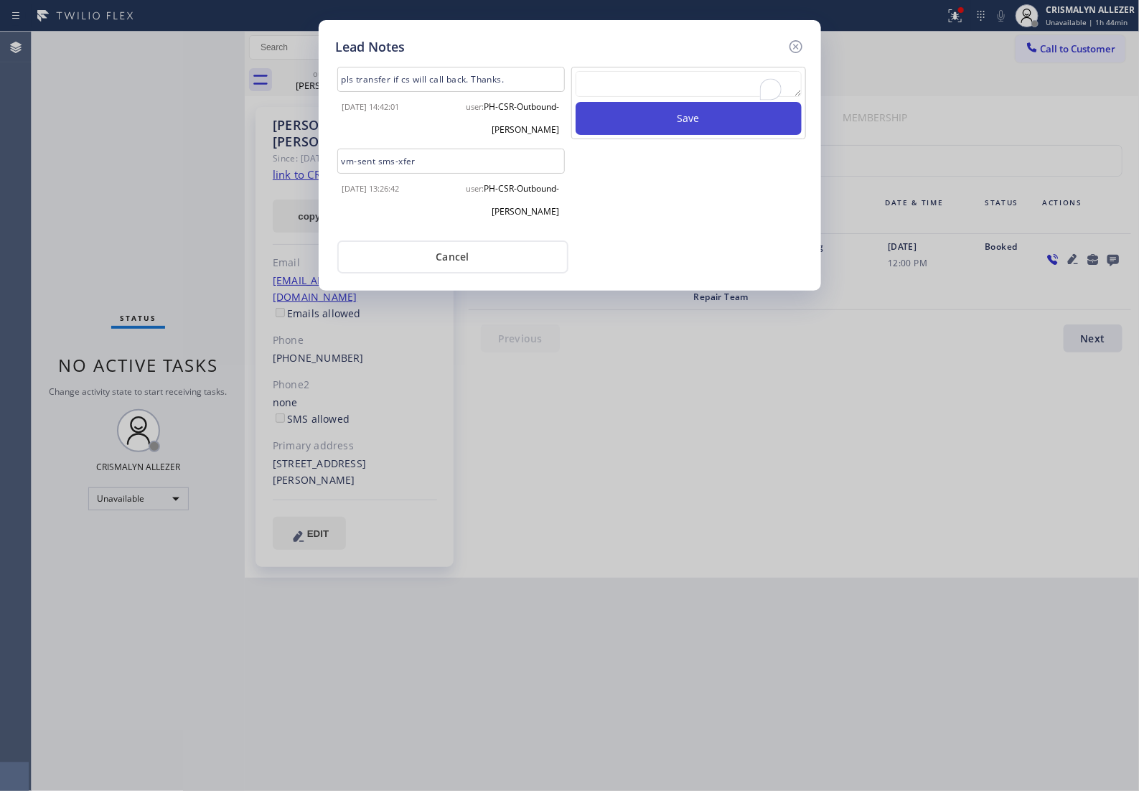
scroll to position [0, 0]
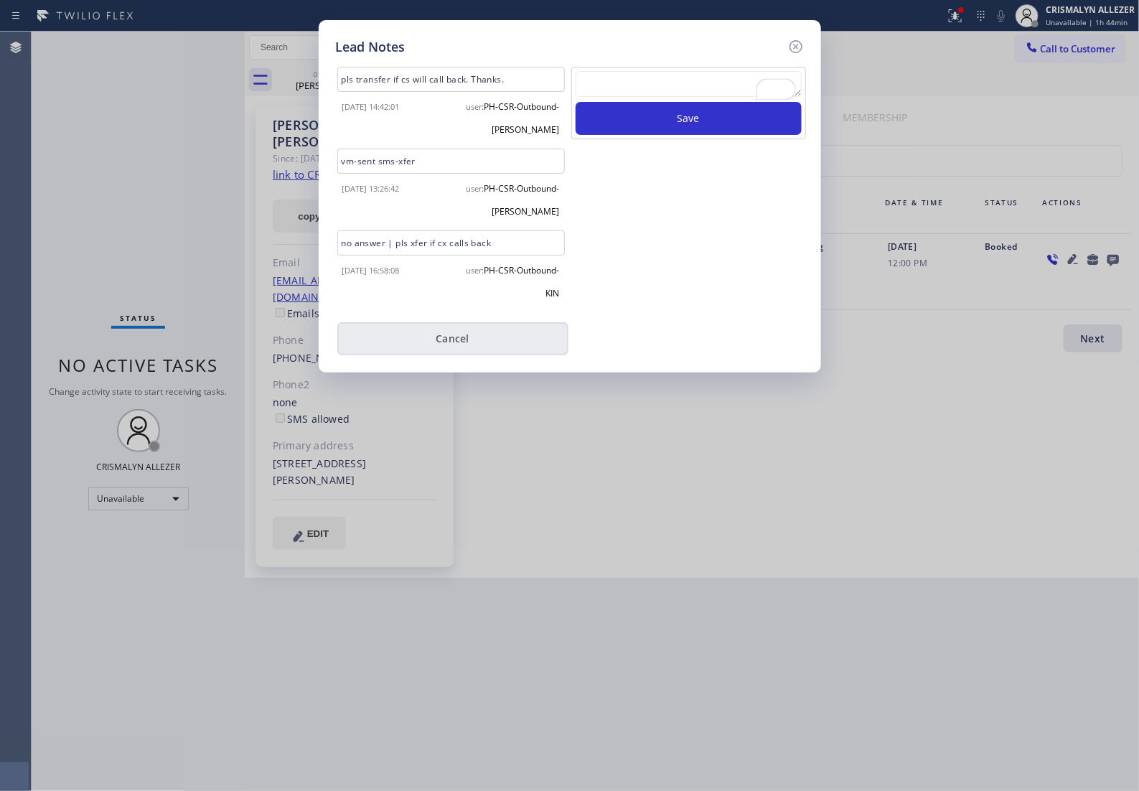
click at [472, 336] on button "Cancel" at bounding box center [452, 338] width 231 height 33
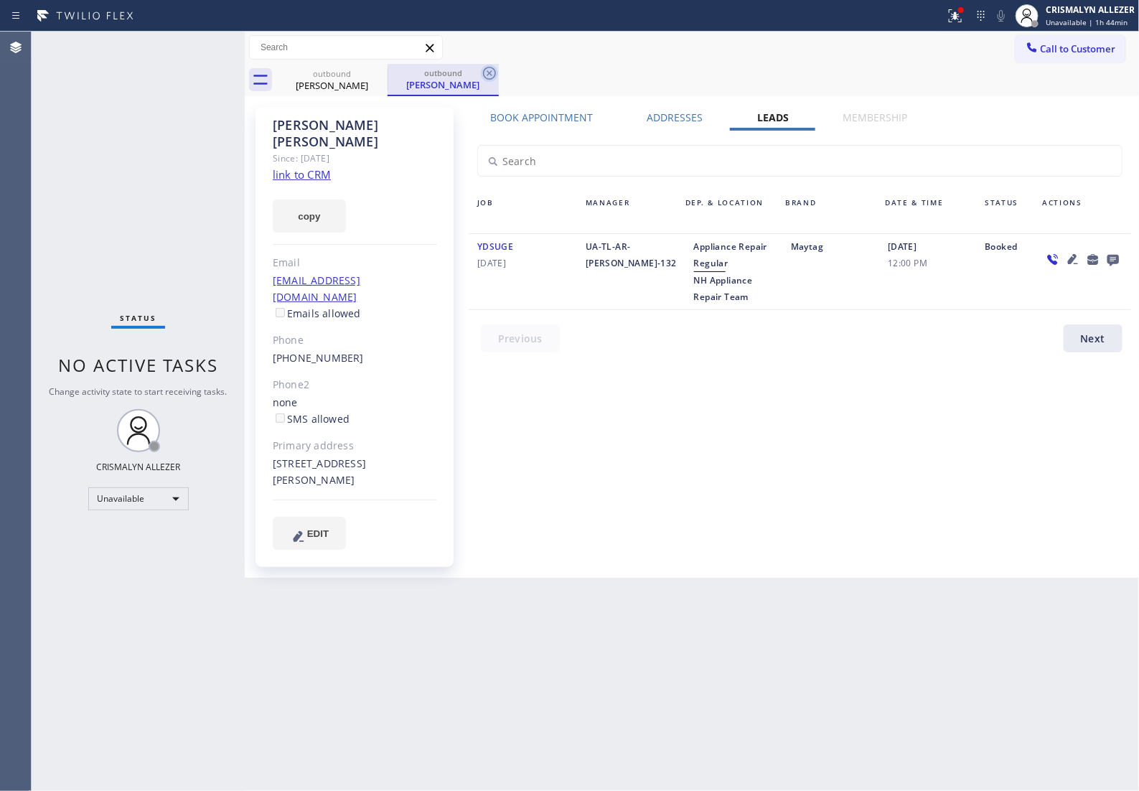
click at [483, 74] on icon at bounding box center [489, 73] width 13 height 13
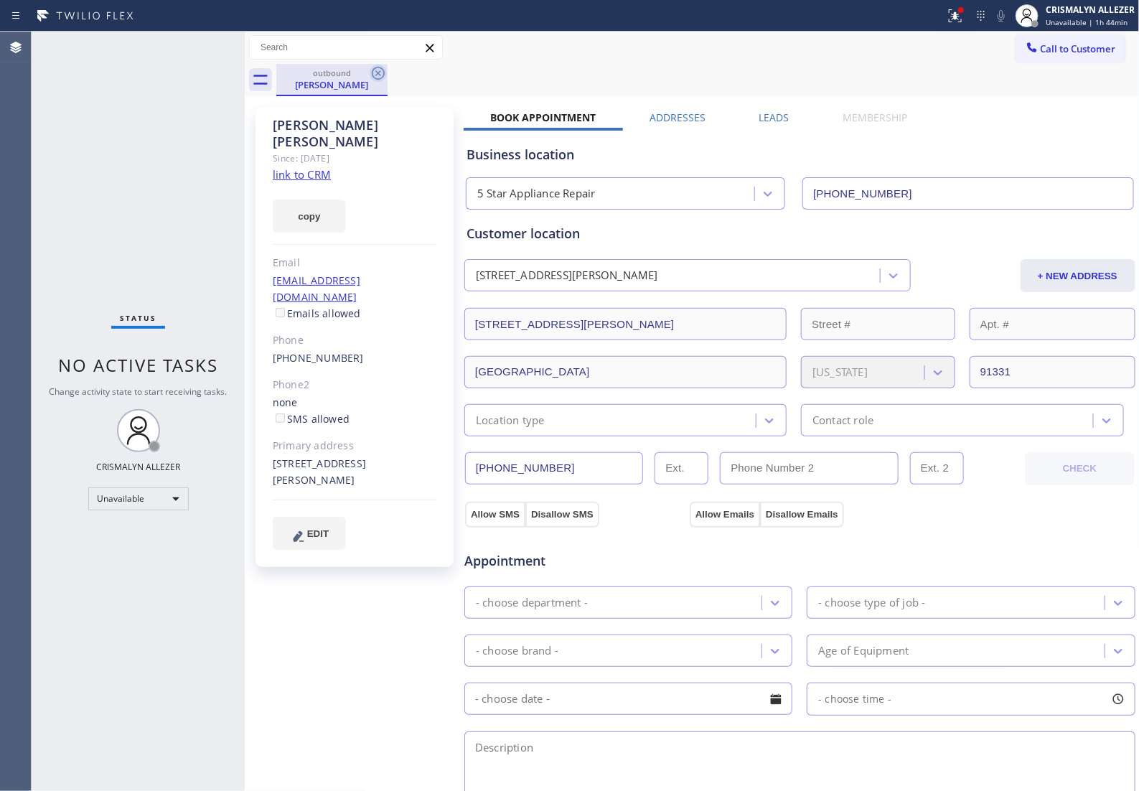
click at [375, 75] on icon at bounding box center [378, 73] width 13 height 13
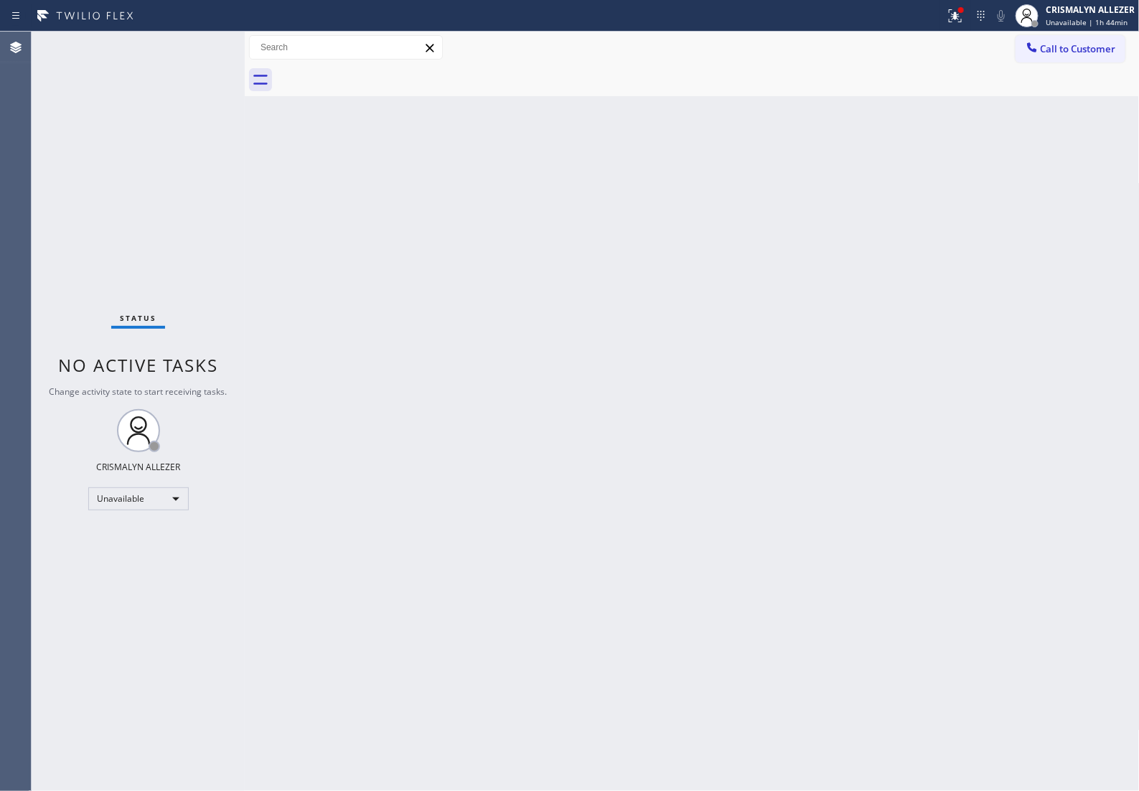
click at [1024, 64] on div at bounding box center [707, 80] width 863 height 32
drag, startPoint x: 1070, startPoint y: 56, endPoint x: 1050, endPoint y: 70, distance: 24.3
click at [1066, 59] on button "Call to Customer" at bounding box center [1071, 48] width 110 height 27
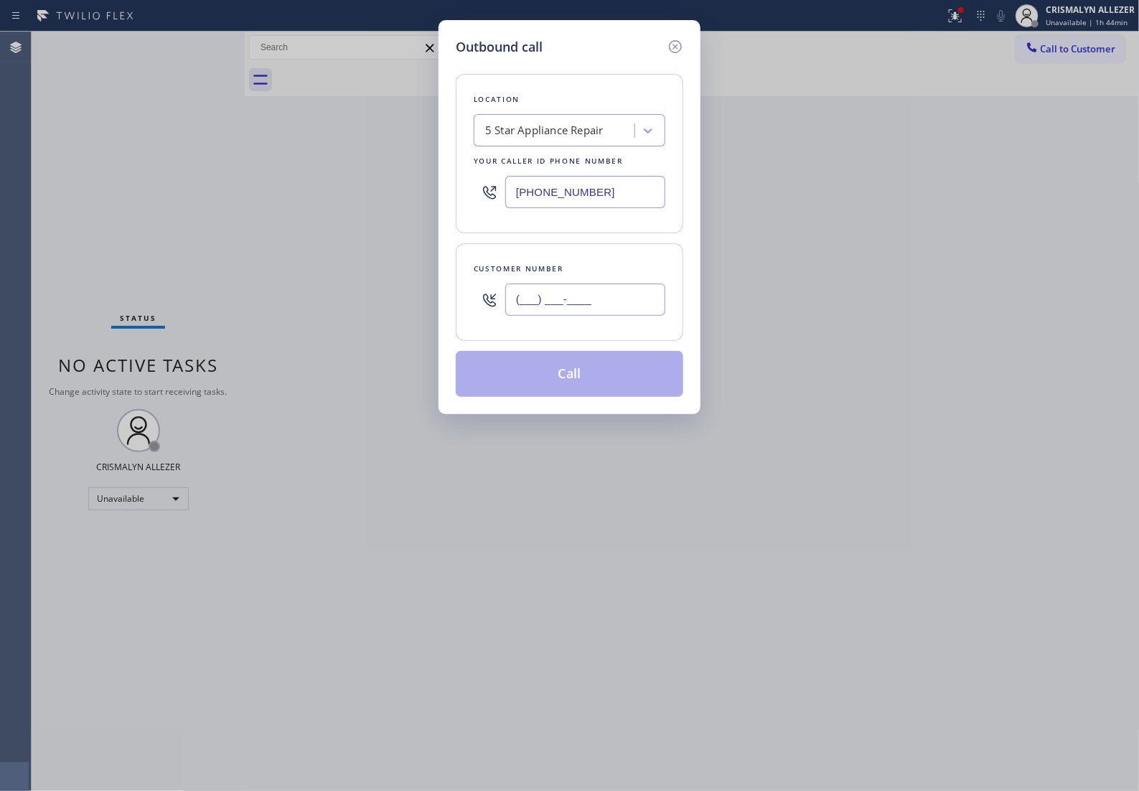
click at [619, 316] on input "(___) ___-____" at bounding box center [585, 299] width 160 height 32
paste input "520) 406-4128"
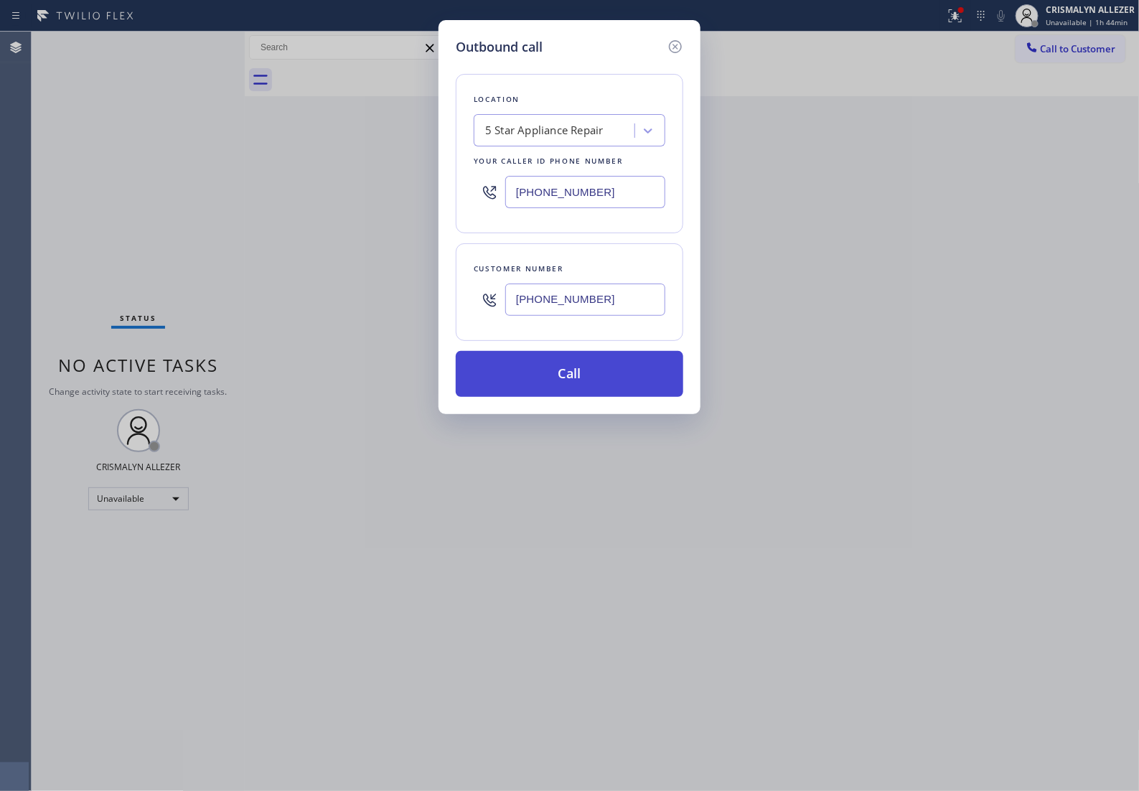
type input "[PHONE_NUMBER]"
click at [582, 392] on button "Call" at bounding box center [570, 374] width 228 height 46
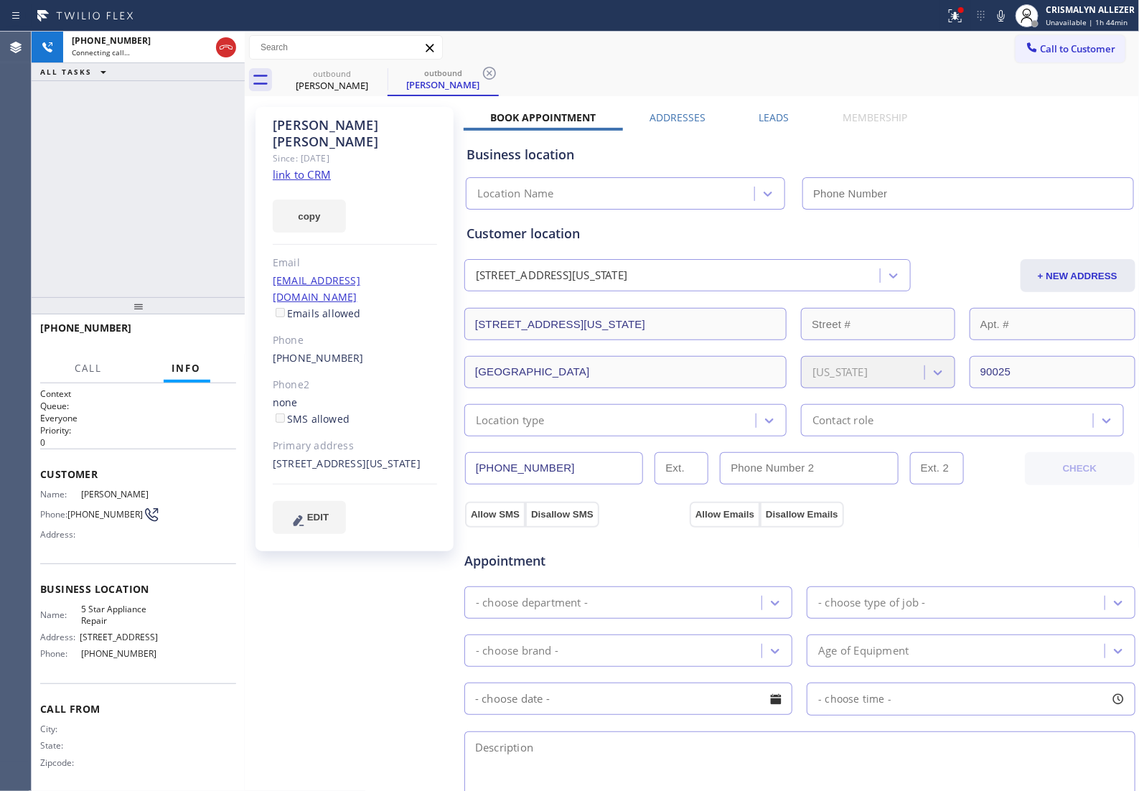
click at [302, 167] on link "link to CRM" at bounding box center [302, 174] width 58 height 14
type input "[PHONE_NUMBER]"
click at [189, 338] on span "HANG UP" at bounding box center [203, 334] width 44 height 10
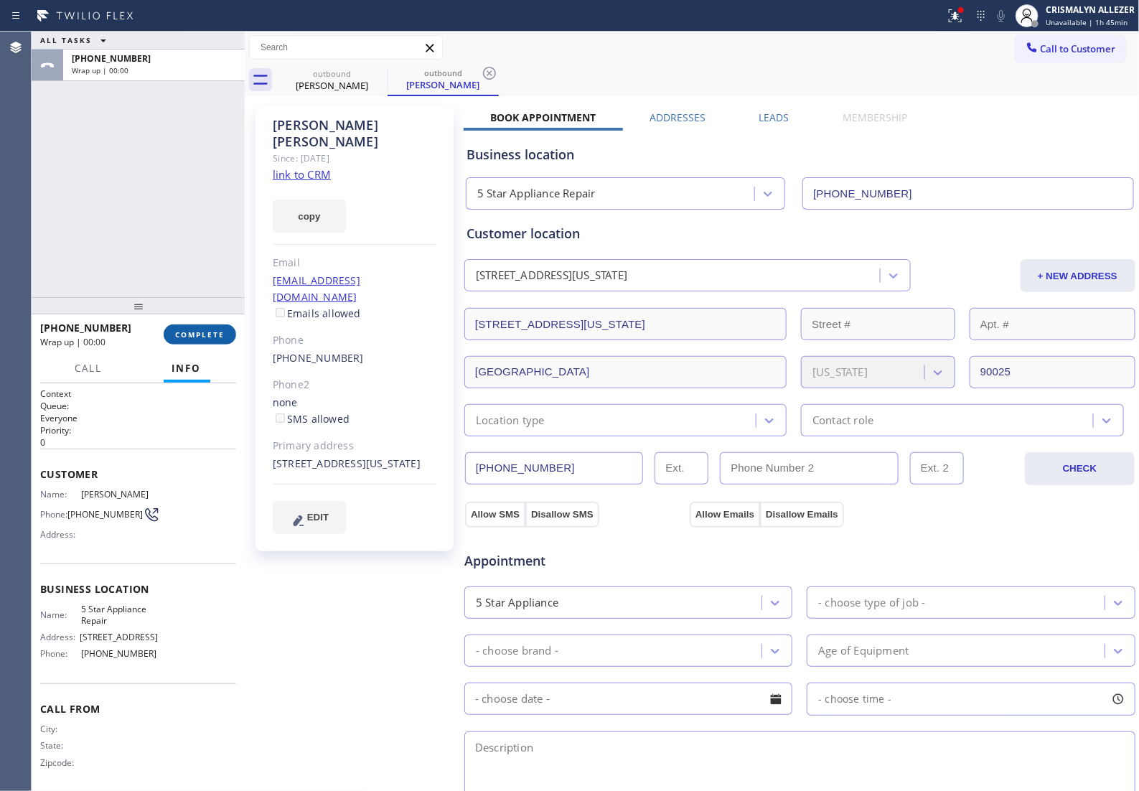
click at [189, 338] on span "COMPLETE" at bounding box center [200, 334] width 50 height 10
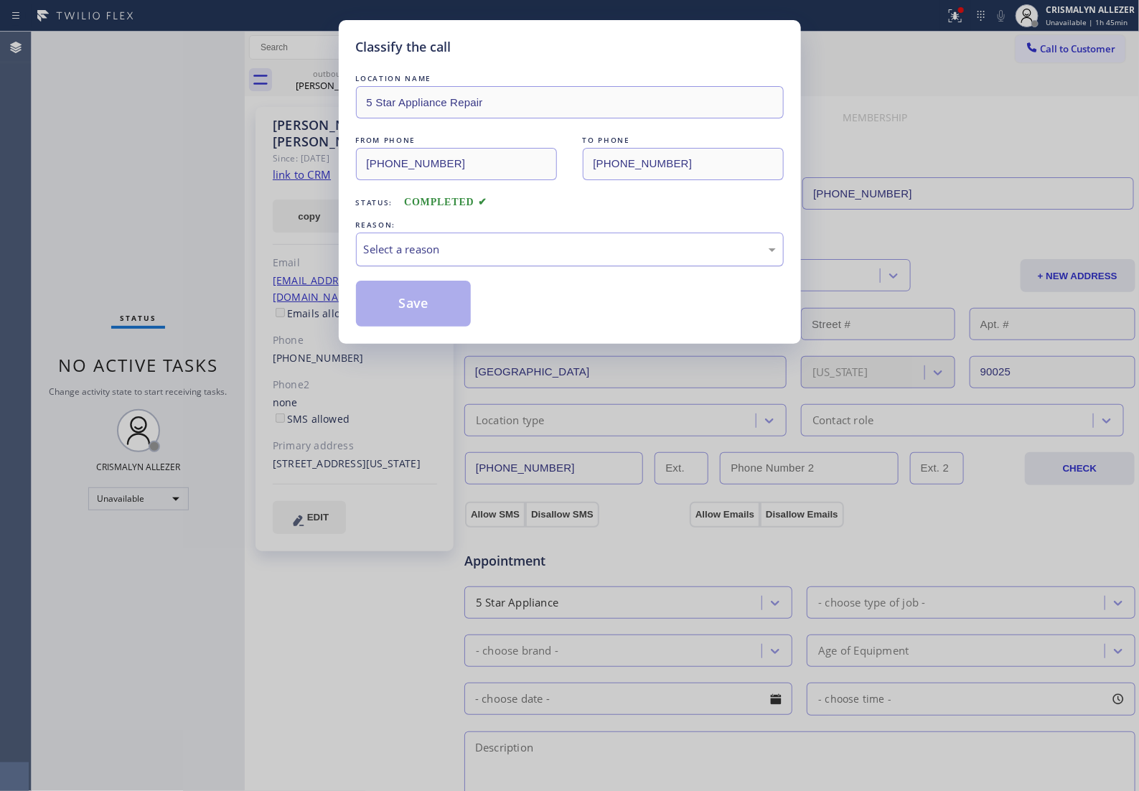
click at [527, 258] on div "Select a reason" at bounding box center [570, 249] width 412 height 17
click at [433, 327] on button "Save" at bounding box center [414, 304] width 116 height 46
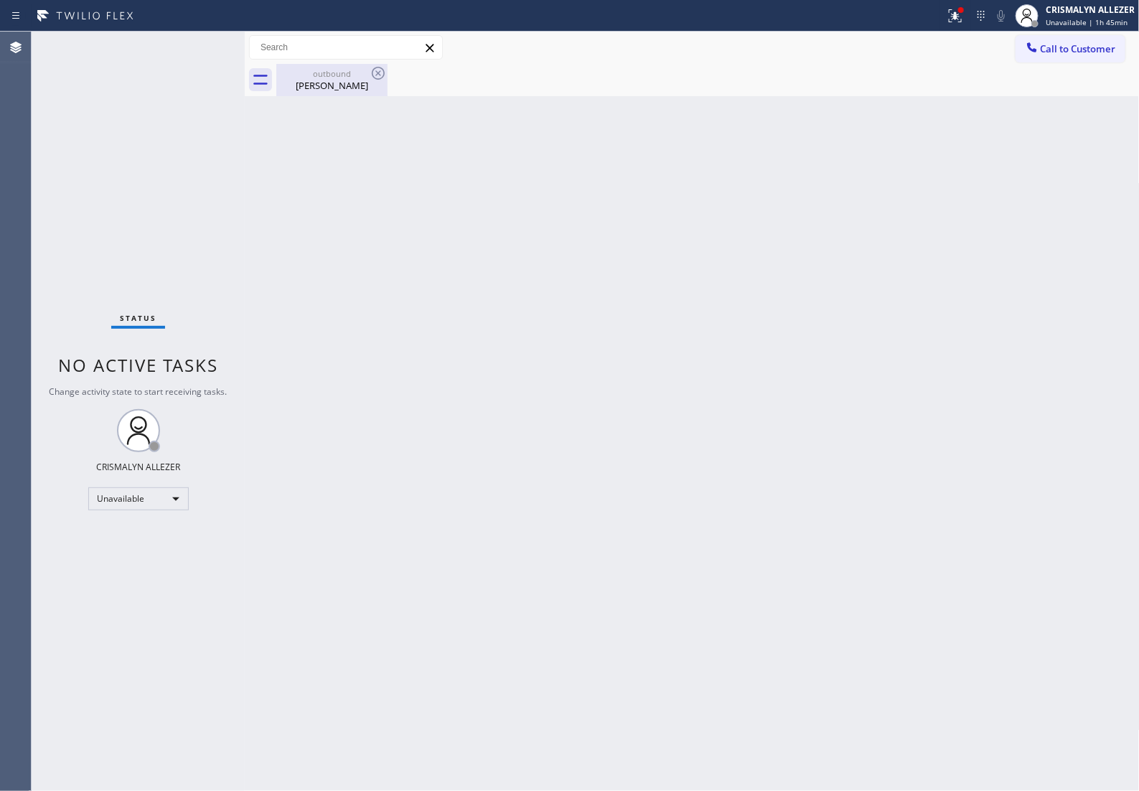
click at [332, 88] on div "Stacey Harris" at bounding box center [332, 85] width 108 height 13
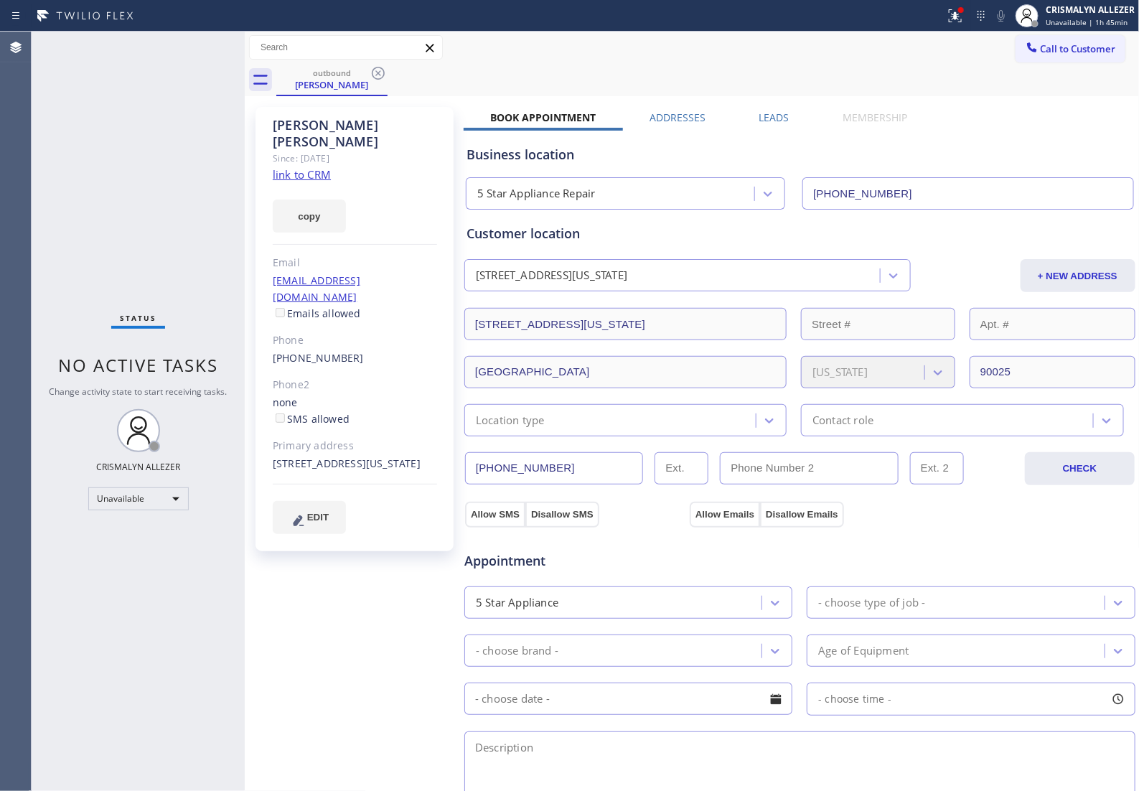
click at [759, 117] on label "Leads" at bounding box center [774, 118] width 30 height 14
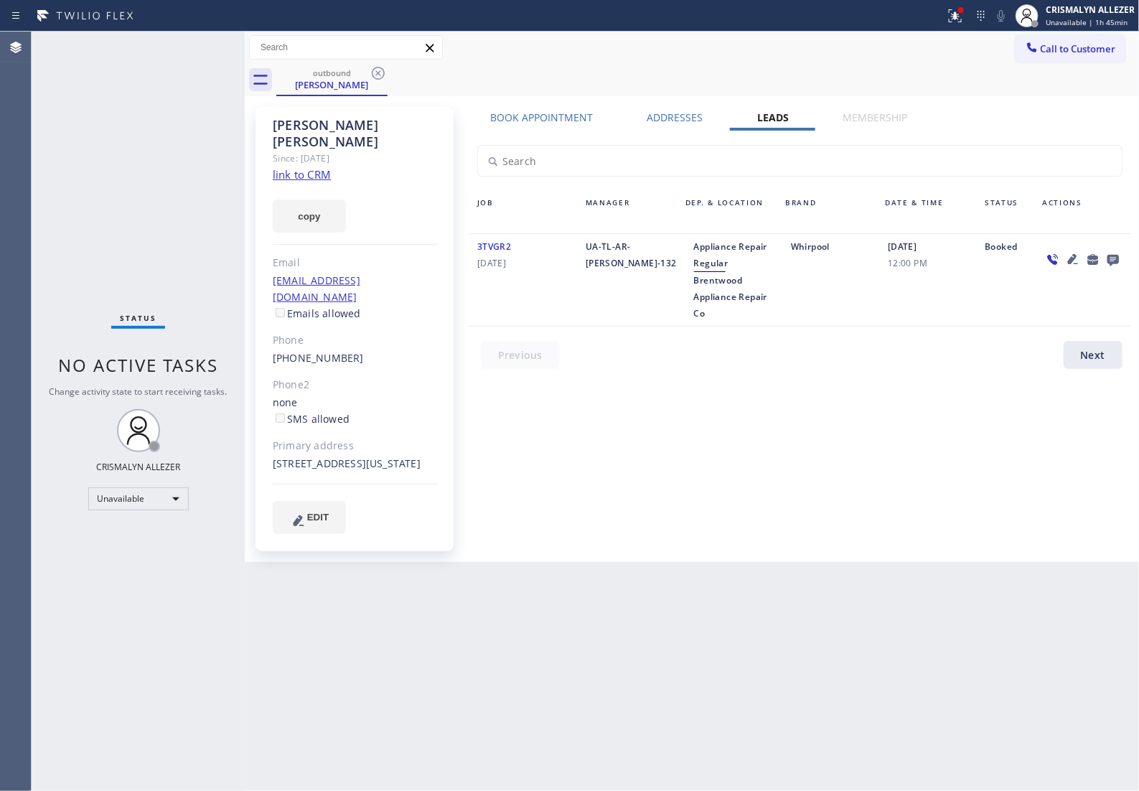
click at [1106, 262] on icon at bounding box center [1112, 259] width 17 height 18
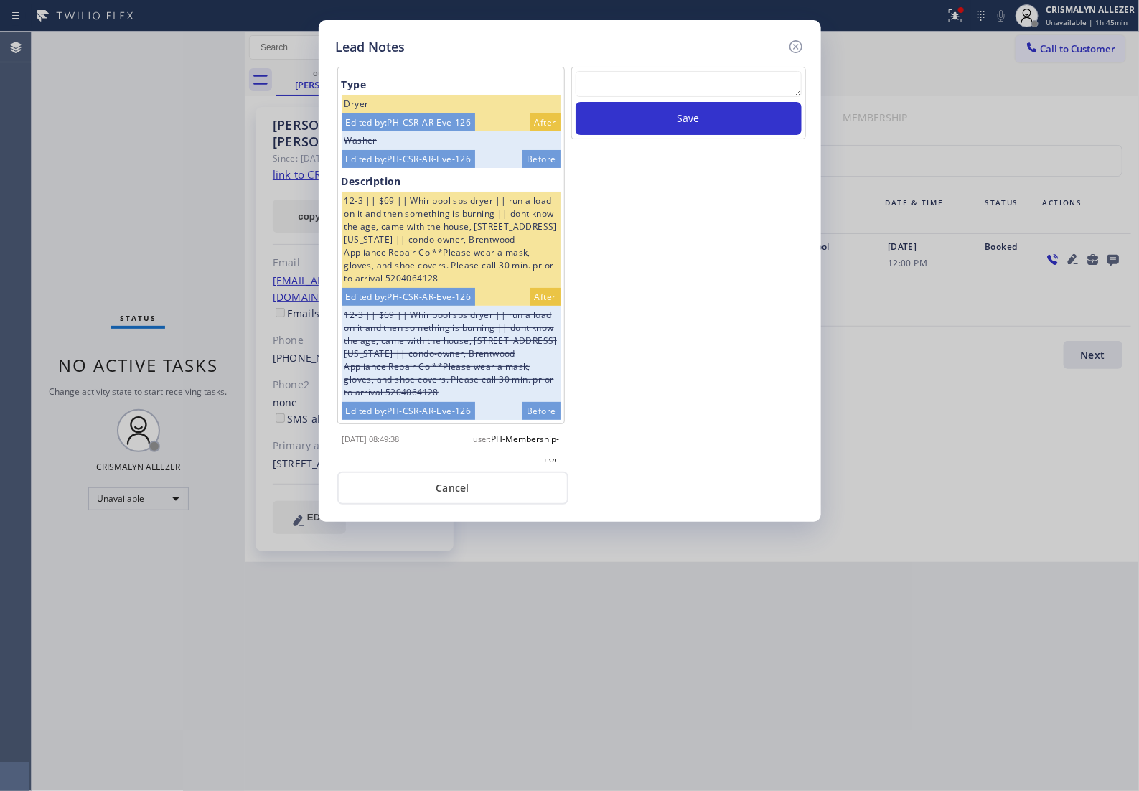
click at [660, 92] on textarea at bounding box center [689, 84] width 226 height 26
paste textarea "no answer | pls xfer if cx calls back"
type textarea "no answer | pls xfer if cx calls back"
click at [702, 131] on button "Save" at bounding box center [689, 118] width 226 height 33
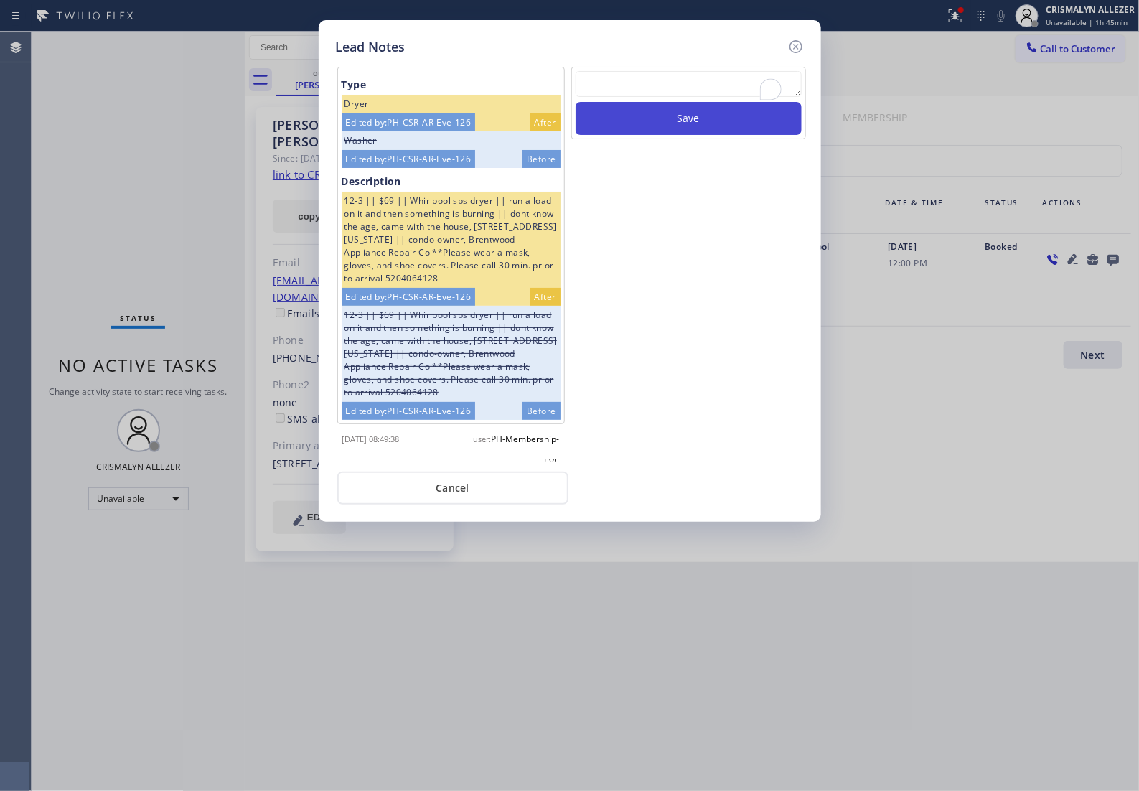
scroll to position [0, 0]
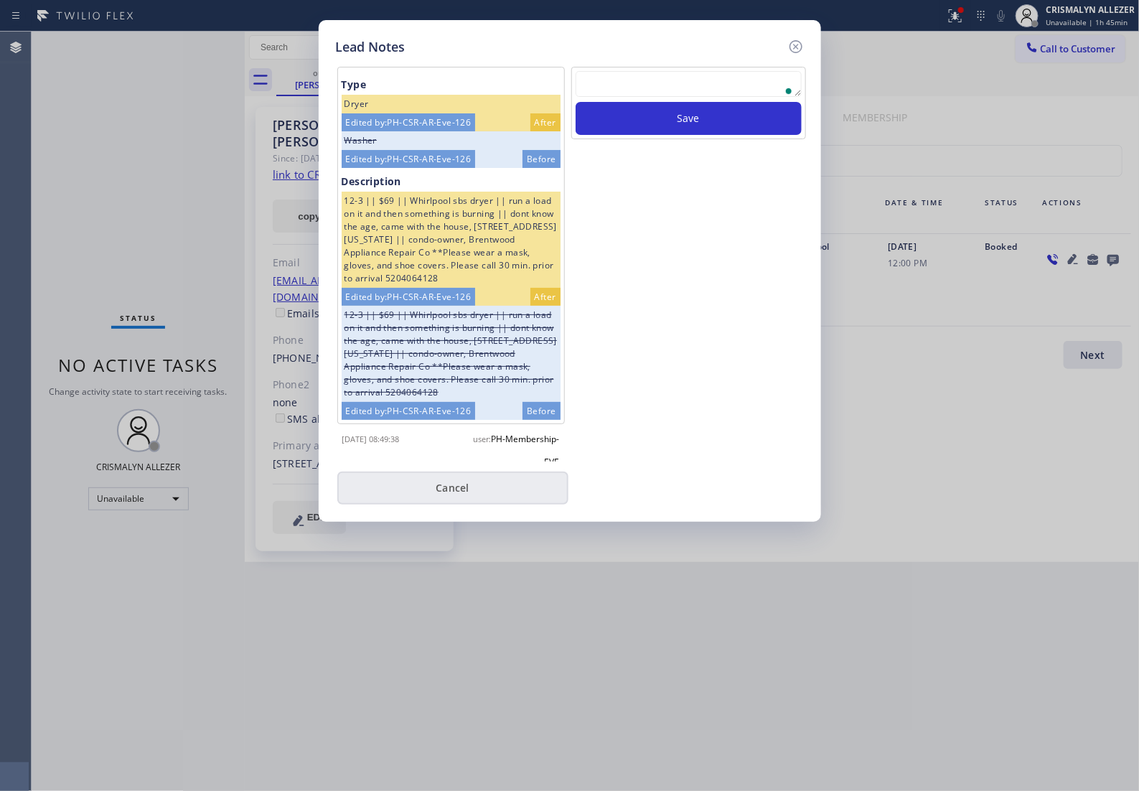
click at [454, 495] on button "Cancel" at bounding box center [452, 488] width 231 height 33
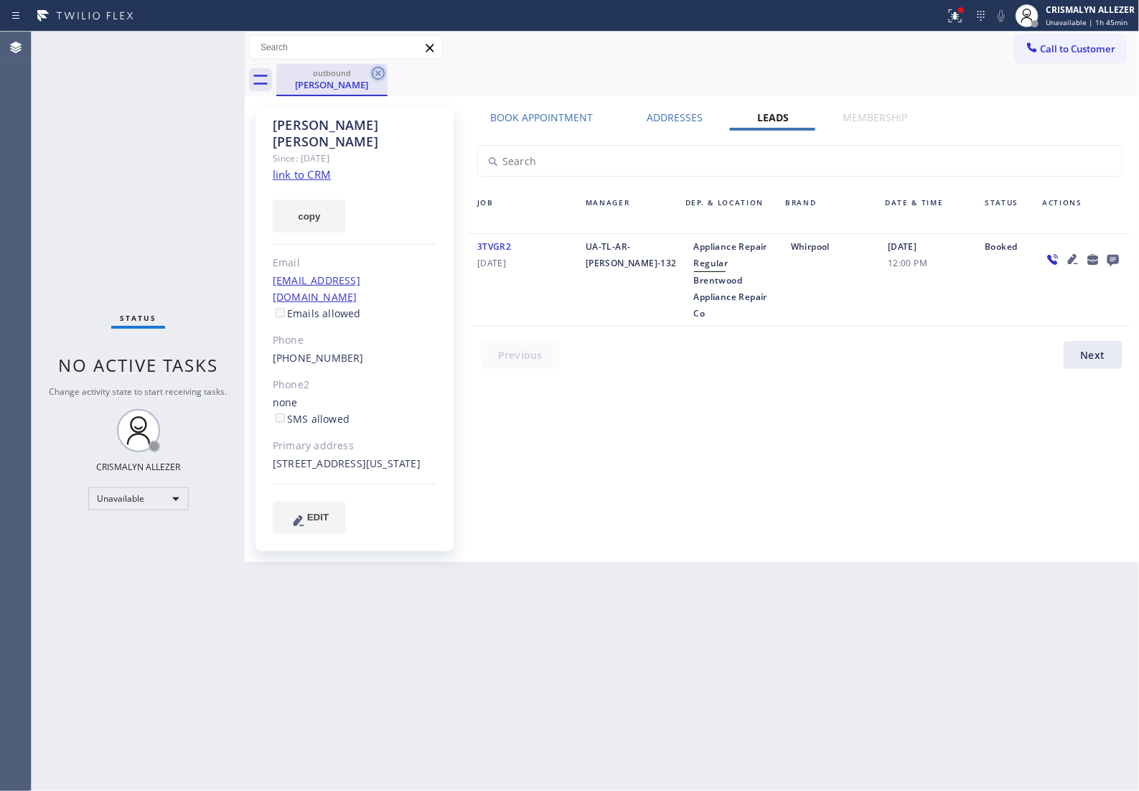
click at [380, 70] on icon at bounding box center [378, 73] width 13 height 13
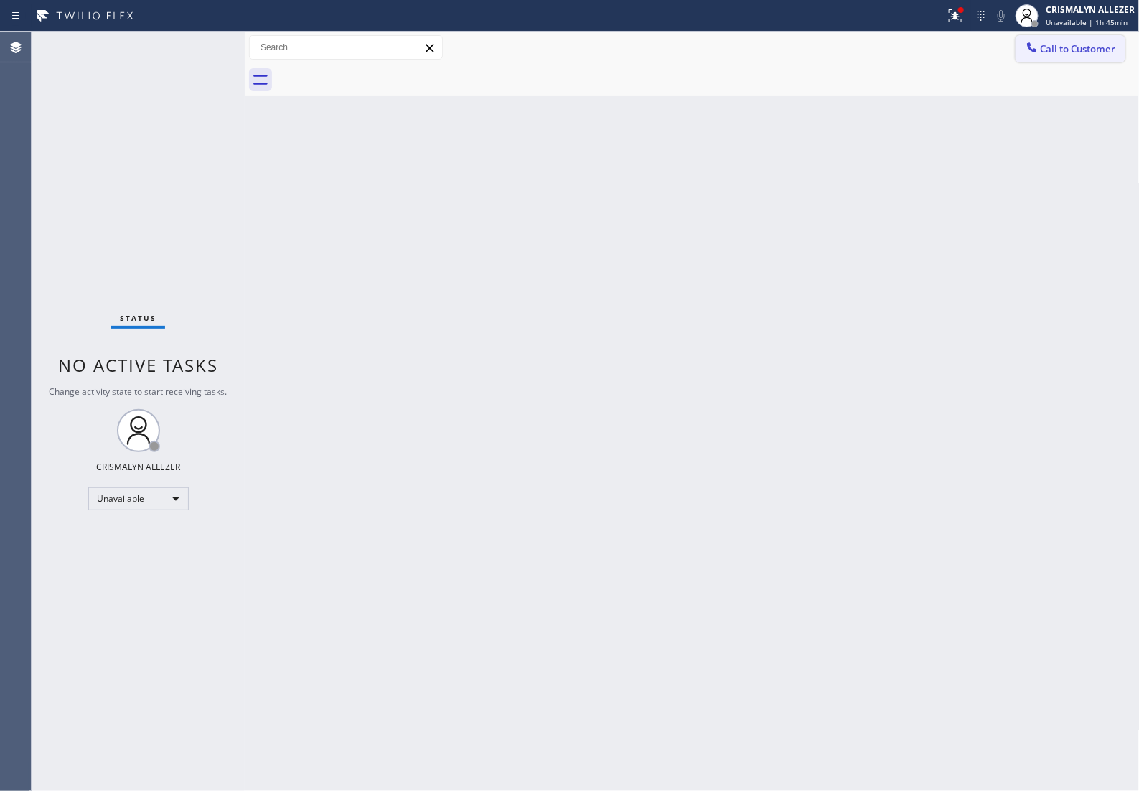
click at [1064, 59] on button "Call to Customer" at bounding box center [1071, 48] width 110 height 27
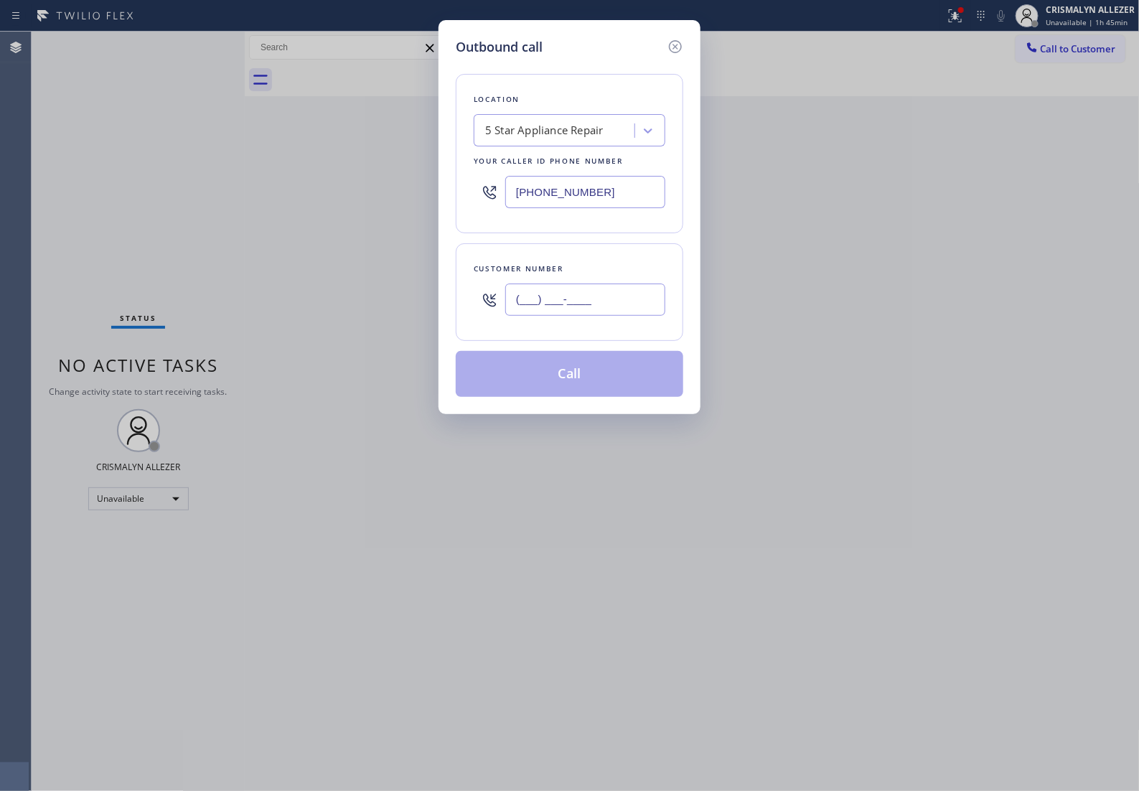
click at [633, 314] on input "(___) ___-____" at bounding box center [585, 299] width 160 height 32
paste input "213) 387-3388"
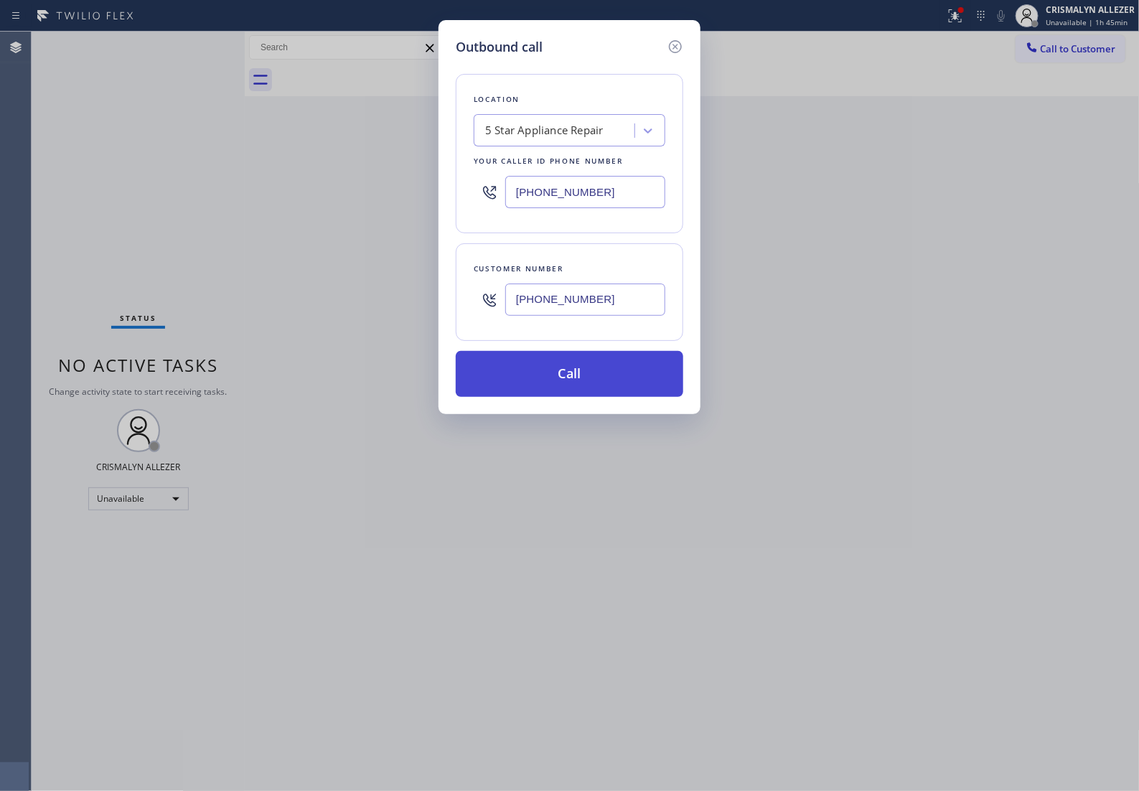
type input "[PHONE_NUMBER]"
click at [594, 386] on button "Call" at bounding box center [570, 374] width 228 height 46
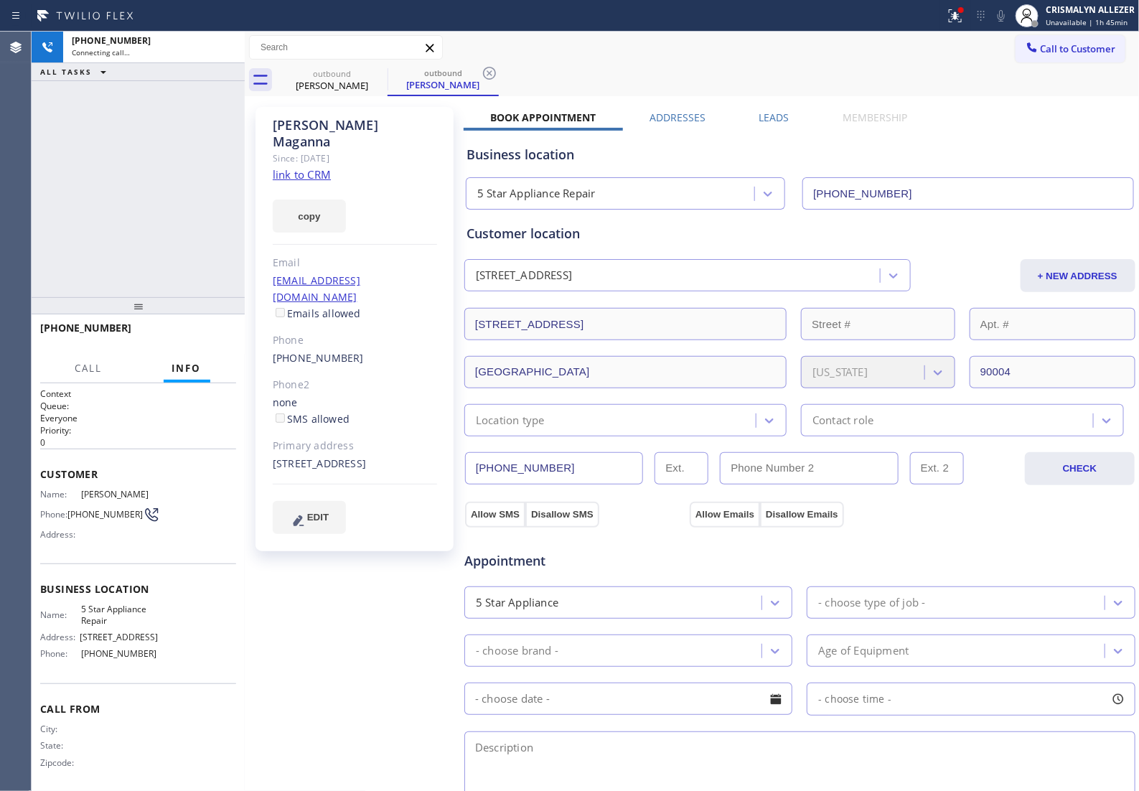
type input "[PHONE_NUMBER]"
click at [306, 167] on link "link to CRM" at bounding box center [302, 174] width 58 height 14
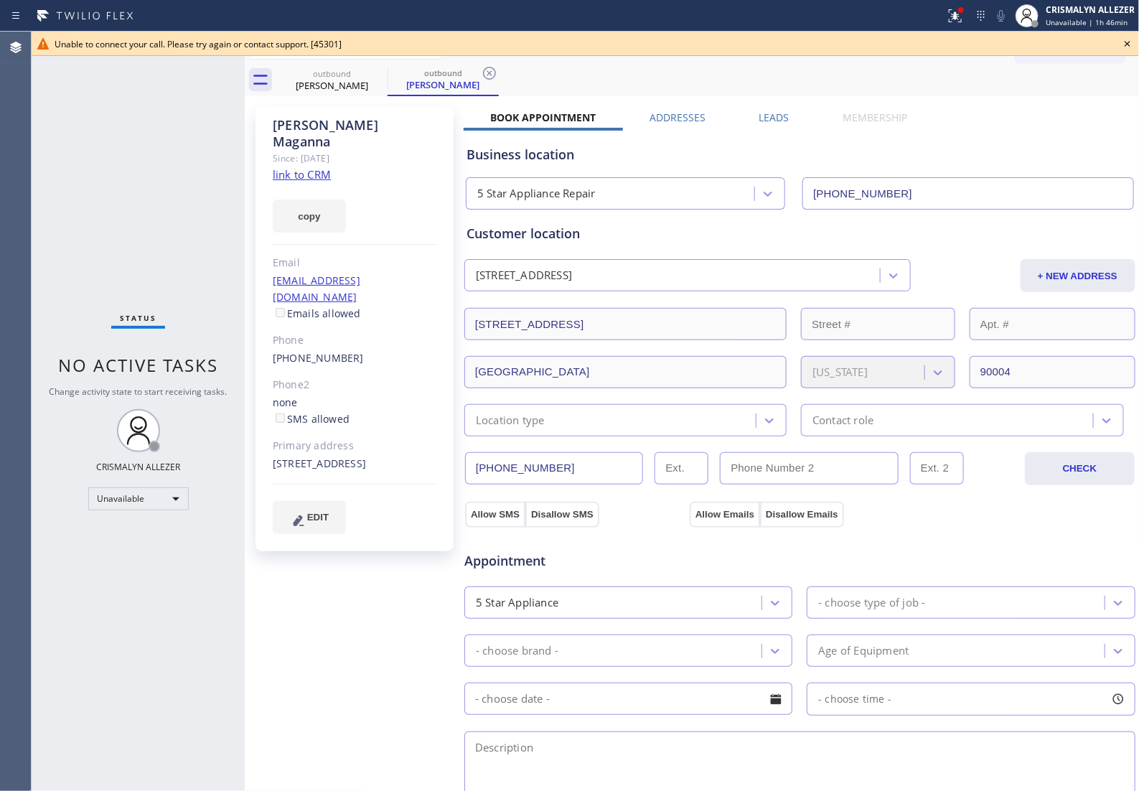
click at [1125, 43] on icon at bounding box center [1127, 43] width 17 height 17
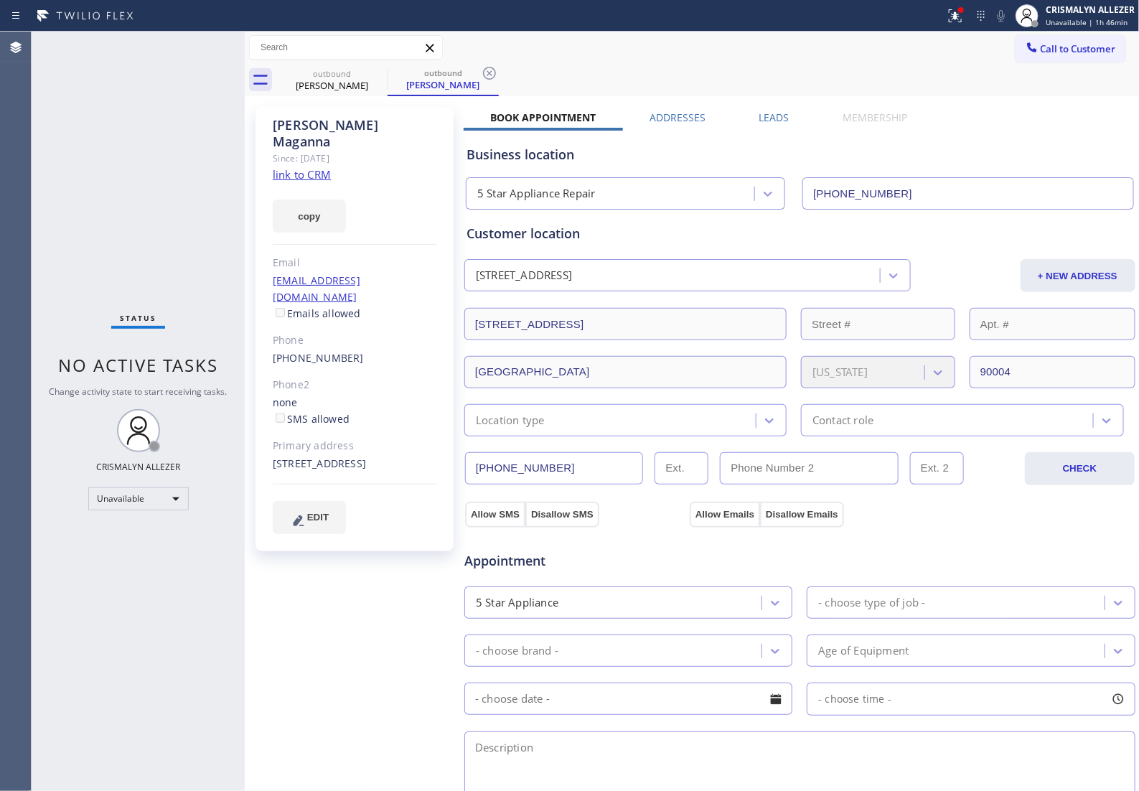
drag, startPoint x: 487, startPoint y: 72, endPoint x: 403, endPoint y: 84, distance: 84.8
click at [486, 72] on icon at bounding box center [489, 73] width 17 height 17
click at [380, 76] on icon at bounding box center [378, 73] width 17 height 17
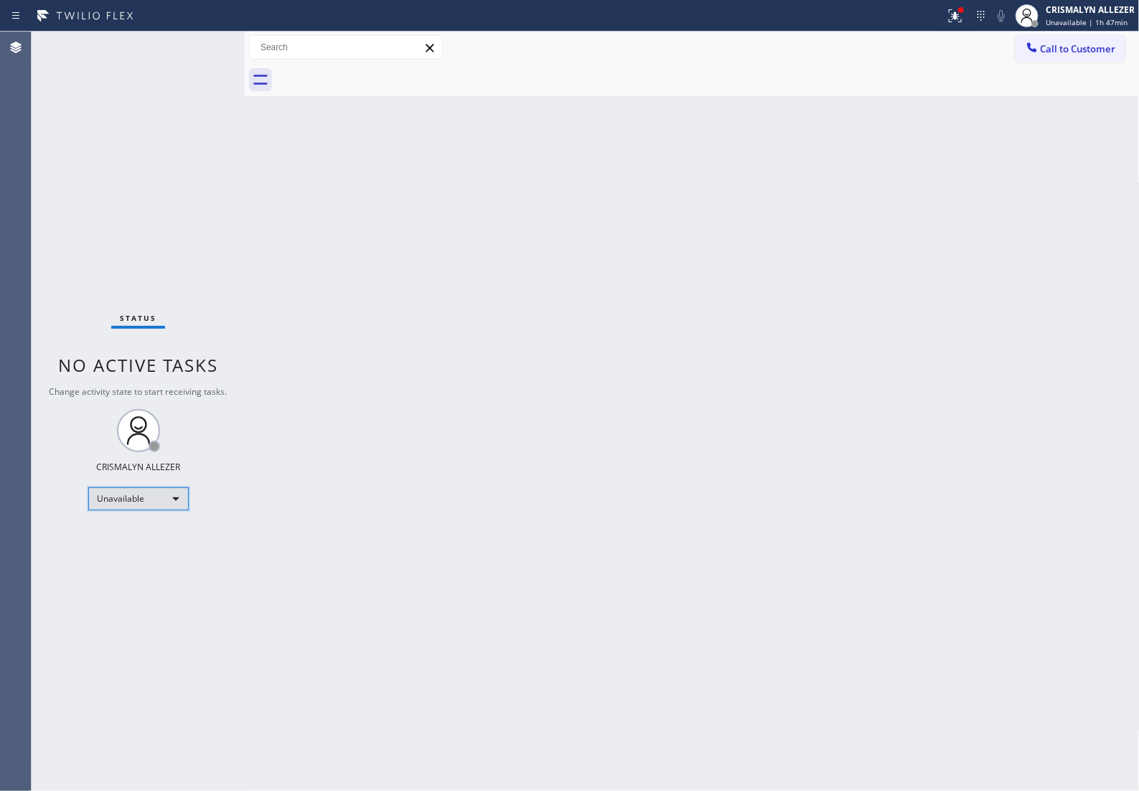
click at [166, 501] on div "Unavailable" at bounding box center [138, 498] width 100 height 23
click at [158, 515] on li "Offline" at bounding box center [137, 519] width 98 height 17
click at [1097, 12] on div "CRISMALYN ALLEZER" at bounding box center [1090, 10] width 89 height 12
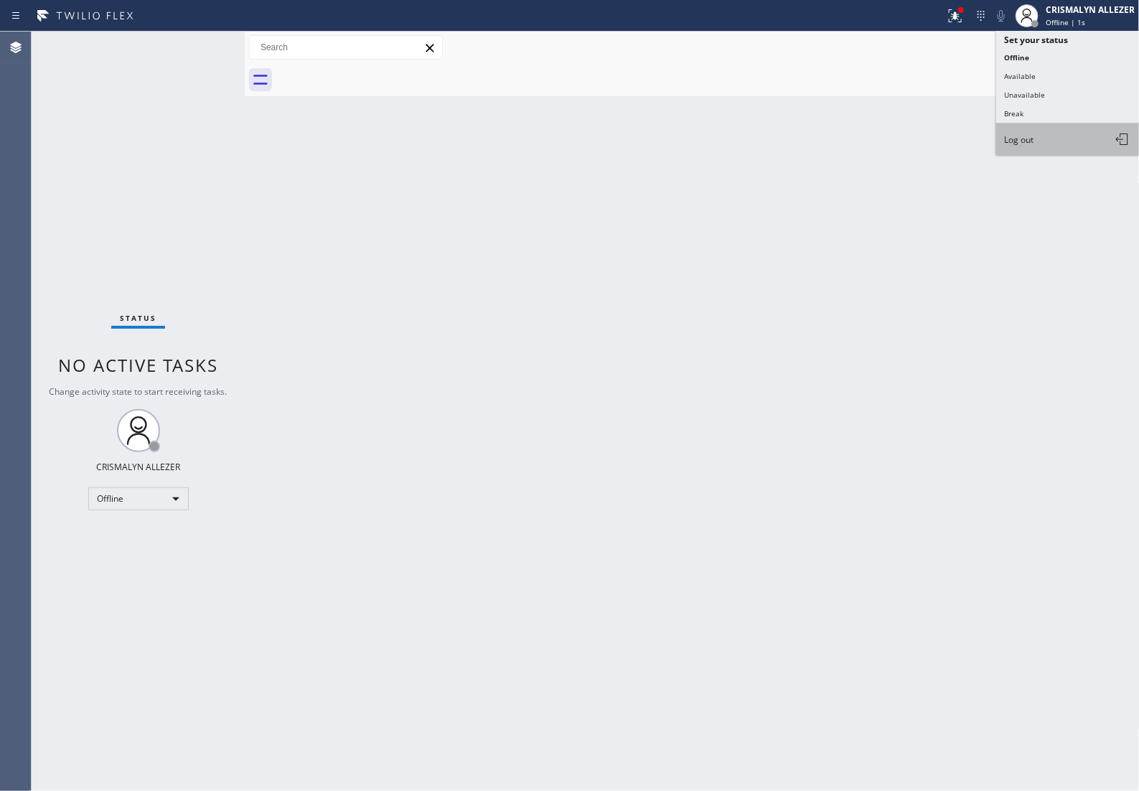
click at [1050, 149] on button "Log out" at bounding box center [1068, 139] width 144 height 32
